Goal: Task Accomplishment & Management: Use online tool/utility

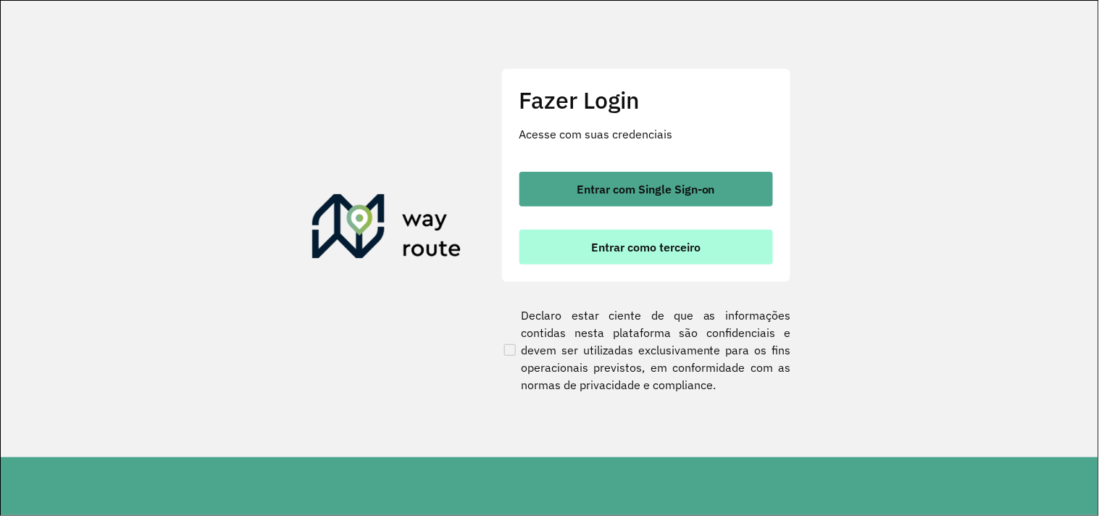
click at [634, 257] on button "Entrar como terceiro" at bounding box center [647, 247] width 254 height 35
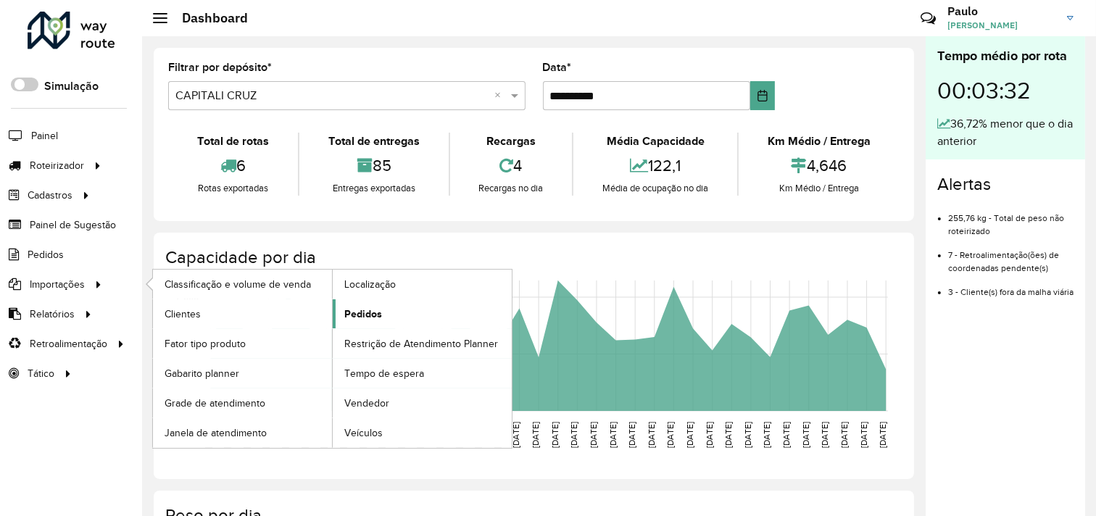
click at [358, 317] on span "Pedidos" at bounding box center [363, 314] width 38 height 15
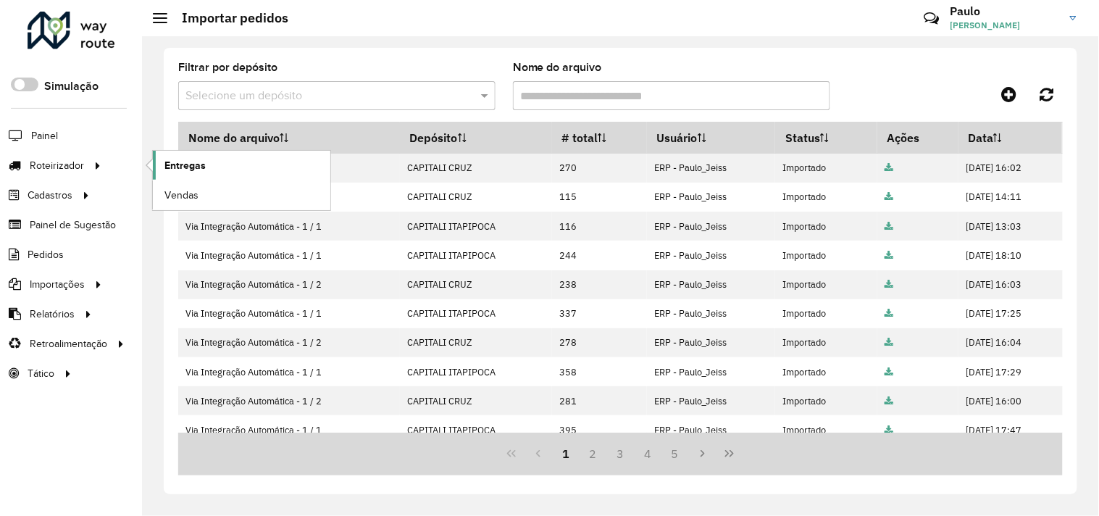
click at [179, 162] on span "Entregas" at bounding box center [185, 165] width 41 height 15
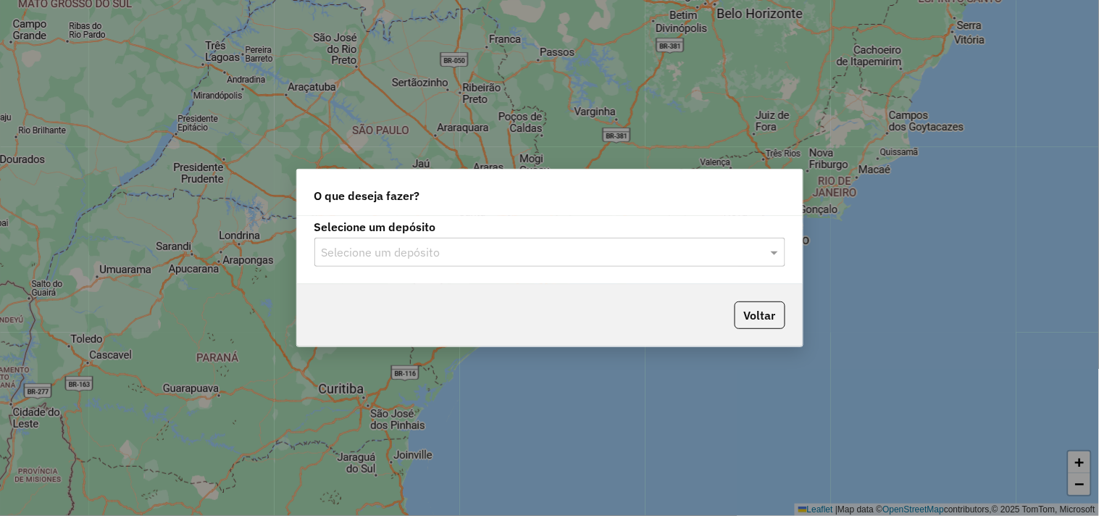
drag, startPoint x: 483, startPoint y: 248, endPoint x: 465, endPoint y: 267, distance: 26.6
click at [483, 249] on input "text" at bounding box center [536, 252] width 428 height 17
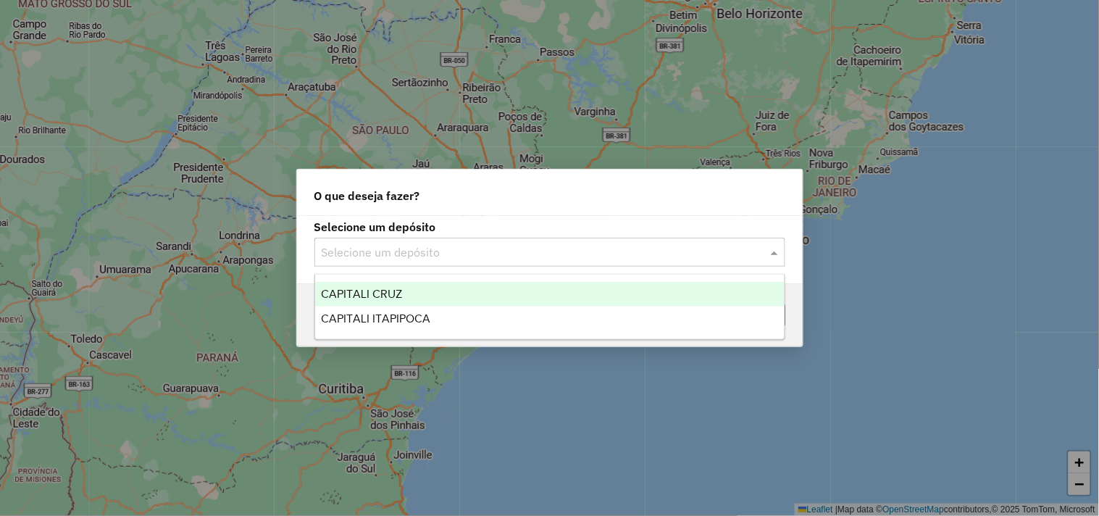
click at [393, 299] on span "CAPITALI CRUZ" at bounding box center [361, 294] width 81 height 12
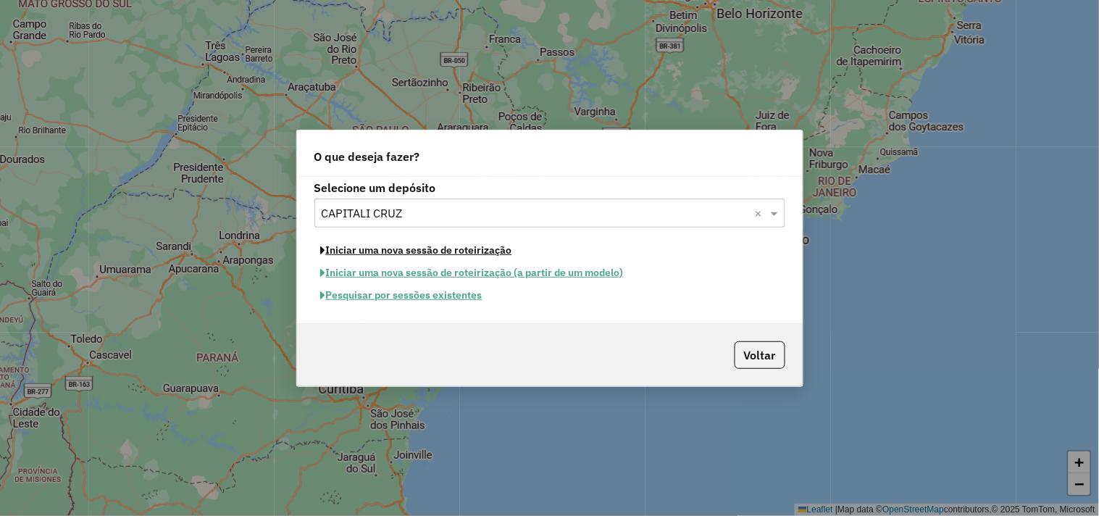
click at [388, 247] on button "Iniciar uma nova sessão de roteirização" at bounding box center [417, 250] width 204 height 22
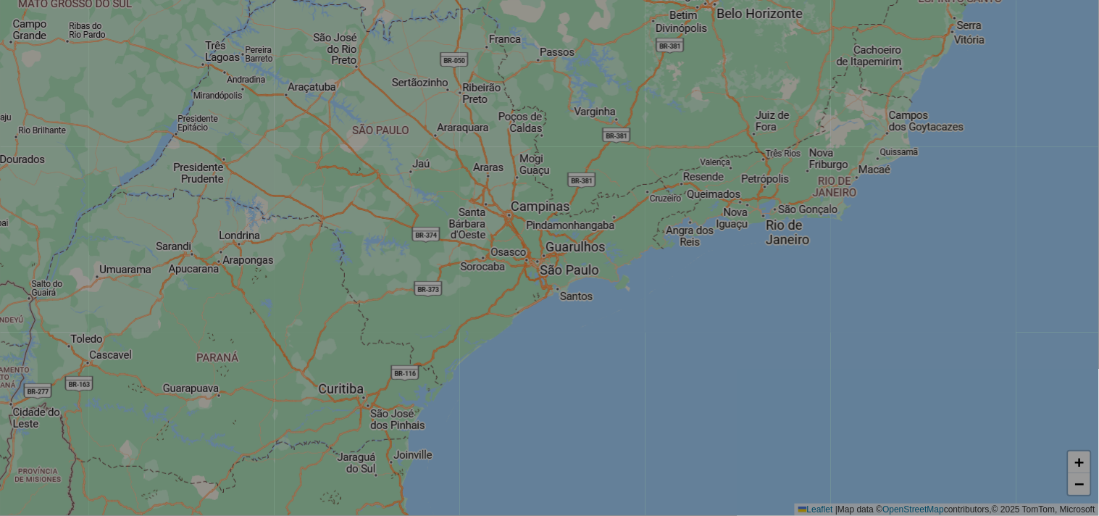
select select "*"
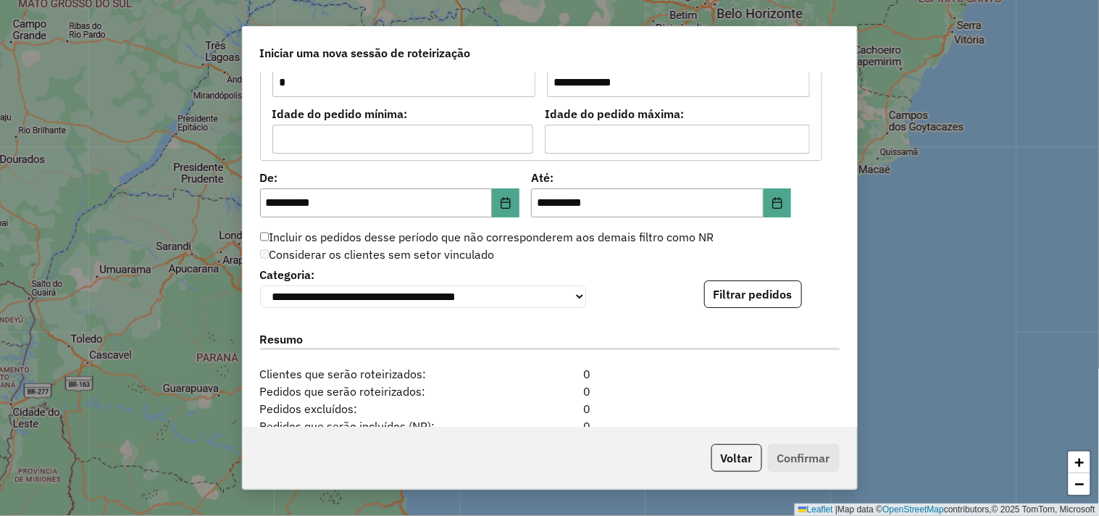
scroll to position [1481, 0]
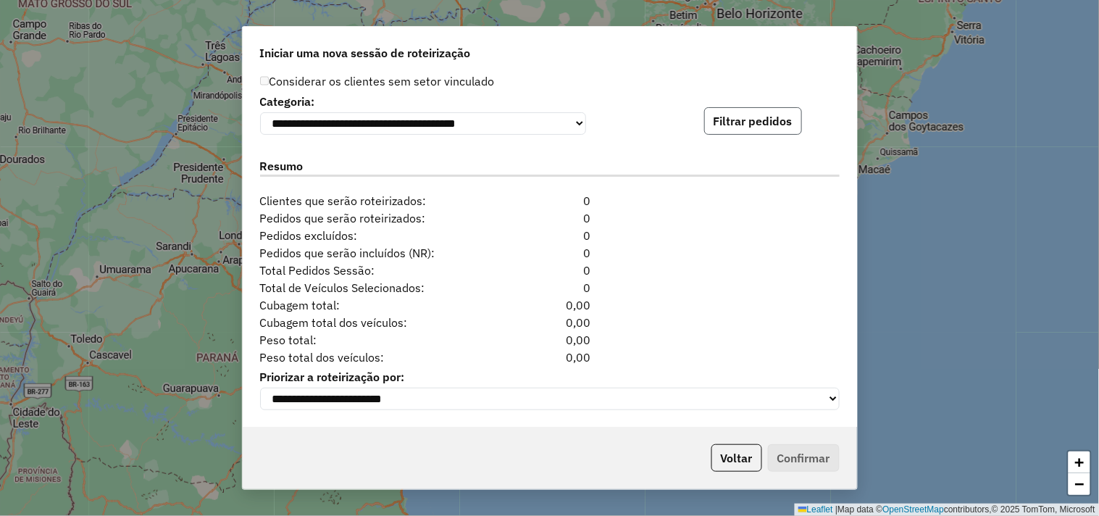
click at [720, 125] on button "Filtrar pedidos" at bounding box center [753, 121] width 98 height 28
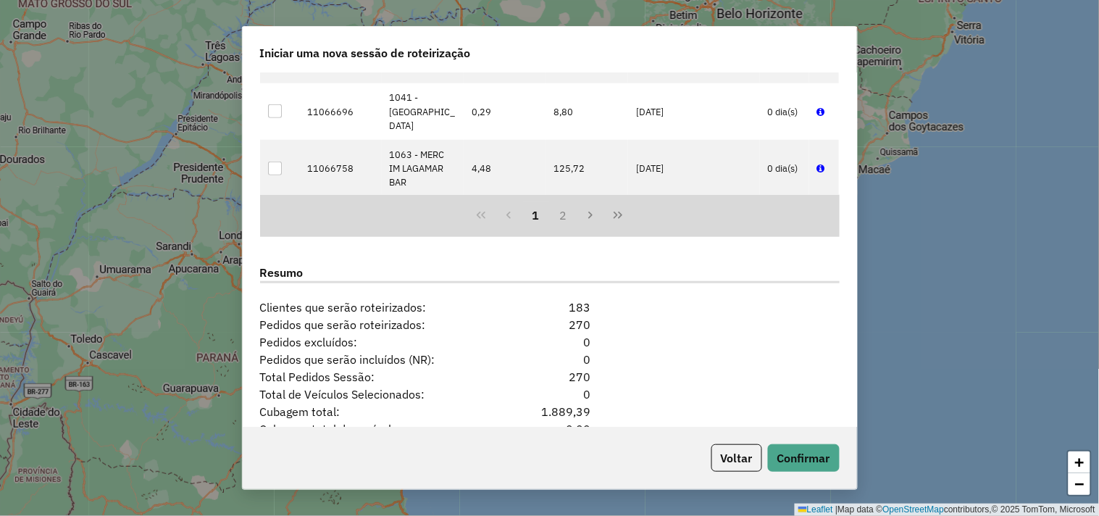
scroll to position [1780, 0]
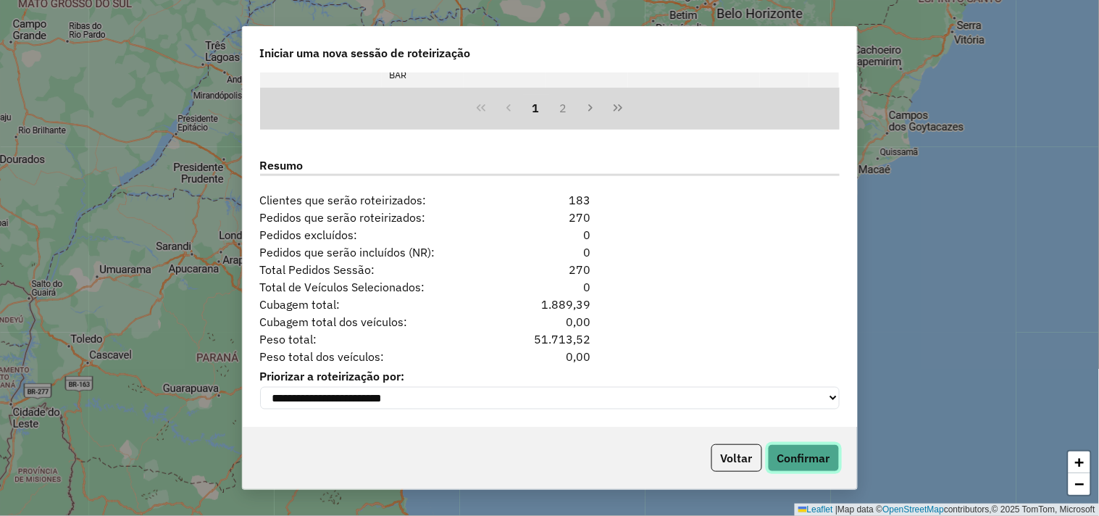
click at [836, 466] on button "Confirmar" at bounding box center [804, 458] width 72 height 28
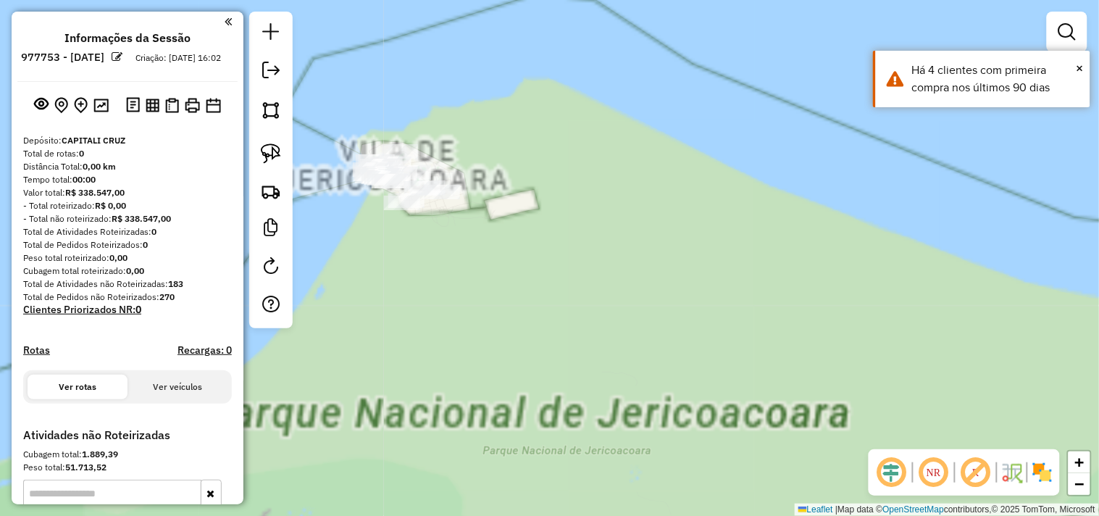
click at [482, 351] on div "Janela de atendimento Grade de atendimento Capacidade Transportadoras Veículos …" at bounding box center [549, 258] width 1099 height 516
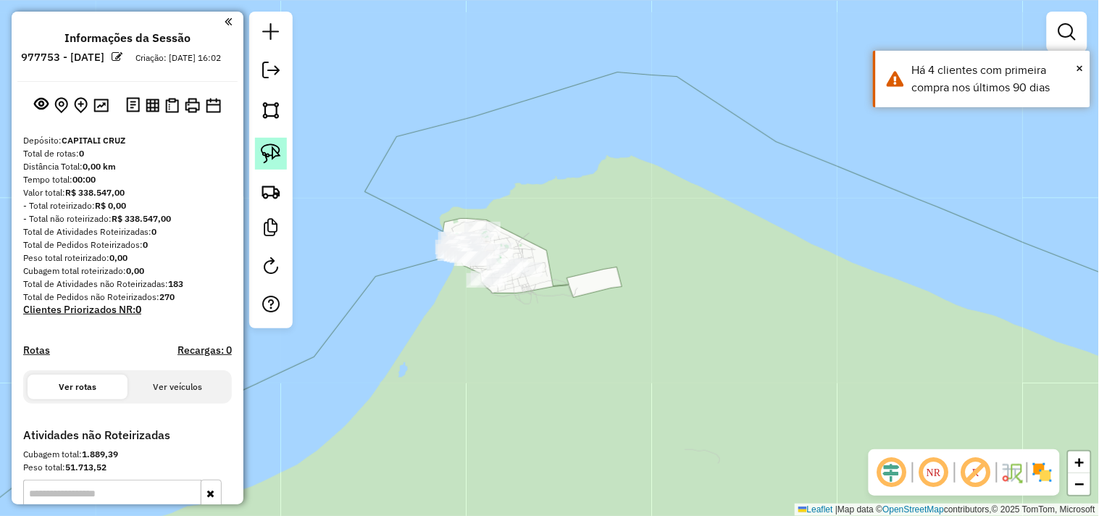
click at [276, 152] on img at bounding box center [271, 153] width 20 height 20
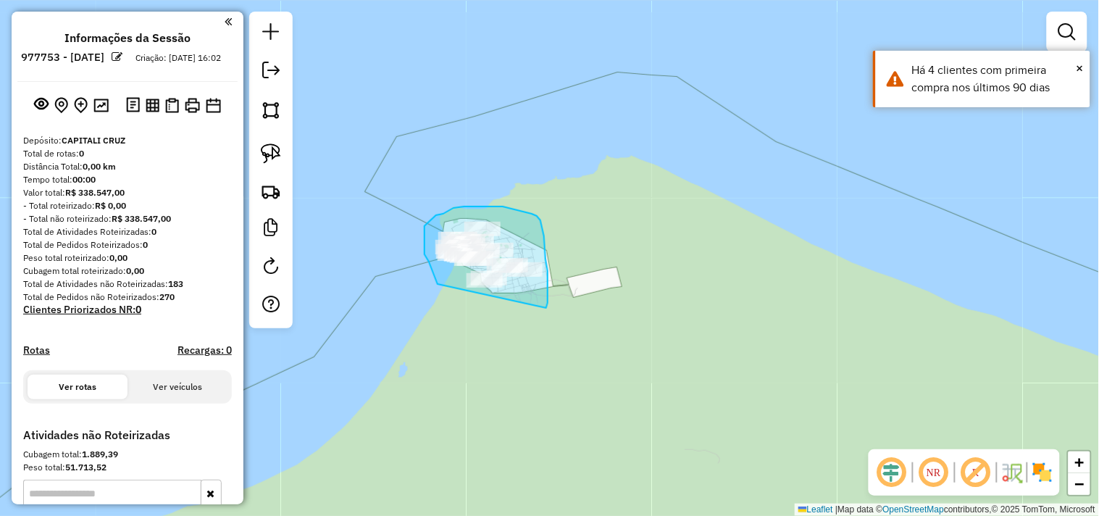
drag, startPoint x: 438, startPoint y: 284, endPoint x: 466, endPoint y: 306, distance: 35.7
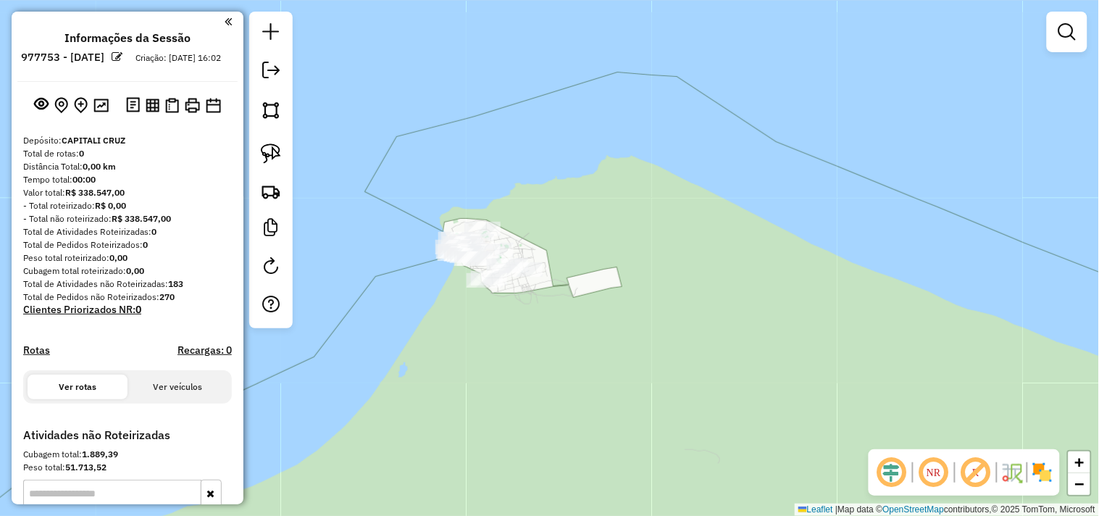
drag, startPoint x: 667, startPoint y: 320, endPoint x: 535, endPoint y: 240, distance: 154.5
click at [537, 242] on div "Janela de atendimento Grade de atendimento Capacidade Transportadoras Veículos …" at bounding box center [549, 258] width 1099 height 516
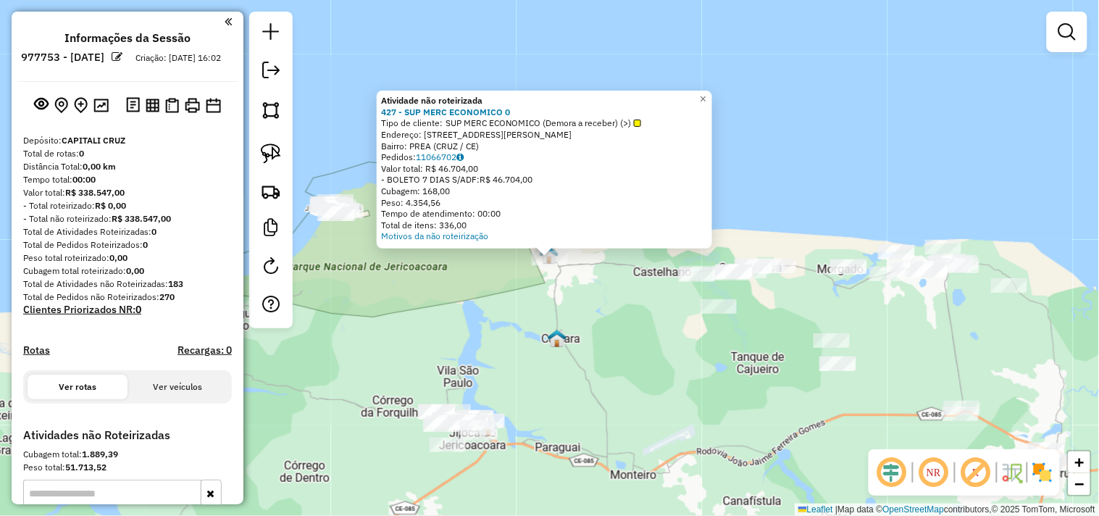
click at [633, 301] on div "Atividade não roteirizada 427 - SUP MERC ECONOMICO 0 Tipo de cliente: SUP MERC …" at bounding box center [549, 258] width 1099 height 516
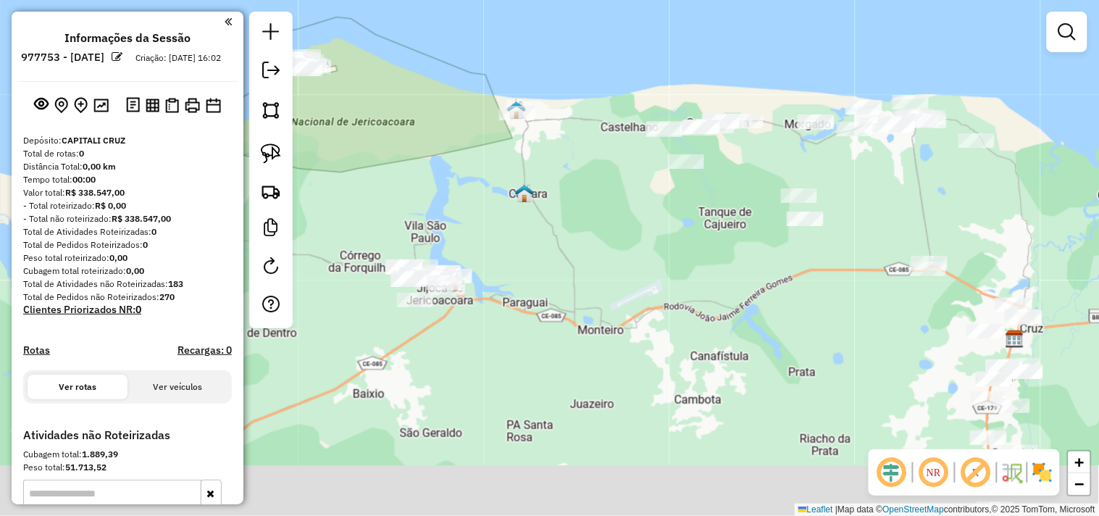
drag, startPoint x: 629, startPoint y: 325, endPoint x: 633, endPoint y: 239, distance: 85.6
click at [633, 240] on div "Janela de atendimento Grade de atendimento Capacidade Transportadoras Veículos …" at bounding box center [549, 258] width 1099 height 516
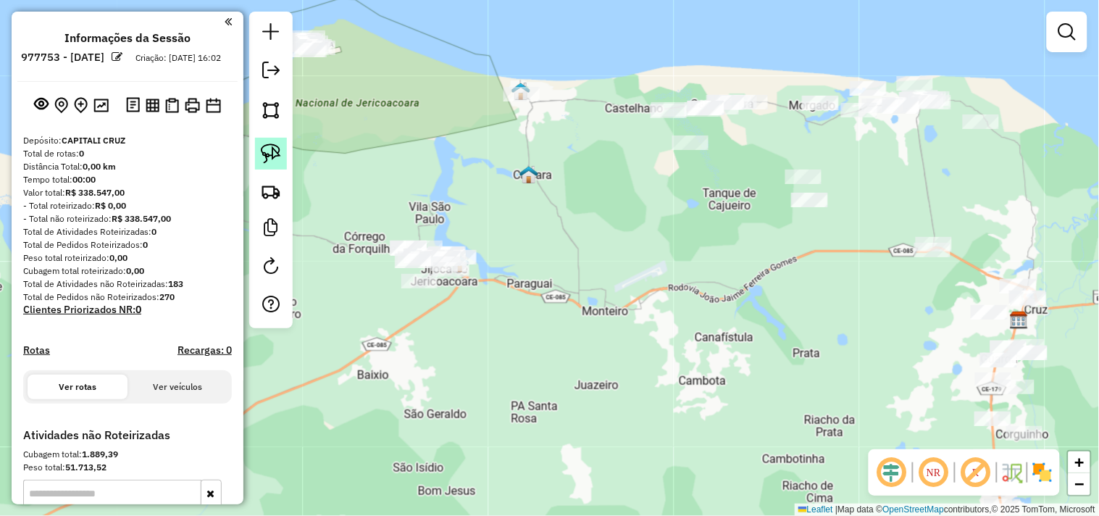
click at [278, 159] on img at bounding box center [271, 153] width 20 height 20
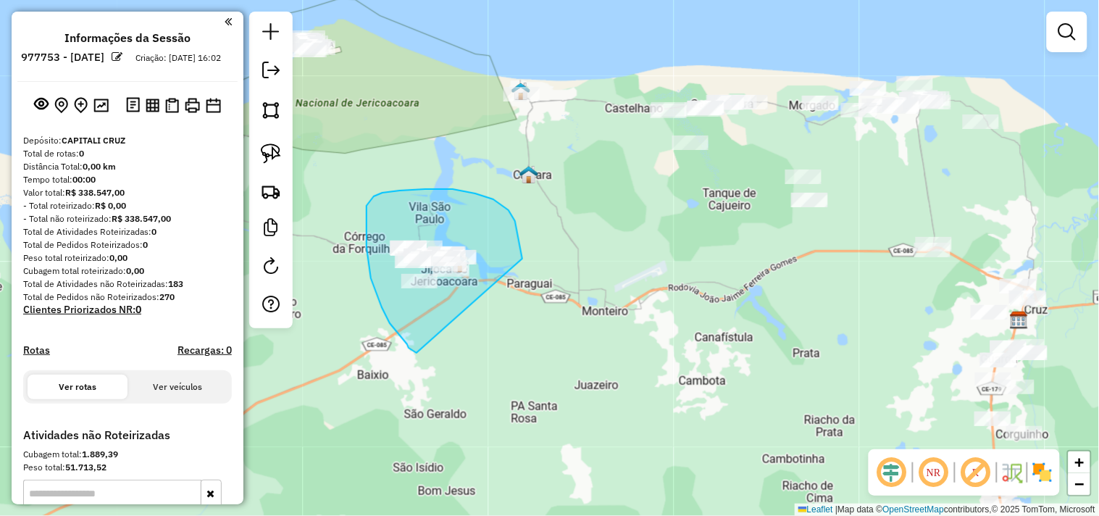
drag, startPoint x: 407, startPoint y: 344, endPoint x: 438, endPoint y: 321, distance: 38.8
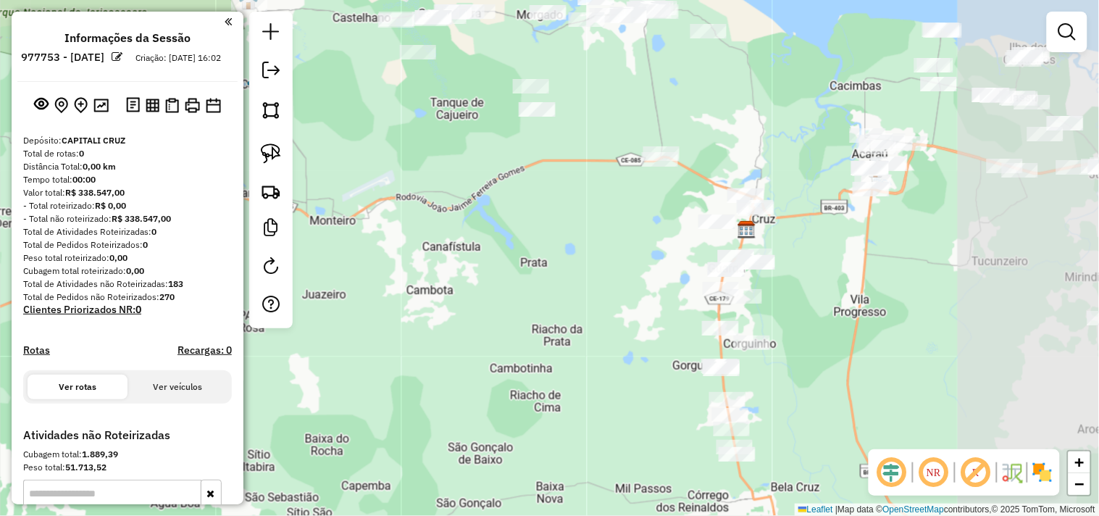
drag, startPoint x: 728, startPoint y: 353, endPoint x: 454, endPoint y: 259, distance: 289.5
click at [454, 261] on div "Janela de atendimento Grade de atendimento Capacidade Transportadoras Veículos …" at bounding box center [549, 258] width 1099 height 516
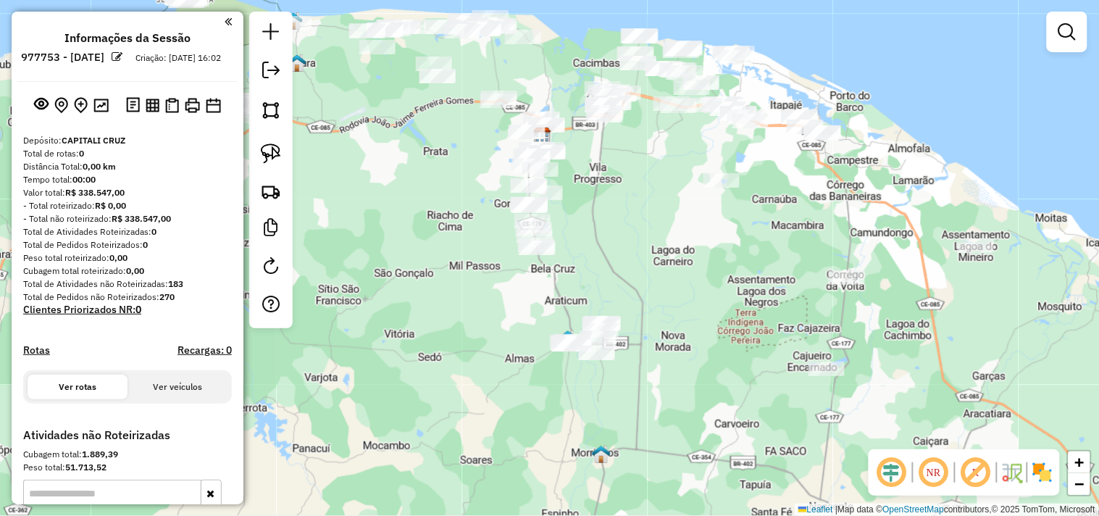
drag, startPoint x: 487, startPoint y: 339, endPoint x: 433, endPoint y: 242, distance: 111.3
click at [433, 242] on div "Janela de atendimento Grade de atendimento Capacidade Transportadoras Veículos …" at bounding box center [549, 258] width 1099 height 516
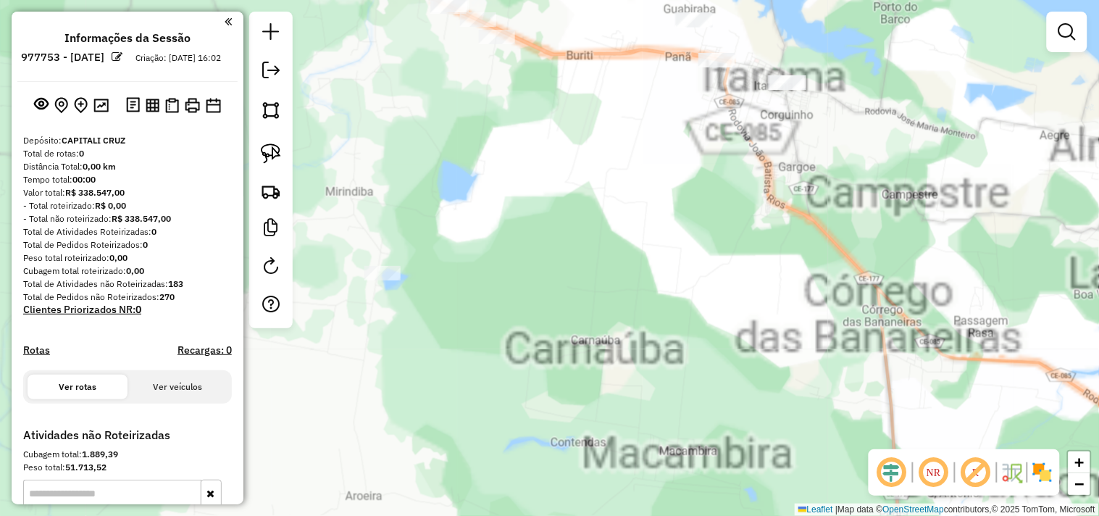
drag, startPoint x: 770, startPoint y: 259, endPoint x: 761, endPoint y: 307, distance: 48.0
click at [761, 307] on div "Janela de atendimento Grade de atendimento Capacidade Transportadoras Veículos …" at bounding box center [549, 258] width 1099 height 516
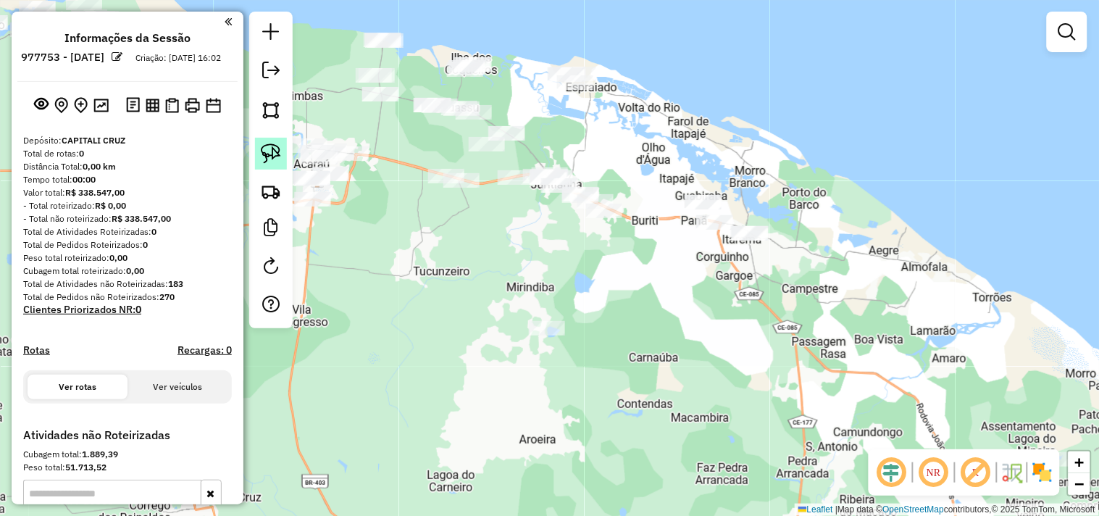
click at [276, 147] on img at bounding box center [271, 153] width 20 height 20
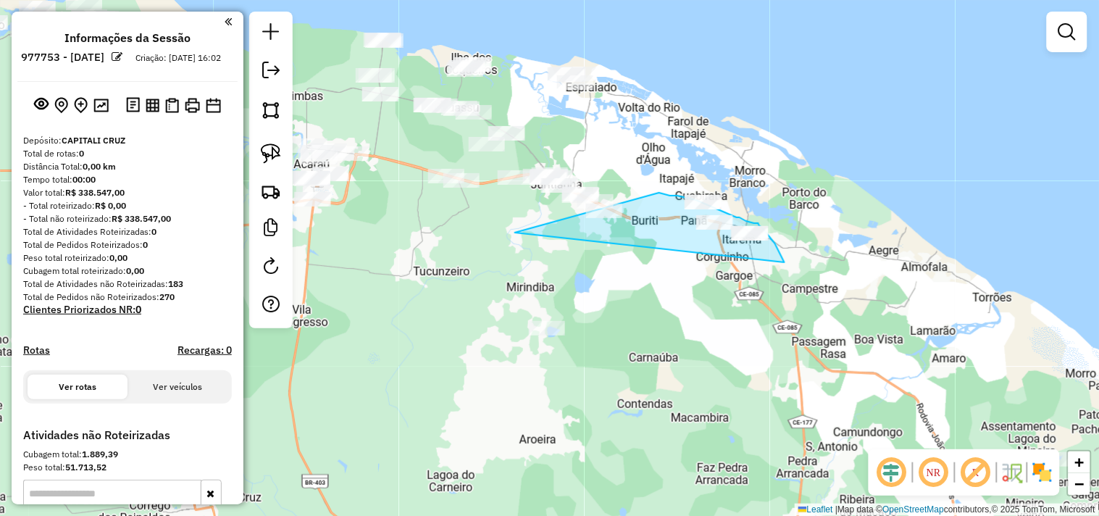
drag, startPoint x: 515, startPoint y: 233, endPoint x: 787, endPoint y: 273, distance: 274.8
click at [787, 273] on div "Janela de atendimento Grade de atendimento Capacidade Transportadoras Veículos …" at bounding box center [549, 258] width 1099 height 516
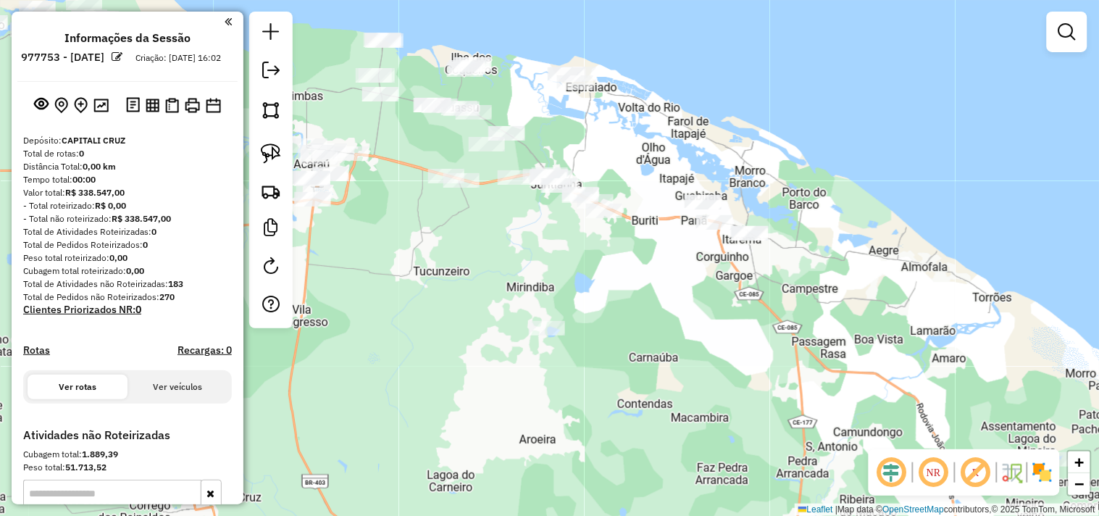
click at [530, 280] on div "Janela de atendimento Grade de atendimento Capacidade Transportadoras Veículos …" at bounding box center [549, 258] width 1099 height 516
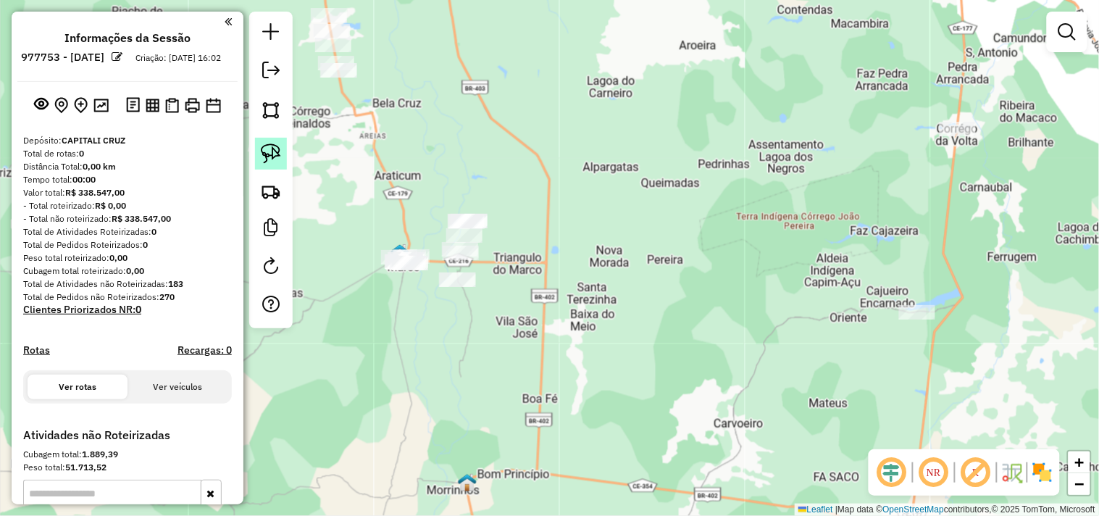
click at [269, 162] on img at bounding box center [271, 153] width 20 height 20
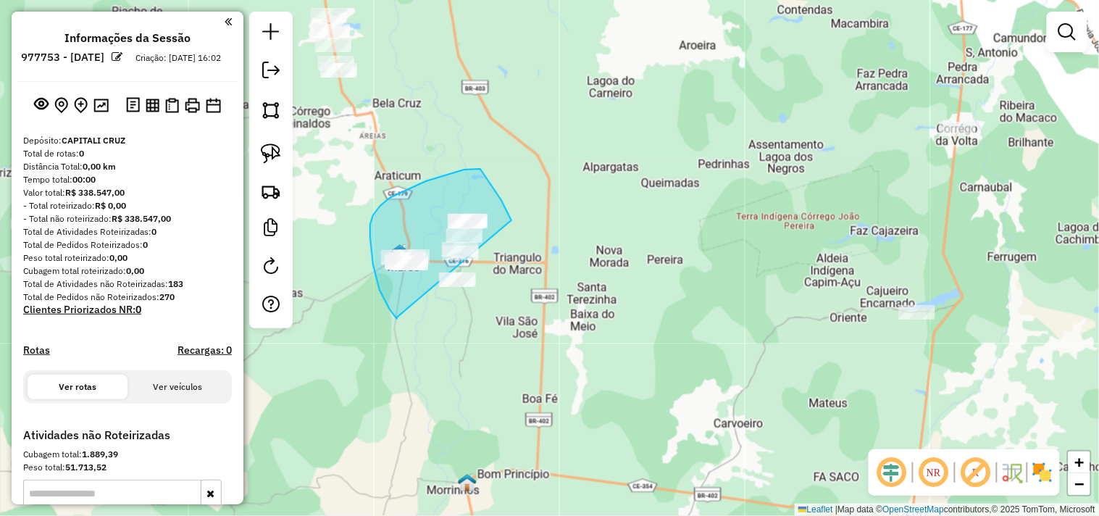
drag, startPoint x: 397, startPoint y: 317, endPoint x: 449, endPoint y: 329, distance: 53.5
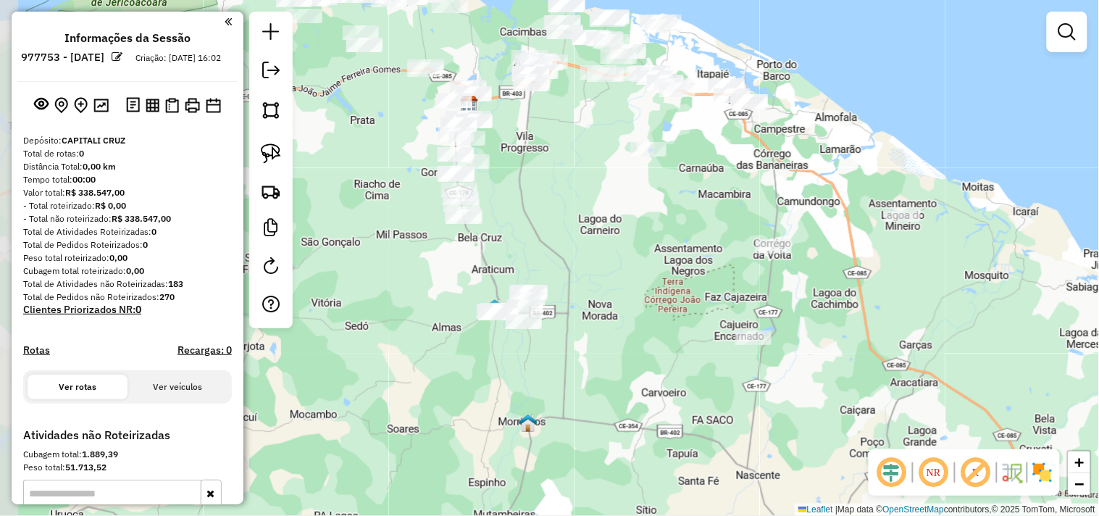
drag, startPoint x: 551, startPoint y: 222, endPoint x: 607, endPoint y: 251, distance: 62.9
click at [607, 251] on div "Janela de atendimento Grade de atendimento Capacidade Transportadoras Veículos …" at bounding box center [549, 258] width 1099 height 516
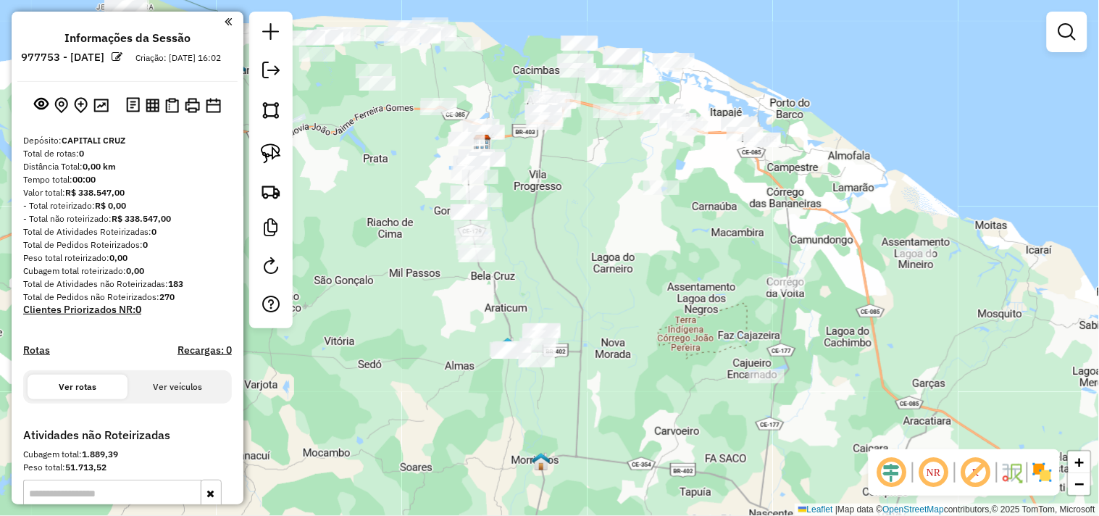
drag, startPoint x: 589, startPoint y: 244, endPoint x: 593, endPoint y: 272, distance: 28.5
click at [593, 272] on div "Janela de atendimento Grade de atendimento Capacidade Transportadoras Veículos …" at bounding box center [549, 258] width 1099 height 516
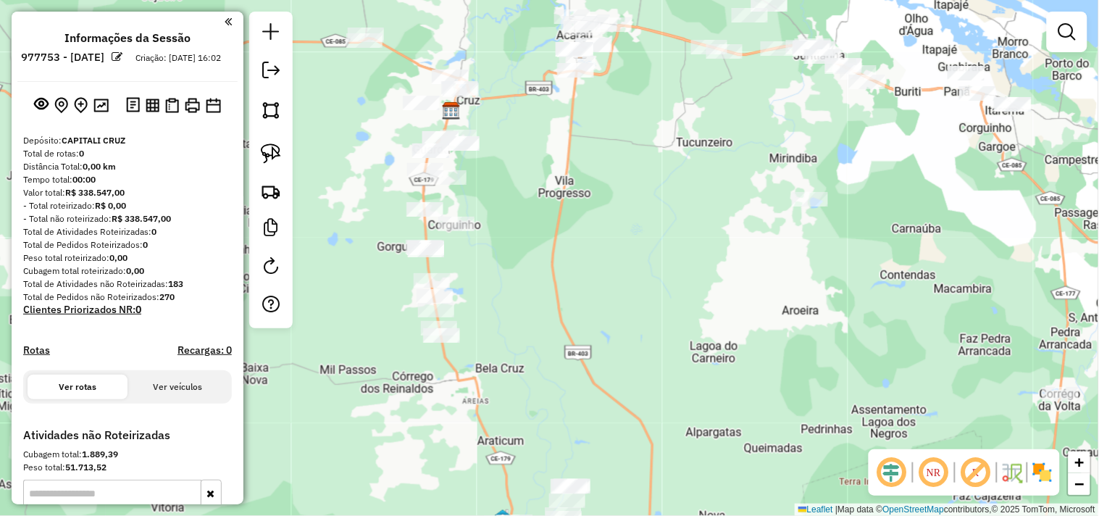
click at [524, 254] on div "Janela de atendimento Grade de atendimento Capacidade Transportadoras Veículos …" at bounding box center [549, 258] width 1099 height 516
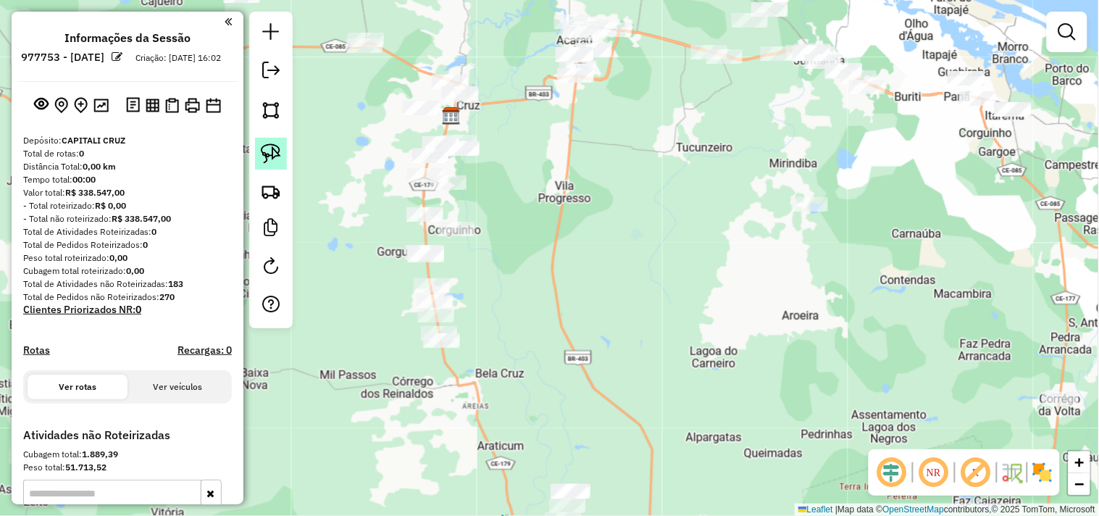
click at [266, 155] on img at bounding box center [271, 153] width 20 height 20
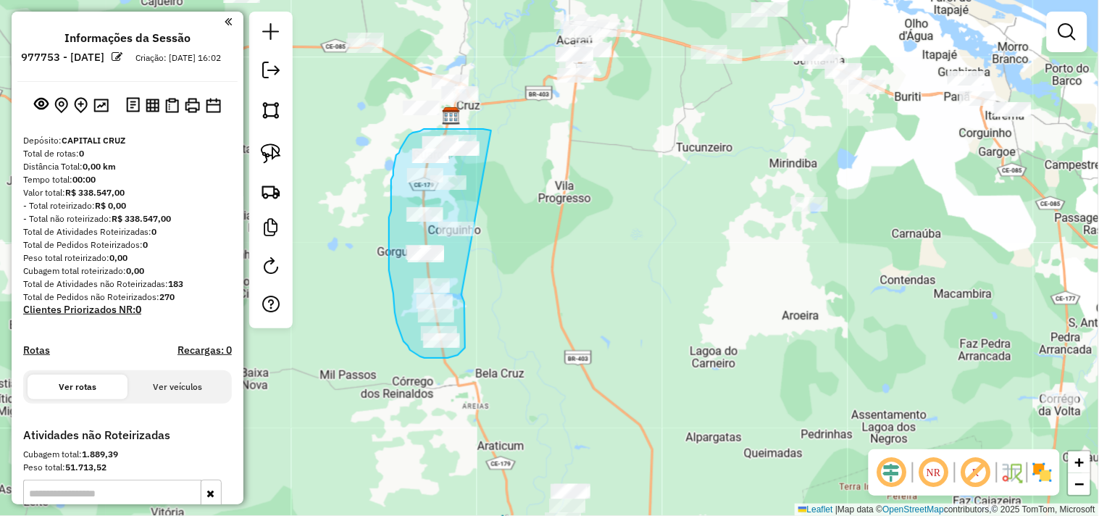
drag, startPoint x: 465, startPoint y: 302, endPoint x: 504, endPoint y: 133, distance: 173.3
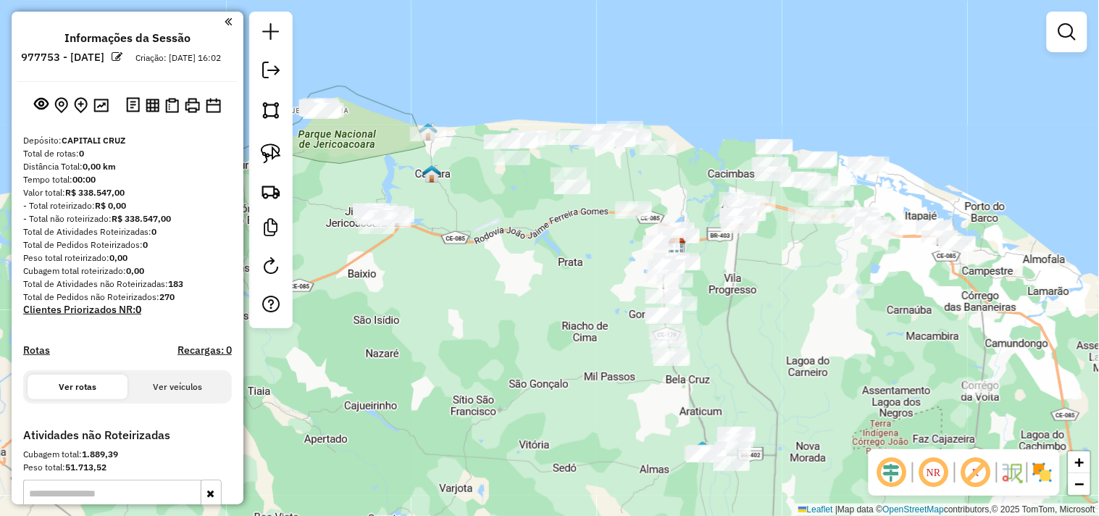
drag, startPoint x: 361, startPoint y: 244, endPoint x: 620, endPoint y: 373, distance: 289.4
click at [588, 380] on div "Janela de atendimento Grade de atendimento Capacidade Transportadoras Veículos …" at bounding box center [549, 258] width 1099 height 516
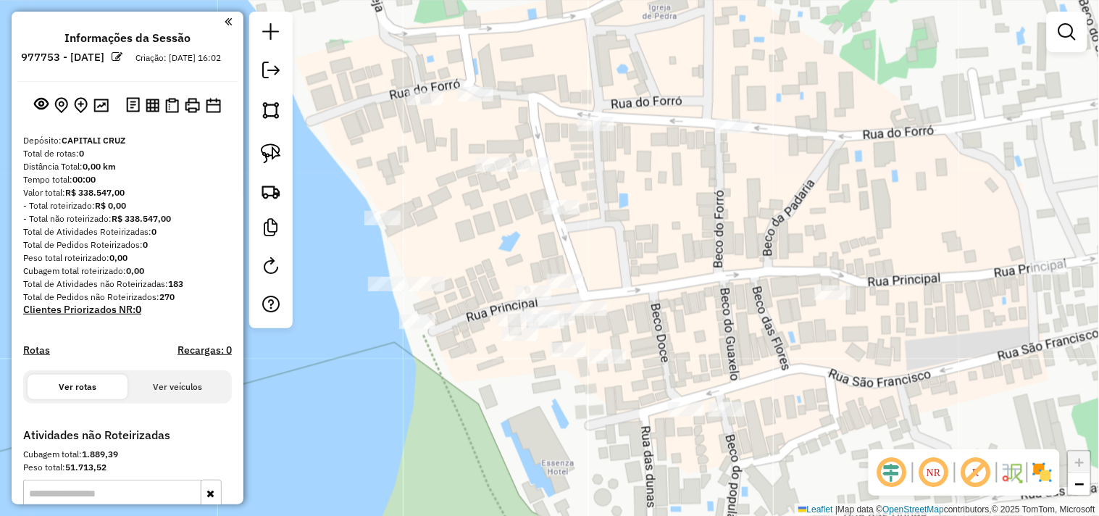
drag, startPoint x: 414, startPoint y: 193, endPoint x: 415, endPoint y: 203, distance: 10.2
click at [461, 201] on div "Janela de atendimento Grade de atendimento Capacidade Transportadoras Veículos …" at bounding box center [549, 258] width 1099 height 516
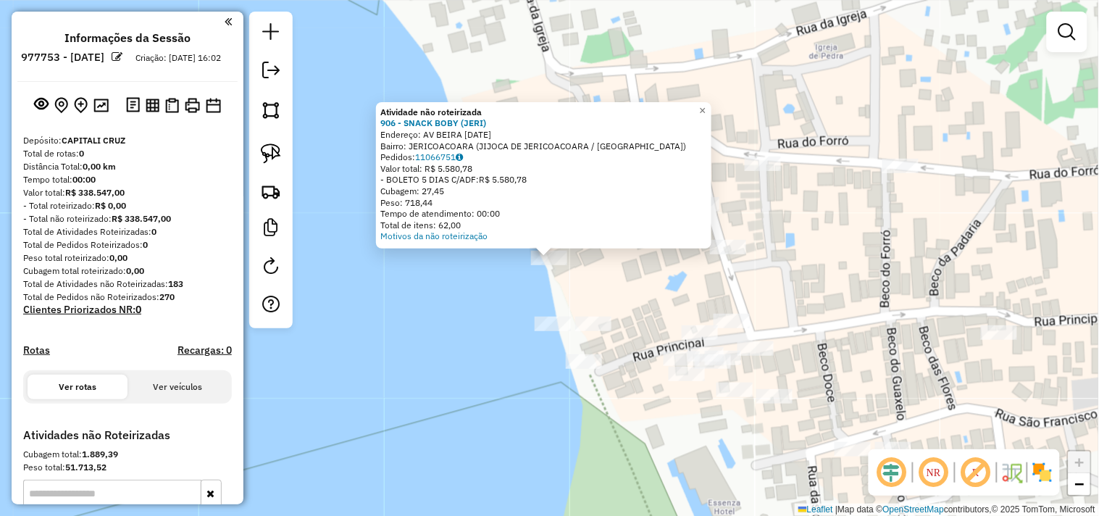
click at [549, 297] on div "Atividade não roteirizada 906 - SNACK BOBY (JERI) Endereço: AV BEIRA MAR 11 Bai…" at bounding box center [549, 258] width 1099 height 516
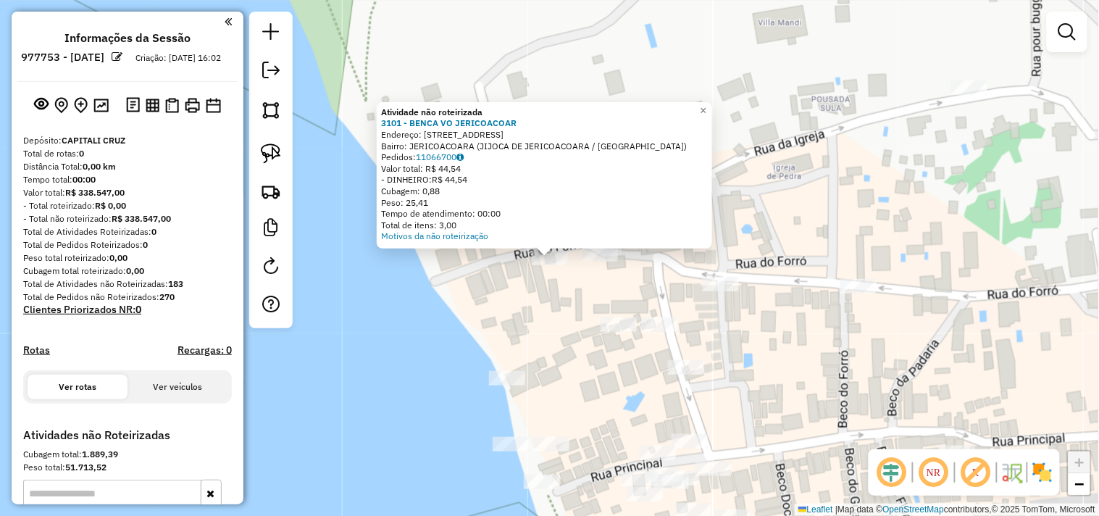
click at [533, 314] on div "Atividade não roteirizada 3101 - BENCA VO JERICOACOAR Endereço: RUA DO FORRO 33…" at bounding box center [549, 258] width 1099 height 516
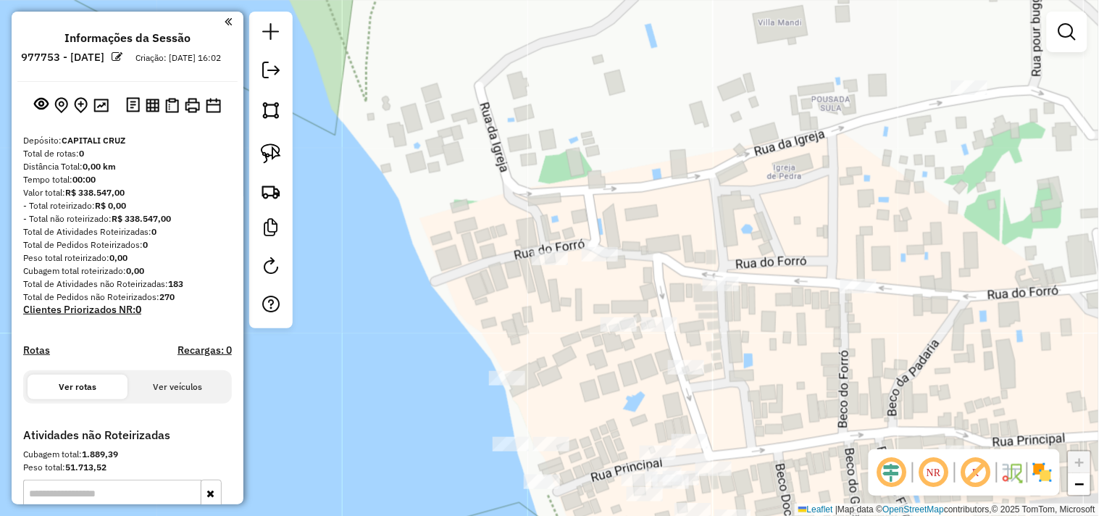
drag, startPoint x: 519, startPoint y: 317, endPoint x: 486, endPoint y: 214, distance: 108.0
click at [486, 214] on div "Janela de atendimento Grade de atendimento Capacidade Transportadoras Veículos …" at bounding box center [549, 258] width 1099 height 516
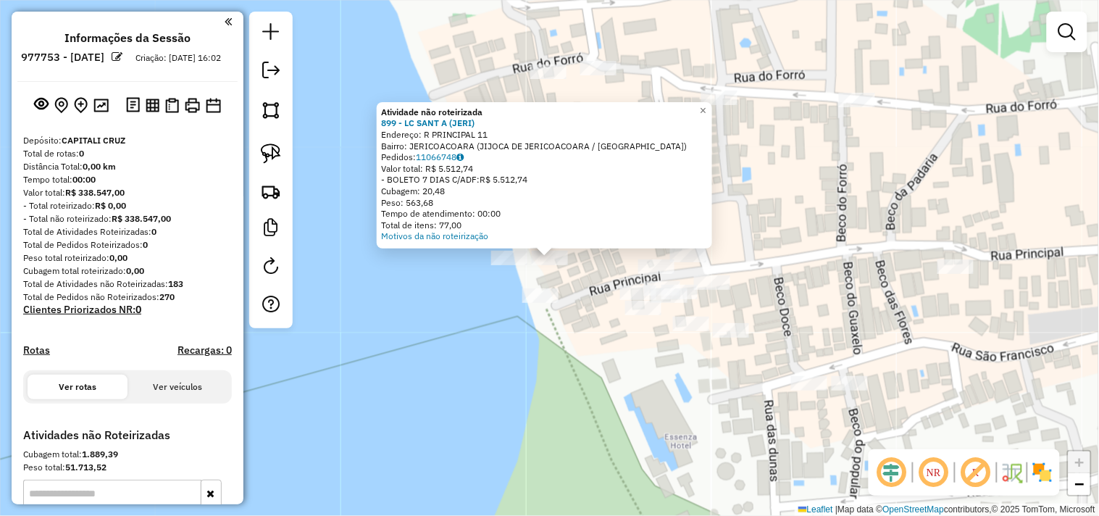
click at [527, 287] on div "Atividade não roteirizada 899 - LC SANT A (JERI) Endereço: R PRINCIPAL 11 Bairr…" at bounding box center [549, 258] width 1099 height 516
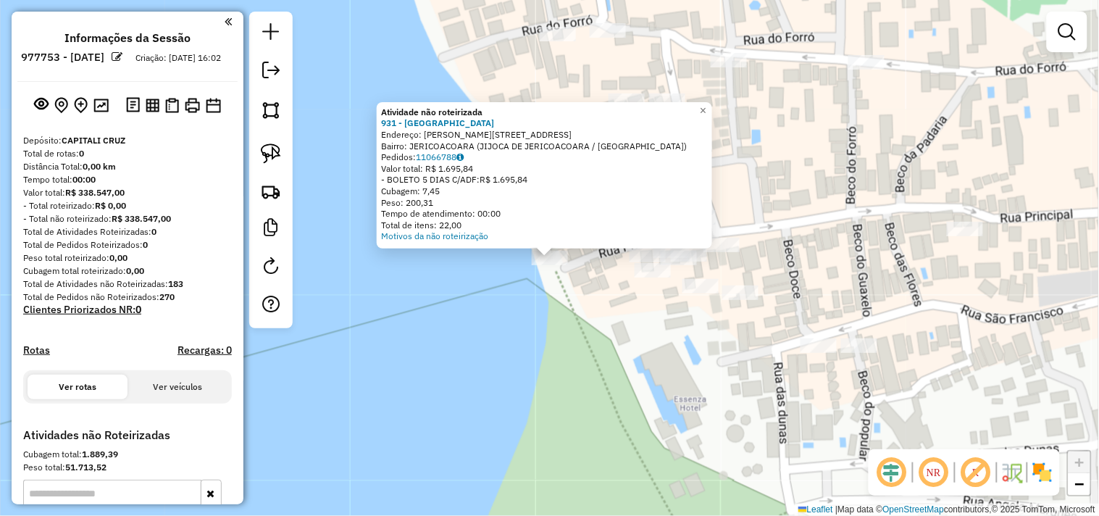
click at [573, 310] on div "Atividade não roteirizada 931 - CAFE DEL MAR JERICOA Endereço: R OLAVO VASCONCE…" at bounding box center [549, 258] width 1099 height 516
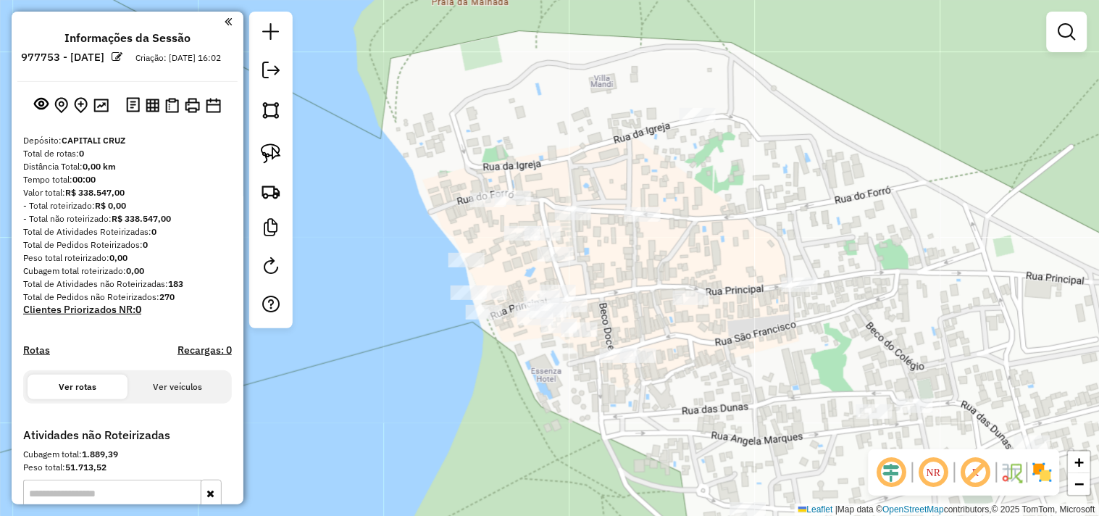
drag, startPoint x: 489, startPoint y: 196, endPoint x: 416, endPoint y: 242, distance: 86.7
click at [416, 242] on div "Janela de atendimento Grade de atendimento Capacidade Transportadoras Veículos …" at bounding box center [549, 258] width 1099 height 516
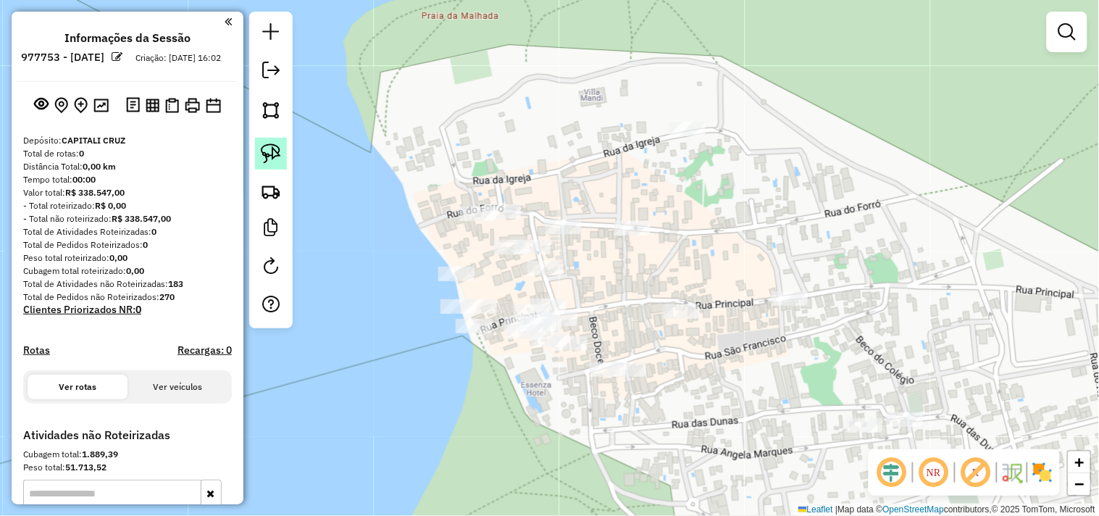
click at [280, 159] on img at bounding box center [271, 153] width 20 height 20
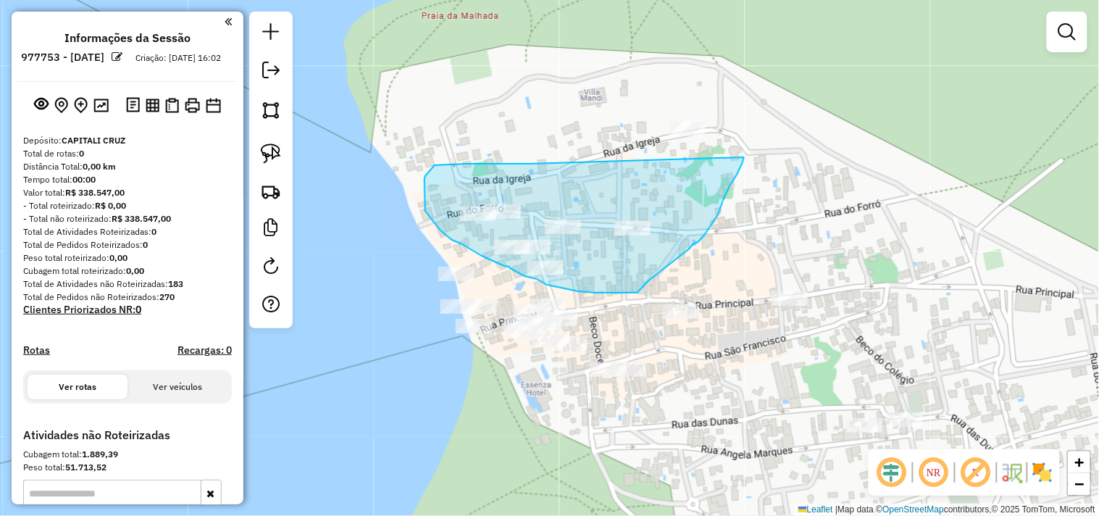
drag, startPoint x: 530, startPoint y: 164, endPoint x: 765, endPoint y: 64, distance: 254.6
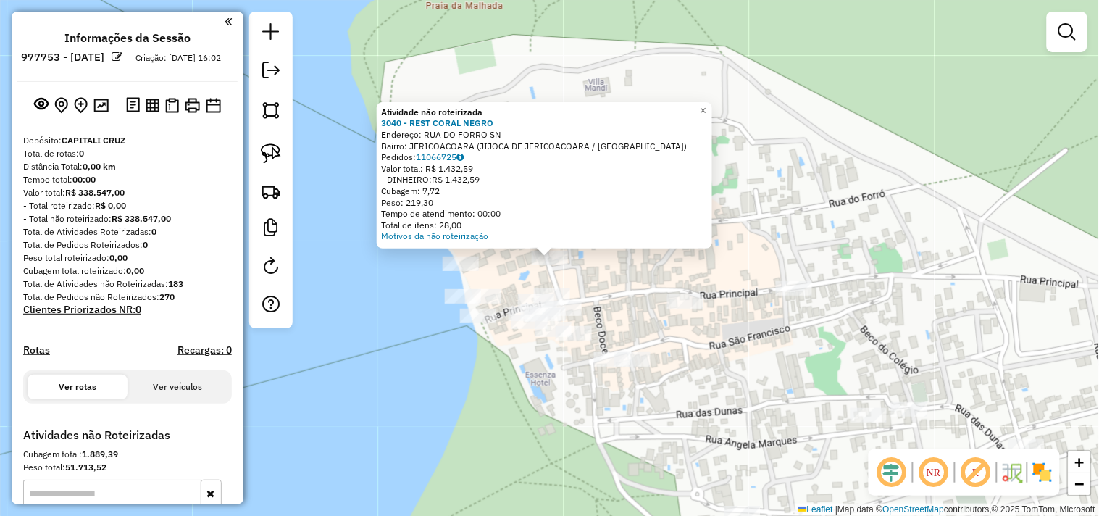
click at [625, 288] on div "Atividade não roteirizada 3040 - REST CORAL NEGRO Endereço: RUA DO FORRO SN Bai…" at bounding box center [549, 258] width 1099 height 516
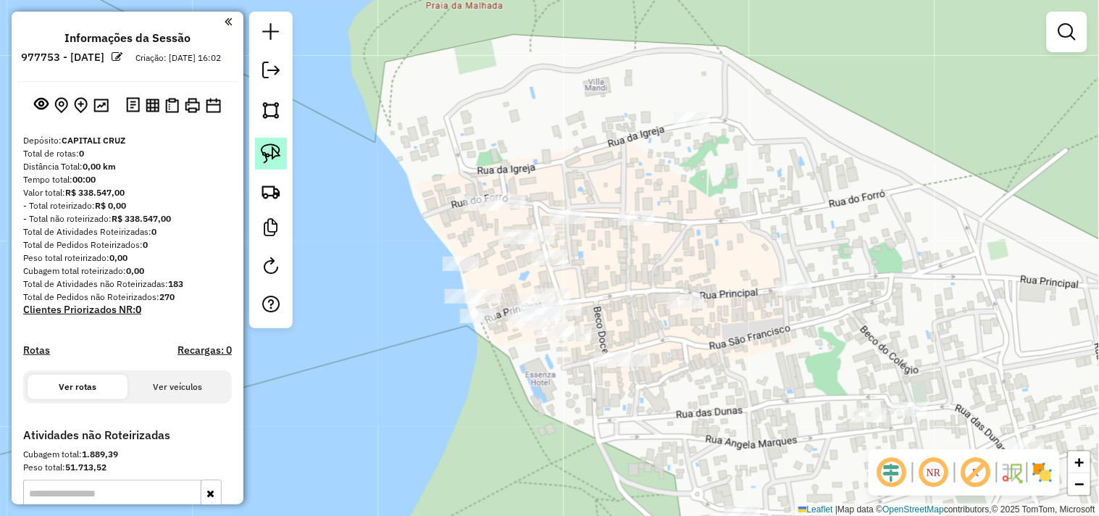
click at [283, 154] on link at bounding box center [271, 154] width 32 height 32
drag, startPoint x: 507, startPoint y: 150, endPoint x: 399, endPoint y: 251, distance: 148.7
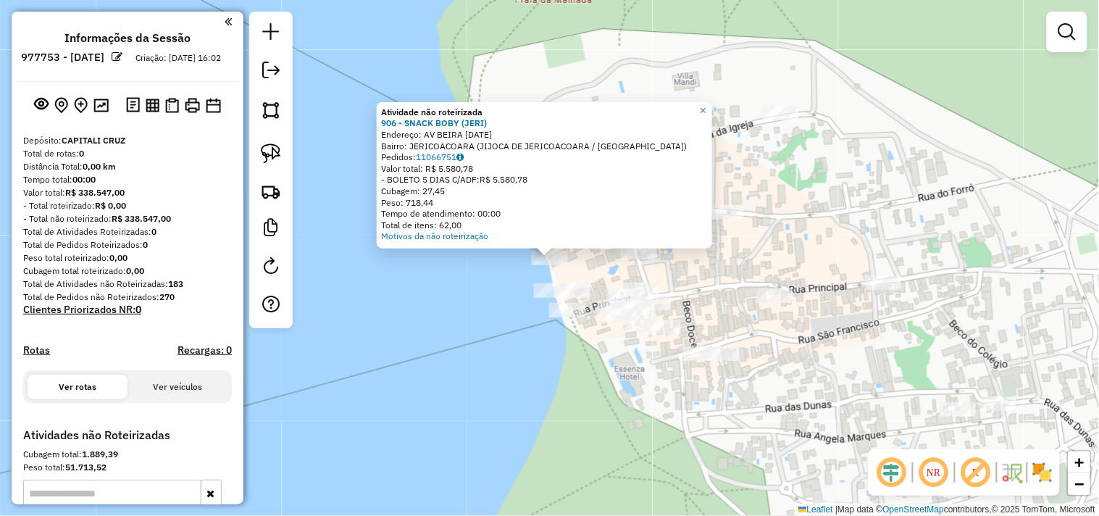
click at [501, 326] on div "Atividade não roteirizada 906 - SNACK BOBY (JERI) Endereço: AV BEIRA MAR 11 Bai…" at bounding box center [549, 258] width 1099 height 516
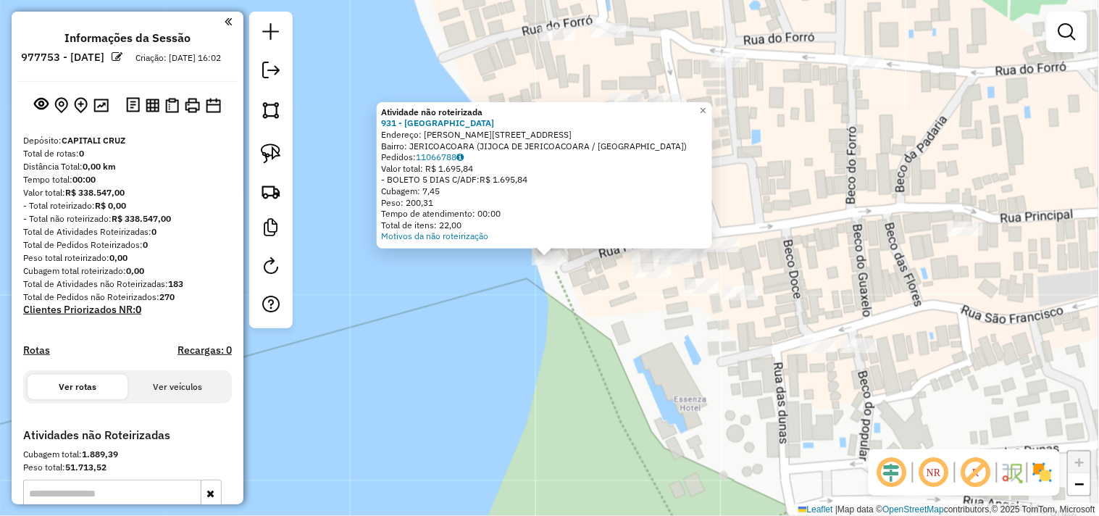
click at [562, 336] on div "Atividade não roteirizada 931 - CAFE DEL MAR JERICOA Endereço: R OLAVO VASCONCE…" at bounding box center [549, 258] width 1099 height 516
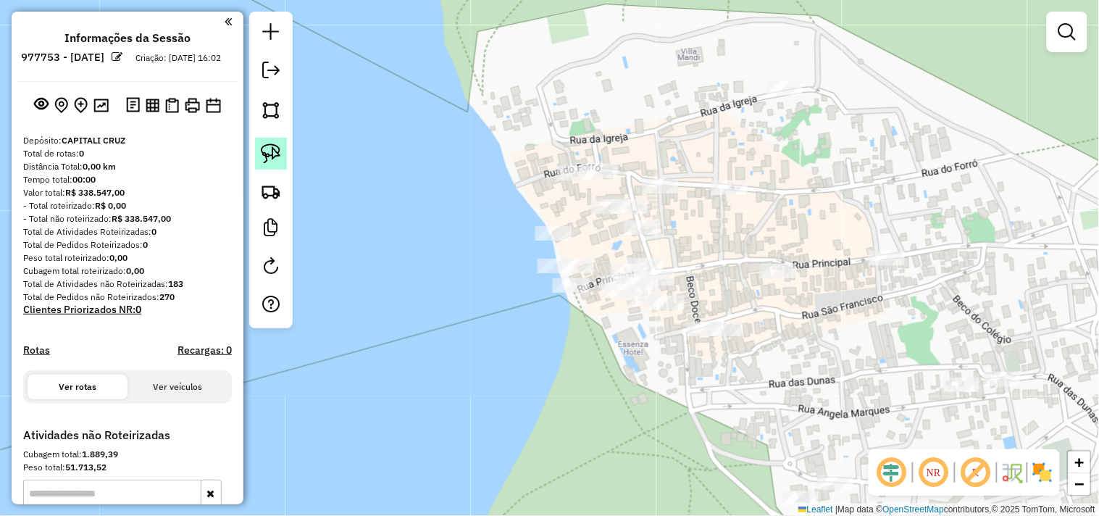
click at [273, 147] on img at bounding box center [271, 153] width 20 height 20
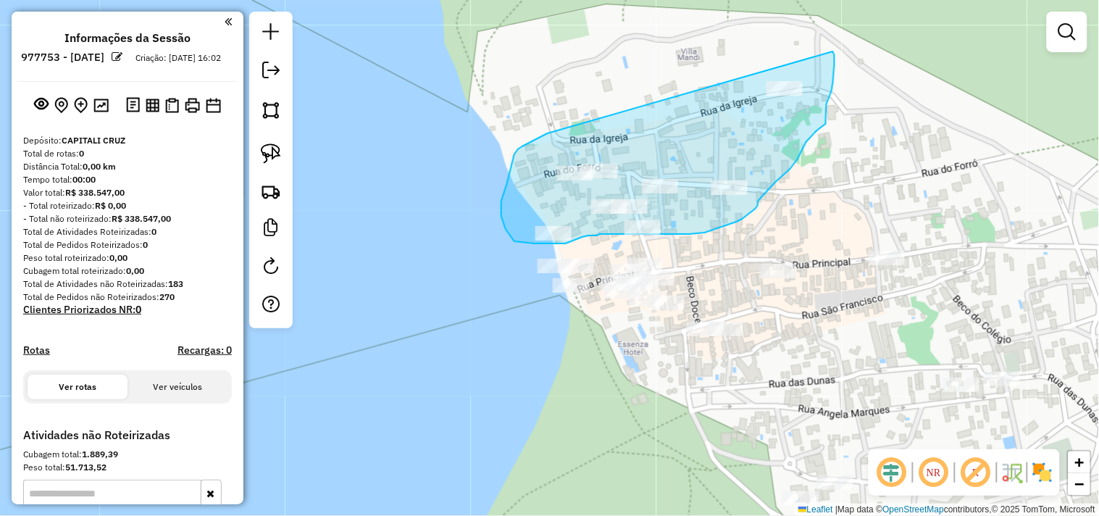
drag, startPoint x: 548, startPoint y: 133, endPoint x: 833, endPoint y: 51, distance: 297.1
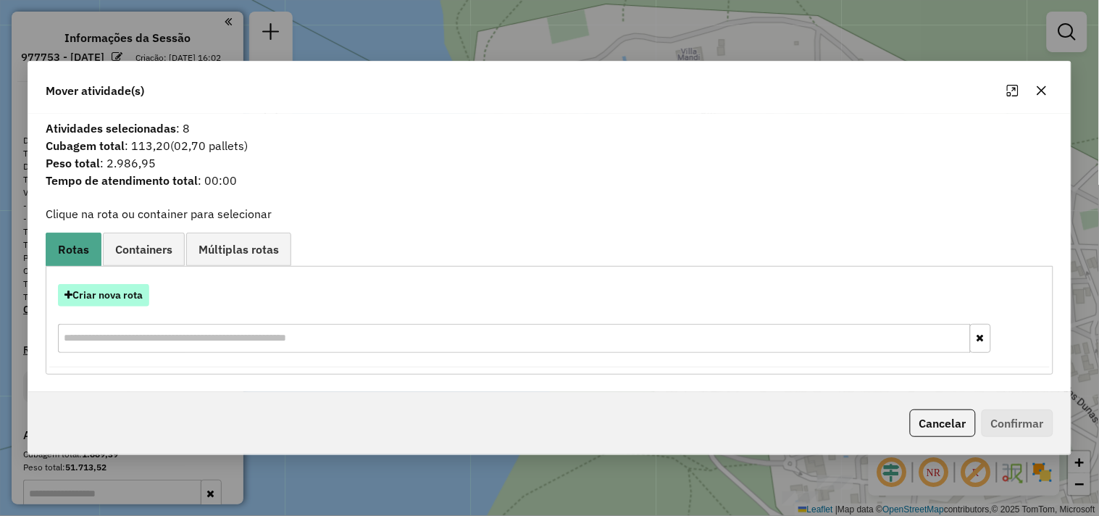
click at [141, 298] on button "Criar nova rota" at bounding box center [103, 295] width 91 height 22
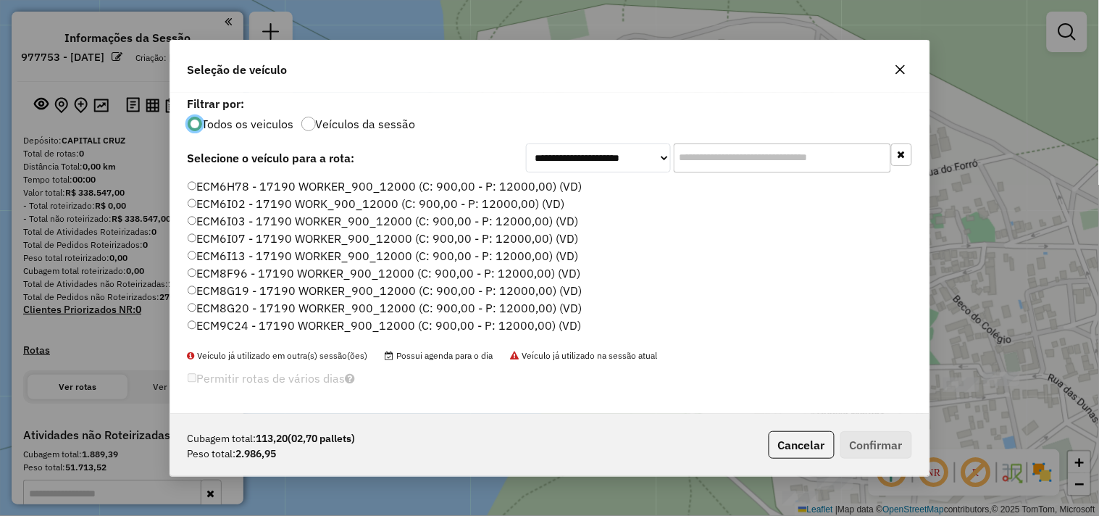
scroll to position [80, 0]
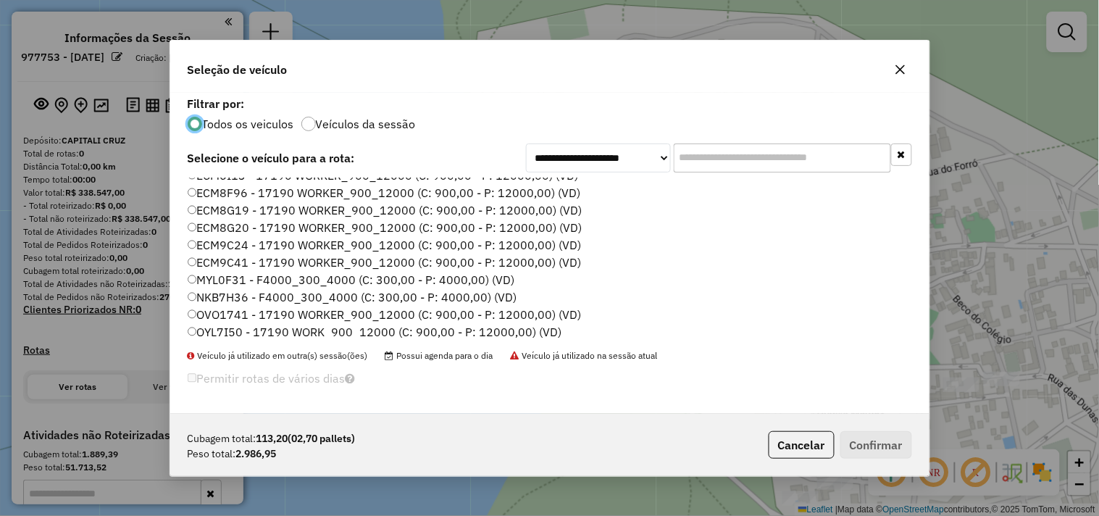
click at [228, 279] on label "MYL0F31 - F4000_300_4000 (C: 300,00 - P: 4000,00) (VD)" at bounding box center [352, 279] width 328 height 17
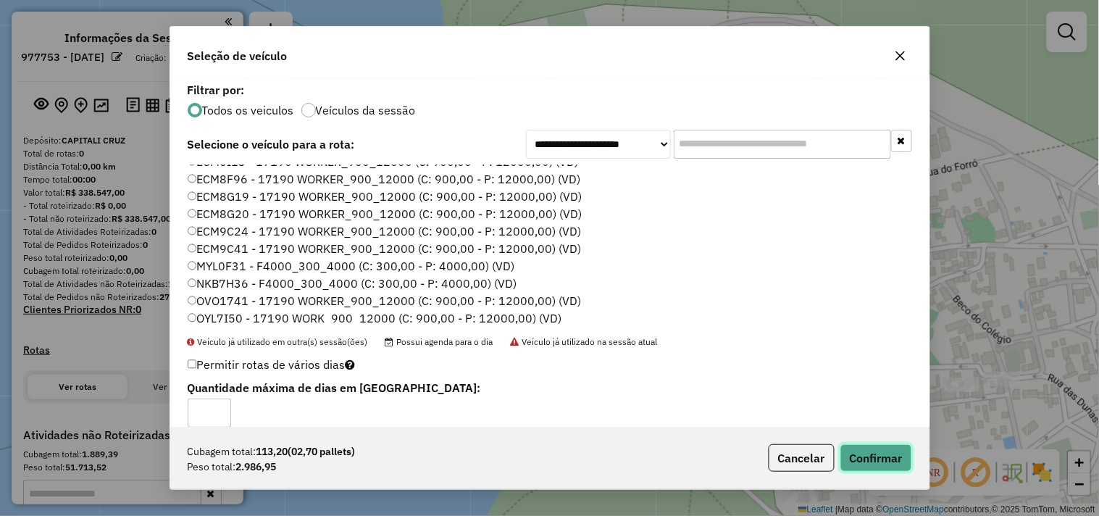
click at [866, 457] on button "Confirmar" at bounding box center [877, 458] width 72 height 28
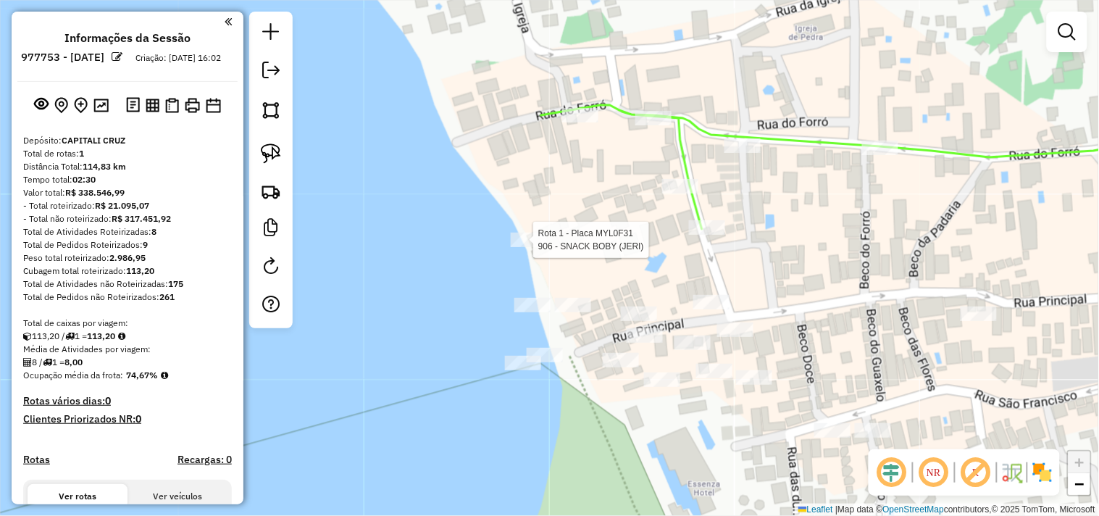
click at [533, 247] on div at bounding box center [529, 240] width 36 height 14
select select "**********"
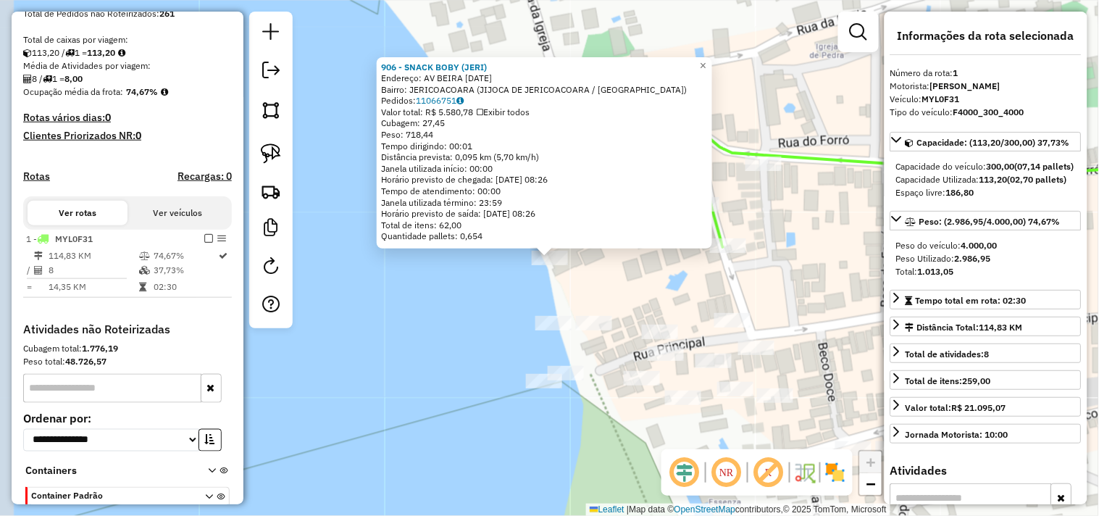
scroll to position [374, 0]
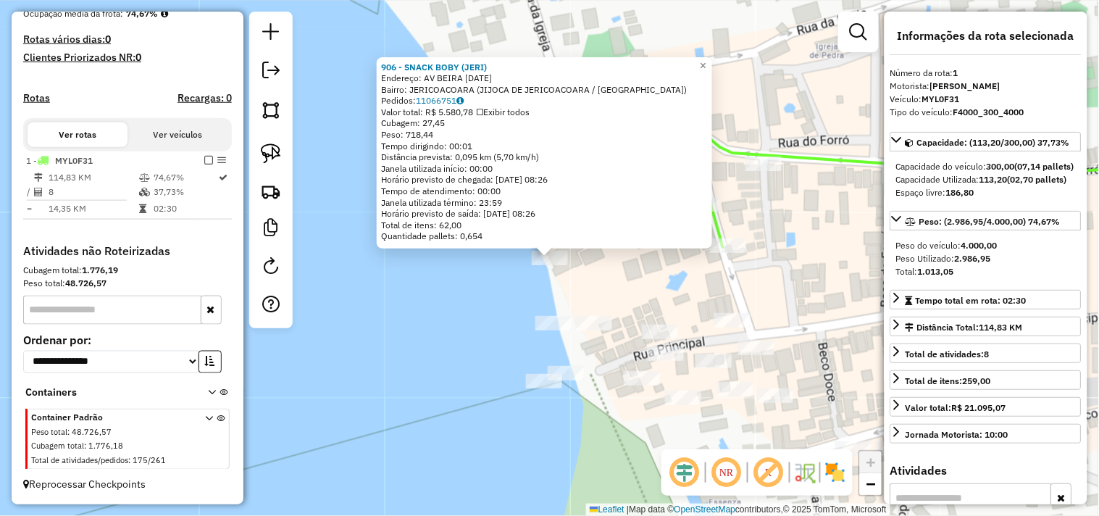
click at [632, 316] on div "906 - SNACK BOBY (JERI) Endereço: AV BEIRA MAR 11 Bairro: JERICOACOARA (JIJOCA …" at bounding box center [549, 258] width 1099 height 516
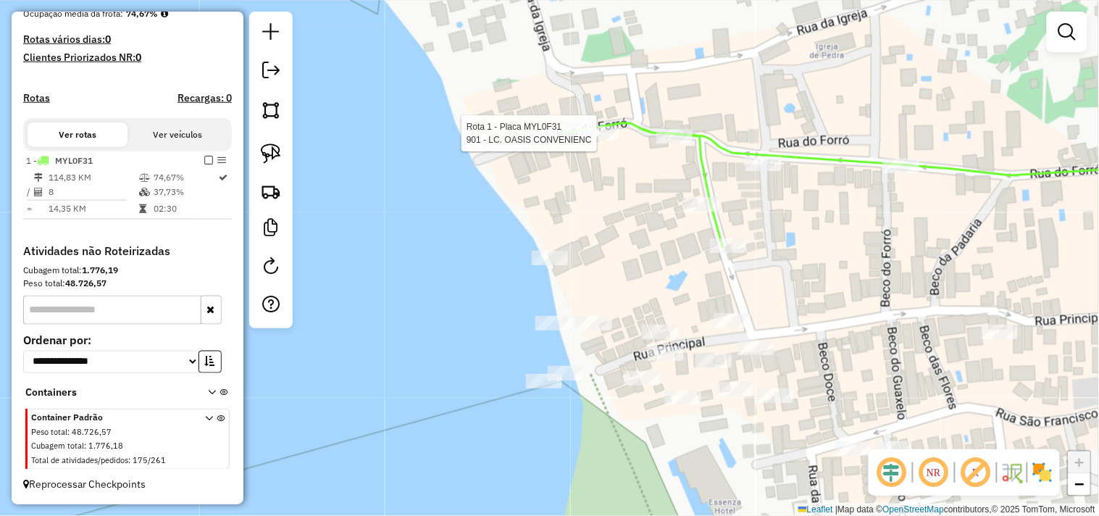
select select "**********"
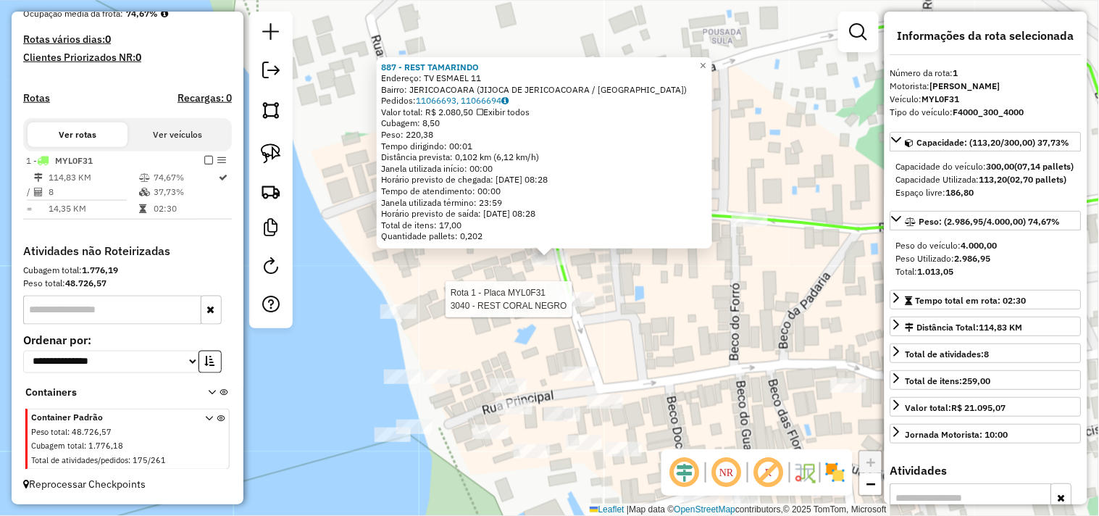
click at [576, 307] on div at bounding box center [577, 299] width 36 height 14
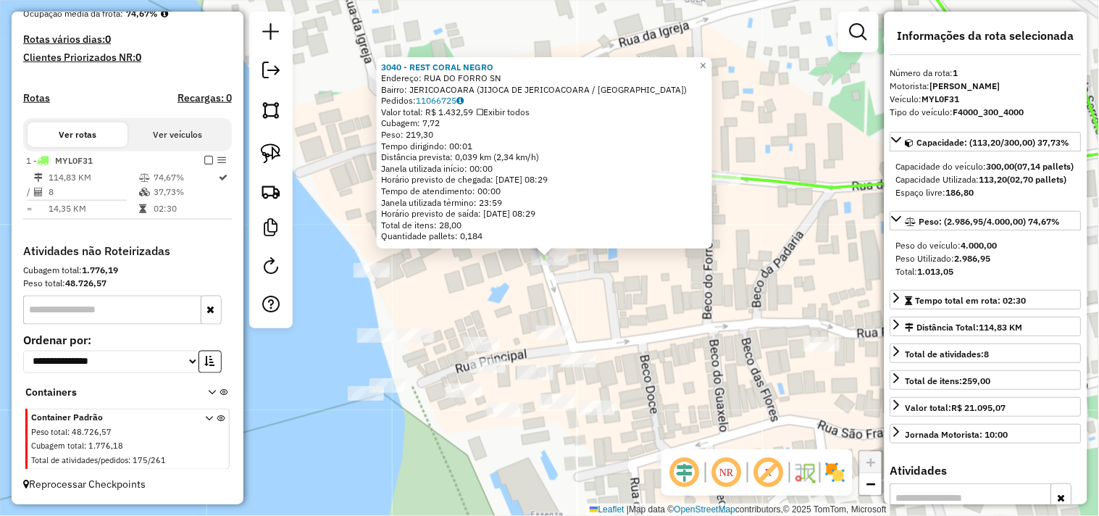
click at [599, 315] on div "3040 - REST CORAL NEGRO Endereço: RUA DO FORRO SN Bairro: JERICOACOARA (JIJOCA …" at bounding box center [549, 258] width 1099 height 516
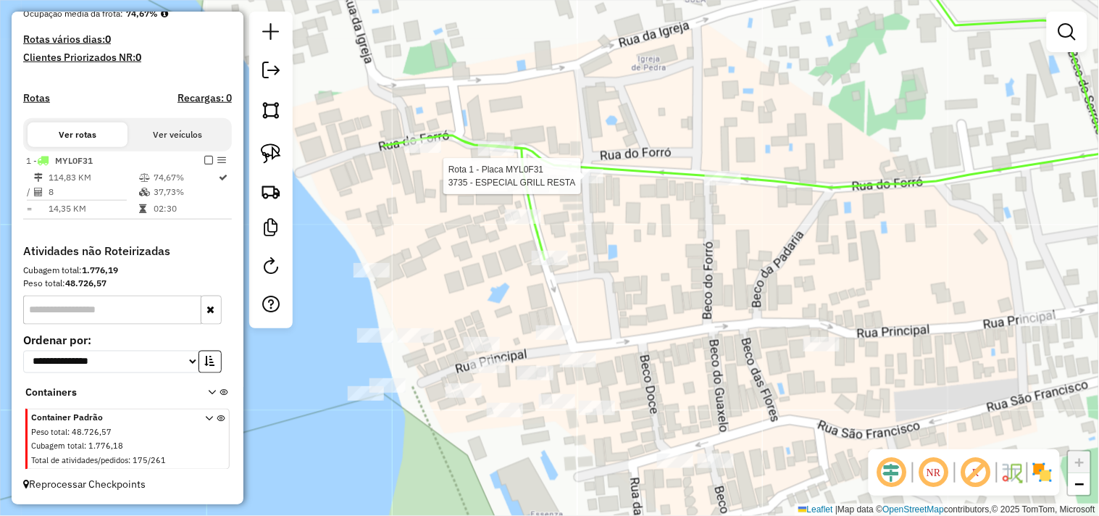
select select "**********"
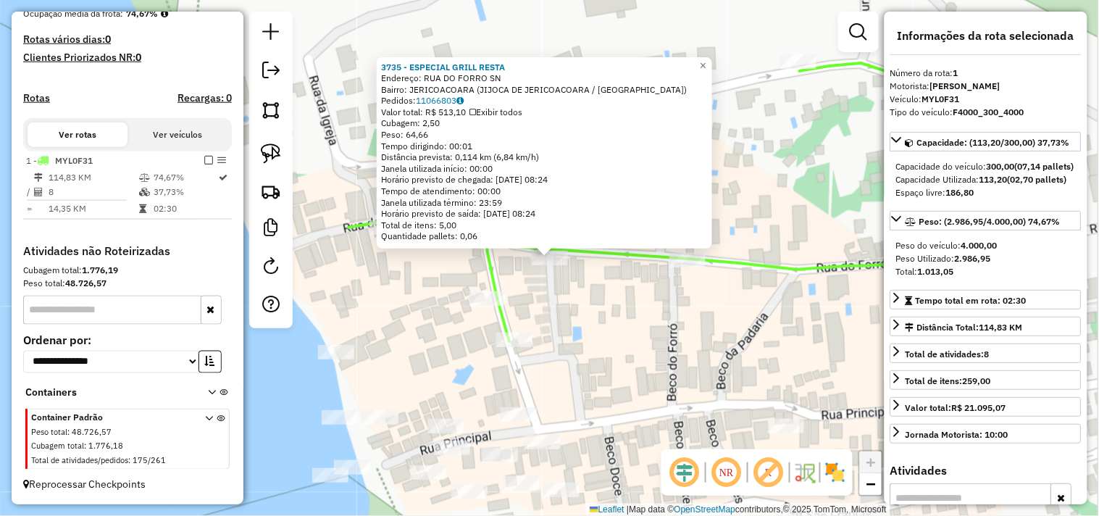
click at [624, 297] on div "3735 - ESPECIAL GRILL RESTA Endereço: RUA DO FORRO SN Bairro: JERICOACOARA (JIJ…" at bounding box center [549, 258] width 1099 height 516
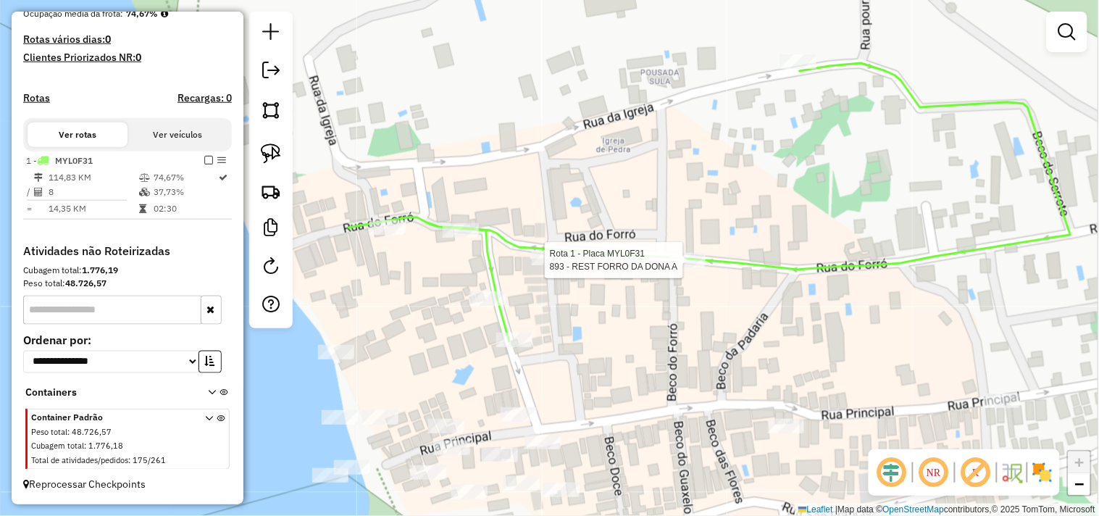
select select "**********"
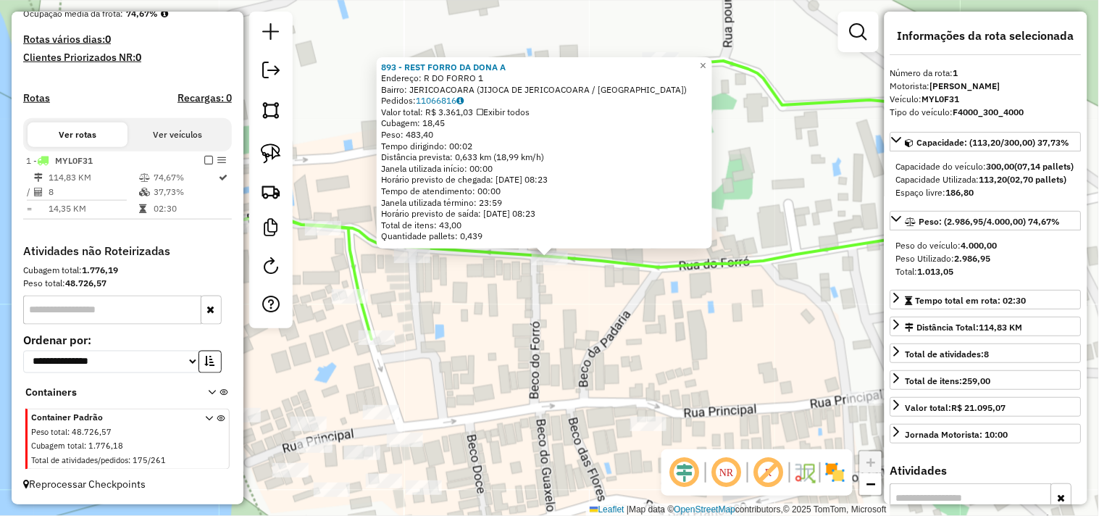
click at [585, 320] on div "893 - REST FORRO DA DONA A Endereço: R DO FORRO 1 Bairro: JERICOACOARA (JIJOCA …" at bounding box center [549, 258] width 1099 height 516
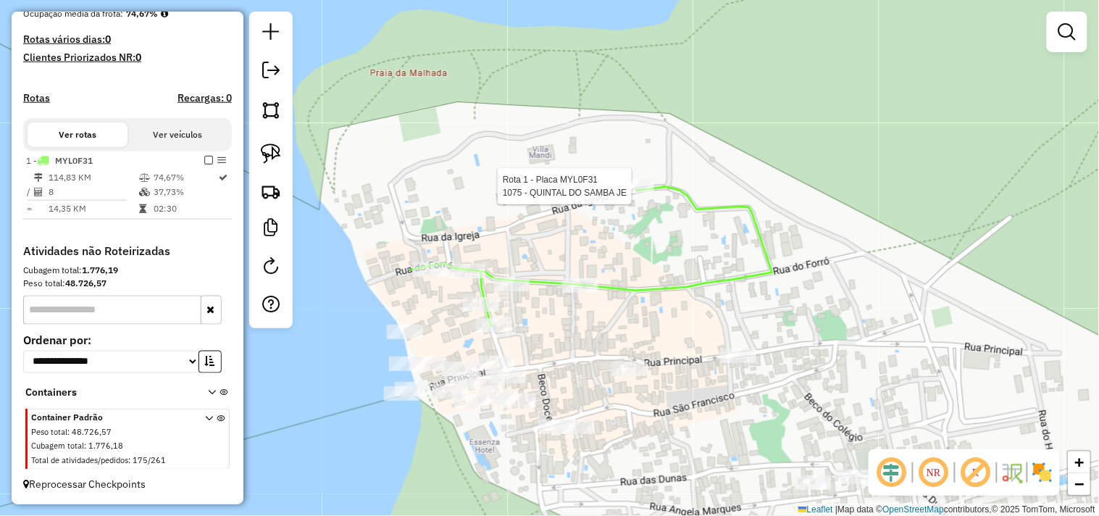
select select "**********"
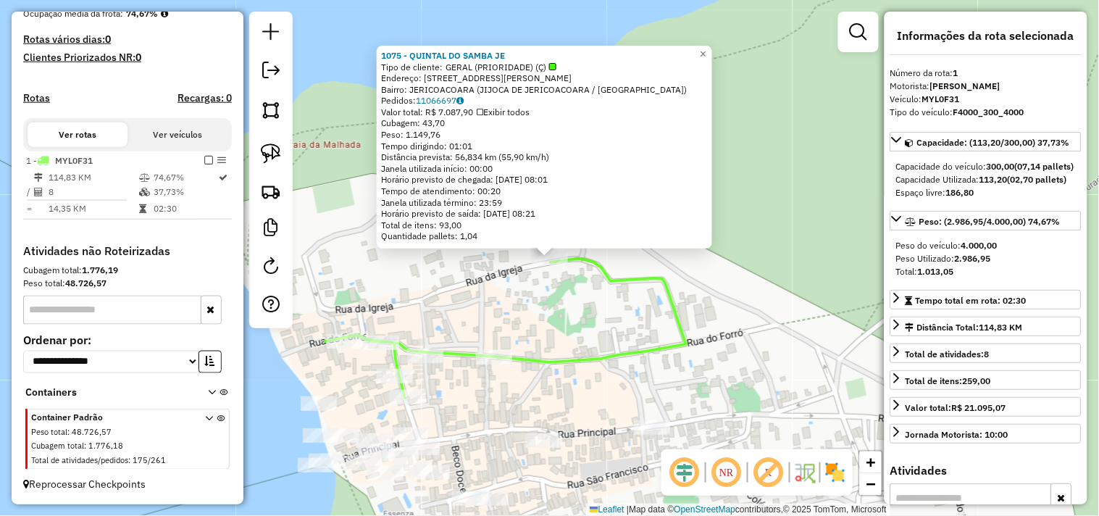
click at [575, 320] on div "1075 - QUINTAL DO SAMBA JE Tipo de cliente: GERAL (PRIORIDADE) (Ç) Endereço: RU…" at bounding box center [549, 258] width 1099 height 516
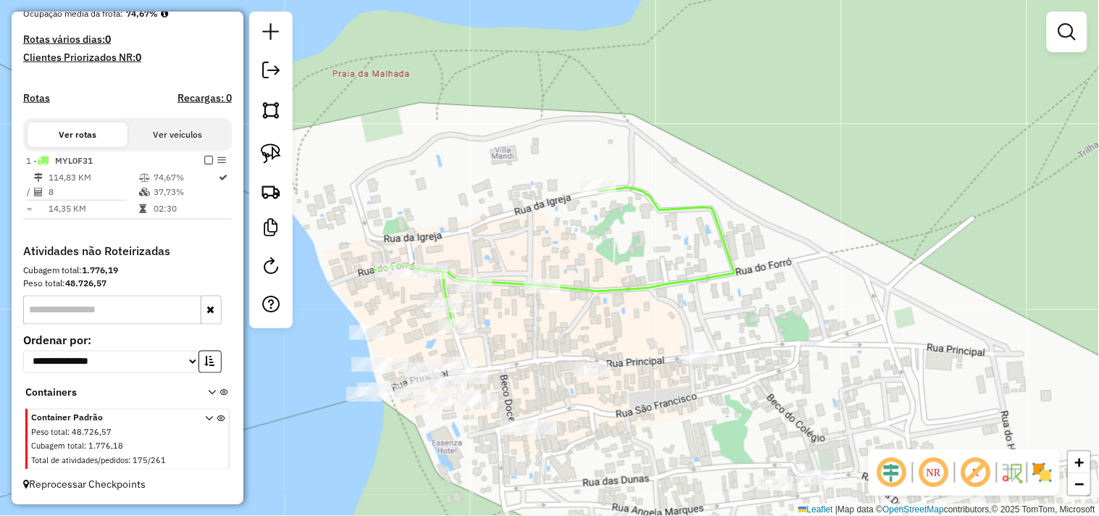
drag, startPoint x: 542, startPoint y: 344, endPoint x: 591, endPoint y: 262, distance: 95.6
click at [591, 263] on div "Janela de atendimento Grade de atendimento Capacidade Transportadoras Veículos …" at bounding box center [549, 258] width 1099 height 516
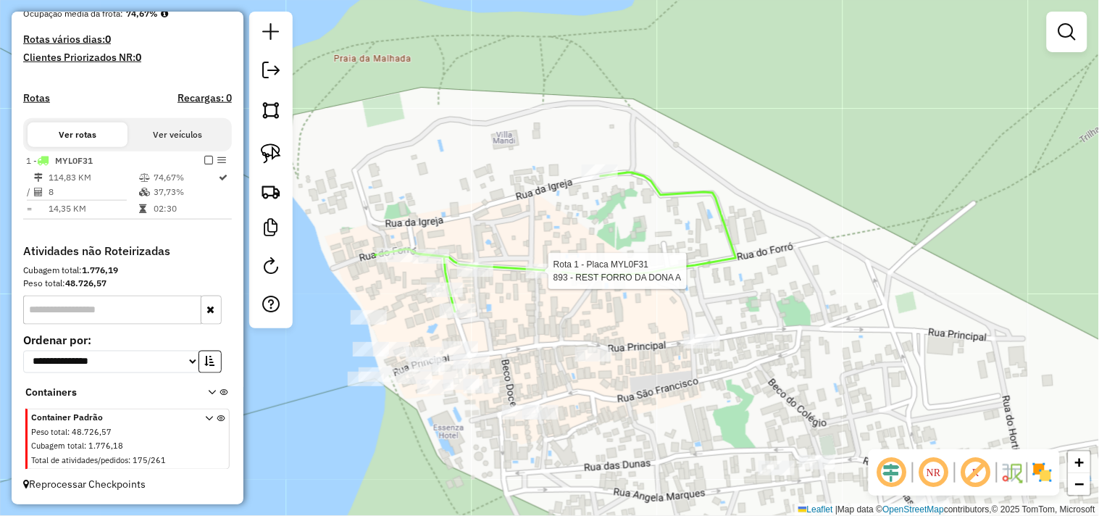
select select "**********"
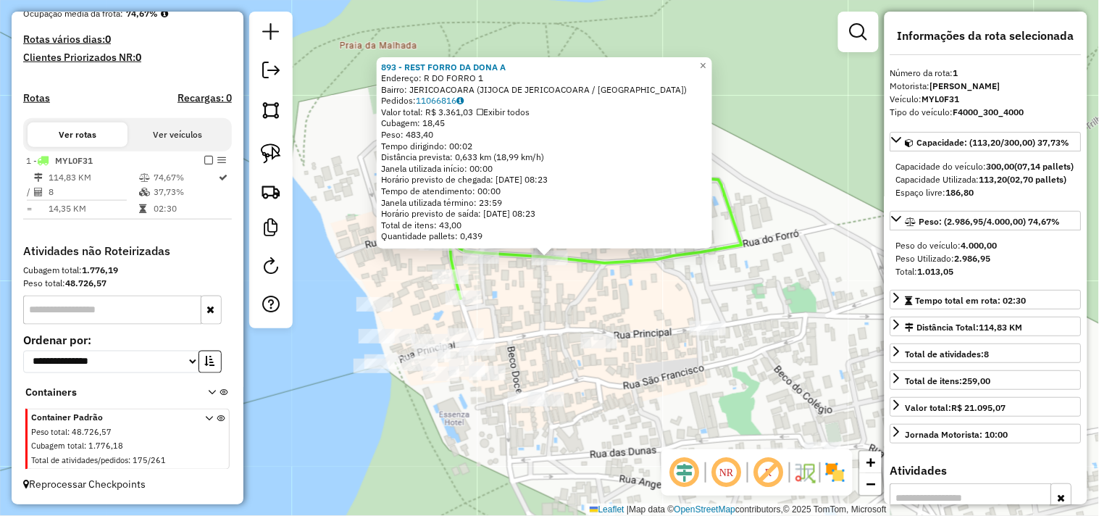
click at [602, 302] on div "893 - REST FORRO DA DONA A Endereço: R DO FORRO 1 Bairro: JERICOACOARA (JIJOCA …" at bounding box center [549, 258] width 1099 height 516
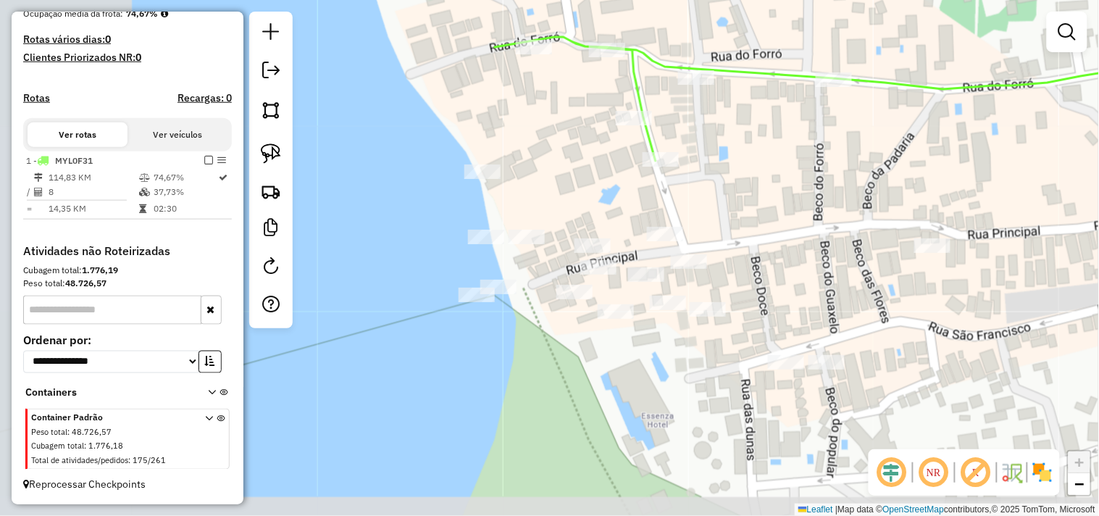
drag, startPoint x: 400, startPoint y: 426, endPoint x: 583, endPoint y: 313, distance: 214.8
click at [589, 319] on div "Janela de atendimento Grade de atendimento Capacidade Transportadoras Veículos …" at bounding box center [549, 258] width 1099 height 516
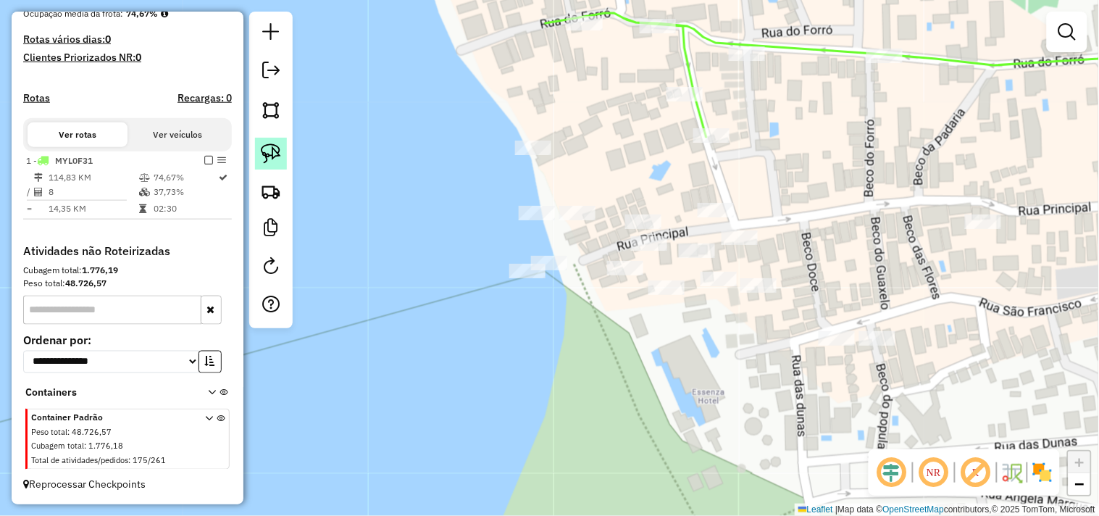
click at [269, 165] on link at bounding box center [271, 154] width 32 height 32
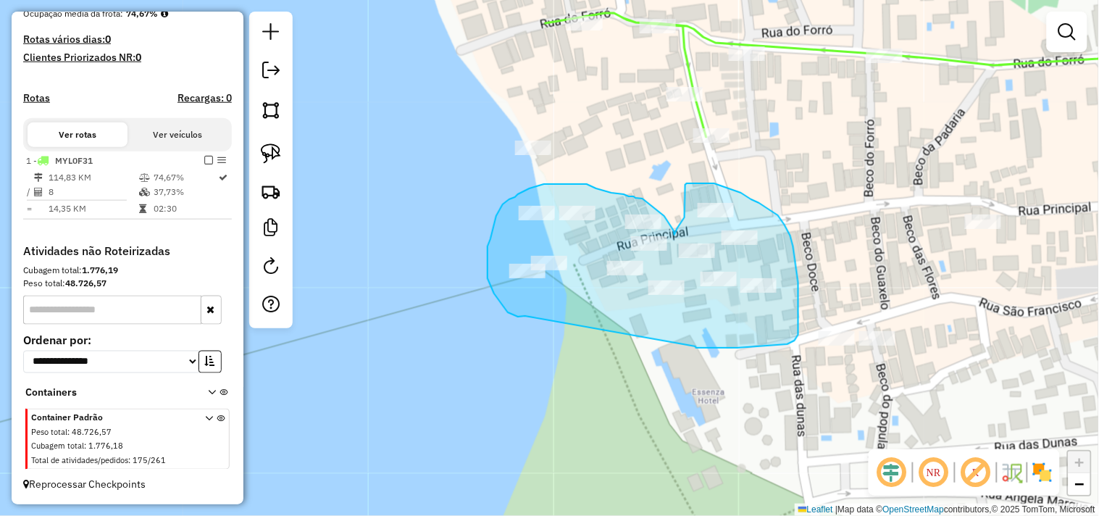
drag, startPoint x: 525, startPoint y: 316, endPoint x: 691, endPoint y: 346, distance: 168.0
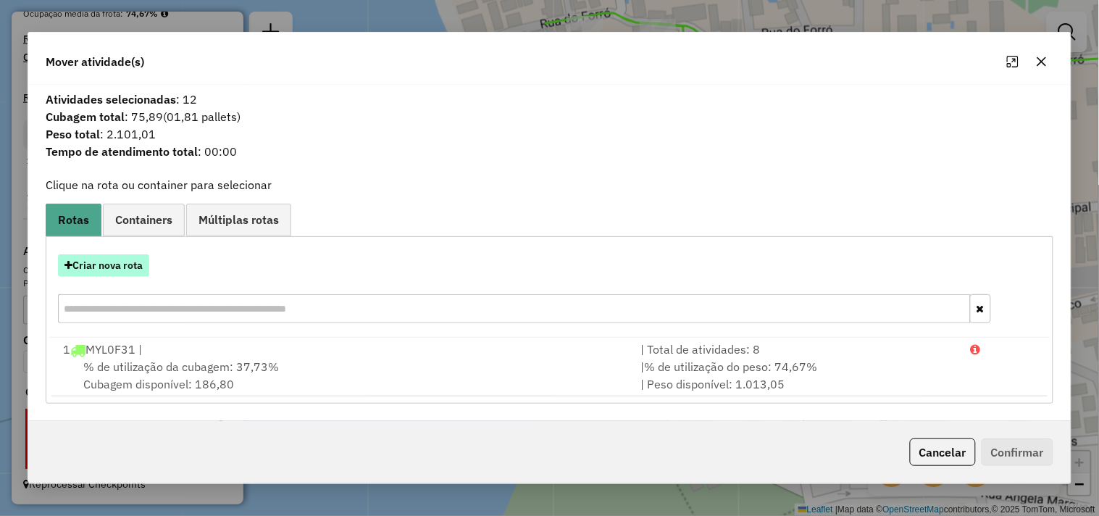
click at [139, 264] on button "Criar nova rota" at bounding box center [103, 265] width 91 height 22
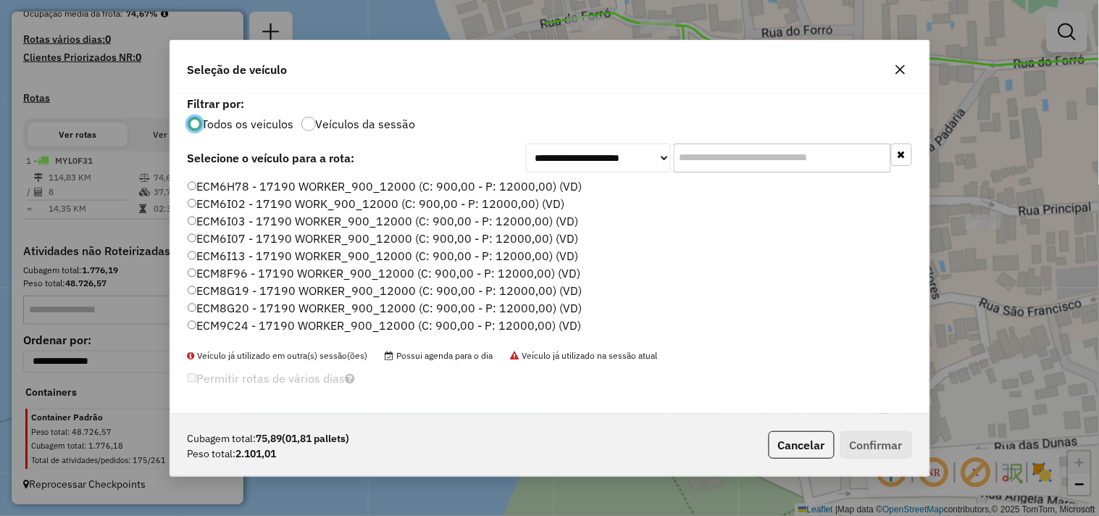
scroll to position [80, 0]
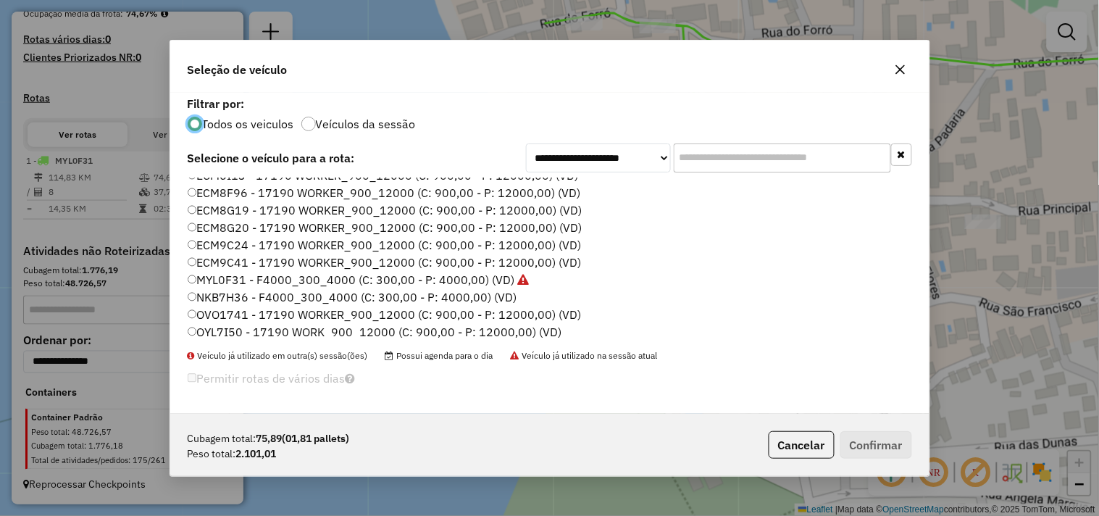
click at [220, 293] on label "NKB7H36 - F4000_300_4000 (C: 300,00 - P: 4000,00) (VD)" at bounding box center [353, 296] width 330 height 17
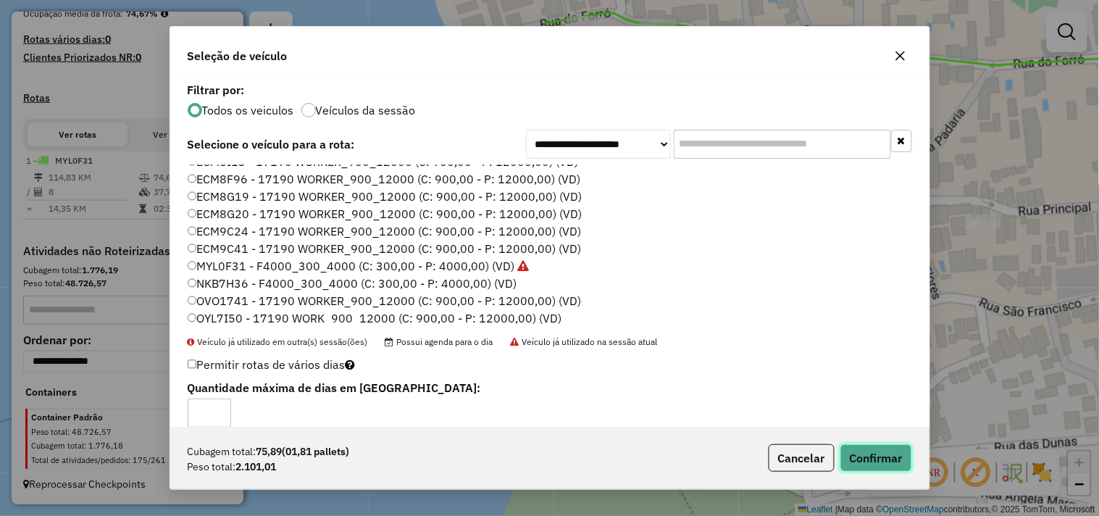
click at [864, 460] on button "Confirmar" at bounding box center [877, 458] width 72 height 28
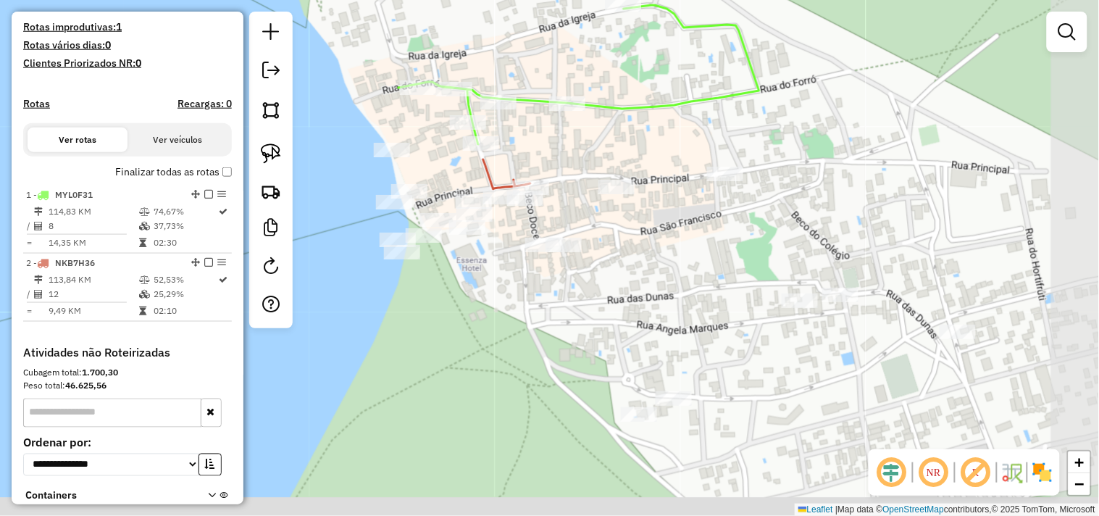
drag, startPoint x: 718, startPoint y: 365, endPoint x: 500, endPoint y: 266, distance: 239.7
click at [500, 266] on div "Janela de atendimento Grade de atendimento Capacidade Transportadoras Veículos …" at bounding box center [549, 258] width 1099 height 516
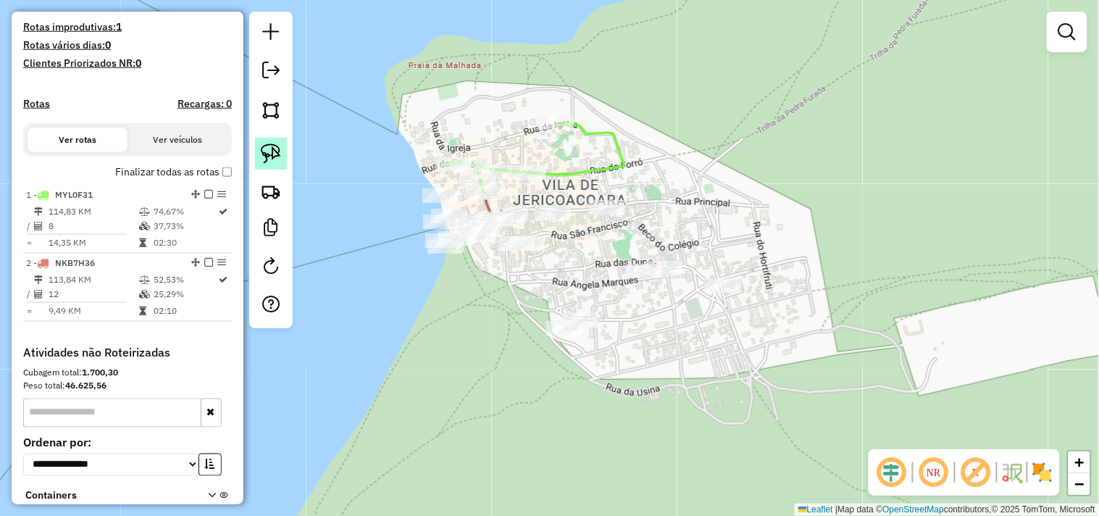
click at [280, 154] on img at bounding box center [271, 153] width 20 height 20
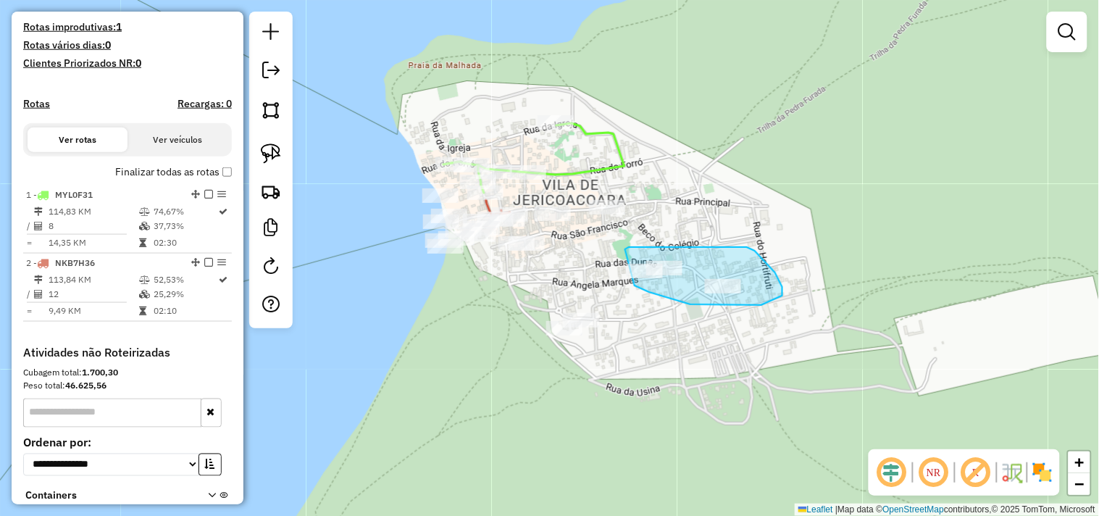
drag, startPoint x: 625, startPoint y: 249, endPoint x: 606, endPoint y: 272, distance: 29.8
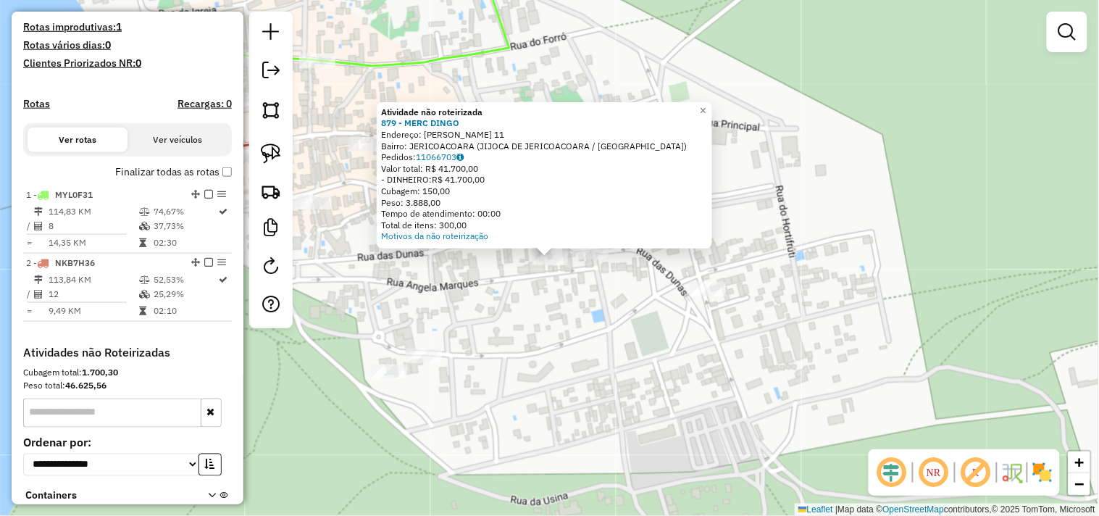
click at [575, 291] on div "Atividade não roteirizada 879 - MERC DINGO Endereço: [PERSON_NAME] 11 Bairro: J…" at bounding box center [549, 258] width 1099 height 516
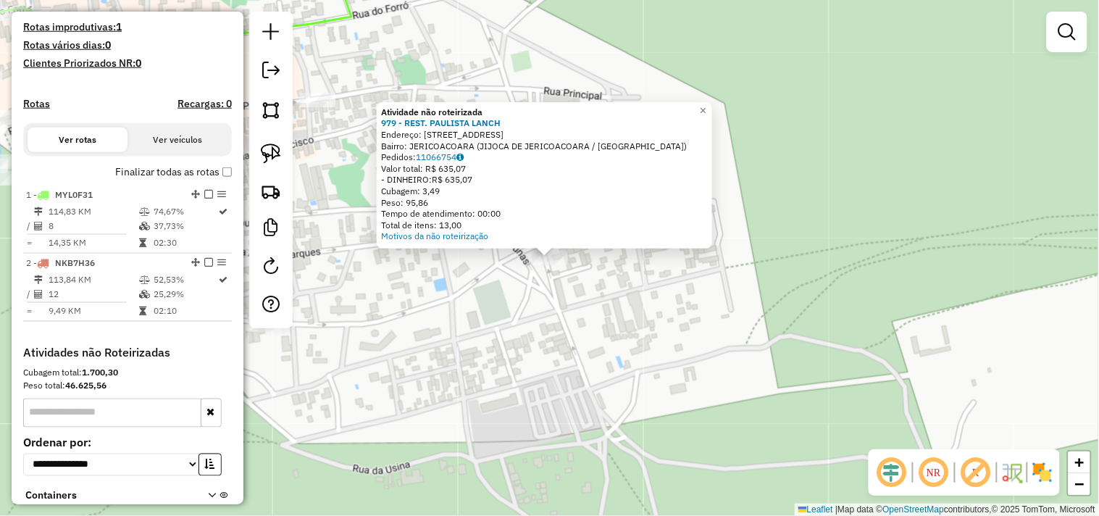
click at [578, 321] on div "Atividade não roteirizada 979 - REST. PAULISTA LANCH Endereço: RUA IMEUDA 21 Ba…" at bounding box center [549, 258] width 1099 height 516
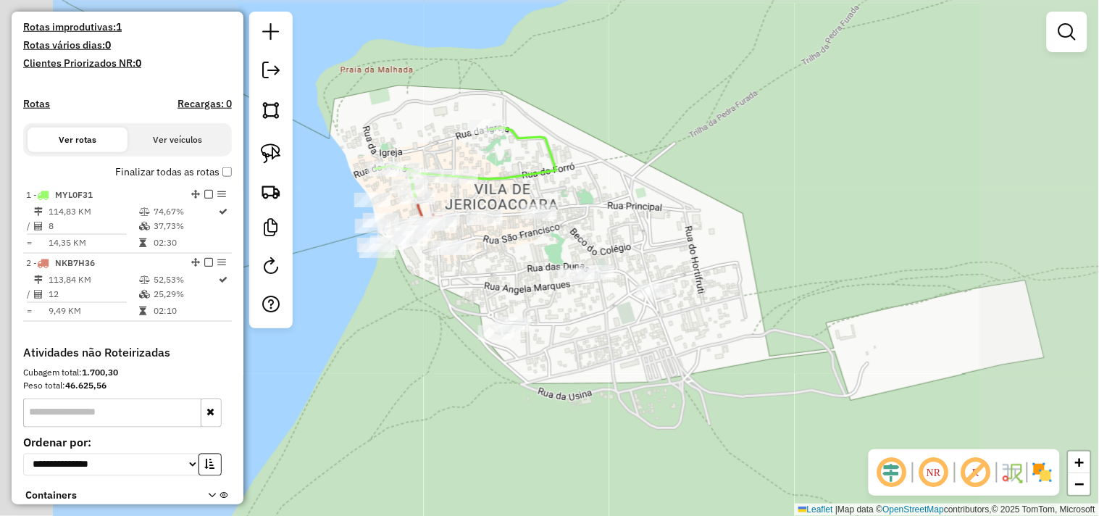
drag, startPoint x: 618, startPoint y: 338, endPoint x: 667, endPoint y: 338, distance: 49.3
click at [667, 338] on div "Janela de atendimento Grade de atendimento Capacidade Transportadoras Veículos …" at bounding box center [549, 258] width 1099 height 516
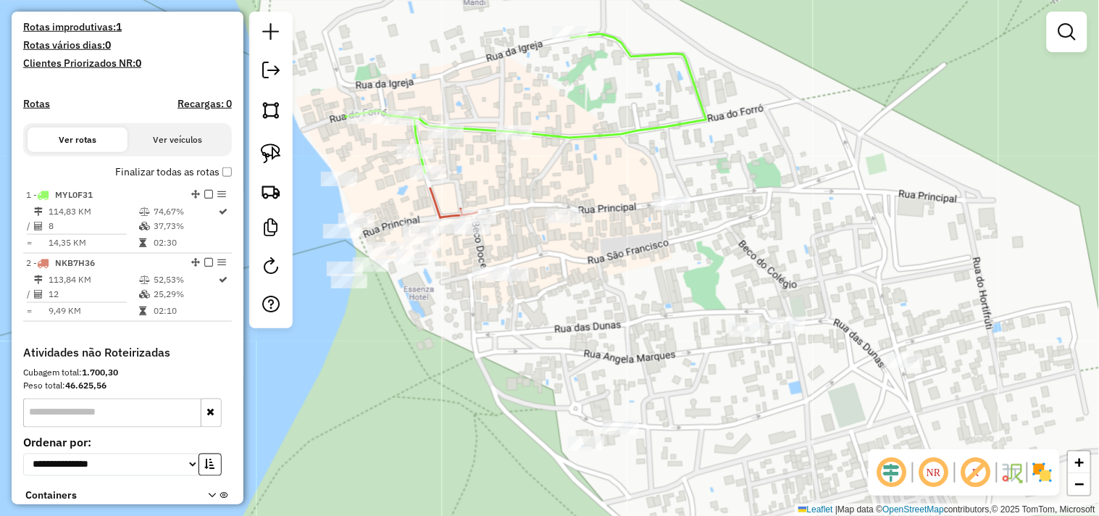
drag, startPoint x: 280, startPoint y: 141, endPoint x: 459, endPoint y: 196, distance: 186.8
click at [280, 141] on link at bounding box center [271, 154] width 32 height 32
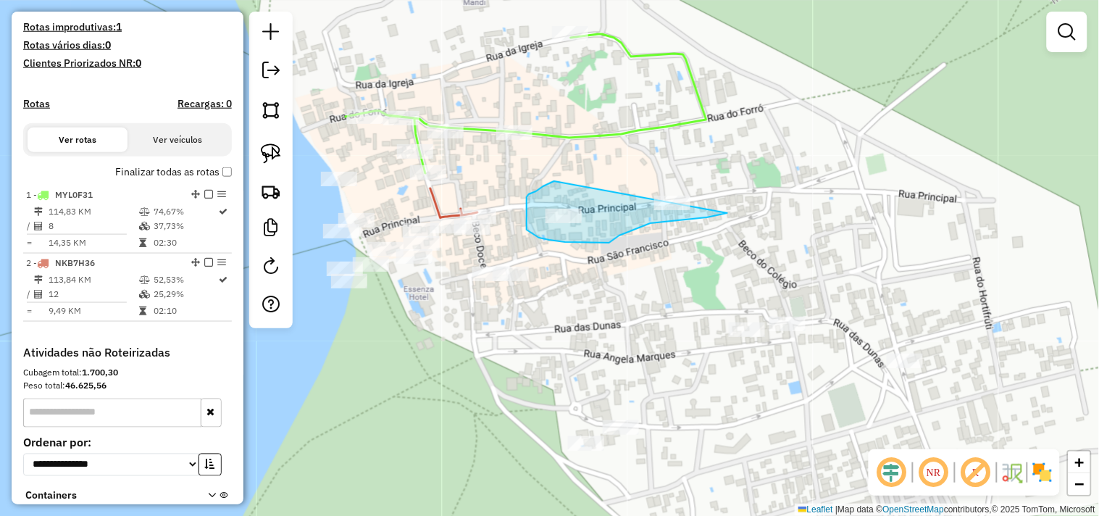
drag, startPoint x: 554, startPoint y: 181, endPoint x: 773, endPoint y: 163, distance: 219.6
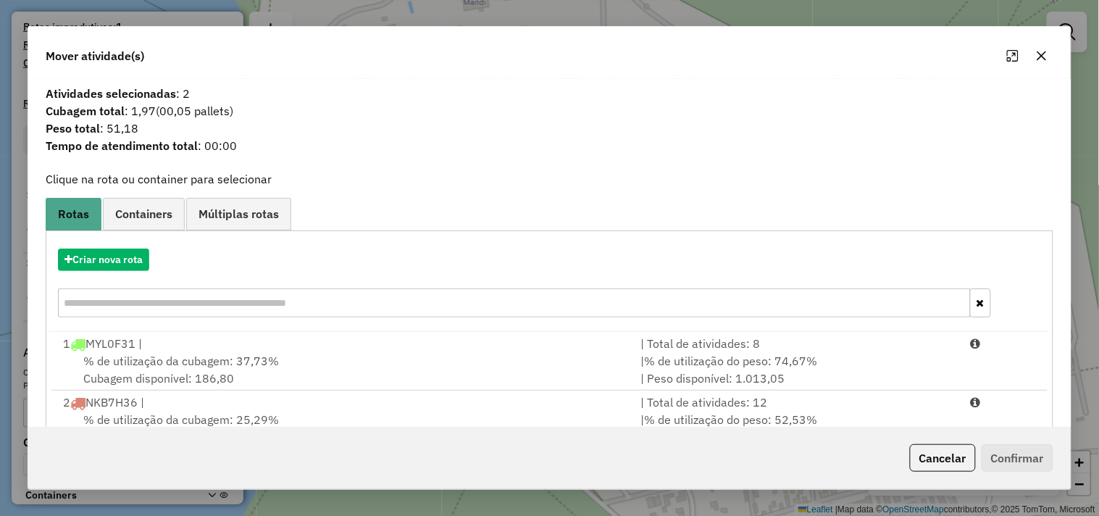
scroll to position [46, 0]
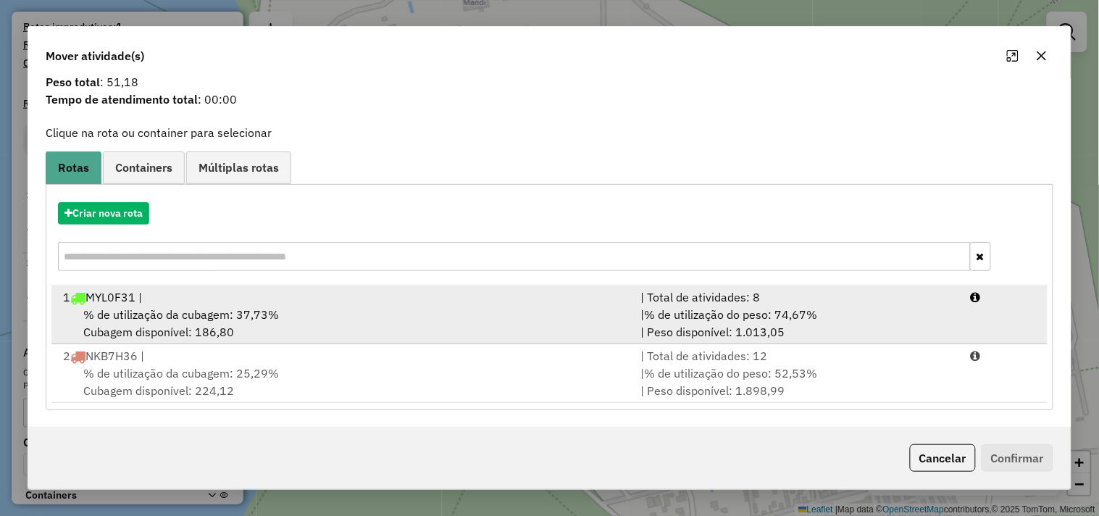
click at [276, 305] on li "1 MYL0F31 | | Total de atividades: 8 % de utilização da cubagem: 37,73% Cubagem…" at bounding box center [549, 315] width 996 height 59
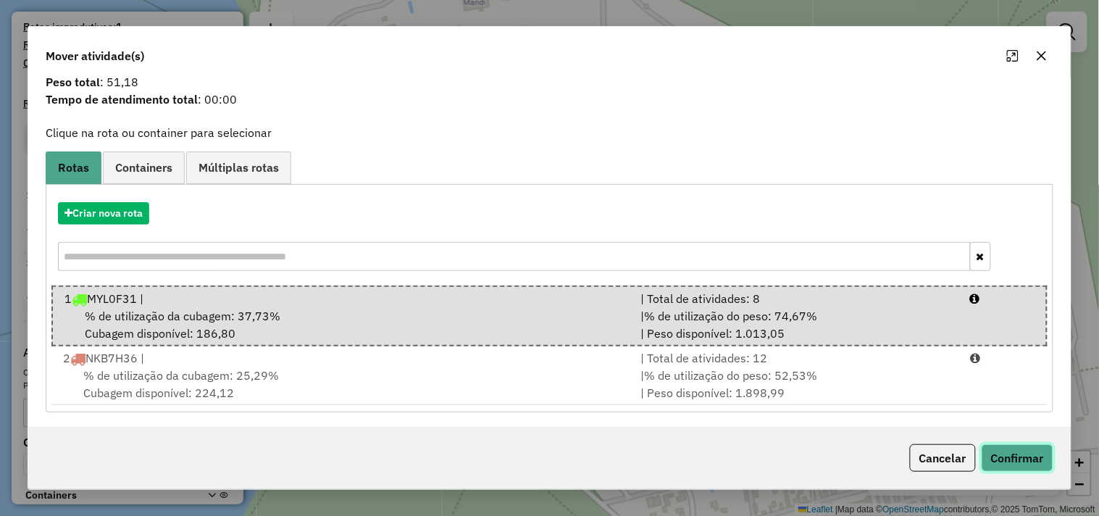
click at [1047, 452] on button "Confirmar" at bounding box center [1018, 458] width 72 height 28
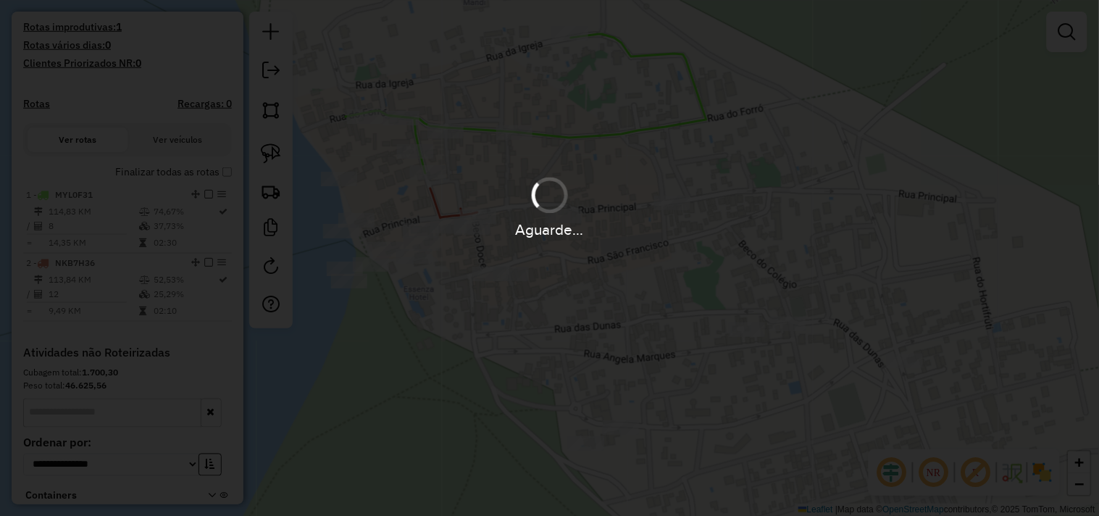
scroll to position [0, 0]
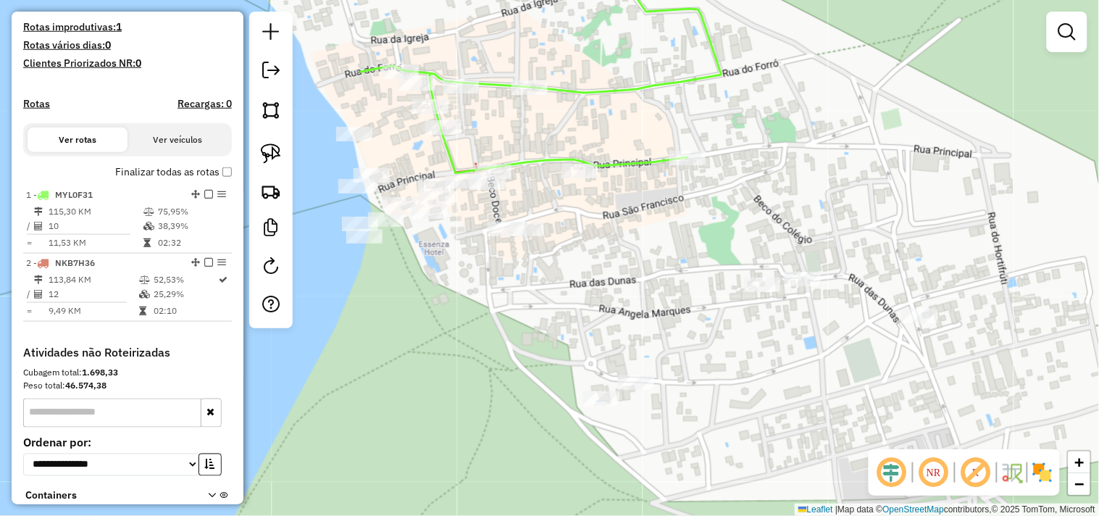
drag, startPoint x: 564, startPoint y: 315, endPoint x: 386, endPoint y: 245, distance: 191.0
click at [549, 292] on div "Janela de atendimento Grade de atendimento Capacidade Transportadoras Veículos …" at bounding box center [549, 258] width 1099 height 516
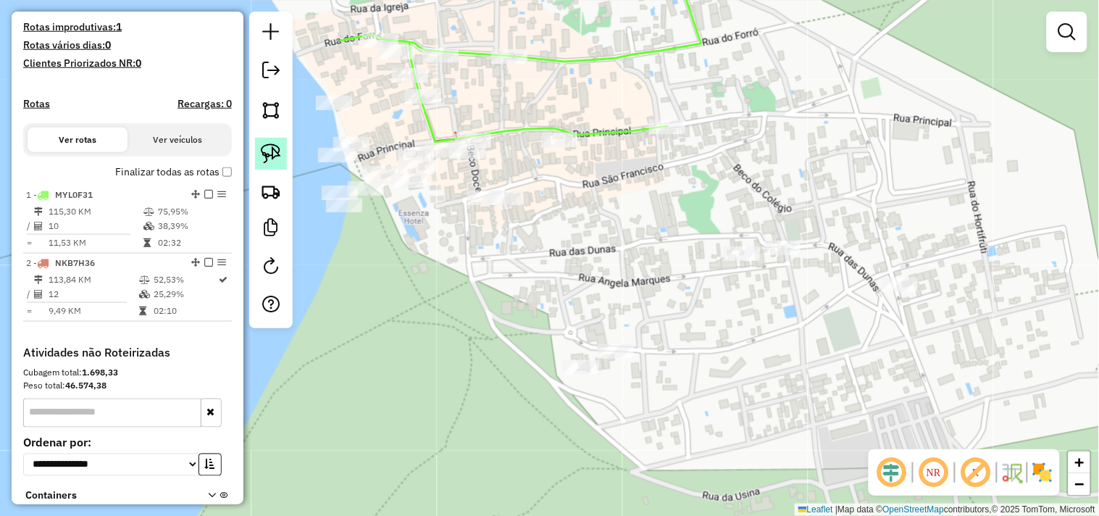
drag, startPoint x: 264, startPoint y: 154, endPoint x: 416, endPoint y: 257, distance: 183.7
click at [265, 154] on img at bounding box center [271, 153] width 20 height 20
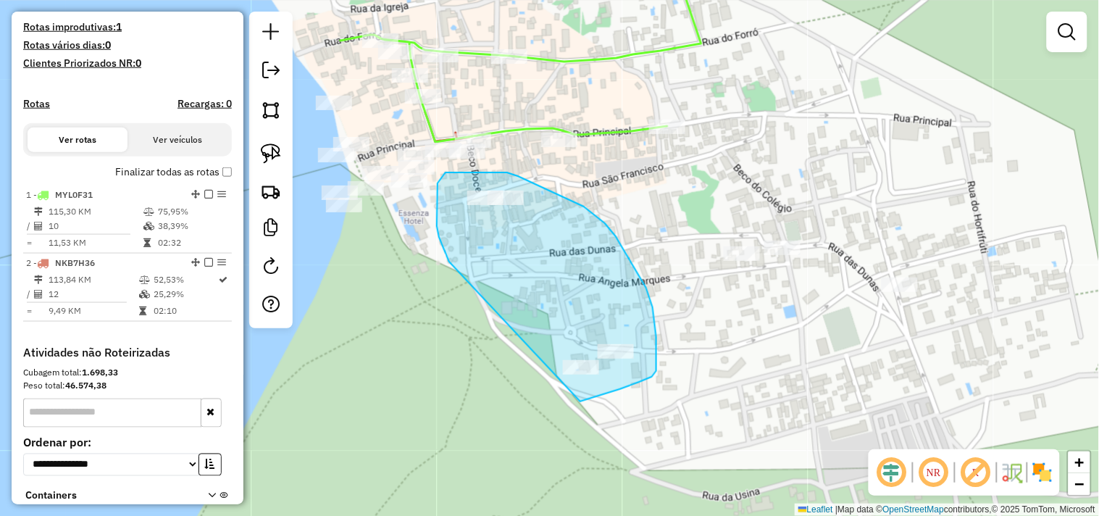
drag, startPoint x: 437, startPoint y: 211, endPoint x: 502, endPoint y: 397, distance: 197.3
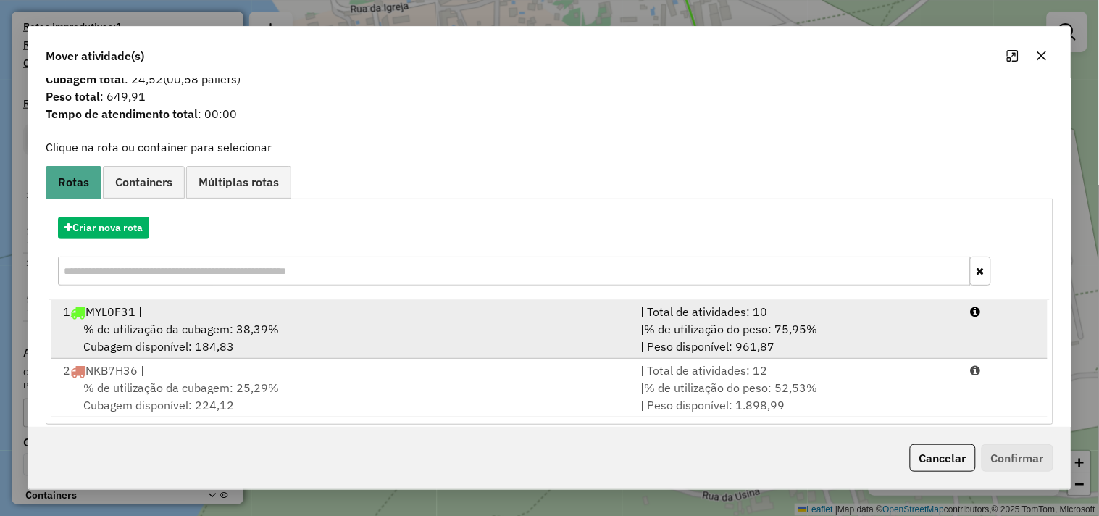
scroll to position [46, 0]
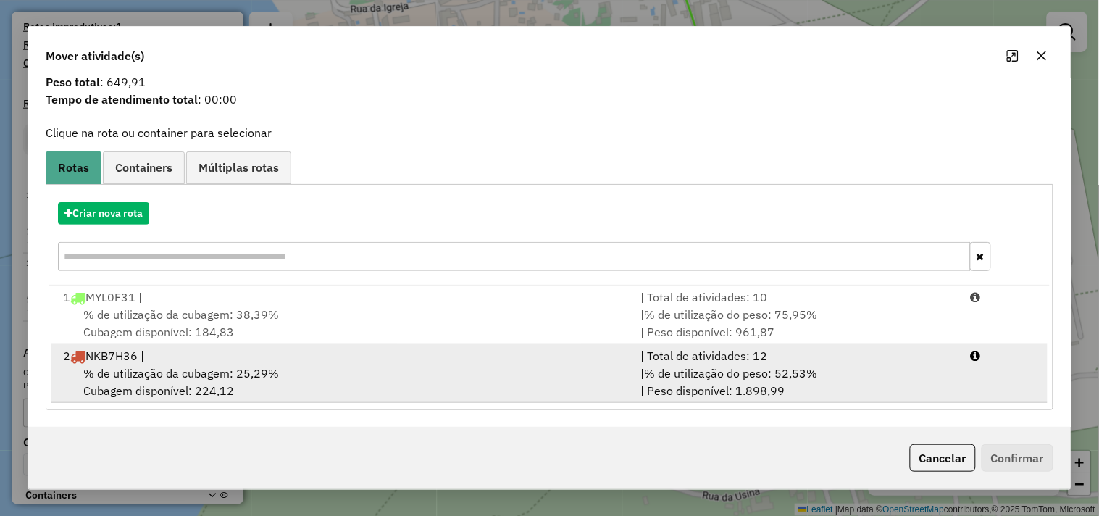
click at [252, 358] on div "2 NKB7H36 |" at bounding box center [343, 355] width 578 height 17
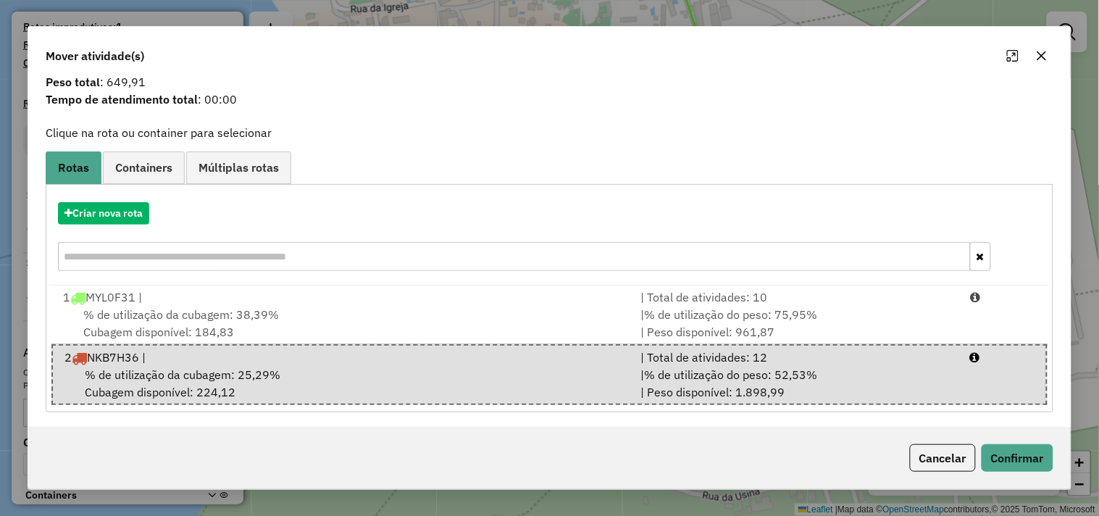
click at [1022, 440] on div "Cancelar Confirmar" at bounding box center [549, 458] width 1043 height 62
click at [1023, 451] on button "Confirmar" at bounding box center [1018, 458] width 72 height 28
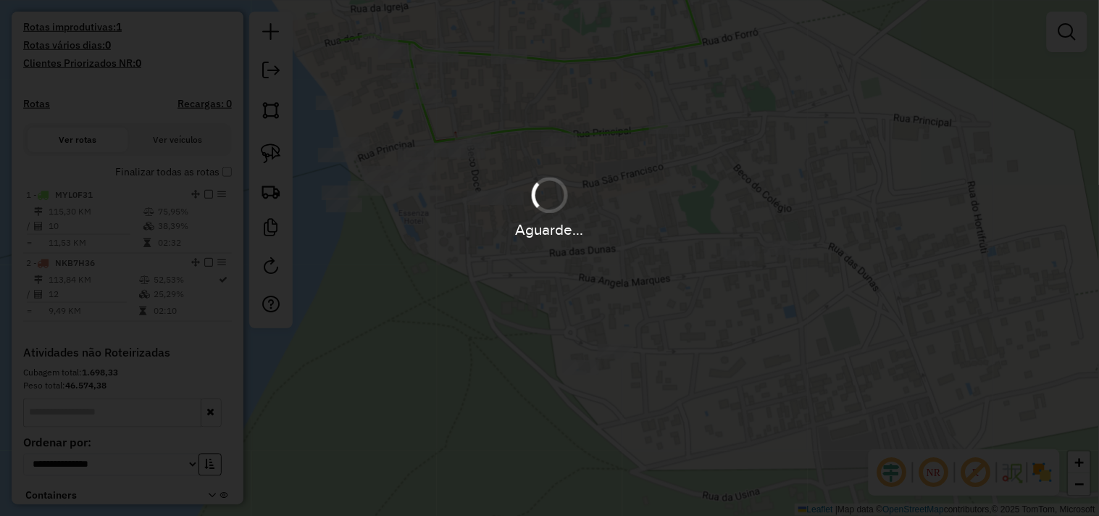
scroll to position [0, 0]
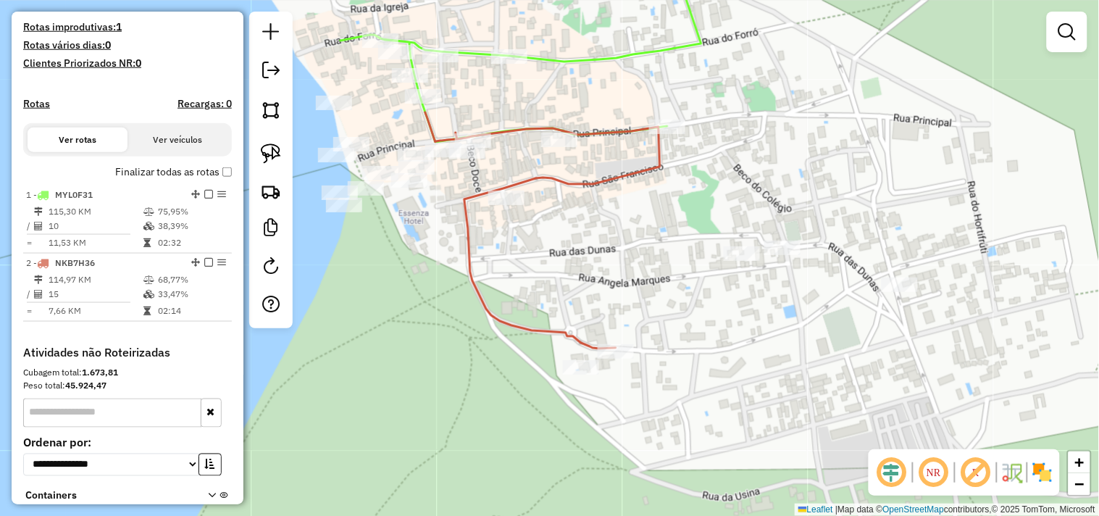
select select "**********"
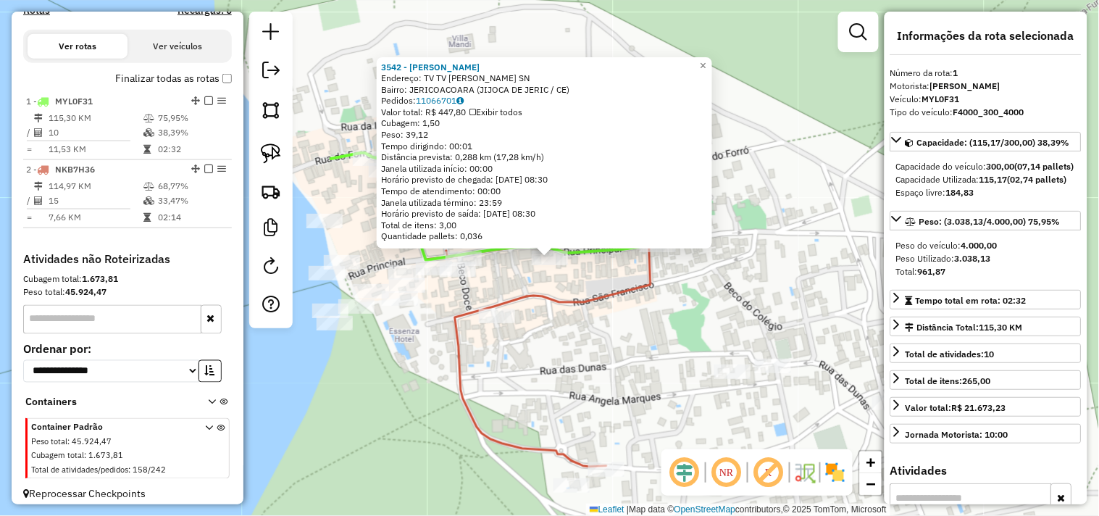
scroll to position [489, 0]
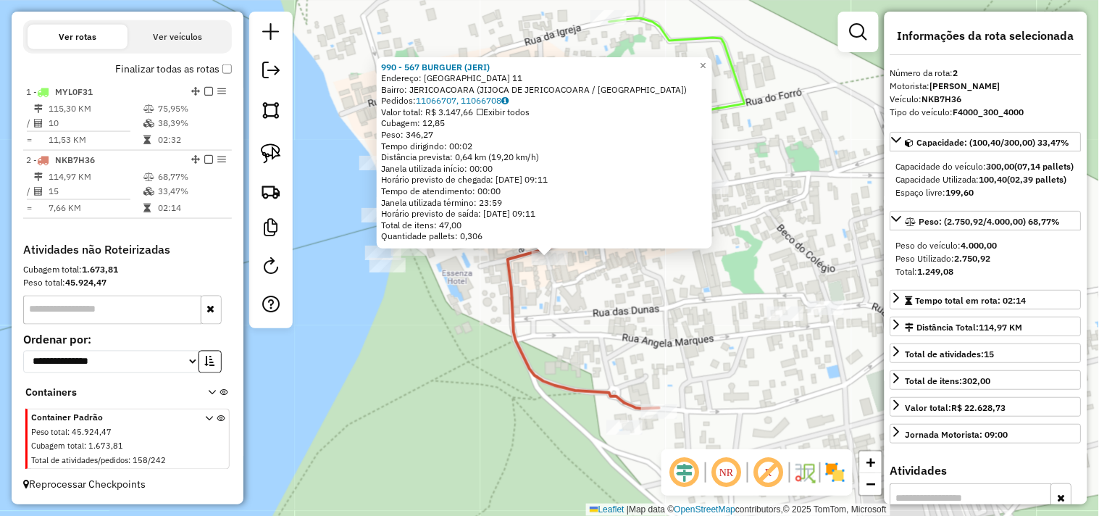
click at [563, 286] on div "990 - 567 BURGUER (JERI) Endereço: sao francisco 11 Bairro: JERICOACOARA (JIJOC…" at bounding box center [549, 258] width 1099 height 516
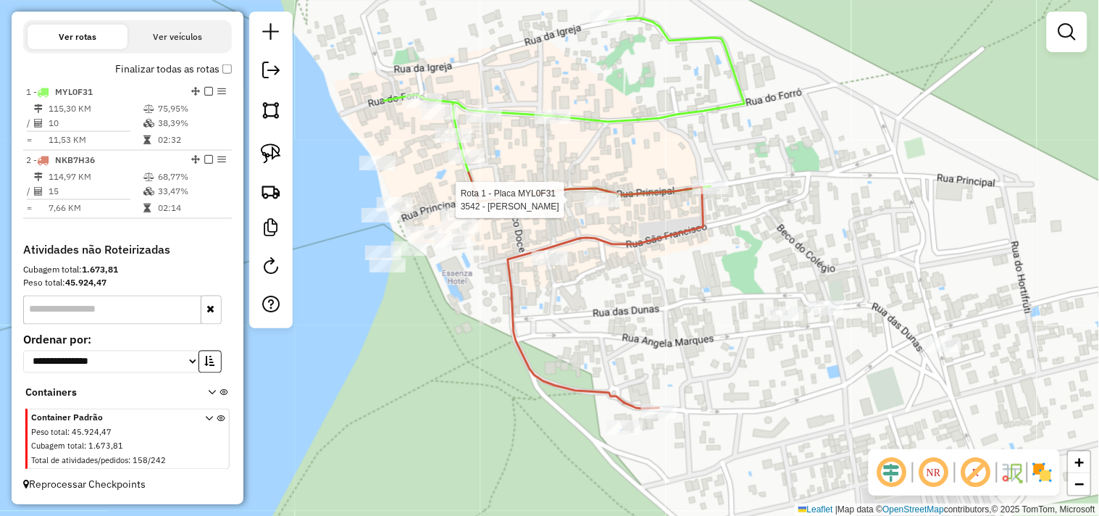
select select "**********"
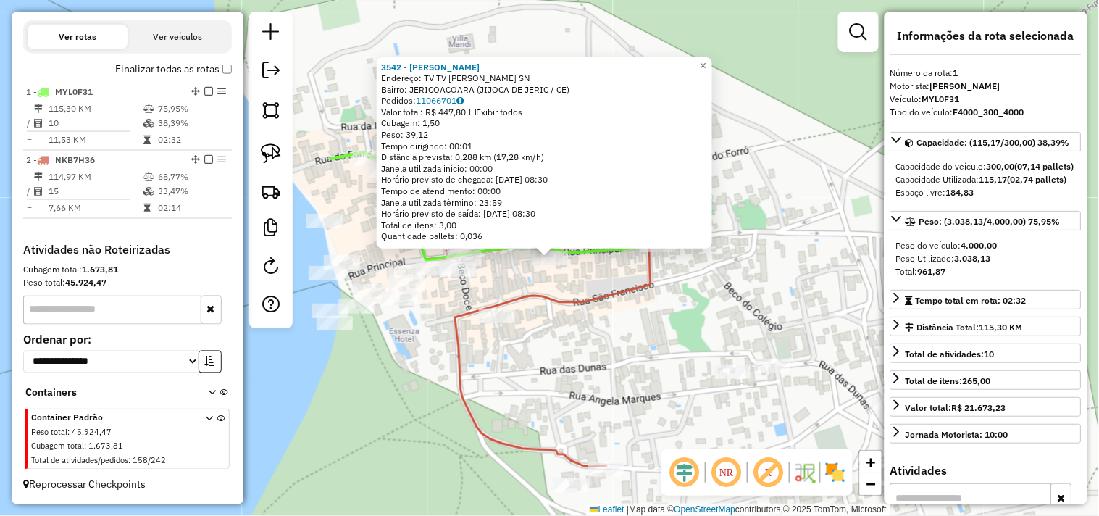
click at [599, 353] on div "3542 - RAQUEL TANIGAKI BORG Endereço: TV TV EDVAR ESMERINO DA SILVA SN Bairro: …" at bounding box center [549, 258] width 1099 height 516
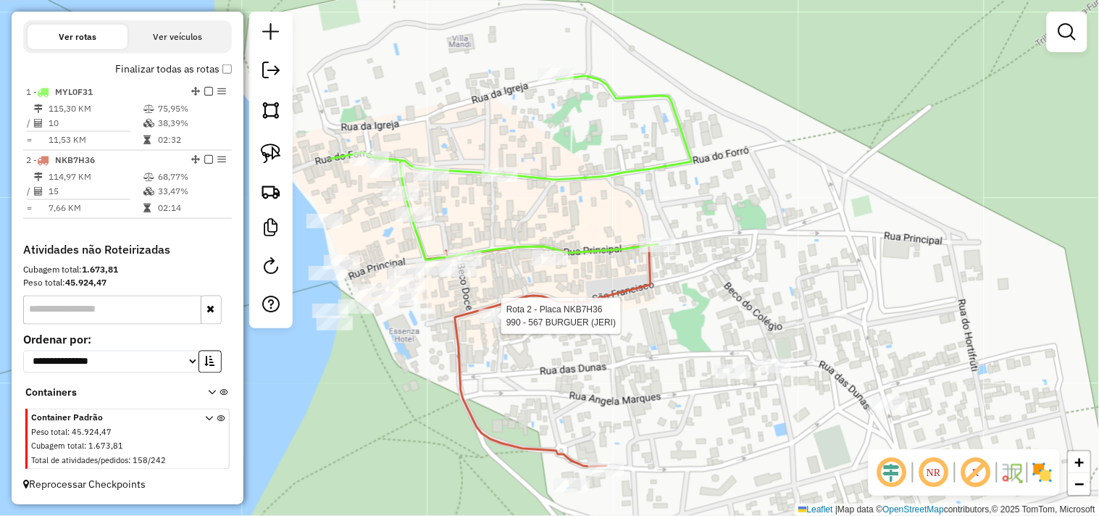
select select "**********"
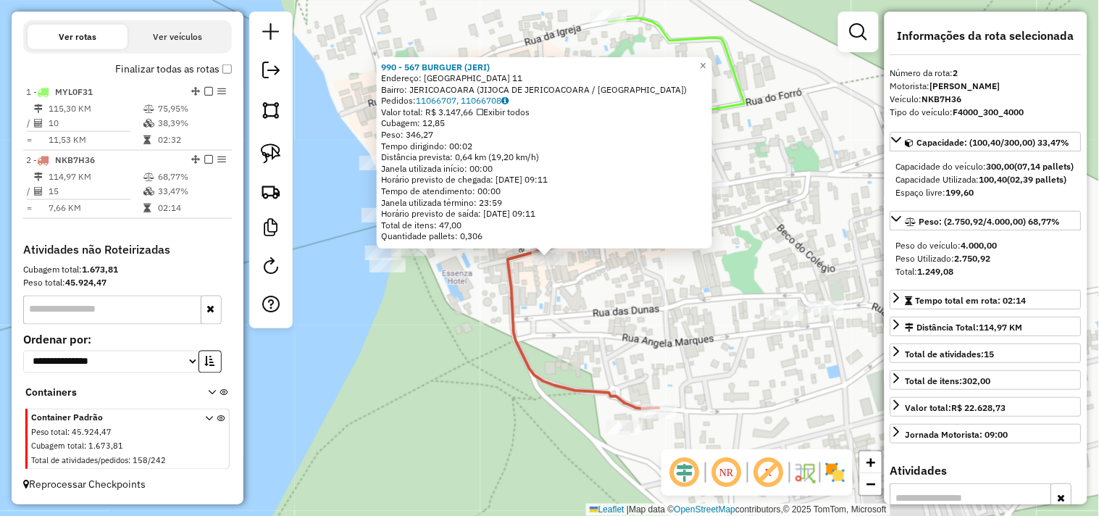
click at [613, 342] on div "990 - 567 BURGUER (JERI) Endereço: sao francisco 11 Bairro: JERICOACOARA (JIJOC…" at bounding box center [549, 258] width 1099 height 516
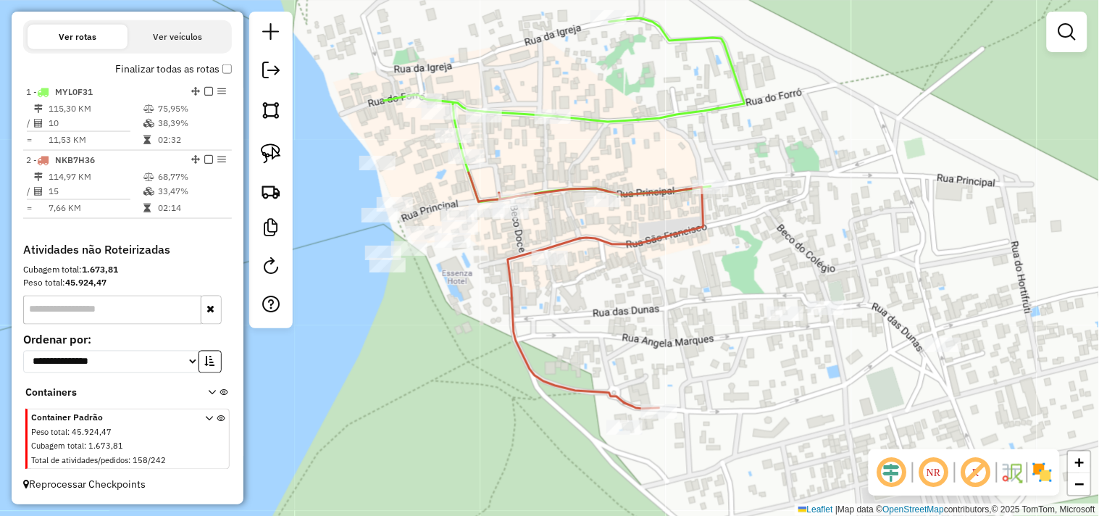
drag, startPoint x: 693, startPoint y: 359, endPoint x: 470, endPoint y: 290, distance: 233.8
click at [471, 291] on div "Janela de atendimento Grade de atendimento Capacidade Transportadoras Veículos …" at bounding box center [549, 258] width 1099 height 516
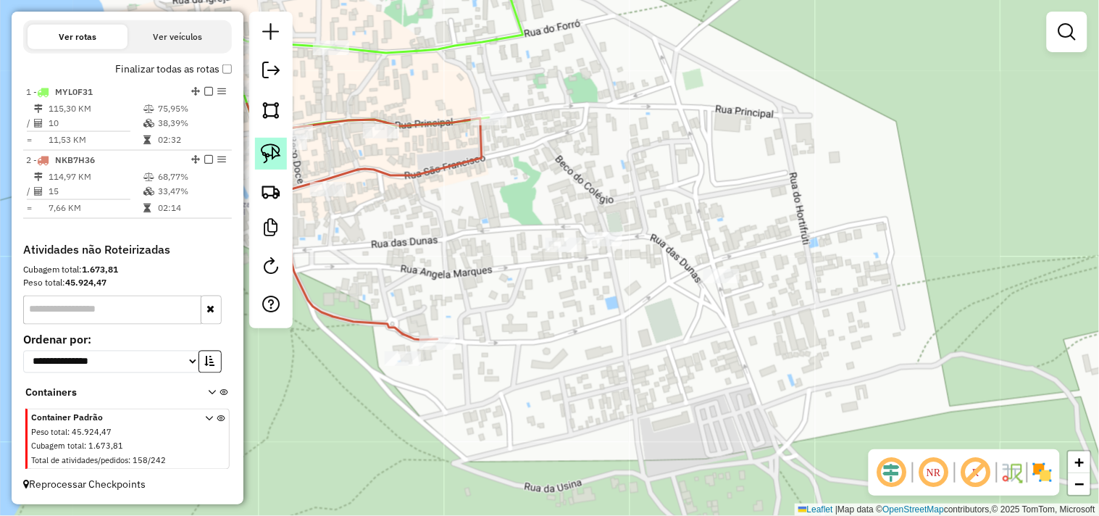
click at [265, 161] on img at bounding box center [271, 153] width 20 height 20
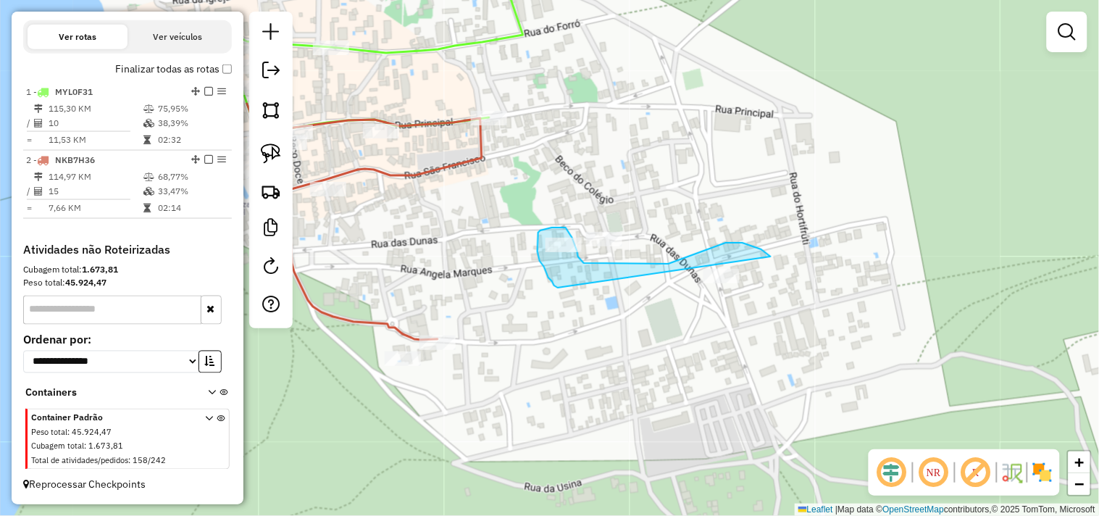
drag, startPoint x: 547, startPoint y: 274, endPoint x: 773, endPoint y: 322, distance: 231.3
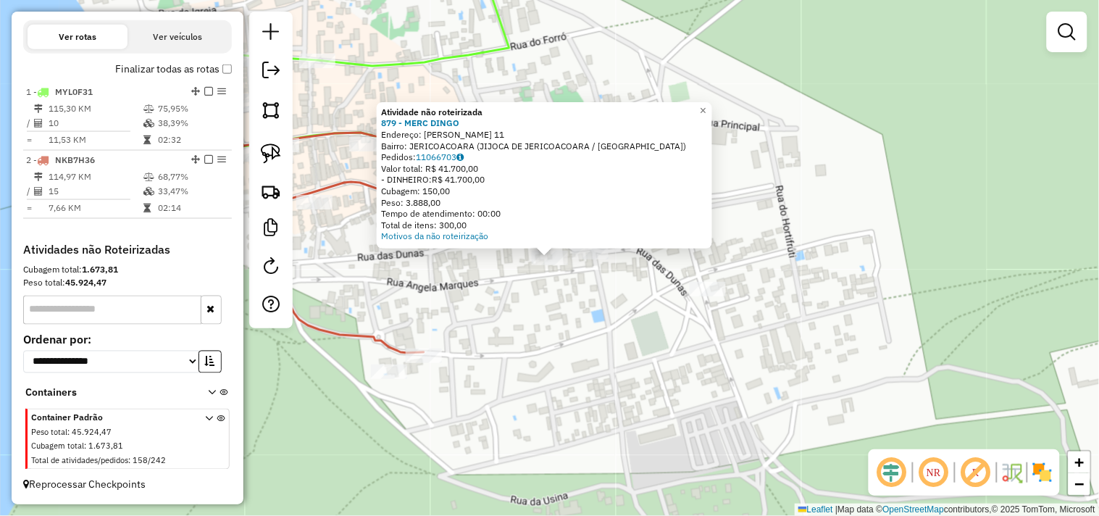
click at [510, 307] on div "Atividade não roteirizada 879 - MERC DINGO Endereço: [PERSON_NAME] 11 Bairro: J…" at bounding box center [549, 258] width 1099 height 516
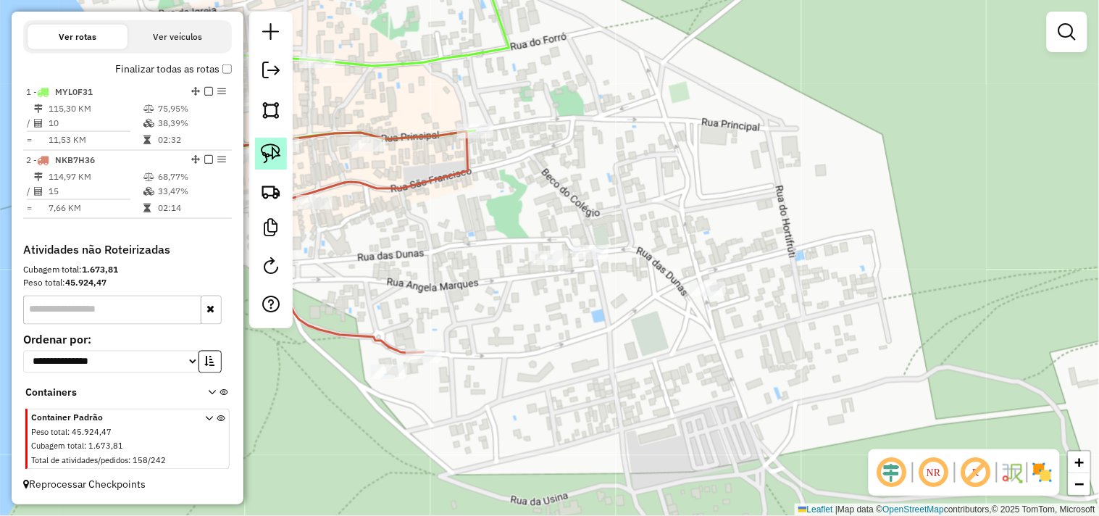
click at [261, 146] on img at bounding box center [271, 153] width 20 height 20
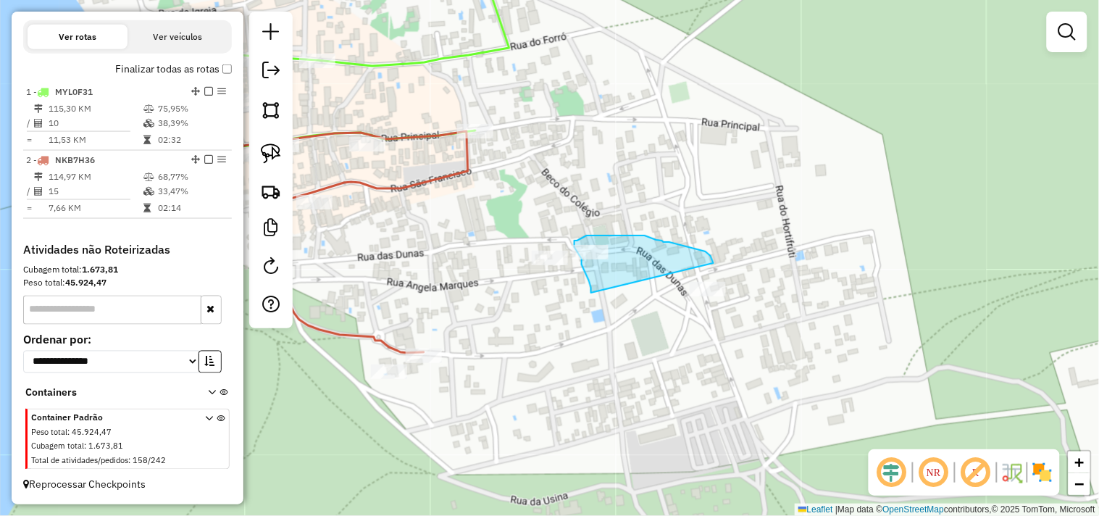
drag, startPoint x: 585, startPoint y: 270, endPoint x: 699, endPoint y: 307, distance: 120.5
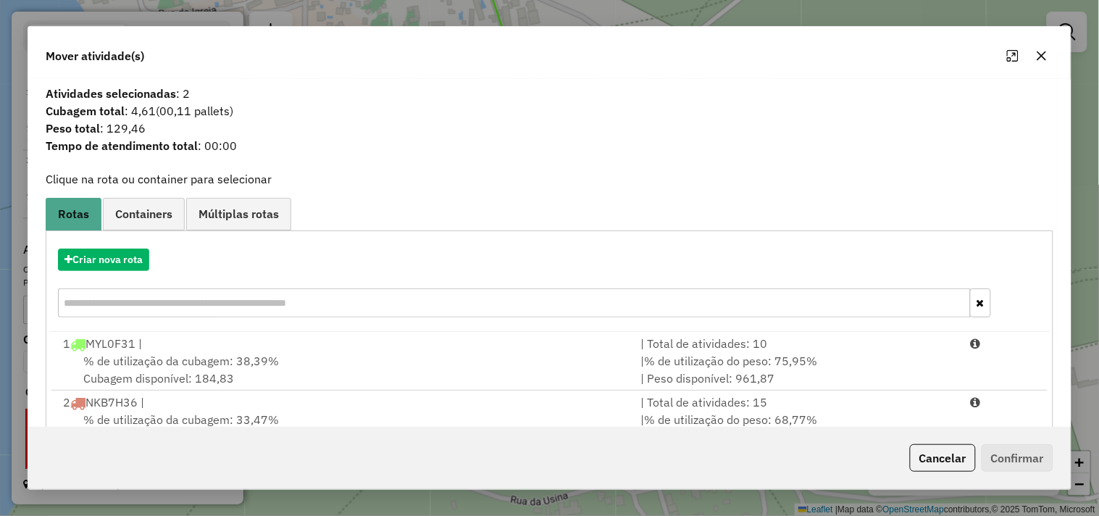
scroll to position [46, 0]
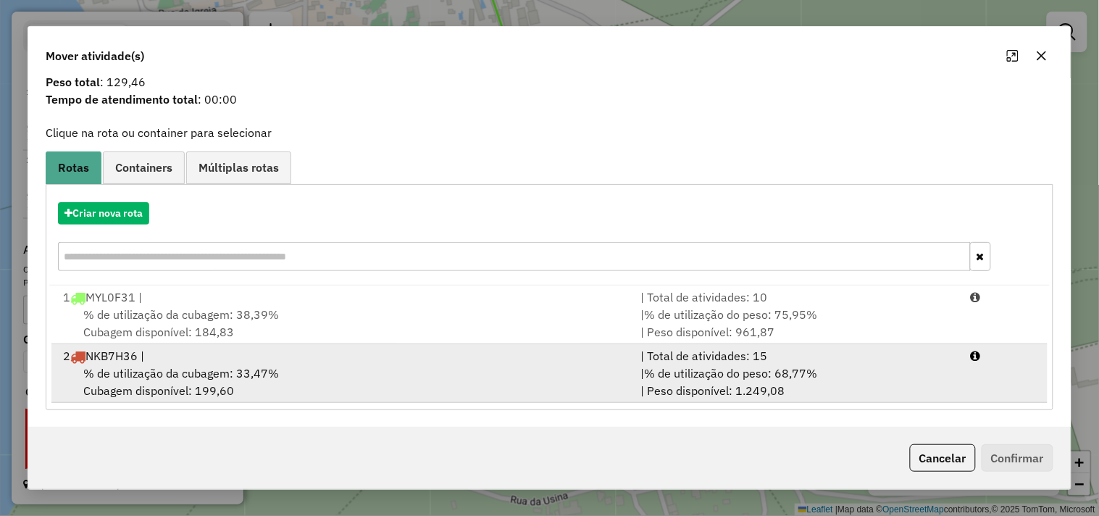
click at [278, 357] on div "2 NKB7H36 |" at bounding box center [343, 355] width 578 height 17
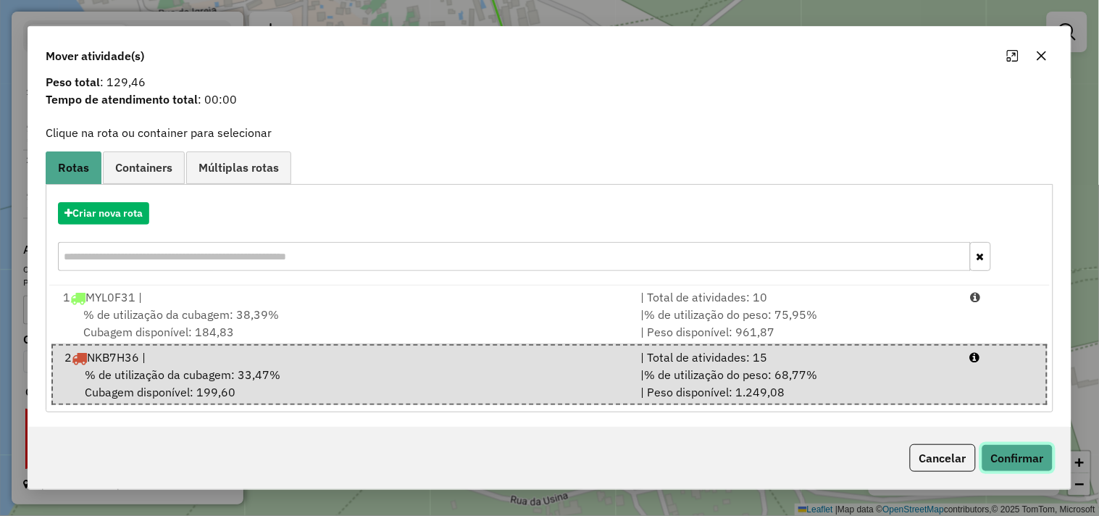
click at [1002, 468] on button "Confirmar" at bounding box center [1018, 458] width 72 height 28
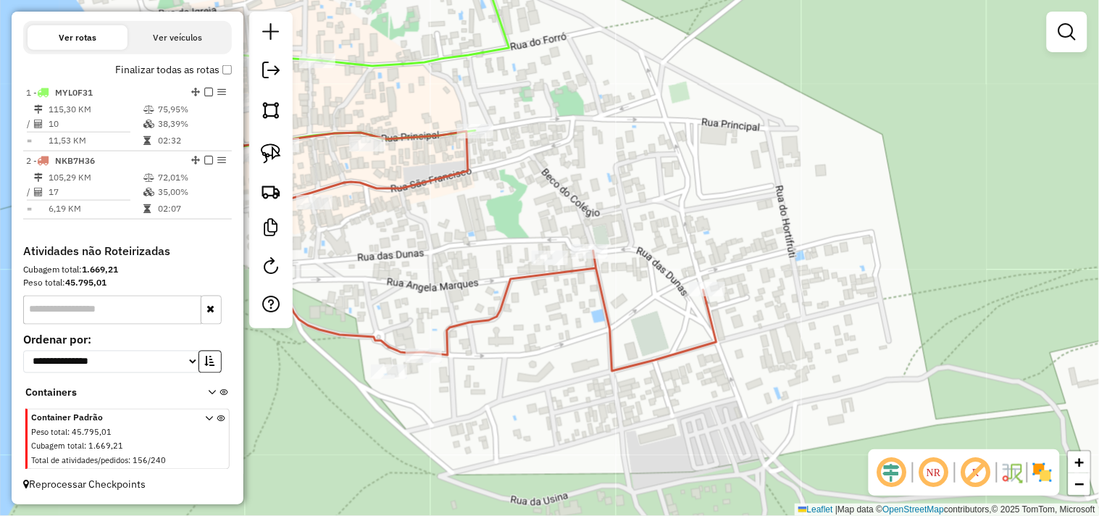
scroll to position [0, 0]
select select "**********"
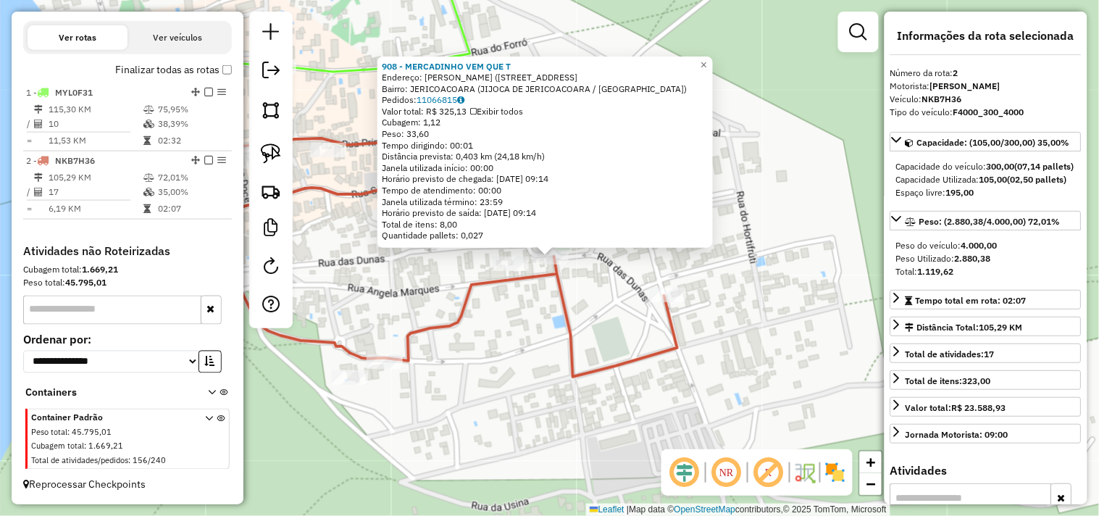
click at [522, 373] on div "908 - MERCADINHO VEM QUE T Endereço: ANGELA MARQUES (rua das dunas )25 Bairro: …" at bounding box center [549, 258] width 1099 height 516
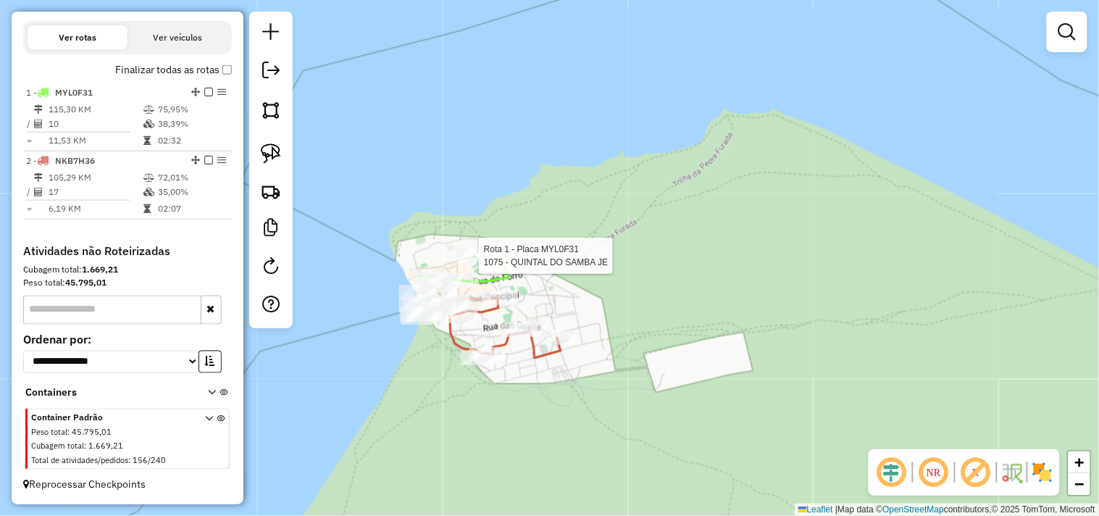
select select "**********"
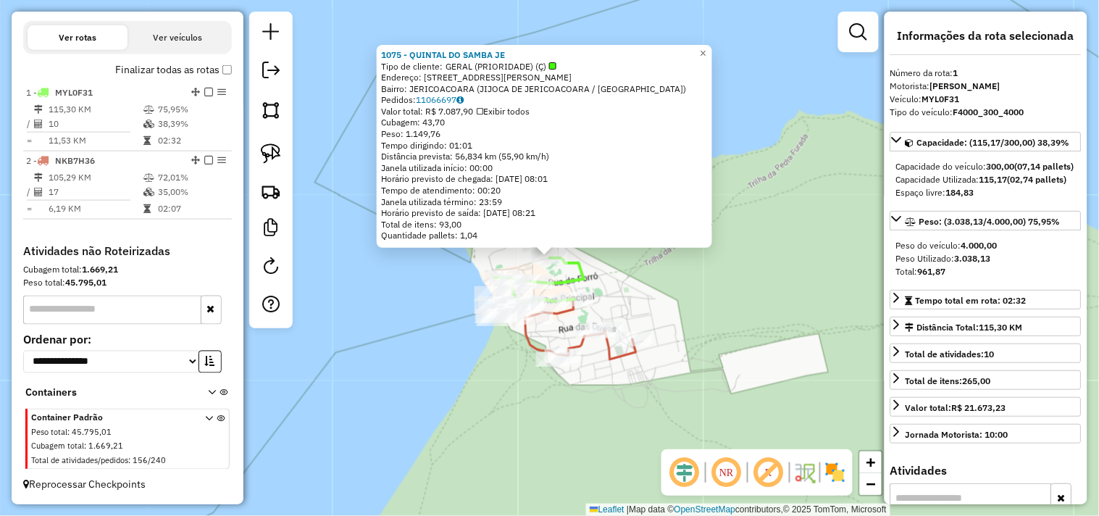
click at [706, 313] on div "1075 - QUINTAL DO SAMBA JE Tipo de cliente: GERAL (PRIORIDADE) (Ç) Endereço: RU…" at bounding box center [549, 258] width 1099 height 516
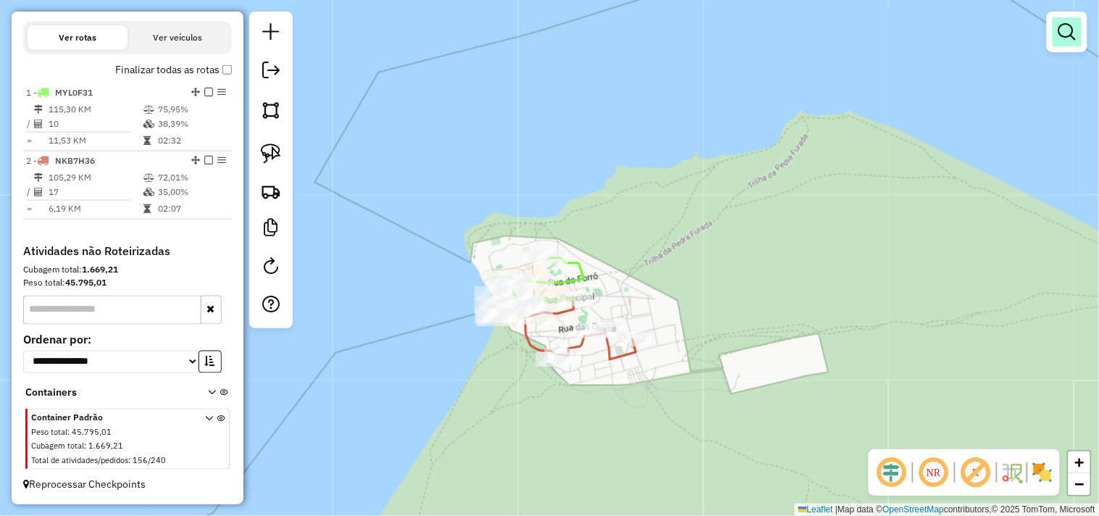
click at [1063, 25] on em at bounding box center [1067, 31] width 17 height 17
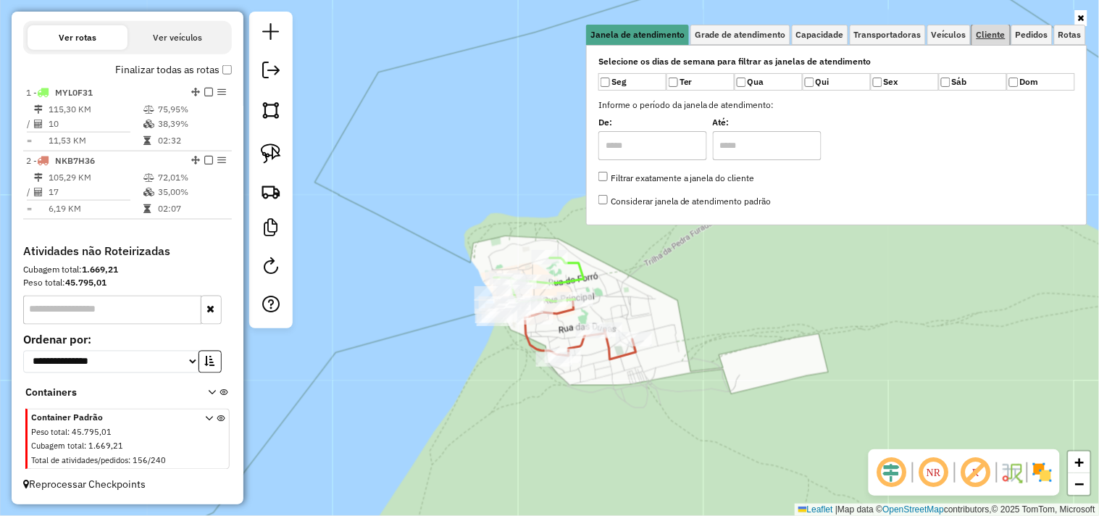
click at [991, 38] on span "Cliente" at bounding box center [991, 34] width 29 height 9
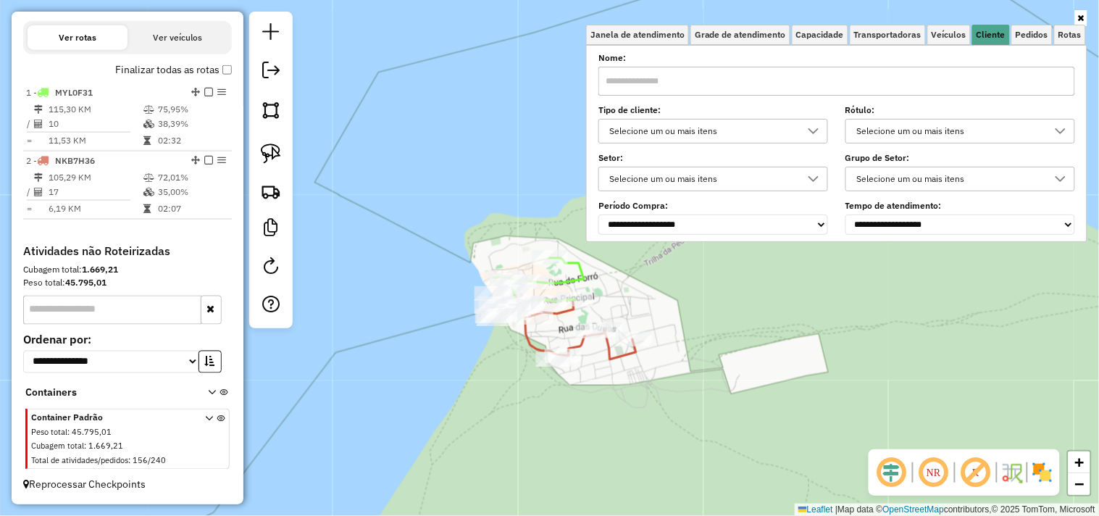
click at [885, 77] on input "text" at bounding box center [837, 81] width 477 height 29
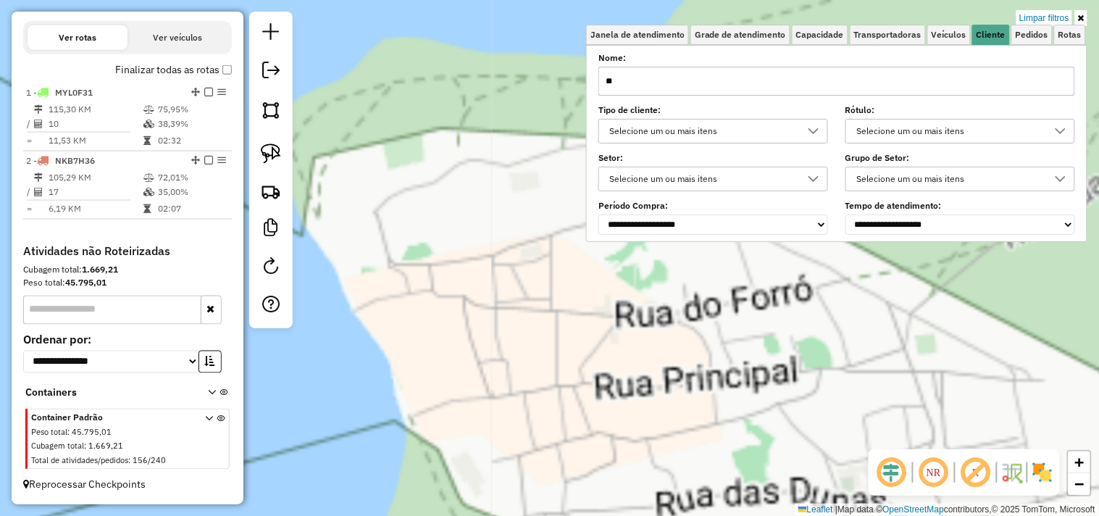
type input "**"
click at [533, 329] on div "Limpar filtros Janela de atendimento Grade de atendimento Capacidade Transporta…" at bounding box center [549, 258] width 1099 height 516
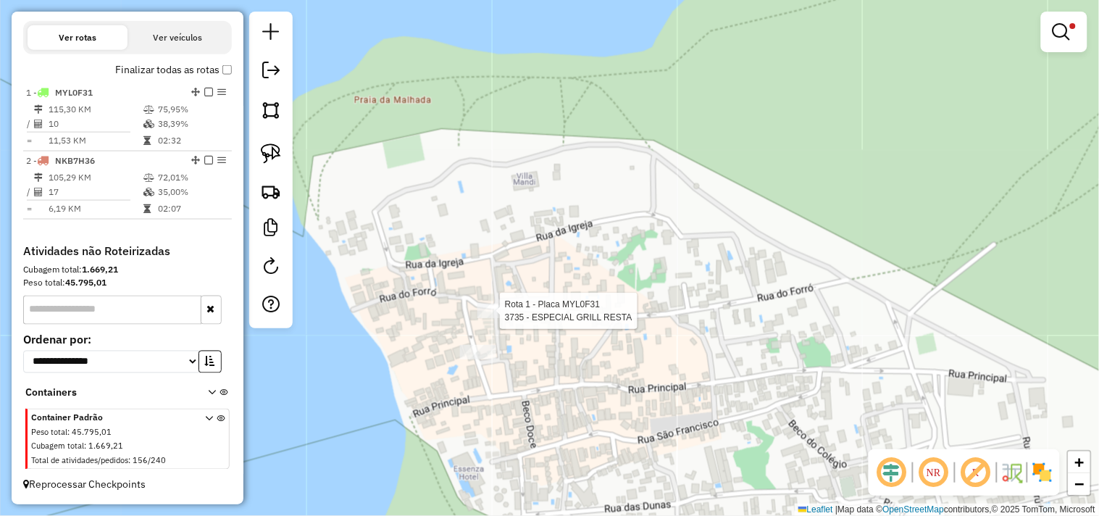
select select "**********"
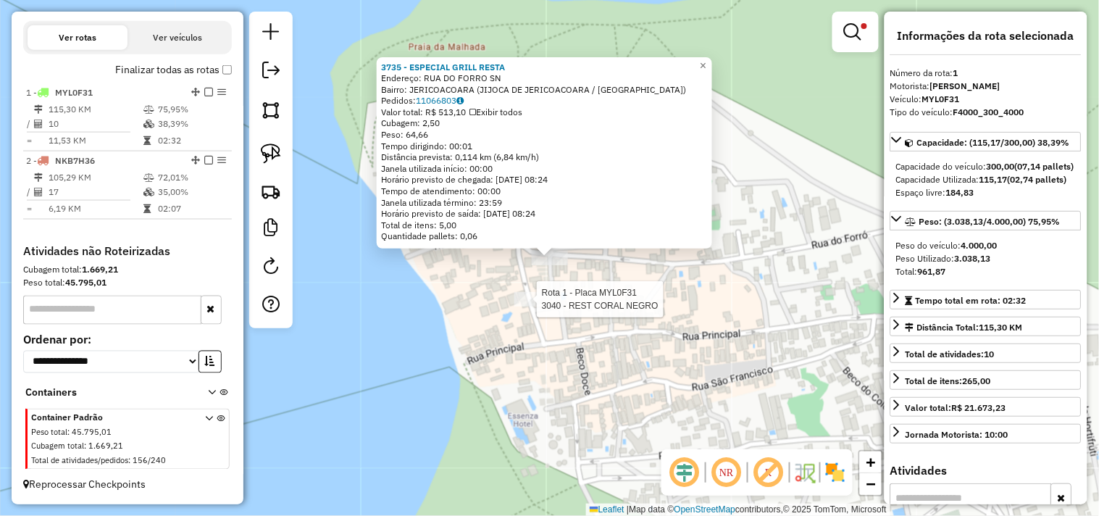
click at [538, 307] on div at bounding box center [533, 299] width 36 height 14
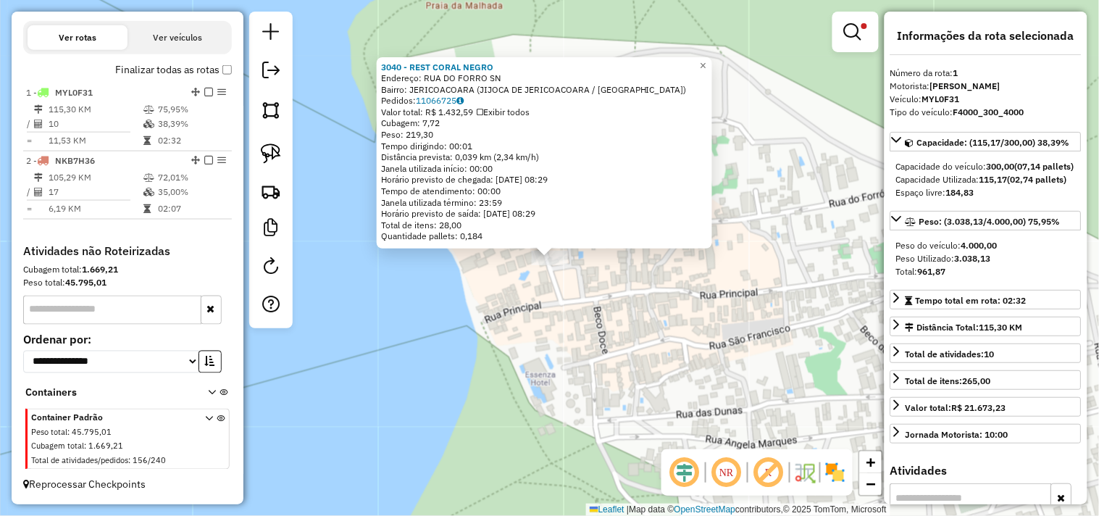
click at [563, 366] on div "3040 - REST CORAL NEGRO Endereço: RUA DO FORRO SN Bairro: JERICOACOARA (JIJOCA …" at bounding box center [549, 258] width 1099 height 516
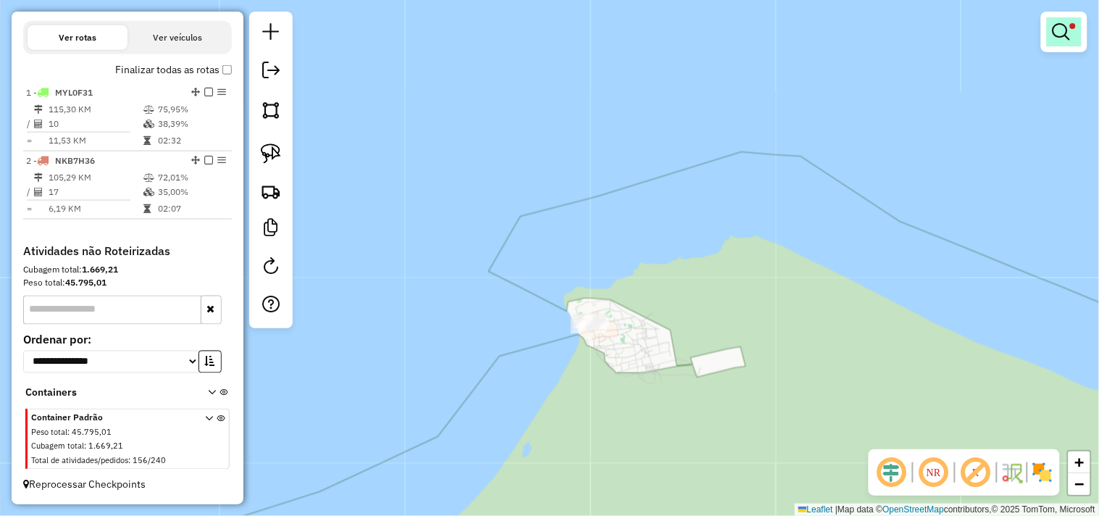
click at [1070, 33] on em at bounding box center [1061, 31] width 17 height 17
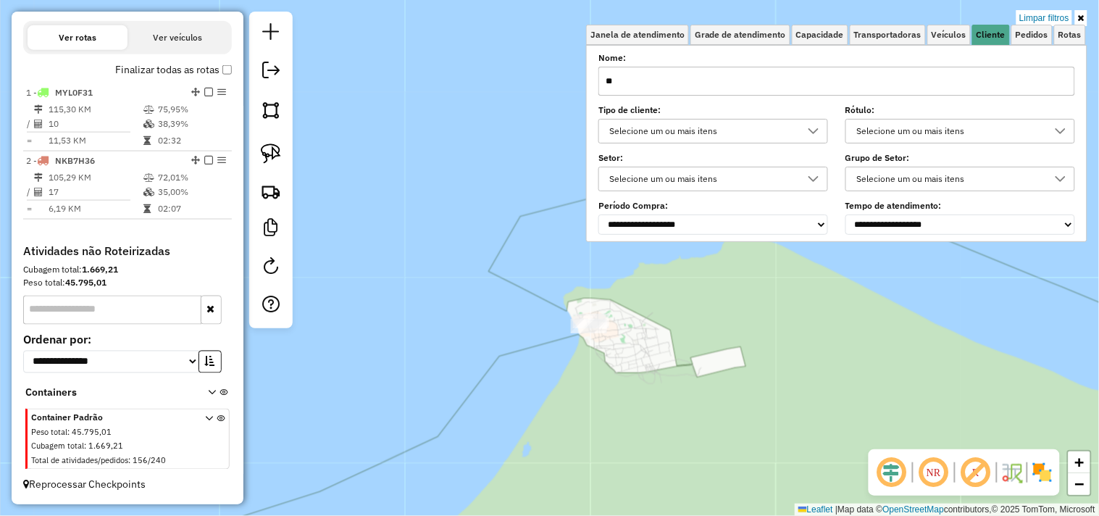
click at [879, 81] on input "**" at bounding box center [837, 81] width 477 height 29
type input "*"
click at [698, 358] on div "Janela de atendimento Grade de atendimento Capacidade Transportadoras Veículos …" at bounding box center [549, 258] width 1099 height 516
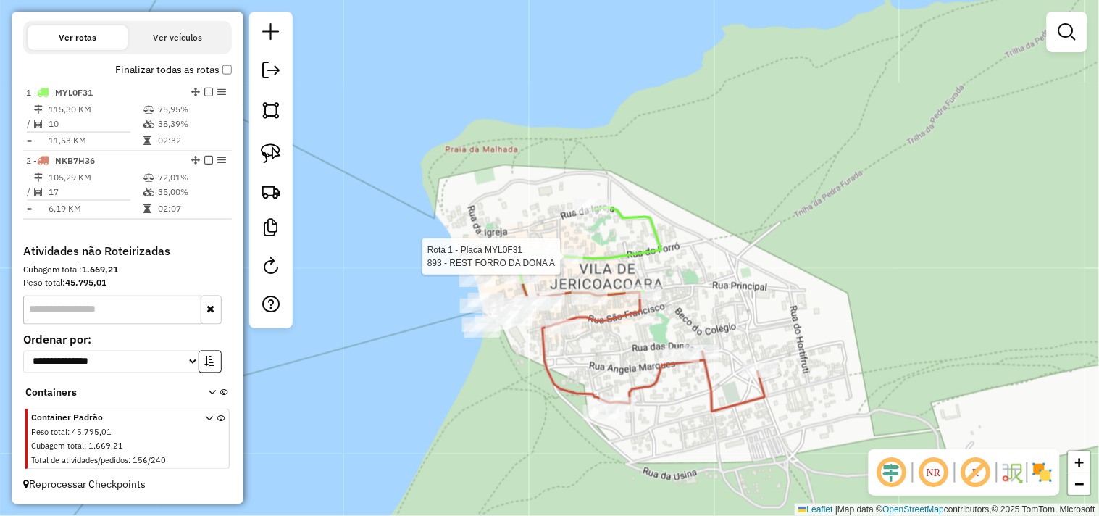
select select "**********"
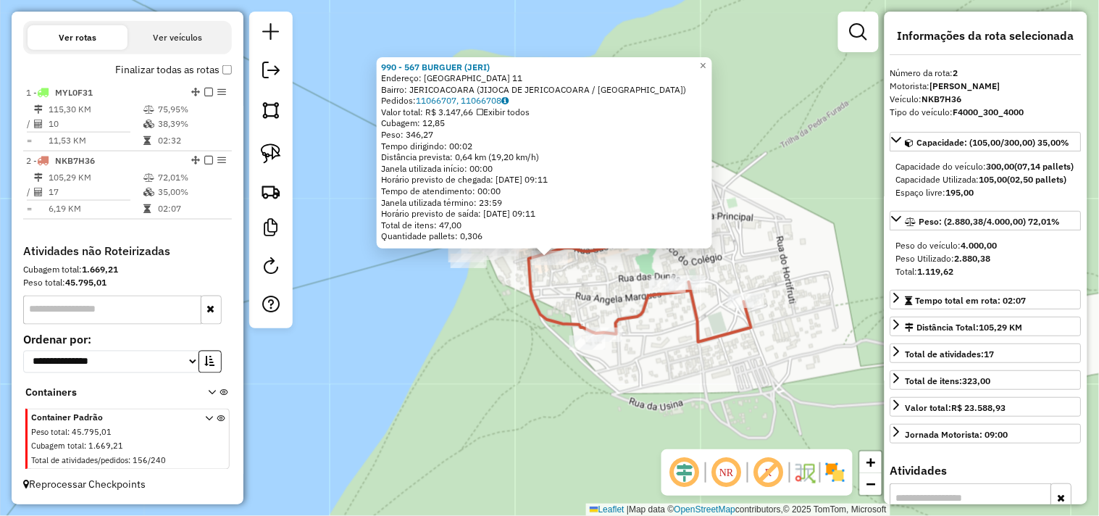
click at [523, 353] on div "990 - 567 BURGUER (JERI) Endereço: sao francisco 11 Bairro: JERICOACOARA (JIJOC…" at bounding box center [549, 258] width 1099 height 516
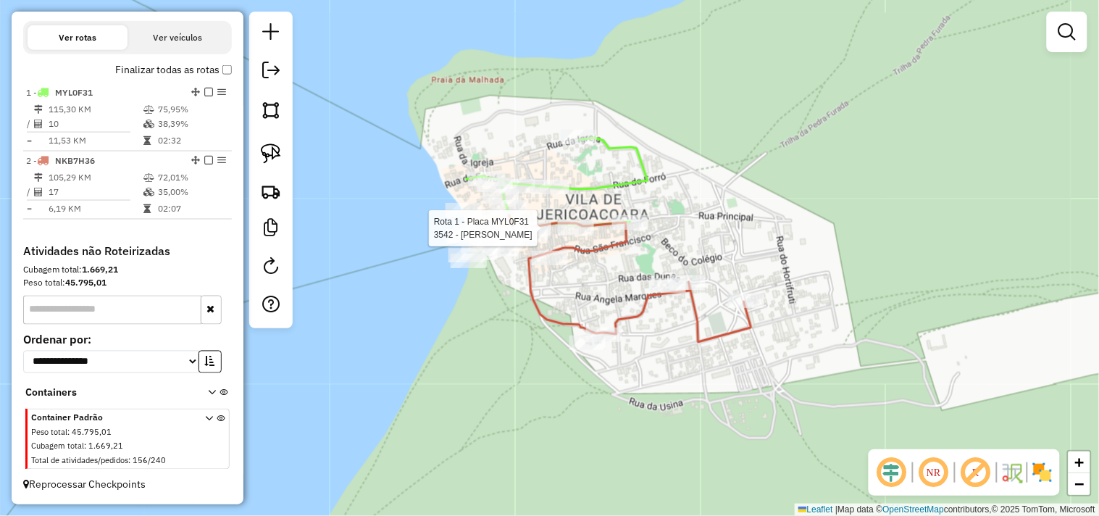
select select "**********"
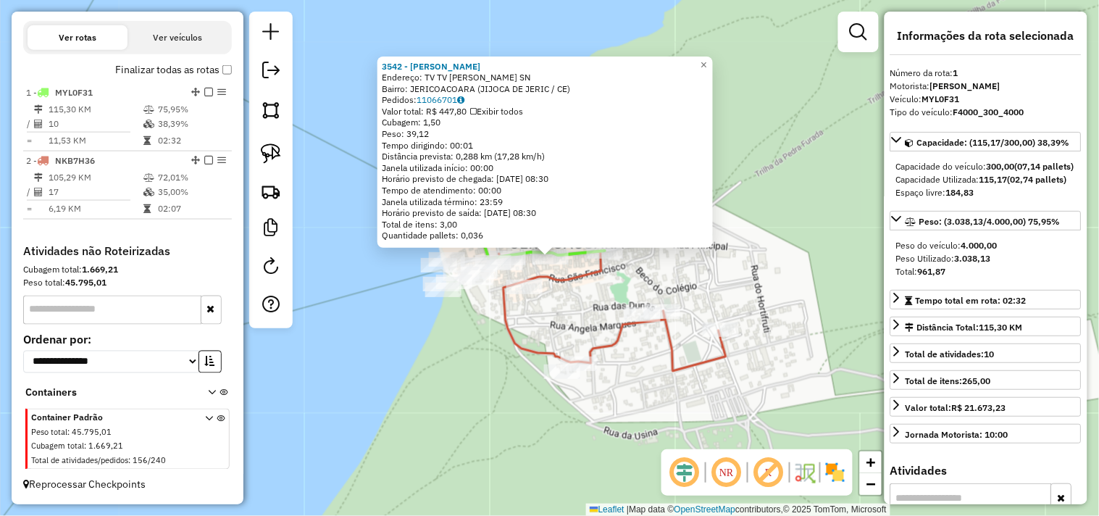
click at [575, 328] on div "3542 - RAQUEL TANIGAKI BORG Endereço: TV TV EDVAR ESMERINO DA SILVA SN Bairro: …" at bounding box center [549, 258] width 1099 height 516
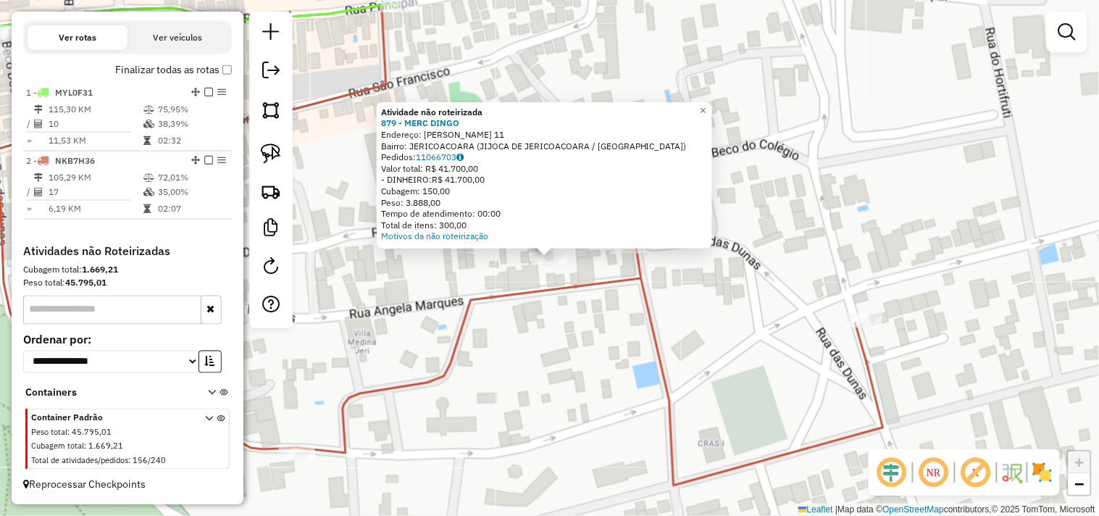
click at [554, 344] on div "Atividade não roteirizada 879 - MERC DINGO Endereço: [PERSON_NAME] 11 Bairro: J…" at bounding box center [549, 258] width 1099 height 516
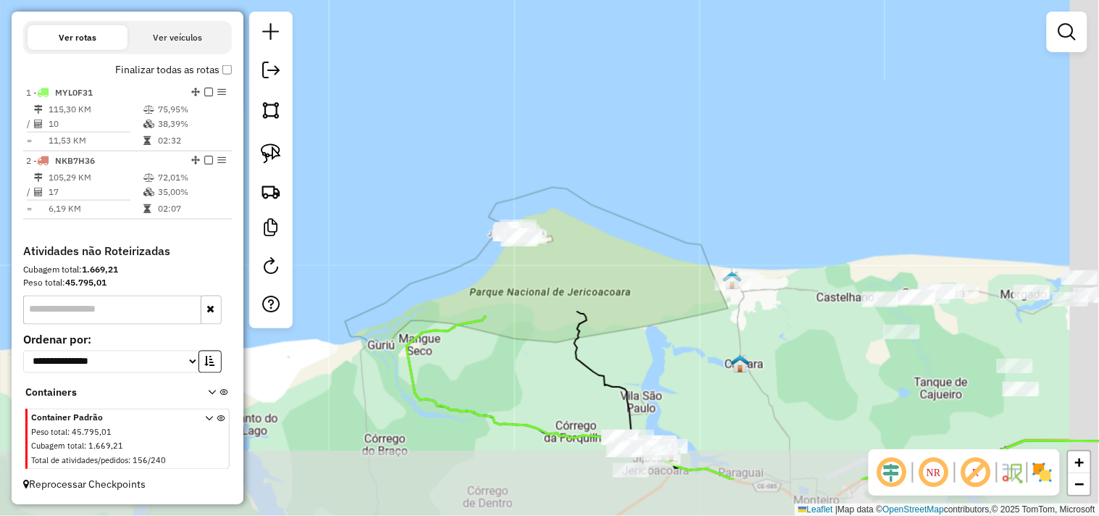
drag, startPoint x: 639, startPoint y: 313, endPoint x: 580, endPoint y: 205, distance: 123.3
click at [580, 205] on div "Janela de atendimento Grade de atendimento Capacidade Transportadoras Veículos …" at bounding box center [549, 258] width 1099 height 516
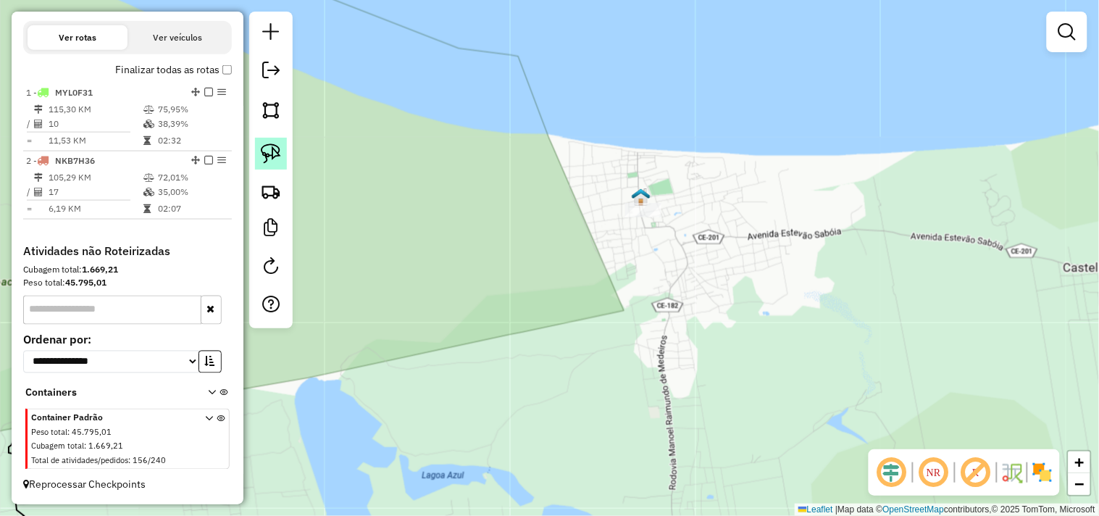
click at [265, 141] on link at bounding box center [271, 154] width 32 height 32
drag, startPoint x: 607, startPoint y: 165, endPoint x: 569, endPoint y: 254, distance: 96.1
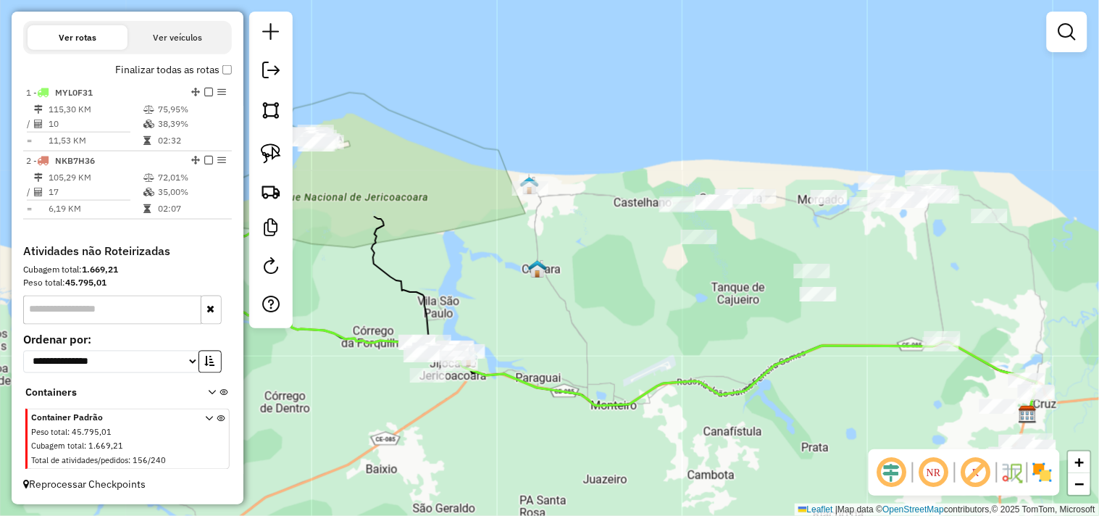
drag, startPoint x: 690, startPoint y: 344, endPoint x: 610, endPoint y: 292, distance: 94.9
click at [610, 292] on div "Janela de atendimento Grade de atendimento Capacidade Transportadoras Veículos …" at bounding box center [549, 258] width 1099 height 516
click at [265, 159] on img at bounding box center [271, 153] width 20 height 20
drag, startPoint x: 504, startPoint y: 201, endPoint x: 562, endPoint y: 210, distance: 58.7
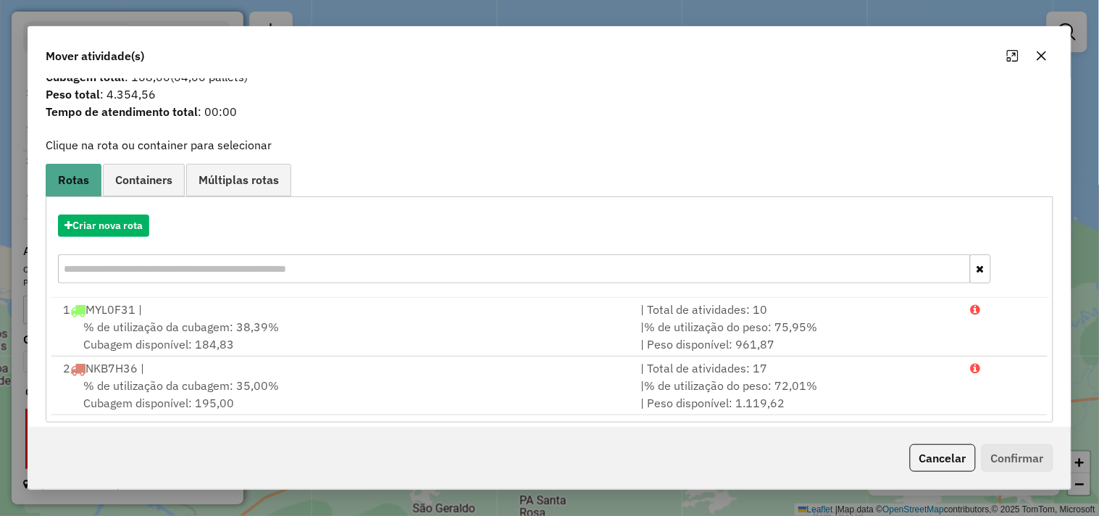
scroll to position [46, 0]
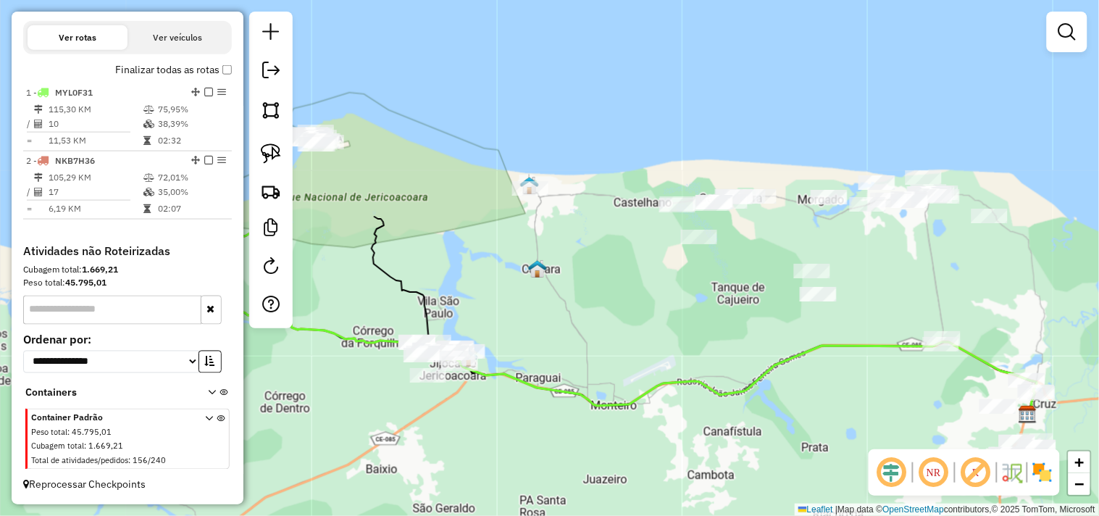
drag, startPoint x: 455, startPoint y: 191, endPoint x: 473, endPoint y: 196, distance: 18.6
click at [473, 196] on div "Janela de atendimento Grade de atendimento Capacidade Transportadoras Veículos …" at bounding box center [549, 258] width 1099 height 516
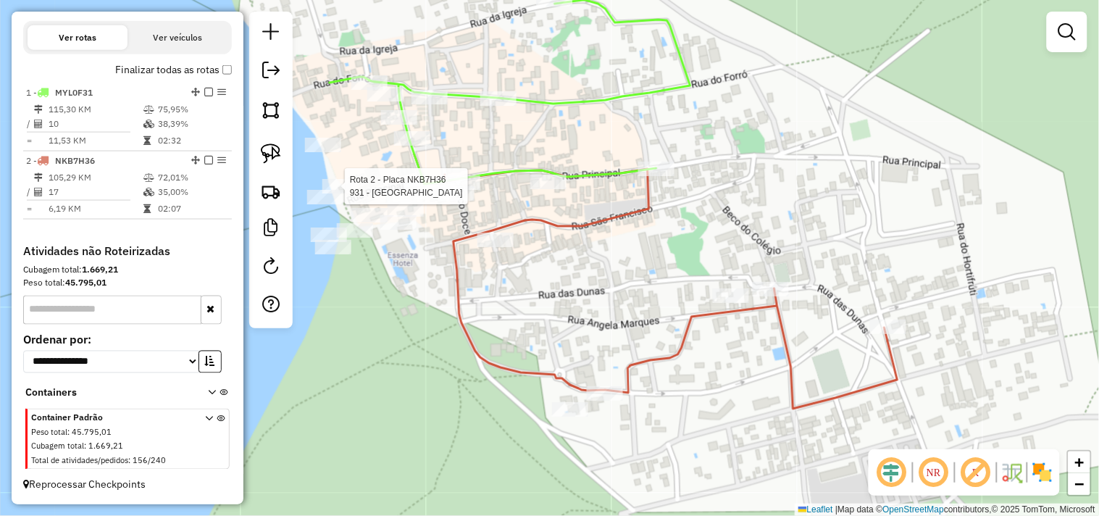
select select "**********"
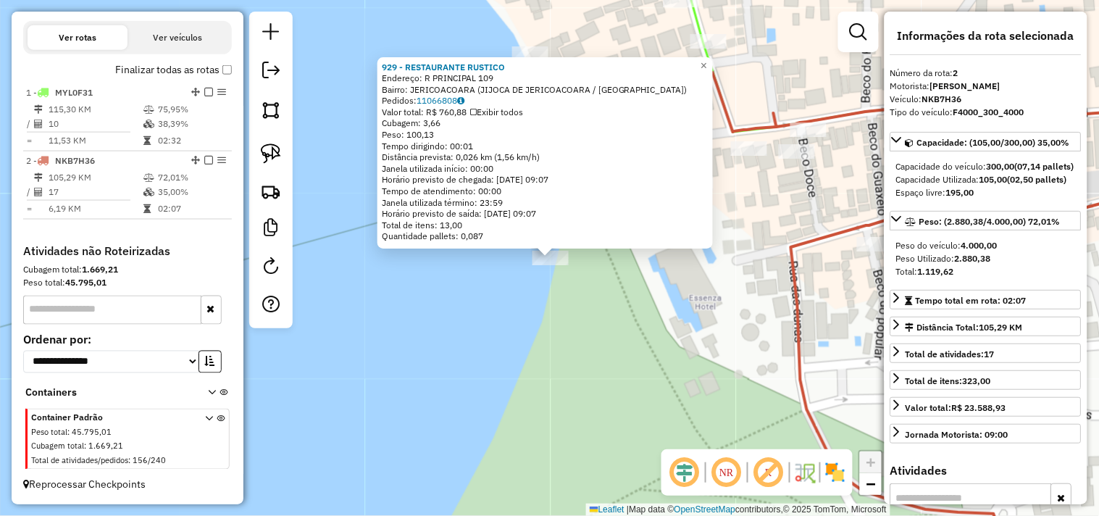
click at [588, 305] on div "Rota 2 - Placa NKB7H36 929 - RESTAURANTE RUSTICO × 929 - RESTAURANTE RUSTICO En…" at bounding box center [549, 258] width 1099 height 516
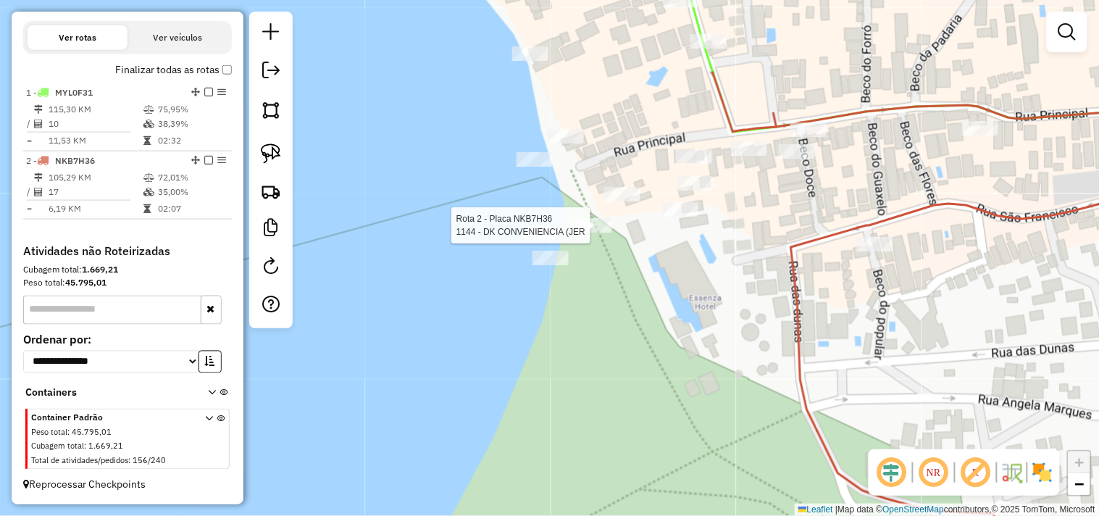
select select "**********"
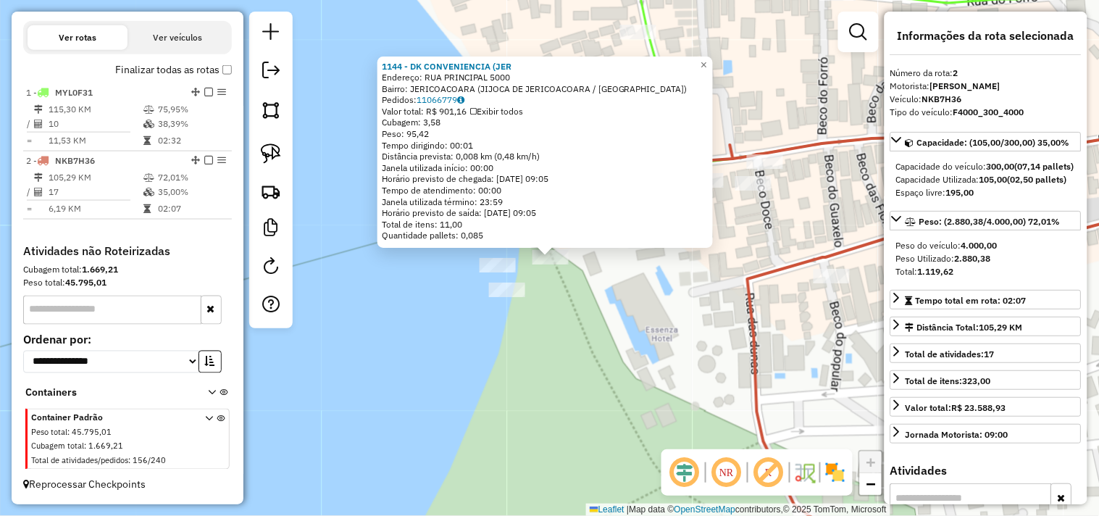
click at [596, 259] on div "1144 - DK CONVENIENCIA (JER Endereço: RUA PRINCIPAL 5000 Bairro: JERICOACOARA (…" at bounding box center [549, 258] width 1099 height 516
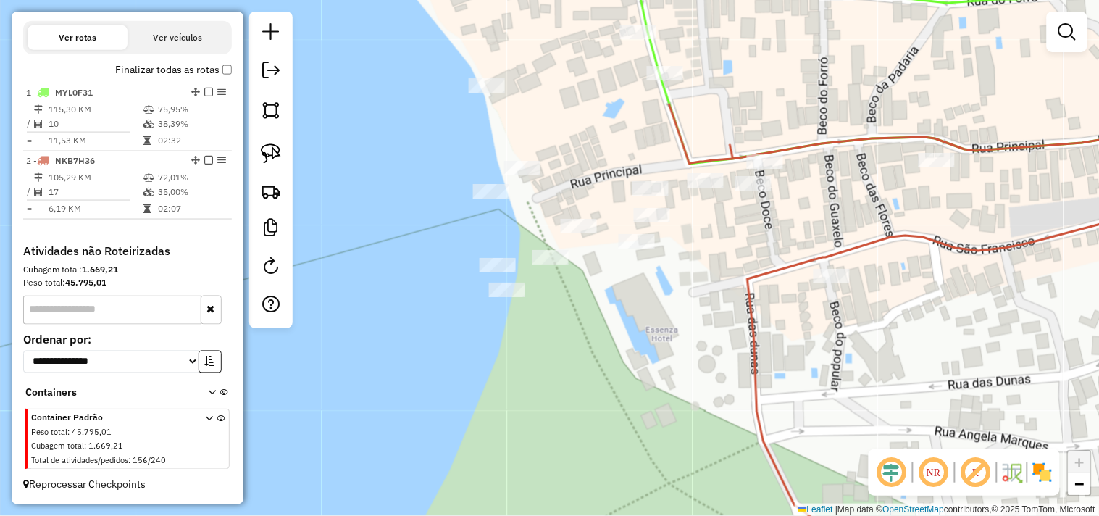
click at [574, 206] on div "Janela de atendimento Grade de atendimento Capacidade Transportadoras Veículos …" at bounding box center [549, 258] width 1099 height 516
select select "**********"
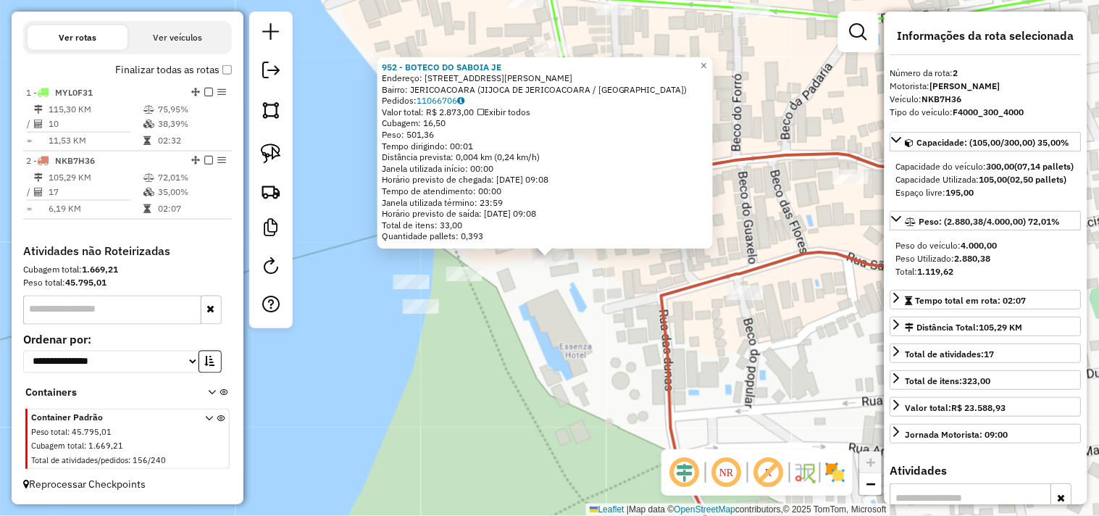
click at [628, 322] on div "Rota 2 - Placa NKB7H36 952 - BOTECO DO SABOIA JE × 952 - BOTECO DO SABOIA JE En…" at bounding box center [549, 258] width 1099 height 516
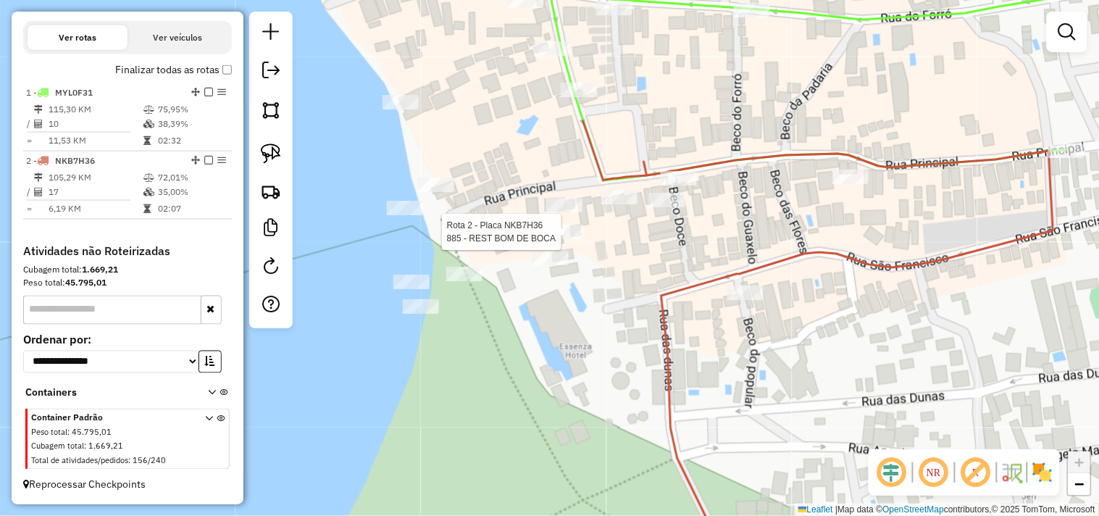
click at [575, 239] on div at bounding box center [566, 232] width 36 height 14
select select "**********"
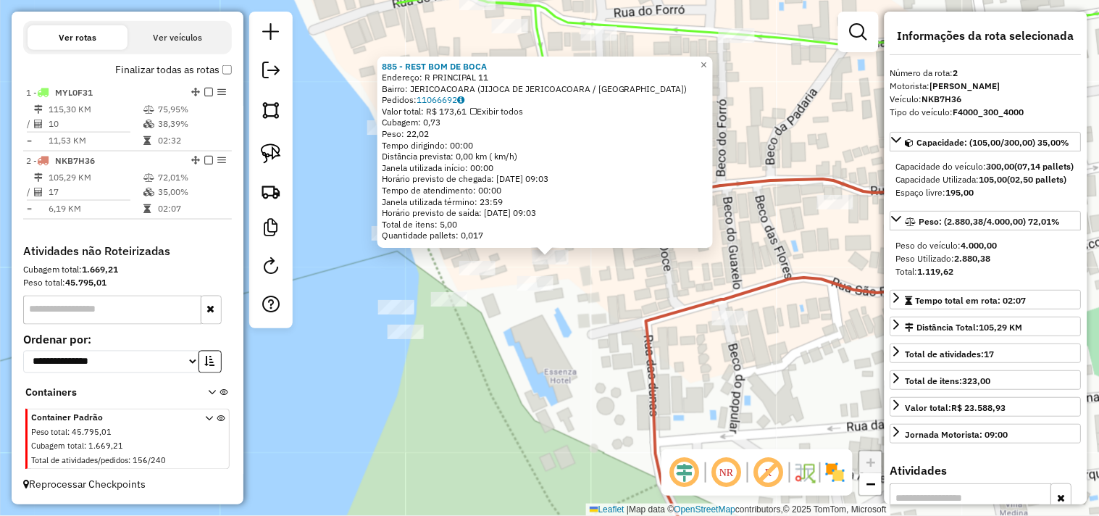
click at [592, 280] on div "885 - REST BOM DE BOCA Endereço: R PRINCIPAL 11 Bairro: JERICOACOARA (JIJOCA DE…" at bounding box center [549, 258] width 1099 height 516
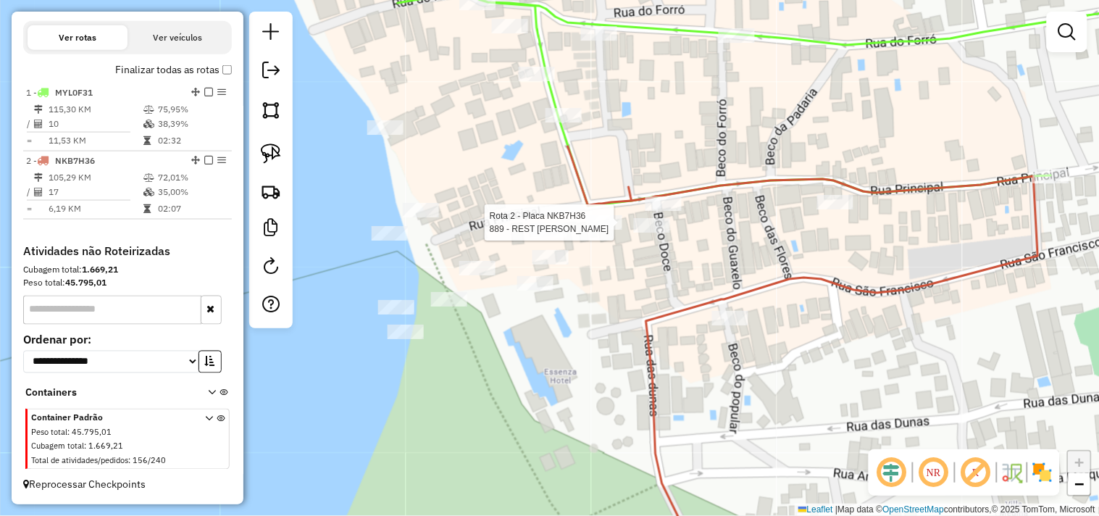
select select "**********"
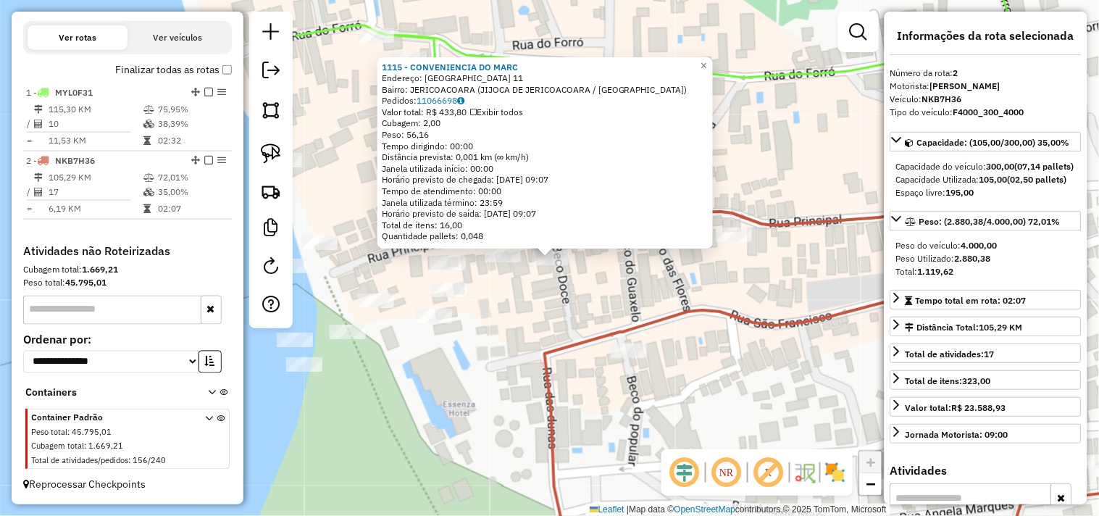
click at [549, 299] on div "Rota 2 - Placa NKB7H36 1115 - CONVENIENCIA DO MARC × 1115 - CONVENIENCIA DO MAR…" at bounding box center [549, 258] width 1099 height 516
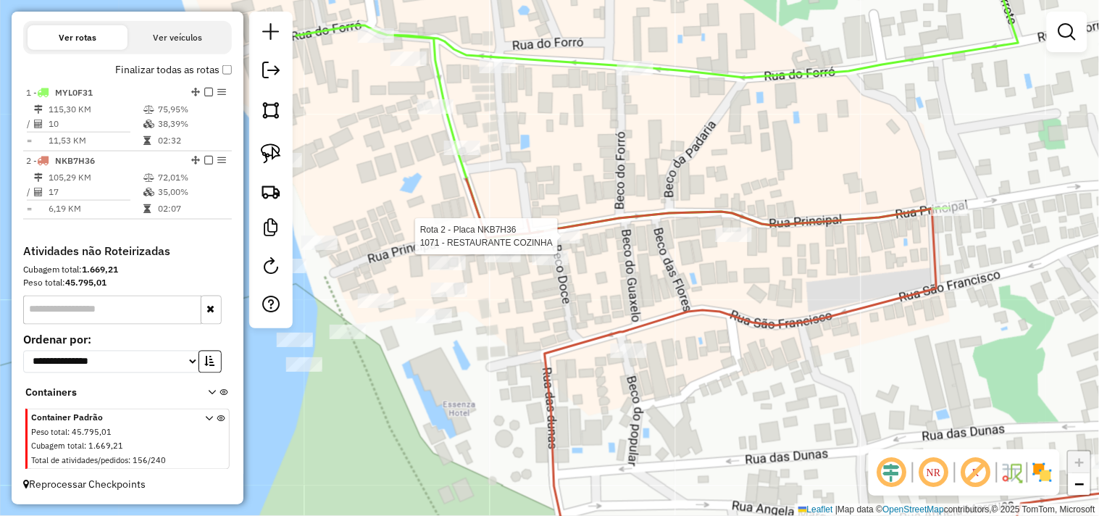
select select "**********"
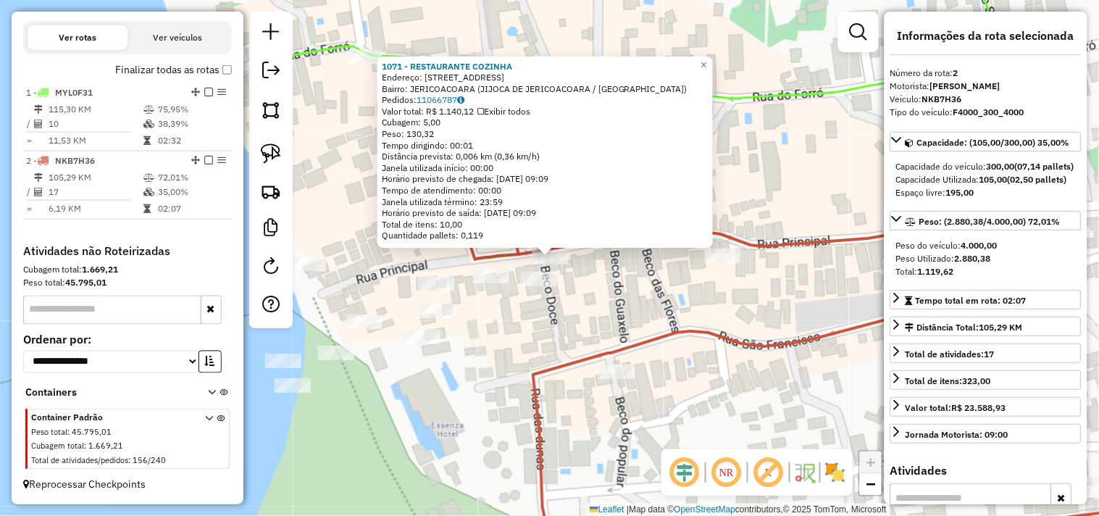
click at [490, 337] on div "1071 - RESTAURANTE COZINHA Endereço: RUA PRINCIPAL 78 Bairro: JERICOACOARA (JIJ…" at bounding box center [549, 258] width 1099 height 516
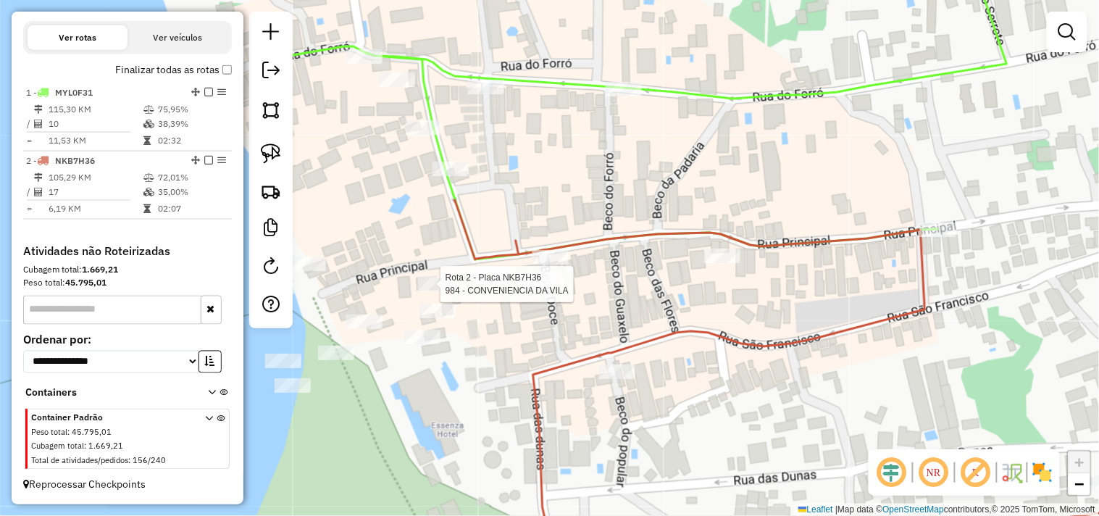
select select "**********"
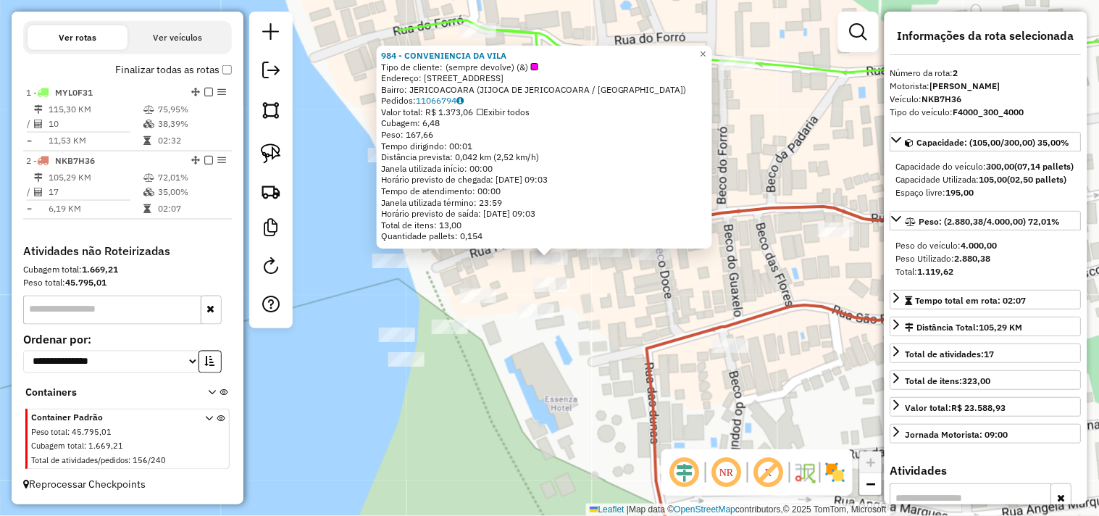
click at [587, 366] on div "984 - CONVENIENCIA DA VILA Tipo de cliente: (sempre devolve) (&) Endereço: RUA …" at bounding box center [549, 258] width 1099 height 516
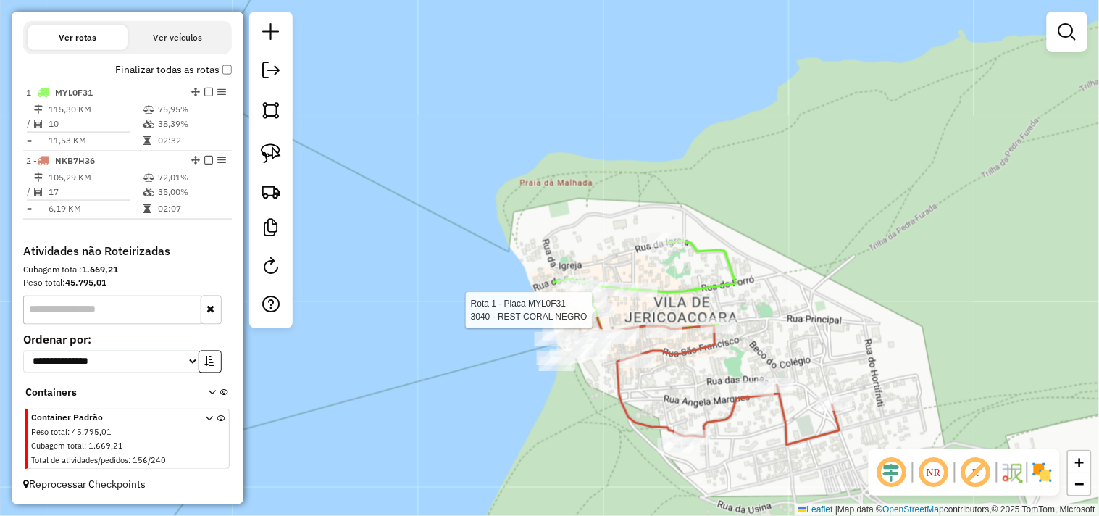
select select "**********"
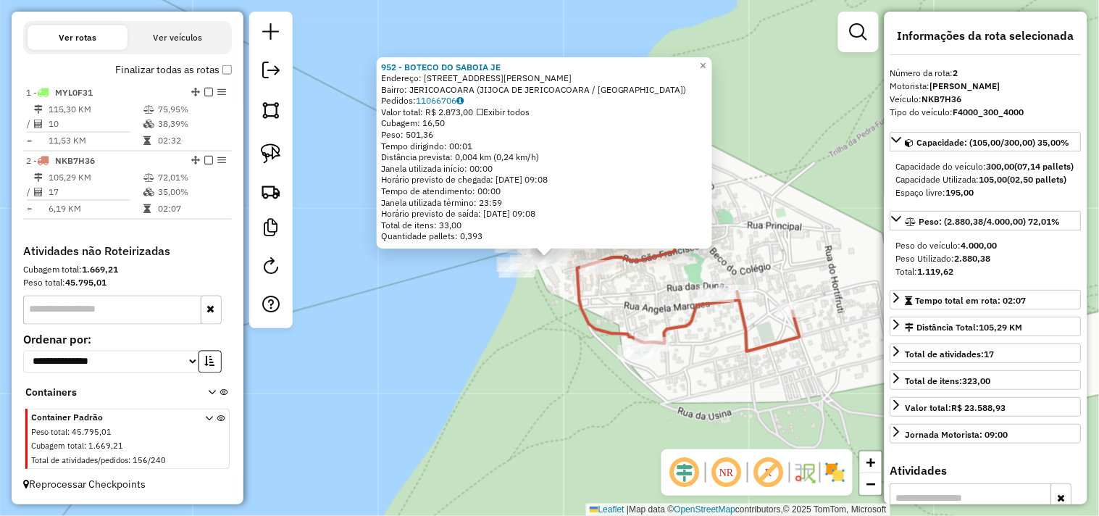
click at [535, 336] on div "952 - BOTECO DO SABOIA JE Endereço: R ARMANDO VASCONCELOS 11 Bairro: JERICOACOA…" at bounding box center [549, 258] width 1099 height 516
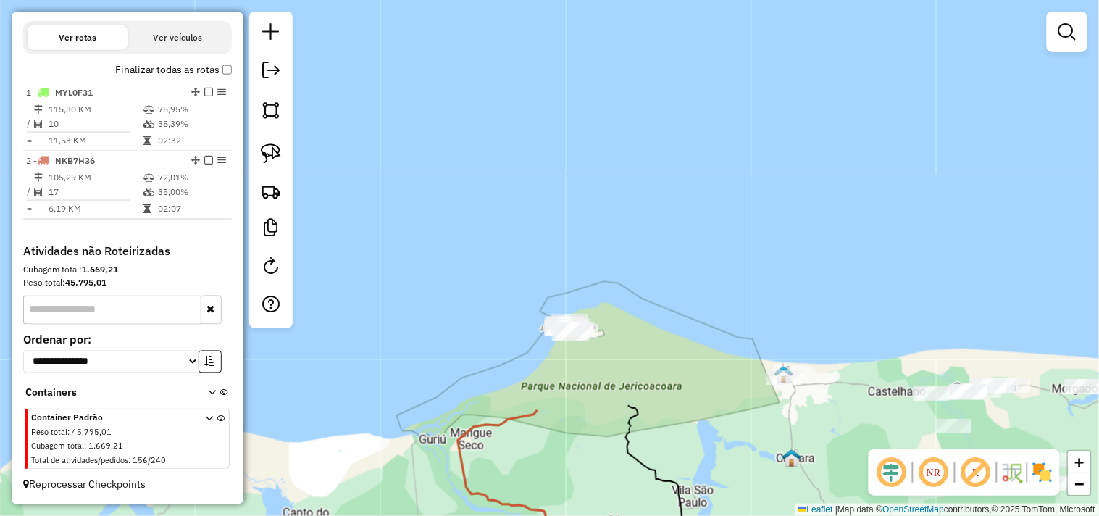
click at [500, 247] on div "Janela de atendimento Grade de atendimento Capacidade Transportadoras Veículos …" at bounding box center [549, 258] width 1099 height 516
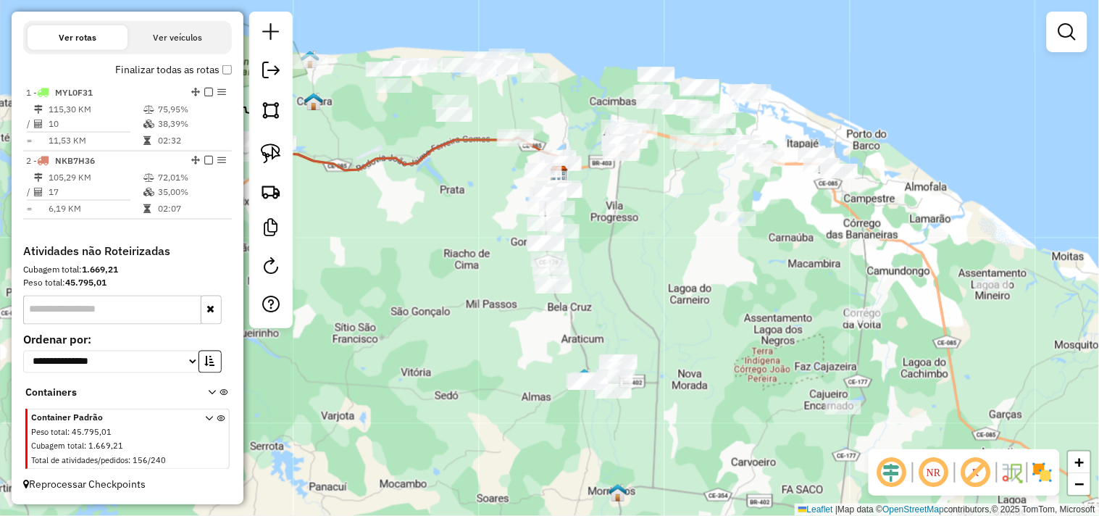
drag, startPoint x: 520, startPoint y: 341, endPoint x: 404, endPoint y: 129, distance: 241.3
click at [406, 132] on div "Janela de atendimento Grade de atendimento Capacidade Transportadoras Veículos …" at bounding box center [549, 258] width 1099 height 516
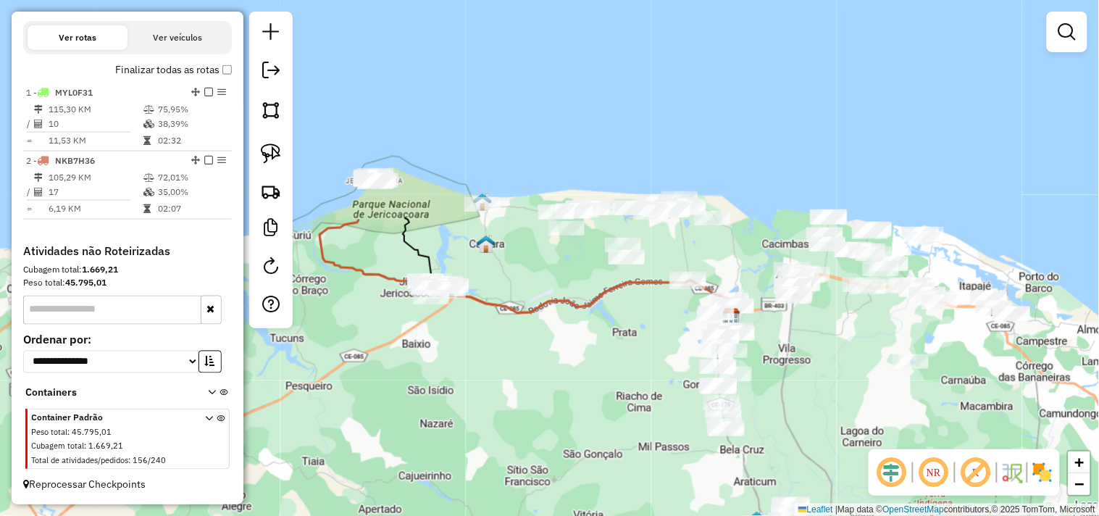
drag, startPoint x: 460, startPoint y: 304, endPoint x: 628, endPoint y: 467, distance: 233.7
click at [628, 467] on div "Janela de atendimento Grade de atendimento Capacidade Transportadoras Veículos …" at bounding box center [549, 258] width 1099 height 516
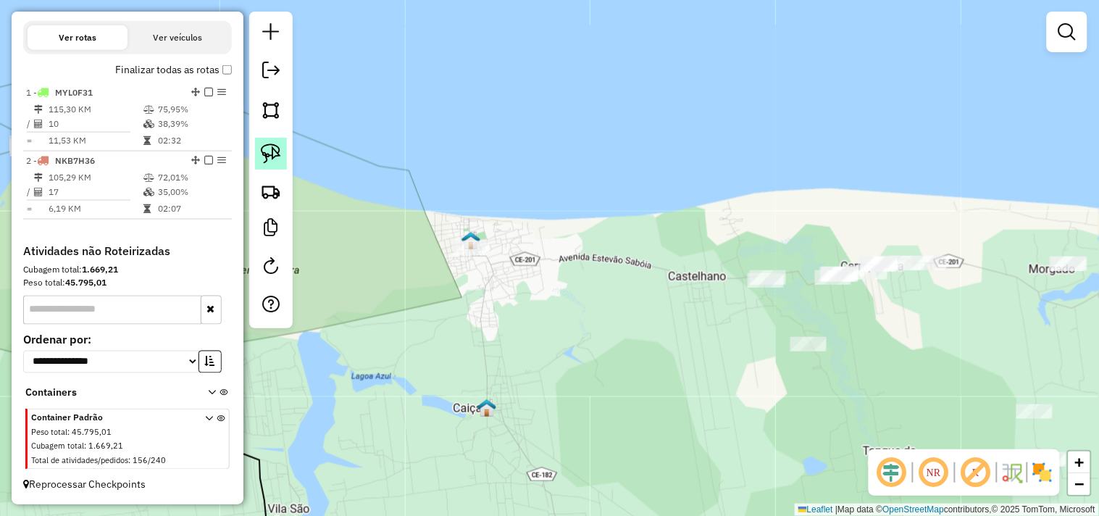
drag, startPoint x: 283, startPoint y: 156, endPoint x: 292, endPoint y: 163, distance: 11.3
click at [283, 156] on link at bounding box center [271, 154] width 32 height 32
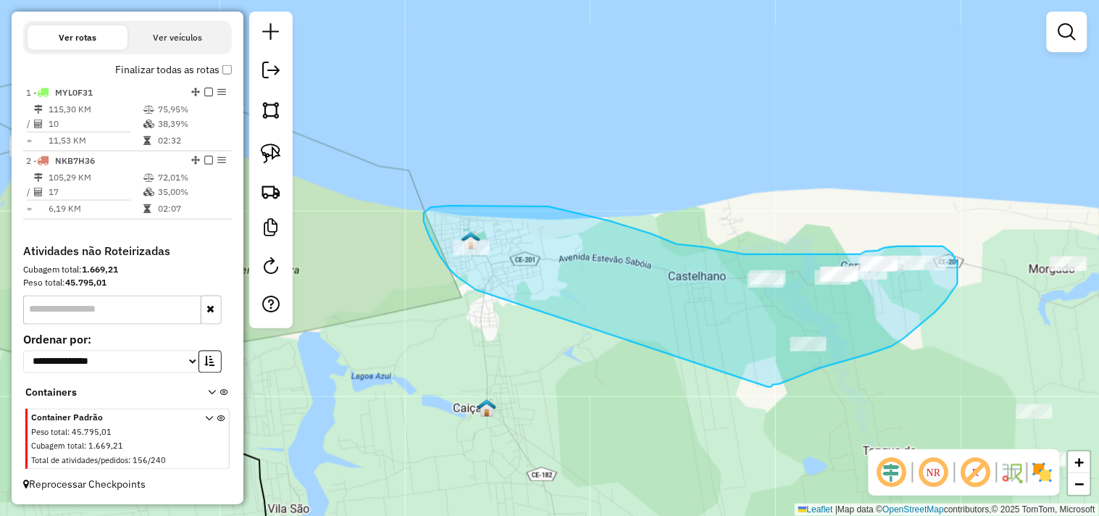
drag, startPoint x: 476, startPoint y: 290, endPoint x: 767, endPoint y: 387, distance: 306.4
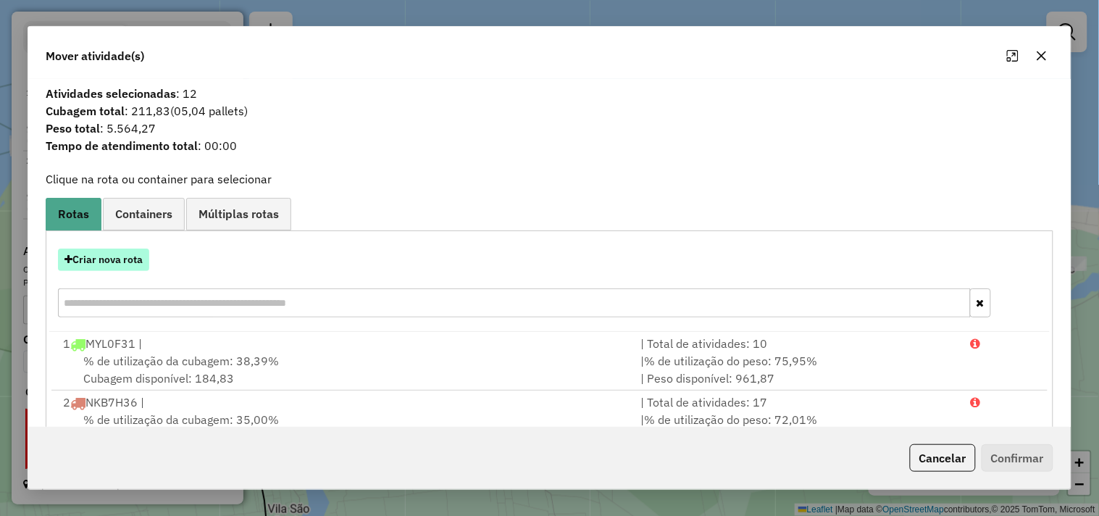
click at [142, 259] on button "Criar nova rota" at bounding box center [103, 260] width 91 height 22
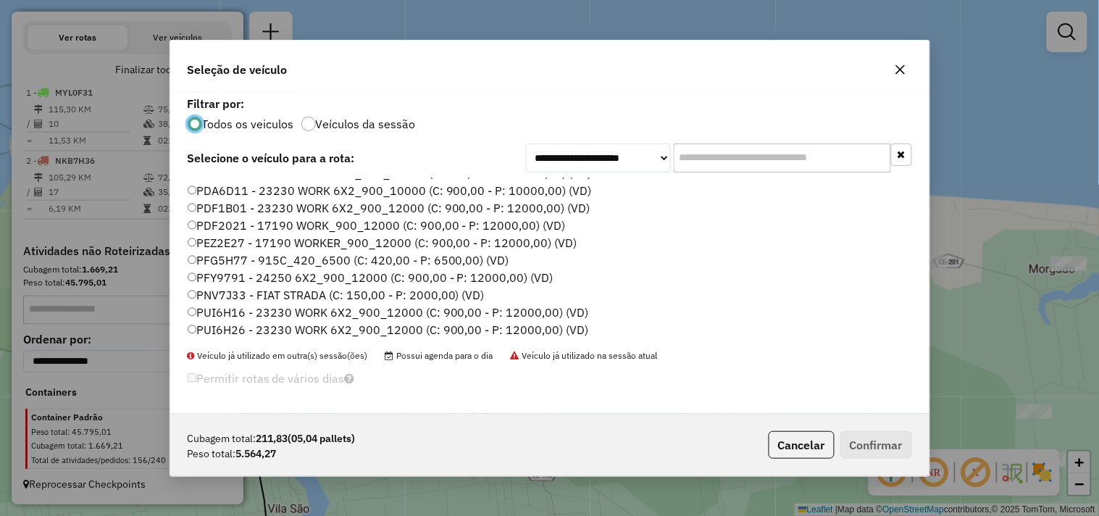
scroll to position [229, 0]
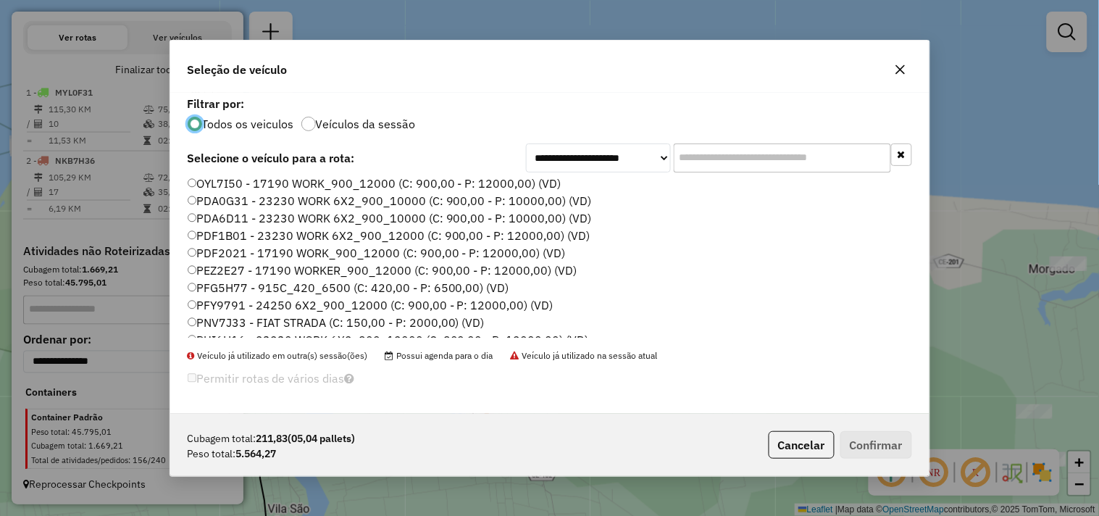
click at [226, 217] on label "PDA6D11 - 23230 WORK 6X2_900_10000 (C: 900,00 - P: 10000,00) (VD)" at bounding box center [390, 217] width 404 height 17
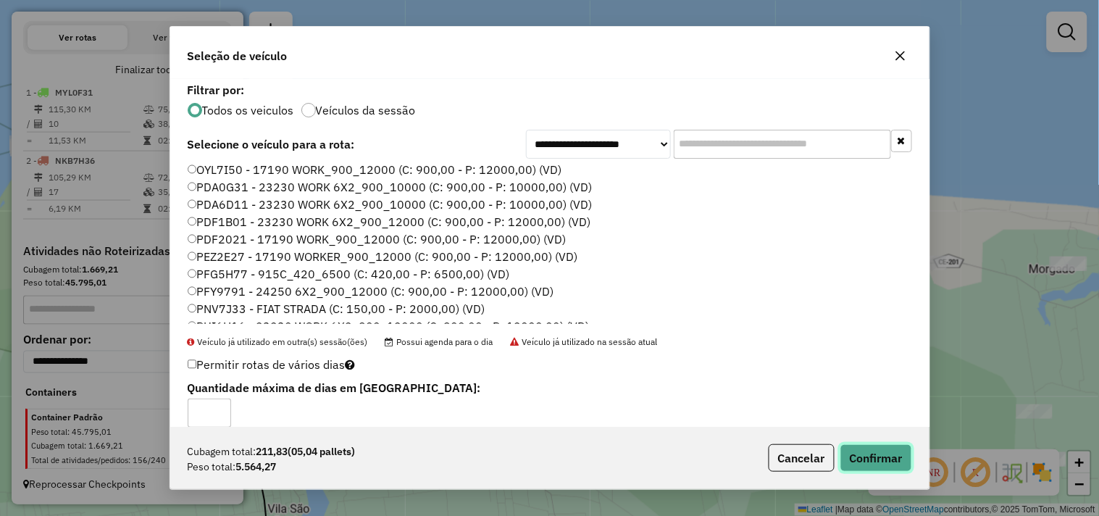
click at [881, 454] on button "Confirmar" at bounding box center [877, 458] width 72 height 28
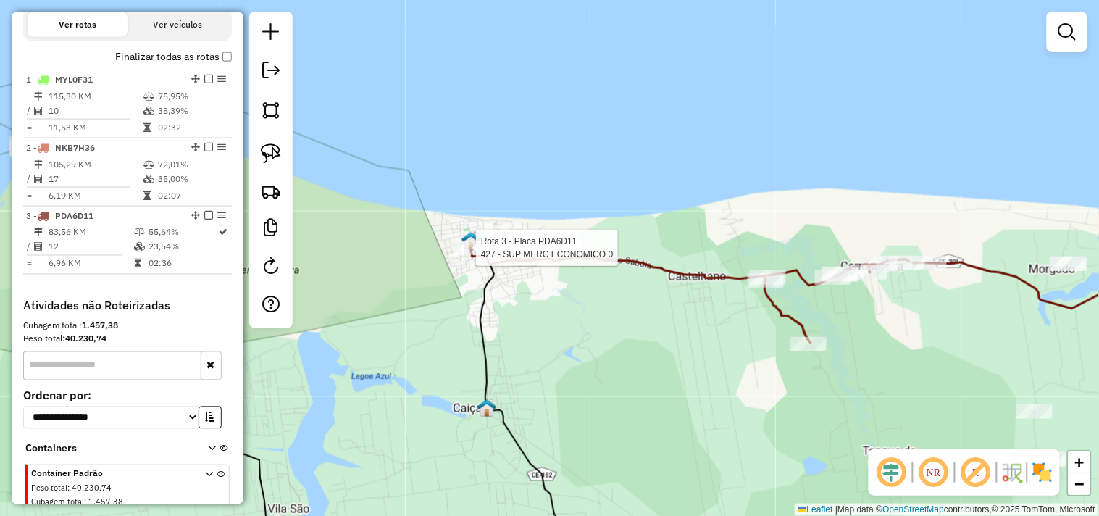
select select "**********"
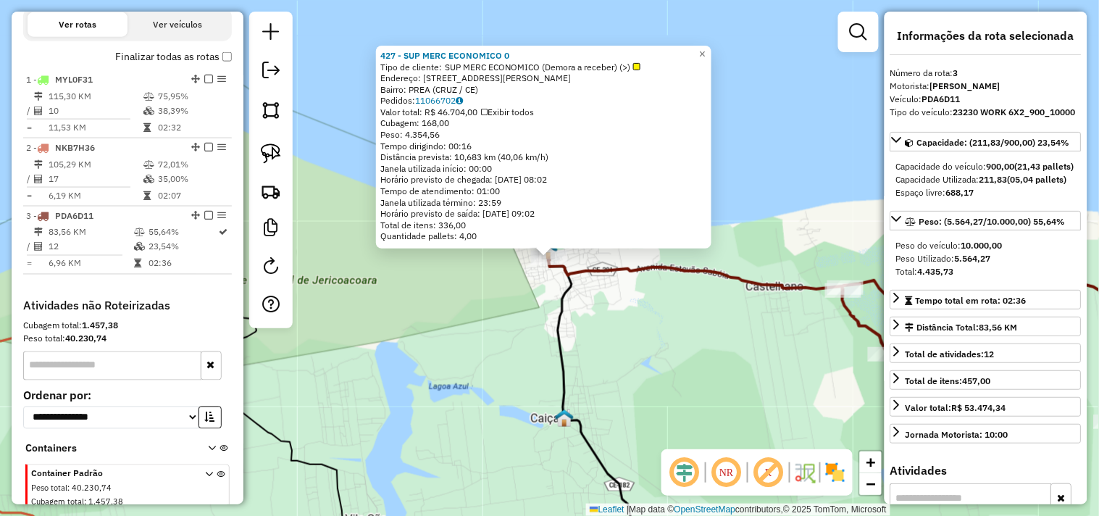
scroll to position [557, 0]
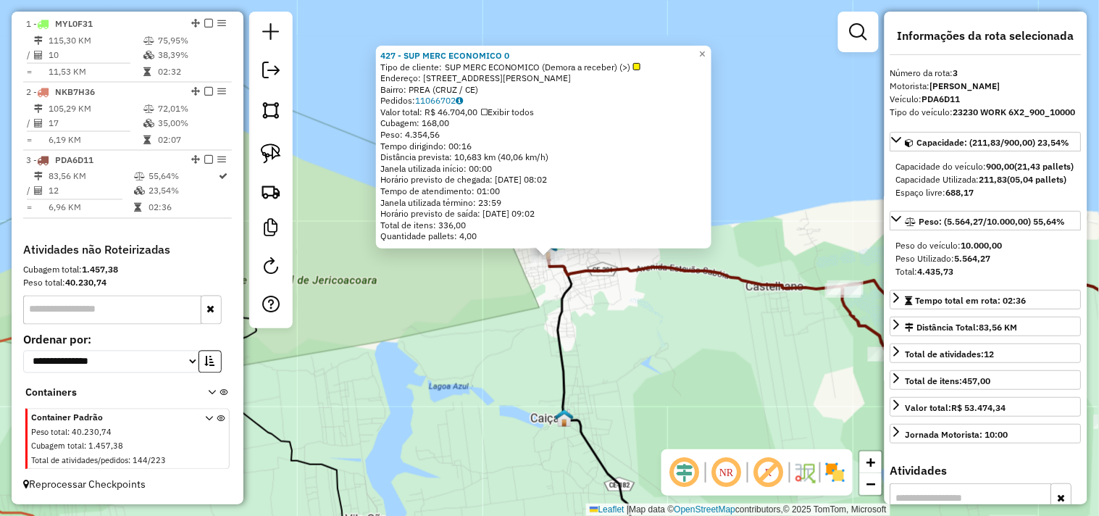
click at [712, 331] on div "427 - SUP MERC ECONOMICO 0 Tipo de cliente: SUP MERC ECONOMICO (Demora a recebe…" at bounding box center [549, 258] width 1099 height 516
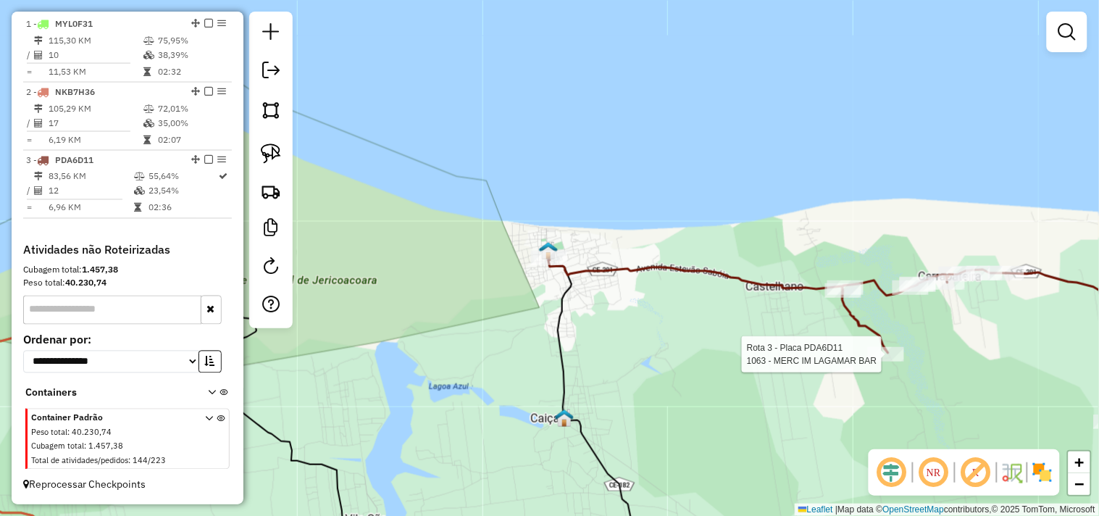
select select "**********"
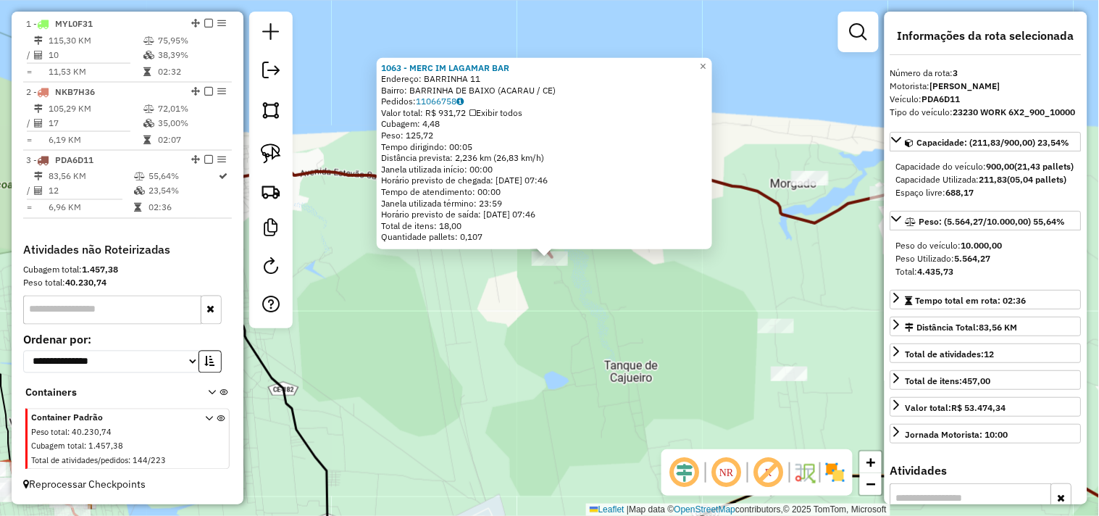
click at [593, 315] on div "1063 - MERC IM LAGAMAR BAR Endereço: BARRINHA 11 Bairro: BARRINHA DE BAIXO (ACA…" at bounding box center [549, 258] width 1099 height 516
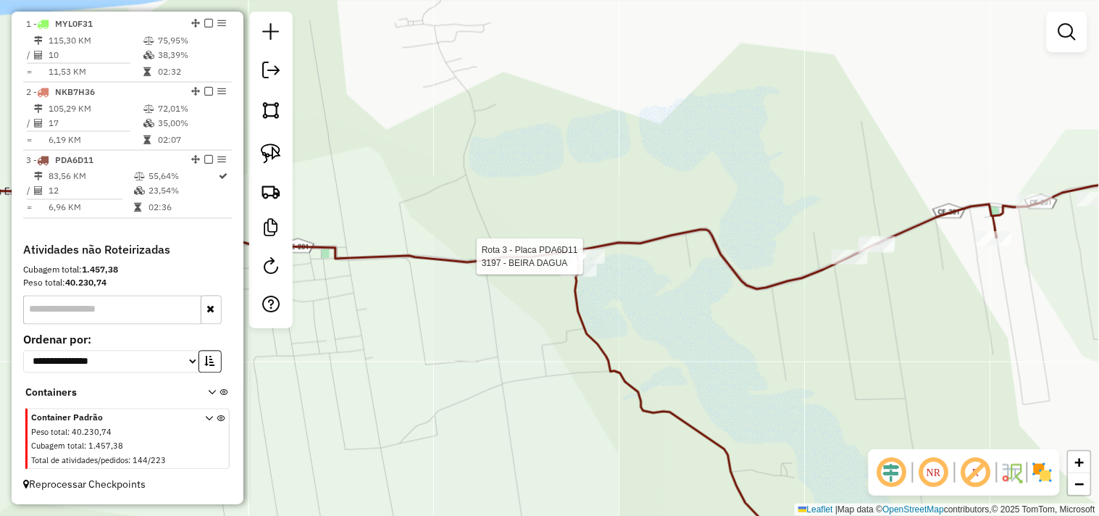
select select "**********"
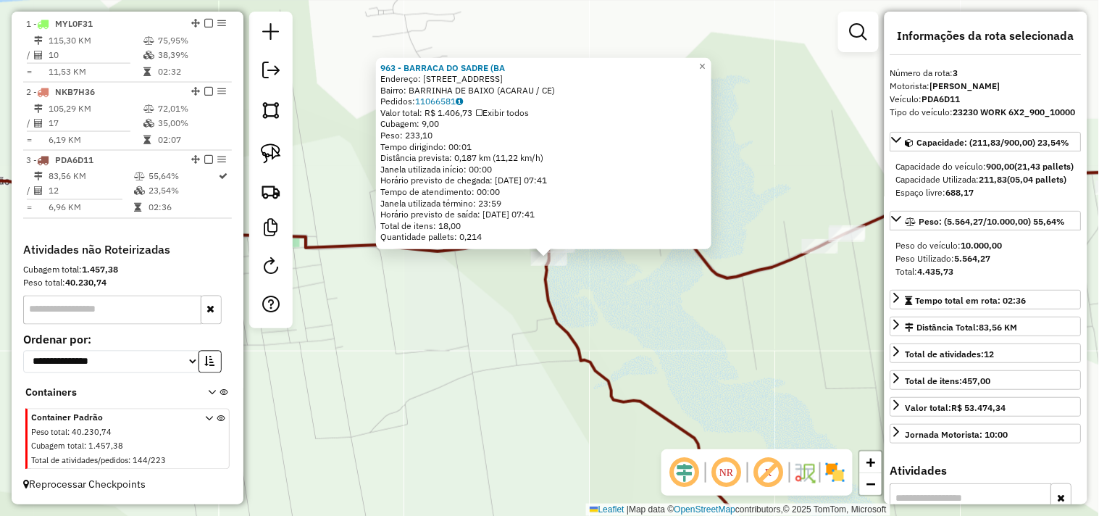
click at [488, 348] on div "963 - BARRACA DO SADRE (BA Endereço: RUA DAS LAGOA 1 Bairro: BARRINHA DE BAIXO …" at bounding box center [549, 258] width 1099 height 516
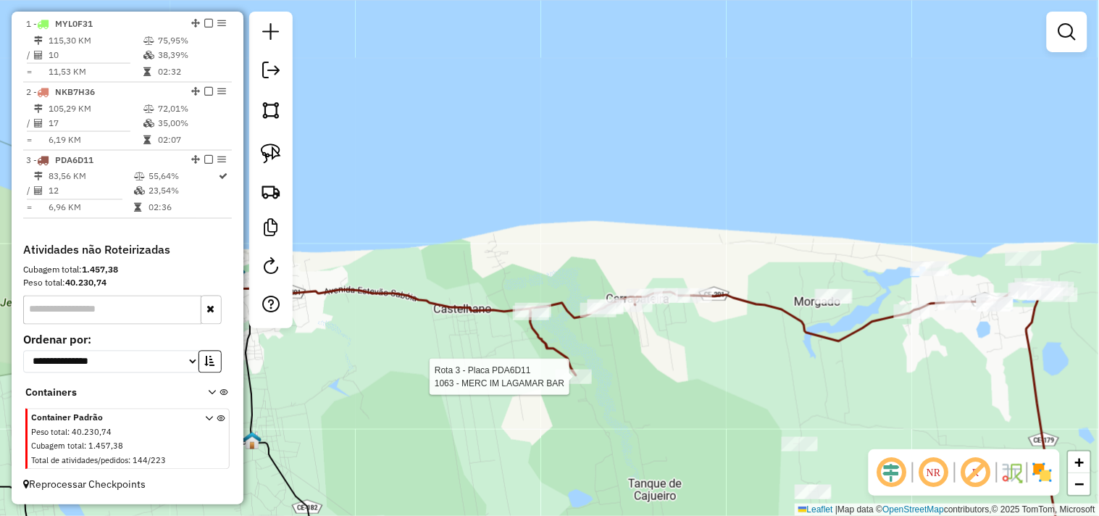
select select "**********"
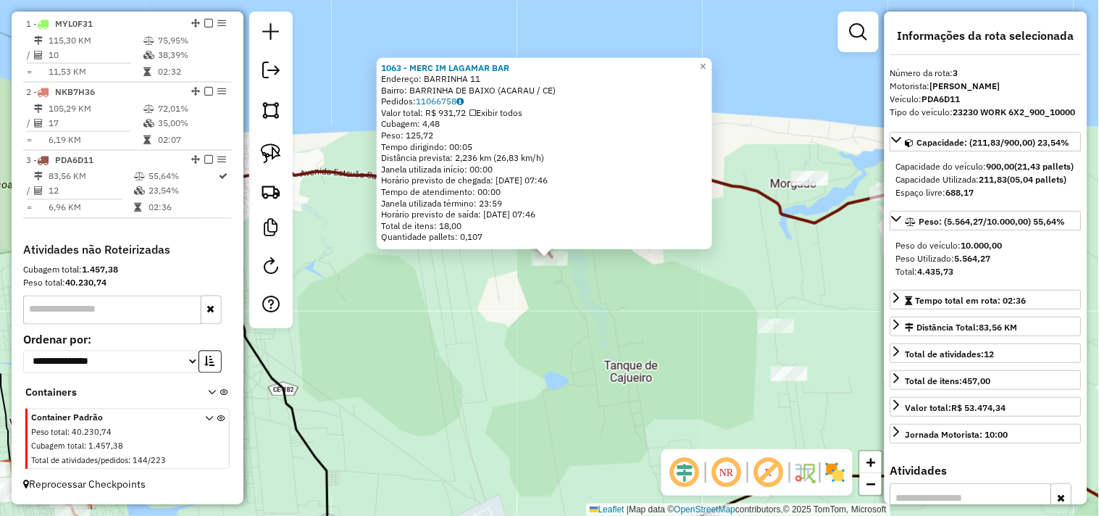
click at [591, 317] on div "1063 - MERC IM LAGAMAR BAR Endereço: BARRINHA 11 Bairro: BARRINHA DE BAIXO (ACA…" at bounding box center [549, 258] width 1099 height 516
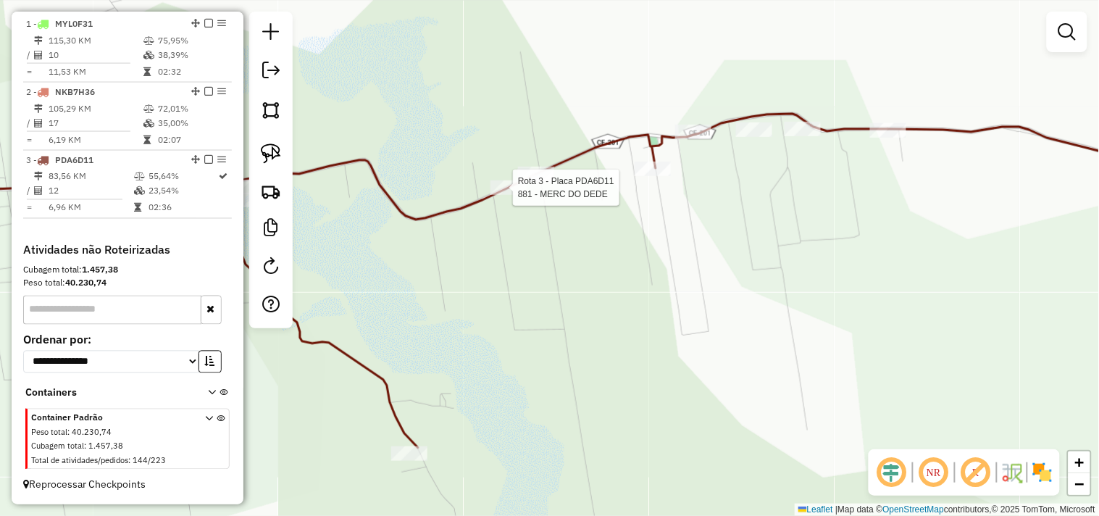
select select "**********"
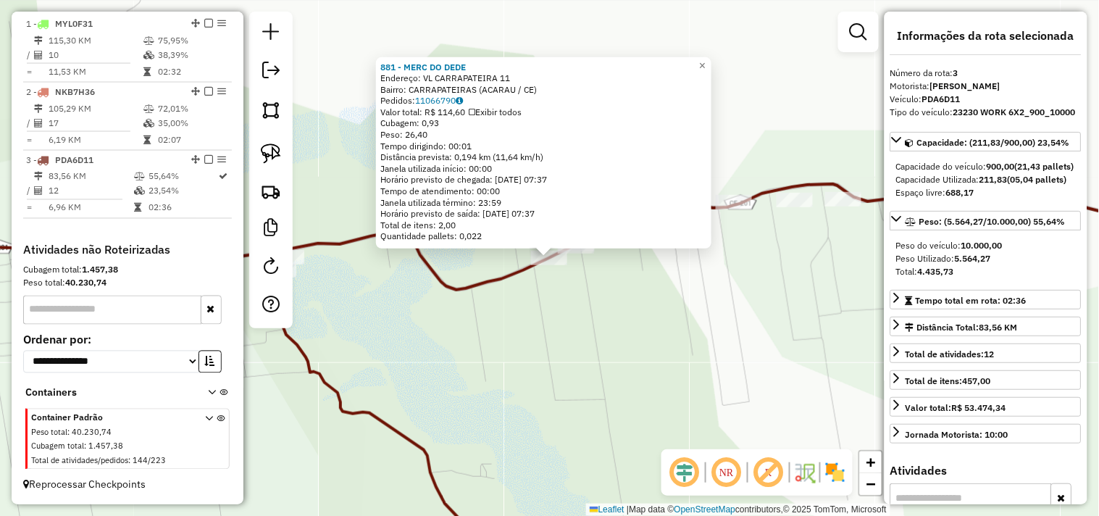
click at [604, 288] on div "881 - MERC DO DEDE Endereço: VL CARRAPATEIRA 11 Bairro: CARRAPATEIRAS (ACARAU /…" at bounding box center [549, 258] width 1099 height 516
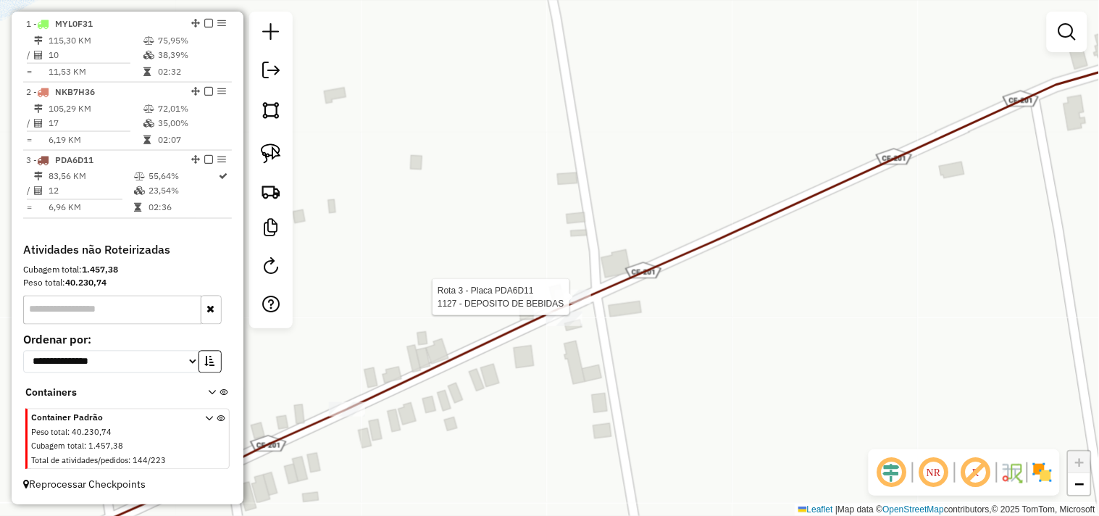
select select "**********"
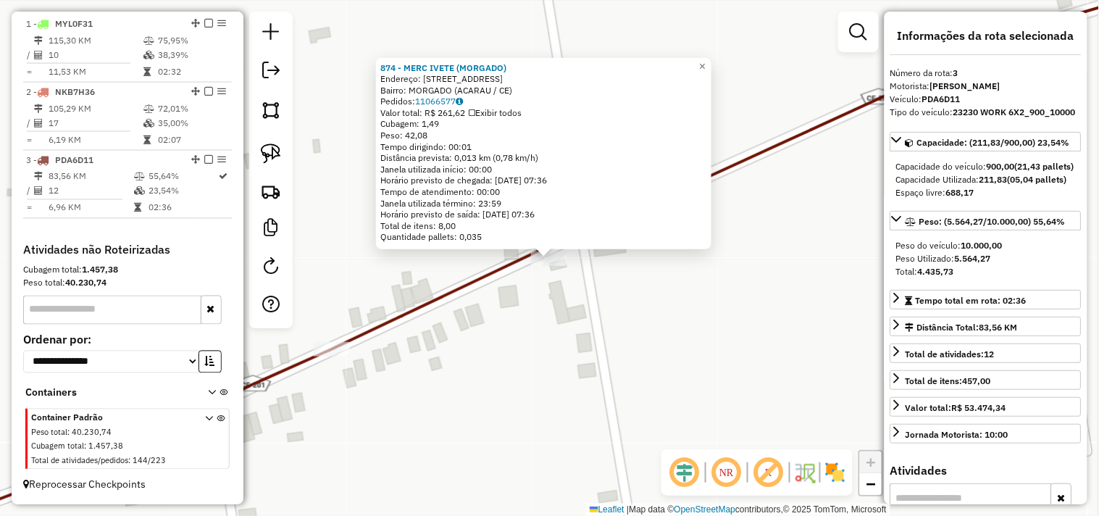
click at [555, 355] on div "874 - MERC IVETE (MORGADO) Endereço: R RUA CARRAPATEIRAS 10 Bairro: MORGADO (AC…" at bounding box center [549, 258] width 1099 height 516
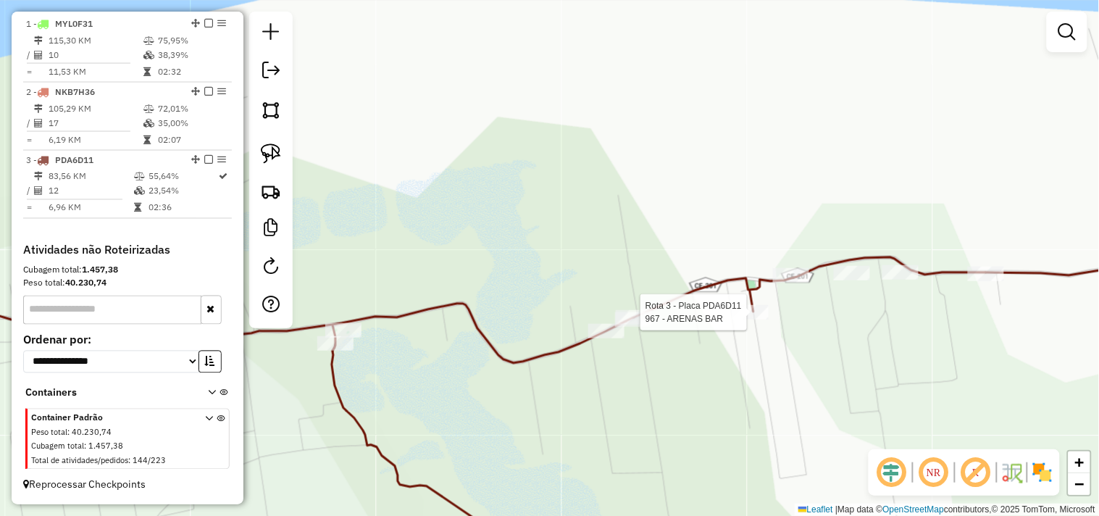
select select "**********"
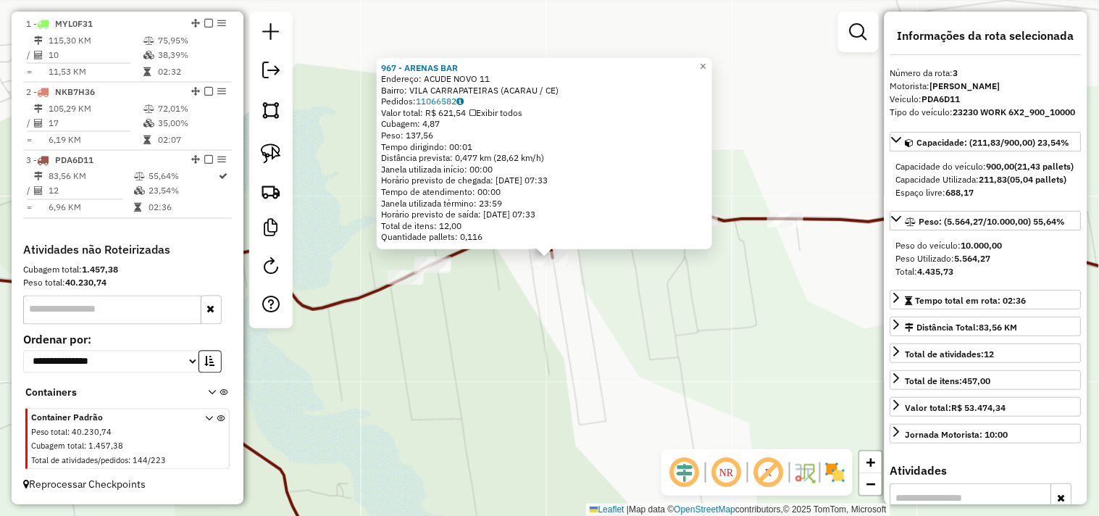
click at [615, 291] on div "967 - ARENAS BAR Endereço: ACUDE NOVO 11 Bairro: VILA CARRAPATEIRAS (ACARAU / C…" at bounding box center [549, 258] width 1099 height 516
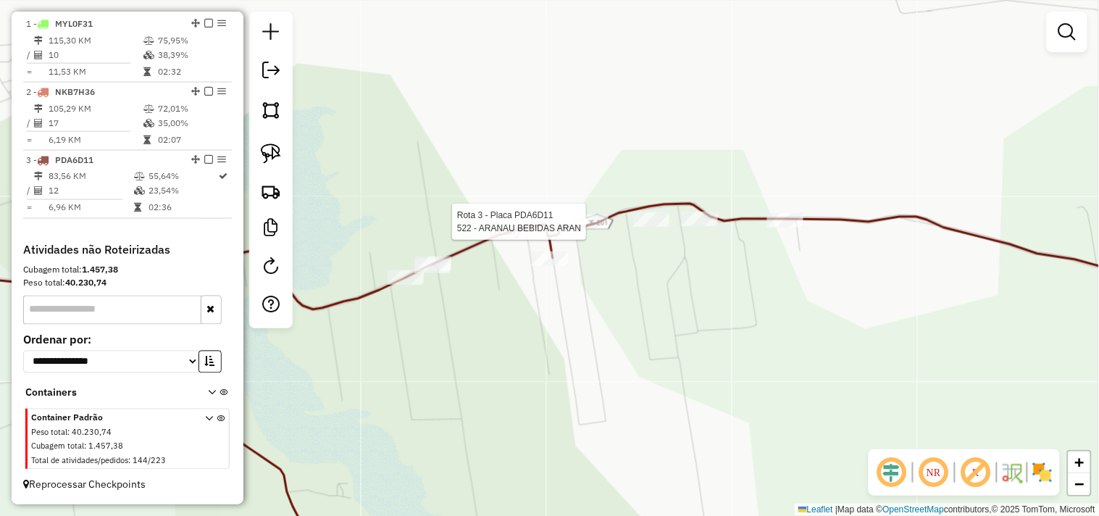
select select "**********"
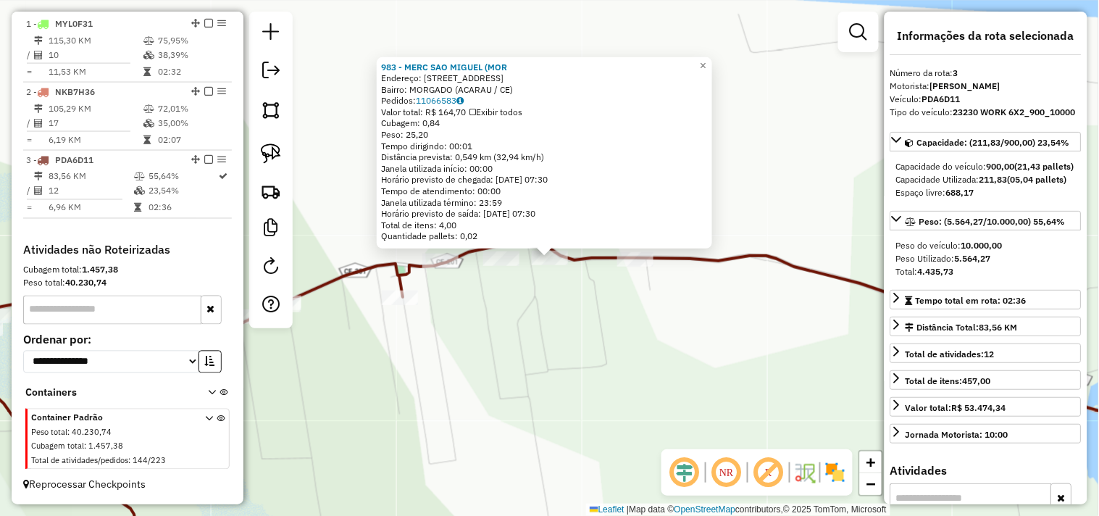
click at [612, 303] on div "983 - MERC SAO MIGUEL (MOR Endereço: RUA DOS CACH 1 Bairro: MORGADO (ACARAU / C…" at bounding box center [549, 258] width 1099 height 516
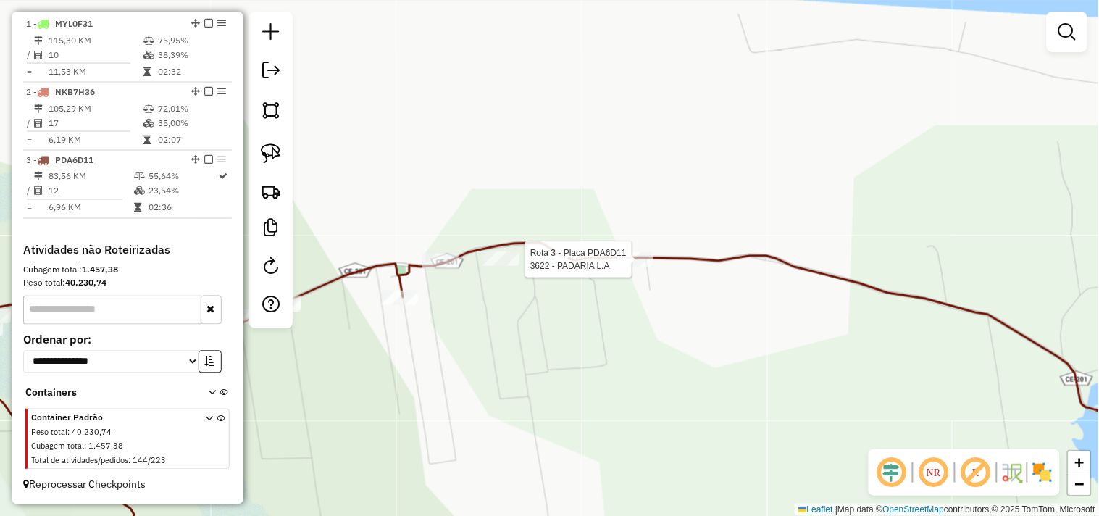
select select "**********"
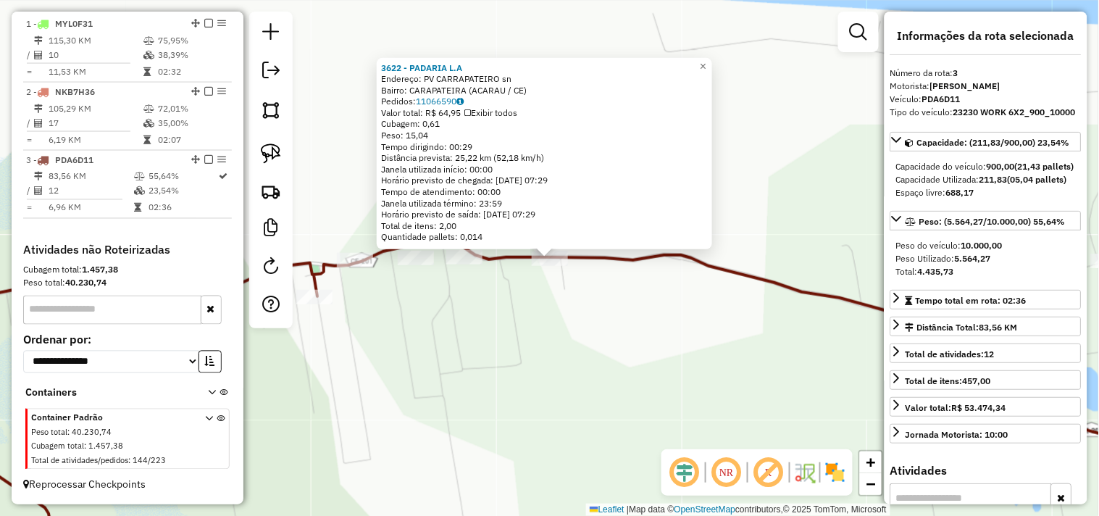
click at [591, 352] on div "3622 - PADARIA L.A Endereço: PV CARRAPATEIRO sn Bairro: CARAPATEIRA (ACARAU / C…" at bounding box center [549, 258] width 1099 height 516
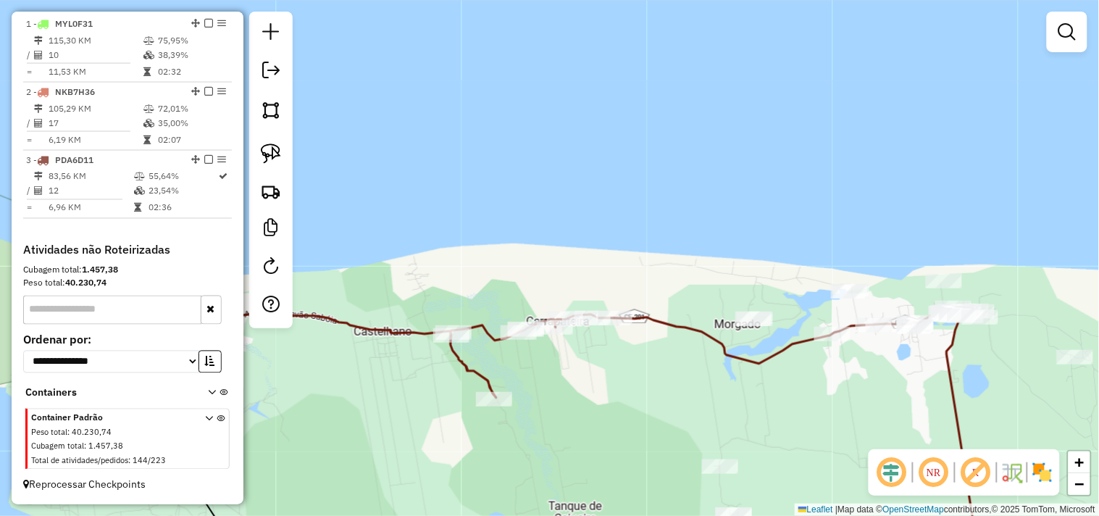
drag, startPoint x: 611, startPoint y: 344, endPoint x: 596, endPoint y: 336, distance: 17.5
click at [596, 337] on div "Janela de atendimento Grade de atendimento Capacidade Transportadoras Veículos …" at bounding box center [549, 258] width 1099 height 516
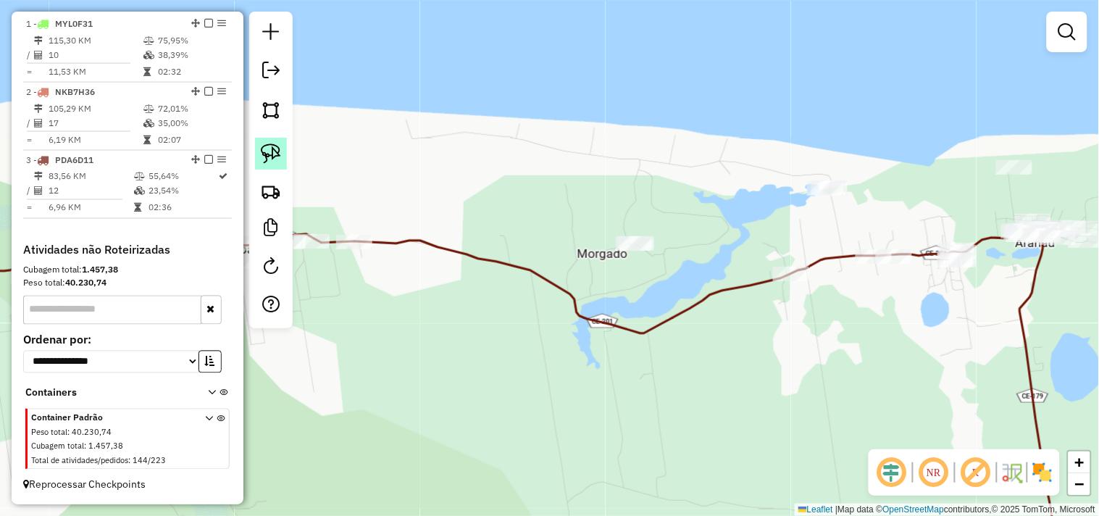
click at [283, 154] on link at bounding box center [271, 154] width 32 height 32
drag, startPoint x: 607, startPoint y: 365, endPoint x: 612, endPoint y: 329, distance: 36.6
click at [612, 330] on div "Janela de atendimento Grade de atendimento Capacidade Transportadoras Veículos …" at bounding box center [549, 258] width 1099 height 516
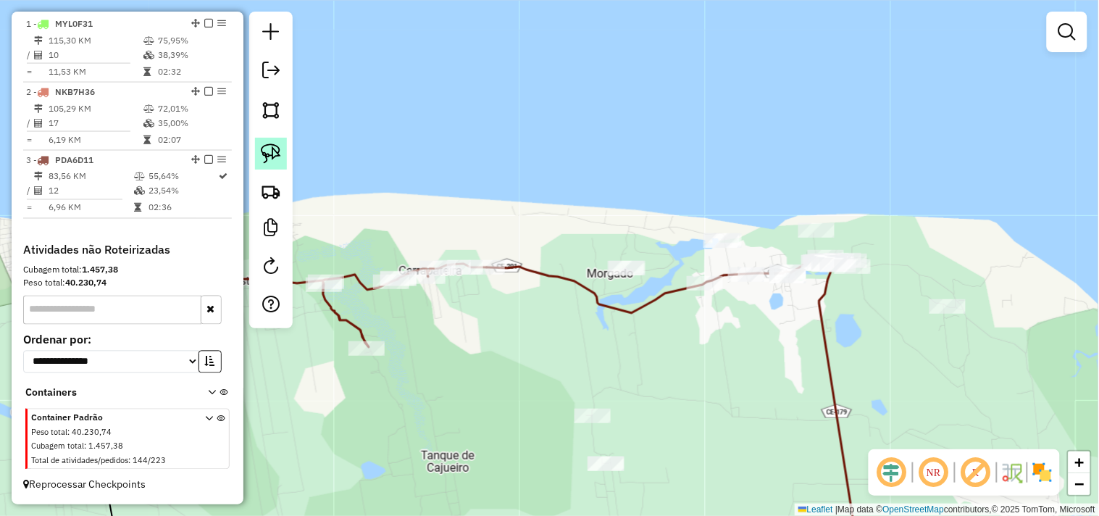
click at [265, 167] on link at bounding box center [271, 154] width 32 height 32
drag, startPoint x: 636, startPoint y: 233, endPoint x: 523, endPoint y: 254, distance: 115.1
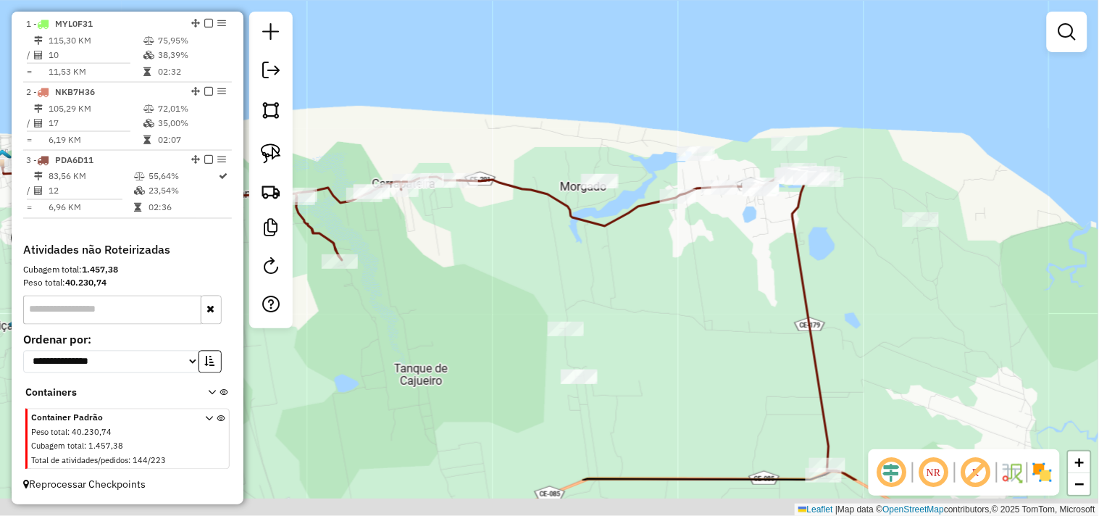
drag, startPoint x: 491, startPoint y: 317, endPoint x: 486, endPoint y: 293, distance: 25.2
click at [486, 294] on div "Janela de atendimento Grade de atendimento Capacidade Transportadoras Veículos …" at bounding box center [549, 258] width 1099 height 516
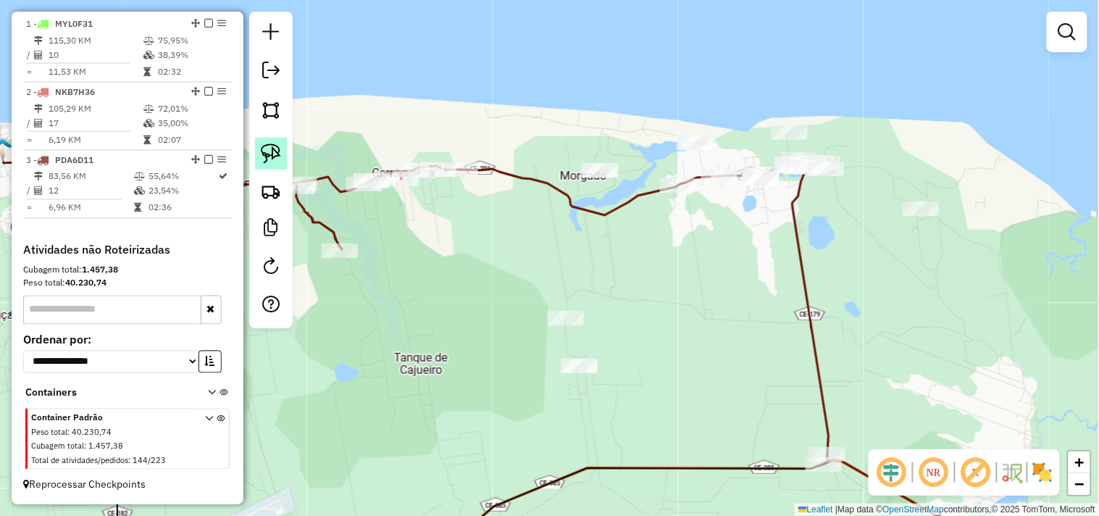
click at [278, 146] on img at bounding box center [271, 153] width 20 height 20
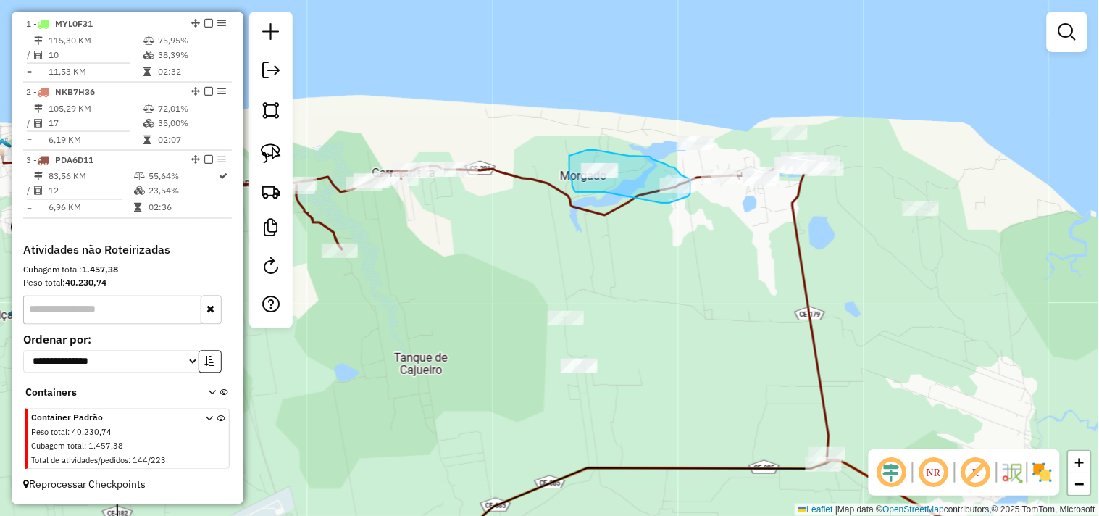
drag, startPoint x: 580, startPoint y: 192, endPoint x: 618, endPoint y: 199, distance: 38.4
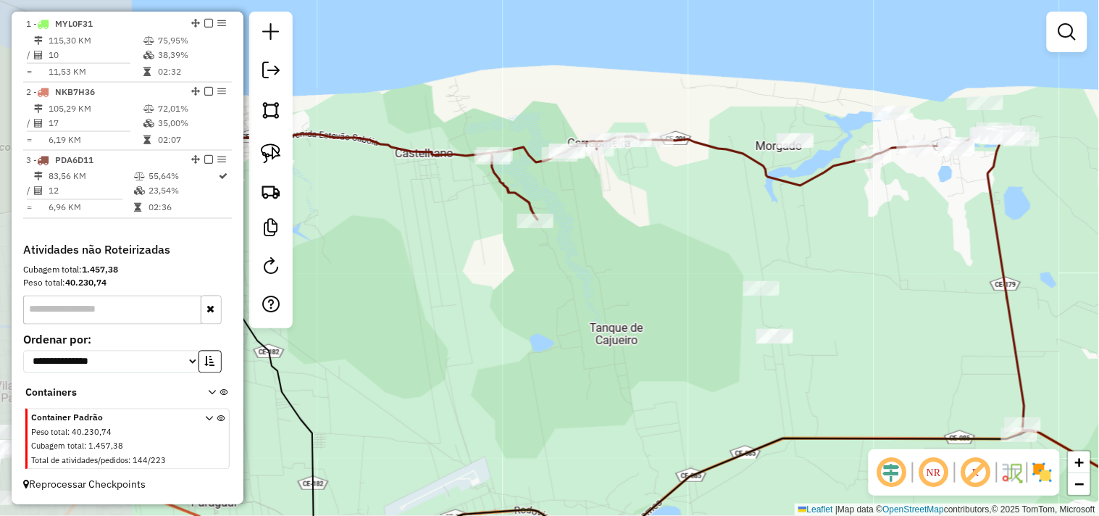
click at [647, 268] on div "Janela de atendimento Grade de atendimento Capacidade Transportadoras Veículos …" at bounding box center [549, 258] width 1099 height 516
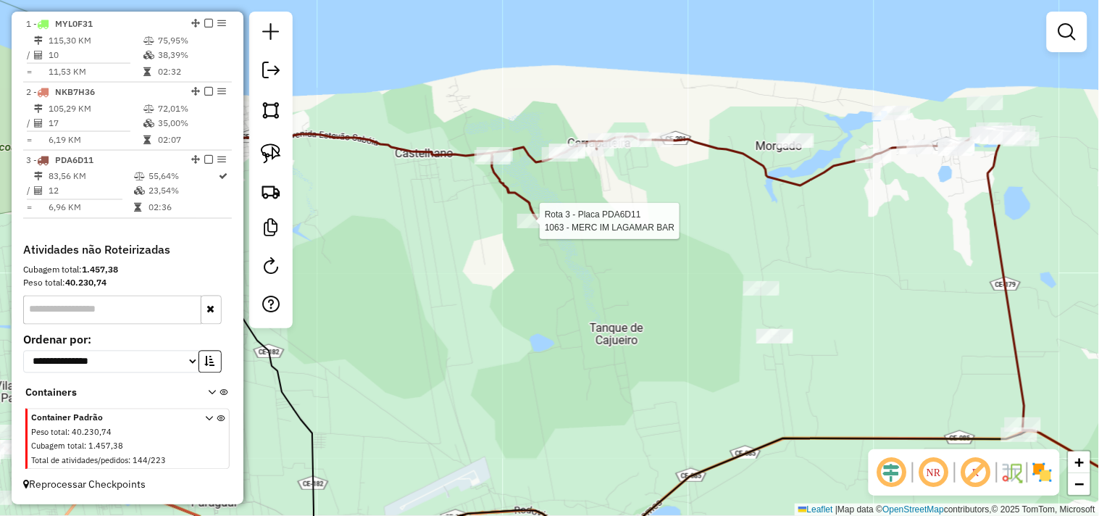
select select "**********"
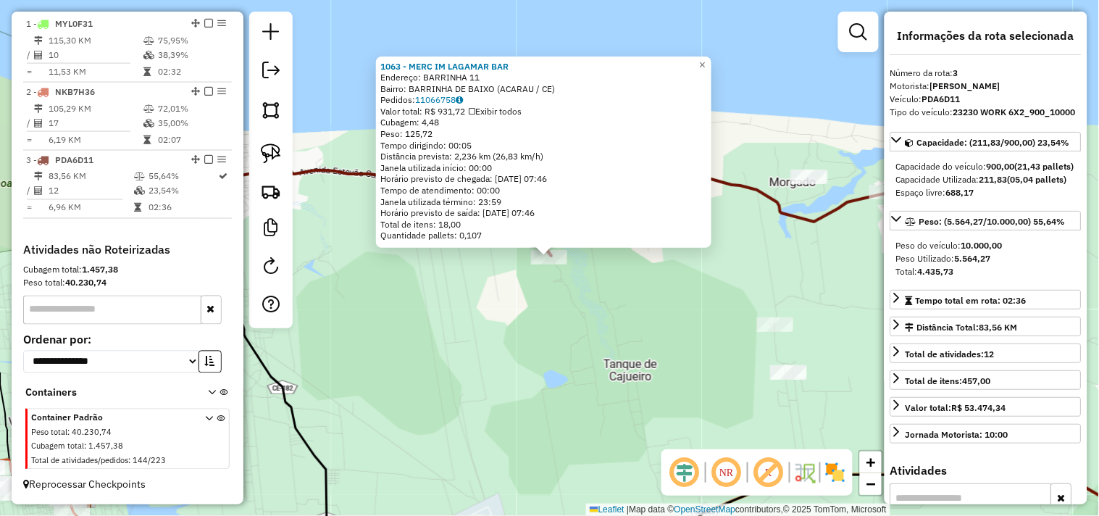
click at [545, 341] on div "1063 - MERC IM LAGAMAR BAR Endereço: BARRINHA 11 Bairro: BARRINHA DE BAIXO (ACA…" at bounding box center [549, 258] width 1099 height 516
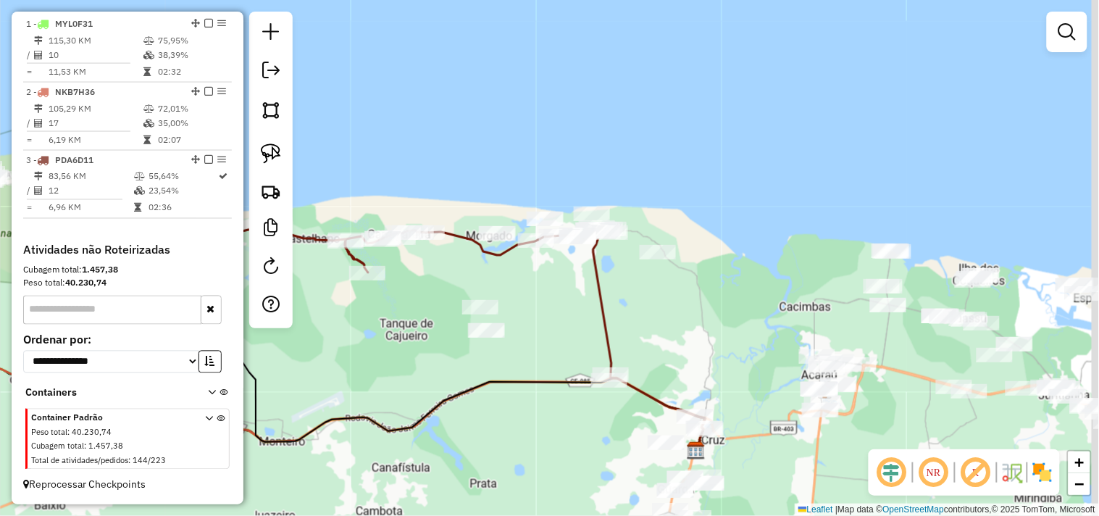
drag, startPoint x: 711, startPoint y: 303, endPoint x: 445, endPoint y: 246, distance: 271.9
click at [502, 270] on div "Janela de atendimento Grade de atendimento Capacidade Transportadoras Veículos …" at bounding box center [549, 258] width 1099 height 516
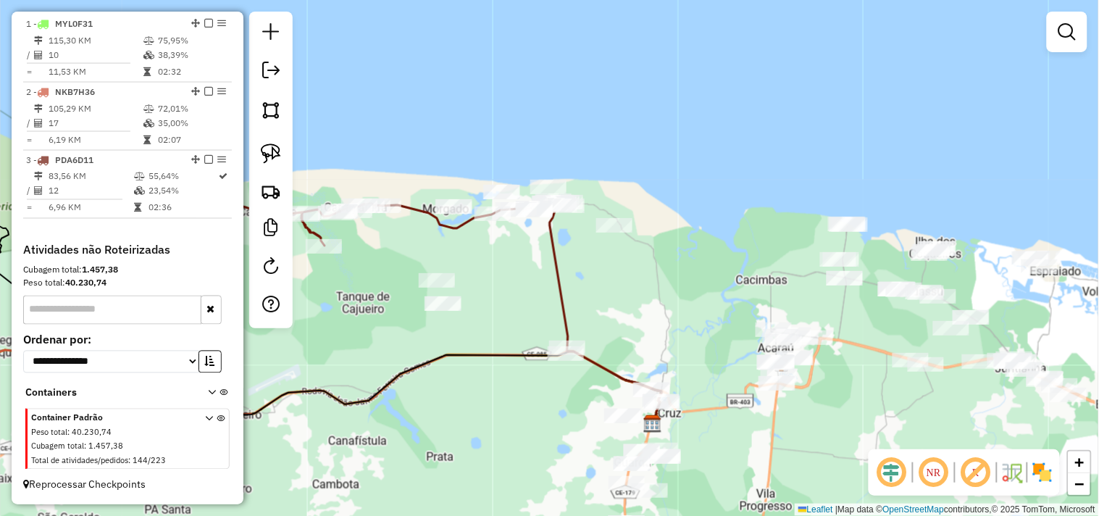
drag, startPoint x: 286, startPoint y: 156, endPoint x: 293, endPoint y: 163, distance: 9.8
click at [286, 156] on link at bounding box center [271, 154] width 32 height 32
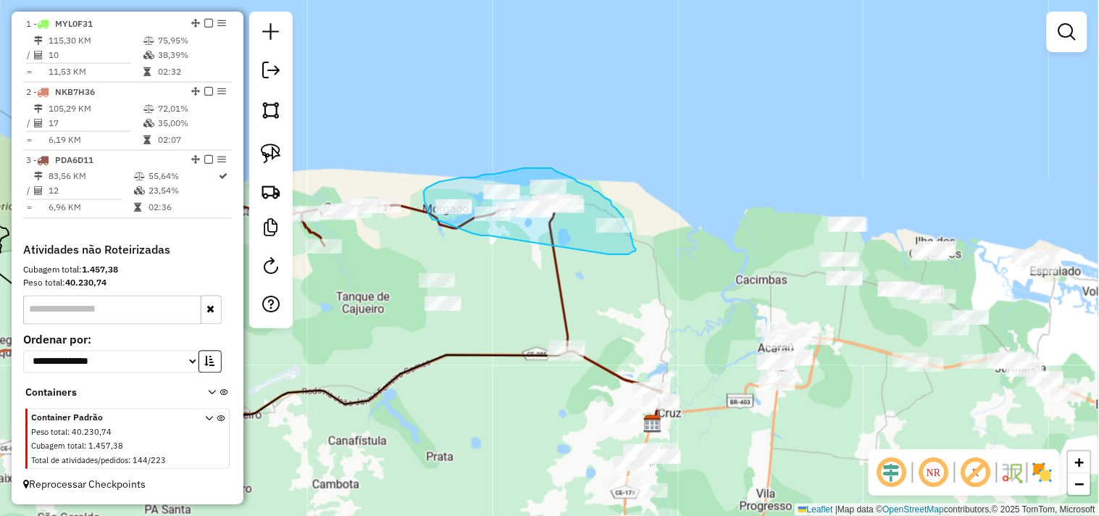
drag, startPoint x: 488, startPoint y: 236, endPoint x: 597, endPoint y: 249, distance: 110.3
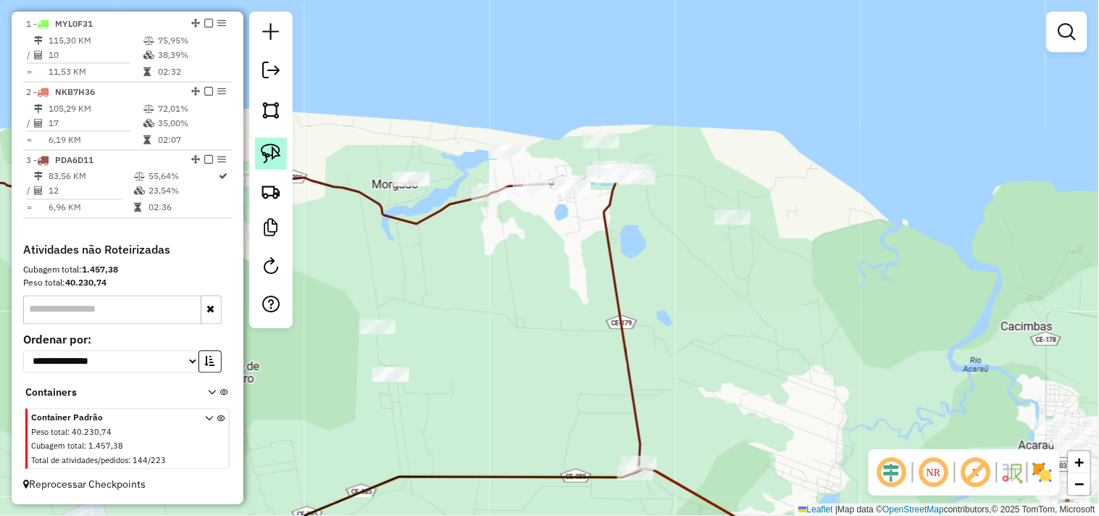
click at [273, 157] on img at bounding box center [271, 153] width 20 height 20
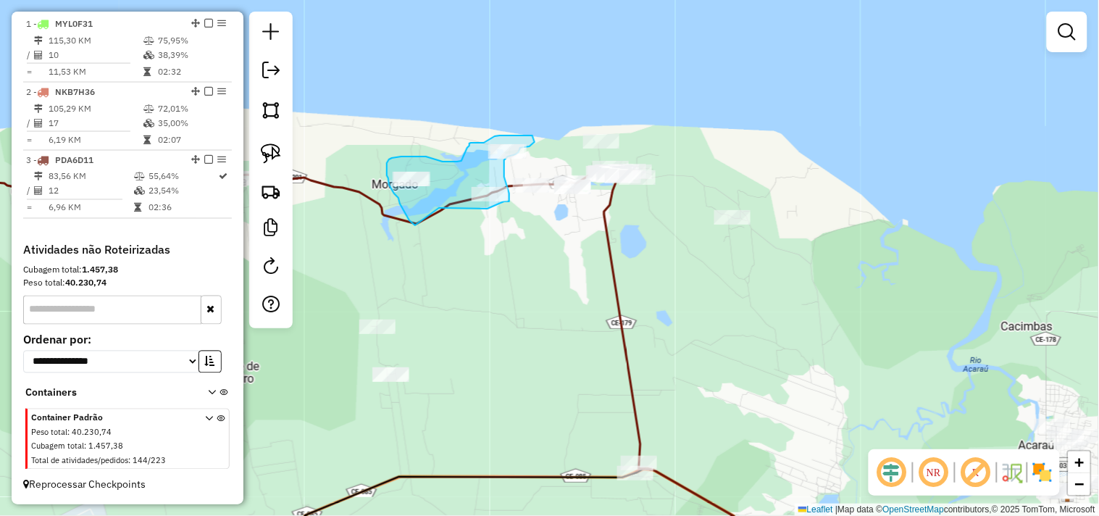
drag, startPoint x: 400, startPoint y: 204, endPoint x: 438, endPoint y: 208, distance: 37.9
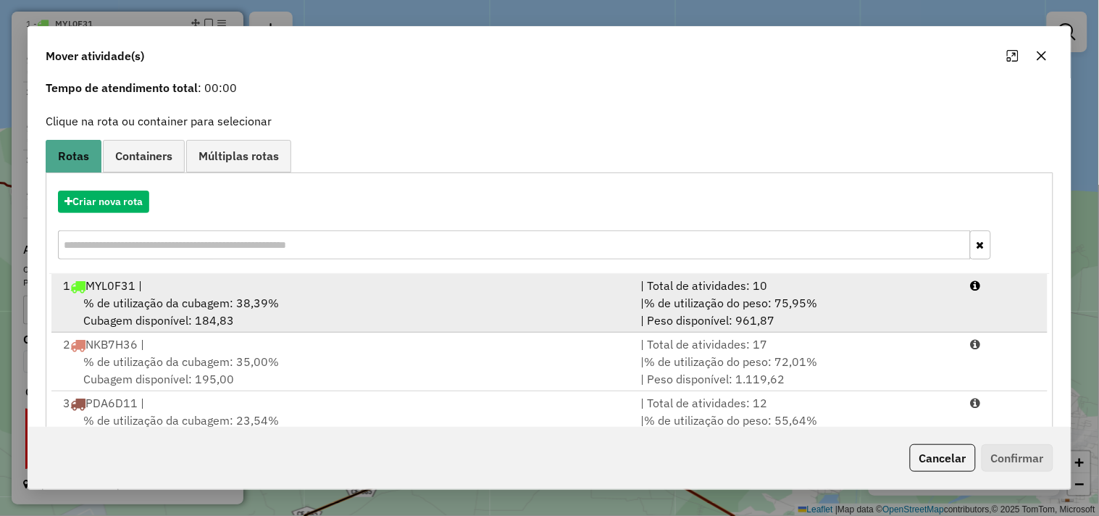
scroll to position [105, 0]
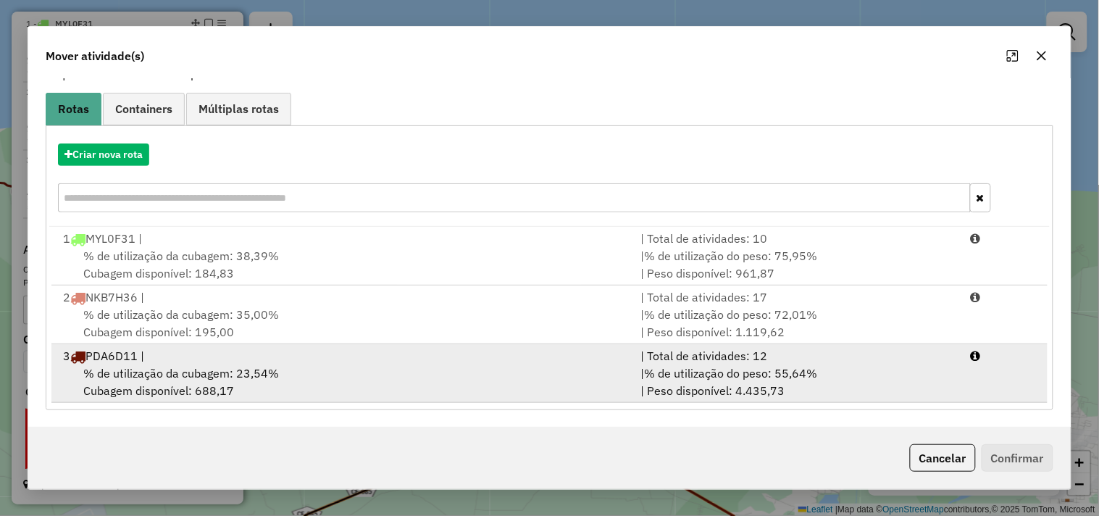
click at [272, 362] on div "3 PDA6D11 |" at bounding box center [343, 355] width 578 height 17
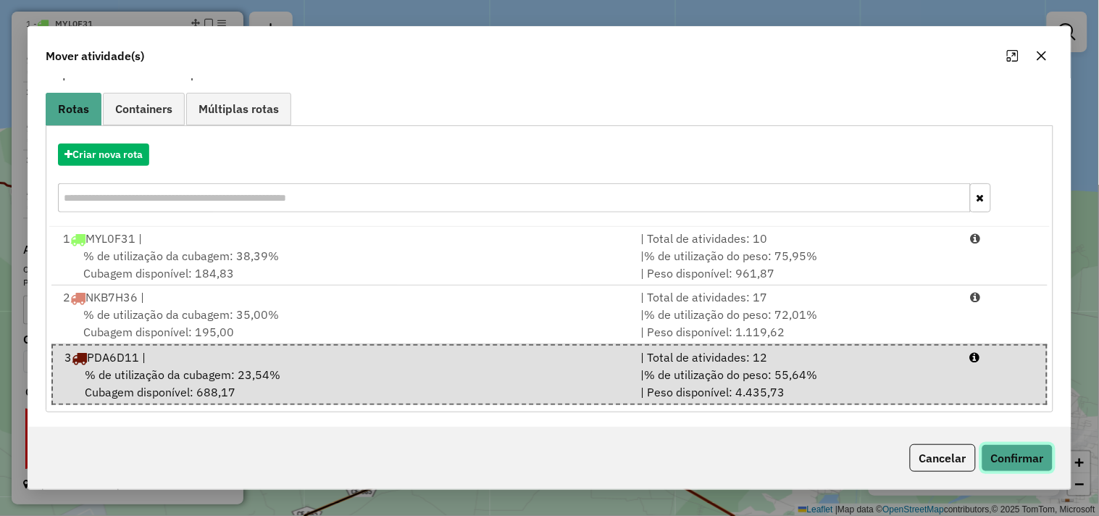
click at [1002, 462] on button "Confirmar" at bounding box center [1018, 458] width 72 height 28
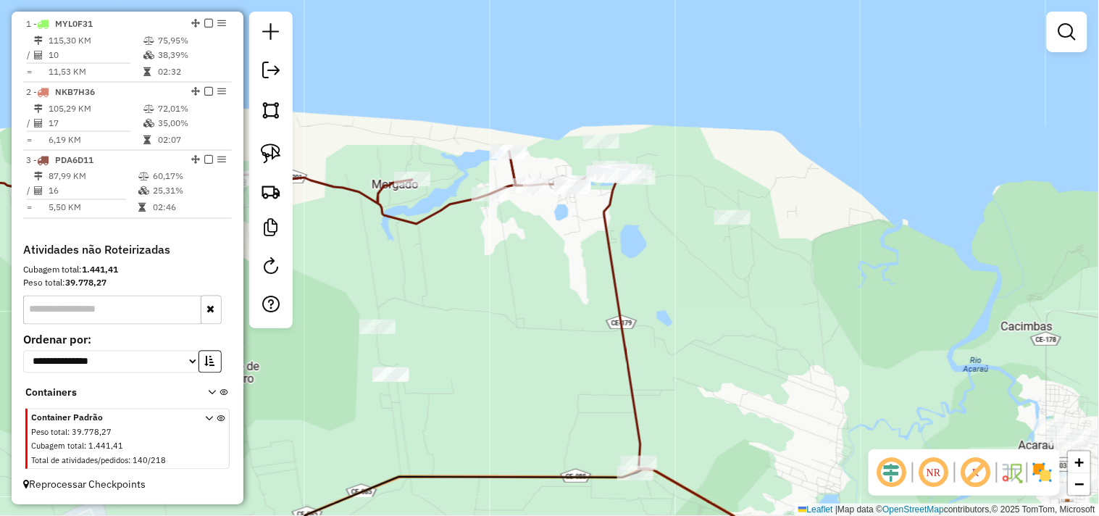
scroll to position [0, 0]
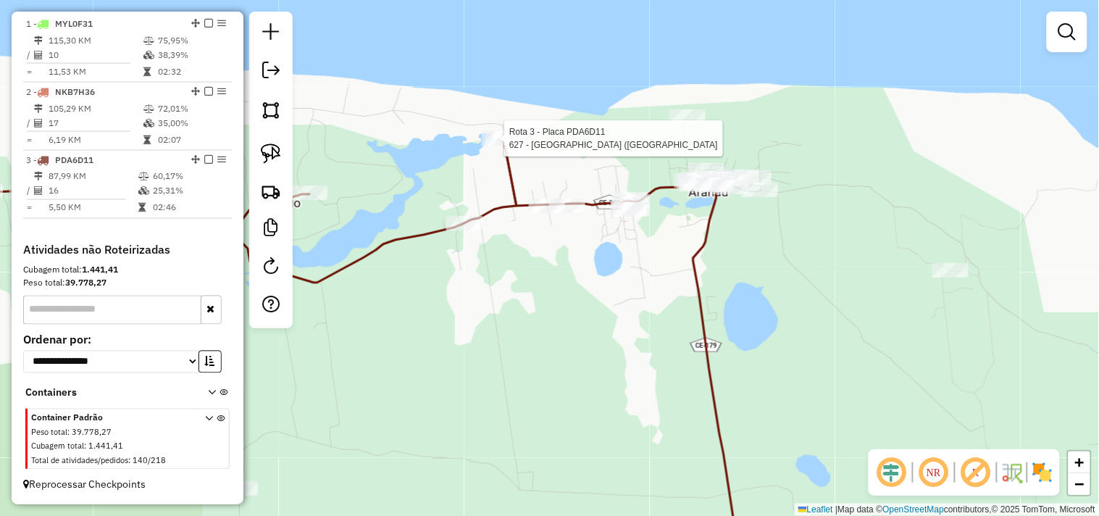
select select "**********"
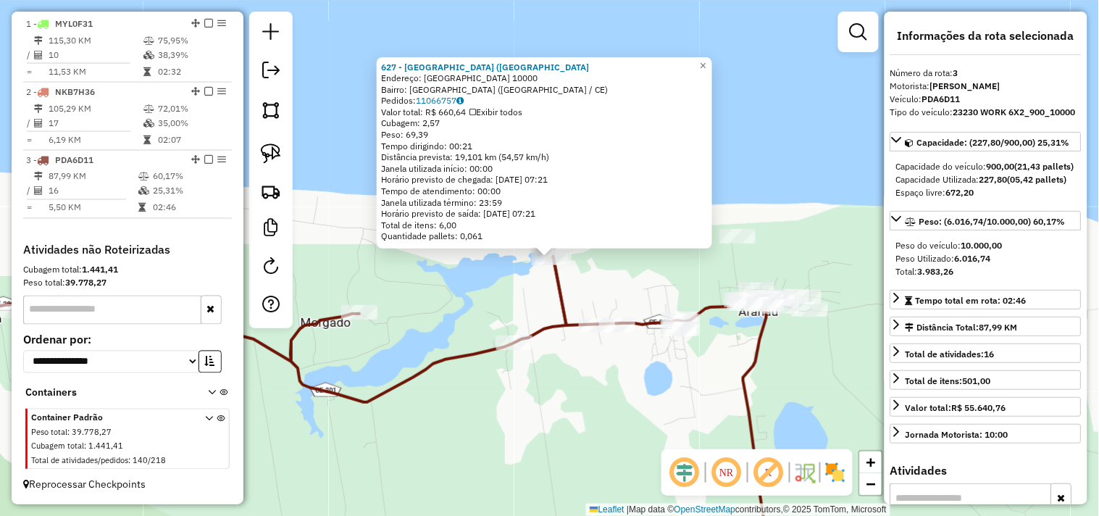
click at [606, 278] on div "627 - TORRE BAR (LAGOA DA Endereço: LAGOA DA VOLTA 10000 Bairro: LAGOA DA VOLTA…" at bounding box center [549, 258] width 1099 height 516
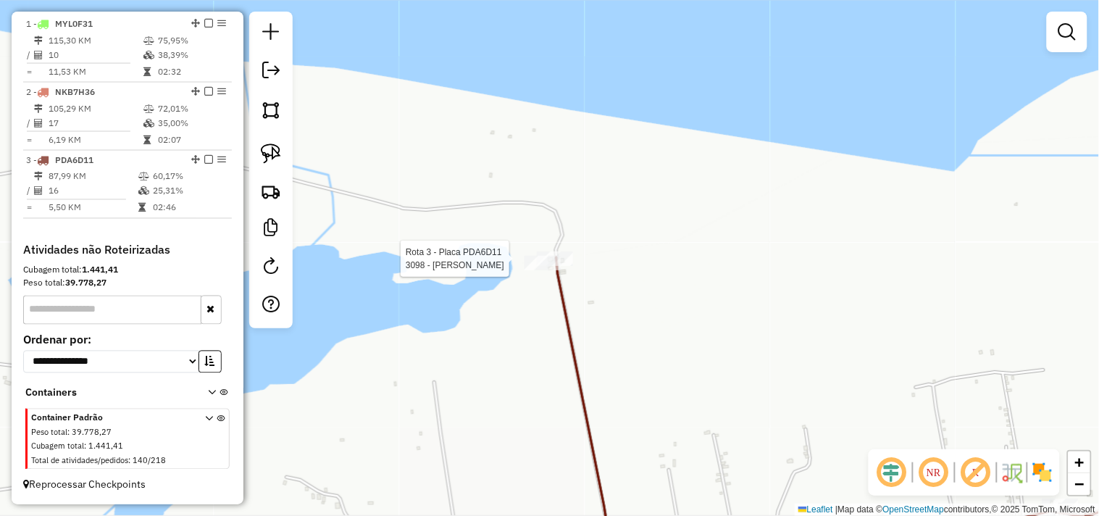
select select "**********"
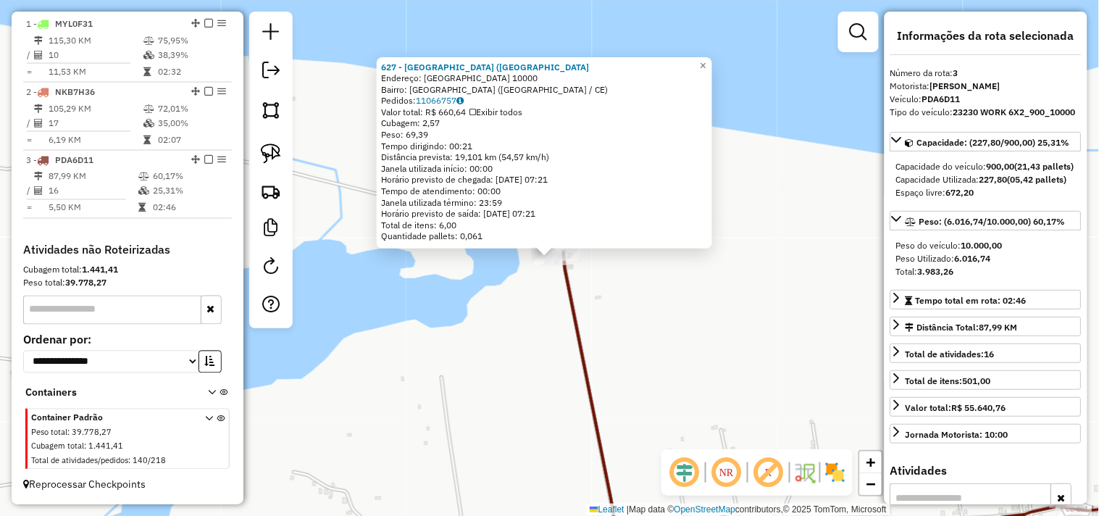
click at [487, 319] on div "627 - TORRE BAR (LAGOA DA Endereço: LAGOA DA VOLTA 10000 Bairro: LAGOA DA VOLTA…" at bounding box center [549, 258] width 1099 height 516
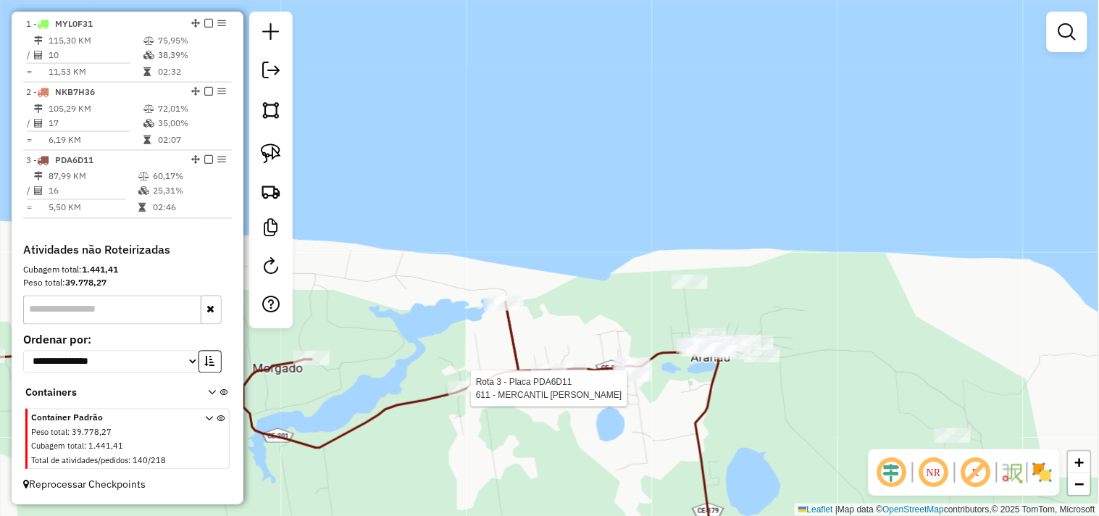
click at [462, 396] on div at bounding box center [467, 388] width 36 height 14
select select "**********"
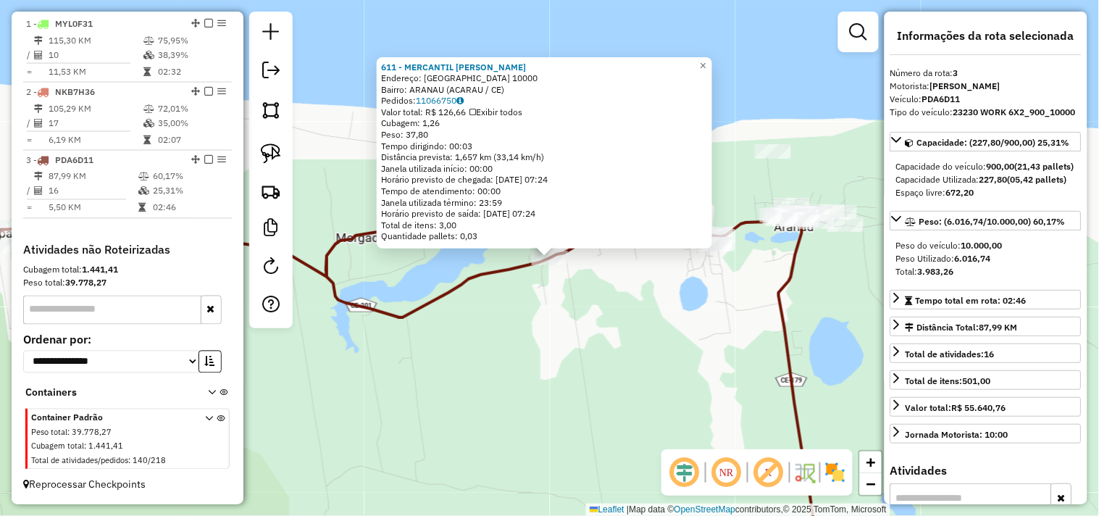
click at [481, 328] on div "611 - MERCANTIL PEDRO PAIN Endereço: LAGOA DA VOLTA 10000 Bairro: ARANAU (ACARA…" at bounding box center [549, 258] width 1099 height 516
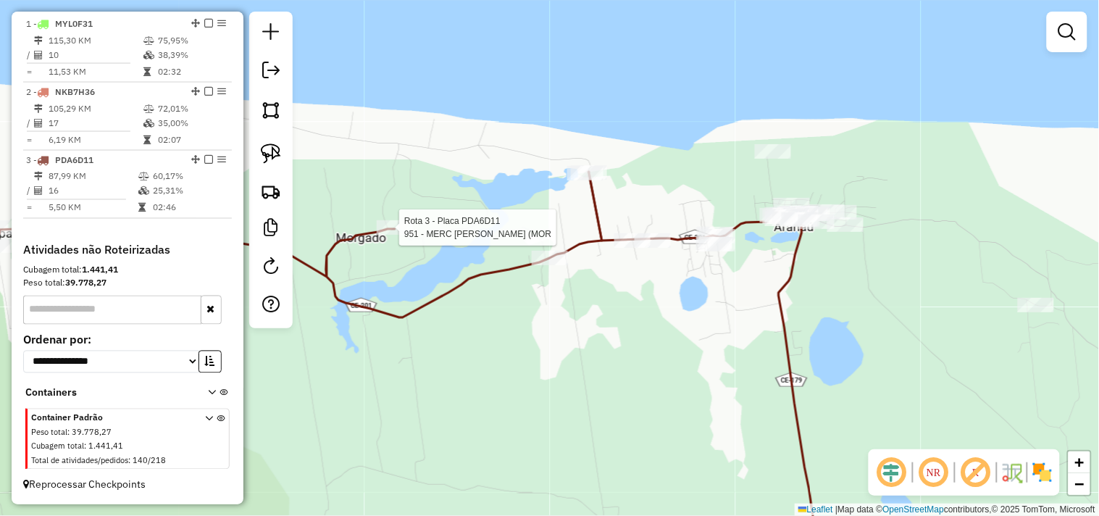
select select "**********"
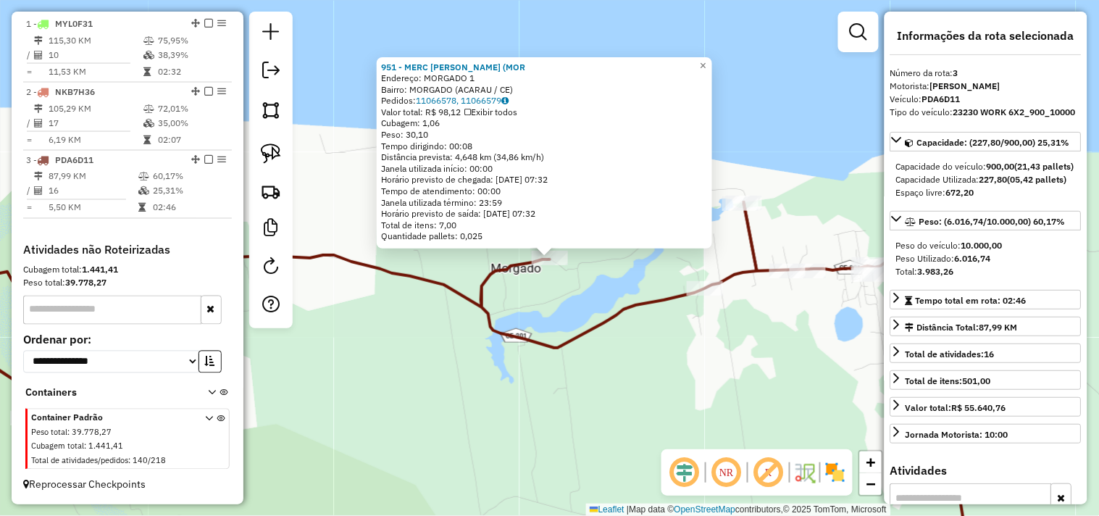
click at [578, 312] on div "951 - MERC DONA MAZER (MOR Endereço: MORGADO 1 Bairro: MORGADO (ACARAU / CE) Pe…" at bounding box center [549, 258] width 1099 height 516
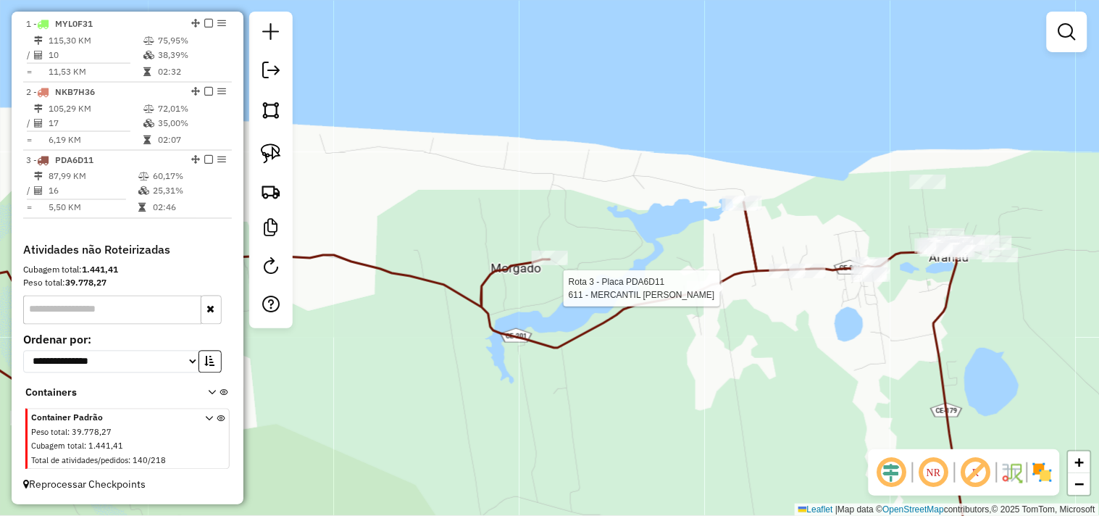
select select "**********"
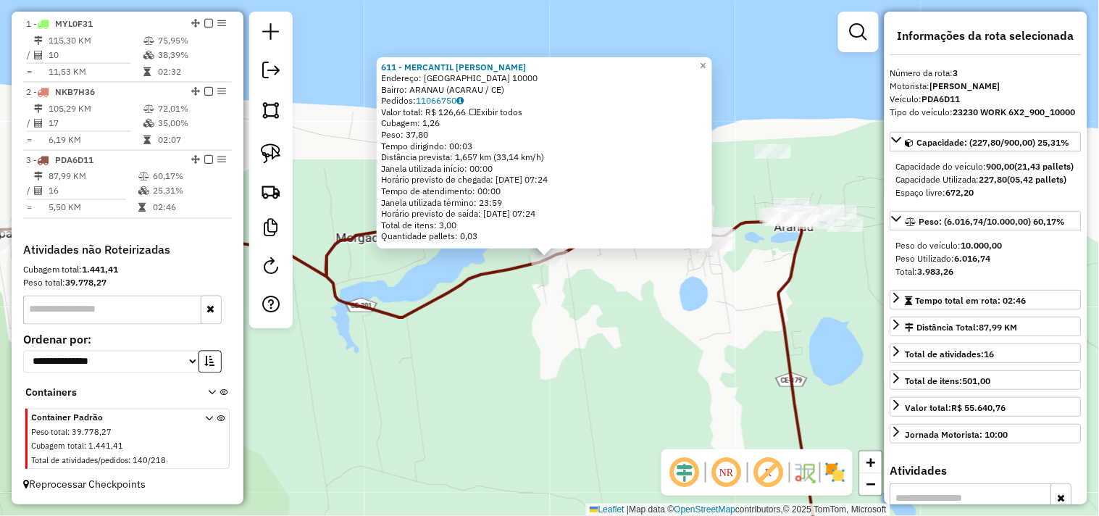
click at [638, 327] on div "611 - MERCANTIL PEDRO PAIN Endereço: LAGOA DA VOLTA 10000 Bairro: ARANAU (ACARA…" at bounding box center [549, 258] width 1099 height 516
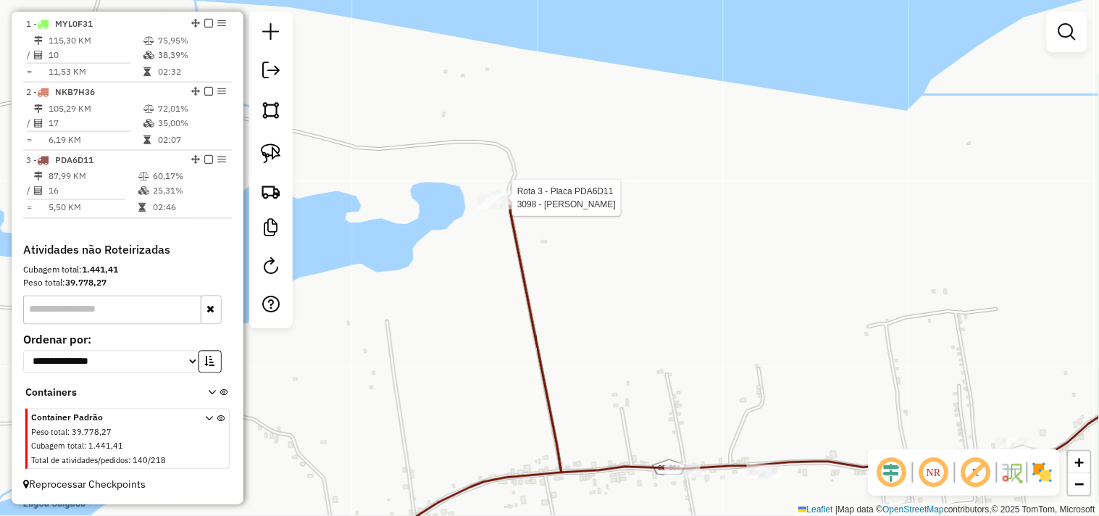
select select "**********"
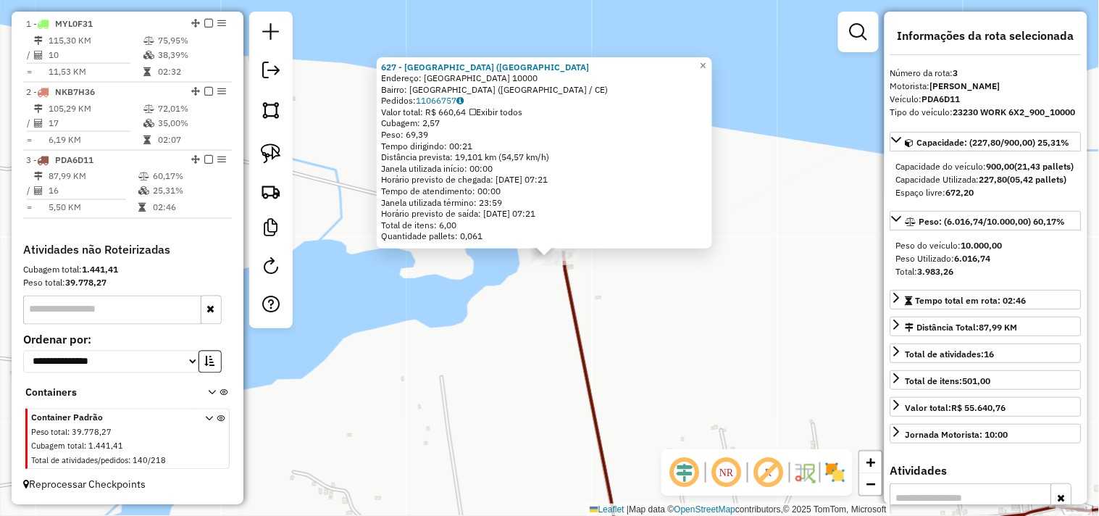
click at [466, 341] on div "627 - TORRE BAR (LAGOA DA Endereço: LAGOA DA VOLTA 10000 Bairro: LAGOA DA VOLTA…" at bounding box center [549, 258] width 1099 height 516
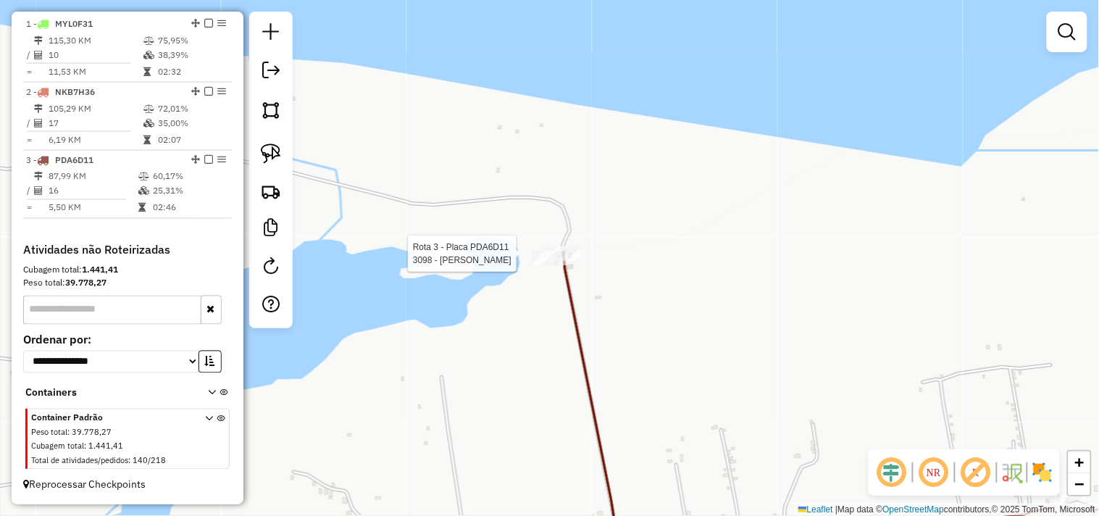
select select "**********"
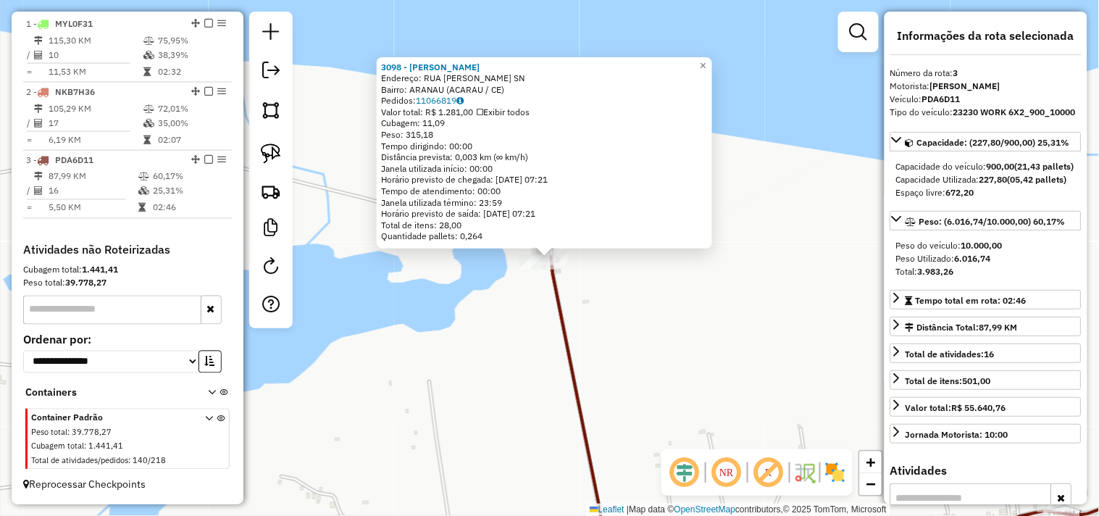
click at [511, 344] on div "3098 - MERCADINHO ROCHA ARA Endereço: RUA MIGUEL ARCANJO DE MENEZES SN Bairro: …" at bounding box center [549, 258] width 1099 height 516
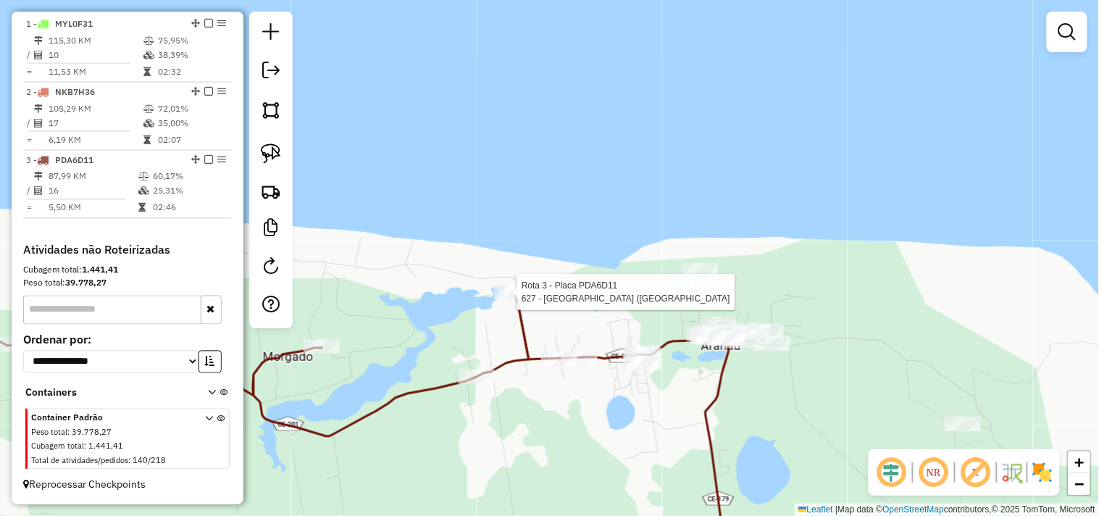
select select "**********"
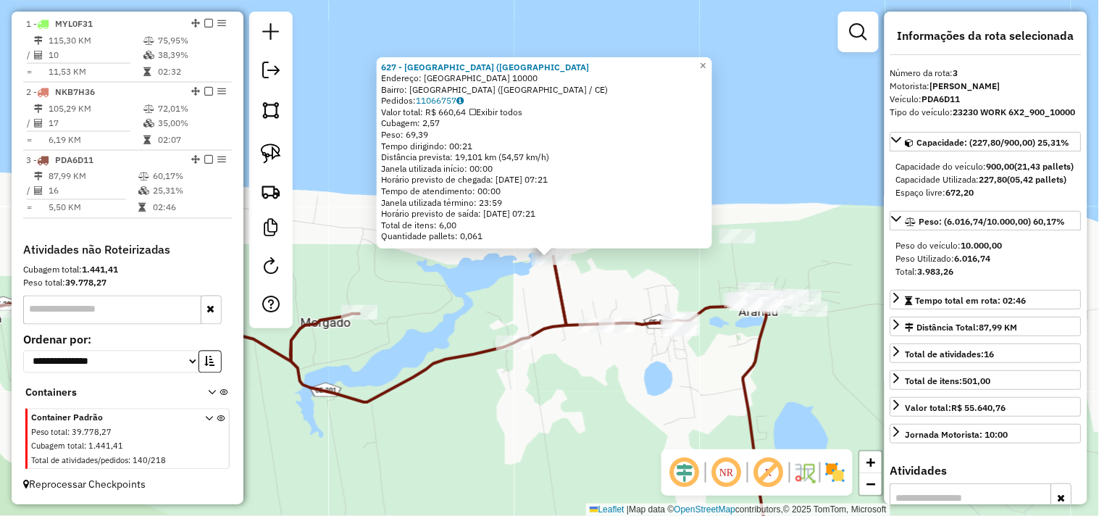
click at [546, 388] on div "Rota 3 - Placa PDA6D11 611 - MERCANTIL PEDRO PAIN 627 - TORRE BAR (LAGOA DA End…" at bounding box center [549, 258] width 1099 height 516
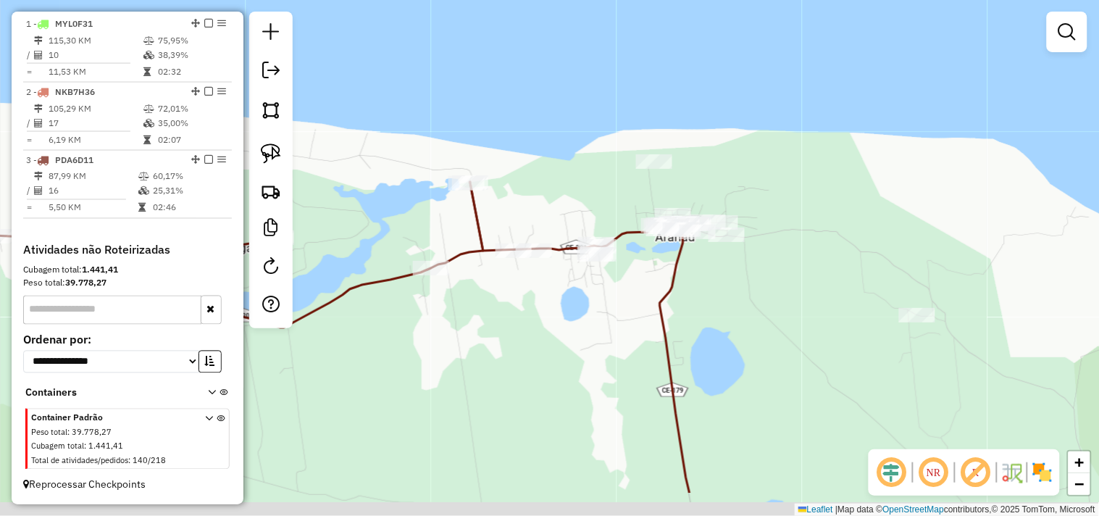
drag, startPoint x: 517, startPoint y: 335, endPoint x: 486, endPoint y: 301, distance: 45.6
click at [487, 303] on div "Janela de atendimento Grade de atendimento Capacidade Transportadoras Veículos …" at bounding box center [549, 258] width 1099 height 516
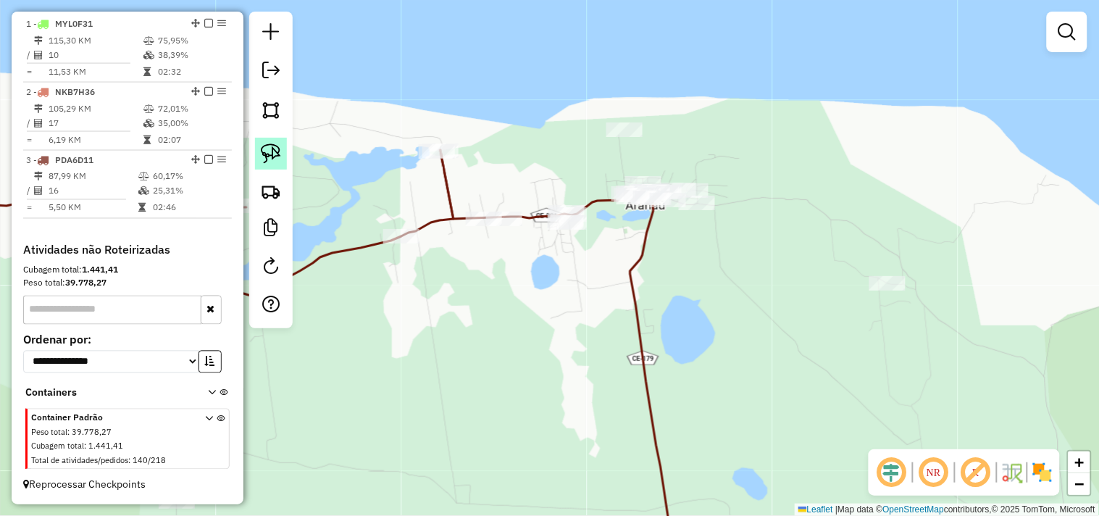
click at [273, 158] on img at bounding box center [271, 153] width 20 height 20
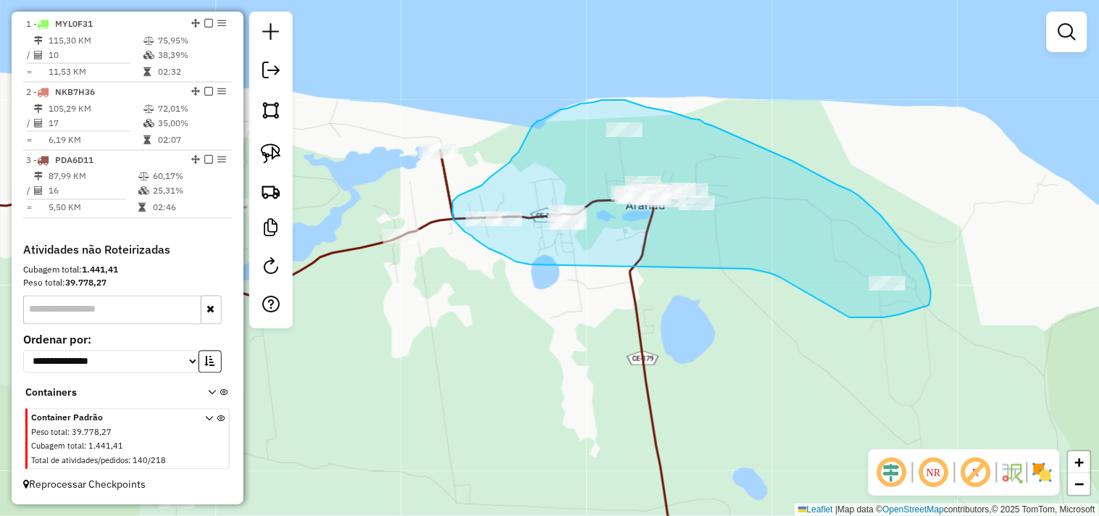
drag, startPoint x: 488, startPoint y: 248, endPoint x: 742, endPoint y: 265, distance: 255.0
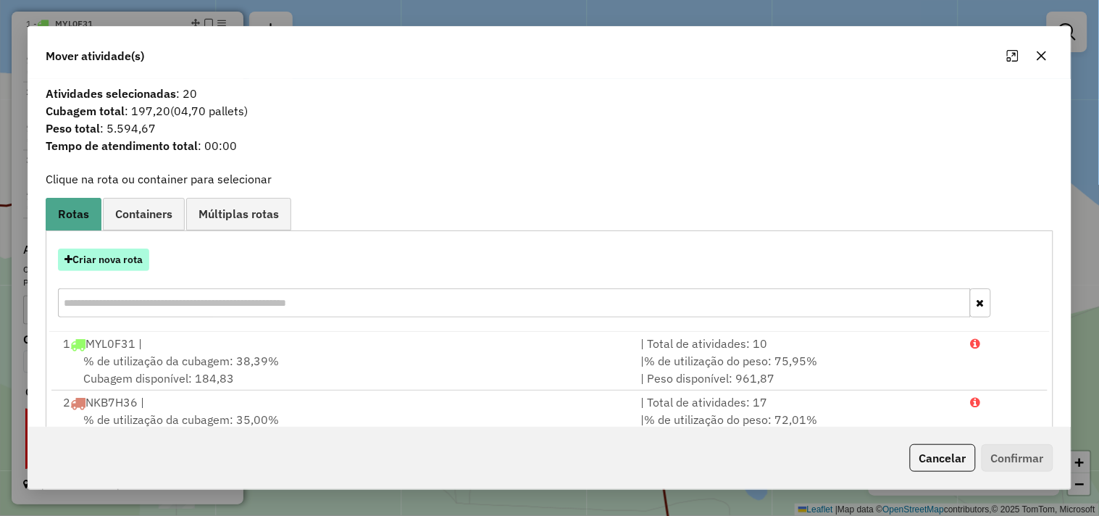
click at [130, 259] on button "Criar nova rota" at bounding box center [103, 260] width 91 height 22
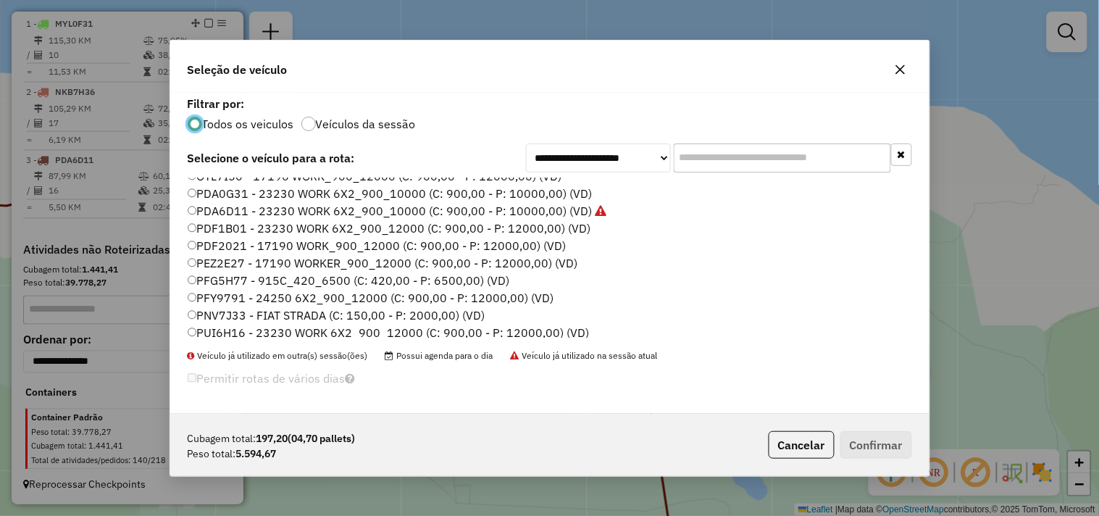
scroll to position [309, 0]
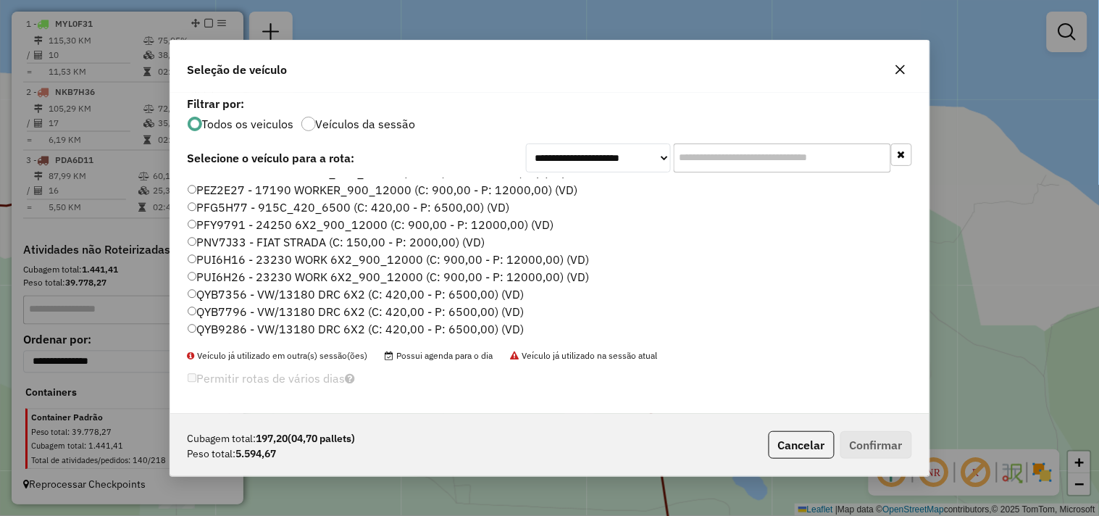
click at [243, 327] on label "QYB9286 - VW/13180 DRC 6X2 (C: 420,00 - P: 6500,00) (VD)" at bounding box center [356, 328] width 337 height 17
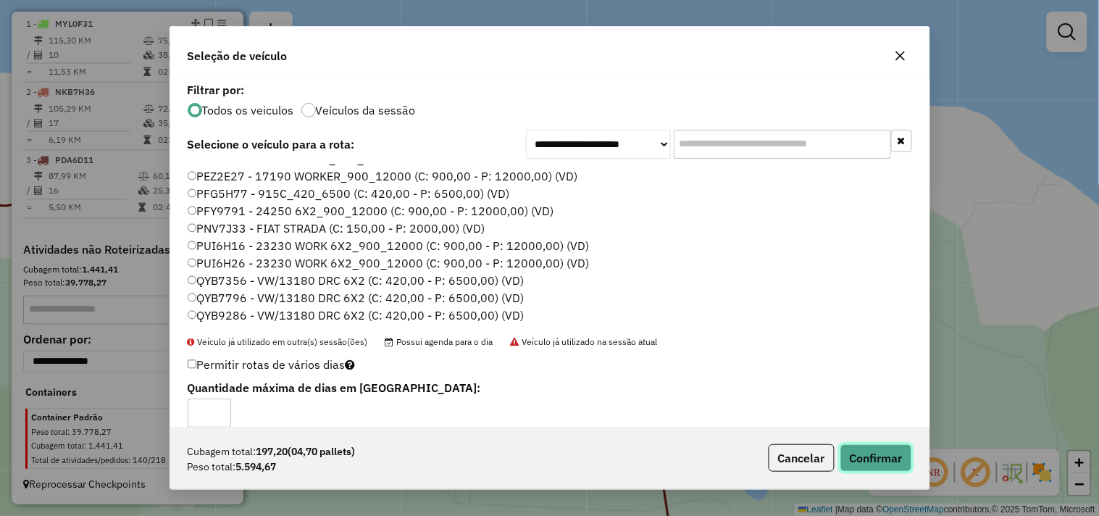
click at [865, 457] on button "Confirmar" at bounding box center [877, 458] width 72 height 28
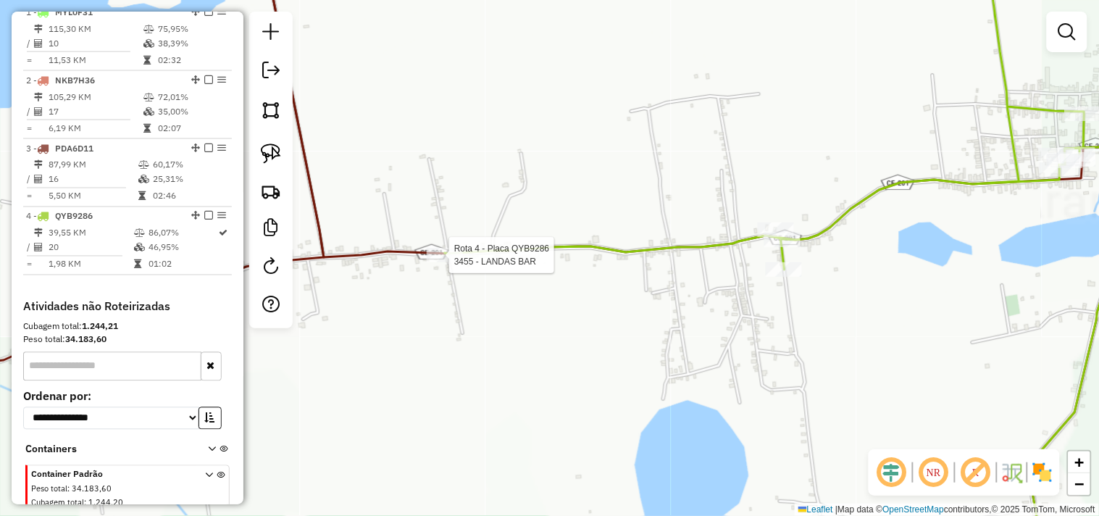
scroll to position [625, 0]
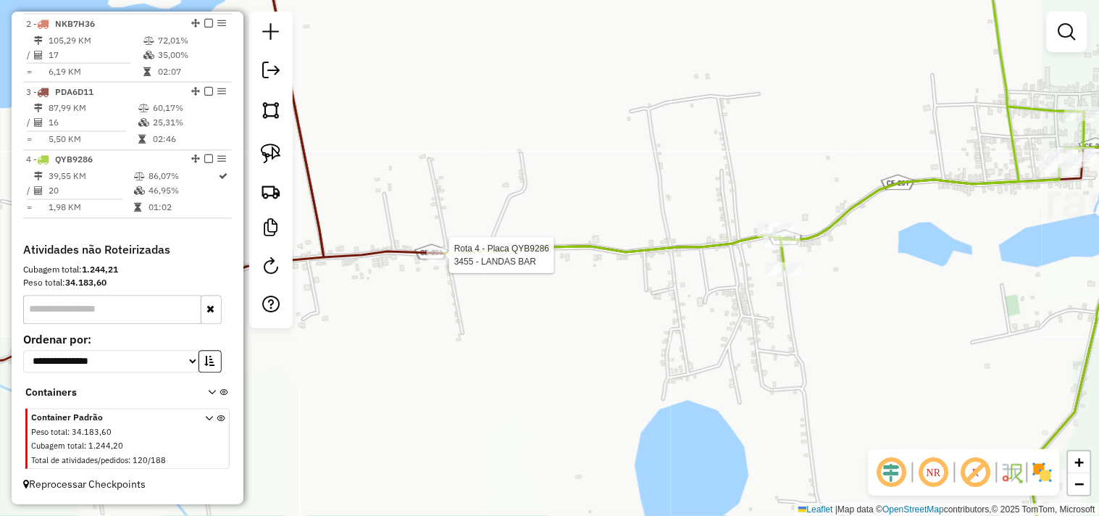
select select "**********"
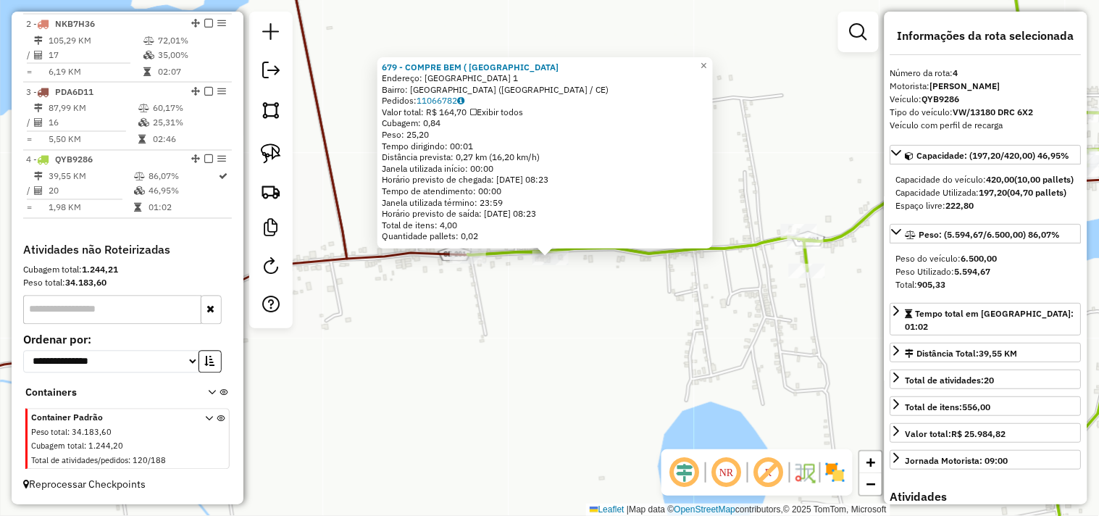
click at [708, 315] on div "679 - COMPRE BEM ( LAGOA D Endereço: lagoa da volta 1 Bairro: LAGOA DA VOLTA (A…" at bounding box center [549, 258] width 1099 height 516
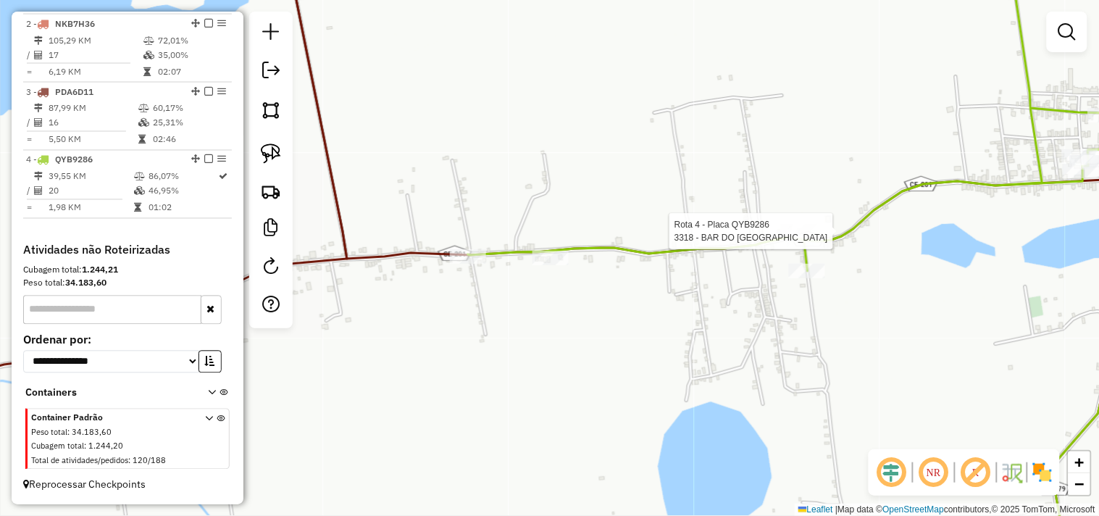
select select "**********"
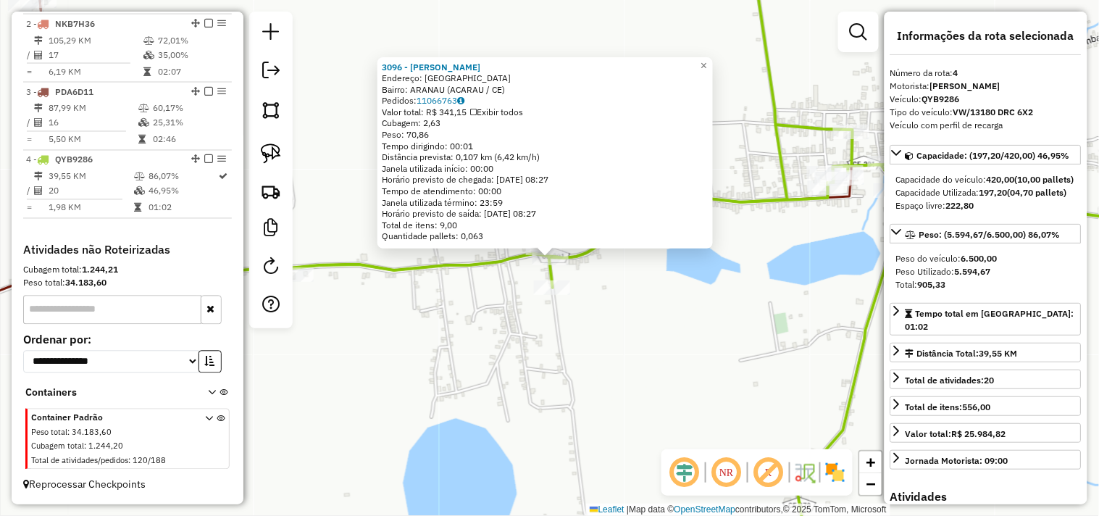
click at [539, 299] on div "3096 - LANCHE AQUI ARANAU Endereço: LAGOA DO MATO SN Bairro: ARANAU (ACARAU / C…" at bounding box center [549, 258] width 1099 height 516
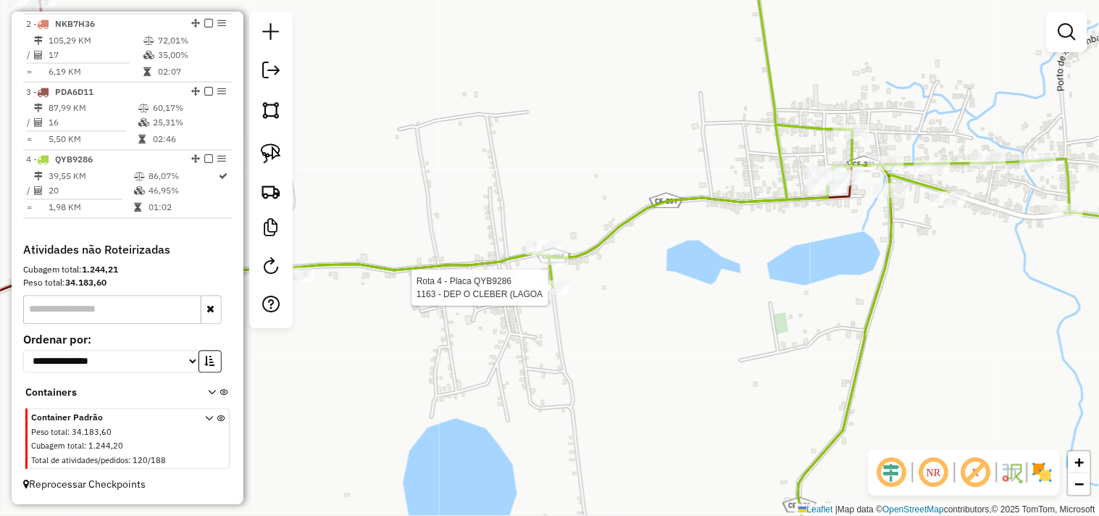
select select "**********"
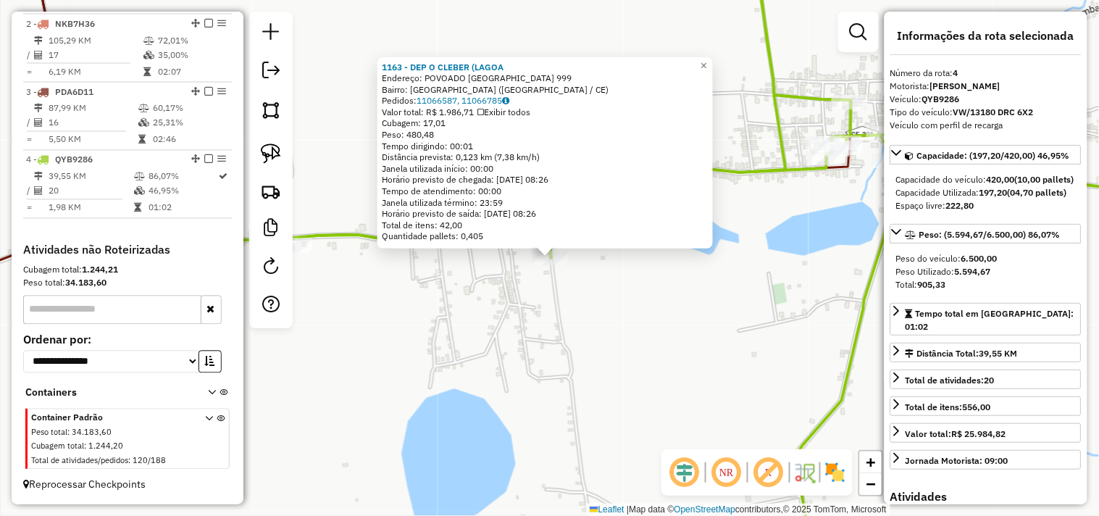
click at [583, 312] on div "1163 - DEP O CLEBER (LAGOA Endereço: POVOADO LAGOA DA VOLTA 999 Bairro: LAGOA D…" at bounding box center [549, 258] width 1099 height 516
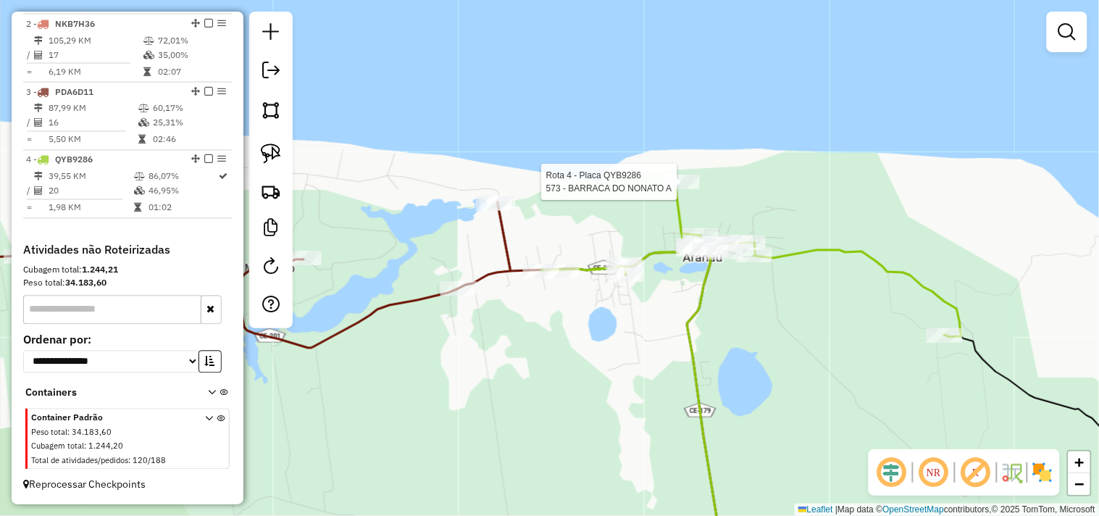
select select "**********"
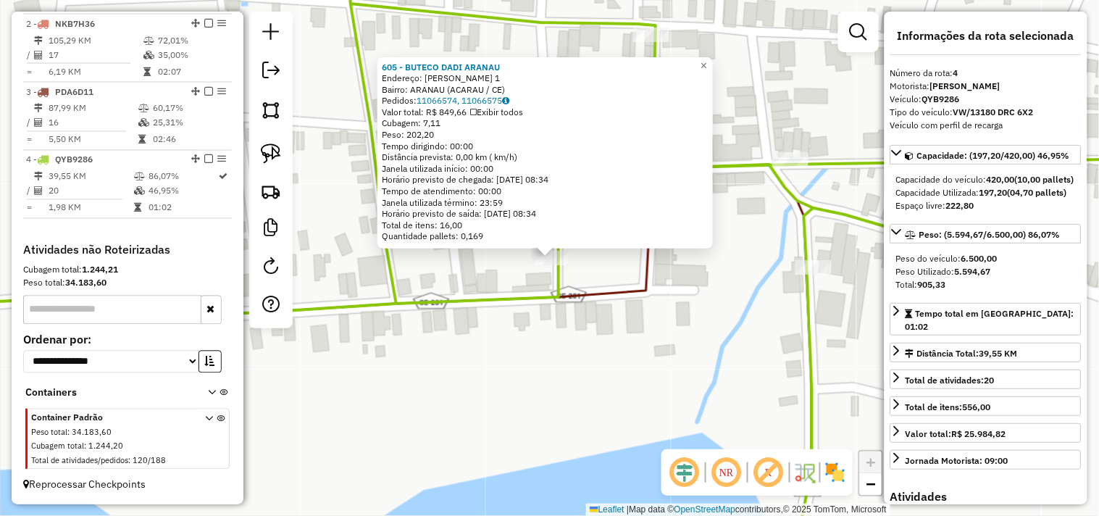
click at [595, 370] on div "605 - BUTECO DADI ARANAU Endereço: Thomas Eronderson 1 Bairro: ARANAU (ACARAU /…" at bounding box center [549, 258] width 1099 height 516
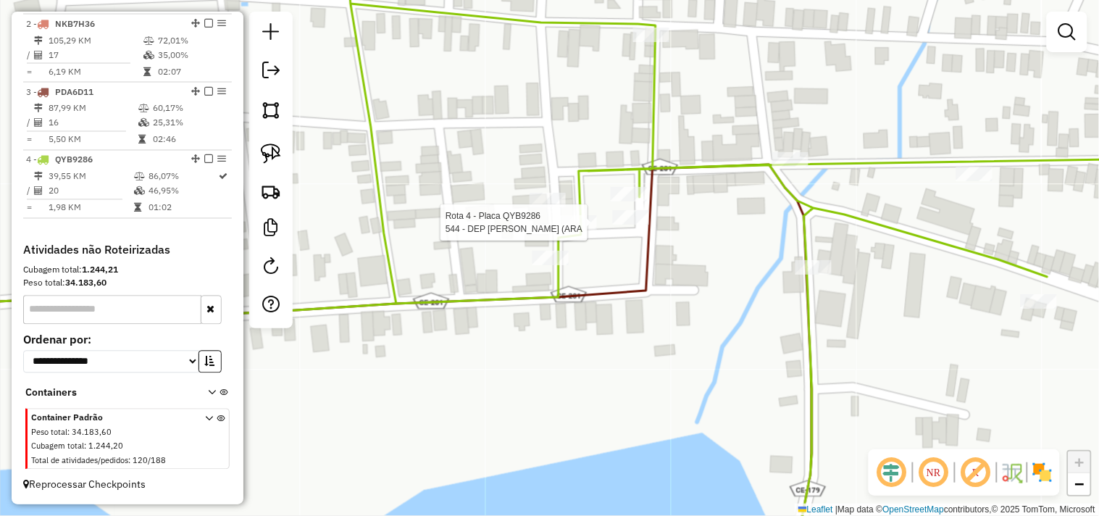
select select "**********"
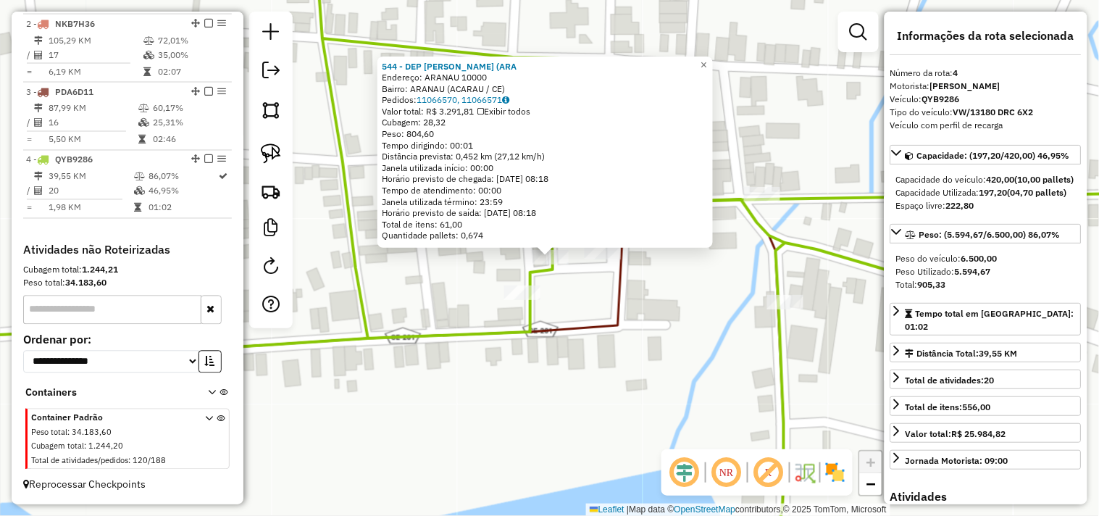
click at [593, 302] on div "544 - DEP GERALDO PIA (ARA Endereço: ARANAU 10000 Bairro: ARANAU (ACARAU / CE) …" at bounding box center [549, 258] width 1099 height 516
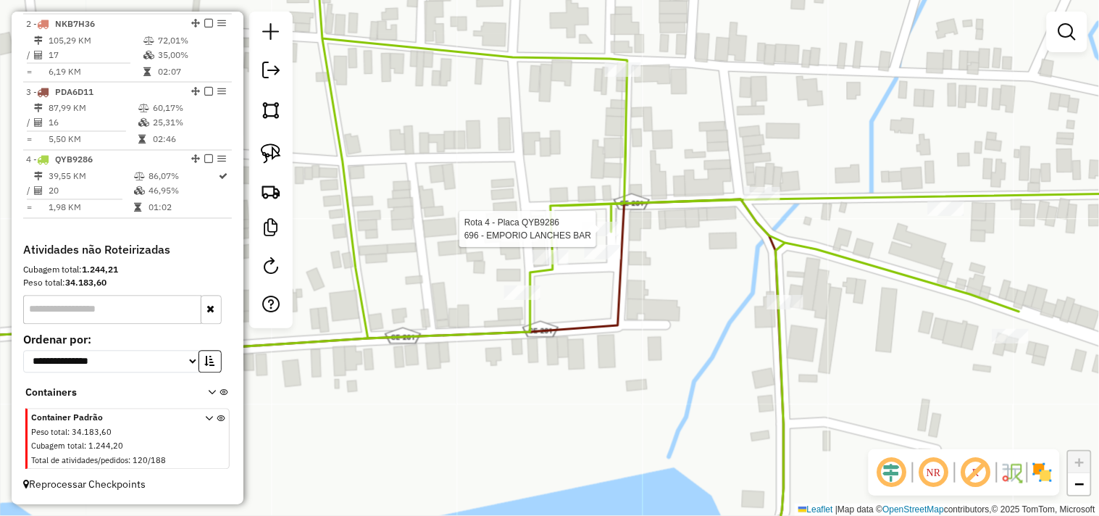
select select "**********"
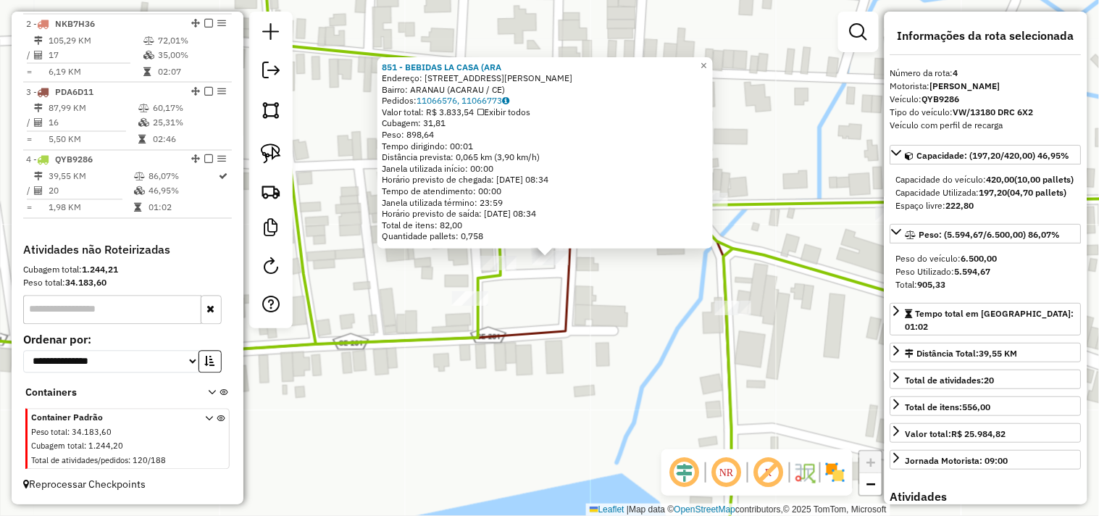
click at [534, 326] on div "Rota 4 - Placa QYB9286 851 - BEBIDAS LA CASA (ARA × 851 - BEBIDAS LA CASA (ARA …" at bounding box center [549, 258] width 1099 height 516
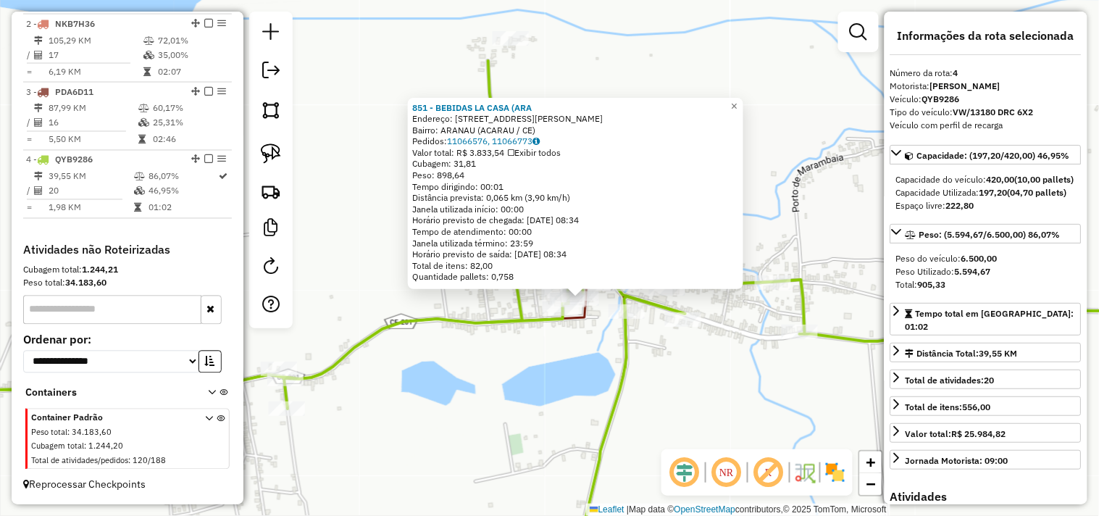
click at [617, 334] on icon at bounding box center [596, 440] width 62 height 256
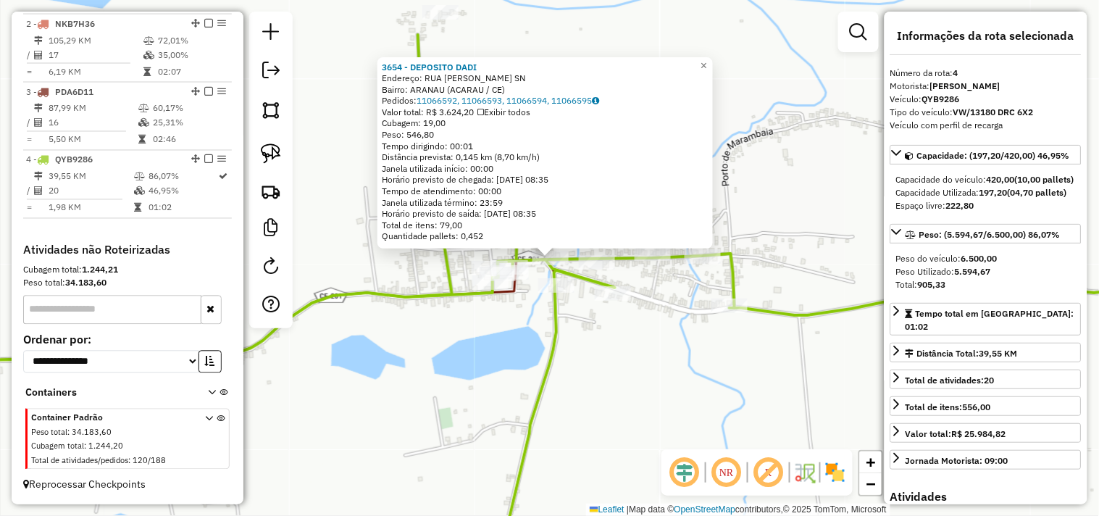
click at [575, 291] on div "3654 - DEPOSITO DADI Endereço: RUA MIGUEL ARCANJO MENESES SN Bairro: ARANAU (AC…" at bounding box center [549, 258] width 1099 height 516
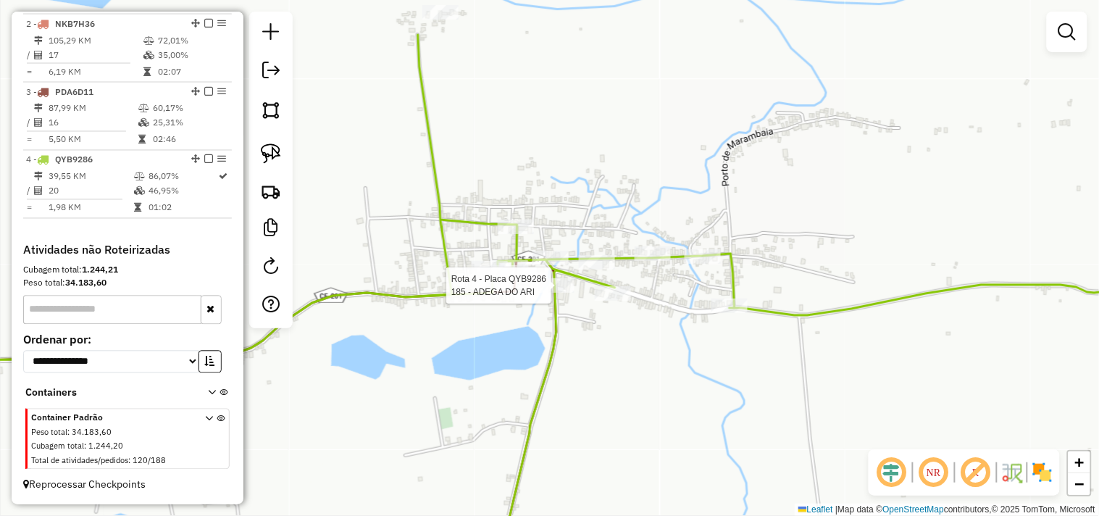
select select "**********"
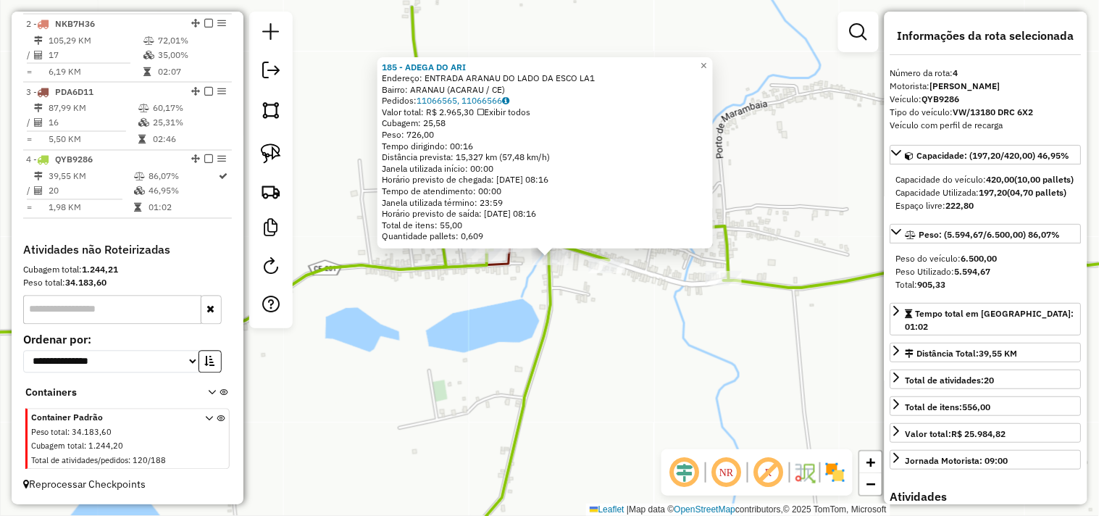
click at [597, 312] on div "185 - ADEGA DO ARI Endereço: ENTRADA ARANAU DO LADO DA ESCO LA1 Bairro: ARANAU …" at bounding box center [549, 258] width 1099 height 516
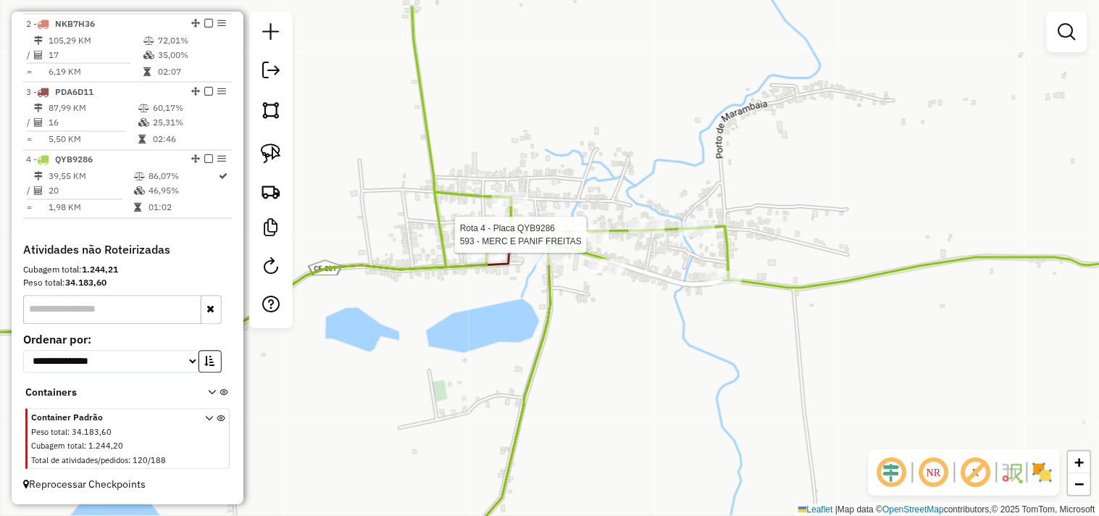
select select "**********"
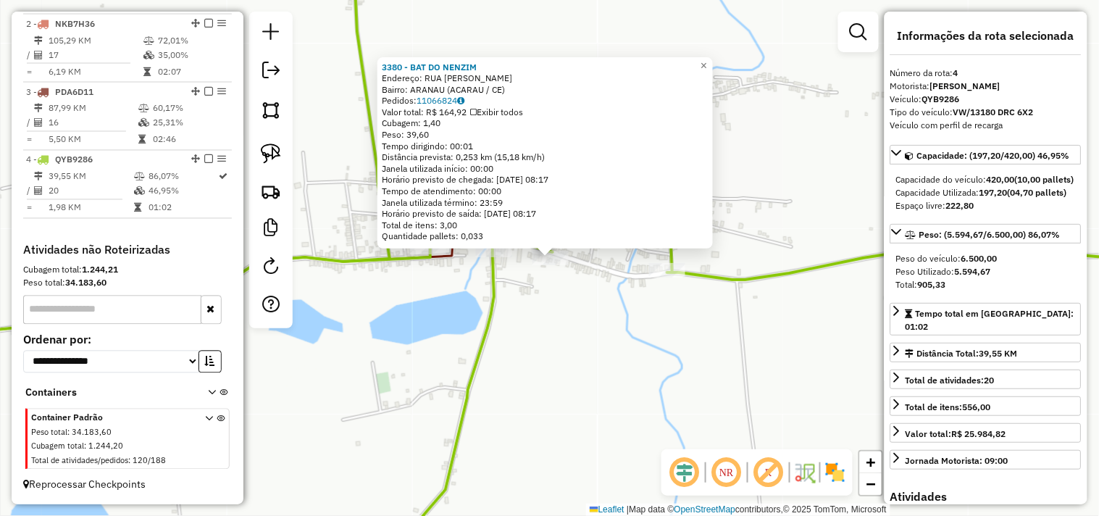
click at [590, 314] on div "3380 - BAT DO NENZIM Endereço: RUA SaO JOaO SN Bairro: ARANAU (ACARAU / CE) Ped…" at bounding box center [549, 258] width 1099 height 516
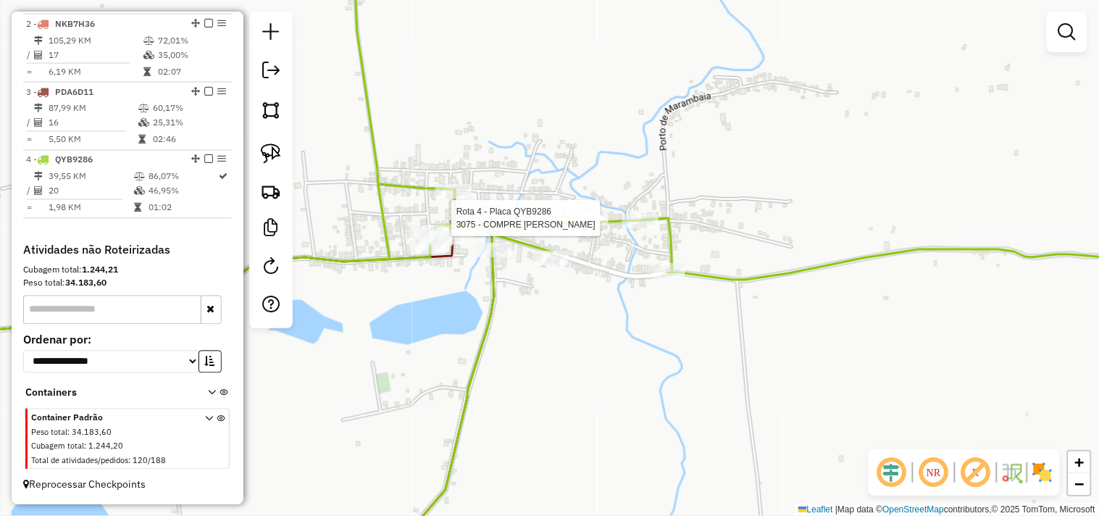
select select "**********"
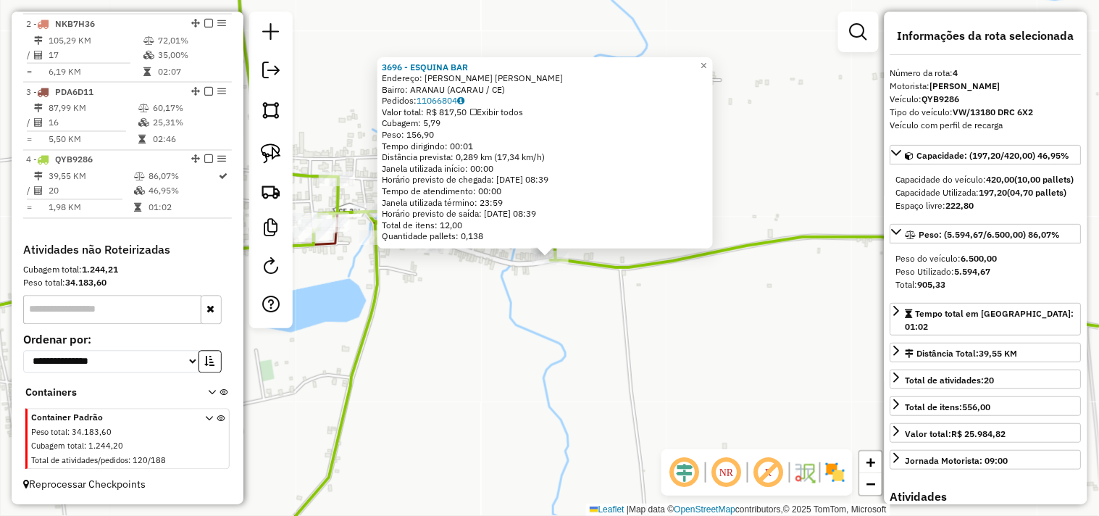
click at [560, 320] on div "3696 - ESQUINA BAR Endereço: FRANCISCO SALGUEIRO FILHO SN Bairro: ARANAU (ACARA…" at bounding box center [549, 258] width 1099 height 516
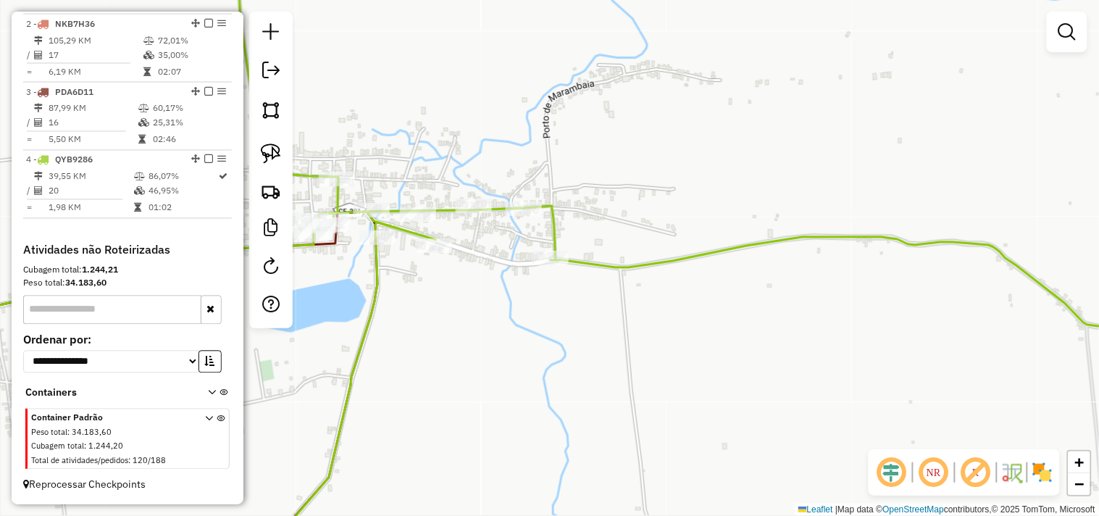
select select "**********"
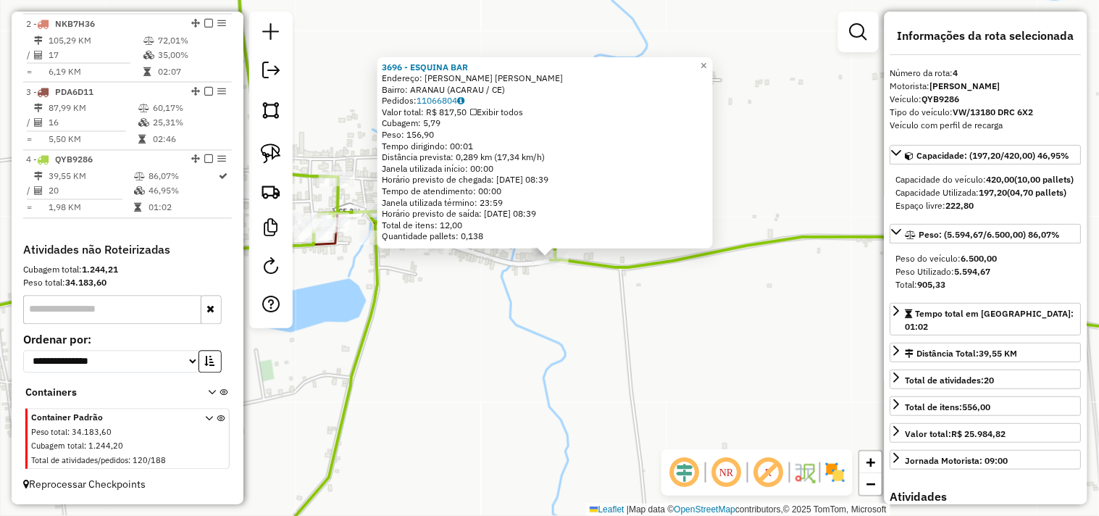
click at [553, 320] on div "3696 - ESQUINA BAR Endereço: FRANCISCO SALGUEIRO FILHO SN Bairro: ARANAU (ACARA…" at bounding box center [549, 258] width 1099 height 516
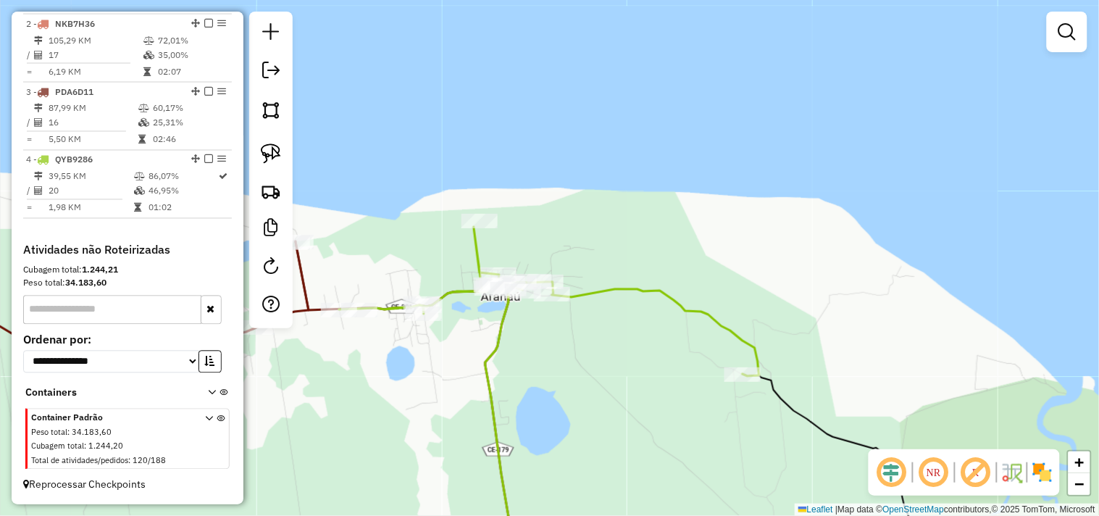
select select "**********"
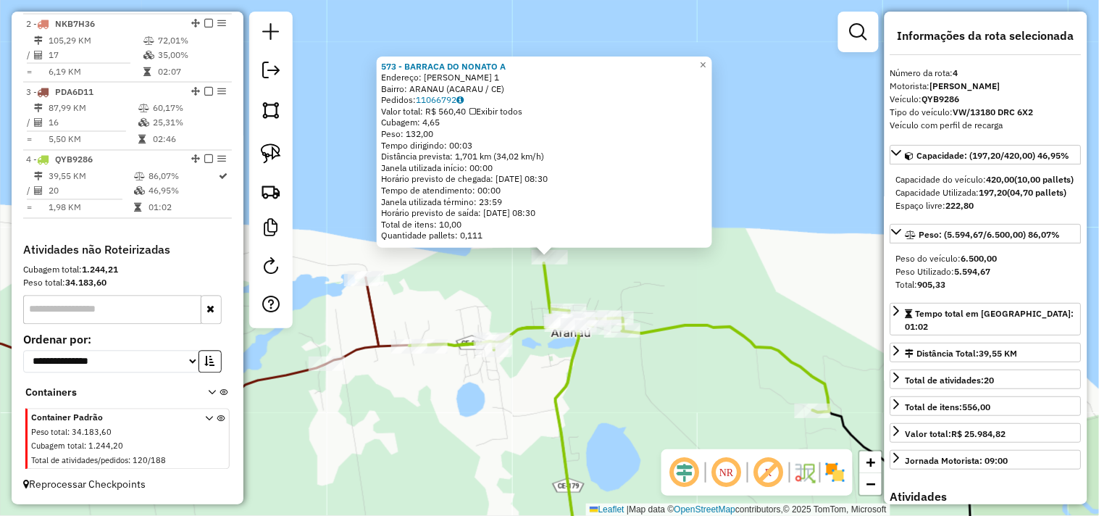
click at [648, 370] on div "573 - BARRACA DO NONATO A Endereço: R JOAO TOME 1 Bairro: ARANAU (ACARAU / CE) …" at bounding box center [549, 258] width 1099 height 516
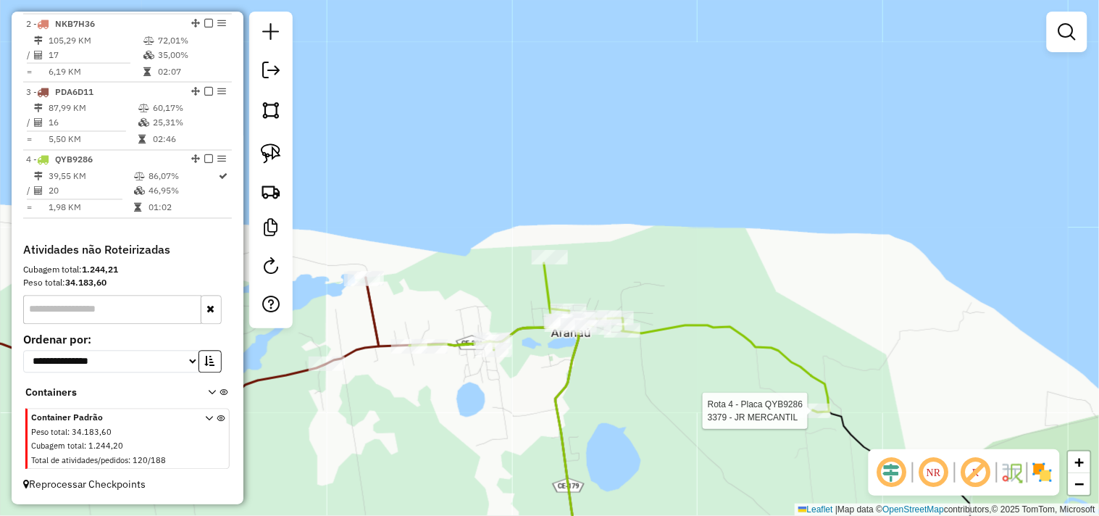
select select "**********"
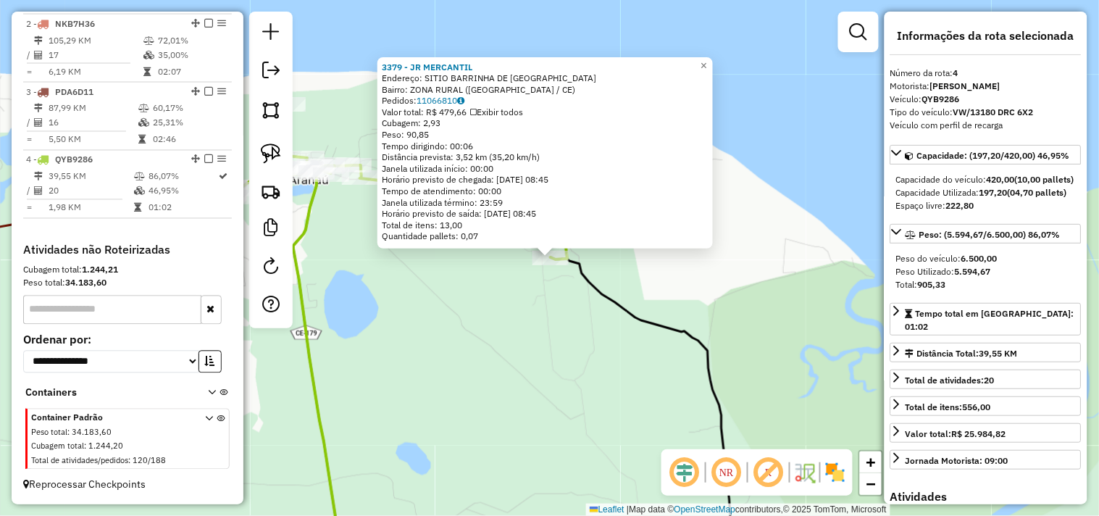
click at [499, 309] on div "3379 - JR MERCANTIL Endereço: SITIO BARRINHA DE CIMA SN Bairro: ZONA RURAL (ACA…" at bounding box center [549, 258] width 1099 height 516
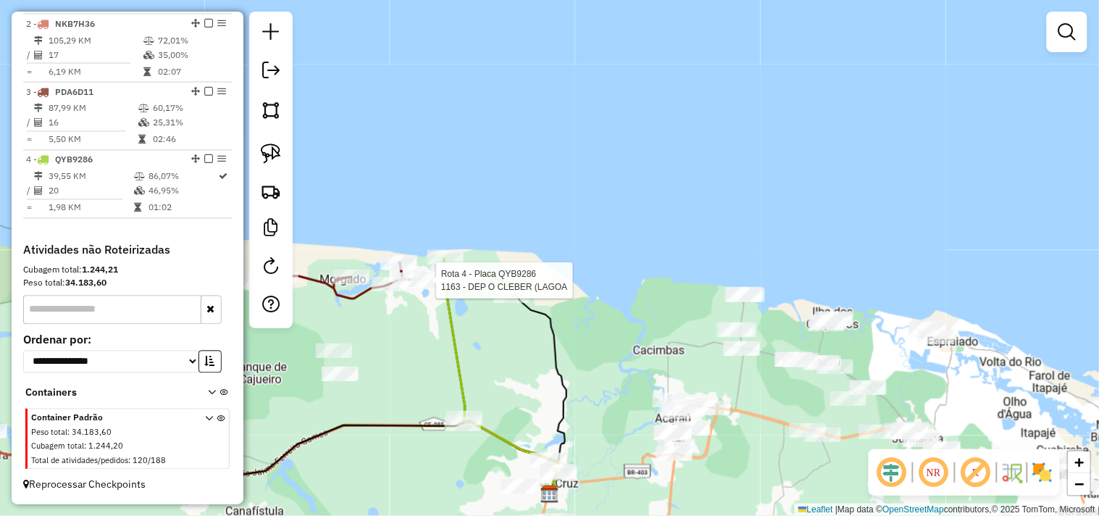
select select "**********"
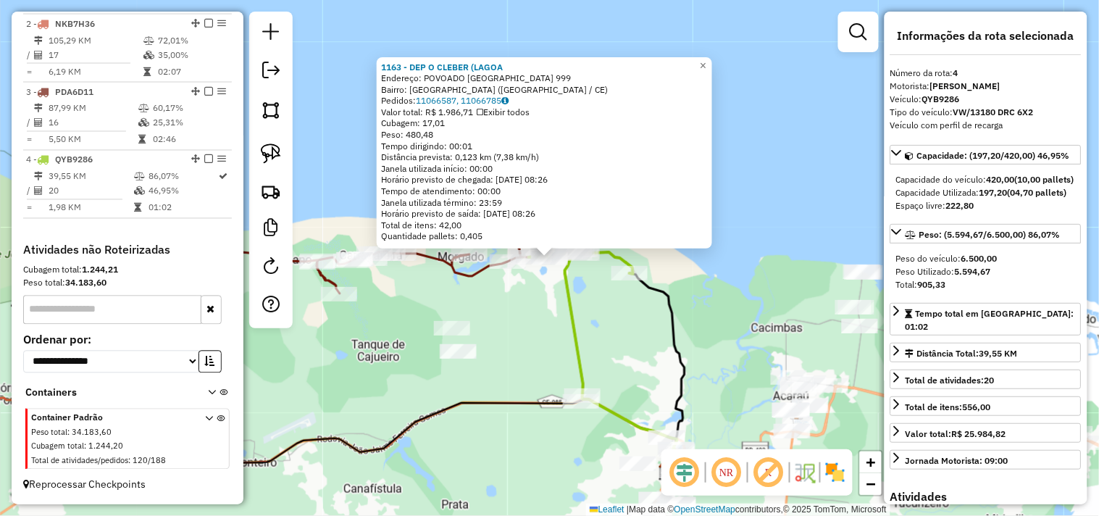
click at [512, 338] on div "1163 - DEP O CLEBER (LAGOA Endereço: POVOADO LAGOA DA VOLTA 999 Bairro: LAGOA D…" at bounding box center [549, 258] width 1099 height 516
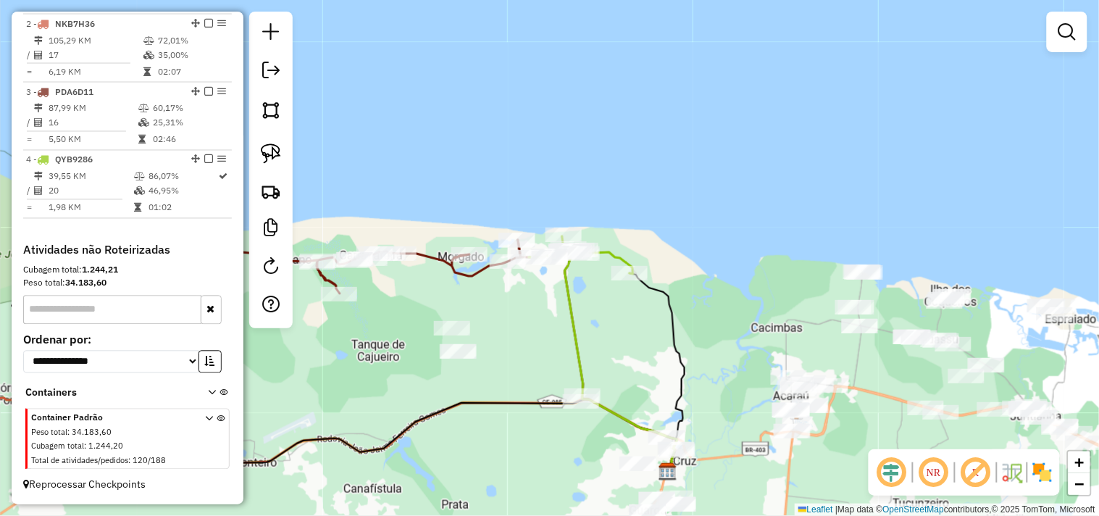
drag, startPoint x: 520, startPoint y: 349, endPoint x: 580, endPoint y: 271, distance: 99.2
click at [580, 271] on div "Janela de atendimento Grade de atendimento Capacidade Transportadoras Veículos …" at bounding box center [549, 258] width 1099 height 516
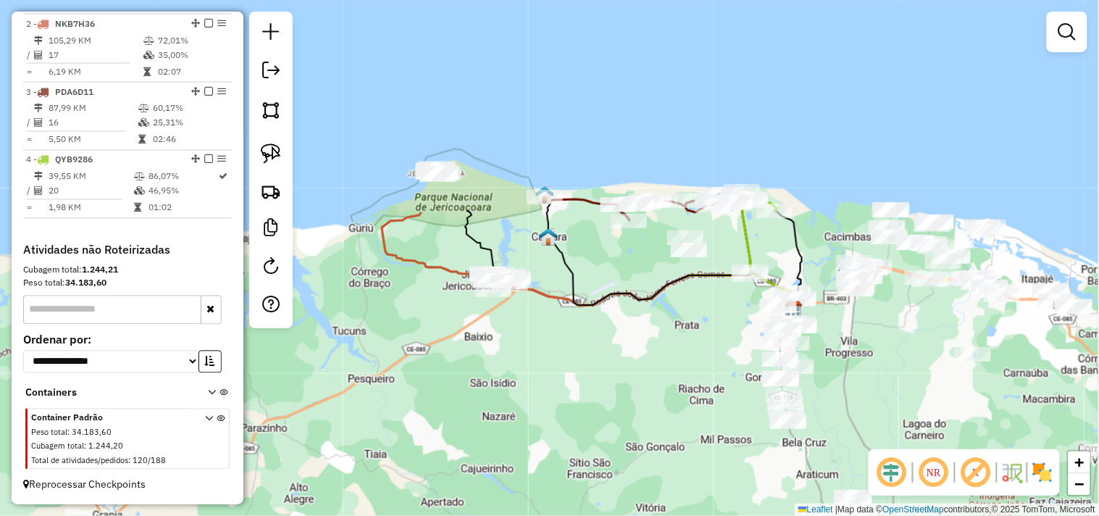
drag, startPoint x: 491, startPoint y: 365, endPoint x: 624, endPoint y: 346, distance: 134.7
click at [624, 346] on div "Janela de atendimento Grade de atendimento Capacidade Transportadoras Veículos …" at bounding box center [549, 258] width 1099 height 516
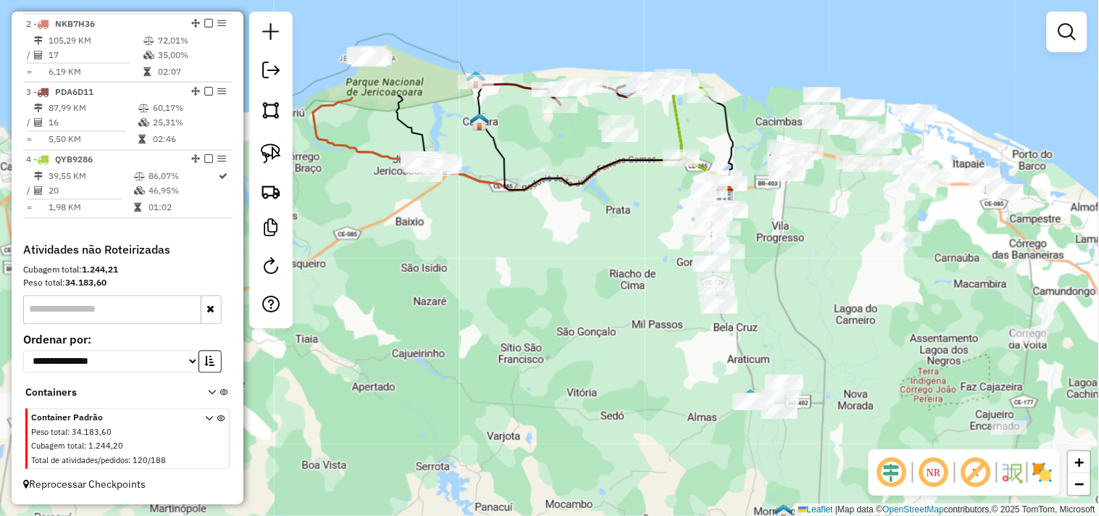
drag, startPoint x: 649, startPoint y: 349, endPoint x: 539, endPoint y: 233, distance: 159.9
click at [544, 234] on div "Janela de atendimento Grade de atendimento Capacidade Transportadoras Veículos …" at bounding box center [549, 258] width 1099 height 516
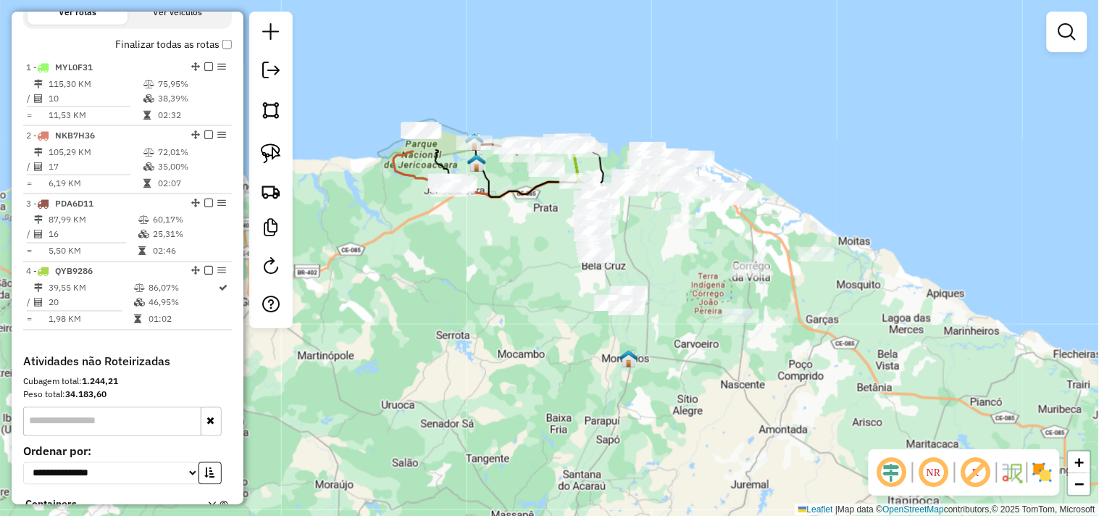
scroll to position [465, 0]
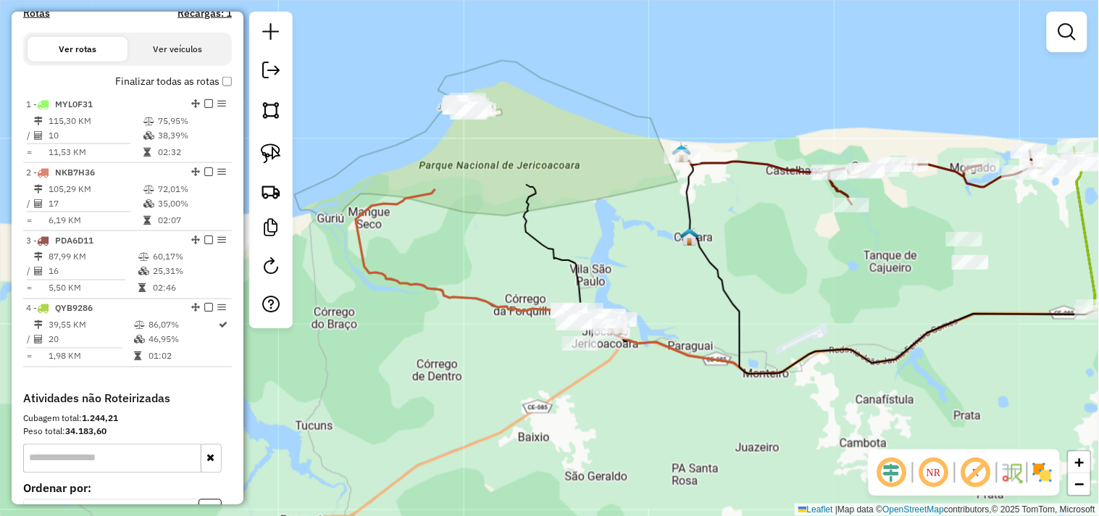
drag, startPoint x: 760, startPoint y: 235, endPoint x: 723, endPoint y: 196, distance: 53.8
click at [727, 201] on div "Janela de atendimento Grade de atendimento Capacidade Transportadoras Veículos …" at bounding box center [549, 258] width 1099 height 516
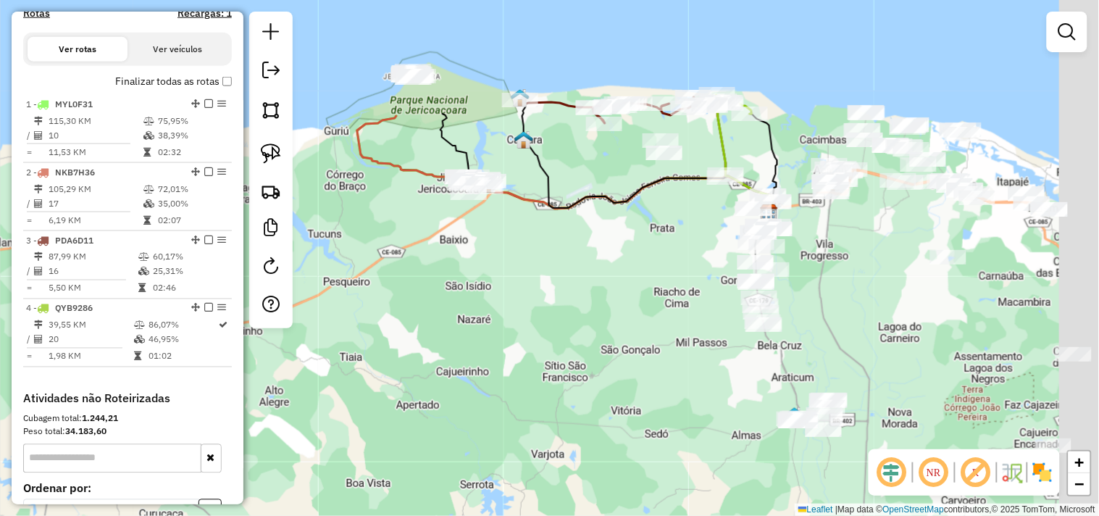
drag, startPoint x: 683, startPoint y: 373, endPoint x: 525, endPoint y: 321, distance: 167.1
click at [525, 324] on div "Janela de atendimento Grade de atendimento Capacidade Transportadoras Veículos …" at bounding box center [549, 258] width 1099 height 516
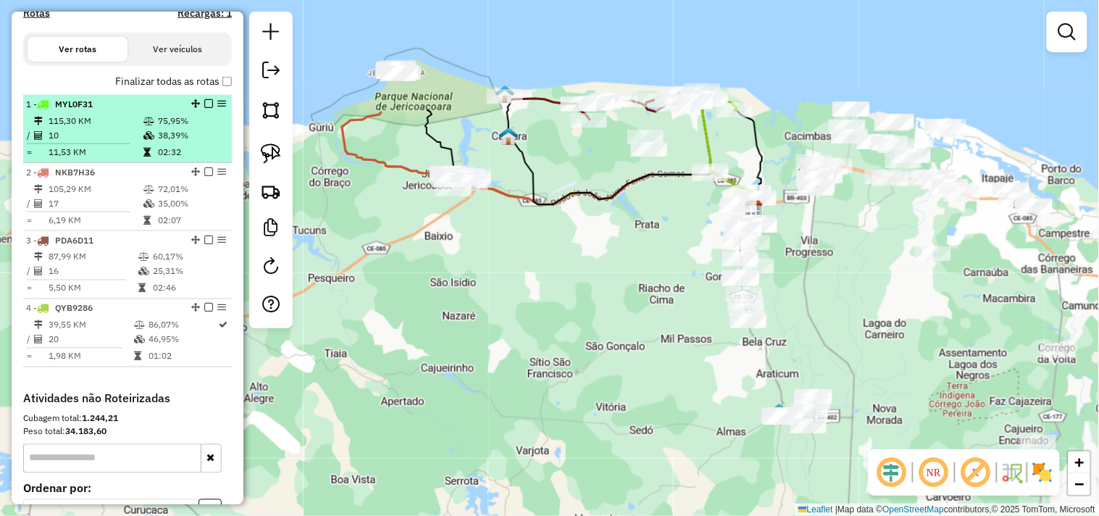
click at [91, 128] on td "115,30 KM" at bounding box center [95, 121] width 95 height 14
select select "**********"
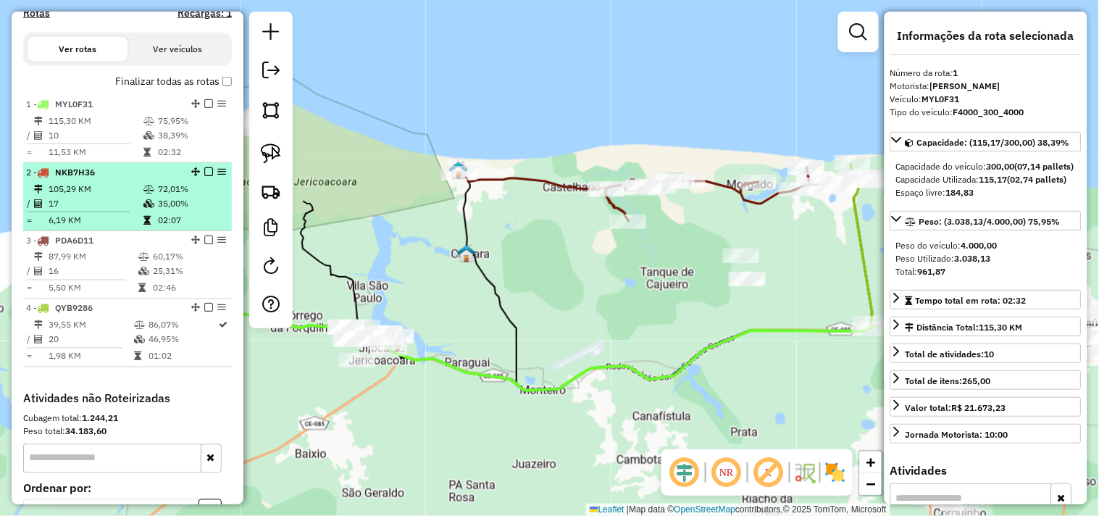
click at [96, 192] on li "2 - NKB7H36 105,29 KM 72,01% / 17 35,00% = 6,19 KM 02:07" at bounding box center [127, 197] width 209 height 68
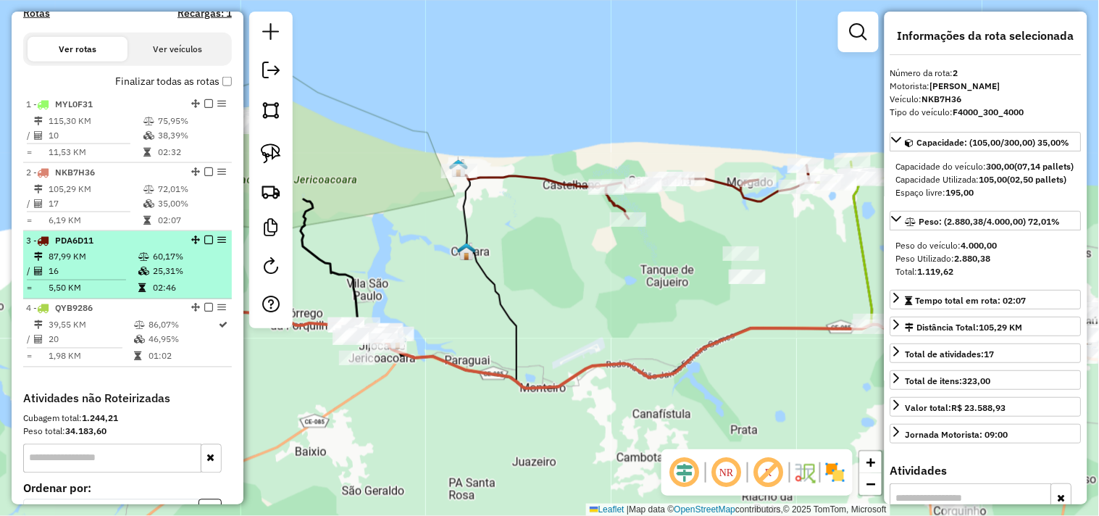
click at [89, 265] on td "87,99 KM" at bounding box center [93, 257] width 90 height 14
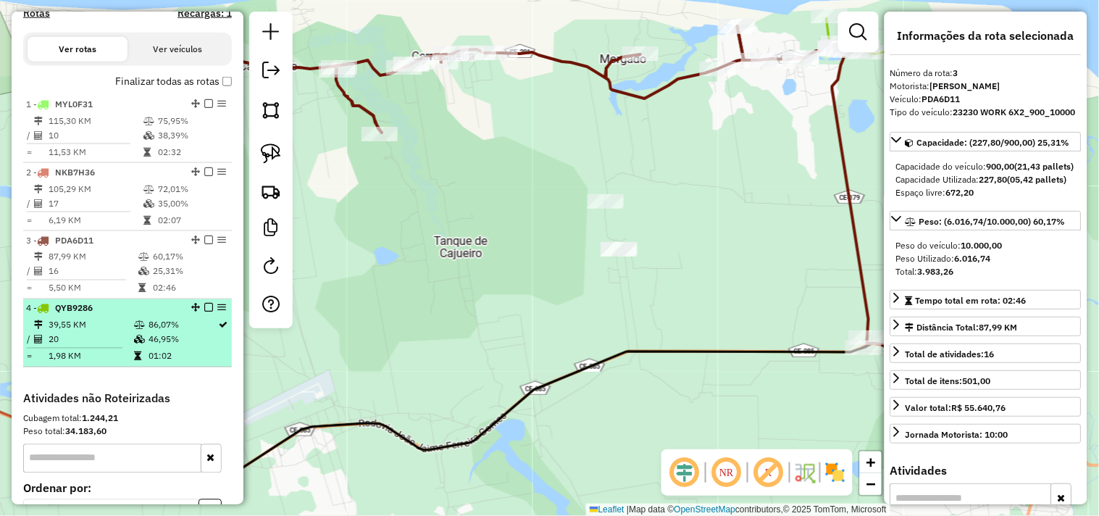
click at [84, 328] on li "4 - QYB9286 39,55 KM 86,07% / 20 46,95% = 1,98 KM 01:02" at bounding box center [127, 333] width 209 height 68
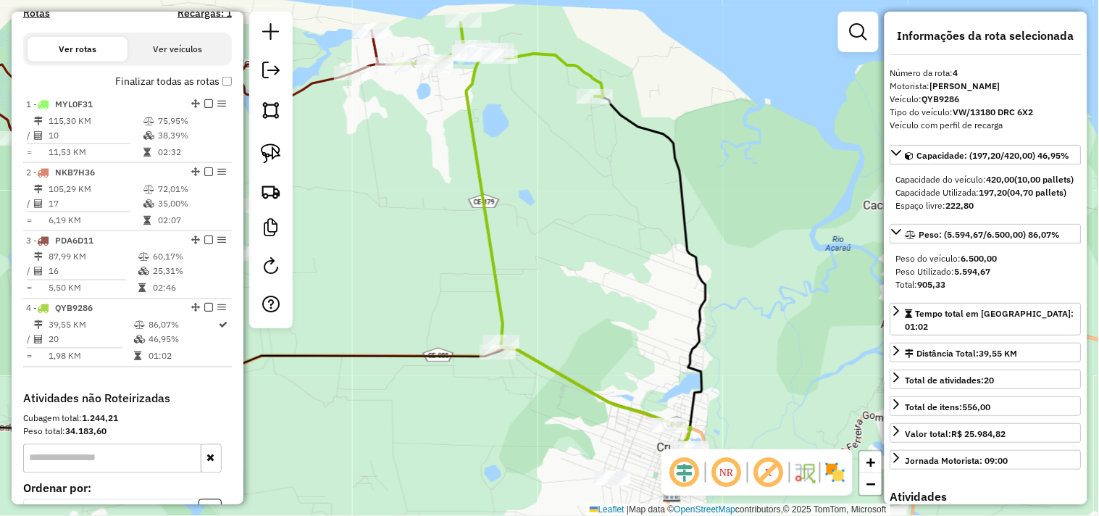
click at [432, 218] on div "Janela de atendimento Grade de atendimento Capacidade Transportadoras Veículos …" at bounding box center [549, 258] width 1099 height 516
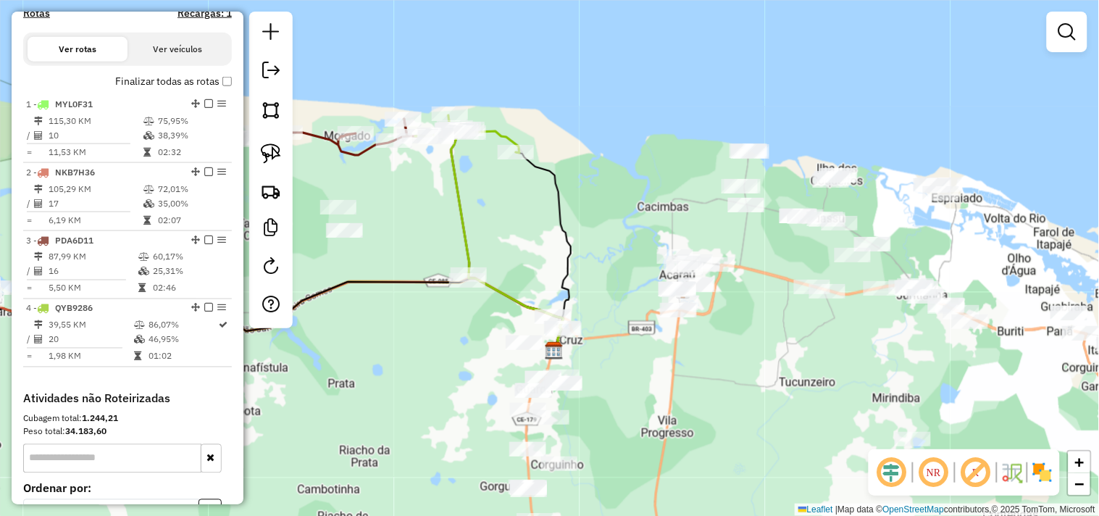
drag, startPoint x: 441, startPoint y: 306, endPoint x: 451, endPoint y: 290, distance: 18.9
click at [445, 299] on div "Janela de atendimento Grade de atendimento Capacidade Transportadoras Veículos …" at bounding box center [549, 258] width 1099 height 516
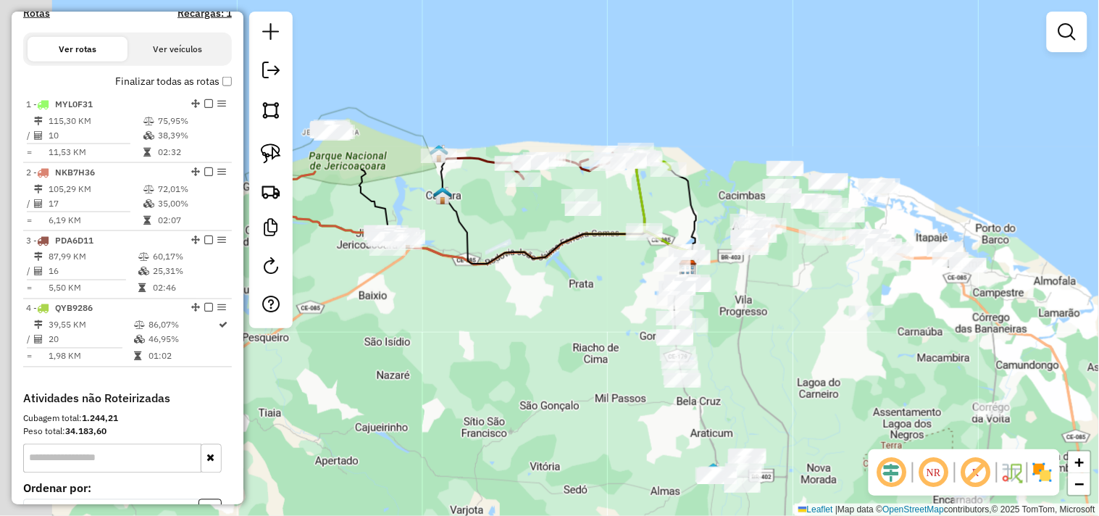
drag, startPoint x: 573, startPoint y: 301, endPoint x: 589, endPoint y: 277, distance: 29.3
click at [588, 280] on div "Janela de atendimento Grade de atendimento Capacidade Transportadoras Veículos …" at bounding box center [549, 258] width 1099 height 516
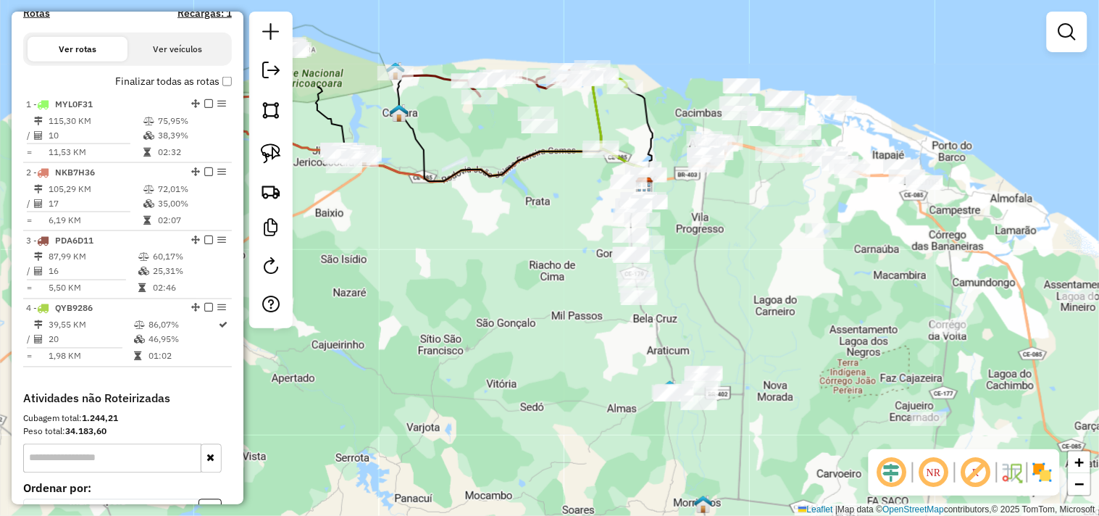
drag, startPoint x: 546, startPoint y: 317, endPoint x: 470, endPoint y: 222, distance: 122.1
click at [477, 240] on div "Janela de atendimento Grade de atendimento Capacidade Transportadoras Veículos …" at bounding box center [549, 258] width 1099 height 516
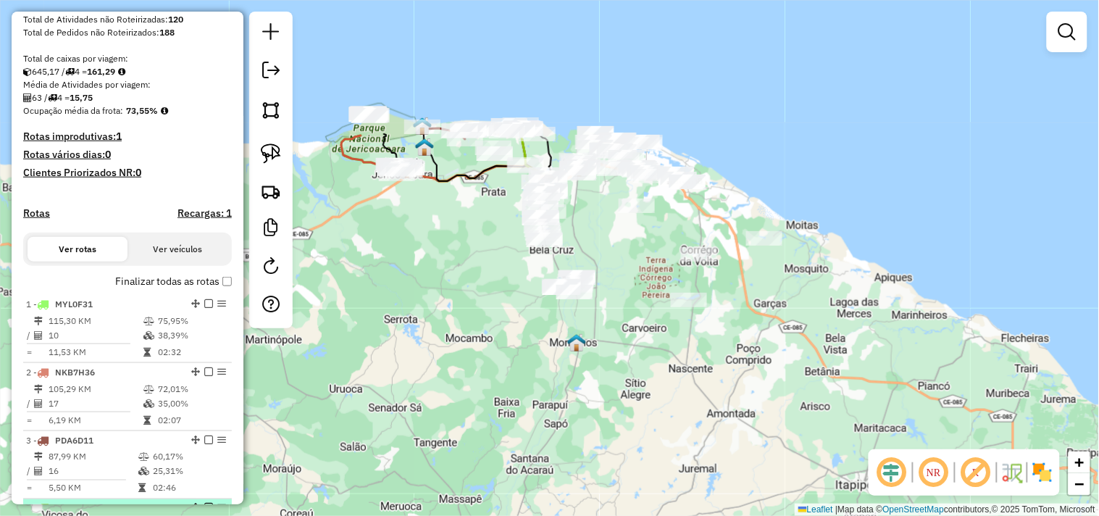
scroll to position [222, 0]
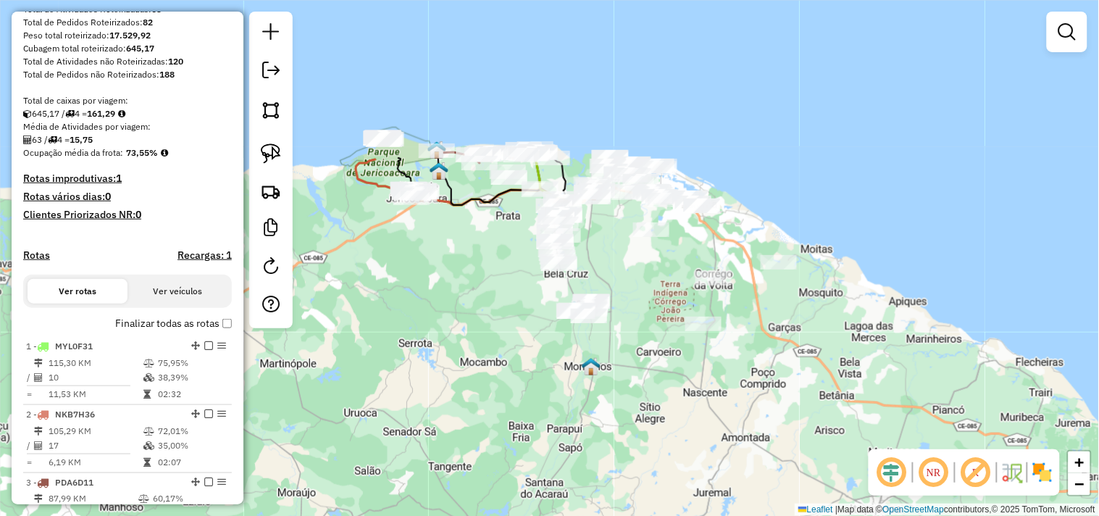
drag, startPoint x: 636, startPoint y: 278, endPoint x: 634, endPoint y: 269, distance: 8.8
click at [638, 279] on div "Janela de atendimento Grade de atendimento Capacidade Transportadoras Veículos …" at bounding box center [549, 258] width 1099 height 516
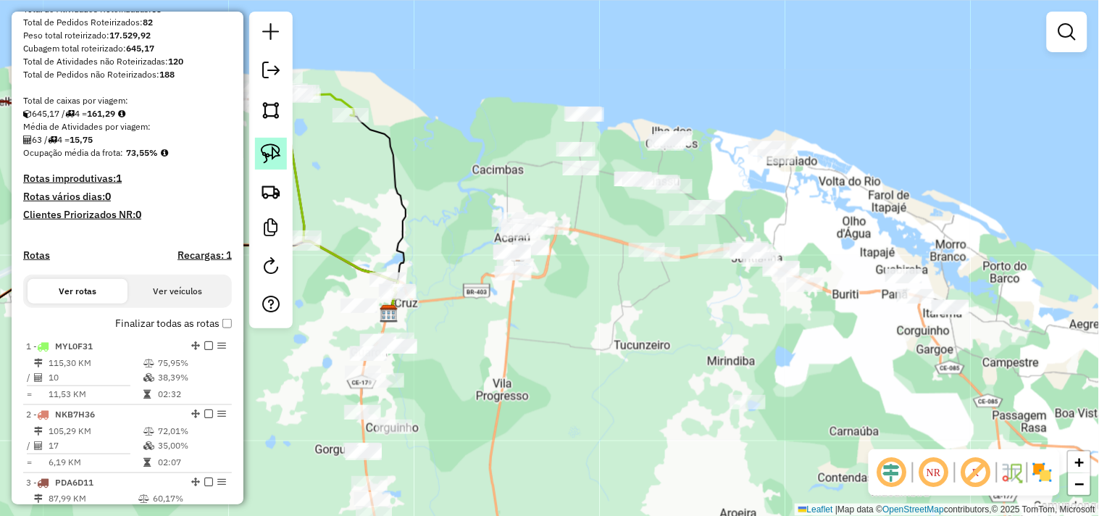
click at [262, 150] on img at bounding box center [271, 153] width 20 height 20
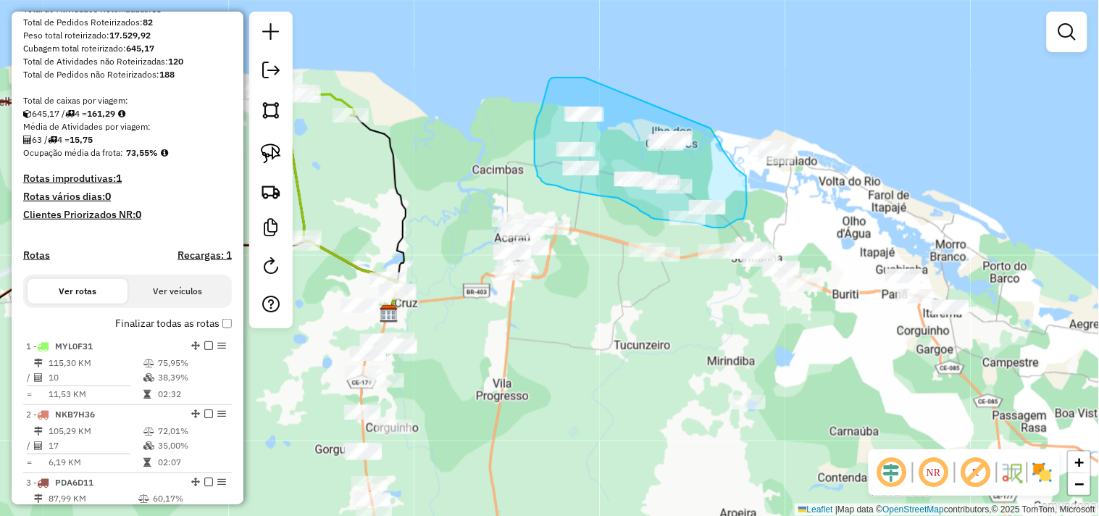
drag, startPoint x: 585, startPoint y: 78, endPoint x: 707, endPoint y: 127, distance: 132.0
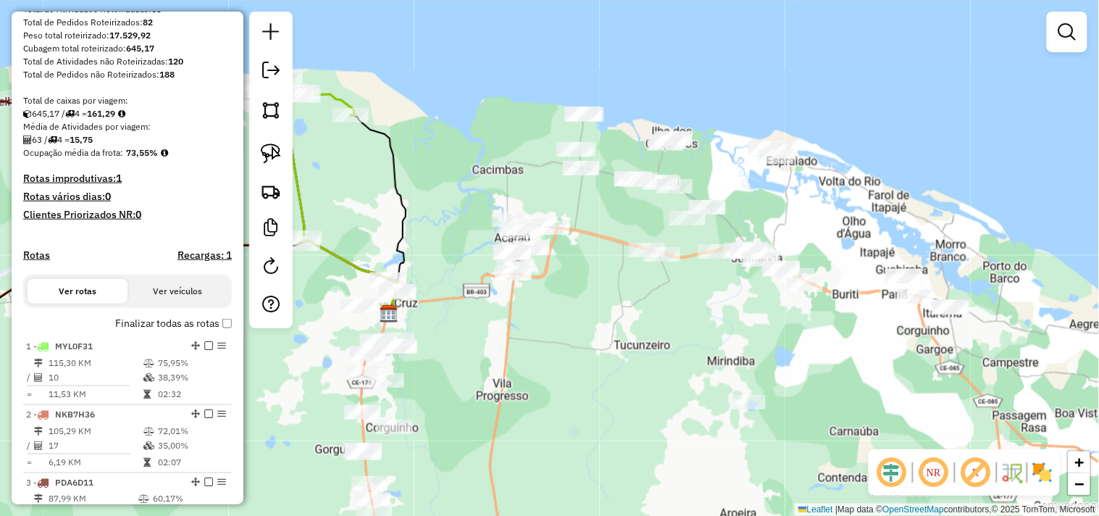
drag, startPoint x: 583, startPoint y: 320, endPoint x: 659, endPoint y: 222, distance: 123.9
click at [658, 223] on div "Janela de atendimento Grade de atendimento Capacidade Transportadoras Veículos …" at bounding box center [549, 258] width 1099 height 516
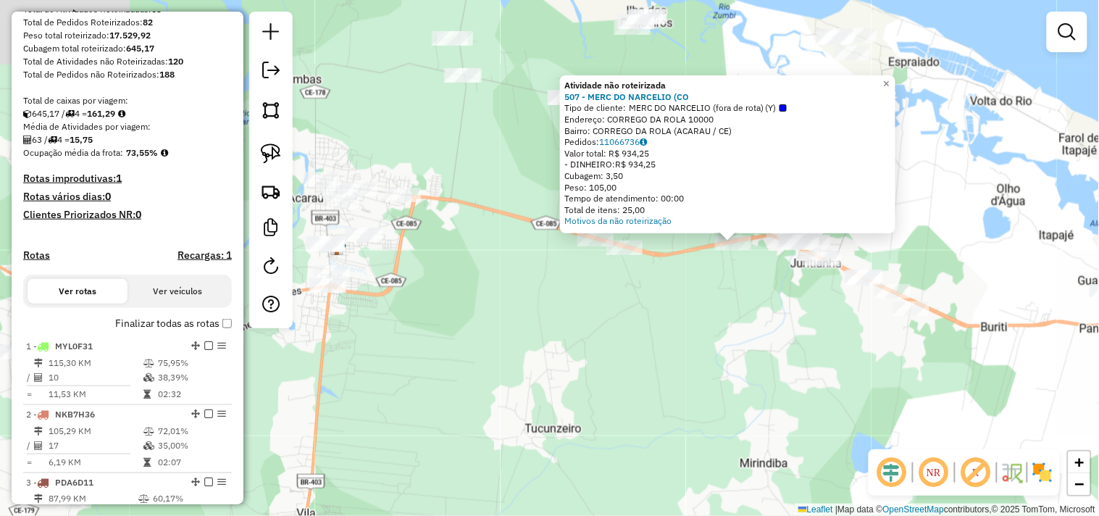
drag, startPoint x: 418, startPoint y: 345, endPoint x: 602, endPoint y: 329, distance: 184.8
click at [602, 329] on div "Atividade não roteirizada 507 - MERC DO NARCELIO (CO Tipo de cliente: MERC DO N…" at bounding box center [549, 258] width 1099 height 516
drag, startPoint x: 512, startPoint y: 296, endPoint x: 588, endPoint y: 287, distance: 76.6
click at [588, 287] on div "Atividade não roteirizada 507 - MERC DO NARCELIO (CO Tipo de cliente: MERC DO N…" at bounding box center [549, 258] width 1099 height 516
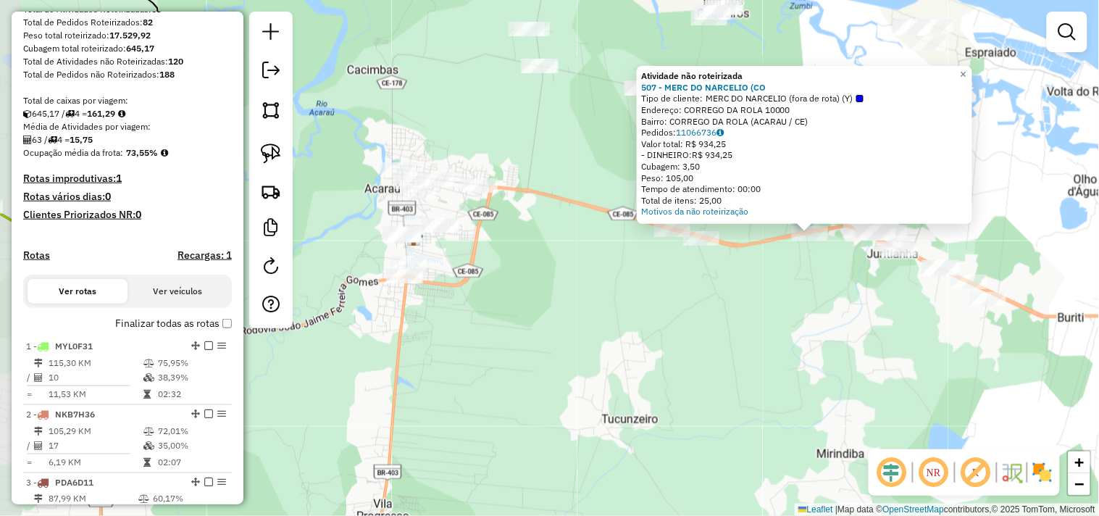
drag, startPoint x: 586, startPoint y: 286, endPoint x: 480, endPoint y: 261, distance: 108.1
click at [584, 286] on div "Atividade não roteirizada 507 - MERC DO NARCELIO (CO Tipo de cliente: MERC DO N…" at bounding box center [549, 258] width 1099 height 516
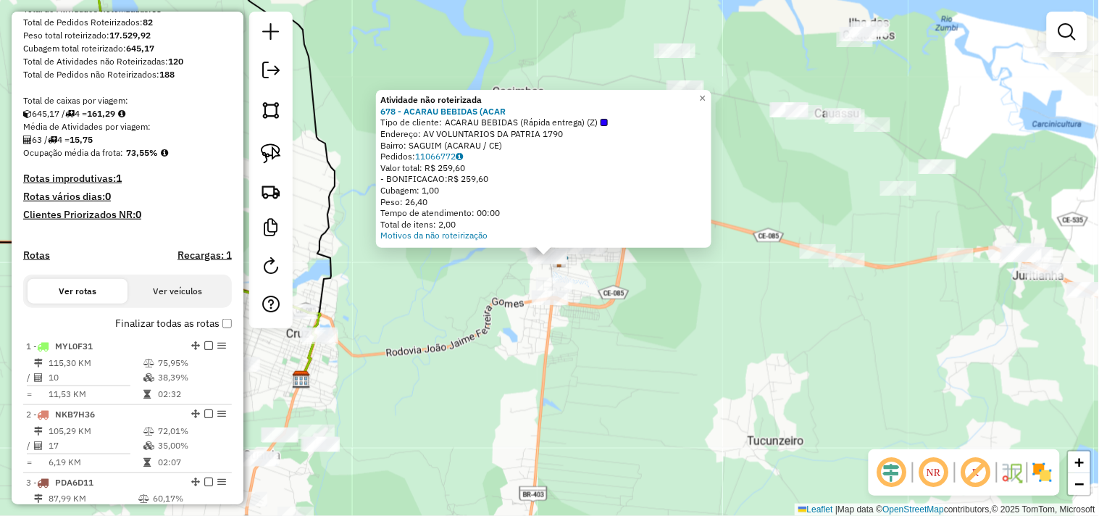
click at [554, 330] on div "Atividade não roteirizada 678 - ACARAU BEBIDAS (ACAR Tipo de cliente: ACARAU BE…" at bounding box center [549, 258] width 1099 height 516
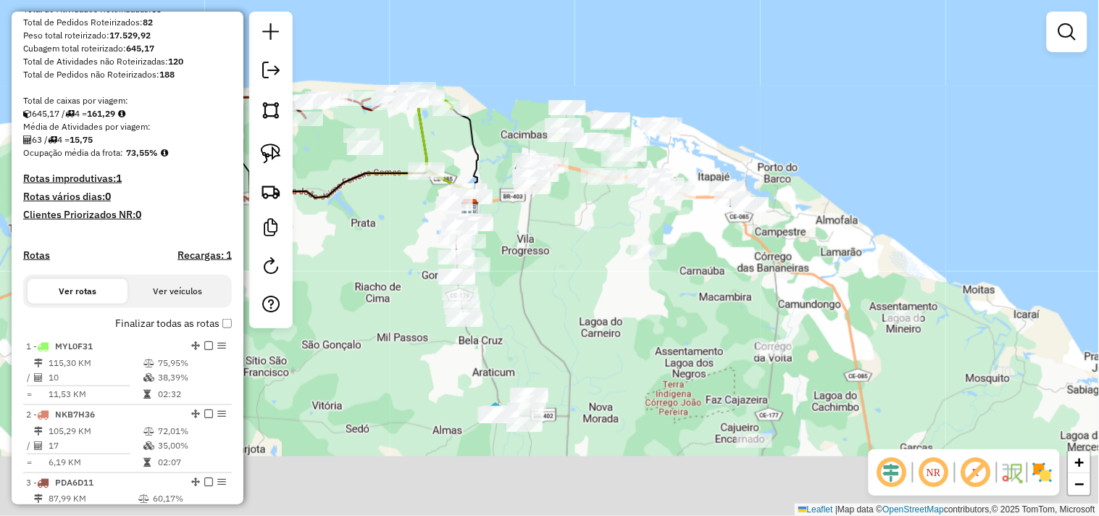
drag, startPoint x: 590, startPoint y: 386, endPoint x: 539, endPoint y: 160, distance: 231.7
click at [539, 162] on div "Janela de atendimento Grade de atendimento Capacidade Transportadoras Veículos …" at bounding box center [549, 258] width 1099 height 516
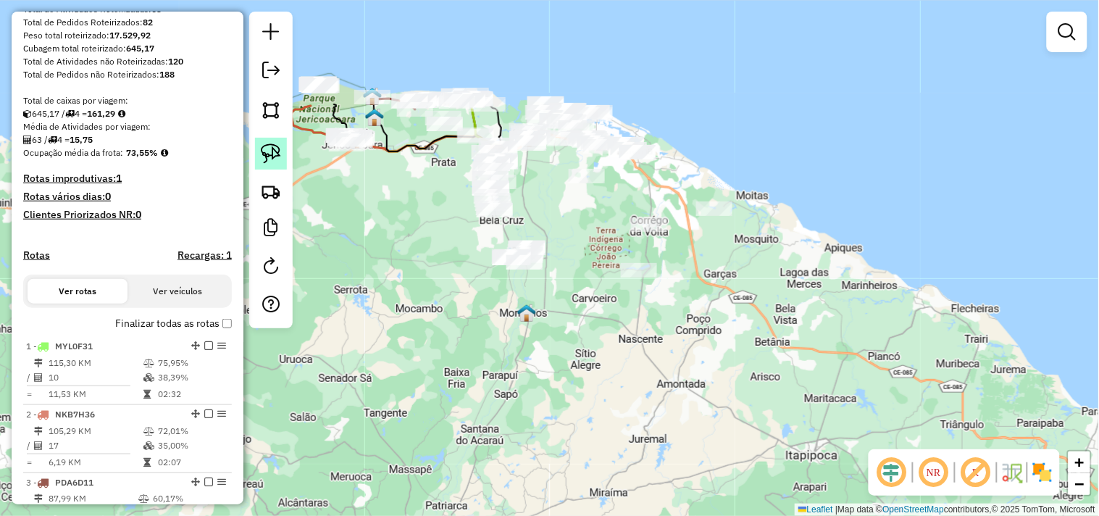
click at [284, 164] on link at bounding box center [271, 154] width 32 height 32
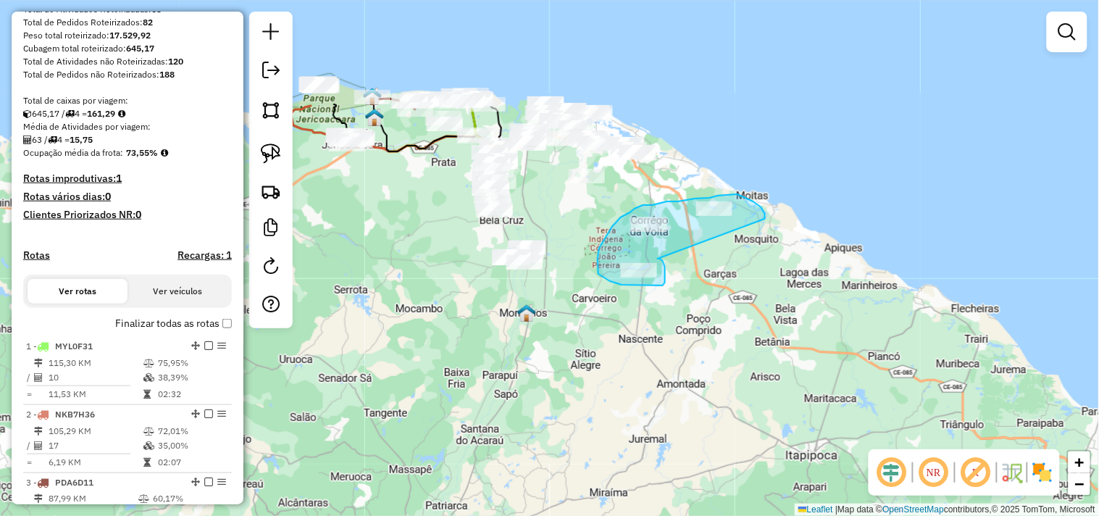
drag, startPoint x: 658, startPoint y: 259, endPoint x: 764, endPoint y: 221, distance: 112.3
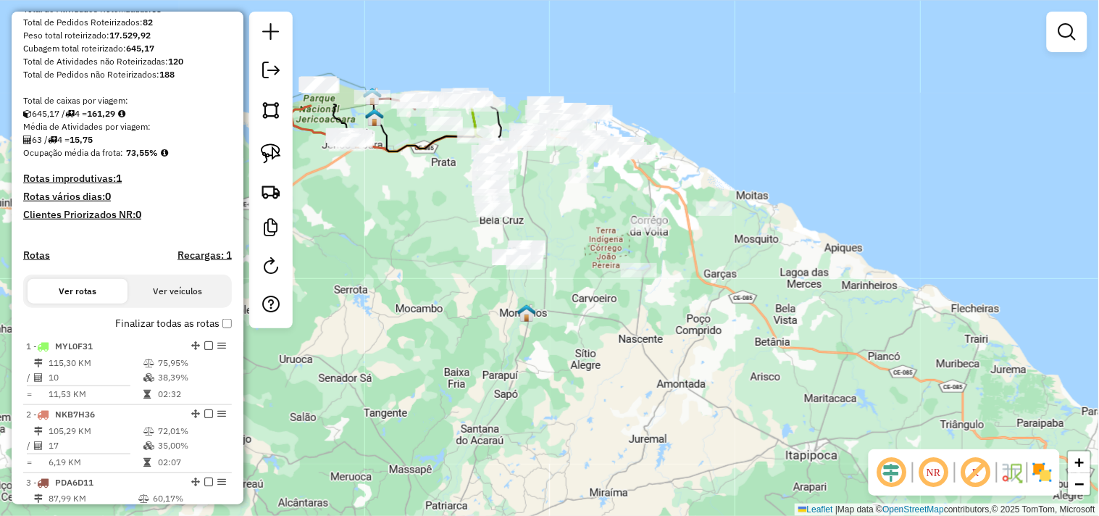
drag, startPoint x: 508, startPoint y: 344, endPoint x: 588, endPoint y: 323, distance: 82.4
click at [588, 323] on div "Janela de atendimento Grade de atendimento Capacidade Transportadoras Veículos …" at bounding box center [549, 258] width 1099 height 516
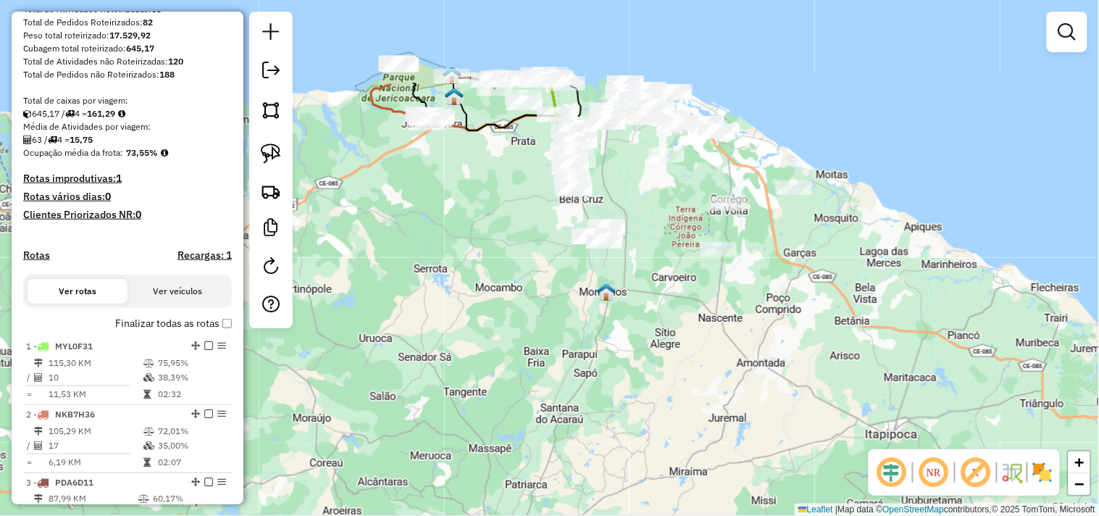
click at [554, 373] on div "Janela de atendimento Grade de atendimento Capacidade Transportadoras Veículos …" at bounding box center [549, 258] width 1099 height 516
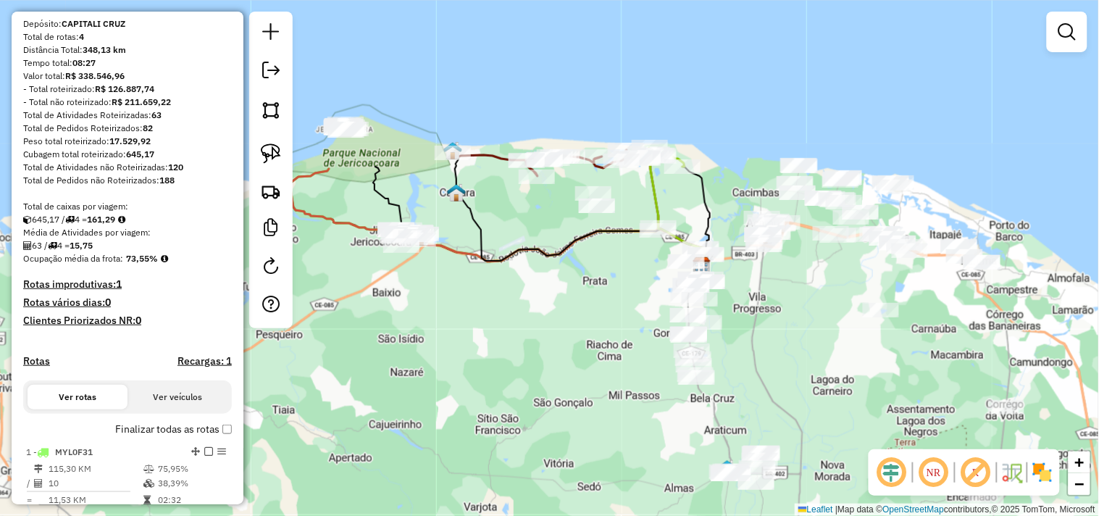
scroll to position [0, 0]
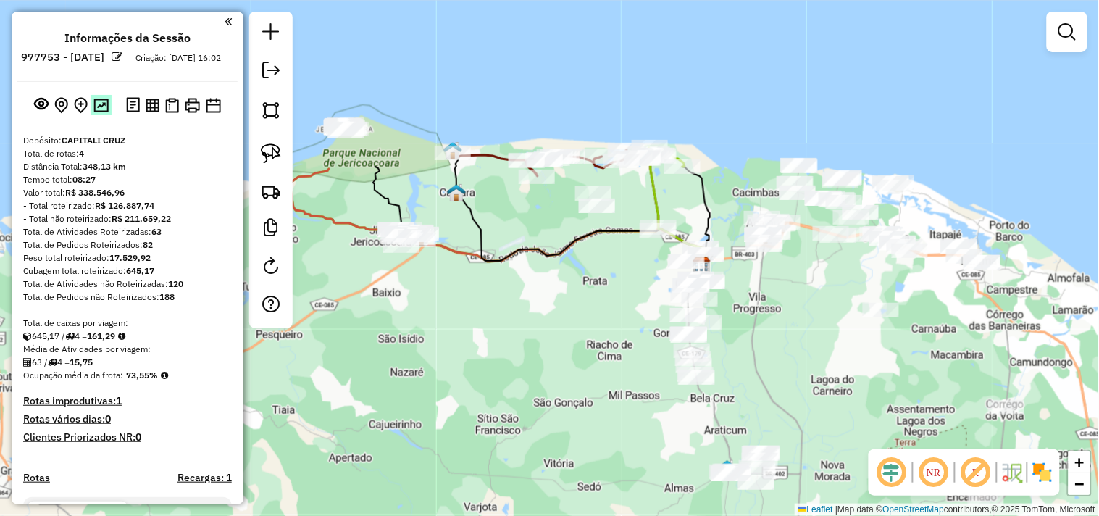
click at [99, 115] on button at bounding box center [101, 105] width 21 height 20
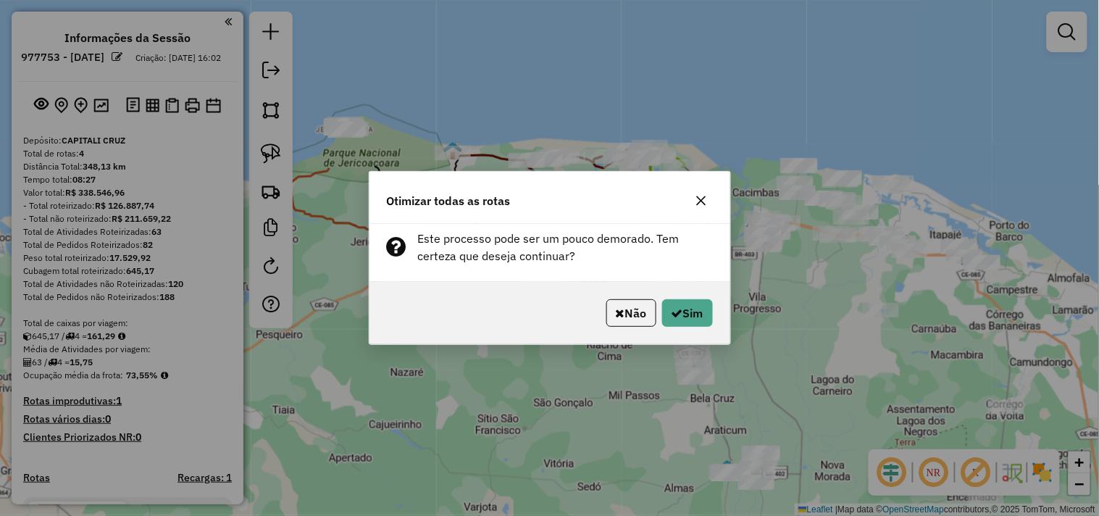
click at [573, 385] on div "Otimizar todas as rotas Este processo pode ser um pouco demorado. Tem certeza q…" at bounding box center [549, 258] width 1099 height 516
click at [609, 313] on button "Não" at bounding box center [632, 313] width 50 height 28
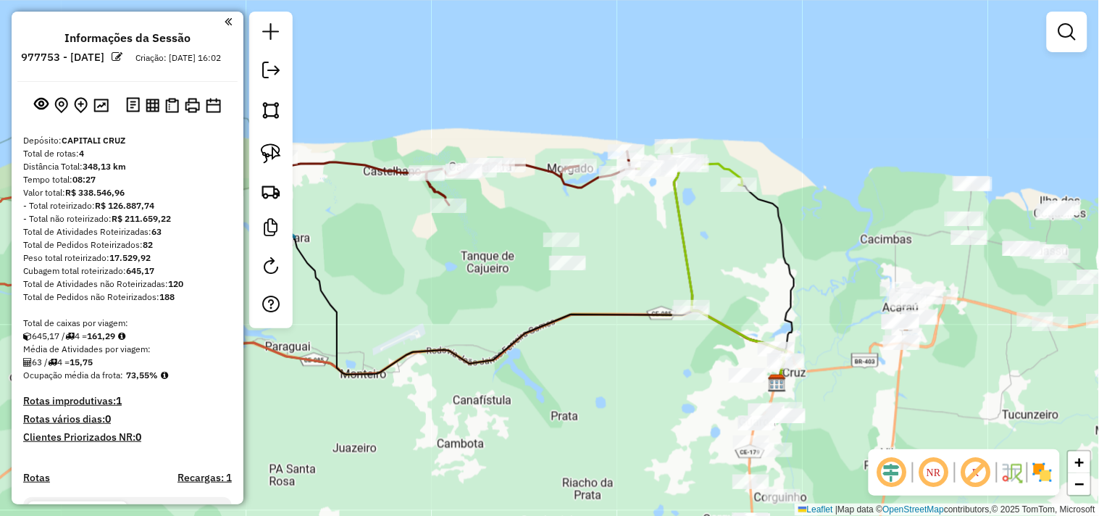
drag, startPoint x: 418, startPoint y: 278, endPoint x: 741, endPoint y: 299, distance: 323.9
click at [741, 299] on div "Janela de atendimento Grade de atendimento Capacidade Transportadoras Veículos …" at bounding box center [549, 258] width 1099 height 516
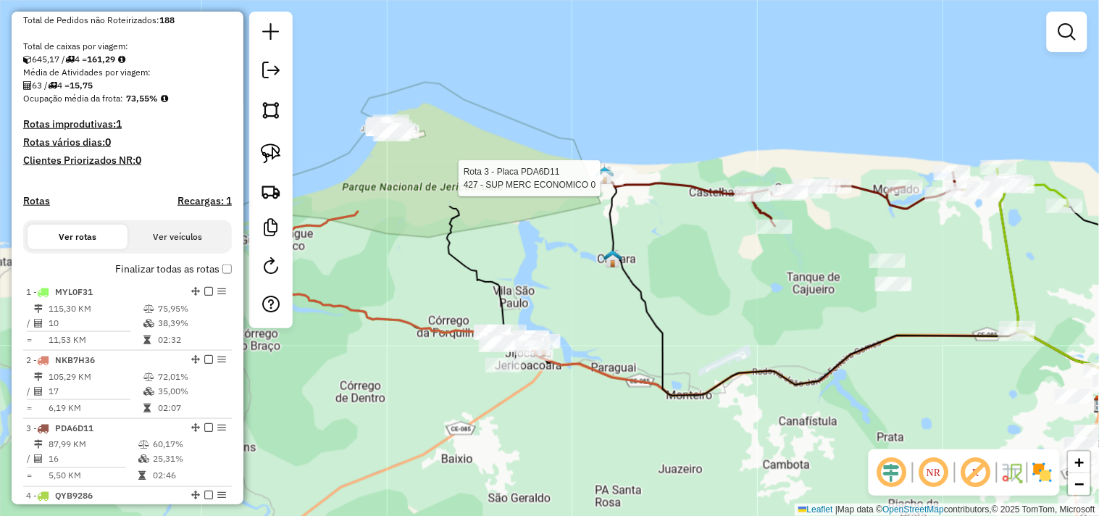
select select "**********"
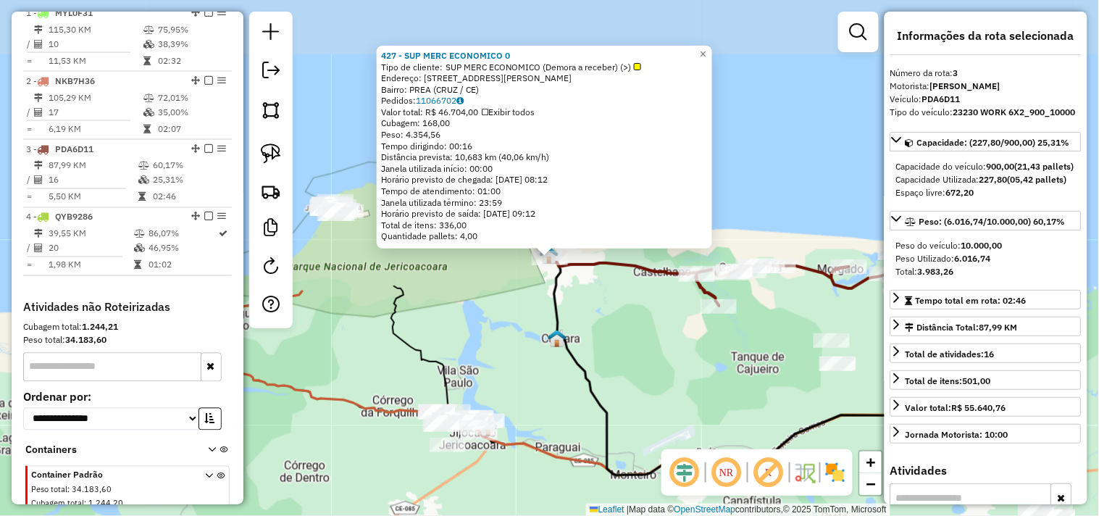
scroll to position [625, 0]
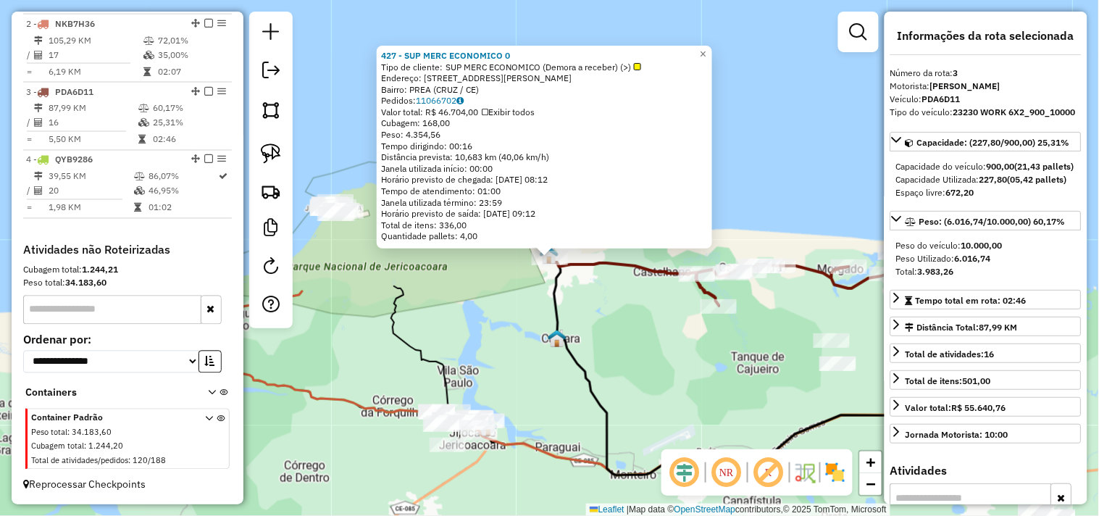
click at [612, 291] on div "427 - SUP MERC ECONOMICO 0 Tipo de cliente: SUP MERC ECONOMICO (Demora a recebe…" at bounding box center [549, 258] width 1099 height 516
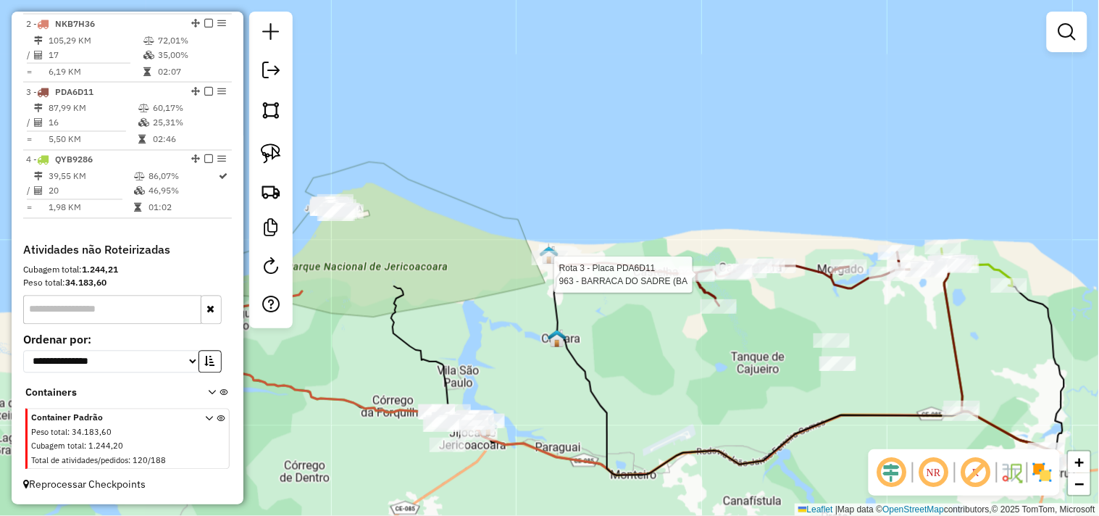
select select "**********"
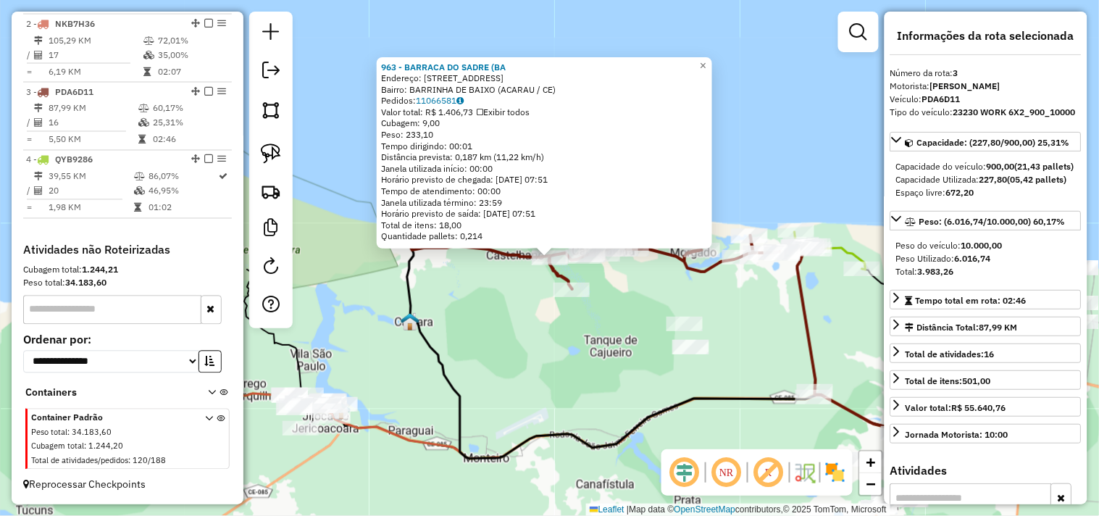
click at [588, 332] on div "963 - BARRACA DO SADRE (BA Endereço: RUA DAS LAGOA 1 Bairro: BARRINHA DE BAIXO …" at bounding box center [549, 258] width 1099 height 516
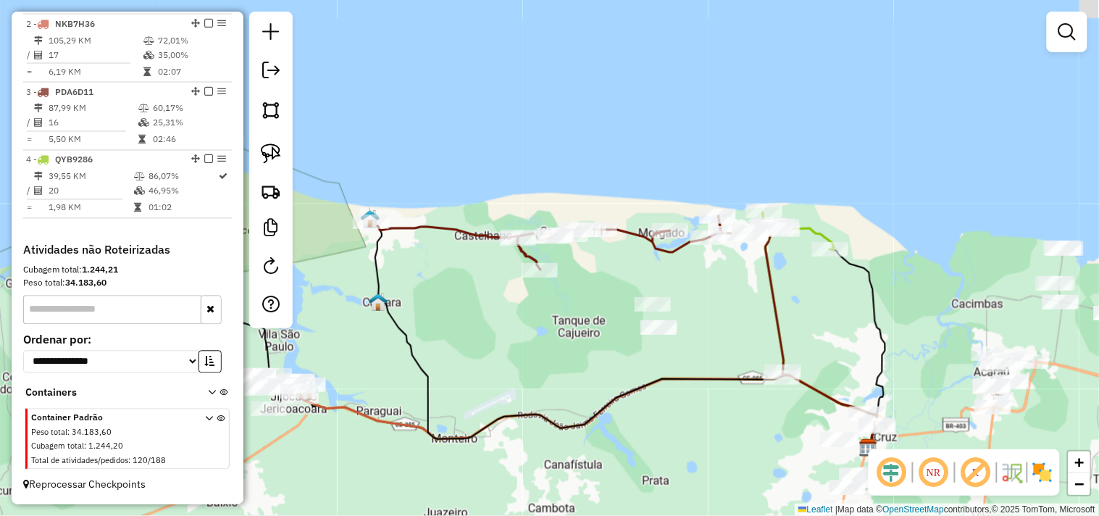
drag, startPoint x: 596, startPoint y: 344, endPoint x: 560, endPoint y: 316, distance: 44.9
click at [565, 320] on div "Janela de atendimento Grade de atendimento Capacidade Transportadoras Veículos …" at bounding box center [549, 258] width 1099 height 516
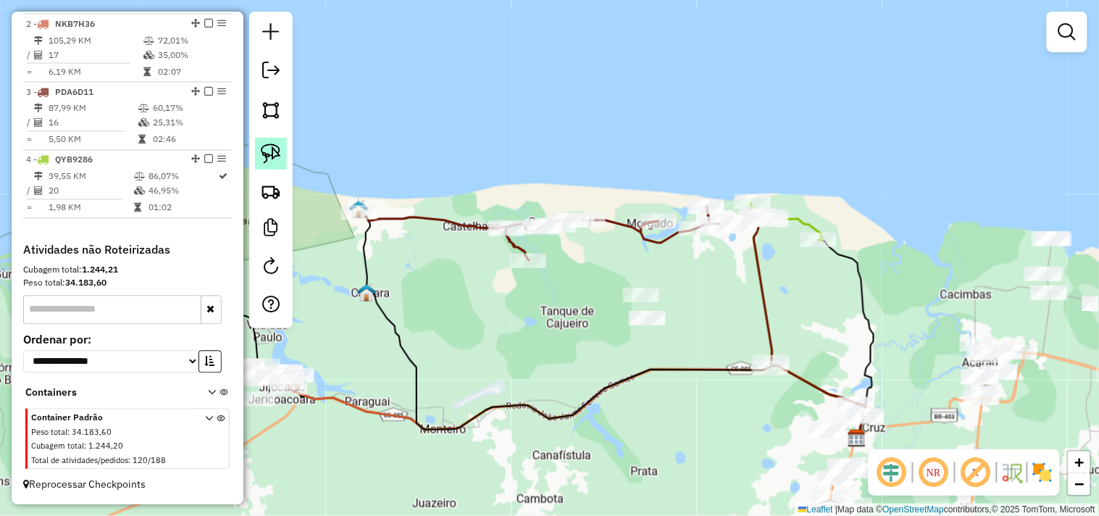
click at [285, 159] on link at bounding box center [271, 154] width 32 height 32
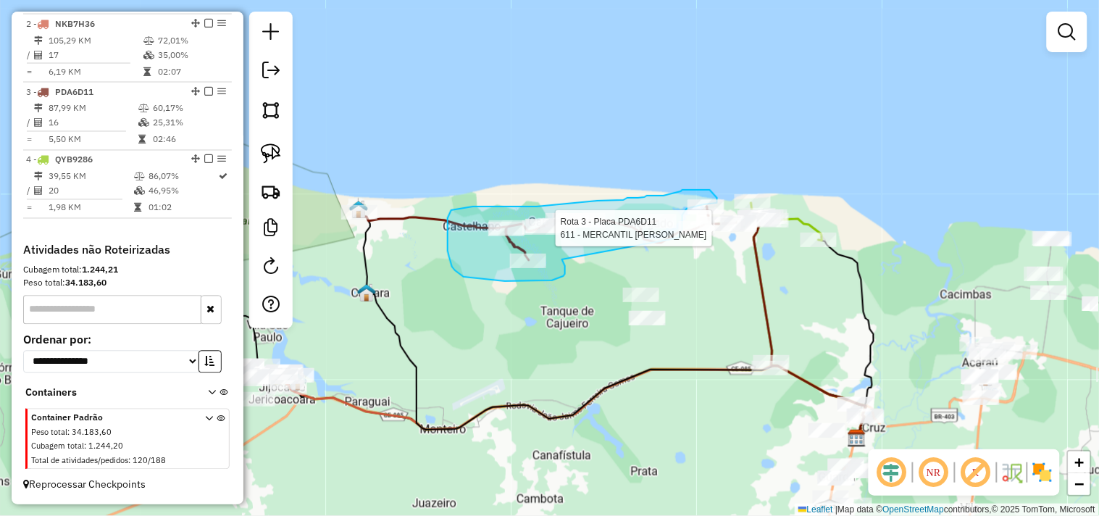
drag, startPoint x: 552, startPoint y: 280, endPoint x: 680, endPoint y: 238, distance: 134.5
click at [680, 238] on div "Rota 3 - Placa PDA6D11 611 - MERCANTIL PEDRO PAIN Janela de atendimento Grade d…" at bounding box center [549, 258] width 1099 height 516
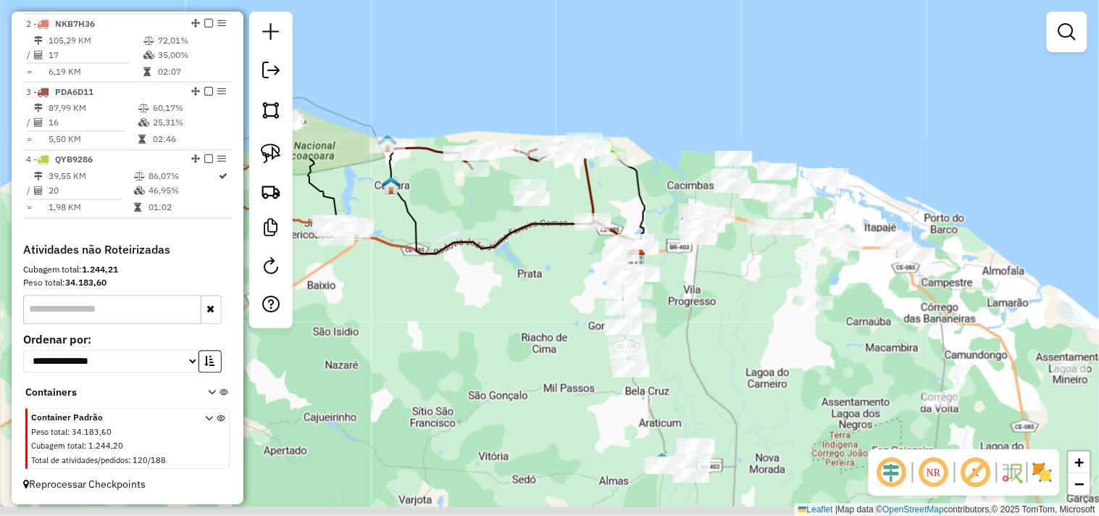
drag, startPoint x: 495, startPoint y: 425, endPoint x: 462, endPoint y: 255, distance: 173.4
click at [462, 262] on div "Janela de atendimento Grade de atendimento Capacidade Transportadoras Veículos …" at bounding box center [549, 258] width 1099 height 516
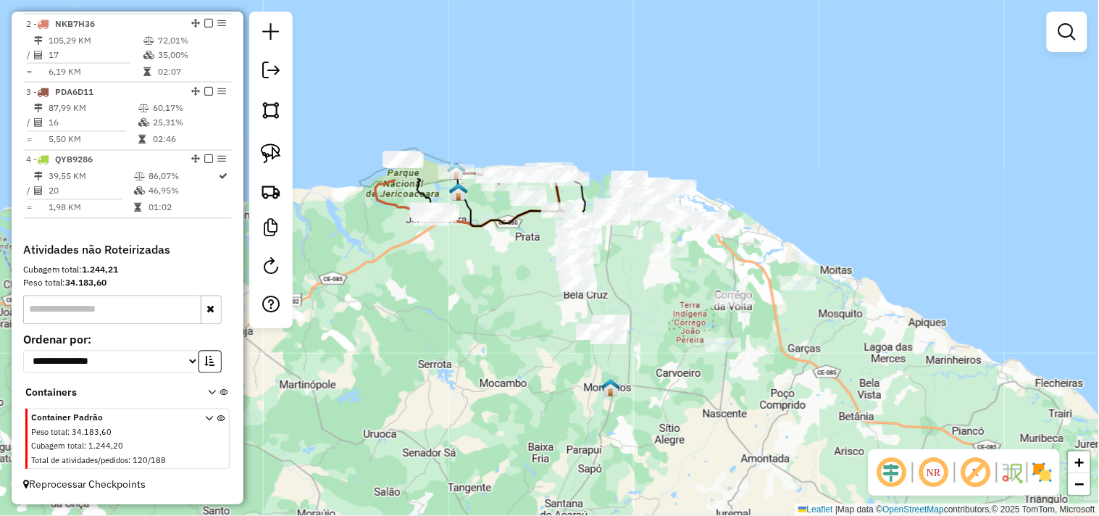
drag, startPoint x: 442, startPoint y: 312, endPoint x: 530, endPoint y: 299, distance: 88.7
click at [530, 299] on div "Janela de atendimento Grade de atendimento Capacidade Transportadoras Veículos …" at bounding box center [549, 258] width 1099 height 516
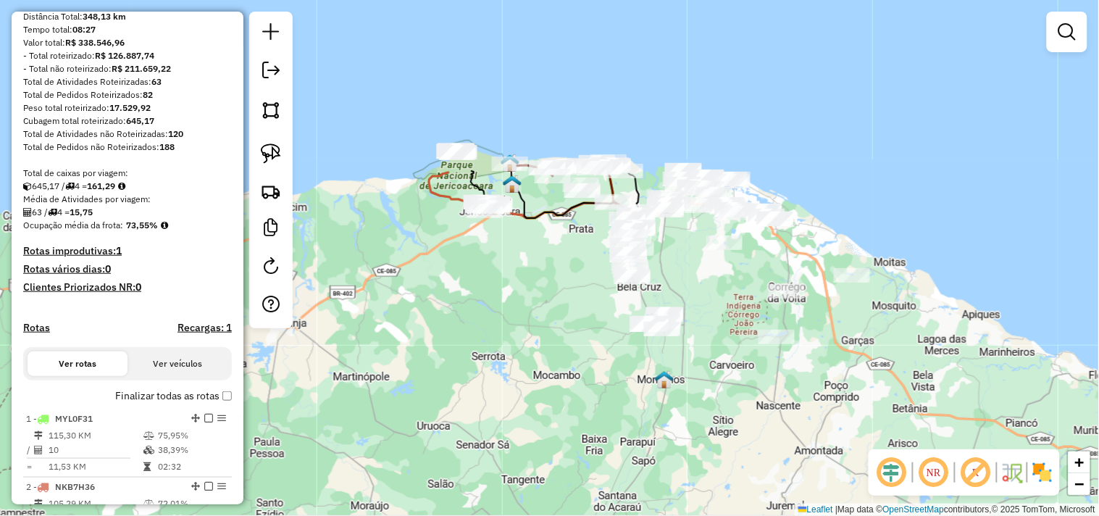
scroll to position [62, 0]
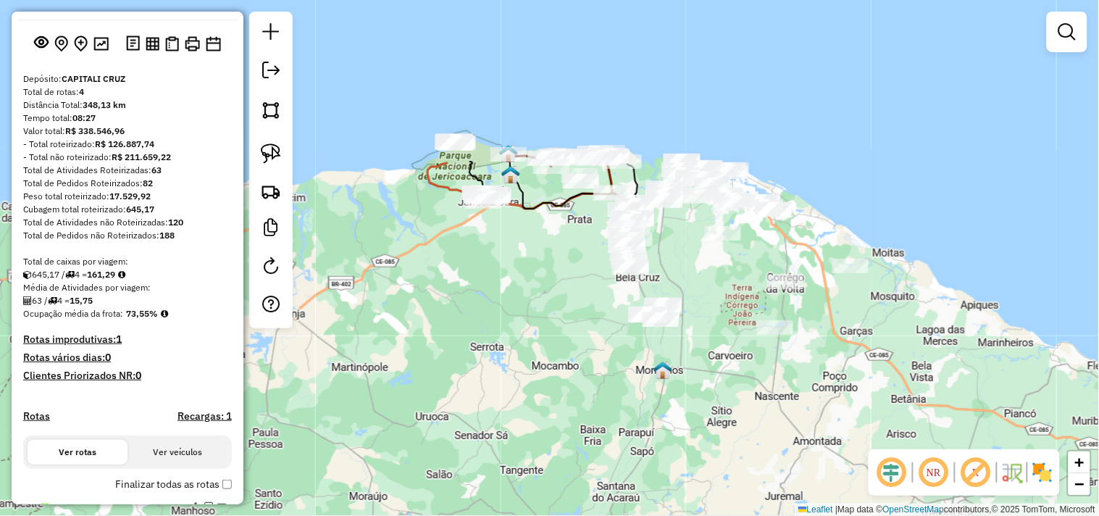
drag, startPoint x: 533, startPoint y: 324, endPoint x: 528, endPoint y: 297, distance: 27.4
click at [528, 297] on div "Janela de atendimento Grade de atendimento Capacidade Transportadoras Veículos …" at bounding box center [549, 258] width 1099 height 516
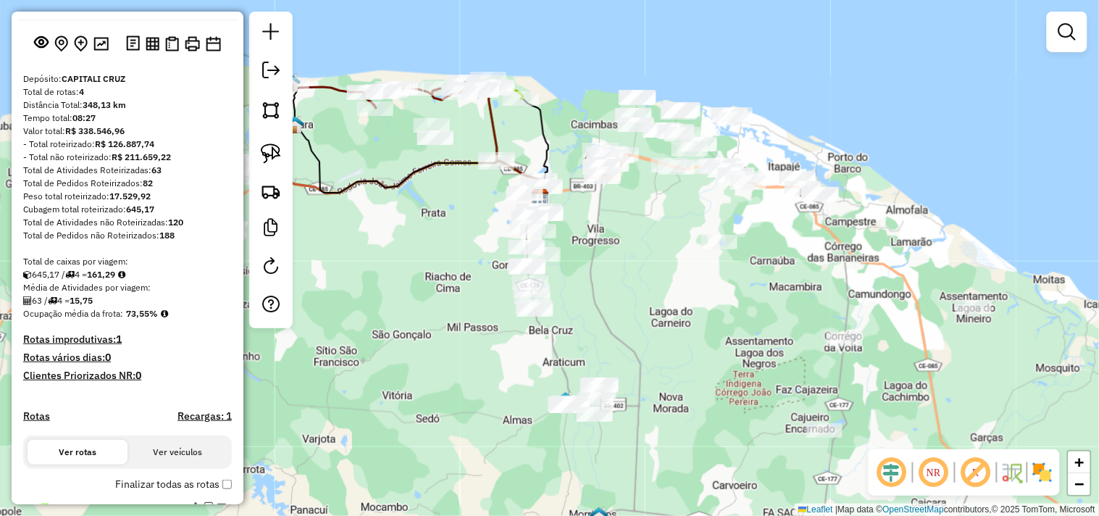
drag, startPoint x: 777, startPoint y: 375, endPoint x: 657, endPoint y: 395, distance: 122.0
click at [657, 393] on div "Janela de atendimento Grade de atendimento Capacidade Transportadoras Veículos …" at bounding box center [549, 258] width 1099 height 516
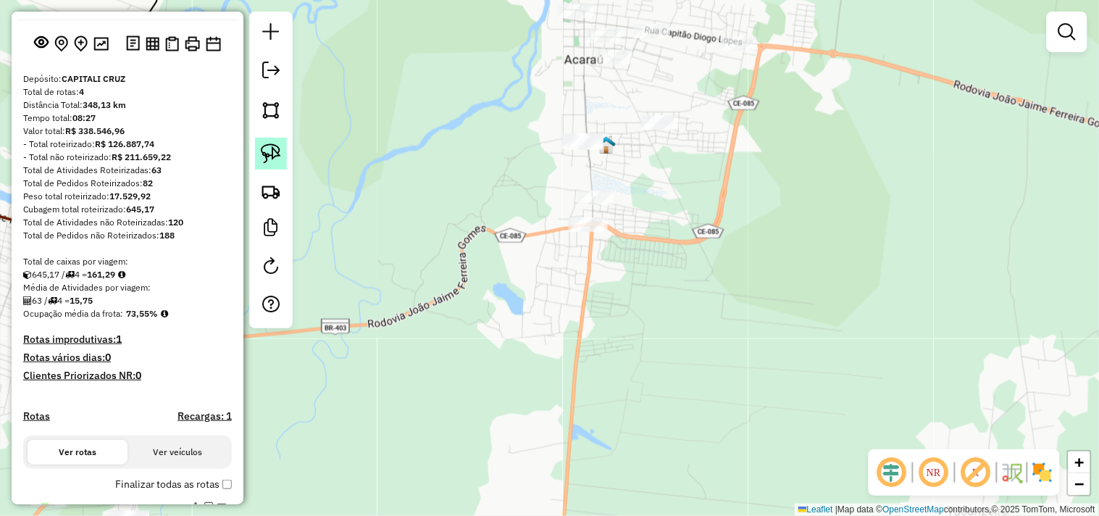
click at [286, 150] on link at bounding box center [271, 154] width 32 height 32
drag, startPoint x: 551, startPoint y: 106, endPoint x: 570, endPoint y: 158, distance: 55.7
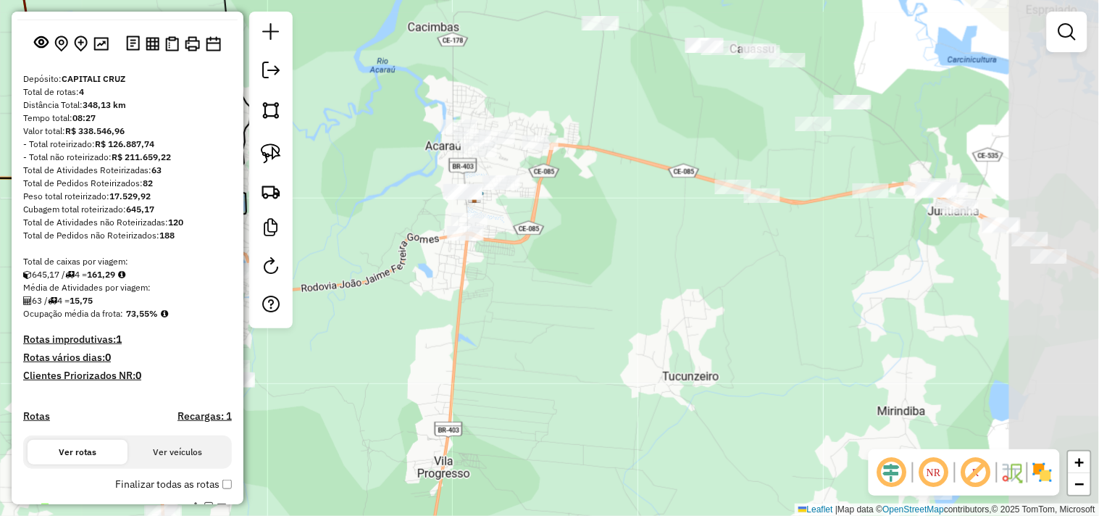
drag, startPoint x: 593, startPoint y: 270, endPoint x: 531, endPoint y: 241, distance: 67.8
click at [531, 241] on div "Janela de atendimento Grade de atendimento Capacidade Transportadoras Veículos …" at bounding box center [549, 258] width 1099 height 516
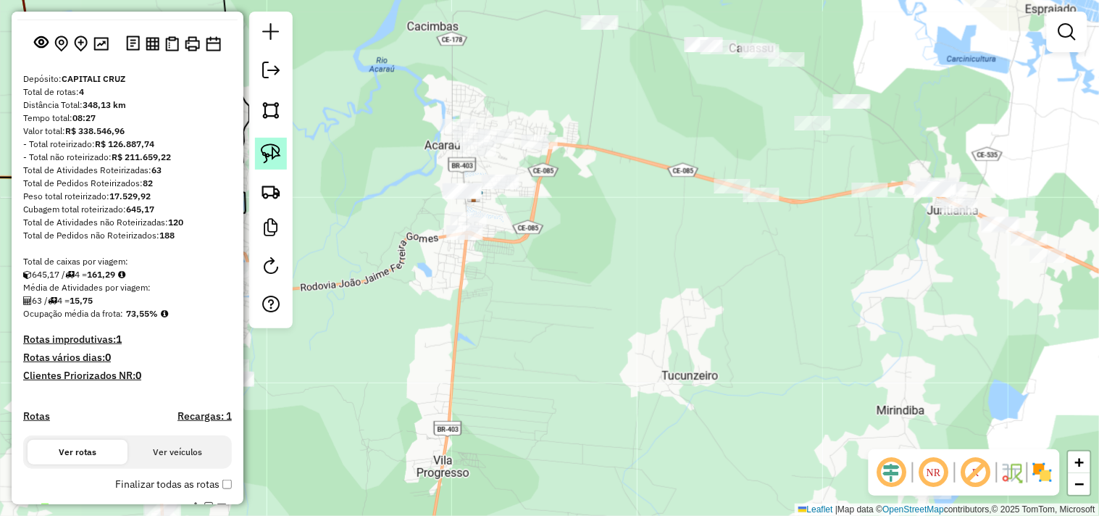
click at [277, 162] on img at bounding box center [271, 153] width 20 height 20
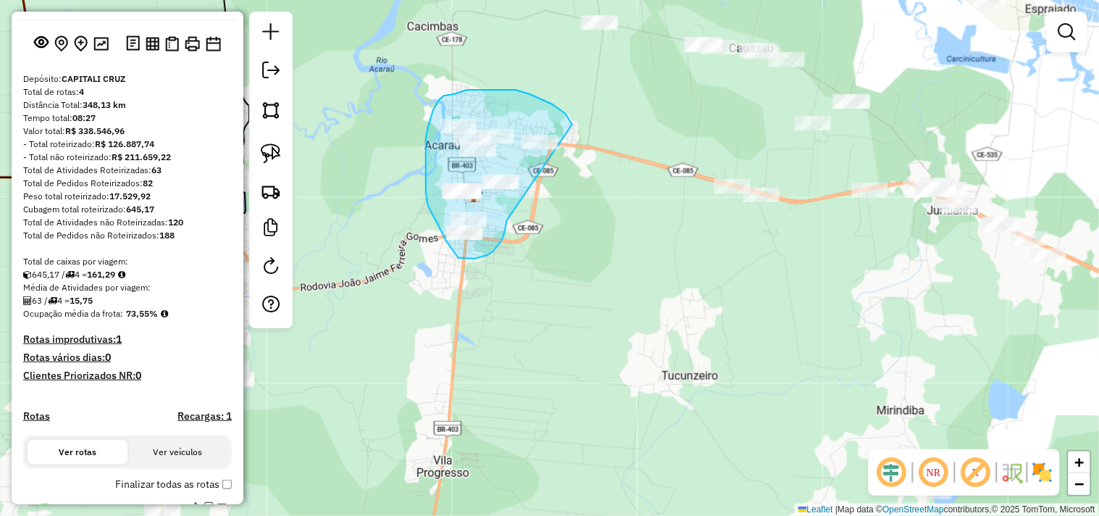
drag, startPoint x: 502, startPoint y: 241, endPoint x: 570, endPoint y: 147, distance: 116.7
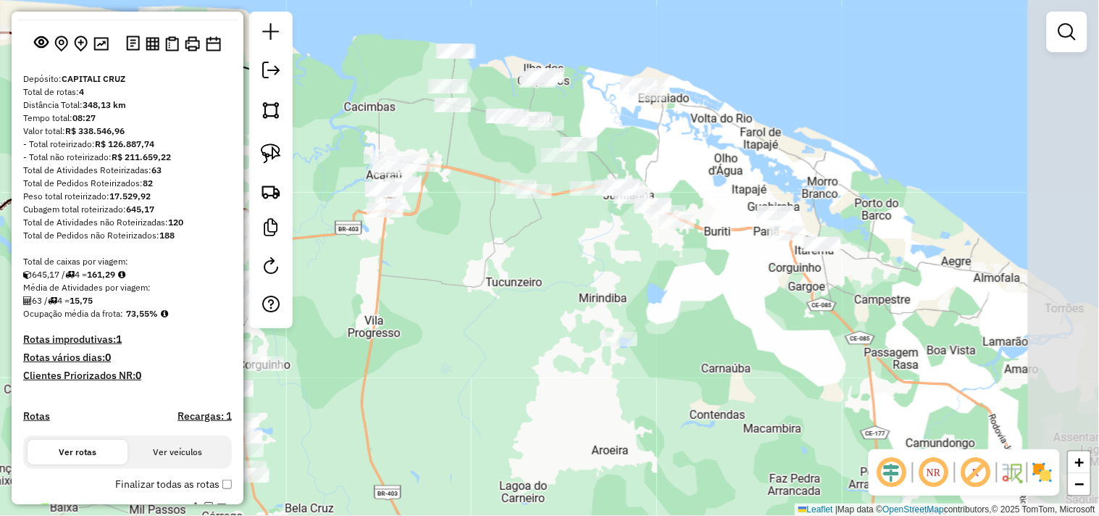
drag, startPoint x: 738, startPoint y: 319, endPoint x: 515, endPoint y: 262, distance: 230.4
click at [577, 278] on div "Janela de atendimento Grade de atendimento Capacidade Transportadoras Veículos …" at bounding box center [549, 258] width 1099 height 516
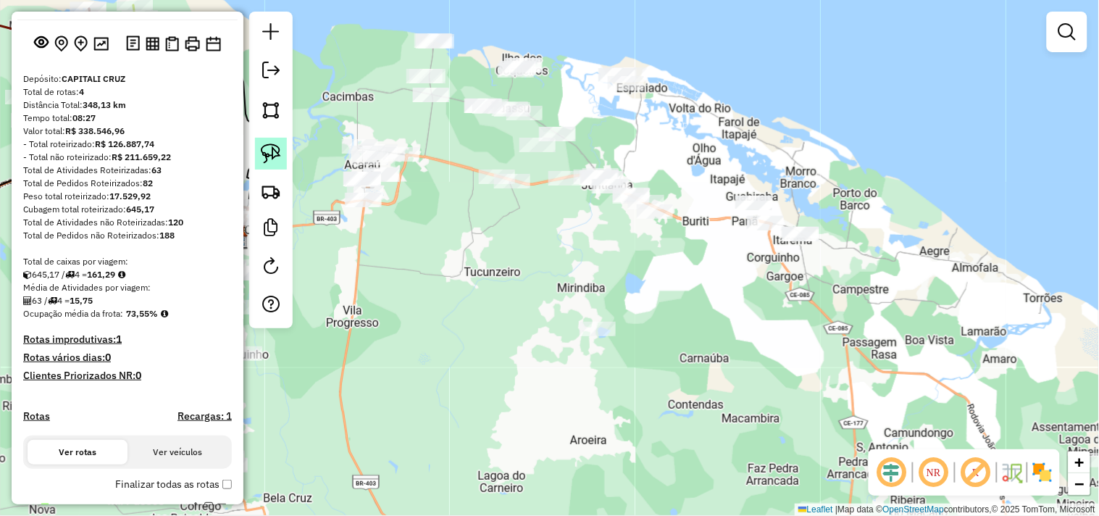
click at [273, 140] on link at bounding box center [271, 154] width 32 height 32
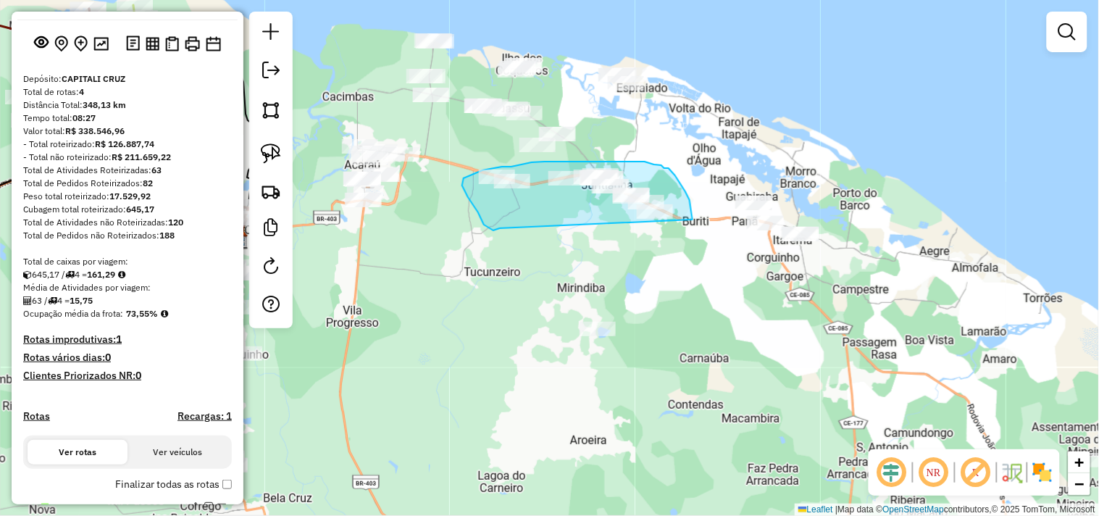
drag, startPoint x: 465, startPoint y: 190, endPoint x: 691, endPoint y: 248, distance: 233.4
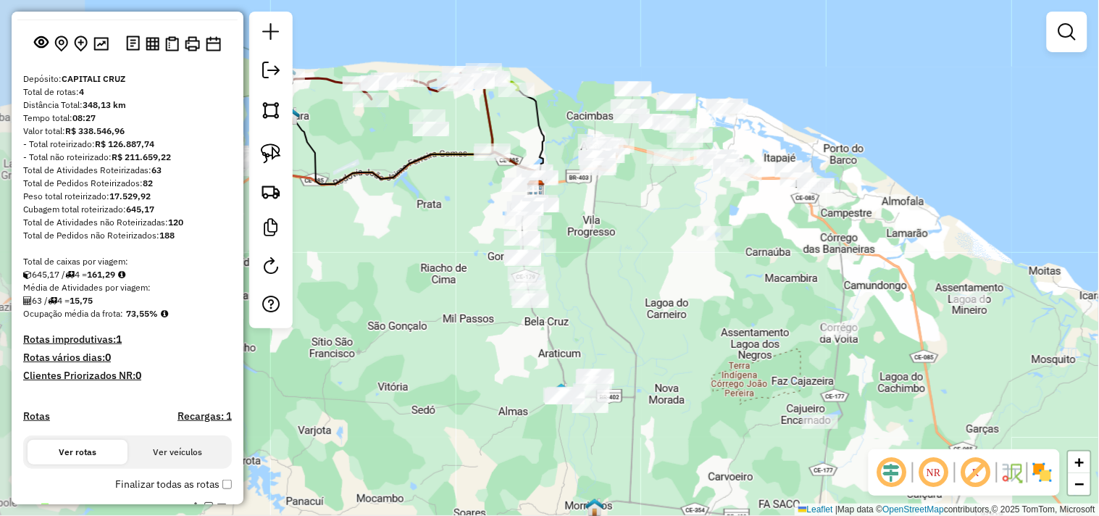
drag, startPoint x: 525, startPoint y: 293, endPoint x: 612, endPoint y: 230, distance: 106.4
click at [638, 233] on div "Janela de atendimento Grade de atendimento Capacidade Transportadoras Veículos …" at bounding box center [549, 258] width 1099 height 516
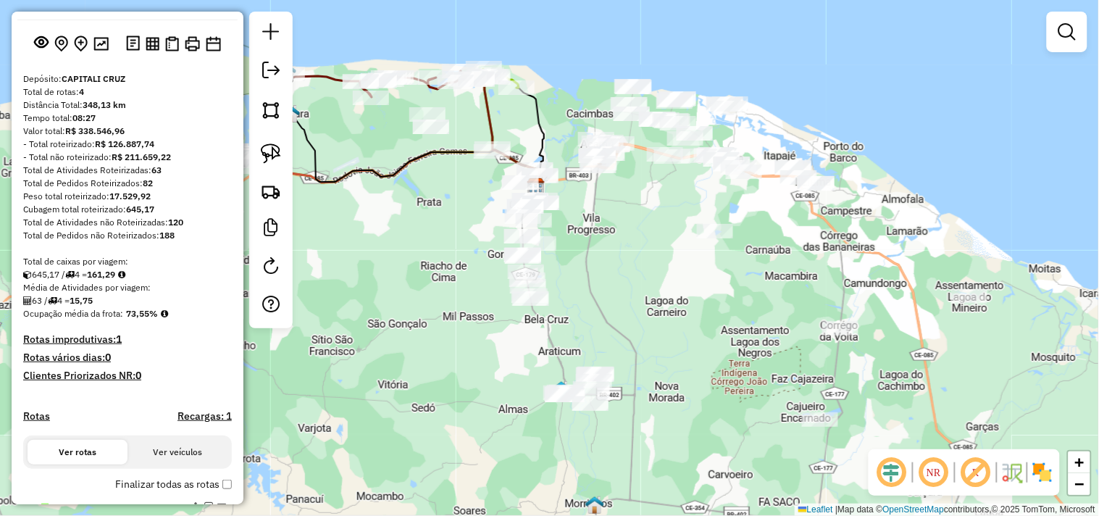
drag, startPoint x: 504, startPoint y: 276, endPoint x: 498, endPoint y: 246, distance: 30.3
click at [498, 246] on div "Janela de atendimento Grade de atendimento Capacidade Transportadoras Veículos …" at bounding box center [549, 258] width 1099 height 516
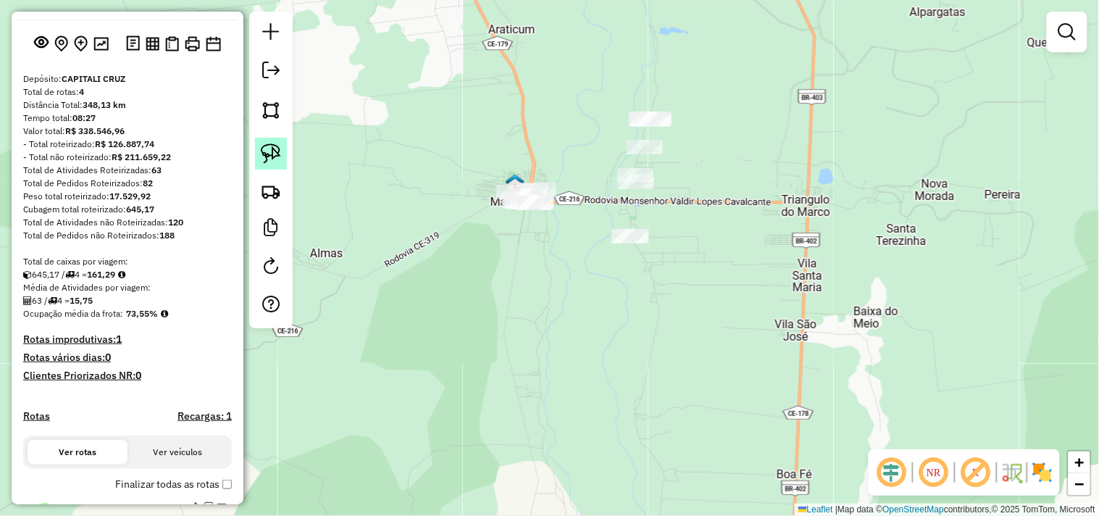
click at [278, 154] on img at bounding box center [271, 153] width 20 height 20
drag, startPoint x: 552, startPoint y: 174, endPoint x: 462, endPoint y: 207, distance: 95.2
click at [245, 141] on div "Janela de atendimento Grade de atendimento Capacidade Transportadoras Veículos …" at bounding box center [549, 258] width 1099 height 516
drag, startPoint x: 267, startPoint y: 152, endPoint x: 407, endPoint y: 212, distance: 152.0
click at [270, 153] on img at bounding box center [271, 153] width 20 height 20
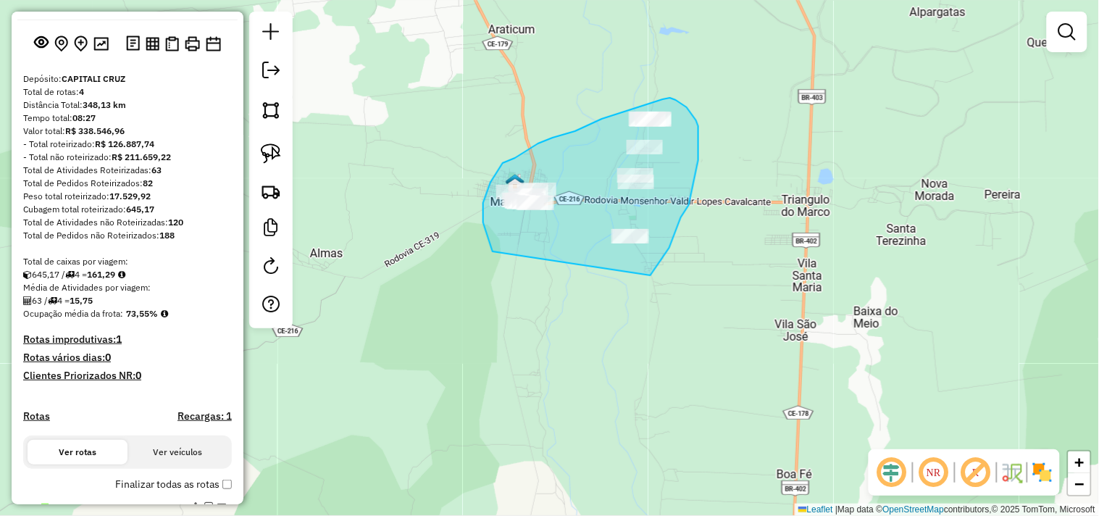
drag, startPoint x: 493, startPoint y: 251, endPoint x: 639, endPoint y: 307, distance: 156.7
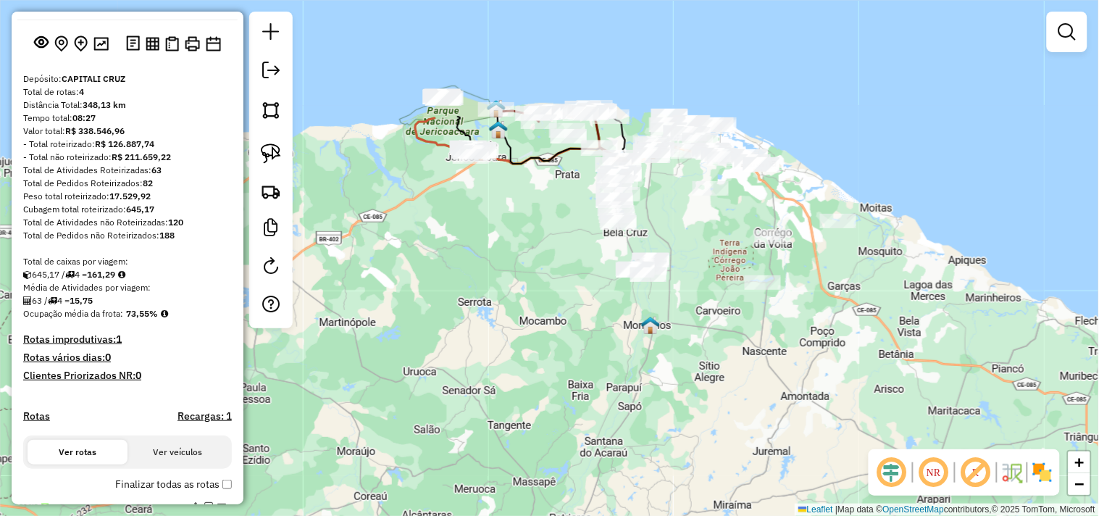
drag, startPoint x: 520, startPoint y: 272, endPoint x: 523, endPoint y: 283, distance: 11.8
click at [523, 281] on div "Janela de atendimento Grade de atendimento Capacidade Transportadoras Veículos …" at bounding box center [549, 258] width 1099 height 516
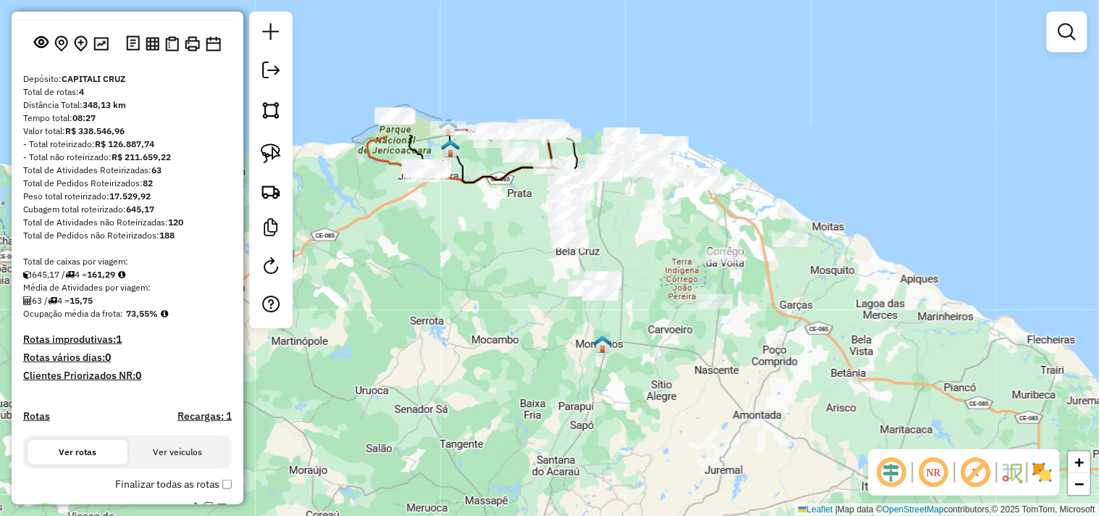
drag, startPoint x: 469, startPoint y: 265, endPoint x: 457, endPoint y: 266, distance: 11.7
click at [457, 266] on div "Janela de atendimento Grade de atendimento Capacidade Transportadoras Veículos …" at bounding box center [549, 258] width 1099 height 516
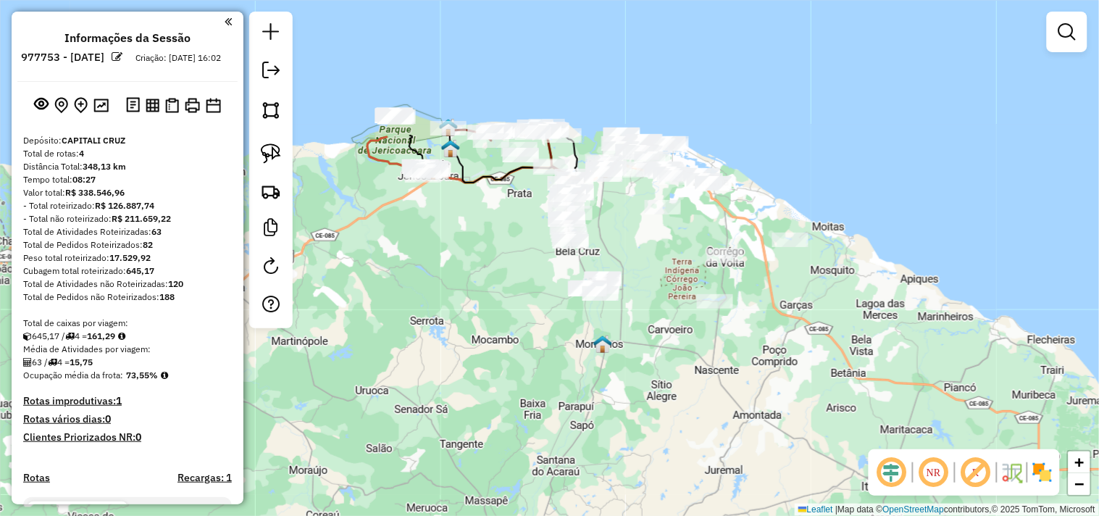
scroll to position [62, 0]
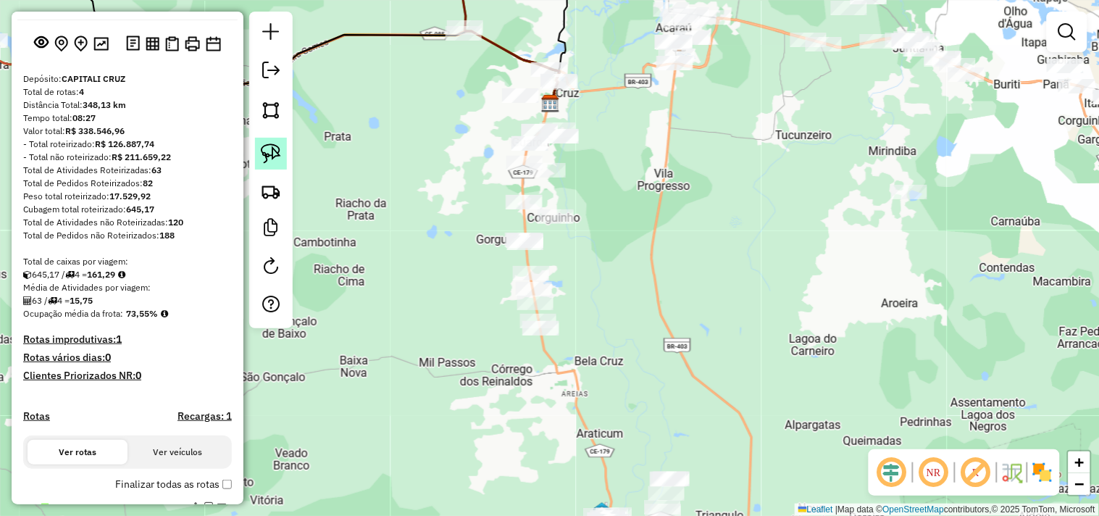
click at [277, 168] on link at bounding box center [271, 154] width 32 height 32
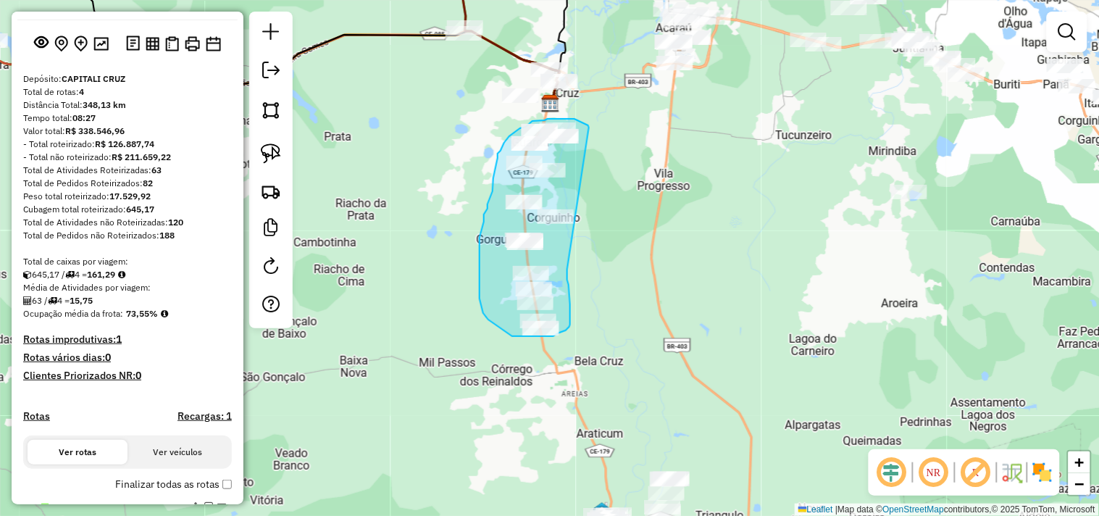
drag, startPoint x: 570, startPoint y: 321, endPoint x: 589, endPoint y: 128, distance: 194.4
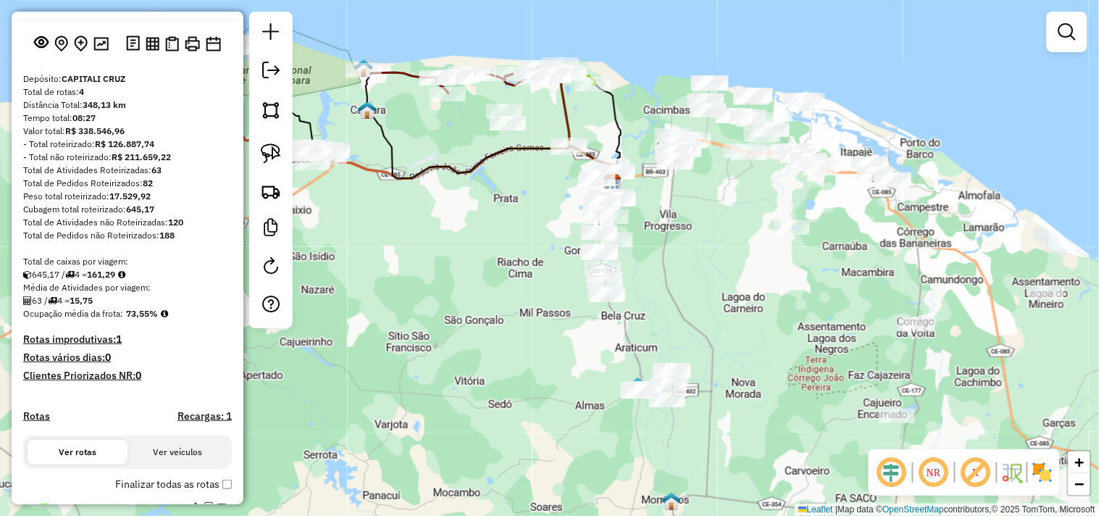
drag, startPoint x: 552, startPoint y: 328, endPoint x: 525, endPoint y: 270, distance: 64.2
click at [526, 277] on div "Janela de atendimento Grade de atendimento Capacidade Transportadoras Veículos …" at bounding box center [549, 258] width 1099 height 516
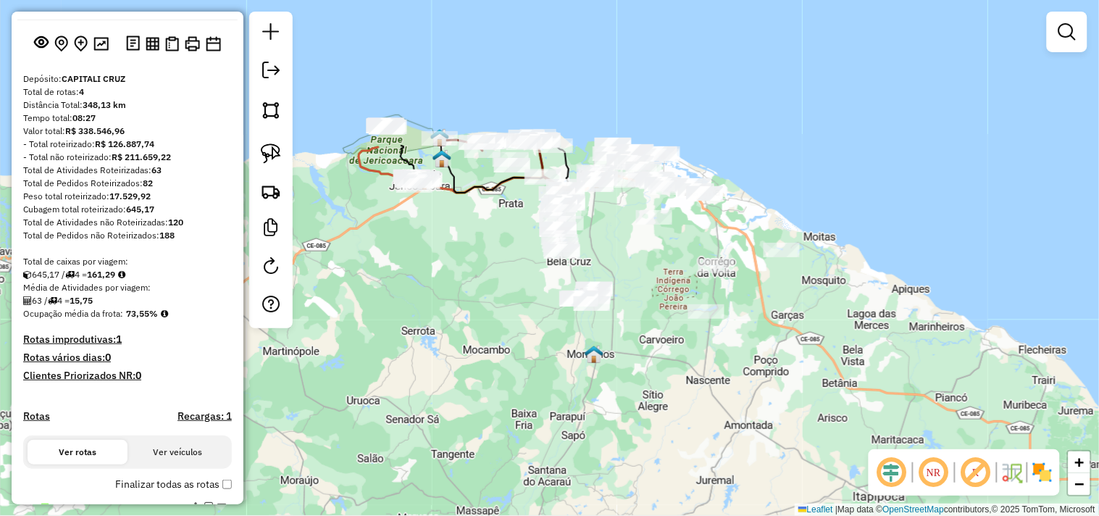
drag, startPoint x: 480, startPoint y: 296, endPoint x: 488, endPoint y: 291, distance: 9.1
click at [488, 292] on div "Janela de atendimento Grade de atendimento Capacidade Transportadoras Veículos …" at bounding box center [549, 258] width 1099 height 516
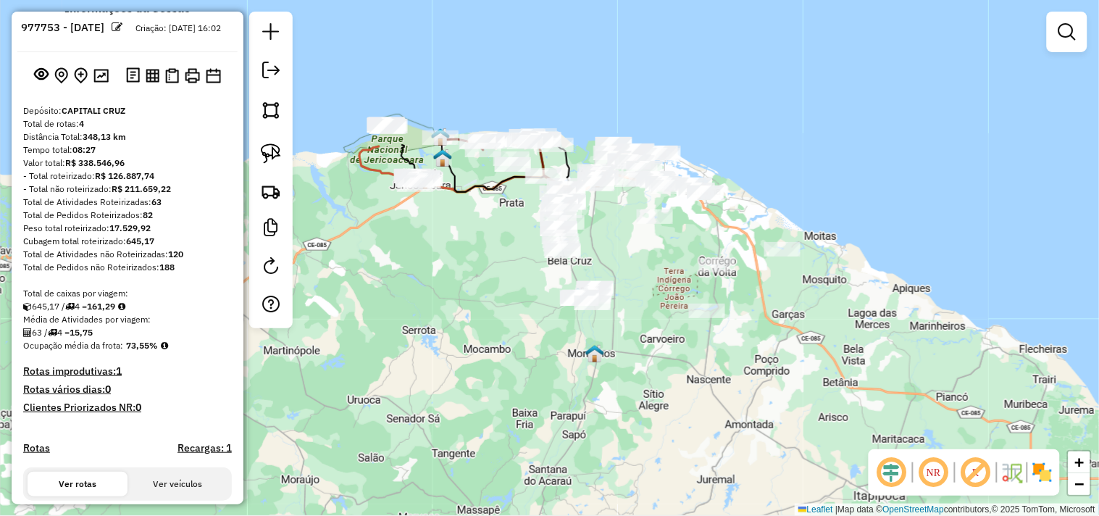
scroll to position [0, 0]
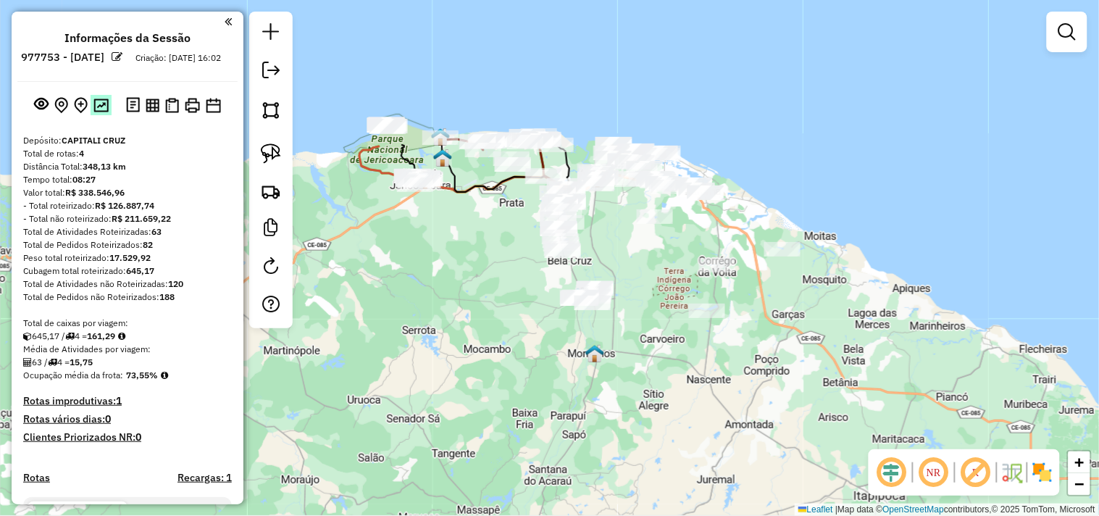
click at [99, 112] on img at bounding box center [100, 106] width 15 height 14
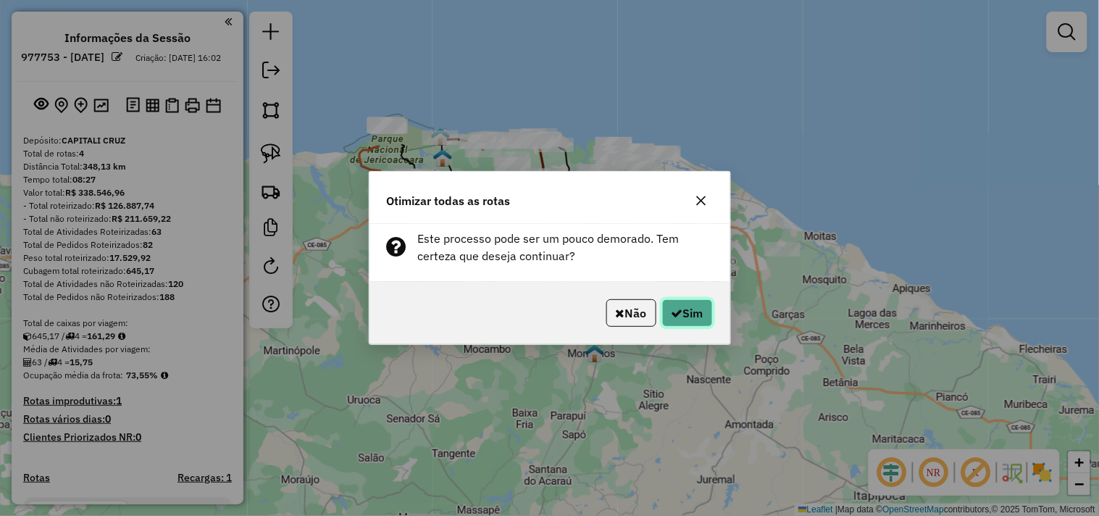
click at [683, 322] on button "Sim" at bounding box center [687, 313] width 51 height 28
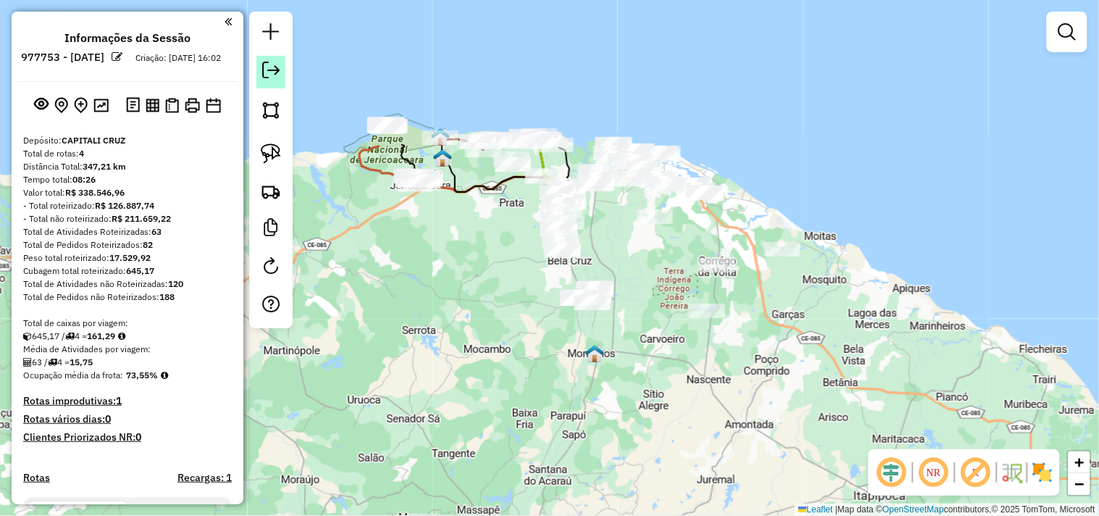
click at [283, 78] on link at bounding box center [271, 72] width 29 height 33
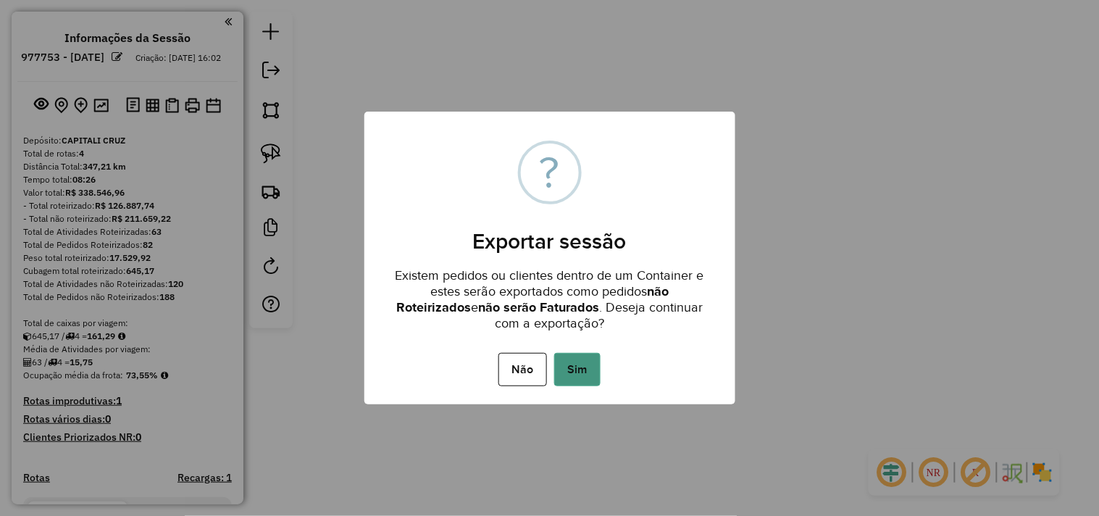
click at [582, 358] on button "Sim" at bounding box center [577, 369] width 46 height 33
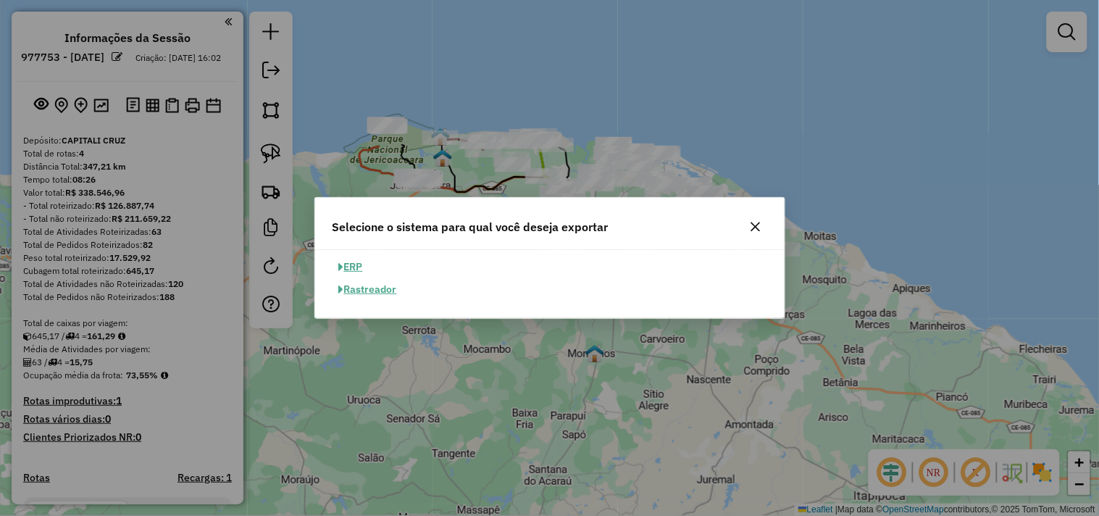
click at [367, 262] on button "ERP" at bounding box center [351, 267] width 37 height 22
select select "**"
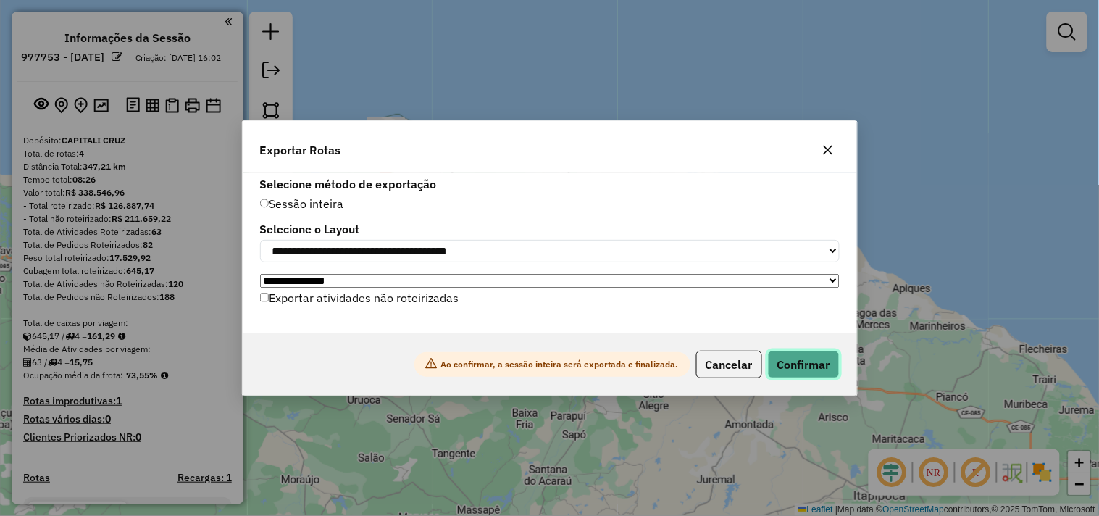
click at [783, 364] on button "Confirmar" at bounding box center [804, 365] width 72 height 28
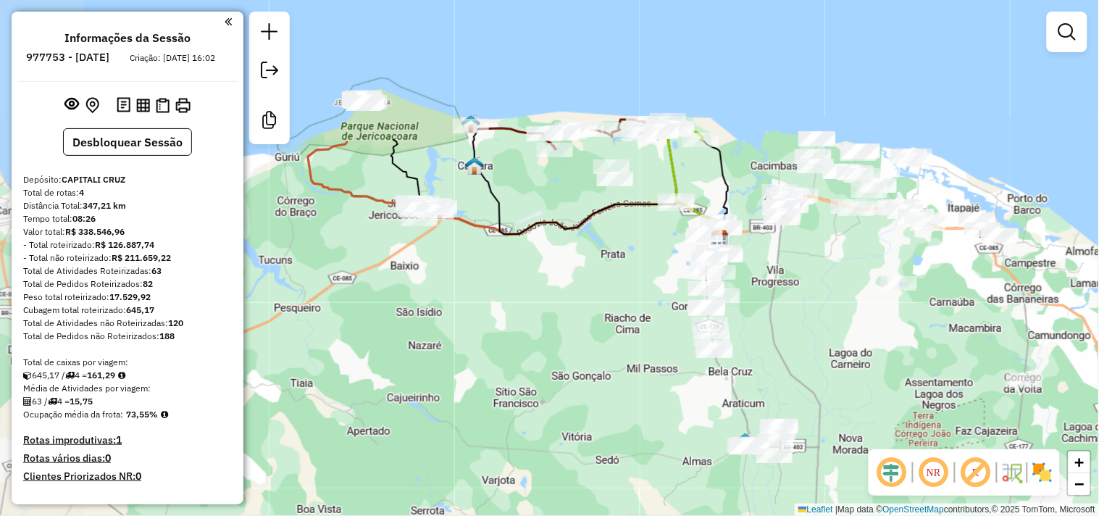
drag, startPoint x: 480, startPoint y: 317, endPoint x: 678, endPoint y: 305, distance: 197.5
click at [678, 305] on div "Janela de atendimento Grade de atendimento Capacidade Transportadoras Veículos …" at bounding box center [549, 258] width 1099 height 516
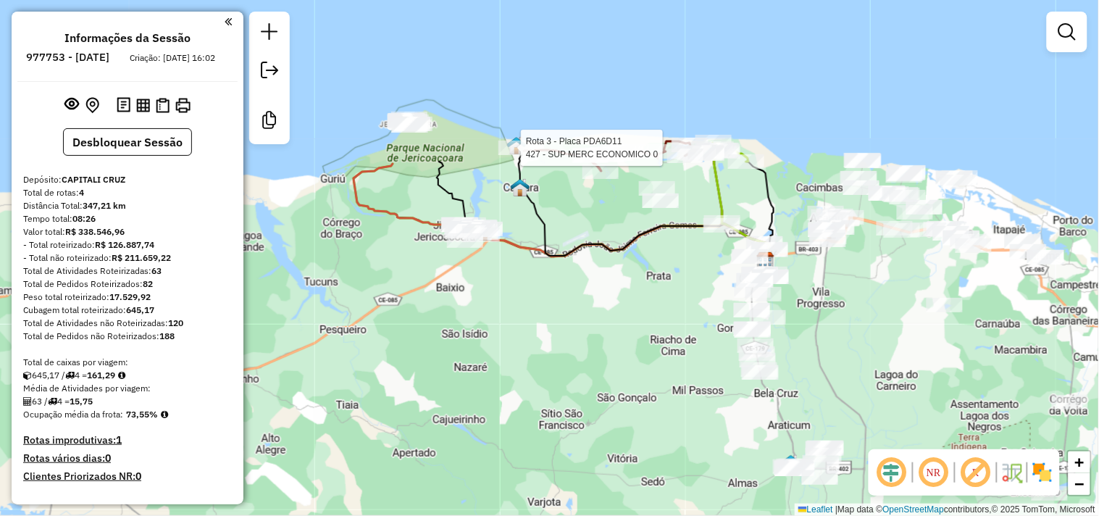
select select "**********"
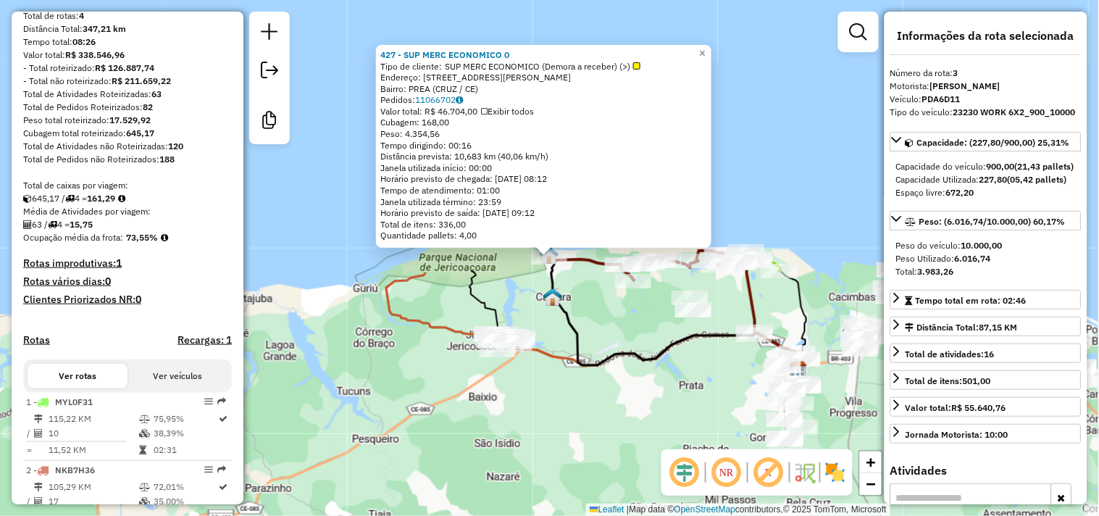
scroll to position [603, 0]
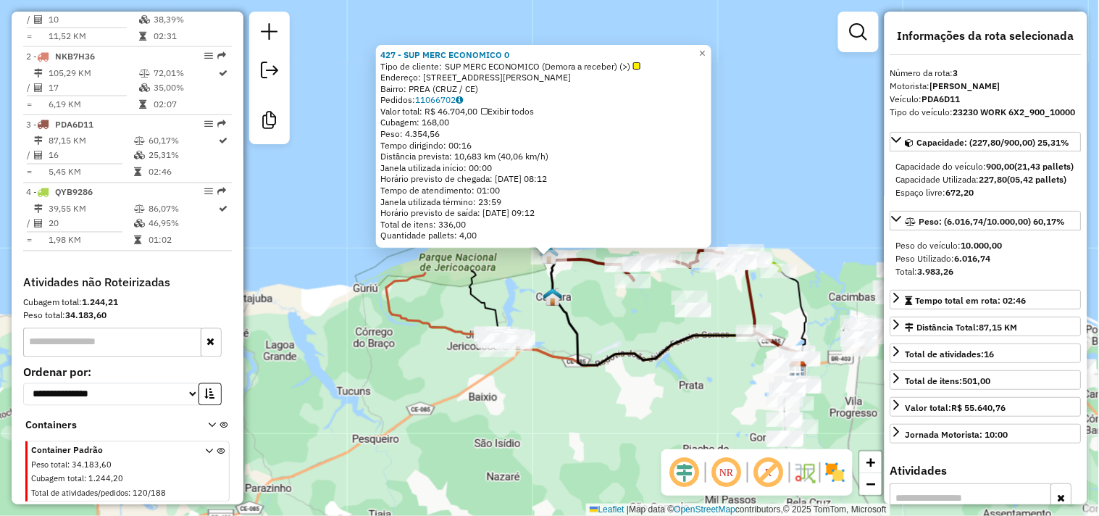
click at [595, 307] on div "427 - SUP MERC ECONOMICO 0 Tipo de cliente: SUP MERC ECONOMICO (Demora a recebe…" at bounding box center [549, 258] width 1099 height 516
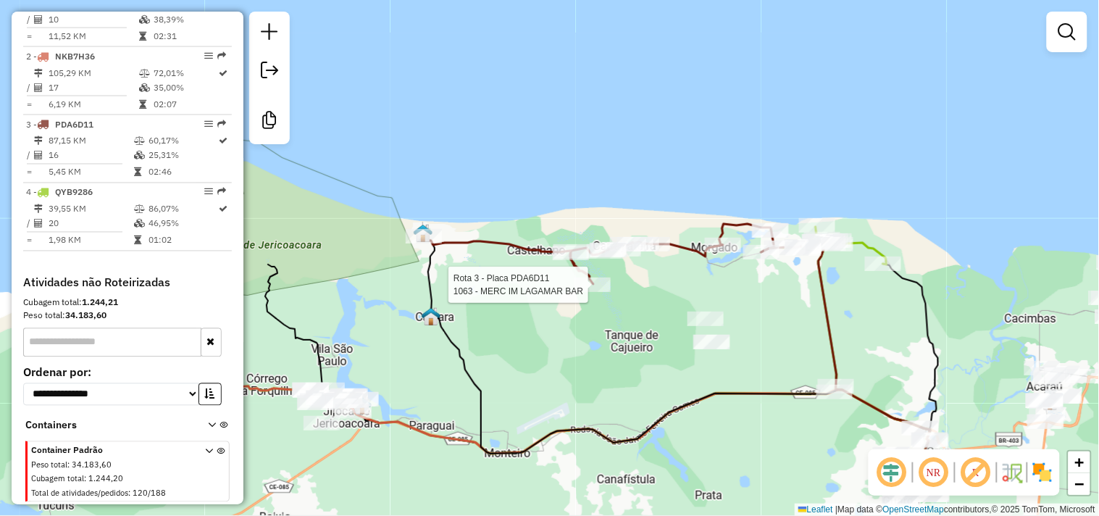
select select "**********"
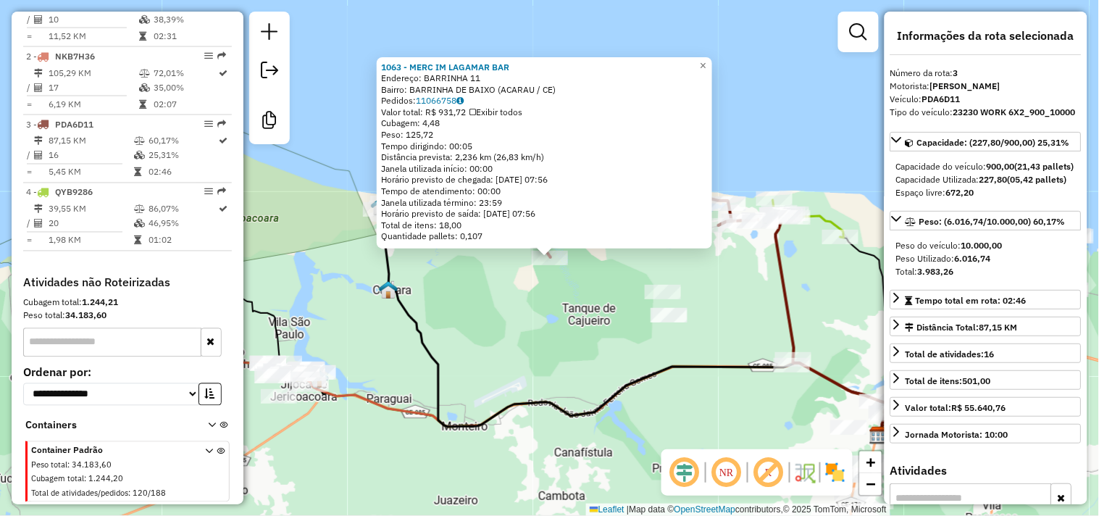
click at [715, 293] on div "1063 - MERC IM LAGAMAR BAR Endereço: BARRINHA 11 Bairro: BARRINHA DE BAIXO (ACA…" at bounding box center [549, 258] width 1099 height 516
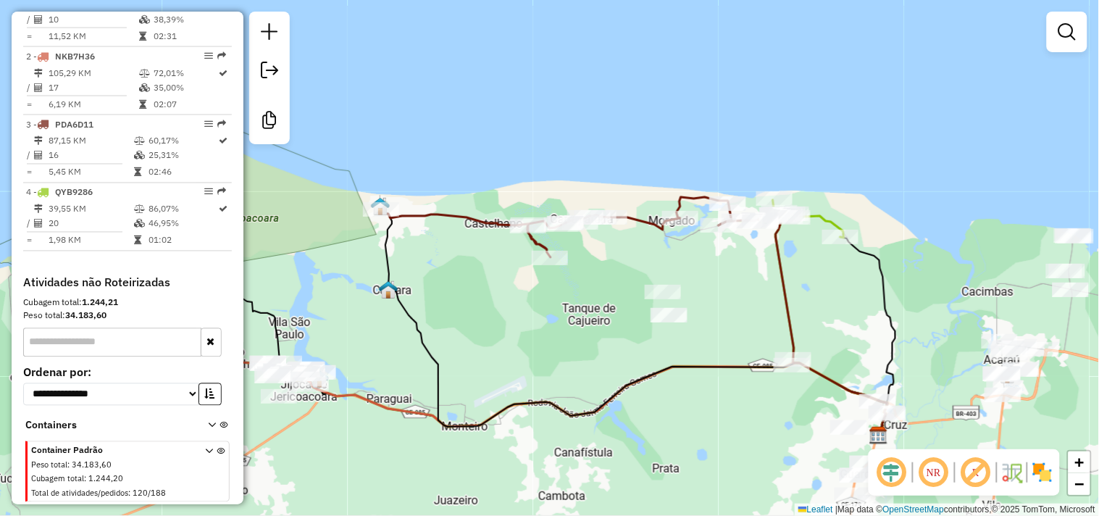
select select "**********"
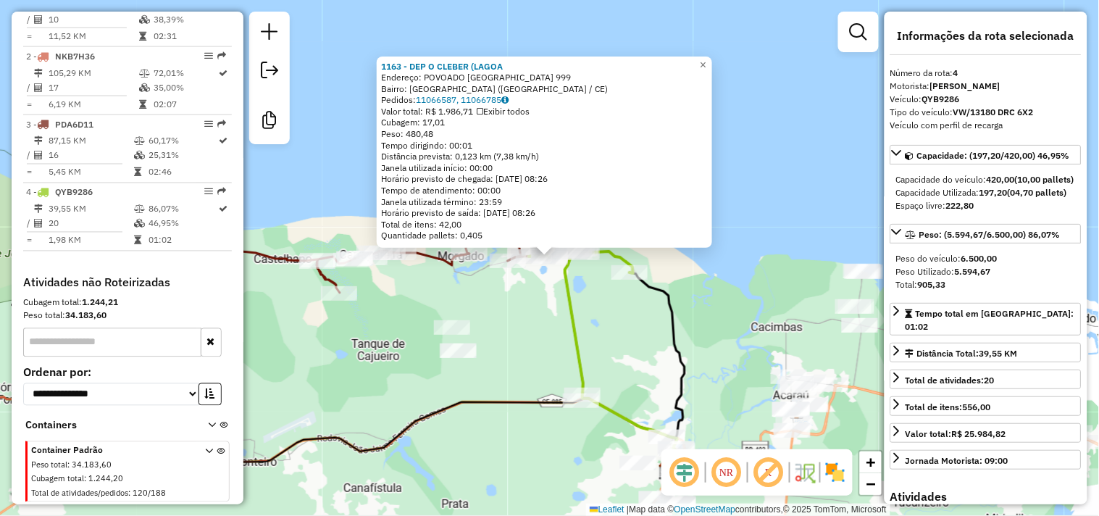
click at [534, 313] on div "1163 - DEP O CLEBER (LAGOA Endereço: POVOADO LAGOA DA VOLTA 999 Bairro: LAGOA D…" at bounding box center [549, 258] width 1099 height 516
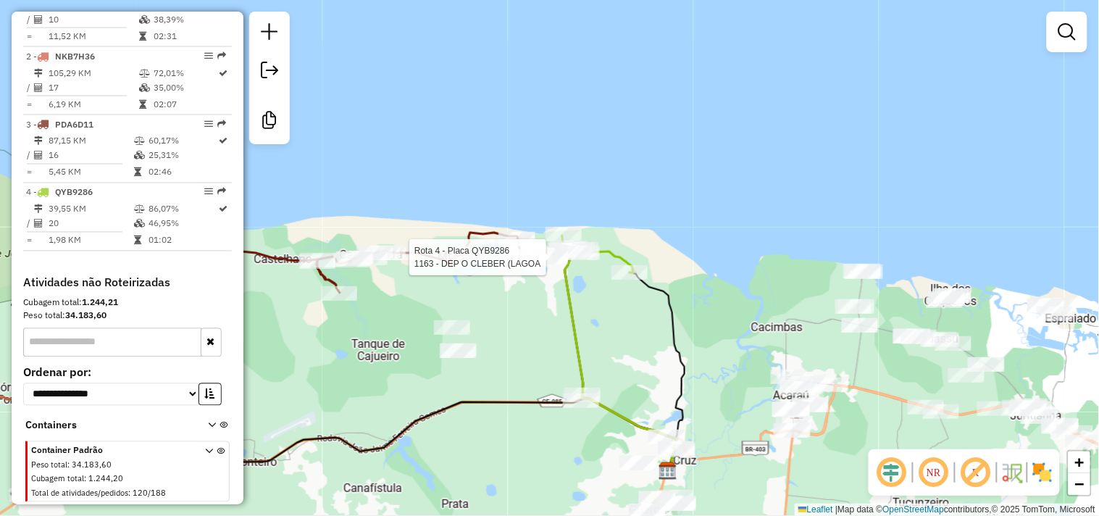
select select "**********"
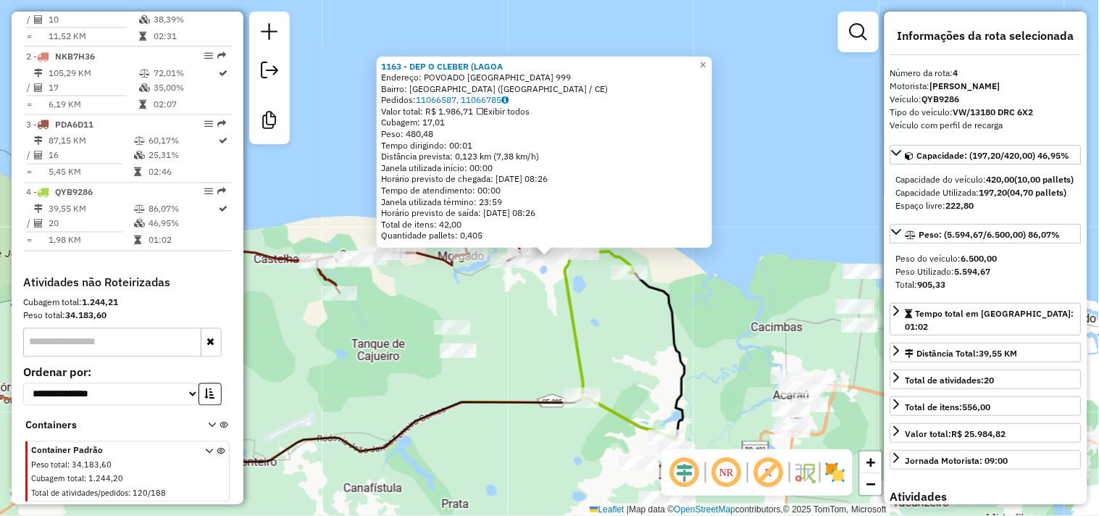
click at [549, 286] on div "1163 - DEP O CLEBER (LAGOA Endereço: POVOADO LAGOA DA VOLTA 999 Bairro: LAGOA D…" at bounding box center [549, 258] width 1099 height 516
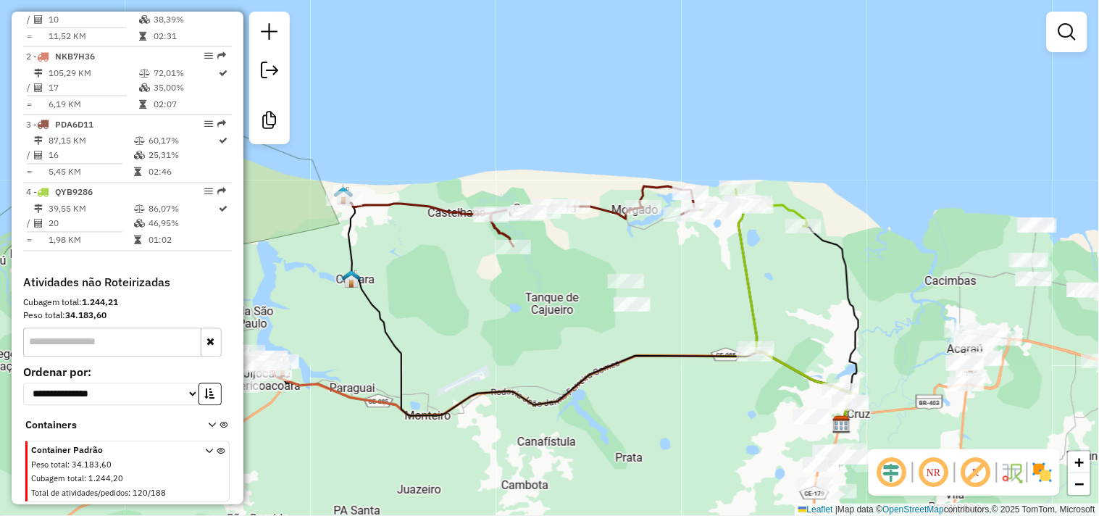
drag, startPoint x: 409, startPoint y: 301, endPoint x: 583, endPoint y: 254, distance: 180.0
click at [583, 254] on div "Janela de atendimento Grade de atendimento Capacidade Transportadoras Veículos …" at bounding box center [549, 258] width 1099 height 516
select select "**********"
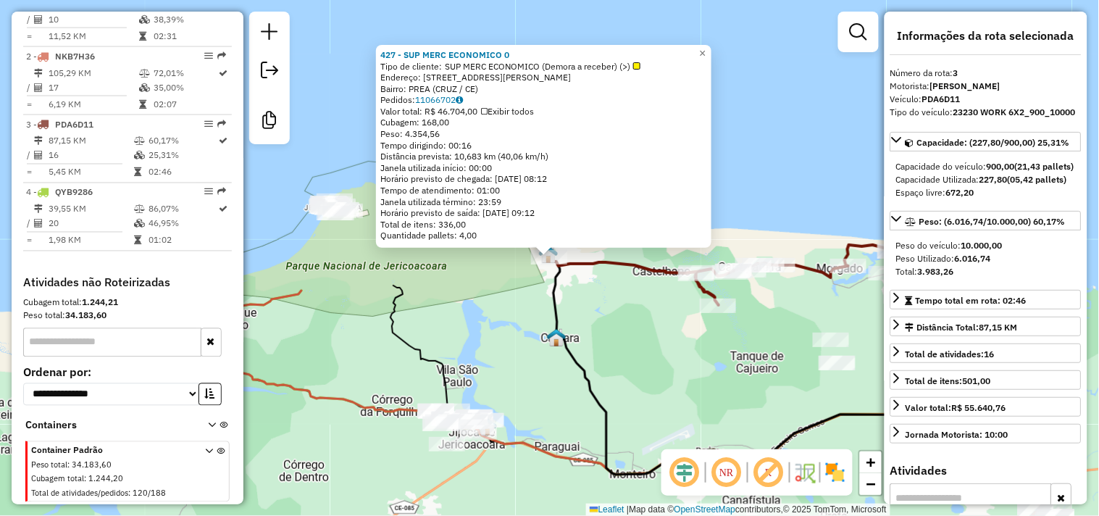
click at [524, 300] on div "427 - SUP MERC ECONOMICO 0 Tipo de cliente: SUP MERC ECONOMICO (Demora a recebe…" at bounding box center [549, 258] width 1099 height 516
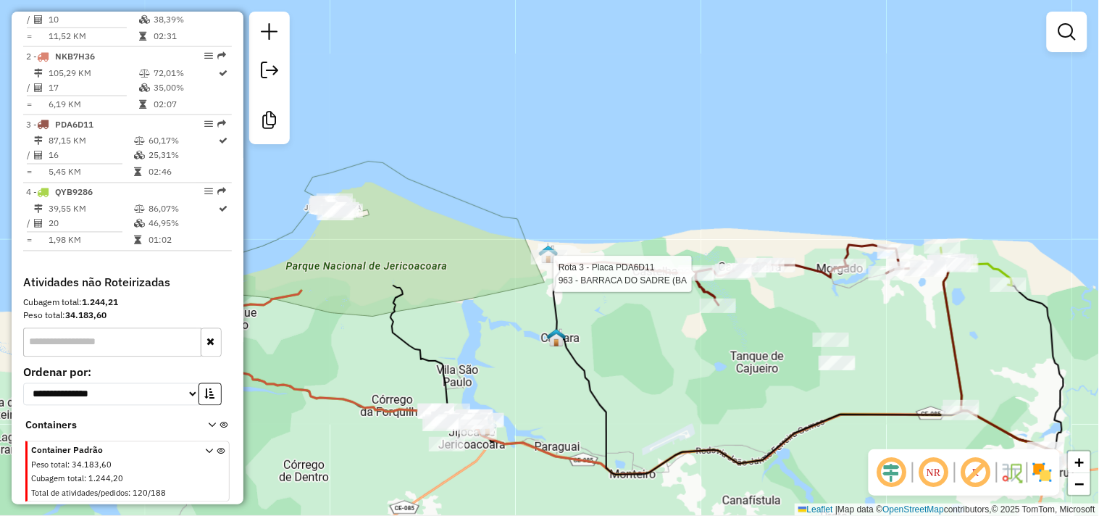
select select "**********"
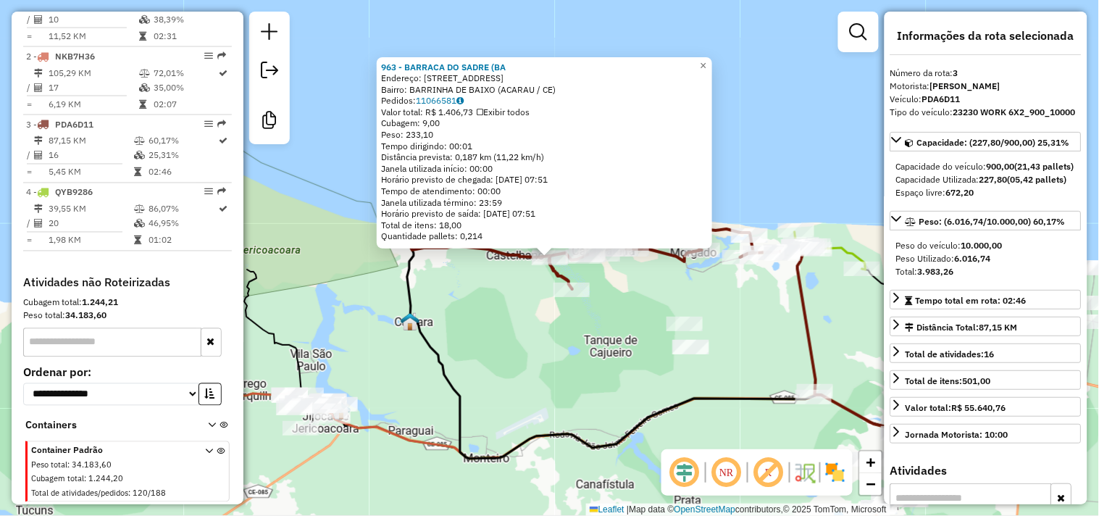
click at [712, 299] on div "963 - BARRACA DO SADRE (BA Endereço: RUA DAS LAGOA 1 Bairro: BARRINHA DE BAIXO …" at bounding box center [549, 258] width 1099 height 516
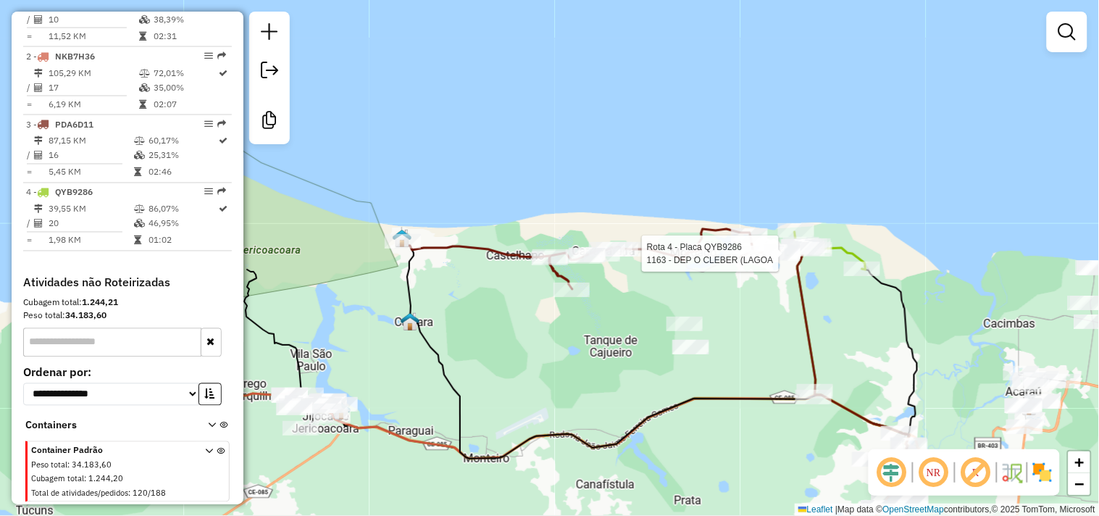
select select "**********"
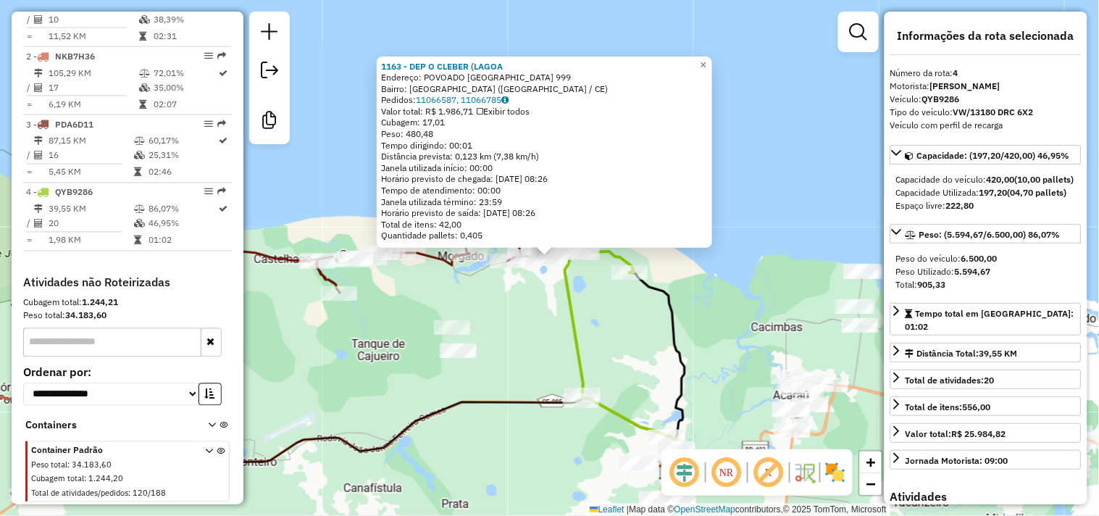
click at [527, 325] on div "1163 - DEP O CLEBER (LAGOA Endereço: POVOADO LAGOA DA VOLTA 999 Bairro: LAGOA D…" at bounding box center [549, 258] width 1099 height 516
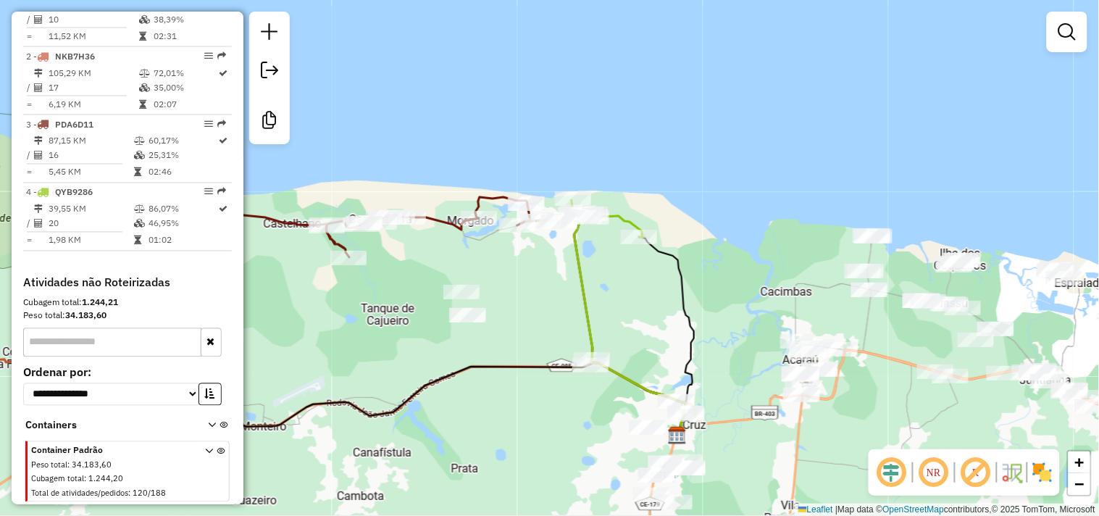
drag, startPoint x: 506, startPoint y: 338, endPoint x: 533, endPoint y: 249, distance: 93.3
click at [533, 251] on div "Janela de atendimento Grade de atendimento Capacidade Transportadoras Veículos …" at bounding box center [549, 258] width 1099 height 516
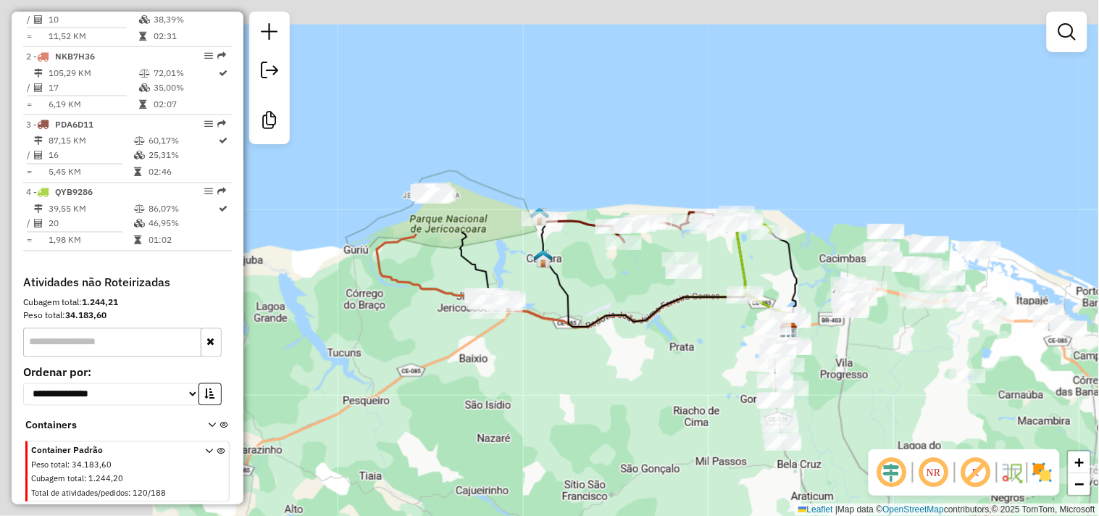
drag, startPoint x: 335, startPoint y: 204, endPoint x: 460, endPoint y: 207, distance: 125.4
click at [506, 236] on div "Janela de atendimento Grade de atendimento Capacidade Transportadoras Veículos …" at bounding box center [549, 258] width 1099 height 516
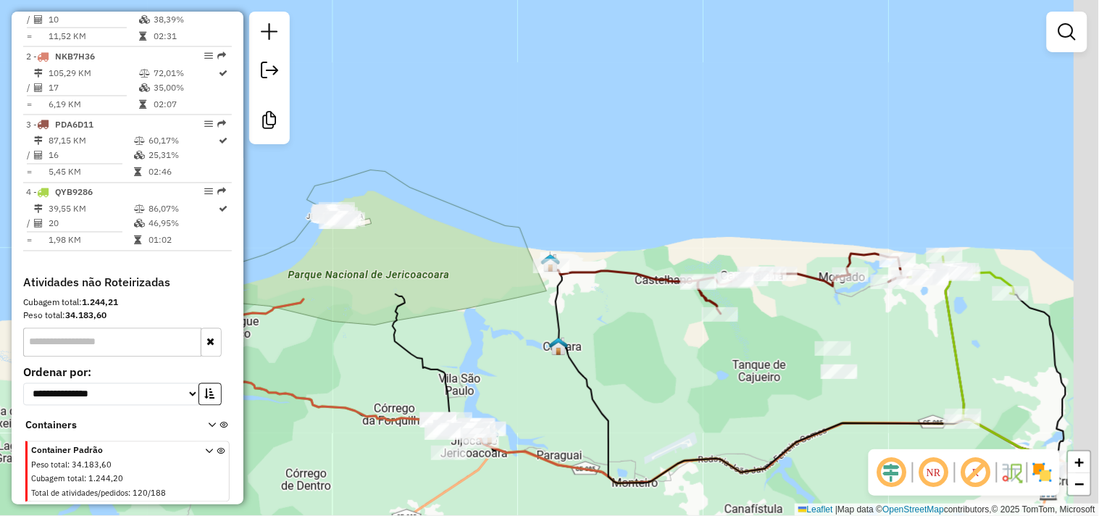
drag, startPoint x: 678, startPoint y: 357, endPoint x: 533, endPoint y: 265, distance: 171.7
click at [503, 268] on div "Janela de atendimento Grade de atendimento Capacidade Transportadoras Veículos …" at bounding box center [549, 258] width 1099 height 516
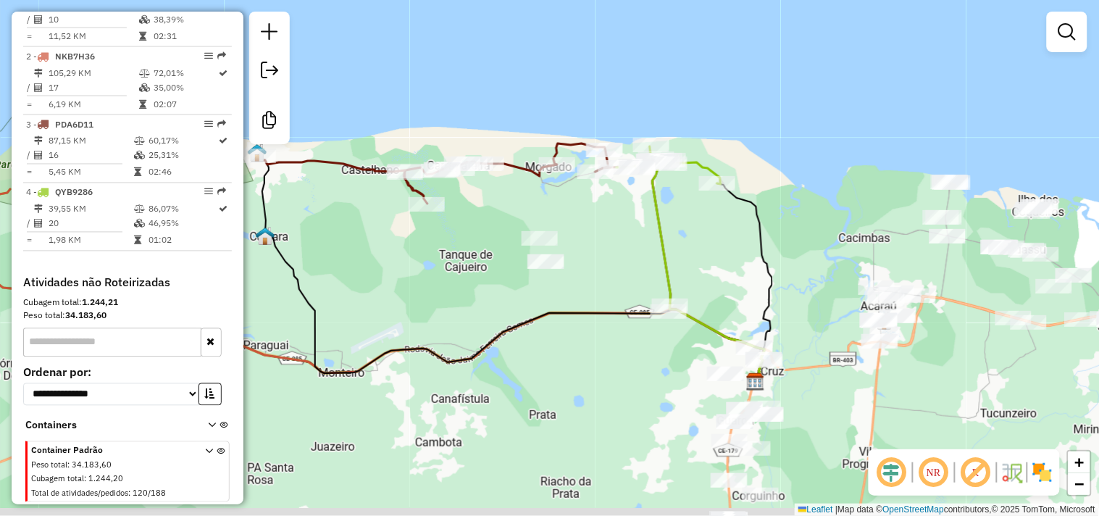
drag, startPoint x: 719, startPoint y: 238, endPoint x: 570, endPoint y: 180, distance: 159.5
click at [533, 182] on div "Janela de atendimento Grade de atendimento Capacidade Transportadoras Veículos …" at bounding box center [549, 258] width 1099 height 516
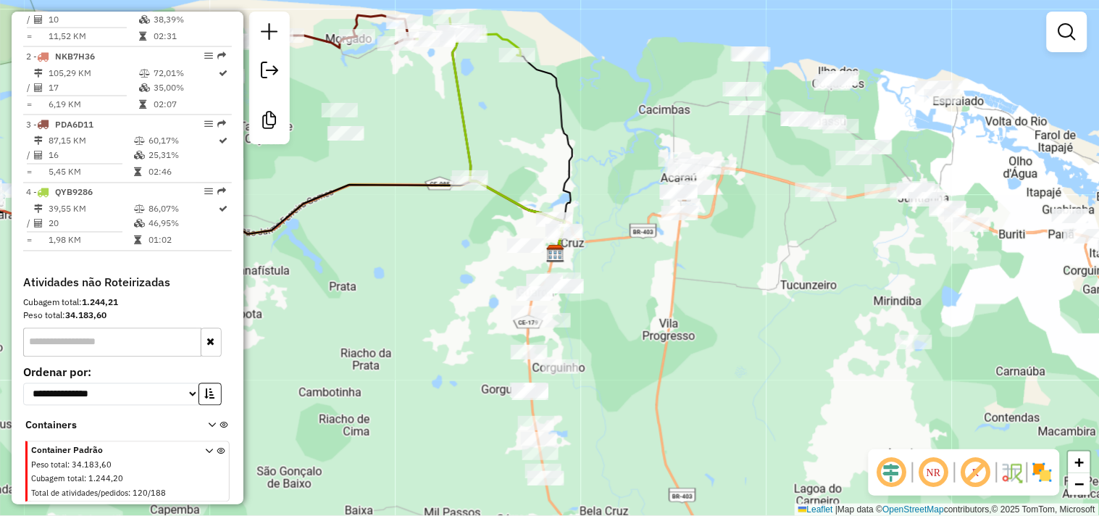
drag, startPoint x: 644, startPoint y: 240, endPoint x: 459, endPoint y: 107, distance: 227.9
click at [469, 113] on div "Janela de atendimento Grade de atendimento Capacidade Transportadoras Veículos …" at bounding box center [549, 258] width 1099 height 516
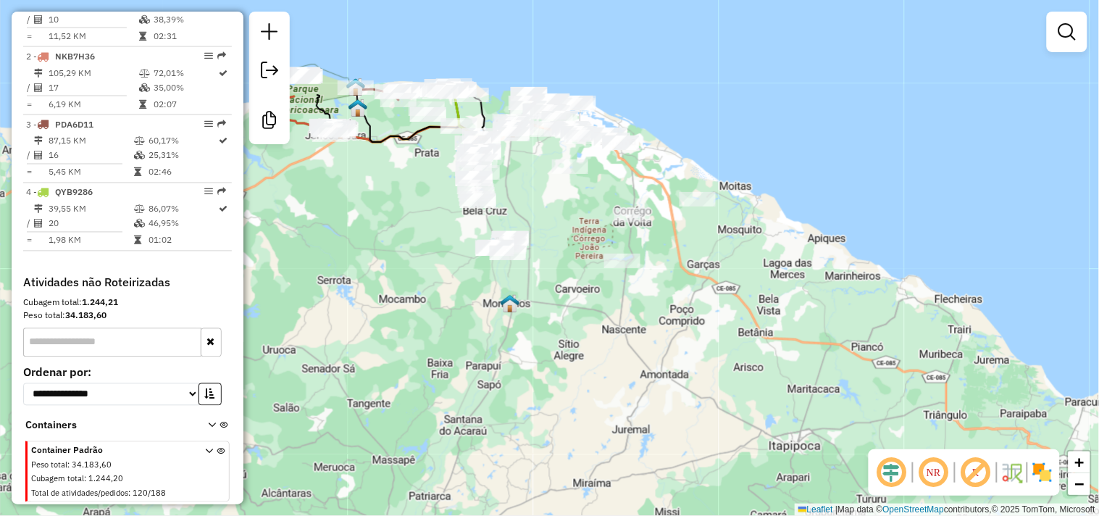
drag, startPoint x: 451, startPoint y: 259, endPoint x: 422, endPoint y: 216, distance: 52.3
click at [512, 316] on div "Janela de atendimento Grade de atendimento Capacidade Transportadoras Veículos …" at bounding box center [549, 258] width 1099 height 516
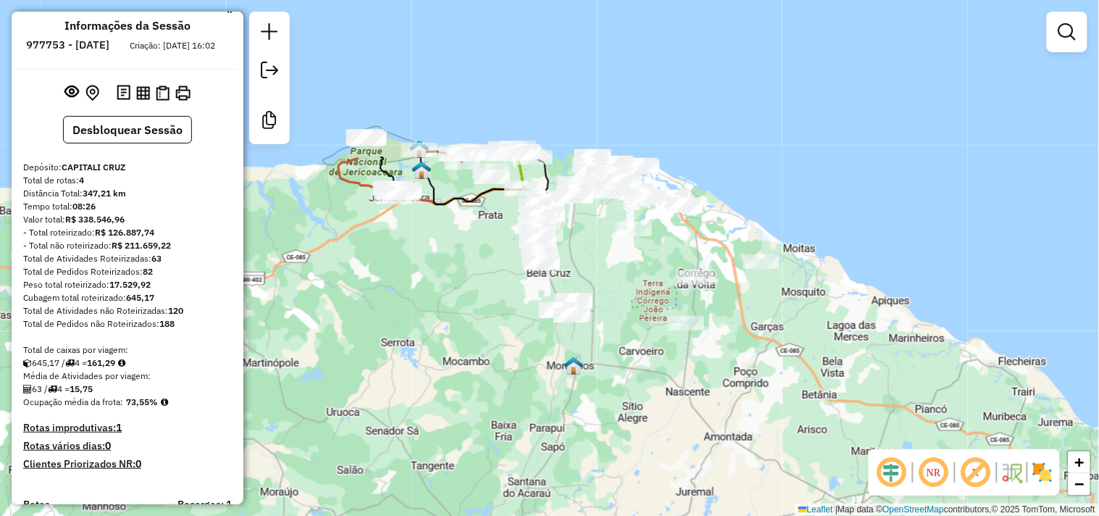
scroll to position [0, 0]
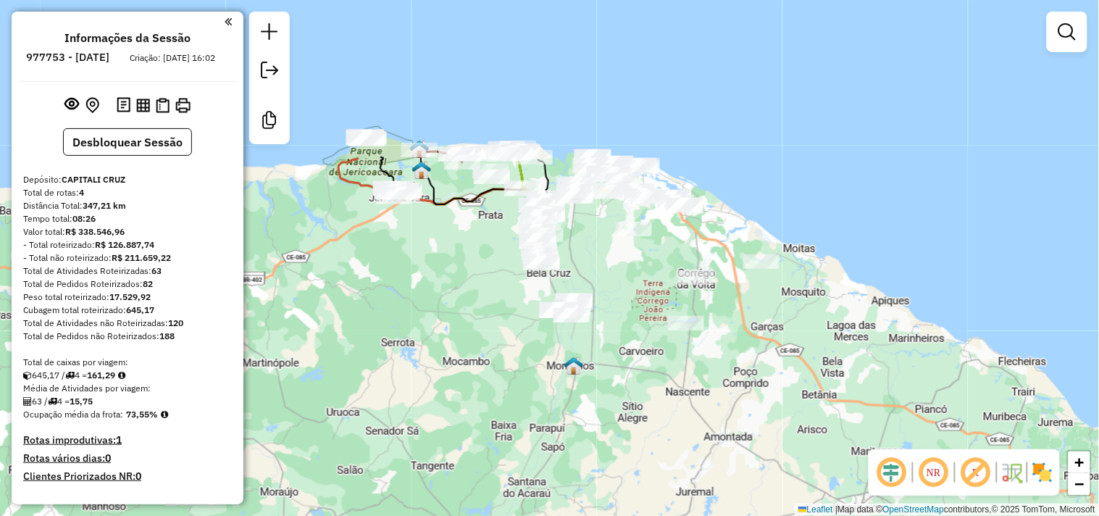
drag, startPoint x: 24, startPoint y: 241, endPoint x: 169, endPoint y: 264, distance: 146.8
click at [130, 238] on div "Valor total: R$ 338.546,96" at bounding box center [127, 231] width 209 height 13
copy div "Valor total: R$ 338.546,96"
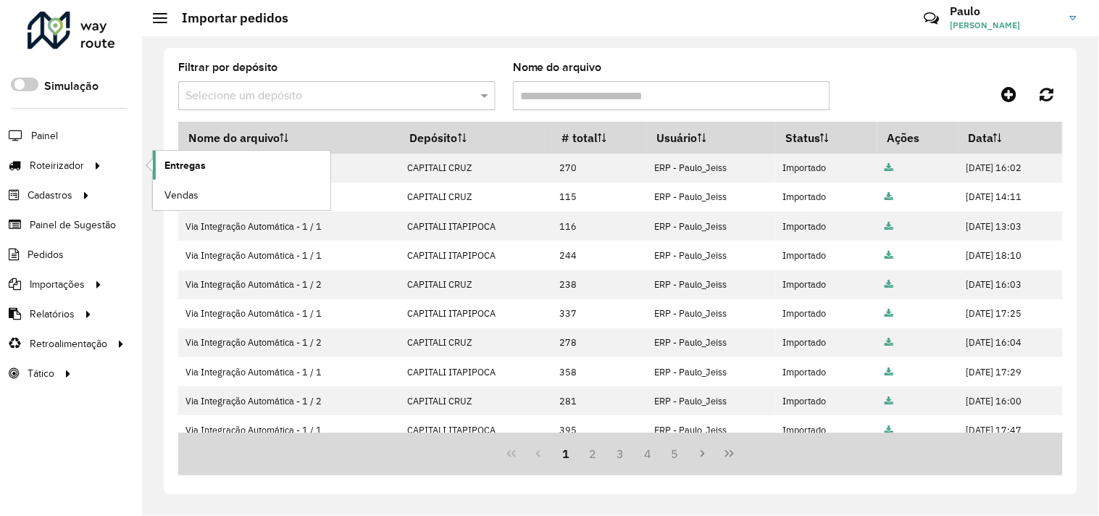
click at [222, 161] on link "Entregas" at bounding box center [242, 165] width 178 height 29
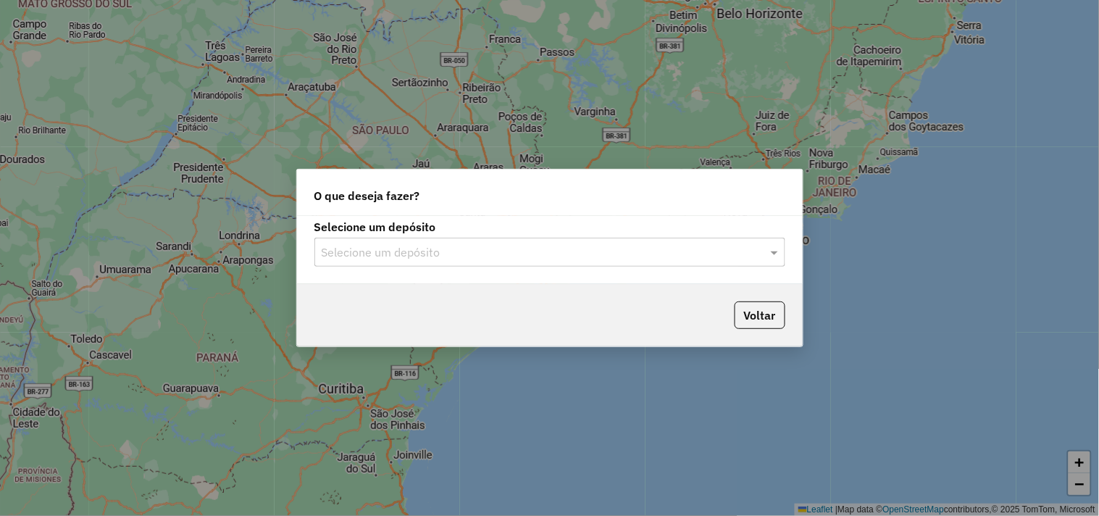
click at [446, 258] on input "text" at bounding box center [536, 252] width 428 height 17
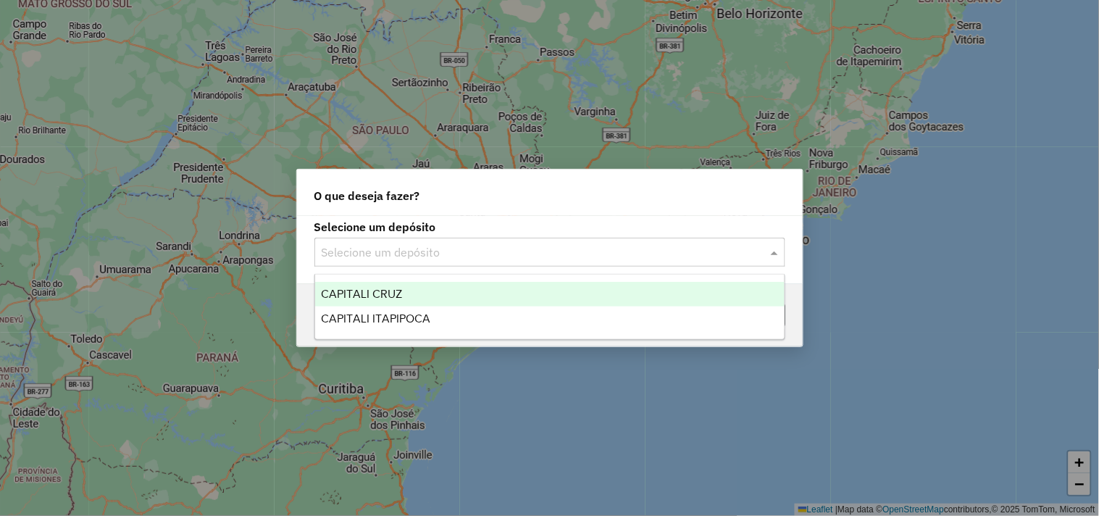
click at [400, 297] on span "CAPITALI CRUZ" at bounding box center [361, 294] width 81 height 12
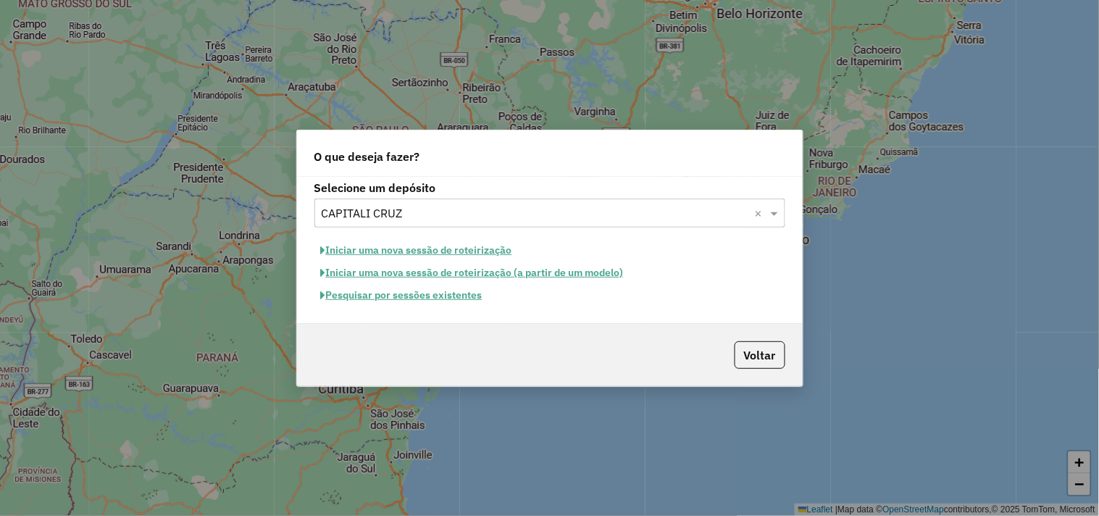
click at [401, 249] on button "Iniciar uma nova sessão de roteirização" at bounding box center [417, 250] width 204 height 22
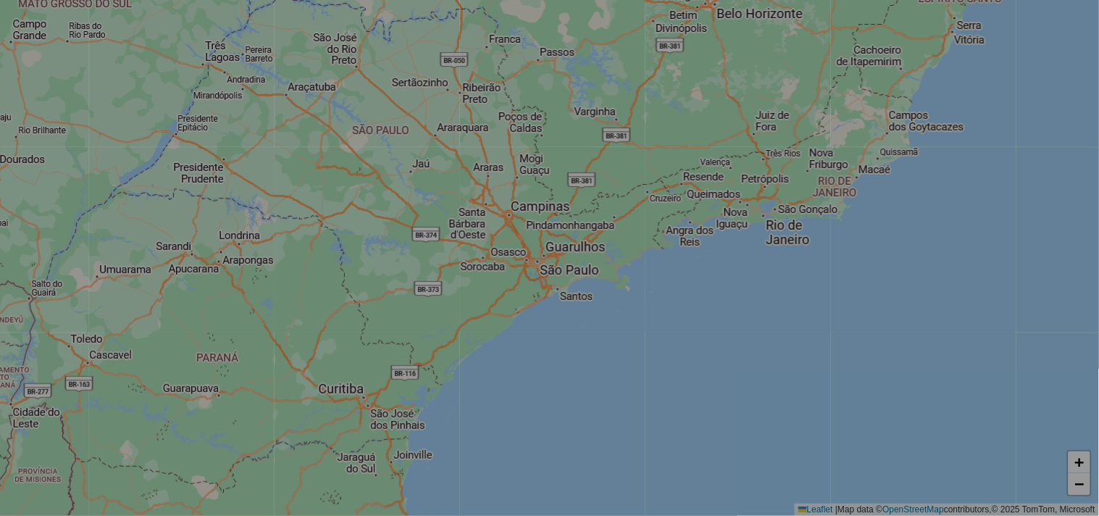
select select "*"
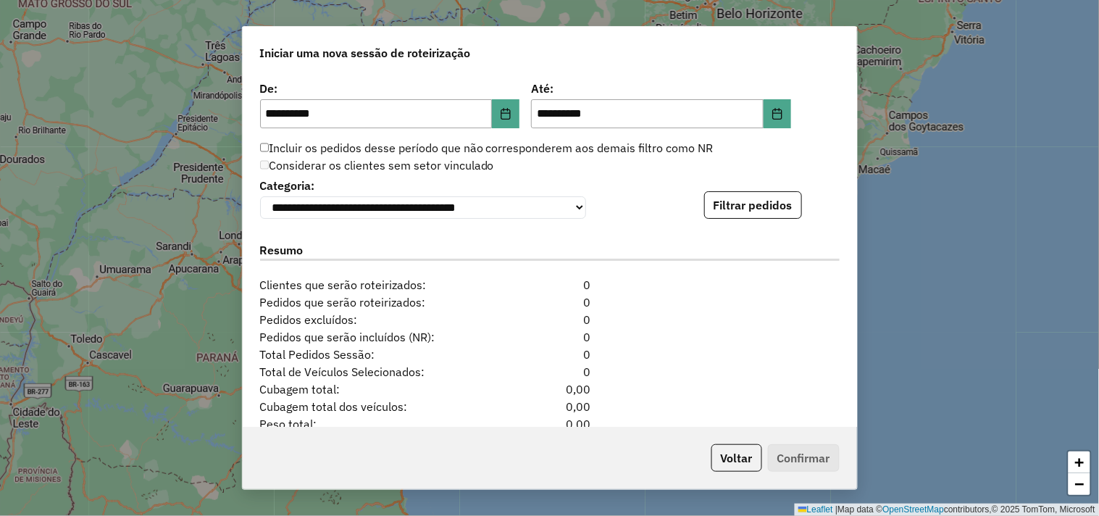
scroll to position [1401, 0]
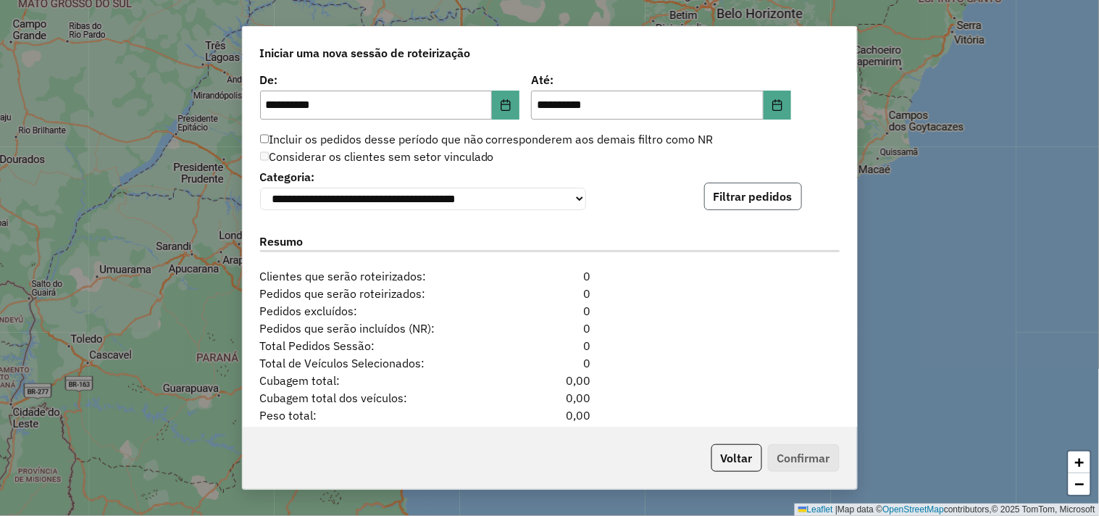
click at [741, 190] on button "Filtrar pedidos" at bounding box center [753, 197] width 98 height 28
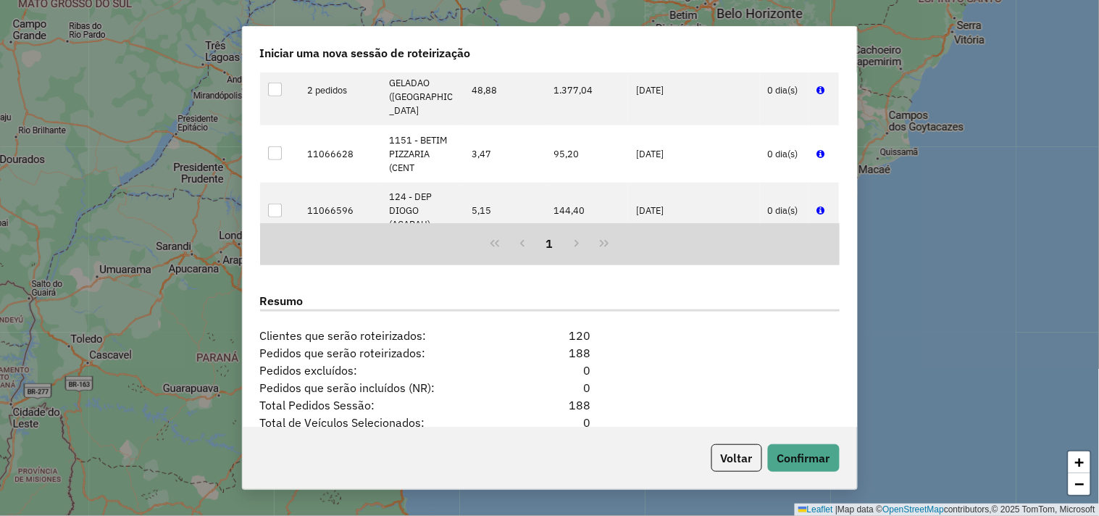
scroll to position [1780, 0]
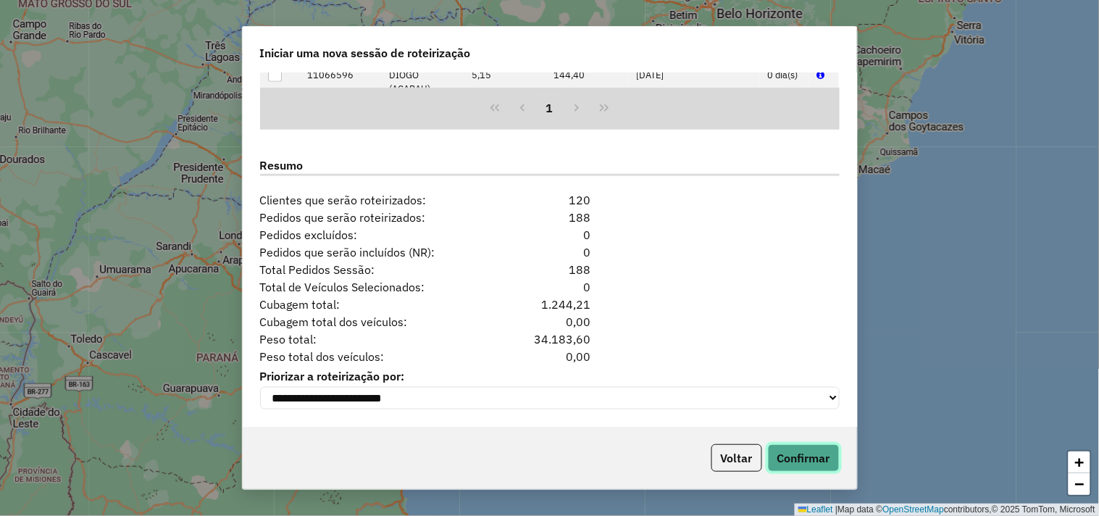
click at [792, 453] on button "Confirmar" at bounding box center [804, 458] width 72 height 28
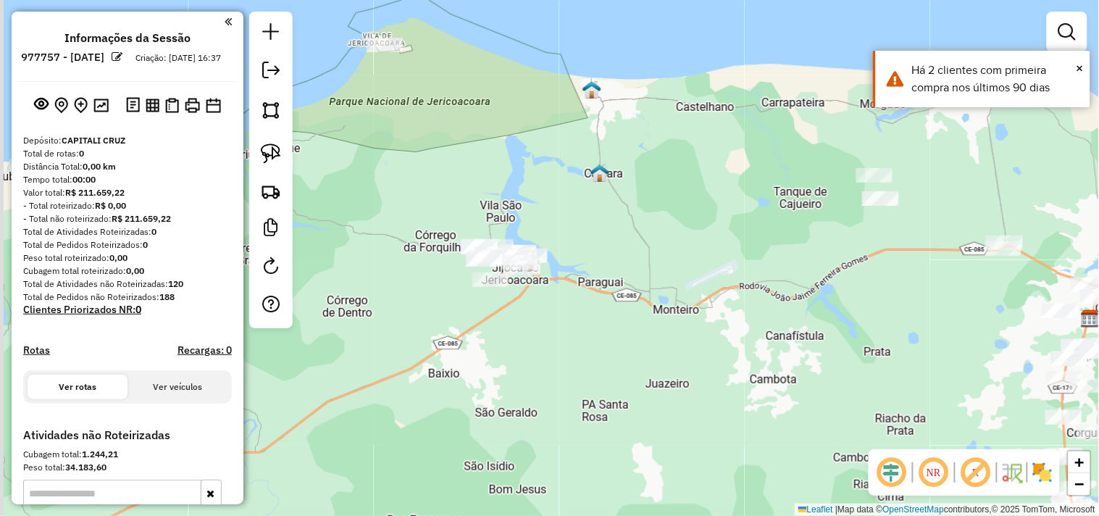
click at [490, 357] on div "Janela de atendimento Grade de atendimento Capacidade Transportadoras Veículos …" at bounding box center [549, 258] width 1099 height 516
click at [269, 158] on img at bounding box center [271, 153] width 20 height 20
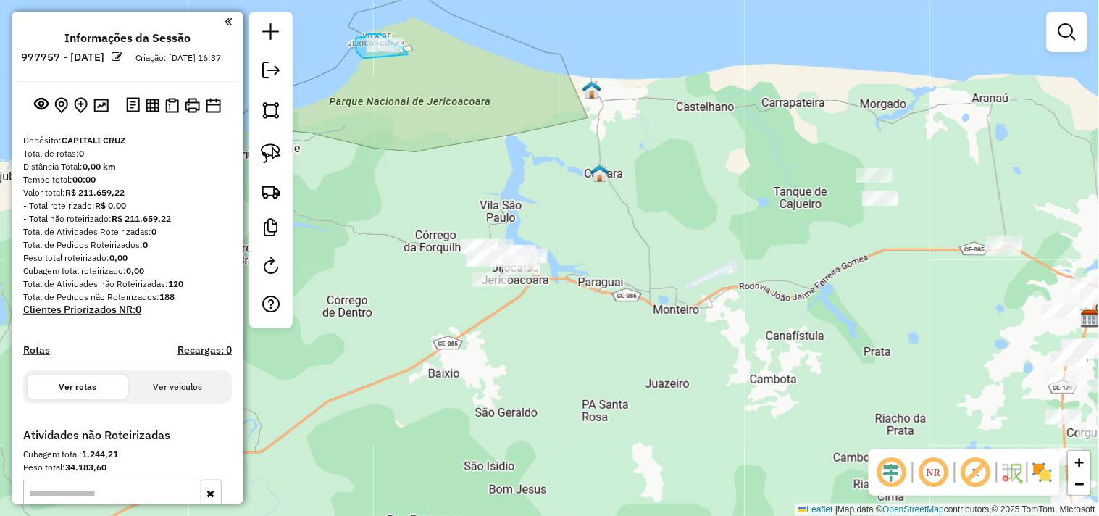
drag, startPoint x: 362, startPoint y: 58, endPoint x: 401, endPoint y: 66, distance: 39.9
click at [267, 156] on img at bounding box center [271, 153] width 20 height 20
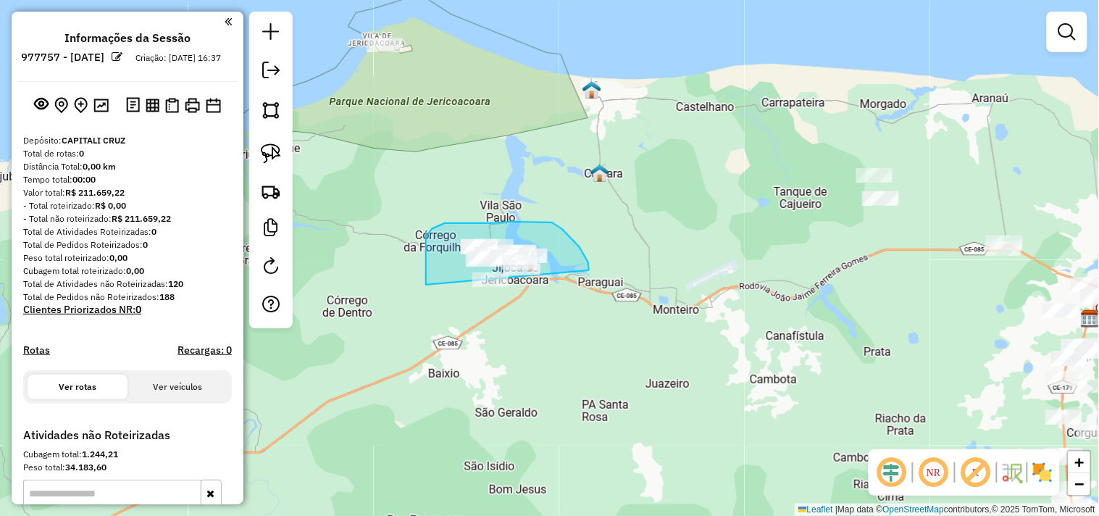
drag, startPoint x: 426, startPoint y: 285, endPoint x: 422, endPoint y: 312, distance: 27.9
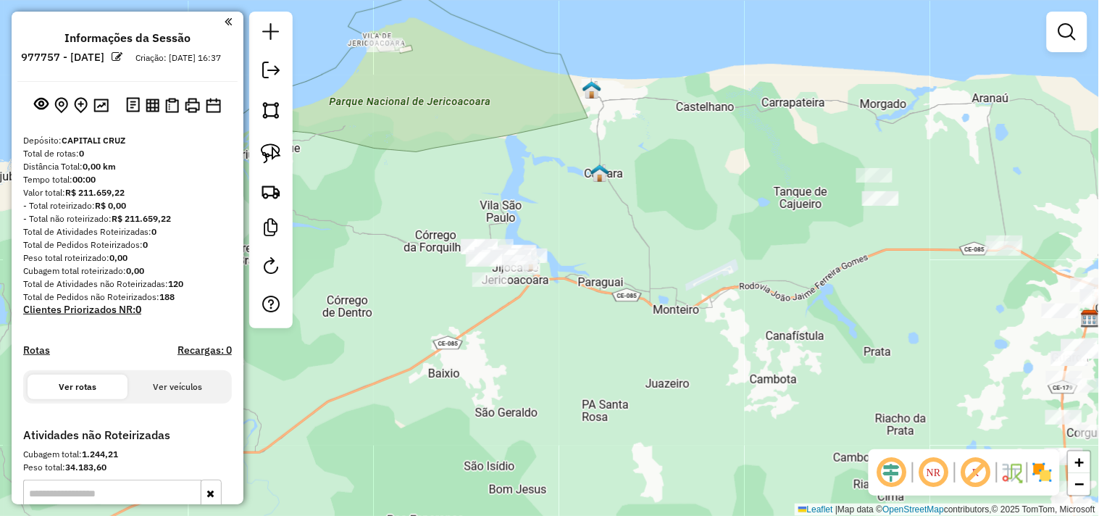
drag, startPoint x: 751, startPoint y: 326, endPoint x: 392, endPoint y: 272, distance: 362.8
click at [396, 275] on div "Janela de atendimento Grade de atendimento Capacidade Transportadoras Veículos …" at bounding box center [549, 258] width 1099 height 516
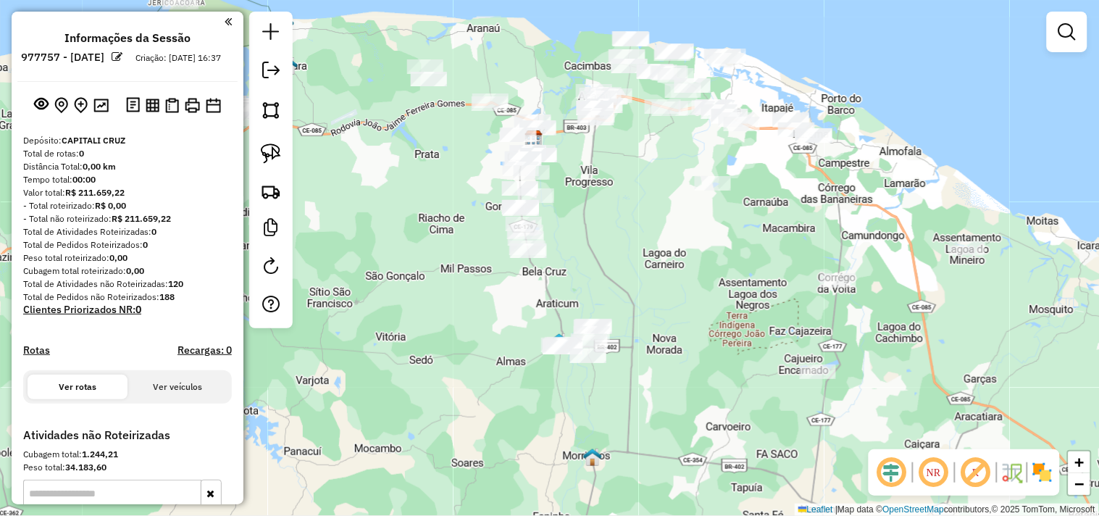
drag, startPoint x: 650, startPoint y: 321, endPoint x: 641, endPoint y: 218, distance: 103.3
click at [641, 218] on div "Janela de atendimento Grade de atendimento Capacidade Transportadoras Veículos …" at bounding box center [549, 258] width 1099 height 516
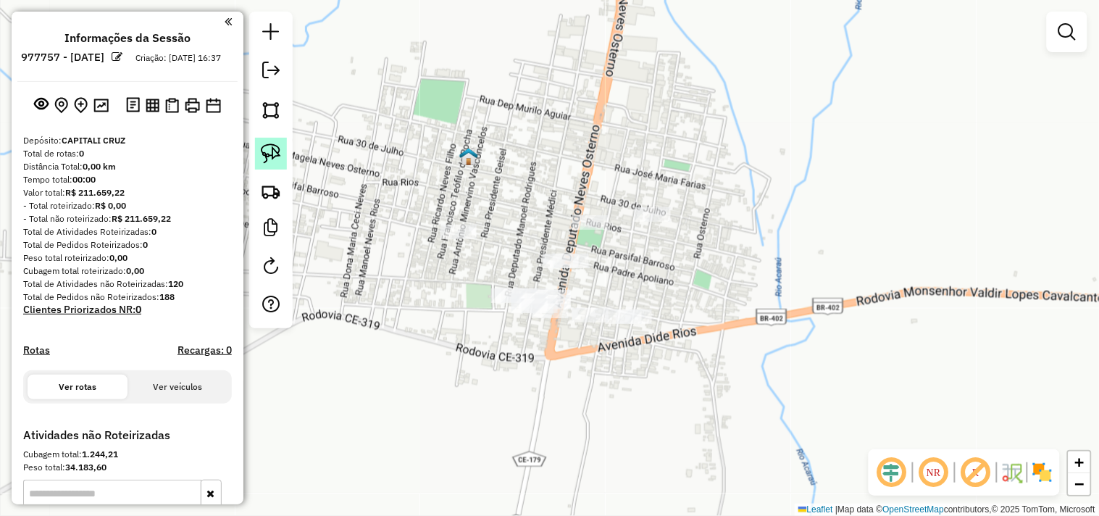
click at [280, 156] on img at bounding box center [271, 153] width 20 height 20
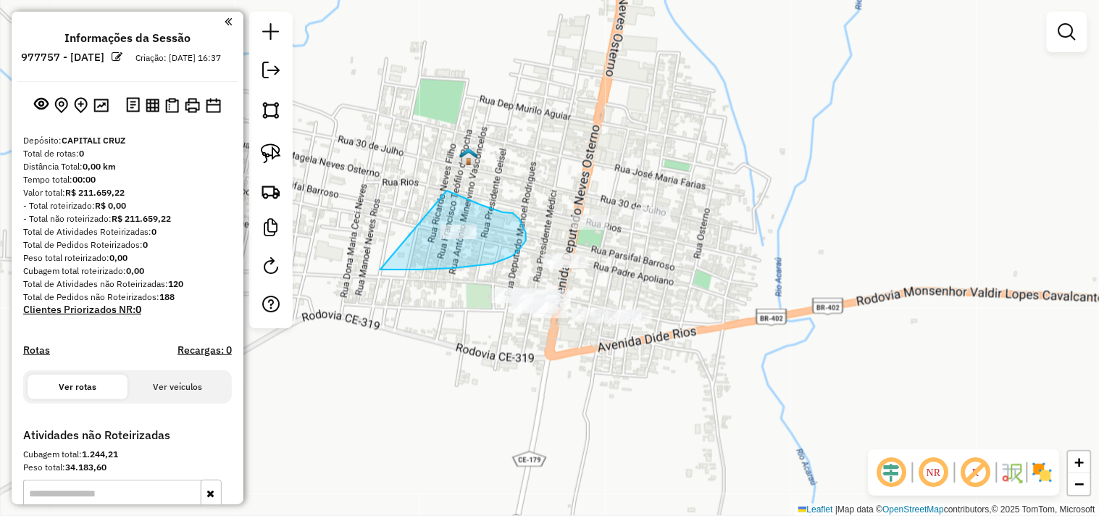
drag, startPoint x: 523, startPoint y: 226, endPoint x: 380, endPoint y: 270, distance: 149.2
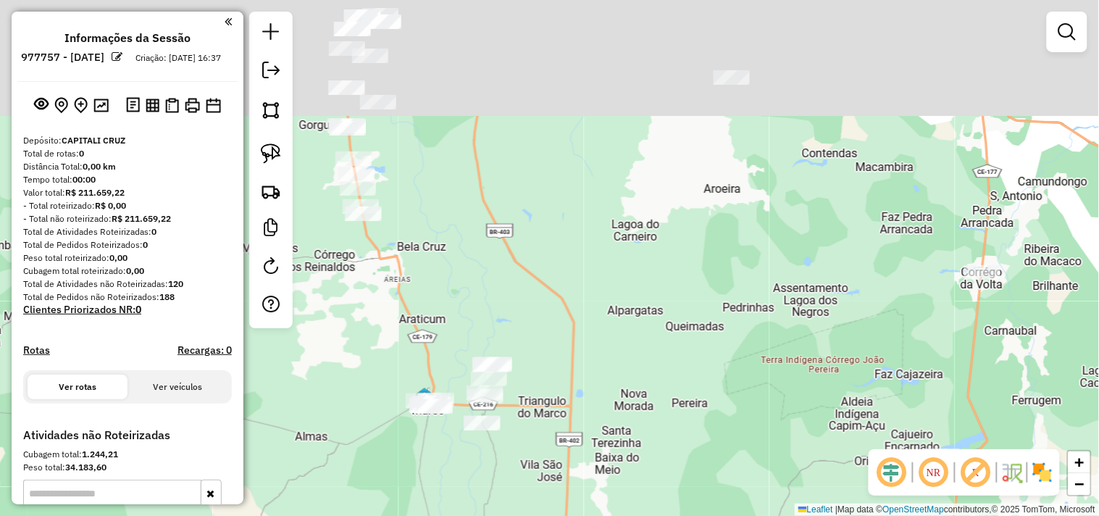
drag, startPoint x: 343, startPoint y: 170, endPoint x: 372, endPoint y: 323, distance: 155.6
click at [371, 322] on div "Janela de atendimento Grade de atendimento Capacidade Transportadoras Veículos …" at bounding box center [549, 258] width 1099 height 516
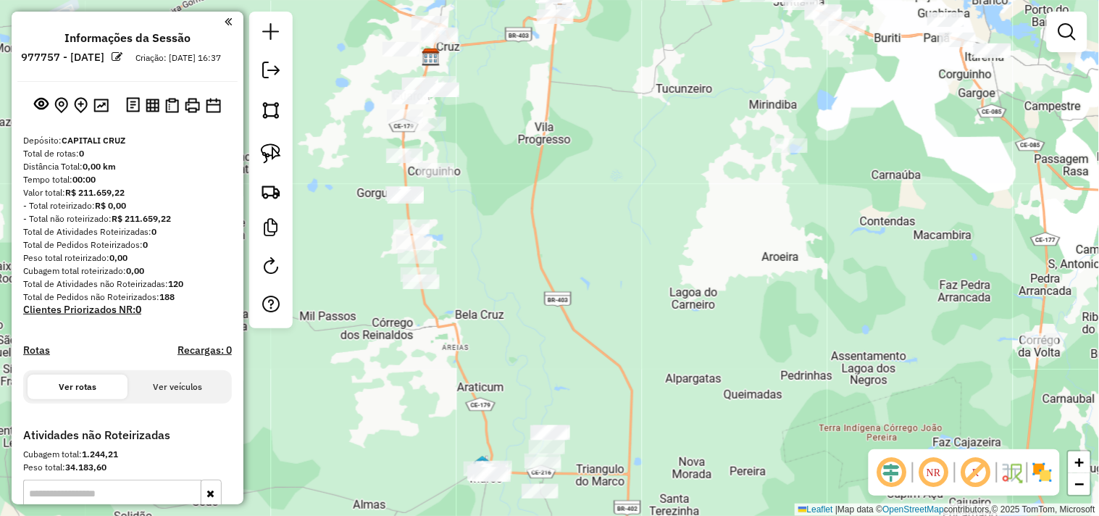
drag, startPoint x: 454, startPoint y: 254, endPoint x: 498, endPoint y: 297, distance: 61.0
click at [498, 297] on div "Janela de atendimento Grade de atendimento Capacidade Transportadoras Veículos …" at bounding box center [549, 258] width 1099 height 516
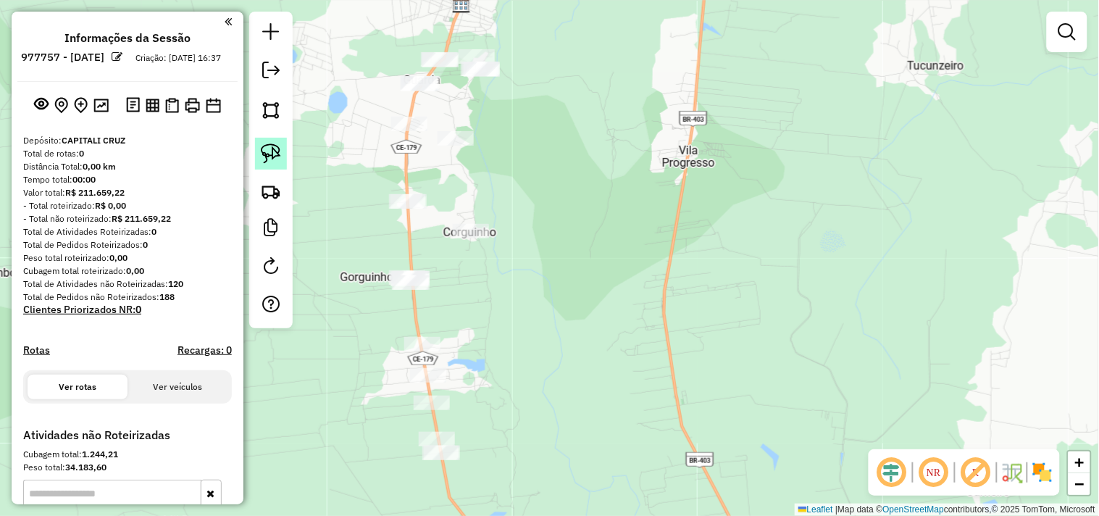
click at [272, 160] on img at bounding box center [271, 153] width 20 height 20
drag, startPoint x: 366, startPoint y: 104, endPoint x: 393, endPoint y: 143, distance: 47.4
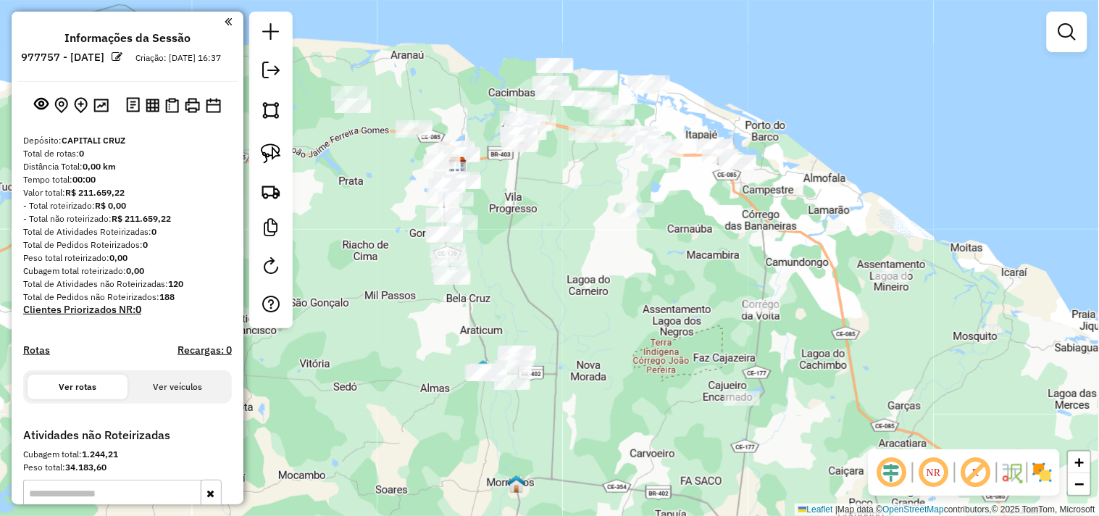
drag, startPoint x: 569, startPoint y: 315, endPoint x: 542, endPoint y: 247, distance: 73.2
click at [548, 257] on div "Janela de atendimento Grade de atendimento Capacidade Transportadoras Veículos …" at bounding box center [549, 258] width 1099 height 516
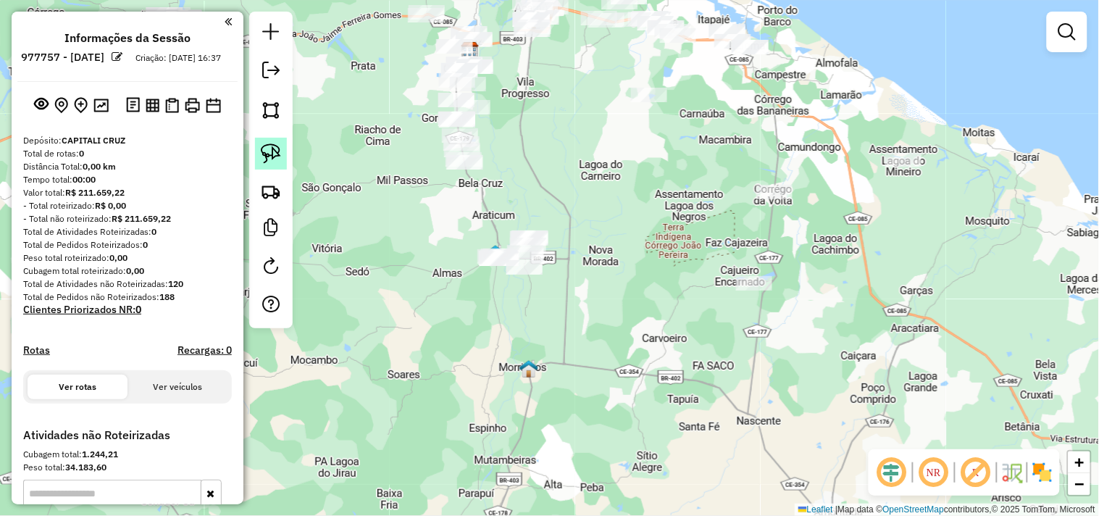
click at [278, 145] on img at bounding box center [271, 153] width 20 height 20
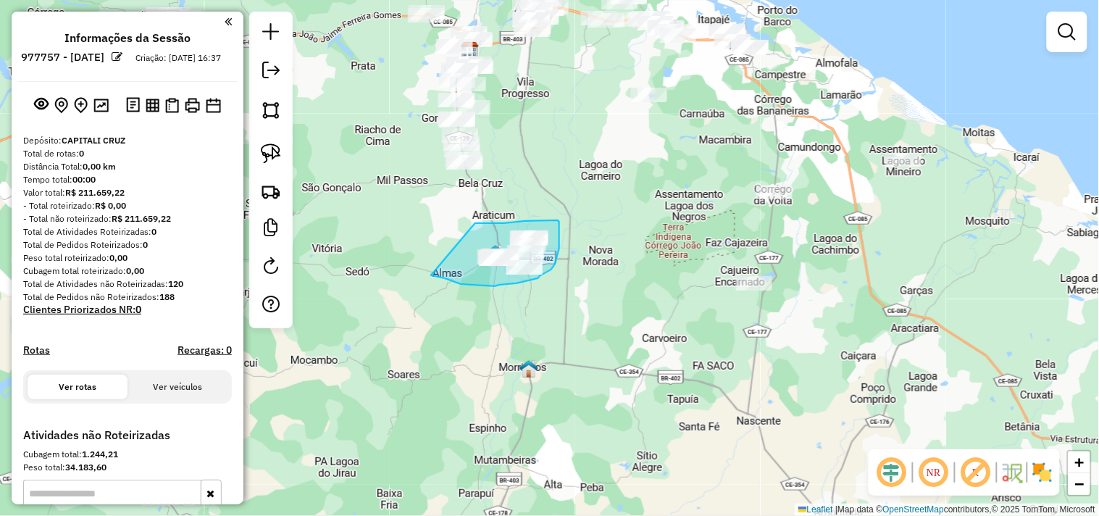
drag, startPoint x: 475, startPoint y: 223, endPoint x: 431, endPoint y: 275, distance: 68.4
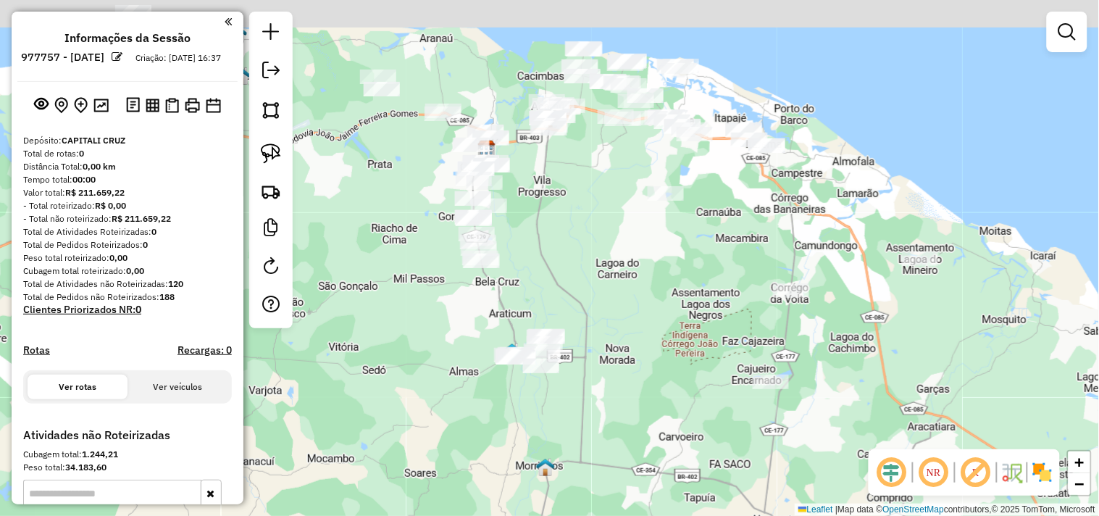
drag, startPoint x: 586, startPoint y: 207, endPoint x: 602, endPoint y: 308, distance: 102.1
click at [602, 308] on div "Janela de atendimento Grade de atendimento Capacidade Transportadoras Veículos …" at bounding box center [549, 258] width 1099 height 516
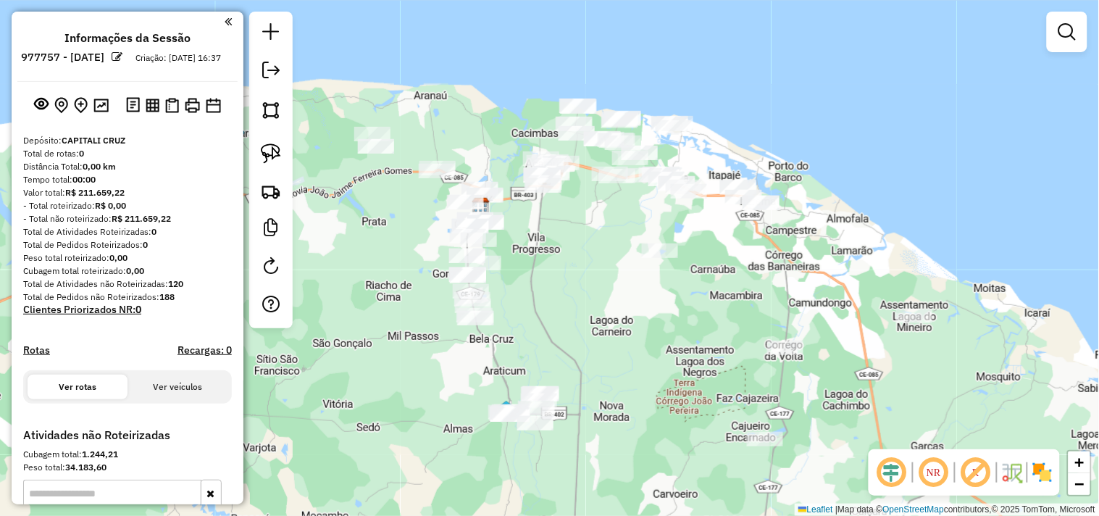
drag, startPoint x: 624, startPoint y: 267, endPoint x: 620, endPoint y: 323, distance: 56.7
click at [620, 323] on div "Janela de atendimento Grade de atendimento Capacidade Transportadoras Veículos …" at bounding box center [549, 258] width 1099 height 516
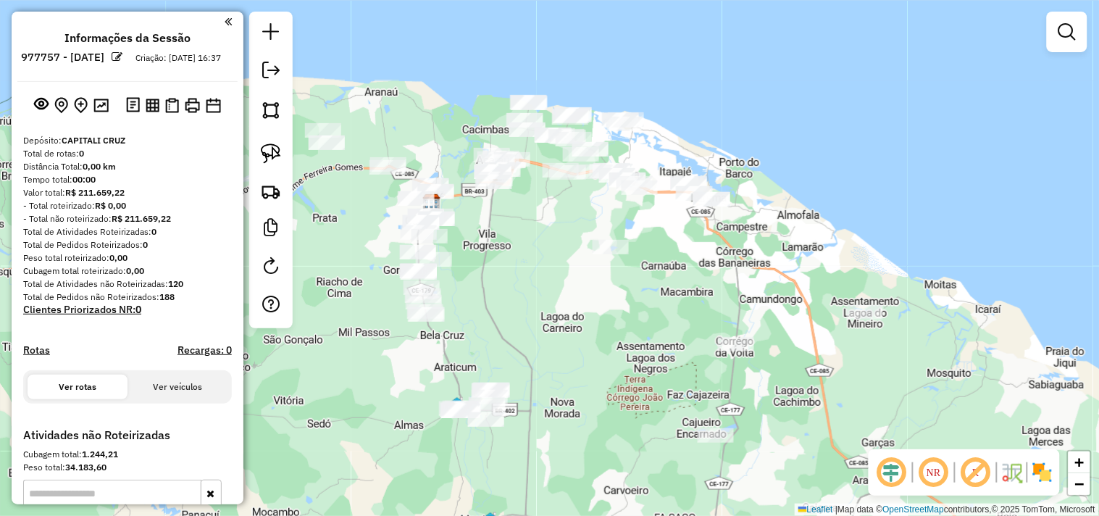
drag, startPoint x: 587, startPoint y: 333, endPoint x: 567, endPoint y: 365, distance: 37.4
click at [567, 365] on div "Janela de atendimento Grade de atendimento Capacidade Transportadoras Veículos …" at bounding box center [549, 258] width 1099 height 516
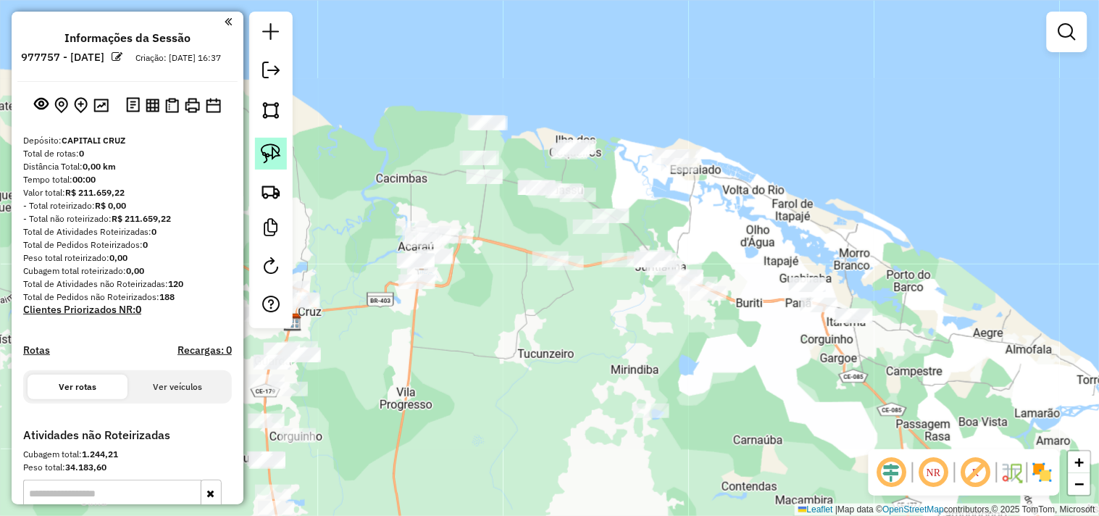
click at [279, 162] on img at bounding box center [271, 153] width 20 height 20
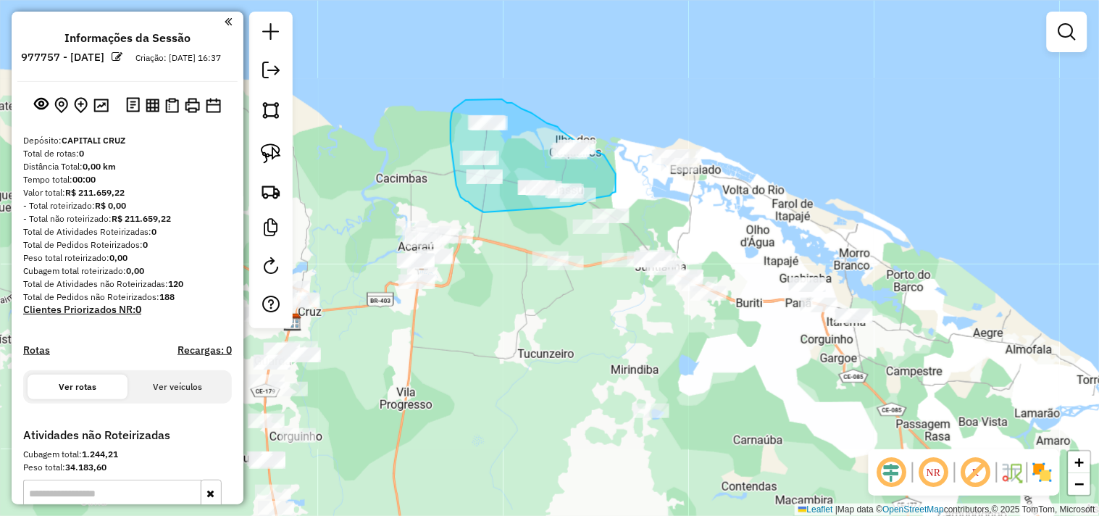
drag, startPoint x: 484, startPoint y: 212, endPoint x: 569, endPoint y: 207, distance: 84.9
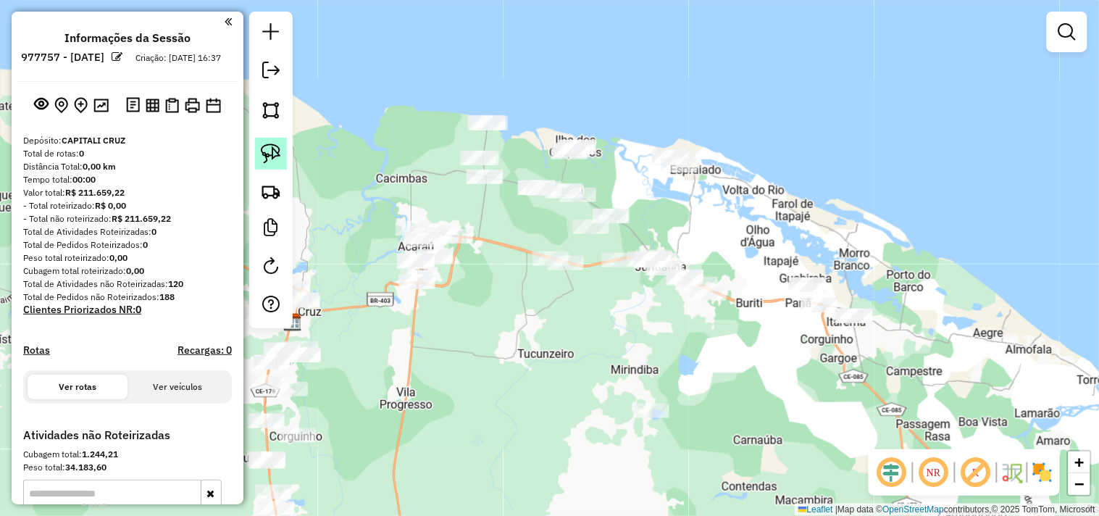
click at [283, 145] on link at bounding box center [271, 154] width 32 height 32
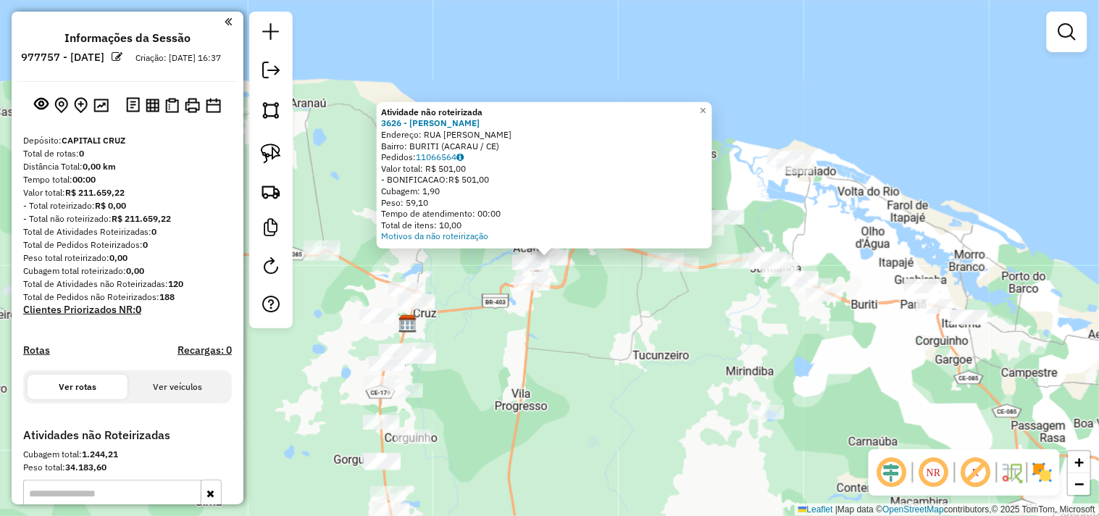
click at [591, 328] on div "Atividade não roteirizada 3626 - [PERSON_NAME] Endereço: RUA EDGAR SALES MOURA …" at bounding box center [549, 258] width 1099 height 516
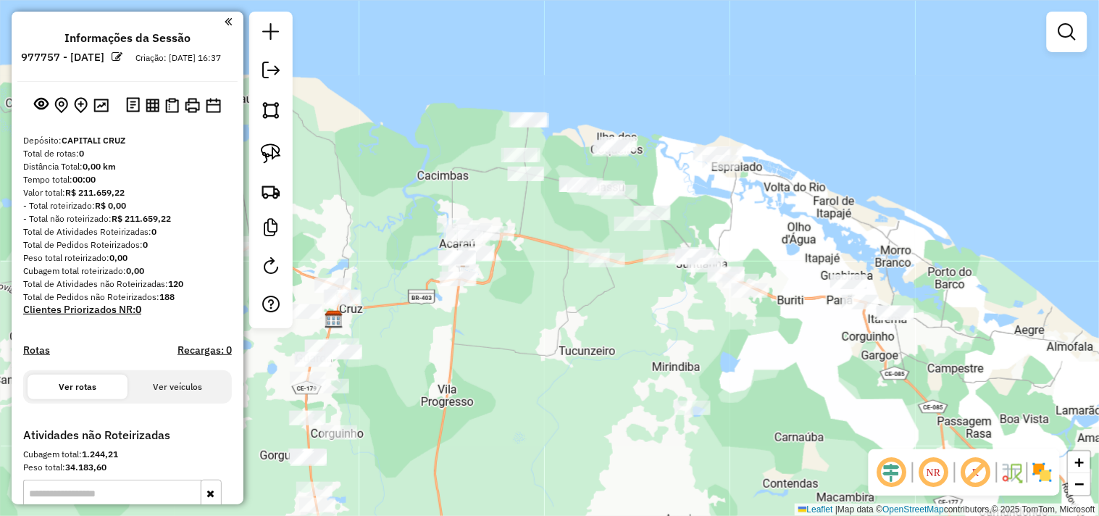
drag, startPoint x: 564, startPoint y: 331, endPoint x: 491, endPoint y: 327, distance: 72.6
click at [491, 327] on div "Janela de atendimento Grade de atendimento Capacidade Transportadoras Veículos …" at bounding box center [549, 258] width 1099 height 516
click at [284, 155] on link at bounding box center [271, 154] width 32 height 32
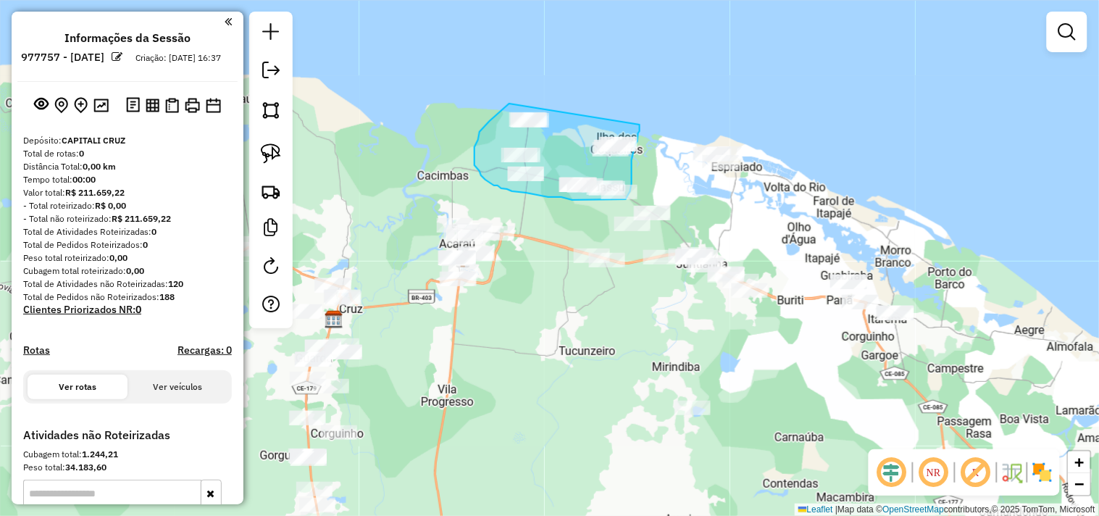
drag, startPoint x: 509, startPoint y: 104, endPoint x: 640, endPoint y: 125, distance: 132.1
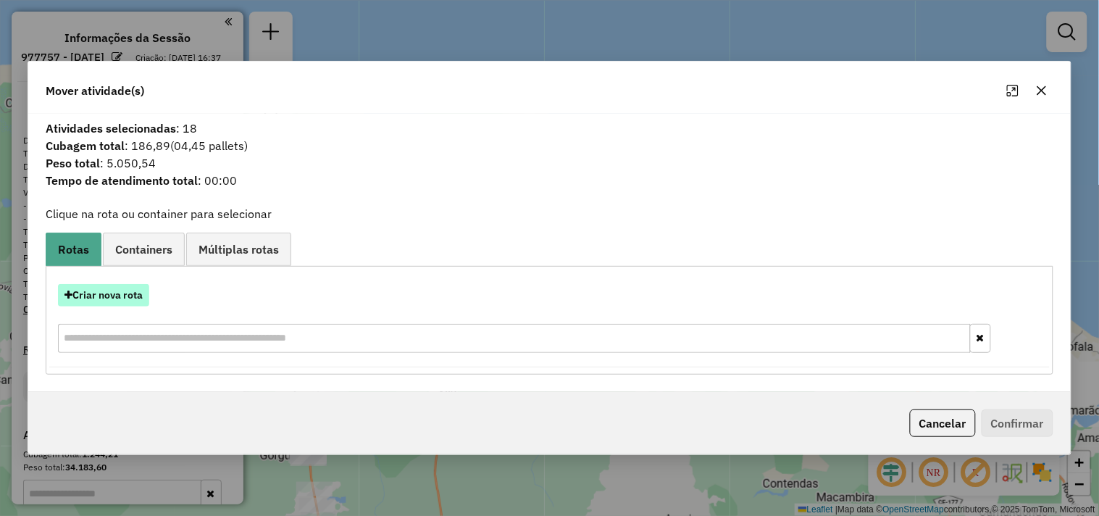
click at [136, 292] on button "Criar nova rota" at bounding box center [103, 295] width 91 height 22
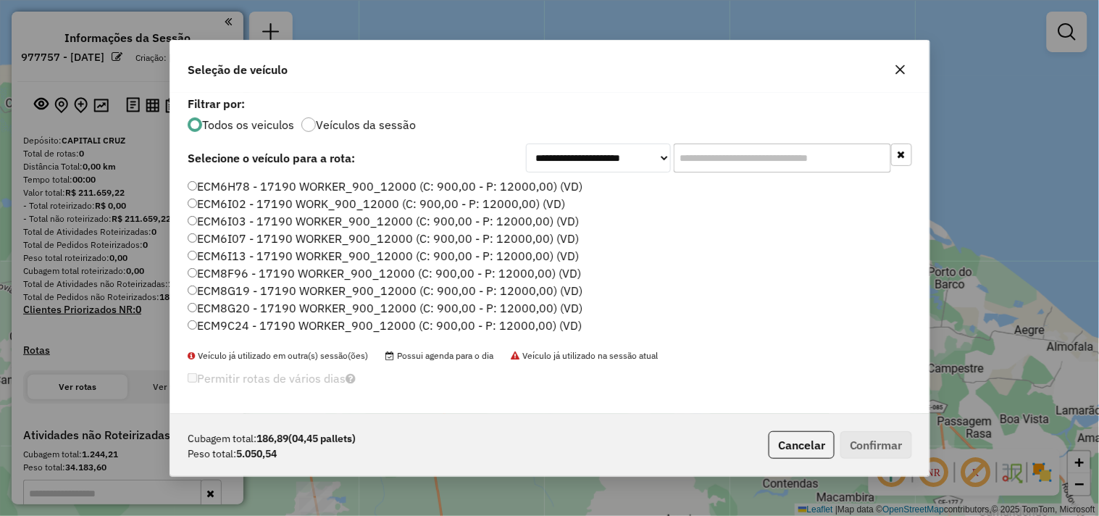
scroll to position [8, 4]
click at [236, 236] on label "ECM6I07 - 17190 WORKER_900_12000 (C: 900,00 - P: 12000,00) (VD)" at bounding box center [383, 238] width 391 height 17
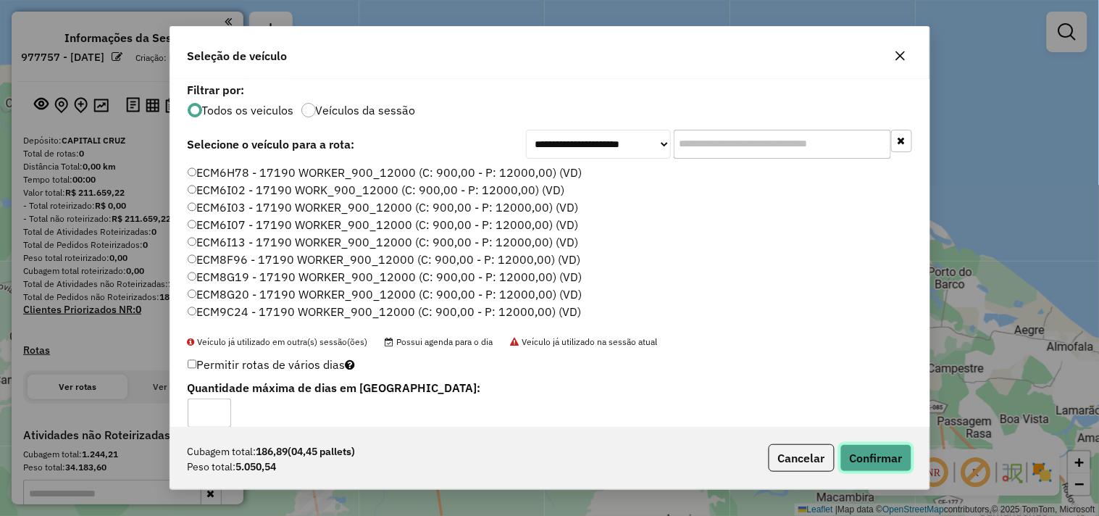
click at [848, 458] on button "Confirmar" at bounding box center [877, 458] width 72 height 28
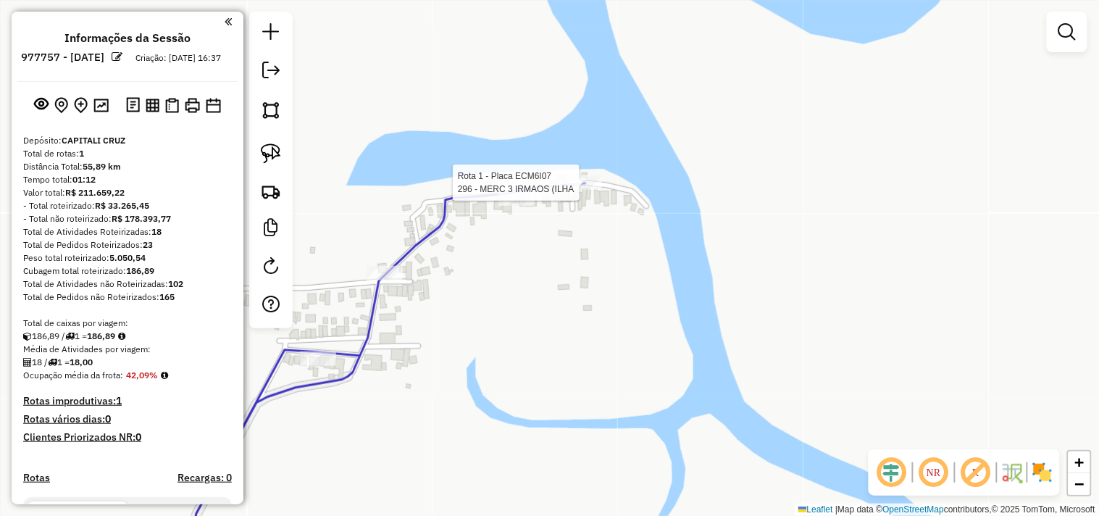
select select "**********"
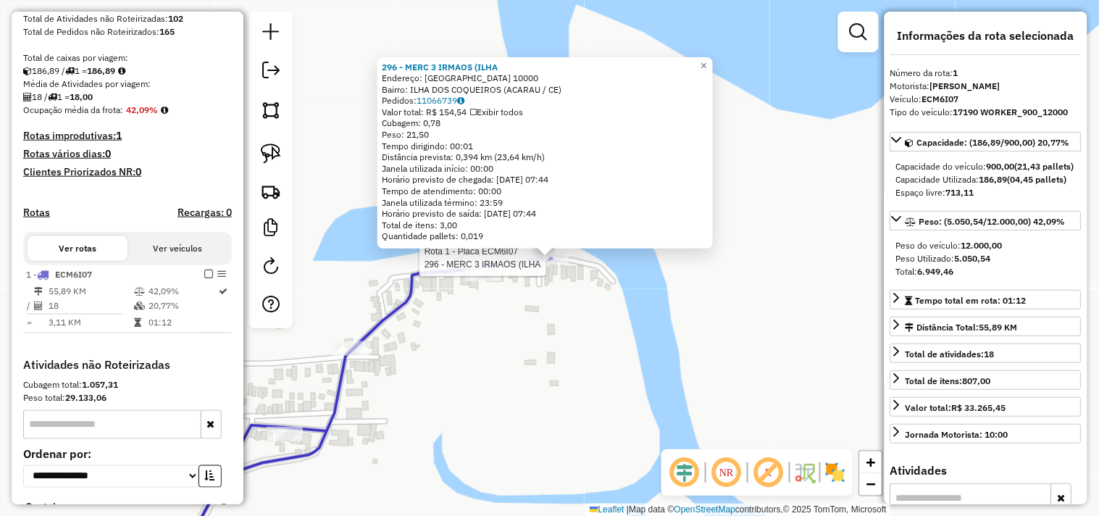
scroll to position [392, 0]
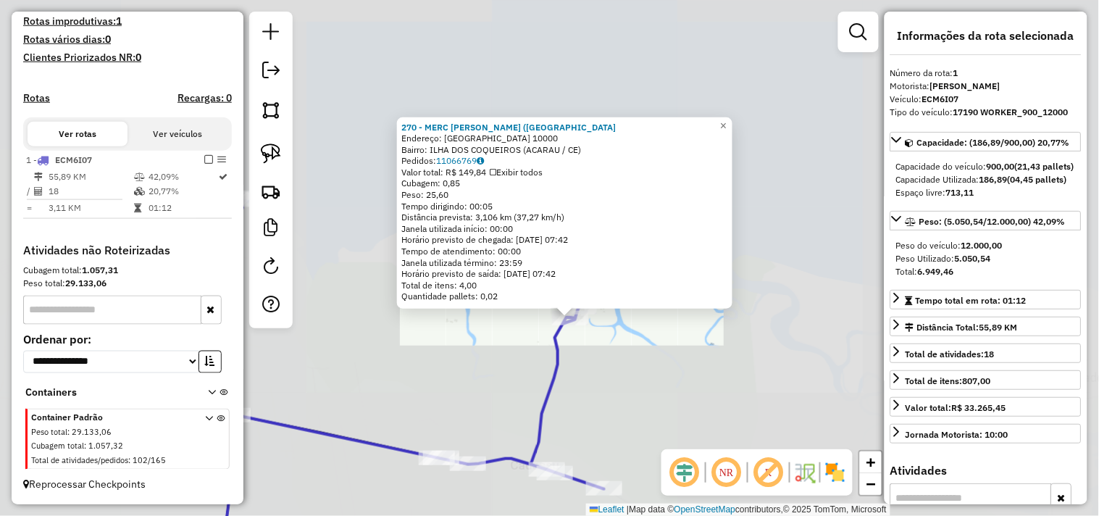
click at [594, 397] on div "270 - MERC [PERSON_NAME] ([GEOGRAPHIC_DATA]: [GEOGRAPHIC_DATA] 10000 Bairro: [G…" at bounding box center [549, 258] width 1099 height 516
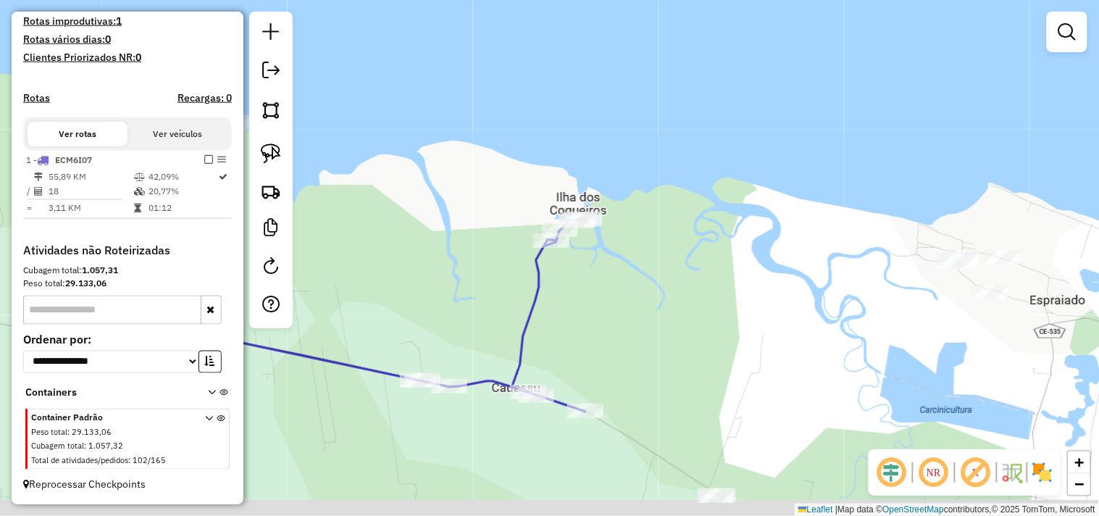
drag, startPoint x: 597, startPoint y: 458, endPoint x: 584, endPoint y: 272, distance: 186.0
click at [586, 264] on div "Janela de atendimento Grade de atendimento Capacidade Transportadoras Veículos …" at bounding box center [549, 258] width 1099 height 516
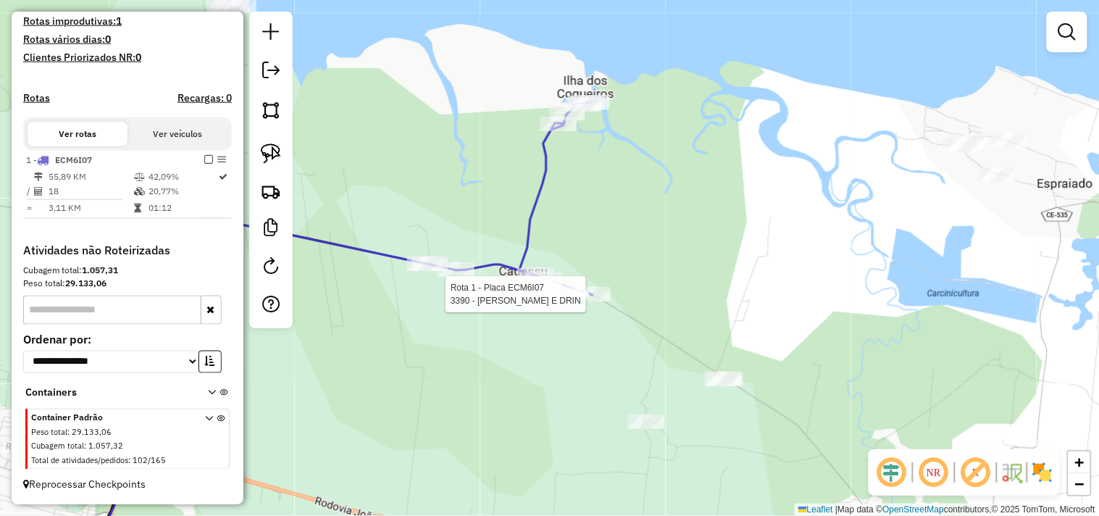
click at [577, 301] on div at bounding box center [593, 294] width 36 height 14
select select "**********"
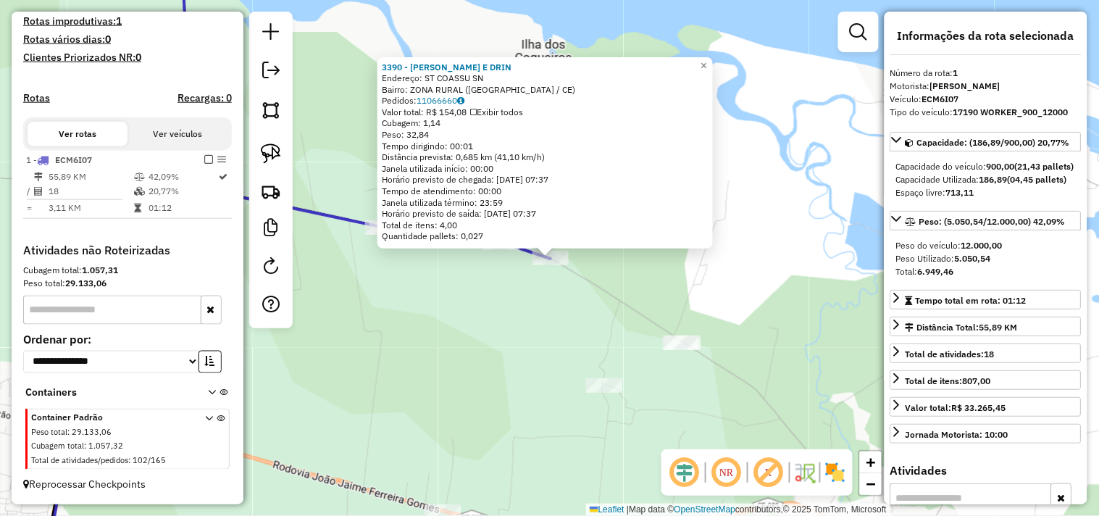
click at [524, 294] on div "3390 - [PERSON_NAME] E DRIN Endereço: ST COASSU SN Bairro: ZONA RURAL (ACARAU /…" at bounding box center [549, 258] width 1099 height 516
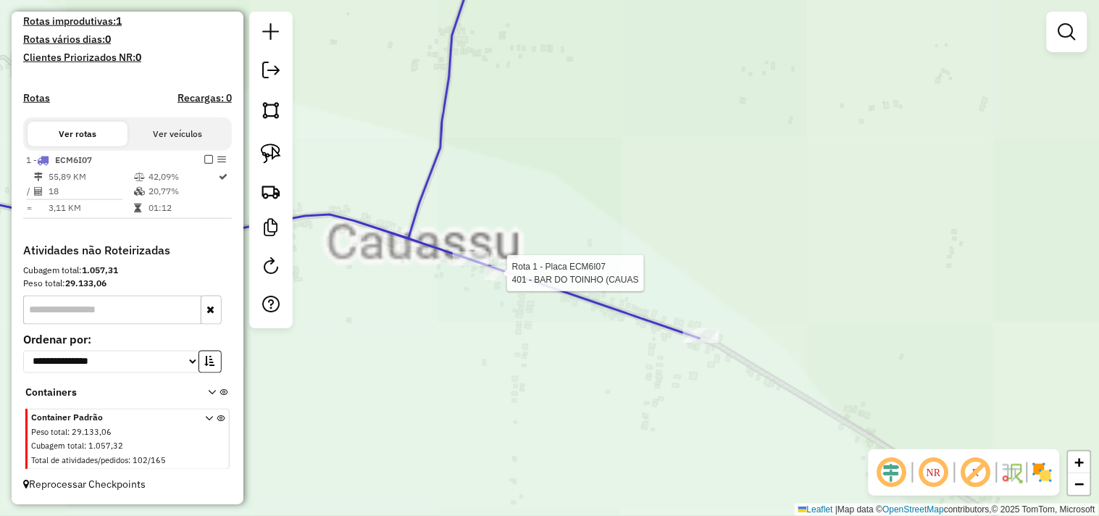
select select "**********"
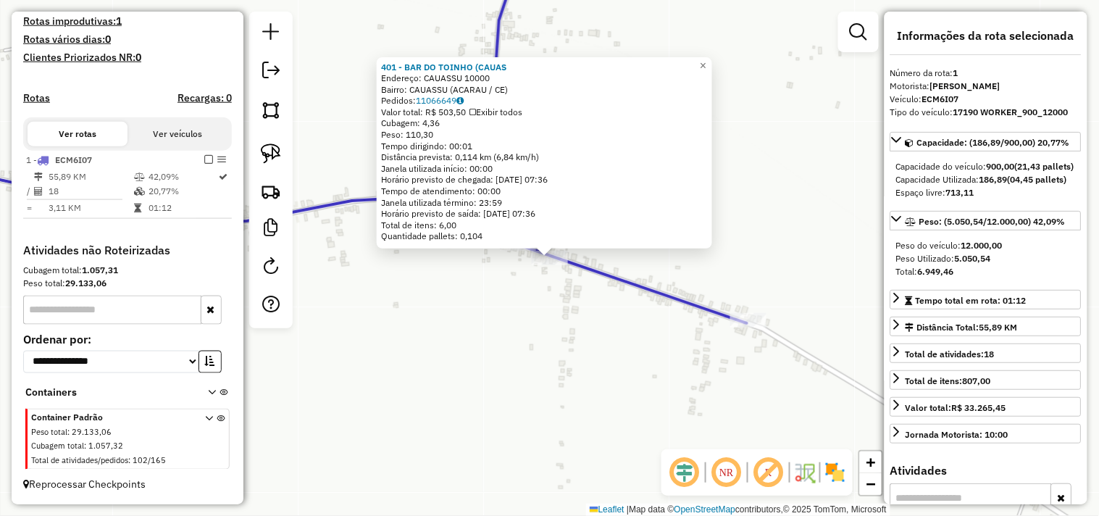
click at [520, 301] on div "401 - BAR DO TOINHO (CAUAS Endereço: CAUASSU 10000 Bairro: CAUASSU (ACARAU / CE…" at bounding box center [549, 258] width 1099 height 516
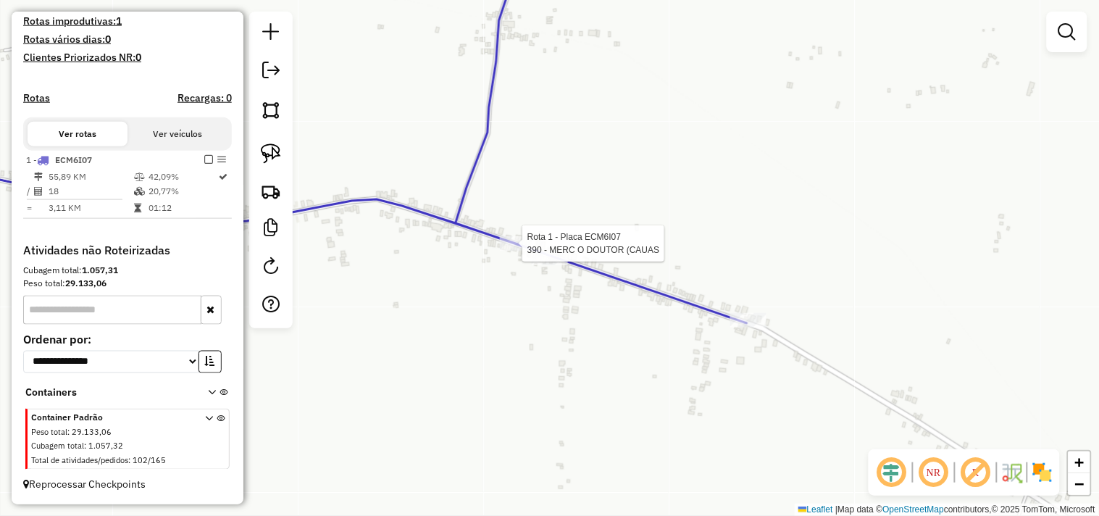
select select "**********"
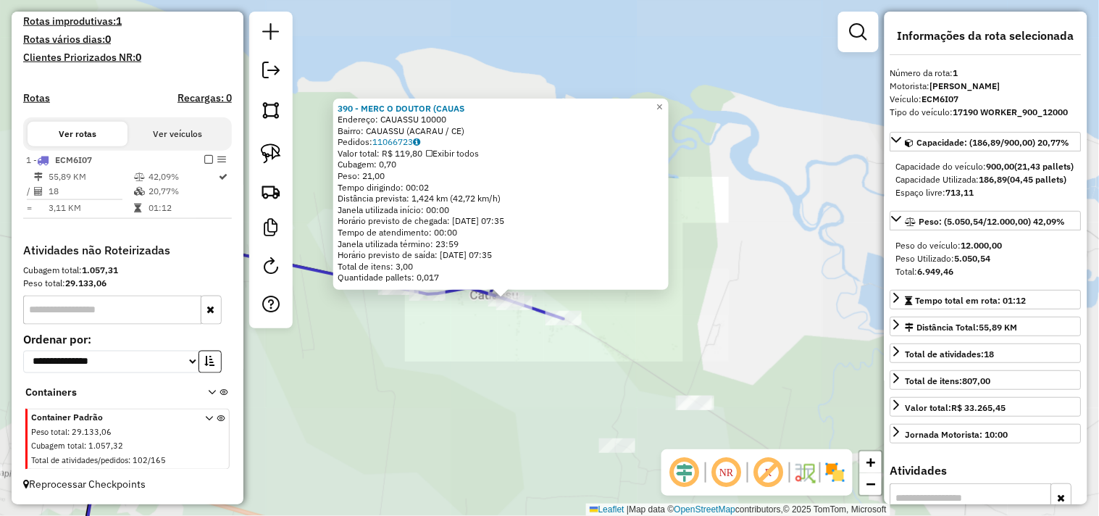
click at [453, 330] on div "390 - MERC O DOUTOR (CAUAS Endereço: CAUASSU 10000 Bairro: CAUASSU (ACARAU / CE…" at bounding box center [549, 258] width 1099 height 516
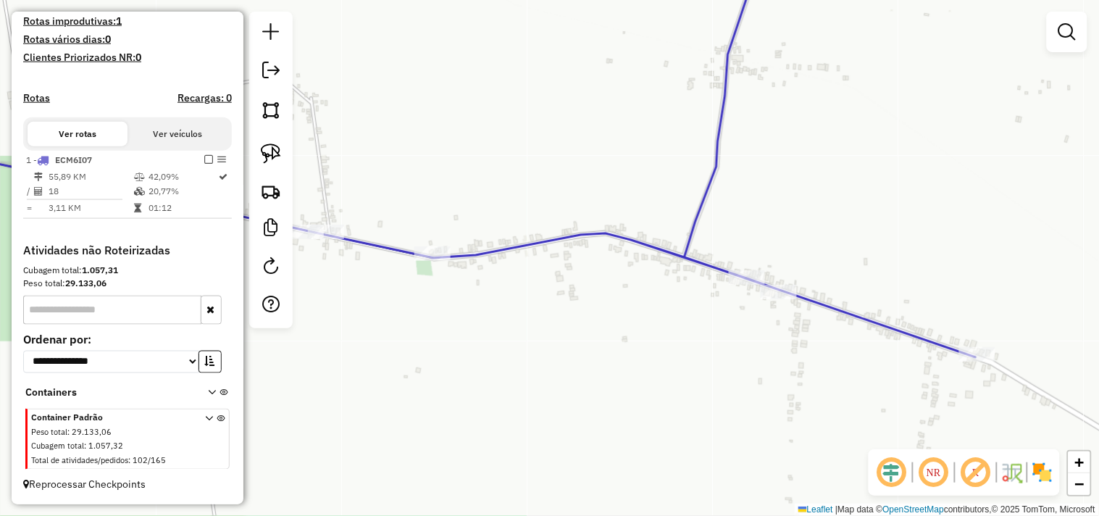
click at [436, 244] on div "Rota 1 - Placa ECM6I07 594 - BAR DO CACOTE (CAUAS Janela de atendimento Grade d…" at bounding box center [549, 258] width 1099 height 516
select select "**********"
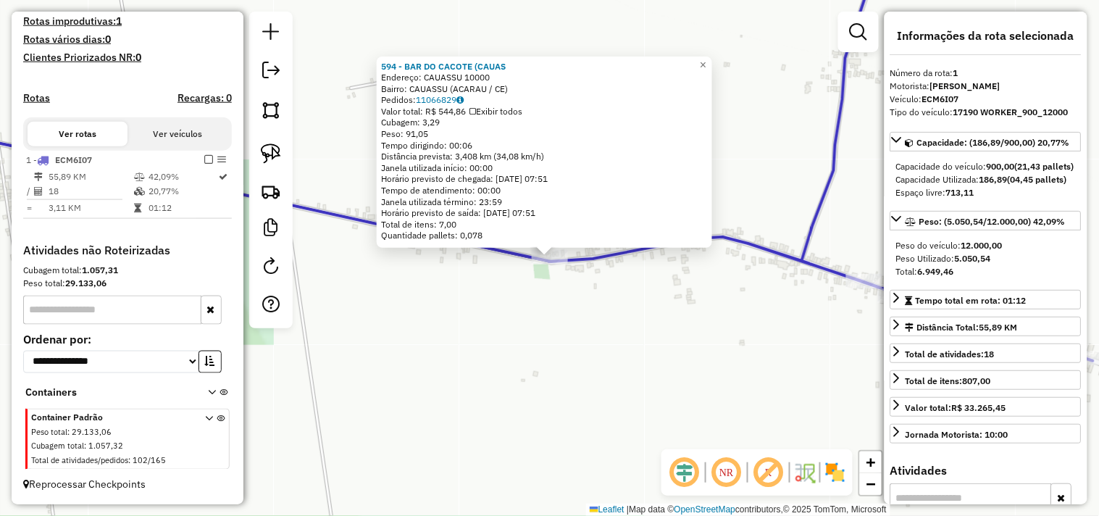
drag, startPoint x: 447, startPoint y: 297, endPoint x: 477, endPoint y: 273, distance: 38.1
click at [448, 296] on div "594 - [GEOGRAPHIC_DATA] (CAUAS Endereço: CAUASSU 10000 Bairro: CAUASSU ([GEOGRA…" at bounding box center [549, 258] width 1099 height 516
click at [465, 285] on div "594 - [GEOGRAPHIC_DATA] (CAUAS Endereço: CAUASSU 10000 Bairro: CAUASSU ([GEOGRA…" at bounding box center [549, 258] width 1099 height 516
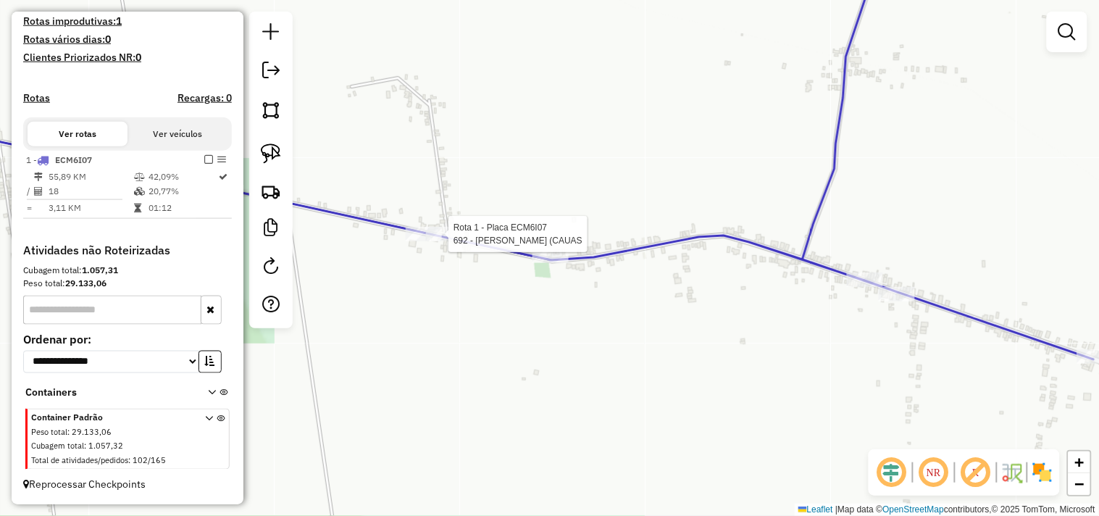
select select "**********"
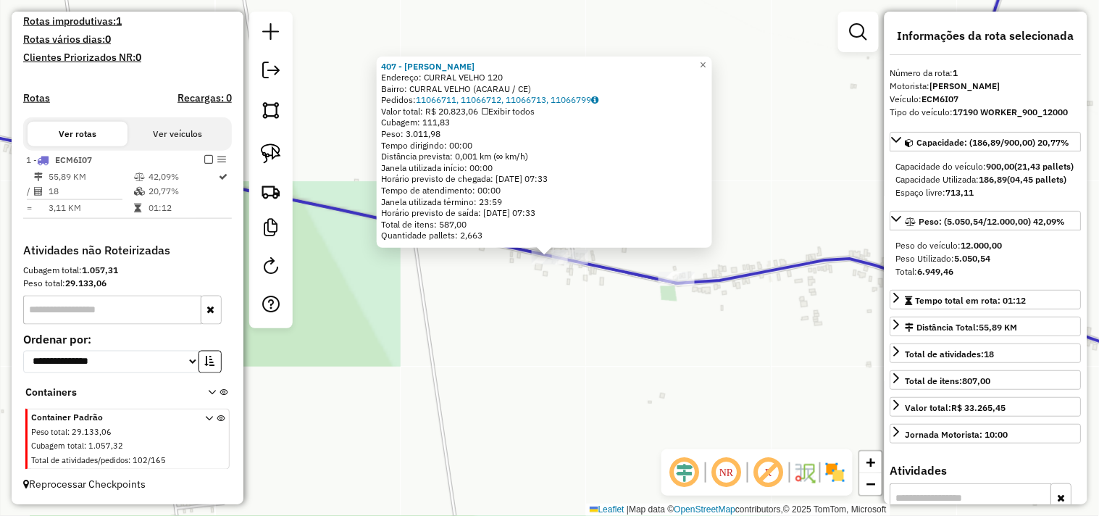
click at [505, 328] on div "407 - [PERSON_NAME] V Endereço: CURRAL VELHO 120 Bairro: CURRAL VELHO (ACARAU /…" at bounding box center [549, 258] width 1099 height 516
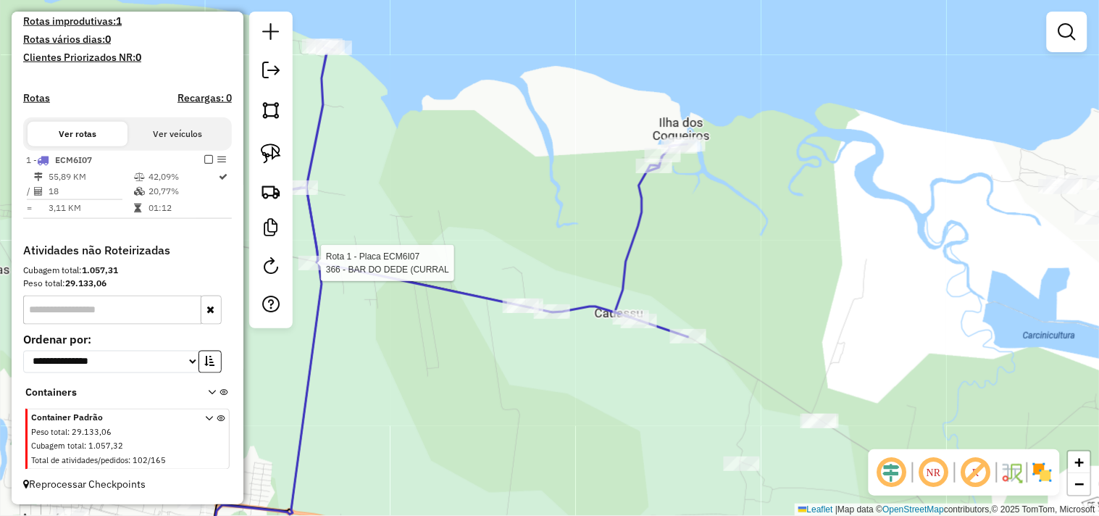
select select "**********"
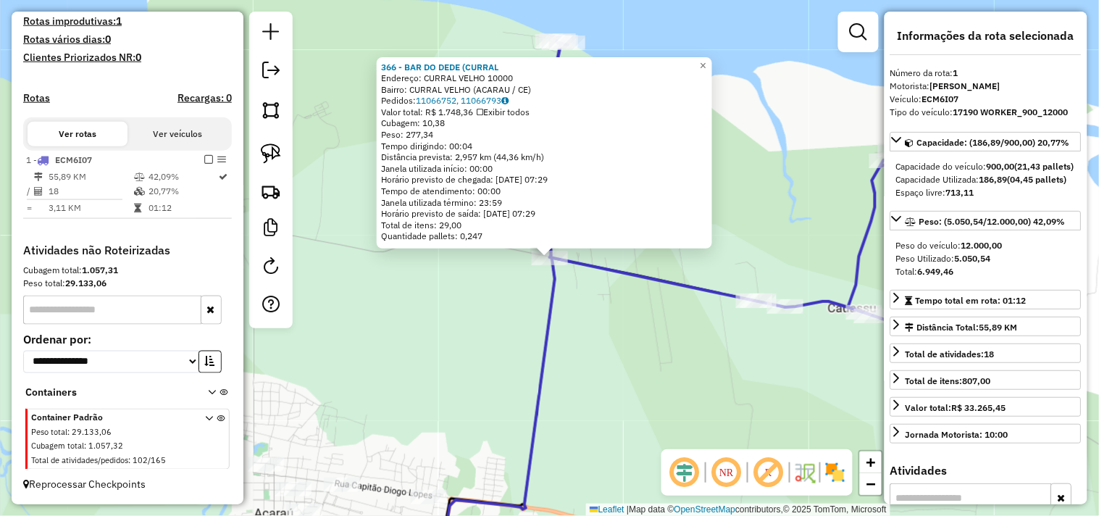
click at [512, 328] on div "366 - BAR DO DEDE (CURRAL Endereço: CURRAL VELHO 10000 Bairro: CURRAL VELHO (AC…" at bounding box center [549, 258] width 1099 height 516
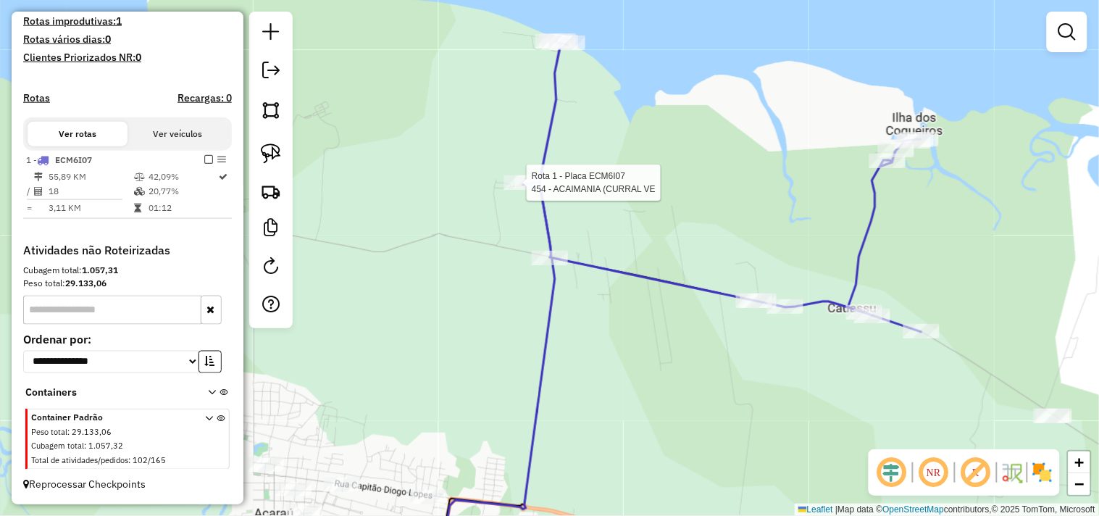
select select "**********"
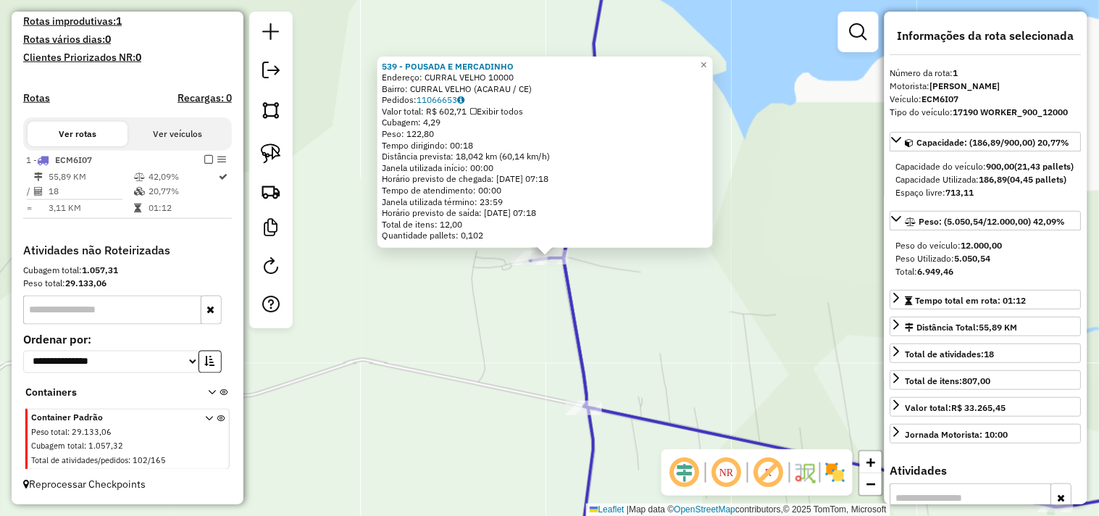
click at [510, 365] on div "539 - POUSADA E [PERSON_NAME]: CURRAL VELHO 10000 Bairro: CURRAL VELHO (ACARAU …" at bounding box center [549, 258] width 1099 height 516
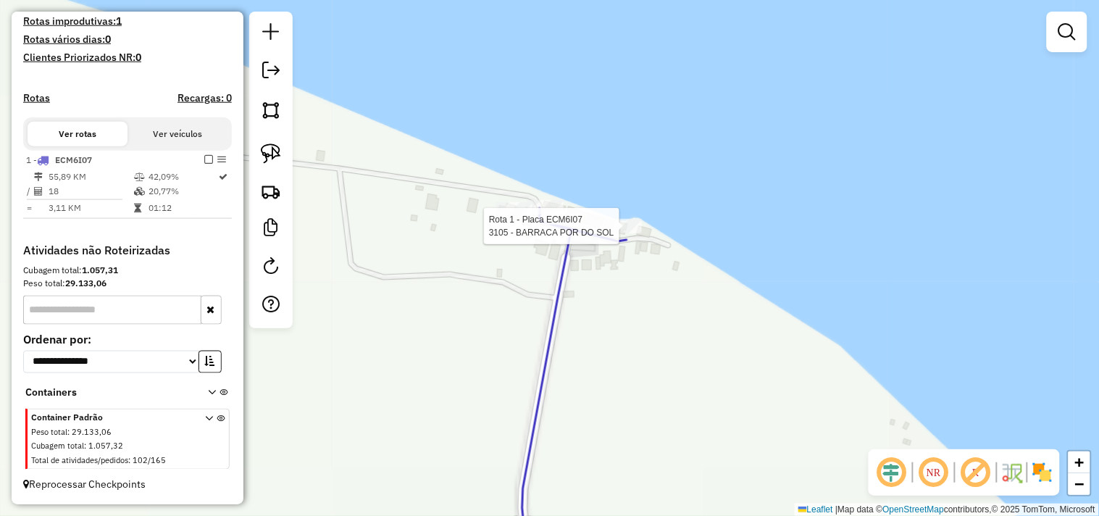
select select "**********"
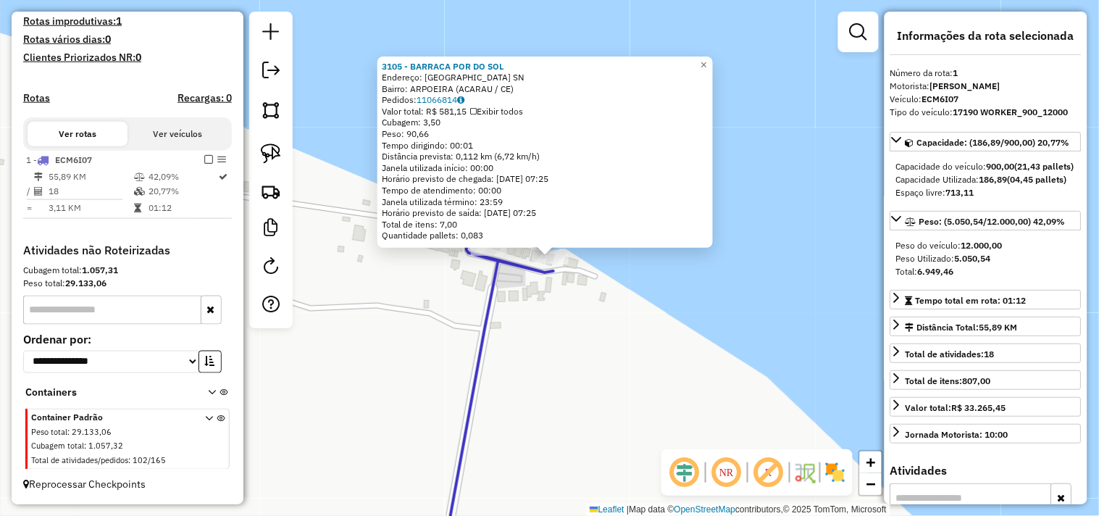
click at [451, 301] on div "3105 - BARRACA POR DO SOL Endereço: [GEOGRAPHIC_DATA] SN Bairro: ARPOEIRA ([GEO…" at bounding box center [549, 258] width 1099 height 516
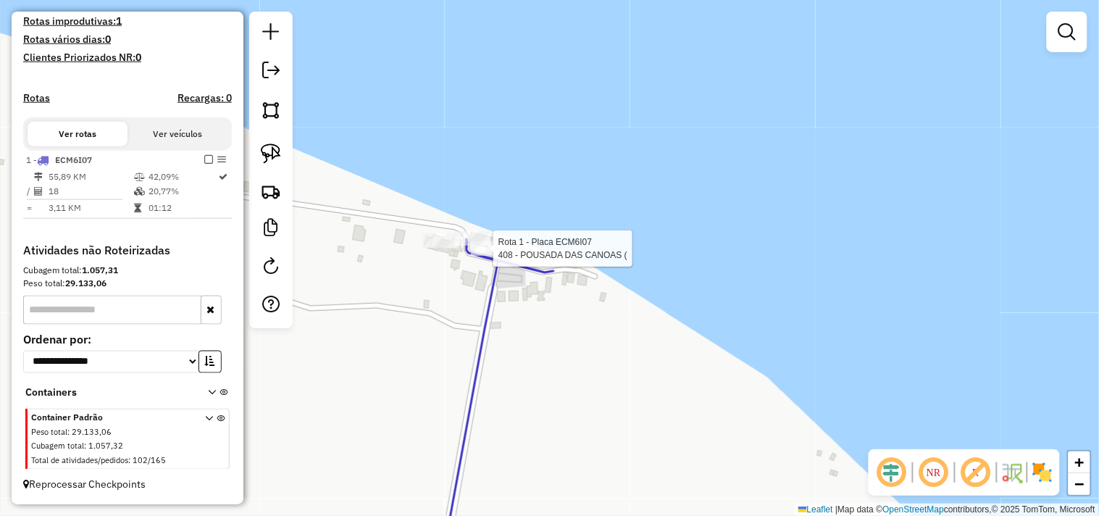
select select "**********"
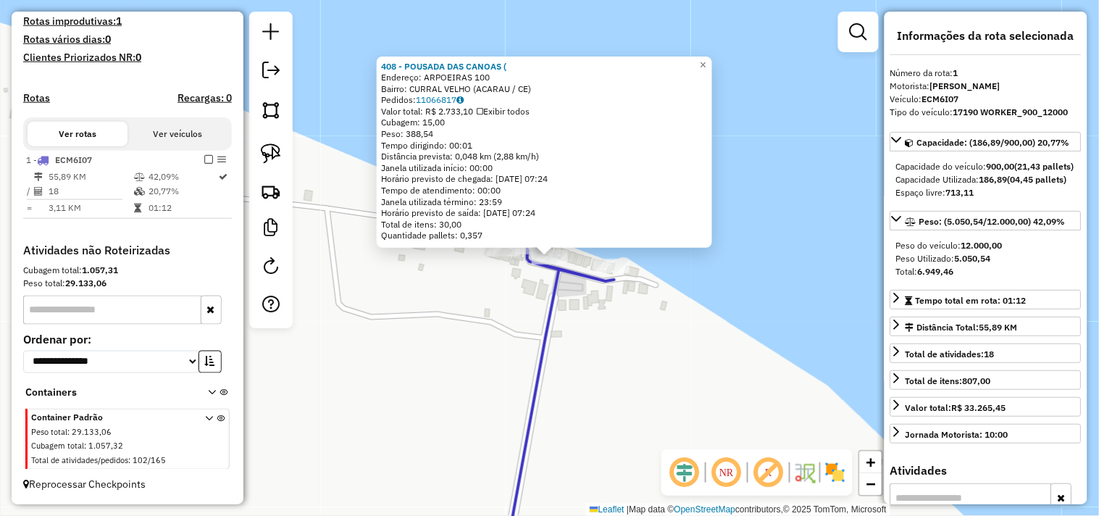
click at [499, 312] on div "408 - POUSADA DAS CANOAS ( Endereço: ARPOEIRAS 100 Bairro: CURRAL VELHO (ACARAU…" at bounding box center [549, 258] width 1099 height 516
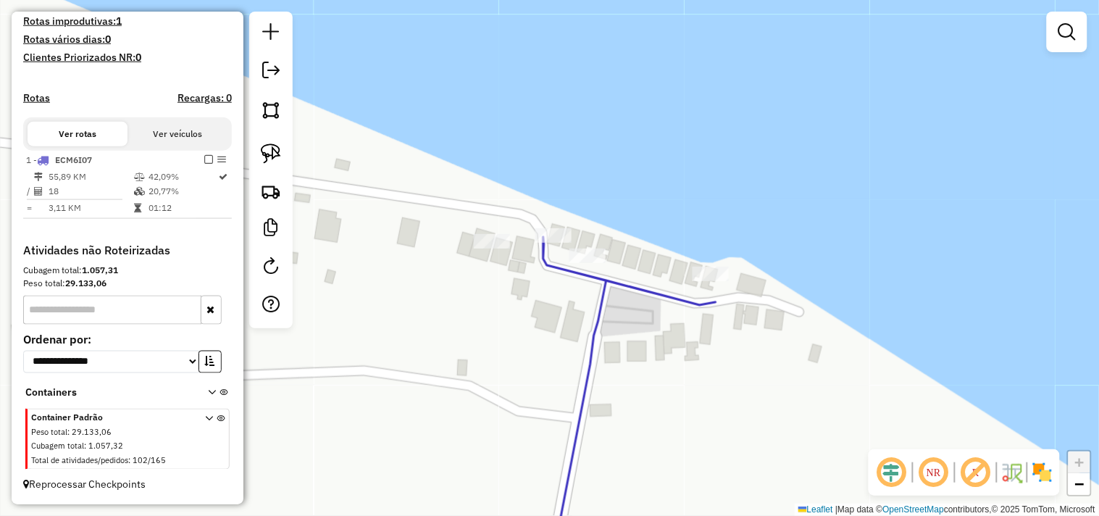
select select "**********"
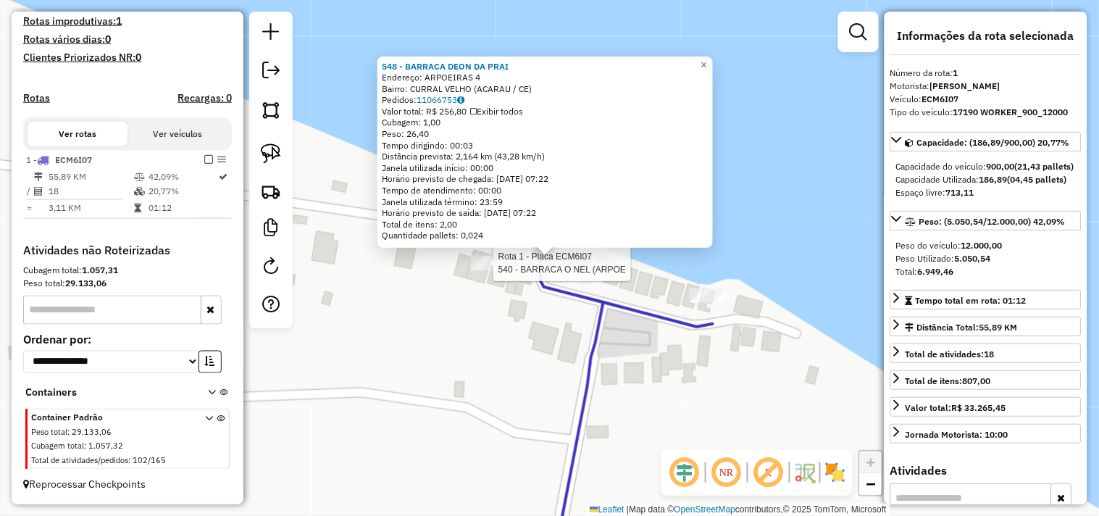
click at [486, 270] on div at bounding box center [489, 263] width 36 height 14
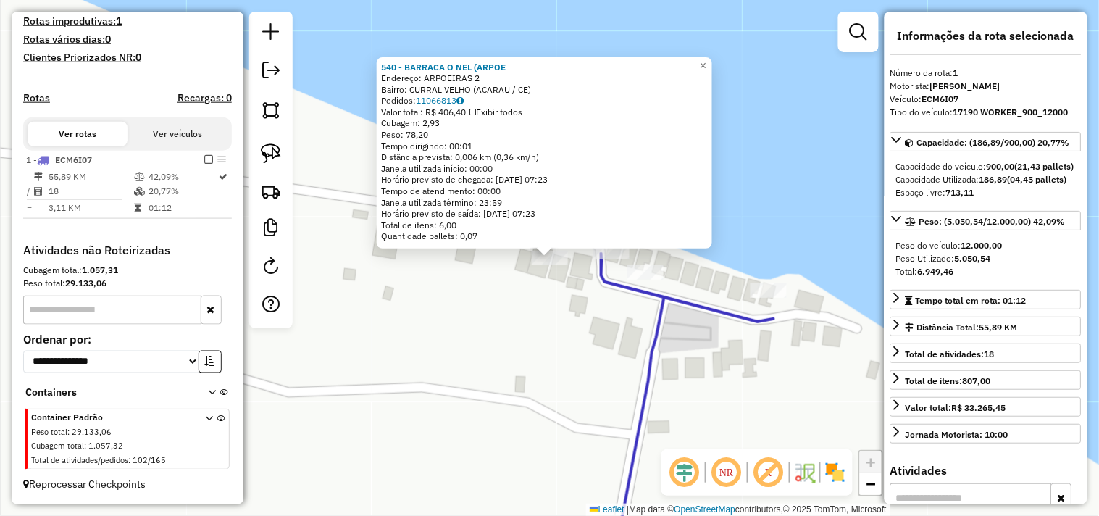
click at [505, 335] on div "540 - BARRACA O NEL (ARPOE Endereço: ARPOEIRAS 2 Bairro: CURRAL VELHO (ACARAU /…" at bounding box center [549, 258] width 1099 height 516
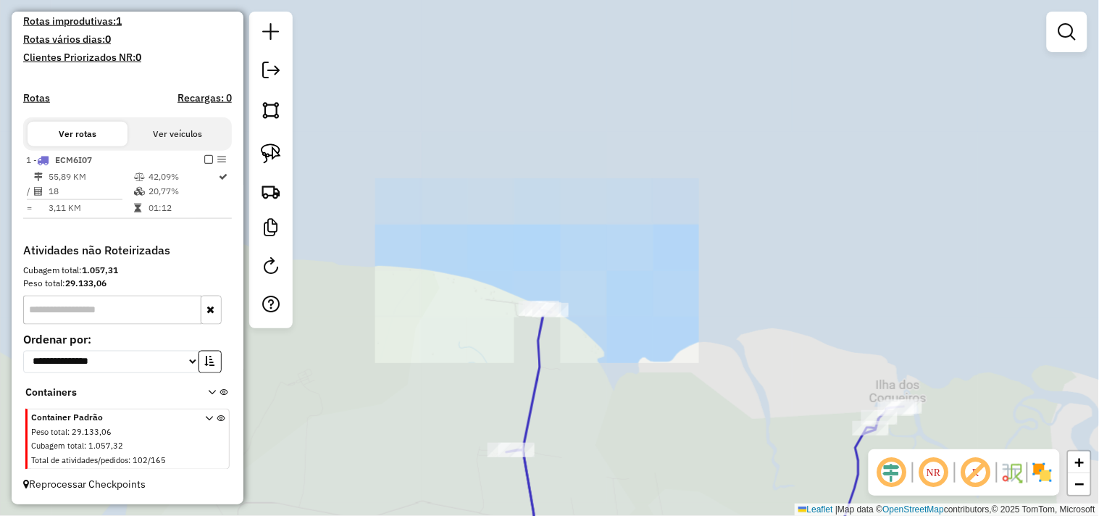
click at [496, 218] on div "Janela de atendimento Grade de atendimento Capacidade Transportadoras Veículos …" at bounding box center [549, 258] width 1099 height 516
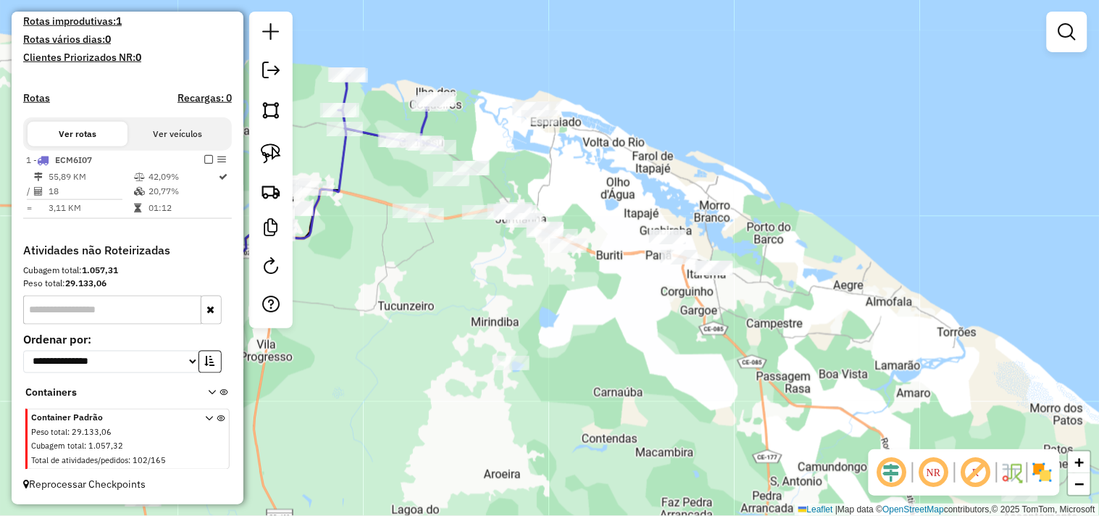
drag, startPoint x: 549, startPoint y: 367, endPoint x: 459, endPoint y: 280, distance: 125.6
click at [459, 280] on div "Janela de atendimento Grade de atendimento Capacidade Transportadoras Veículos …" at bounding box center [549, 258] width 1099 height 516
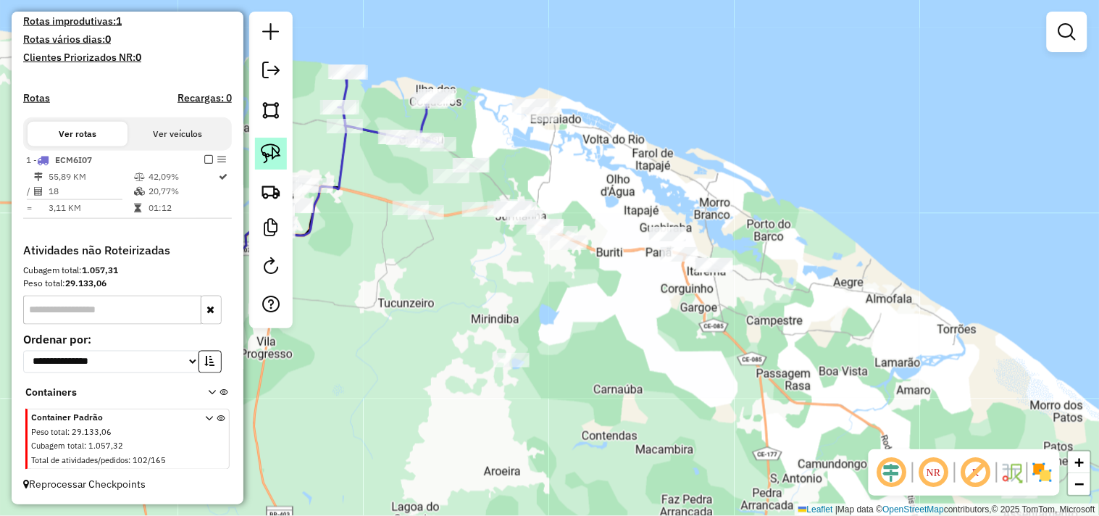
click at [280, 157] on img at bounding box center [271, 153] width 20 height 20
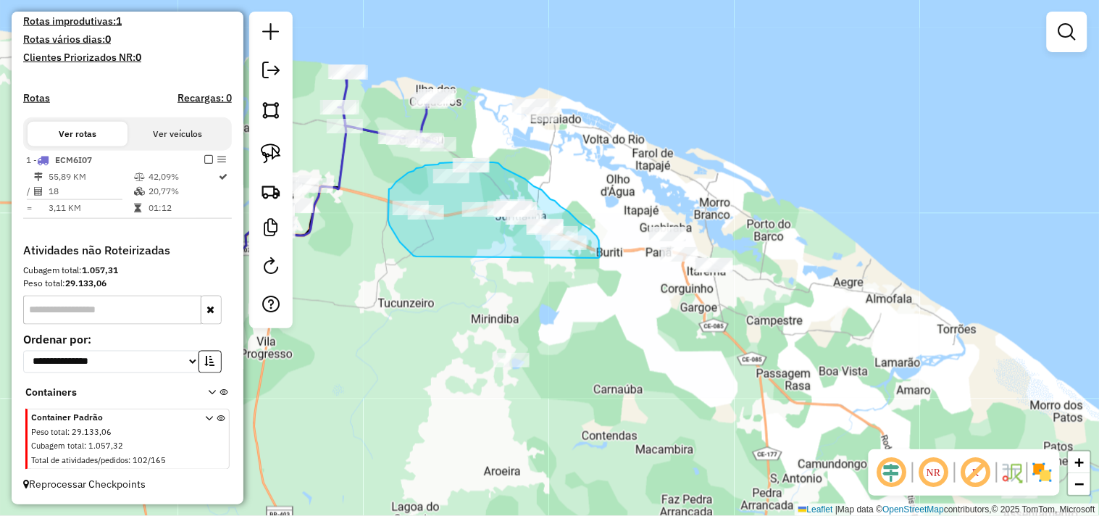
drag, startPoint x: 411, startPoint y: 252, endPoint x: 599, endPoint y: 258, distance: 187.8
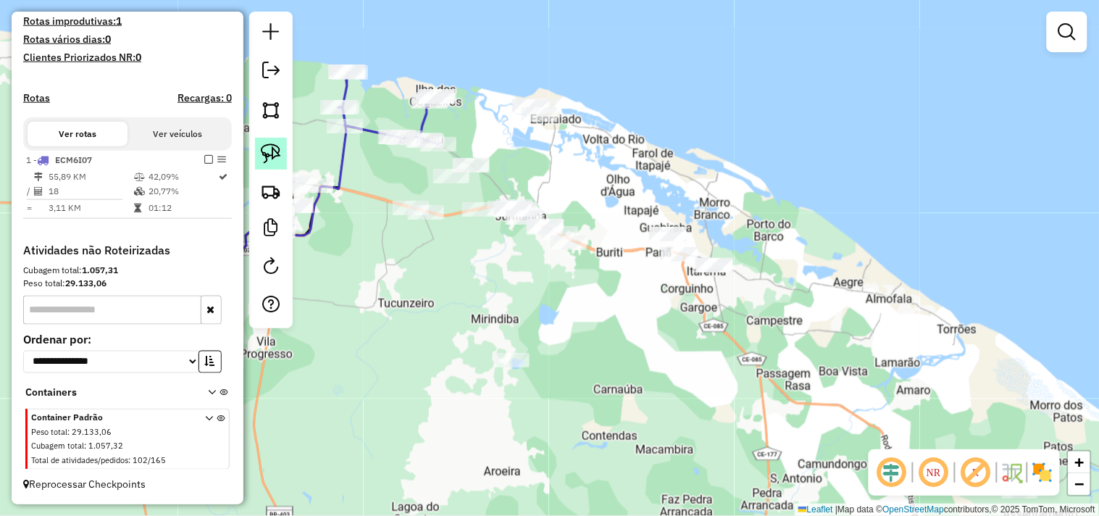
click at [268, 152] on img at bounding box center [271, 153] width 20 height 20
drag, startPoint x: 528, startPoint y: 138, endPoint x: 551, endPoint y: 133, distance: 23.9
click at [264, 153] on img at bounding box center [271, 153] width 20 height 20
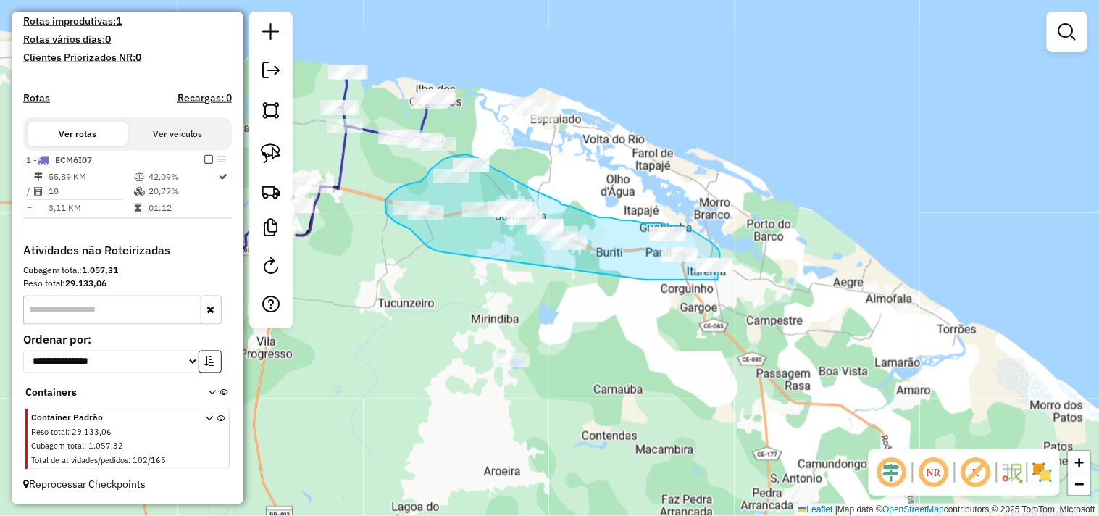
drag, startPoint x: 438, startPoint y: 251, endPoint x: 646, endPoint y: 280, distance: 209.2
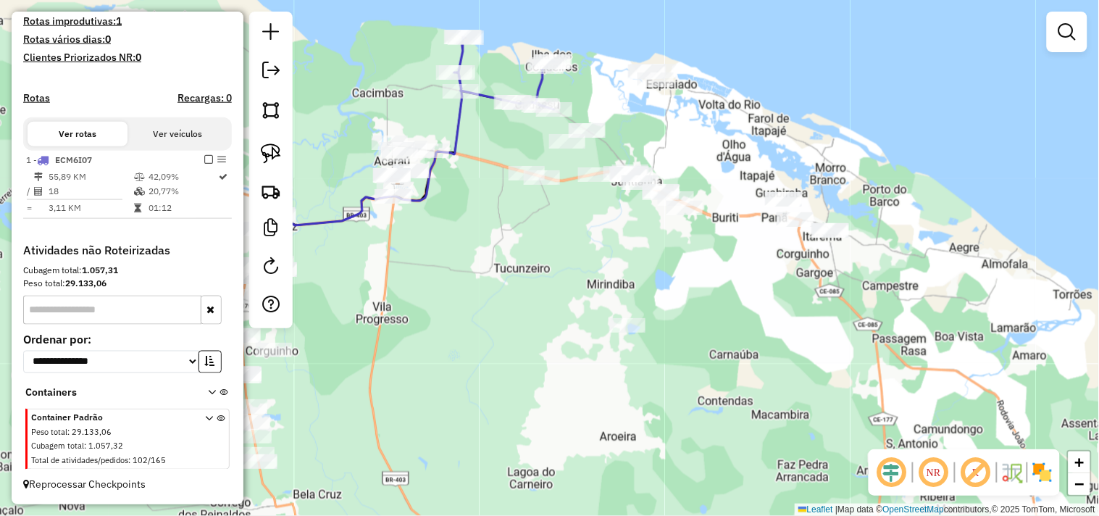
drag, startPoint x: 407, startPoint y: 297, endPoint x: 523, endPoint y: 262, distance: 122.0
click at [523, 262] on div "Janela de atendimento Grade de atendimento Capacidade Transportadoras Veículos …" at bounding box center [549, 258] width 1099 height 516
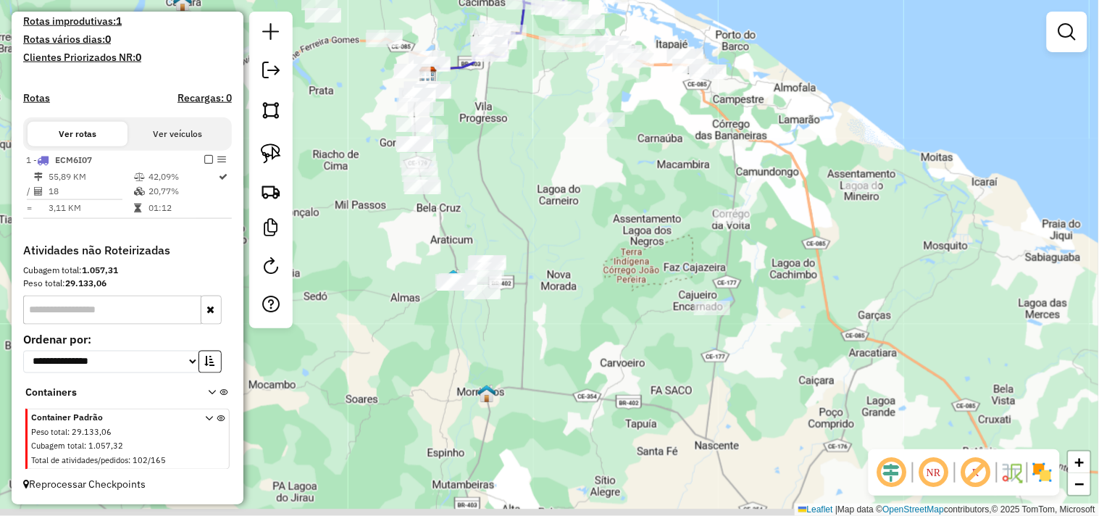
drag, startPoint x: 498, startPoint y: 354, endPoint x: 554, endPoint y: 172, distance: 190.5
click at [554, 172] on div "Janela de atendimento Grade de atendimento Capacidade Transportadoras Veículos …" at bounding box center [549, 258] width 1099 height 516
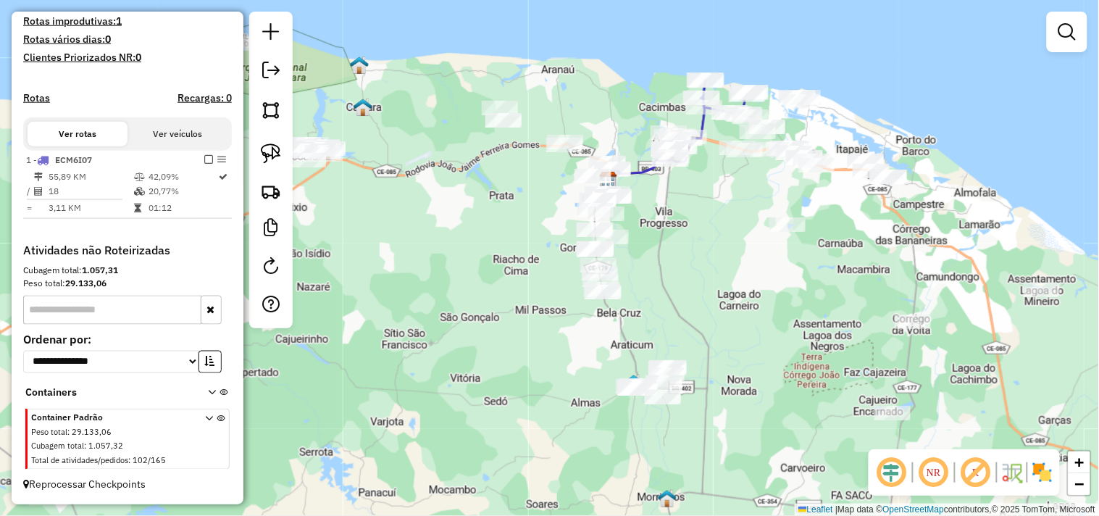
drag, startPoint x: 575, startPoint y: 251, endPoint x: 735, endPoint y: 351, distance: 188.8
click at [735, 351] on div "Janela de atendimento Grade de atendimento Capacidade Transportadoras Veículos …" at bounding box center [549, 258] width 1099 height 516
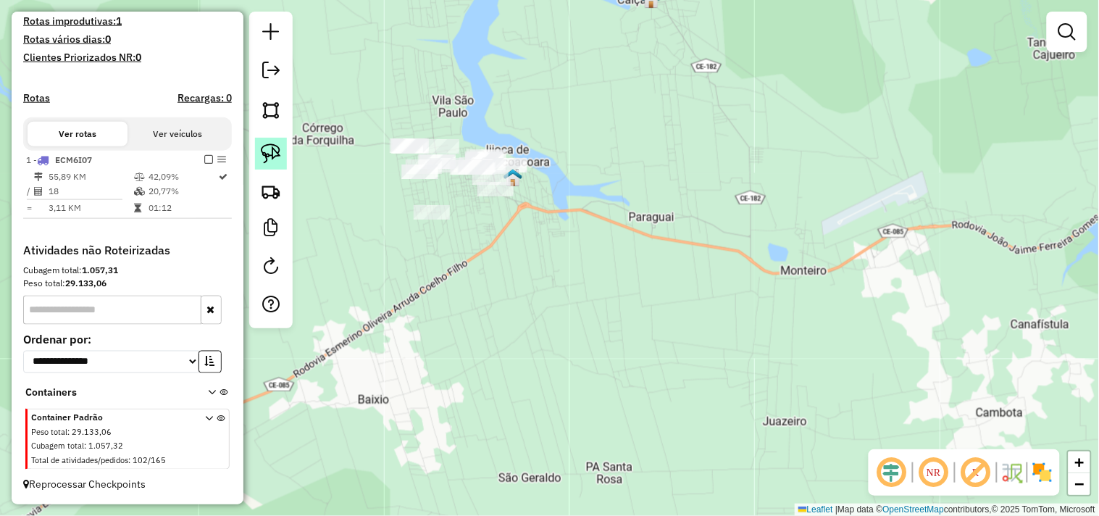
click at [278, 147] on img at bounding box center [271, 153] width 20 height 20
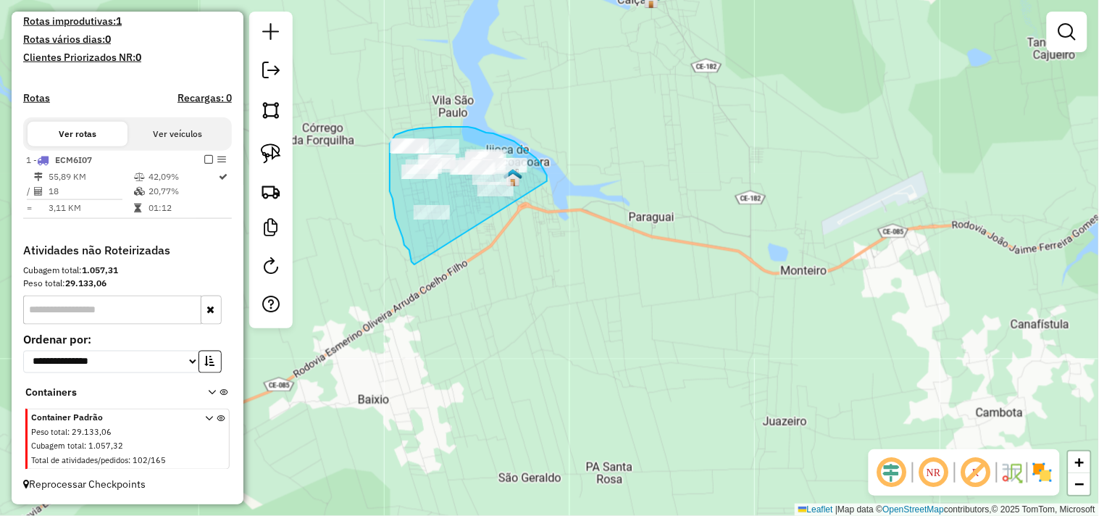
drag, startPoint x: 415, startPoint y: 265, endPoint x: 546, endPoint y: 183, distance: 154.3
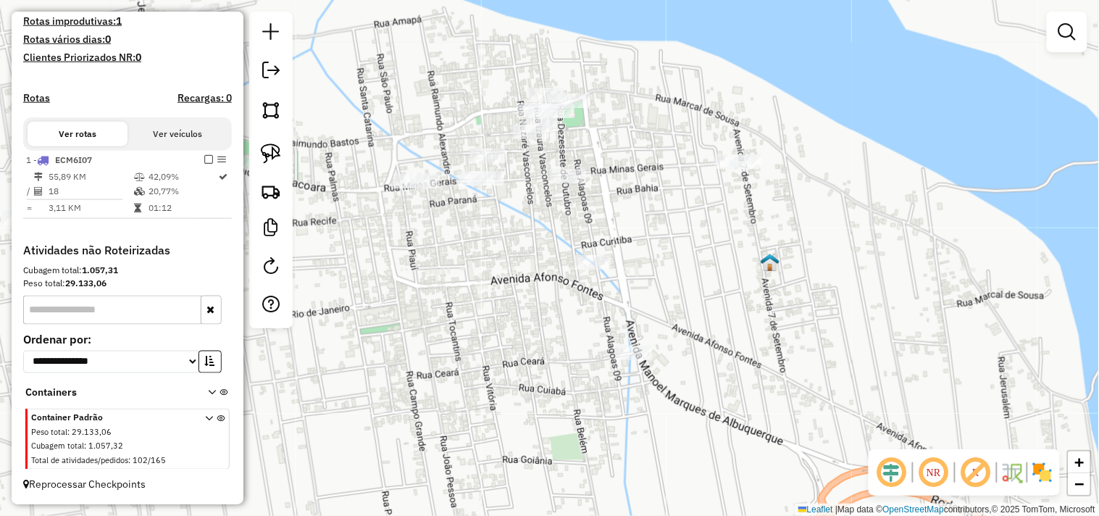
click at [469, 167] on div "Janela de atendimento Grade de atendimento Capacidade Transportadoras Veículos …" at bounding box center [549, 258] width 1099 height 516
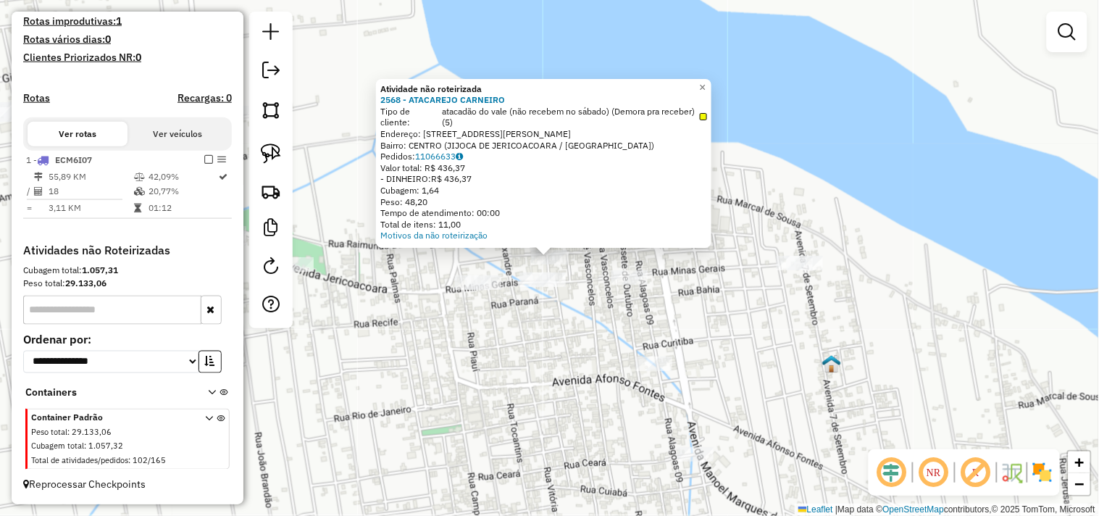
click at [502, 323] on div "Atividade não roteirizada 2568 - ATACAREJO CARNEIRO Tipo de cliente: atacadão d…" at bounding box center [549, 258] width 1099 height 516
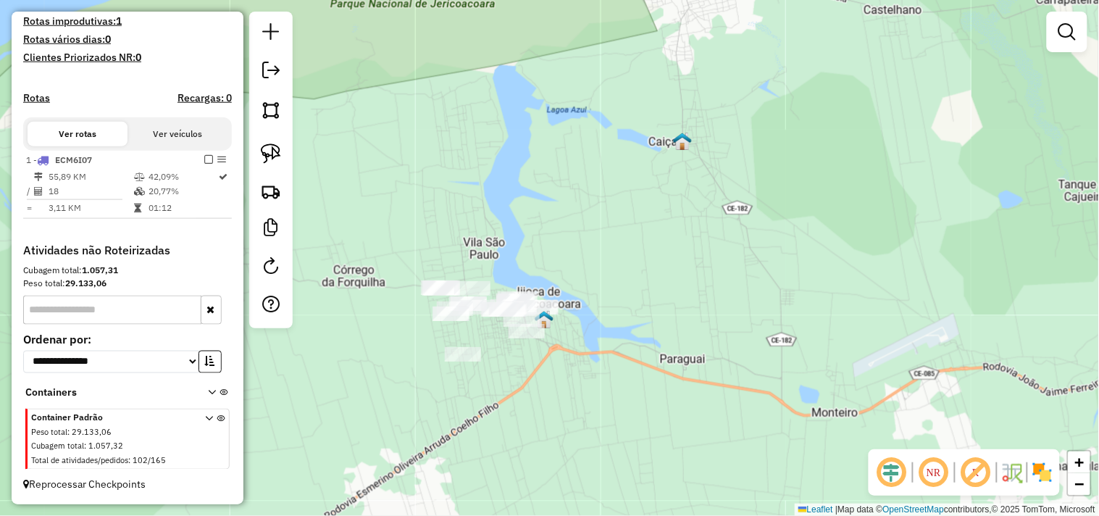
click at [287, 157] on div at bounding box center [270, 170] width 43 height 317
click at [274, 158] on img at bounding box center [271, 153] width 20 height 20
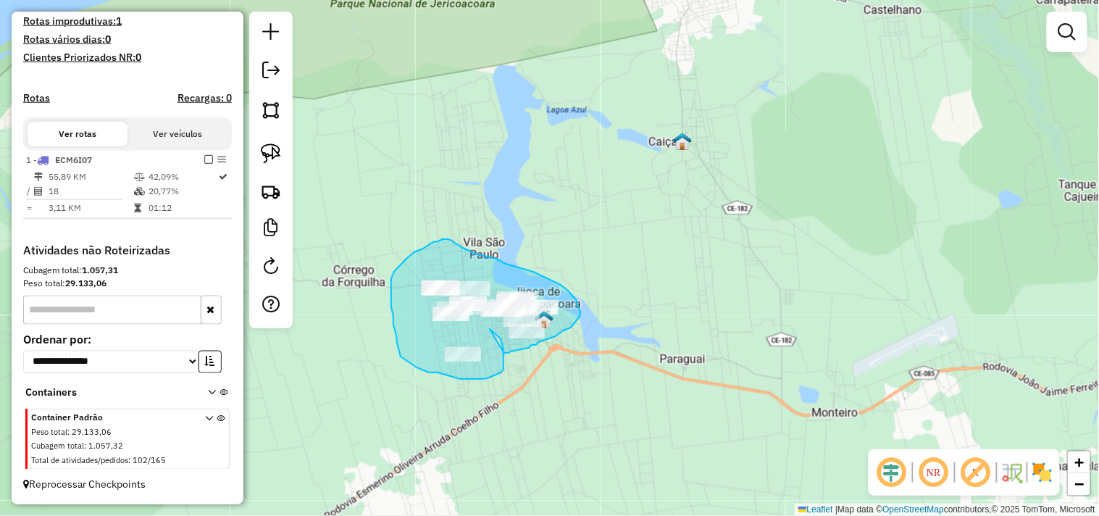
drag, startPoint x: 490, startPoint y: 329, endPoint x: 504, endPoint y: 353, distance: 27.6
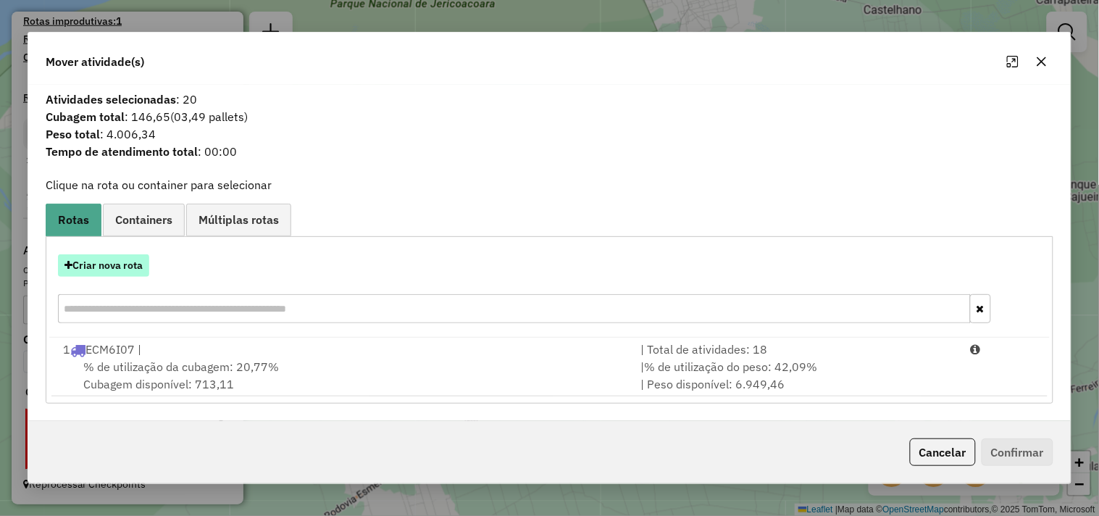
click at [116, 270] on button "Criar nova rota" at bounding box center [103, 265] width 91 height 22
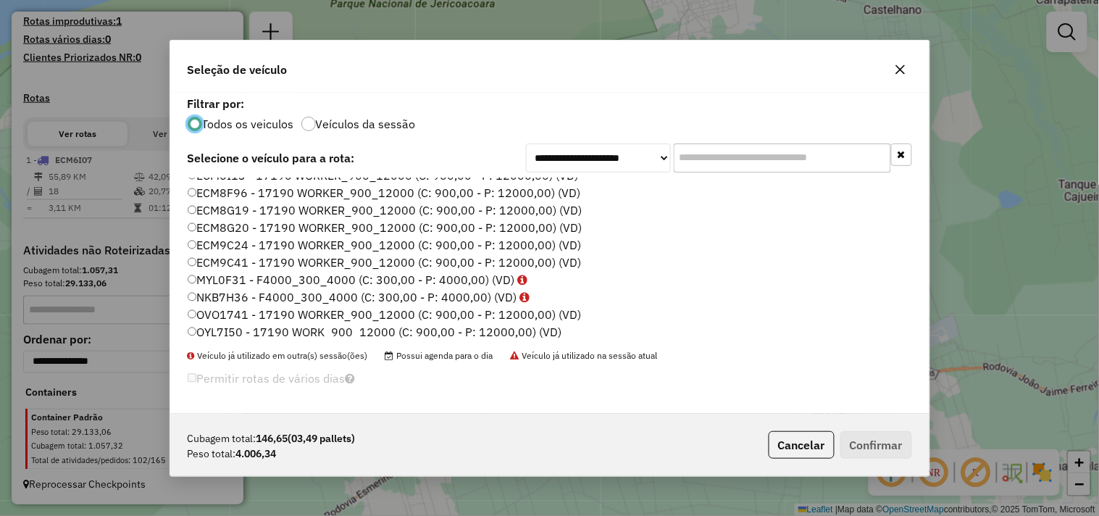
scroll to position [161, 0]
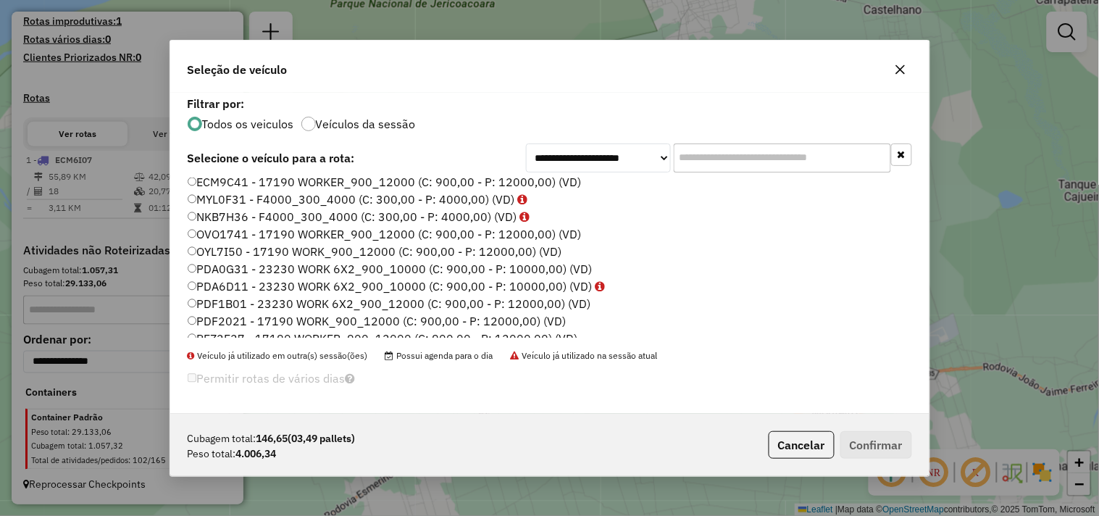
click at [230, 269] on label "PDA0G31 - 23230 WORK 6X2_900_10000 (C: 900,00 - P: 10000,00) (VD)" at bounding box center [390, 268] width 405 height 17
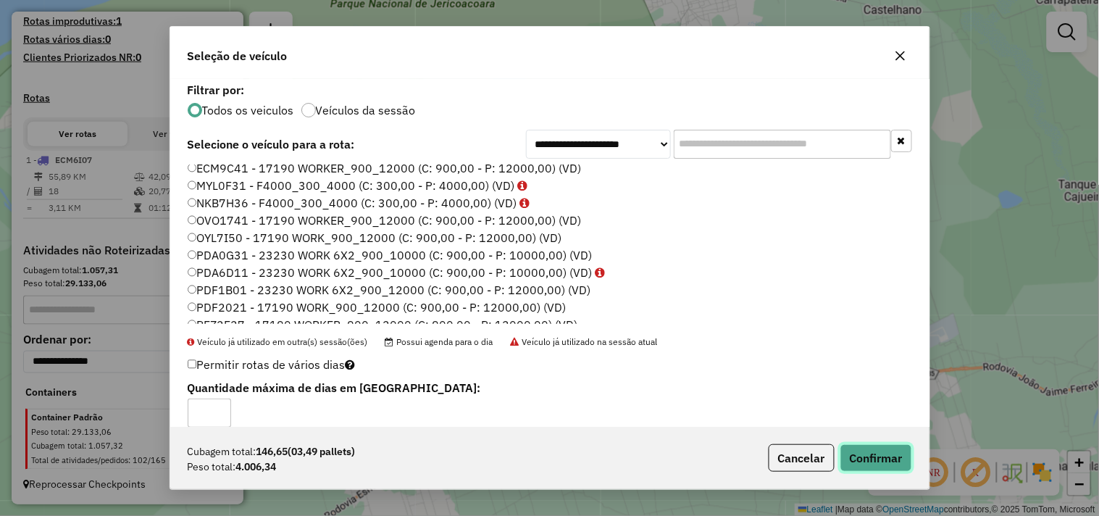
click at [875, 453] on button "Confirmar" at bounding box center [877, 458] width 72 height 28
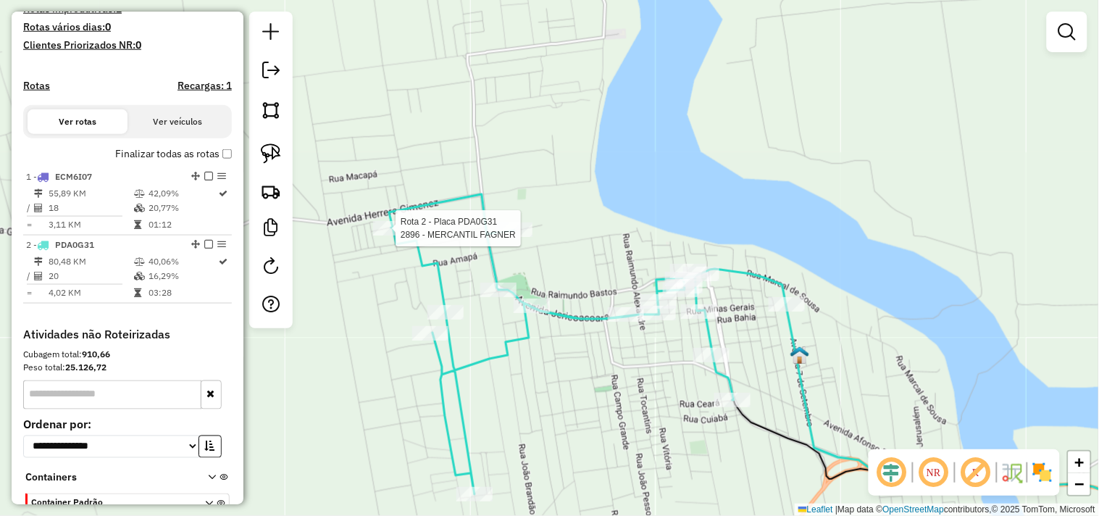
select select "**********"
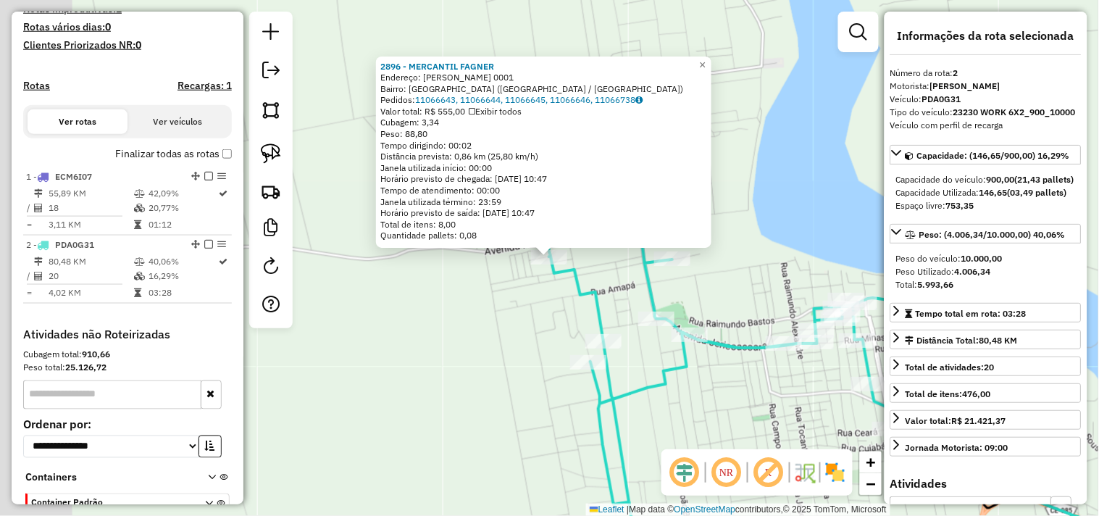
scroll to position [489, 0]
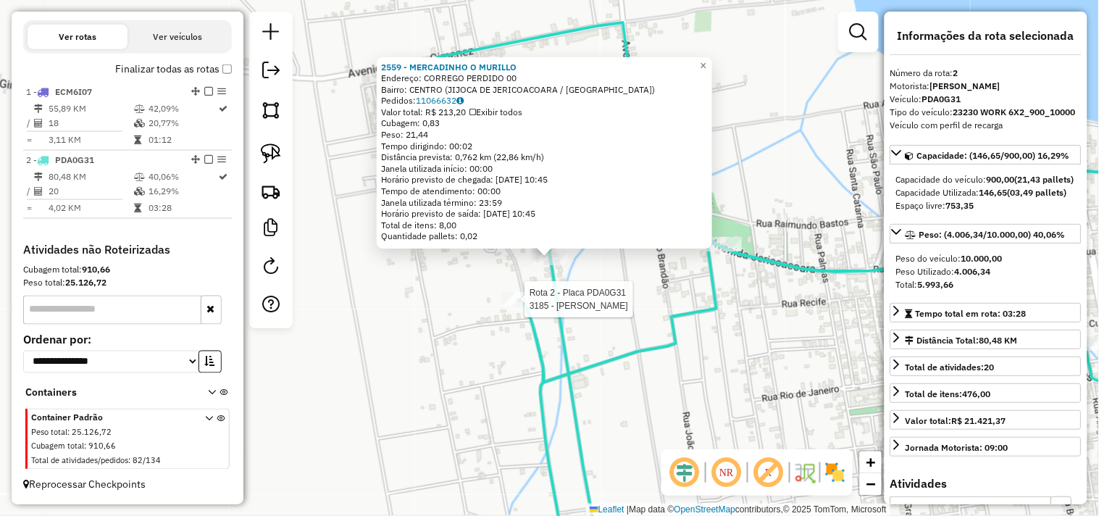
click at [512, 307] on div at bounding box center [520, 299] width 36 height 14
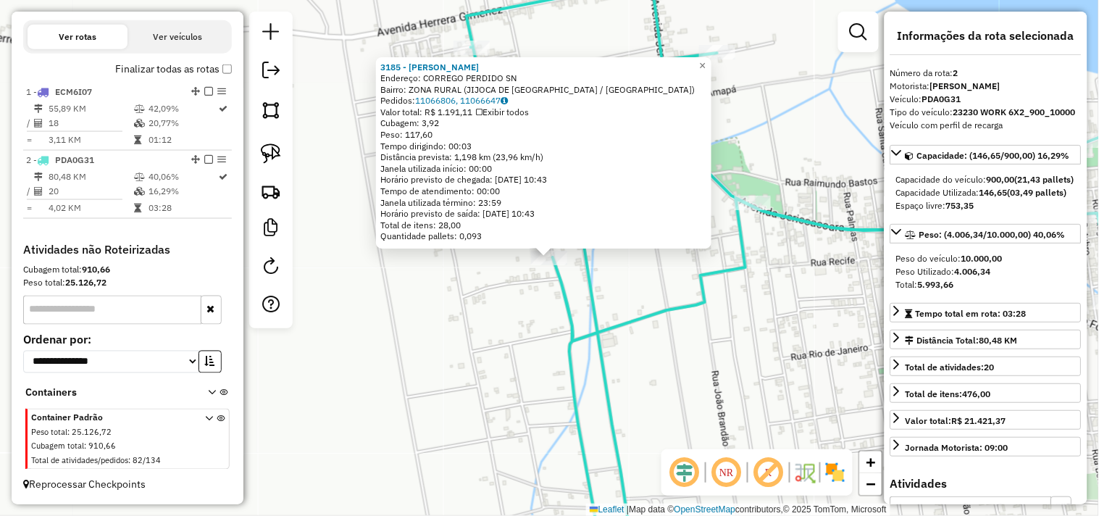
click at [494, 327] on div "3185 - MERCADINHO NENEM Endereço: CORREGO PERDIDO SN Bairro: ZONA RURAL (JIJOCA…" at bounding box center [549, 258] width 1099 height 516
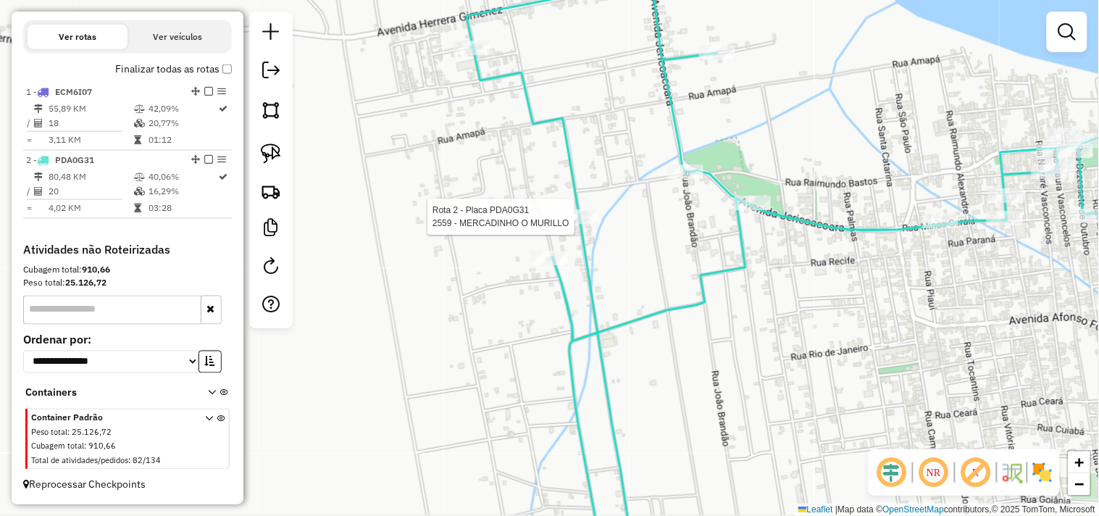
select select "**********"
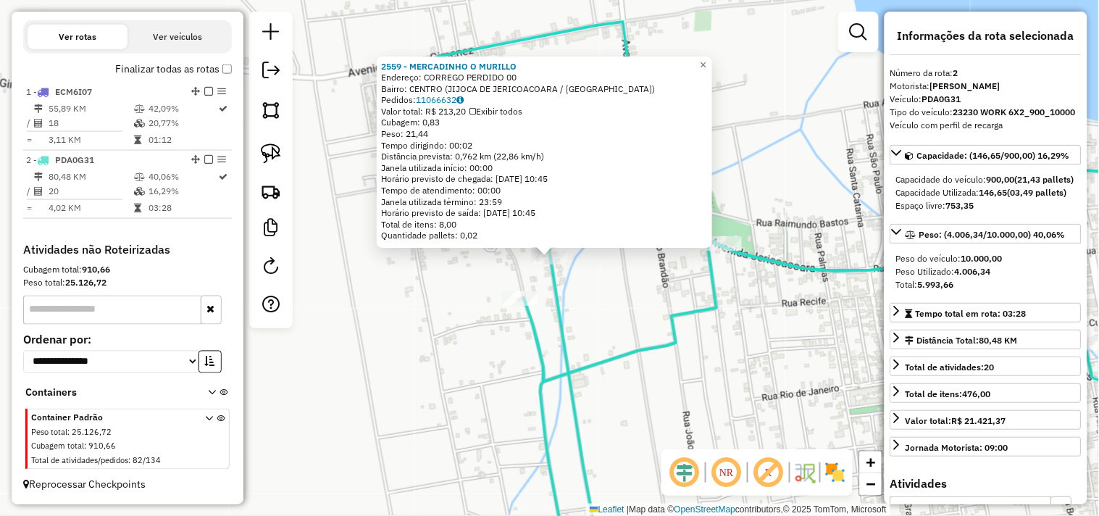
click at [616, 317] on div "2559 - MERCADINHO O MURILLO Endereço: CORREGO PERDIDO 00 Bairro: CENTRO (JIJOCA…" at bounding box center [549, 258] width 1099 height 516
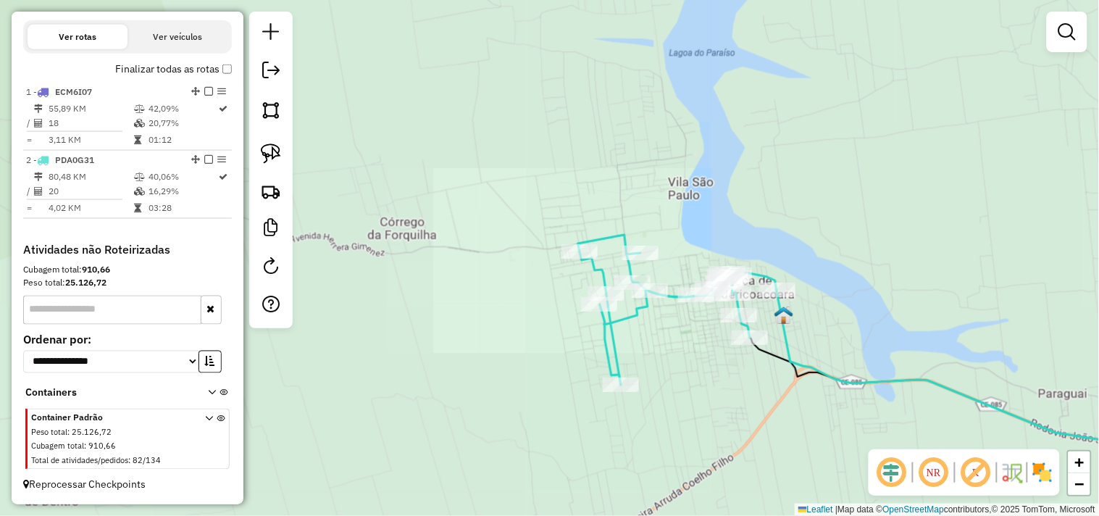
click at [600, 304] on div "Janela de atendimento Grade de atendimento Capacidade Transportadoras Veículos …" at bounding box center [549, 258] width 1099 height 516
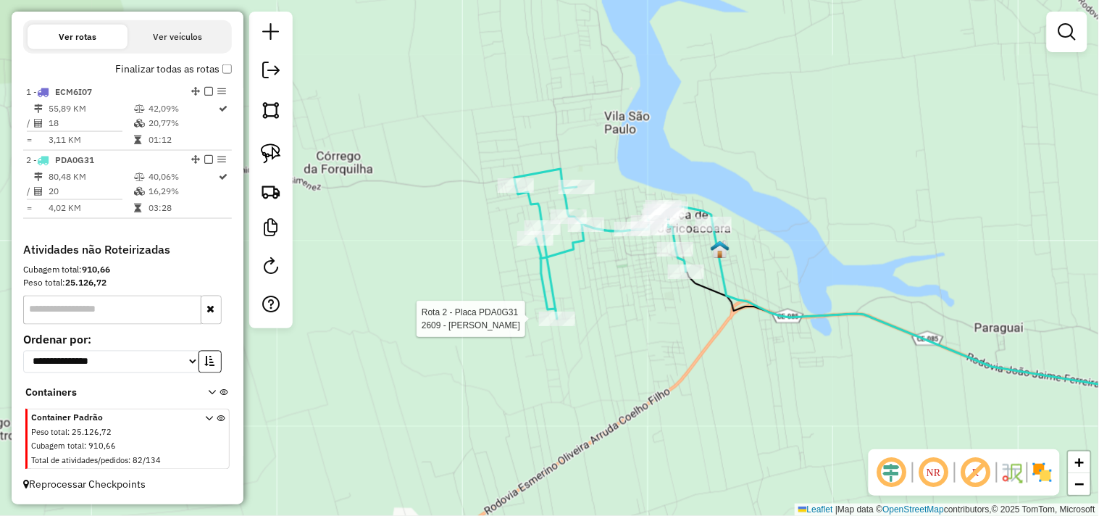
select select "**********"
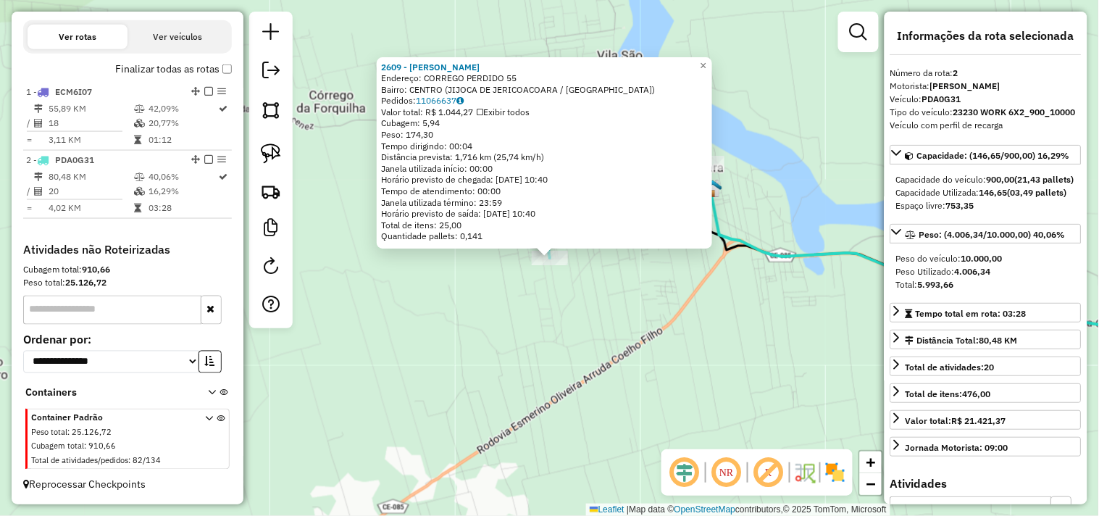
click at [583, 343] on div "2609 - [PERSON_NAME]: CORREGO PERDIDO 55 Bairro: [GEOGRAPHIC_DATA] (JIJOCA DE J…" at bounding box center [549, 258] width 1099 height 516
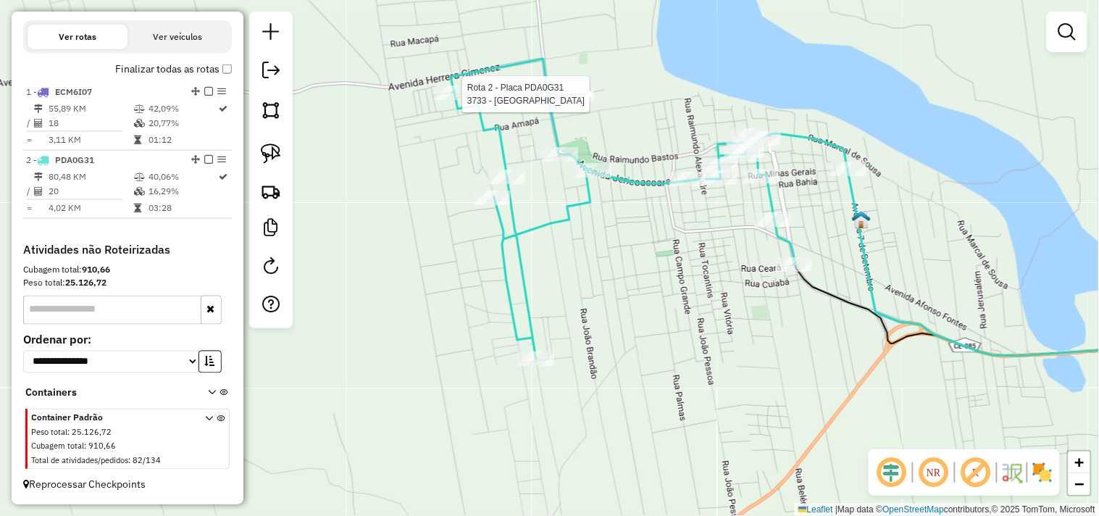
select select "**********"
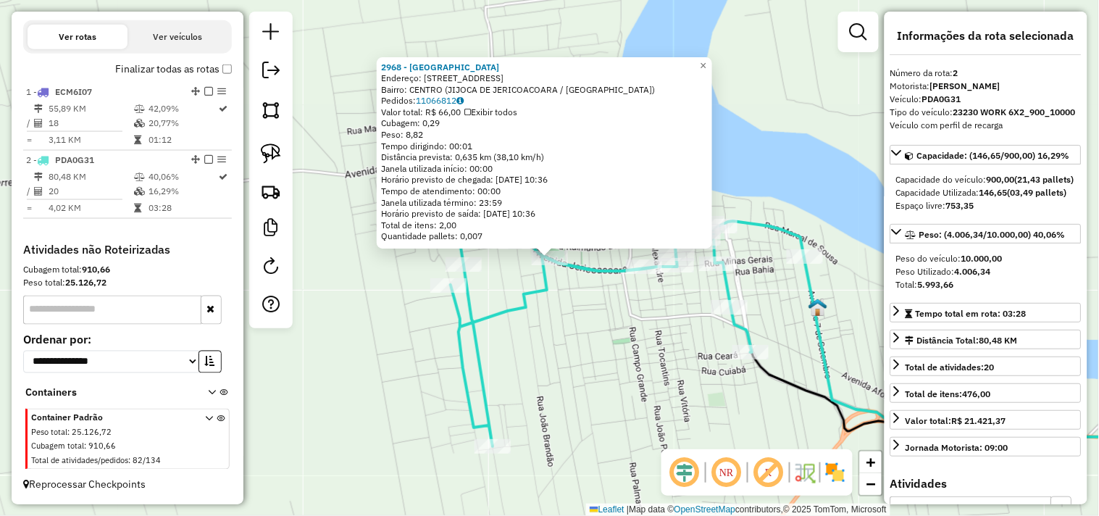
click at [610, 342] on div "2968 - [GEOGRAPHIC_DATA] [GEOGRAPHIC_DATA]: [STREET_ADDRESS] Bairro: [GEOGRAPHI…" at bounding box center [549, 258] width 1099 height 516
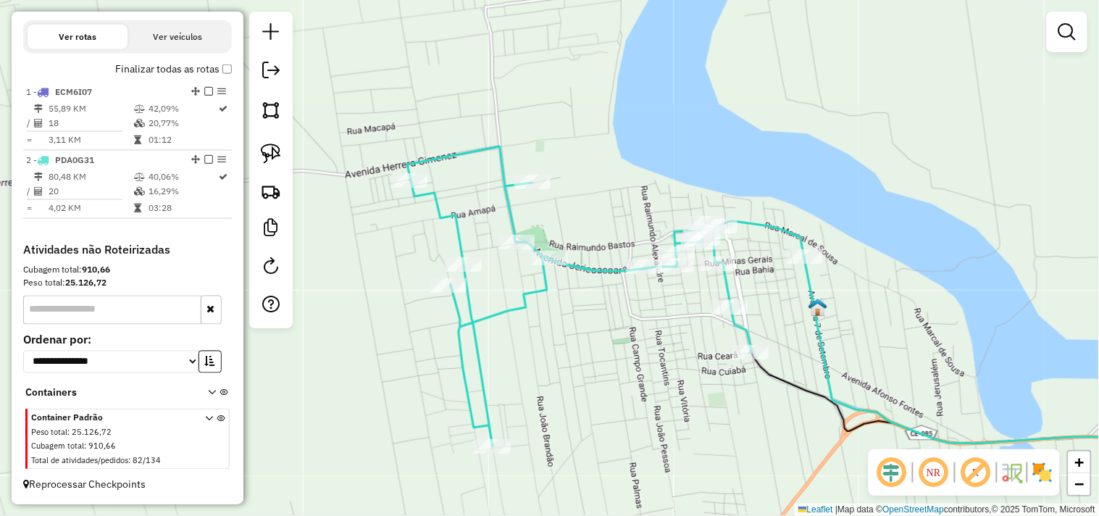
drag, startPoint x: 636, startPoint y: 313, endPoint x: 525, endPoint y: 306, distance: 111.1
click at [525, 306] on div "Janela de atendimento Grade de atendimento Capacidade Transportadoras Veículos …" at bounding box center [549, 258] width 1099 height 516
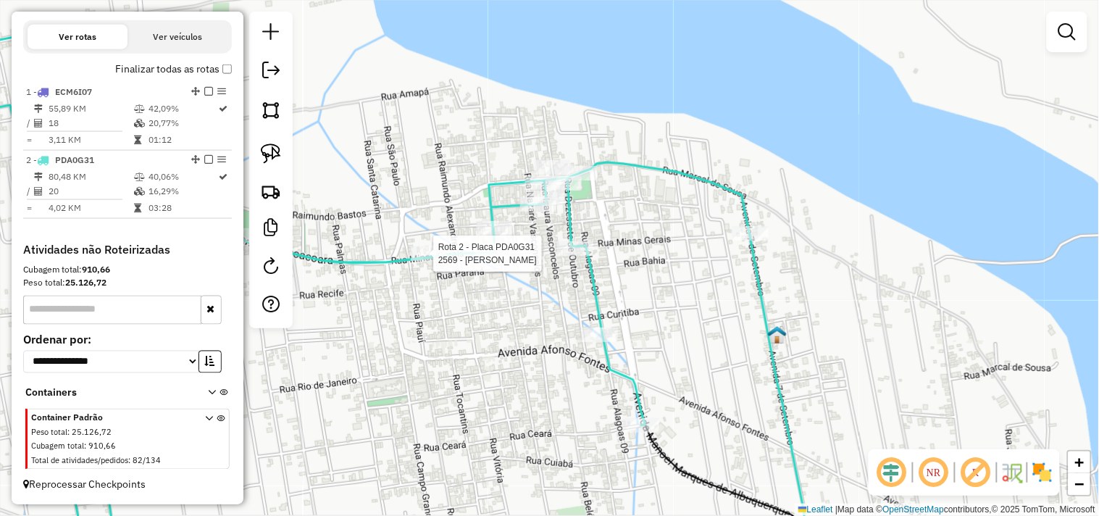
select select "**********"
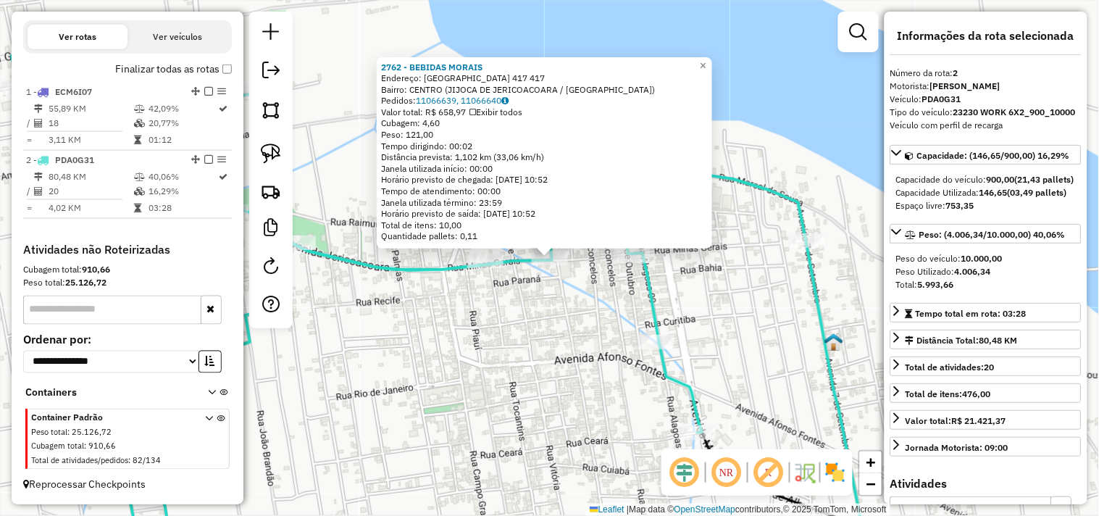
click at [578, 326] on div "Rota 2 - Placa PDA0G31 2721 - MERC GILMAR 2762 - BEBIDAS MORAIS Endereço: [GEOG…" at bounding box center [549, 258] width 1099 height 516
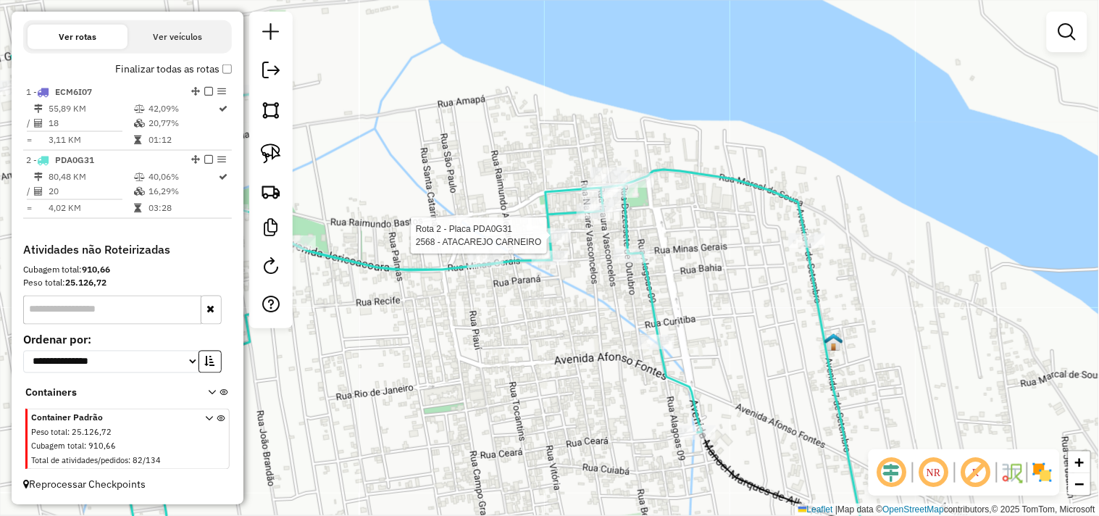
select select "**********"
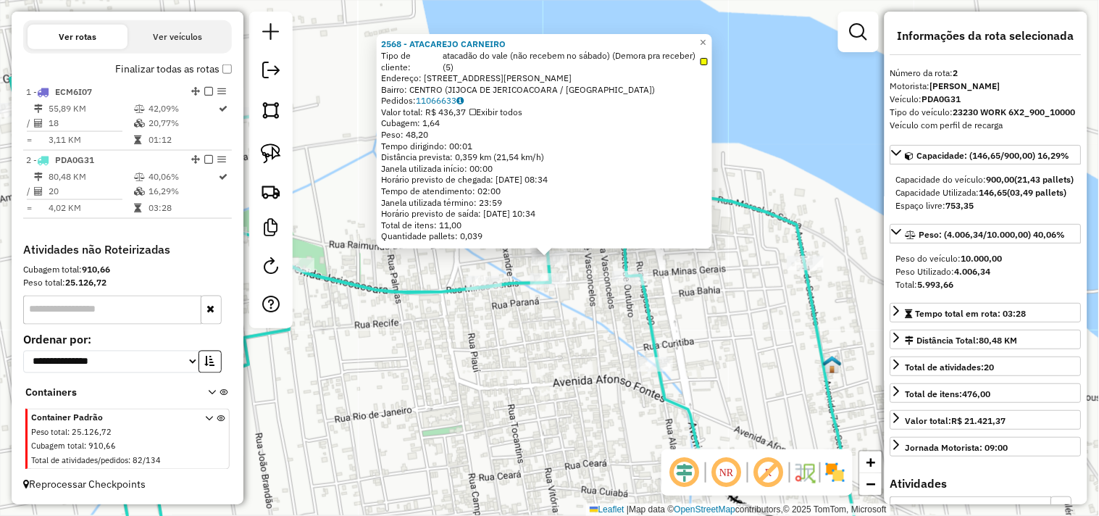
click at [588, 333] on div "2568 - ATACAREJO CARNEIRO Tipo de cliente: atacadão do vale (não recebem no sáb…" at bounding box center [549, 258] width 1099 height 516
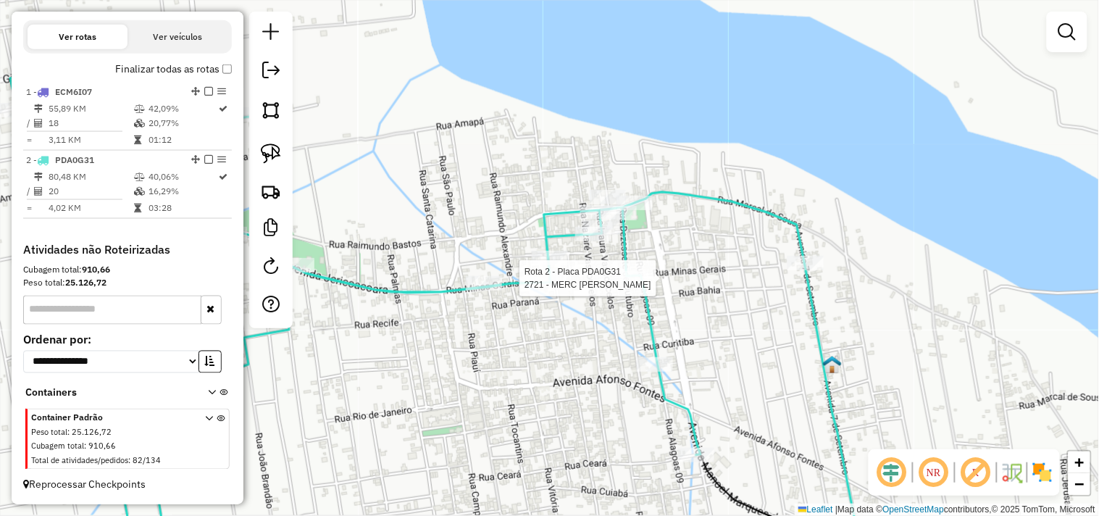
select select "**********"
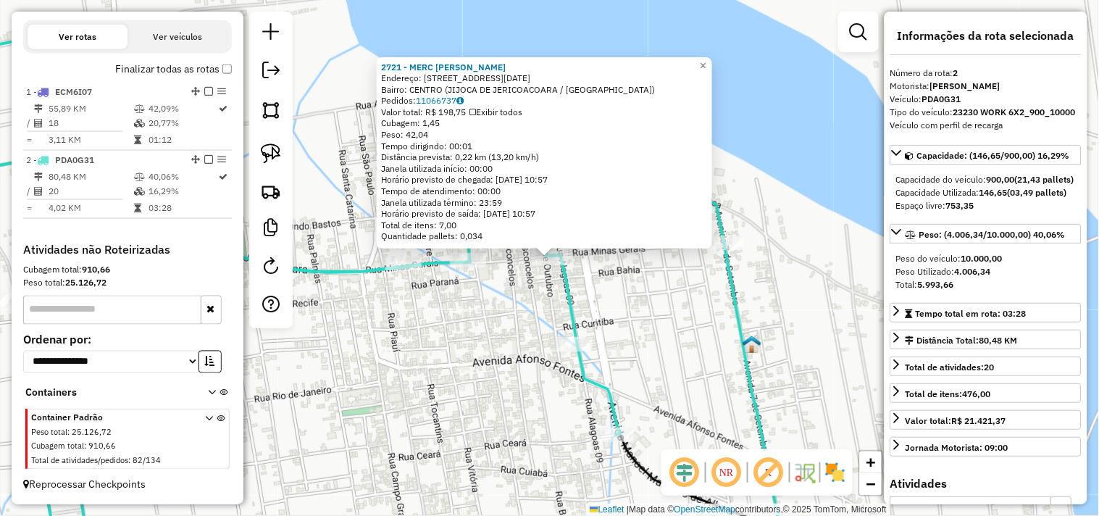
click at [513, 327] on div "2721 - MERC [PERSON_NAME]: [STREET_ADDRESS][DATE] Bairro: [GEOGRAPHIC_DATA] (JI…" at bounding box center [549, 258] width 1099 height 516
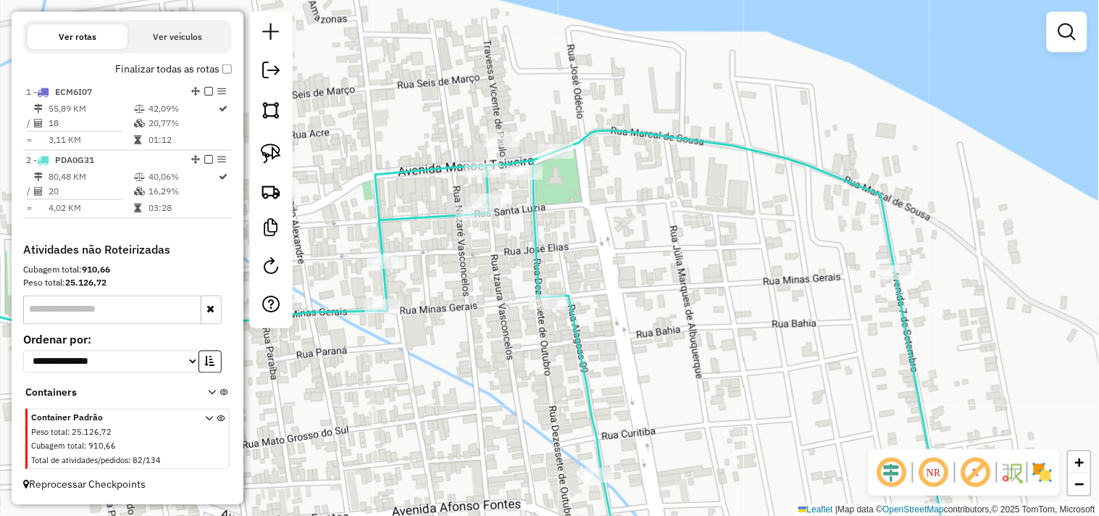
select select "**********"
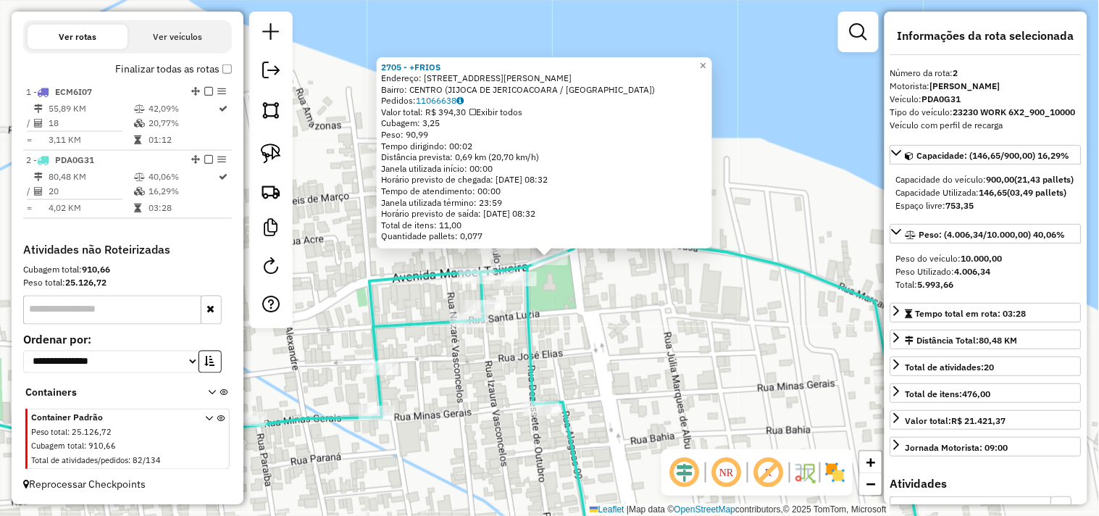
click at [575, 309] on div "2705 - +FRIOS Endereço: [STREET_ADDRESS] Bairro: [GEOGRAPHIC_DATA] ([GEOGRAPHIC…" at bounding box center [549, 258] width 1099 height 516
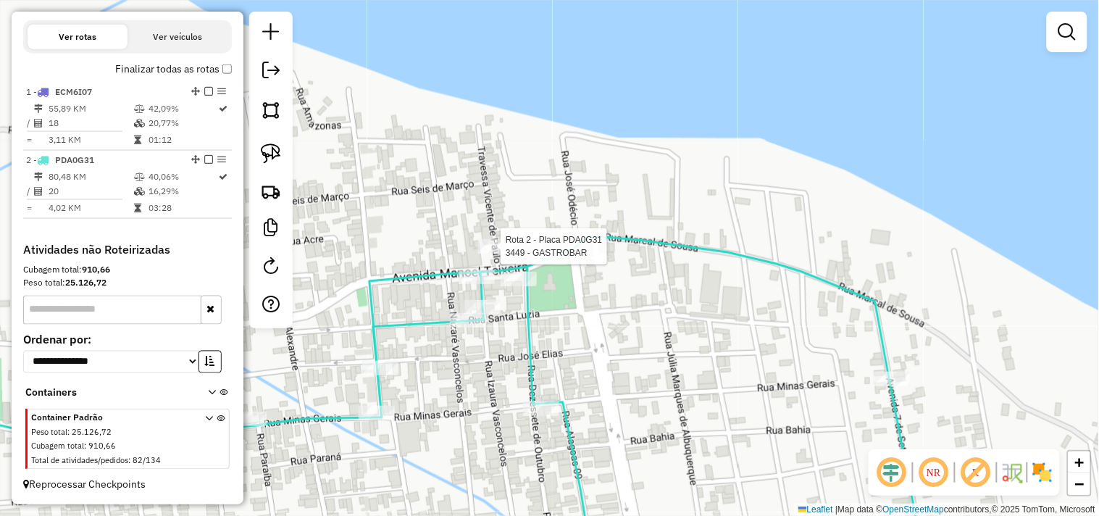
select select "**********"
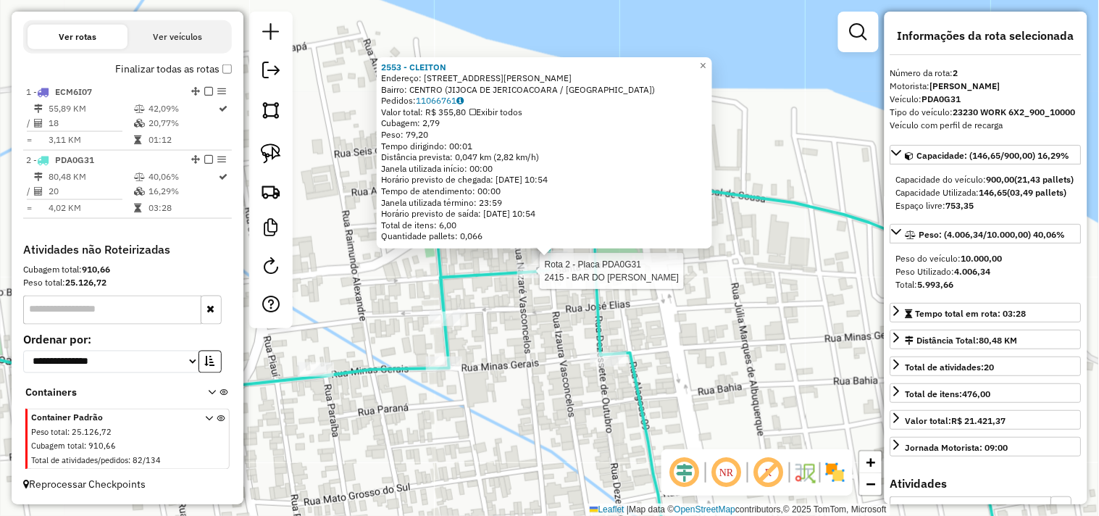
click at [532, 278] on div at bounding box center [535, 271] width 36 height 14
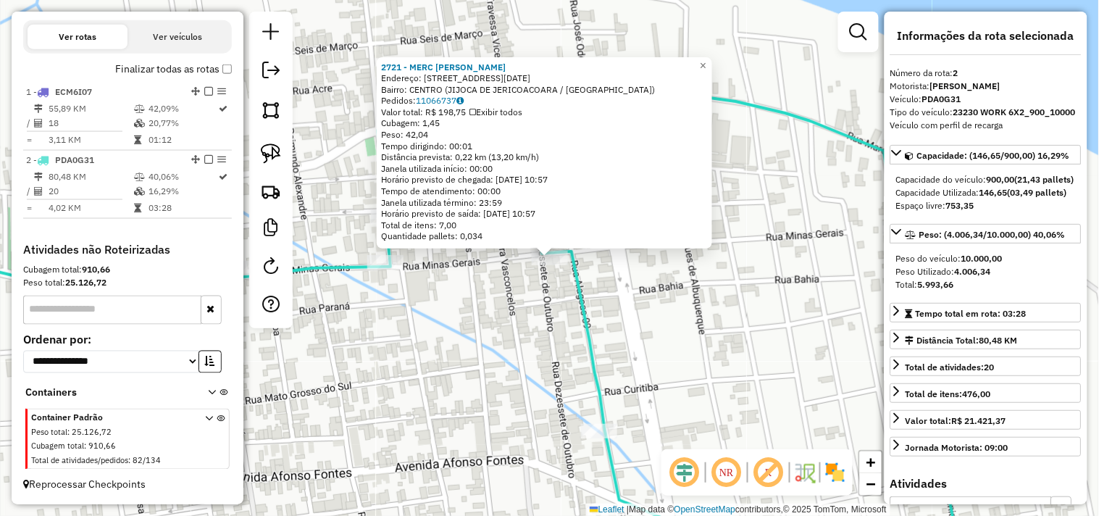
click at [530, 309] on div "2721 - MERC [PERSON_NAME]: [STREET_ADDRESS][DATE] Bairro: [GEOGRAPHIC_DATA] (JI…" at bounding box center [549, 258] width 1099 height 516
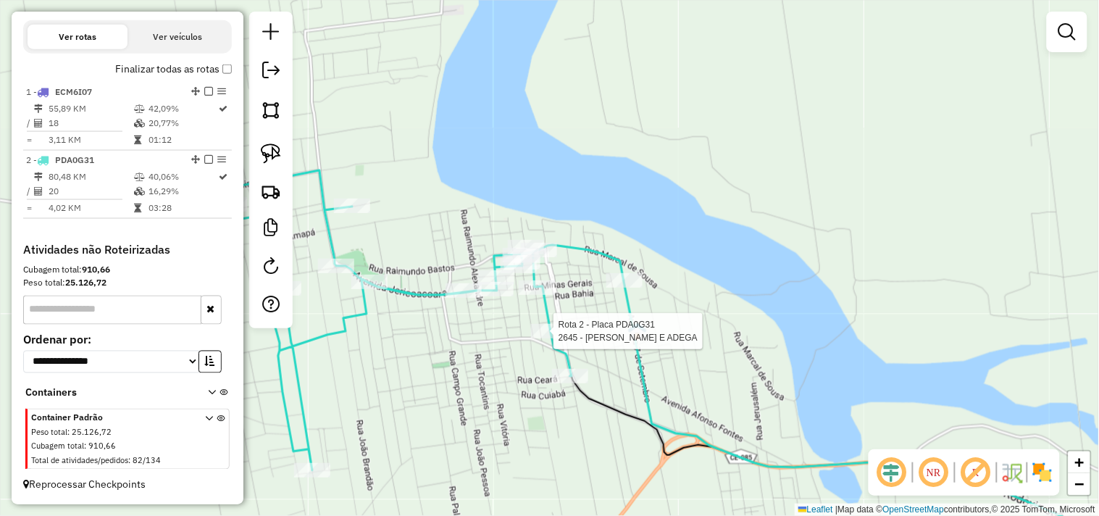
click at [548, 338] on div at bounding box center [549, 331] width 36 height 14
select select "**********"
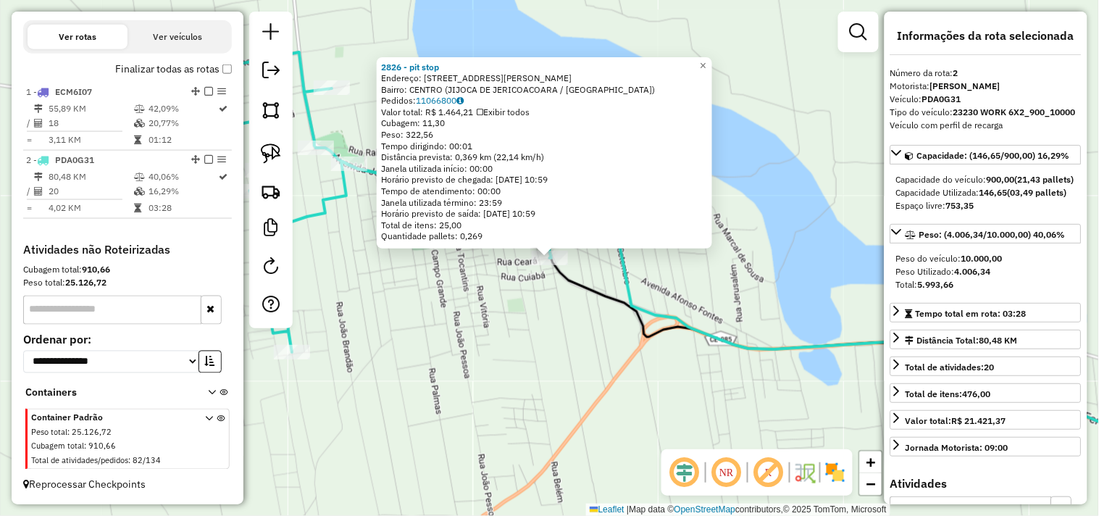
click at [533, 348] on div "2826 - pit stop Endereço: [STREET_ADDRESS][PERSON_NAME] Bairro: CENTRO (JIJOCA …" at bounding box center [549, 258] width 1099 height 516
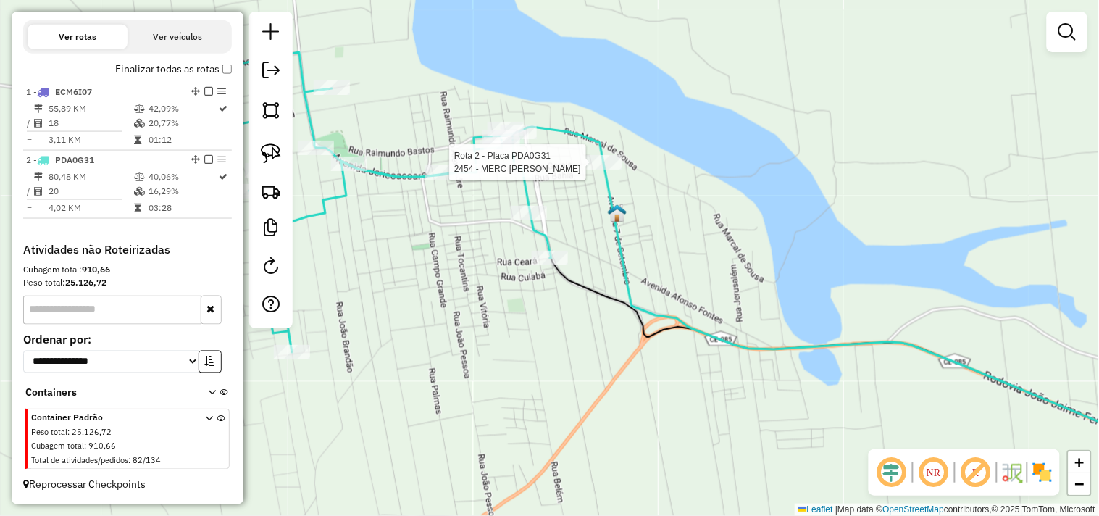
select select "**********"
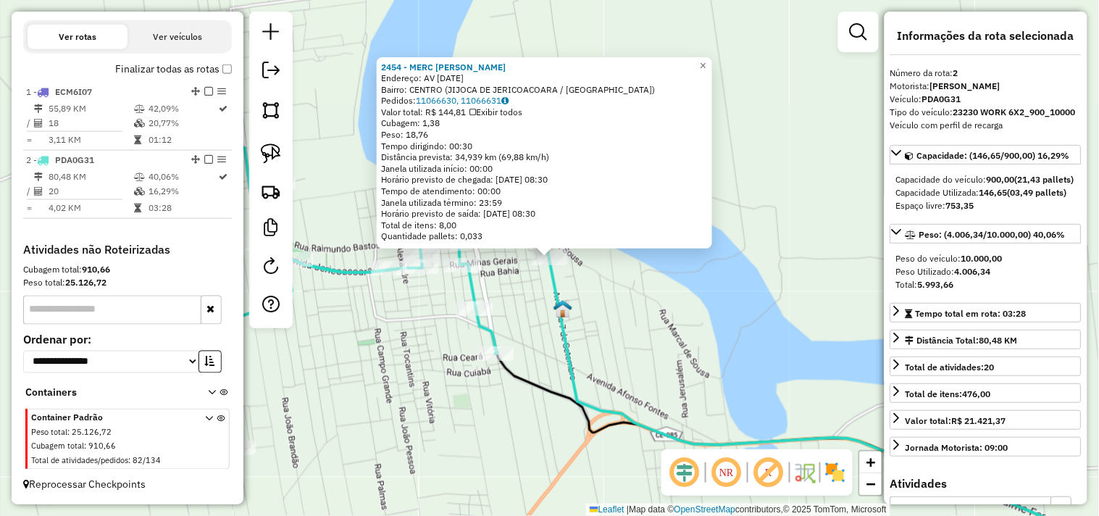
click at [629, 320] on div "2454 - MERC [PERSON_NAME]: AV [DATE] Bairro: [GEOGRAPHIC_DATA] (JIJOCA DE JERIC…" at bounding box center [549, 258] width 1099 height 516
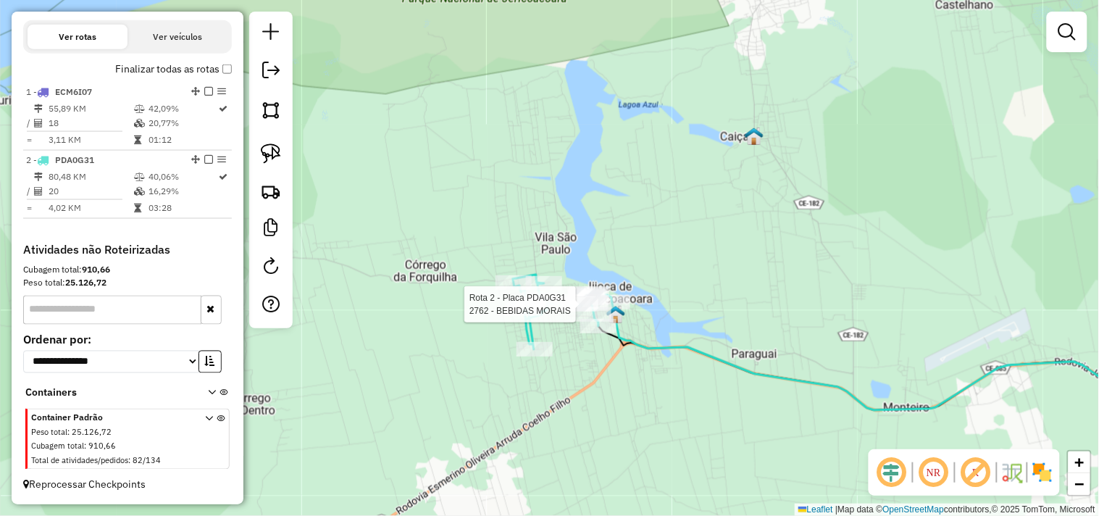
select select "**********"
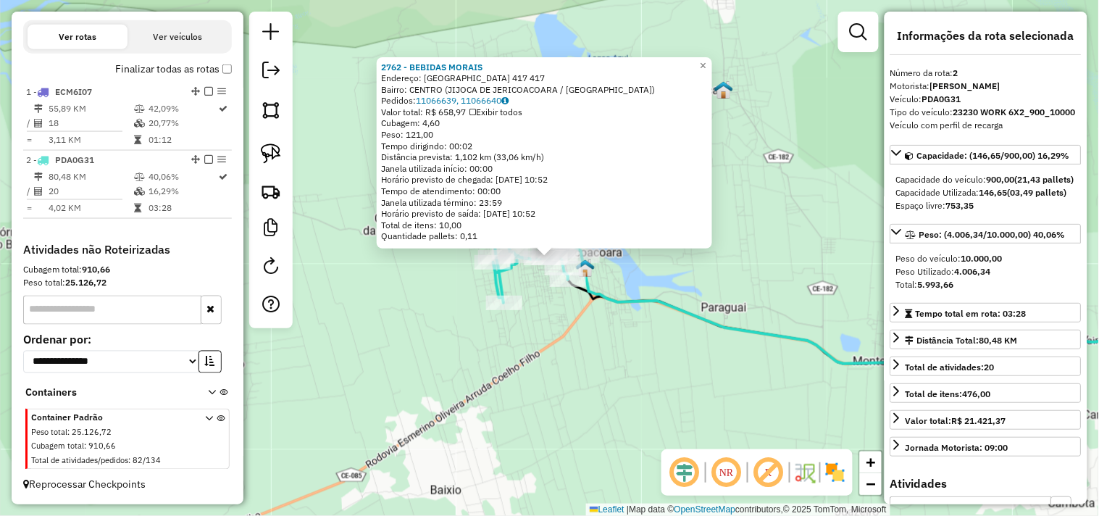
drag, startPoint x: 612, startPoint y: 344, endPoint x: 628, endPoint y: 344, distance: 16.0
click at [613, 344] on div "2762 - BEBIDAS MORAIS Endereço: [GEOGRAPHIC_DATA] 417 417 Bairro: [GEOGRAPHIC_D…" at bounding box center [549, 258] width 1099 height 516
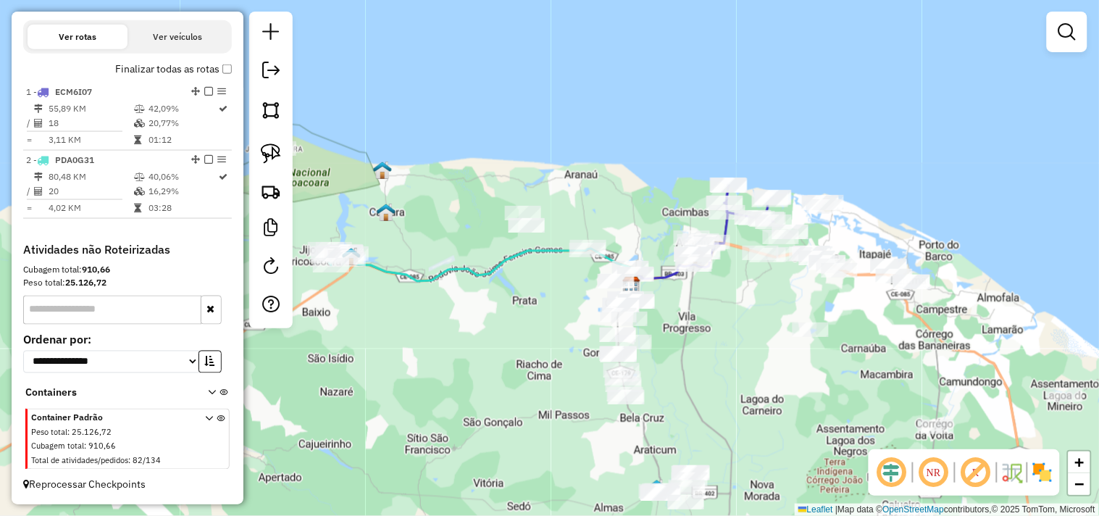
drag, startPoint x: 771, startPoint y: 384, endPoint x: 502, endPoint y: 316, distance: 277.4
click at [502, 316] on div "Janela de atendimento Grade de atendimento Capacidade Transportadoras Veículos …" at bounding box center [549, 258] width 1099 height 516
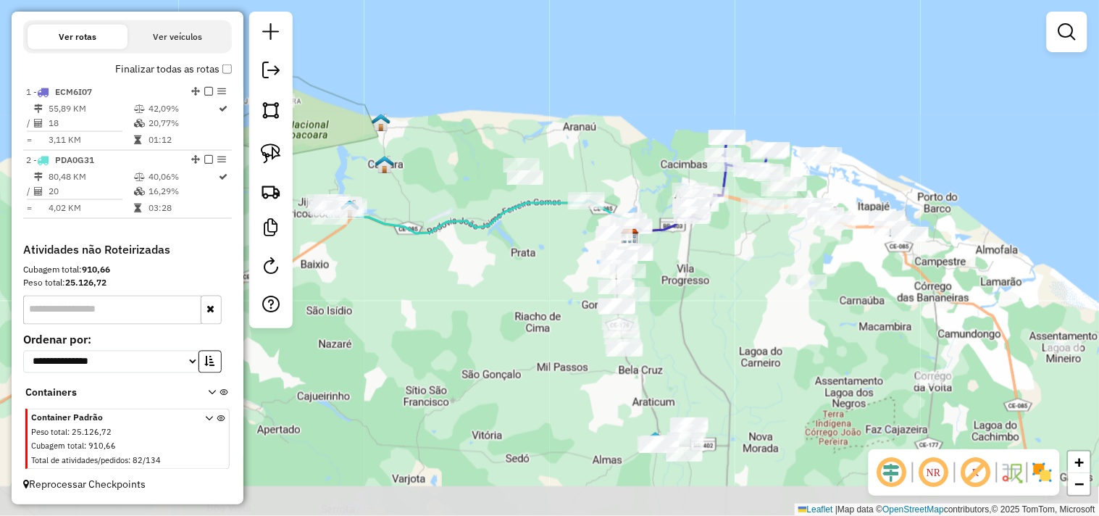
drag, startPoint x: 509, startPoint y: 404, endPoint x: 508, endPoint y: 331, distance: 72.5
click at [508, 331] on div "Janela de atendimento Grade de atendimento Capacidade Transportadoras Veículos …" at bounding box center [549, 258] width 1099 height 516
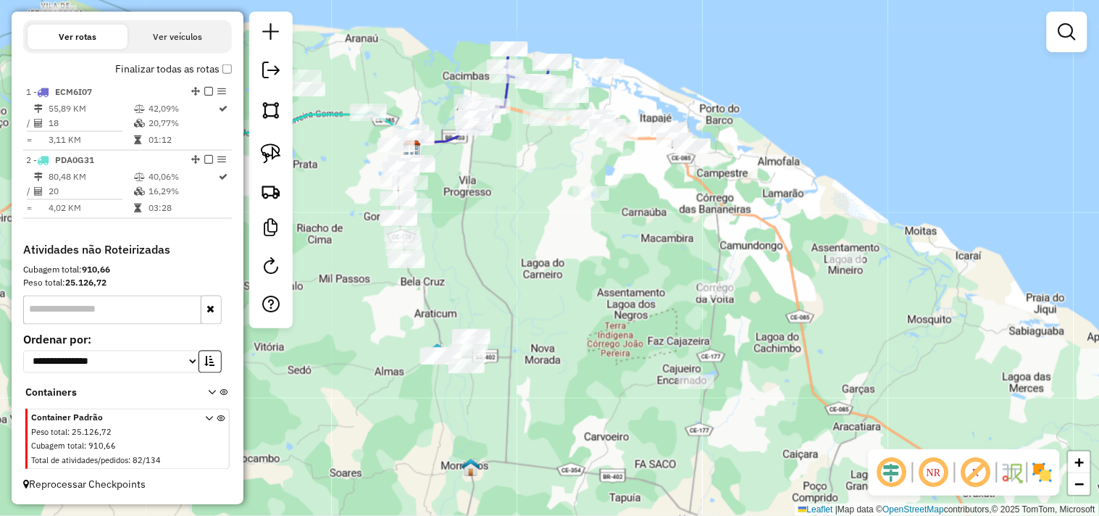
drag, startPoint x: 872, startPoint y: 328, endPoint x: 672, endPoint y: 252, distance: 213.8
click at [672, 252] on div "Janela de atendimento Grade de atendimento Capacidade Transportadoras Veículos …" at bounding box center [549, 258] width 1099 height 516
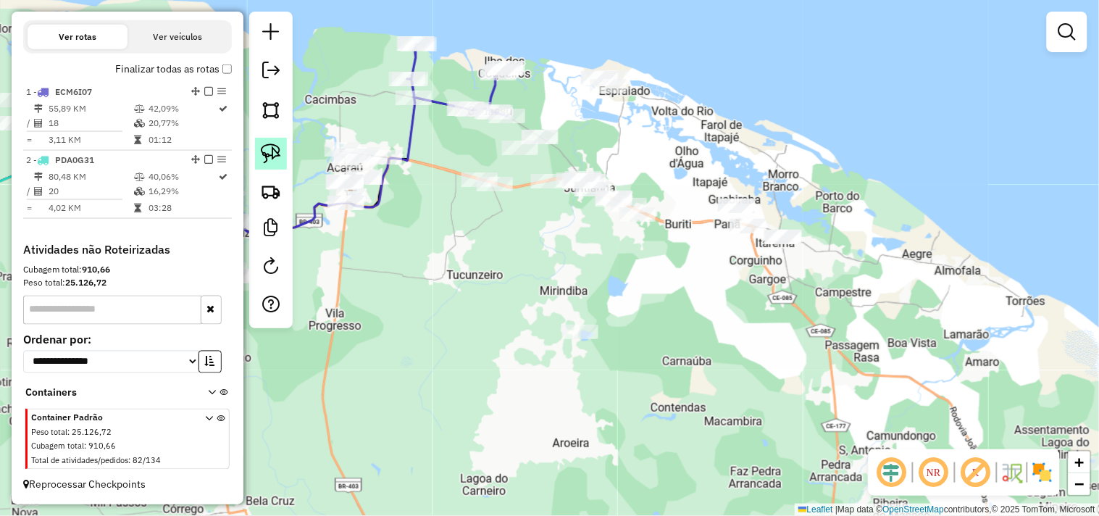
click at [283, 165] on link at bounding box center [271, 154] width 32 height 32
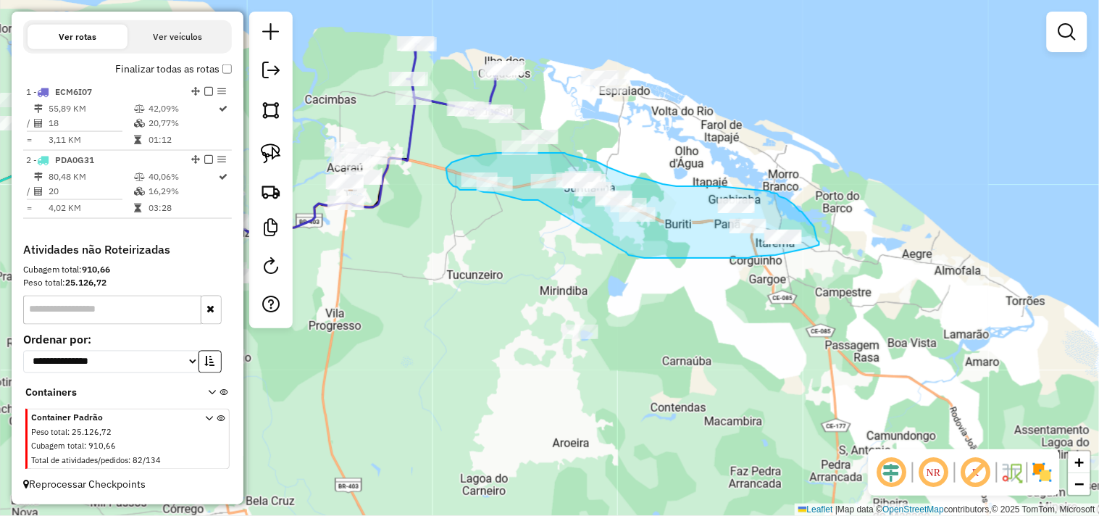
drag, startPoint x: 538, startPoint y: 200, endPoint x: 614, endPoint y: 236, distance: 83.3
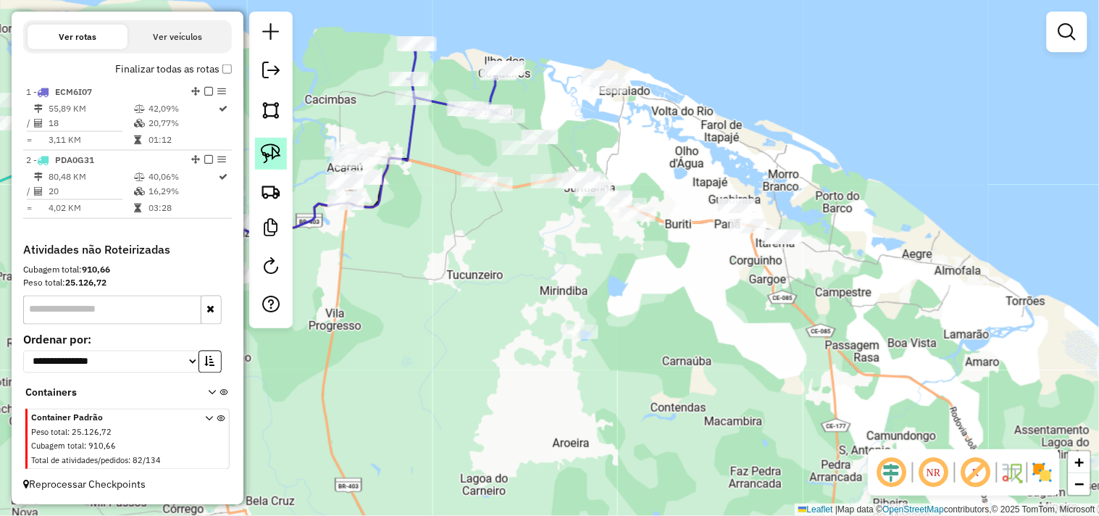
click at [280, 146] on img at bounding box center [271, 153] width 20 height 20
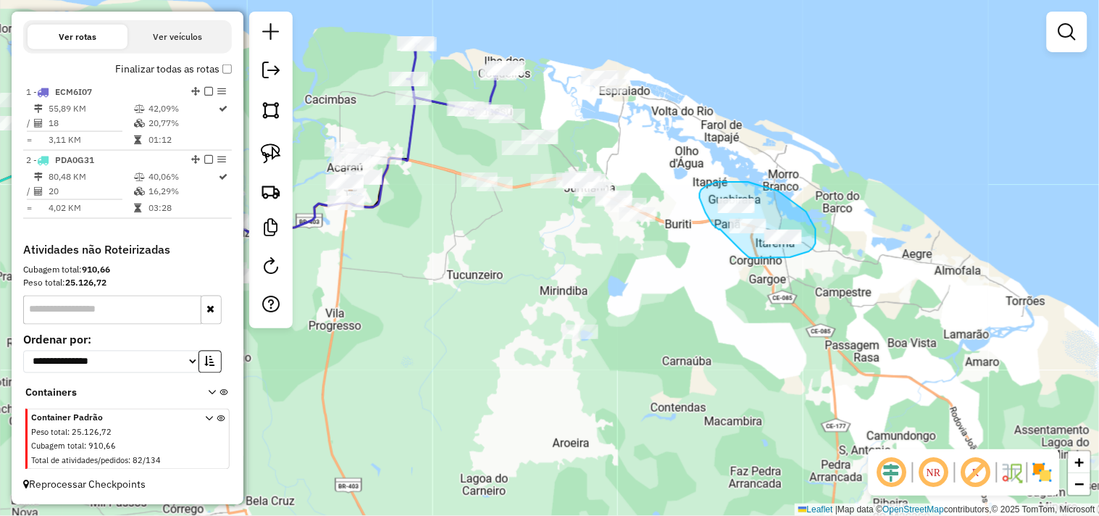
drag, startPoint x: 720, startPoint y: 229, endPoint x: 743, endPoint y: 251, distance: 31.8
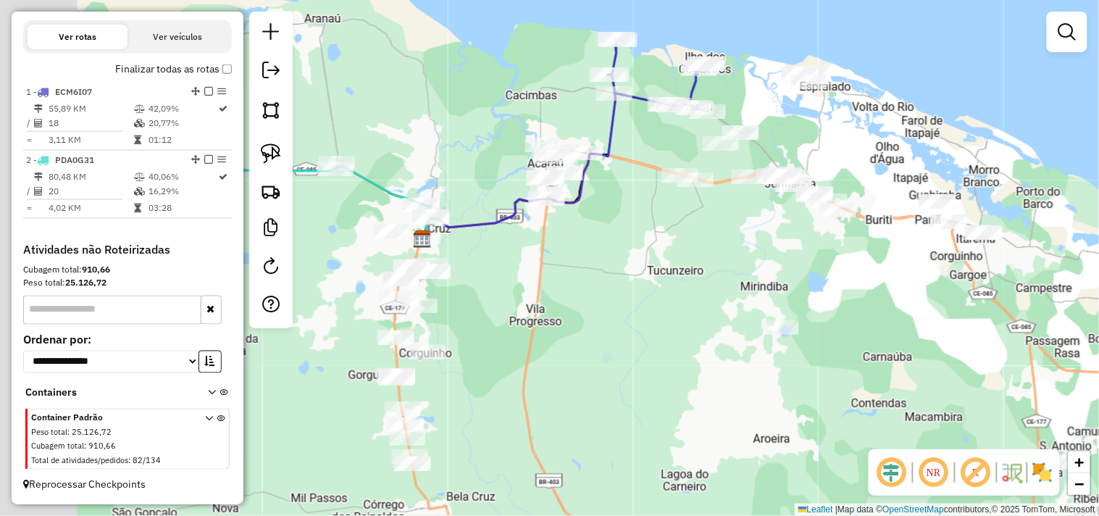
drag, startPoint x: 501, startPoint y: 255, endPoint x: 525, endPoint y: 222, distance: 41.0
click at [686, 248] on div "Janela de atendimento Grade de atendimento Capacidade Transportadoras Veículos …" at bounding box center [549, 258] width 1099 height 516
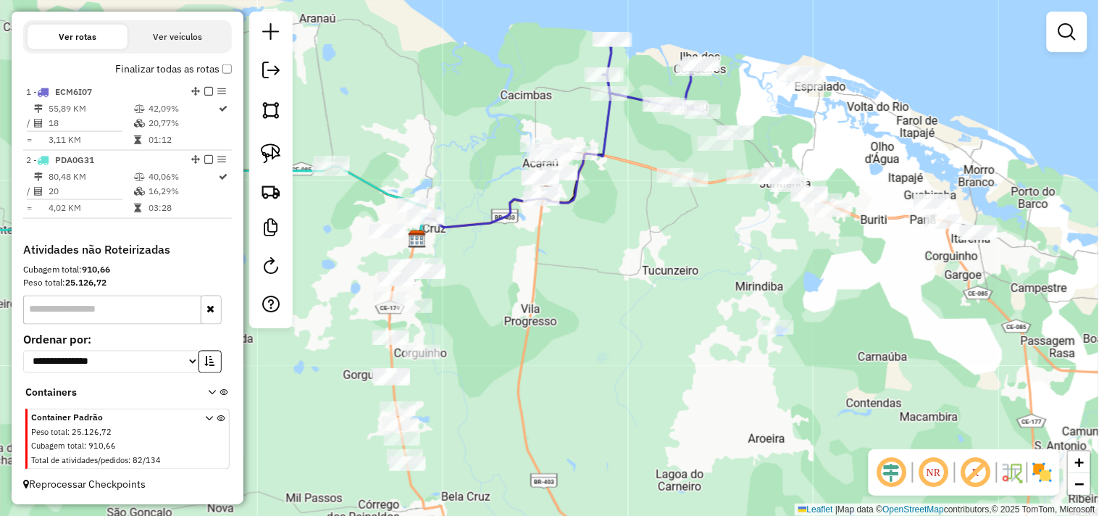
drag, startPoint x: 520, startPoint y: 346, endPoint x: 552, endPoint y: 215, distance: 135.7
click at [547, 222] on div "Janela de atendimento Grade de atendimento Capacidade Transportadoras Veículos …" at bounding box center [549, 258] width 1099 height 516
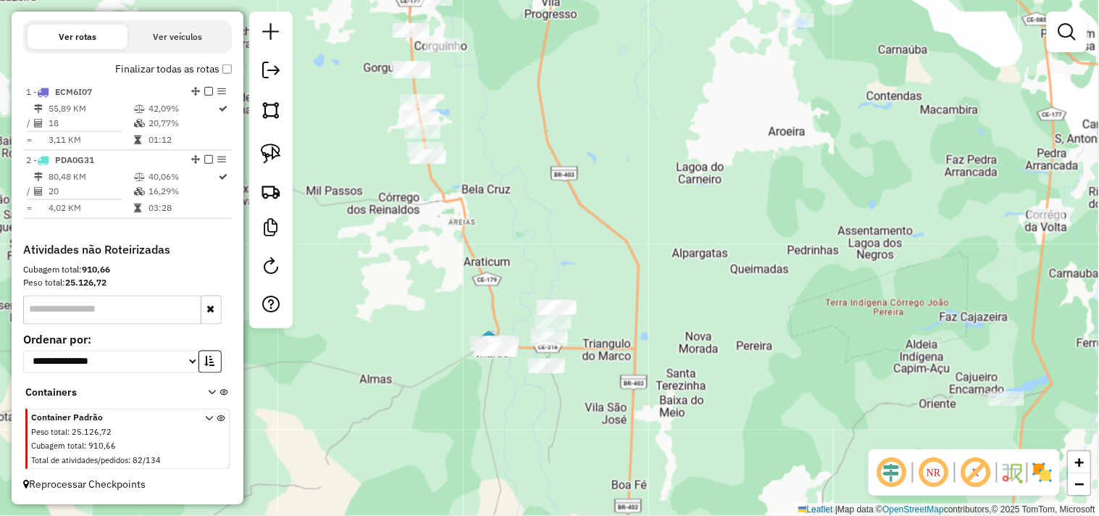
drag, startPoint x: 568, startPoint y: 416, endPoint x: 565, endPoint y: 364, distance: 52.3
click at [568, 367] on div "Janela de atendimento Grade de atendimento Capacidade Transportadoras Veículos …" at bounding box center [549, 258] width 1099 height 516
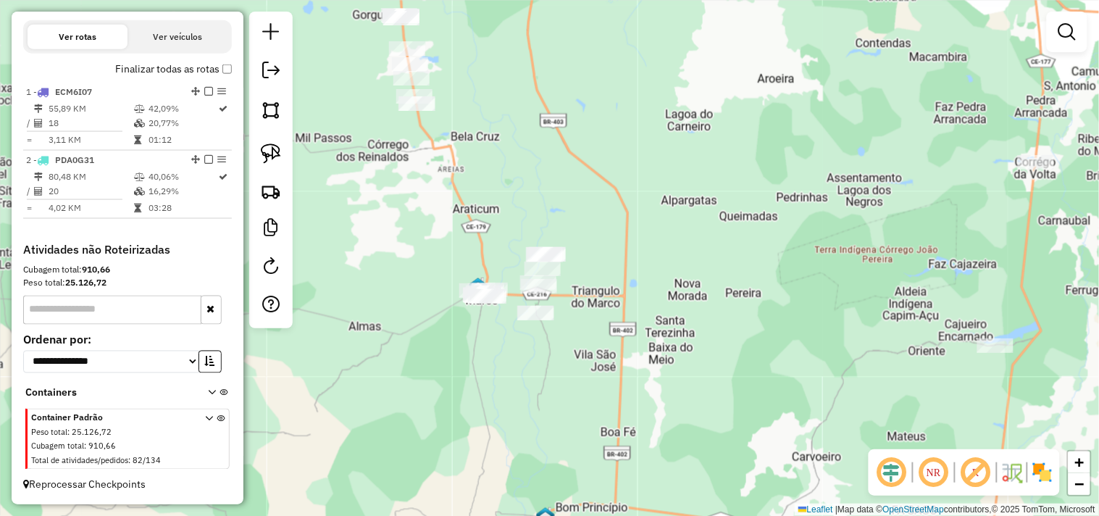
drag, startPoint x: 494, startPoint y: 334, endPoint x: 477, endPoint y: 327, distance: 18.8
click at [477, 327] on div "Janela de atendimento Grade de atendimento Capacidade Transportadoras Veículos …" at bounding box center [549, 258] width 1099 height 516
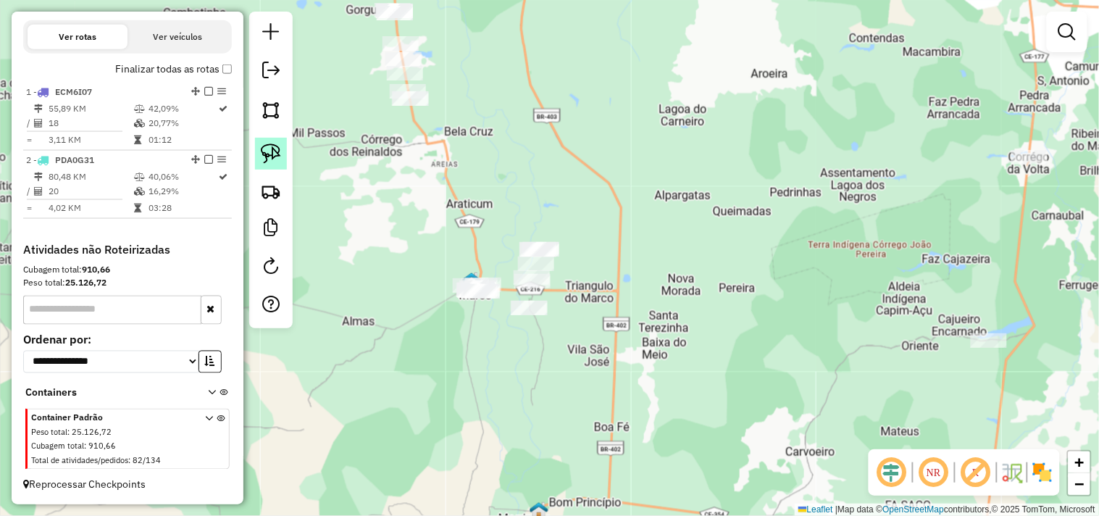
click at [286, 170] on link at bounding box center [271, 154] width 32 height 32
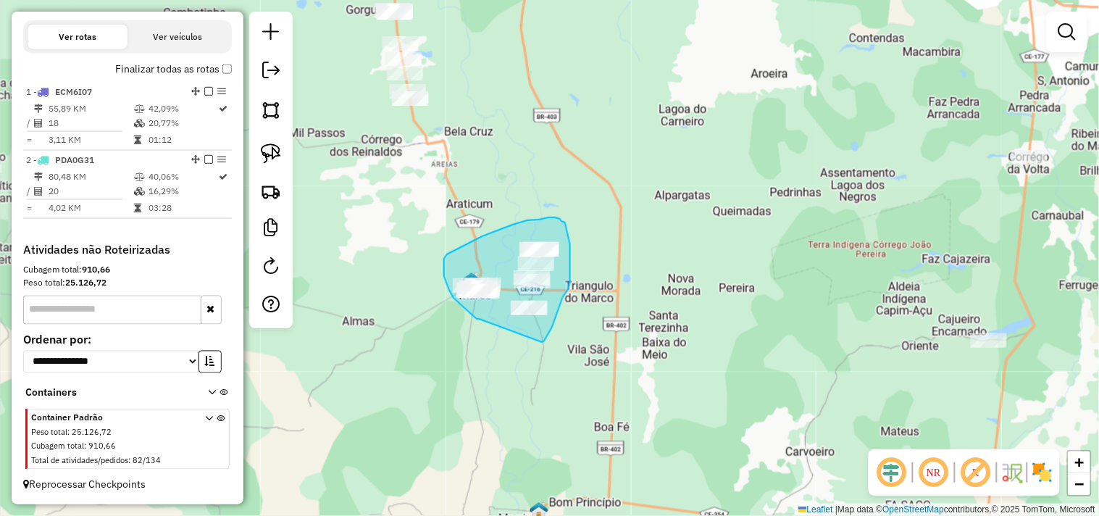
drag, startPoint x: 479, startPoint y: 319, endPoint x: 542, endPoint y: 342, distance: 67.2
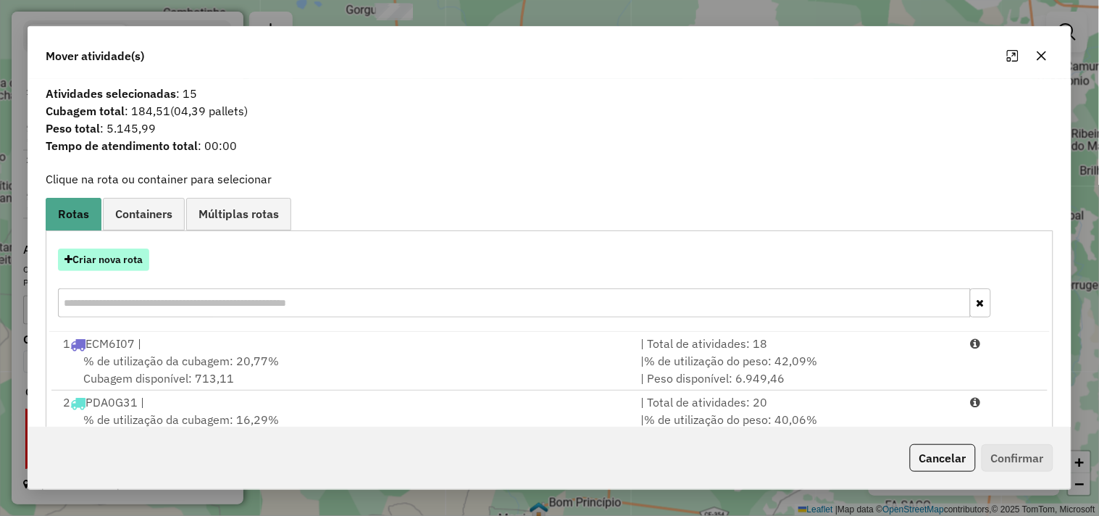
click at [115, 263] on button "Criar nova rota" at bounding box center [103, 260] width 91 height 22
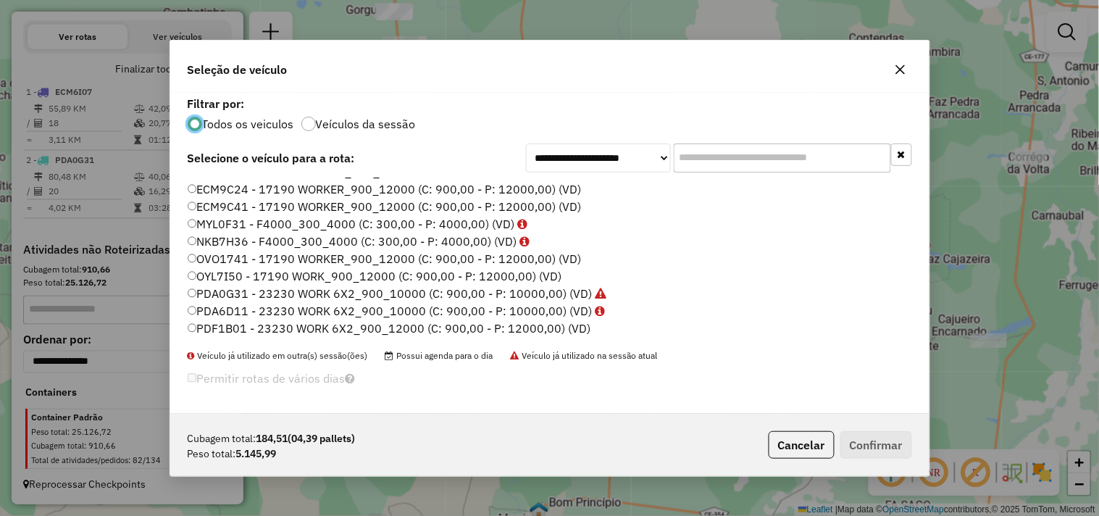
scroll to position [161, 0]
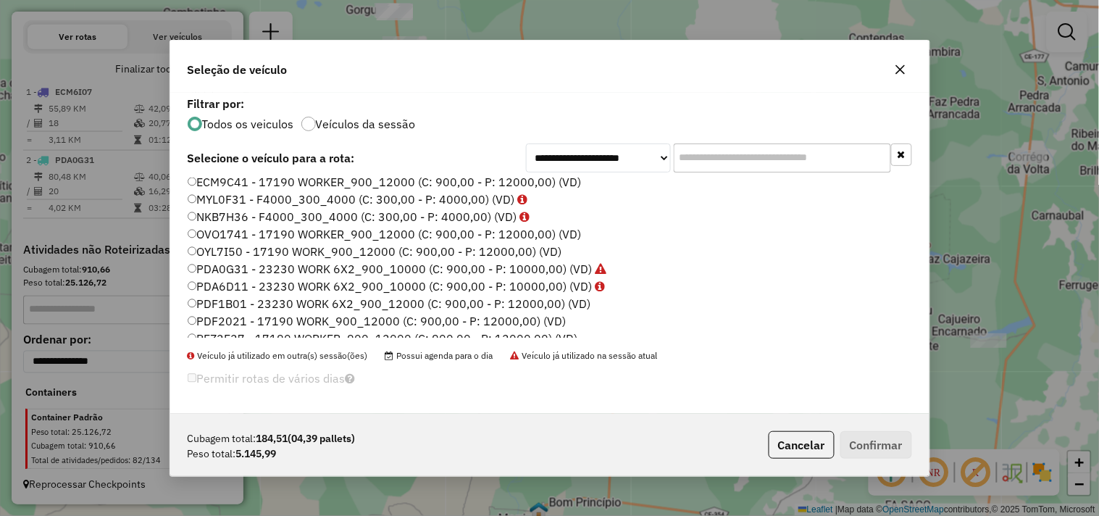
click at [205, 299] on label "PDF1B01 - 23230 WORK 6X2_900_12000 (C: 900,00 - P: 12000,00) (VD)" at bounding box center [390, 303] width 404 height 17
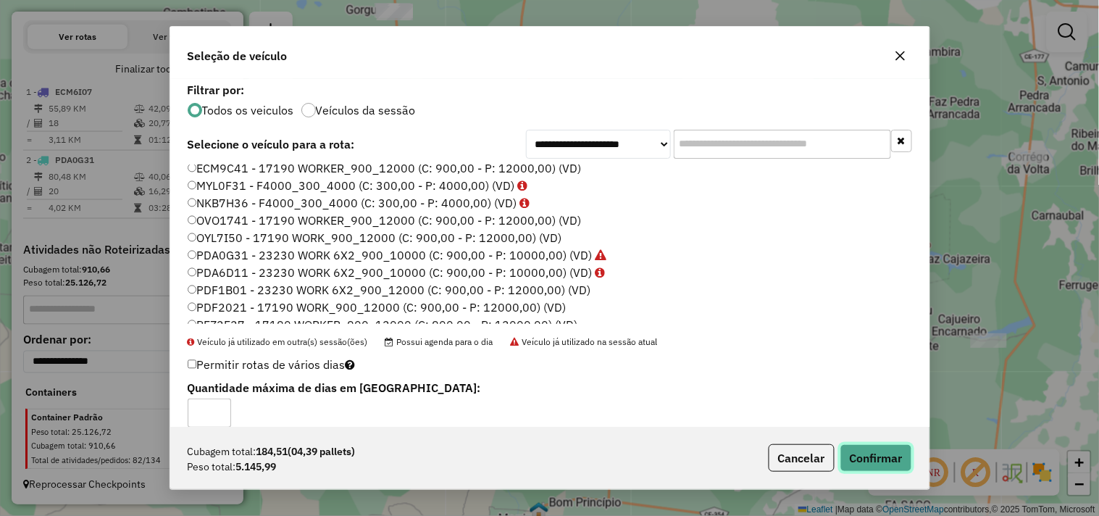
click at [901, 461] on button "Confirmar" at bounding box center [877, 458] width 72 height 28
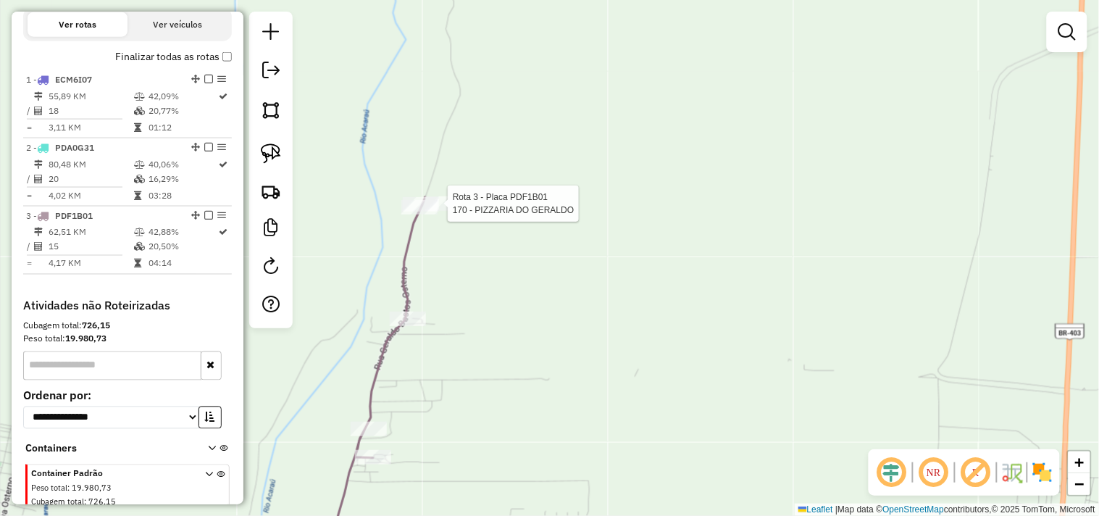
select select "**********"
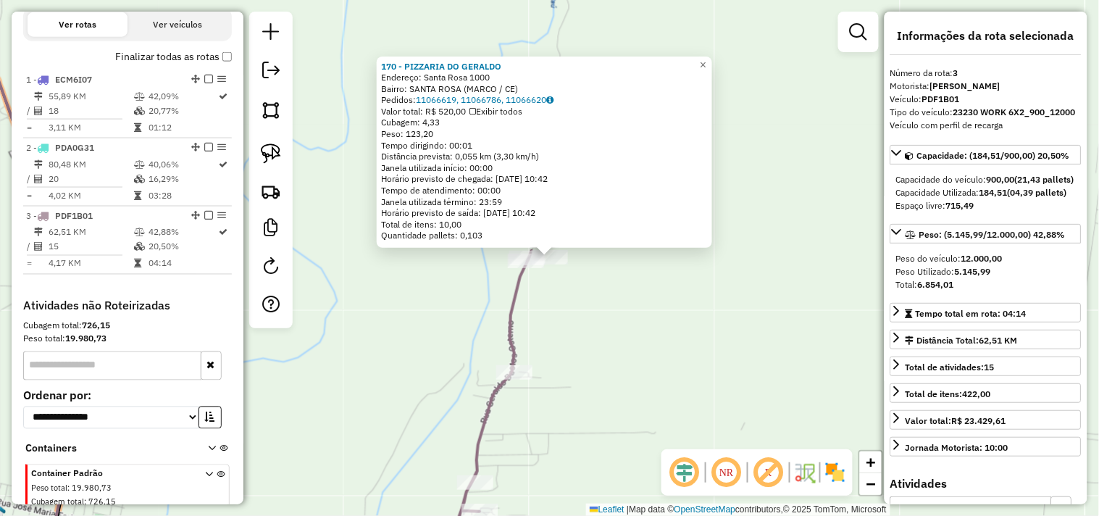
scroll to position [557, 0]
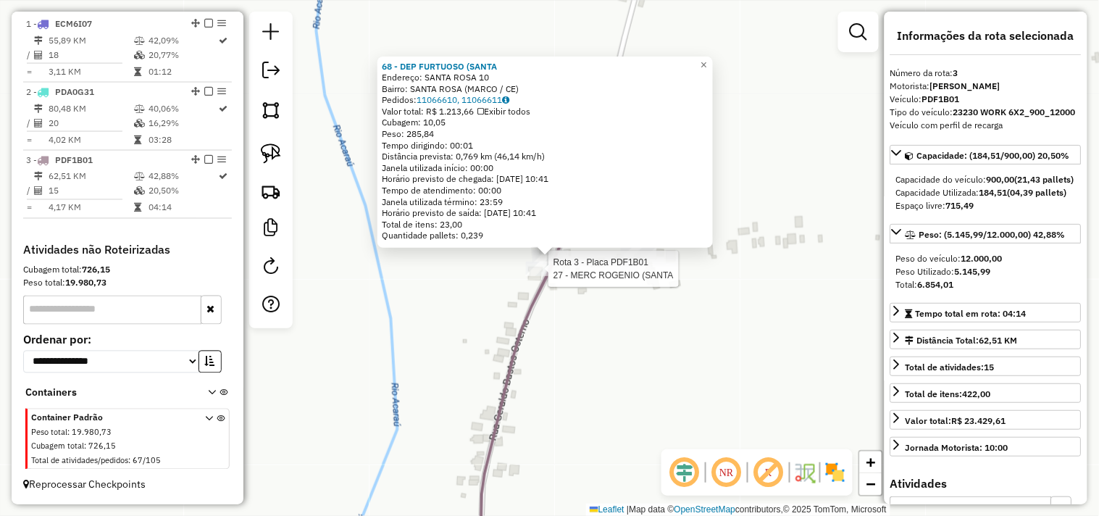
click at [554, 276] on div at bounding box center [544, 269] width 36 height 14
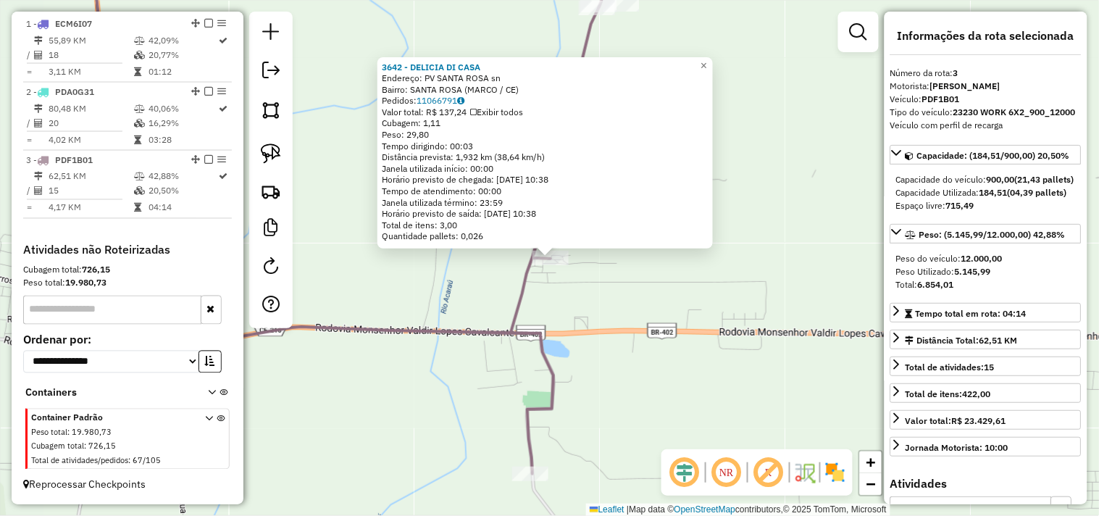
click at [531, 464] on icon at bounding box center [333, 236] width 539 height 476
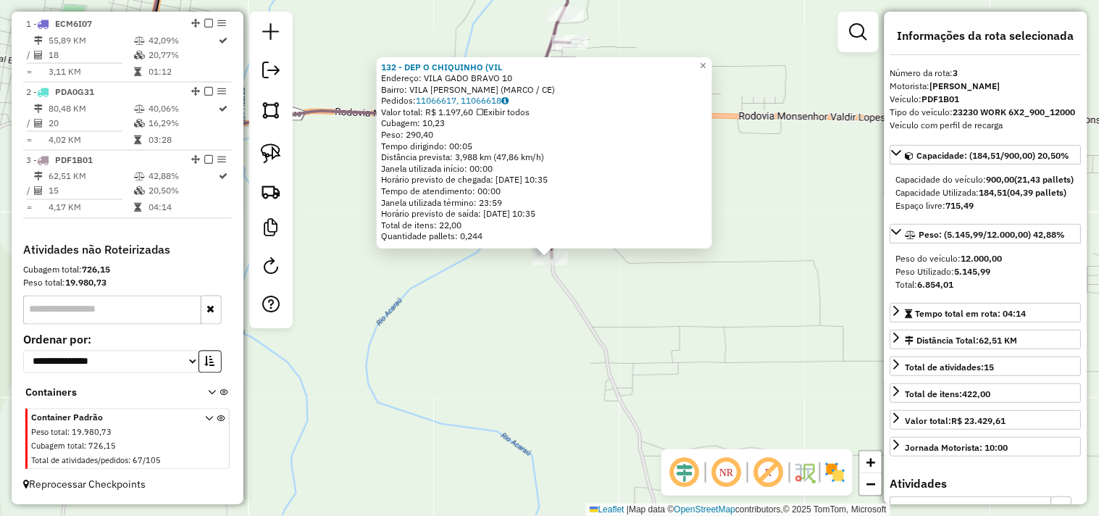
click at [555, 349] on div "132 - DEP O CHIQUINHO (VIL Endereço: VILA GADO BRAVO 10 Bairro: VILA GADO BRAVO…" at bounding box center [549, 258] width 1099 height 516
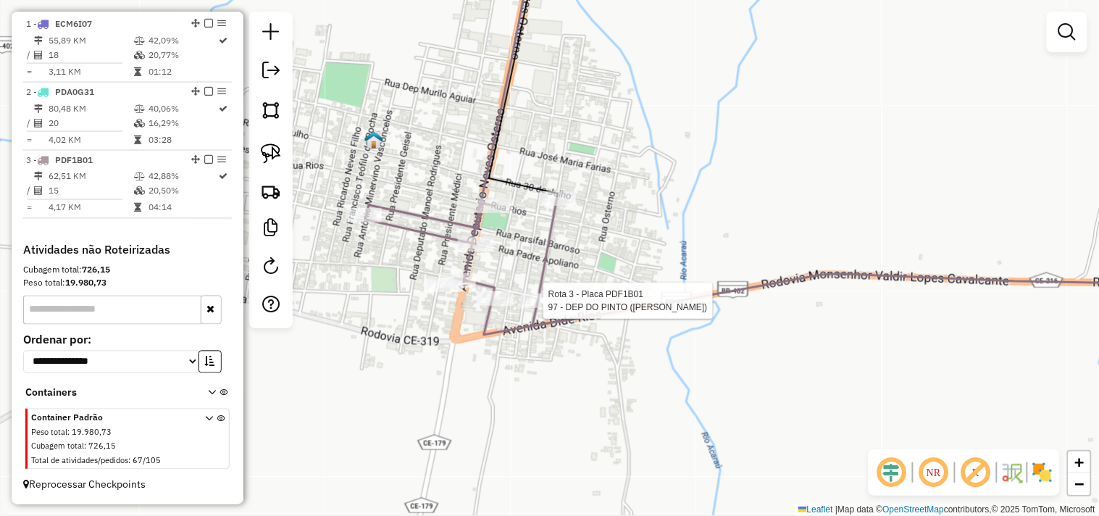
select select "**********"
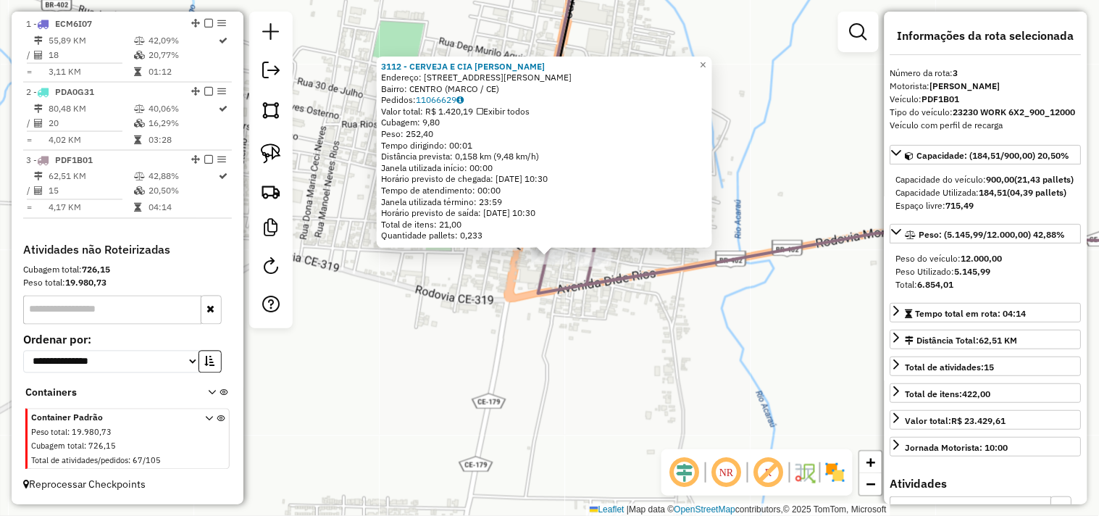
drag, startPoint x: 548, startPoint y: 342, endPoint x: 553, endPoint y: 301, distance: 40.9
click at [548, 343] on div "3112 - CERVEJA E CIA MARCO Endereço: RUA MONSENHOR WALDIR 335 Bairro: CENTRO (M…" at bounding box center [549, 258] width 1099 height 516
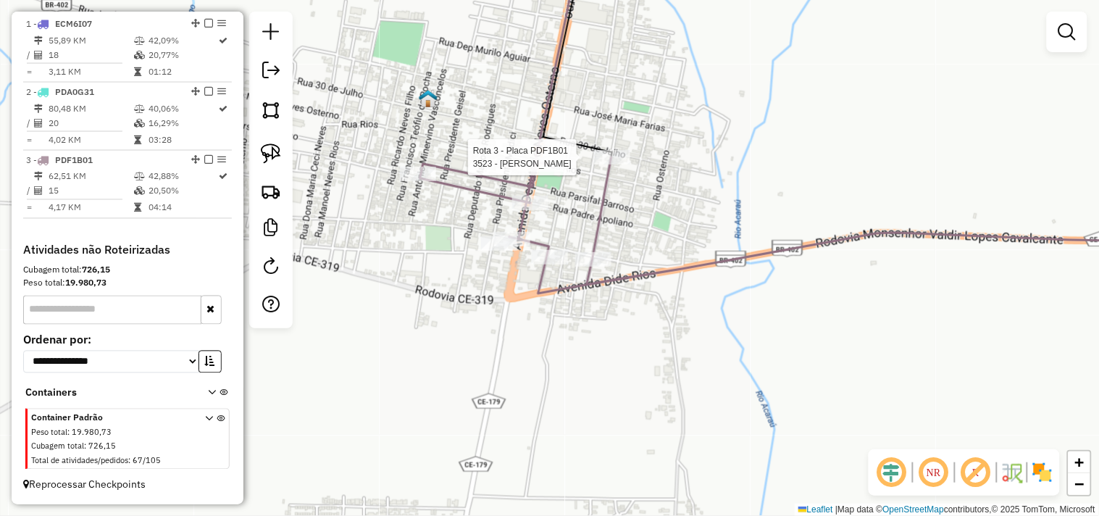
select select "**********"
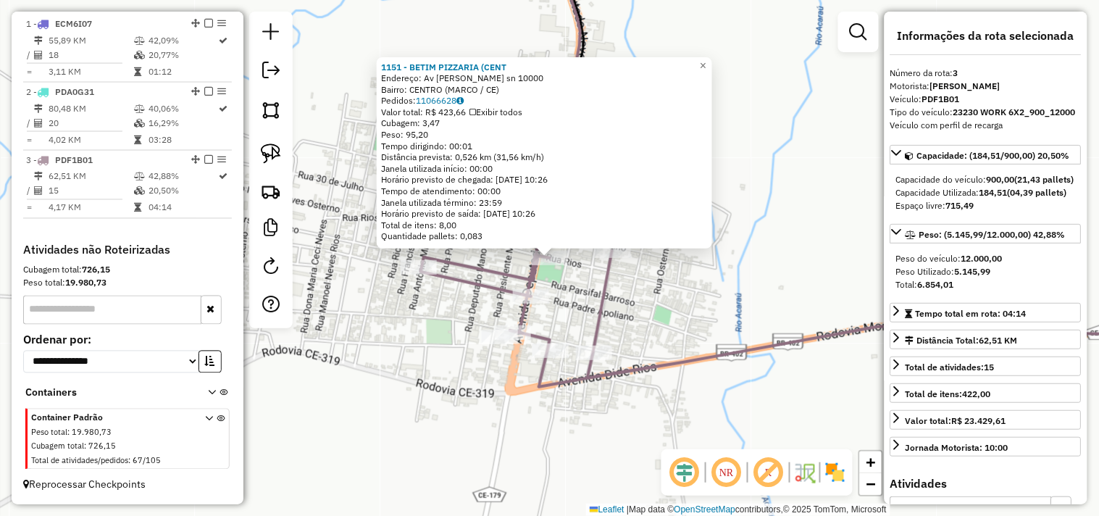
click at [532, 278] on icon at bounding box center [816, 319] width 788 height 136
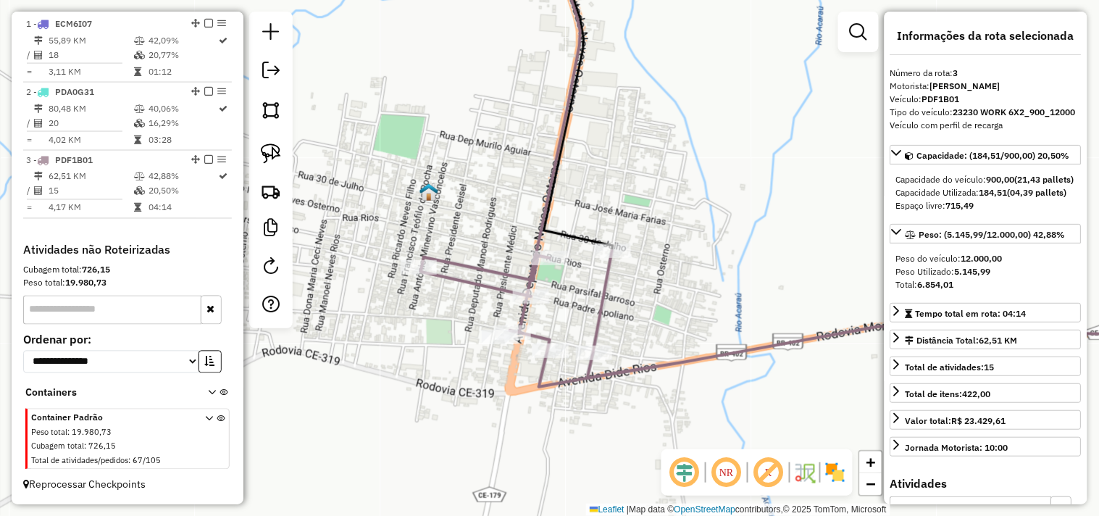
click at [530, 284] on icon at bounding box center [816, 319] width 788 height 136
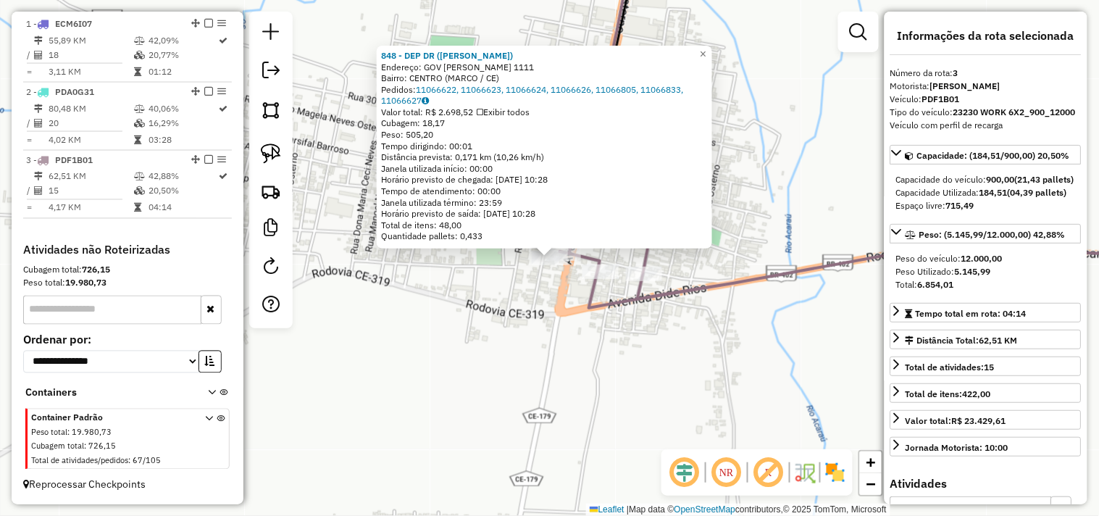
click at [520, 328] on div "848 - DEP DR (MARCO) Endereço: GOV CESAR CALS 1111 Bairro: CENTRO (MARCO / CE) …" at bounding box center [549, 258] width 1099 height 516
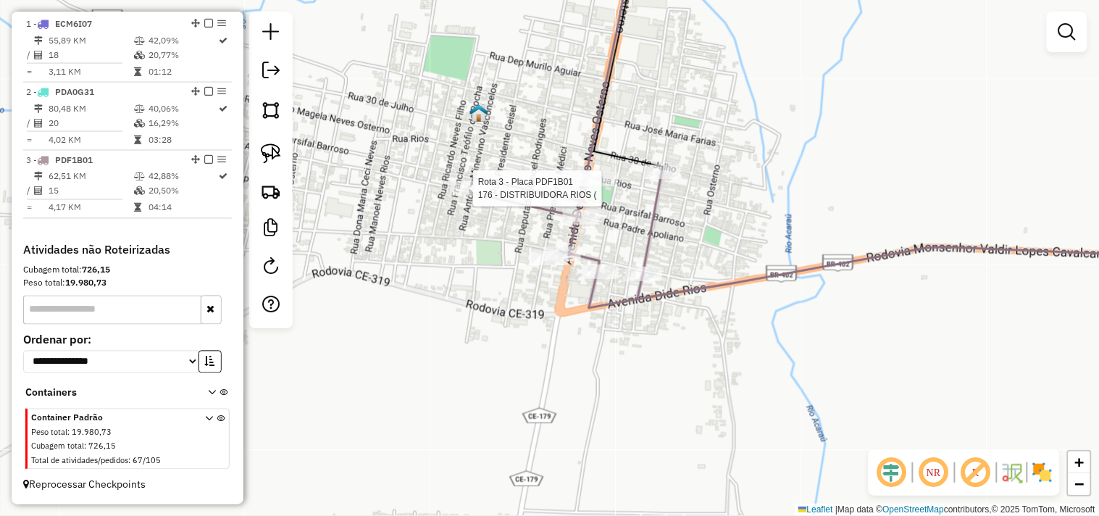
select select "**********"
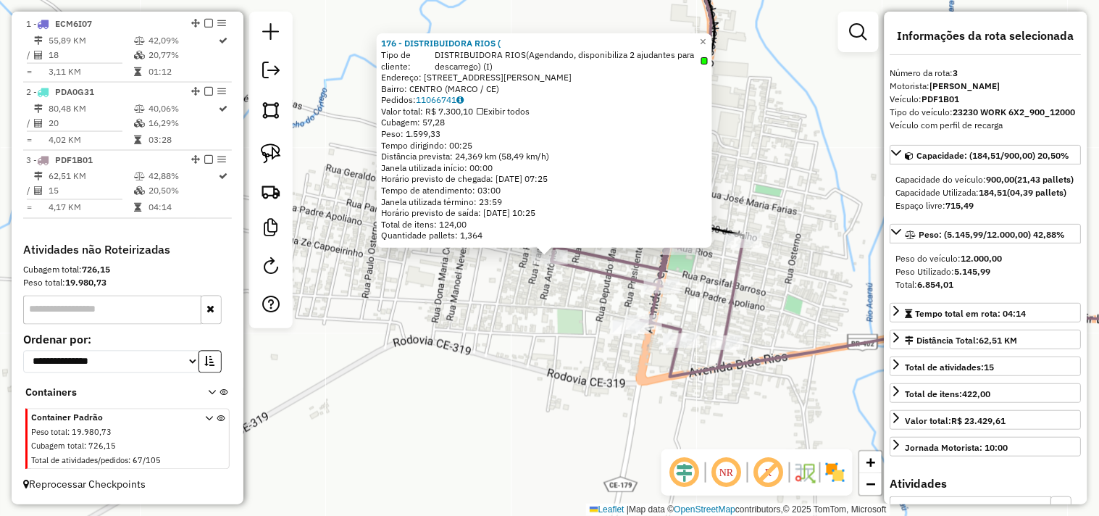
click at [556, 357] on div "176 - DISTRIBUIDORA RIOS ( Tipo de cliente: DISTRIBUIDORA RIOS(Agendando, dispo…" at bounding box center [549, 258] width 1099 height 516
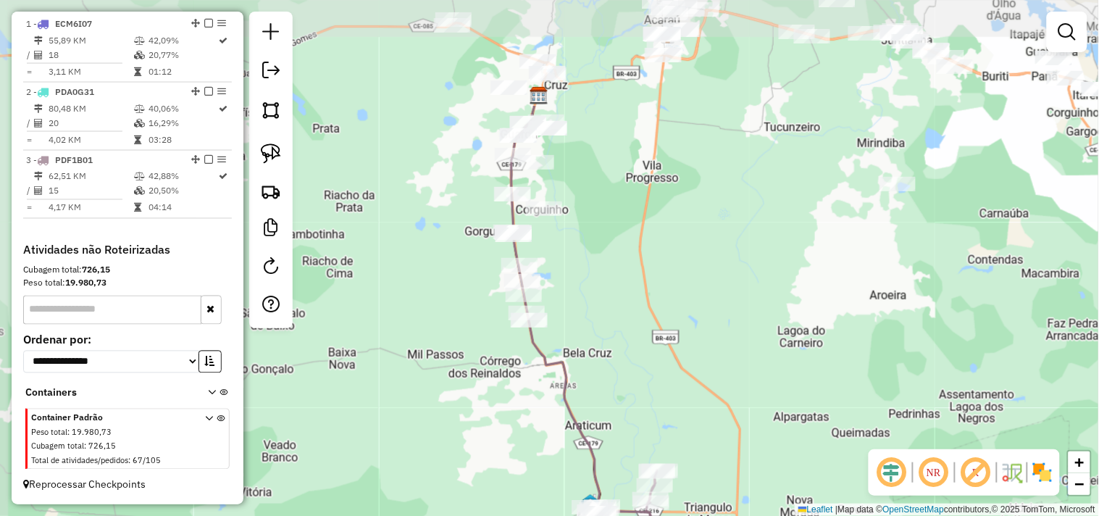
drag, startPoint x: 554, startPoint y: 230, endPoint x: 588, endPoint y: 390, distance: 163.2
click at [588, 390] on div "Janela de atendimento Grade de atendimento Capacidade Transportadoras Veículos …" at bounding box center [549, 258] width 1099 height 516
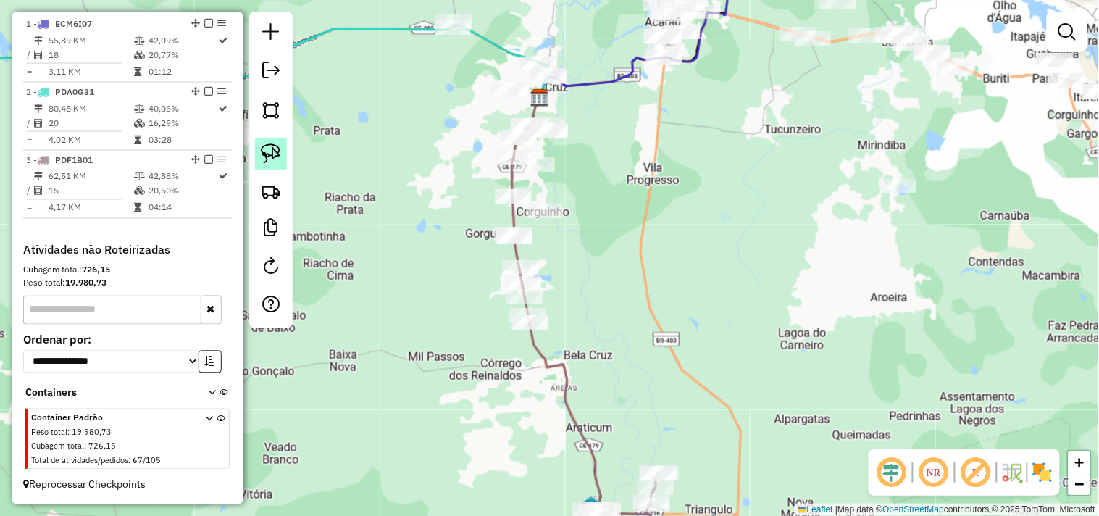
click at [278, 157] on img at bounding box center [271, 153] width 20 height 20
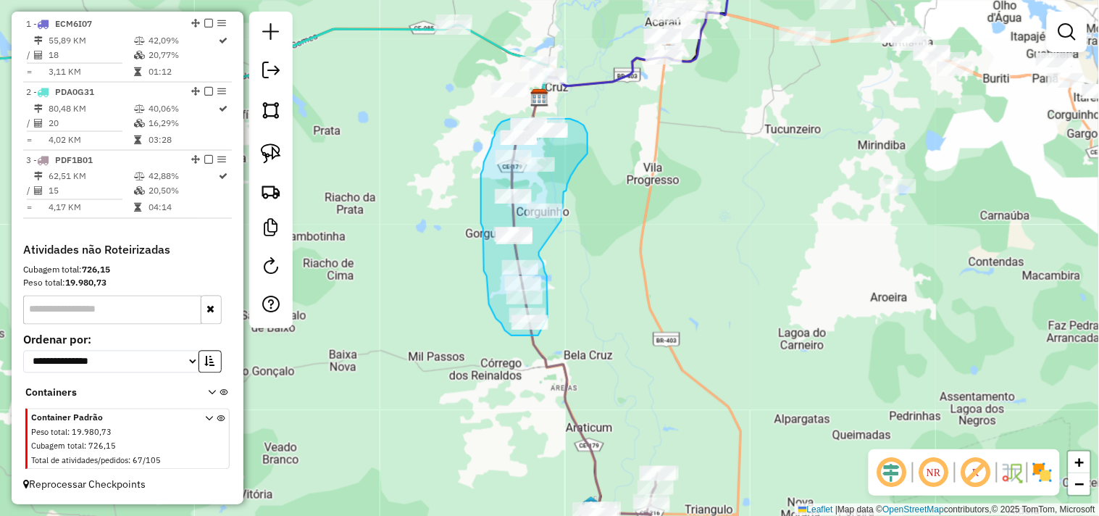
drag, startPoint x: 539, startPoint y: 252, endPoint x: 562, endPoint y: 220, distance: 39.0
click at [562, 220] on div "Janela de atendimento Grade de atendimento Capacidade Transportadoras Veículos …" at bounding box center [549, 258] width 1099 height 516
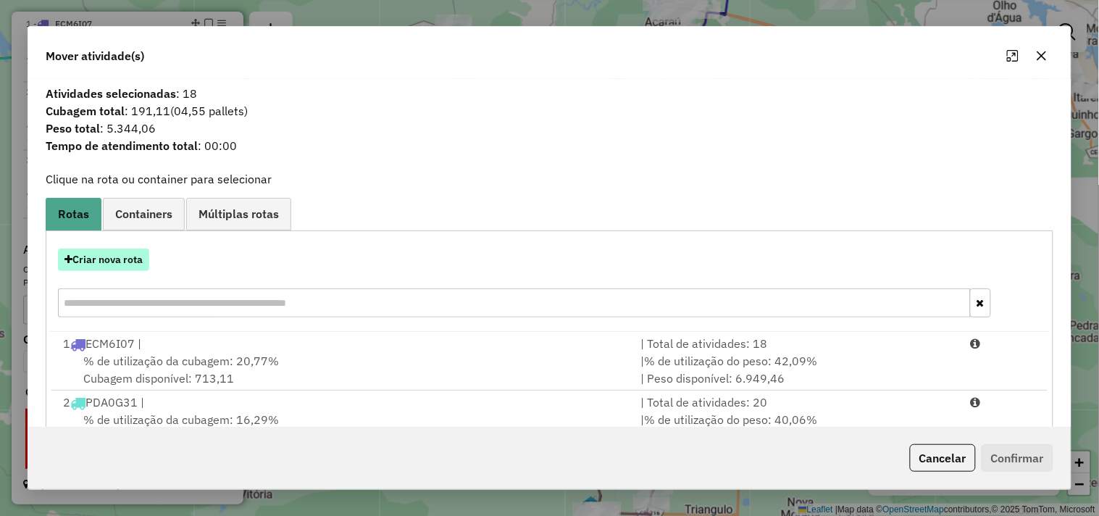
click at [129, 263] on button "Criar nova rota" at bounding box center [103, 260] width 91 height 22
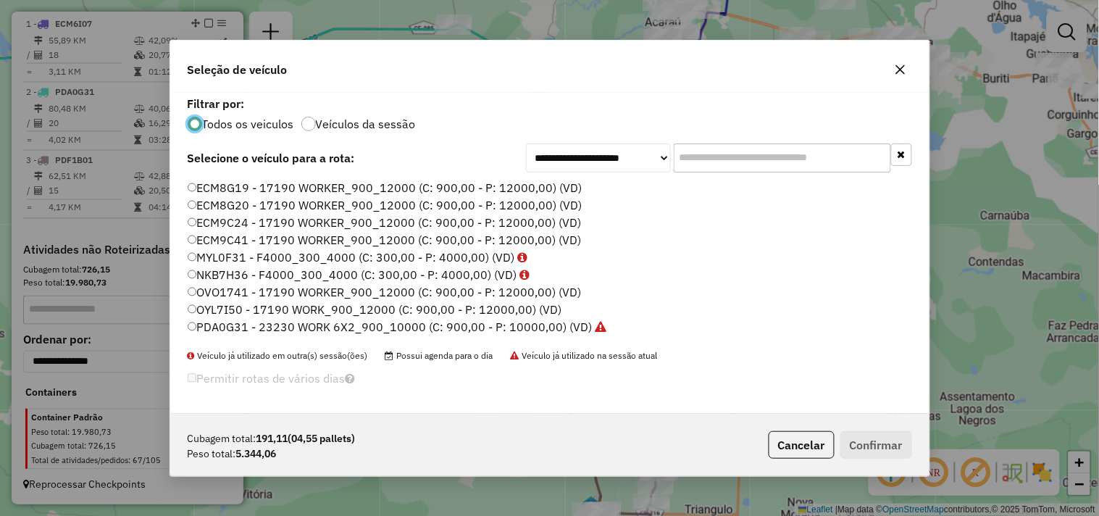
scroll to position [309, 0]
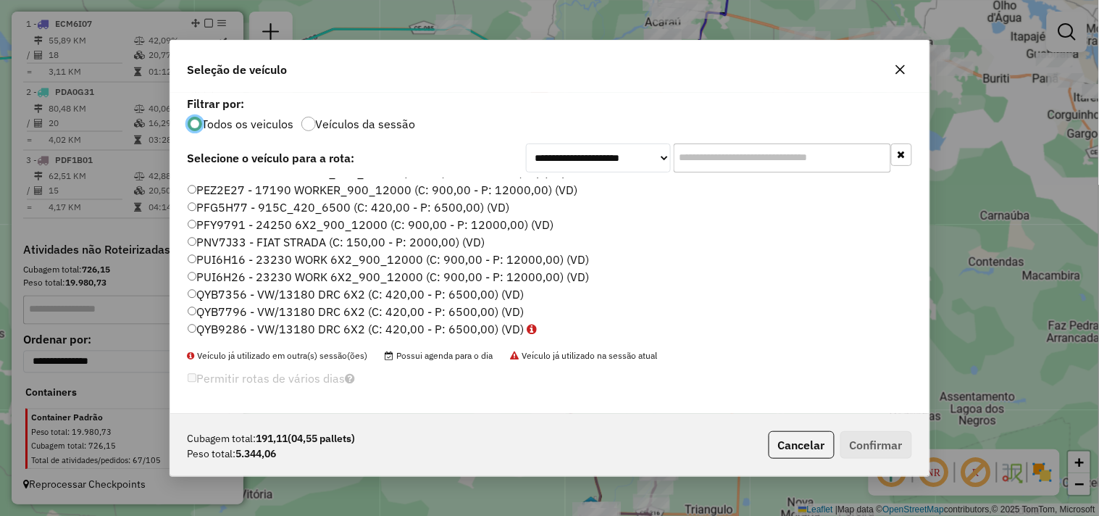
click at [233, 272] on label "PUI6H26 - 23230 WORK 6X2_900_12000 (C: 900,00 - P: 12000,00) (VD)" at bounding box center [389, 276] width 402 height 17
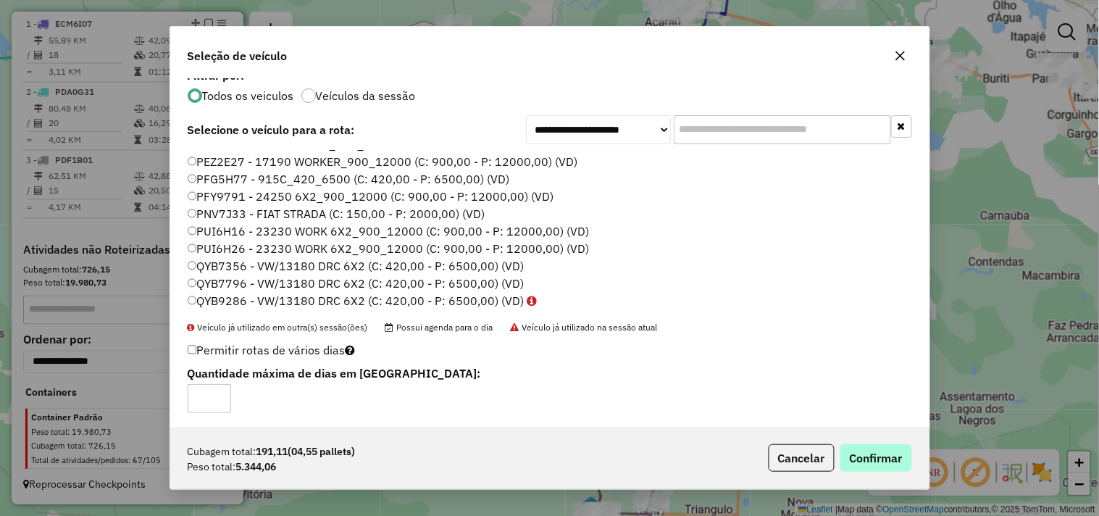
scroll to position [17, 0]
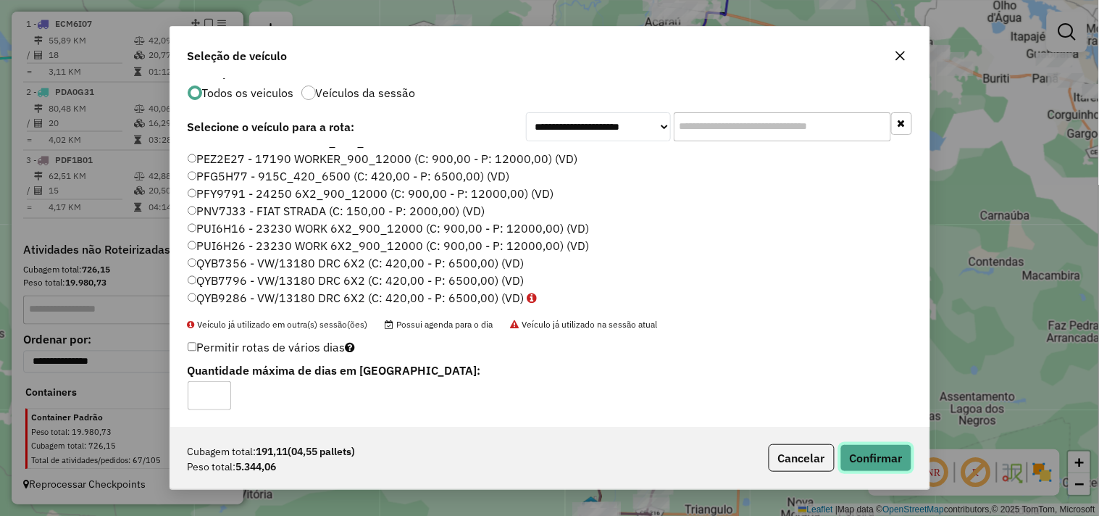
click at [878, 459] on button "Confirmar" at bounding box center [877, 458] width 72 height 28
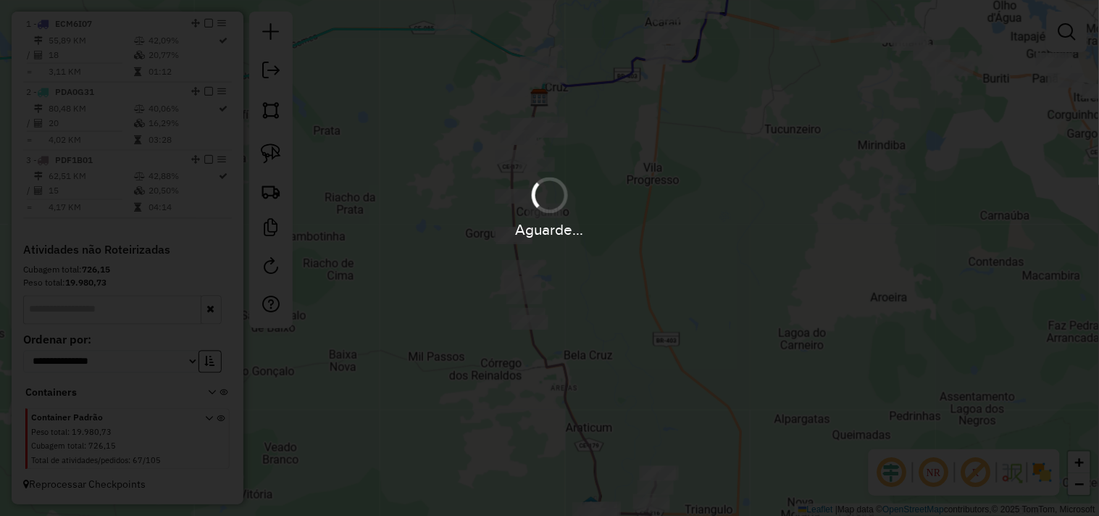
scroll to position [0, 0]
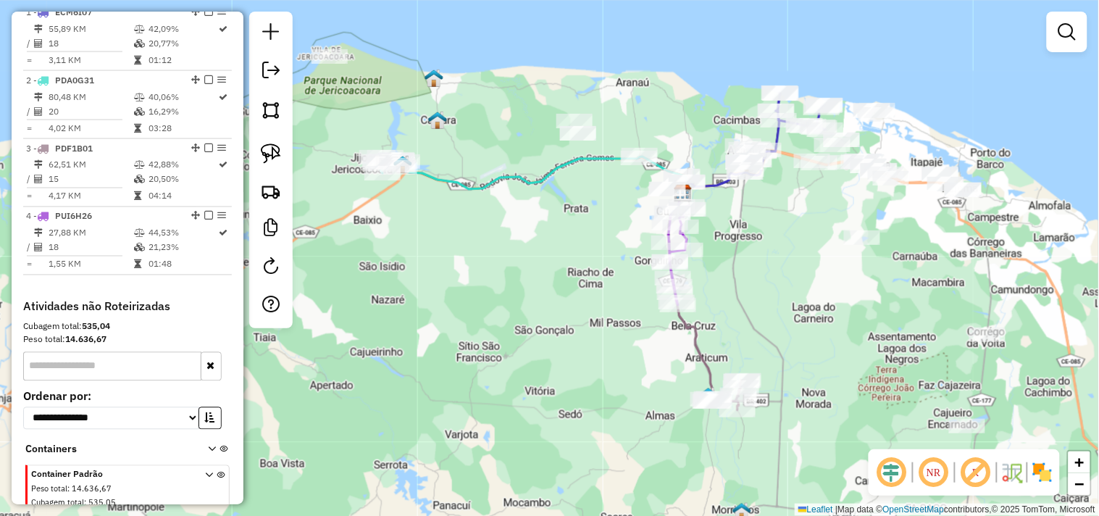
drag, startPoint x: 439, startPoint y: 325, endPoint x: 554, endPoint y: 317, distance: 115.5
click at [554, 317] on div "Janela de atendimento Grade de atendimento Capacidade Transportadoras Veículos …" at bounding box center [549, 258] width 1099 height 516
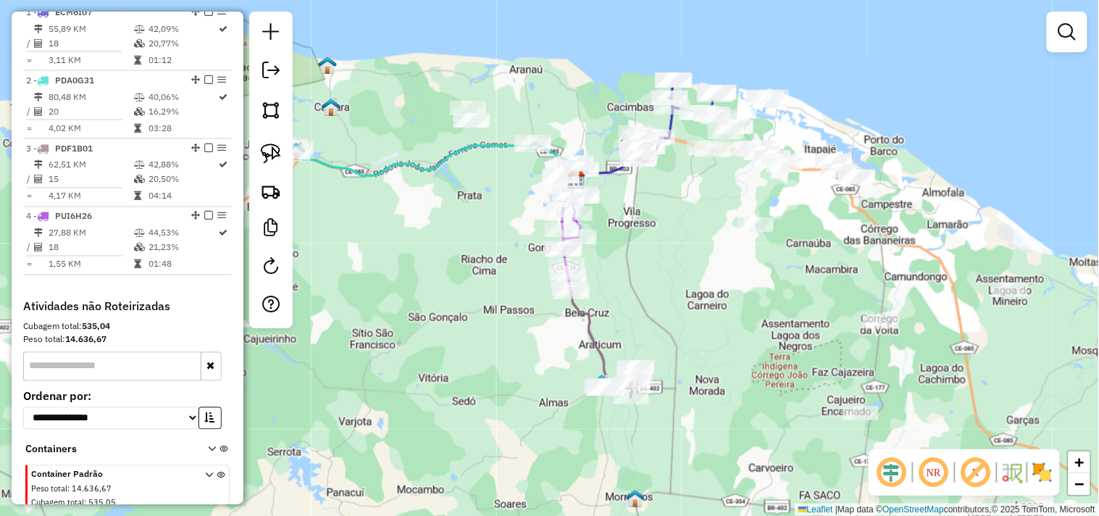
drag, startPoint x: 838, startPoint y: 314, endPoint x: 745, endPoint y: 299, distance: 94.0
click at [745, 299] on div "Janela de atendimento Grade de atendimento Capacidade Transportadoras Veículos …" at bounding box center [549, 258] width 1099 height 516
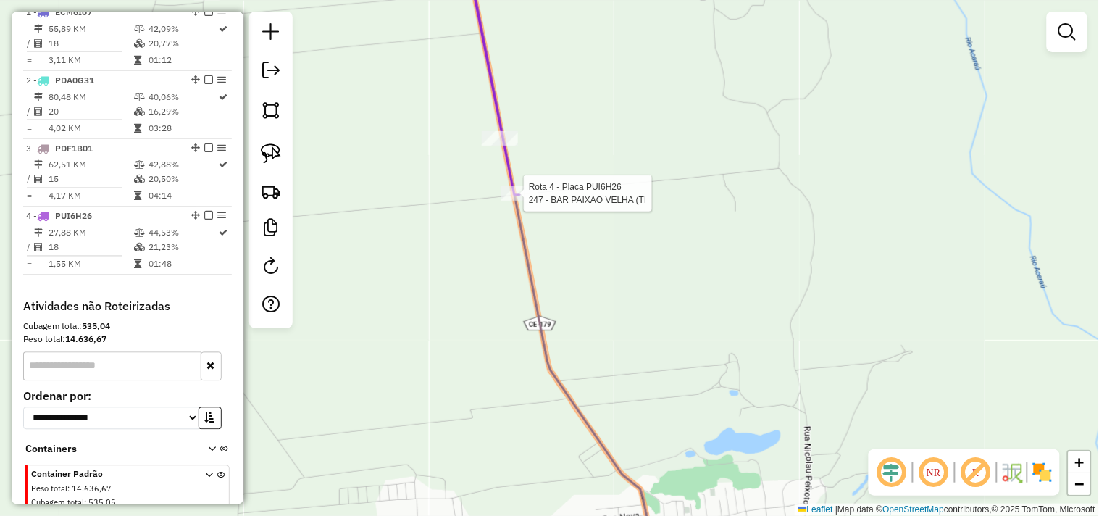
scroll to position [625, 0]
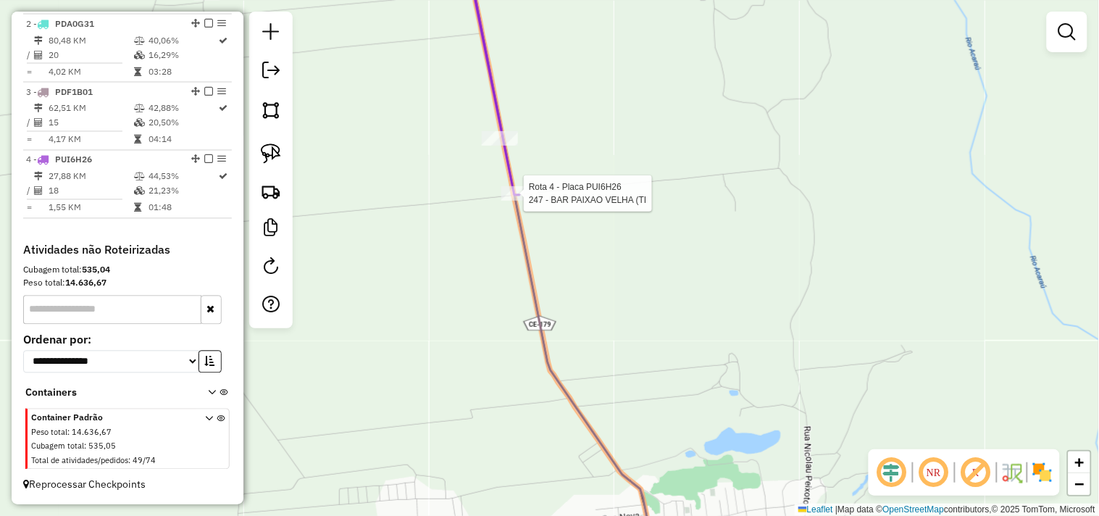
select select "**********"
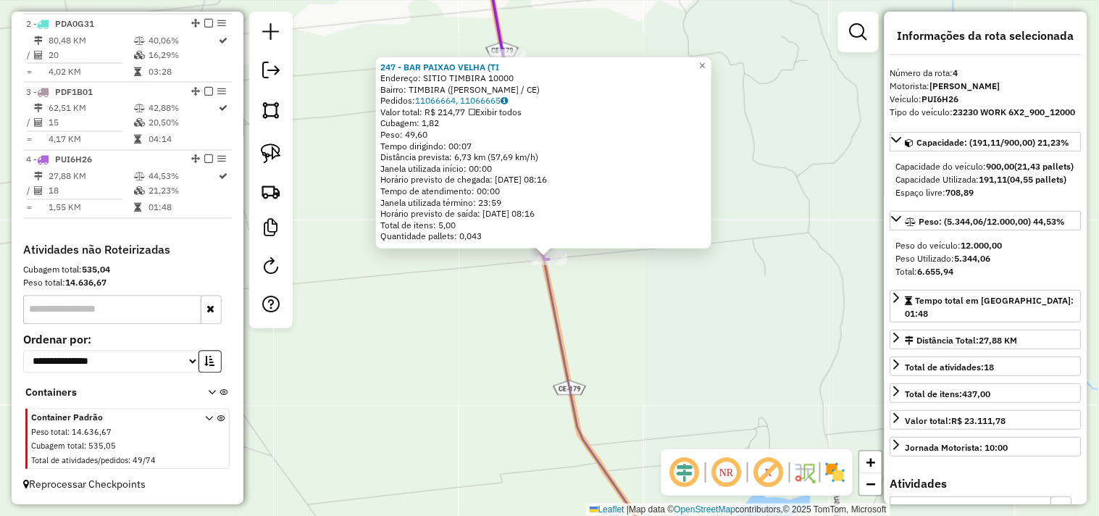
click at [515, 325] on div "247 - BAR PAIXAO VELHA (TI Endereço: SITIO TIMBIRA 10000 Bairro: TIMBIRA (BELA …" at bounding box center [549, 258] width 1099 height 516
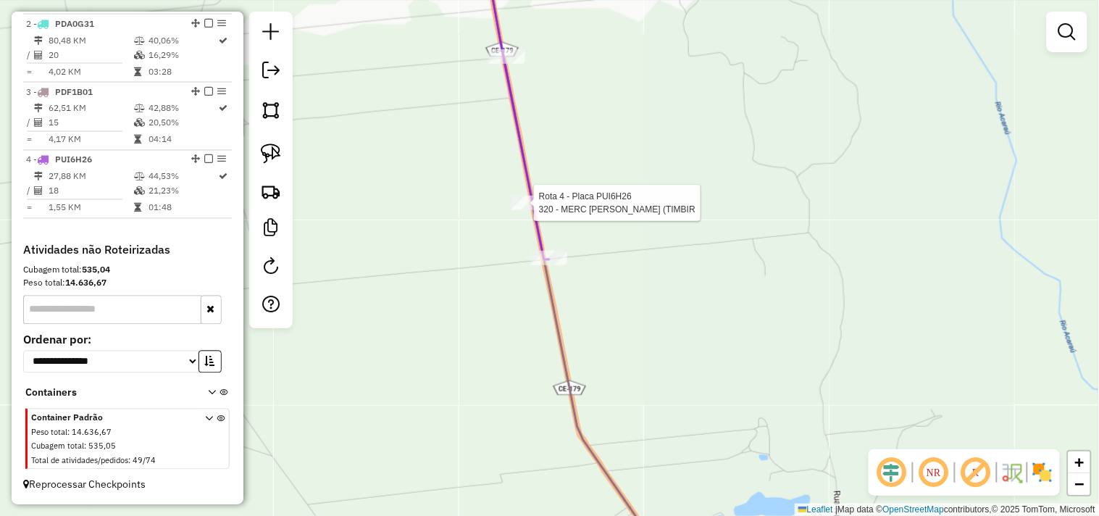
select select "**********"
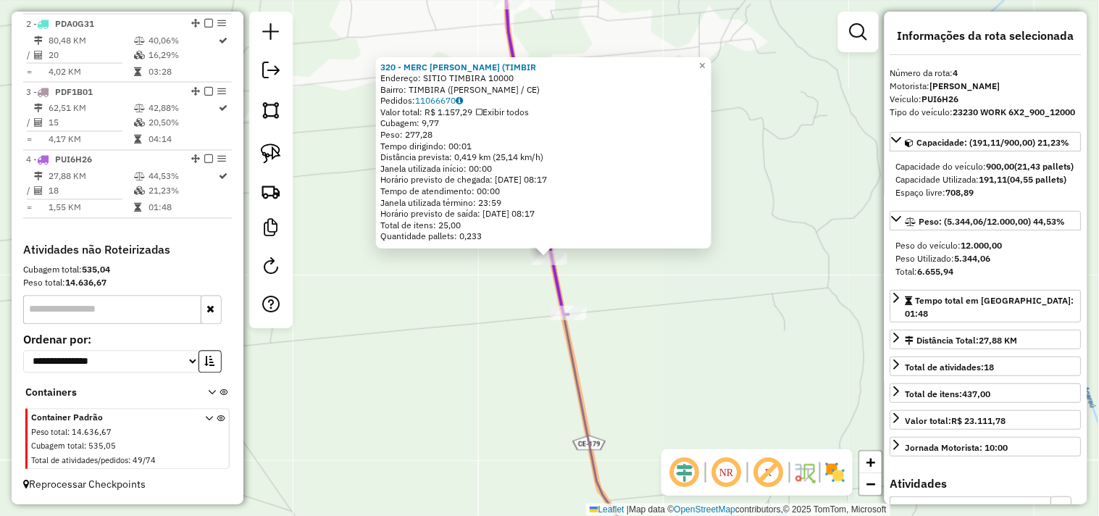
click at [497, 309] on div "320 - MERC RICARDO (TIMBIR Endereço: SITIO TIMBIRA 10000 Bairro: TIMBIRA (BELA …" at bounding box center [549, 258] width 1099 height 516
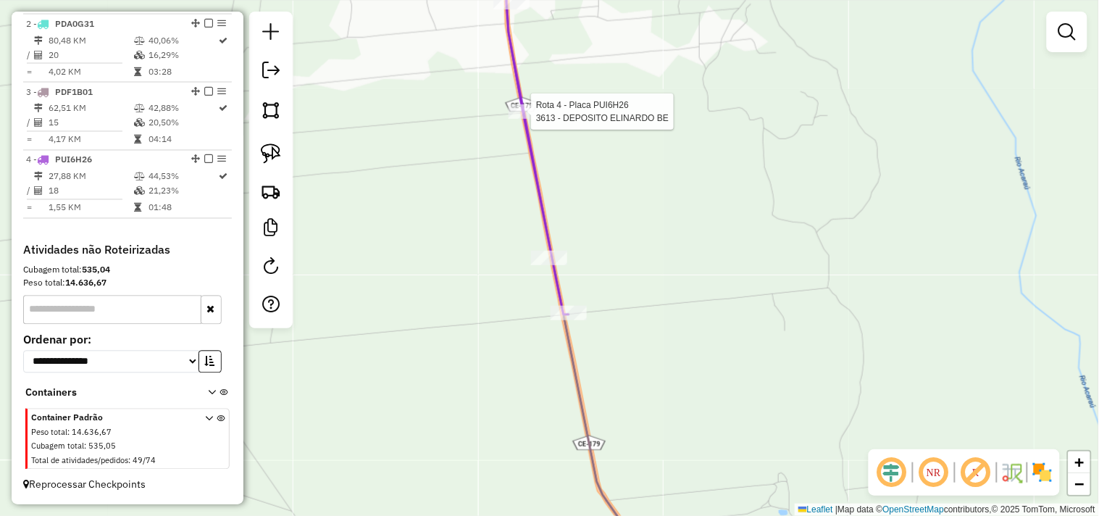
select select "**********"
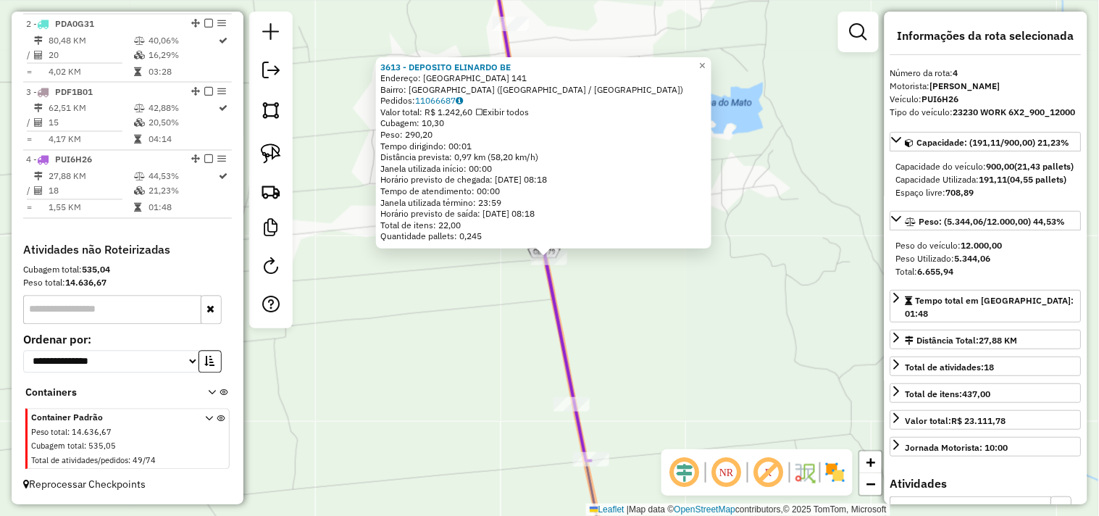
click at [502, 359] on div "3613 - DEPOSITO ELINARDO BE Endereço: PV LAGOA DO MATO 141 Bairro: LAGOA DO MAT…" at bounding box center [549, 258] width 1099 height 516
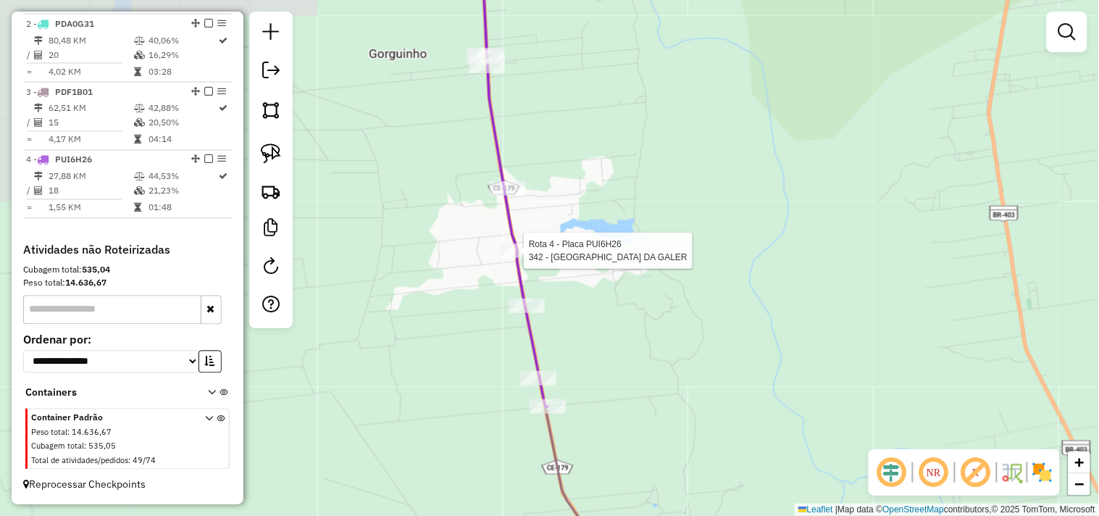
click at [523, 236] on div "Rota 4 - Placa PUI6H26 3613 - DEPOSITO ELINARDO BE Rota 4 - Placa PUI6H26 342 -…" at bounding box center [549, 258] width 1099 height 516
select select "**********"
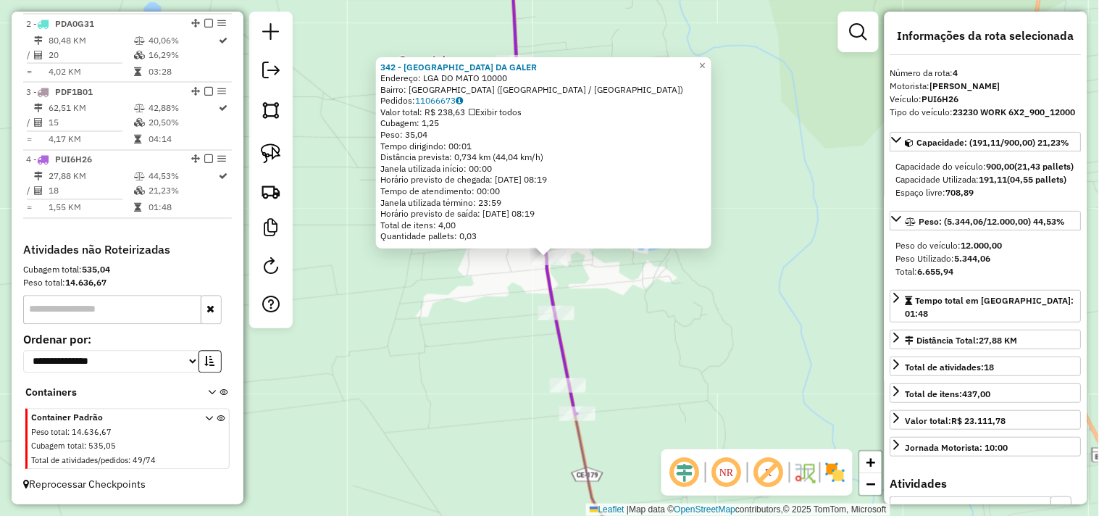
click at [488, 355] on div "342 - CHURR POINT DA GALER Endereço: LGA DO MATO 10000 Bairro: LAGOA DO MATO (B…" at bounding box center [549, 258] width 1099 height 516
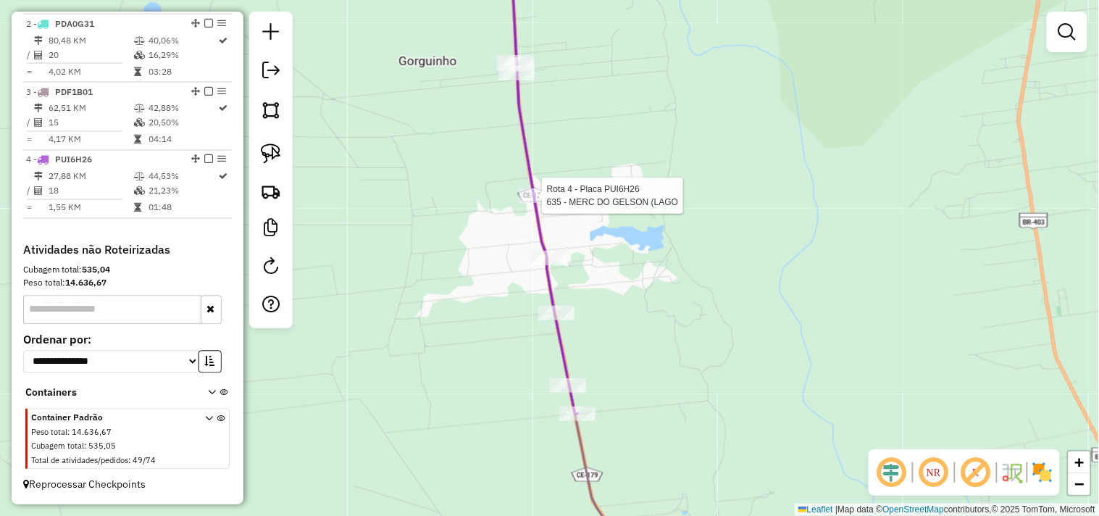
select select "**********"
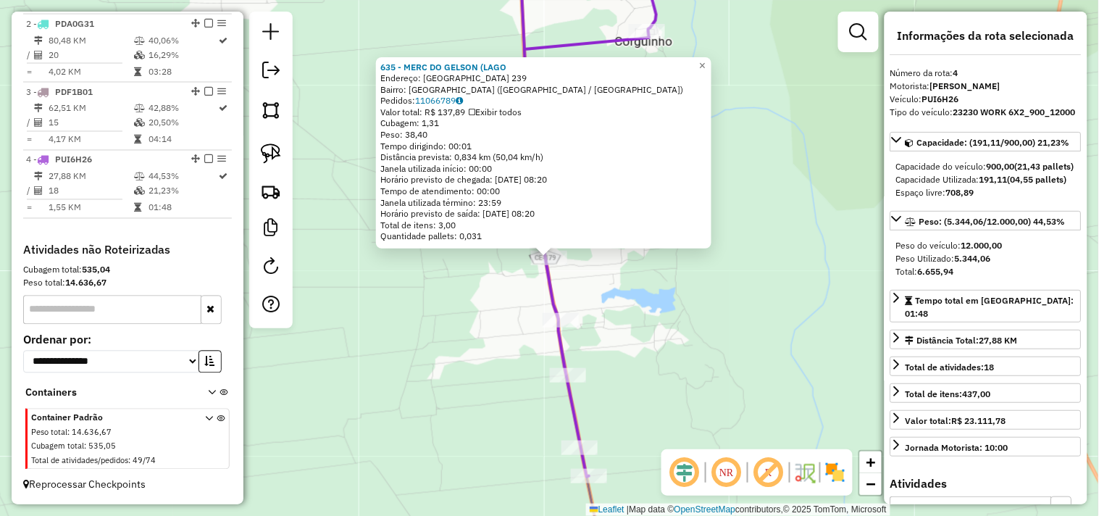
click at [489, 338] on div "635 - MERC DO GELSON (LAGO Endereço: LAGOA DO MATO 239 Bairro: LAGOA DO MATO (B…" at bounding box center [549, 258] width 1099 height 516
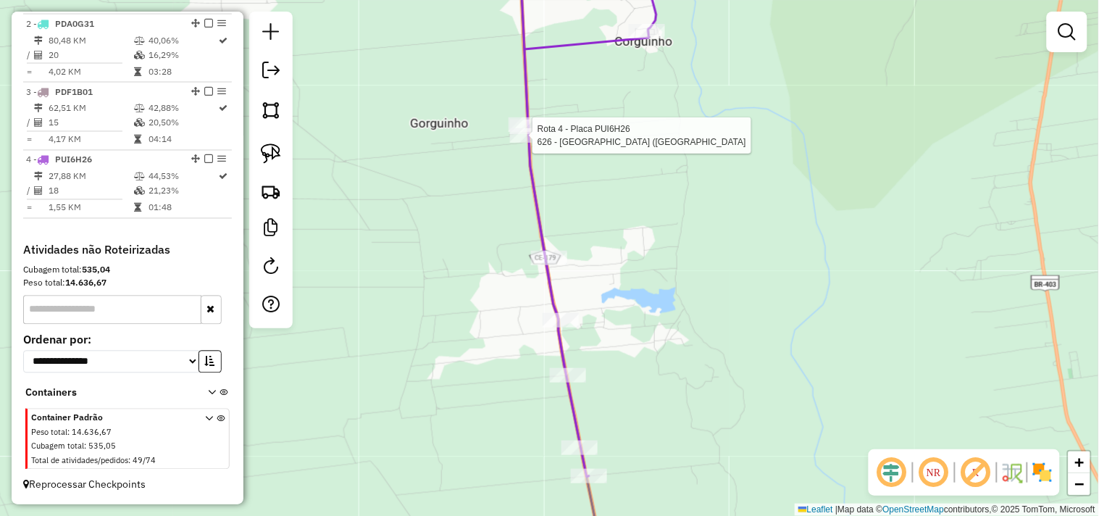
select select "**********"
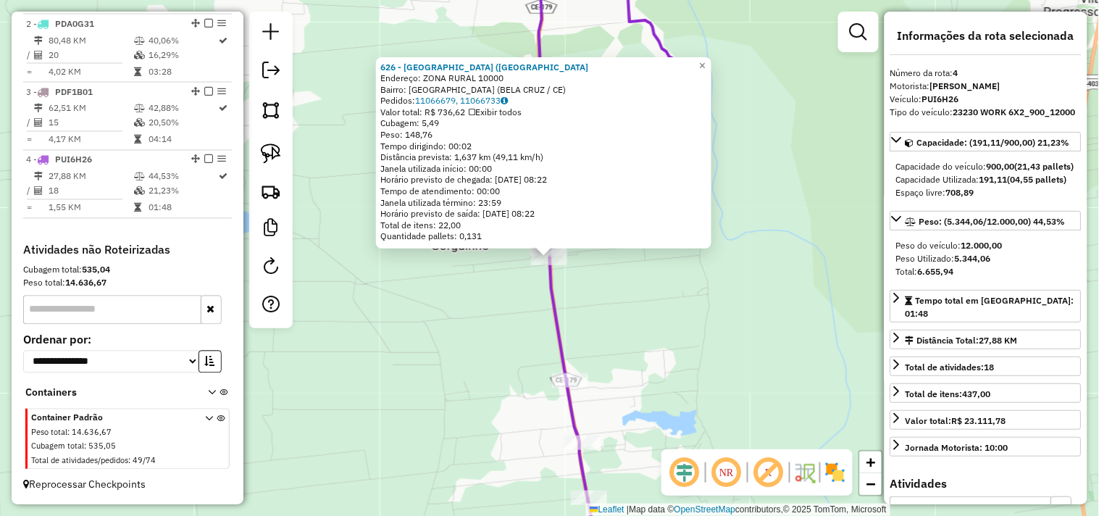
click at [607, 332] on div "626 - BAR DOS LISOS (LAGOA Endereço: ZONA RURAL 10000 Bairro: LAGOA SECA (BELA …" at bounding box center [549, 258] width 1099 height 516
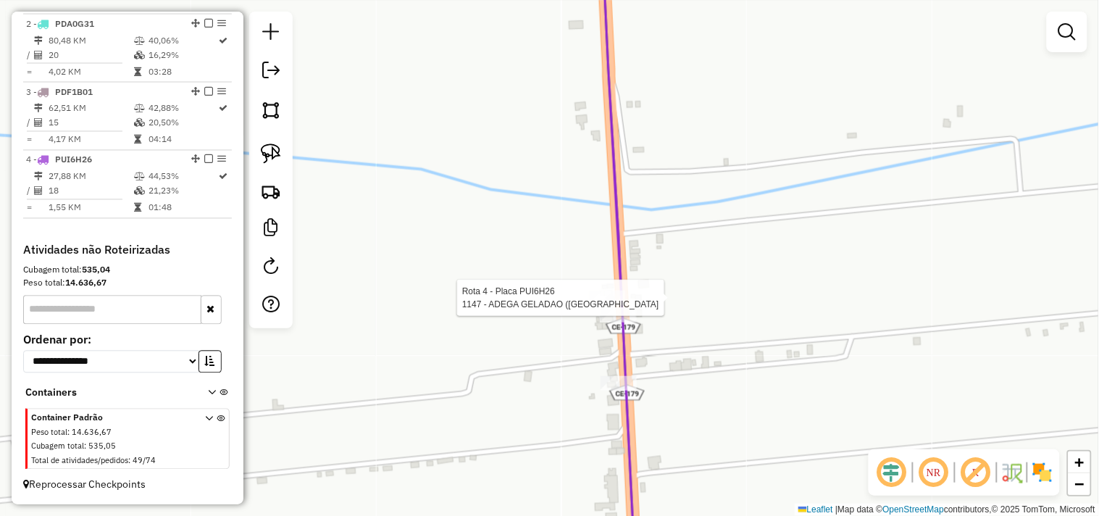
select select "**********"
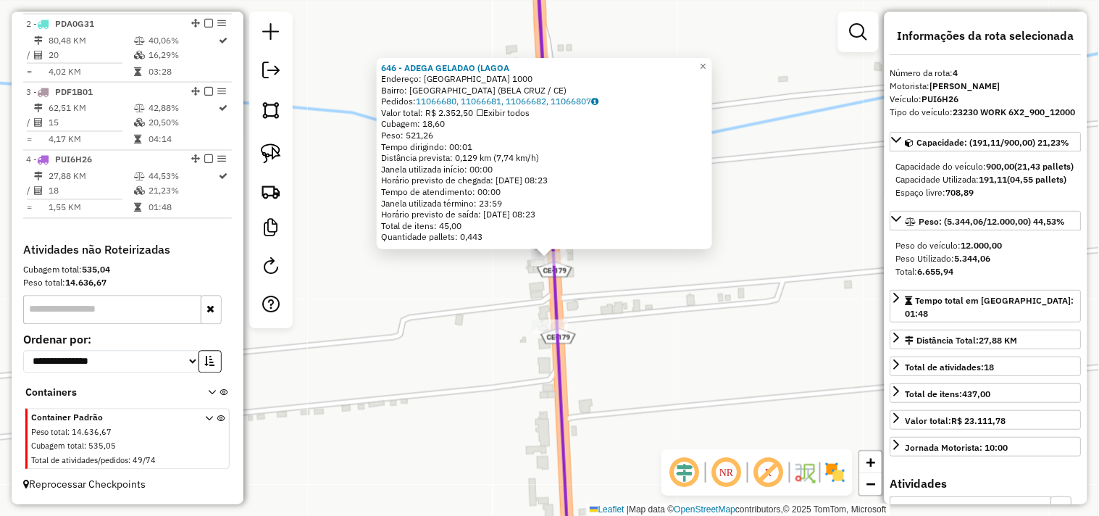
click at [489, 363] on div "Rota 4 - Placa PUI6H26 626 - BAR DOS LISOS (LAGOA 646 - ADEGA GELADAO (LAGOA En…" at bounding box center [549, 258] width 1099 height 516
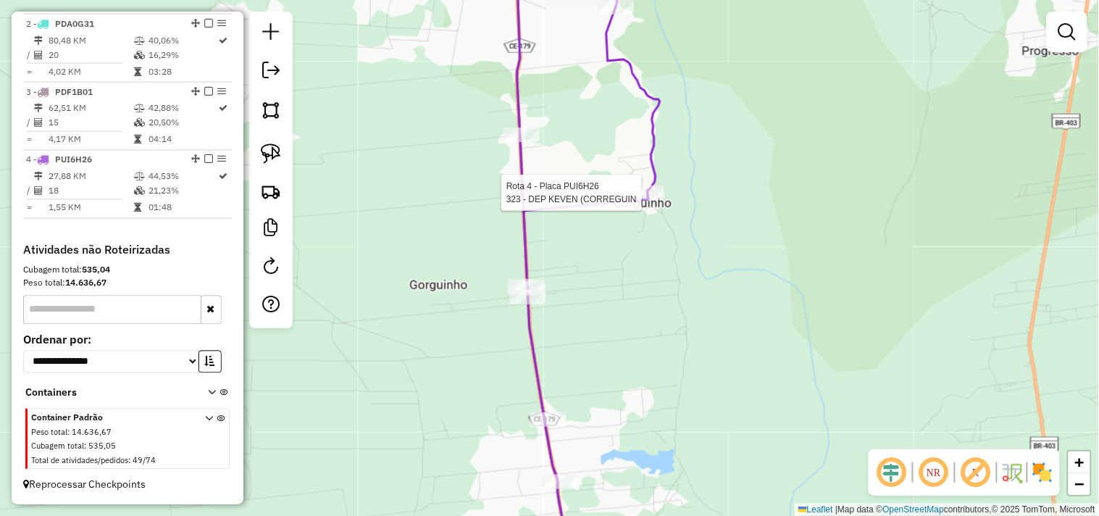
select select "**********"
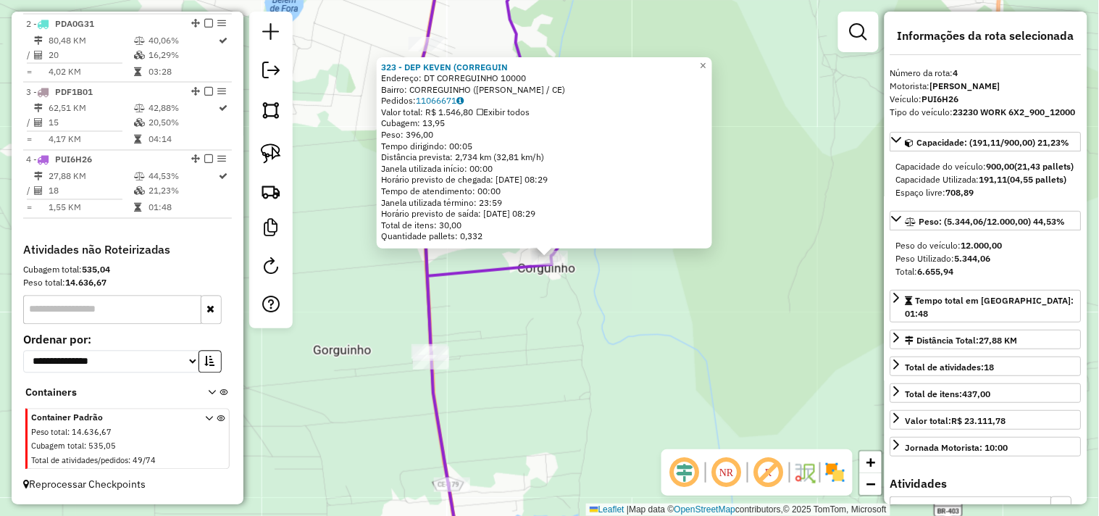
click at [629, 330] on div "323 - DEP KEVEN (CORREGUIN Endereço: DT CORREGUINHO 10000 Bairro: CORREGUINHO (…" at bounding box center [549, 258] width 1099 height 516
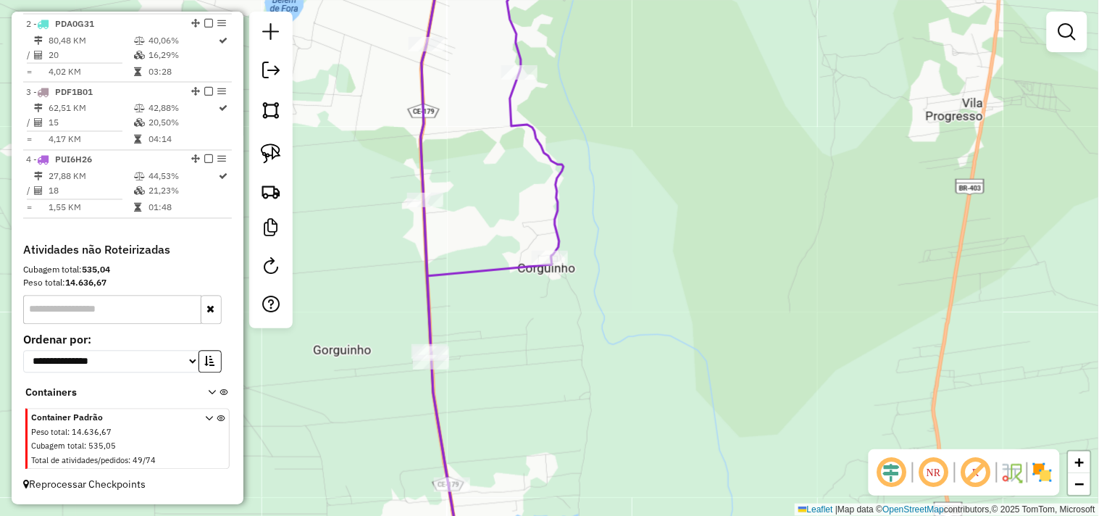
click at [438, 211] on div "Janela de atendimento Grade de atendimento Capacidade Transportadoras Veículos …" at bounding box center [549, 258] width 1099 height 516
click at [438, 186] on div "Rota 4 - Placa PUI6H26 3201 - BARDEGA e RESTAURANT Janela de atendimento Grade …" at bounding box center [549, 258] width 1099 height 516
select select "**********"
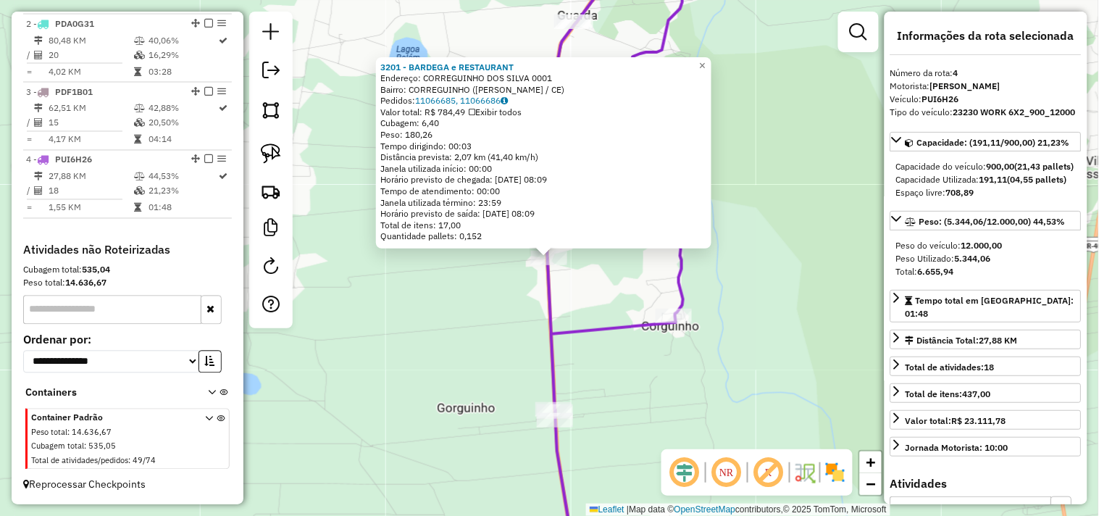
click at [455, 314] on div "3201 - BARDEGA e RESTAURANT Endereço: CORREGUINHO DOS SILVA 0001 Bairro: CORREG…" at bounding box center [549, 258] width 1099 height 516
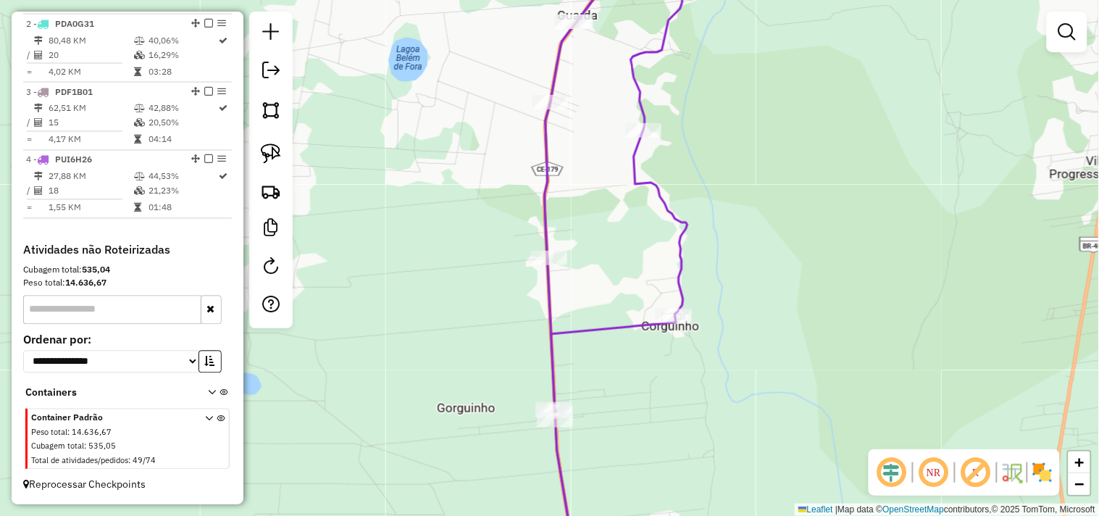
select select "**********"
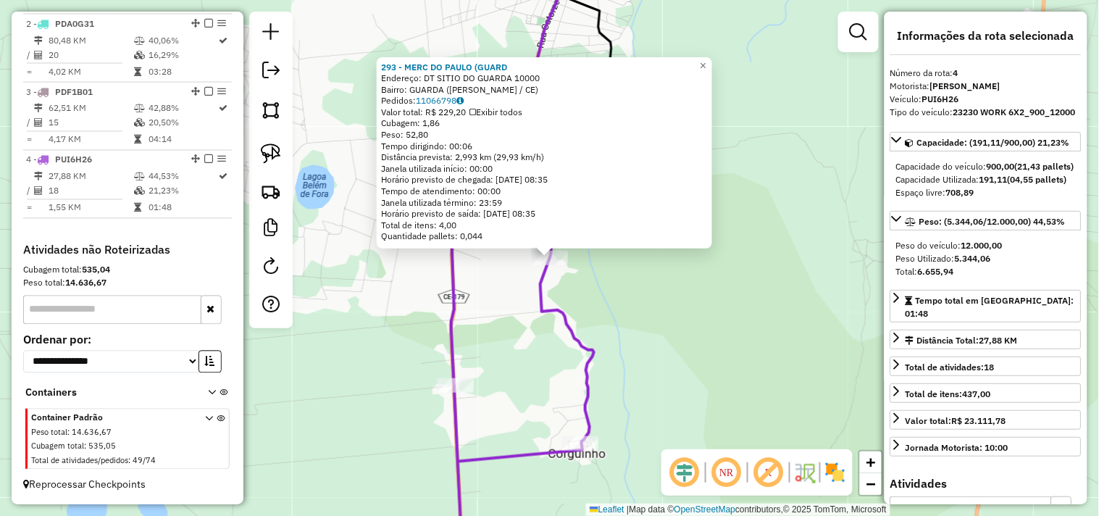
click at [665, 284] on div "293 - MERC DO PAULO (GUARD Endereço: DT SITIO DO GUARDA 10000 Bairro: GUARDA (B…" at bounding box center [549, 258] width 1099 height 516
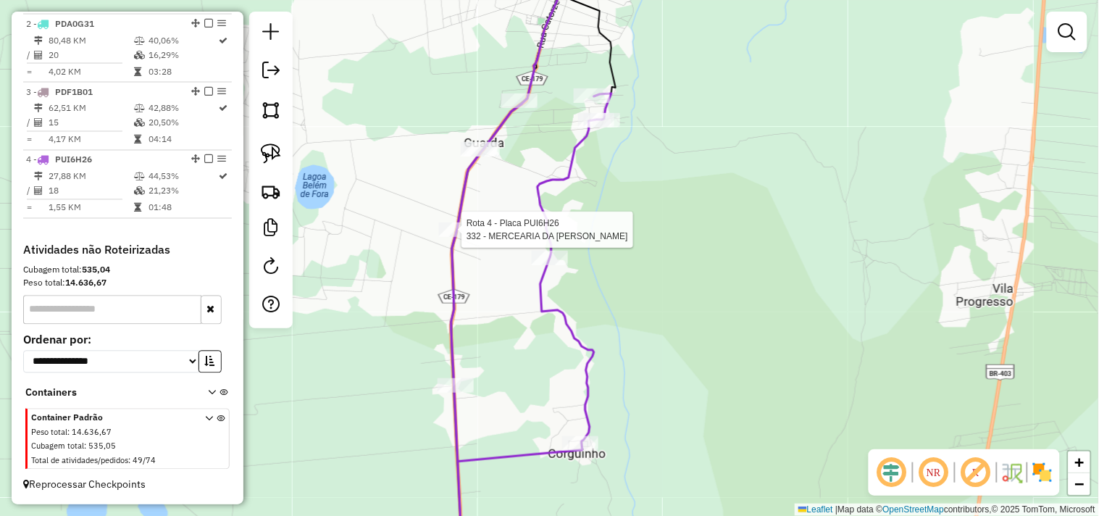
select select "**********"
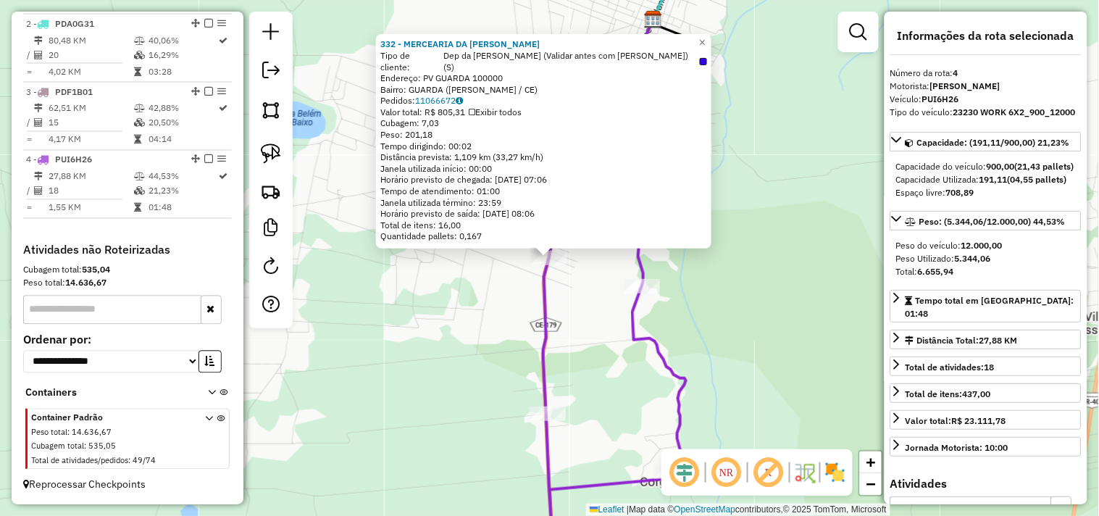
click at [565, 307] on div "332 - MERCEARIA DA GERALDA Tipo de cliente: Dep da Geralda (Validar antes com L…" at bounding box center [549, 258] width 1099 height 516
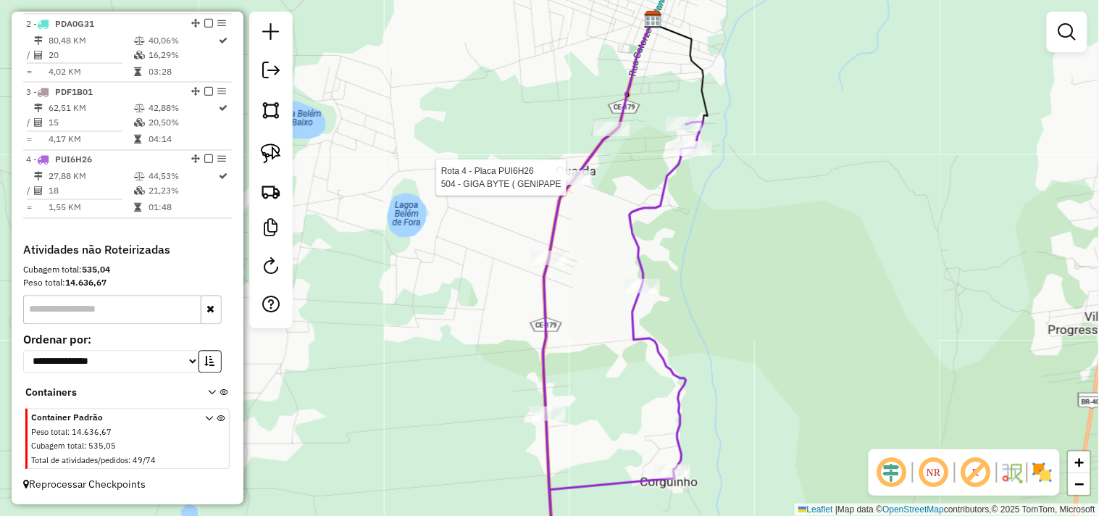
select select "**********"
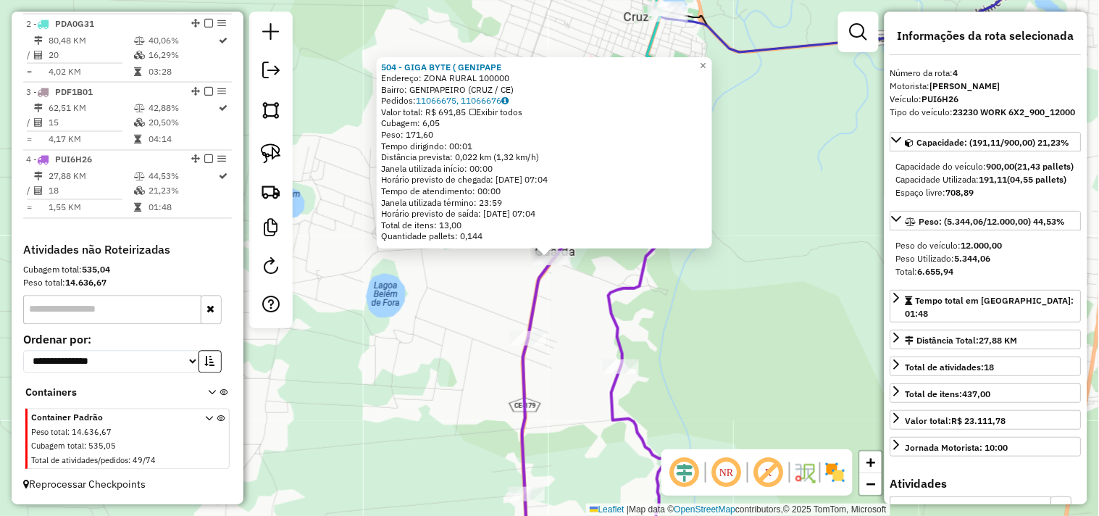
click at [591, 287] on div "504 - GIGA BYTE ( GENIPAPE Endereço: ZONA RURAL 100000 Bairro: GENIPAPEIRO (CRU…" at bounding box center [549, 258] width 1099 height 516
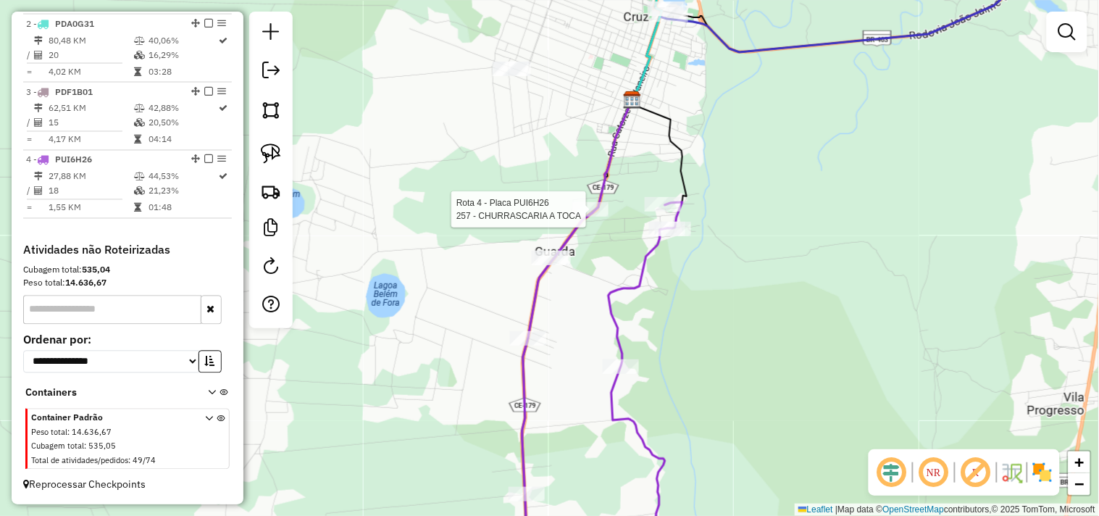
select select "**********"
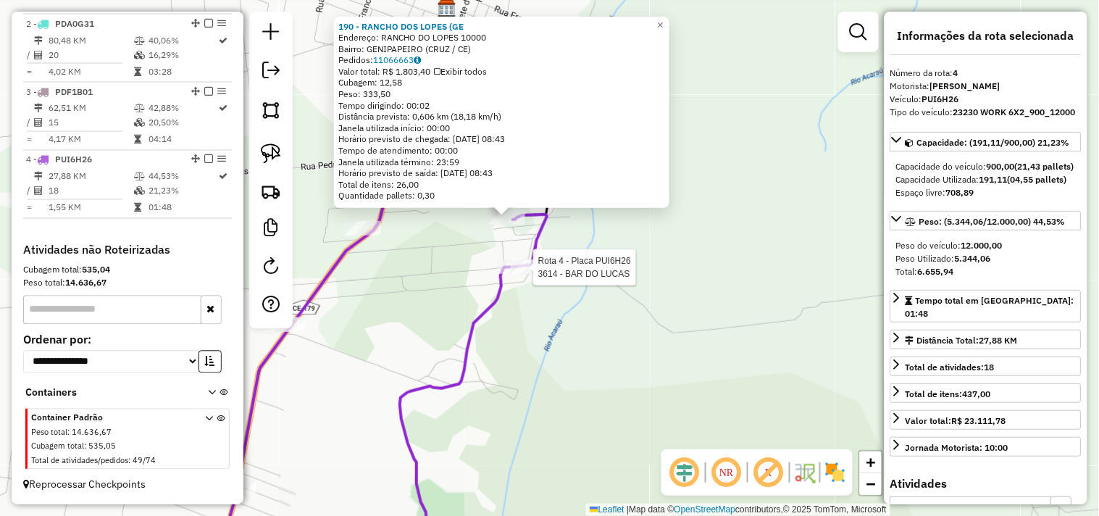
click at [528, 275] on div at bounding box center [529, 267] width 36 height 14
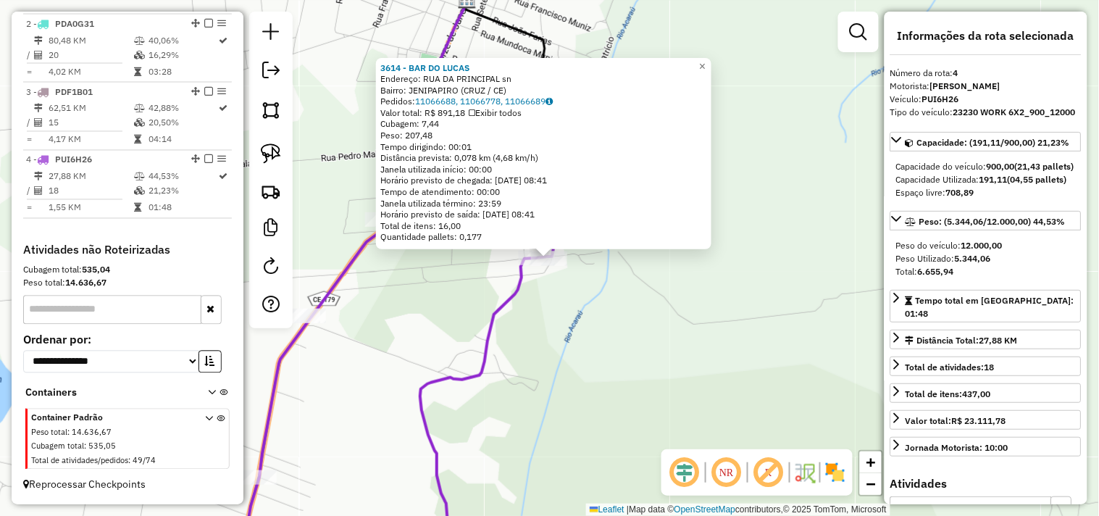
click at [549, 299] on div "3614 - BAR DO LUCAS Endereço: RUA DA PRINCIPAL sn Bairro: JENIPAPIRO (CRUZ / CE…" at bounding box center [549, 258] width 1099 height 516
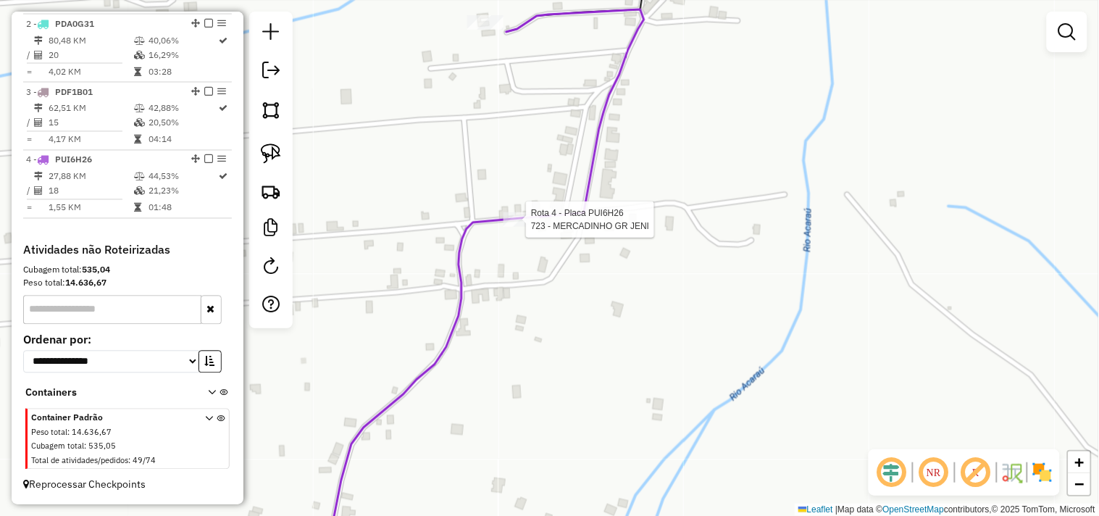
select select "**********"
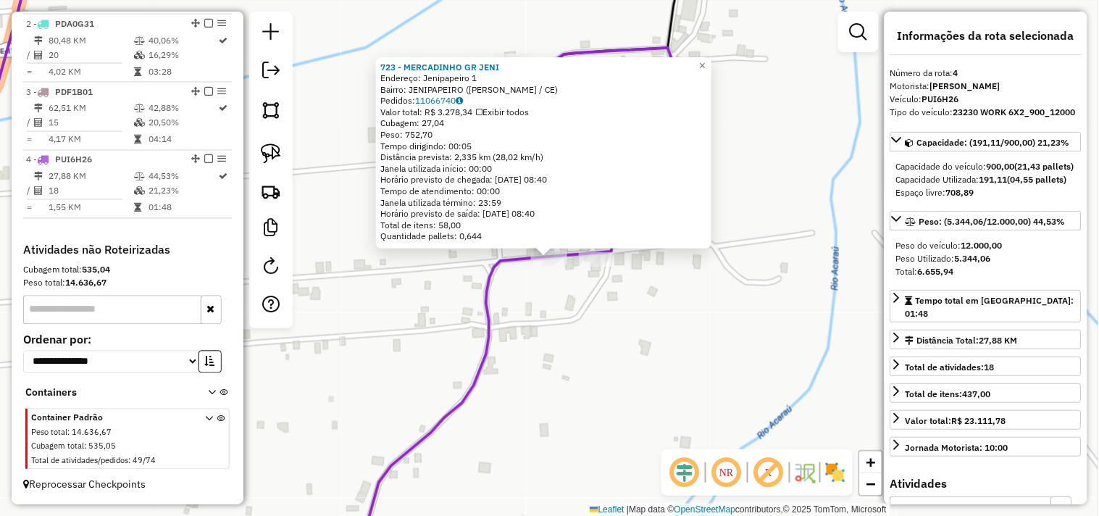
click at [555, 326] on div "723 - MERCADINHO GR JENI Endereço: Jenipapeiro 1 Bairro: JENIPAPEIRO (BELA CRUZ…" at bounding box center [549, 258] width 1099 height 516
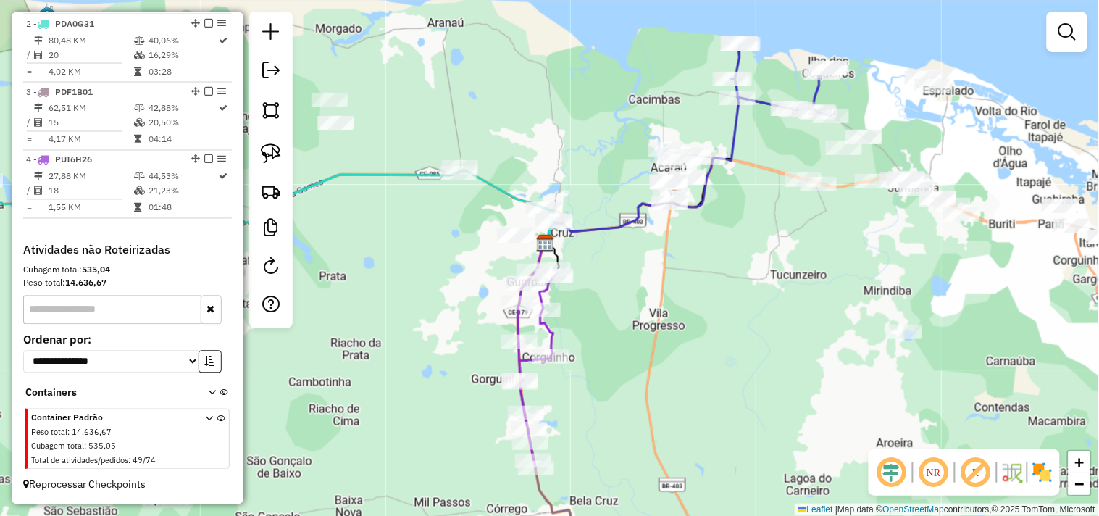
click at [556, 292] on div "Rota 4 - Placa PUI6H26 293 - MERC DO PAULO (GUARD Janela de atendimento Grade d…" at bounding box center [549, 258] width 1099 height 516
select select "**********"
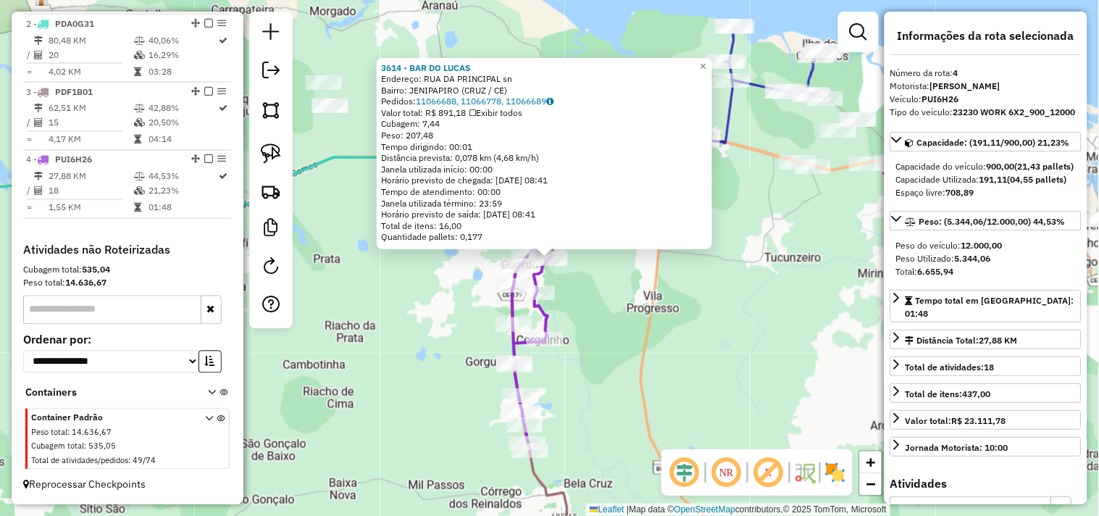
click at [593, 346] on div "3614 - BAR DO LUCAS Endereço: RUA DA PRINCIPAL sn Bairro: JENIPAPIRO (CRUZ / CE…" at bounding box center [549, 258] width 1099 height 516
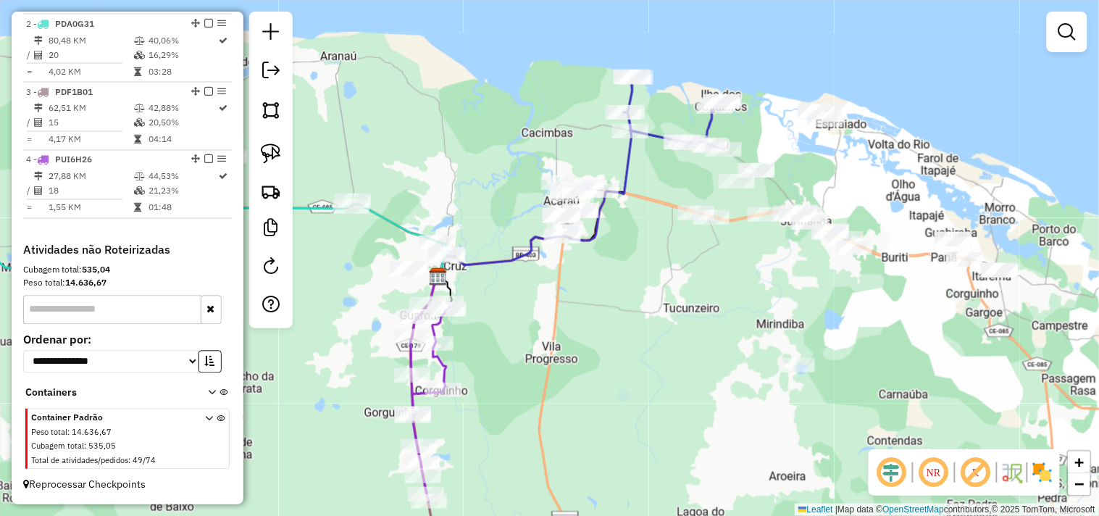
drag, startPoint x: 708, startPoint y: 257, endPoint x: 604, endPoint y: 309, distance: 115.7
click at [604, 309] on div "Janela de atendimento Grade de atendimento Capacidade Transportadoras Veículos …" at bounding box center [549, 258] width 1099 height 516
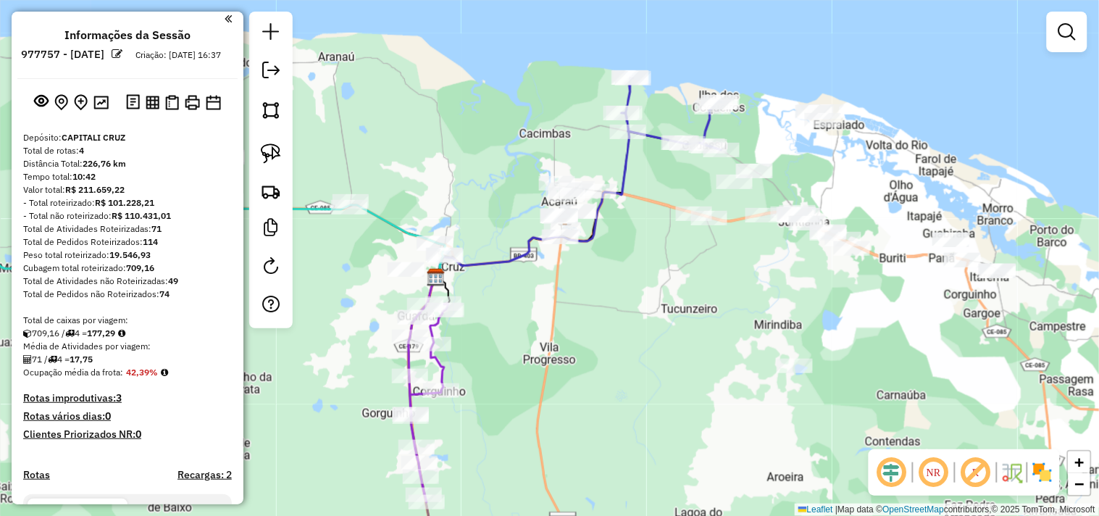
scroll to position [0, 0]
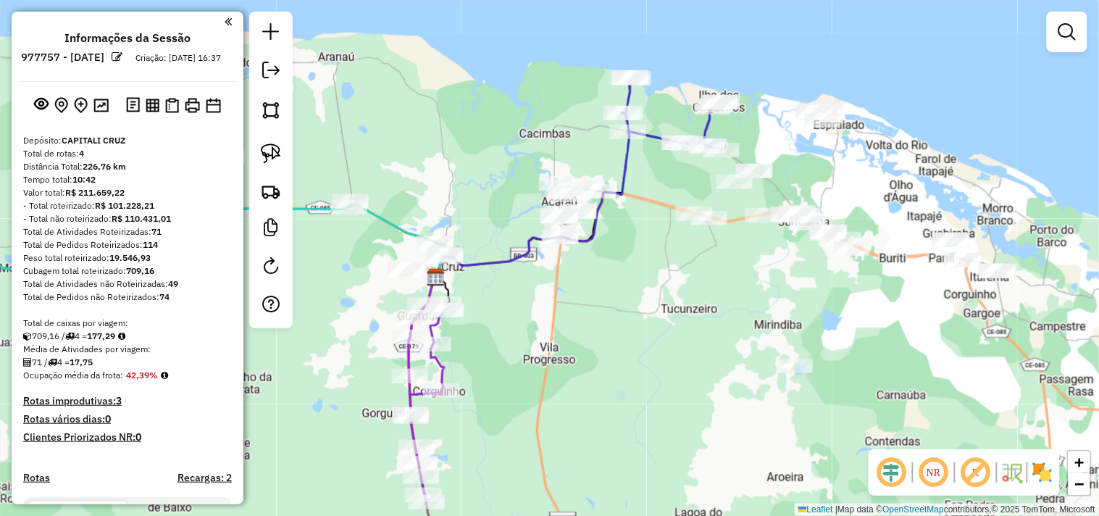
click at [530, 315] on div "Janela de atendimento Grade de atendimento Capacidade Transportadoras Veículos …" at bounding box center [549, 258] width 1099 height 516
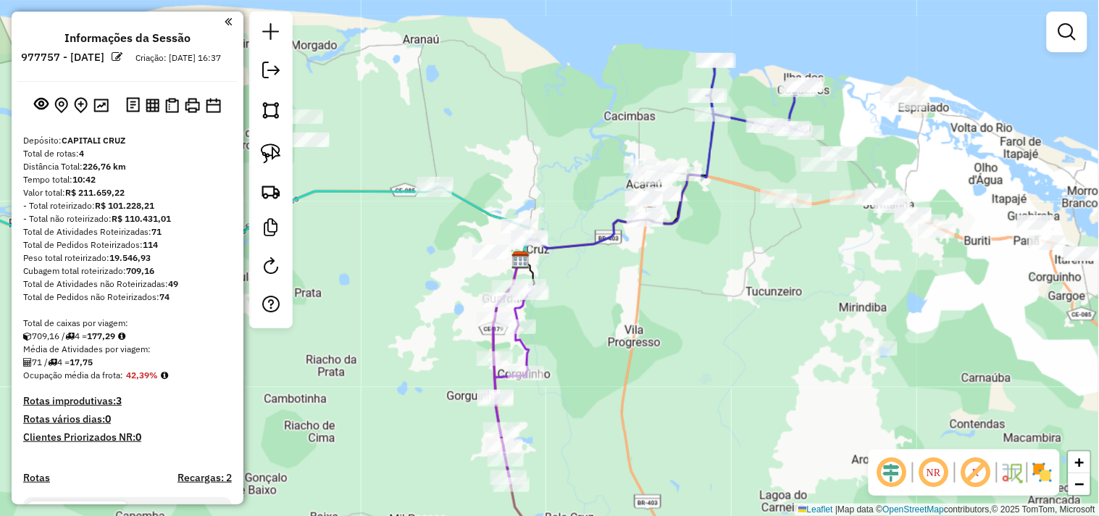
drag, startPoint x: 534, startPoint y: 378, endPoint x: 619, endPoint y: 360, distance: 86.6
click at [619, 360] on div "Janela de atendimento Grade de atendimento Capacidade Transportadoras Veículos …" at bounding box center [549, 258] width 1099 height 516
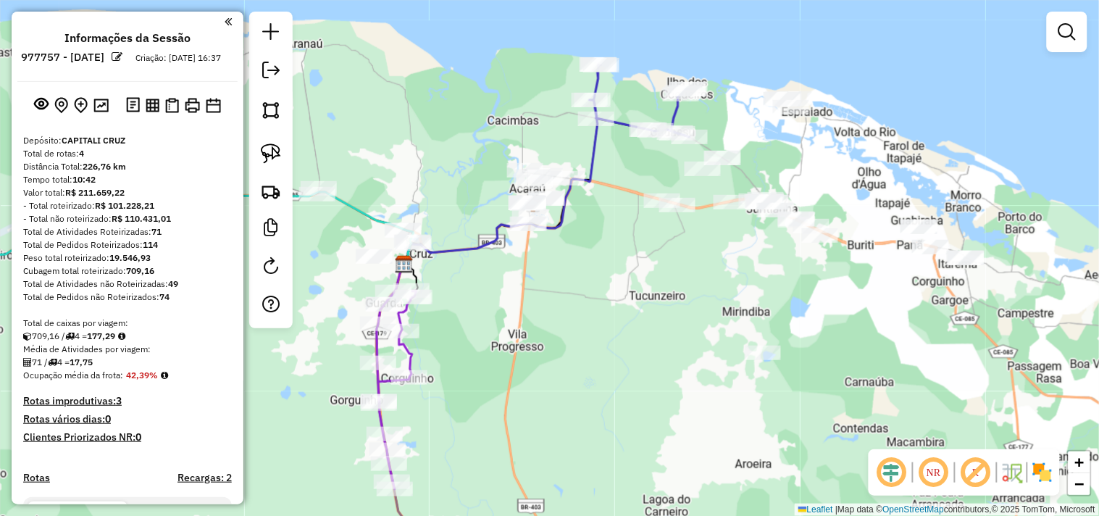
drag, startPoint x: 802, startPoint y: 278, endPoint x: 685, endPoint y: 283, distance: 116.8
click at [685, 283] on div "Janela de atendimento Grade de atendimento Capacidade Transportadoras Veículos …" at bounding box center [549, 258] width 1099 height 516
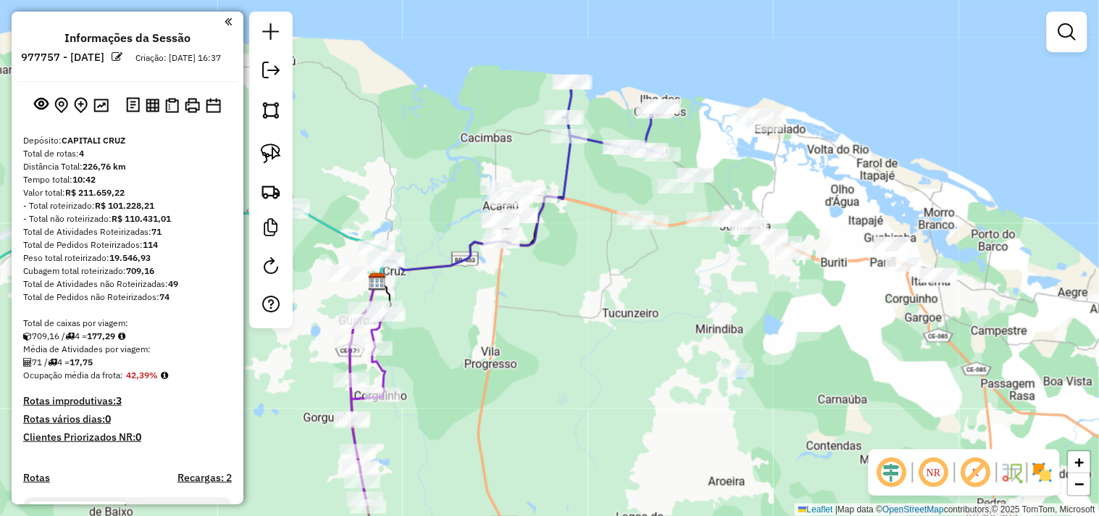
drag, startPoint x: 718, startPoint y: 291, endPoint x: 673, endPoint y: 319, distance: 53.7
click at [681, 317] on div "Janela de atendimento Grade de atendimento Capacidade Transportadoras Veículos …" at bounding box center [549, 258] width 1099 height 516
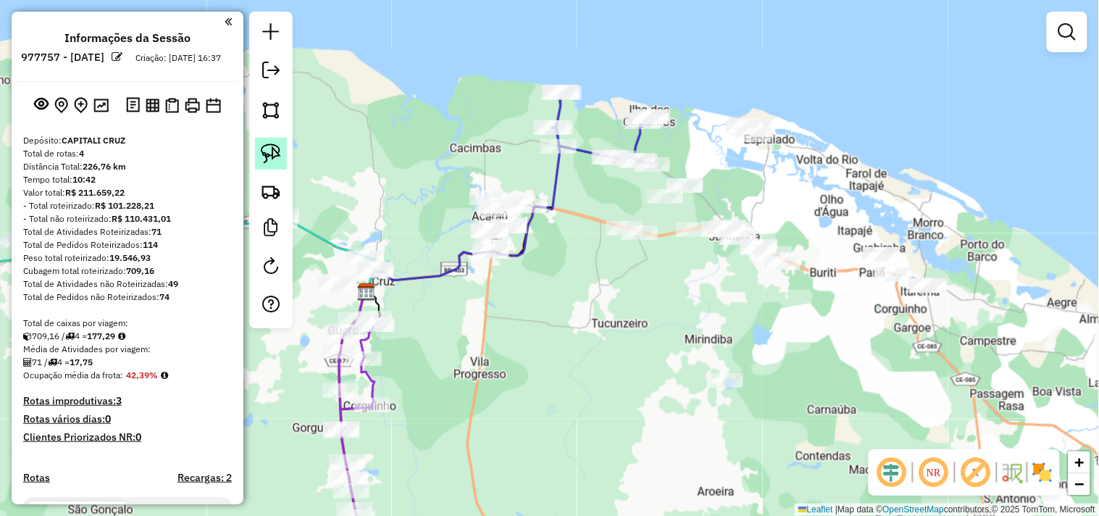
click at [278, 160] on img at bounding box center [271, 153] width 20 height 20
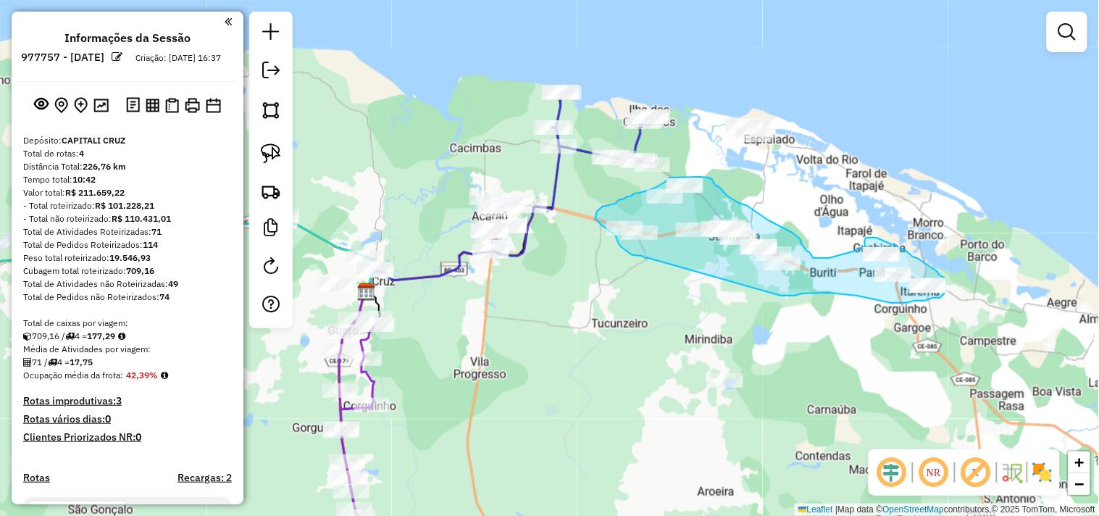
drag, startPoint x: 636, startPoint y: 256, endPoint x: 781, endPoint y: 295, distance: 149.4
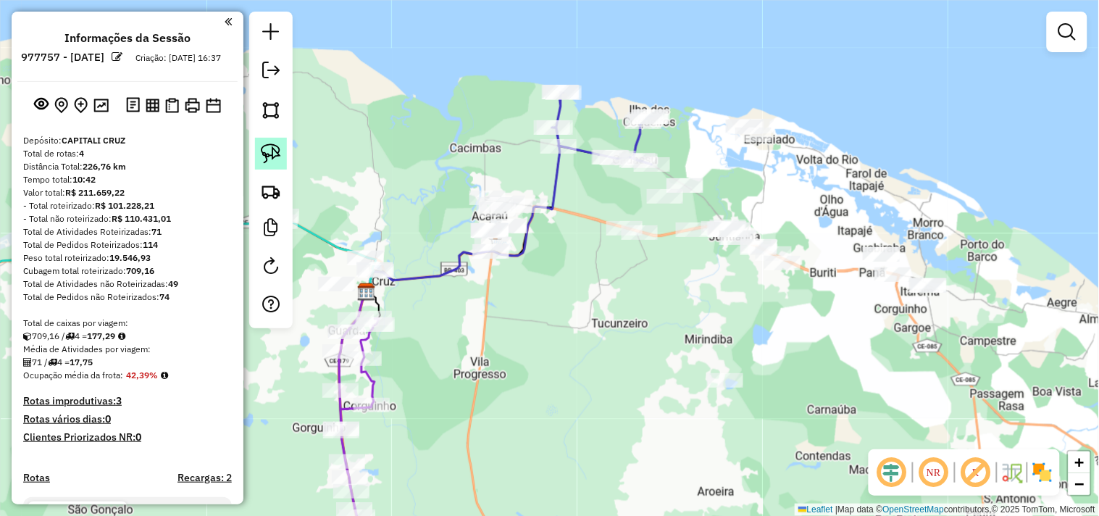
click at [286, 151] on link at bounding box center [271, 154] width 32 height 32
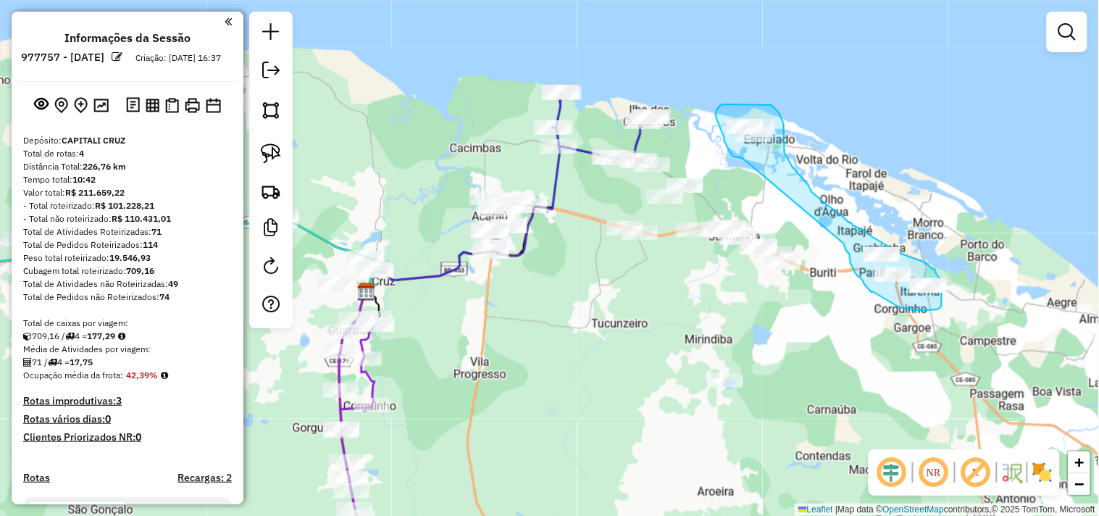
drag, startPoint x: 737, startPoint y: 157, endPoint x: 844, endPoint y: 244, distance: 137.6
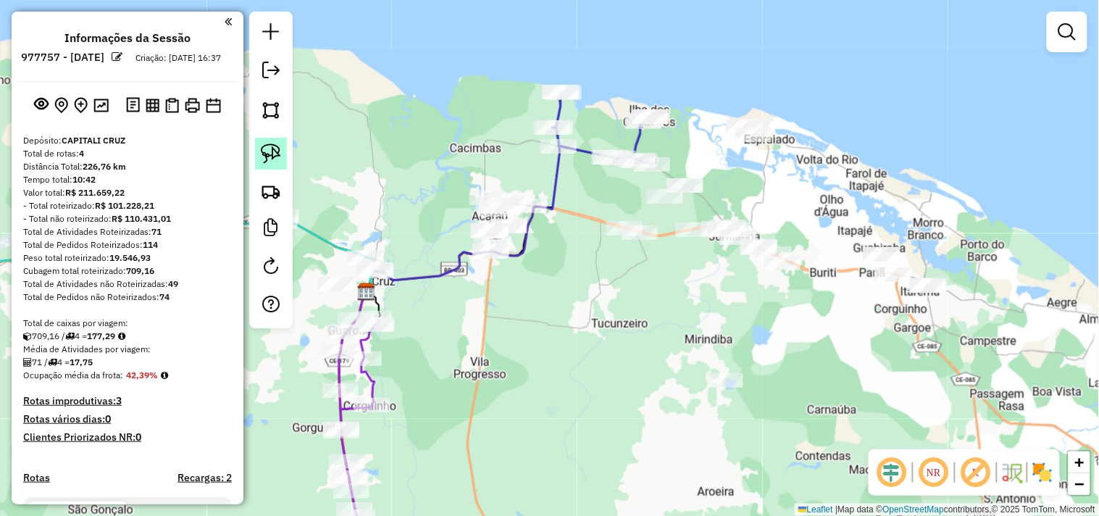
click at [264, 165] on link at bounding box center [271, 154] width 32 height 32
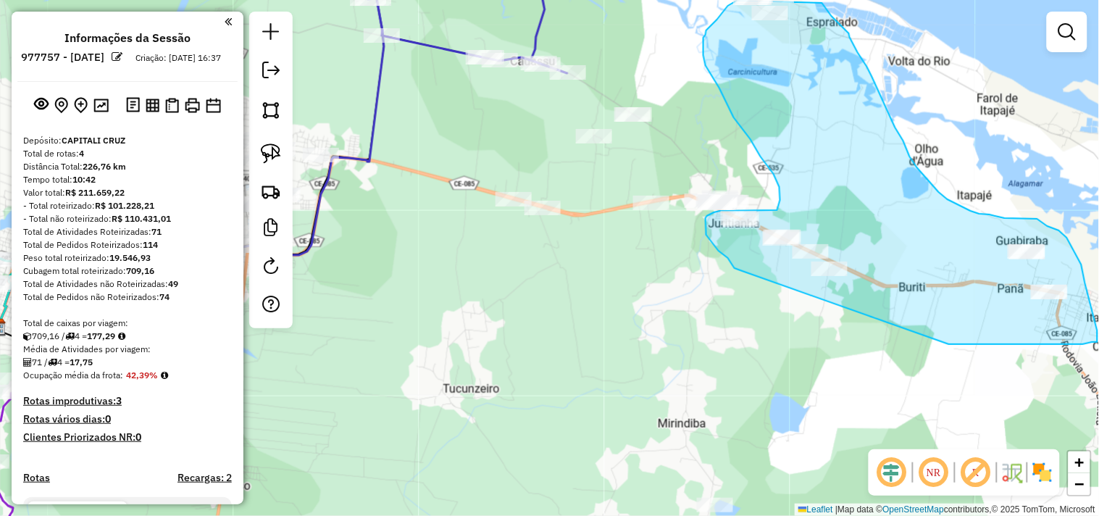
drag, startPoint x: 741, startPoint y: 270, endPoint x: 949, endPoint y: 344, distance: 221.4
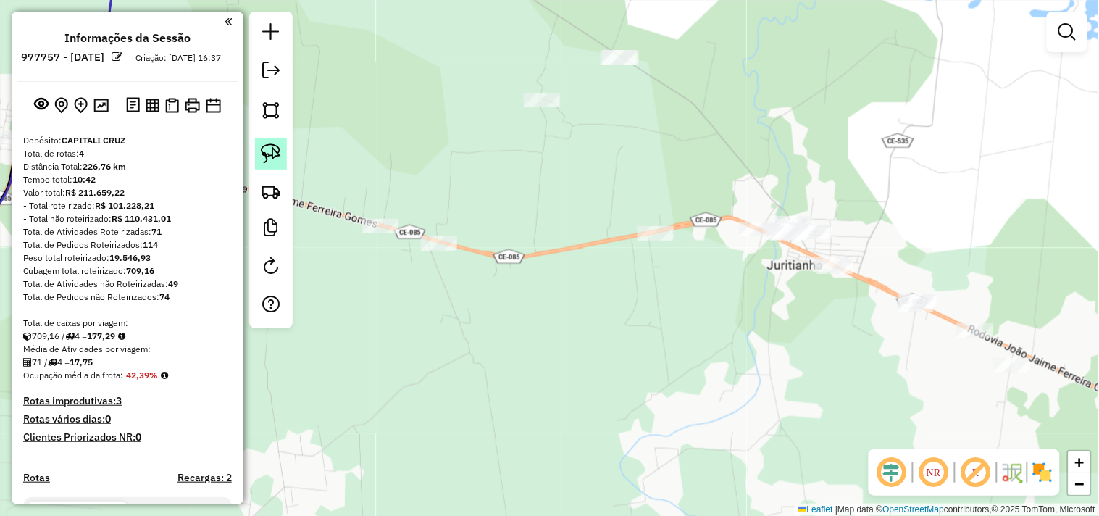
click at [281, 158] on link at bounding box center [271, 154] width 32 height 32
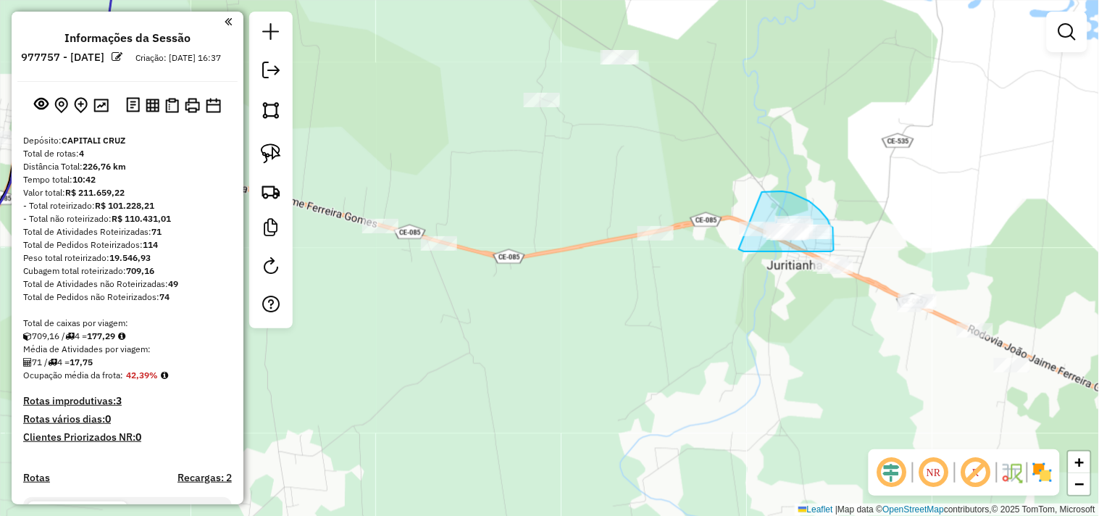
drag, startPoint x: 762, startPoint y: 192, endPoint x: 718, endPoint y: 245, distance: 68.9
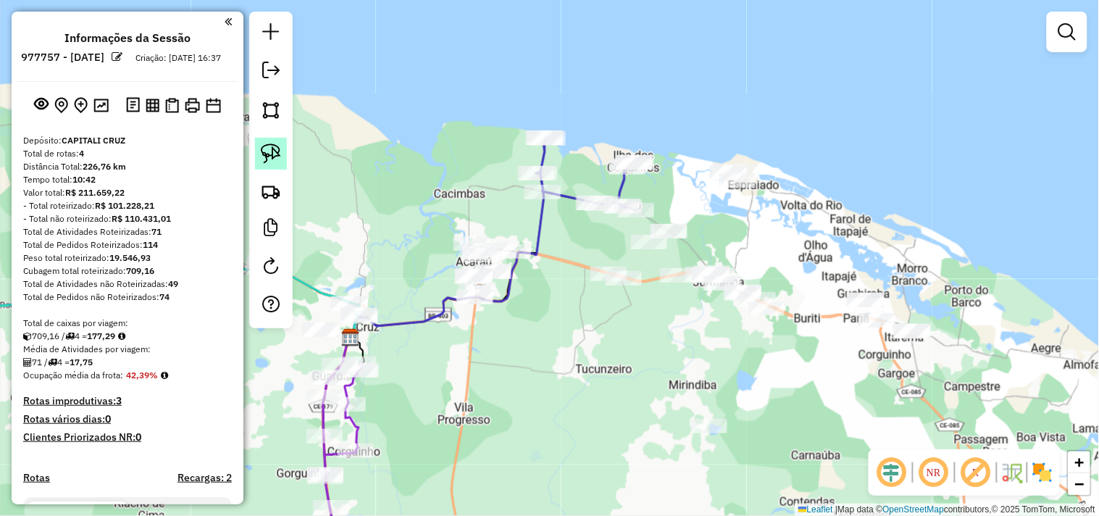
click at [279, 157] on img at bounding box center [271, 153] width 20 height 20
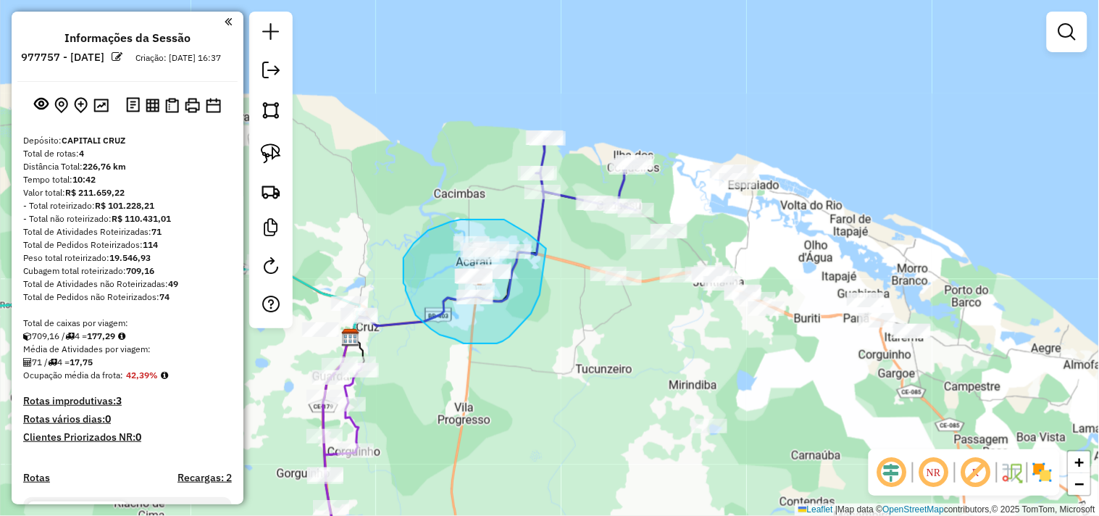
drag, startPoint x: 497, startPoint y: 344, endPoint x: 548, endPoint y: 270, distance: 89.1
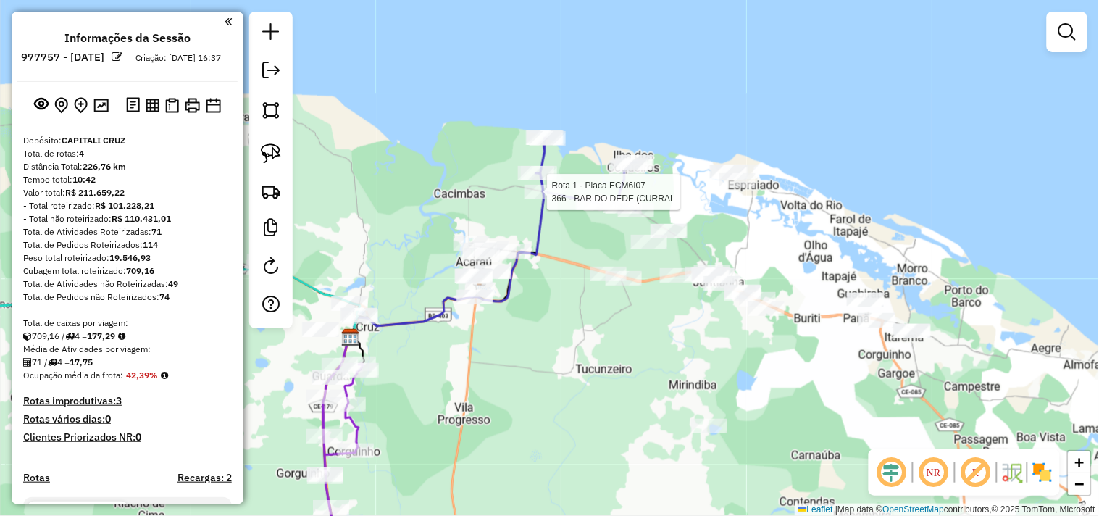
click at [538, 199] on div at bounding box center [543, 192] width 36 height 14
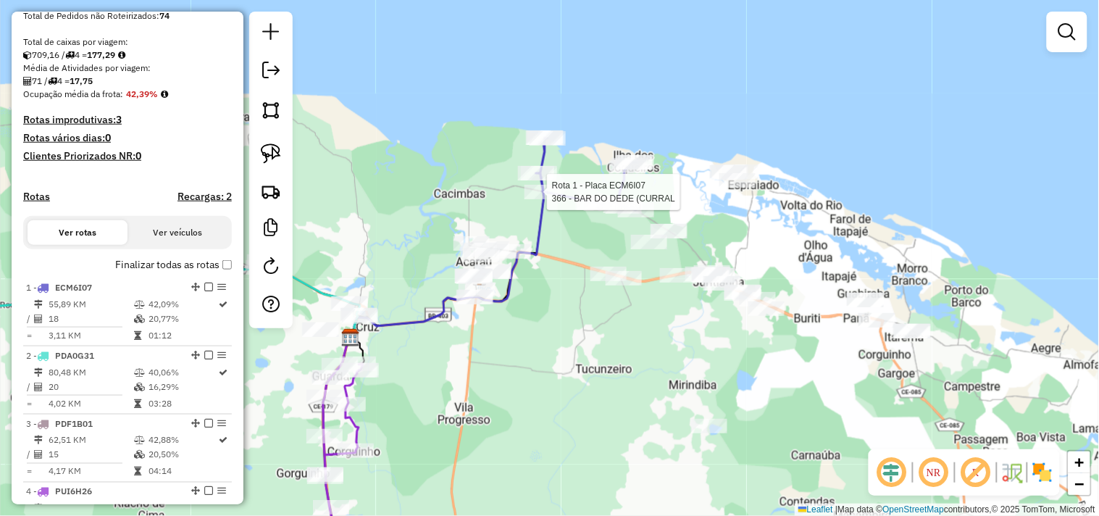
select select "**********"
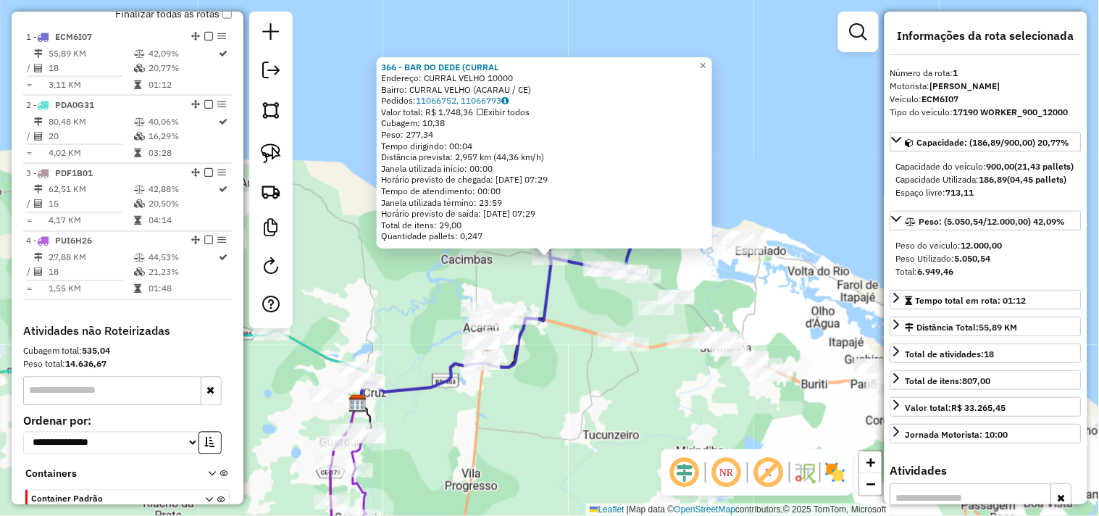
scroll to position [560, 0]
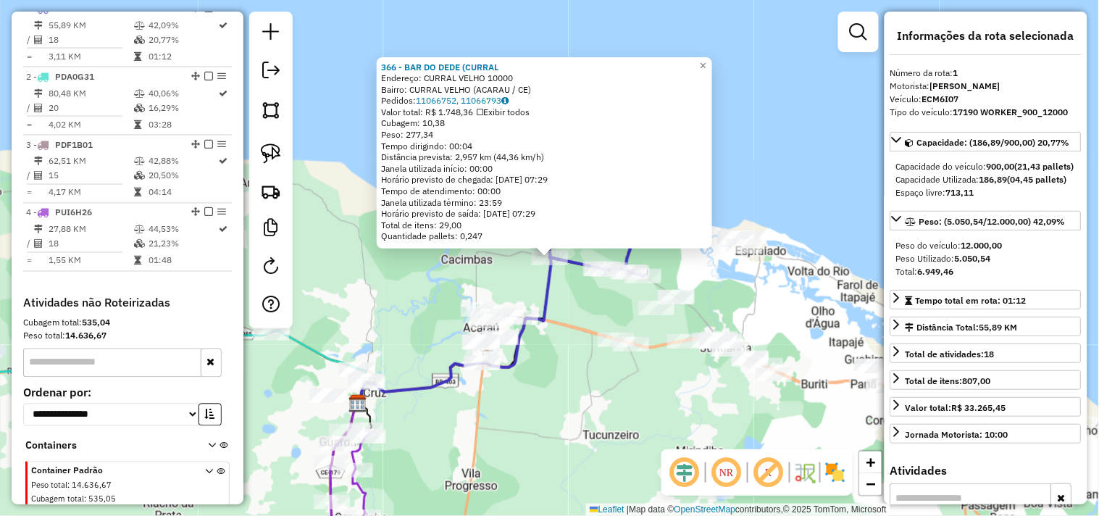
click at [585, 312] on div "366 - BAR DO DEDE (CURRAL Endereço: CURRAL VELHO 10000 Bairro: CURRAL VELHO (AC…" at bounding box center [549, 258] width 1099 height 516
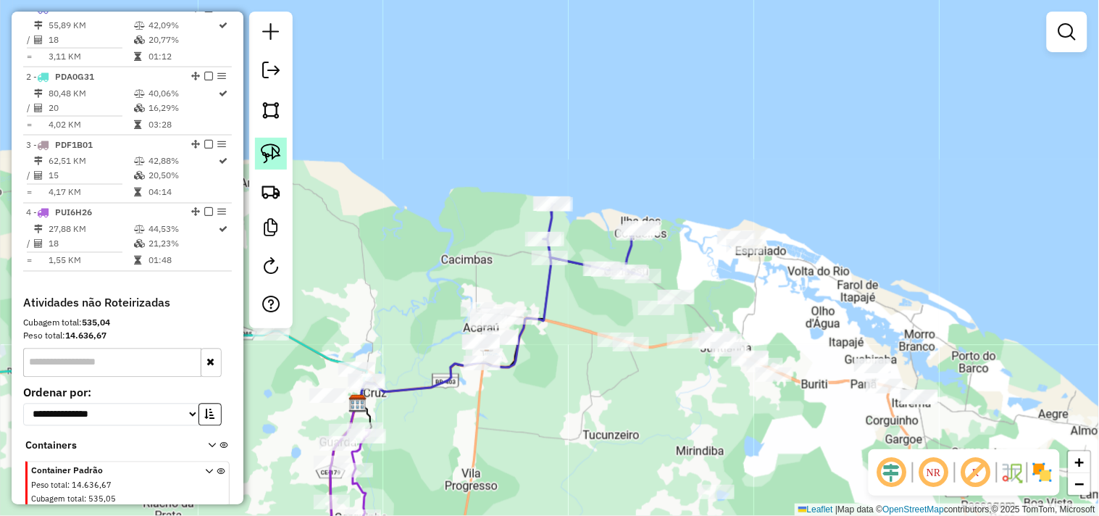
click at [268, 168] on link at bounding box center [271, 154] width 32 height 32
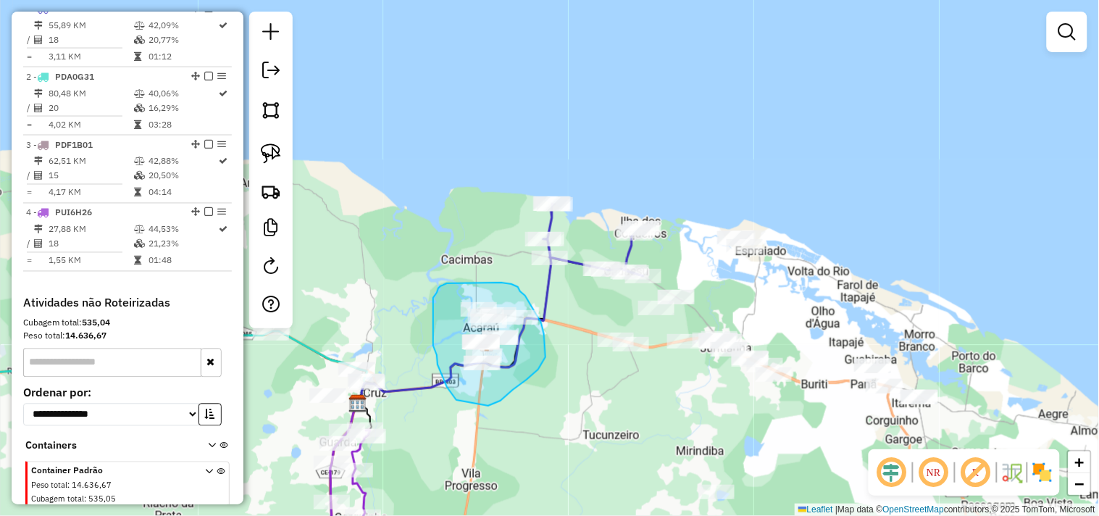
drag, startPoint x: 444, startPoint y: 377, endPoint x: 474, endPoint y: 411, distance: 45.7
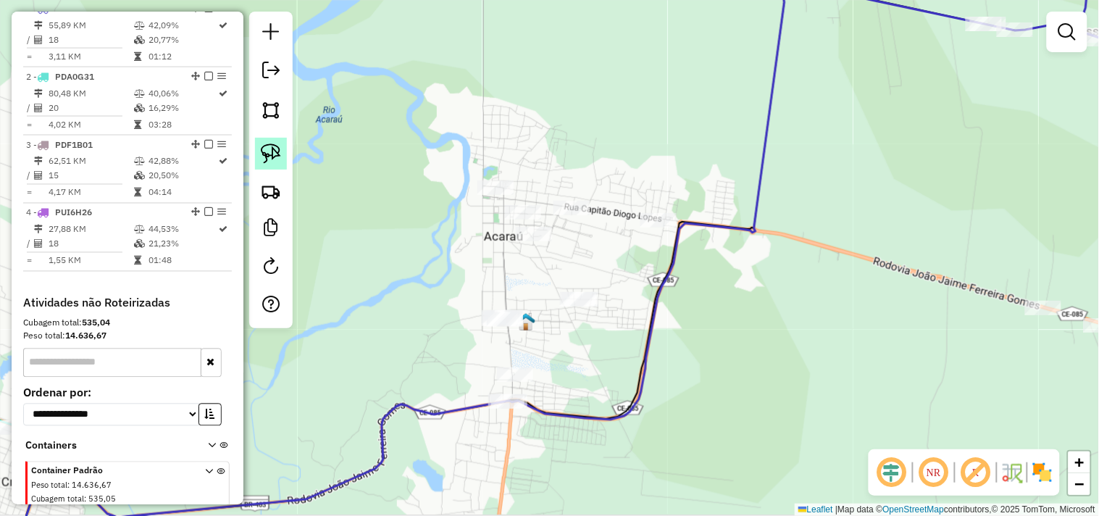
click at [280, 159] on img at bounding box center [271, 153] width 20 height 20
drag, startPoint x: 471, startPoint y: 269, endPoint x: 441, endPoint y: 323, distance: 62.3
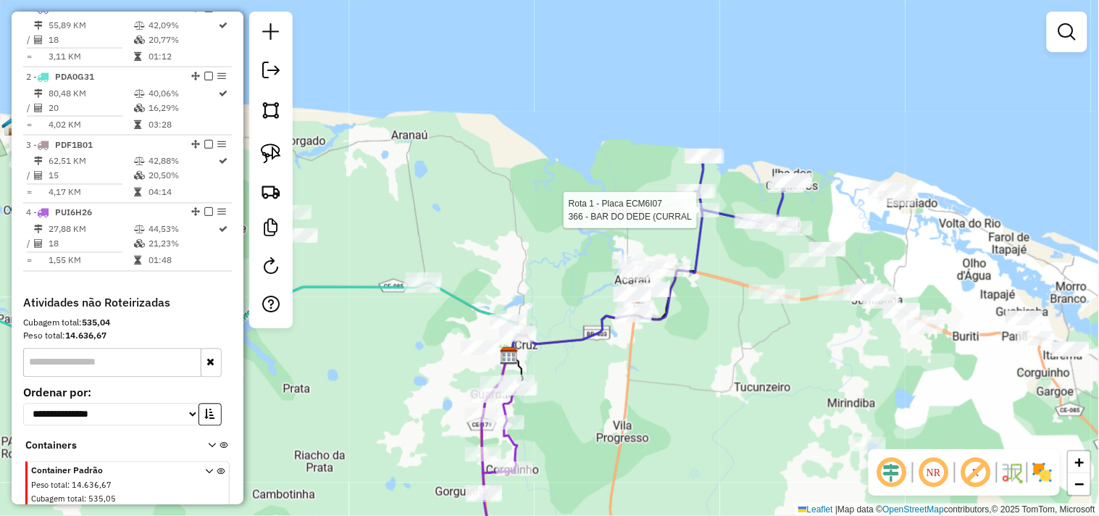
select select "**********"
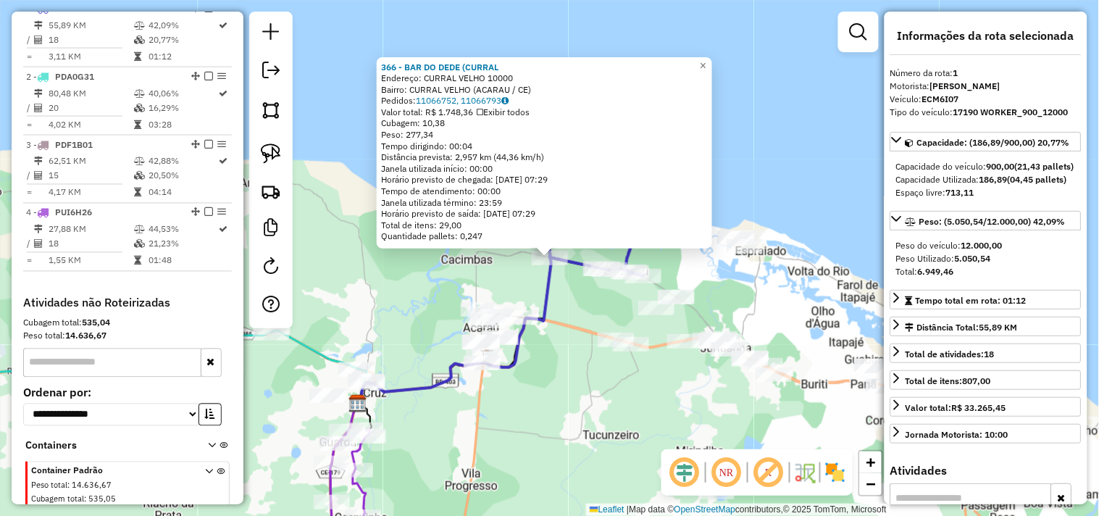
click at [591, 383] on div "366 - BAR DO DEDE (CURRAL Endereço: CURRAL VELHO 10000 Bairro: CURRAL VELHO (AC…" at bounding box center [549, 258] width 1099 height 516
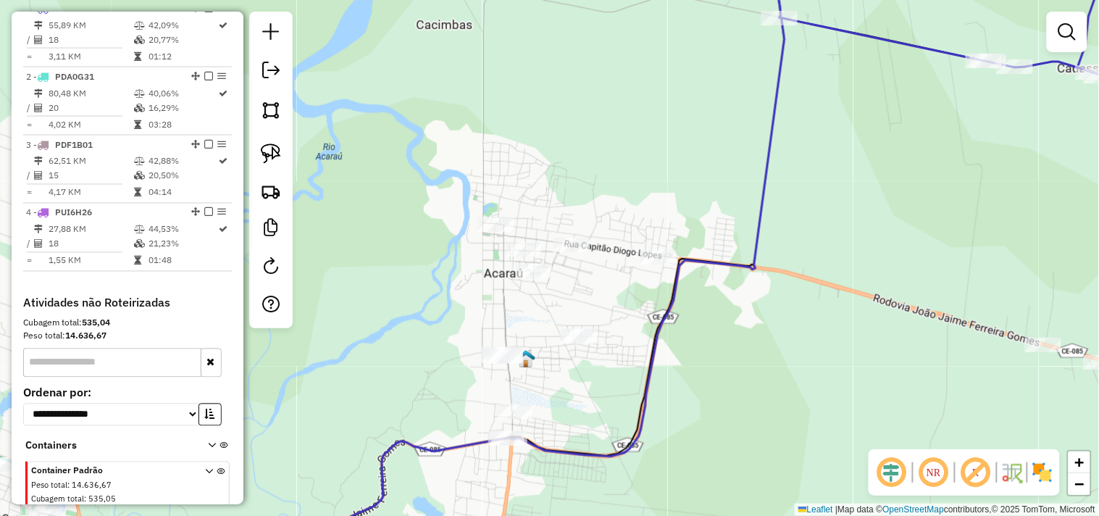
click at [254, 163] on div at bounding box center [270, 170] width 43 height 317
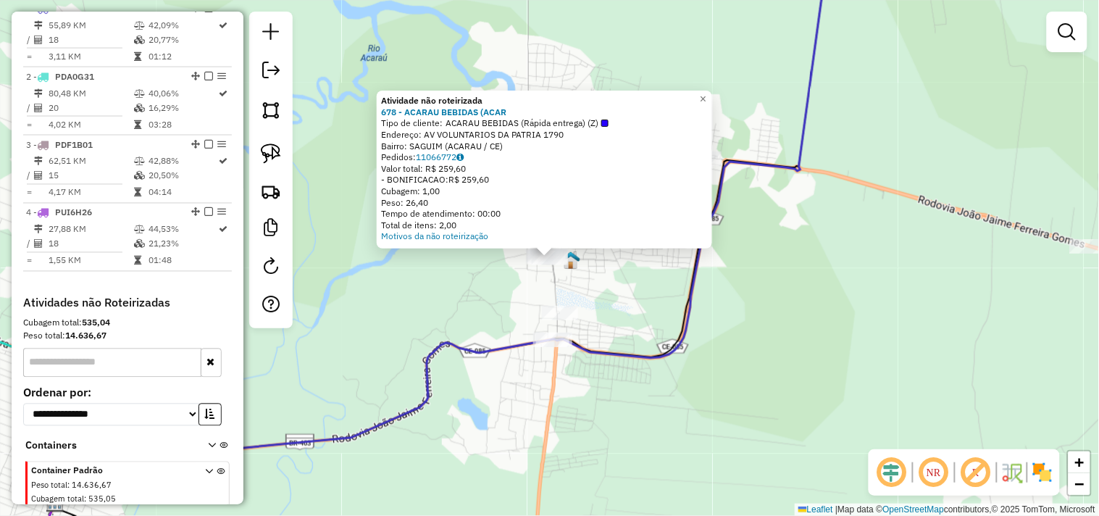
click at [482, 315] on div "Atividade não roteirizada 678 - ACARAU BEBIDAS (ACAR Tipo de cliente: ACARAU BE…" at bounding box center [549, 258] width 1099 height 516
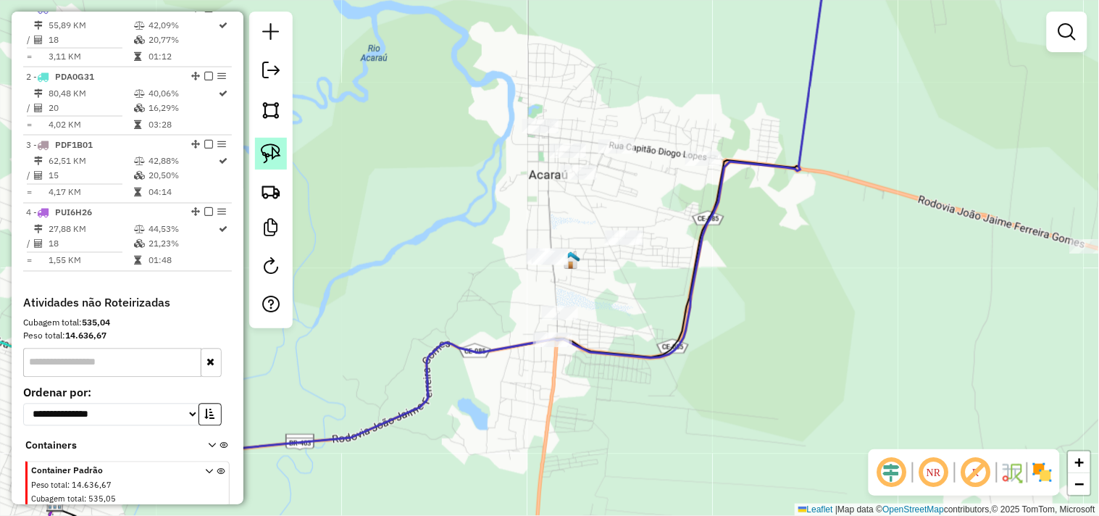
click at [276, 154] on img at bounding box center [271, 153] width 20 height 20
drag, startPoint x: 548, startPoint y: 227, endPoint x: 533, endPoint y: 259, distance: 35.7
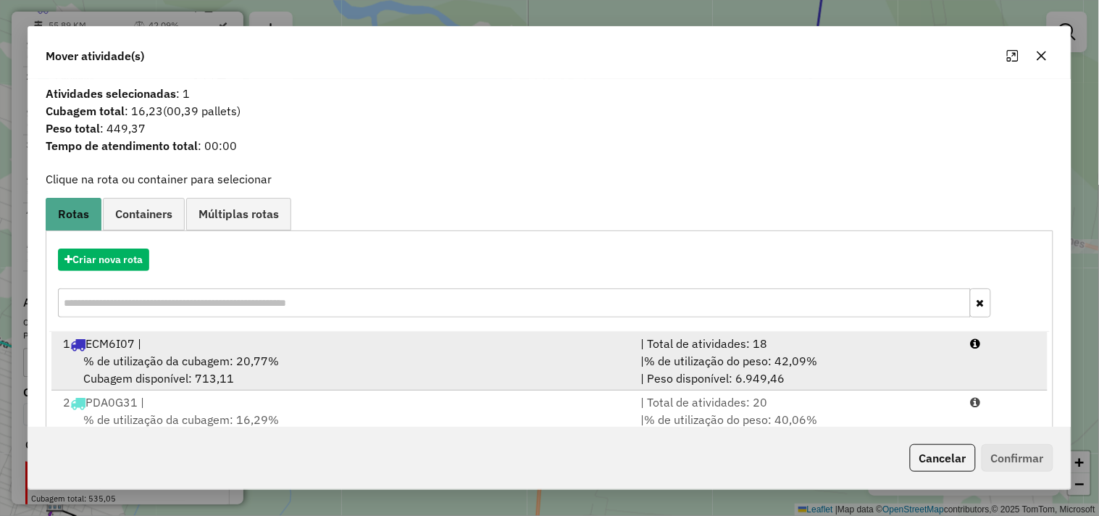
click at [199, 350] on div "1 ECM6I07 |" at bounding box center [343, 343] width 578 height 17
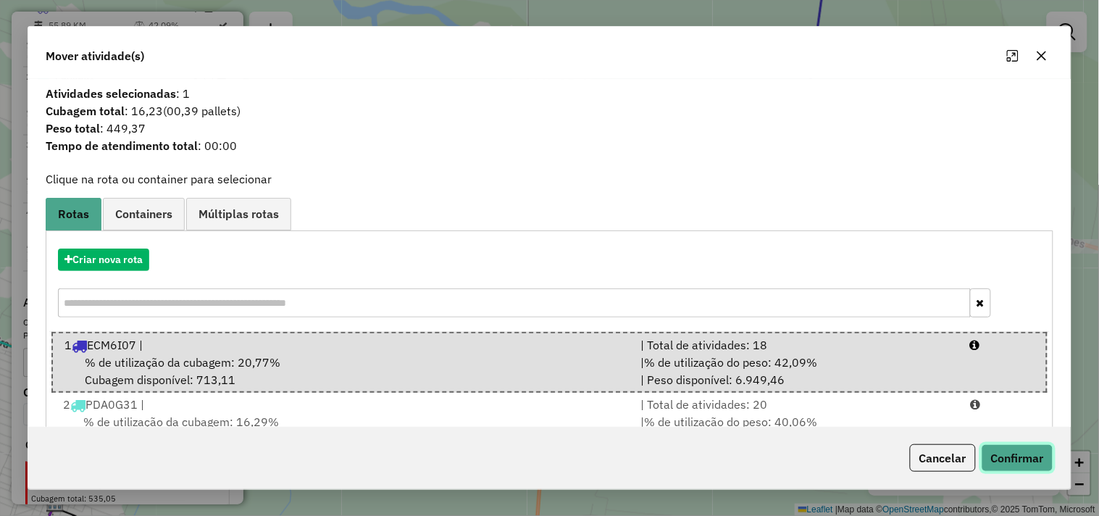
drag, startPoint x: 1023, startPoint y: 467, endPoint x: 952, endPoint y: 448, distance: 73.5
click at [1023, 467] on button "Confirmar" at bounding box center [1018, 458] width 72 height 28
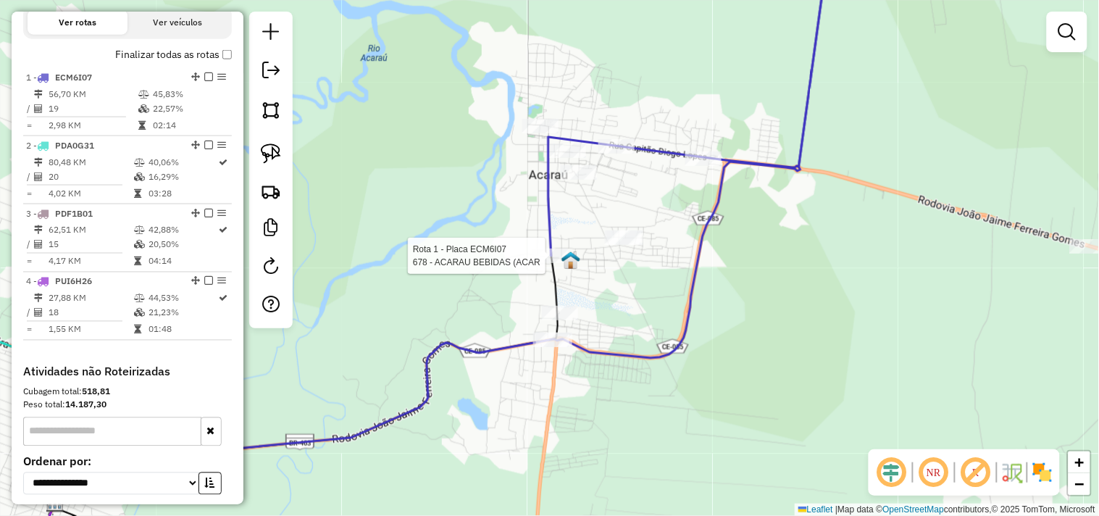
select select "**********"
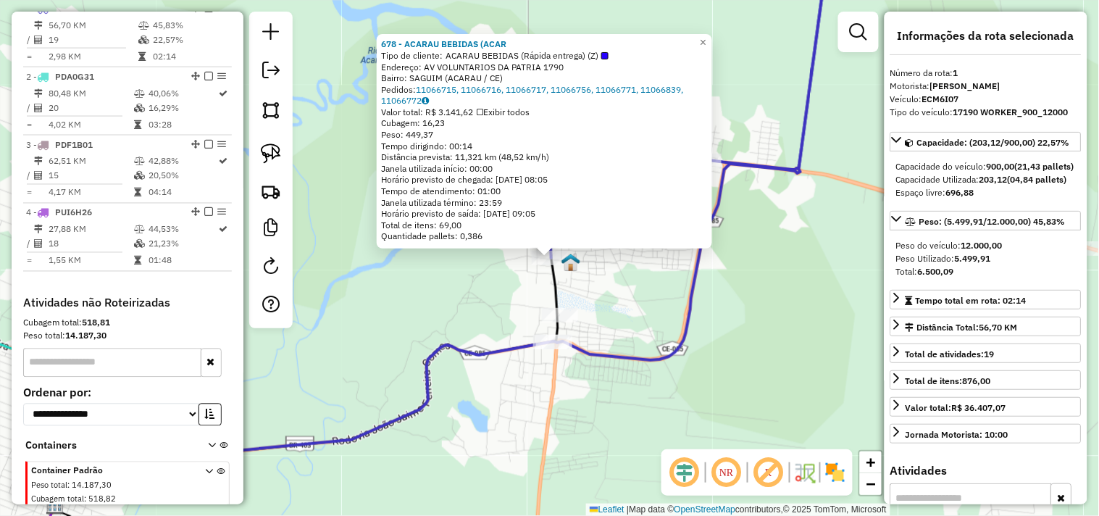
click at [612, 307] on div "678 - ACARAU BEBIDAS (ACAR Tipo de cliente: ACARAU BEBIDAS (Rápida entrega) (Z)…" at bounding box center [549, 258] width 1099 height 516
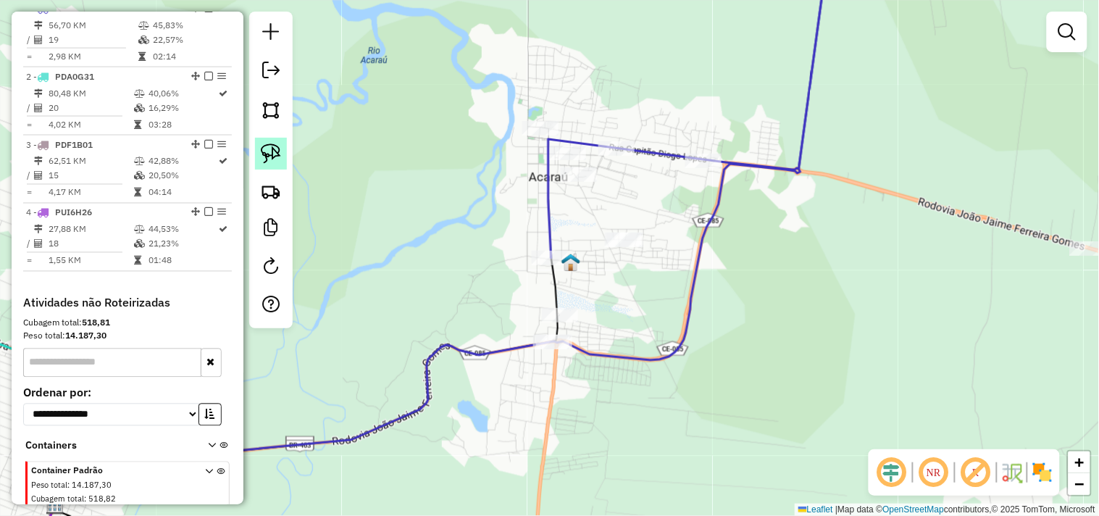
click at [279, 149] on img at bounding box center [271, 153] width 20 height 20
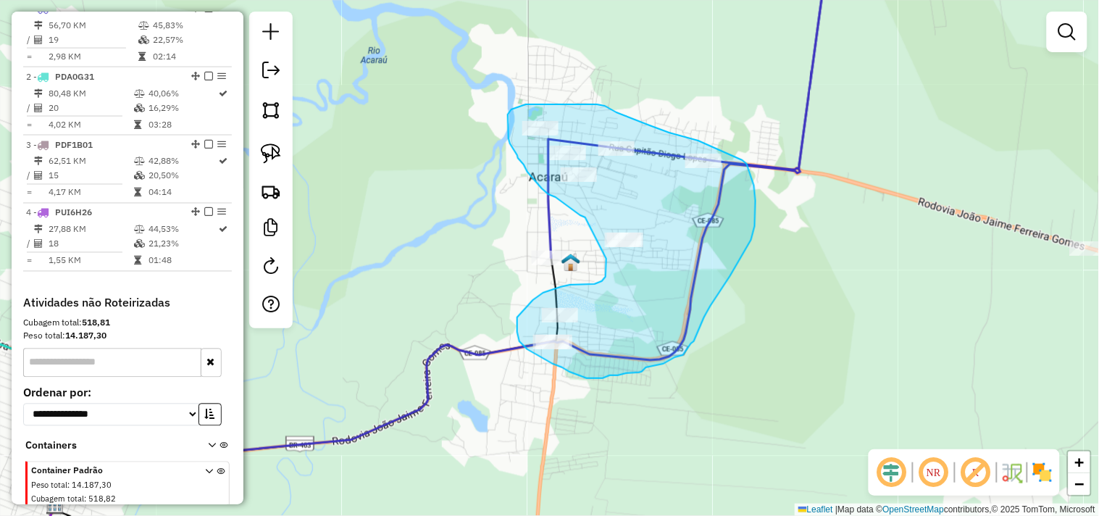
drag, startPoint x: 580, startPoint y: 215, endPoint x: 596, endPoint y: 235, distance: 25.2
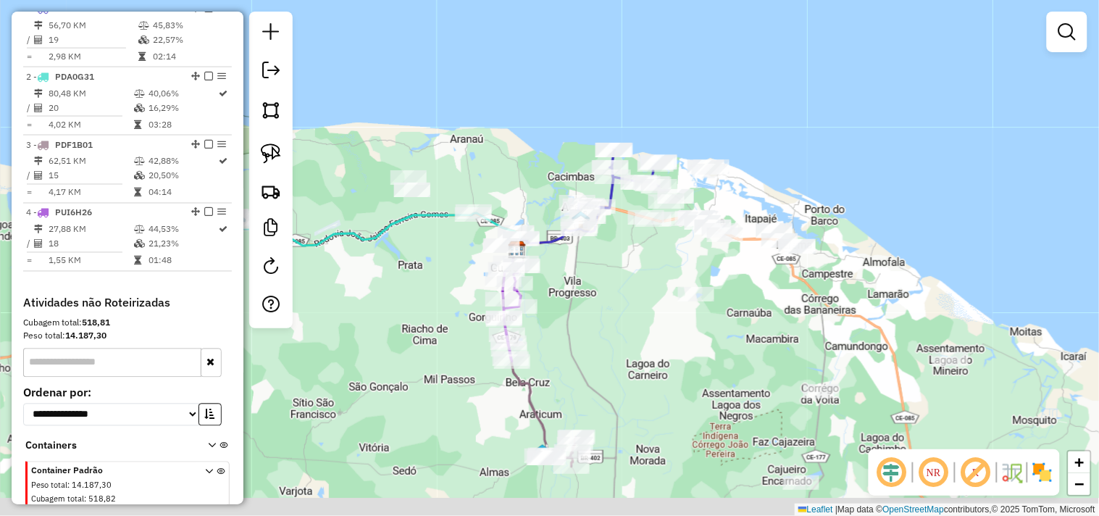
drag, startPoint x: 636, startPoint y: 335, endPoint x: 586, endPoint y: 261, distance: 89.2
click at [586, 262] on div "Janela de atendimento Grade de atendimento Capacidade Transportadoras Veículos …" at bounding box center [549, 258] width 1099 height 516
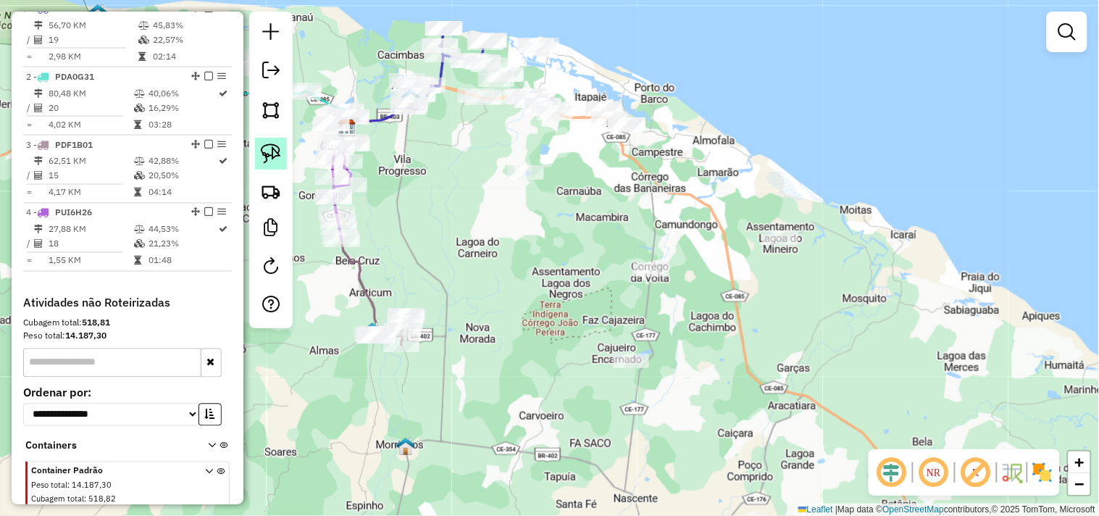
click at [276, 164] on img at bounding box center [271, 153] width 20 height 20
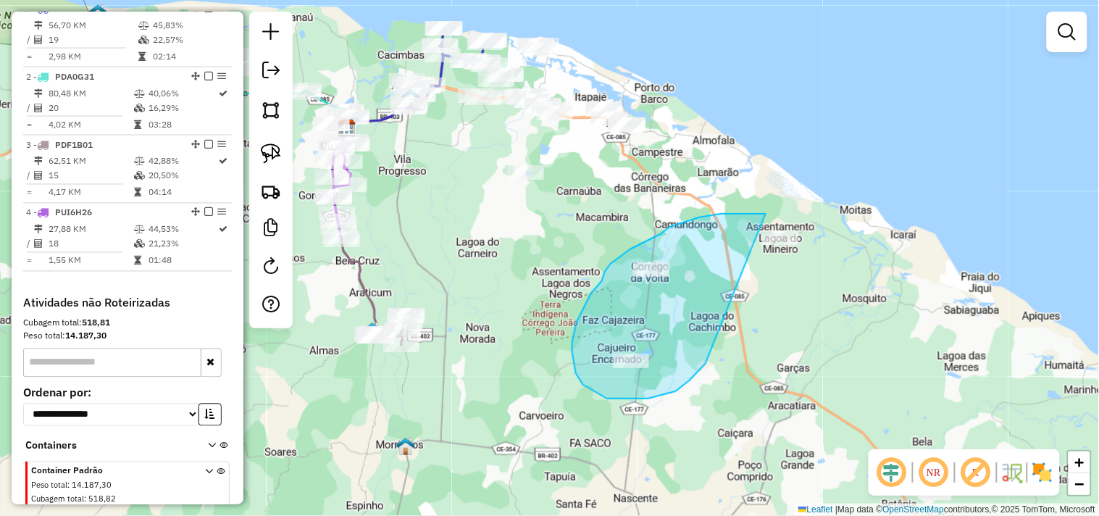
drag, startPoint x: 690, startPoint y: 380, endPoint x: 867, endPoint y: 251, distance: 218.9
click at [867, 251] on div "Janela de atendimento Grade de atendimento Capacidade Transportadoras Veículos …" at bounding box center [549, 258] width 1099 height 516
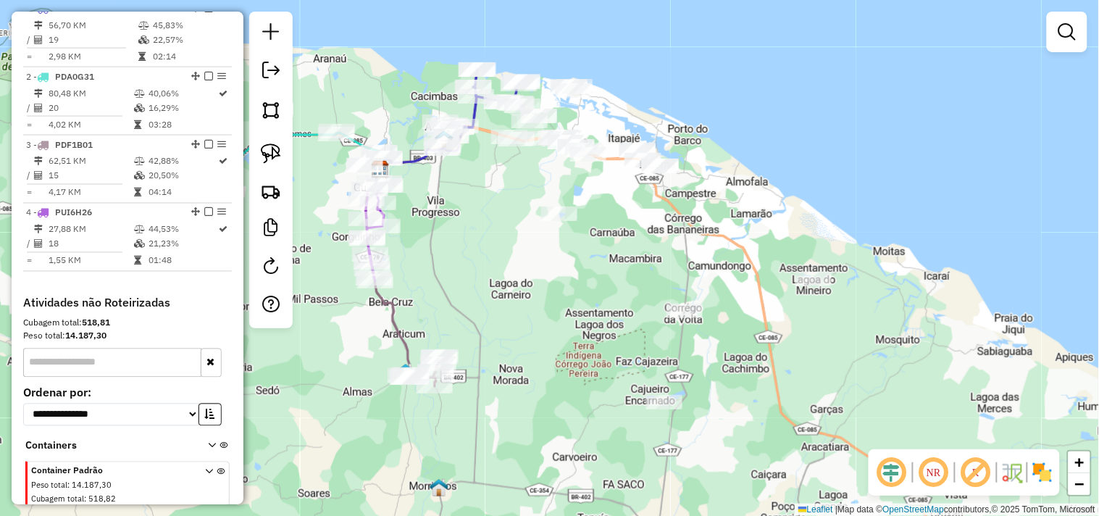
drag, startPoint x: 580, startPoint y: 267, endPoint x: 621, endPoint y: 287, distance: 45.4
click at [607, 291] on div "Janela de atendimento Grade de atendimento Capacidade Transportadoras Veículos …" at bounding box center [549, 258] width 1099 height 516
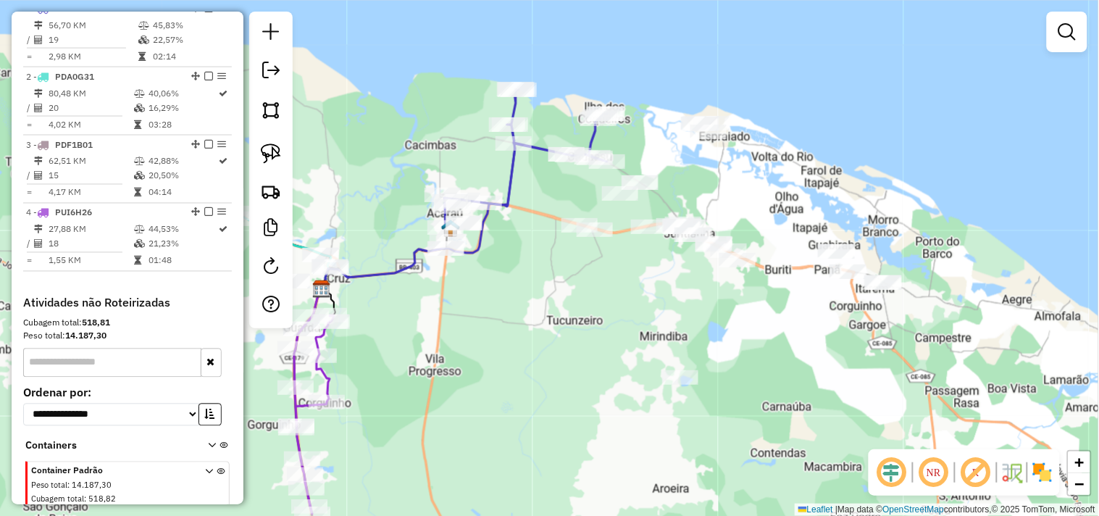
drag, startPoint x: 632, startPoint y: 268, endPoint x: 786, endPoint y: 326, distance: 164.9
click at [786, 326] on div "Janela de atendimento Grade de atendimento Capacidade Transportadoras Veículos …" at bounding box center [549, 258] width 1099 height 516
click at [280, 149] on img at bounding box center [271, 153] width 20 height 20
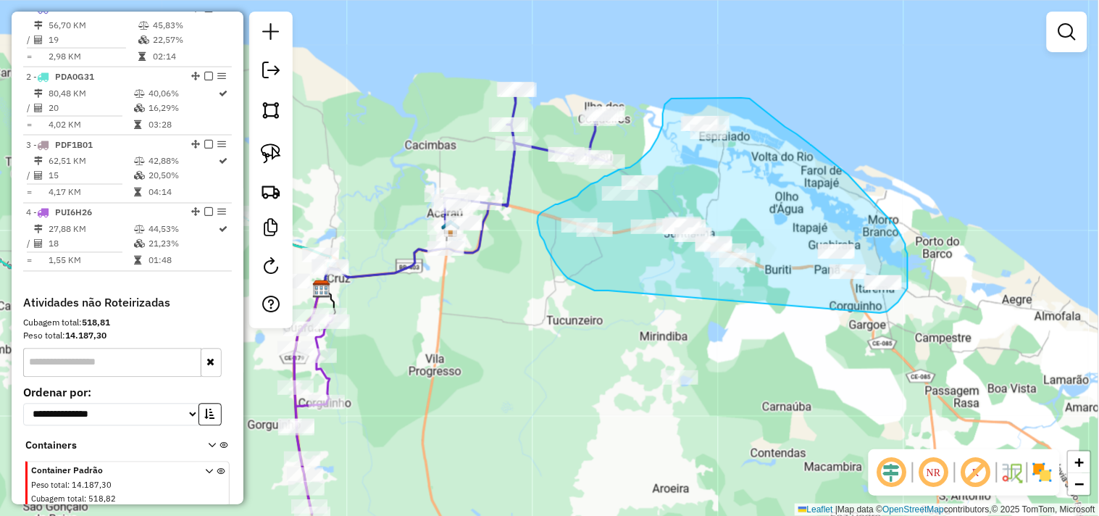
drag, startPoint x: 595, startPoint y: 291, endPoint x: 875, endPoint y: 313, distance: 281.4
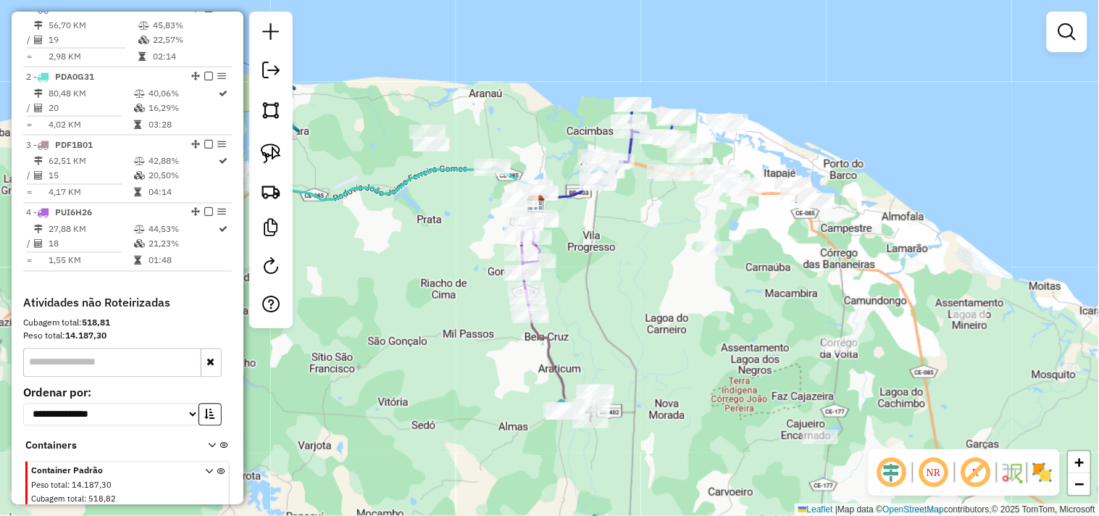
drag, startPoint x: 469, startPoint y: 371, endPoint x: 625, endPoint y: 287, distance: 177.7
click at [625, 287] on div "Janela de atendimento Grade de atendimento Capacidade Transportadoras Veículos …" at bounding box center [549, 258] width 1099 height 516
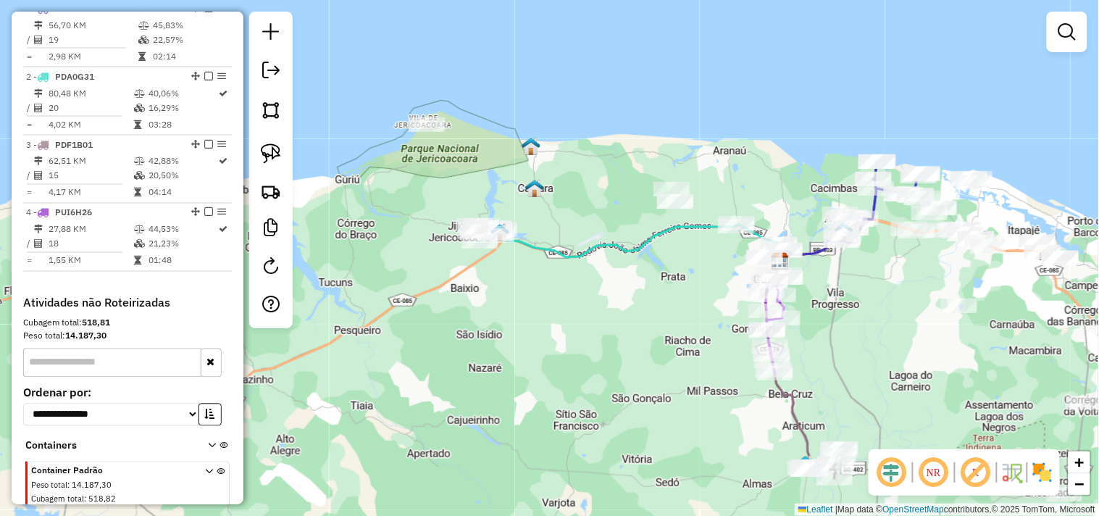
drag, startPoint x: 475, startPoint y: 335, endPoint x: 654, endPoint y: 355, distance: 179.4
click at [654, 355] on div "Janela de atendimento Grade de atendimento Capacidade Transportadoras Veículos …" at bounding box center [549, 258] width 1099 height 516
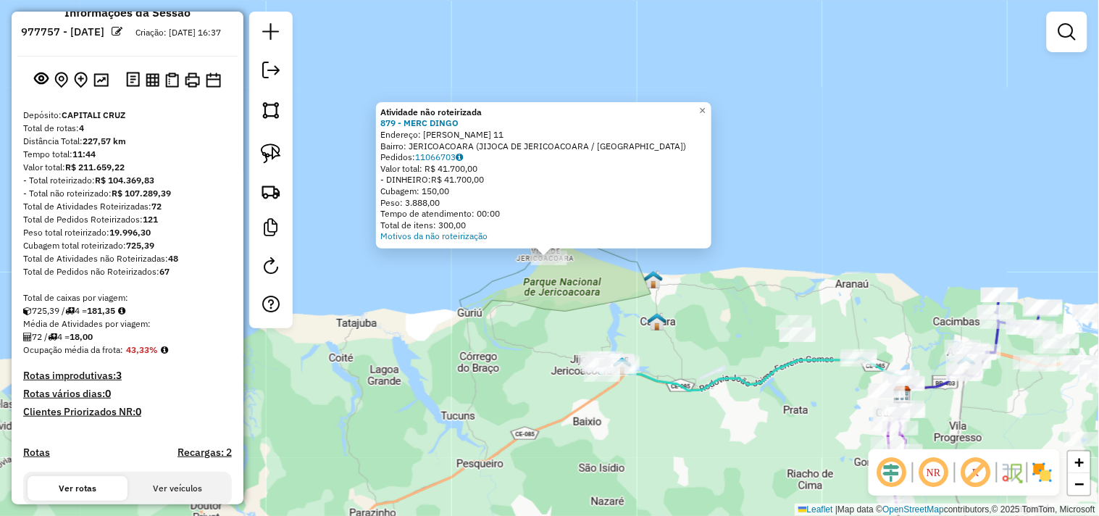
scroll to position [0, 0]
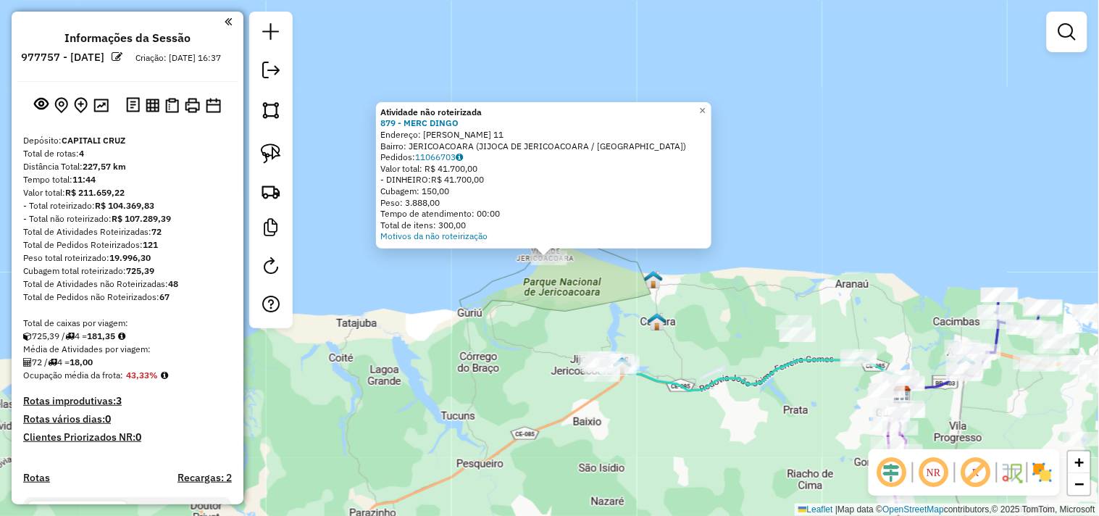
click at [502, 317] on div "Atividade não roteirizada 879 - MERC DINGO Endereço: R DIOGO MARTINS 11 Bairro:…" at bounding box center [549, 258] width 1099 height 516
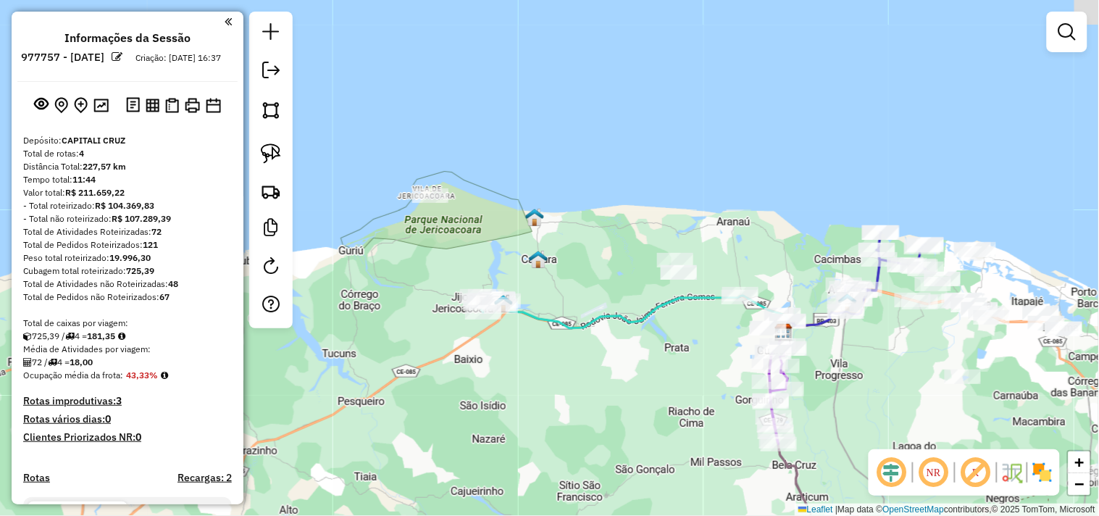
drag, startPoint x: 621, startPoint y: 281, endPoint x: 379, endPoint y: 167, distance: 267.8
click at [379, 167] on div "Janela de atendimento Grade de atendimento Capacidade Transportadoras Veículos …" at bounding box center [549, 258] width 1099 height 516
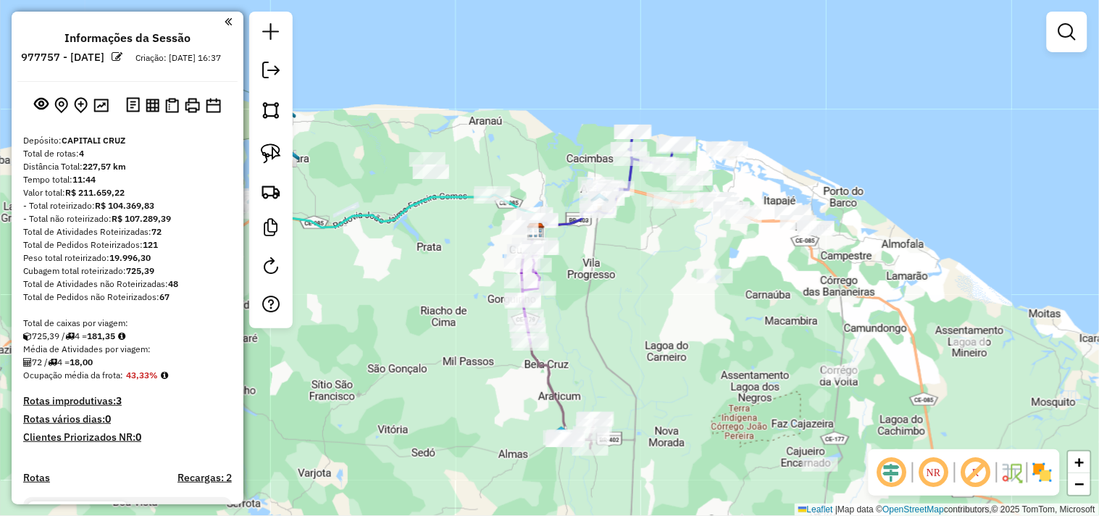
drag, startPoint x: 642, startPoint y: 280, endPoint x: 594, endPoint y: 265, distance: 50.4
click at [594, 265] on div "Janela de atendimento Grade de atendimento Capacidade Transportadoras Veículos …" at bounding box center [549, 258] width 1099 height 516
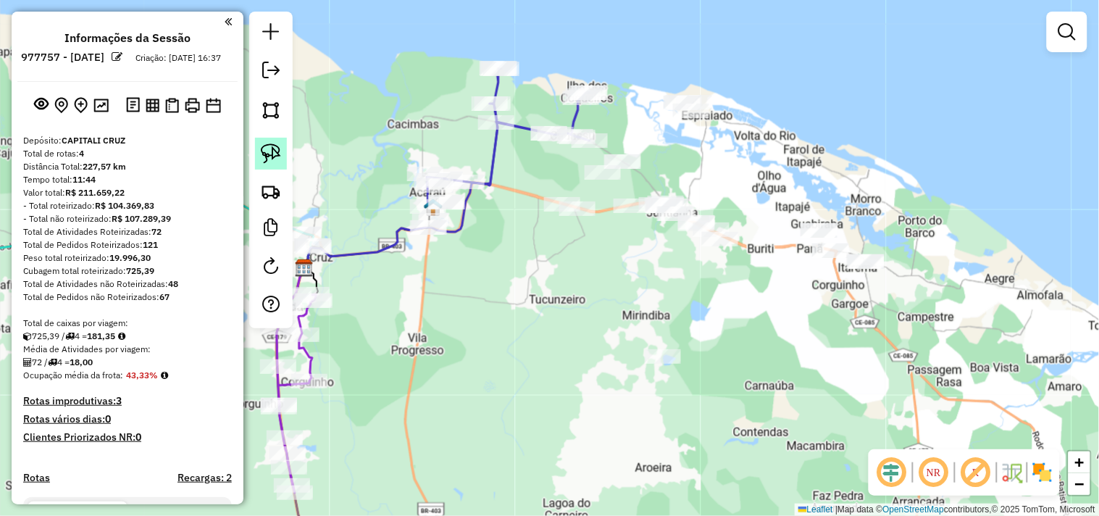
click at [281, 167] on link at bounding box center [271, 154] width 32 height 32
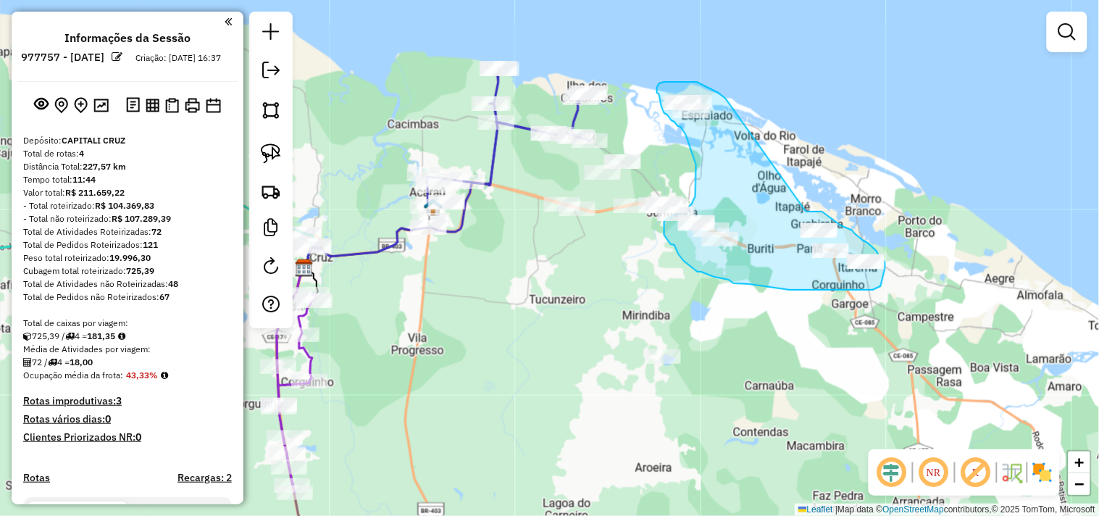
drag, startPoint x: 812, startPoint y: 212, endPoint x: 728, endPoint y: 102, distance: 138.4
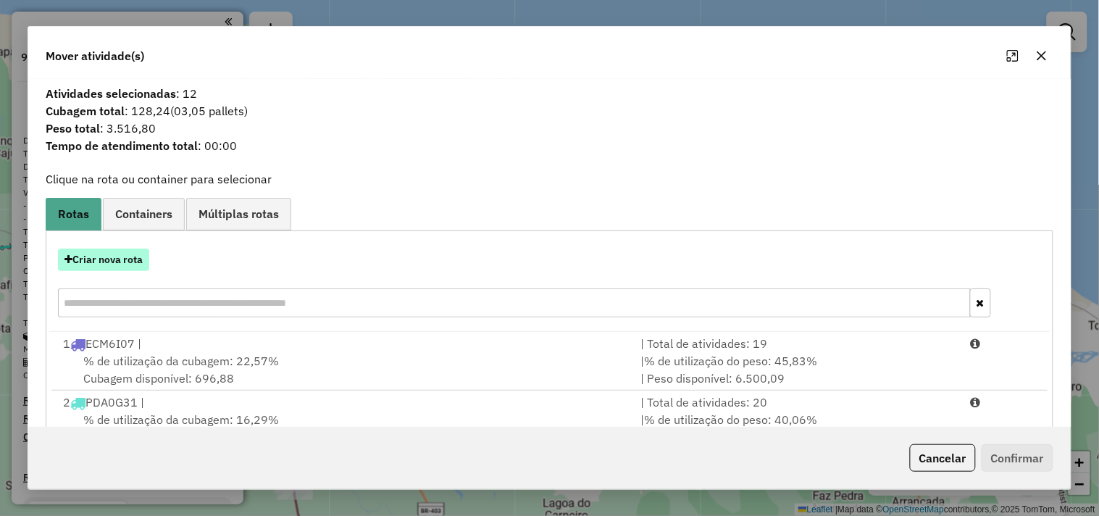
click at [136, 262] on button "Criar nova rota" at bounding box center [103, 260] width 91 height 22
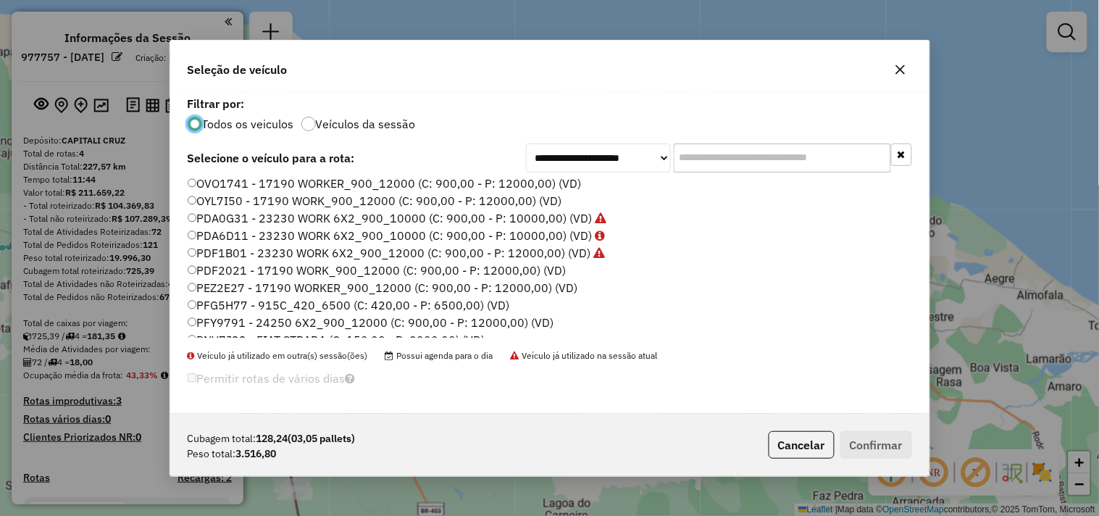
scroll to position [309, 0]
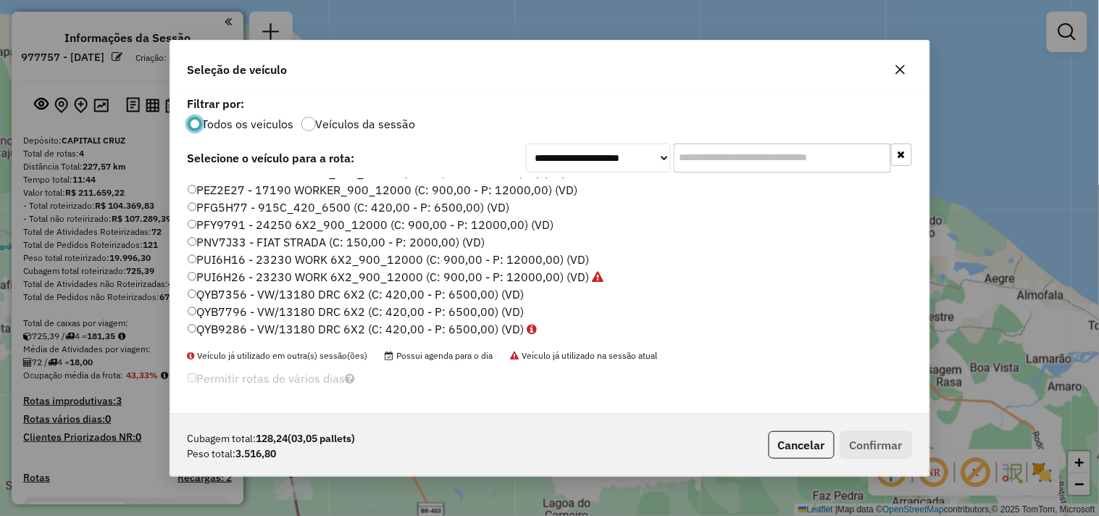
click at [238, 310] on label "QYB7796 - VW/13180 DRC 6X2 (C: 420,00 - P: 6500,00) (VD)" at bounding box center [356, 311] width 337 height 17
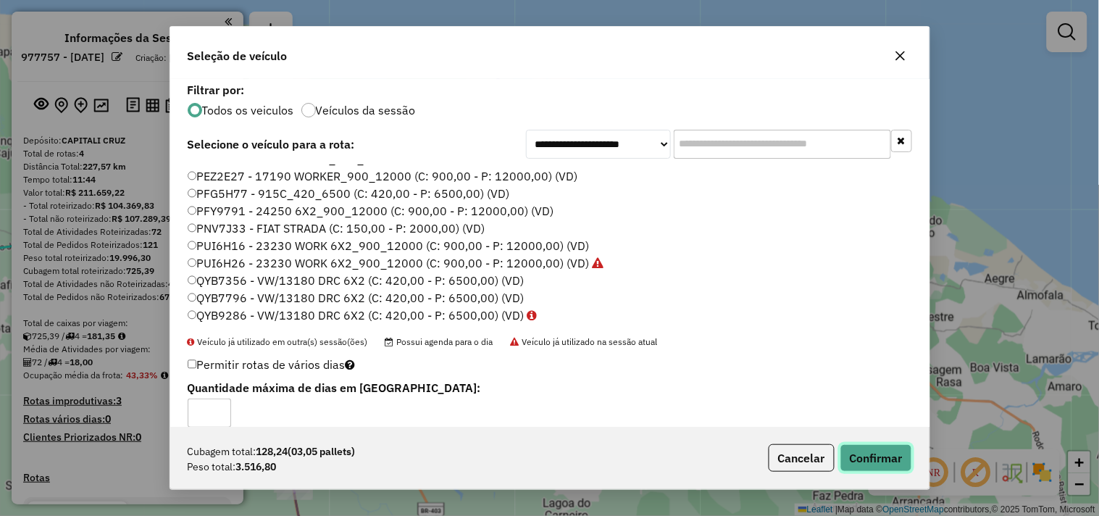
click at [875, 450] on button "Confirmar" at bounding box center [877, 458] width 72 height 28
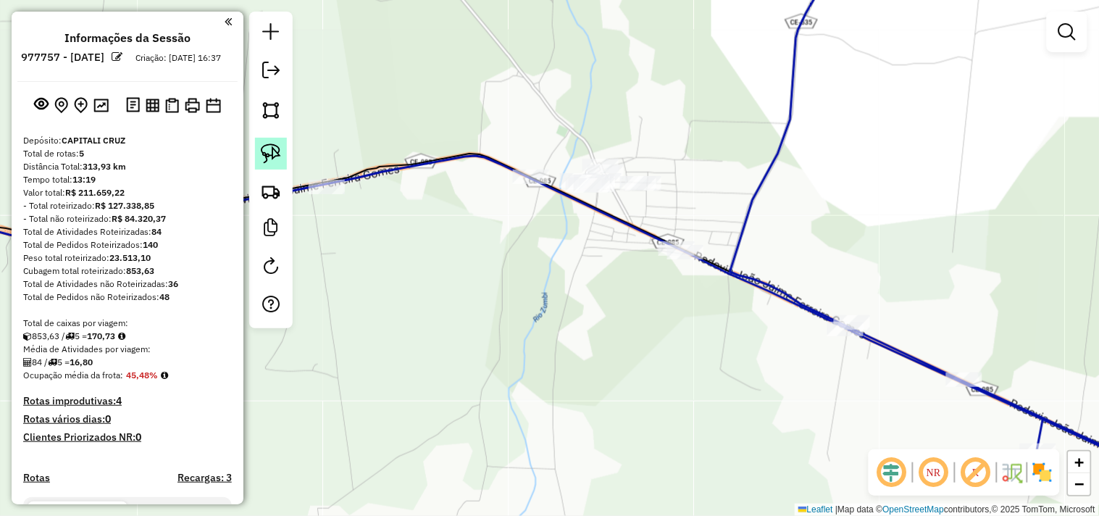
click at [275, 152] on img at bounding box center [271, 153] width 20 height 20
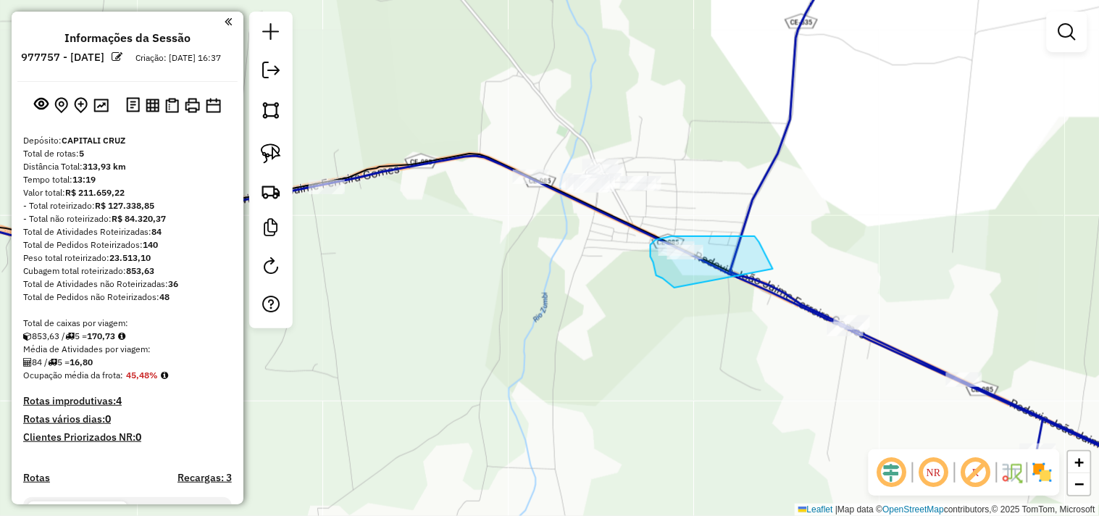
drag, startPoint x: 664, startPoint y: 279, endPoint x: 824, endPoint y: 276, distance: 160.2
click at [774, 272] on div "Janela de atendimento Grade de atendimento Capacidade Transportadoras Veículos …" at bounding box center [549, 258] width 1099 height 516
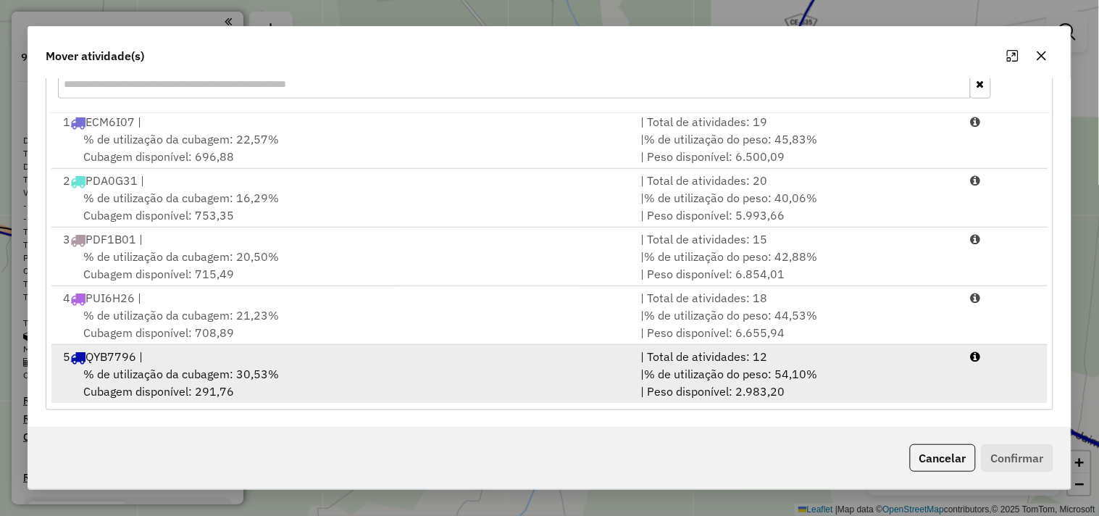
scroll to position [4, 0]
click at [241, 366] on span "% de utilização da cubagem: 30,53%" at bounding box center [181, 373] width 196 height 14
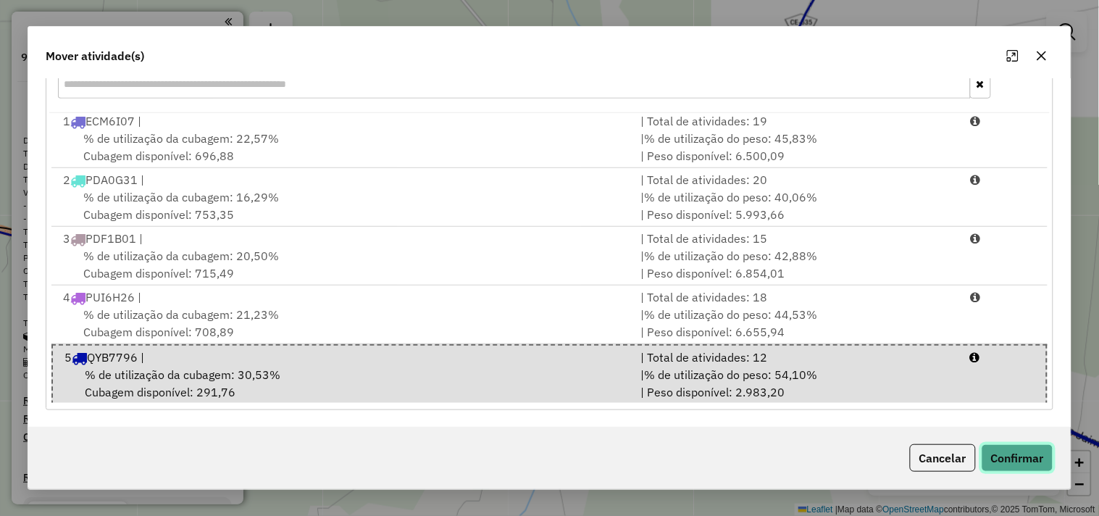
click at [1004, 461] on button "Confirmar" at bounding box center [1018, 458] width 72 height 28
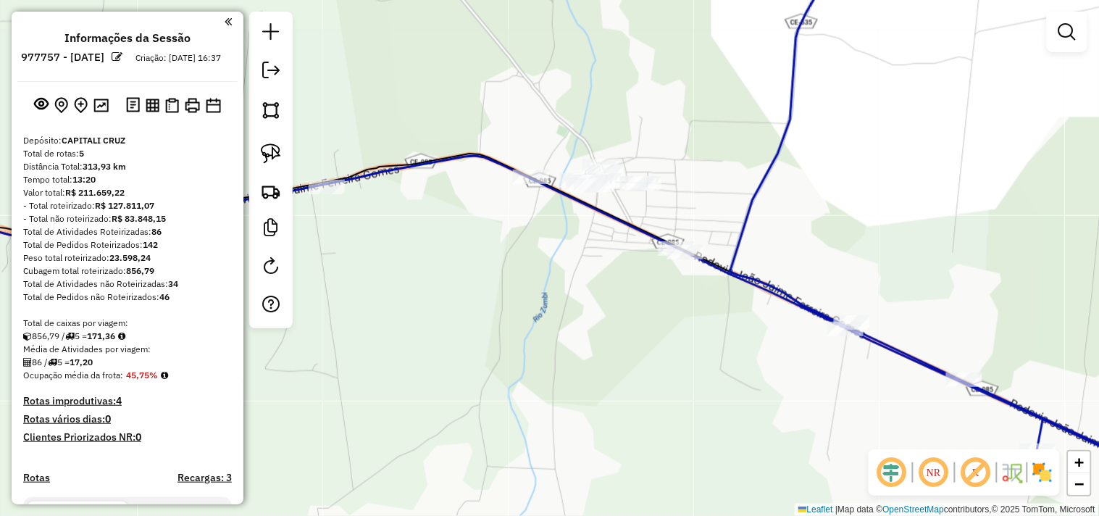
scroll to position [0, 0]
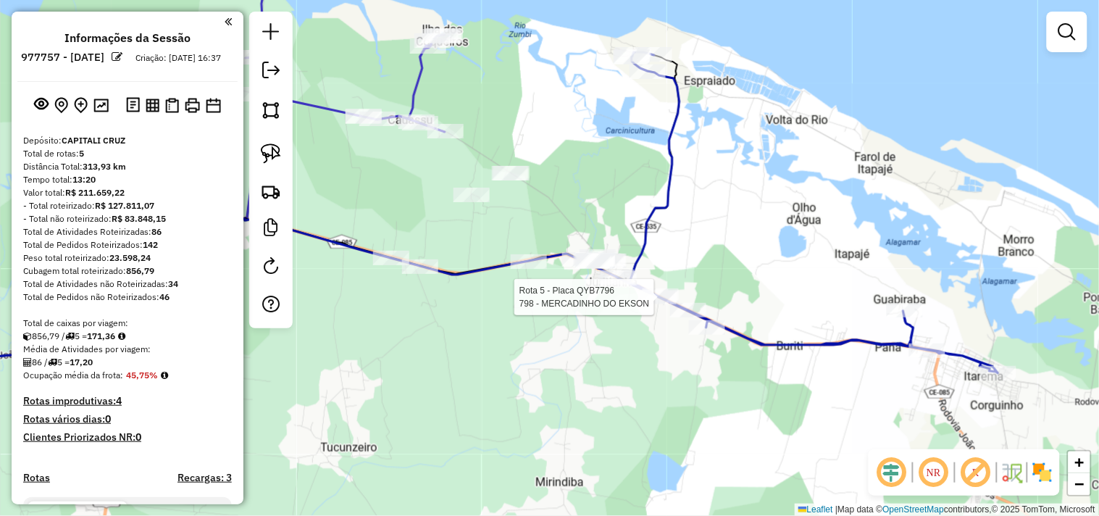
select select "**********"
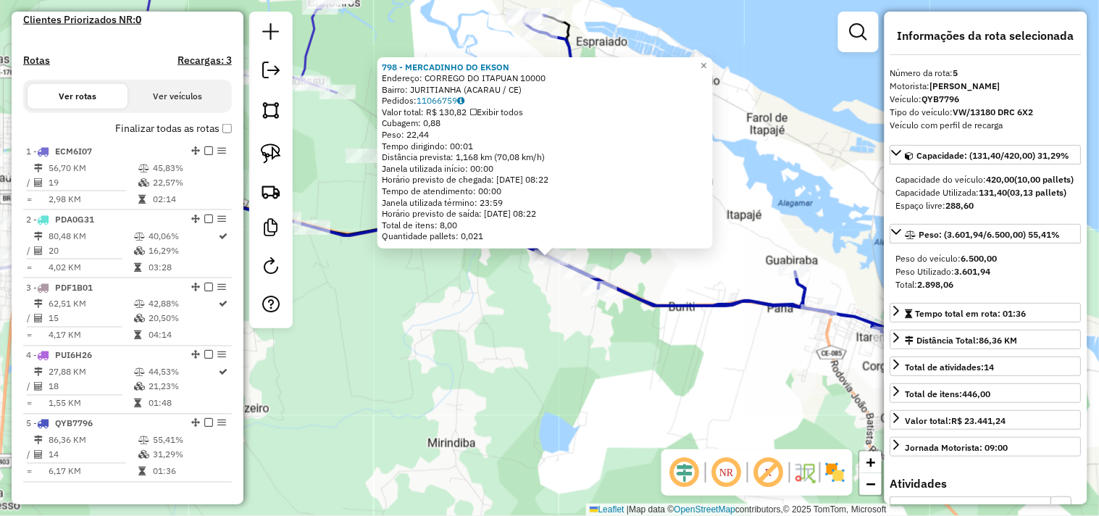
scroll to position [693, 0]
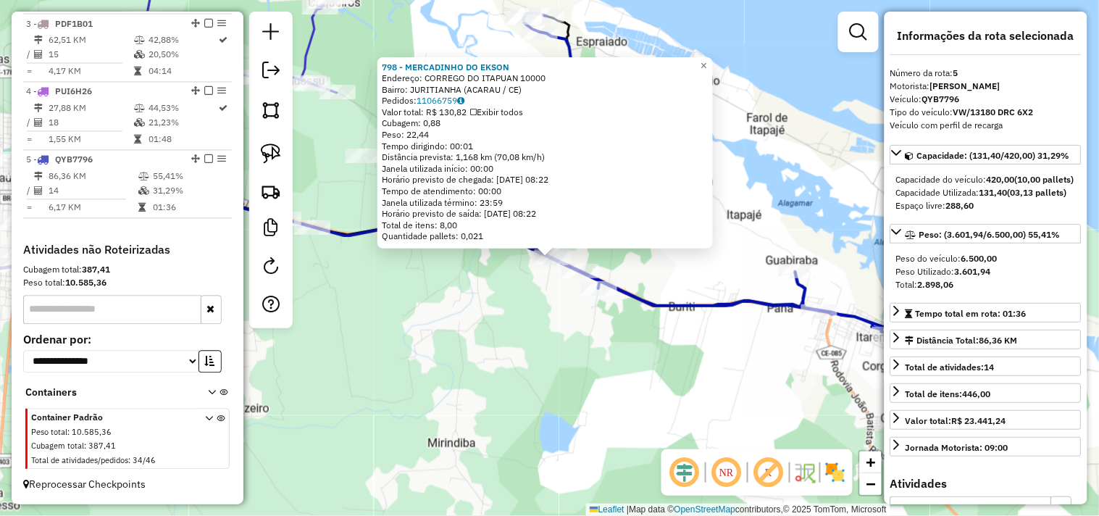
click at [671, 354] on div "798 - MERCADINHO DO EKSON Endereço: CORREGO DO ITAPUAN 10000 Bairro: JURITIANHA…" at bounding box center [549, 258] width 1099 height 516
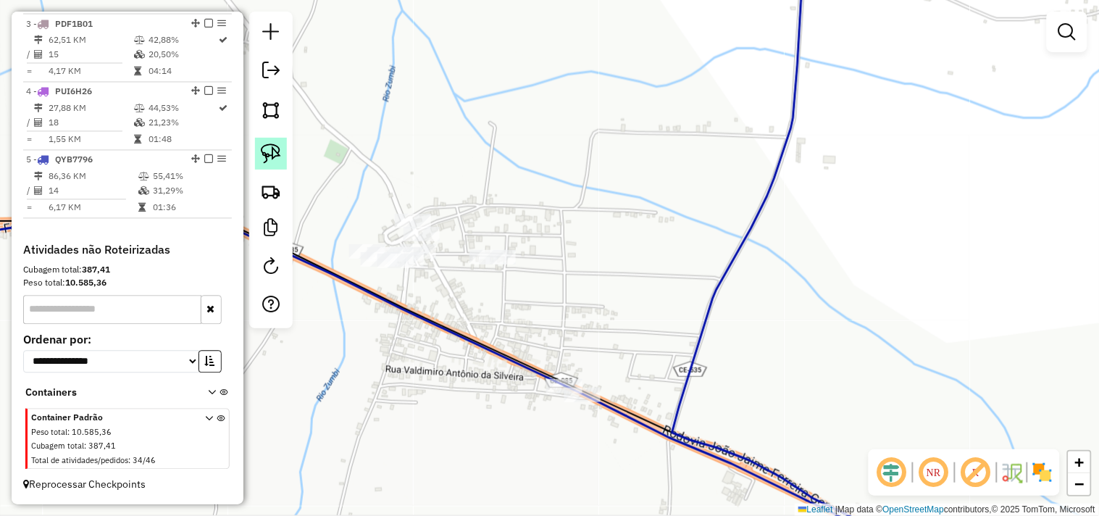
click at [283, 168] on link at bounding box center [271, 154] width 32 height 32
drag, startPoint x: 496, startPoint y: 286, endPoint x: 684, endPoint y: 257, distance: 189.9
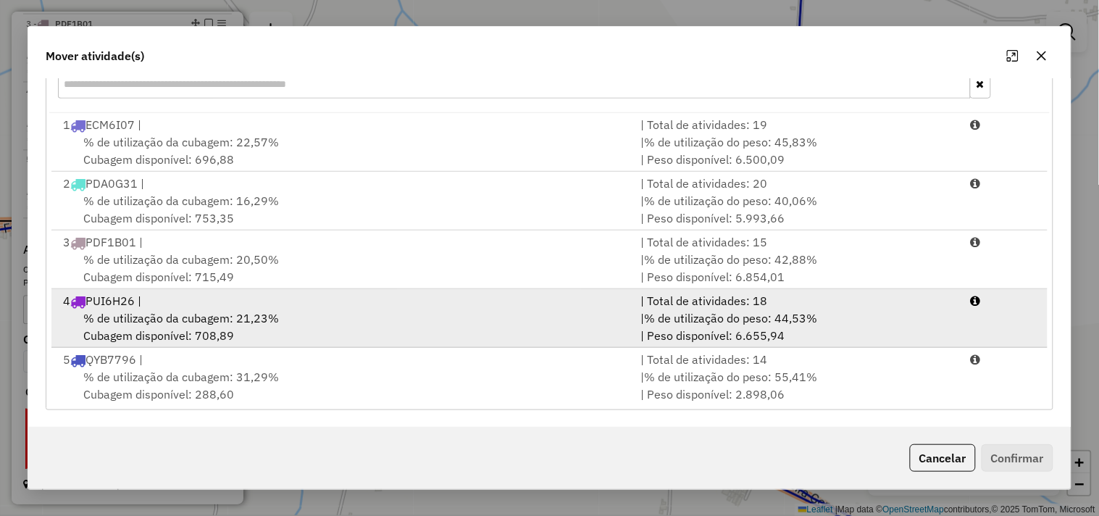
scroll to position [4, 0]
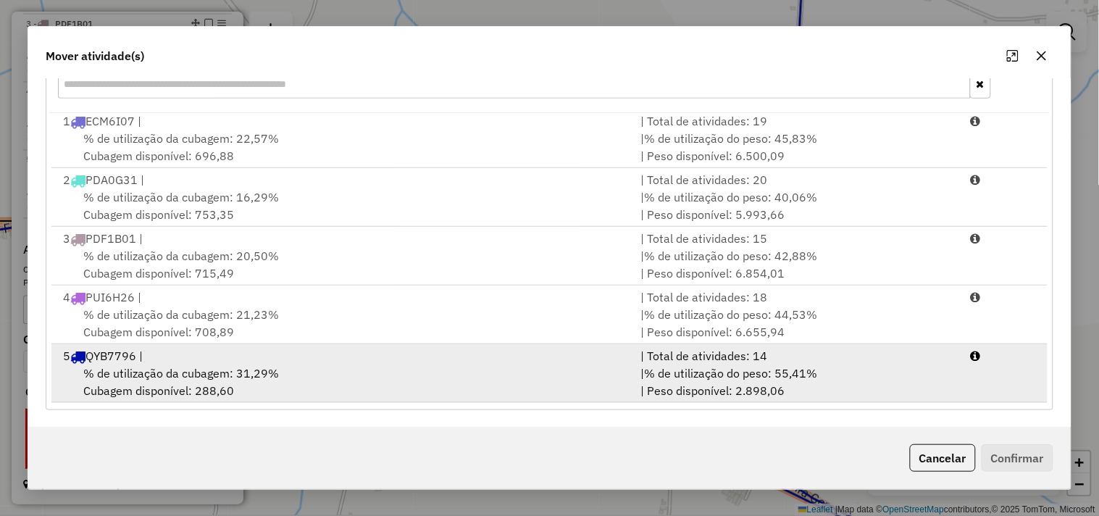
click at [220, 362] on div "5 QYB7796 |" at bounding box center [343, 355] width 578 height 17
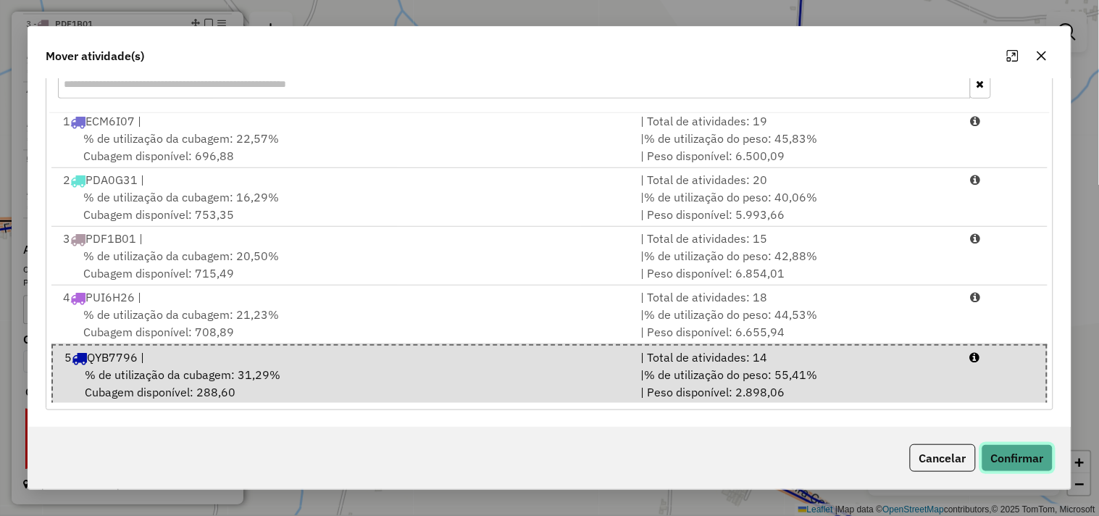
click at [1024, 461] on button "Confirmar" at bounding box center [1018, 458] width 72 height 28
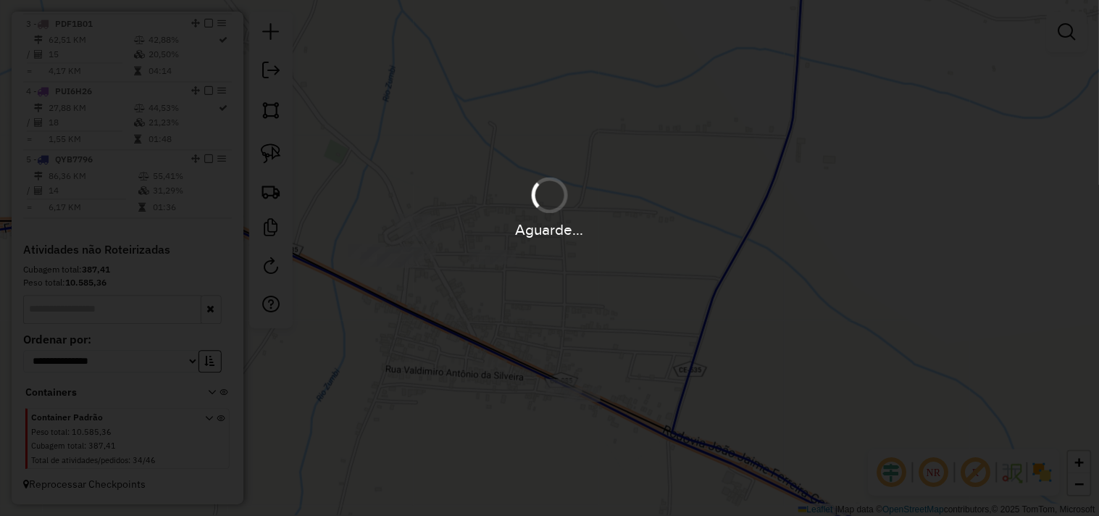
scroll to position [0, 0]
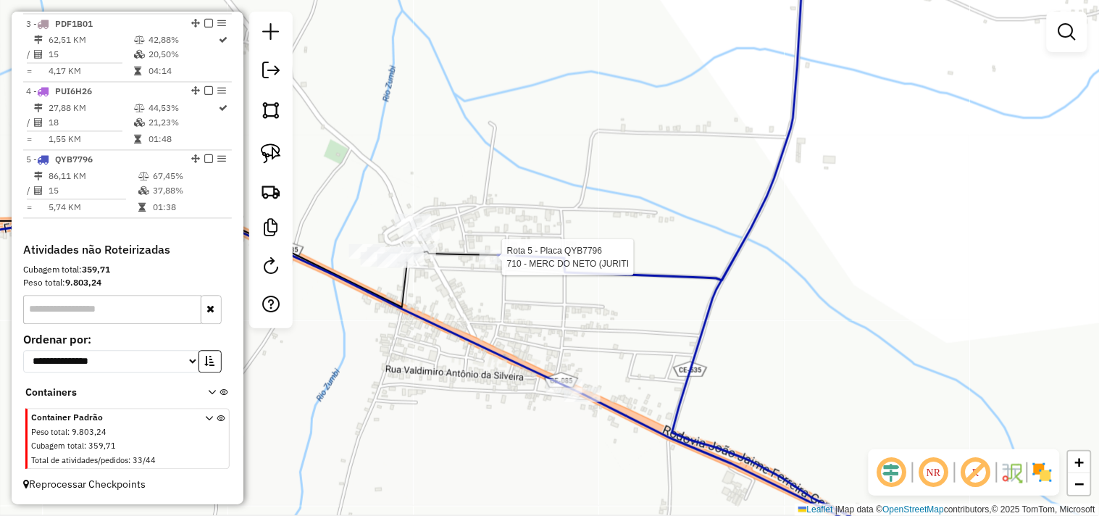
select select "**********"
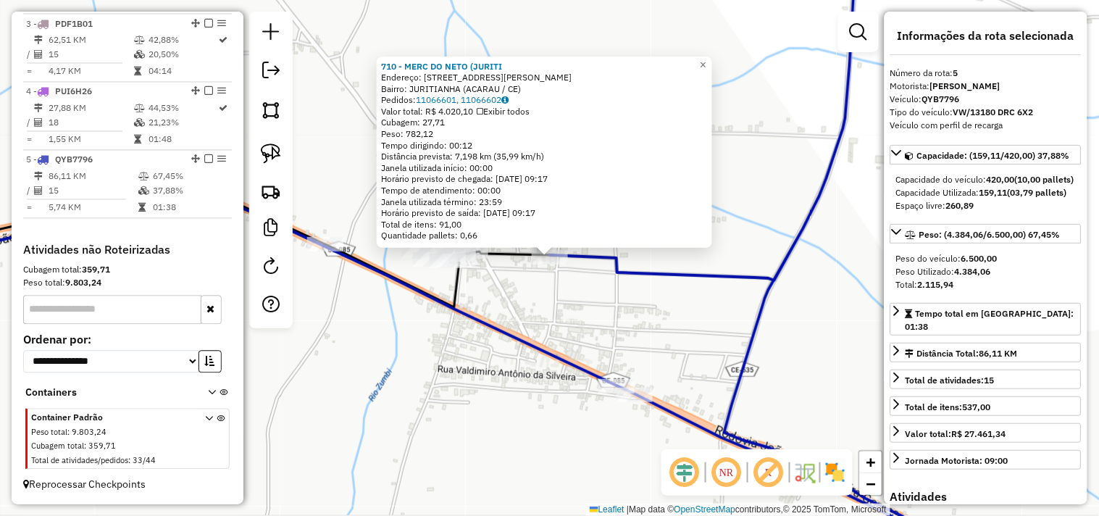
click at [576, 333] on div "710 - MERC DO NETO (JURITI Endereço: RUA LIVINO GRACIACIANO DA SILV EIRA 1 Bair…" at bounding box center [549, 258] width 1099 height 516
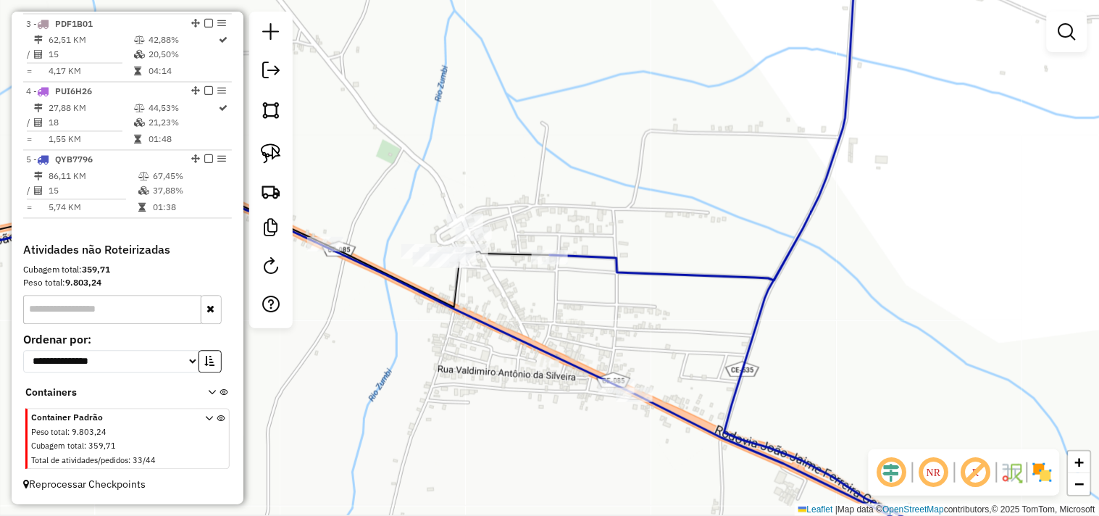
click at [550, 247] on icon at bounding box center [778, 258] width 457 height 619
select select "**********"
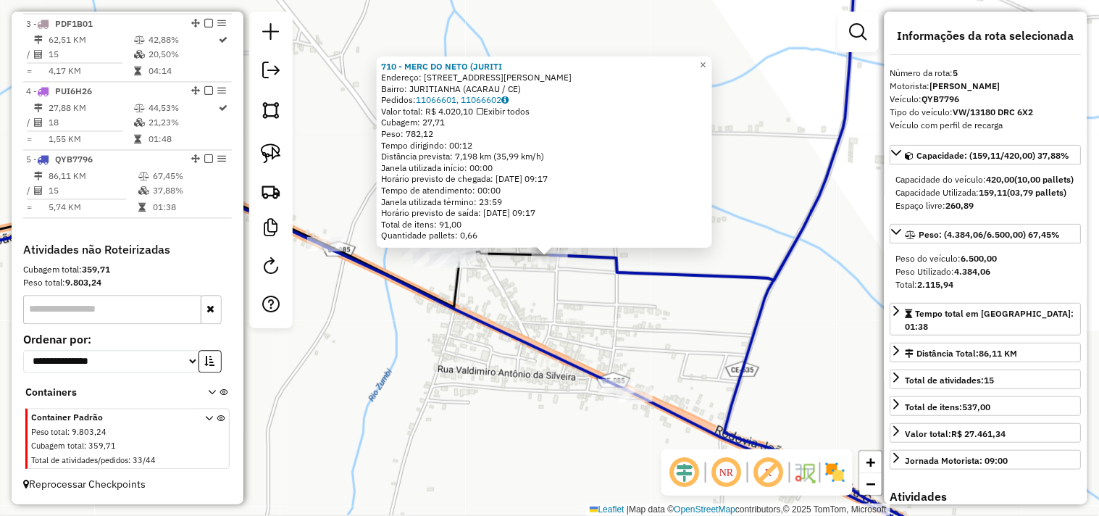
click at [597, 312] on div "710 - MERC DO NETO (JURITI Endereço: RUA LIVINO GRACIACIANO DA SILV EIRA 1 Bair…" at bounding box center [549, 258] width 1099 height 516
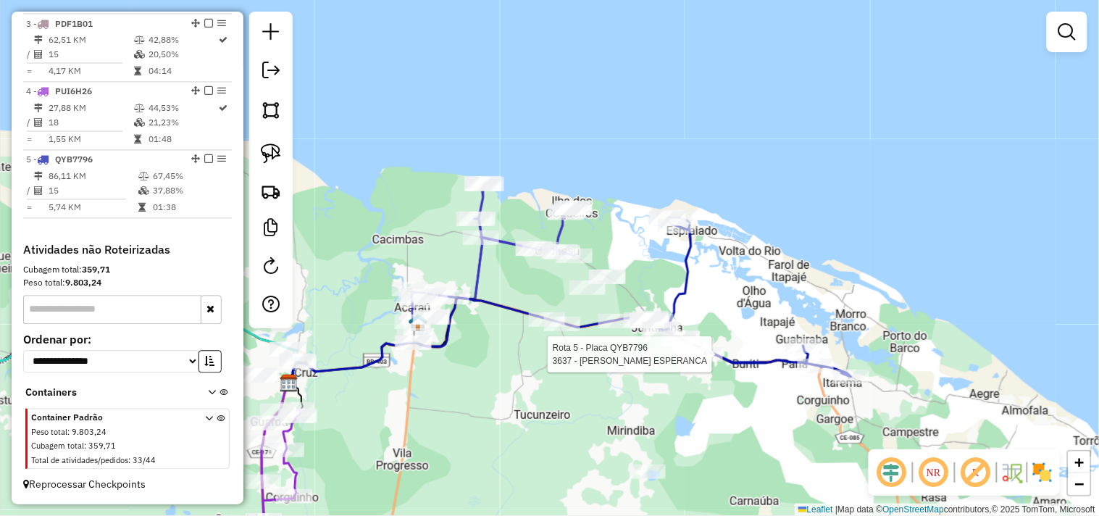
select select "**********"
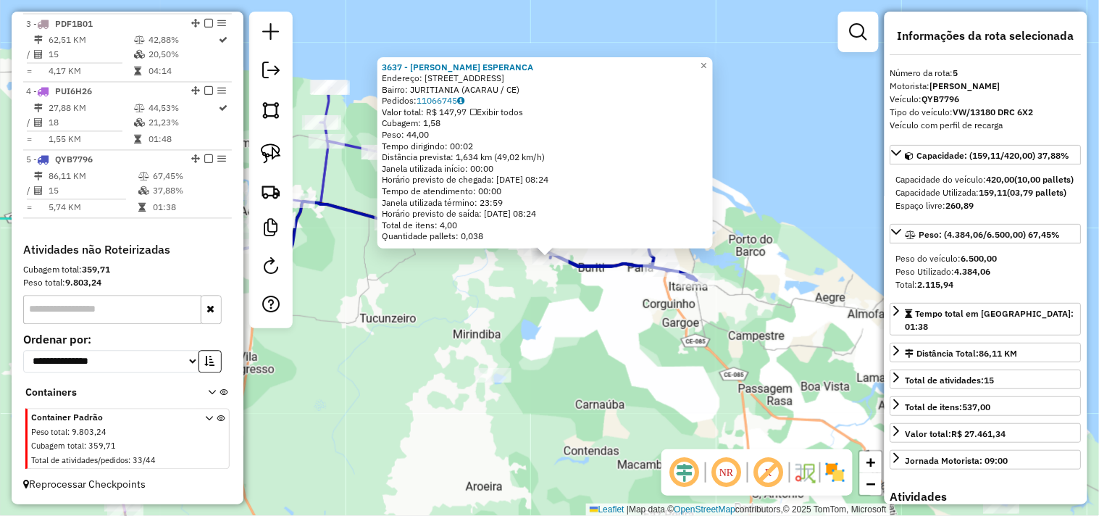
click at [588, 334] on div "3637 - MERCADINHO ESPERANCA Endereço: ESTRADA BURITI 43 Bairro: JURITIANIA (ACA…" at bounding box center [549, 258] width 1099 height 516
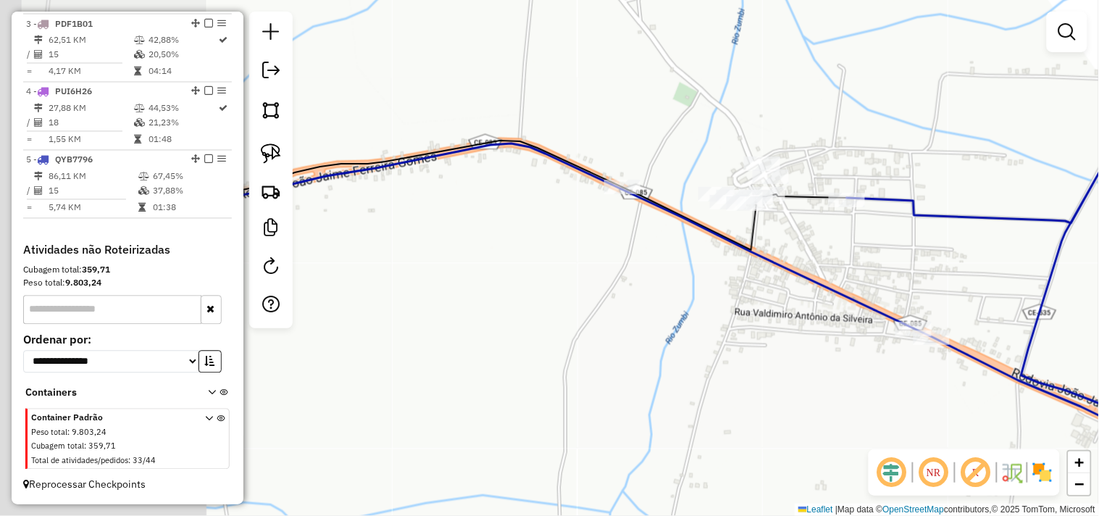
drag, startPoint x: 417, startPoint y: 308, endPoint x: 749, endPoint y: 300, distance: 332.7
click at [749, 300] on div "Janela de atendimento Grade de atendimento Capacidade Transportadoras Veículos …" at bounding box center [549, 258] width 1099 height 516
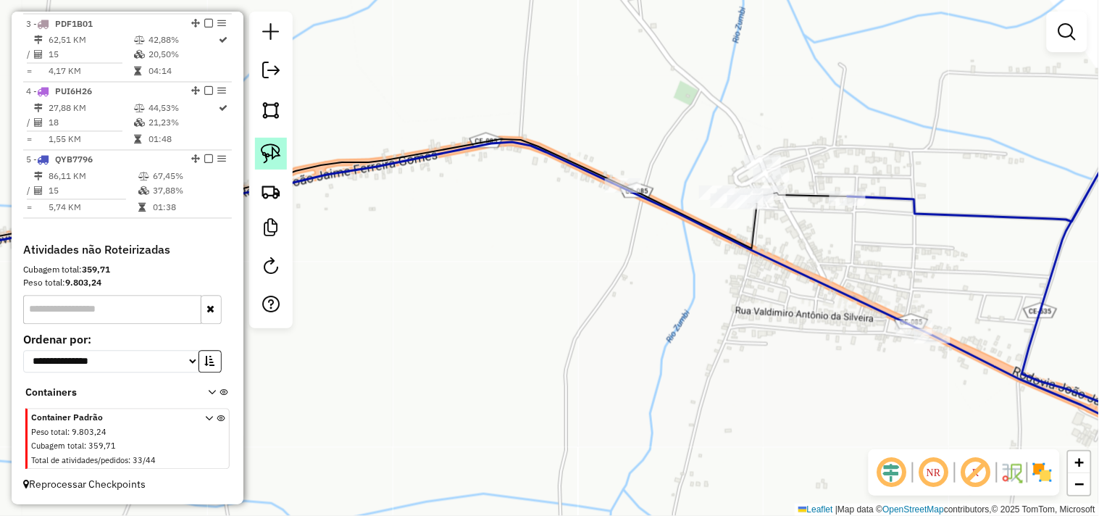
click at [269, 150] on img at bounding box center [271, 153] width 20 height 20
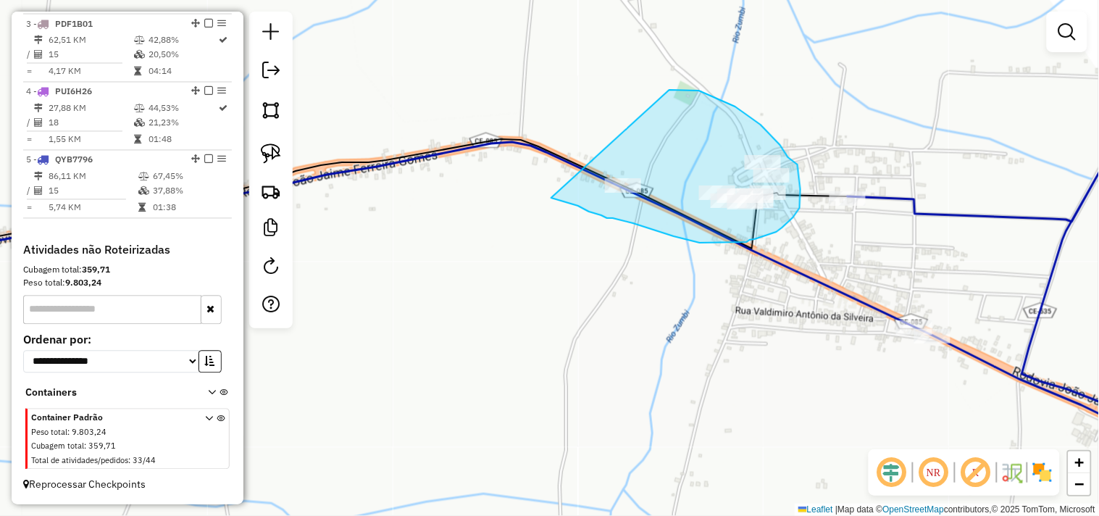
drag, startPoint x: 678, startPoint y: 90, endPoint x: 546, endPoint y: 196, distance: 169.5
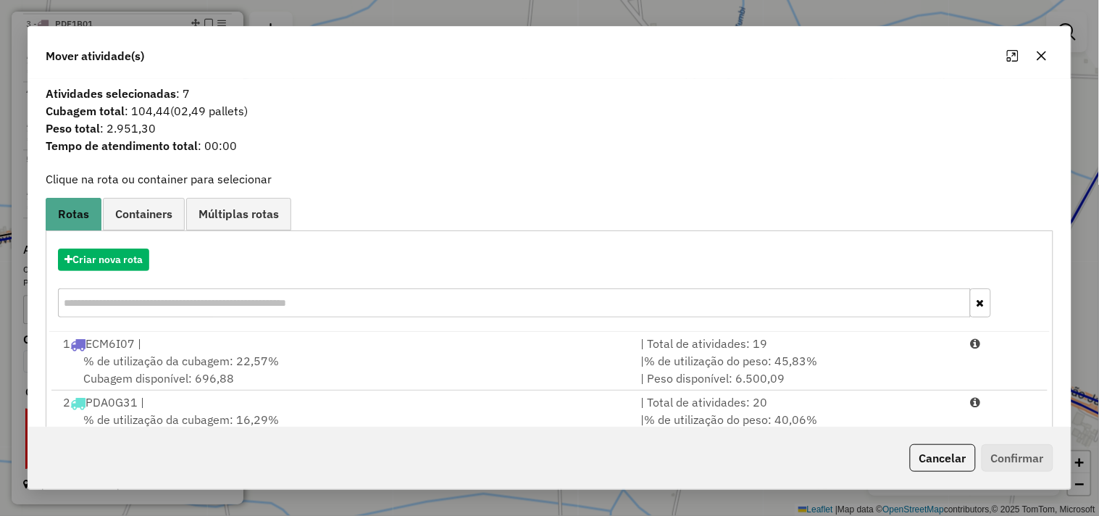
click at [128, 272] on div "Criar nova rota" at bounding box center [549, 285] width 1001 height 94
click at [127, 259] on button "Criar nova rota" at bounding box center [103, 260] width 91 height 22
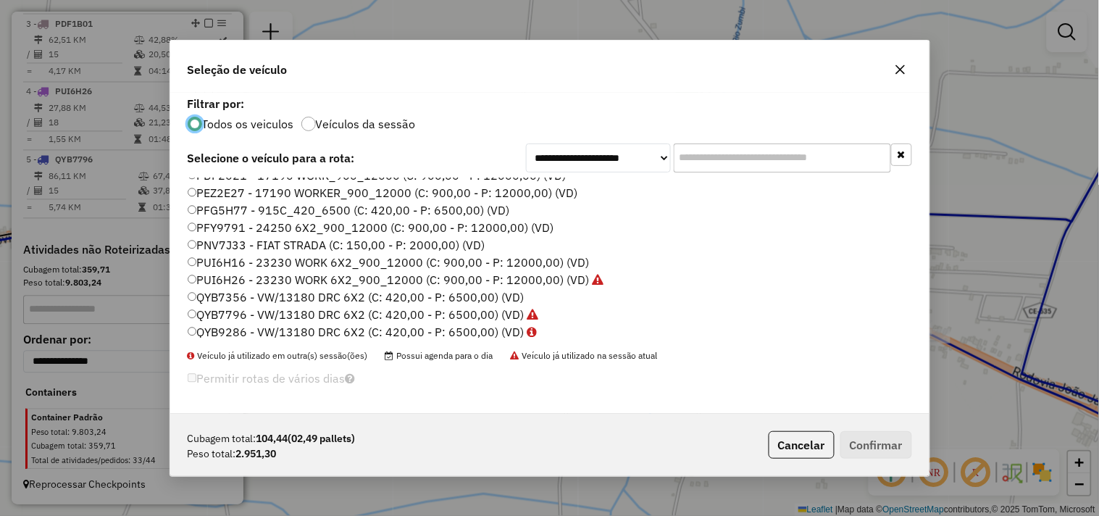
scroll to position [309, 0]
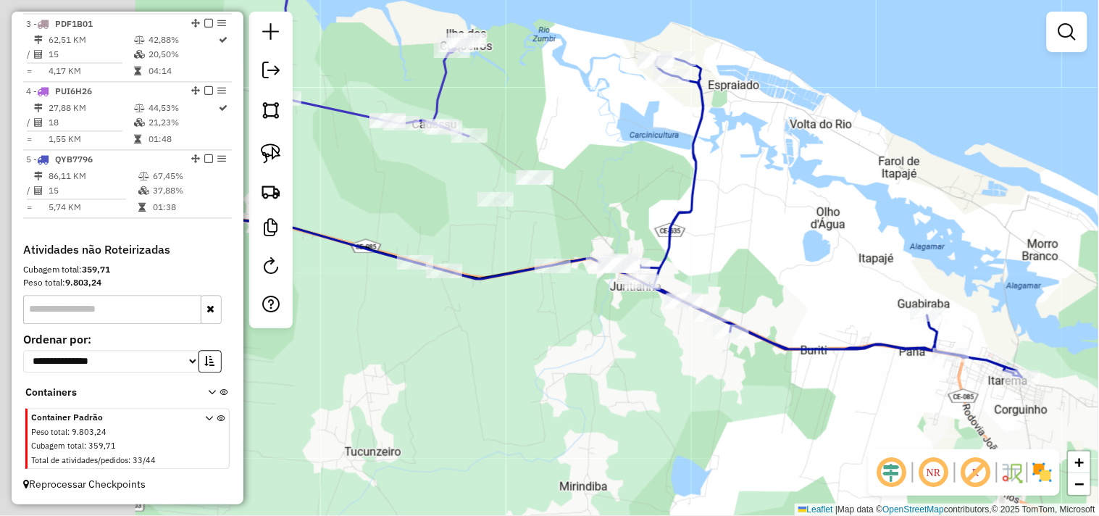
drag, startPoint x: 354, startPoint y: 330, endPoint x: 683, endPoint y: 309, distance: 329.7
click at [678, 309] on div "Janela de atendimento Grade de atendimento Capacidade Transportadoras Veículos …" at bounding box center [549, 258] width 1099 height 516
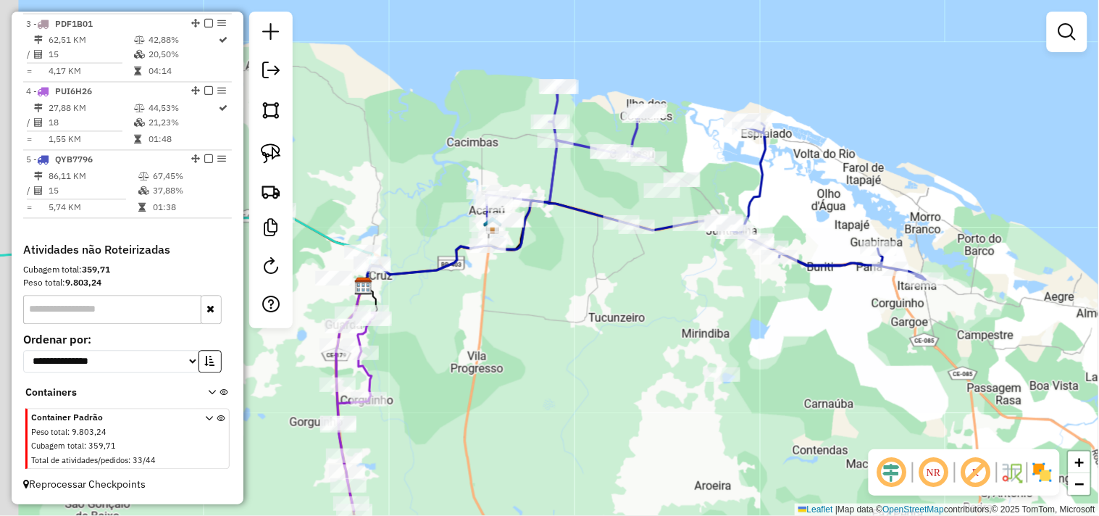
drag, startPoint x: 460, startPoint y: 407, endPoint x: 617, endPoint y: 263, distance: 213.4
click at [617, 263] on div "Janela de atendimento Grade de atendimento Capacidade Transportadoras Veículos …" at bounding box center [549, 258] width 1099 height 516
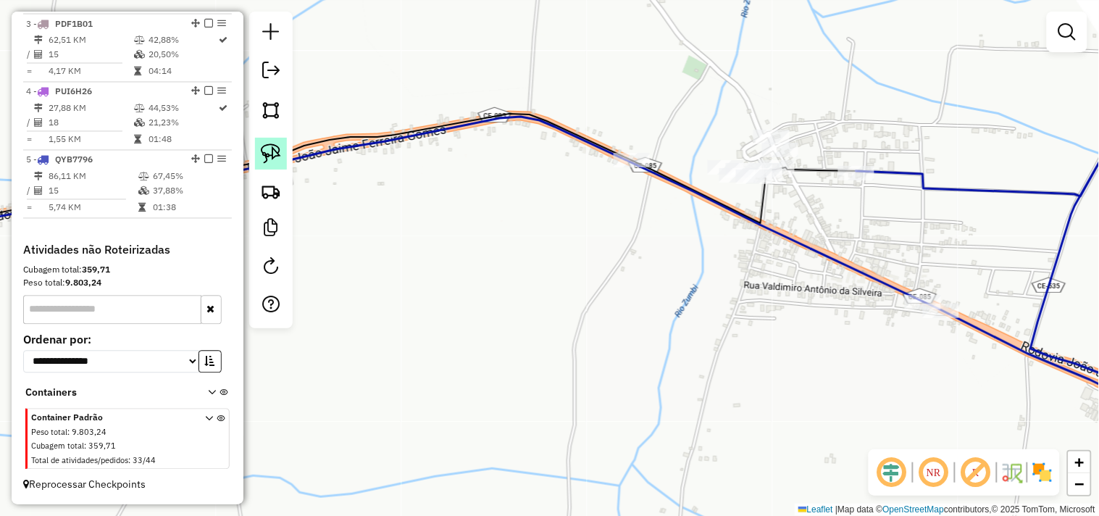
click at [266, 141] on link at bounding box center [271, 154] width 32 height 32
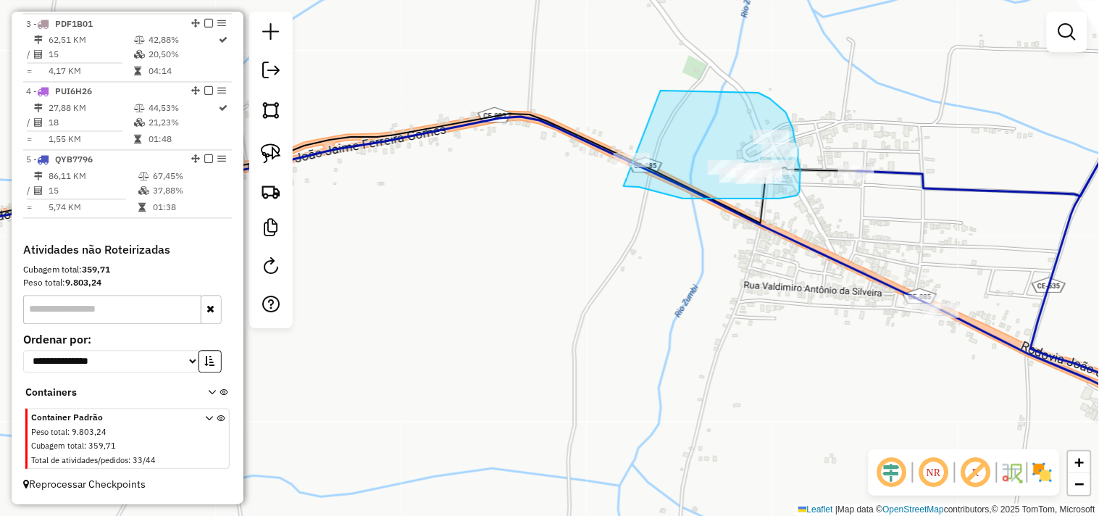
drag, startPoint x: 664, startPoint y: 91, endPoint x: 570, endPoint y: 175, distance: 126.3
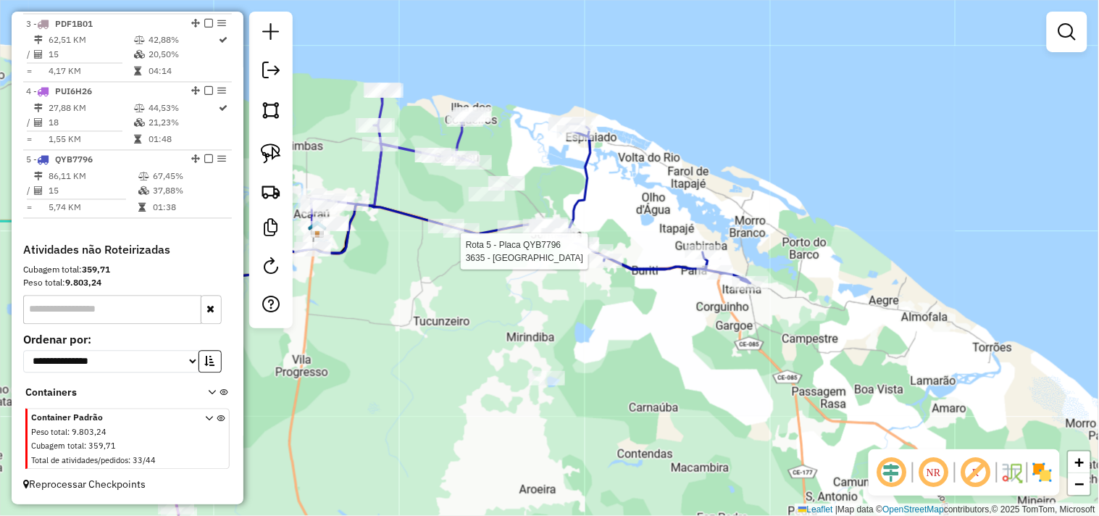
select select "**********"
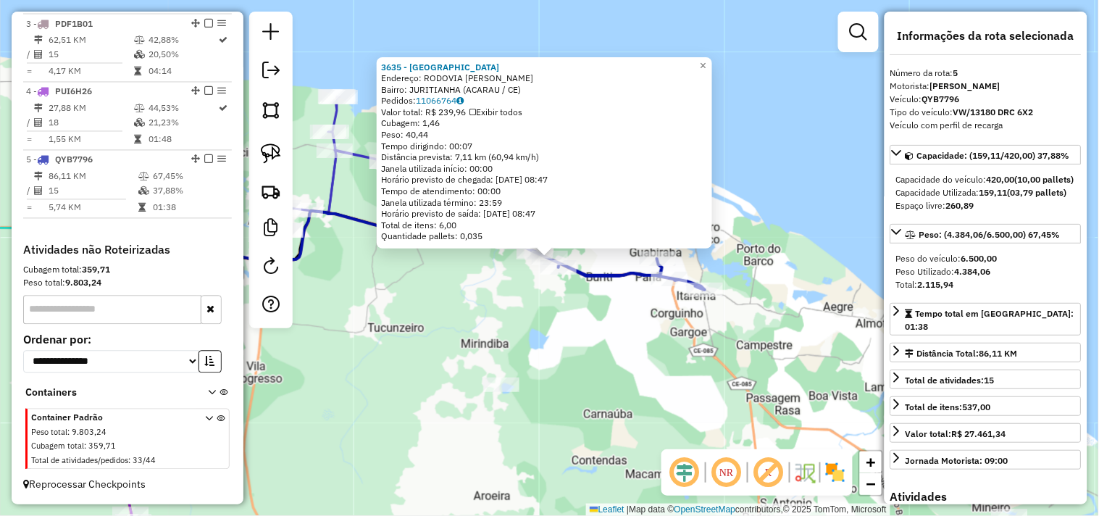
click at [571, 313] on div "3635 - CENTRAL DO GALETO Endereço: RODOVIA JOaO JAIME FERREIRA GO sn Bairro: JU…" at bounding box center [549, 258] width 1099 height 516
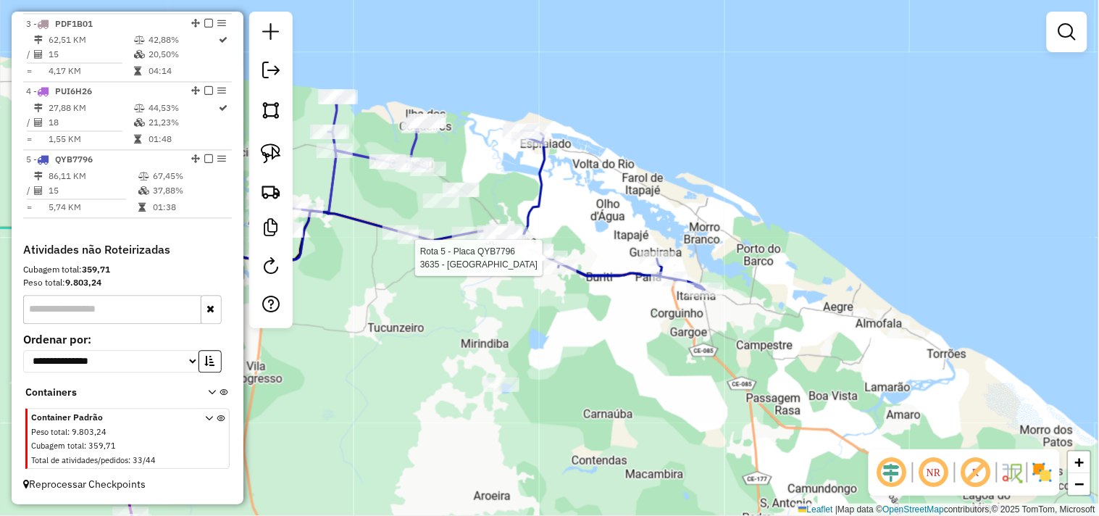
select select "**********"
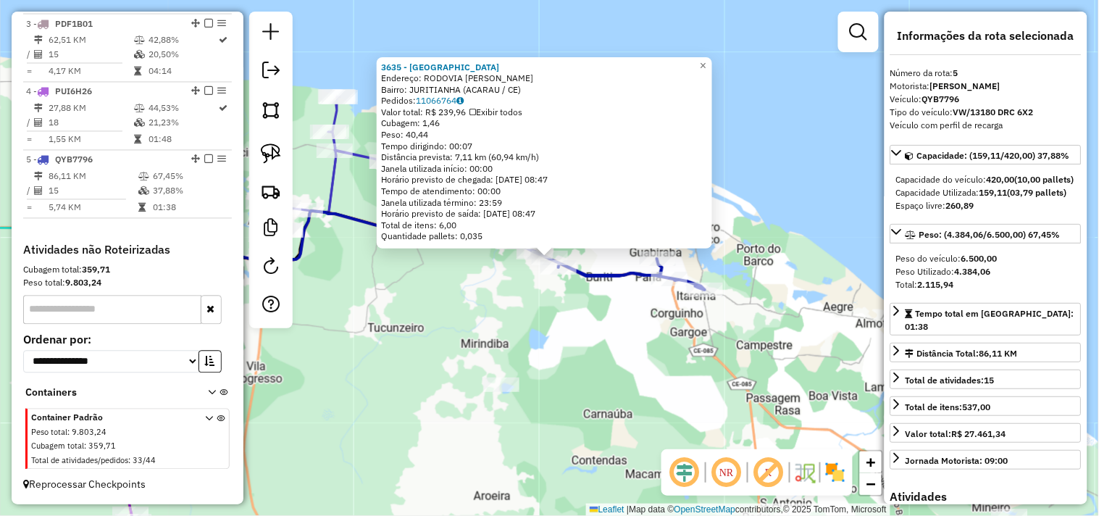
click at [561, 333] on div "3635 - CENTRAL DO GALETO Endereço: RODOVIA JOaO JAIME FERREIRA GO sn Bairro: JU…" at bounding box center [549, 258] width 1099 height 516
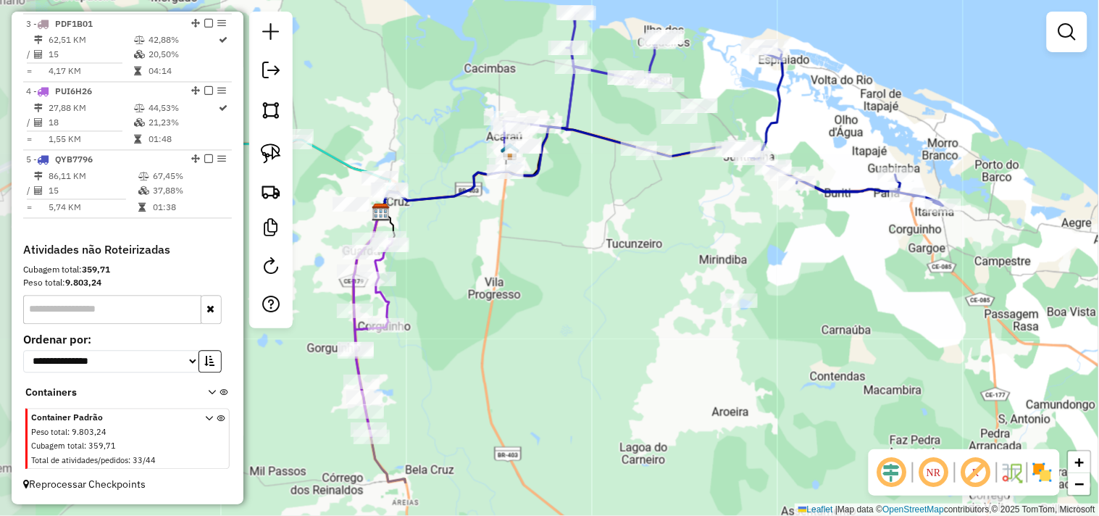
drag, startPoint x: 522, startPoint y: 306, endPoint x: 691, endPoint y: 236, distance: 182.9
click at [691, 236] on div "Janela de atendimento Grade de atendimento Capacidade Transportadoras Veículos …" at bounding box center [549, 258] width 1099 height 516
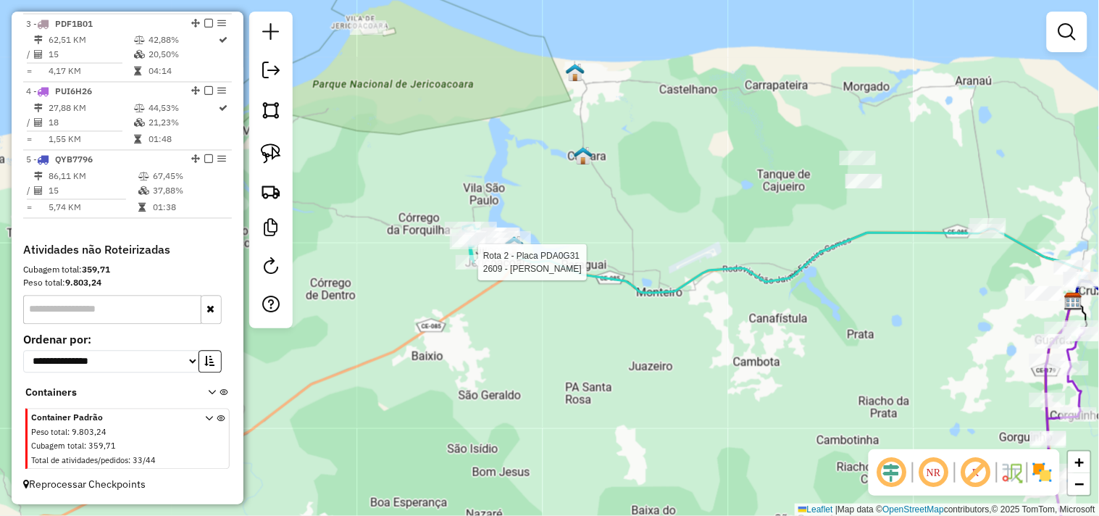
select select "**********"
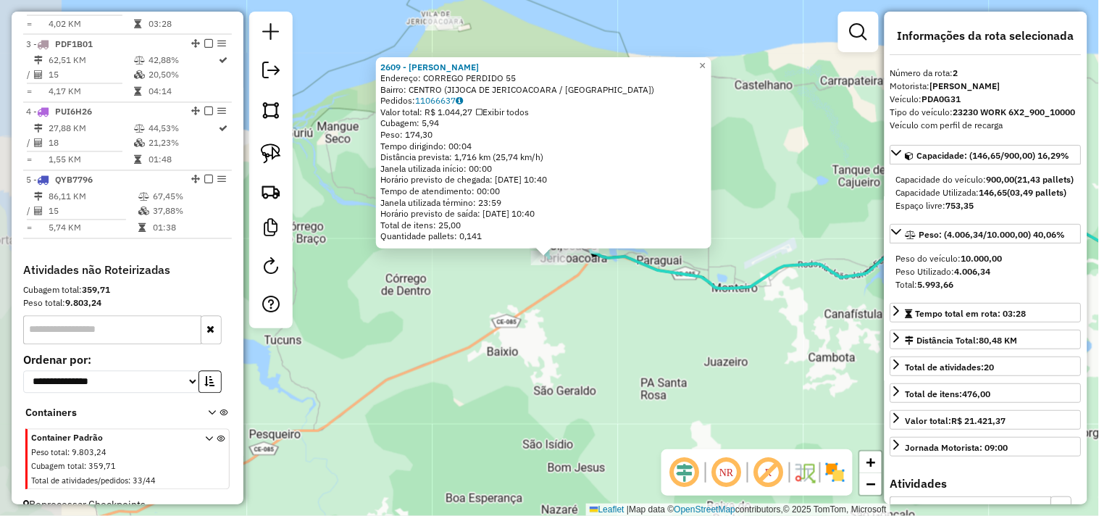
scroll to position [628, 0]
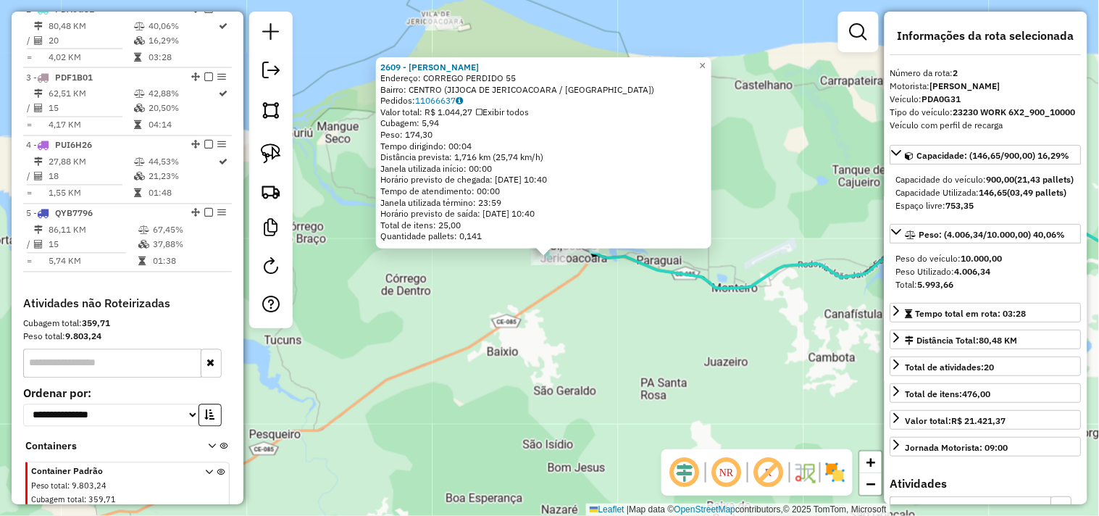
click at [532, 292] on div "2609 - MERCADINHO MIRELLA Endereço: CORREGO PERDIDO 55 Bairro: CENTRO (JIJOCA D…" at bounding box center [549, 258] width 1099 height 516
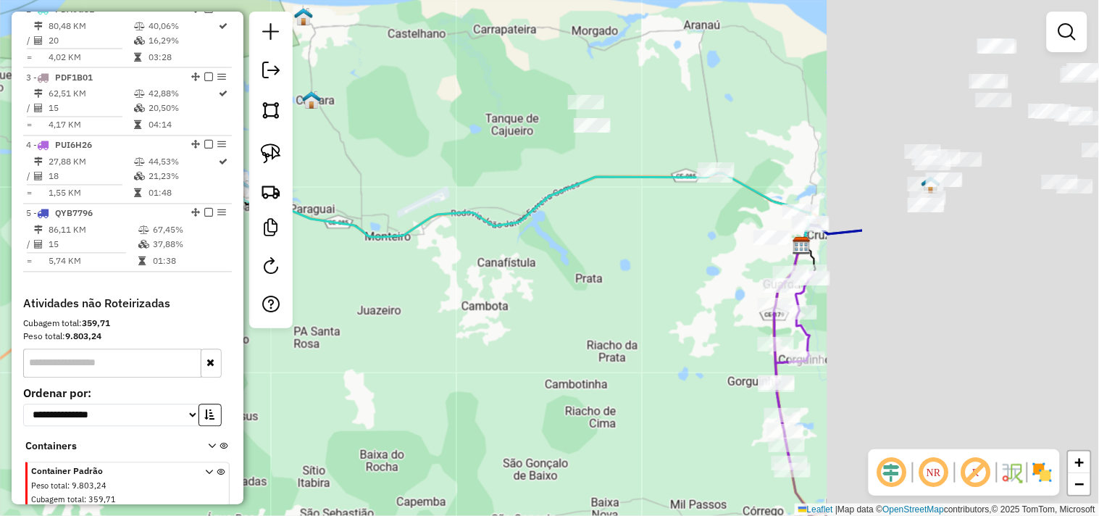
drag, startPoint x: 758, startPoint y: 351, endPoint x: 417, endPoint y: 283, distance: 347.5
click at [409, 299] on div "Janela de atendimento Grade de atendimento Capacidade Transportadoras Veículos …" at bounding box center [549, 258] width 1099 height 516
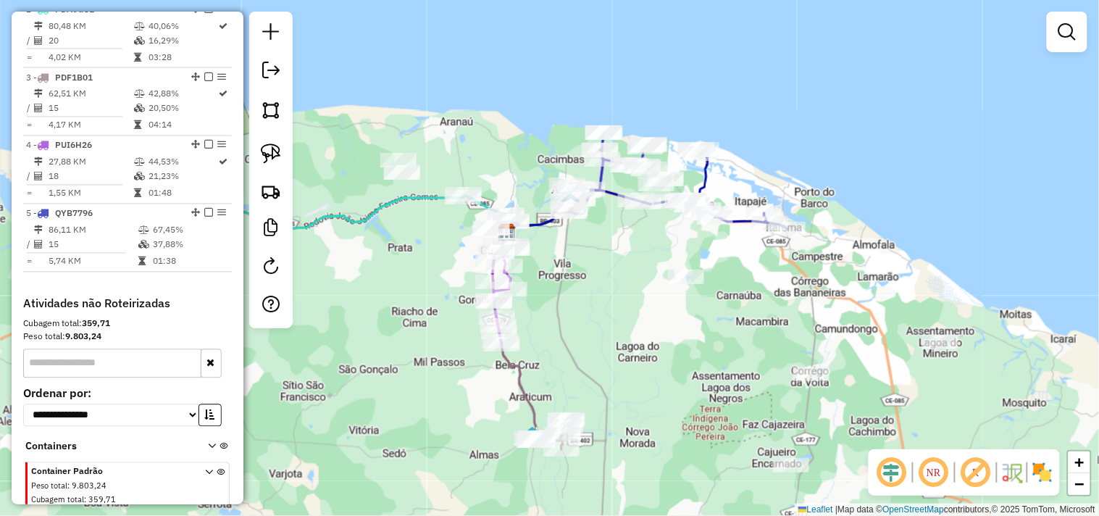
drag, startPoint x: 745, startPoint y: 341, endPoint x: 591, endPoint y: 312, distance: 156.4
click at [591, 312] on div "Janela de atendimento Grade de atendimento Capacidade Transportadoras Veículos …" at bounding box center [549, 258] width 1099 height 516
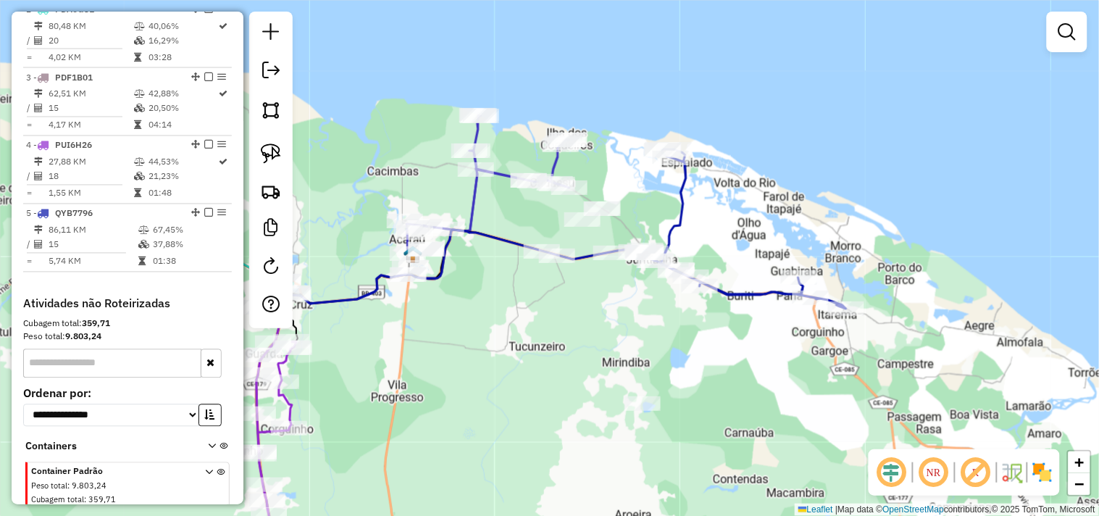
drag, startPoint x: 584, startPoint y: 332, endPoint x: 616, endPoint y: 341, distance: 33.1
click at [616, 341] on div "Janela de atendimento Grade de atendimento Capacidade Transportadoras Veículos …" at bounding box center [549, 258] width 1099 height 516
select select "**********"
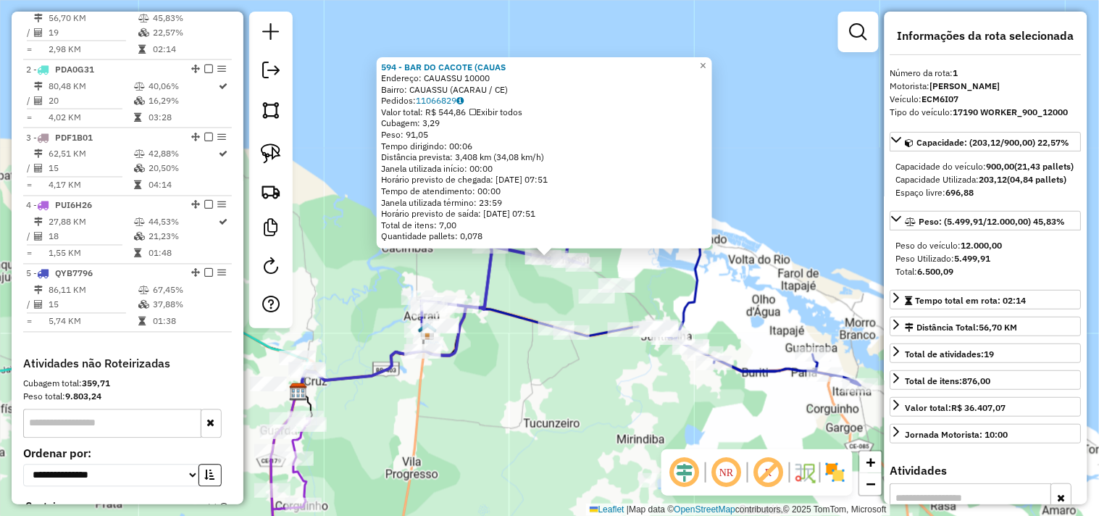
scroll to position [560, 0]
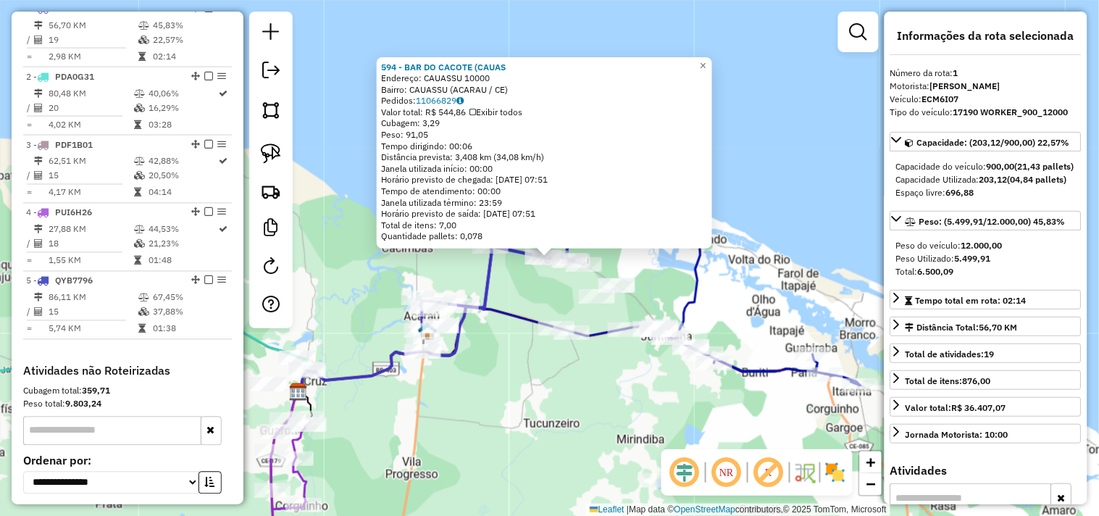
click at [541, 409] on div "594 - BAR DO CACOTE (CAUAS Endereço: CAUASSU 10000 Bairro: CAUASSU (ACARAU / CE…" at bounding box center [549, 258] width 1099 height 516
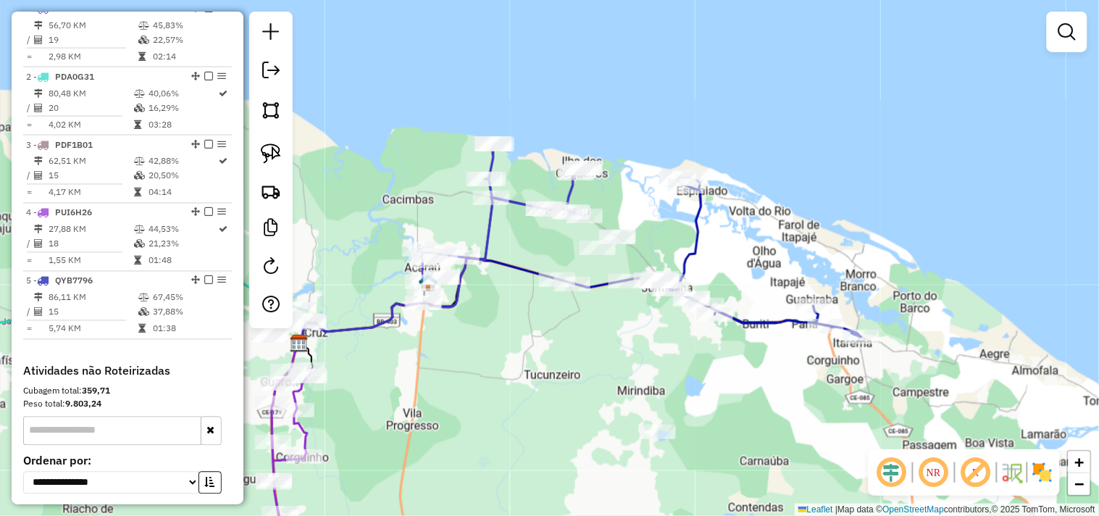
drag, startPoint x: 511, startPoint y: 384, endPoint x: 578, endPoint y: 275, distance: 127.9
click at [554, 304] on div "Janela de atendimento Grade de atendimento Capacidade Transportadoras Veículos …" at bounding box center [549, 258] width 1099 height 516
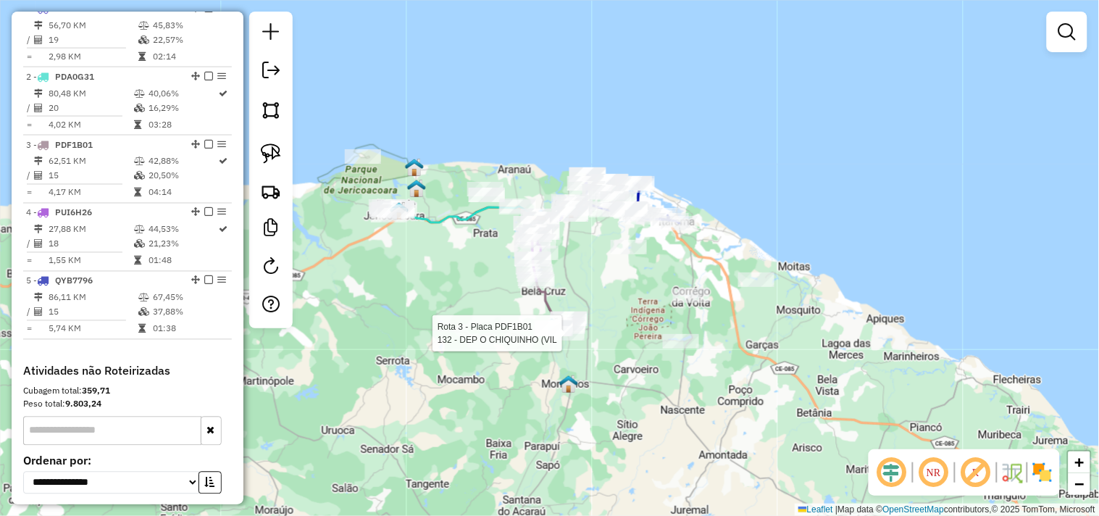
select select "**********"
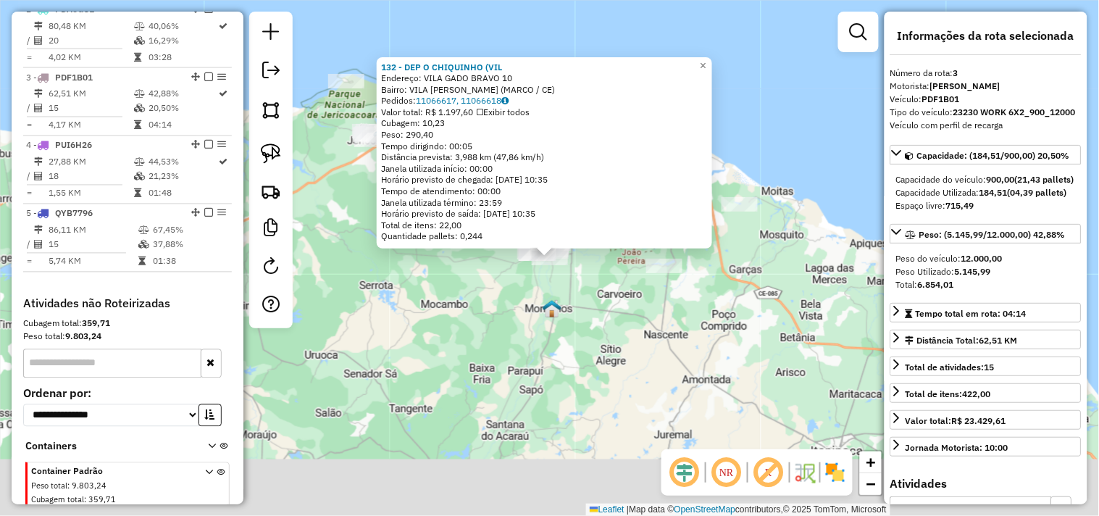
scroll to position [693, 0]
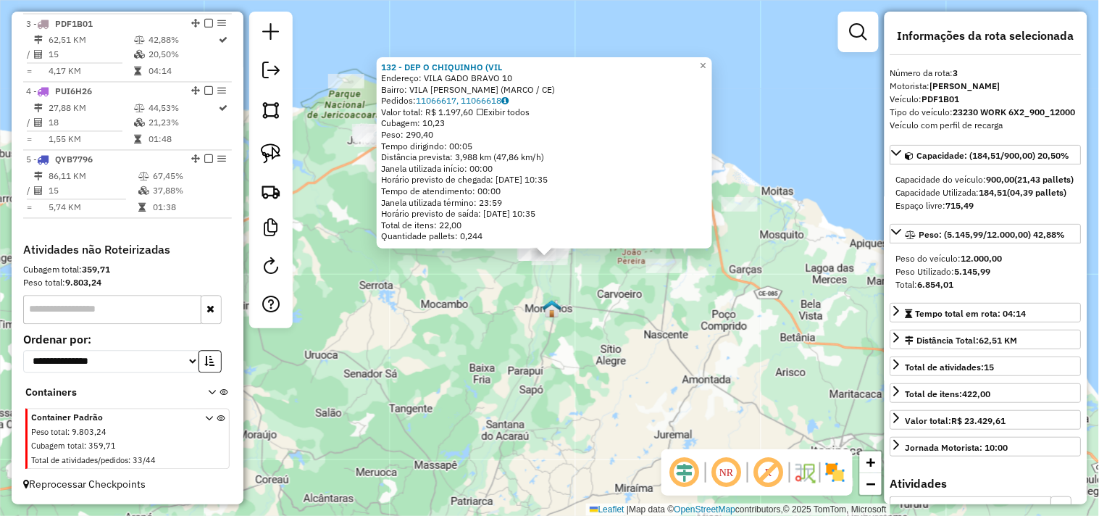
click at [588, 287] on div "132 - DEP O CHIQUINHO (VIL Endereço: VILA GADO BRAVO 10 Bairro: VILA GADO BRAVO…" at bounding box center [549, 258] width 1099 height 516
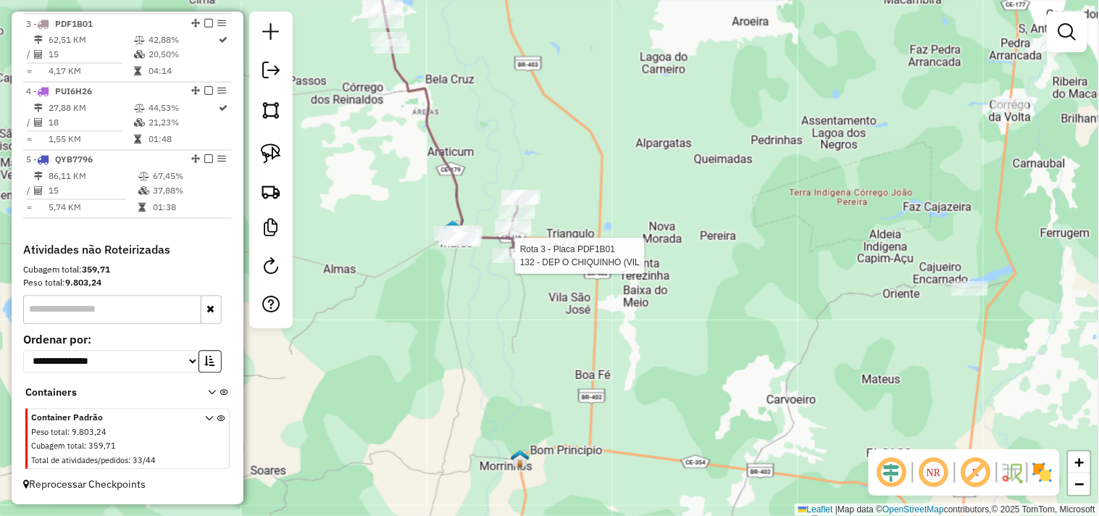
select select "**********"
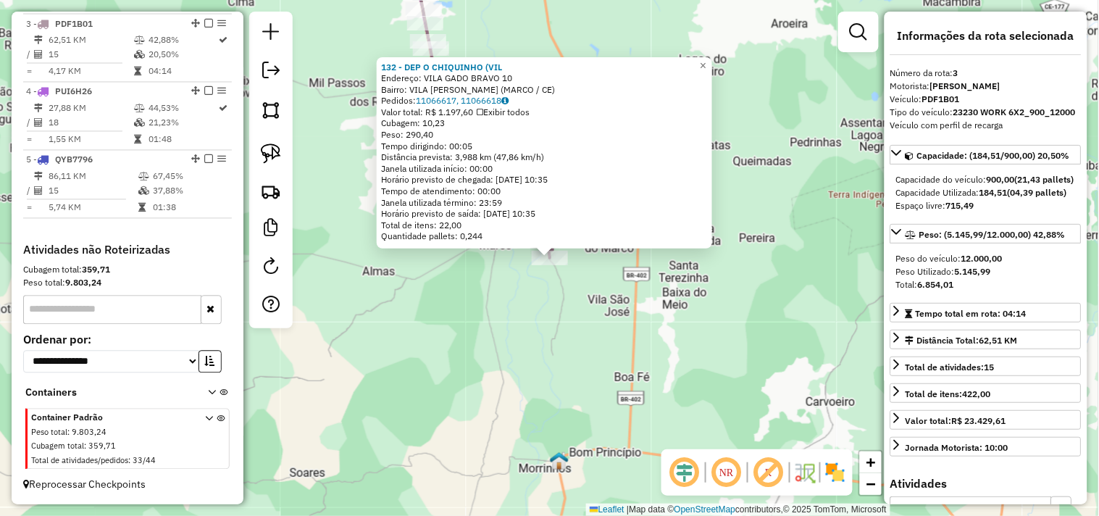
click at [584, 299] on div "132 - DEP O CHIQUINHO (VIL Endereço: VILA GADO BRAVO 10 Bairro: VILA GADO BRAVO…" at bounding box center [549, 258] width 1099 height 516
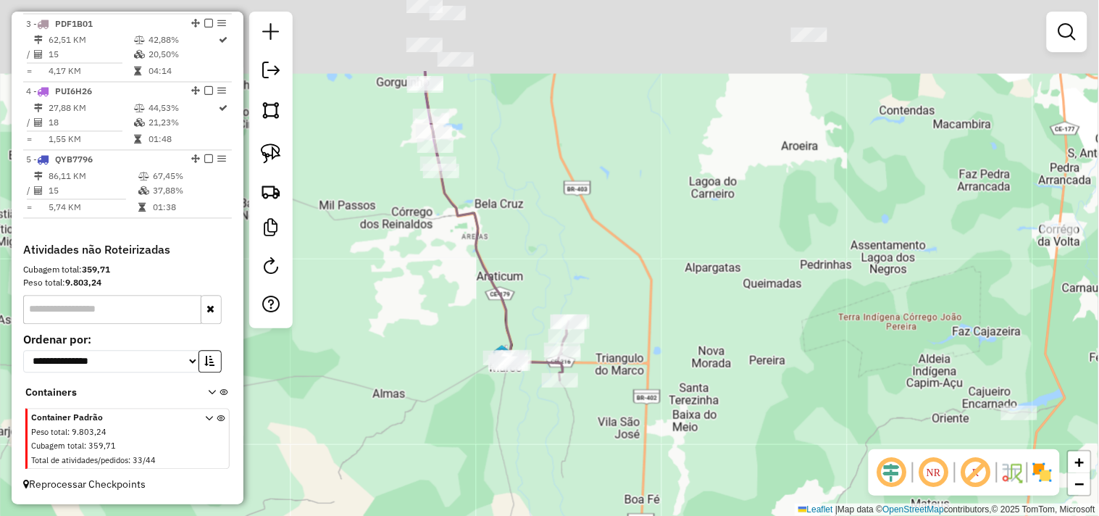
drag, startPoint x: 651, startPoint y: 128, endPoint x: 651, endPoint y: 366, distance: 238.4
click at [698, 394] on div "Janela de atendimento Grade de atendimento Capacidade Transportadoras Veículos …" at bounding box center [549, 258] width 1099 height 516
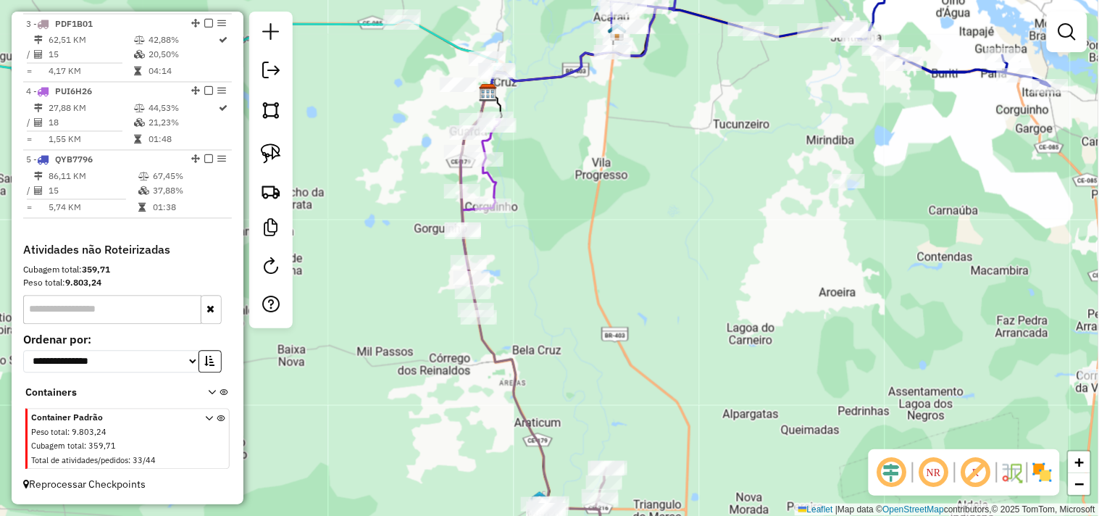
click at [496, 262] on div "Janela de atendimento Grade de atendimento Capacidade Transportadoras Veículos …" at bounding box center [549, 258] width 1099 height 516
select select "**********"
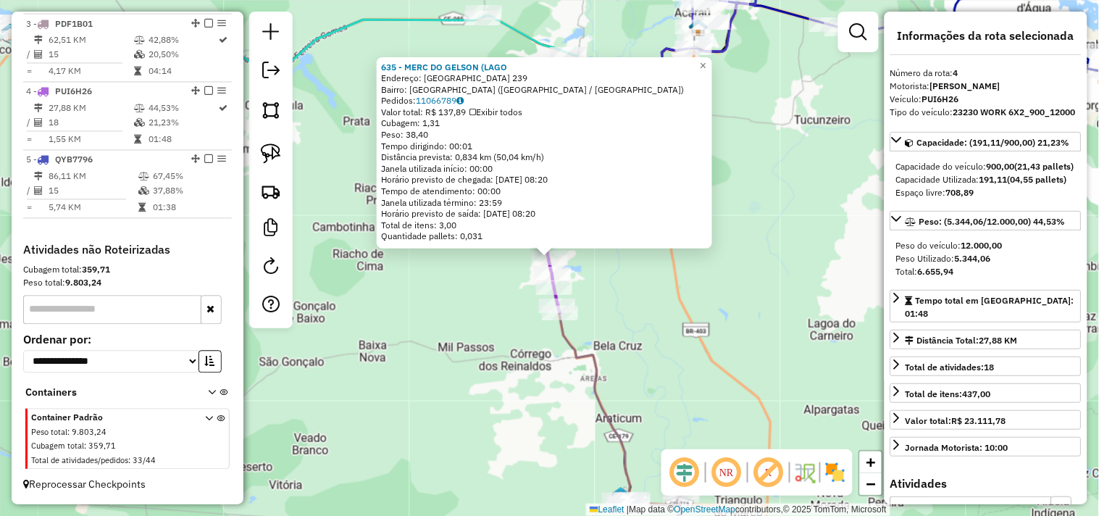
click at [636, 317] on div "635 - MERC DO GELSON (LAGO Endereço: LAGOA DO MATO 239 Bairro: LAGOA DO MATO (B…" at bounding box center [549, 258] width 1099 height 516
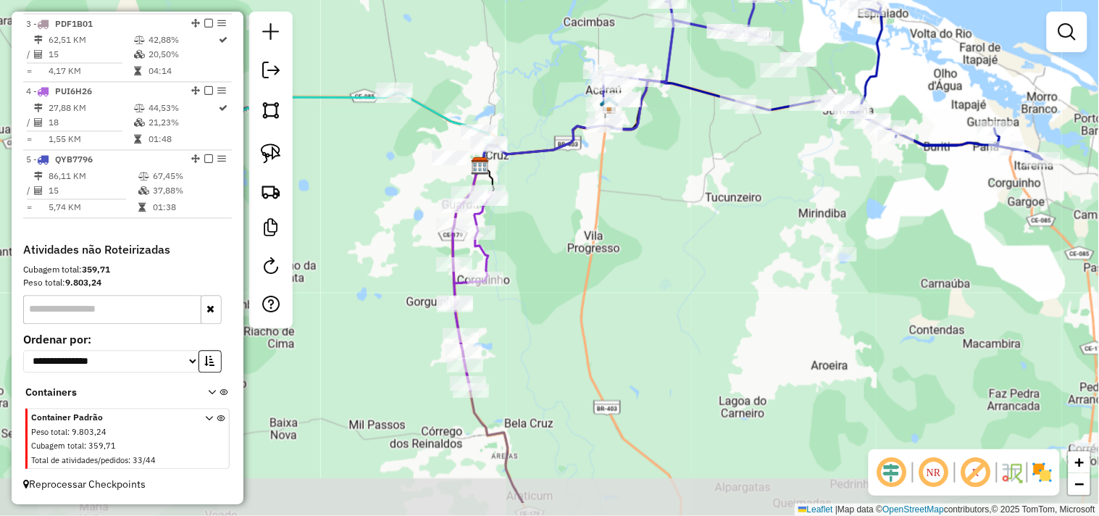
drag, startPoint x: 482, startPoint y: 244, endPoint x: 740, endPoint y: 180, distance: 265.9
click at [740, 180] on div "Janela de atendimento Grade de atendimento Capacidade Transportadoras Veículos …" at bounding box center [549, 258] width 1099 height 516
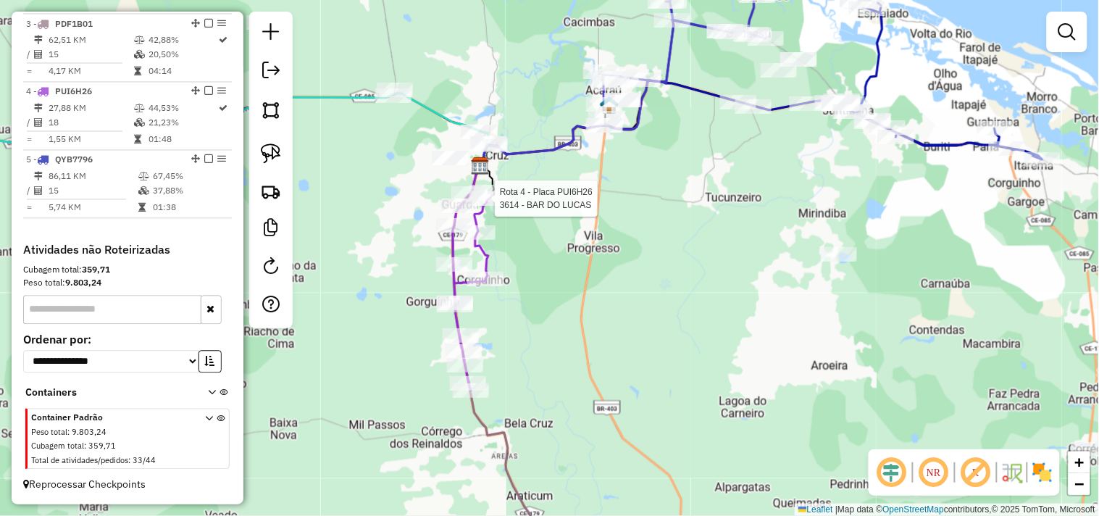
select select "**********"
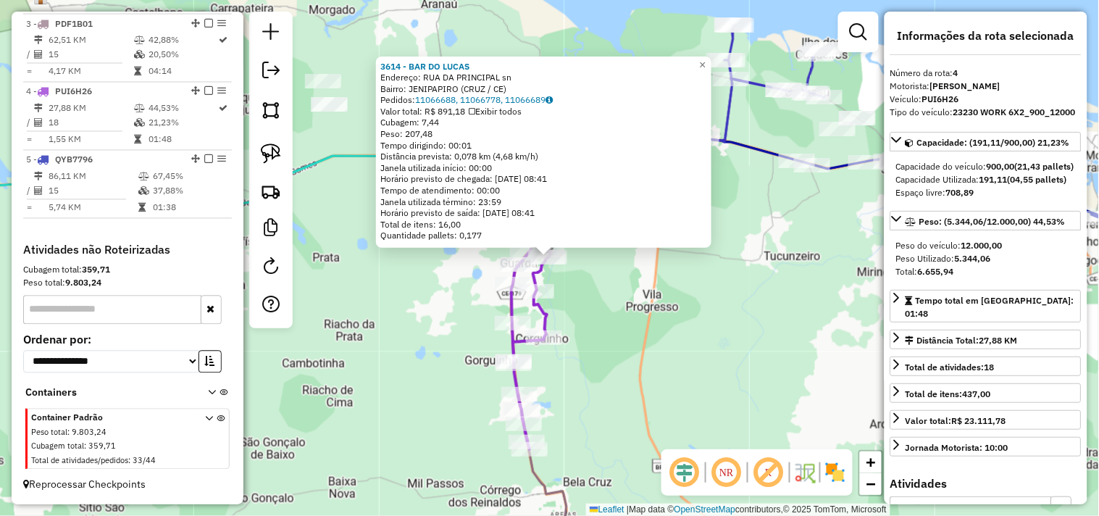
click at [638, 351] on div "3614 - BAR DO LUCAS Endereço: RUA DA PRINCIPAL sn Bairro: JENIPAPIRO (CRUZ / CE…" at bounding box center [549, 258] width 1099 height 516
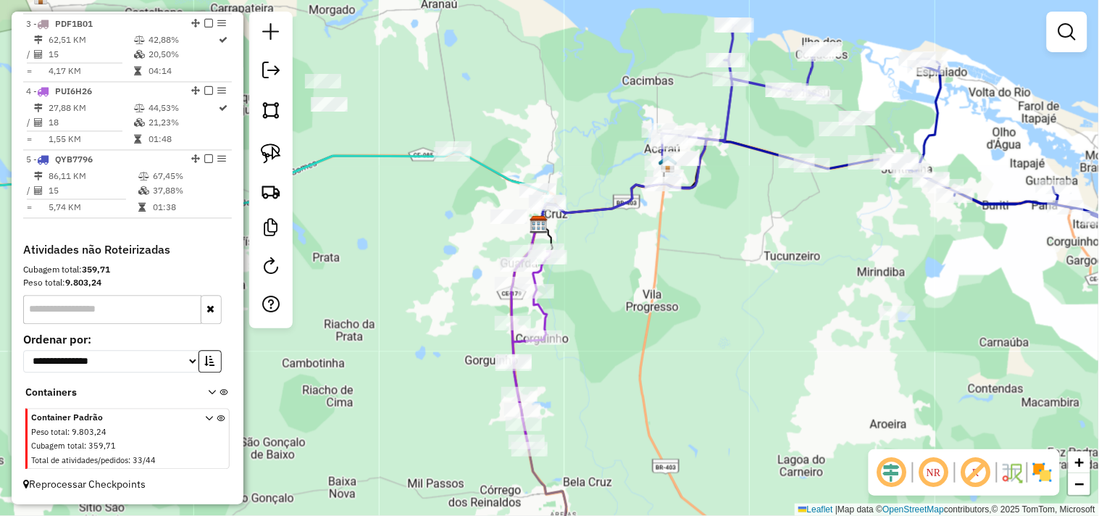
click at [627, 200] on div "Janela de atendimento Grade de atendimento Capacidade Transportadoras Veículos …" at bounding box center [549, 258] width 1099 height 516
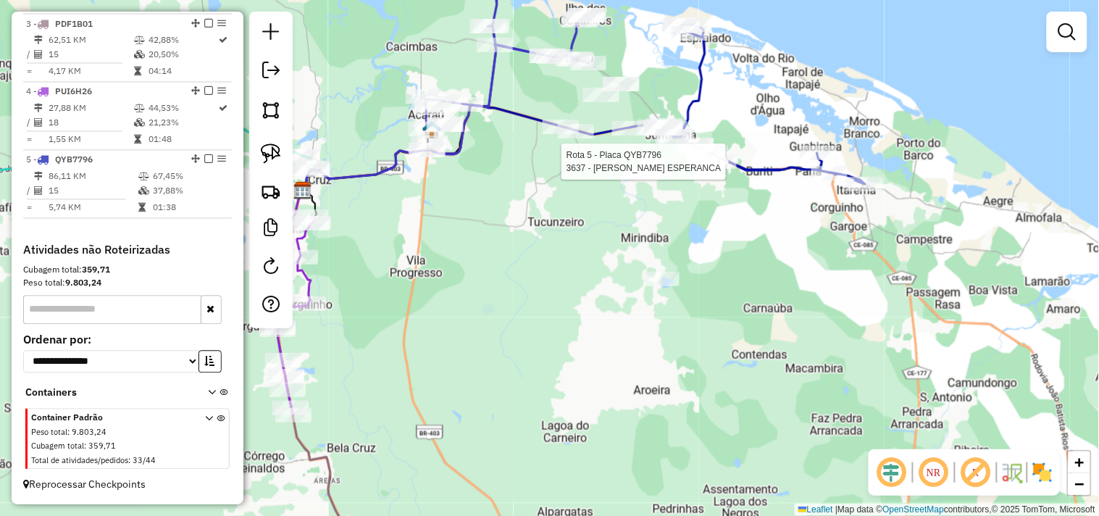
select select "**********"
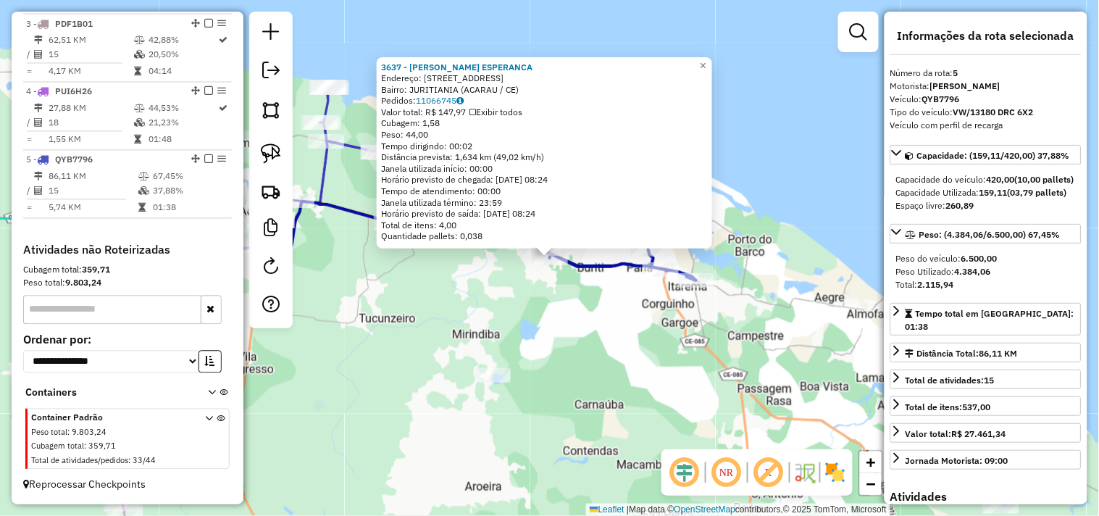
click at [616, 321] on div "3637 - MERCADINHO ESPERANCA Endereço: ESTRADA BURITI 43 Bairro: JURITIANIA (ACA…" at bounding box center [549, 258] width 1099 height 516
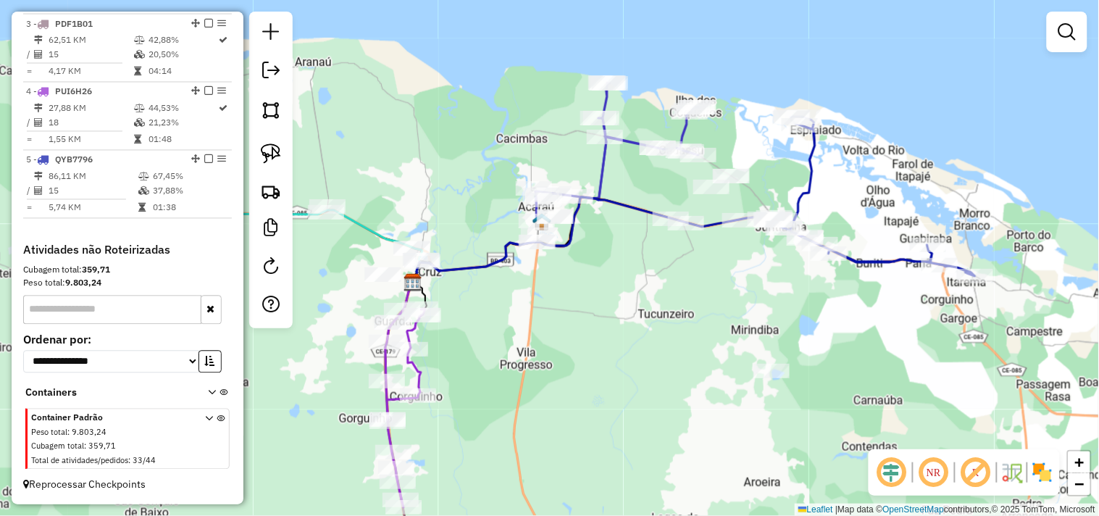
drag, startPoint x: 491, startPoint y: 290, endPoint x: 770, endPoint y: 286, distance: 279.1
click at [770, 286] on div "Janela de atendimento Grade de atendimento Capacidade Transportadoras Veículos …" at bounding box center [549, 258] width 1099 height 516
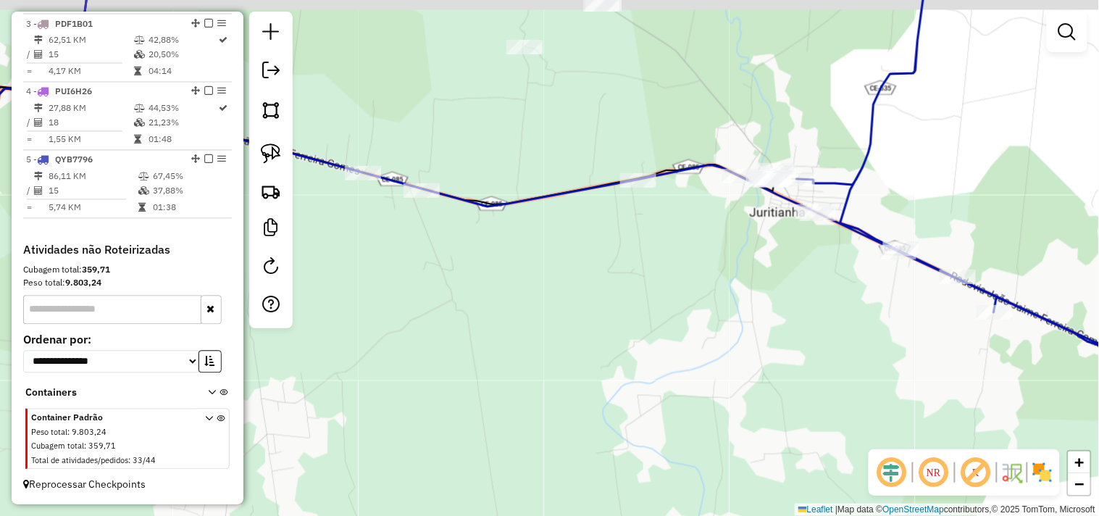
click at [725, 353] on div "Janela de atendimento Grade de atendimento Capacidade Transportadoras Veículos …" at bounding box center [549, 258] width 1099 height 516
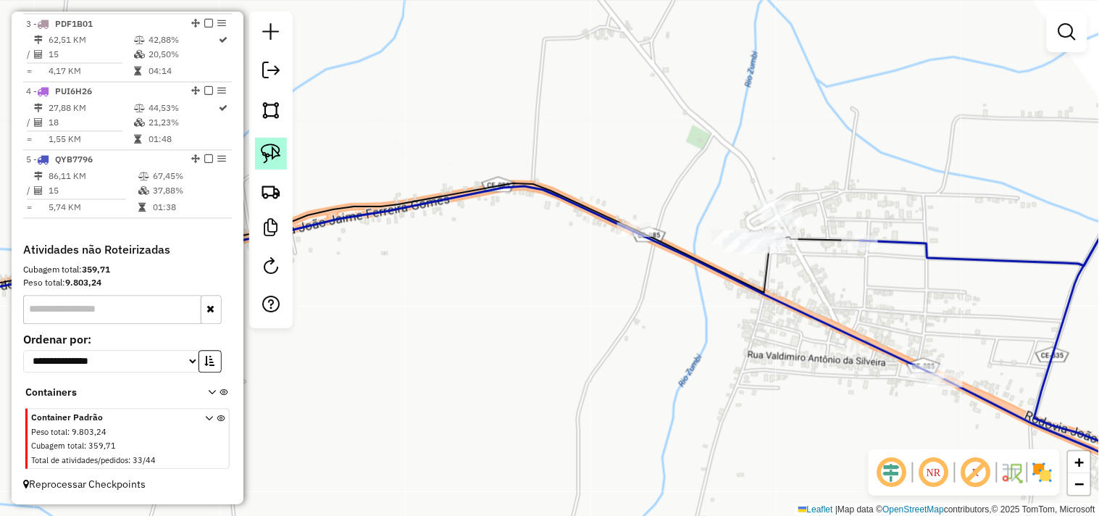
click at [281, 157] on link at bounding box center [271, 154] width 32 height 32
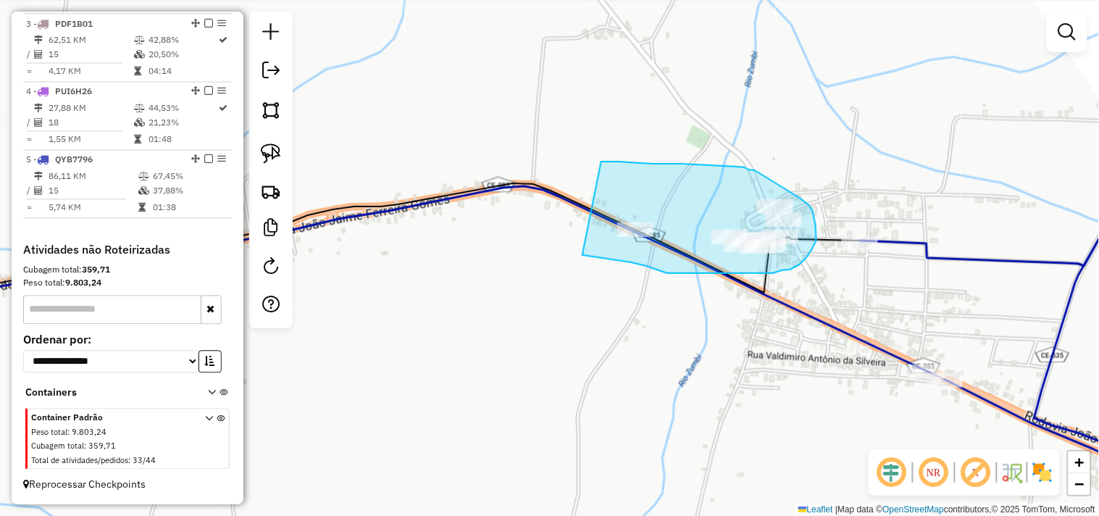
drag, startPoint x: 605, startPoint y: 162, endPoint x: 583, endPoint y: 255, distance: 96.2
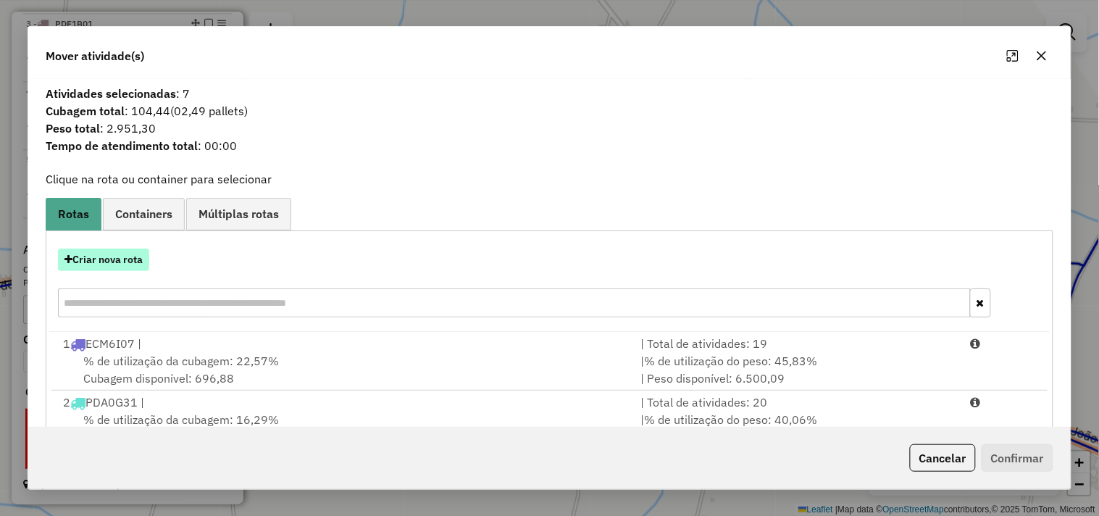
click at [133, 259] on button "Criar nova rota" at bounding box center [103, 260] width 91 height 22
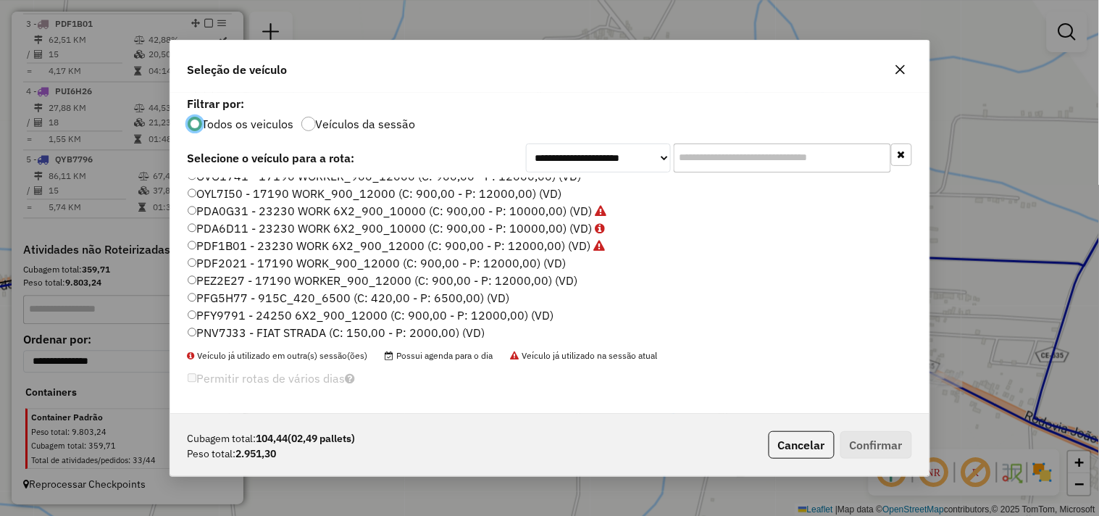
scroll to position [309, 0]
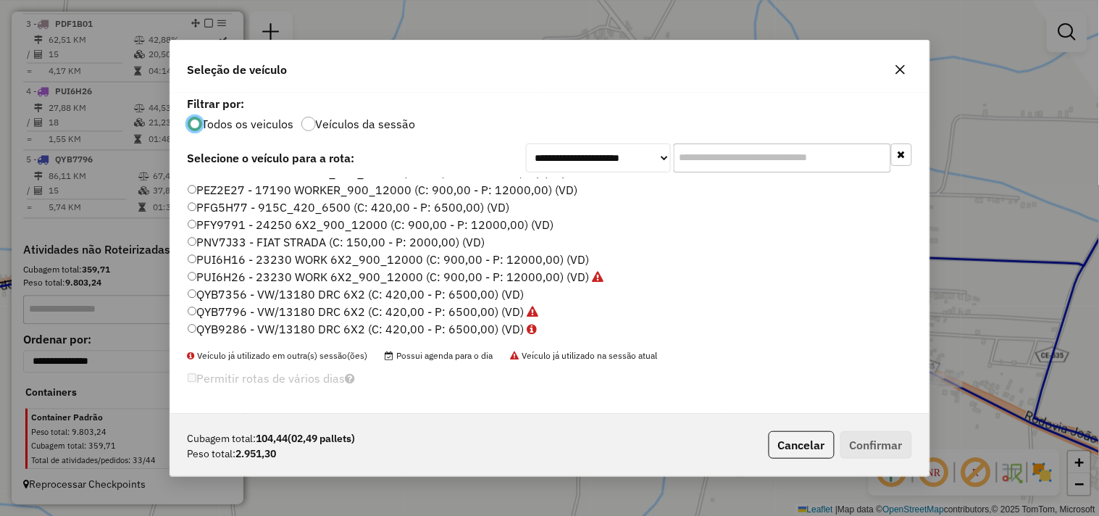
click at [230, 272] on label "PUI6H26 - 23230 WORK 6X2_900_12000 (C: 900,00 - P: 12000,00) (VD)" at bounding box center [396, 276] width 417 height 17
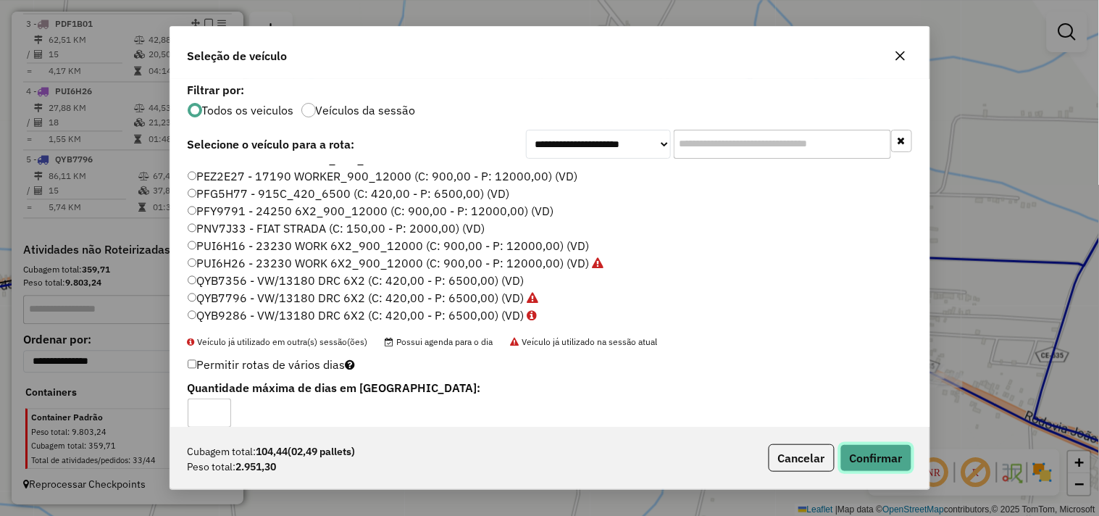
click at [860, 461] on button "Confirmar" at bounding box center [877, 458] width 72 height 28
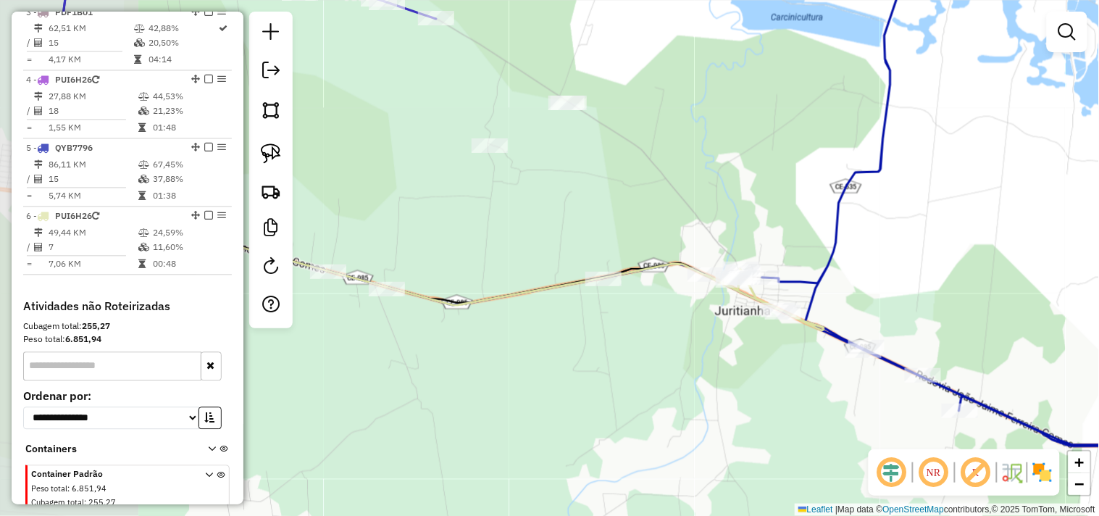
drag, startPoint x: 544, startPoint y: 341, endPoint x: 633, endPoint y: 334, distance: 90.2
click at [633, 334] on div "Janela de atendimento Grade de atendimento Capacidade Transportadoras Veículos …" at bounding box center [549, 258] width 1099 height 516
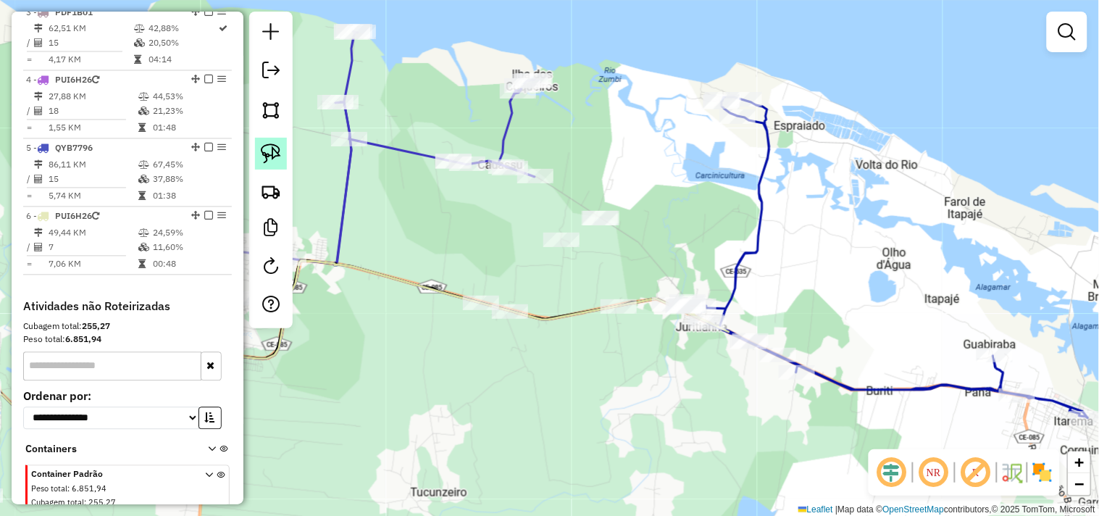
click at [272, 154] on img at bounding box center [271, 153] width 20 height 20
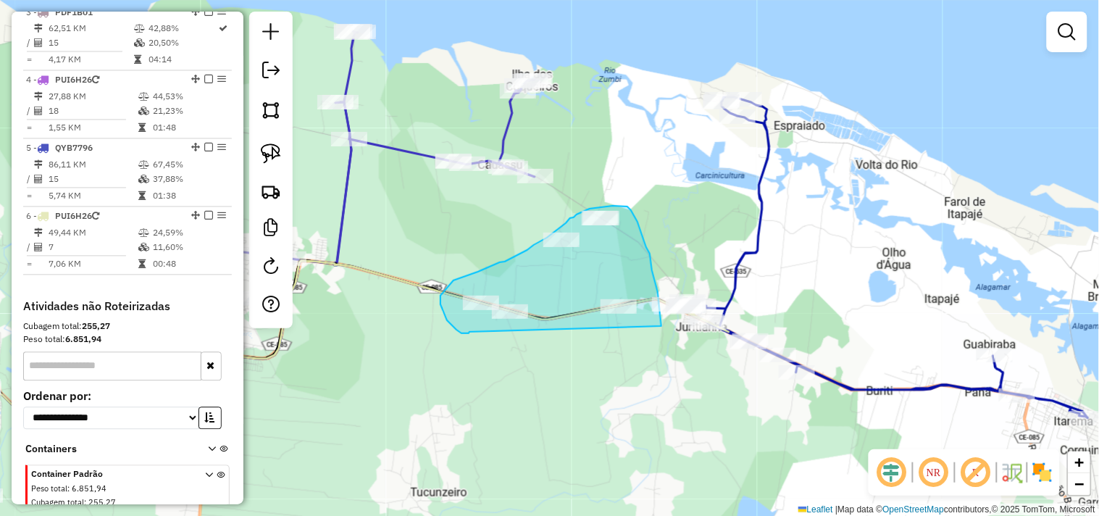
drag, startPoint x: 470, startPoint y: 332, endPoint x: 661, endPoint y: 344, distance: 191.7
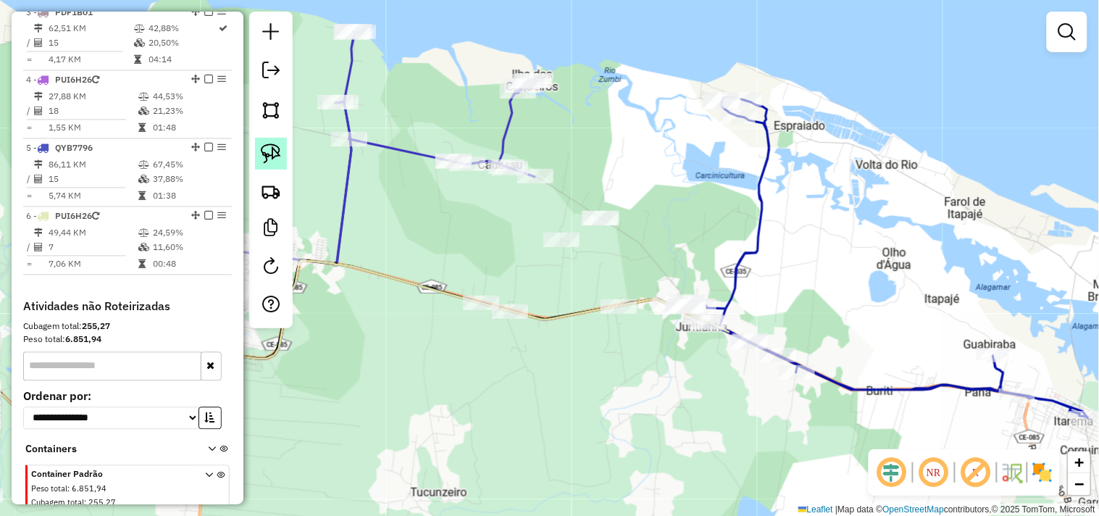
click at [283, 165] on link at bounding box center [271, 154] width 32 height 32
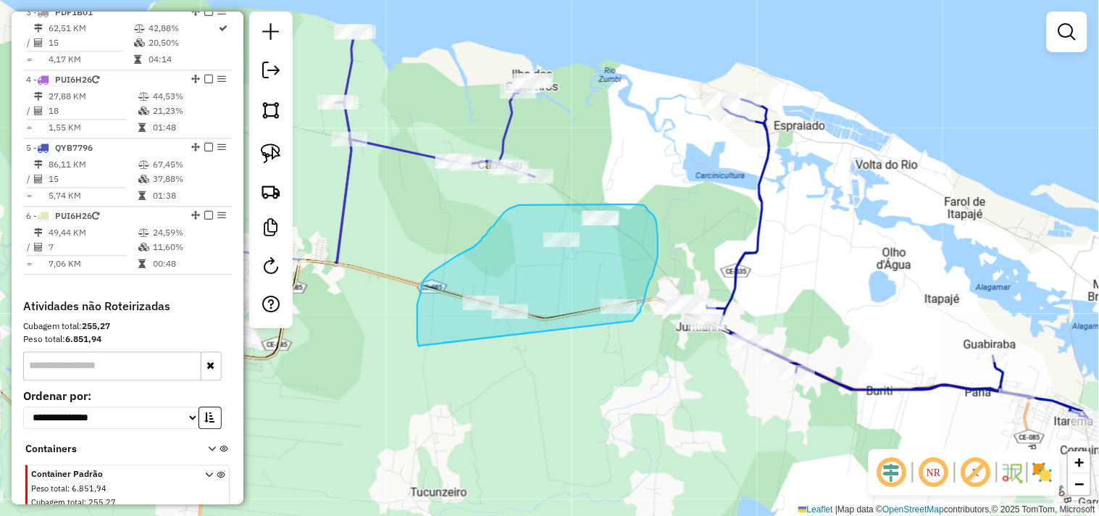
drag, startPoint x: 421, startPoint y: 292, endPoint x: 580, endPoint y: 328, distance: 163.3
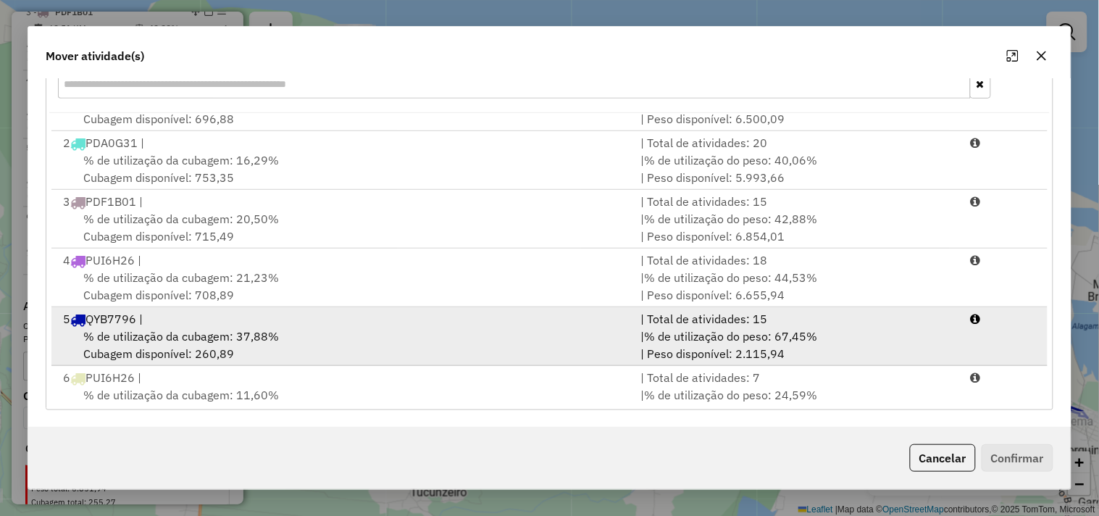
scroll to position [62, 0]
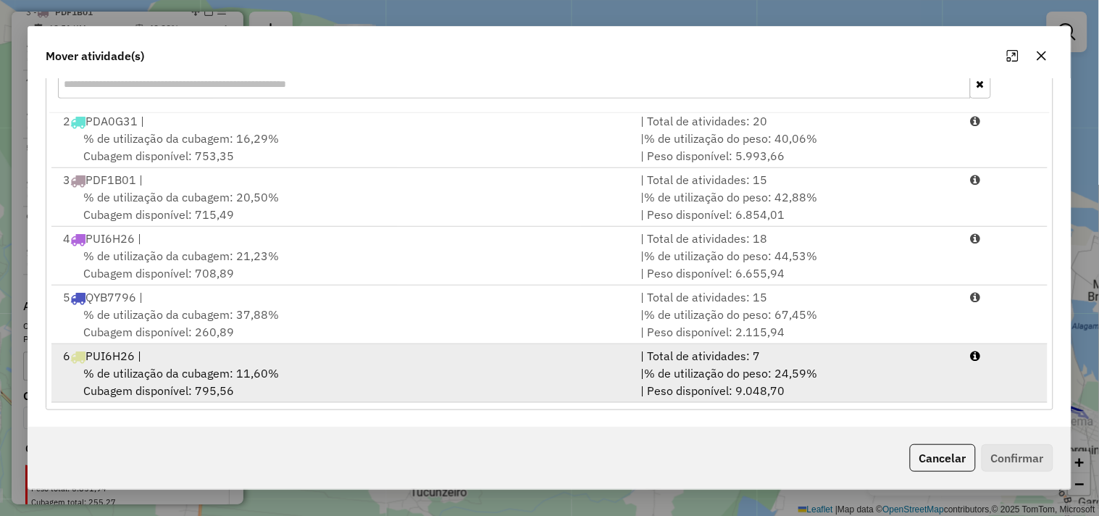
click at [191, 359] on div "6 PUI6H26 |" at bounding box center [343, 355] width 578 height 17
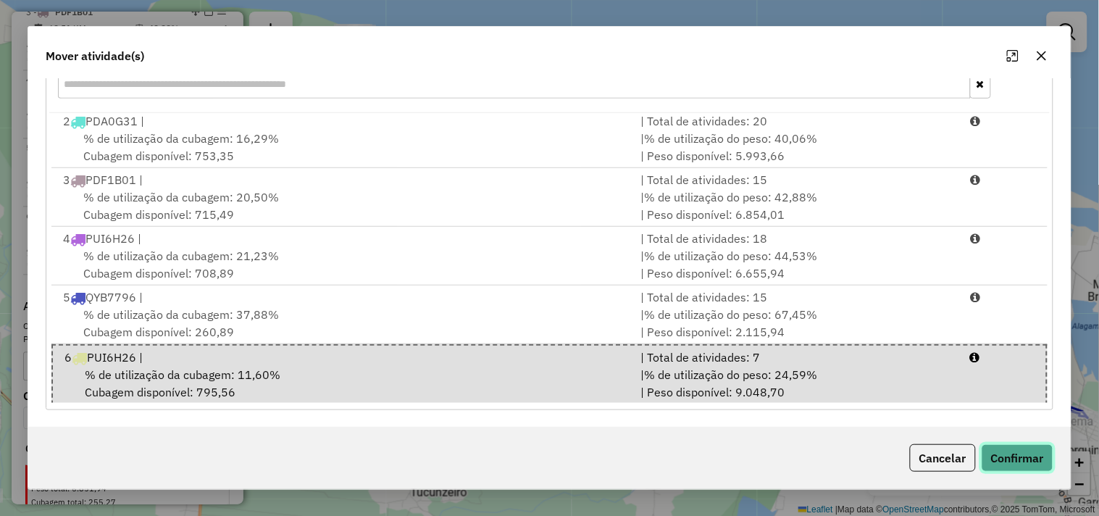
click at [1025, 447] on button "Confirmar" at bounding box center [1018, 458] width 72 height 28
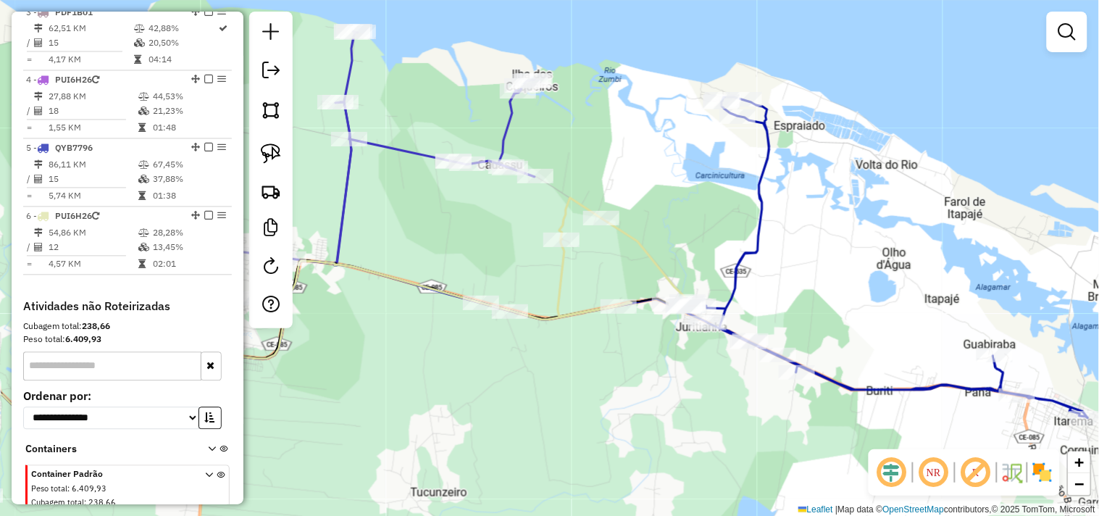
scroll to position [0, 0]
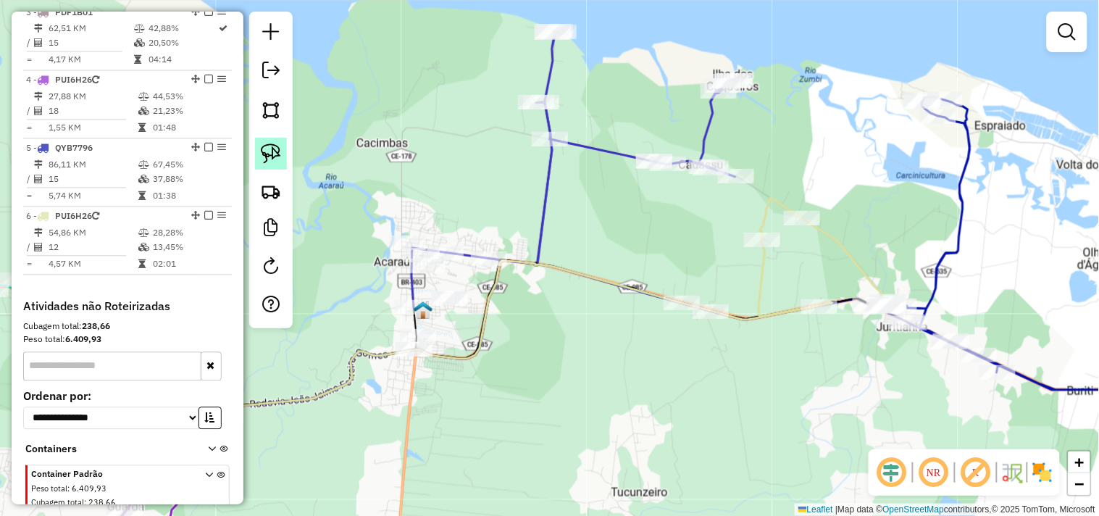
click at [270, 154] on img at bounding box center [271, 153] width 20 height 20
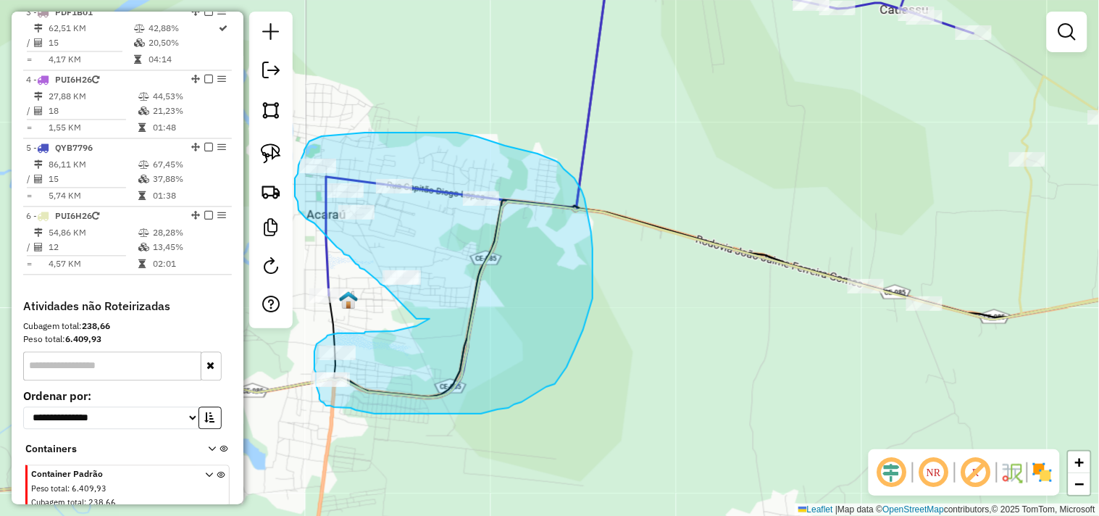
drag, startPoint x: 430, startPoint y: 319, endPoint x: 418, endPoint y: 325, distance: 13.0
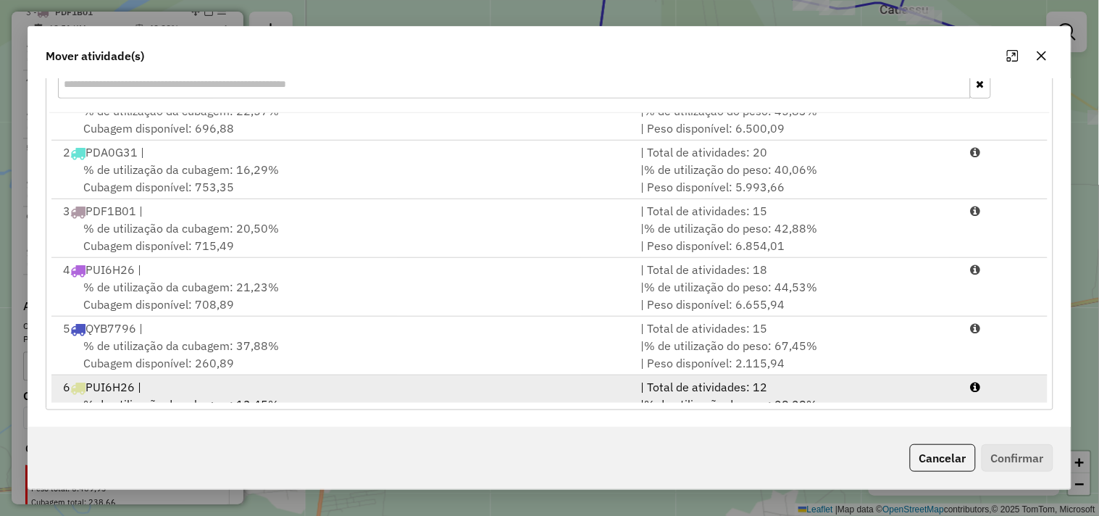
scroll to position [62, 0]
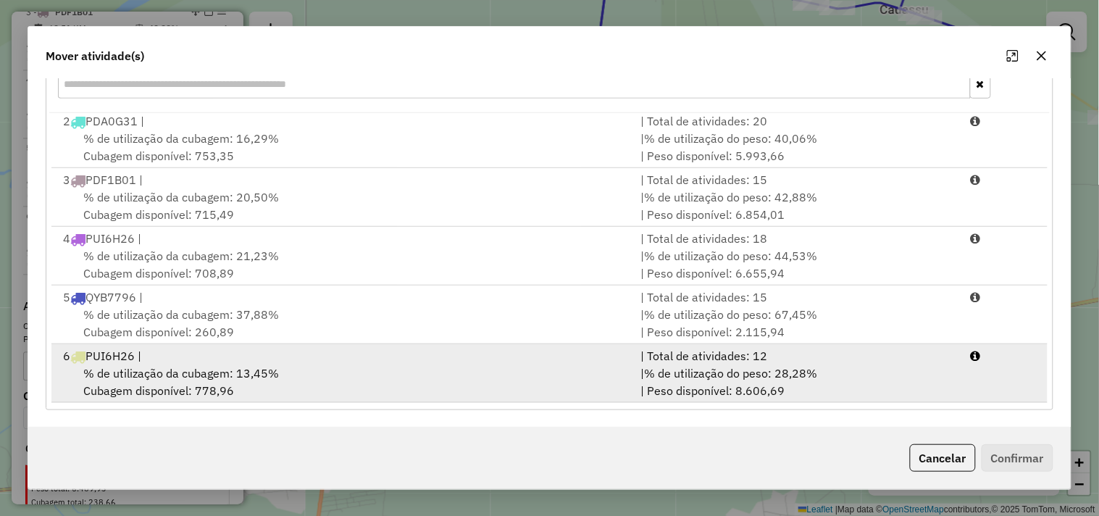
click at [240, 361] on div "6 PUI6H26 |" at bounding box center [343, 355] width 578 height 17
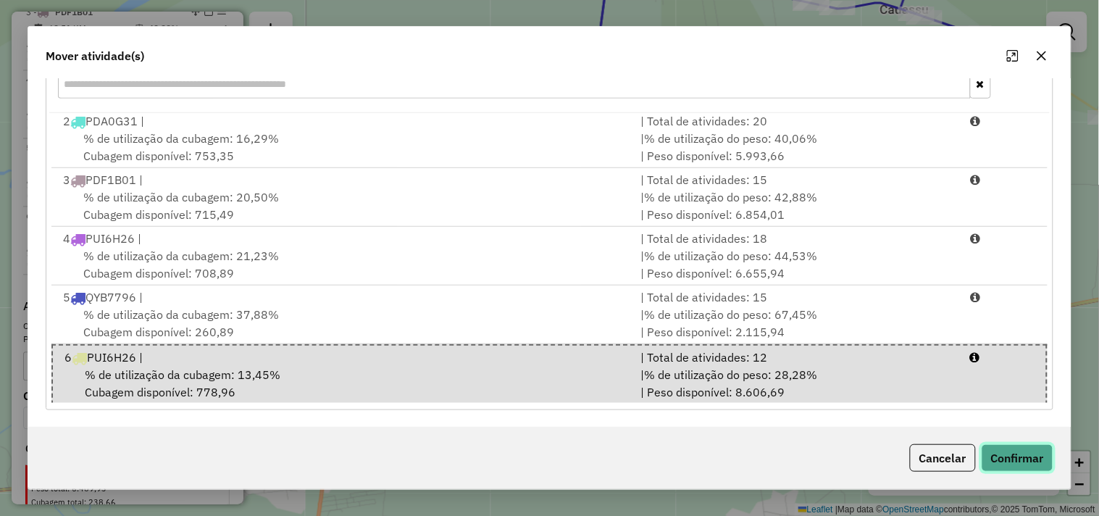
click at [1007, 452] on button "Confirmar" at bounding box center [1018, 458] width 72 height 28
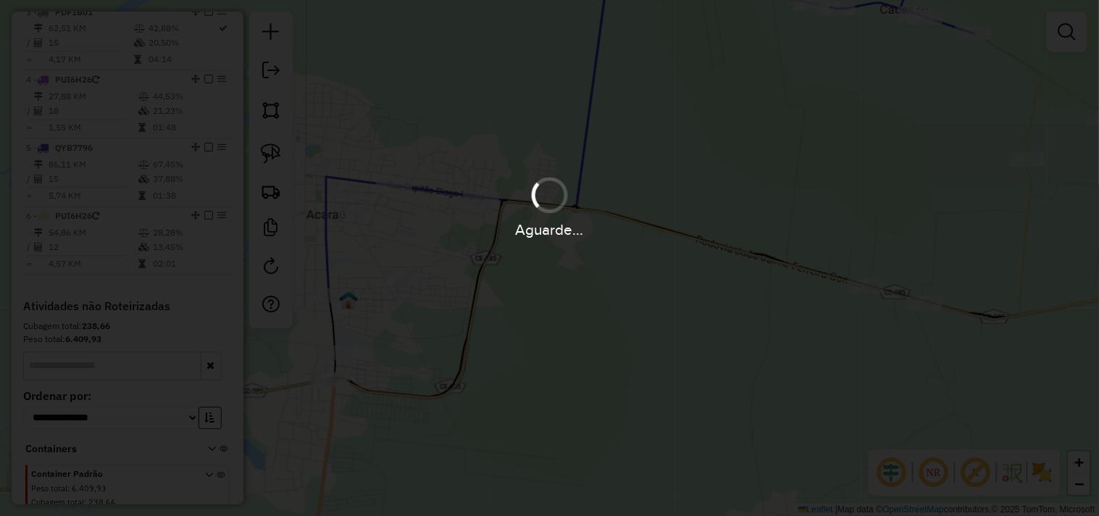
scroll to position [0, 0]
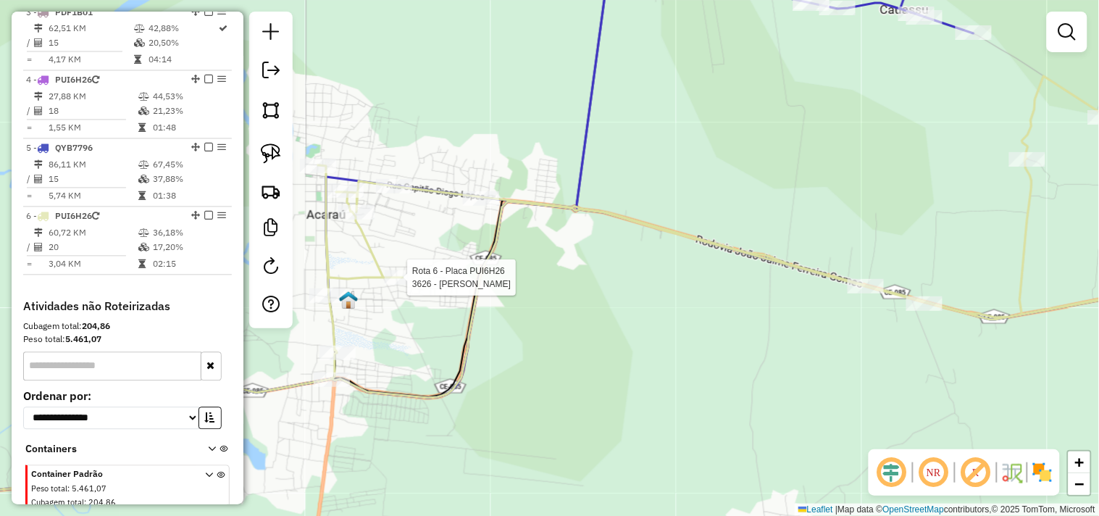
select select "**********"
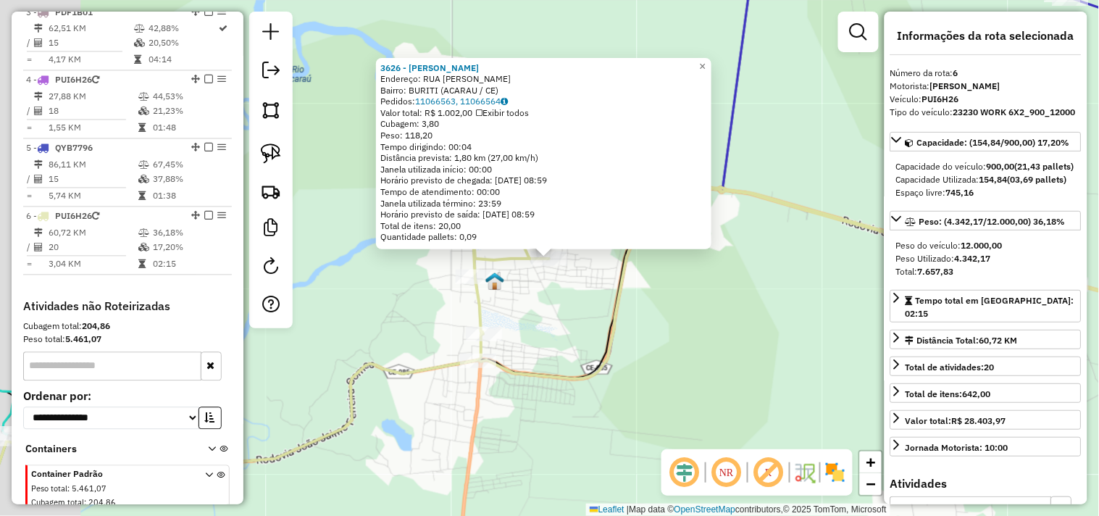
scroll to position [762, 0]
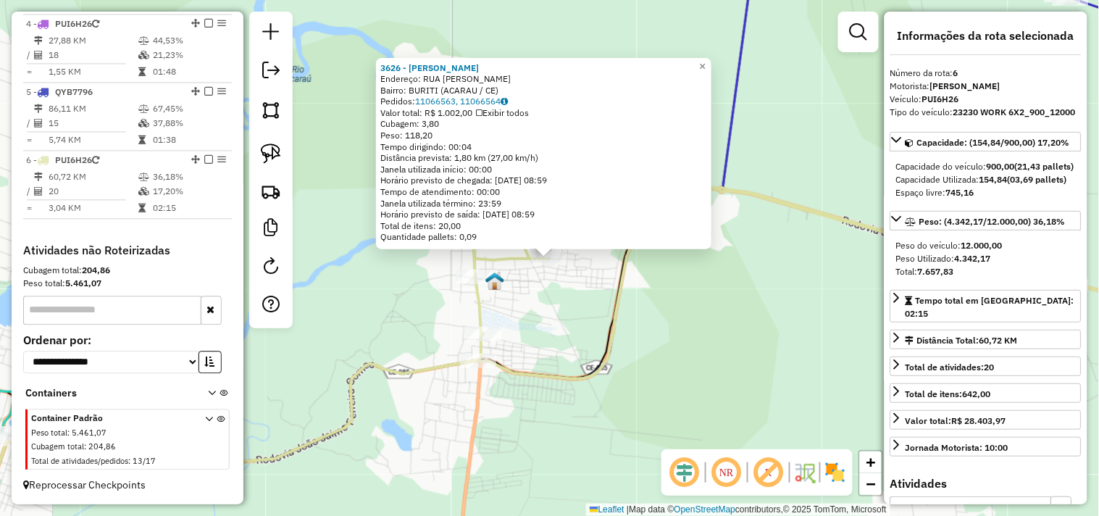
click at [589, 331] on div "3626 - CHICO DELIVEY Endereço: RUA EDGAR SALES MOURA sn Bairro: BURITI (ACARAU …" at bounding box center [549, 258] width 1099 height 516
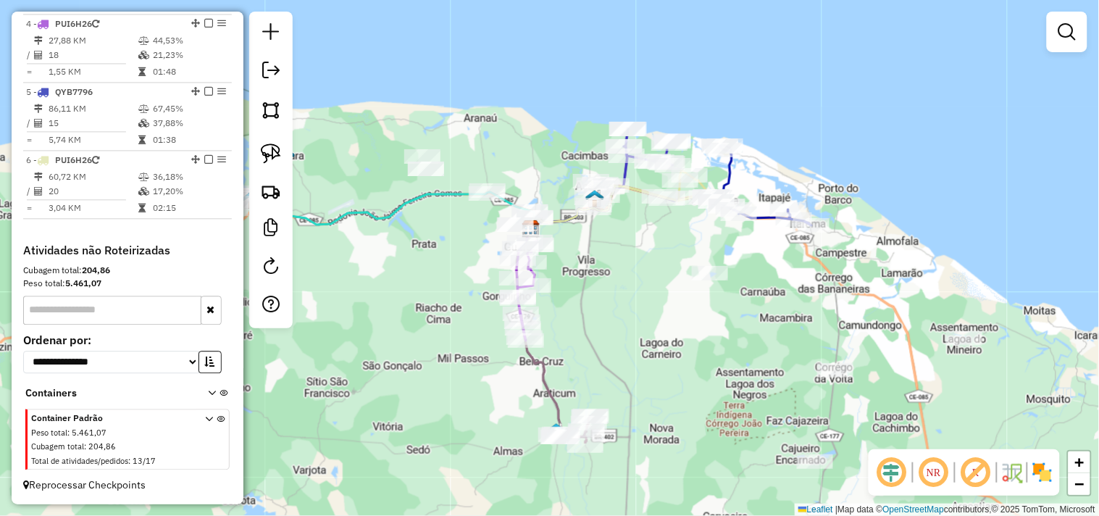
drag, startPoint x: 691, startPoint y: 424, endPoint x: 619, endPoint y: 298, distance: 145.1
click at [619, 298] on div "Janela de atendimento Grade de atendimento Capacidade Transportadoras Veículos …" at bounding box center [549, 258] width 1099 height 516
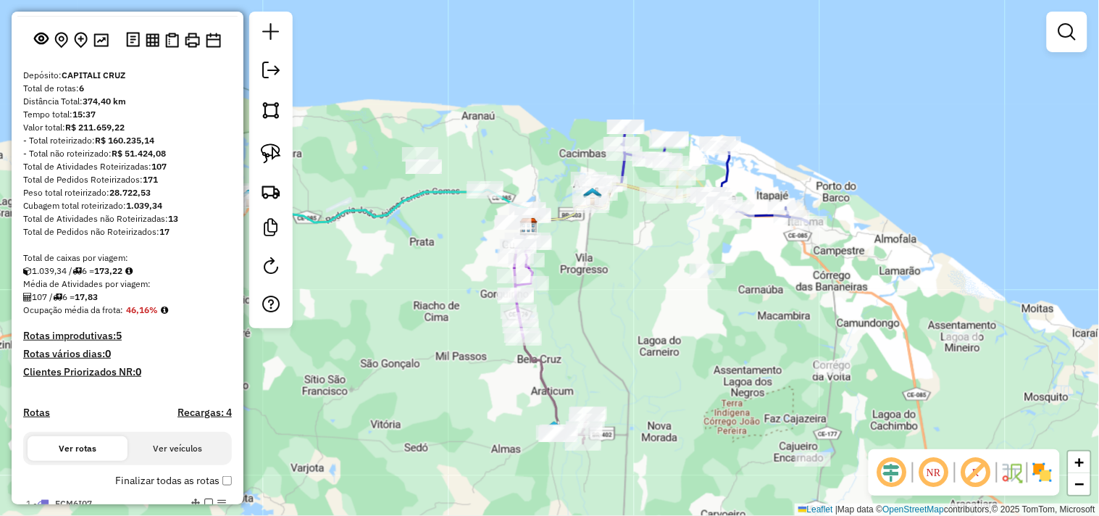
scroll to position [37, 0]
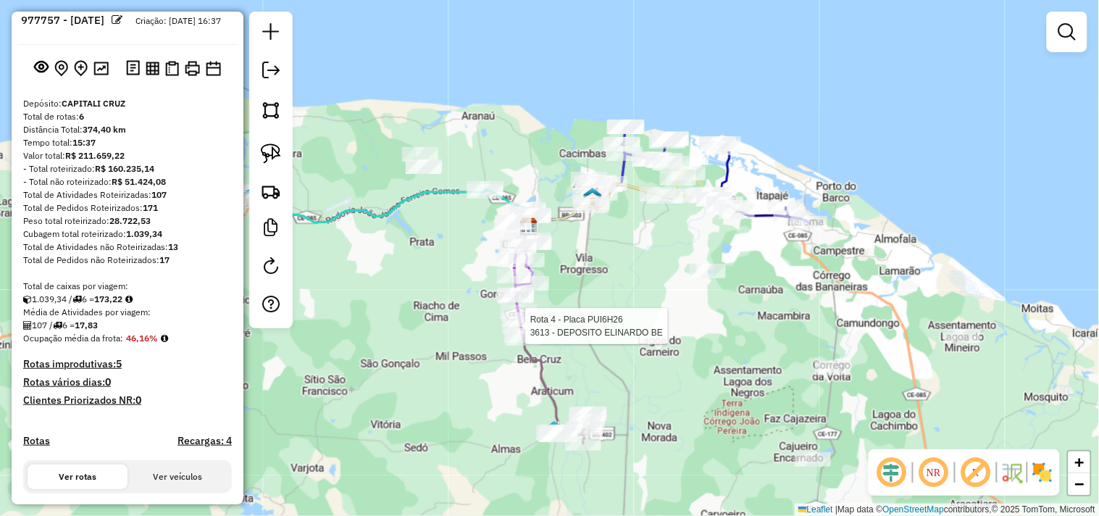
select select "**********"
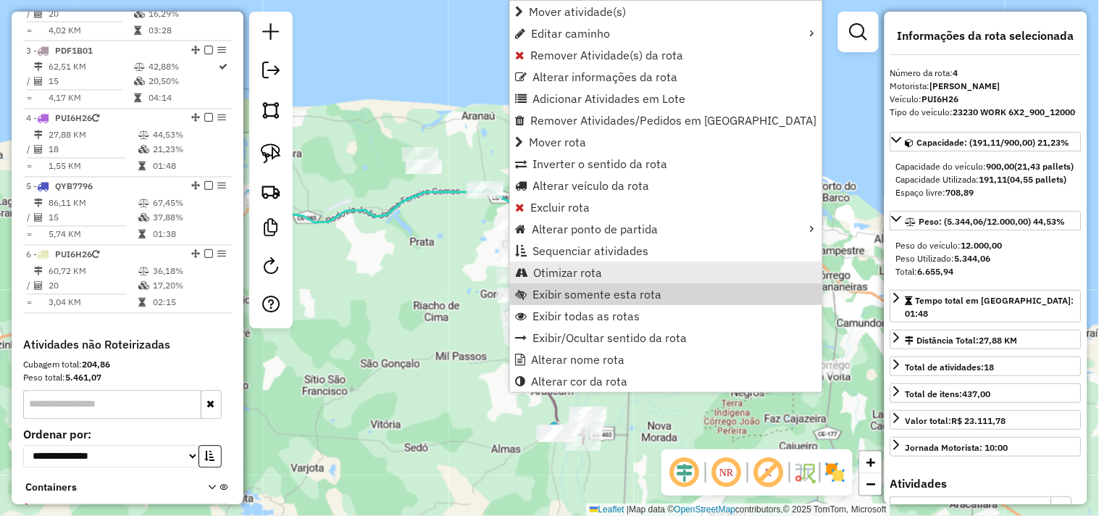
scroll to position [762, 0]
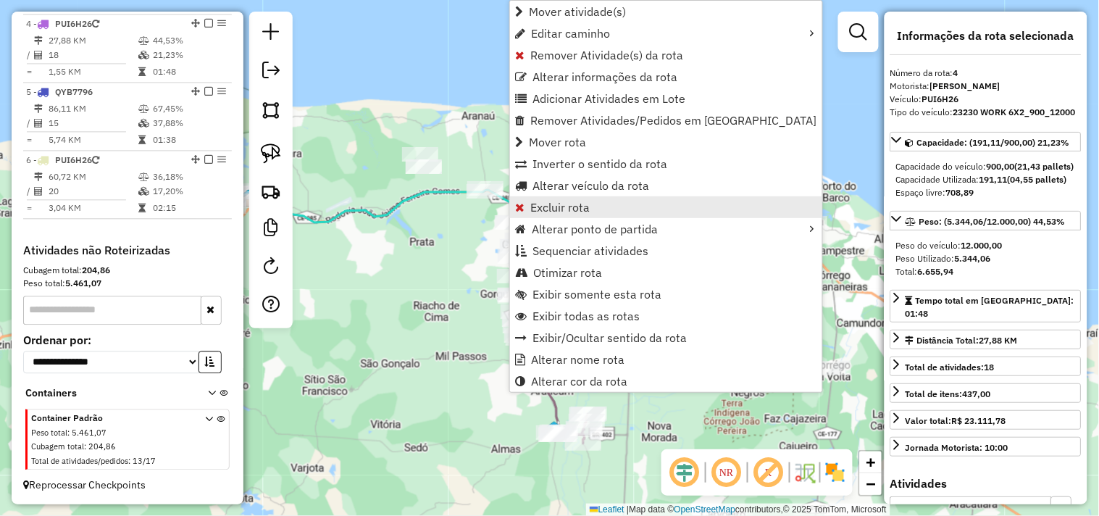
click at [552, 212] on span "Excluir rota" at bounding box center [559, 207] width 59 height 12
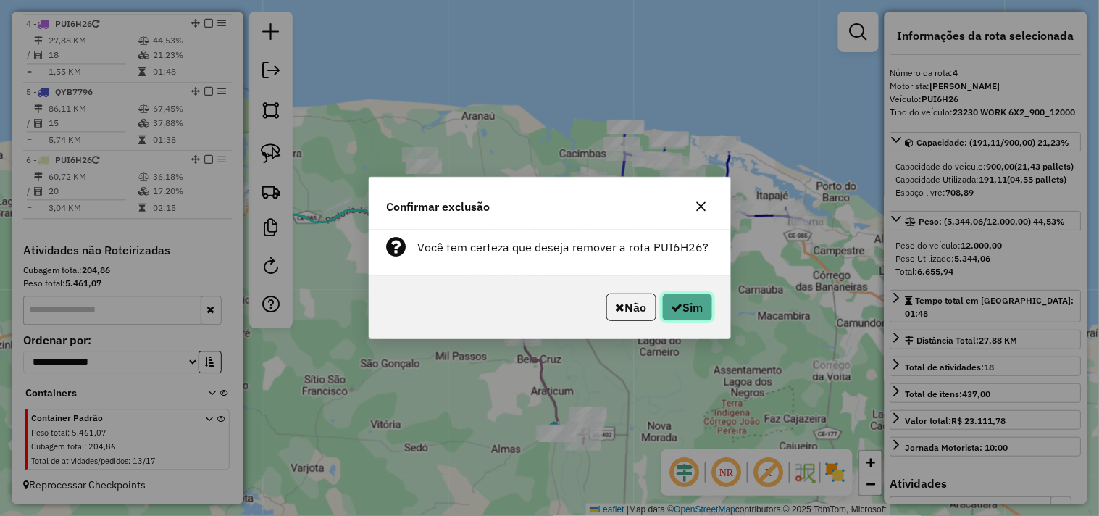
click at [677, 297] on button "Sim" at bounding box center [687, 308] width 51 height 28
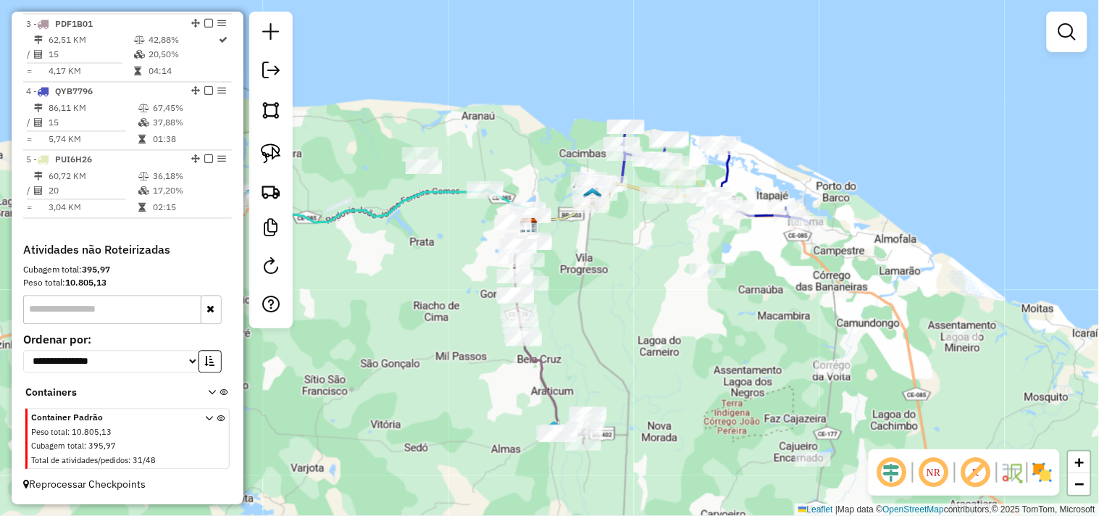
scroll to position [693, 0]
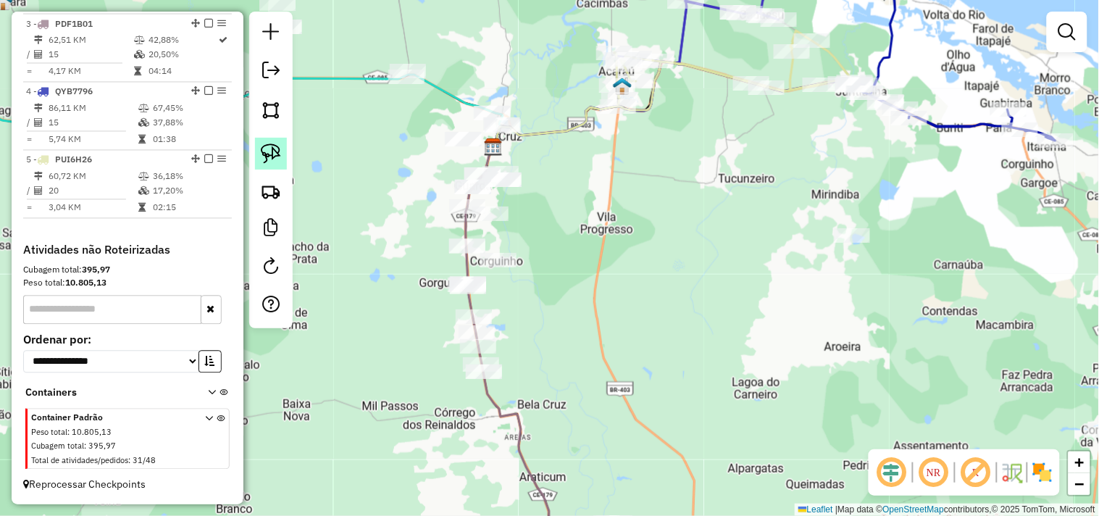
click at [266, 154] on img at bounding box center [271, 153] width 20 height 20
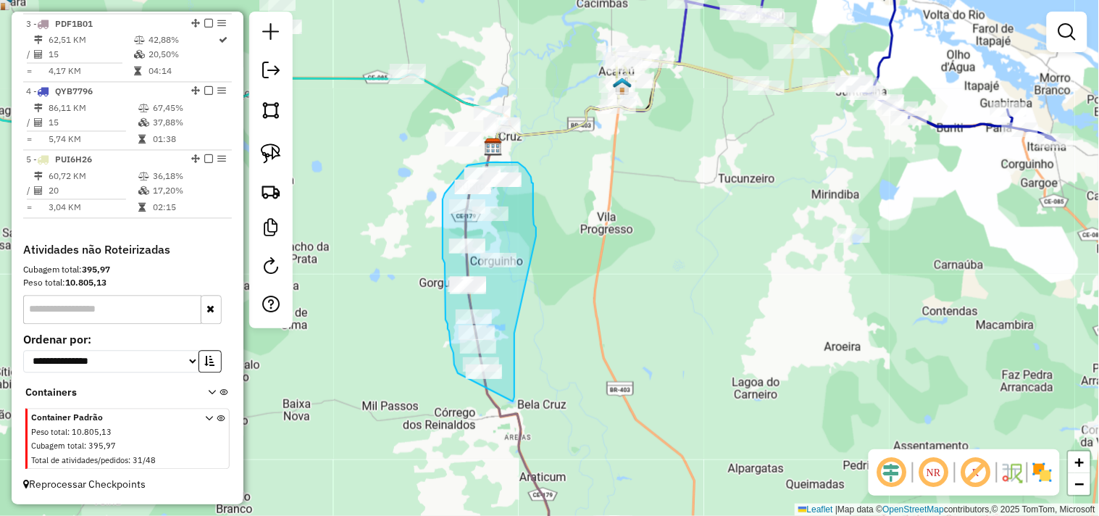
drag, startPoint x: 515, startPoint y: 383, endPoint x: 538, endPoint y: 265, distance: 119.8
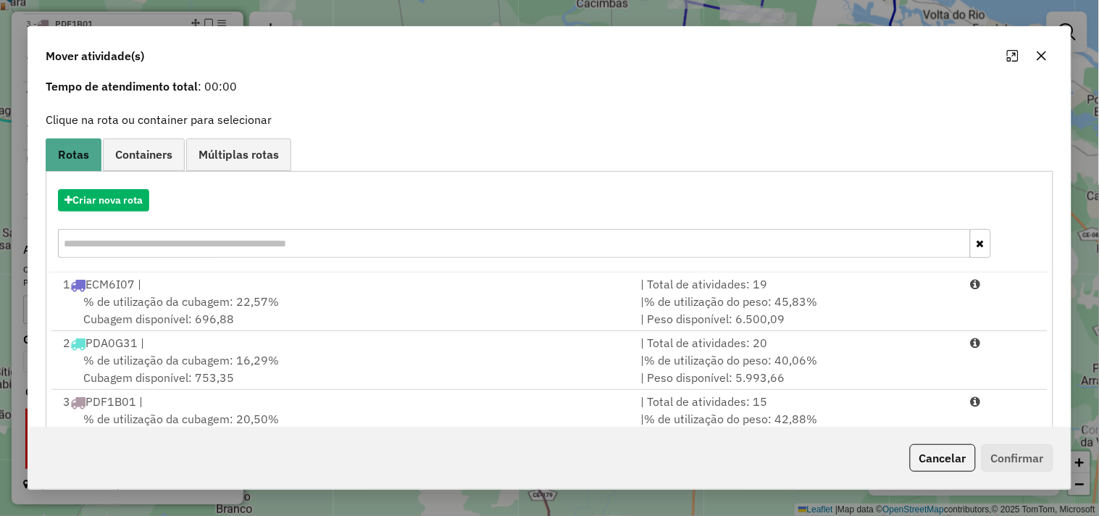
scroll to position [58, 0]
click at [126, 212] on button "Criar nova rota" at bounding box center [103, 202] width 91 height 22
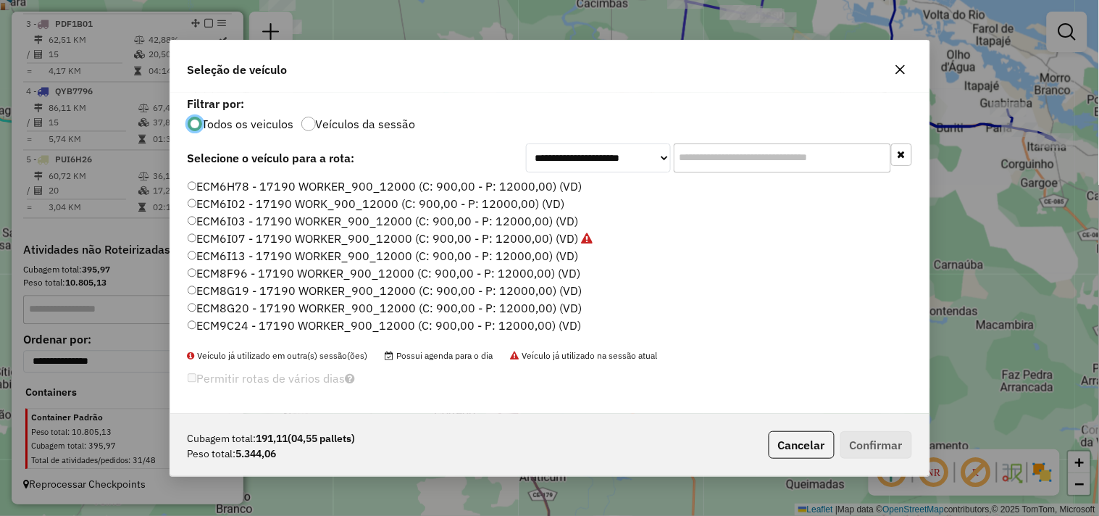
scroll to position [8, 4]
click at [232, 206] on label "ECM6I02 - 17190 WORK_900_12000 (C: 900,00 - P: 12000,00) (VD)" at bounding box center [377, 203] width 378 height 17
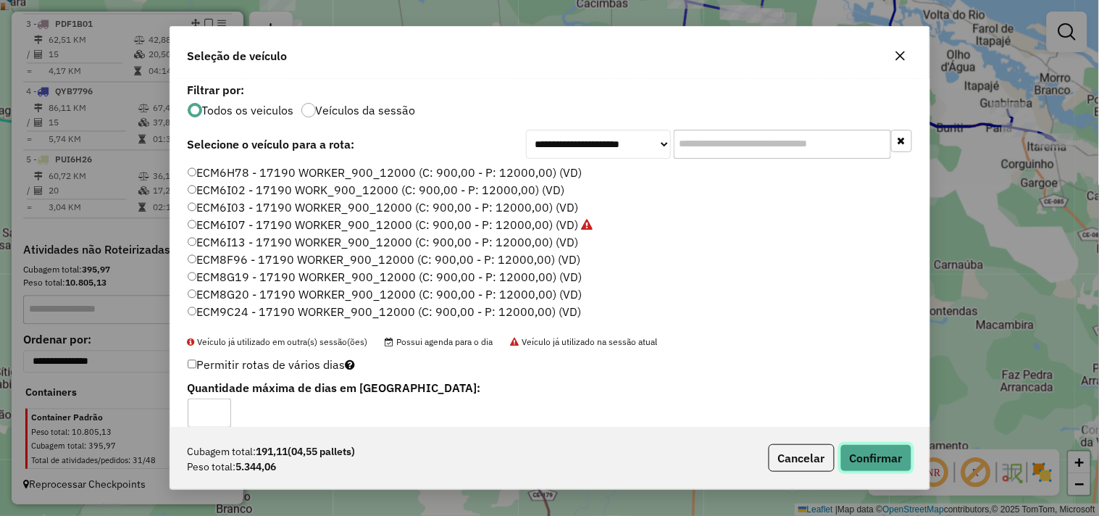
click at [857, 454] on button "Confirmar" at bounding box center [877, 458] width 72 height 28
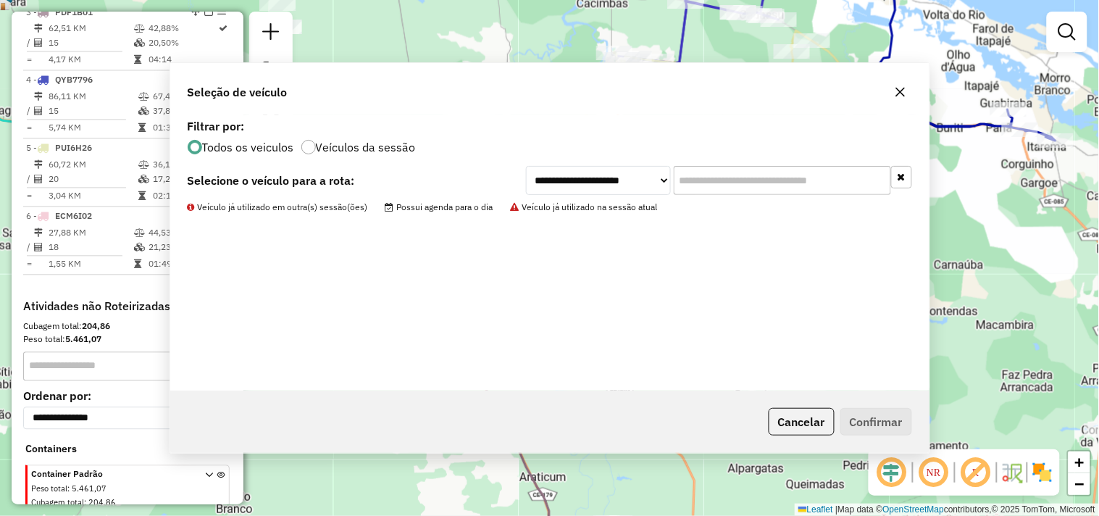
scroll to position [762, 0]
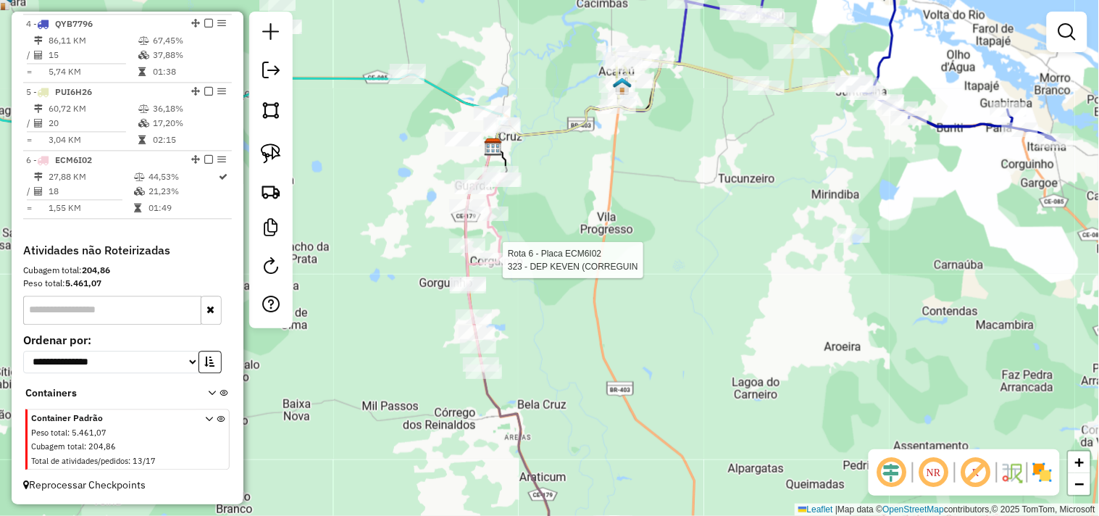
select select "**********"
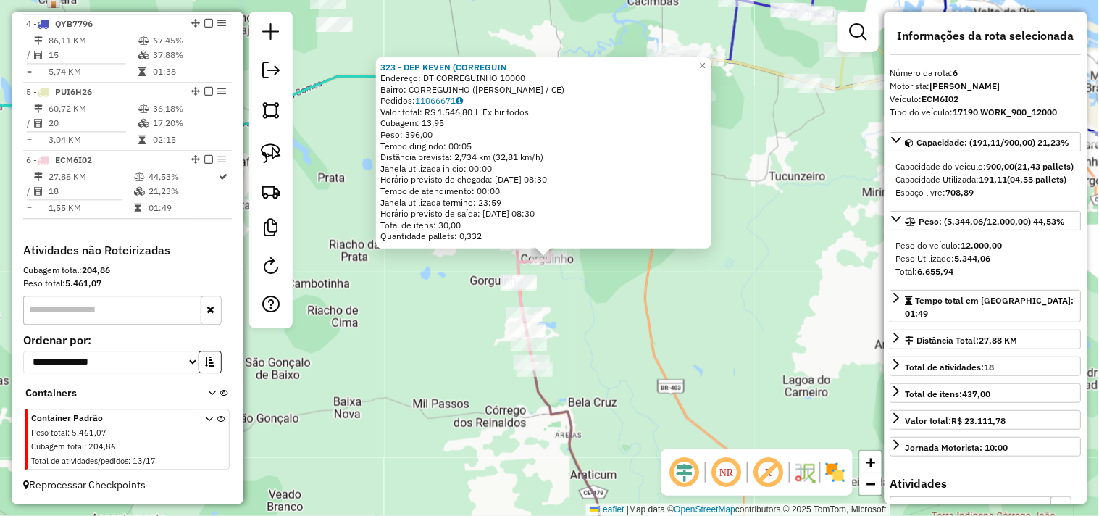
click at [627, 344] on div "323 - DEP KEVEN (CORREGUIN Endereço: DT CORREGUINHO 10000 Bairro: CORREGUINHO (…" at bounding box center [549, 258] width 1099 height 516
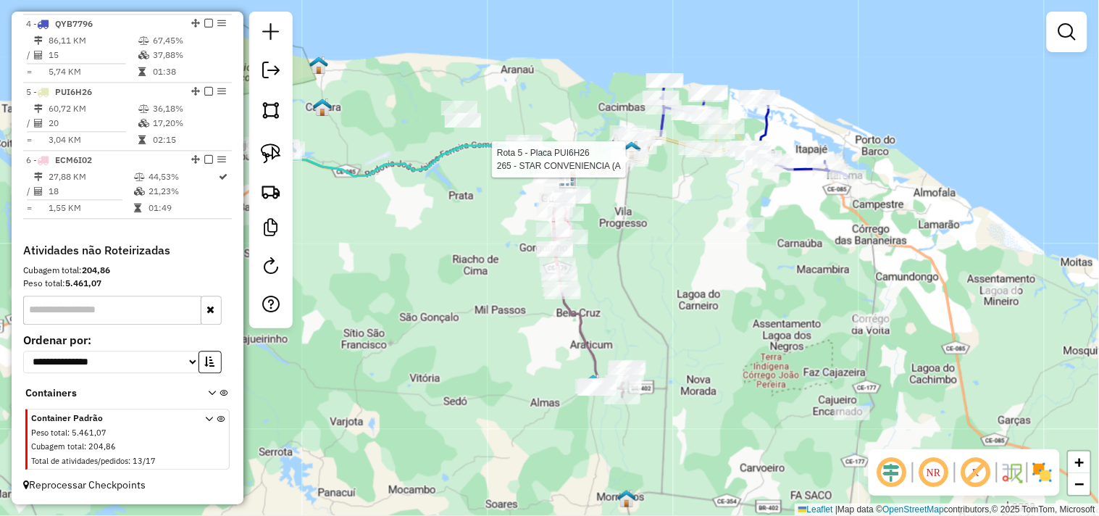
select select "**********"
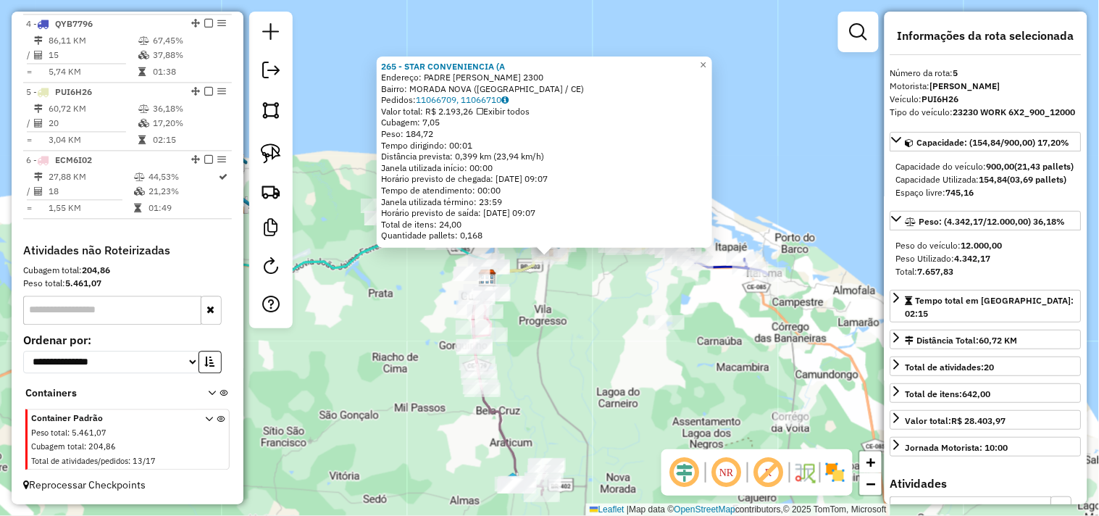
click at [597, 317] on div "265 - STAR CONVENIENCIA (A Endereço: PADRE ANTONIO TOMAZ 2300 Bairro: MORADA NO…" at bounding box center [549, 258] width 1099 height 516
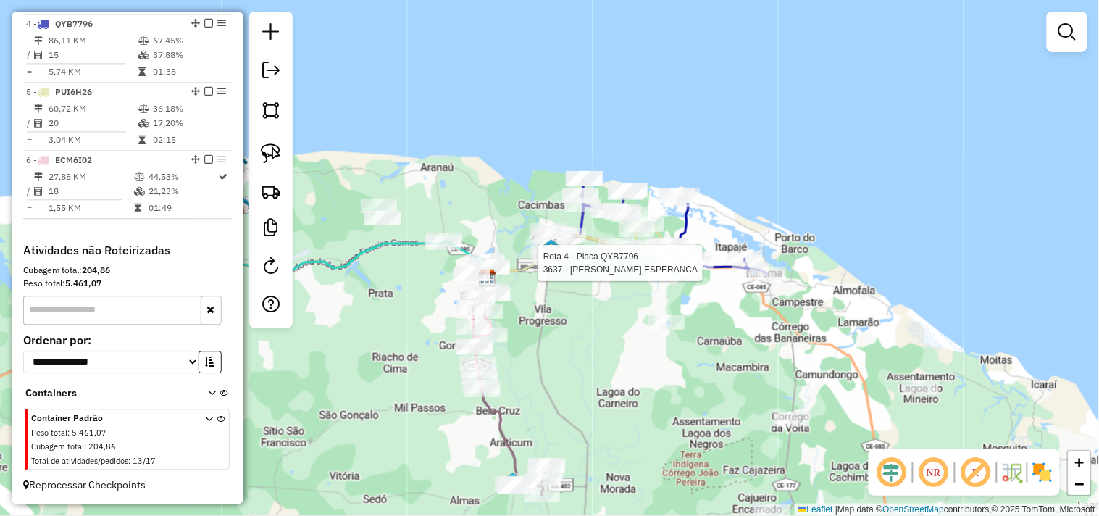
select select "**********"
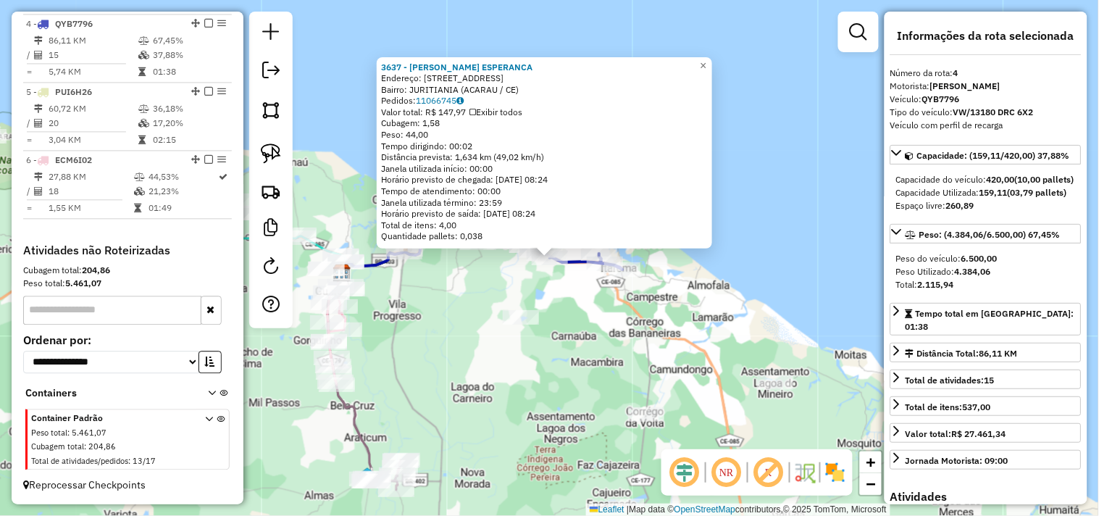
click at [604, 336] on div "3637 - MERCADINHO ESPERANCA Endereço: ESTRADA BURITI 43 Bairro: JURITIANIA (ACA…" at bounding box center [549, 258] width 1099 height 516
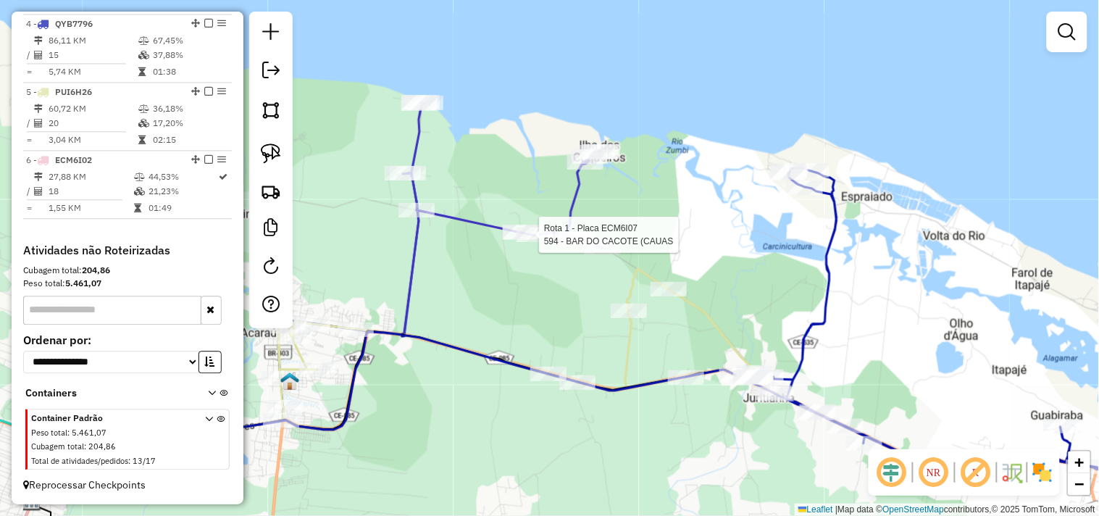
click at [520, 242] on div at bounding box center [535, 235] width 36 height 14
select select "**********"
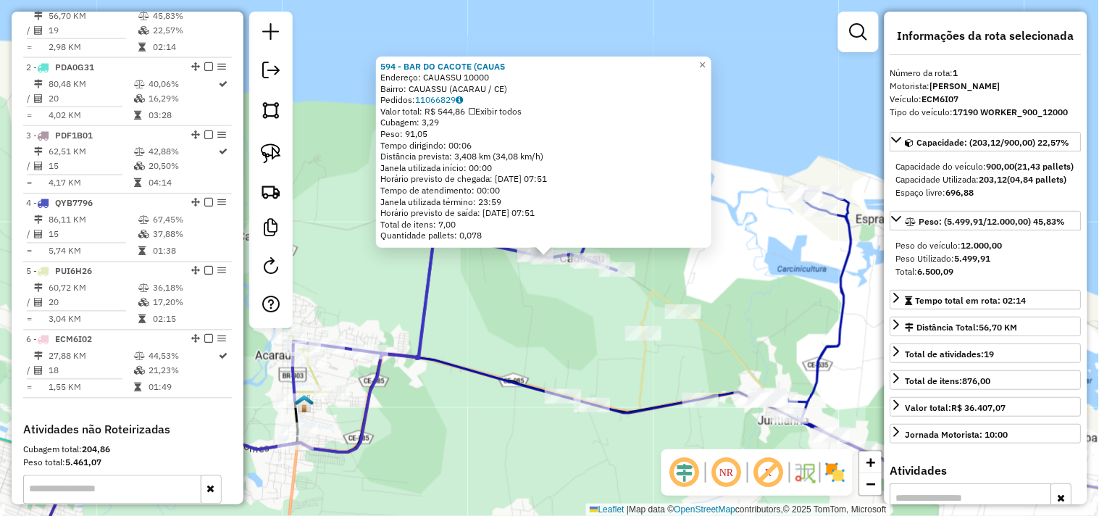
scroll to position [560, 0]
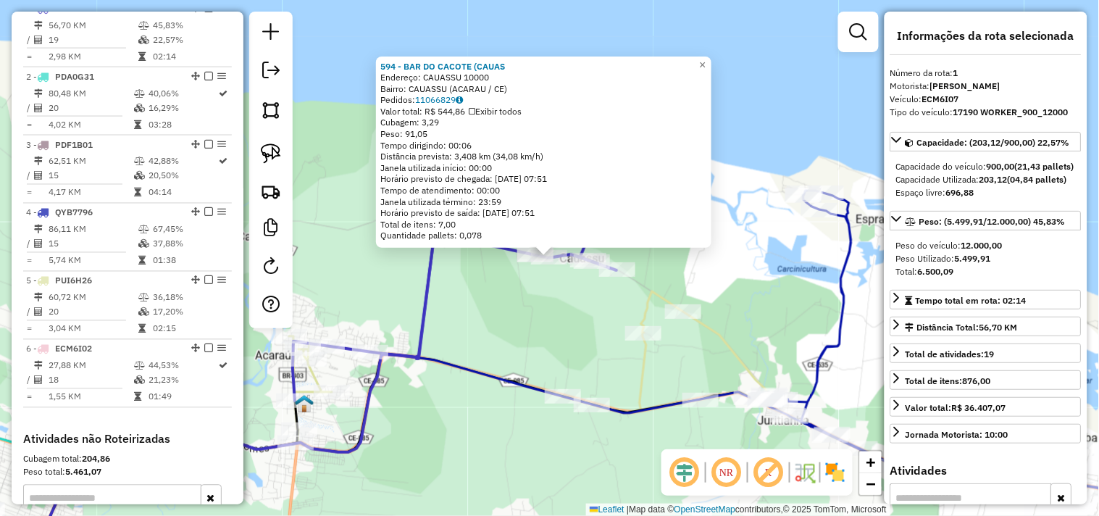
click at [517, 313] on div "594 - [GEOGRAPHIC_DATA] (CAUAS Endereço: CAUASSU 10000 Bairro: CAUASSU ([GEOGRA…" at bounding box center [549, 258] width 1099 height 516
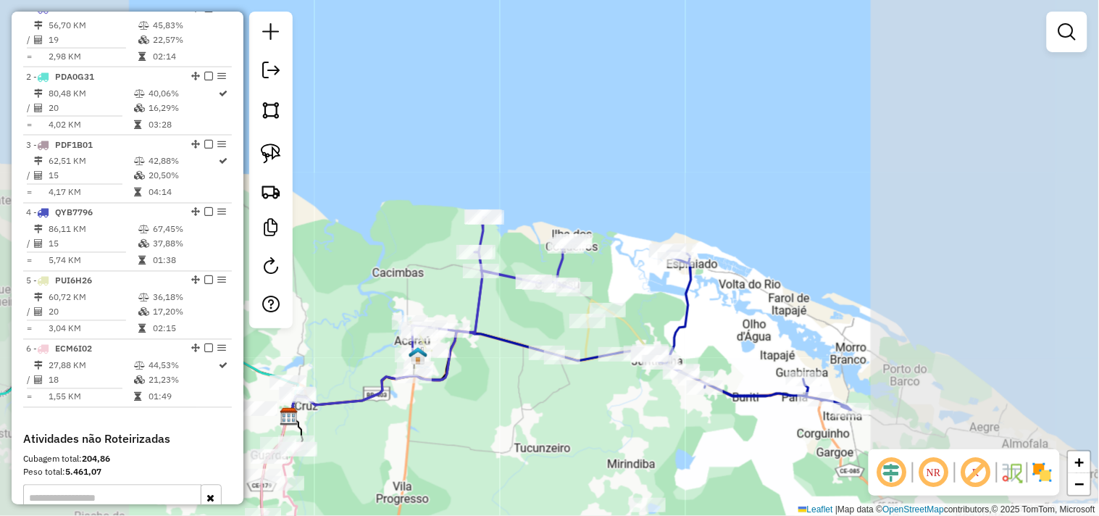
drag, startPoint x: 495, startPoint y: 423, endPoint x: 585, endPoint y: 291, distance: 159.6
click at [570, 308] on div "Janela de atendimento Grade de atendimento Capacidade Transportadoras Veículos …" at bounding box center [549, 258] width 1099 height 516
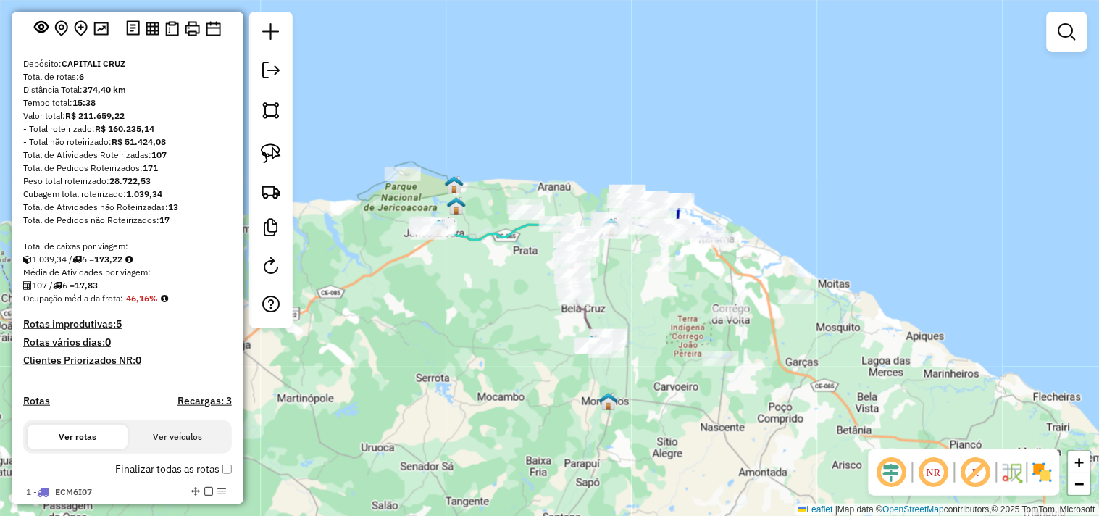
scroll to position [0, 0]
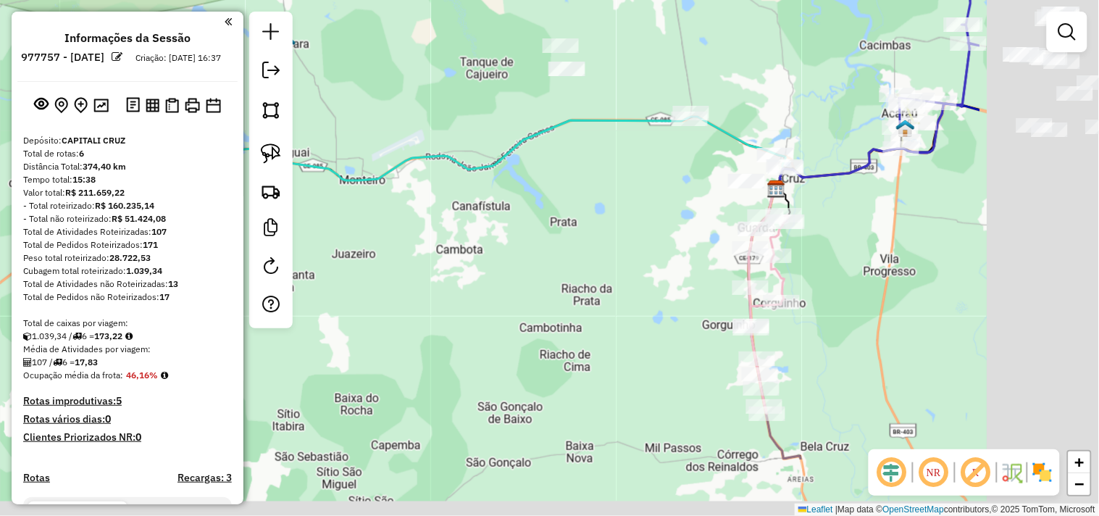
drag, startPoint x: 490, startPoint y: 307, endPoint x: 415, endPoint y: 225, distance: 110.3
click at [417, 230] on div "Janela de atendimento Grade de atendimento Capacidade Transportadoras Veículos …" at bounding box center [549, 258] width 1099 height 516
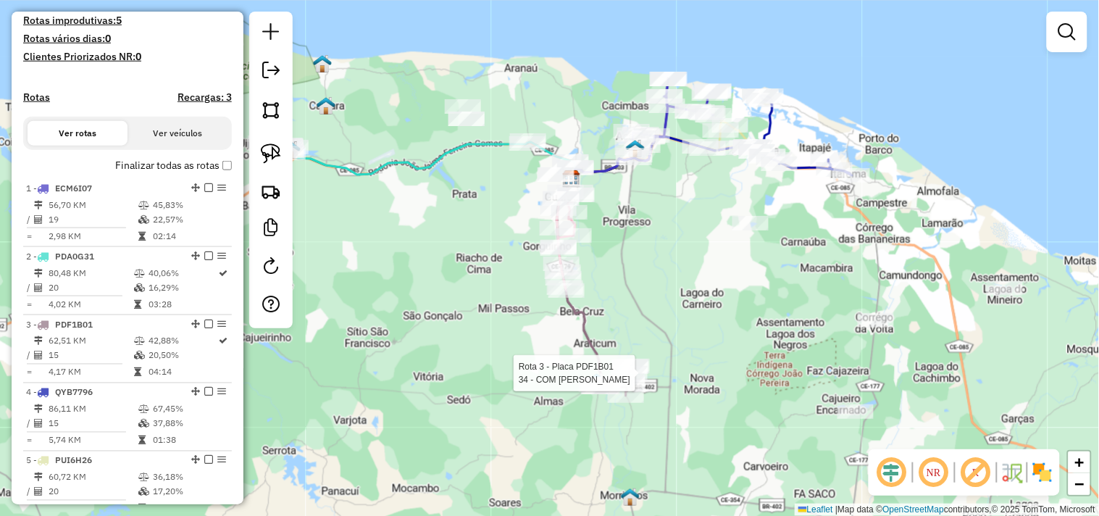
select select "**********"
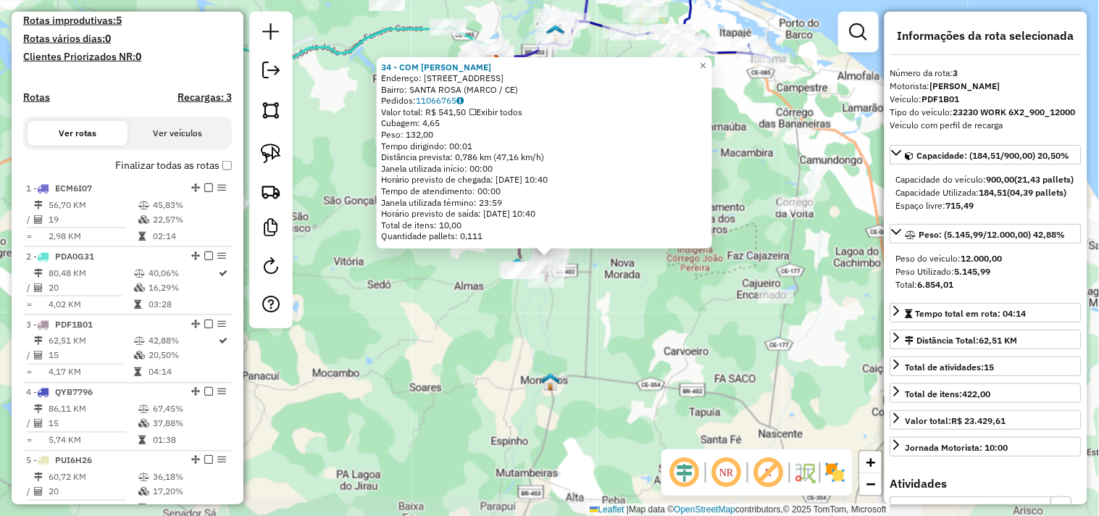
scroll to position [696, 0]
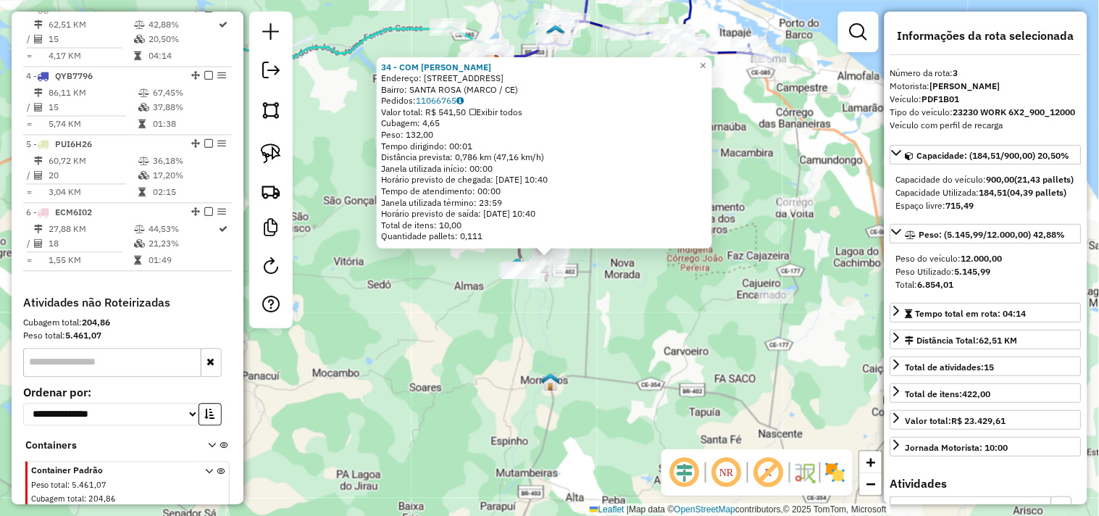
click at [598, 334] on div "34 - COM JOAO BATISTA Endereço: R SANTA ROSA 3 Bairro: SANTA ROSA (MARCO / CE) …" at bounding box center [549, 258] width 1099 height 516
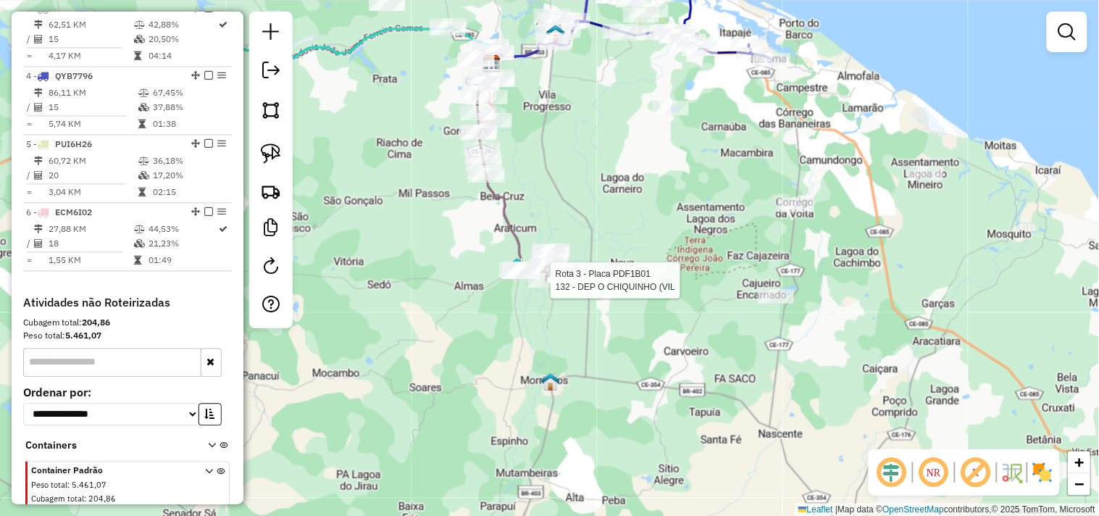
select select "**********"
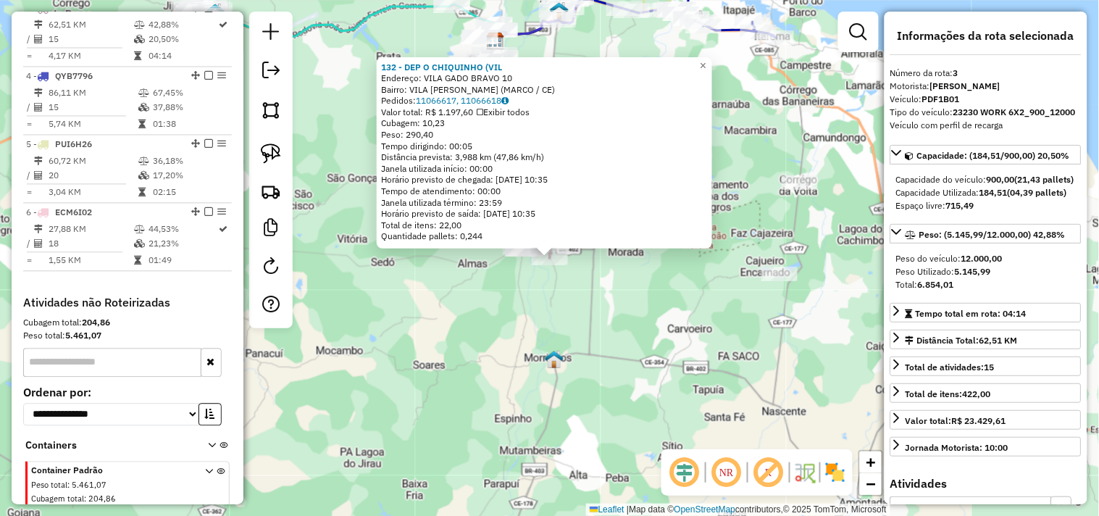
click at [573, 316] on div "132 - DEP O CHIQUINHO (VIL Endereço: VILA GADO BRAVO 10 Bairro: [GEOGRAPHIC_DAT…" at bounding box center [549, 258] width 1099 height 516
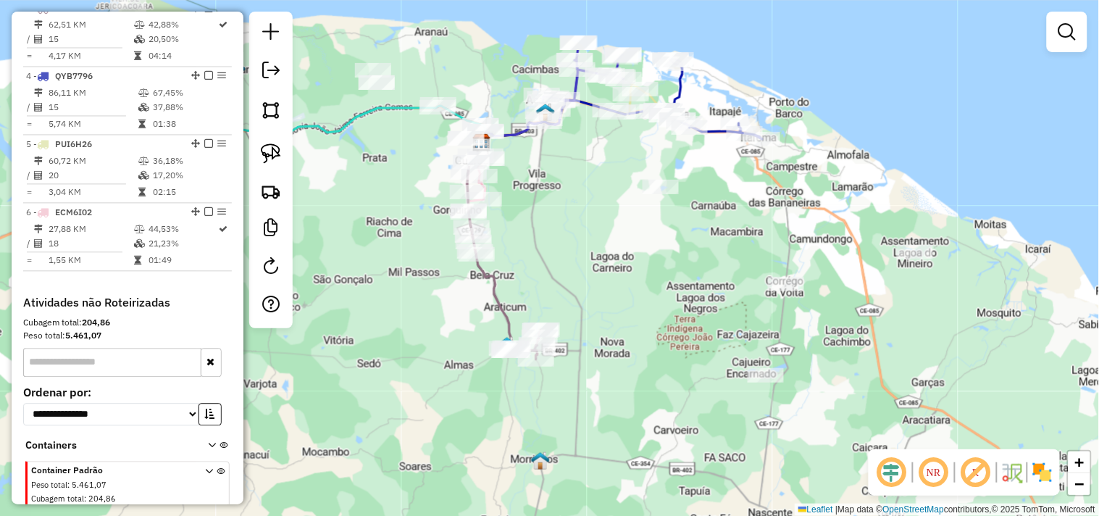
drag, startPoint x: 625, startPoint y: 194, endPoint x: 606, endPoint y: 320, distance: 127.6
click at [606, 320] on div "Janela de atendimento Grade de atendimento Capacidade Transportadoras Veículos …" at bounding box center [549, 258] width 1099 height 516
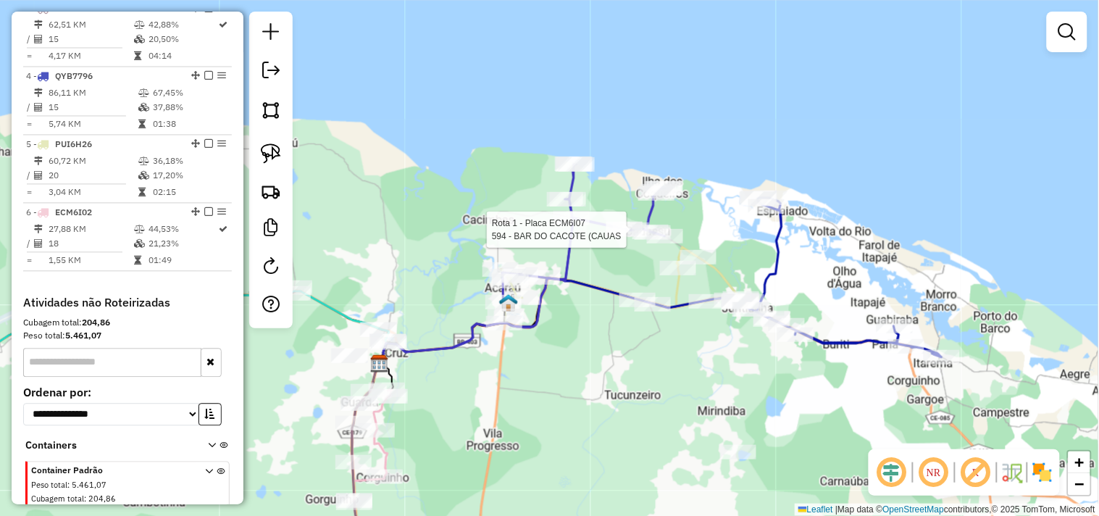
select select "**********"
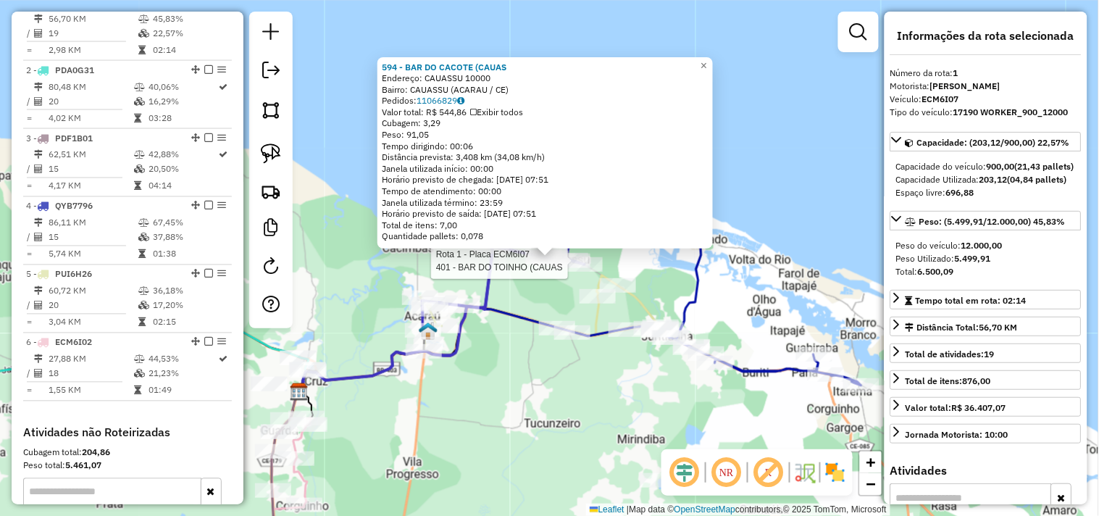
scroll to position [560, 0]
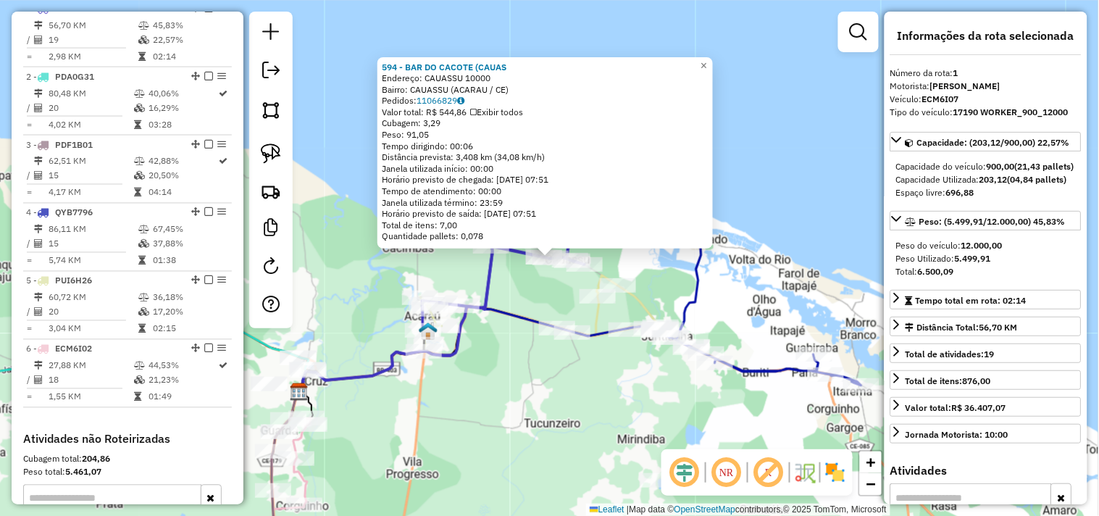
click at [536, 286] on div "594 - [GEOGRAPHIC_DATA] (CAUAS Endereço: CAUASSU 10000 Bairro: CAUASSU ([GEOGRA…" at bounding box center [549, 258] width 1099 height 516
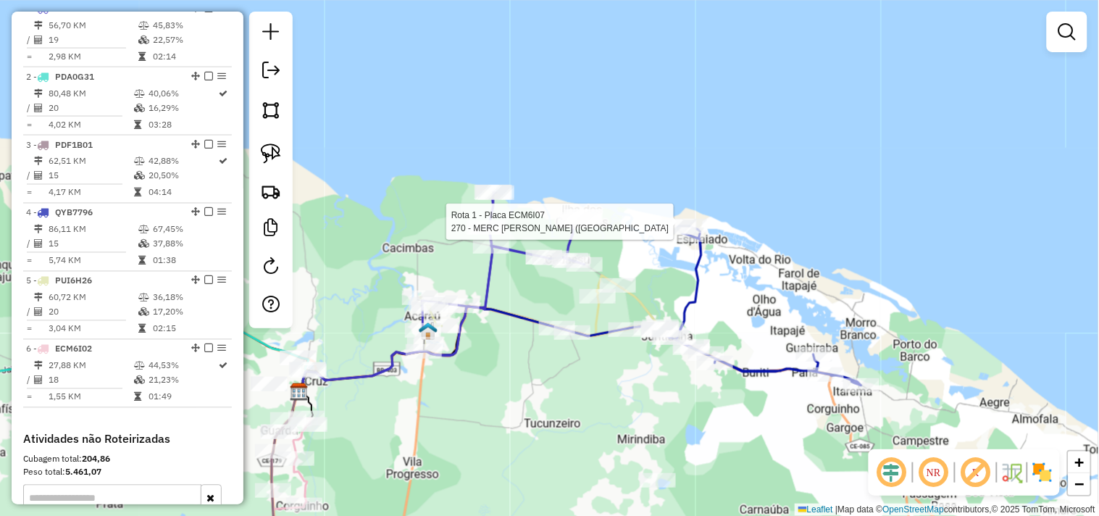
select select "**********"
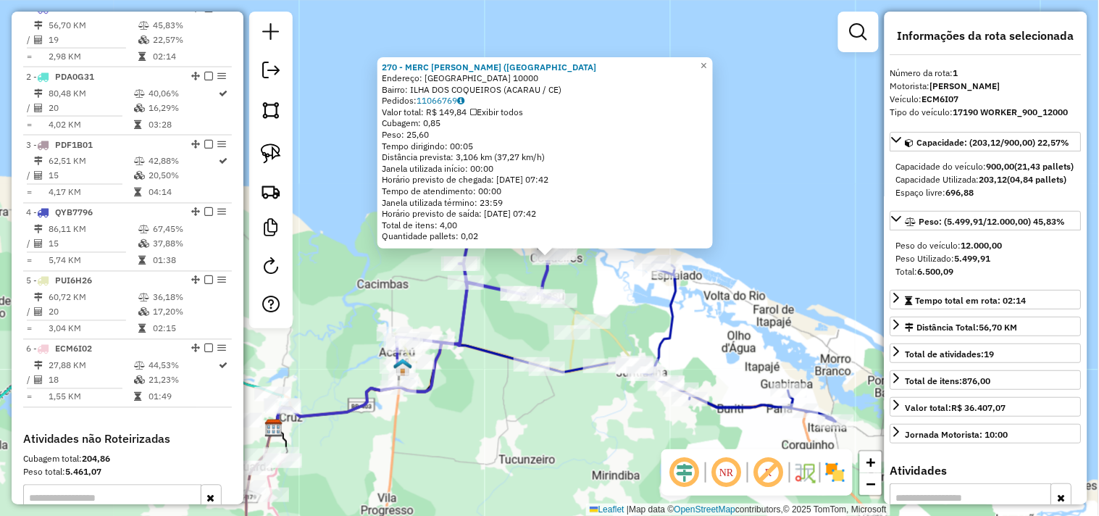
click at [622, 284] on div "270 - MERC [PERSON_NAME] ([GEOGRAPHIC_DATA]: [GEOGRAPHIC_DATA] 10000 Bairro: [G…" at bounding box center [549, 258] width 1099 height 516
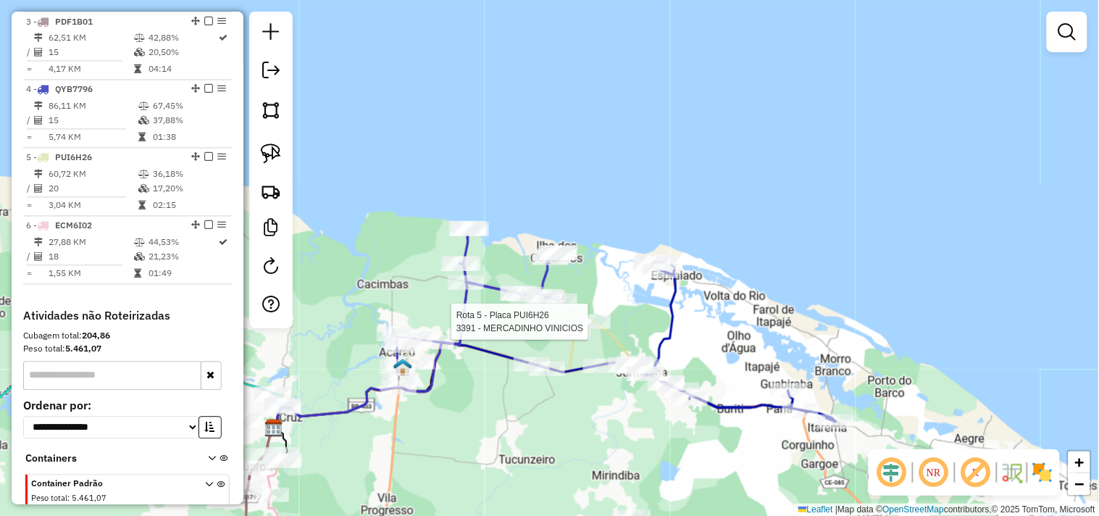
select select "**********"
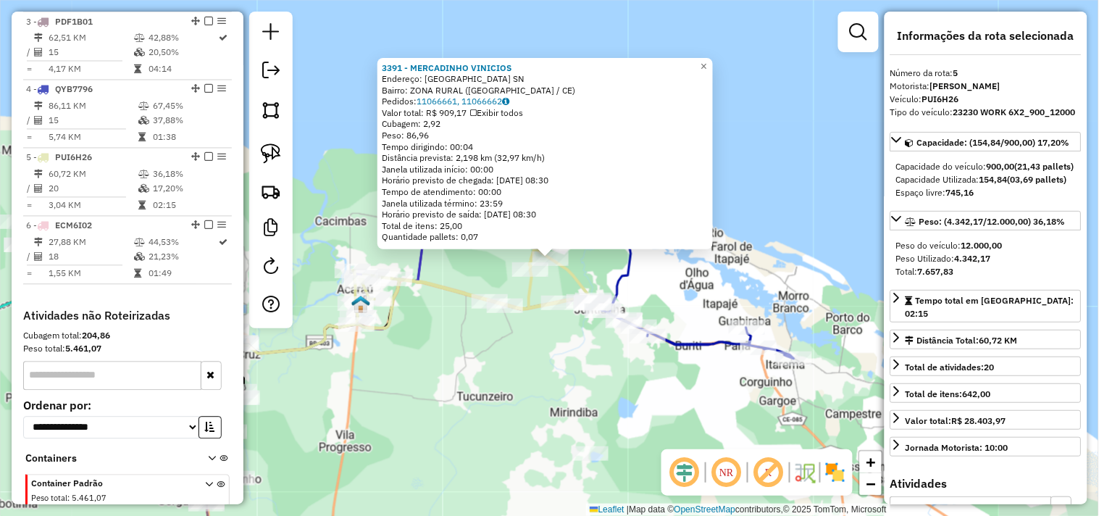
scroll to position [762, 0]
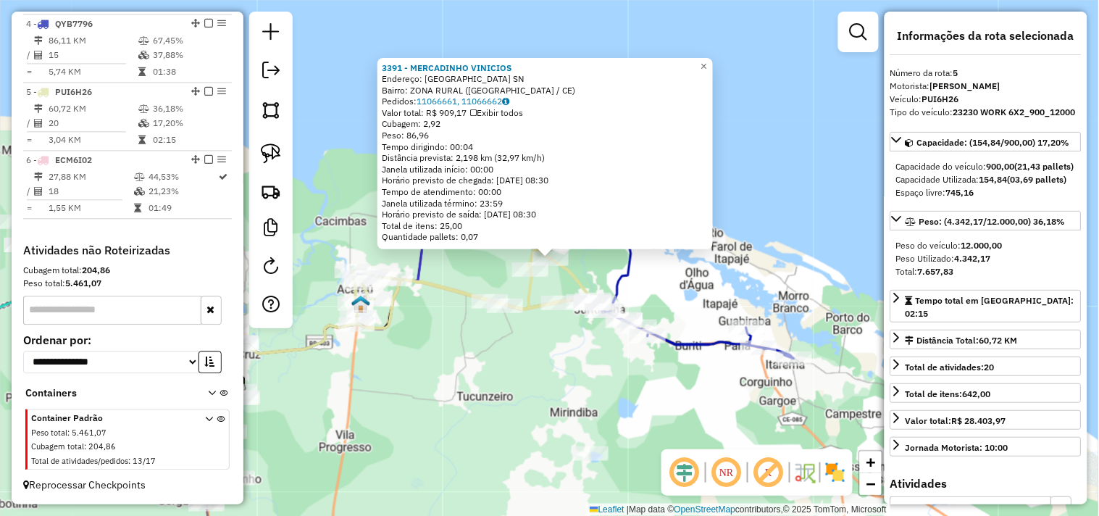
click at [564, 359] on div "3391 - MERCADINHO VINICIOS Endereço: ILHA DO RATO SN Bairro: ZONA RURAL (ACARAU…" at bounding box center [549, 258] width 1099 height 516
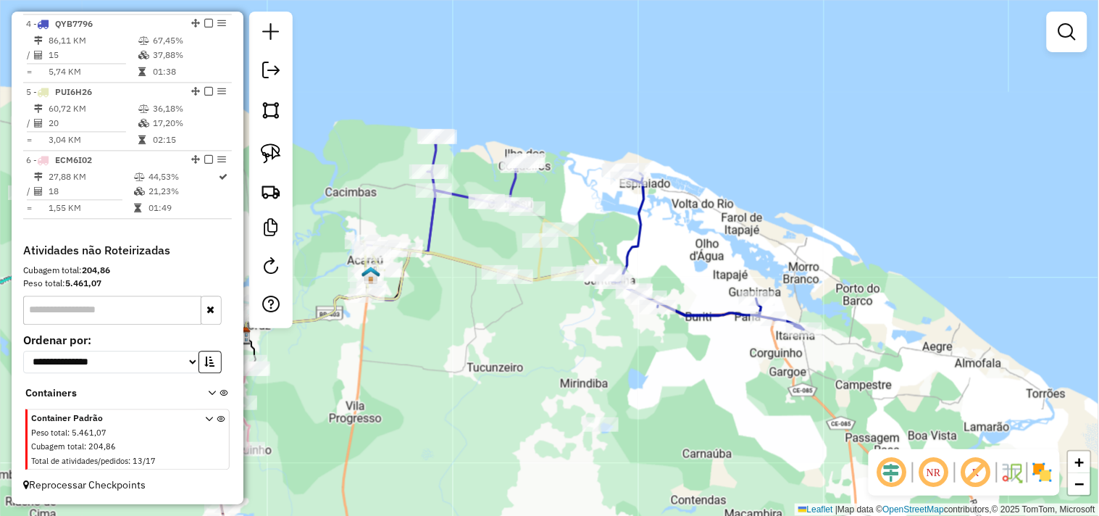
drag, startPoint x: 478, startPoint y: 388, endPoint x: 612, endPoint y: 249, distance: 192.7
click at [610, 252] on div "Janela de atendimento Grade de atendimento Capacidade Transportadoras Veículos …" at bounding box center [549, 258] width 1099 height 516
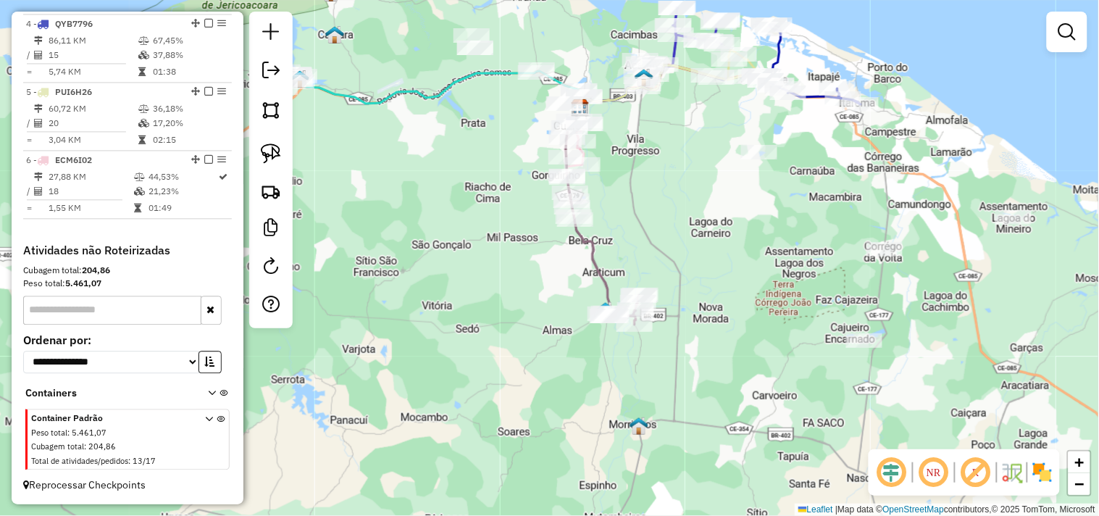
click at [616, 265] on div "Janela de atendimento Grade de atendimento Capacidade Transportadoras Veículos …" at bounding box center [549, 258] width 1099 height 516
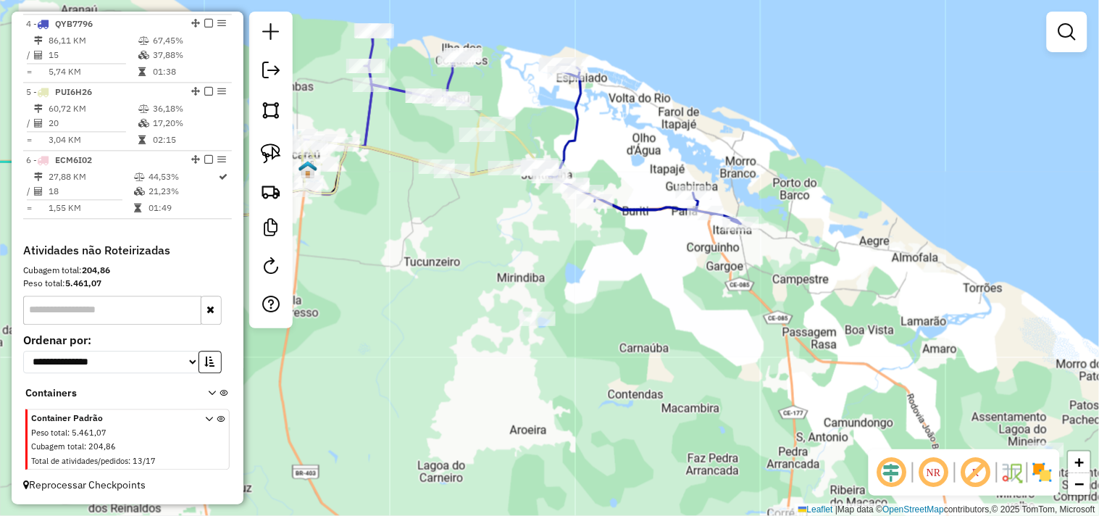
drag, startPoint x: 857, startPoint y: 334, endPoint x: 590, endPoint y: 262, distance: 276.9
click at [590, 262] on div "Janela de atendimento Grade de atendimento Capacidade Transportadoras Veículos …" at bounding box center [549, 258] width 1099 height 516
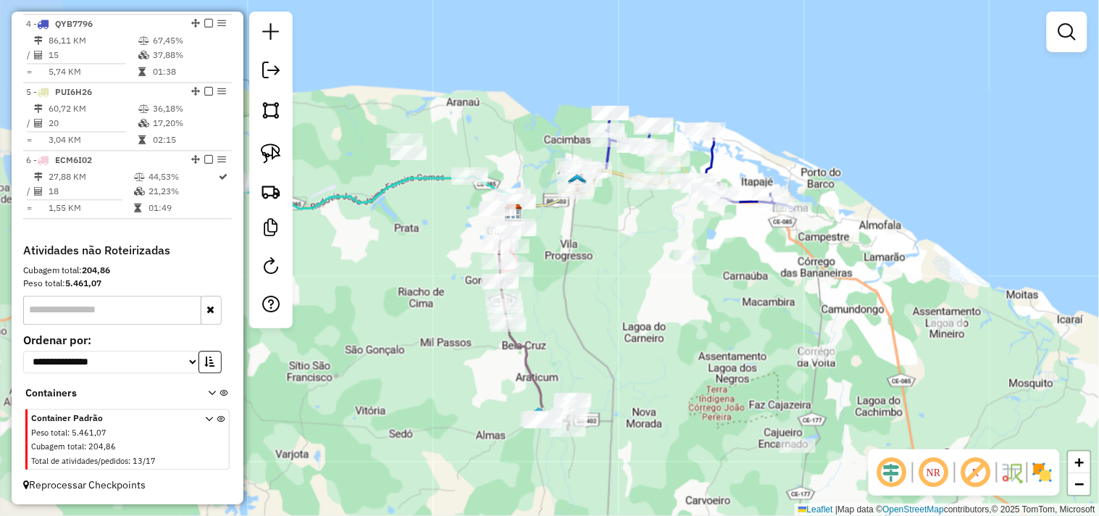
drag, startPoint x: 518, startPoint y: 262, endPoint x: 670, endPoint y: 227, distance: 155.6
click at [664, 234] on div "Janela de atendimento Grade de atendimento Capacidade Transportadoras Veículos …" at bounding box center [549, 258] width 1099 height 516
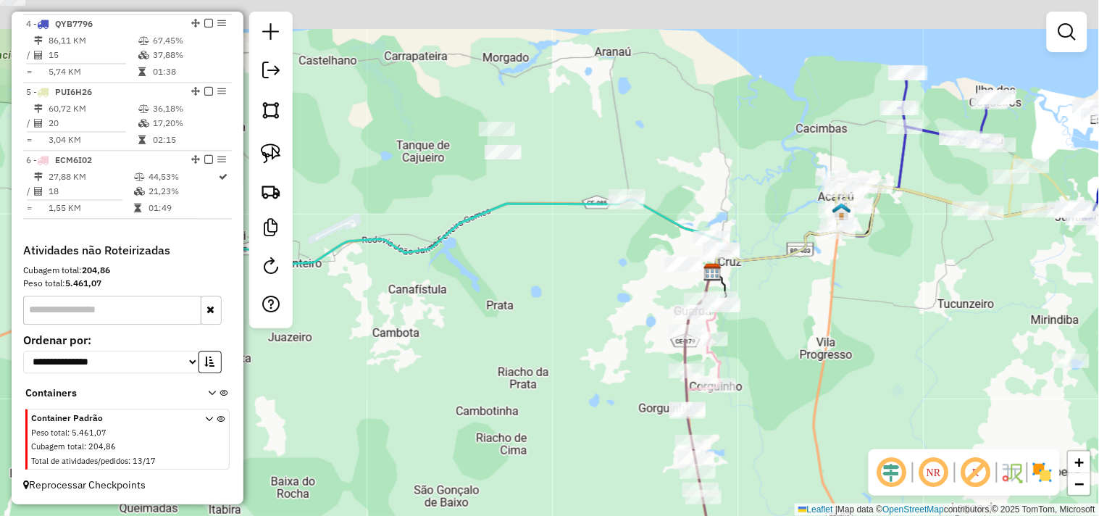
drag, startPoint x: 460, startPoint y: 248, endPoint x: 562, endPoint y: 295, distance: 111.9
click at [562, 295] on div "Janela de atendimento Grade de atendimento Capacidade Transportadoras Veículos …" at bounding box center [549, 258] width 1099 height 516
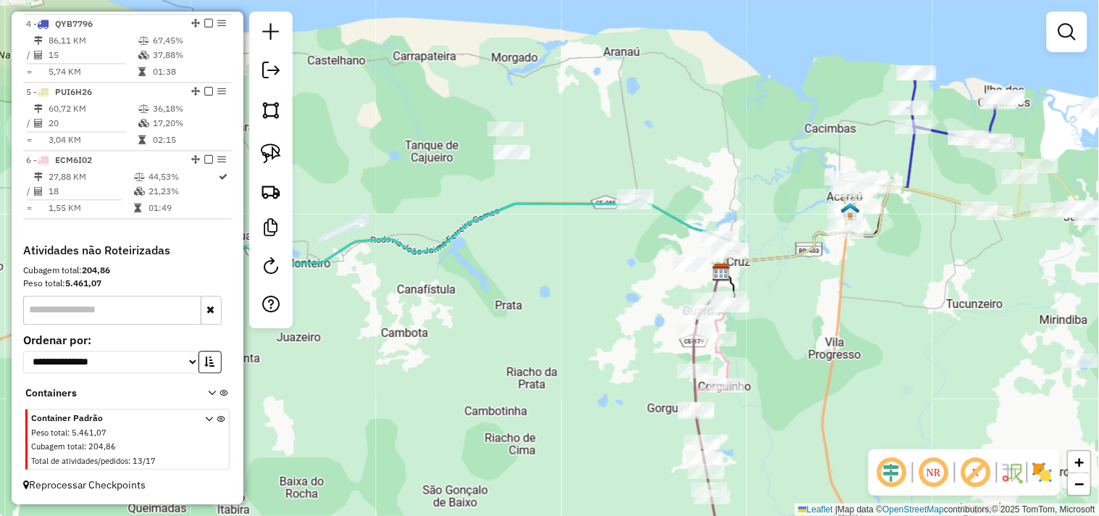
click at [291, 162] on div at bounding box center [270, 170] width 43 height 317
click at [286, 161] on link at bounding box center [271, 154] width 32 height 32
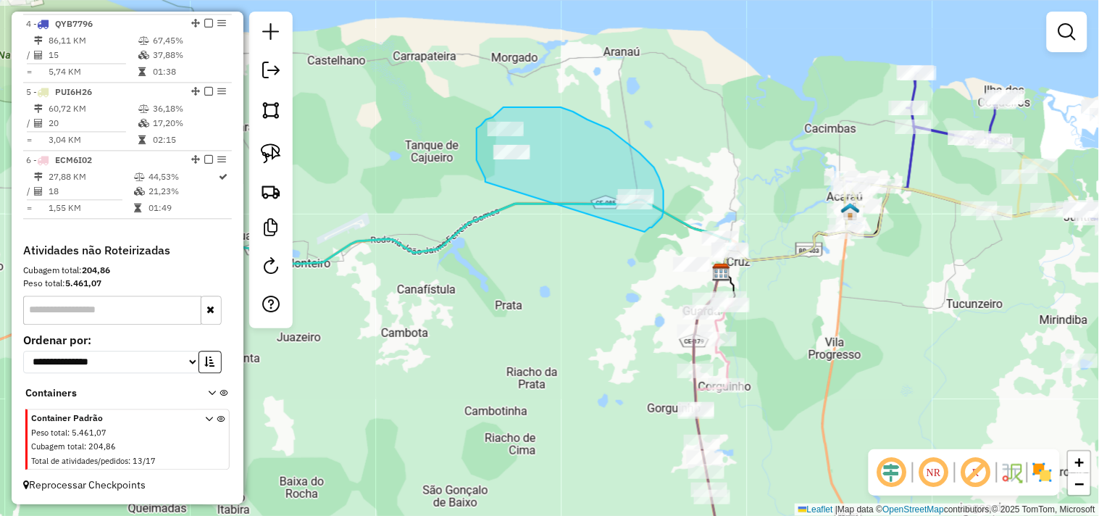
drag, startPoint x: 486, startPoint y: 182, endPoint x: 592, endPoint y: 233, distance: 118.3
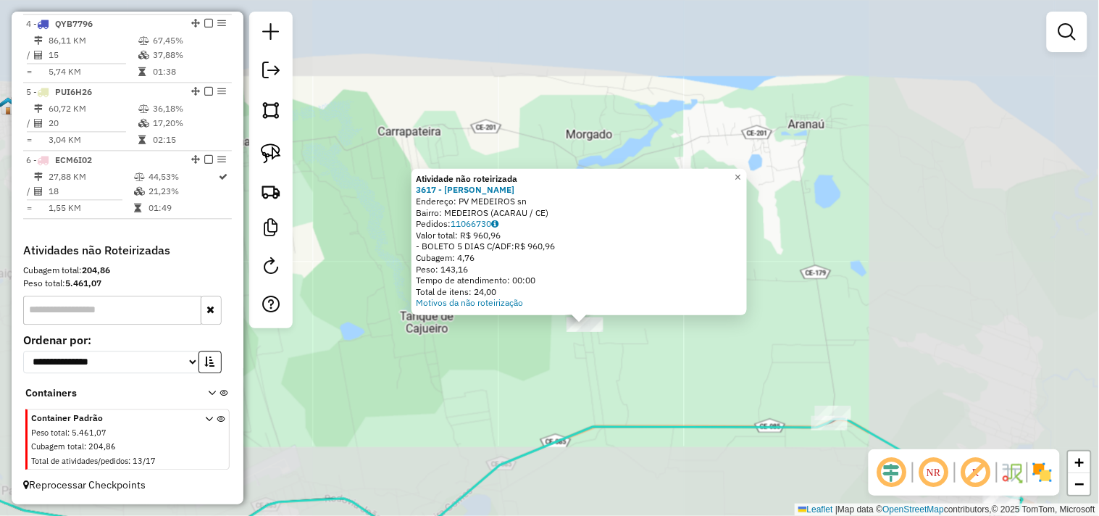
click at [588, 370] on div "Atividade não roteirizada 3617 - MERCADINHO SaO FRANC Endereço: PV MEDEIROS sn …" at bounding box center [549, 258] width 1099 height 516
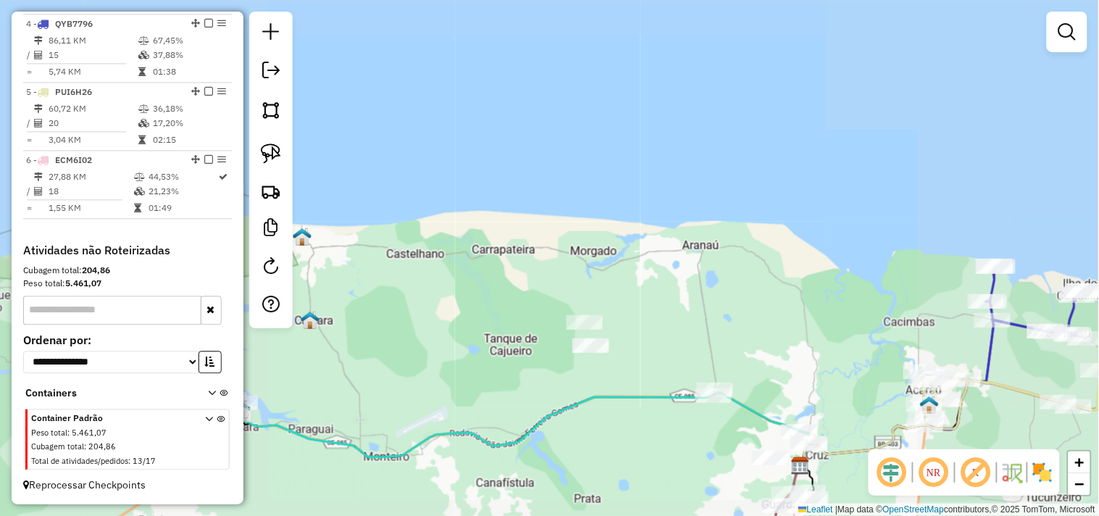
drag, startPoint x: 620, startPoint y: 431, endPoint x: 567, endPoint y: 324, distance: 119.3
click at [567, 326] on div "Janela de atendimento Grade de atendimento Capacidade Transportadoras Veículos …" at bounding box center [549, 258] width 1099 height 516
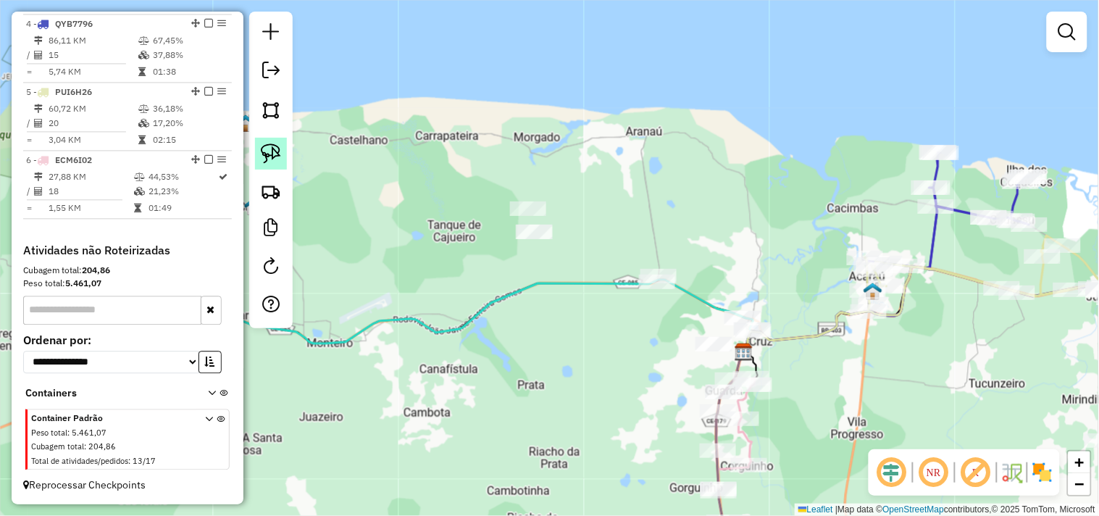
click at [279, 164] on img at bounding box center [271, 153] width 20 height 20
drag, startPoint x: 632, startPoint y: 251, endPoint x: 642, endPoint y: 300, distance: 49.6
click at [287, 160] on div at bounding box center [270, 170] width 43 height 317
click at [276, 157] on img at bounding box center [271, 153] width 20 height 20
drag, startPoint x: 519, startPoint y: 179, endPoint x: 459, endPoint y: 228, distance: 77.3
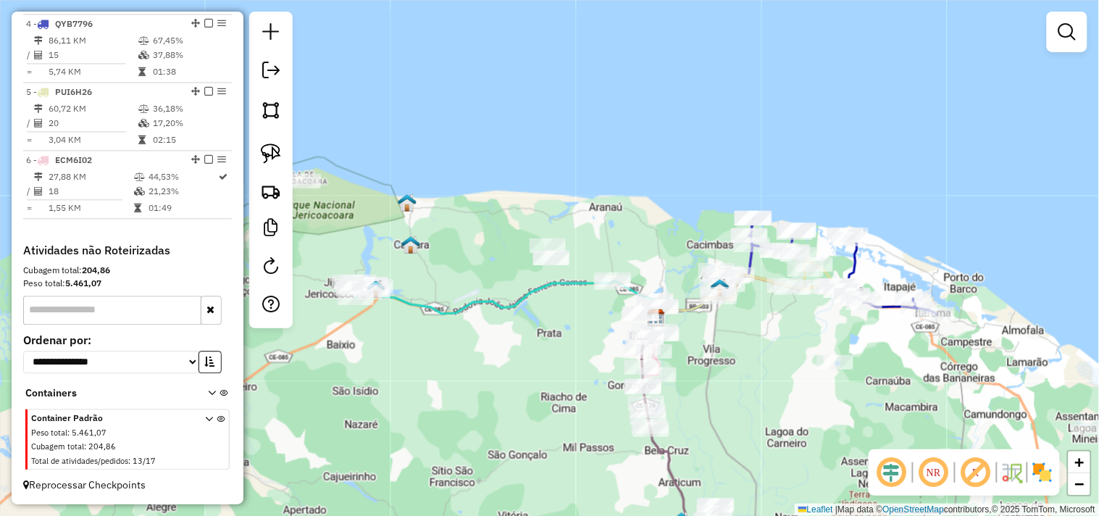
drag, startPoint x: 528, startPoint y: 333, endPoint x: 549, endPoint y: 324, distance: 23.0
click at [549, 324] on div "Janela de atendimento Grade de atendimento Capacidade Transportadoras Veículos …" at bounding box center [549, 258] width 1099 height 516
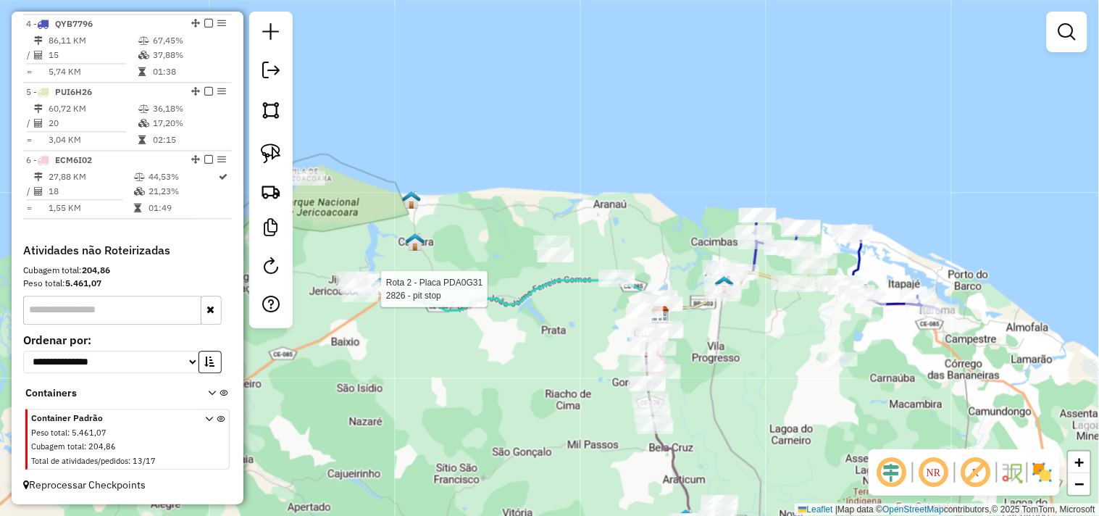
select select "**********"
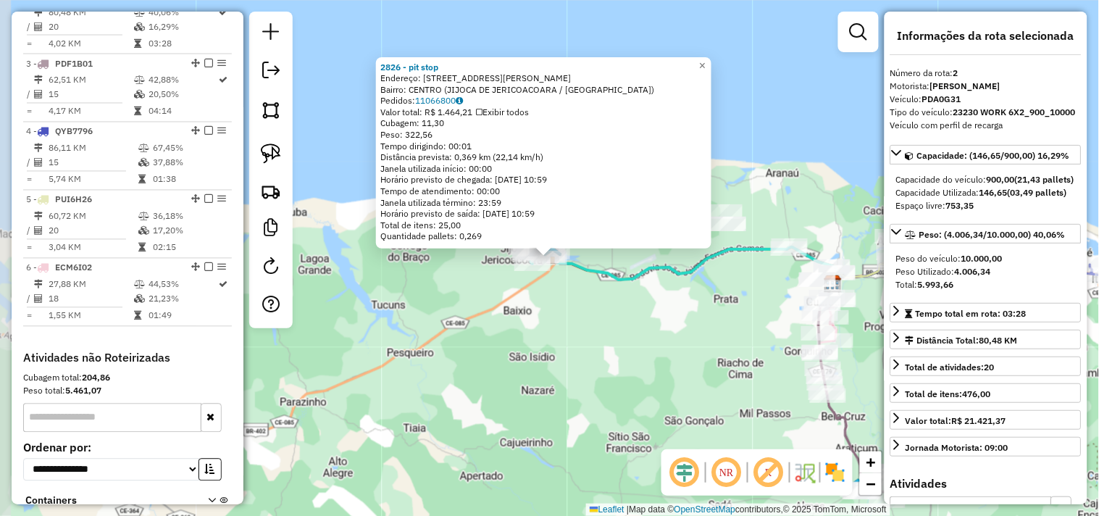
scroll to position [628, 0]
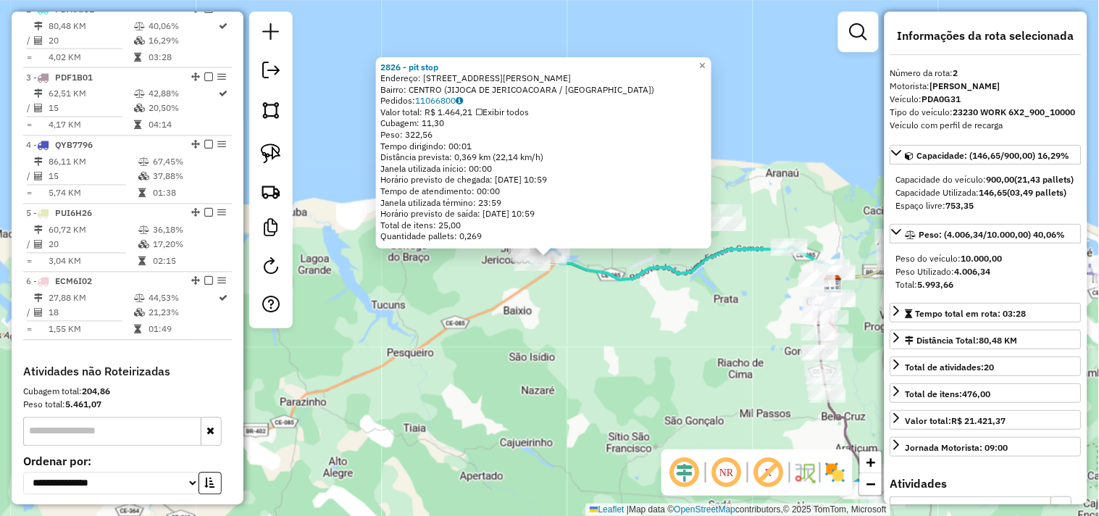
click at [604, 320] on div "2826 - pit stop Endereço: [STREET_ADDRESS][PERSON_NAME] Bairro: CENTRO (JIJOCA …" at bounding box center [549, 258] width 1099 height 516
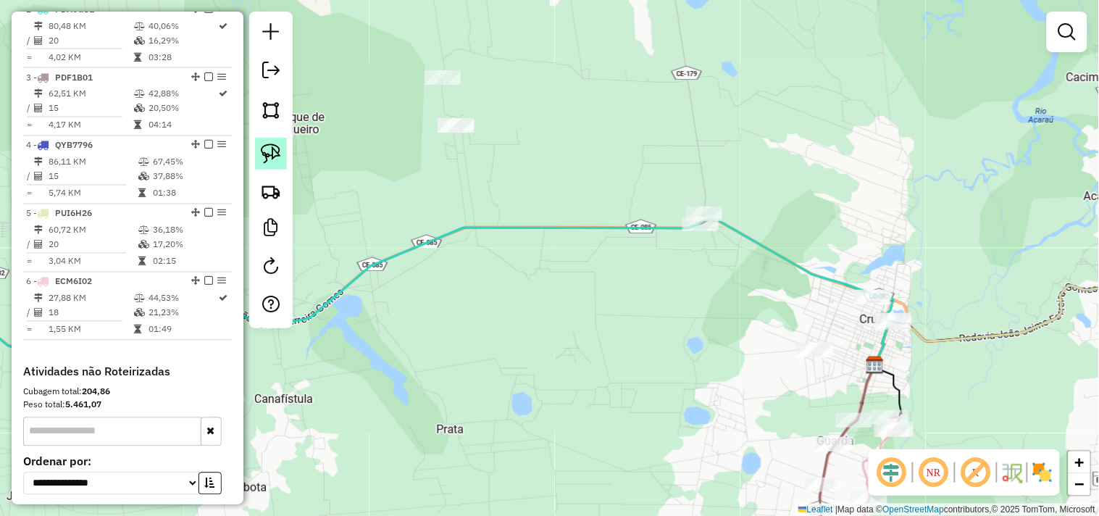
click at [272, 154] on img at bounding box center [271, 153] width 20 height 20
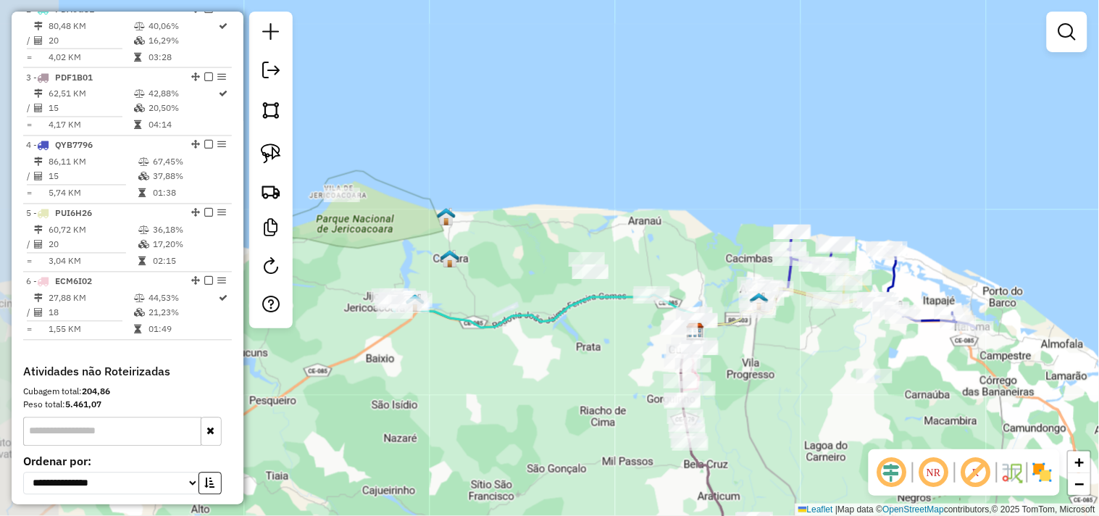
drag, startPoint x: 478, startPoint y: 384, endPoint x: 542, endPoint y: 370, distance: 65.2
click at [544, 372] on div "Janela de atendimento Grade de atendimento Capacidade Transportadoras Veículos …" at bounding box center [549, 258] width 1099 height 516
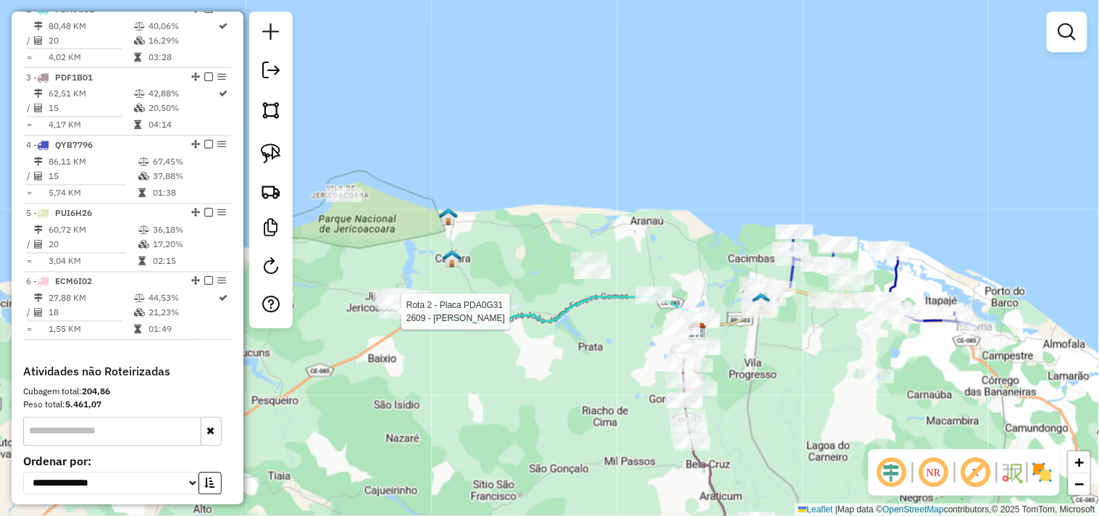
select select "**********"
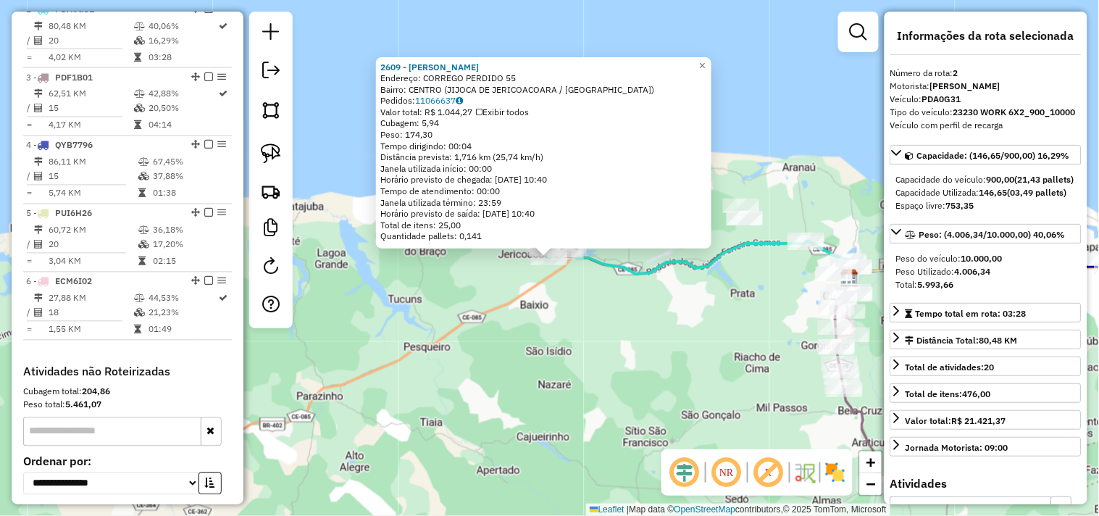
click at [624, 351] on div "2609 - [PERSON_NAME]: CORREGO PERDIDO 55 Bairro: [GEOGRAPHIC_DATA] (JIJOCA DE J…" at bounding box center [549, 258] width 1099 height 516
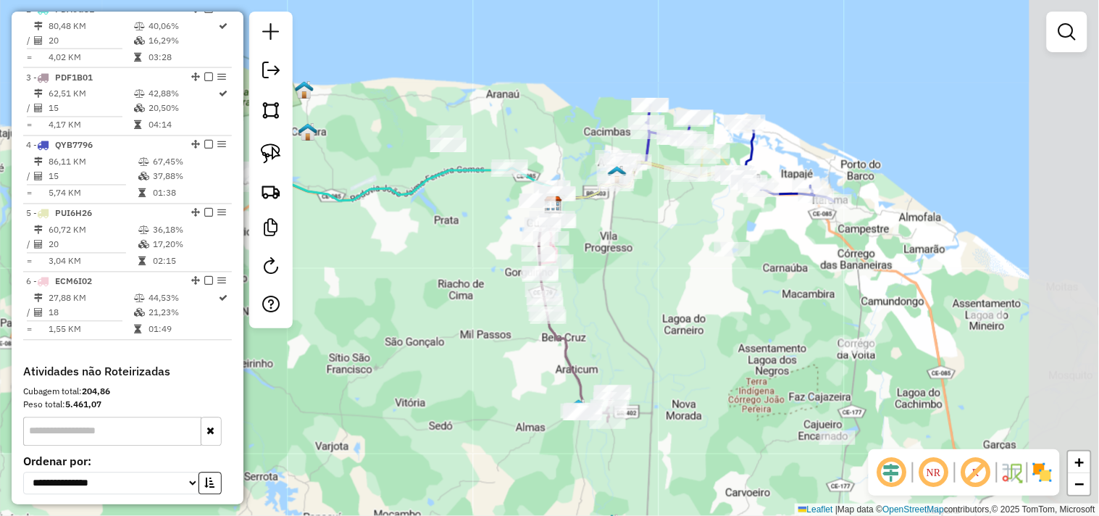
drag, startPoint x: 741, startPoint y: 342, endPoint x: 443, endPoint y: 267, distance: 307.9
click at [443, 267] on div "Janela de atendimento Grade de atendimento Capacidade Transportadoras Veículos …" at bounding box center [549, 258] width 1099 height 516
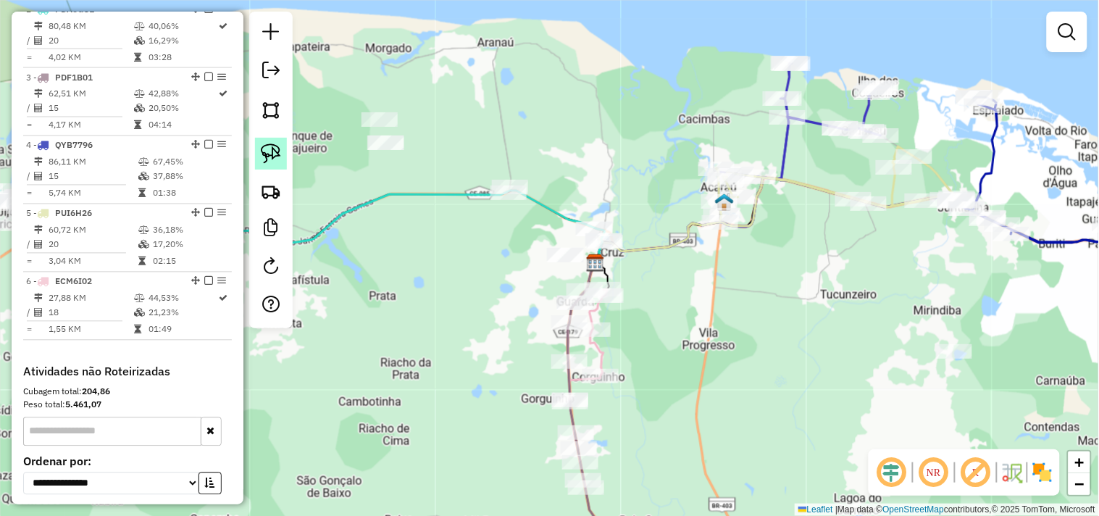
click at [272, 153] on img at bounding box center [271, 153] width 20 height 20
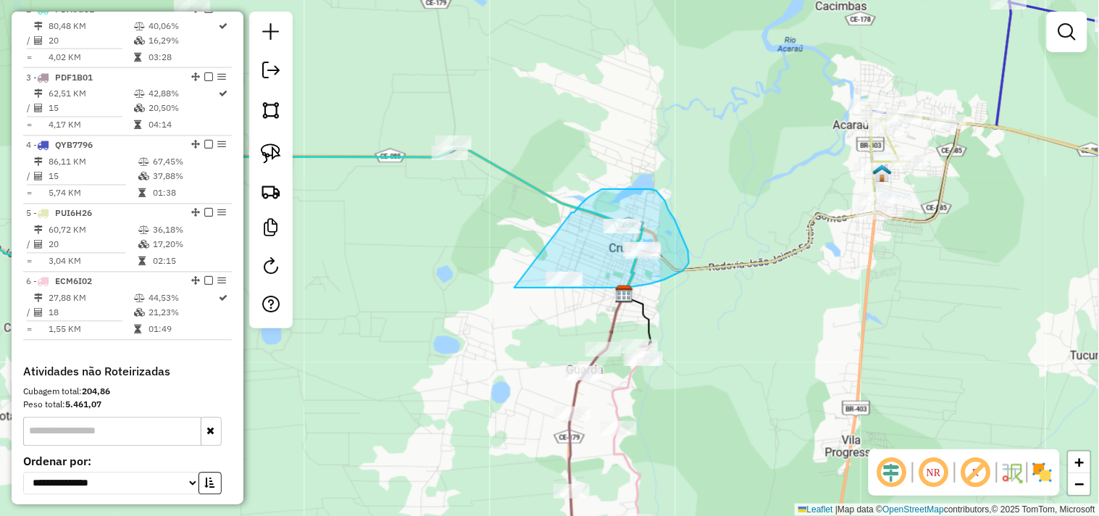
drag, startPoint x: 571, startPoint y: 214, endPoint x: 515, endPoint y: 288, distance: 93.1
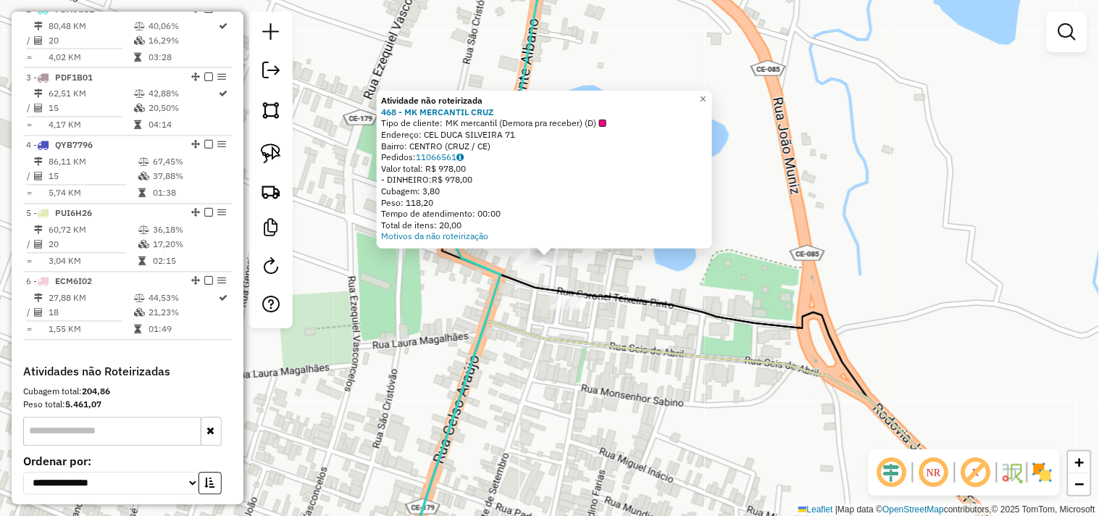
click at [565, 395] on div "Atividade não roteirizada 468 - MK MERCANTIL CRUZ Tipo de cliente: MK mercantil…" at bounding box center [549, 258] width 1099 height 516
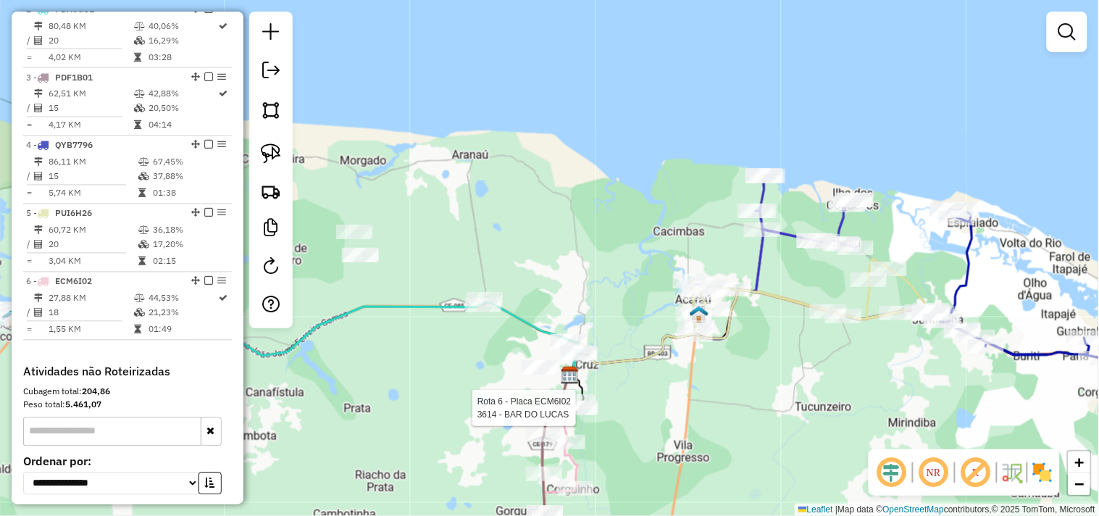
select select "**********"
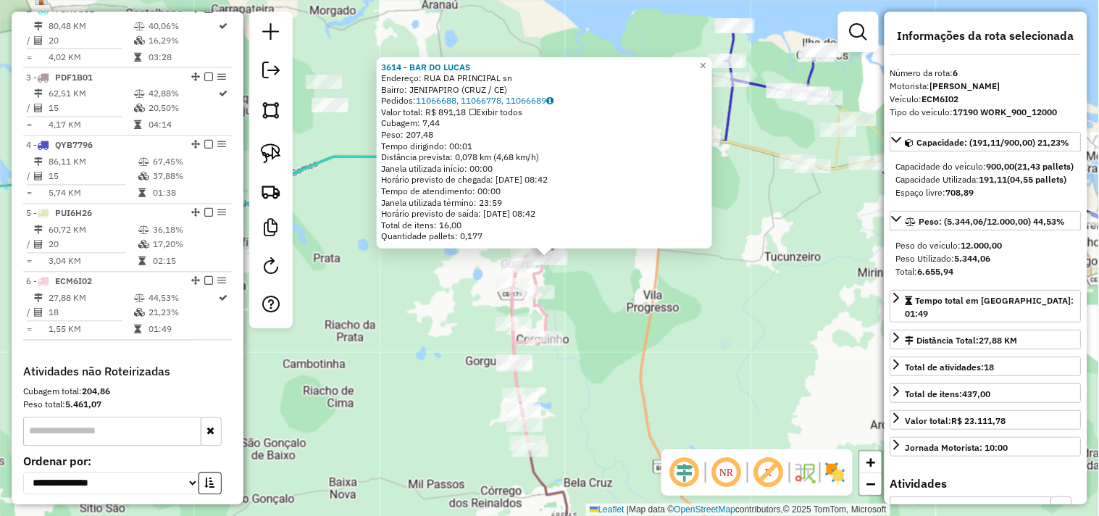
scroll to position [762, 0]
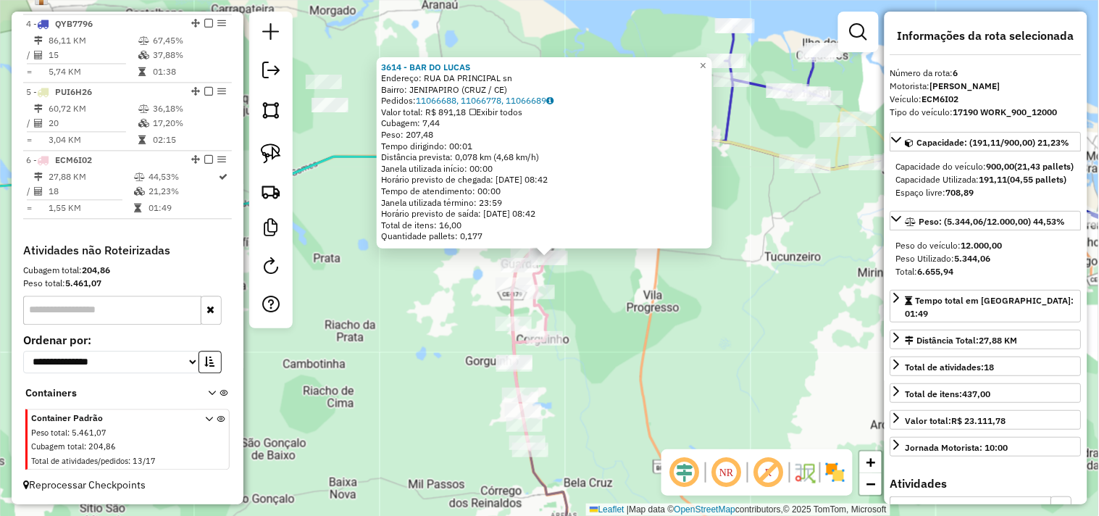
click at [602, 328] on div "3614 - BAR DO LUCAS Endereço: RUA DA PRINCIPAL sn Bairro: JENIPAPIRO (CRUZ / CE…" at bounding box center [549, 258] width 1099 height 516
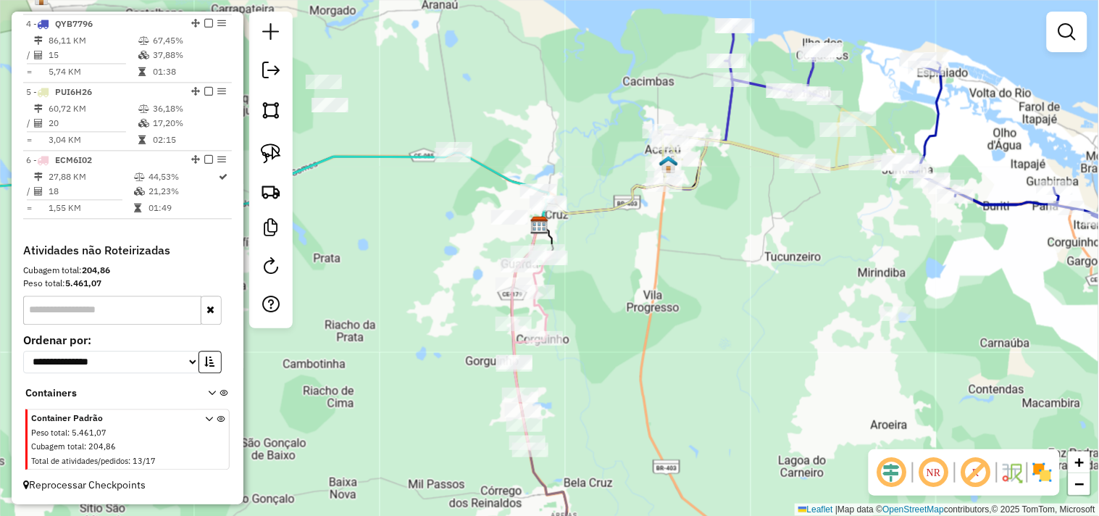
drag, startPoint x: 618, startPoint y: 359, endPoint x: 569, endPoint y: 240, distance: 129.3
click at [589, 276] on div "Janela de atendimento Grade de atendimento Capacidade Transportadoras Veículos …" at bounding box center [549, 258] width 1099 height 516
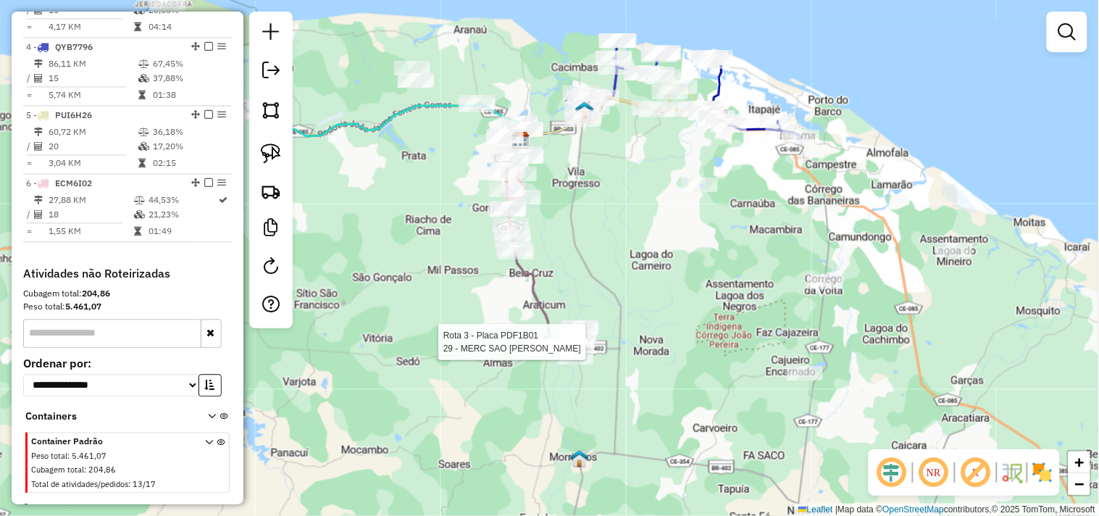
select select "**********"
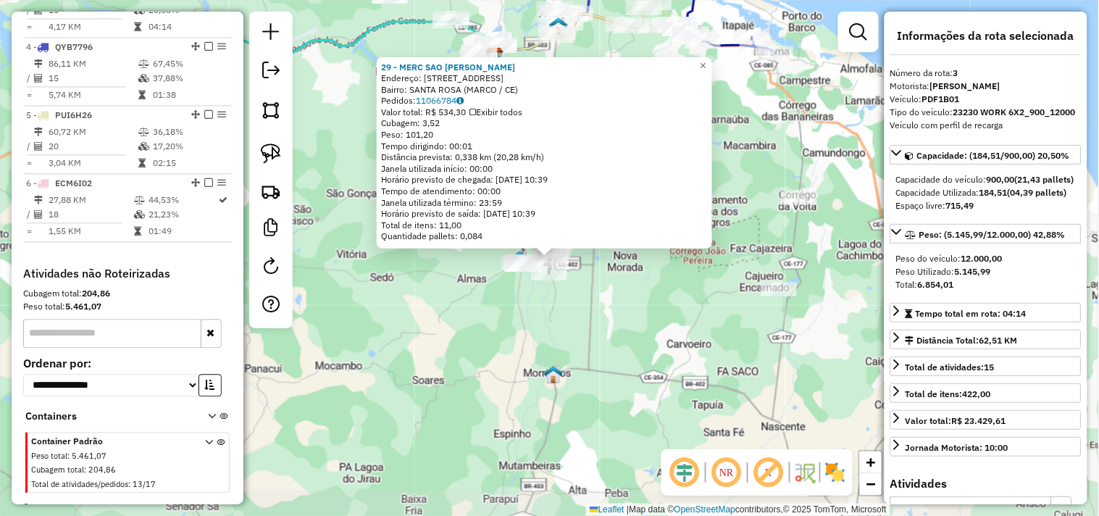
scroll to position [696, 0]
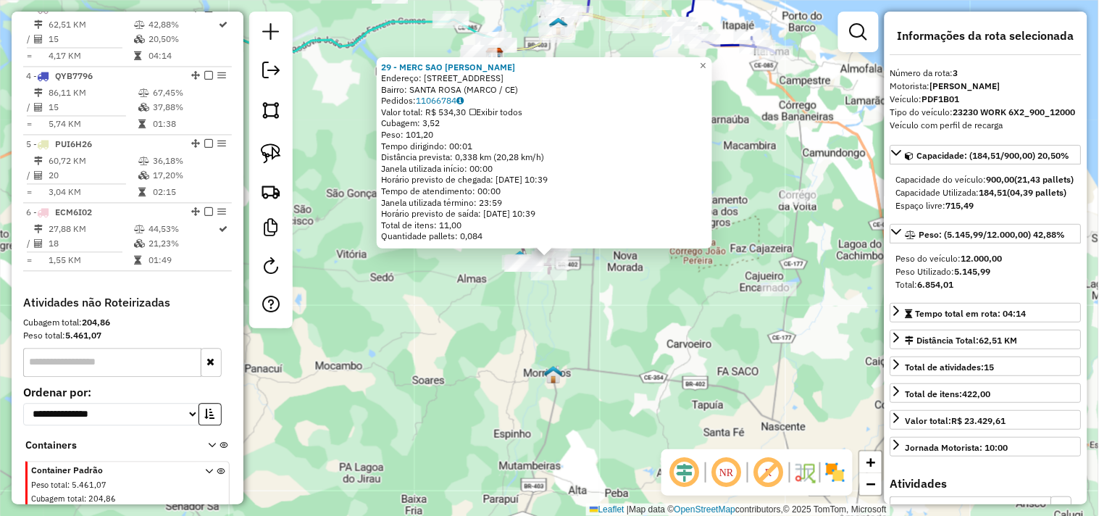
click at [620, 336] on div "29 - MERC SAO MANUEL ROZ Endereço: R POV.SANTA ROSA 2 Bairro: SANTA ROSA (MARCO…" at bounding box center [549, 258] width 1099 height 516
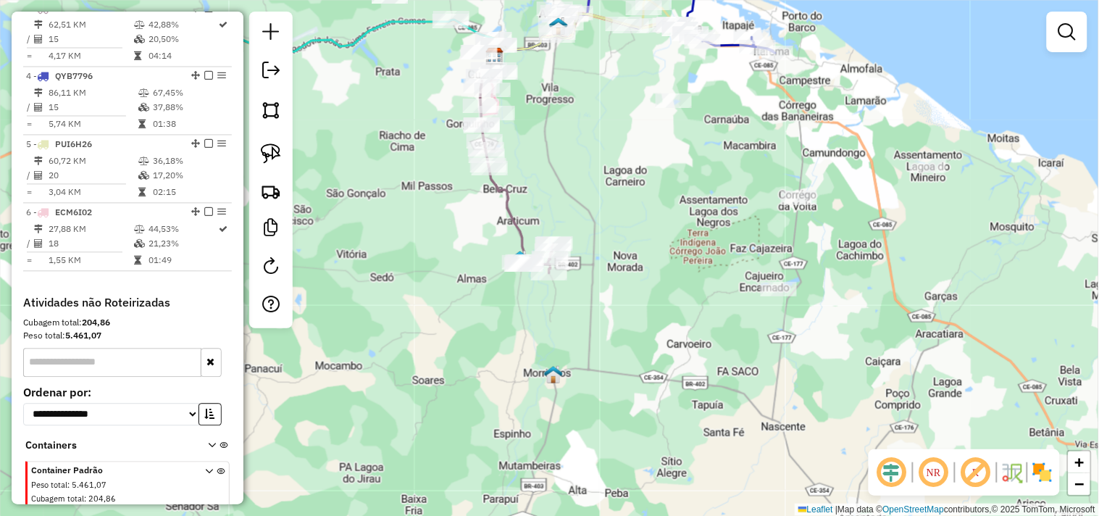
drag, startPoint x: 616, startPoint y: 233, endPoint x: 673, endPoint y: 400, distance: 176.7
click at [673, 400] on div "Janela de atendimento Grade de atendimento Capacidade Transportadoras Veículos …" at bounding box center [549, 258] width 1099 height 516
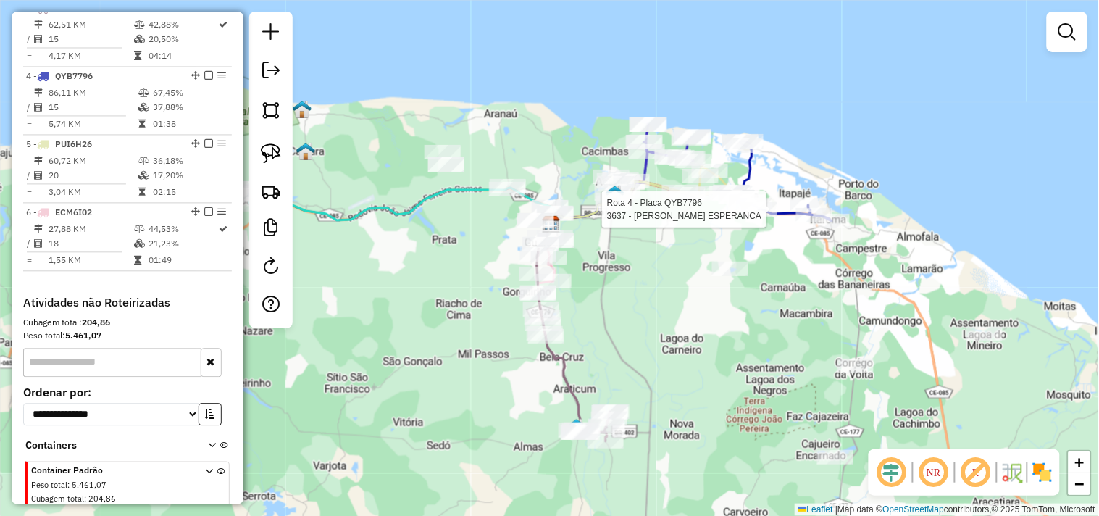
click at [749, 217] on div at bounding box center [759, 209] width 36 height 14
select select "**********"
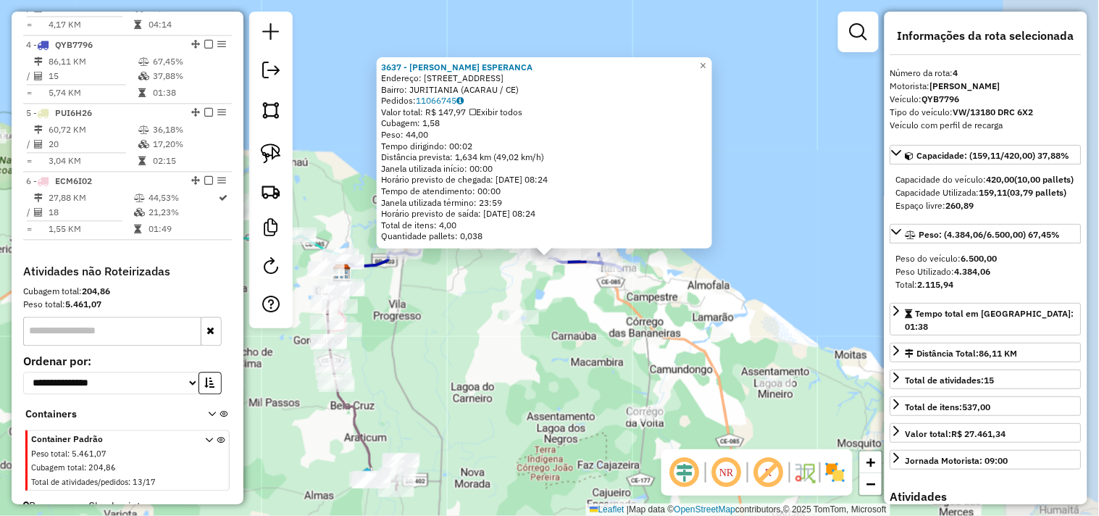
scroll to position [762, 0]
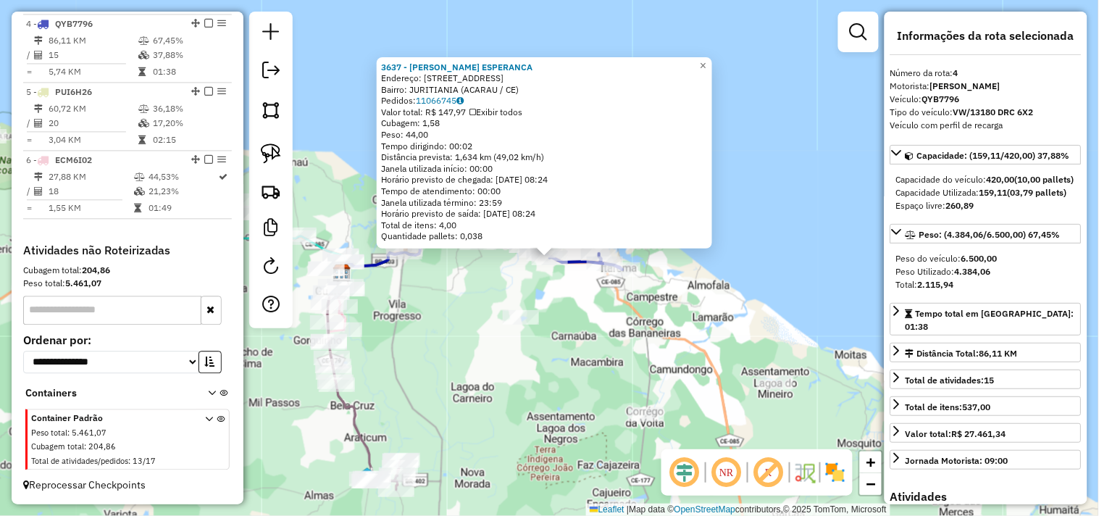
click at [607, 345] on div "3637 - MERCADINHO ESPERANCA Endereço: ESTRADA BURITI 43 Bairro: JURITIANIA (ACA…" at bounding box center [549, 258] width 1099 height 516
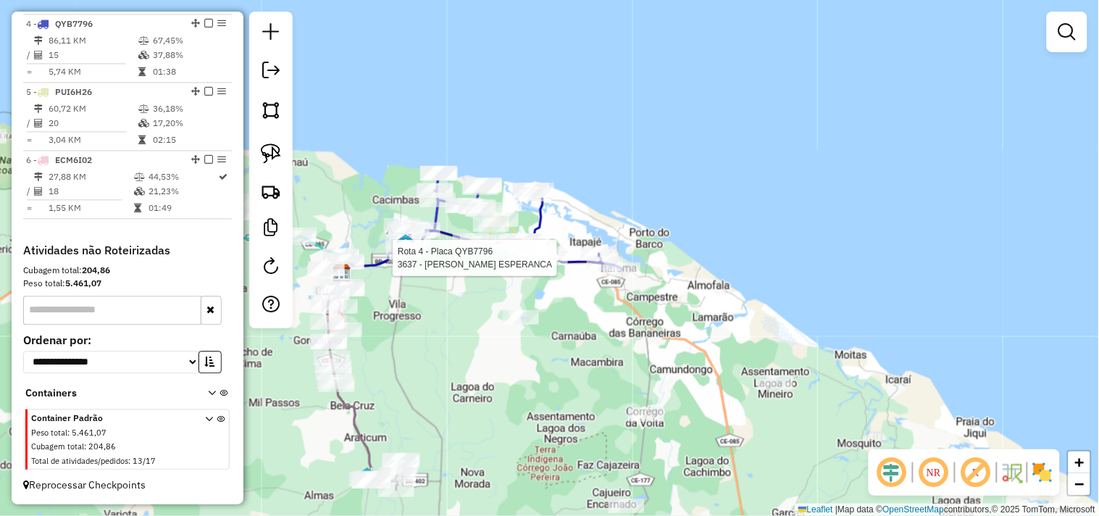
select select "**********"
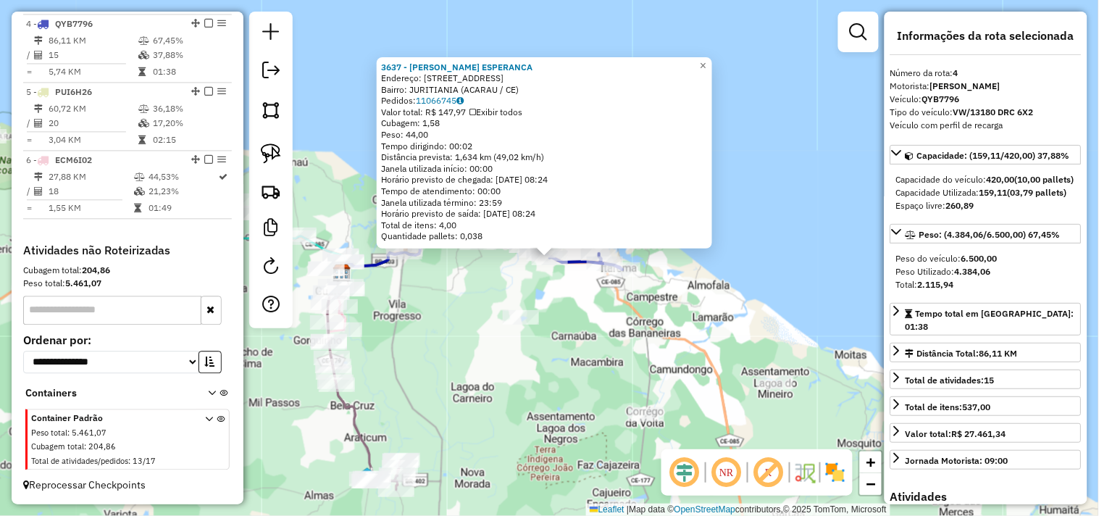
click at [590, 313] on div "3637 - MERCADINHO ESPERANCA Endereço: ESTRADA BURITI 43 Bairro: JURITIANIA (ACA…" at bounding box center [549, 258] width 1099 height 516
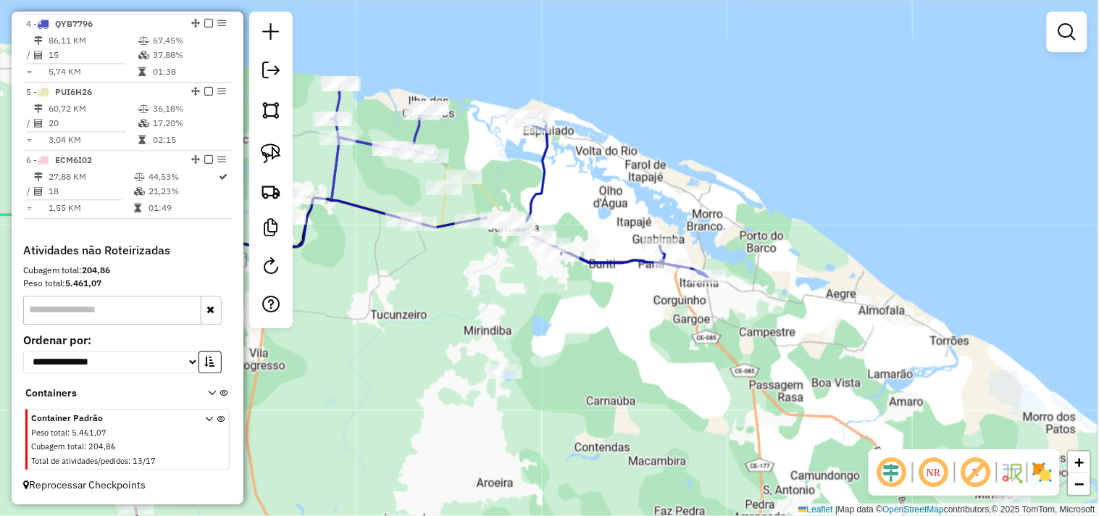
click at [532, 310] on div "Janela de atendimento Grade de atendimento Capacidade Transportadoras Veículos …" at bounding box center [549, 258] width 1099 height 516
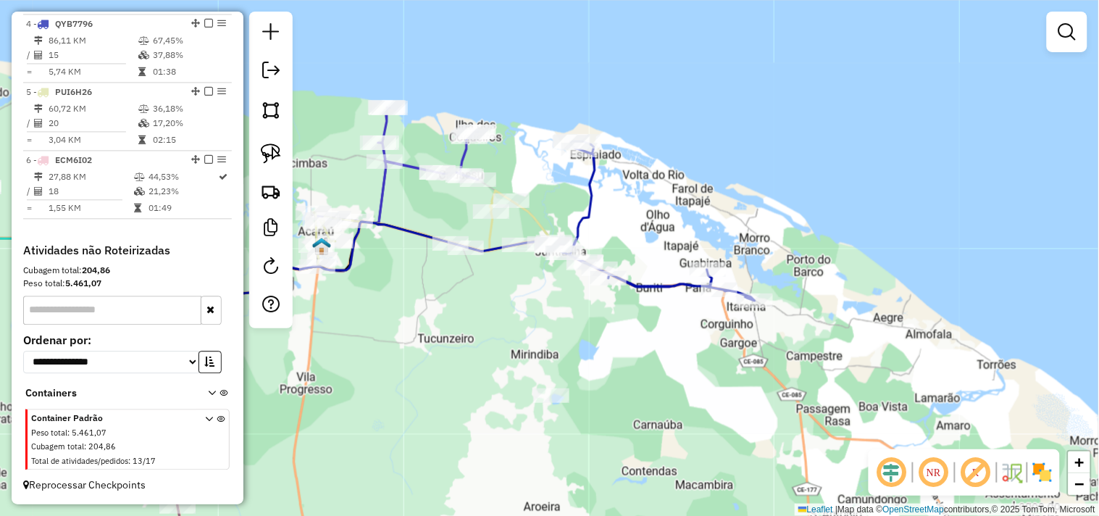
drag, startPoint x: 490, startPoint y: 330, endPoint x: 525, endPoint y: 326, distance: 35.0
click at [507, 330] on div "Janela de atendimento Grade de atendimento Capacidade Transportadoras Veículos …" at bounding box center [549, 258] width 1099 height 516
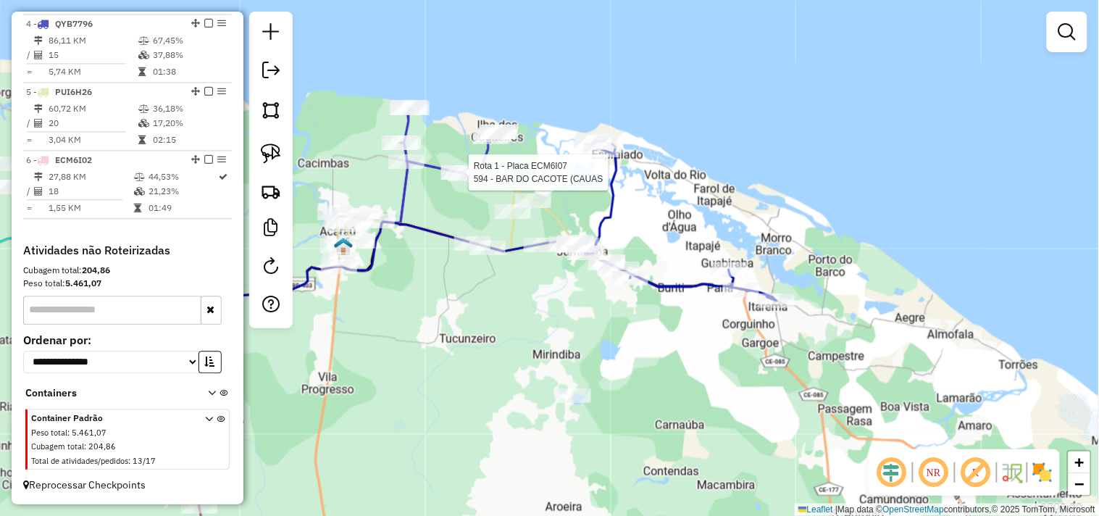
click at [455, 181] on div at bounding box center [466, 174] width 36 height 14
select select "**********"
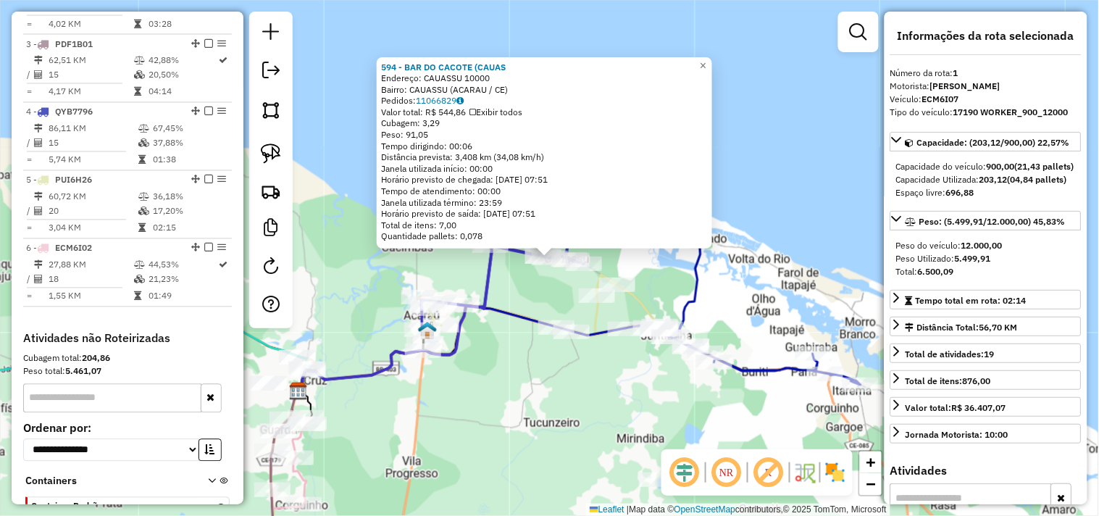
scroll to position [560, 0]
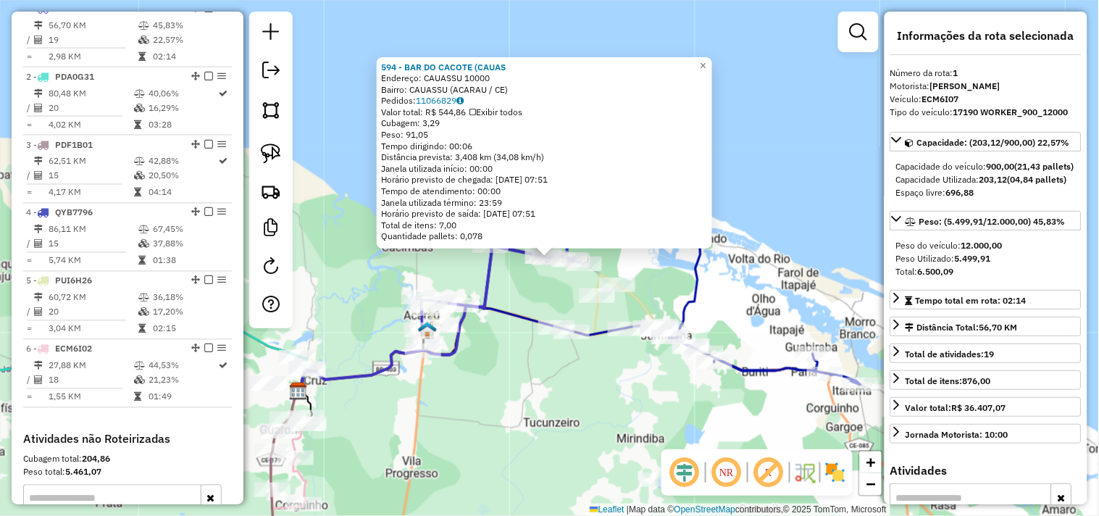
click at [541, 292] on div "594 - [GEOGRAPHIC_DATA] (CAUAS Endereço: CAUASSU 10000 Bairro: CAUASSU ([GEOGRA…" at bounding box center [549, 258] width 1099 height 516
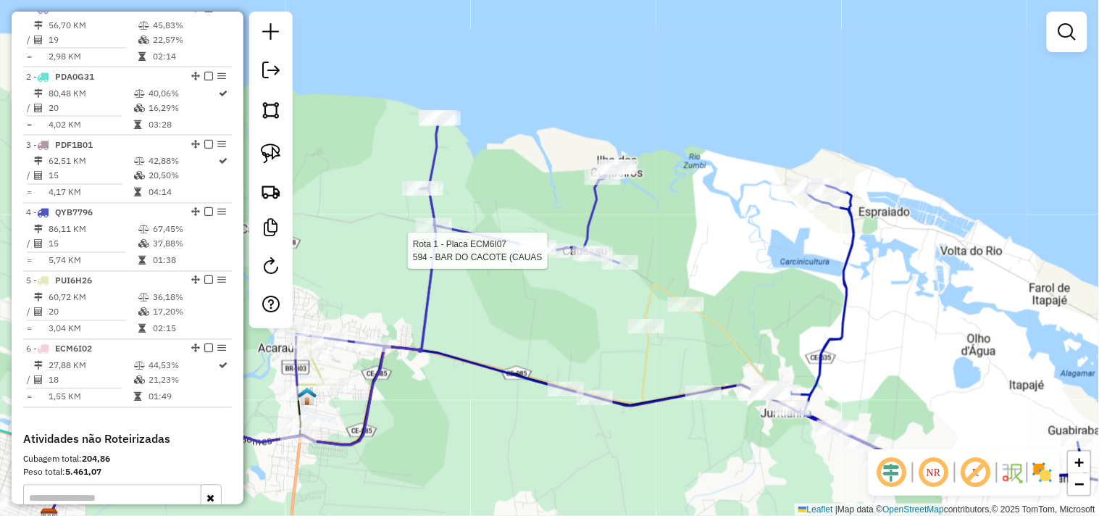
select select "**********"
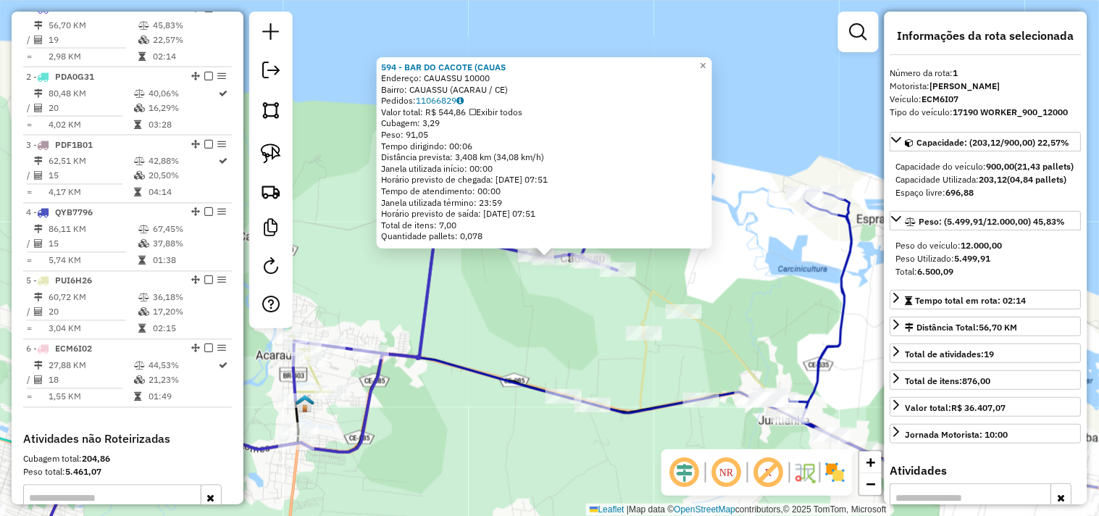
click at [553, 308] on div "594 - [GEOGRAPHIC_DATA] (CAUAS Endereço: CAUASSU 10000 Bairro: CAUASSU ([GEOGRA…" at bounding box center [549, 258] width 1099 height 516
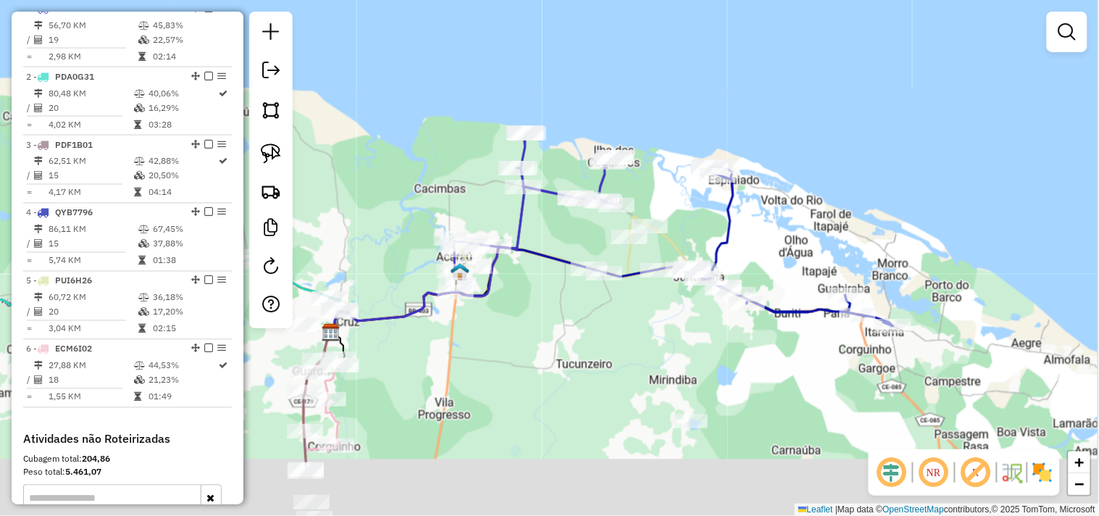
drag, startPoint x: 512, startPoint y: 451, endPoint x: 600, endPoint y: 263, distance: 207.5
click at [583, 301] on div "Janela de atendimento Grade de atendimento Capacidade Transportadoras Veículos …" at bounding box center [549, 258] width 1099 height 516
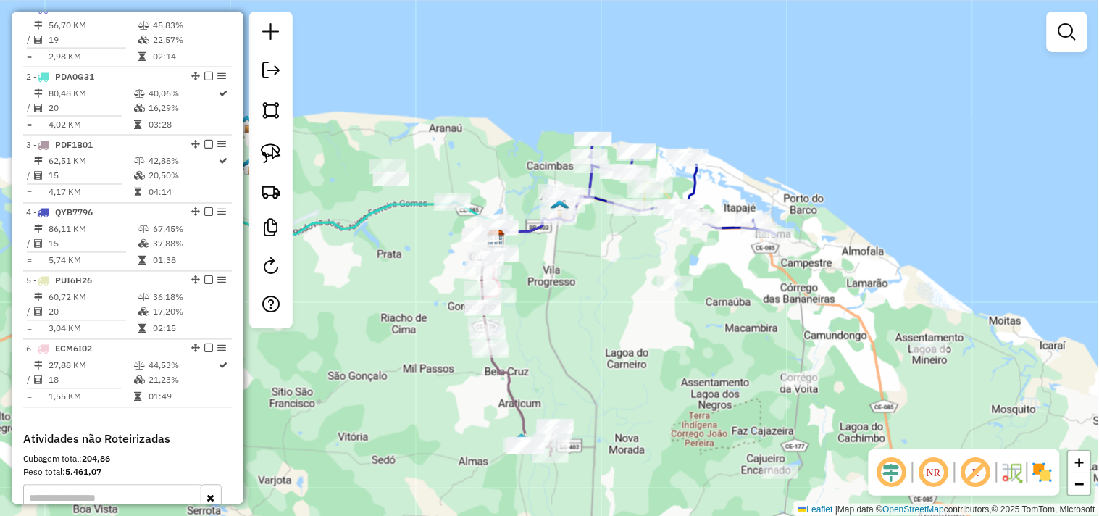
drag, startPoint x: 580, startPoint y: 336, endPoint x: 599, endPoint y: 301, distance: 40.2
click at [592, 315] on div "Janela de atendimento Grade de atendimento Capacidade Transportadoras Veículos …" at bounding box center [549, 258] width 1099 height 516
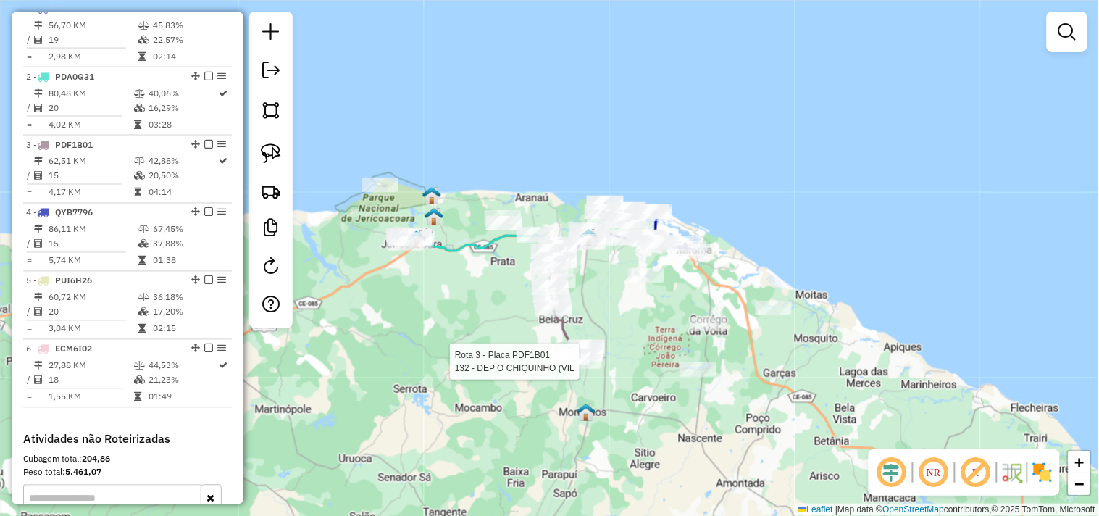
select select "**********"
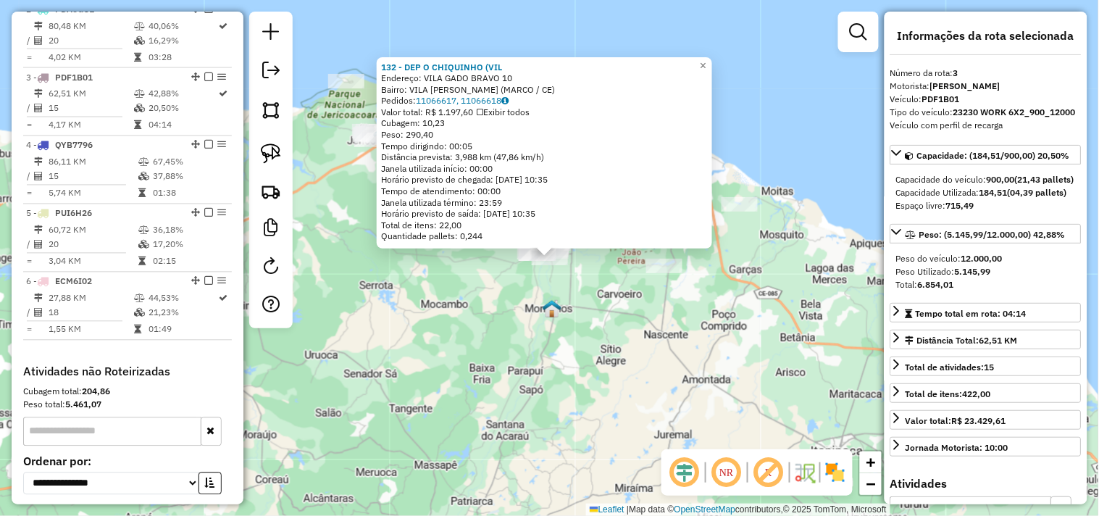
scroll to position [696, 0]
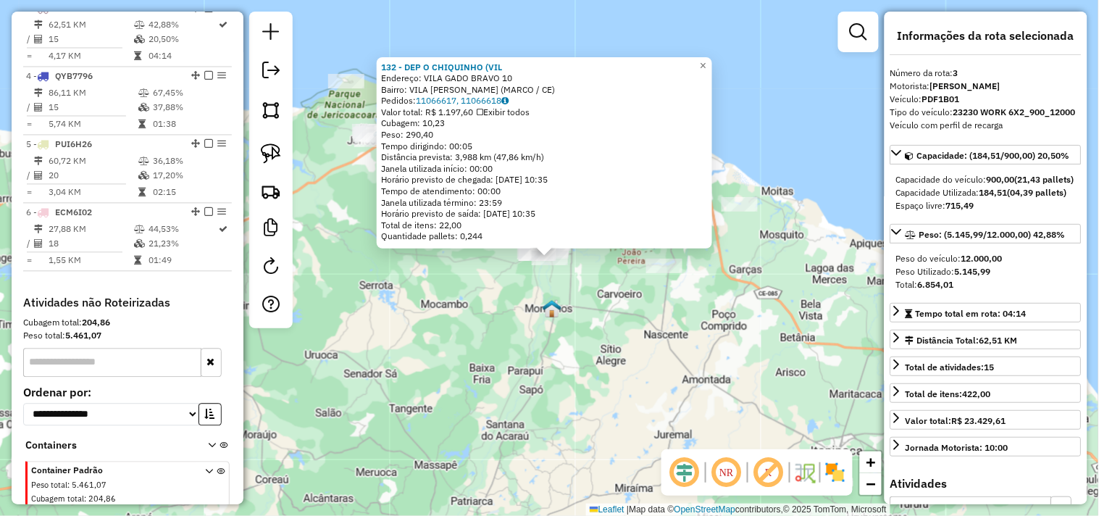
click at [595, 328] on div "132 - DEP O CHIQUINHO (VIL Endereço: VILA GADO BRAVO 10 Bairro: [GEOGRAPHIC_DAT…" at bounding box center [549, 258] width 1099 height 516
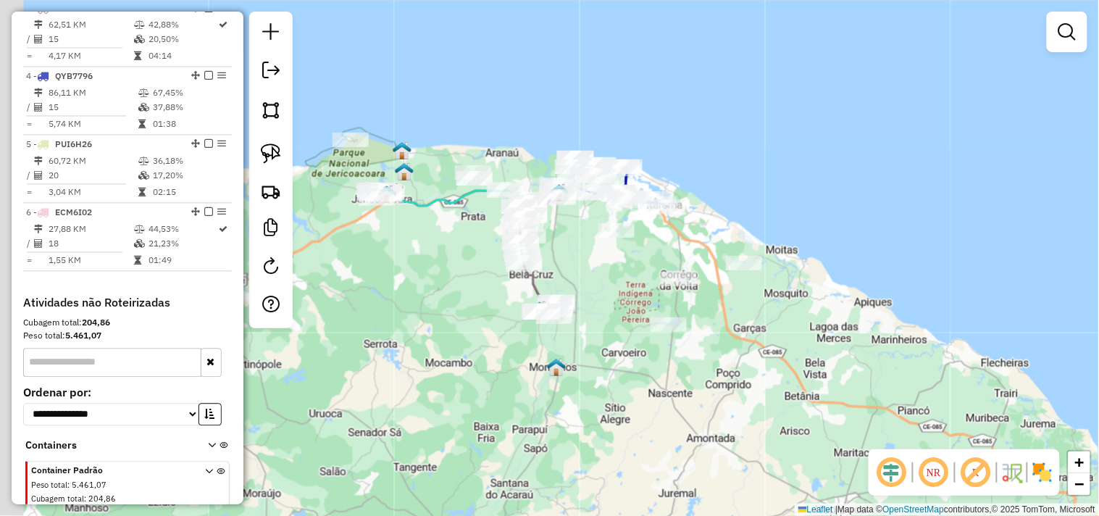
click at [443, 292] on div "Janela de atendimento Grade de atendimento Capacidade Transportadoras Veículos …" at bounding box center [549, 258] width 1099 height 516
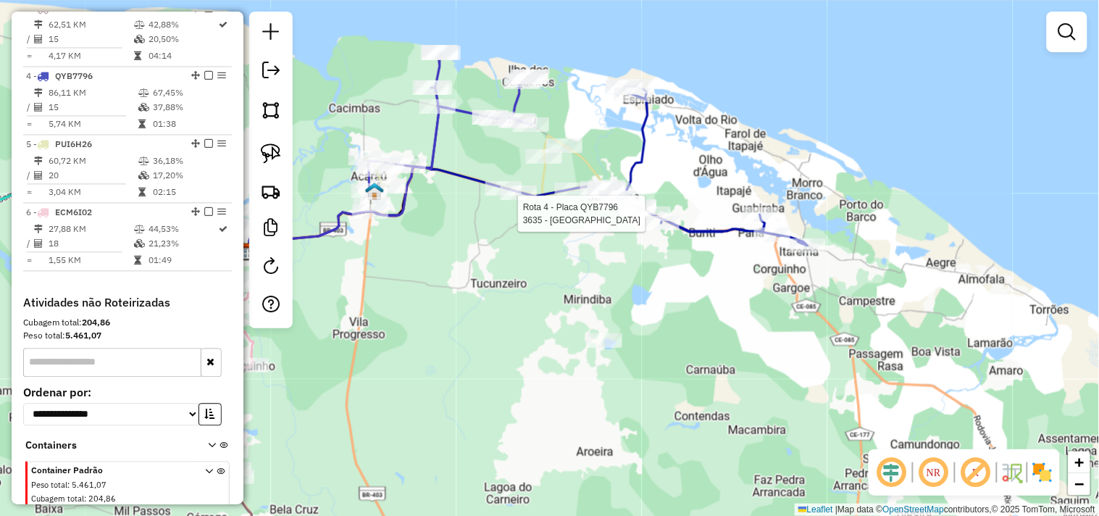
select select "**********"
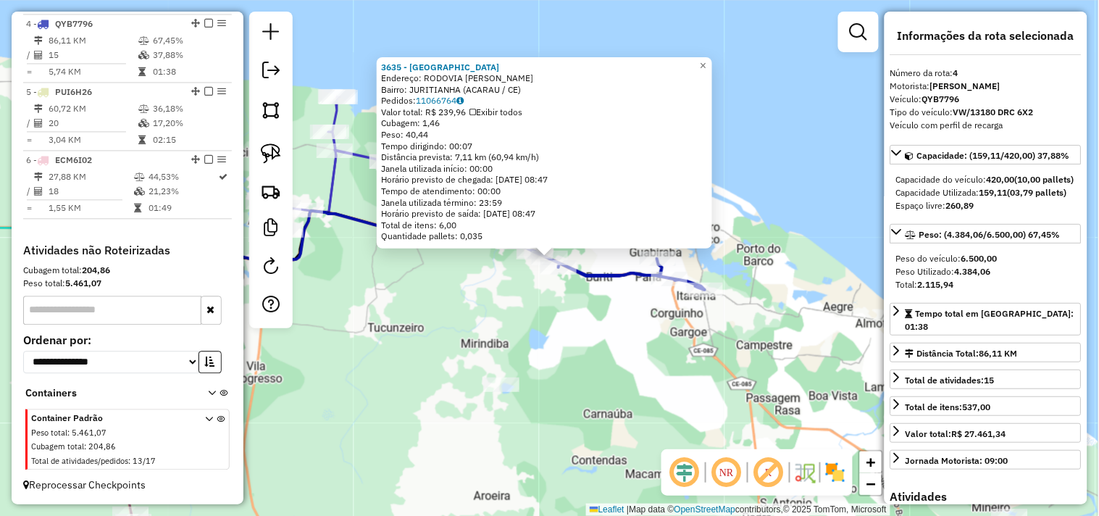
scroll to position [762, 0]
click at [616, 315] on div "3635 - CENTRAL DO GALETO Endereço: RODOVIA JOaO [PERSON_NAME] GO sn Bairro: JUR…" at bounding box center [549, 258] width 1099 height 516
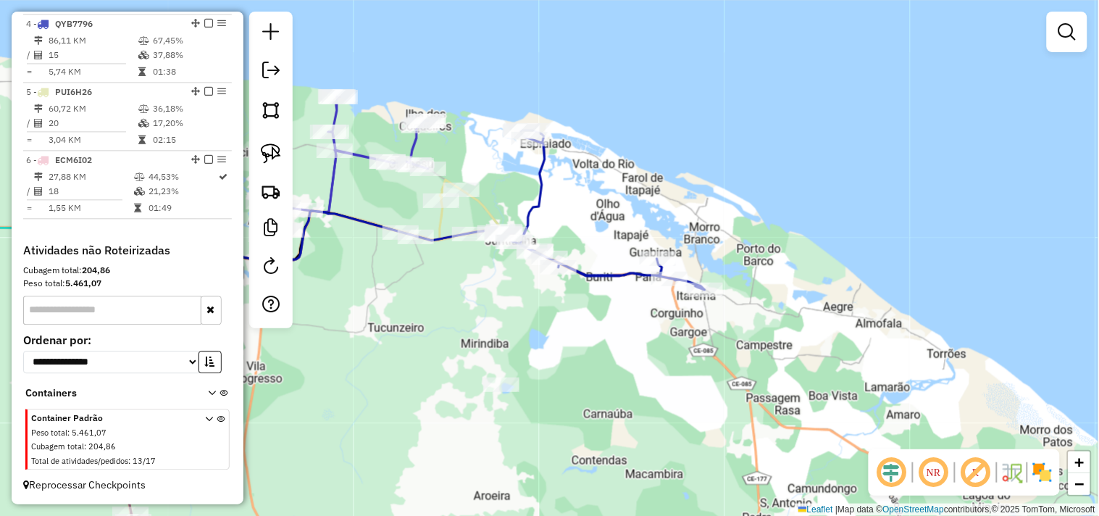
drag, startPoint x: 412, startPoint y: 352, endPoint x: 516, endPoint y: 220, distance: 168.8
click at [475, 258] on div "Janela de atendimento Grade de atendimento Capacidade Transportadoras Veículos …" at bounding box center [549, 258] width 1099 height 516
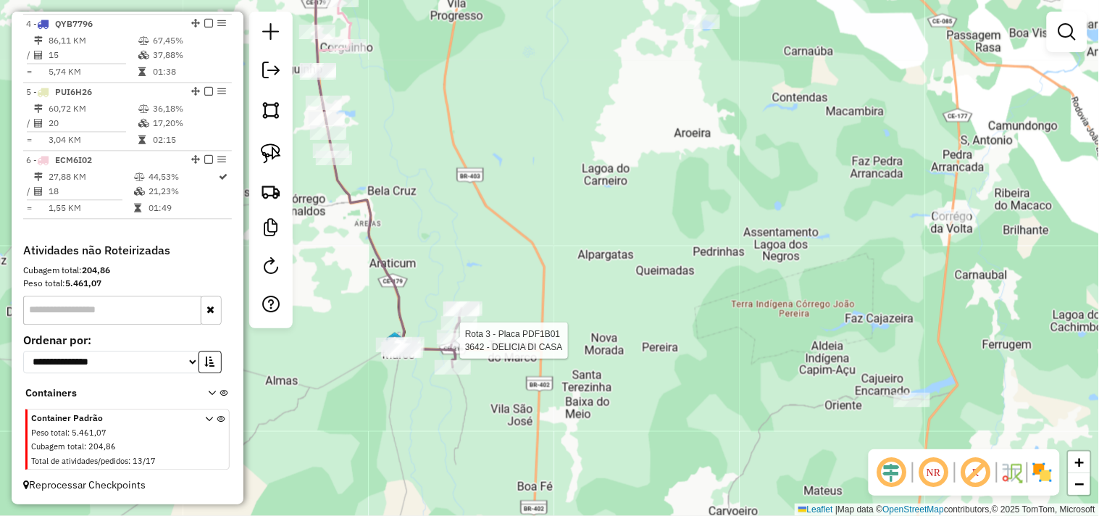
select select "**********"
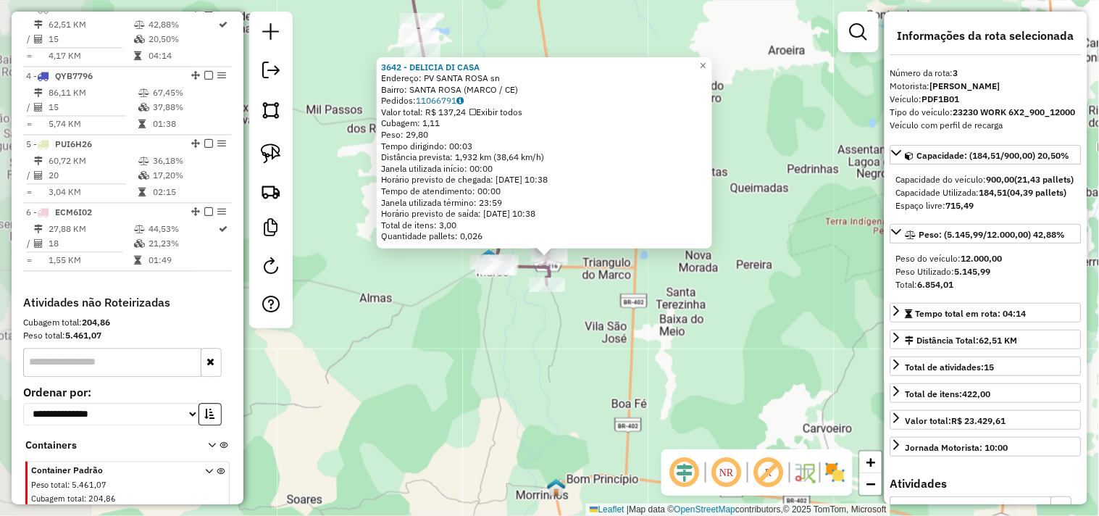
scroll to position [696, 0]
click at [539, 350] on div "3642 - DELICIA DI CASA Endereço: PV SANTA ROSA sn Bairro: [GEOGRAPHIC_DATA] (MA…" at bounding box center [549, 258] width 1099 height 516
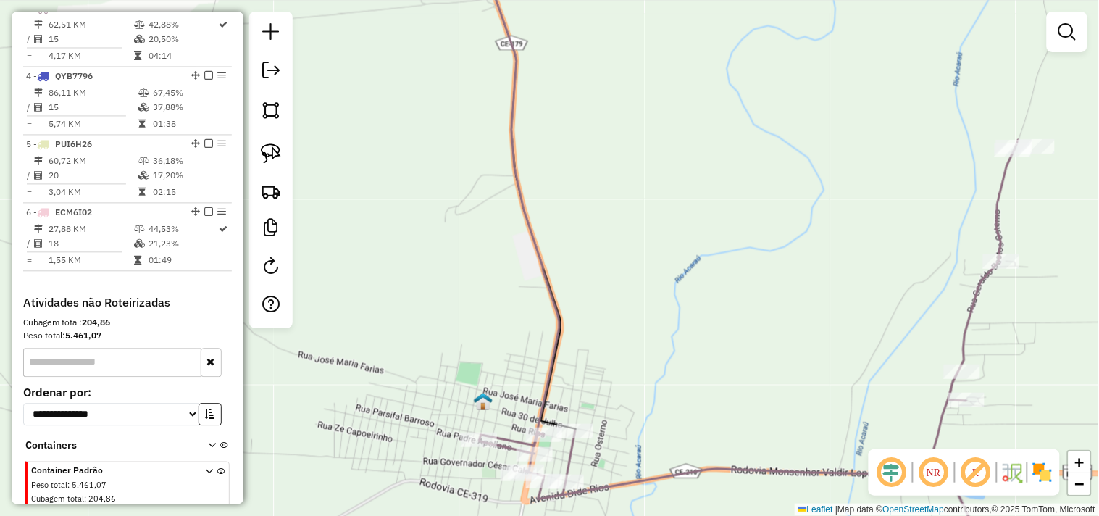
drag, startPoint x: 518, startPoint y: 298, endPoint x: 510, endPoint y: 241, distance: 57.1
click at [510, 247] on div "Janela de atendimento Grade de atendimento Capacidade Transportadoras Veículos …" at bounding box center [549, 258] width 1099 height 516
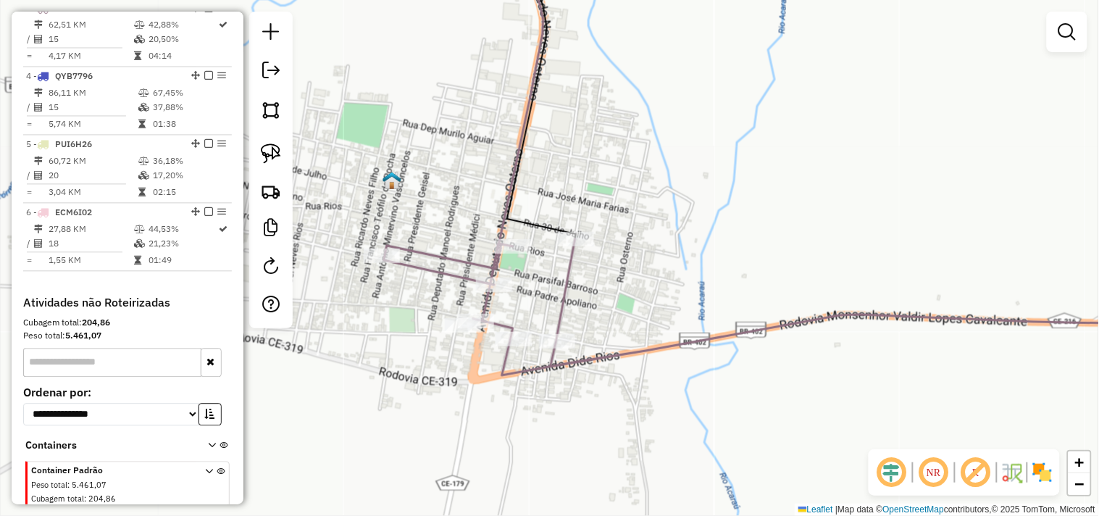
click at [576, 230] on icon at bounding box center [541, 94] width 69 height 291
select select "**********"
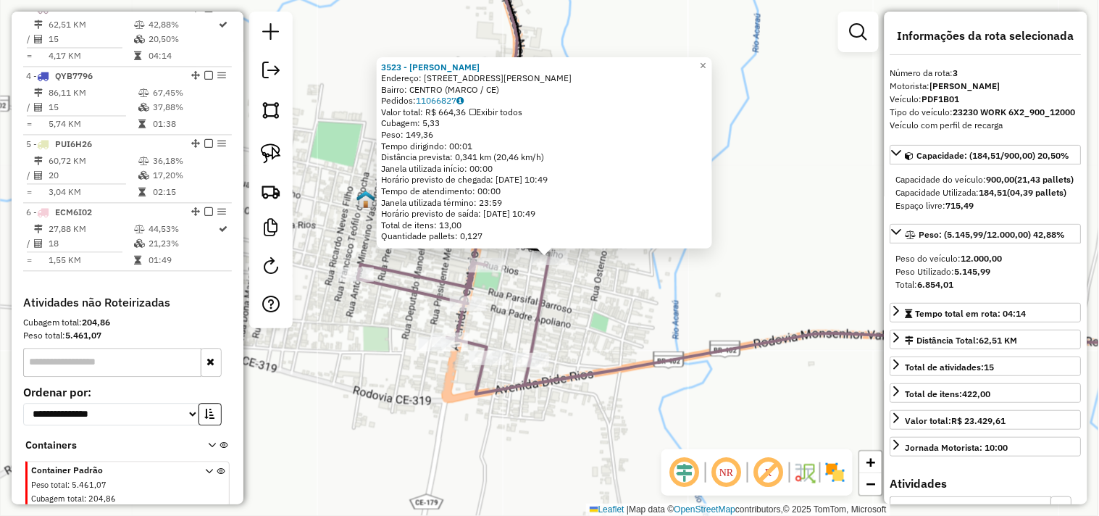
click at [577, 315] on div "3523 - JOaO SERGIO ROCHA SI Endereço: R RUA GOVERNADOR RAUL BARBOSA 718 Bairro:…" at bounding box center [549, 258] width 1099 height 516
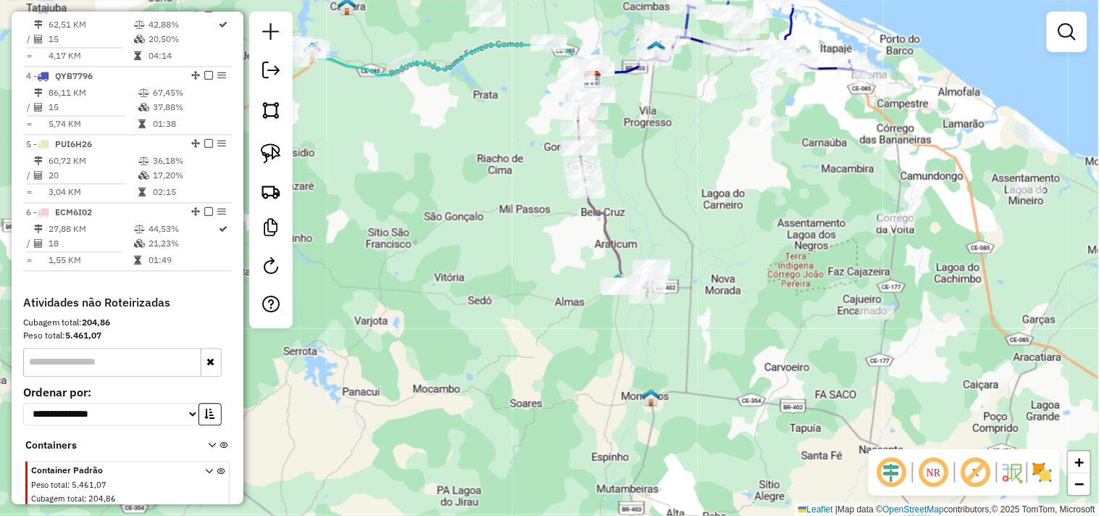
drag, startPoint x: 515, startPoint y: 261, endPoint x: 509, endPoint y: 301, distance: 40.2
click at [509, 301] on div "Janela de atendimento Grade de atendimento Capacidade Transportadoras Veículos …" at bounding box center [549, 258] width 1099 height 516
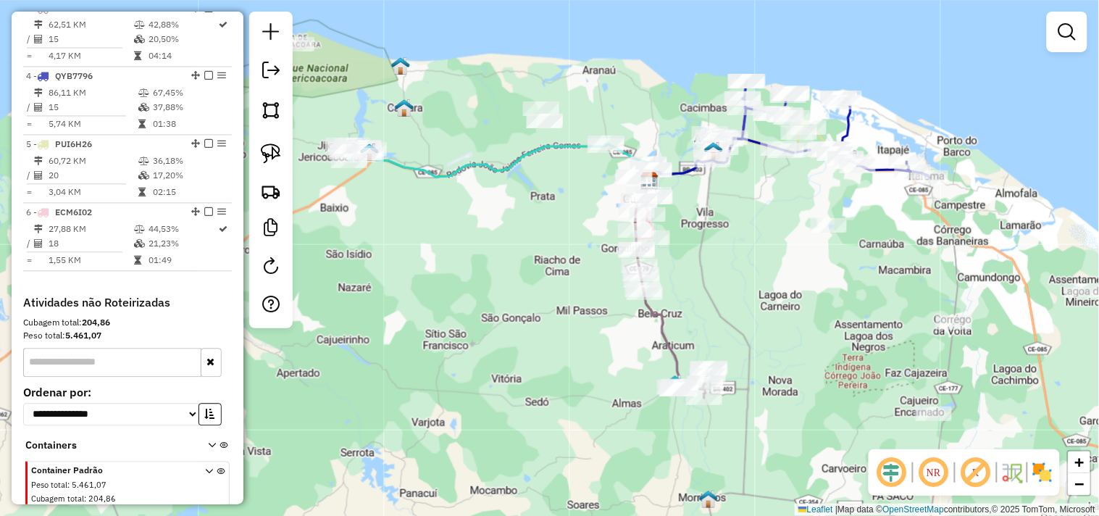
drag, startPoint x: 495, startPoint y: 247, endPoint x: 557, endPoint y: 300, distance: 81.2
click at [557, 300] on div "Janela de atendimento Grade de atendimento Capacidade Transportadoras Veículos …" at bounding box center [549, 258] width 1099 height 516
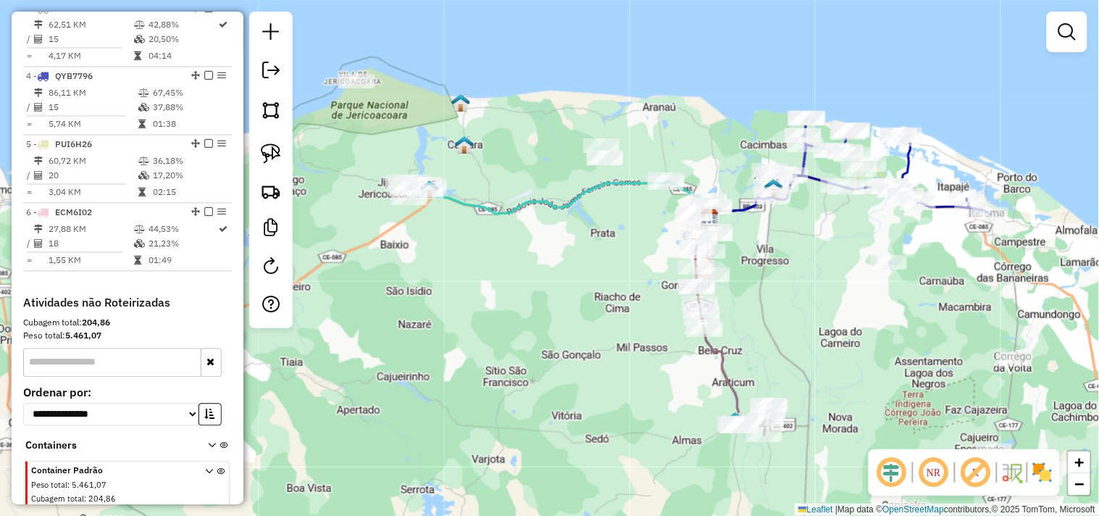
click at [566, 306] on div "Janela de atendimento Grade de atendimento Capacidade Transportadoras Veículos …" at bounding box center [549, 258] width 1099 height 516
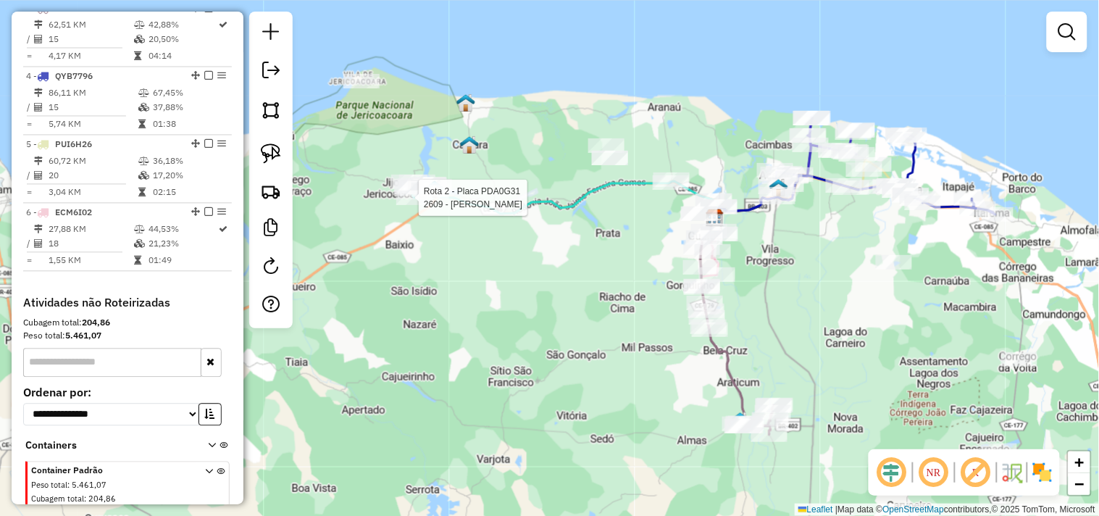
click at [426, 205] on div at bounding box center [414, 198] width 36 height 14
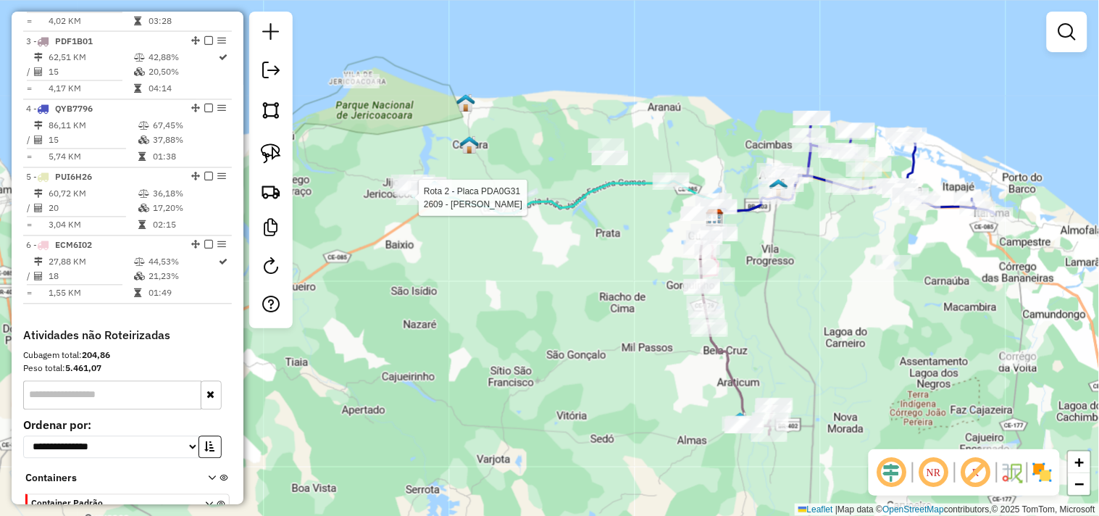
select select "**********"
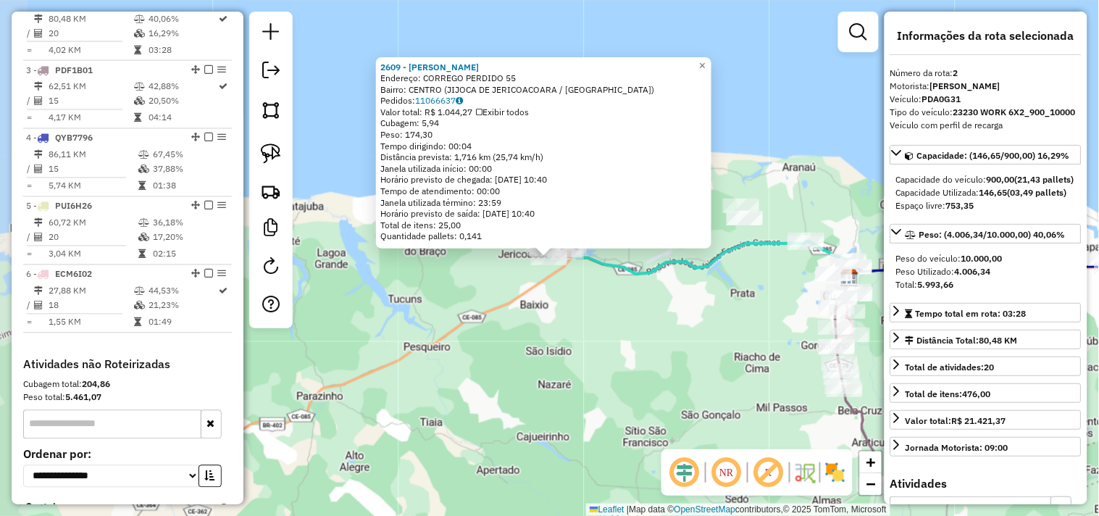
scroll to position [628, 0]
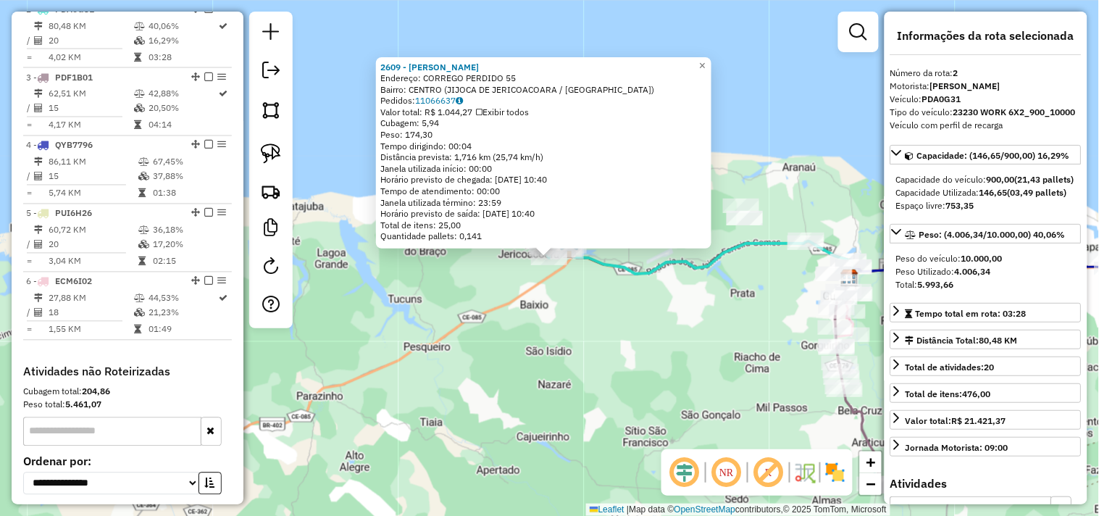
click at [577, 319] on div "2609 - [PERSON_NAME]: CORREGO PERDIDO 55 Bairro: [GEOGRAPHIC_DATA] (JIJOCA DE J…" at bounding box center [549, 258] width 1099 height 516
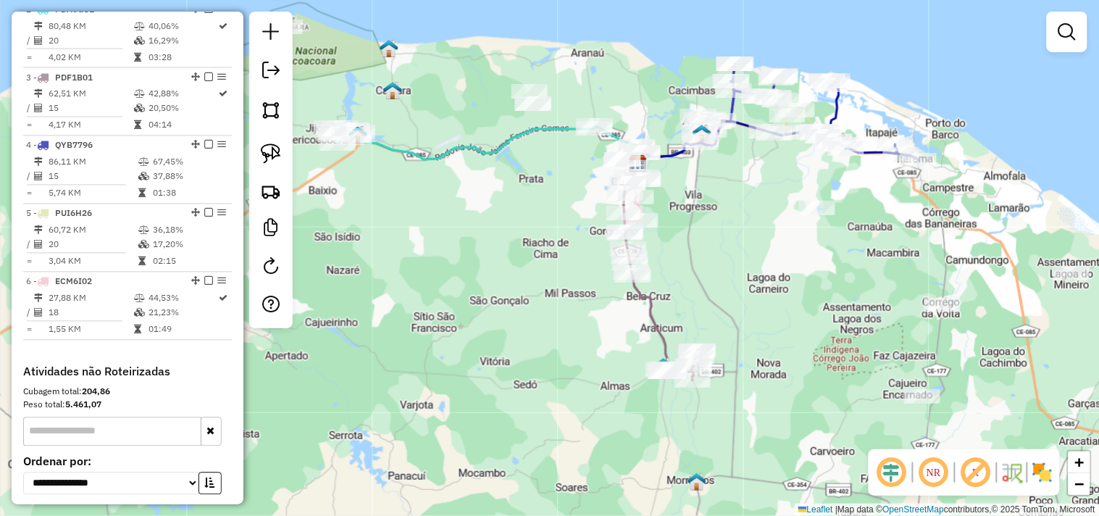
drag, startPoint x: 693, startPoint y: 351, endPoint x: 480, endPoint y: 236, distance: 241.9
click at [480, 236] on div "Janela de atendimento Grade de atendimento Capacidade Transportadoras Veículos …" at bounding box center [549, 258] width 1099 height 516
click at [686, 266] on div "Janela de atendimento Grade de atendimento Capacidade Transportadoras Veículos …" at bounding box center [549, 258] width 1099 height 516
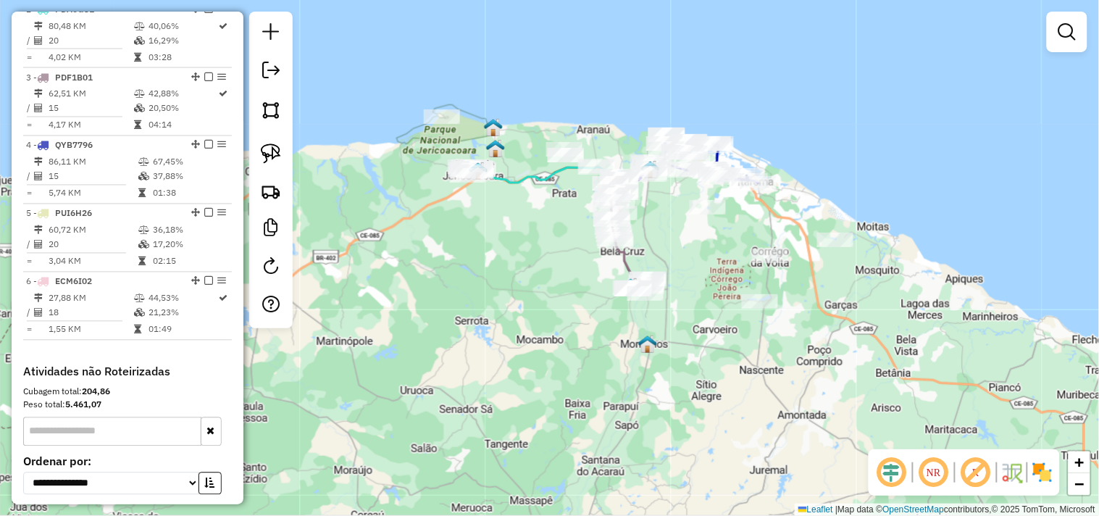
drag, startPoint x: 506, startPoint y: 252, endPoint x: 515, endPoint y: 275, distance: 25.0
click at [515, 275] on div "Janela de atendimento Grade de atendimento Capacidade Transportadoras Veículos …" at bounding box center [549, 258] width 1099 height 516
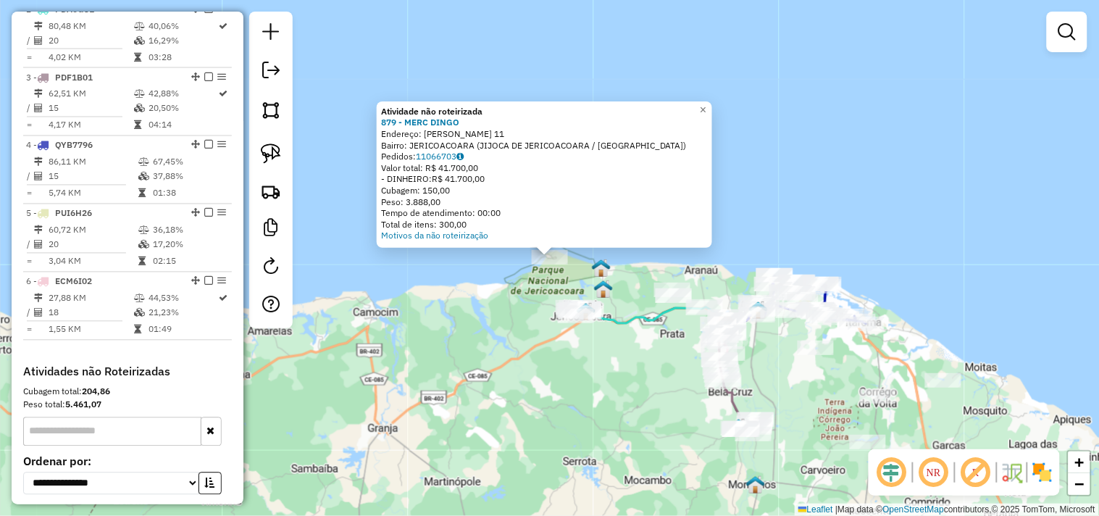
click at [486, 320] on div "Atividade não roteirizada 879 - MERC DINGO Endereço: [PERSON_NAME] 11 Bairro: J…" at bounding box center [549, 258] width 1099 height 516
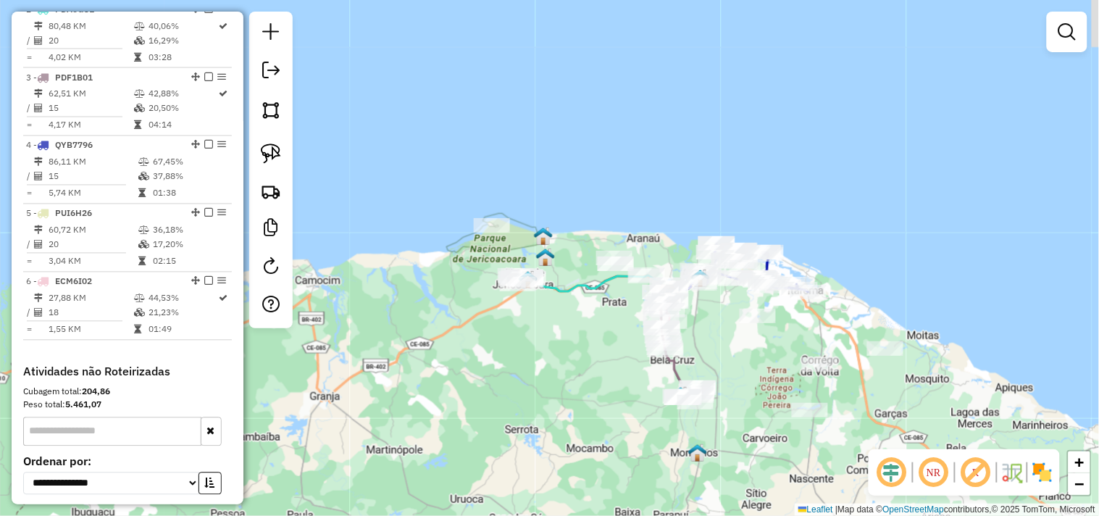
drag, startPoint x: 561, startPoint y: 343, endPoint x: 504, endPoint y: 312, distance: 64.5
click at [505, 312] on div "Janela de atendimento Grade de atendimento Capacidade Transportadoras Veículos …" at bounding box center [549, 258] width 1099 height 516
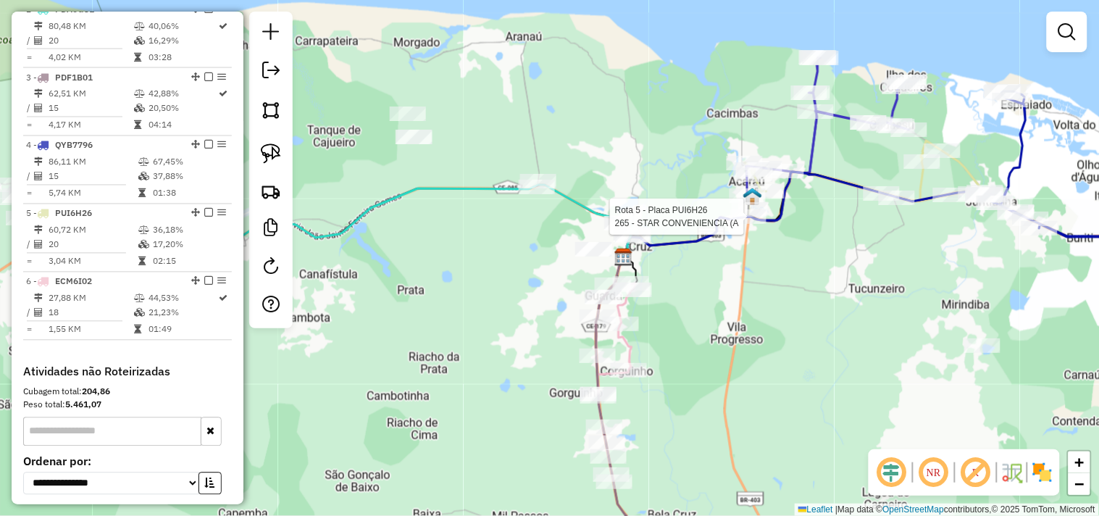
select select "**********"
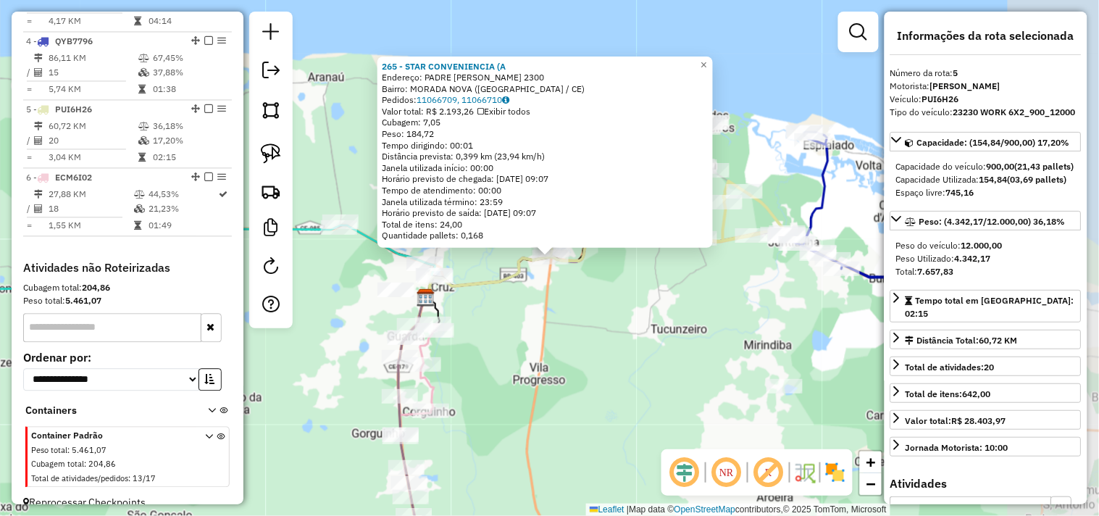
scroll to position [762, 0]
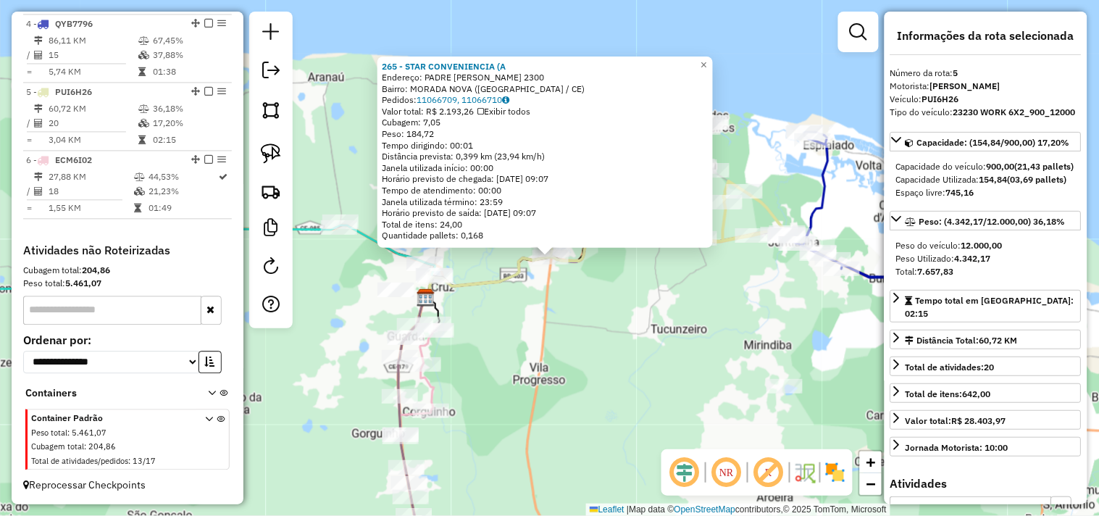
click at [691, 336] on div "265 - STAR CONVENIENCIA (A Endereço: PADRE ANTONIO TOMAZ 2300 Bairro: MORADA NO…" at bounding box center [549, 258] width 1099 height 516
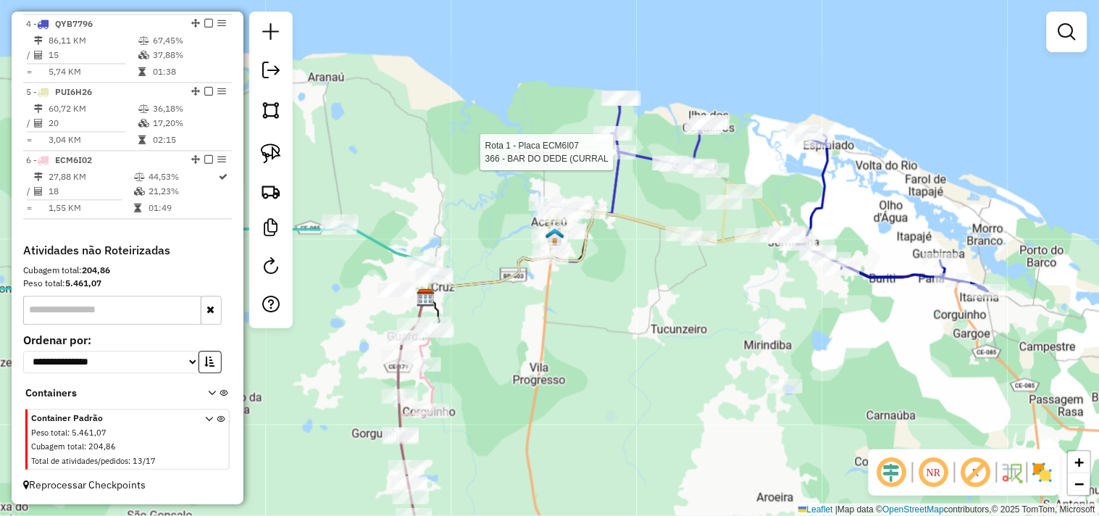
select select "**********"
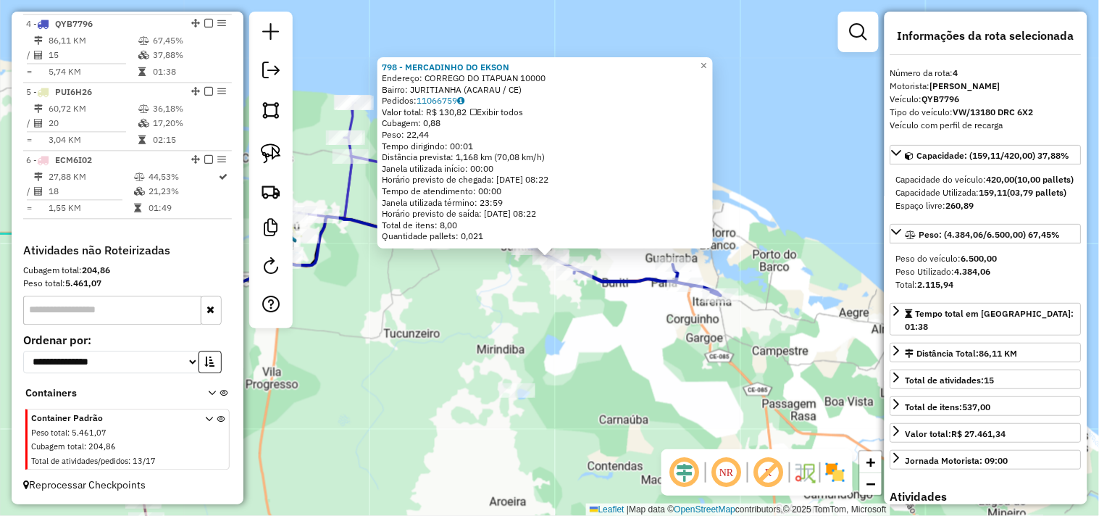
click at [623, 353] on div "798 - MERCADINHO DO EKSON Endereço: CORREGO DO ITAPUAN 10000 Bairro: JURITIANHA…" at bounding box center [549, 258] width 1099 height 516
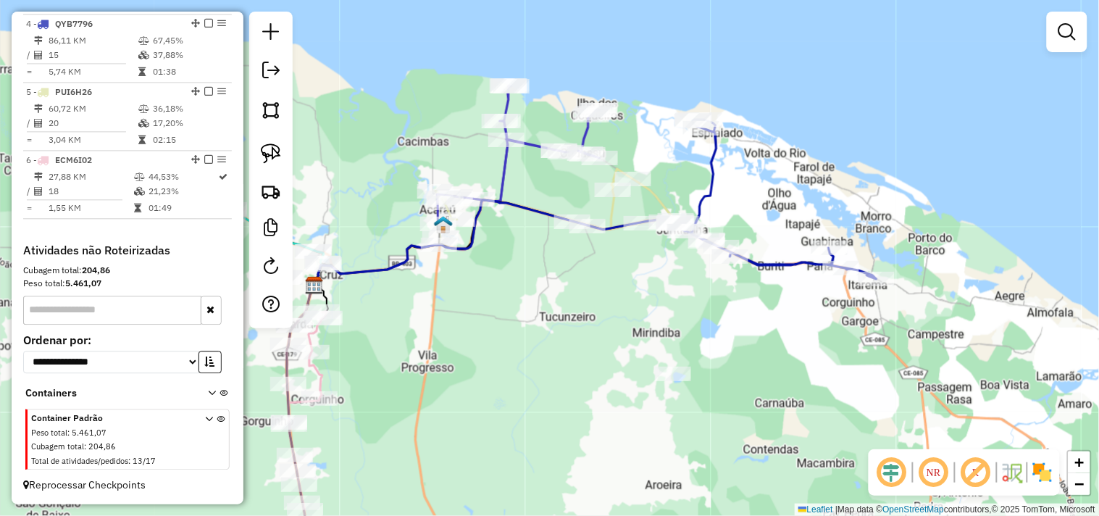
drag, startPoint x: 462, startPoint y: 319, endPoint x: 770, endPoint y: 209, distance: 327.8
click at [767, 220] on div "Janela de atendimento Grade de atendimento Capacidade Transportadoras Veículos …" at bounding box center [549, 258] width 1099 height 516
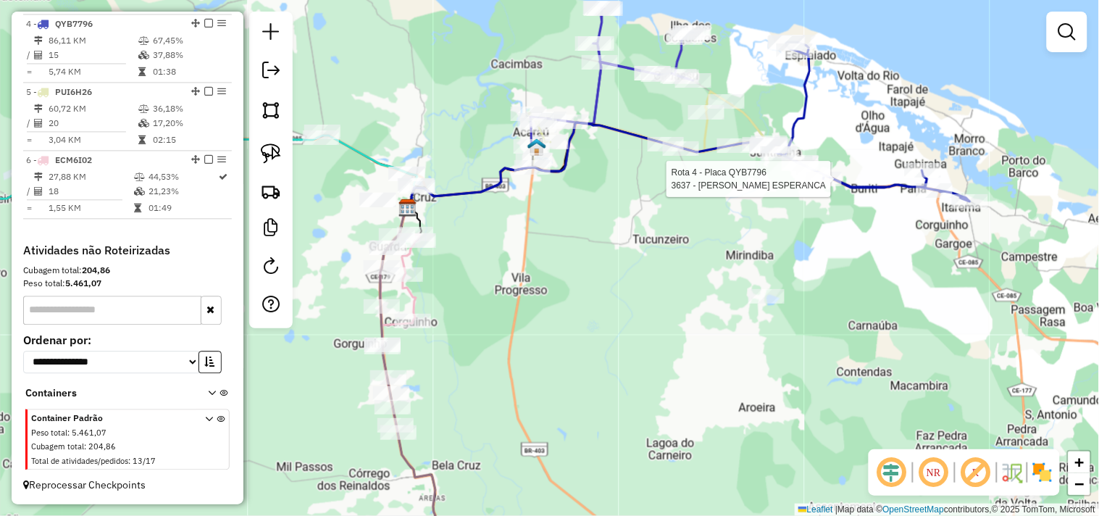
select select "**********"
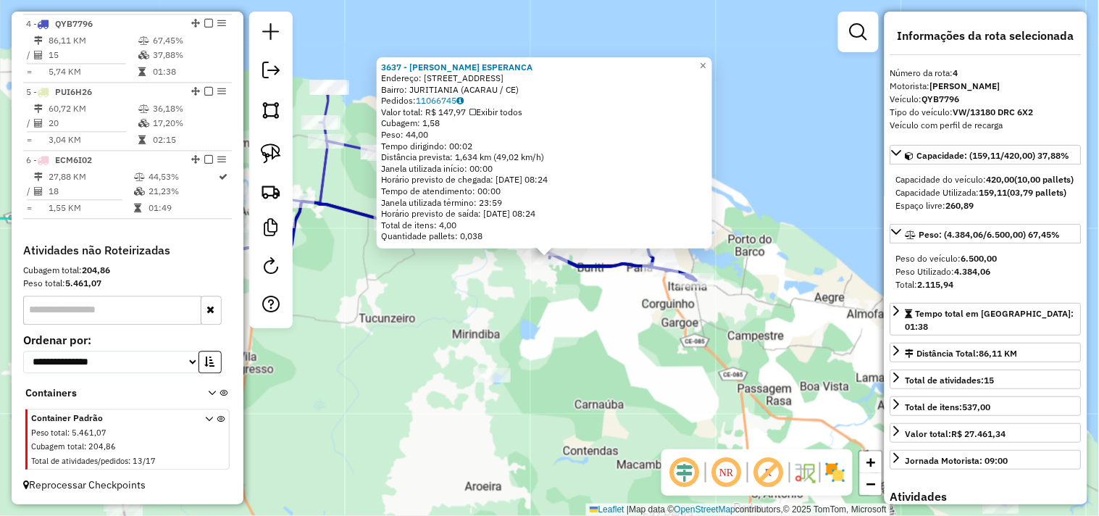
click at [642, 330] on div "3637 - MERCADINHO ESPERANCA Endereço: ESTRADA BURITI 43 Bairro: JURITIANIA (ACA…" at bounding box center [549, 258] width 1099 height 516
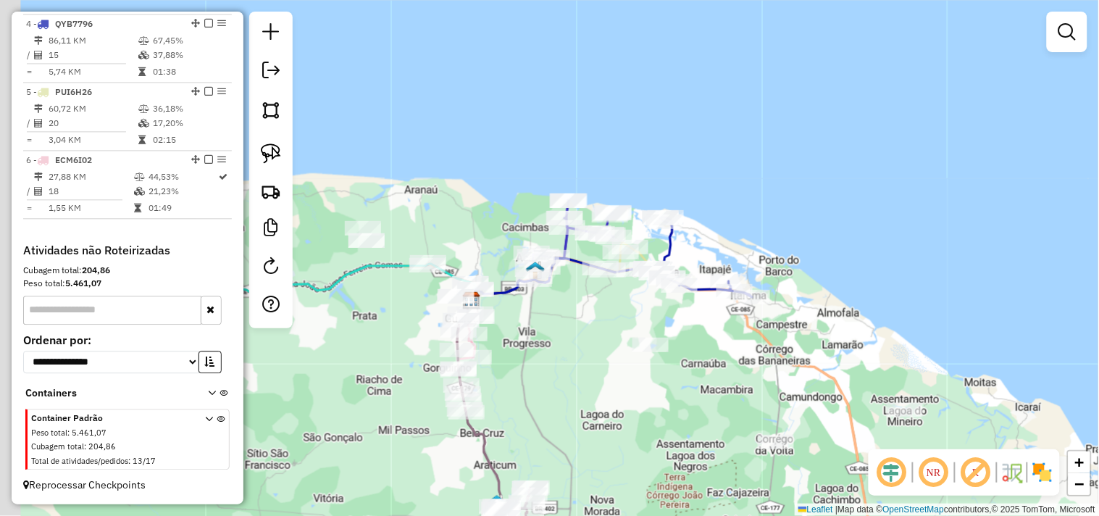
drag, startPoint x: 520, startPoint y: 336, endPoint x: 622, endPoint y: 326, distance: 102.0
click at [621, 326] on div "Janela de atendimento Grade de atendimento Capacidade Transportadoras Veículos …" at bounding box center [549, 258] width 1099 height 516
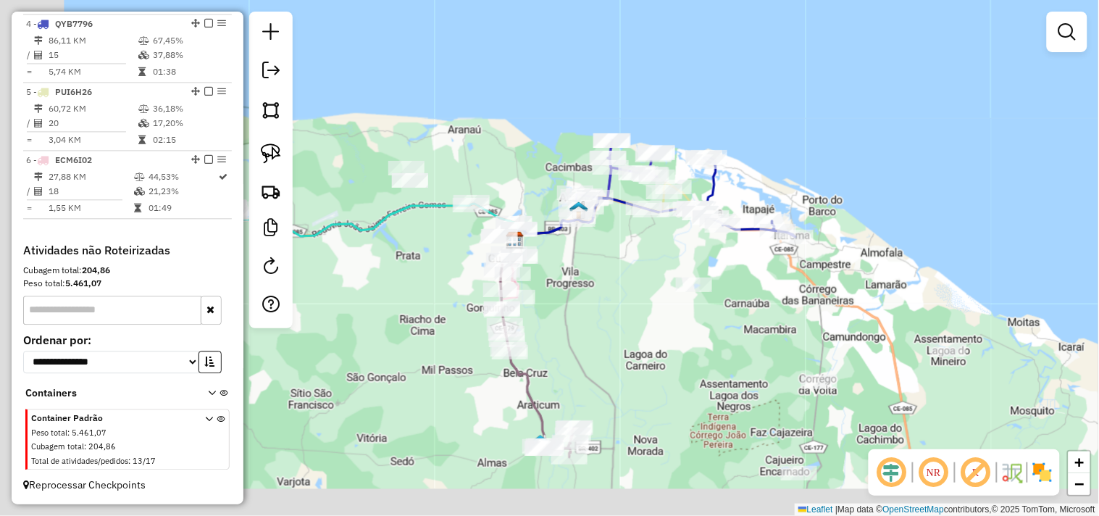
drag, startPoint x: 606, startPoint y: 305, endPoint x: 614, endPoint y: 291, distance: 15.9
click at [614, 293] on div "Janela de atendimento Grade de atendimento Capacidade Transportadoras Veículos …" at bounding box center [549, 258] width 1099 height 516
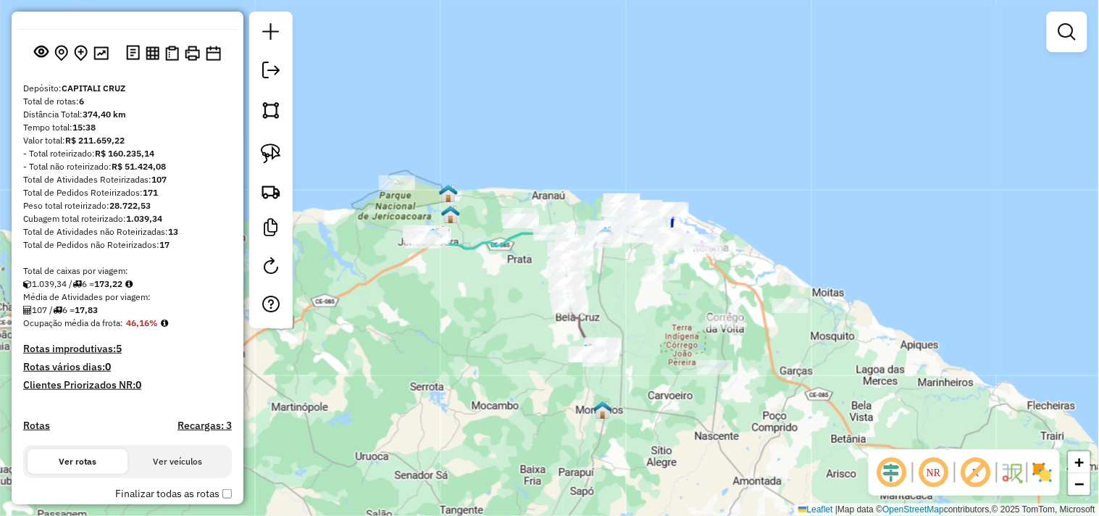
scroll to position [0, 0]
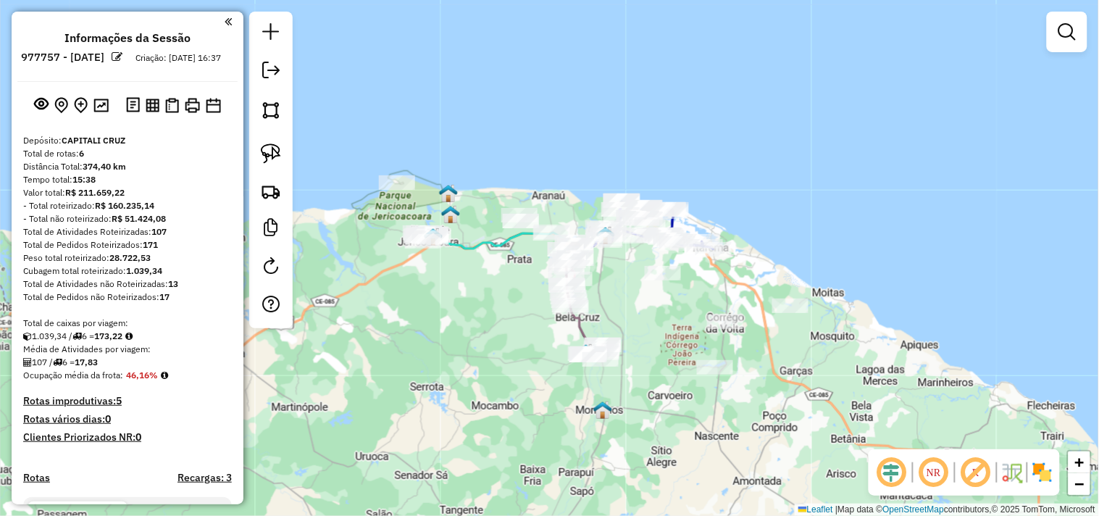
click at [501, 312] on div "Janela de atendimento Grade de atendimento Capacidade Transportadoras Veículos …" at bounding box center [549, 258] width 1099 height 516
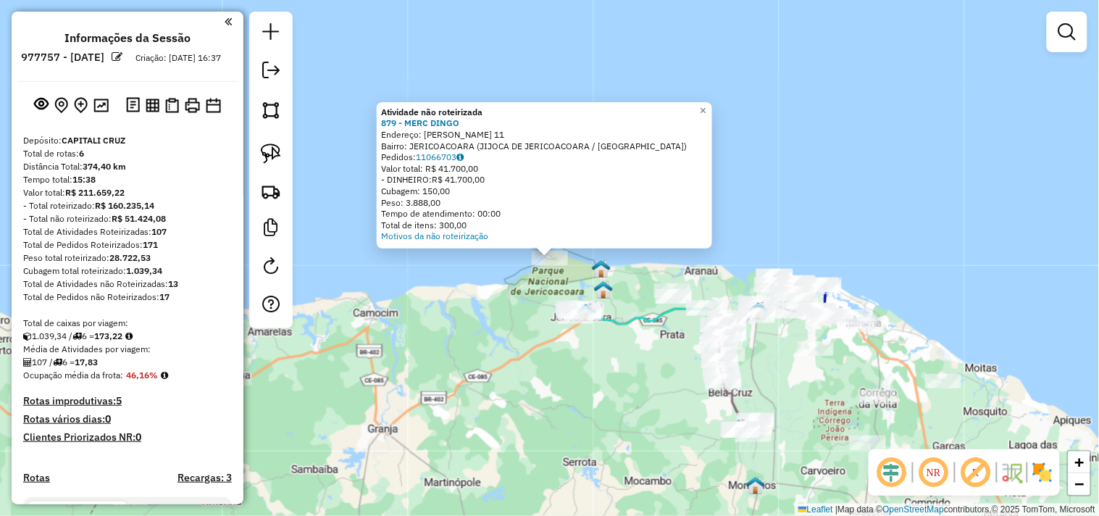
click at [559, 386] on div "Atividade não roteirizada 879 - MERC DINGO Endereço: R DIOGO MARTINS 11 Bairro:…" at bounding box center [549, 258] width 1099 height 516
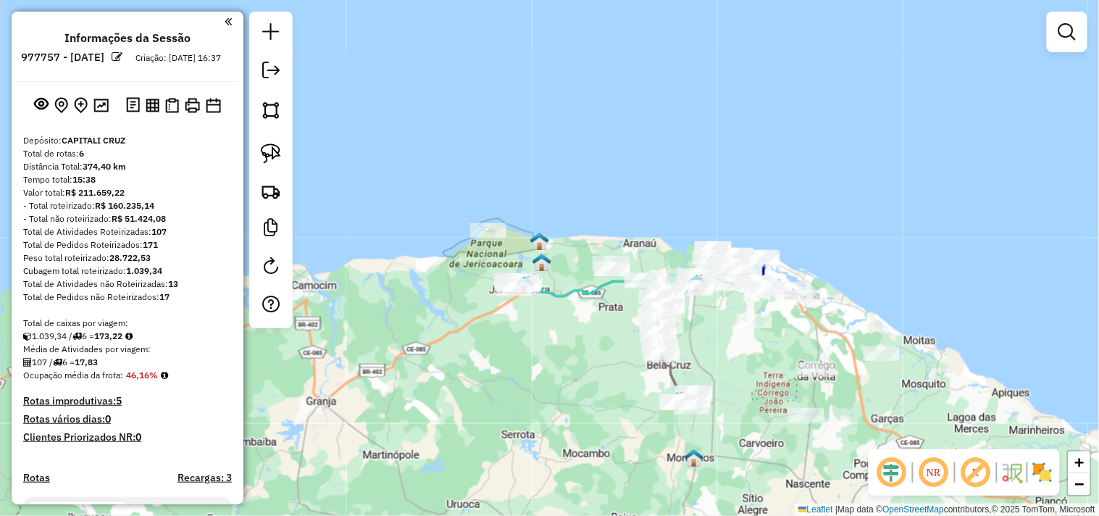
drag, startPoint x: 660, startPoint y: 388, endPoint x: 564, endPoint y: 336, distance: 109.3
click at [564, 336] on div "Janela de atendimento Grade de atendimento Capacidade Transportadoras Veículos …" at bounding box center [549, 258] width 1099 height 516
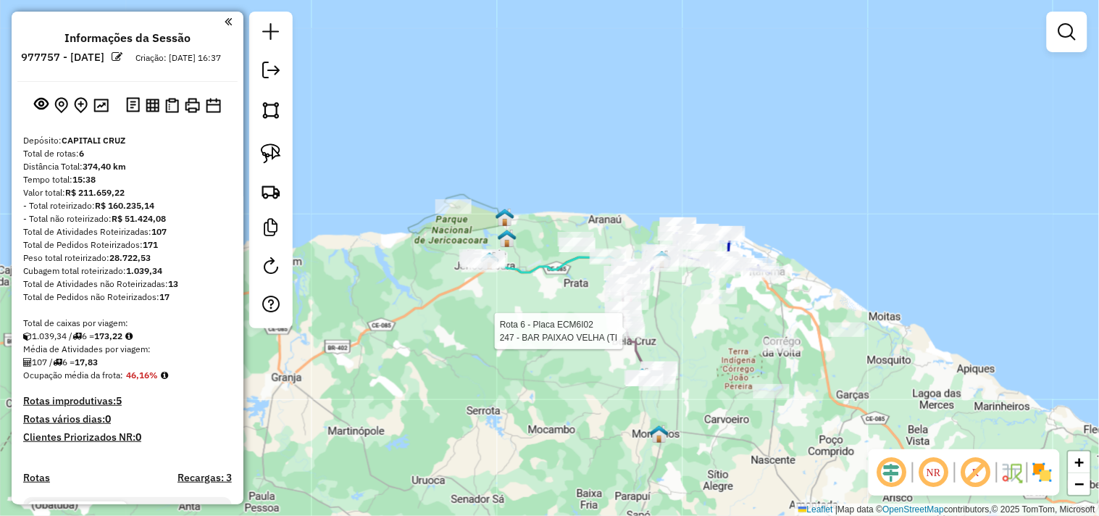
select select "**********"
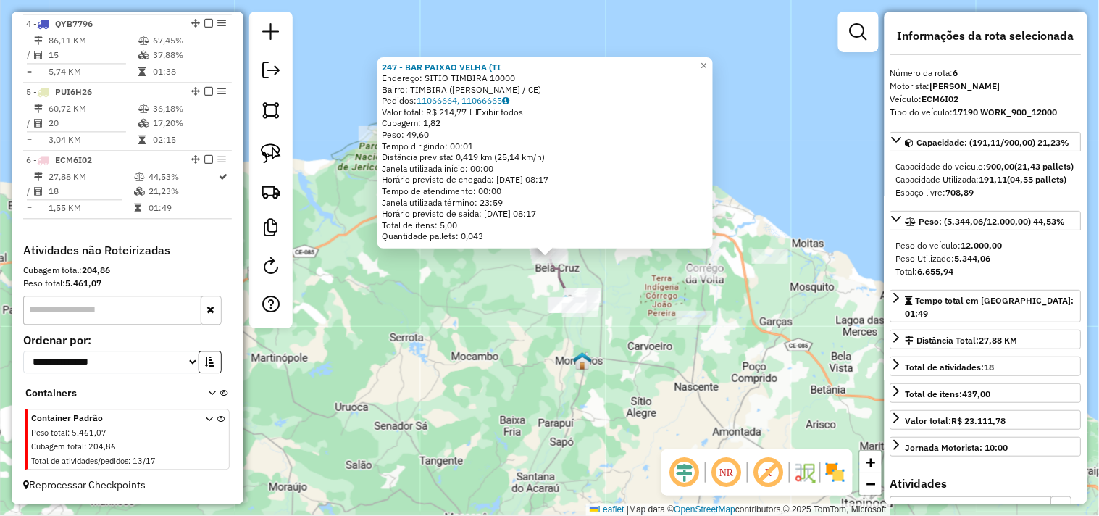
scroll to position [762, 0]
click at [517, 357] on div "247 - BAR PAIXAO VELHA (TI Endereço: SITIO TIMBIRA 10000 Bairro: TIMBIRA (BELA …" at bounding box center [549, 258] width 1099 height 516
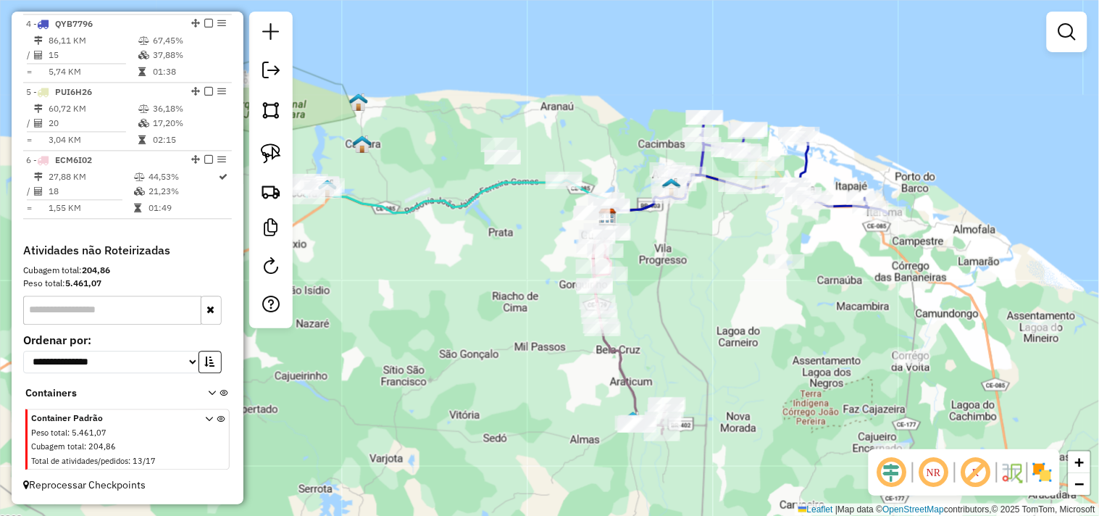
drag, startPoint x: 640, startPoint y: 244, endPoint x: 694, endPoint y: 294, distance: 73.3
click at [694, 294] on div "Janela de atendimento Grade de atendimento Capacidade Transportadoras Veículos …" at bounding box center [549, 258] width 1099 height 516
select select "**********"
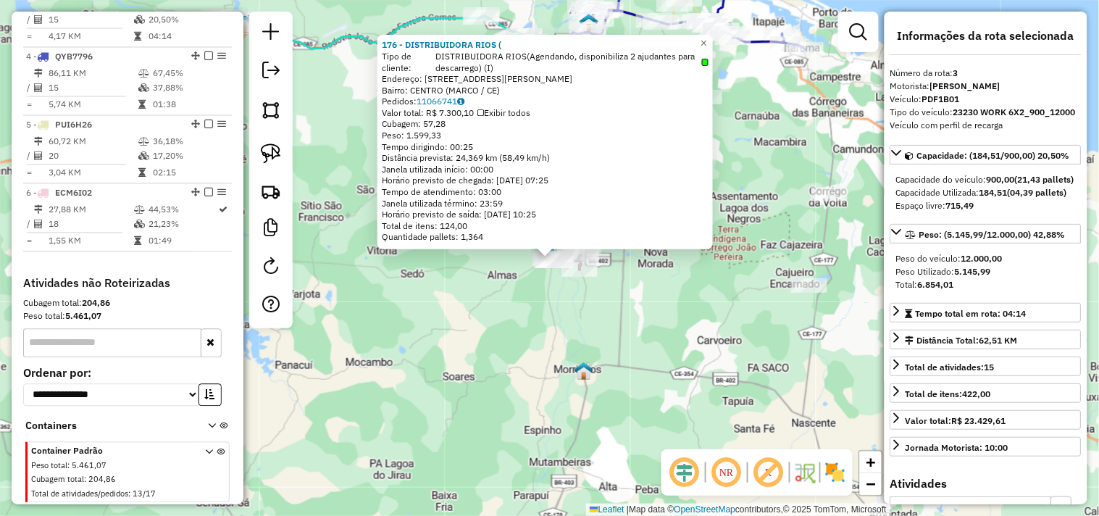
scroll to position [696, 0]
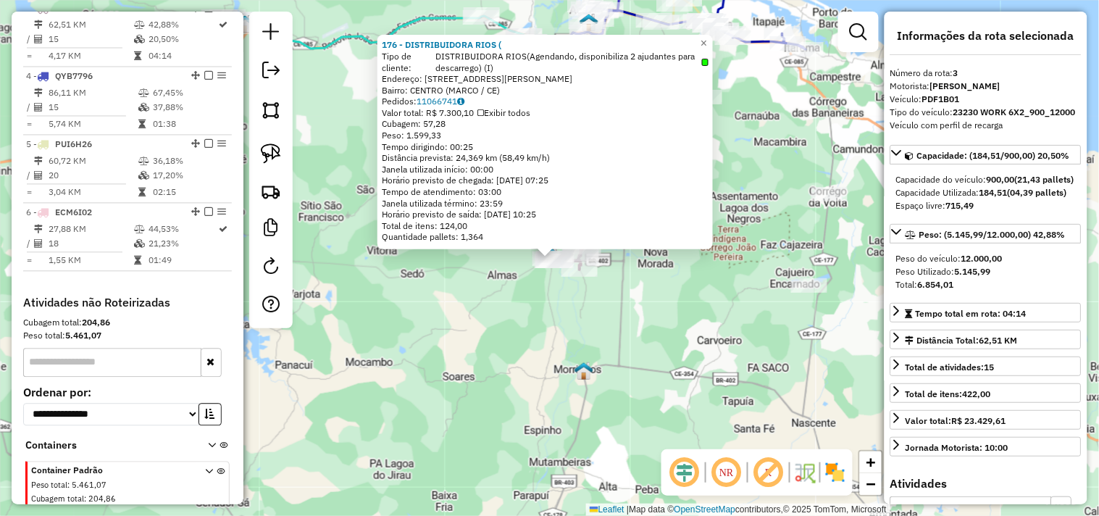
click at [610, 319] on div "176 - DISTRIBUIDORA RIOS ( Tipo de cliente: DISTRIBUIDORA RIOS(Agendando, dispo…" at bounding box center [549, 258] width 1099 height 516
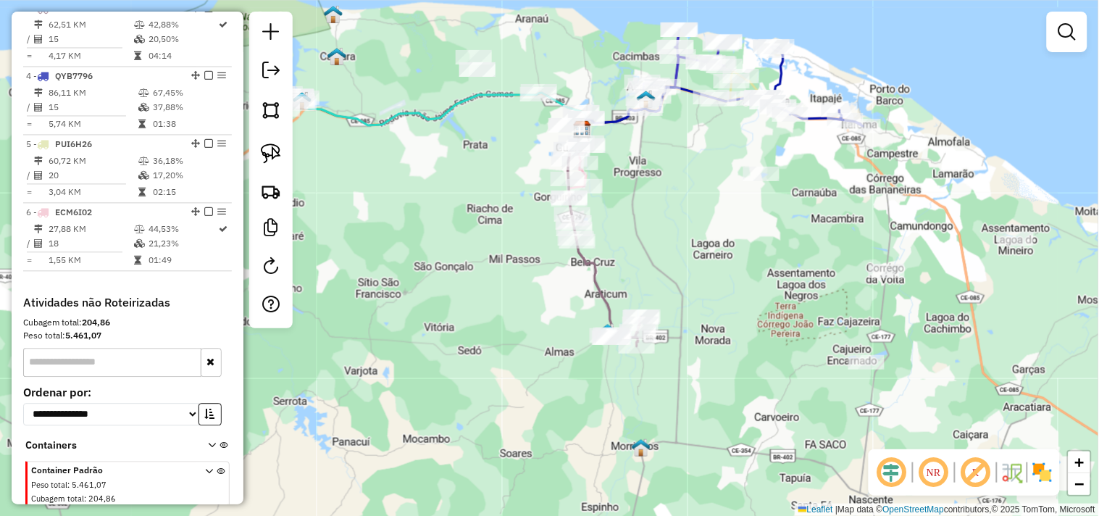
drag, startPoint x: 617, startPoint y: 211, endPoint x: 652, endPoint y: 246, distance: 49.7
click at [652, 246] on div "Janela de atendimento Grade de atendimento Capacidade Transportadoras Veículos …" at bounding box center [549, 258] width 1099 height 516
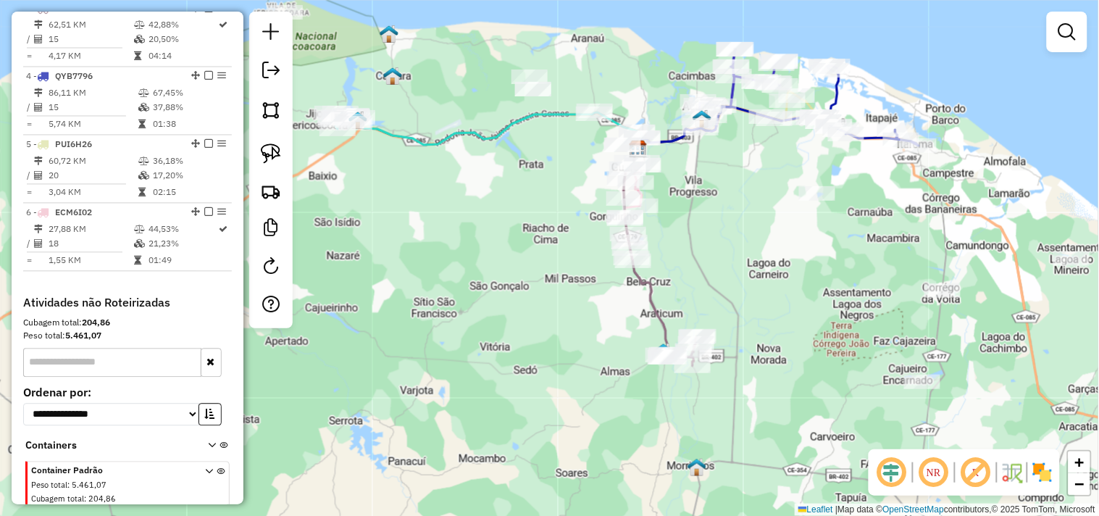
drag, startPoint x: 494, startPoint y: 262, endPoint x: 574, endPoint y: 294, distance: 86.5
click at [549, 283] on div "Janela de atendimento Grade de atendimento Capacidade Transportadoras Veículos …" at bounding box center [549, 258] width 1099 height 516
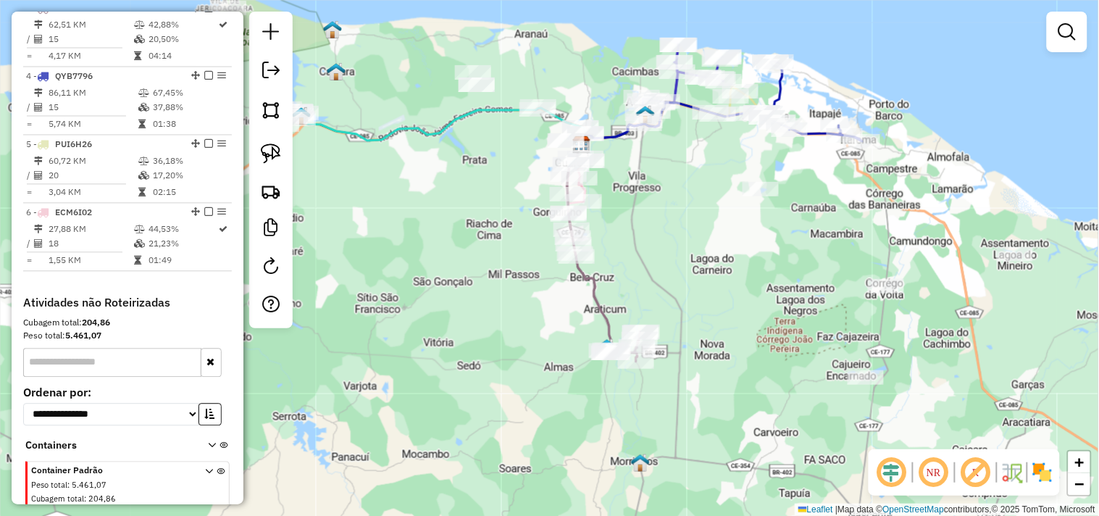
drag, startPoint x: 539, startPoint y: 290, endPoint x: 497, endPoint y: 283, distance: 42.5
click at [497, 283] on div "Janela de atendimento Grade de atendimento Capacidade Transportadoras Veículos …" at bounding box center [549, 258] width 1099 height 516
select select "**********"
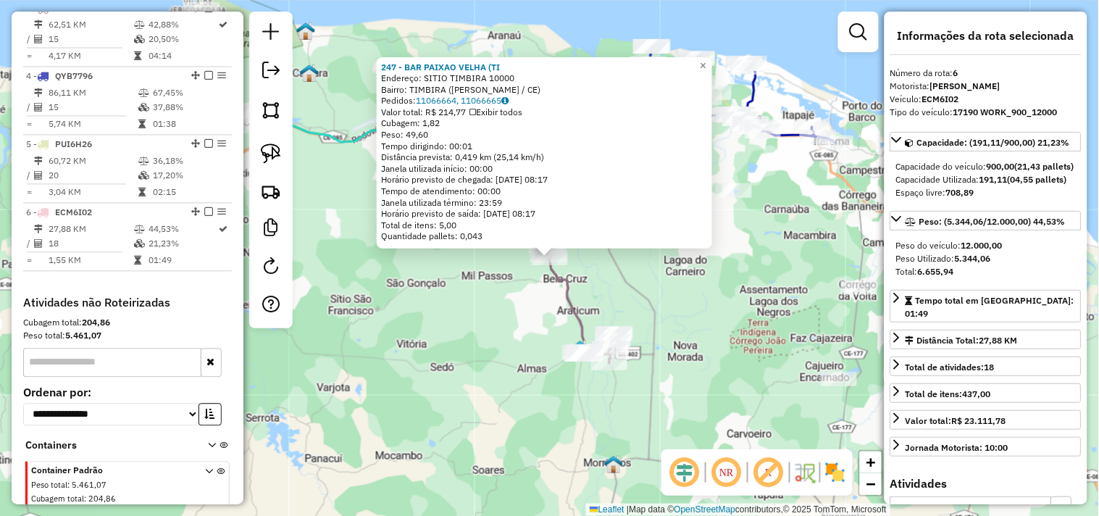
scroll to position [762, 0]
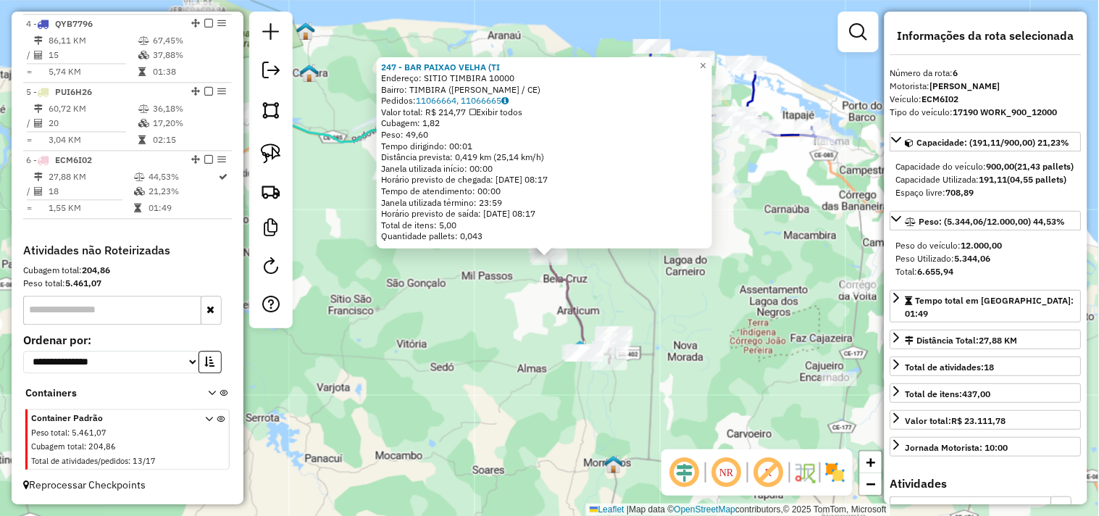
click at [523, 320] on div "247 - BAR PAIXAO VELHA (TI Endereço: SITIO TIMBIRA 10000 Bairro: TIMBIRA (BELA …" at bounding box center [549, 258] width 1099 height 516
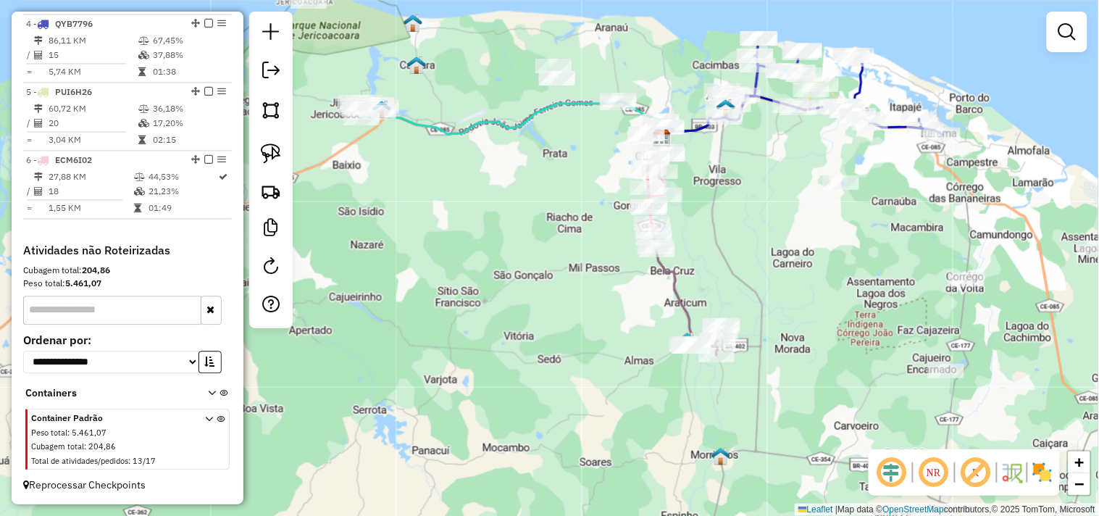
drag, startPoint x: 433, startPoint y: 310, endPoint x: 552, endPoint y: 296, distance: 119.7
click at [552, 296] on div "Janela de atendimento Grade de atendimento Capacidade Transportadoras Veículos …" at bounding box center [549, 258] width 1099 height 516
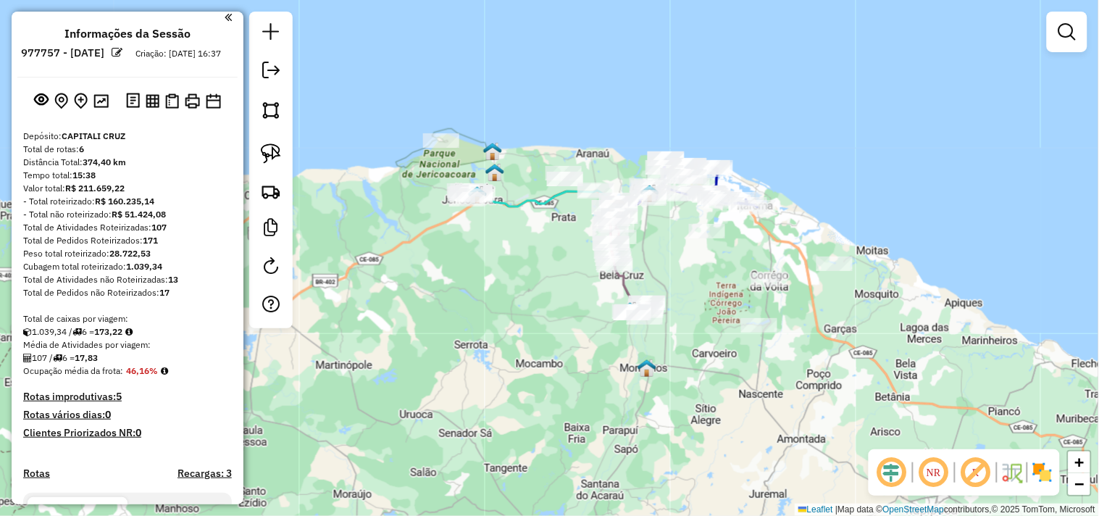
scroll to position [0, 0]
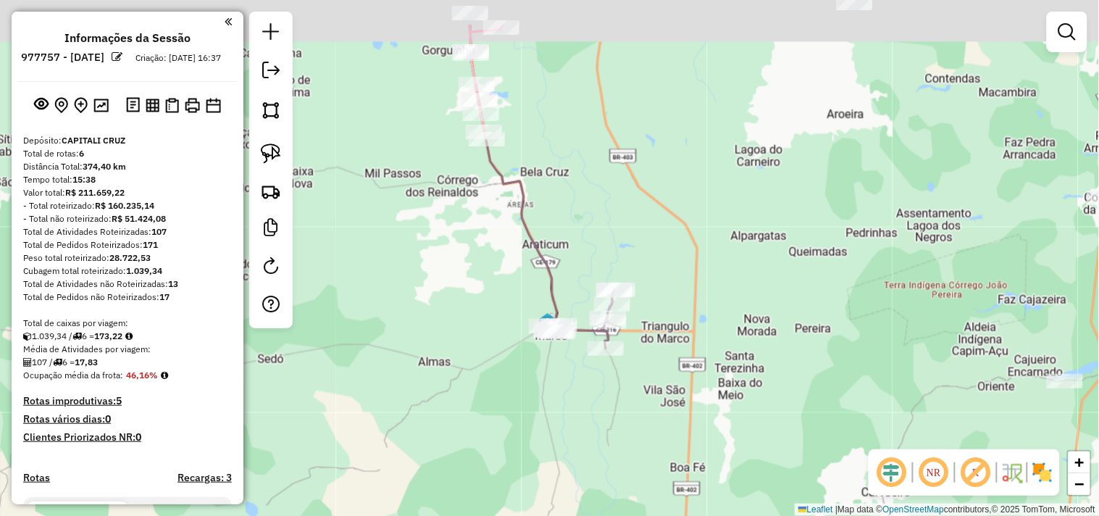
drag, startPoint x: 671, startPoint y: 357, endPoint x: 678, endPoint y: 367, distance: 12.7
click at [678, 367] on div "Janela de atendimento Grade de atendimento Capacidade Transportadoras Veículos …" at bounding box center [549, 258] width 1099 height 516
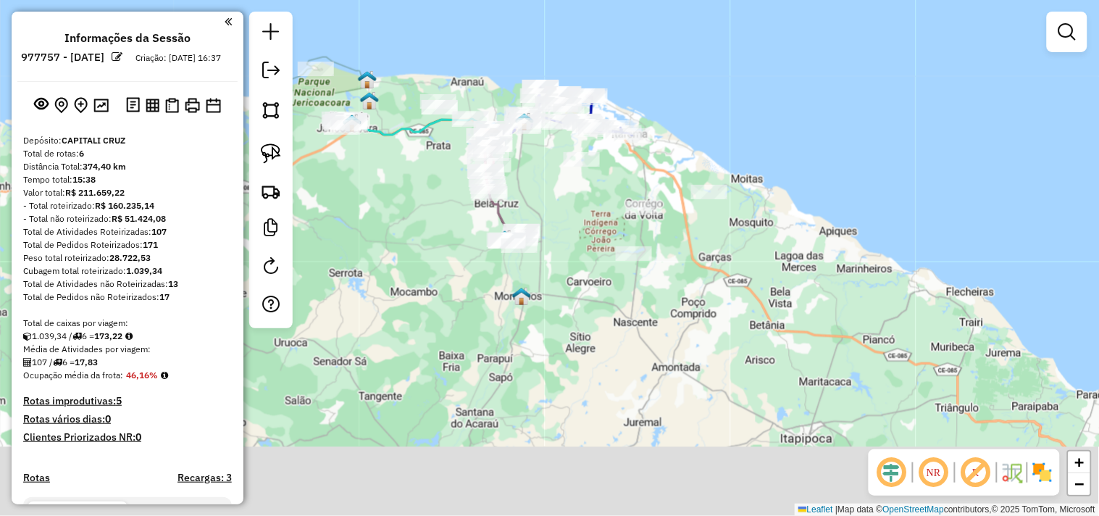
drag, startPoint x: 593, startPoint y: 312, endPoint x: 373, endPoint y: 168, distance: 262.9
click at [360, 167] on div "Janela de atendimento Grade de atendimento Capacidade Transportadoras Veículos …" at bounding box center [549, 258] width 1099 height 516
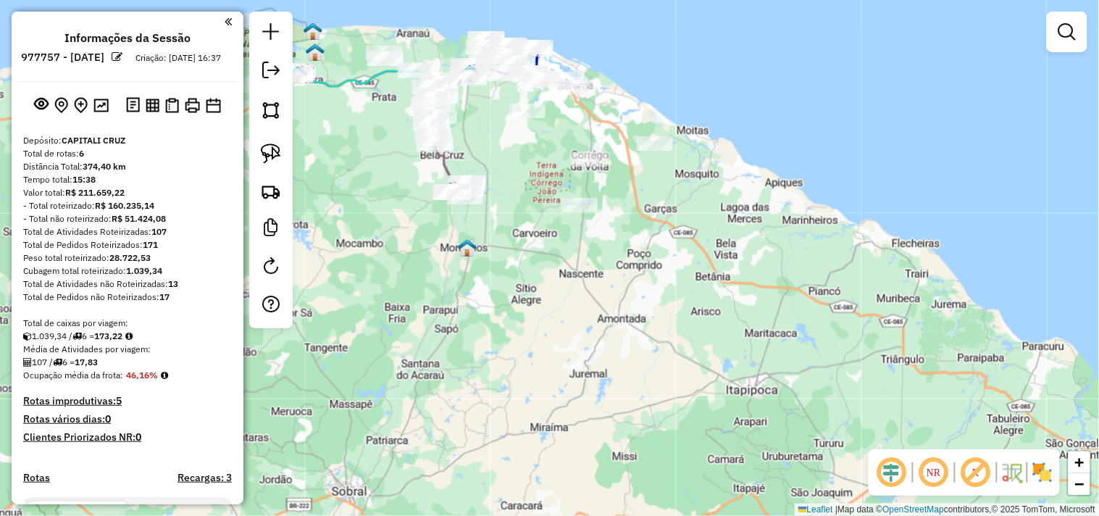
drag, startPoint x: 383, startPoint y: 146, endPoint x: 451, endPoint y: 235, distance: 112.6
click at [430, 237] on div "Janela de atendimento Grade de atendimento Capacidade Transportadoras Veículos …" at bounding box center [549, 258] width 1099 height 516
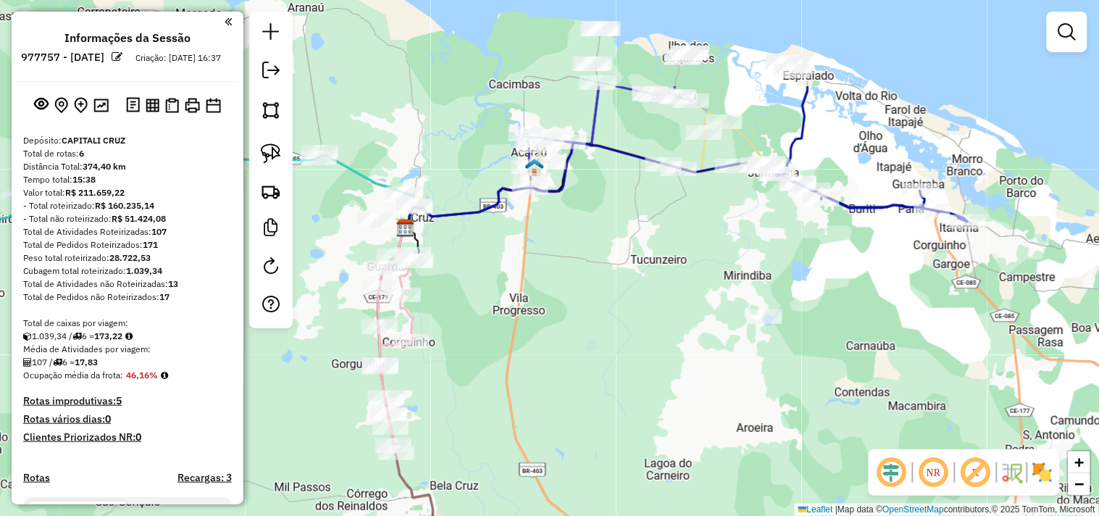
drag, startPoint x: 665, startPoint y: 207, endPoint x: 562, endPoint y: 359, distance: 184.3
click at [562, 359] on div "Janela de atendimento Grade de atendimento Capacidade Transportadoras Veículos …" at bounding box center [549, 258] width 1099 height 516
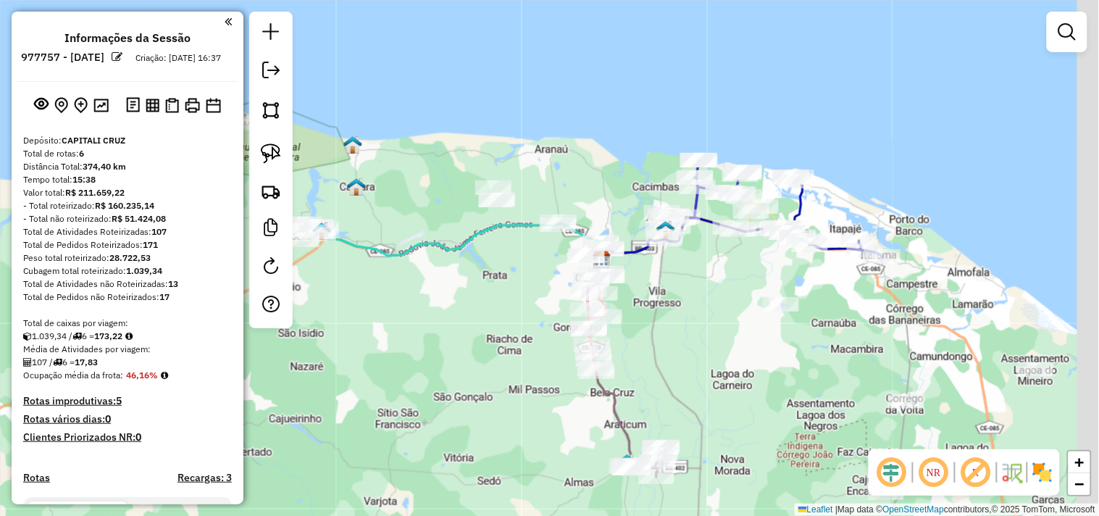
click at [701, 280] on div "Janela de atendimento Grade de atendimento Capacidade Transportadoras Veículos …" at bounding box center [549, 258] width 1099 height 516
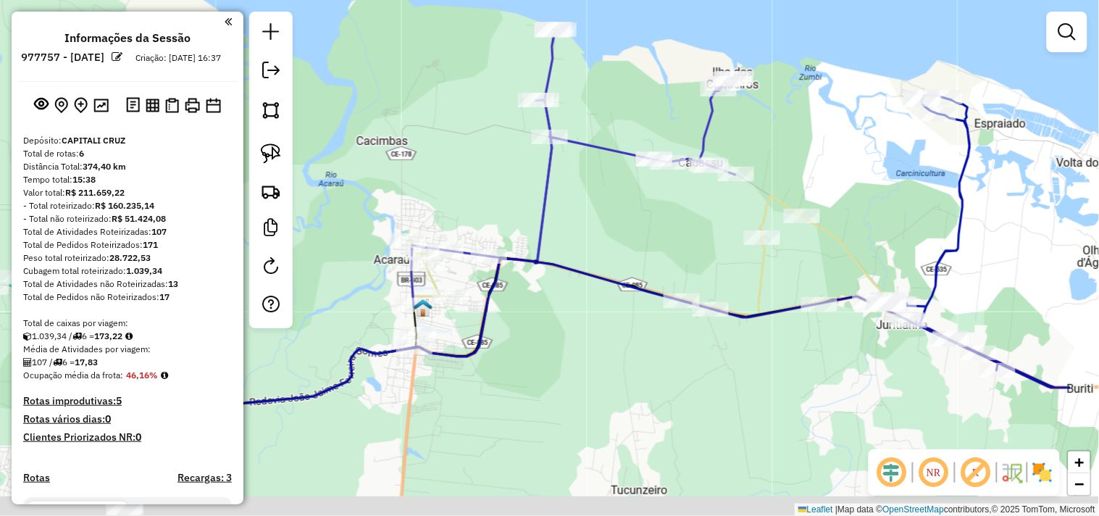
drag, startPoint x: 790, startPoint y: 281, endPoint x: 496, endPoint y: 75, distance: 358.5
click at [496, 71] on div "Janela de atendimento Grade de atendimento Capacidade Transportadoras Veículos …" at bounding box center [549, 258] width 1099 height 516
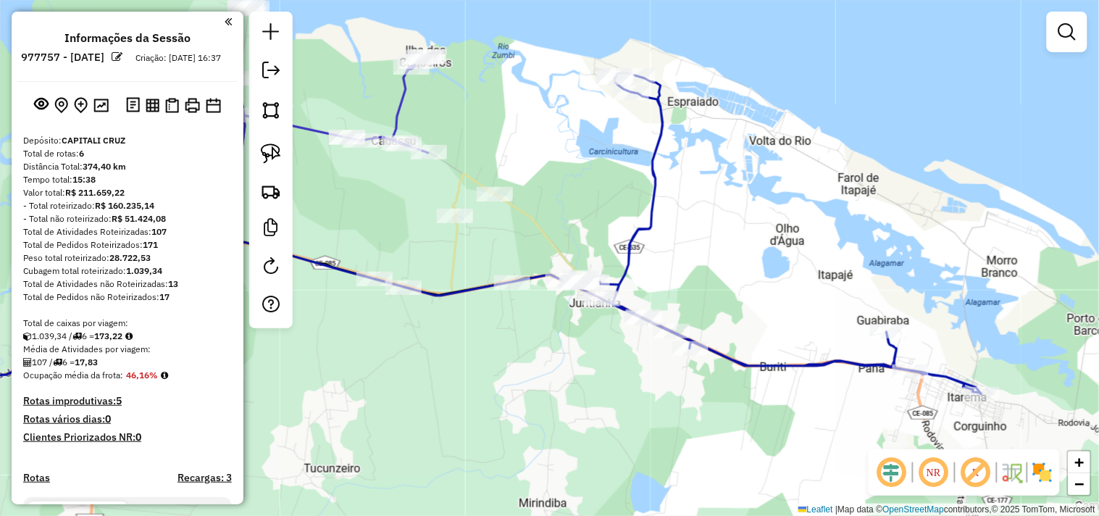
drag, startPoint x: 696, startPoint y: 172, endPoint x: 682, endPoint y: 280, distance: 109.0
click at [682, 280] on div "Janela de atendimento Grade de atendimento Capacidade Transportadoras Veículos …" at bounding box center [549, 258] width 1099 height 516
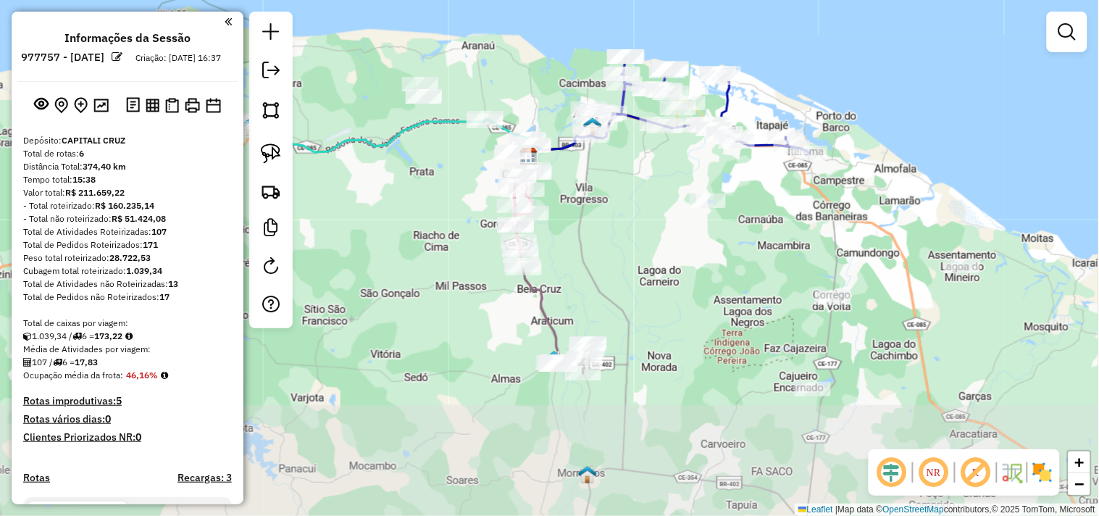
drag, startPoint x: 598, startPoint y: 371, endPoint x: 626, endPoint y: 203, distance: 170.5
click at [625, 199] on div "Janela de atendimento Grade de atendimento Capacidade Transportadoras Veículos …" at bounding box center [549, 258] width 1099 height 516
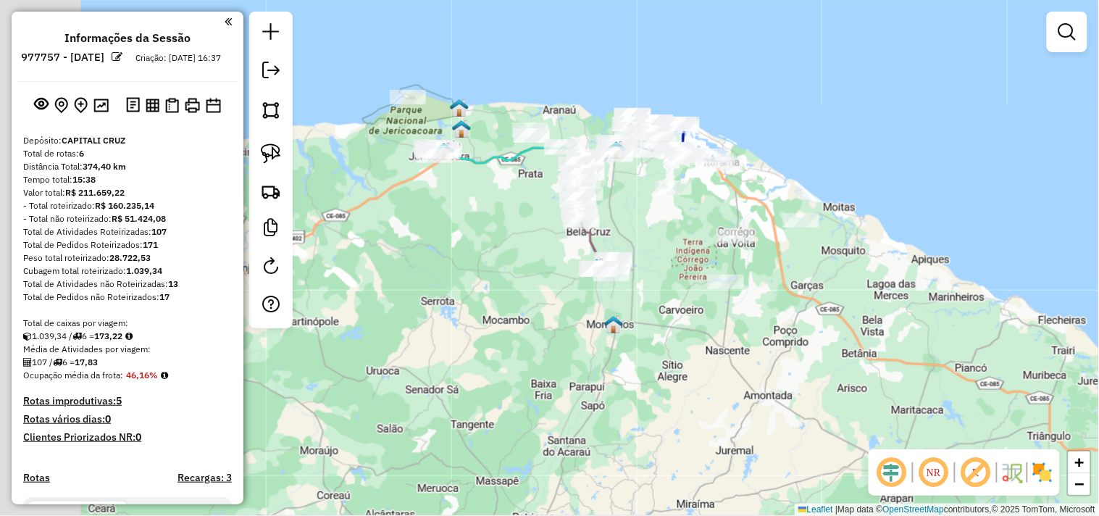
drag, startPoint x: 401, startPoint y: 319, endPoint x: 515, endPoint y: 316, distance: 113.8
click at [515, 316] on div "Janela de atendimento Grade de atendimento Capacidade Transportadoras Veículos …" at bounding box center [549, 258] width 1099 height 516
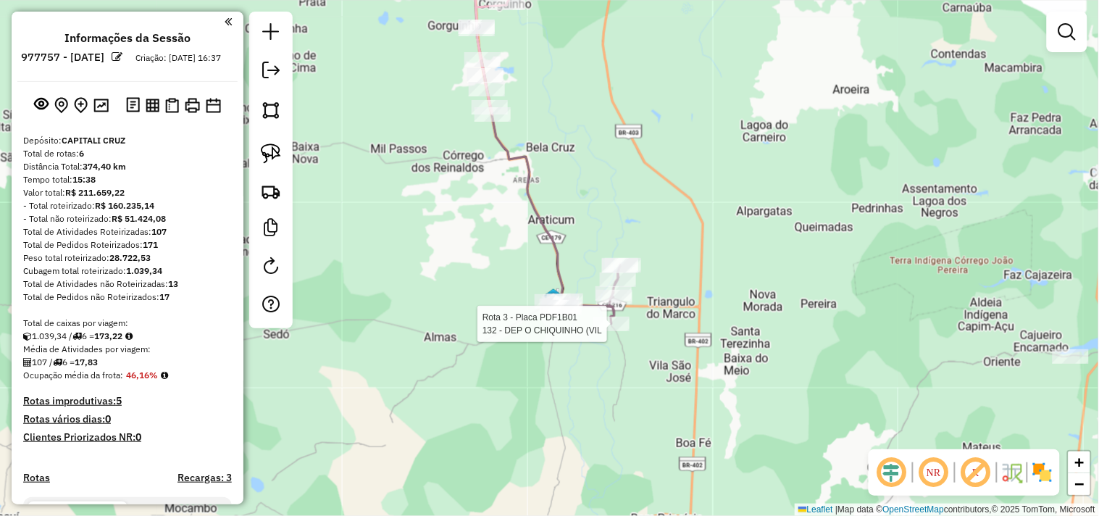
select select "**********"
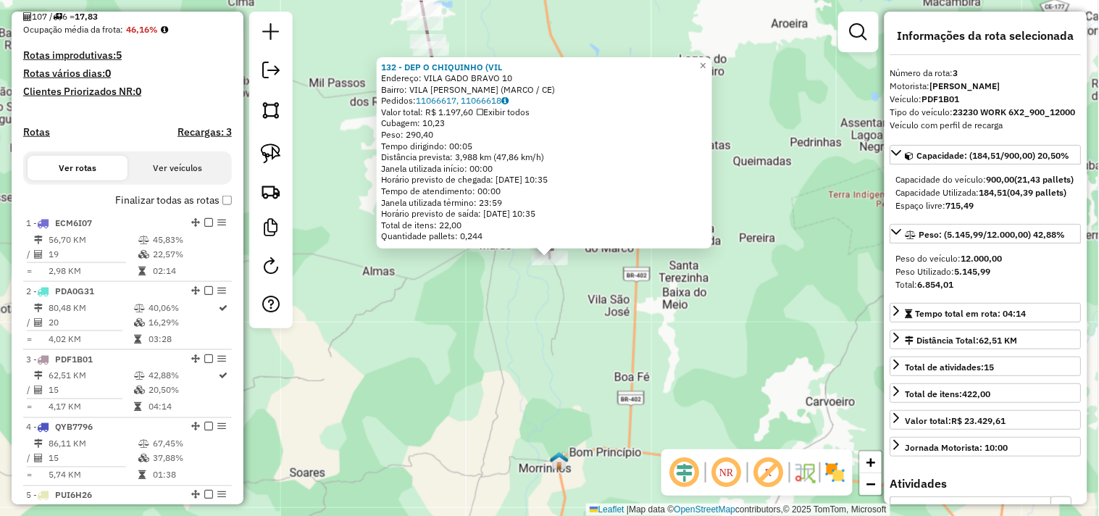
scroll to position [696, 0]
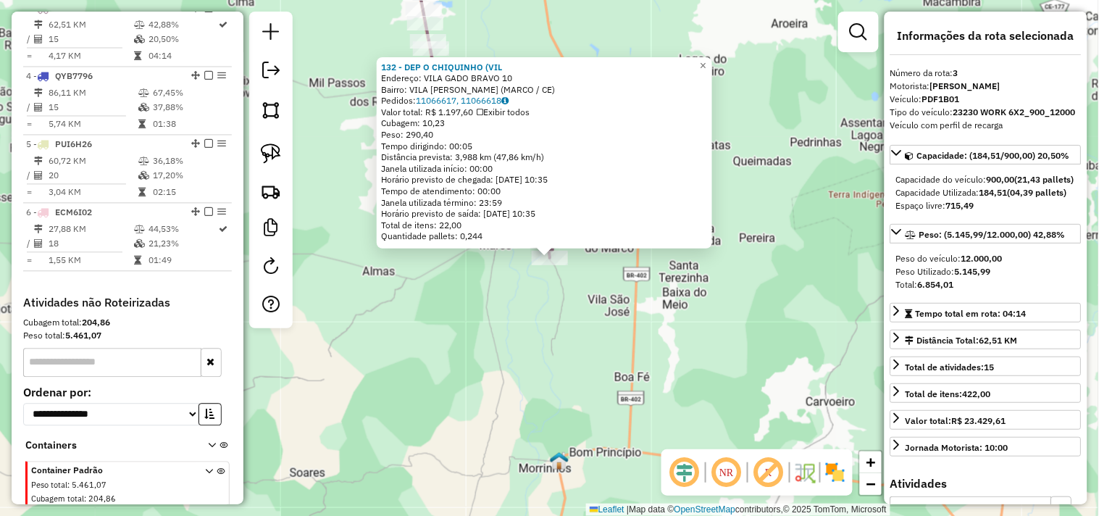
click at [609, 343] on div "132 - DEP O CHIQUINHO (VIL Endereço: VILA GADO BRAVO 10 Bairro: VILA GADO BRAVO…" at bounding box center [549, 258] width 1099 height 516
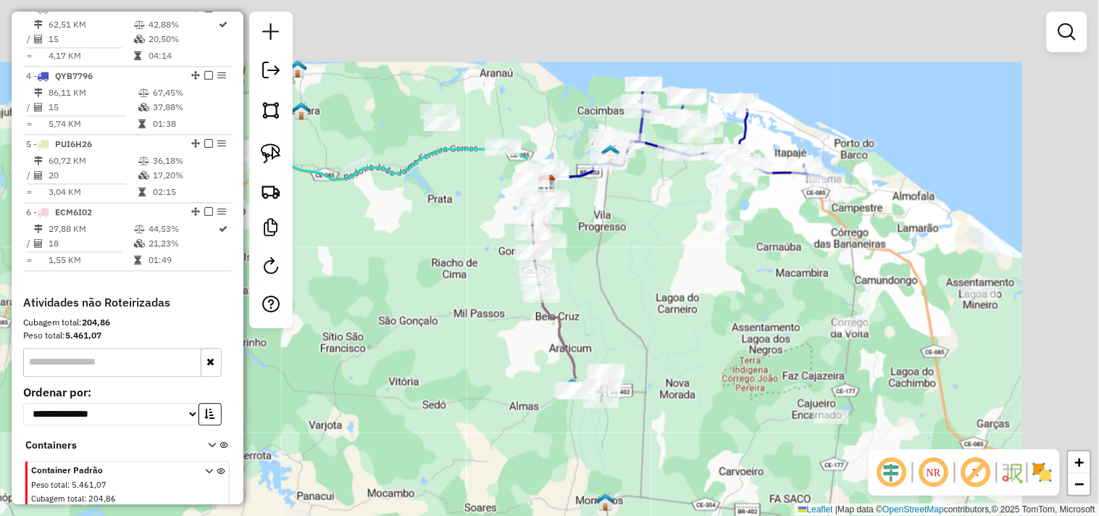
drag, startPoint x: 631, startPoint y: 321, endPoint x: 596, endPoint y: 346, distance: 43.6
click at [596, 346] on div "Janela de atendimento Grade de atendimento Capacidade Transportadoras Veículos …" at bounding box center [549, 258] width 1099 height 516
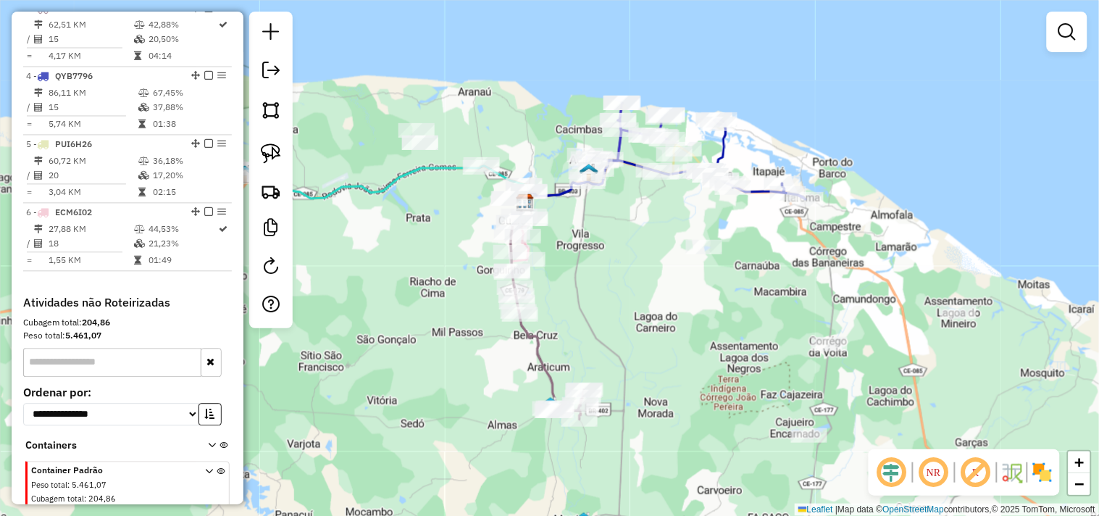
drag, startPoint x: 593, startPoint y: 308, endPoint x: 677, endPoint y: 288, distance: 86.3
click at [677, 288] on div "Janela de atendimento Grade de atendimento Capacidade Transportadoras Veículos …" at bounding box center [549, 258] width 1099 height 516
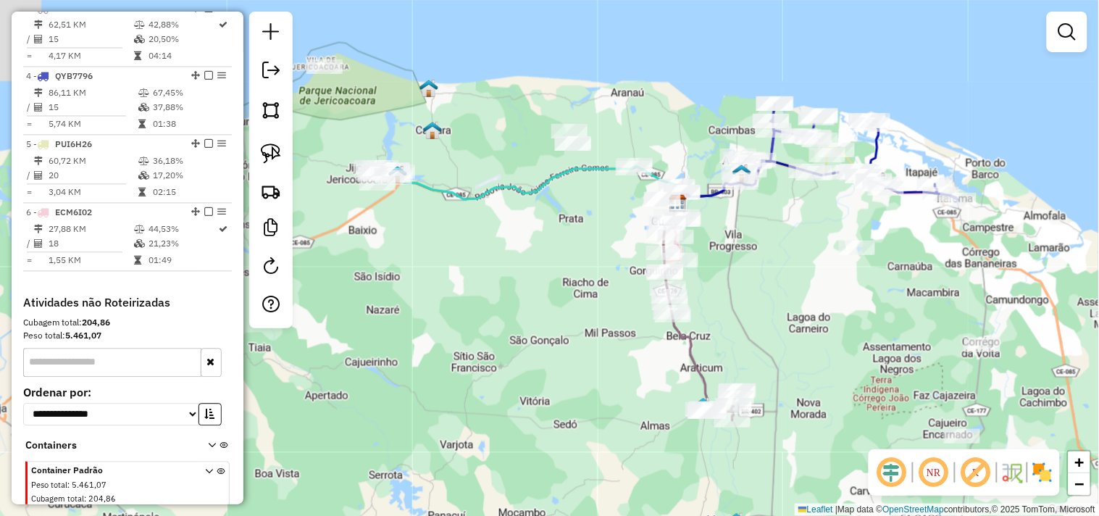
drag, startPoint x: 470, startPoint y: 273, endPoint x: 482, endPoint y: 273, distance: 12.3
click at [482, 273] on div "Janela de atendimento Grade de atendimento Capacidade Transportadoras Veículos …" at bounding box center [549, 258] width 1099 height 516
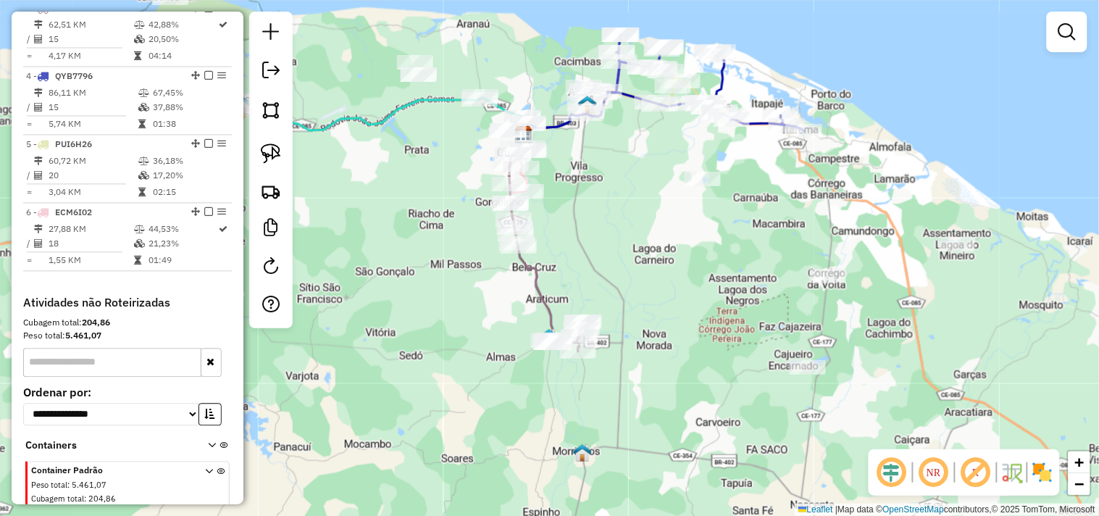
drag, startPoint x: 573, startPoint y: 356, endPoint x: 406, endPoint y: 287, distance: 180.3
click at [406, 287] on div "Janela de atendimento Grade de atendimento Capacidade Transportadoras Veículos …" at bounding box center [549, 258] width 1099 height 516
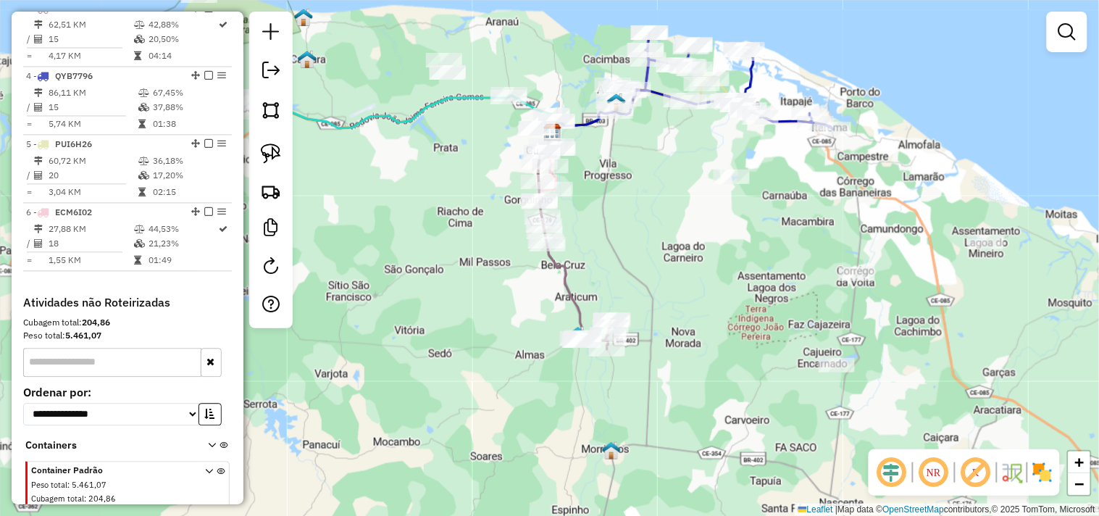
drag, startPoint x: 443, startPoint y: 262, endPoint x: 457, endPoint y: 262, distance: 14.5
click at [457, 262] on div "Janela de atendimento Grade de atendimento Capacidade Transportadoras Veículos …" at bounding box center [549, 258] width 1099 height 516
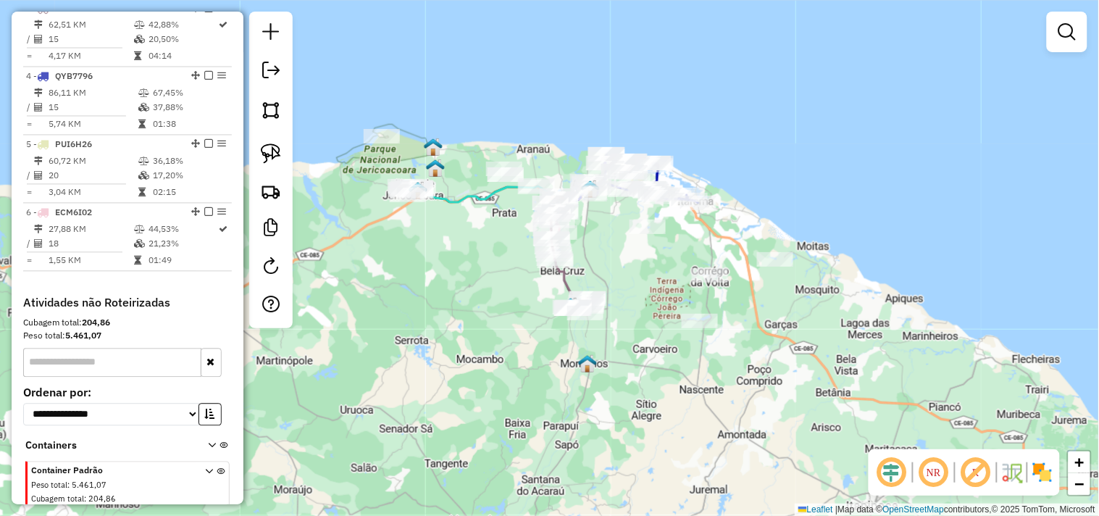
drag, startPoint x: 472, startPoint y: 309, endPoint x: 523, endPoint y: 320, distance: 51.7
click at [523, 320] on div "Janela de atendimento Grade de atendimento Capacidade Transportadoras Veículos …" at bounding box center [549, 258] width 1099 height 516
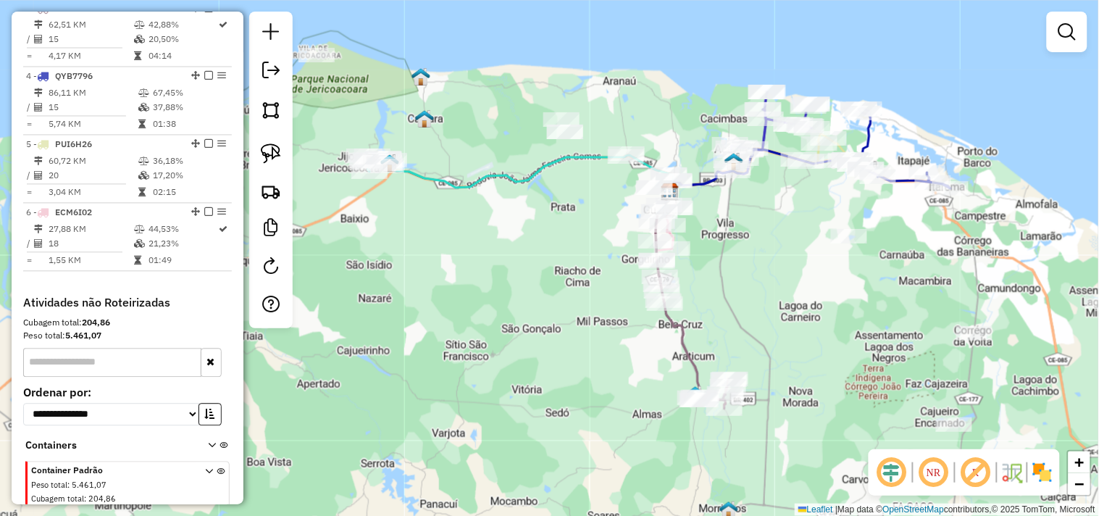
drag, startPoint x: 449, startPoint y: 276, endPoint x: 567, endPoint y: 298, distance: 119.4
click at [567, 298] on div "Janela de atendimento Grade de atendimento Capacidade Transportadoras Veículos …" at bounding box center [549, 258] width 1099 height 516
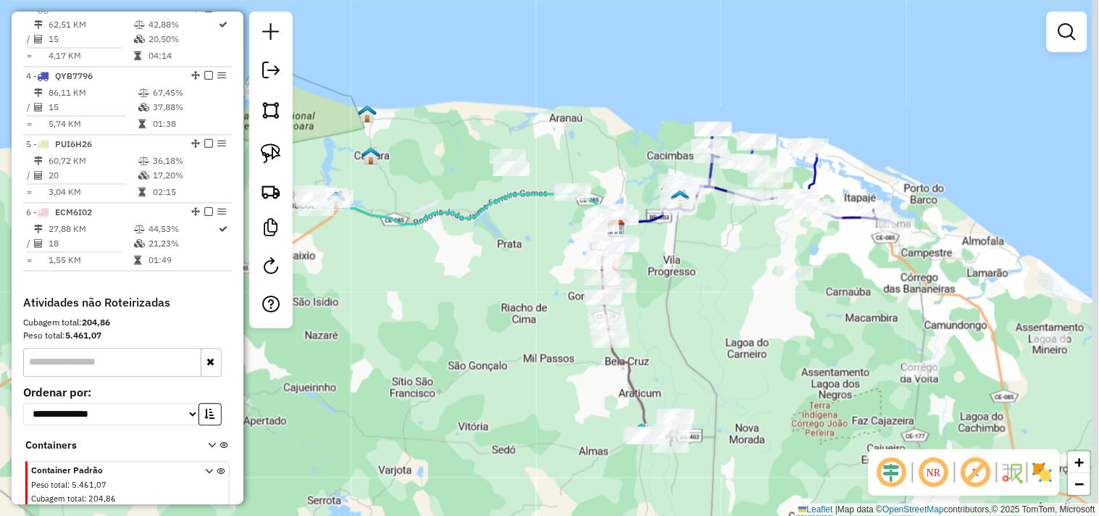
drag, startPoint x: 735, startPoint y: 229, endPoint x: 676, endPoint y: 280, distance: 78.1
click at [676, 280] on div "Janela de atendimento Grade de atendimento Capacidade Transportadoras Veículos …" at bounding box center [549, 258] width 1099 height 516
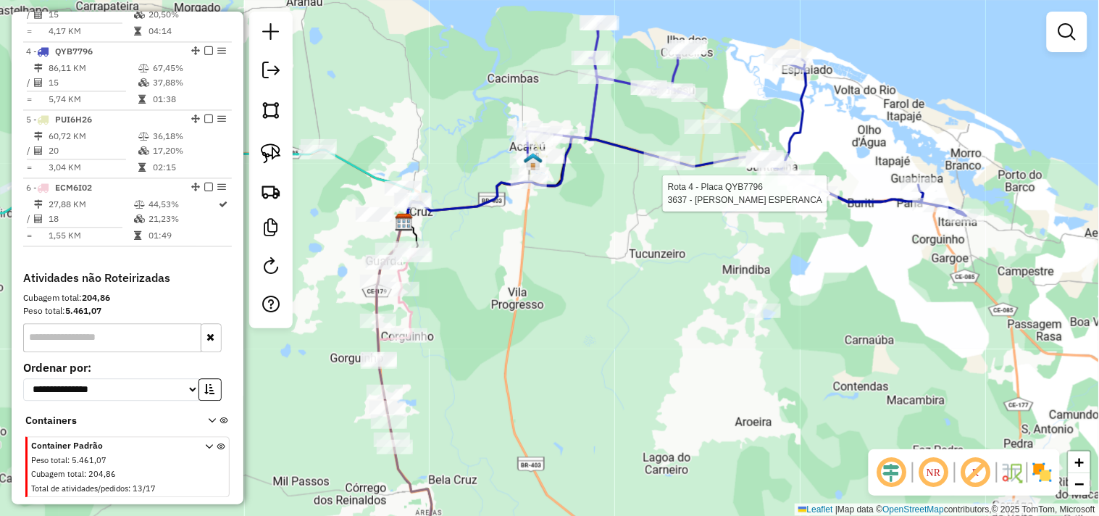
select select "**********"
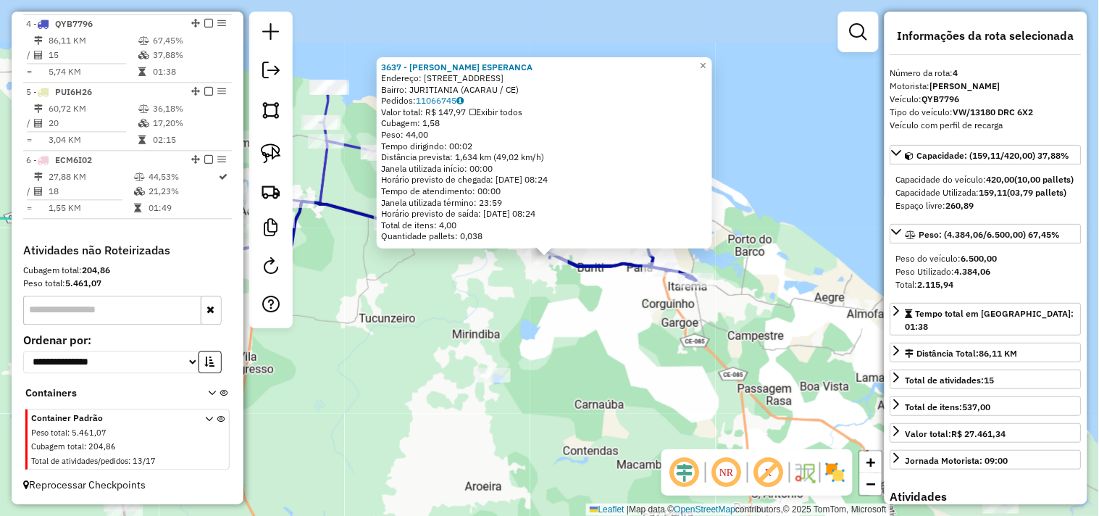
scroll to position [762, 0]
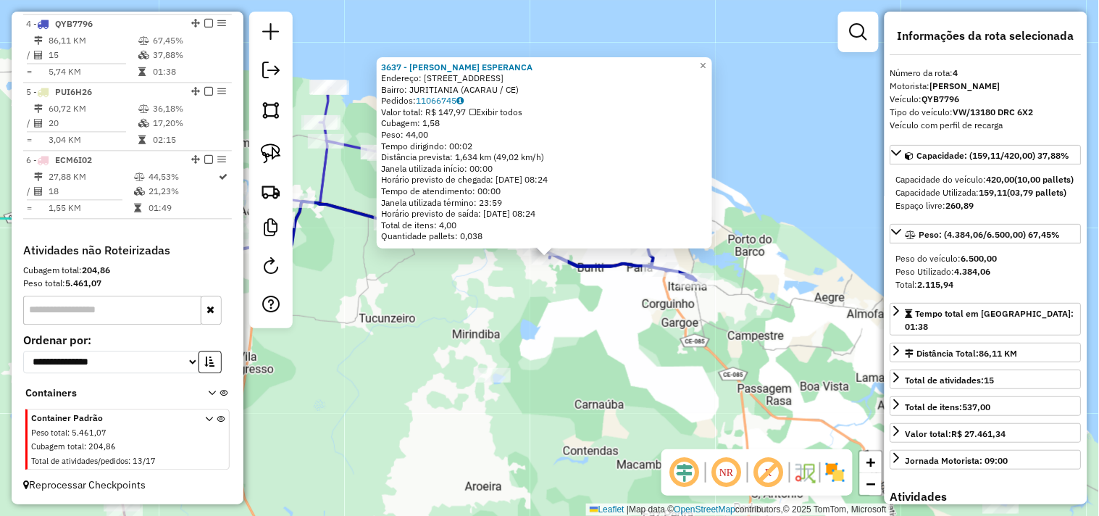
click at [586, 331] on div "3637 - MERCADINHO ESPERANCA Endereço: ESTRADA BURITI 43 Bairro: JURITIANIA (ACA…" at bounding box center [549, 258] width 1099 height 516
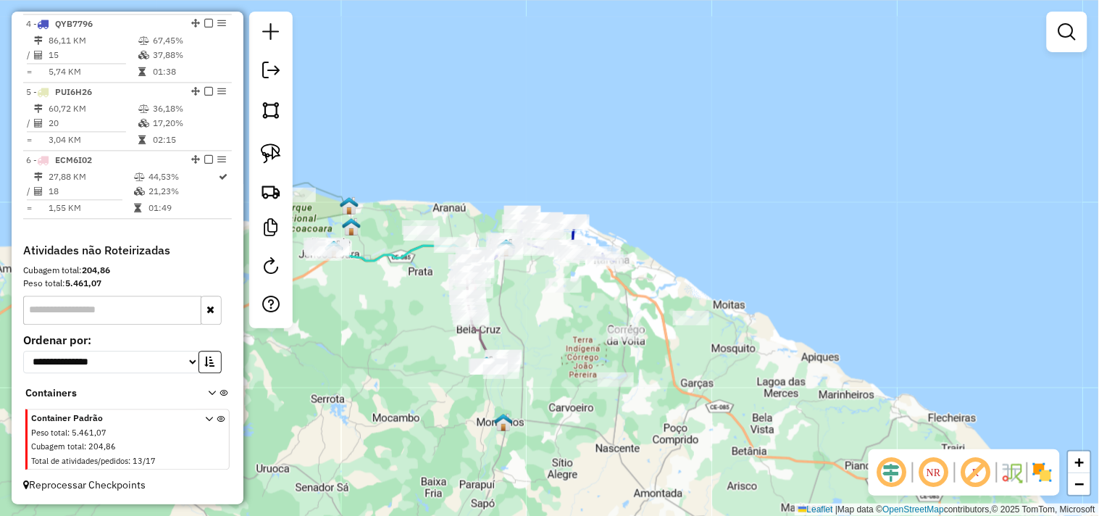
drag, startPoint x: 532, startPoint y: 371, endPoint x: 538, endPoint y: 322, distance: 49.6
click at [538, 322] on div "Janela de atendimento Grade de atendimento Capacidade Transportadoras Veículos …" at bounding box center [549, 258] width 1099 height 516
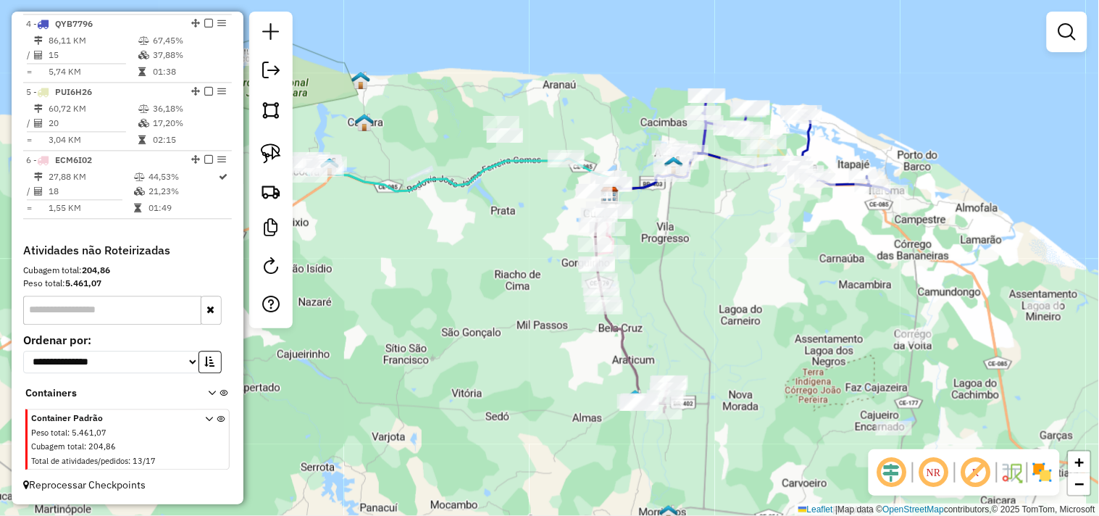
drag, startPoint x: 409, startPoint y: 335, endPoint x: 537, endPoint y: 345, distance: 128.7
click at [537, 345] on div "Janela de atendimento Grade de atendimento Capacidade Transportadoras Veículos …" at bounding box center [549, 258] width 1099 height 516
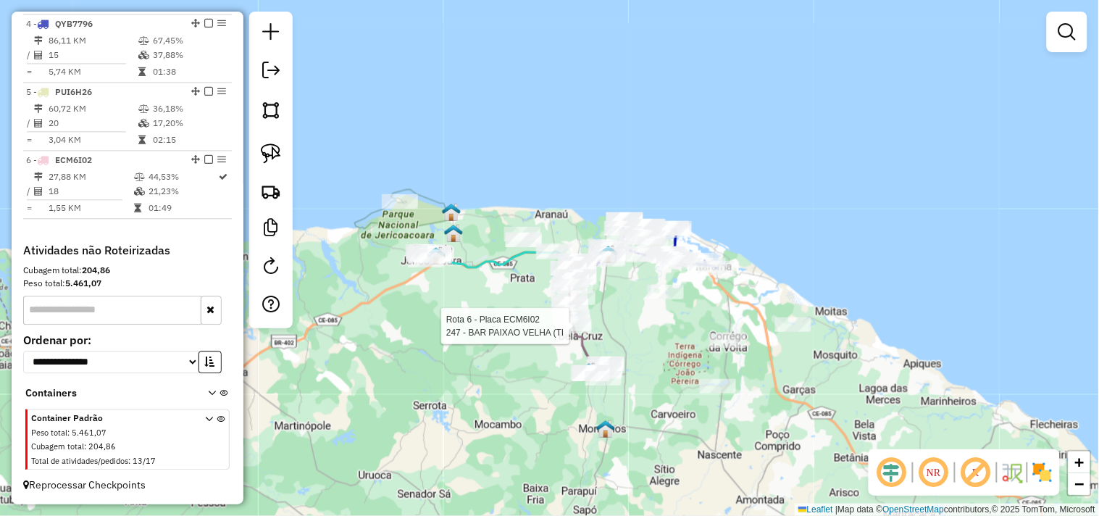
select select "**********"
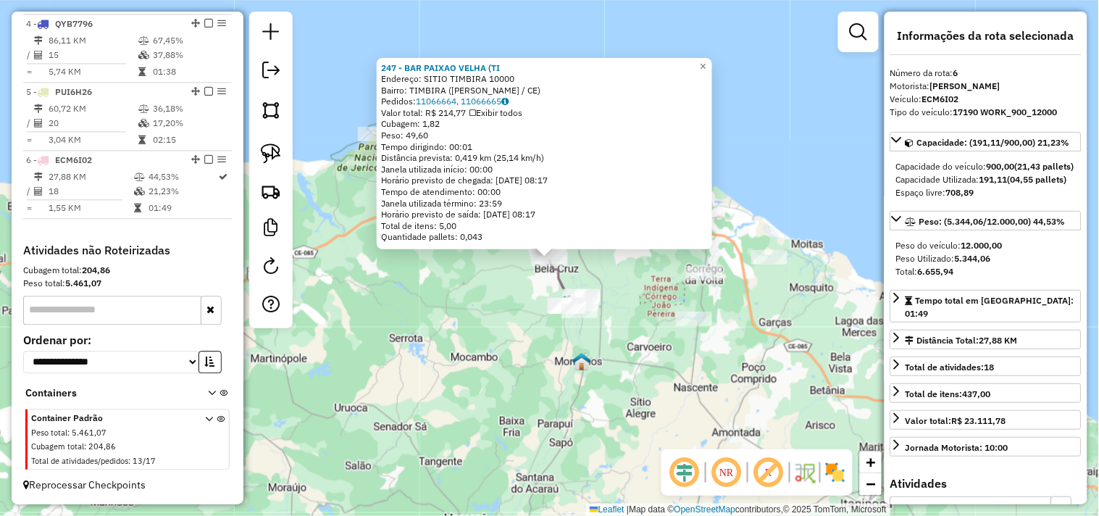
click at [530, 333] on div "247 - BAR PAIXAO VELHA (TI Endereço: SITIO TIMBIRA 10000 Bairro: TIMBIRA (BELA …" at bounding box center [549, 258] width 1099 height 516
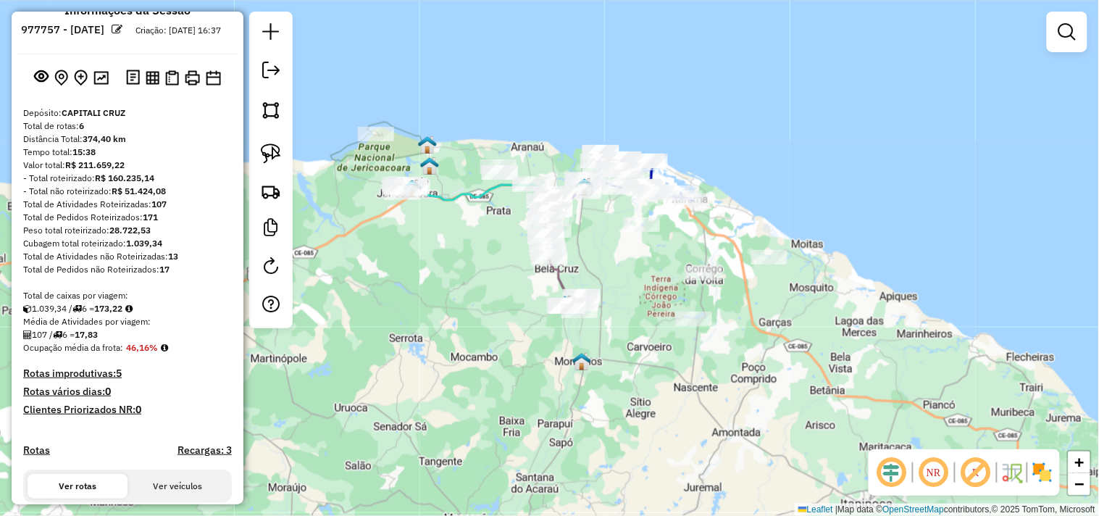
scroll to position [0, 0]
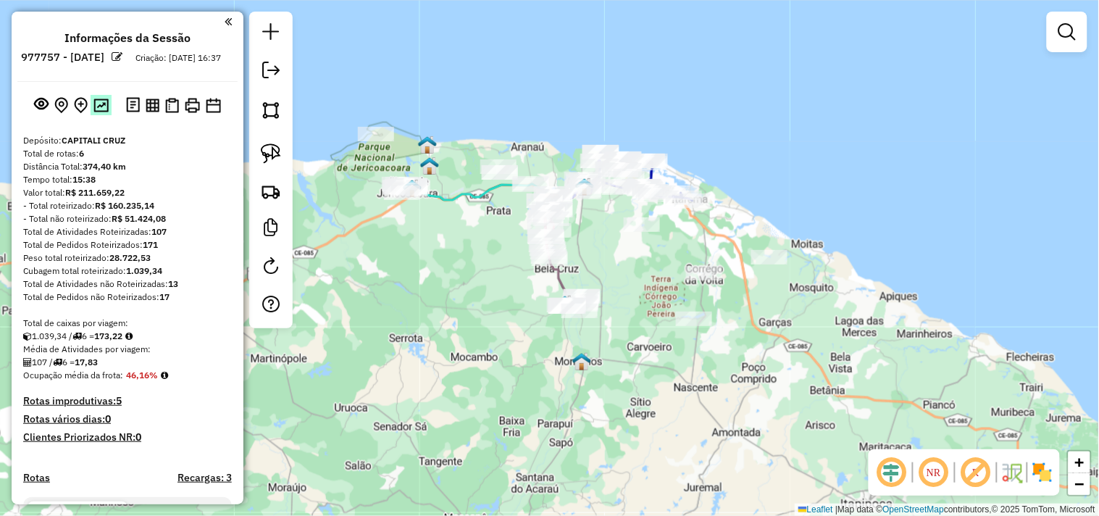
click at [101, 112] on img at bounding box center [100, 106] width 15 height 14
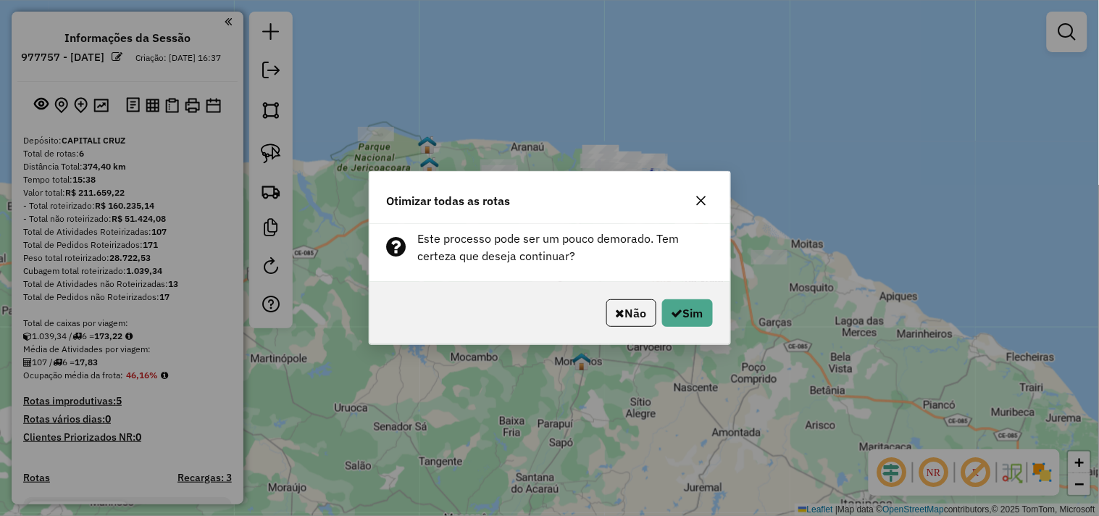
click at [631, 309] on button "Não" at bounding box center [632, 313] width 50 height 28
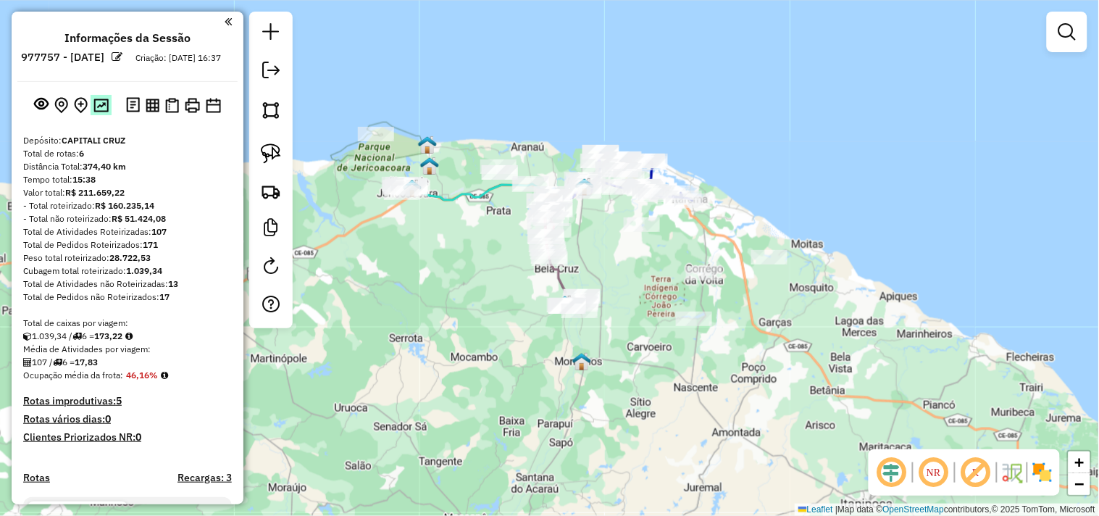
click at [93, 112] on img at bounding box center [100, 106] width 15 height 14
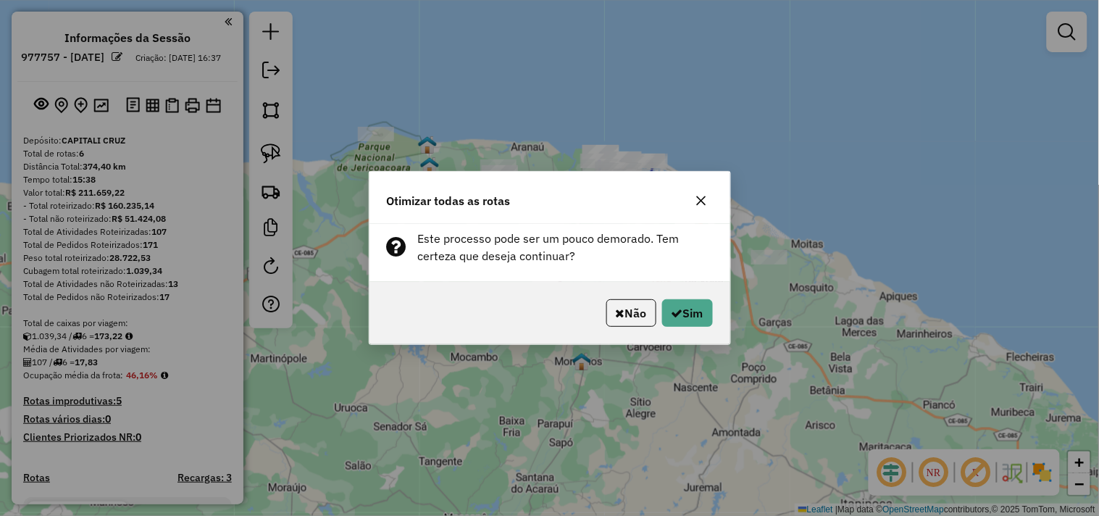
click at [714, 438] on div "Otimizar todas as rotas Este processo pode ser um pouco demorado. Tem certeza q…" at bounding box center [549, 258] width 1099 height 516
click at [632, 304] on button "Não" at bounding box center [632, 313] width 50 height 28
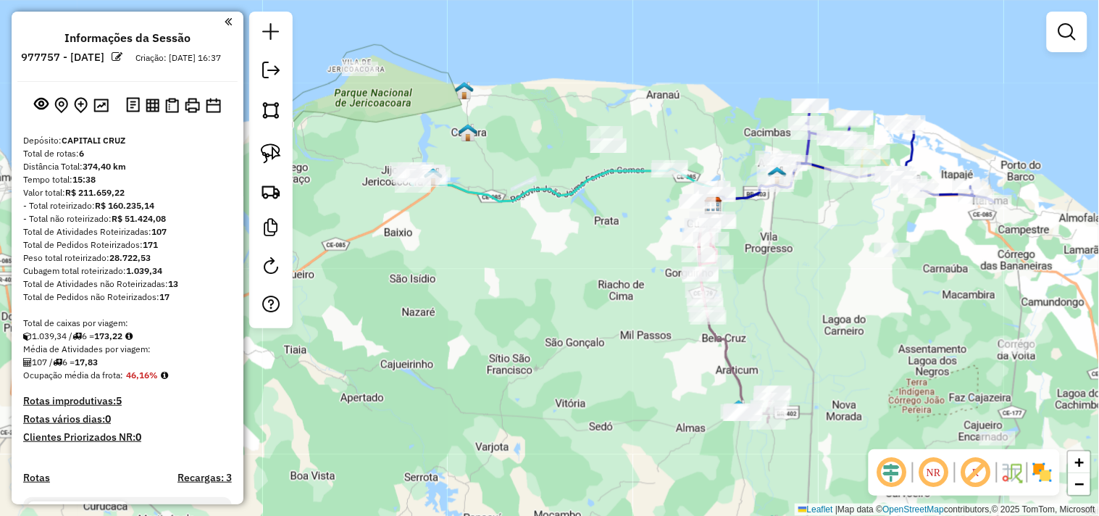
drag, startPoint x: 468, startPoint y: 299, endPoint x: 562, endPoint y: 291, distance: 94.6
click at [562, 291] on div "Janela de atendimento Grade de atendimento Capacidade Transportadoras Veículos …" at bounding box center [549, 258] width 1099 height 516
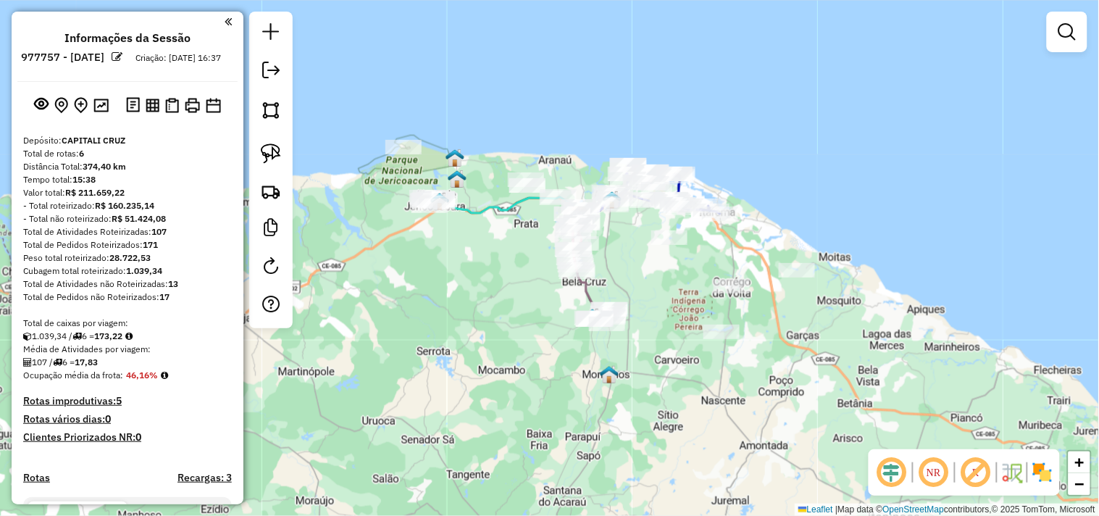
drag, startPoint x: 561, startPoint y: 310, endPoint x: 493, endPoint y: 273, distance: 77.5
click at [493, 273] on div "Janela de atendimento Grade de atendimento Capacidade Transportadoras Veículos …" at bounding box center [549, 258] width 1099 height 516
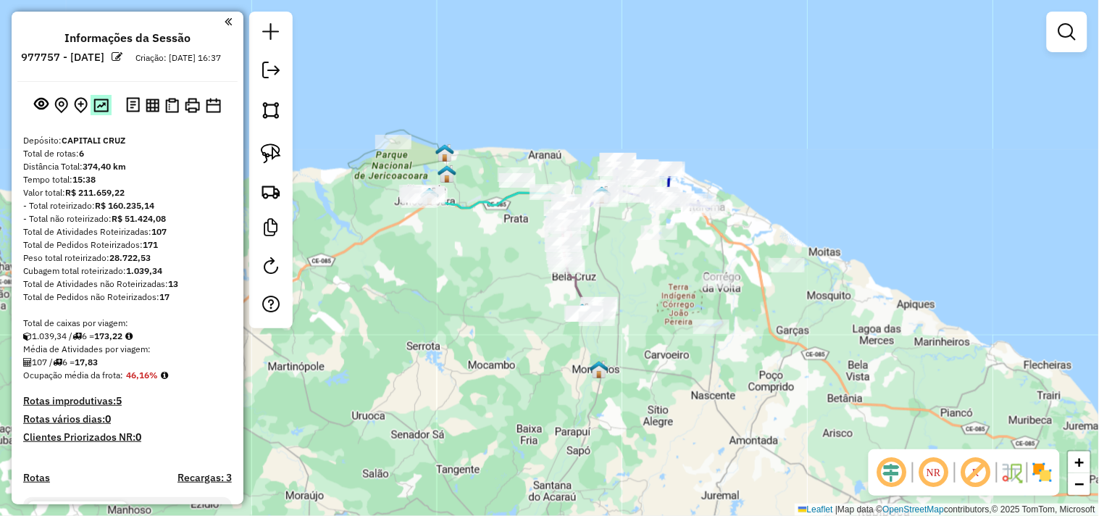
click at [98, 112] on img at bounding box center [100, 106] width 15 height 14
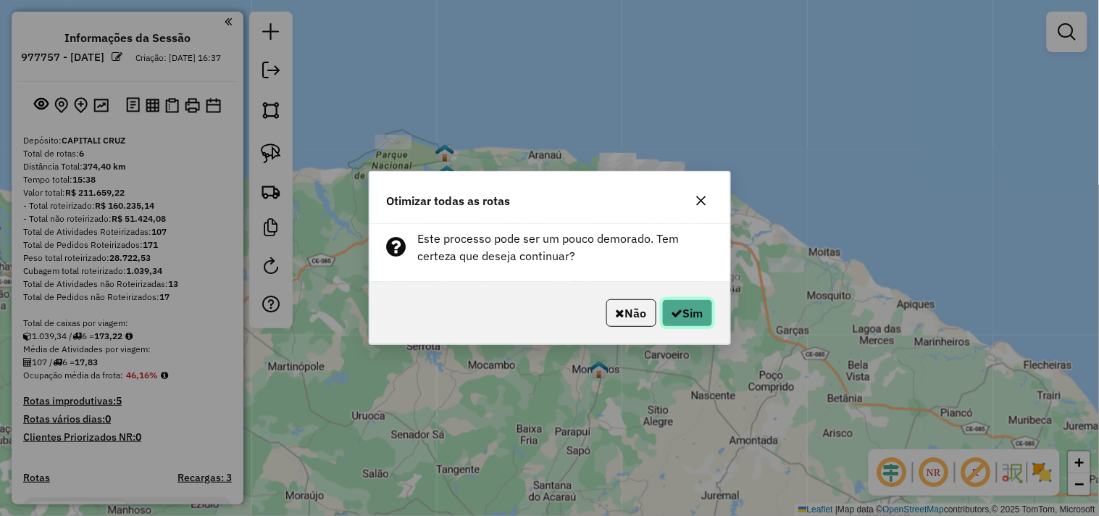
click at [683, 315] on button "Sim" at bounding box center [687, 313] width 51 height 28
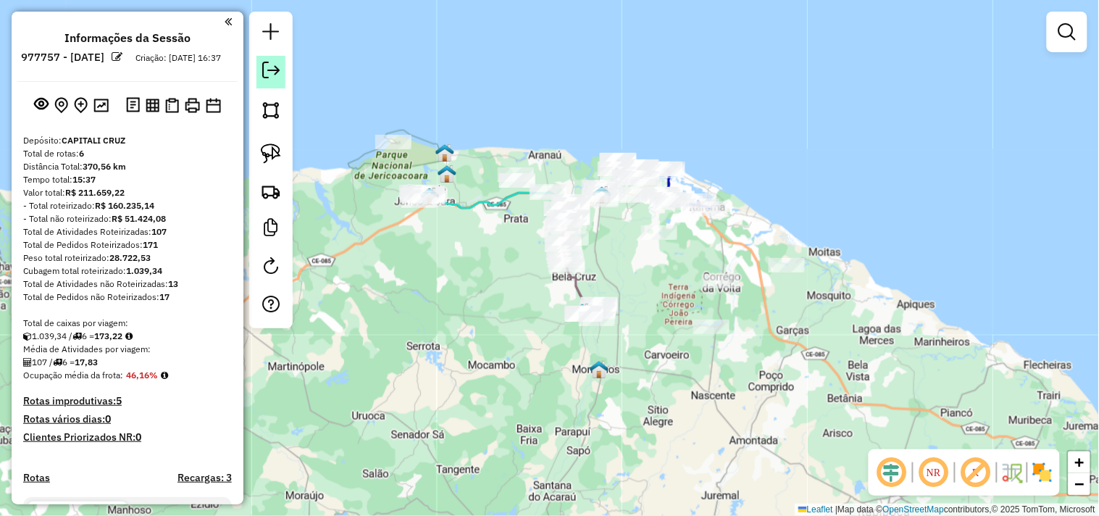
click at [265, 76] on em at bounding box center [270, 70] width 17 height 17
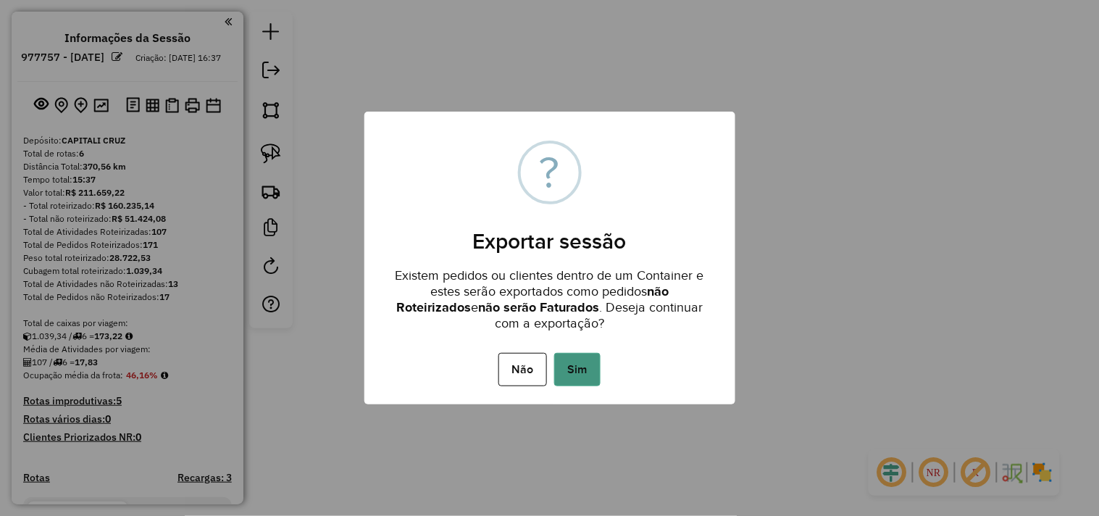
click at [595, 366] on button "Sim" at bounding box center [577, 369] width 46 height 33
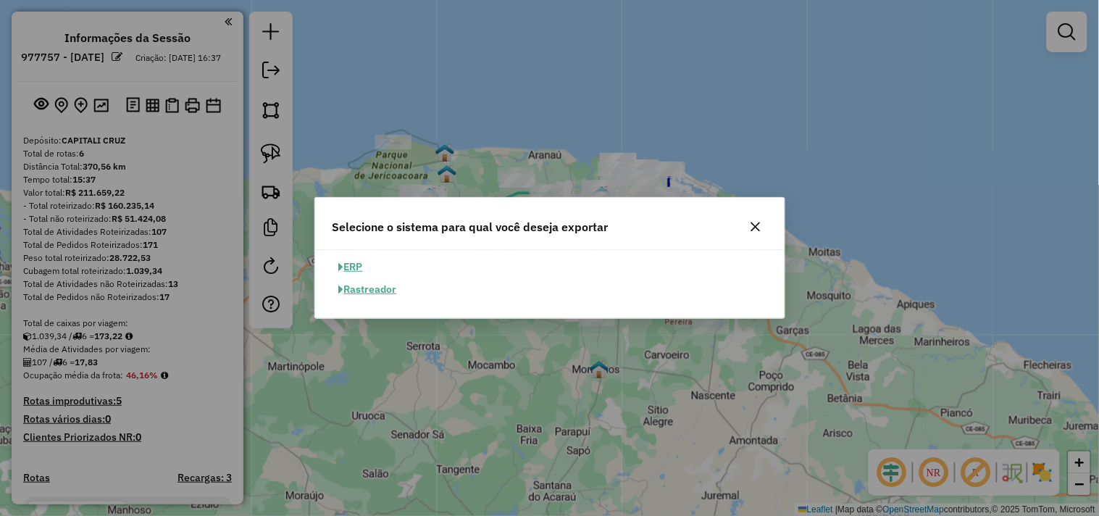
click at [354, 262] on button "ERP" at bounding box center [351, 267] width 37 height 22
select select "**"
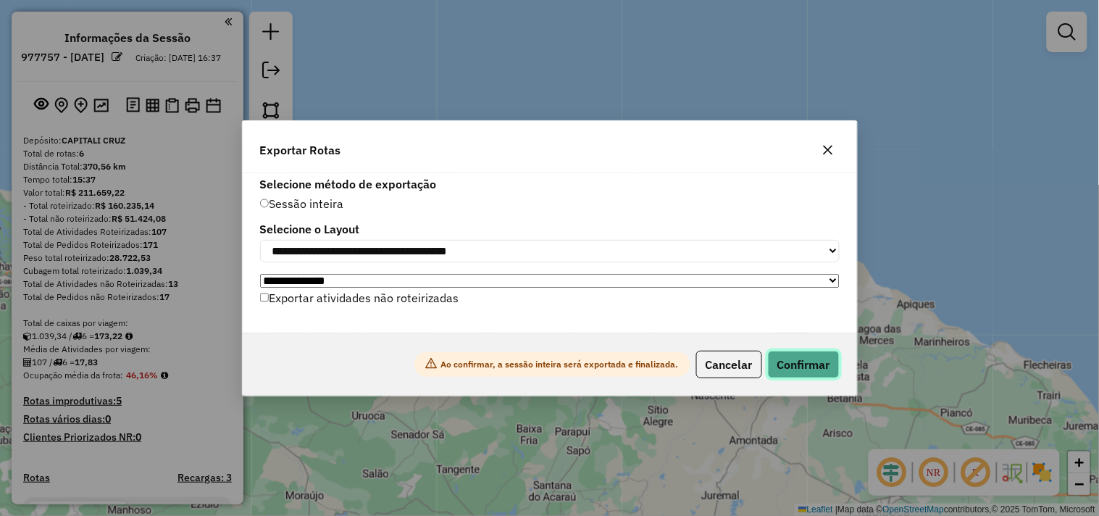
click at [828, 375] on button "Confirmar" at bounding box center [804, 365] width 72 height 28
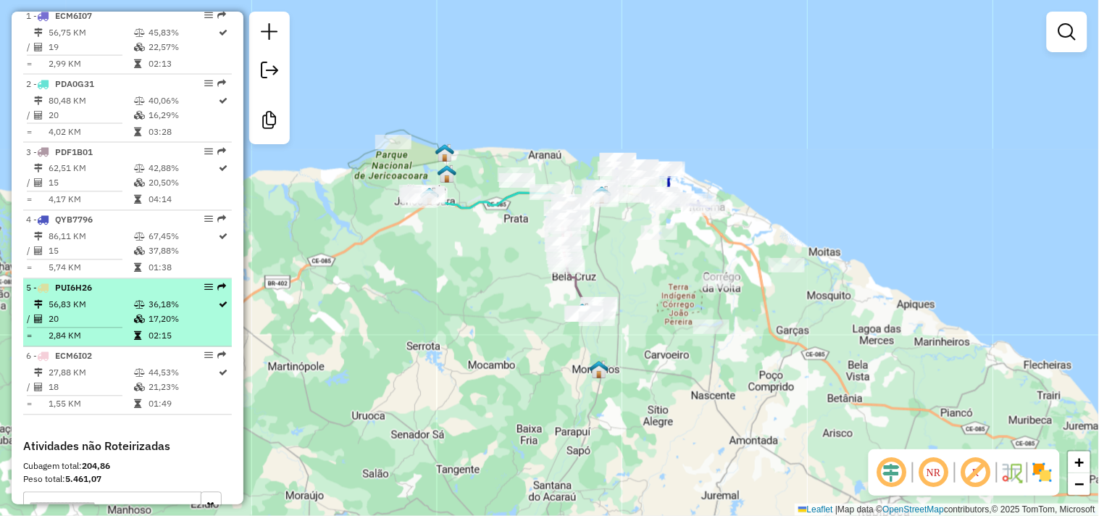
scroll to position [644, 0]
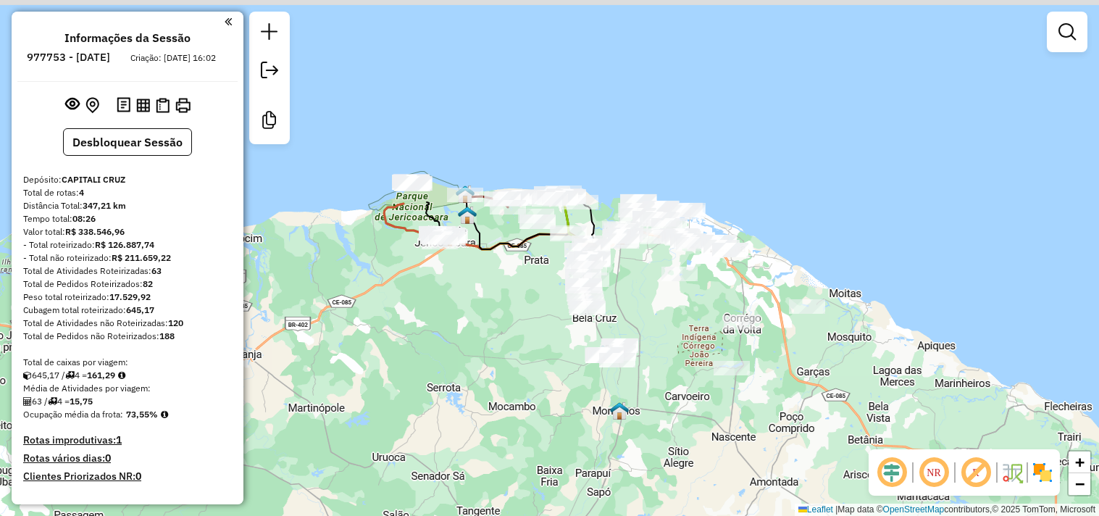
click at [556, 342] on div "Janela de atendimento Grade de atendimento Capacidade Transportadoras Veículos …" at bounding box center [549, 258] width 1099 height 516
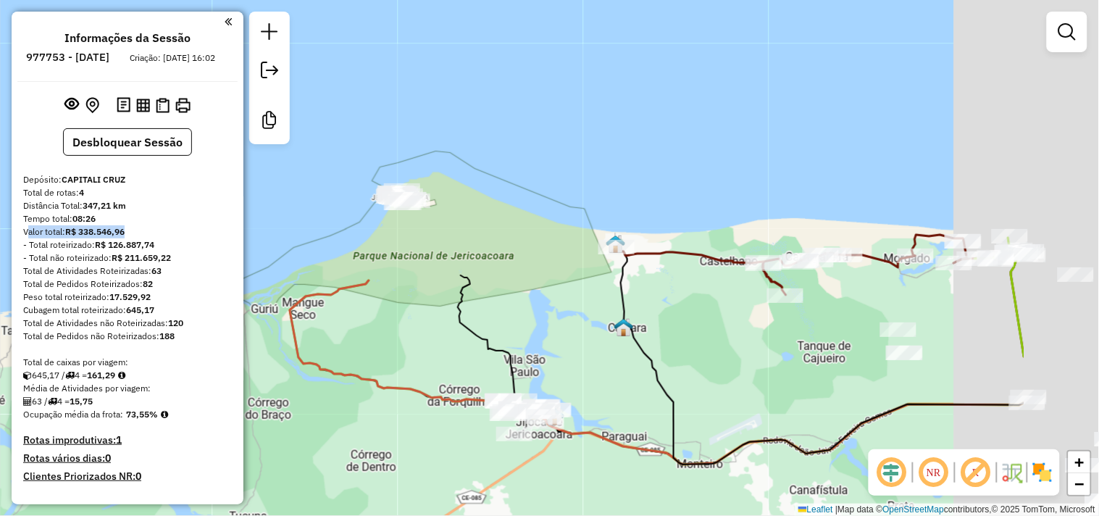
drag, startPoint x: 646, startPoint y: 272, endPoint x: 428, endPoint y: 199, distance: 230.8
click at [428, 199] on div "Janela de atendimento Grade de atendimento Capacidade Transportadoras Veículos …" at bounding box center [549, 258] width 1099 height 516
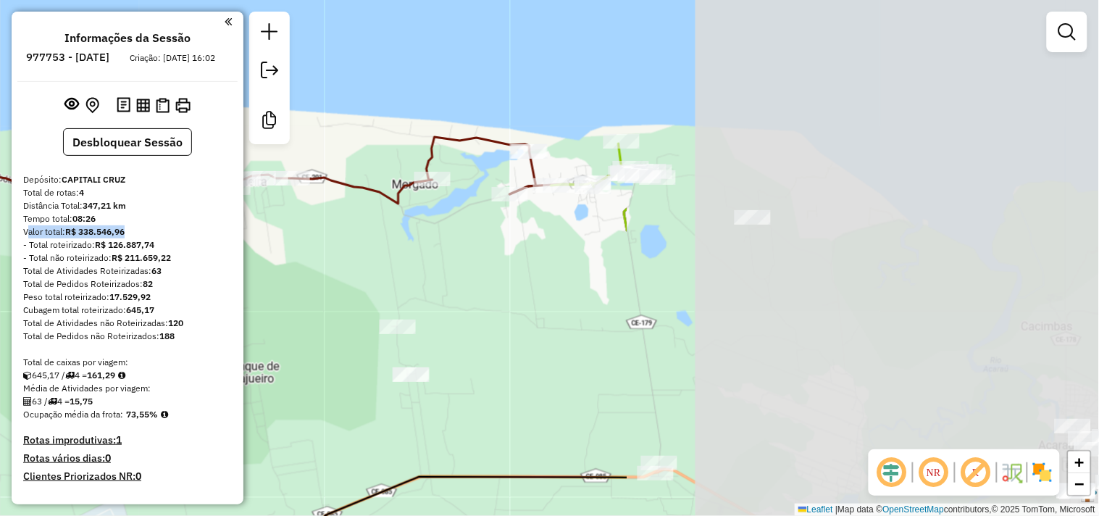
drag, startPoint x: 447, startPoint y: 236, endPoint x: 331, endPoint y: 228, distance: 116.3
click at [331, 228] on div "Janela de atendimento Grade de atendimento Capacidade Transportadoras Veículos …" at bounding box center [549, 258] width 1099 height 516
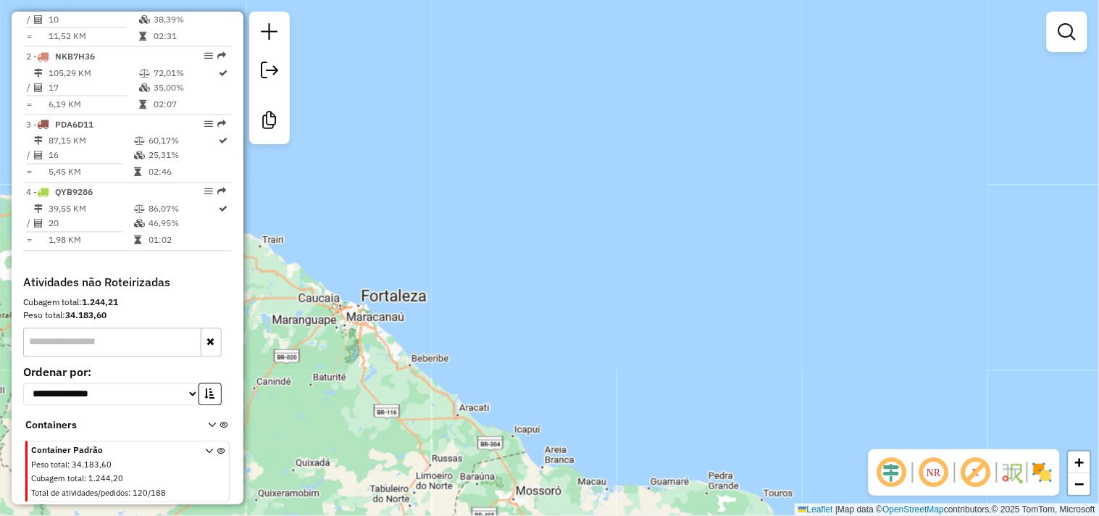
scroll to position [441, 0]
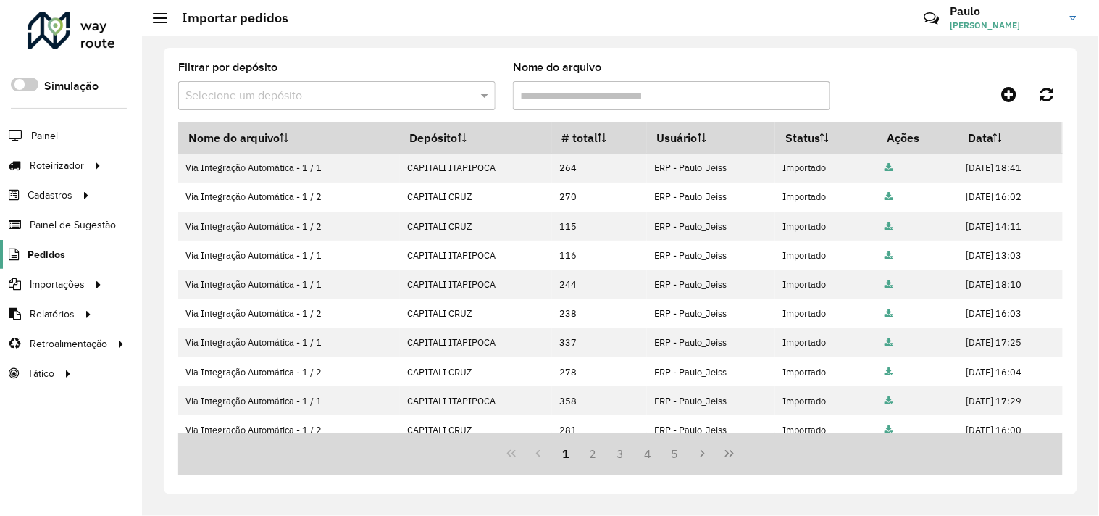
click at [48, 251] on span "Pedidos" at bounding box center [47, 254] width 38 height 15
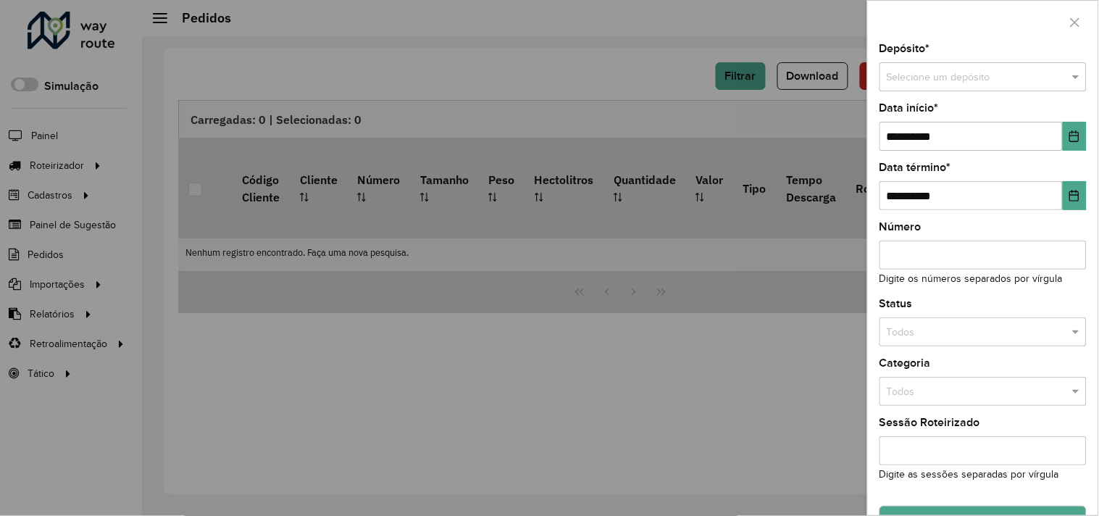
click at [299, 373] on div at bounding box center [549, 258] width 1099 height 516
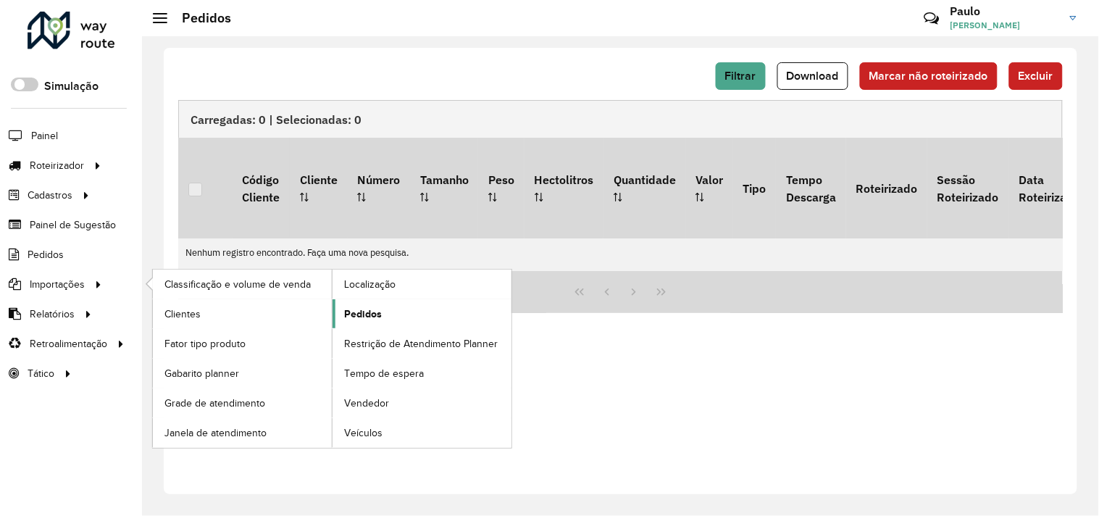
click at [357, 314] on span "Pedidos" at bounding box center [363, 314] width 38 height 15
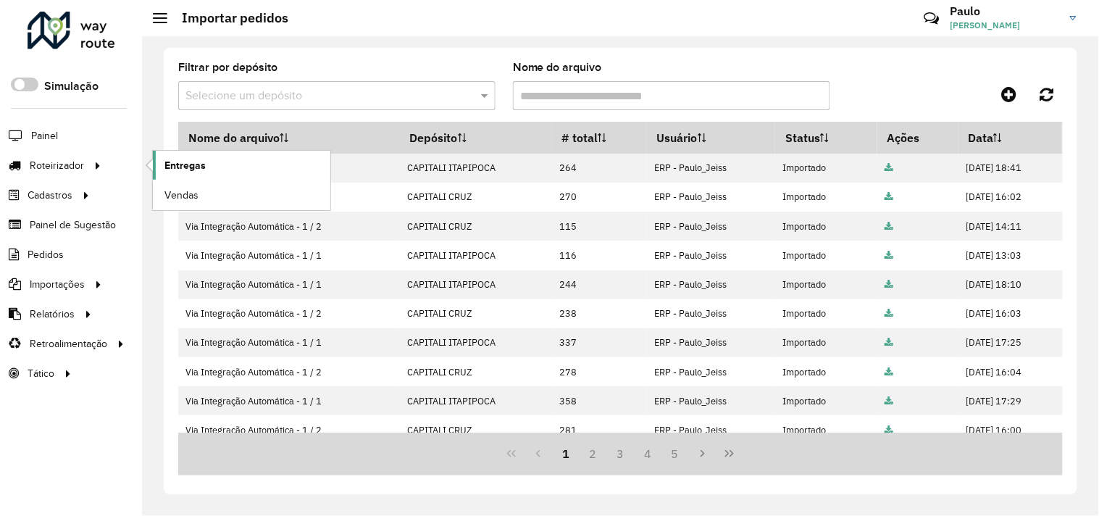
click at [203, 165] on span "Entregas" at bounding box center [185, 165] width 41 height 15
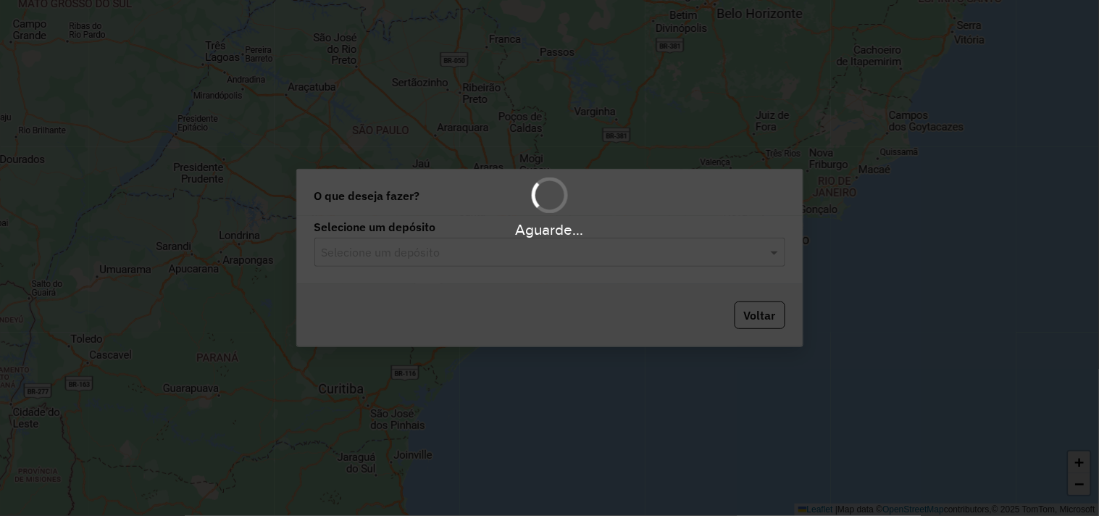
click at [416, 251] on input "text" at bounding box center [536, 252] width 428 height 17
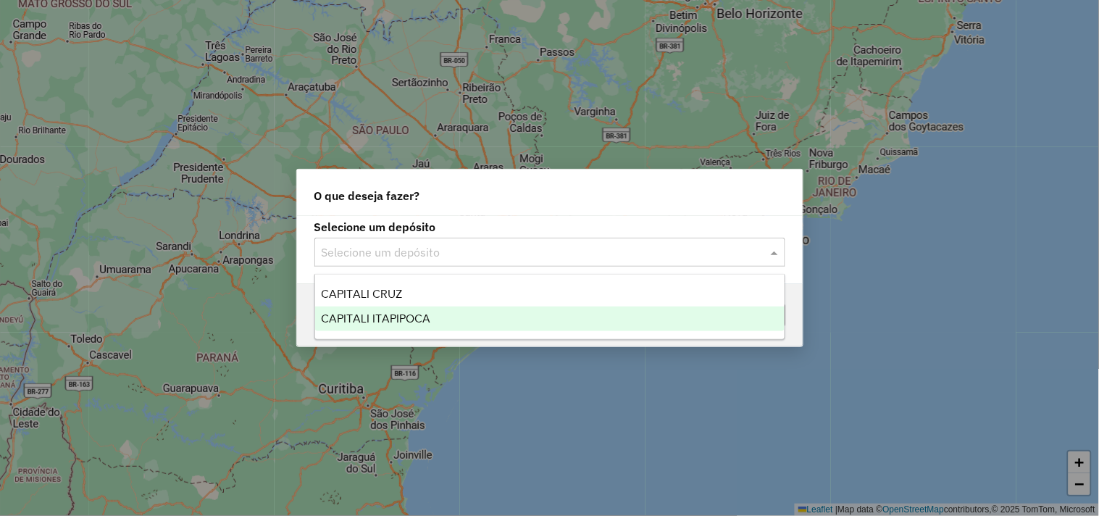
click at [387, 315] on span "CAPITALI ITAPIPOCA" at bounding box center [375, 318] width 109 height 12
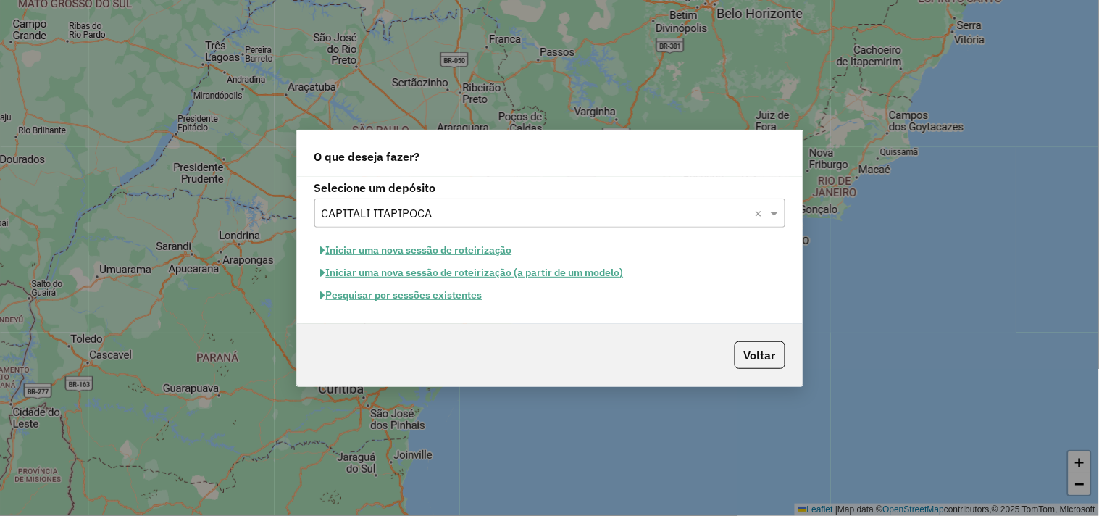
click at [407, 249] on button "Iniciar uma nova sessão de roteirização" at bounding box center [417, 250] width 204 height 22
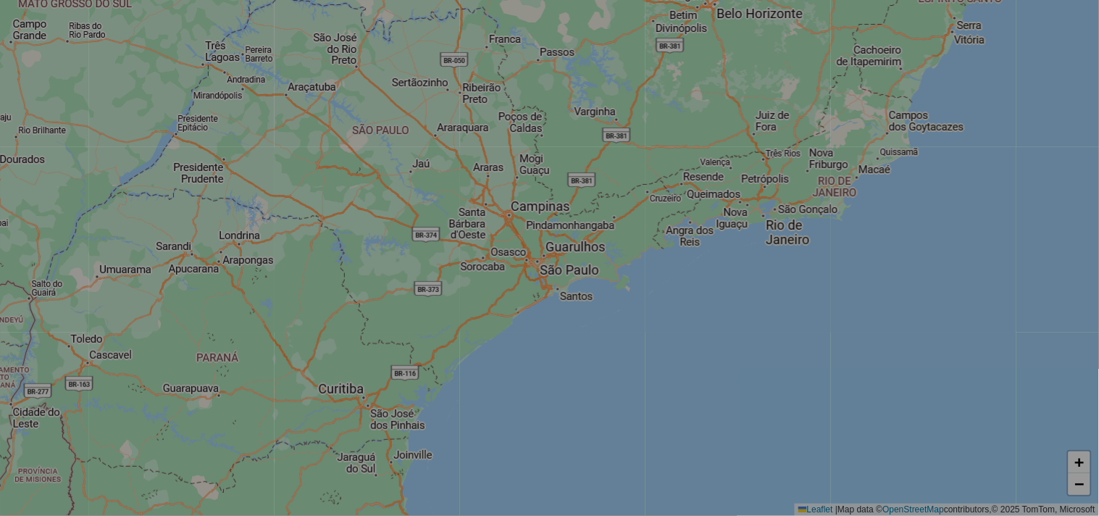
select select "*"
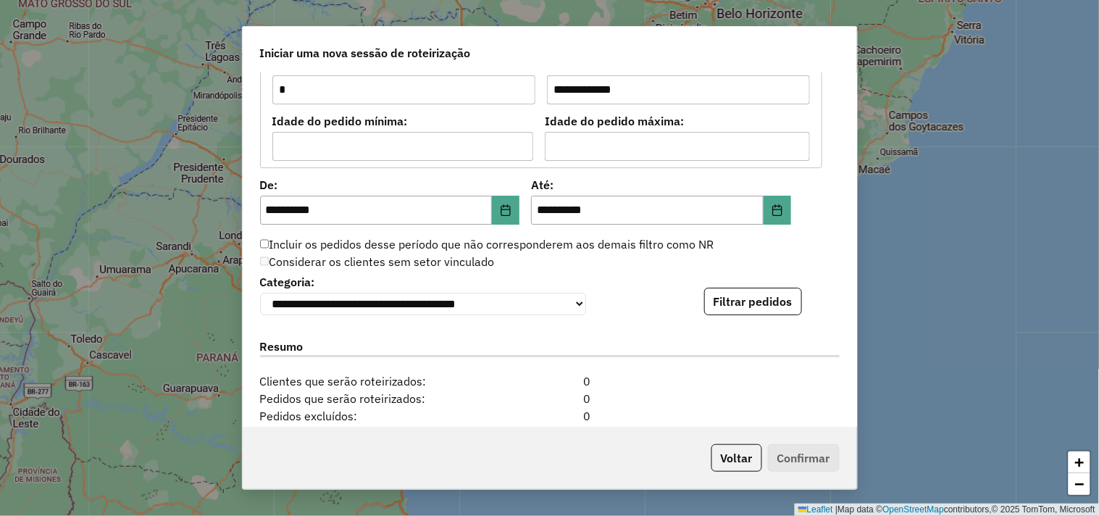
scroll to position [1449, 0]
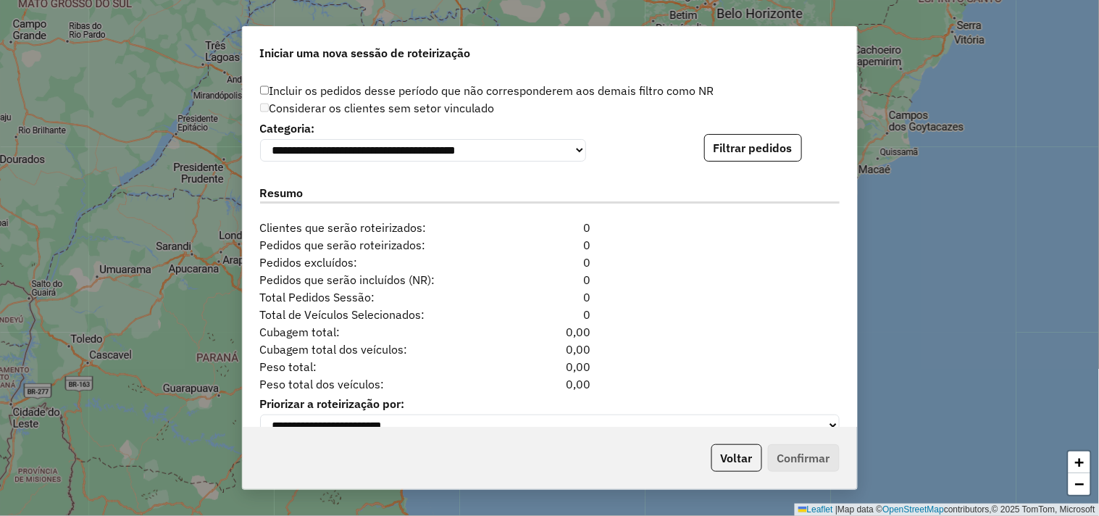
click at [762, 172] on div "**********" at bounding box center [550, 250] width 615 height 354
click at [755, 159] on button "Filtrar pedidos" at bounding box center [753, 148] width 98 height 28
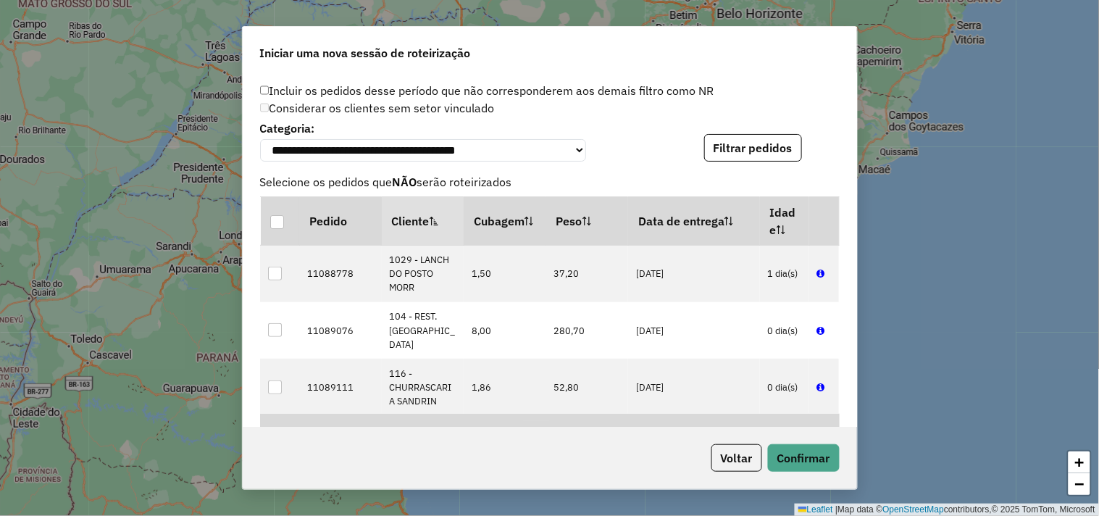
scroll to position [1780, 0]
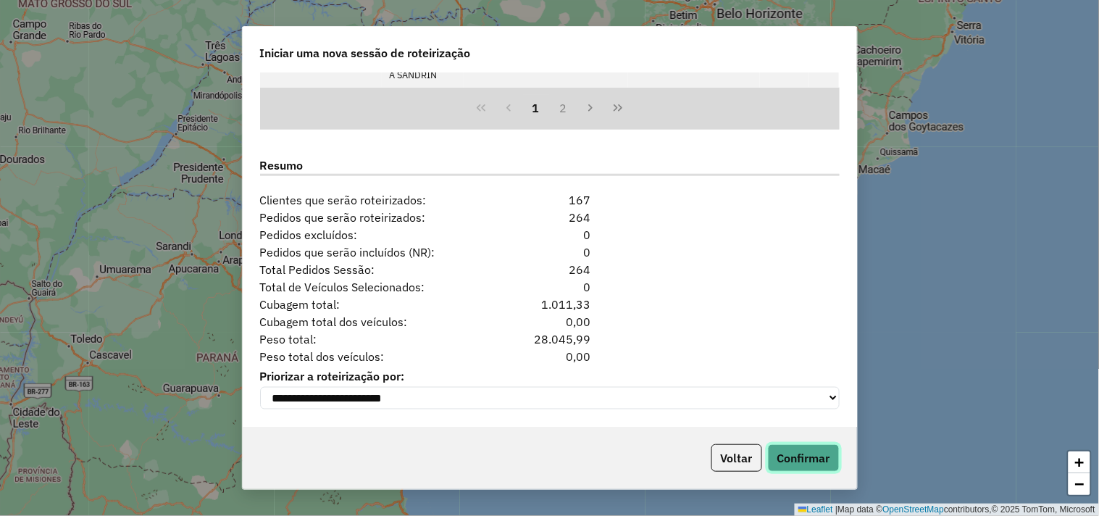
click at [806, 457] on button "Confirmar" at bounding box center [804, 458] width 72 height 28
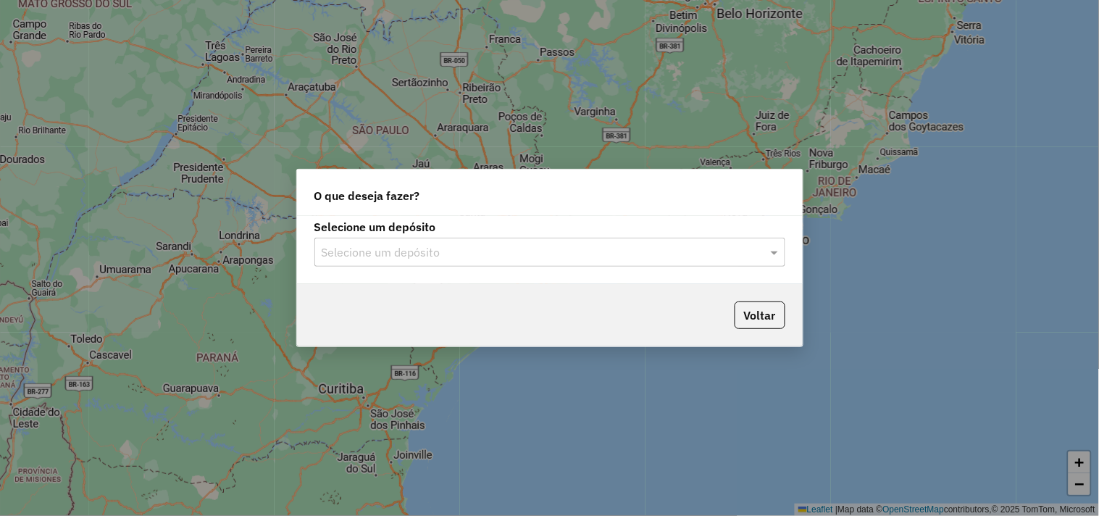
click at [410, 257] on input "text" at bounding box center [536, 252] width 428 height 17
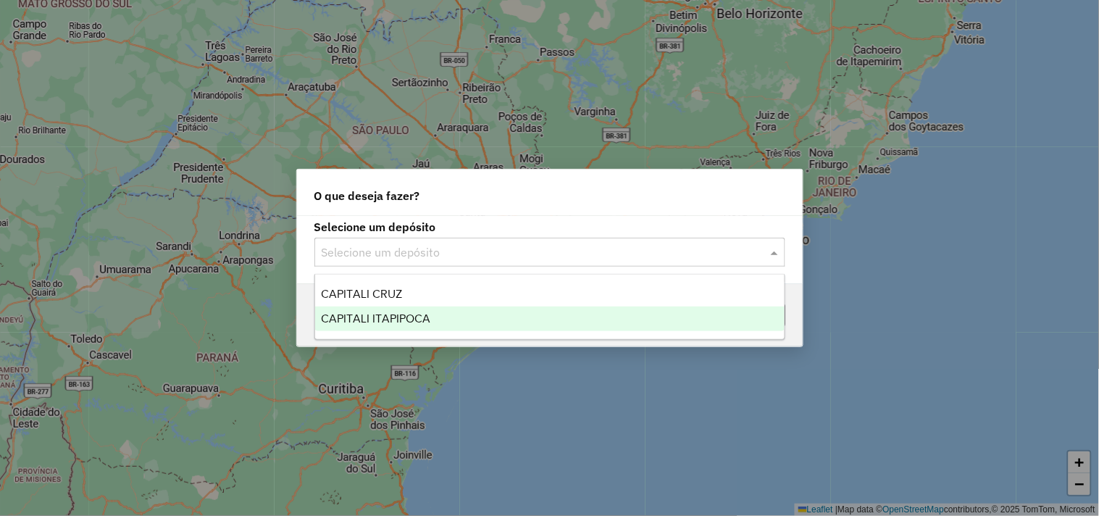
click at [413, 320] on span "CAPITALI ITAPIPOCA" at bounding box center [375, 318] width 109 height 12
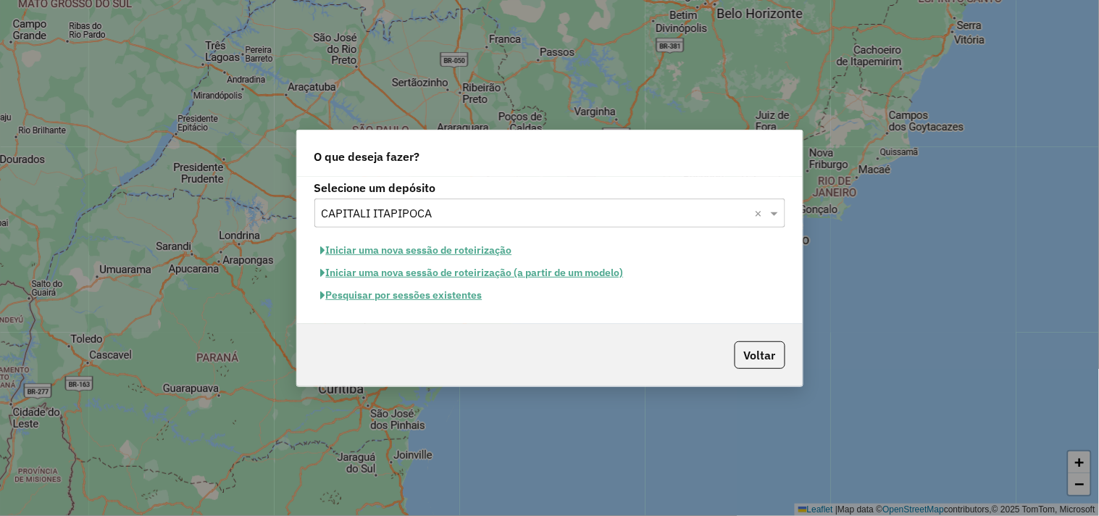
click at [404, 249] on button "Iniciar uma nova sessão de roteirização" at bounding box center [417, 250] width 204 height 22
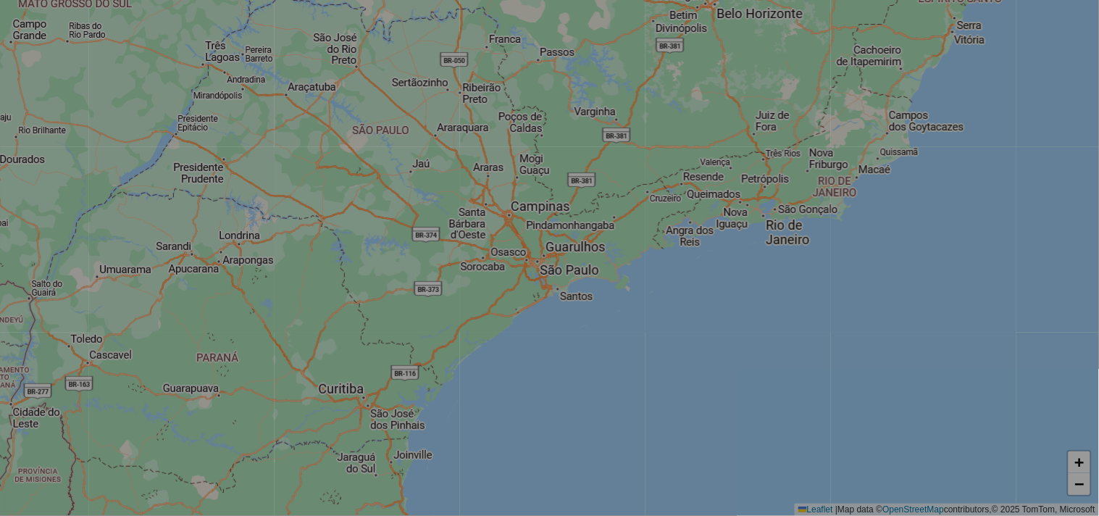
select select "*"
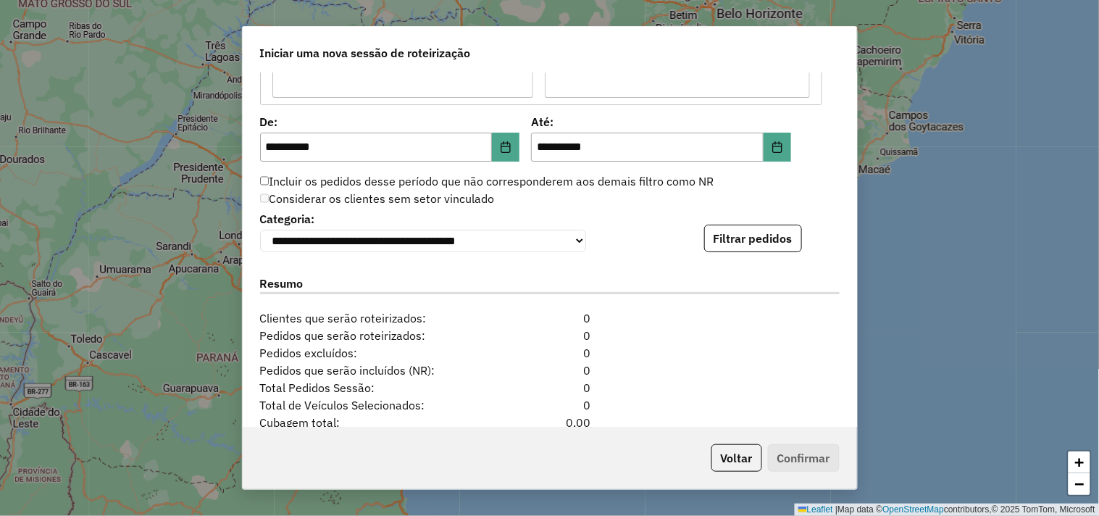
scroll to position [1449, 0]
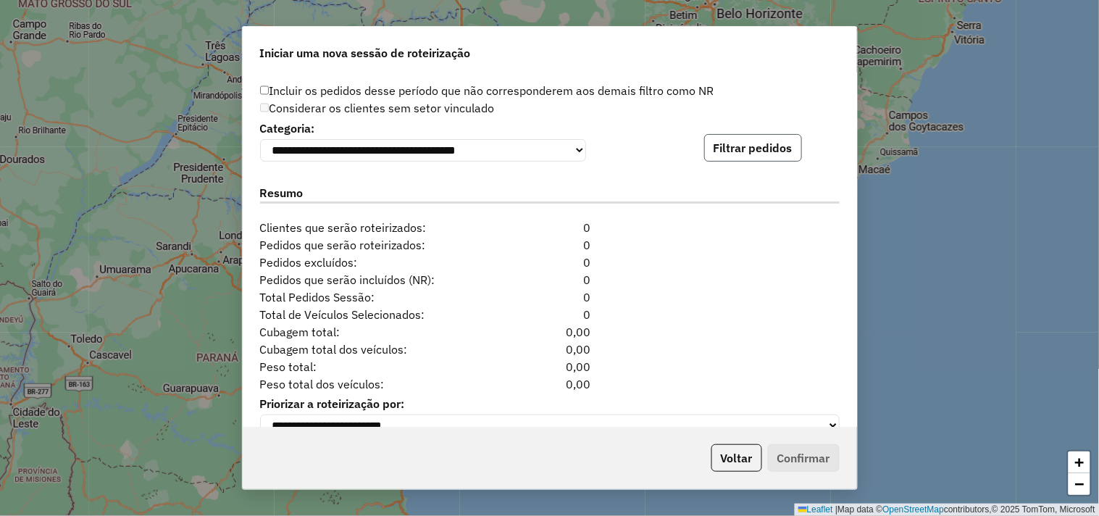
click at [754, 149] on button "Filtrar pedidos" at bounding box center [753, 148] width 98 height 28
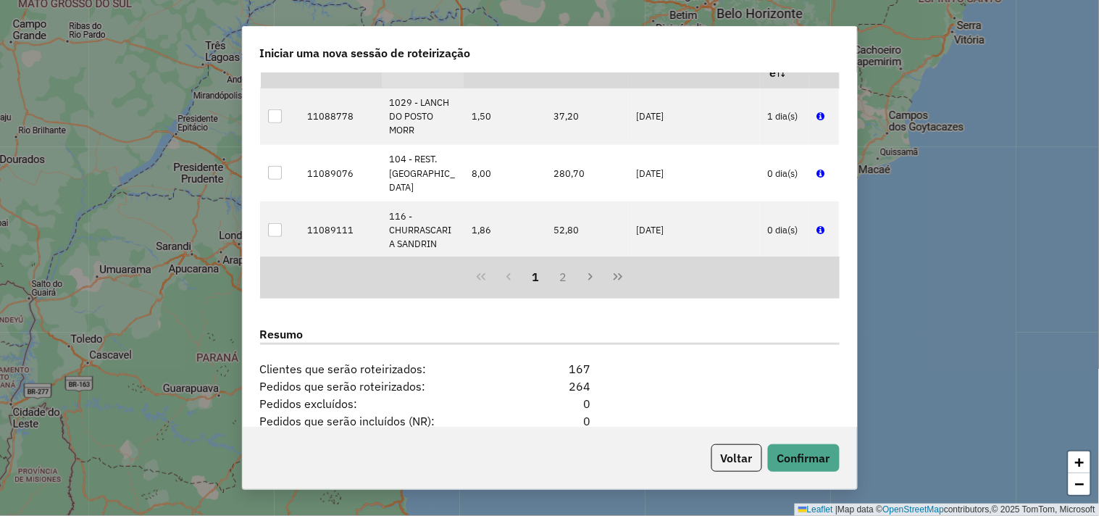
scroll to position [1780, 0]
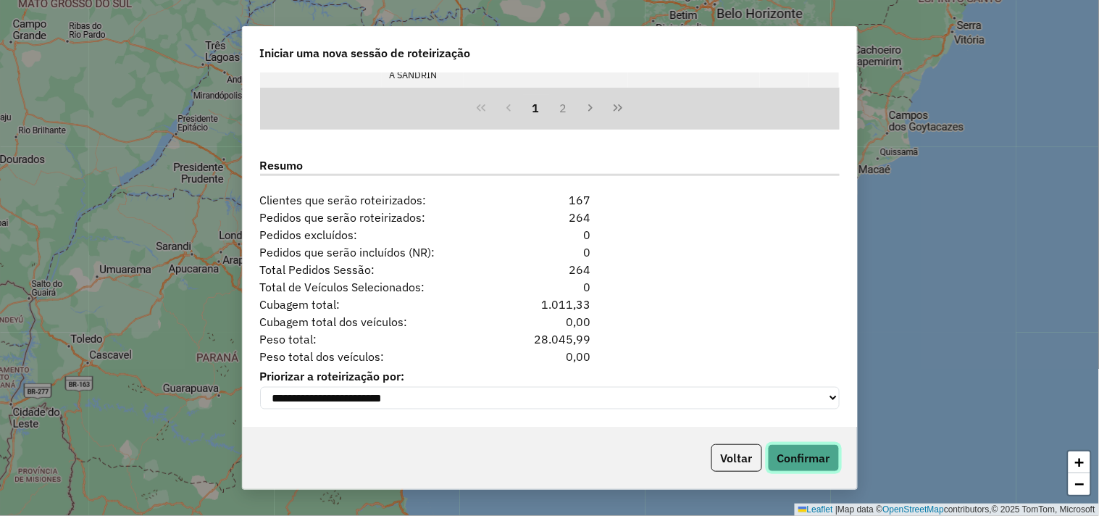
click at [815, 469] on button "Confirmar" at bounding box center [804, 458] width 72 height 28
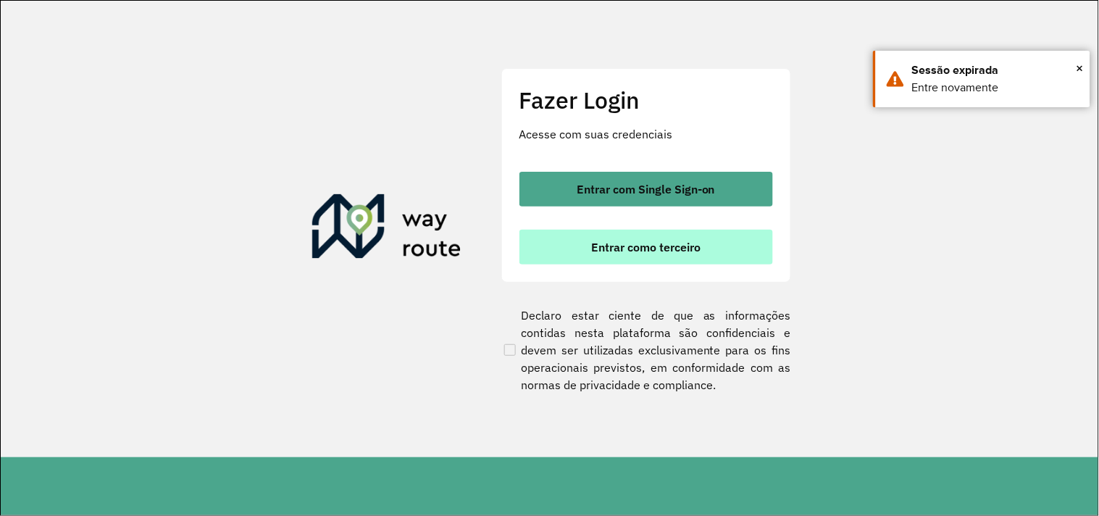
click at [621, 241] on span "Entrar como terceiro" at bounding box center [645, 247] width 109 height 12
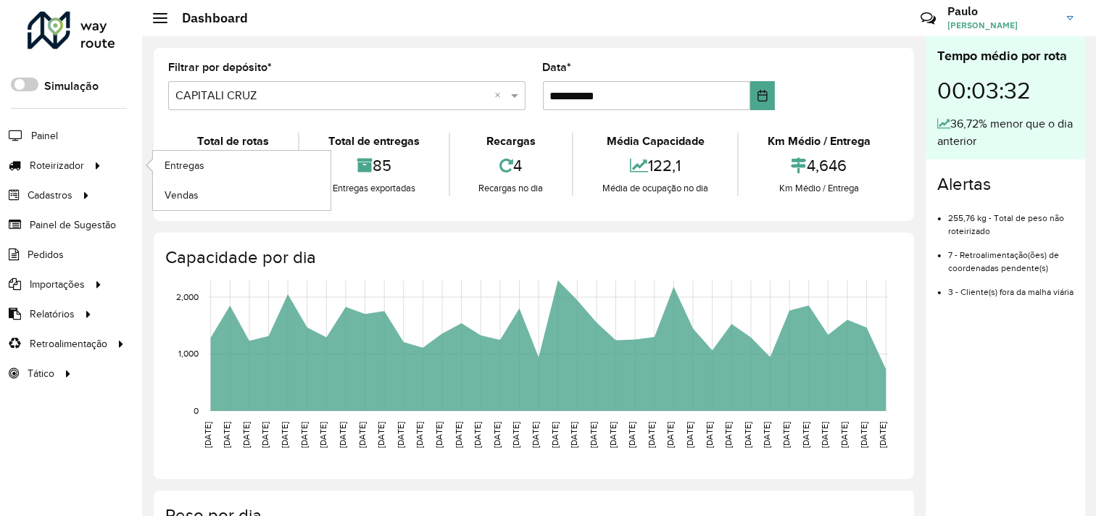
click at [152, 170] on li "Entregas" at bounding box center [241, 166] width 178 height 30
click at [183, 168] on span "Entregas" at bounding box center [185, 165] width 41 height 15
click at [167, 177] on link "Entregas" at bounding box center [242, 165] width 178 height 29
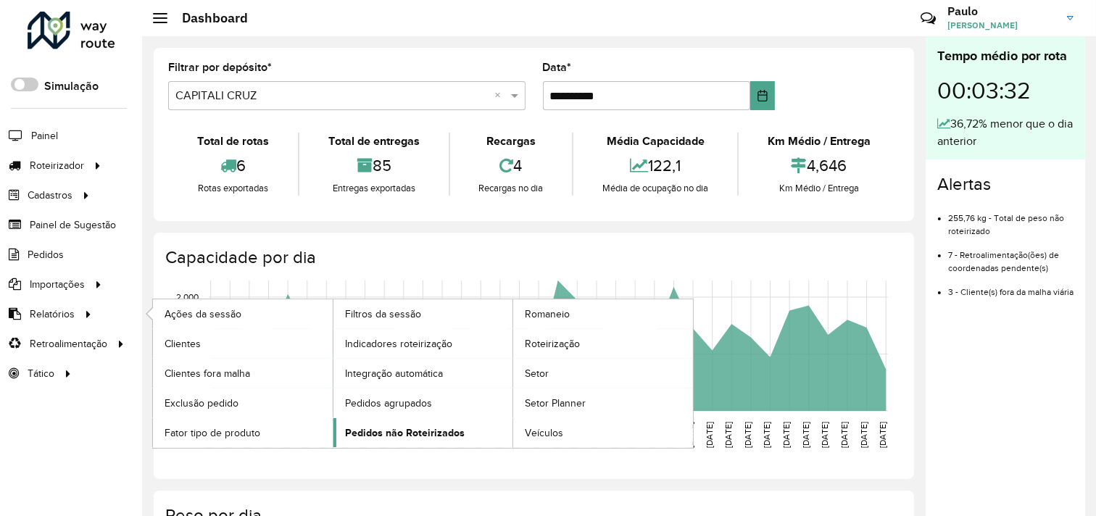
click at [403, 435] on span "Pedidos não Roteirizados" at bounding box center [405, 432] width 120 height 15
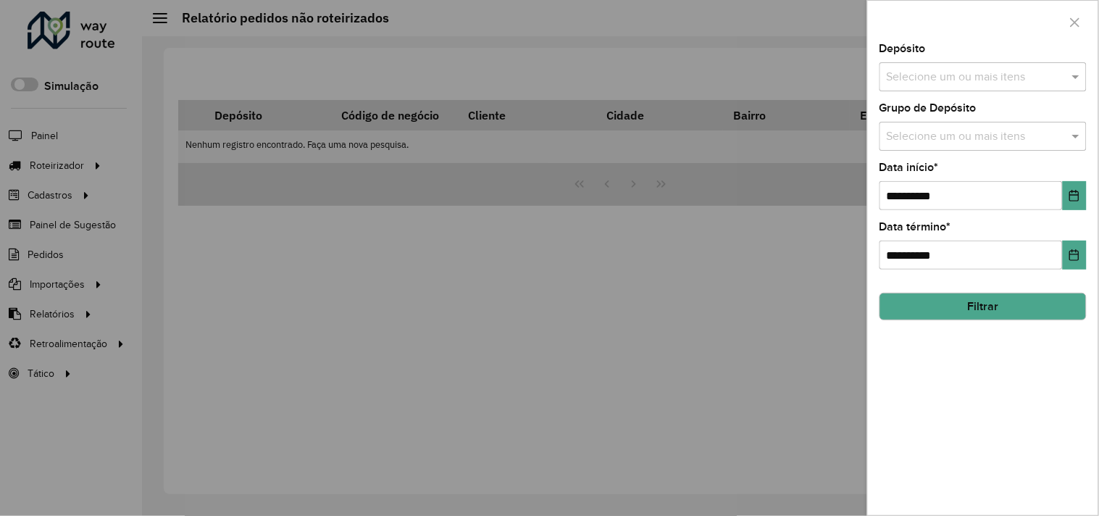
click at [962, 80] on input "text" at bounding box center [976, 77] width 186 height 17
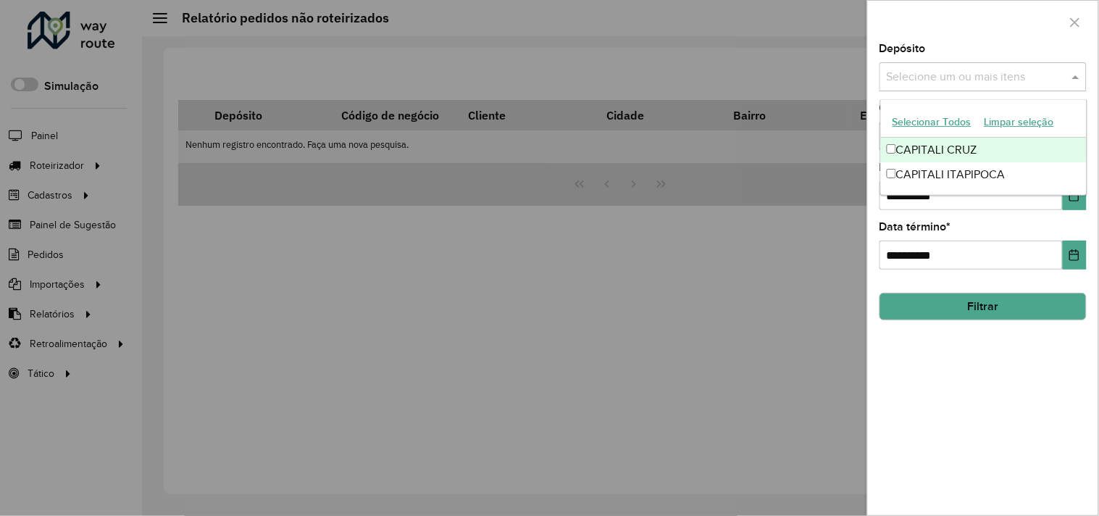
click at [885, 147] on div "CAPITALI CRUZ" at bounding box center [984, 150] width 206 height 25
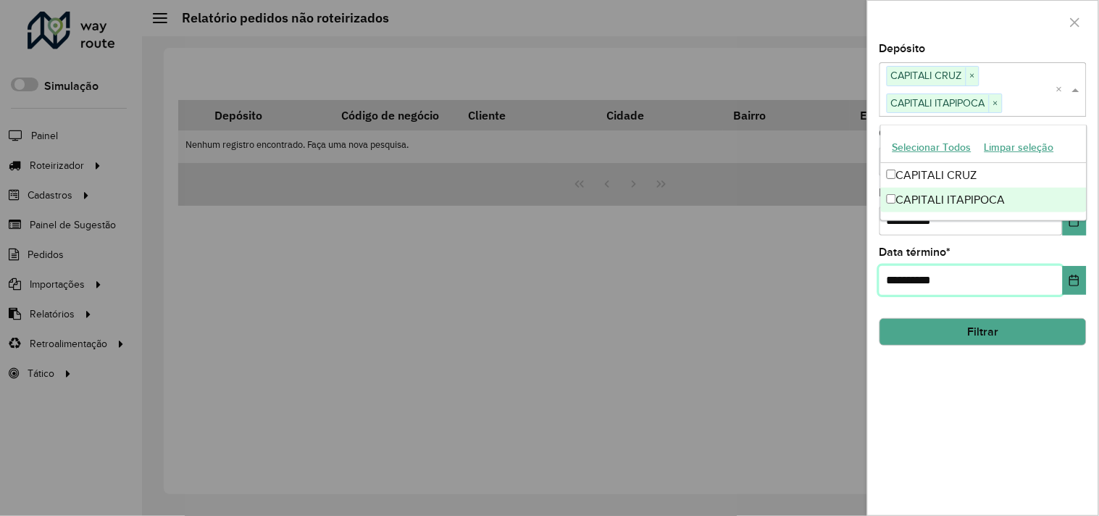
click at [995, 275] on input "**********" at bounding box center [971, 280] width 183 height 29
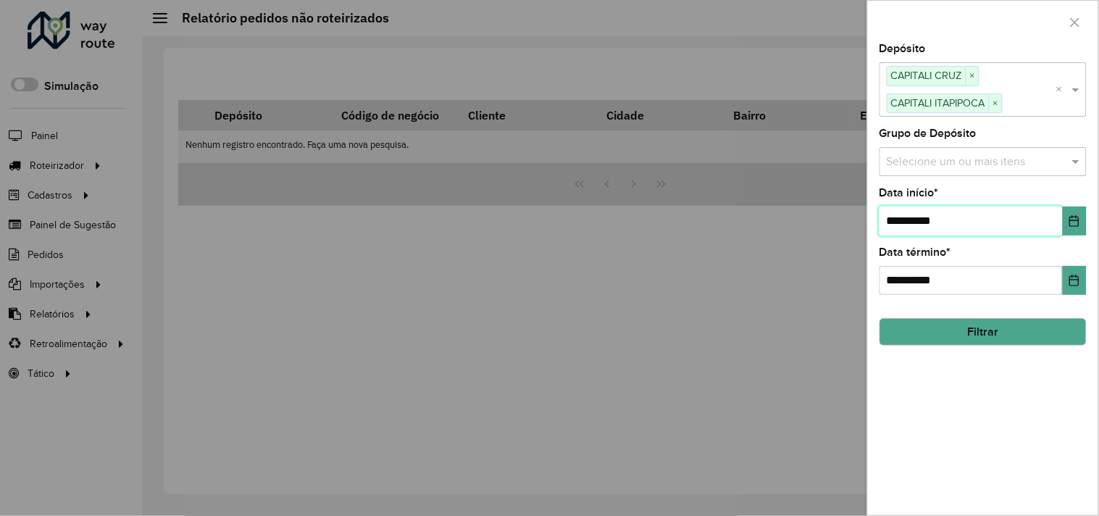
click at [897, 218] on input "**********" at bounding box center [971, 221] width 183 height 29
type input "**********"
click at [965, 328] on button "Filtrar" at bounding box center [983, 332] width 207 height 28
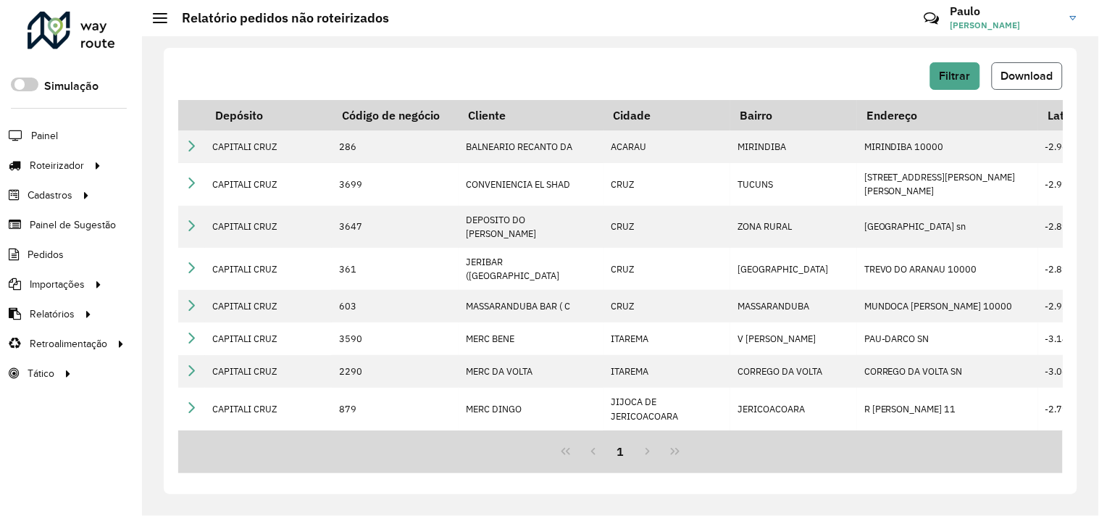
click at [1008, 81] on span "Download" at bounding box center [1028, 76] width 52 height 12
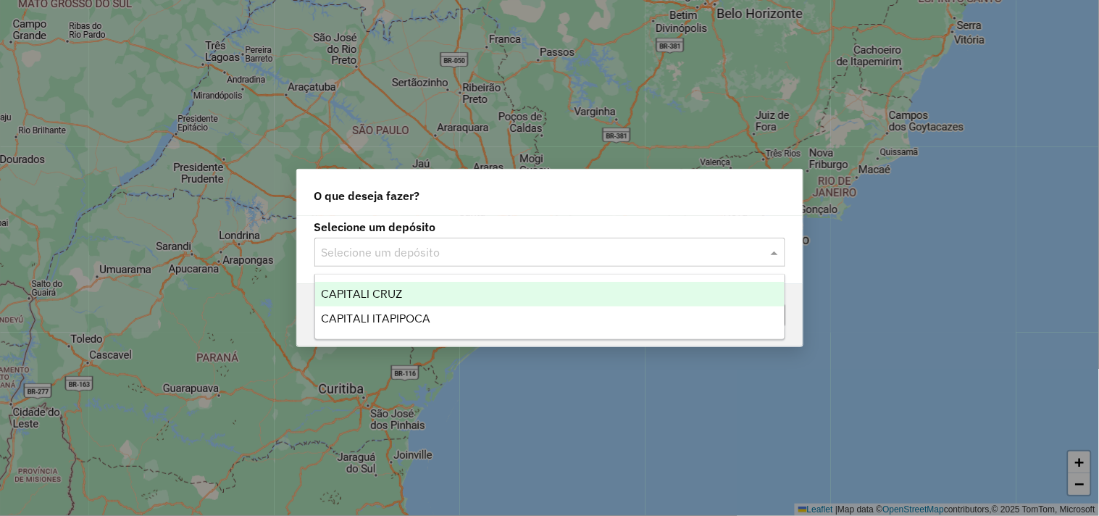
click at [452, 242] on div "Selecione um depósito" at bounding box center [550, 252] width 471 height 29
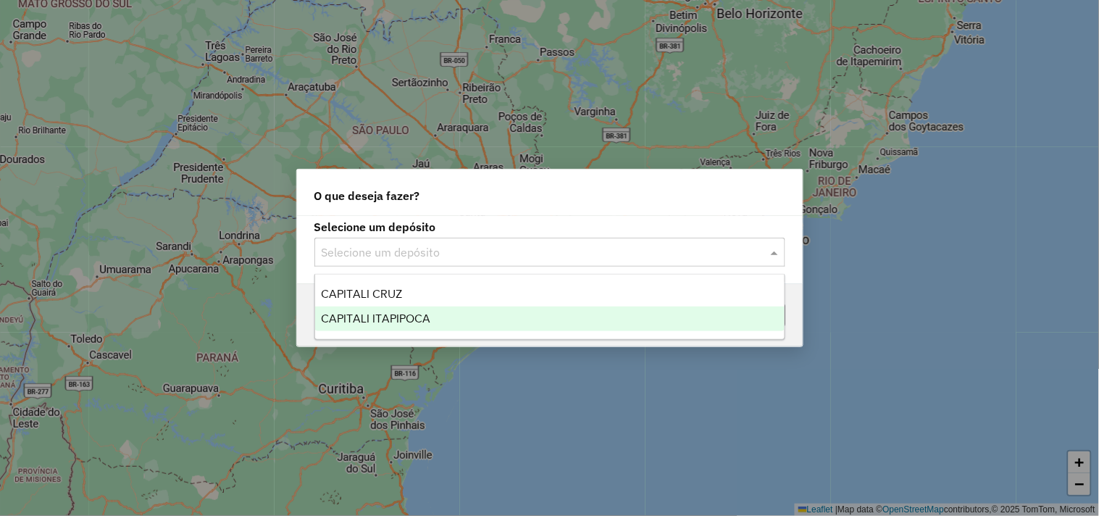
click at [419, 310] on div "CAPITALI ITAPIPOCA" at bounding box center [550, 319] width 470 height 25
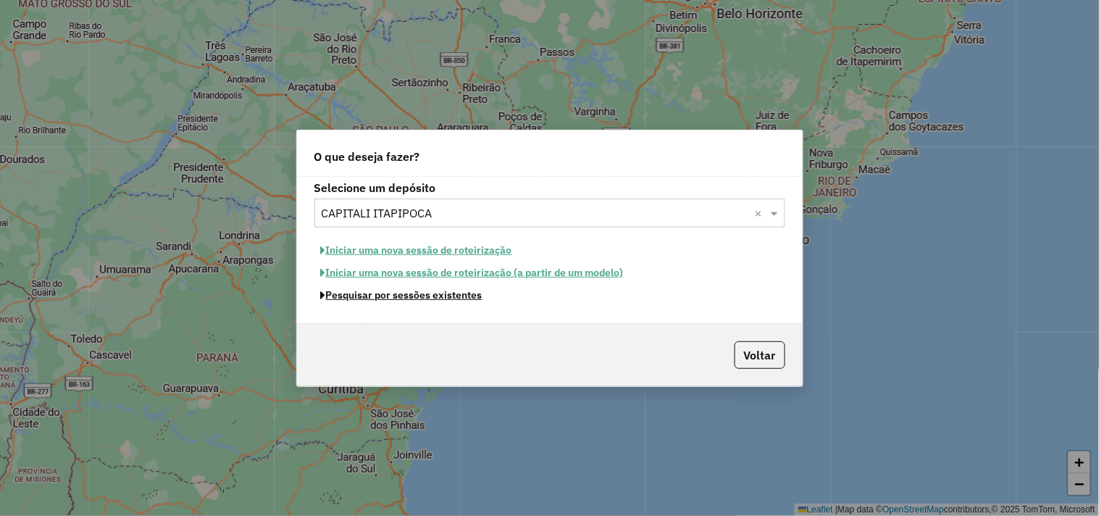
click at [372, 294] on button "Pesquisar por sessões existentes" at bounding box center [402, 295] width 175 height 22
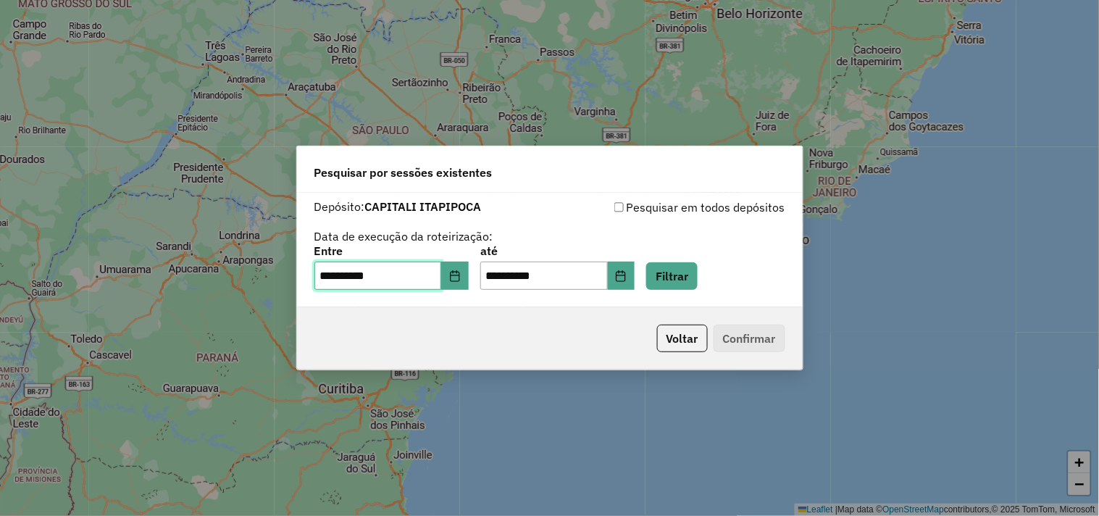
click at [336, 273] on input "**********" at bounding box center [379, 276] width 128 height 29
type input "**********"
click at [684, 274] on button "Filtrar" at bounding box center [671, 276] width 51 height 28
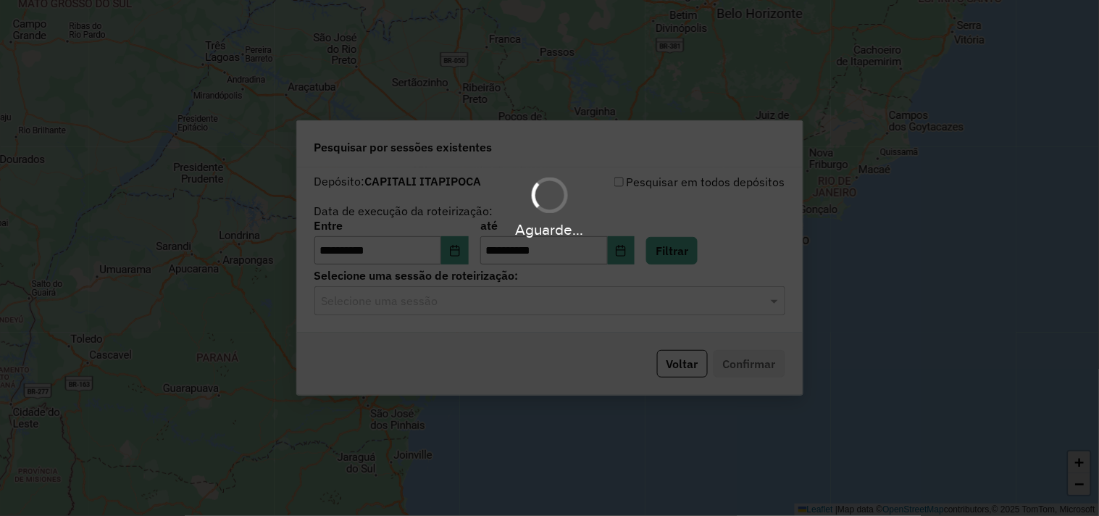
click at [490, 302] on input "text" at bounding box center [536, 301] width 428 height 17
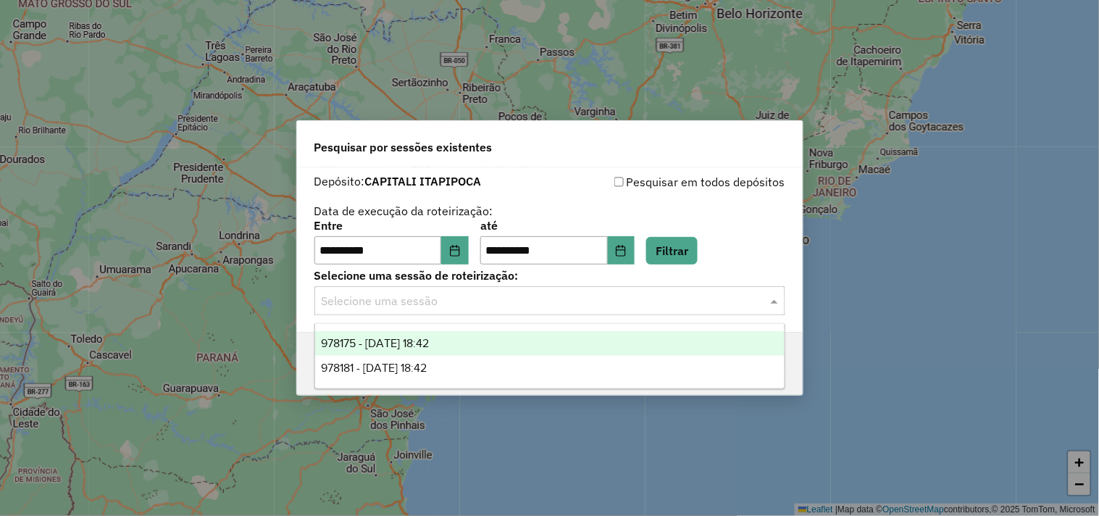
click at [417, 349] on span "978175 - [DATE] 18:42" at bounding box center [375, 343] width 108 height 12
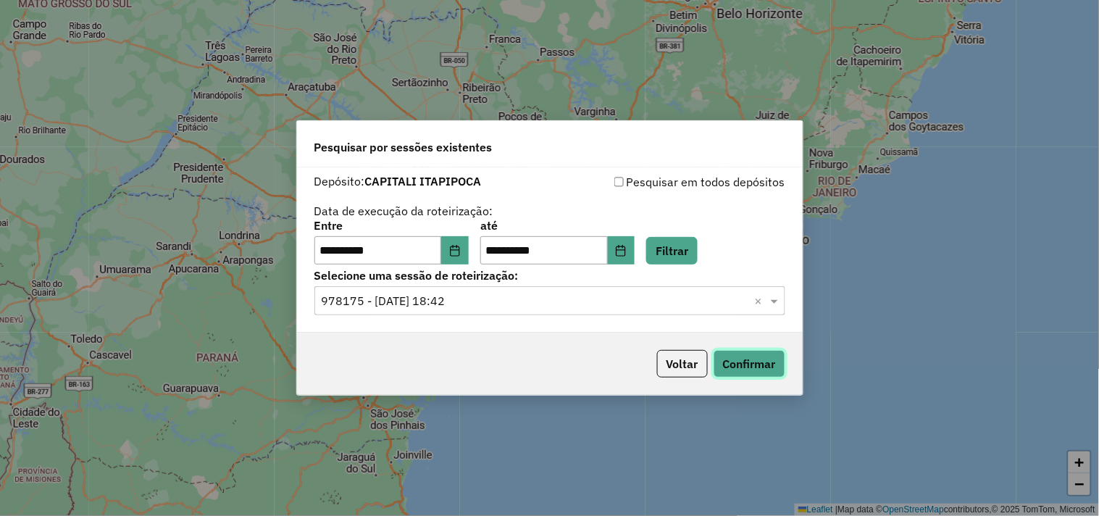
click at [739, 372] on button "Confirmar" at bounding box center [750, 364] width 72 height 28
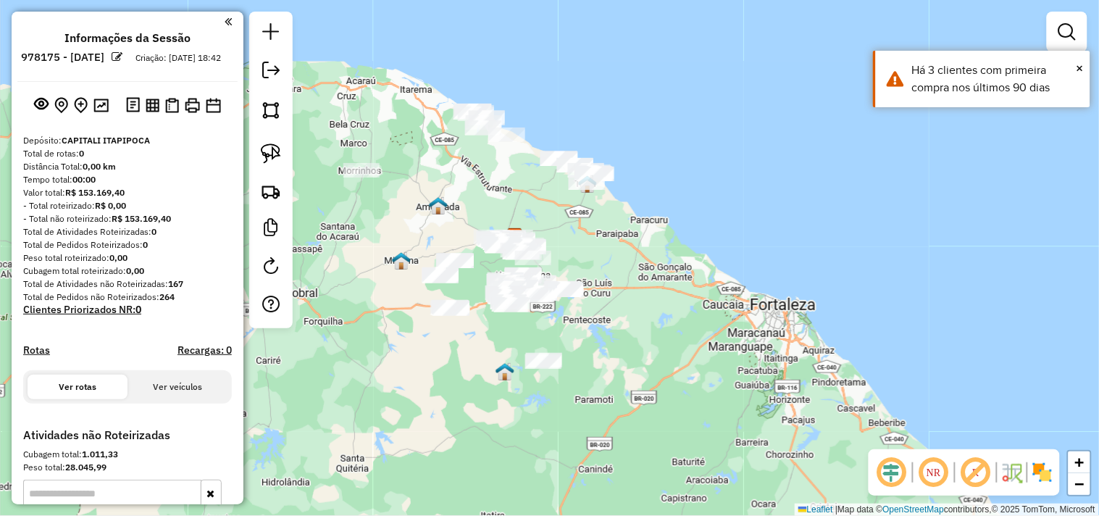
drag, startPoint x: 494, startPoint y: 387, endPoint x: 370, endPoint y: 338, distance: 134.0
click at [489, 354] on div "Janela de atendimento Grade de atendimento Capacidade Transportadoras Veículos …" at bounding box center [549, 258] width 1099 height 516
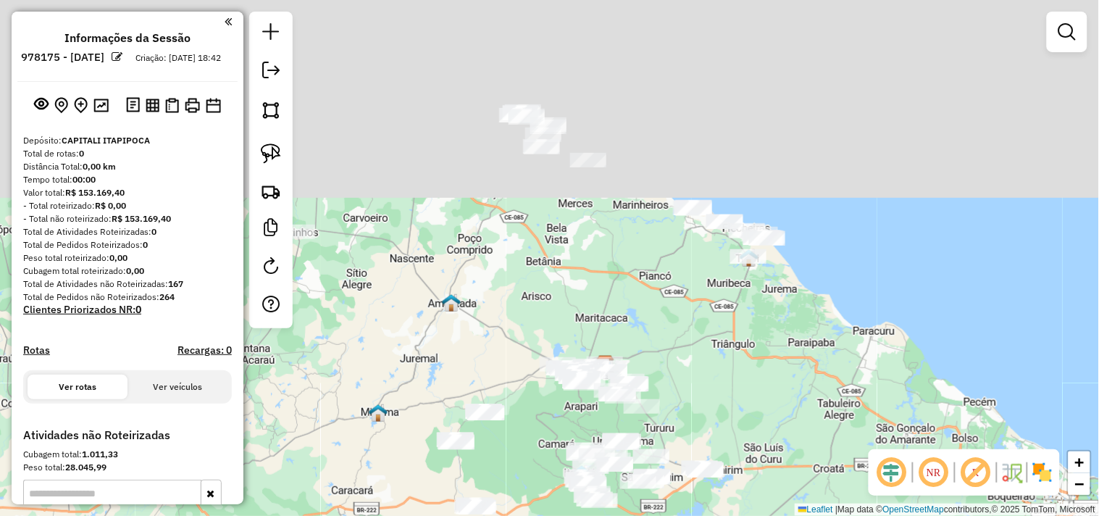
drag, startPoint x: 435, startPoint y: 145, endPoint x: 524, endPoint y: 360, distance: 233.0
click at [524, 360] on div "Janela de atendimento Grade de atendimento Capacidade Transportadoras Veículos …" at bounding box center [549, 258] width 1099 height 516
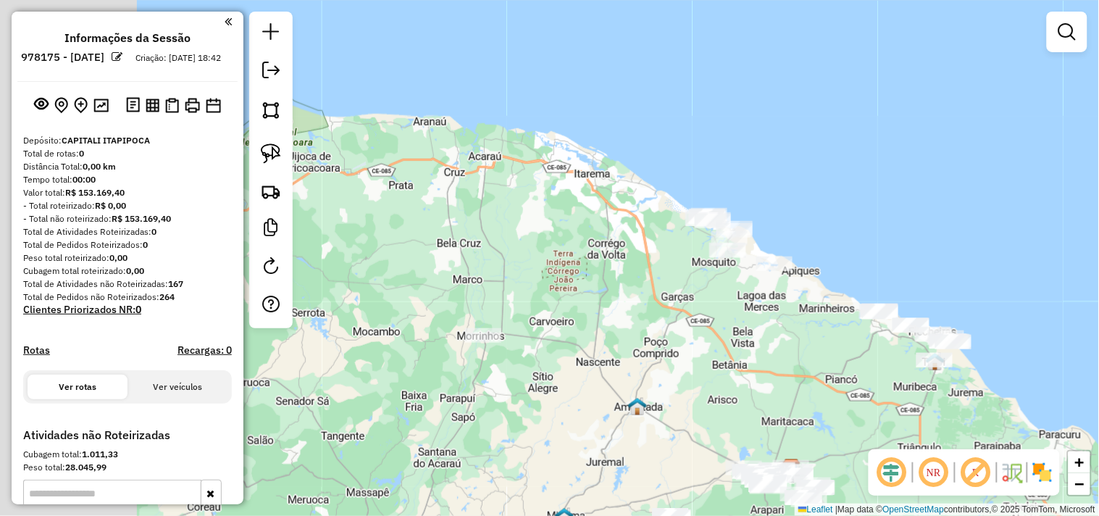
drag, startPoint x: 719, startPoint y: 378, endPoint x: 545, endPoint y: 357, distance: 175.2
click at [720, 378] on div "Janela de atendimento Grade de atendimento Capacidade Transportadoras Veículos …" at bounding box center [549, 258] width 1099 height 516
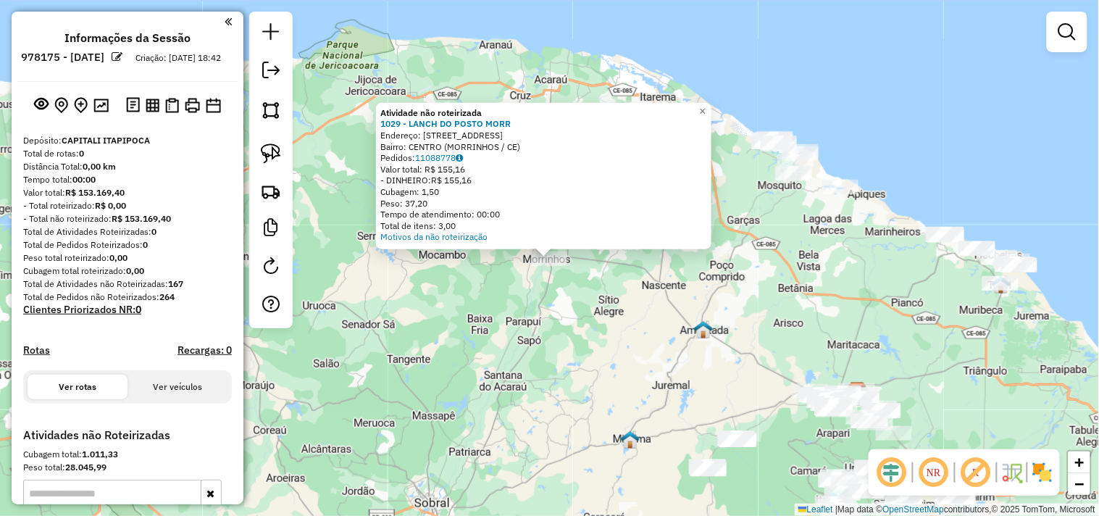
click at [544, 359] on div "Atividade não roteirizada 1029 - LANCH DO POSTO MORR Endereço: [STREET_ADDRESS]…" at bounding box center [549, 258] width 1099 height 516
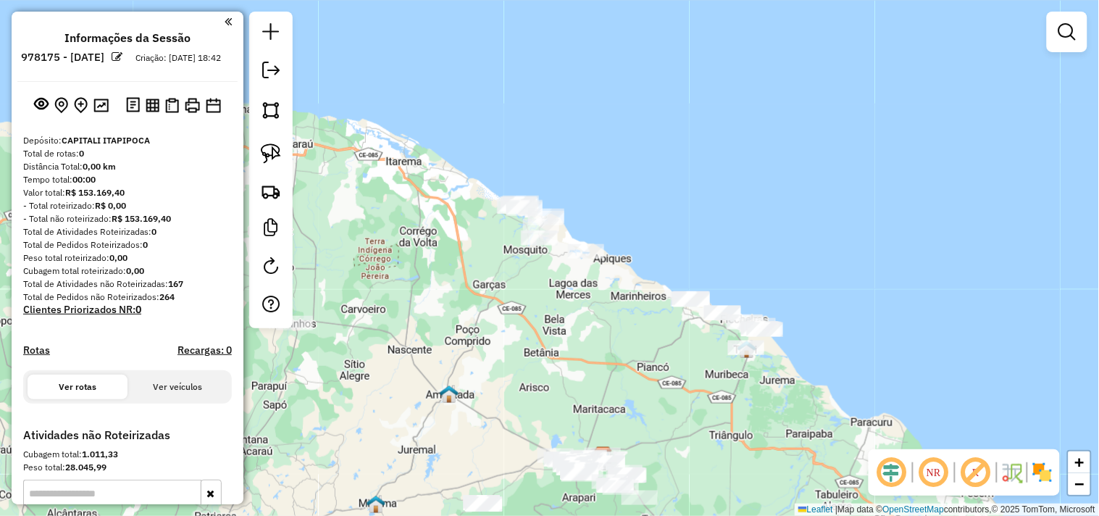
drag, startPoint x: 699, startPoint y: 274, endPoint x: 359, endPoint y: 281, distance: 339.2
click at [440, 338] on div "Janela de atendimento Grade de atendimento Capacidade Transportadoras Veículos …" at bounding box center [549, 258] width 1099 height 516
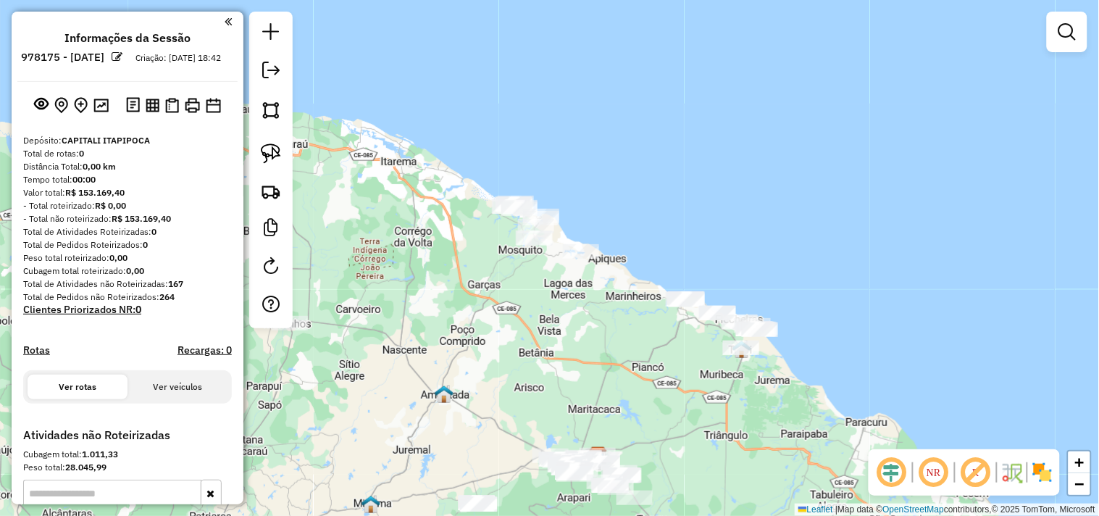
drag, startPoint x: 269, startPoint y: 162, endPoint x: 294, endPoint y: 172, distance: 26.6
click at [269, 160] on img at bounding box center [271, 153] width 20 height 20
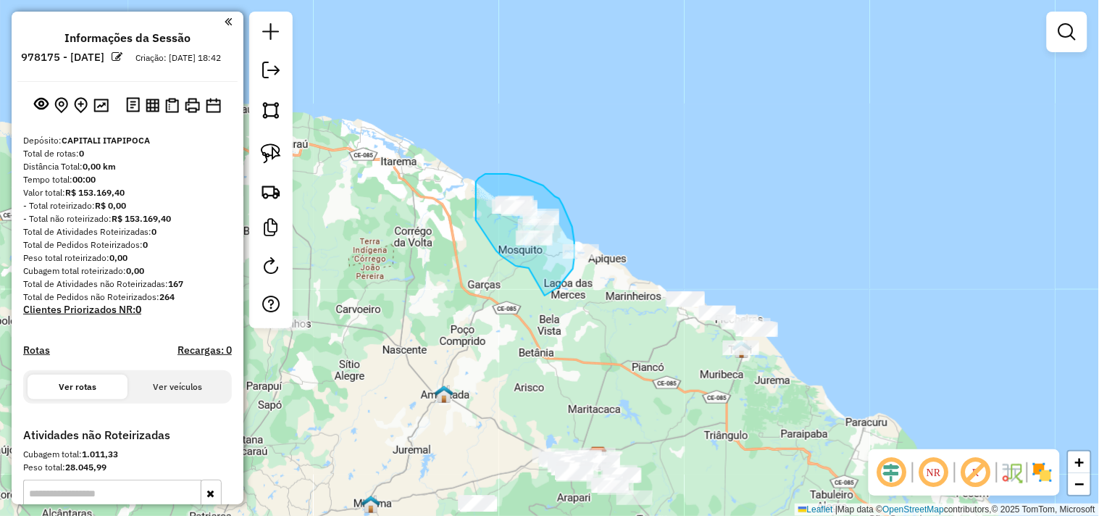
drag, startPoint x: 529, startPoint y: 268, endPoint x: 501, endPoint y: 303, distance: 44.8
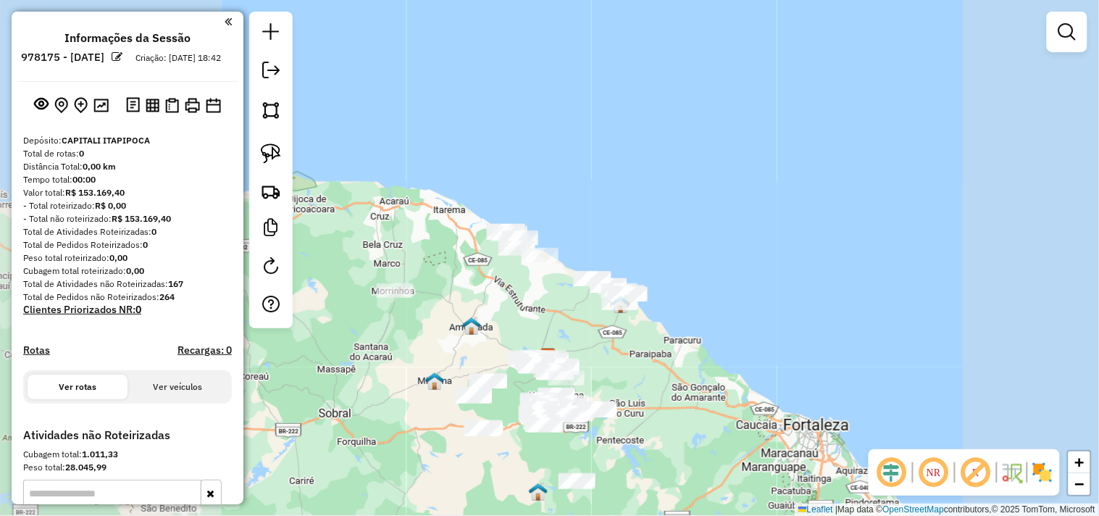
drag, startPoint x: 518, startPoint y: 358, endPoint x: 489, endPoint y: 181, distance: 179.2
click at [489, 192] on div "Janela de atendimento Grade de atendimento Capacidade Transportadoras Veículos …" at bounding box center [549, 258] width 1099 height 516
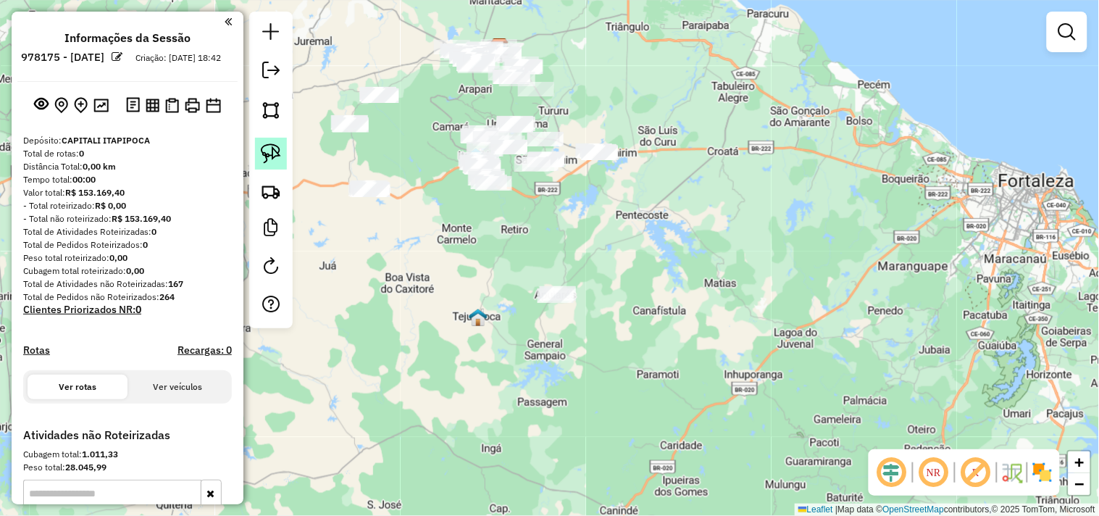
click at [277, 157] on img at bounding box center [271, 153] width 20 height 20
drag, startPoint x: 541, startPoint y: 262, endPoint x: 493, endPoint y: 326, distance: 79.7
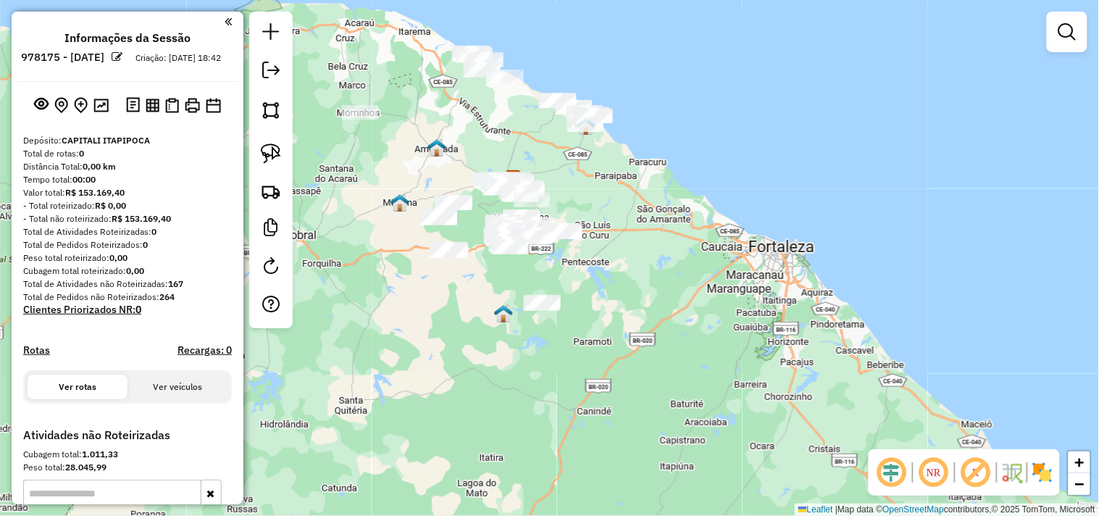
click at [675, 278] on div "Janela de atendimento Grade de atendimento Capacidade Transportadoras Veículos …" at bounding box center [549, 258] width 1099 height 516
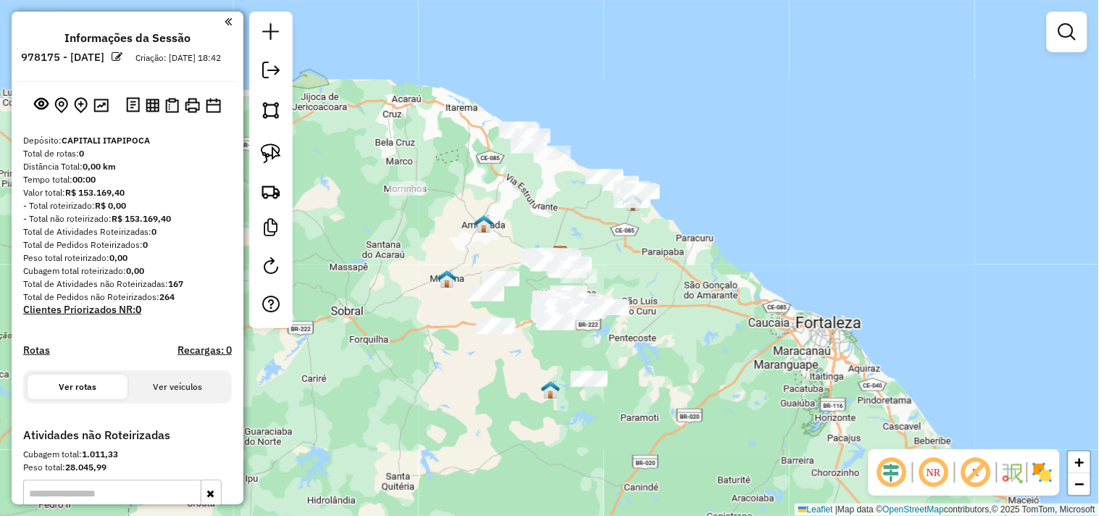
drag, startPoint x: 665, startPoint y: 259, endPoint x: 687, endPoint y: 284, distance: 33.4
click at [687, 284] on div "Janela de atendimento Grade de atendimento Capacidade Transportadoras Veículos …" at bounding box center [549, 258] width 1099 height 516
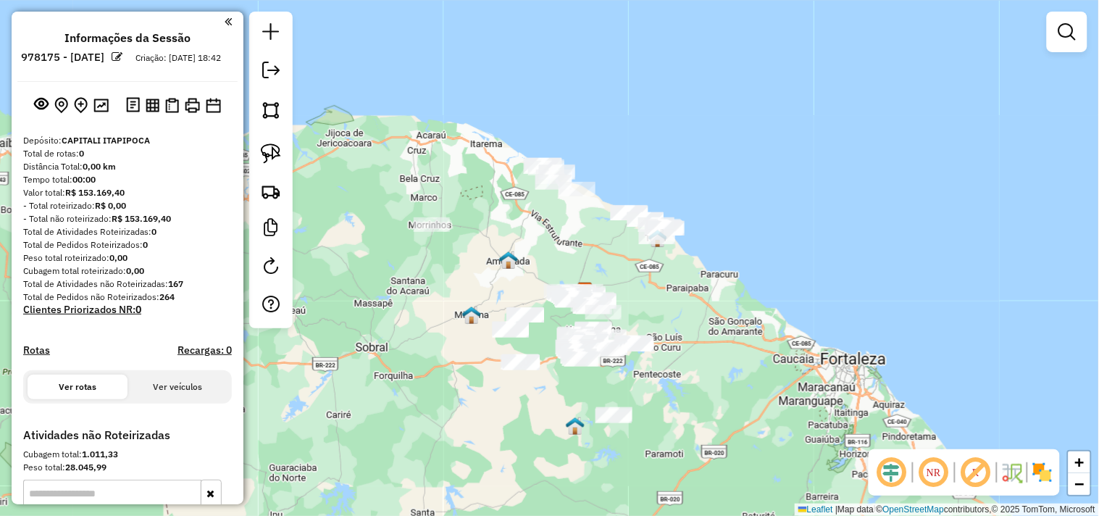
drag, startPoint x: 714, startPoint y: 320, endPoint x: 720, endPoint y: 331, distance: 12.7
click at [720, 331] on div "Janela de atendimento Grade de atendimento Capacidade Transportadoras Veículos …" at bounding box center [549, 258] width 1099 height 516
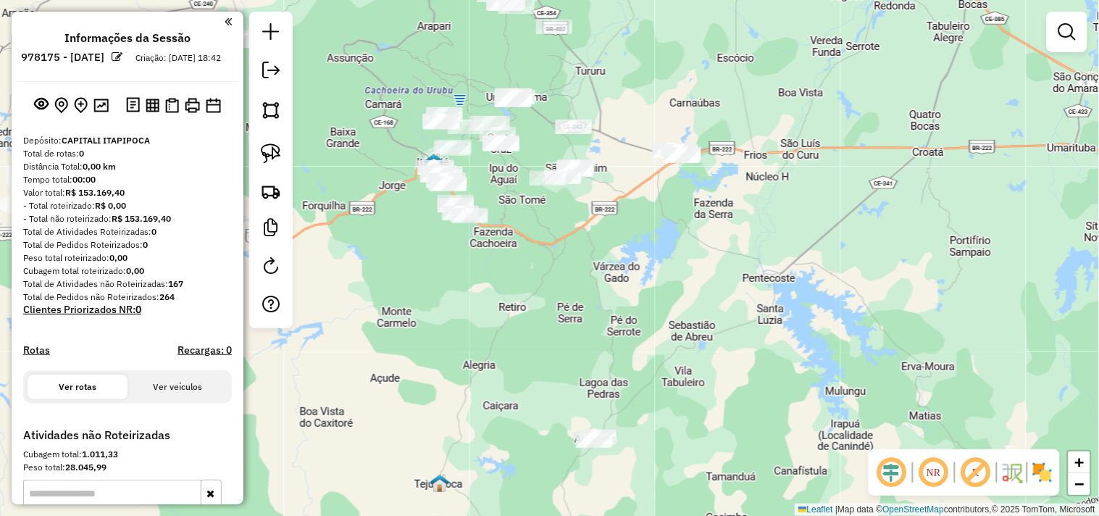
drag, startPoint x: 643, startPoint y: 401, endPoint x: 672, endPoint y: 355, distance: 54.7
click at [668, 363] on div "Janela de atendimento Grade de atendimento Capacidade Transportadoras Veículos …" at bounding box center [549, 258] width 1099 height 516
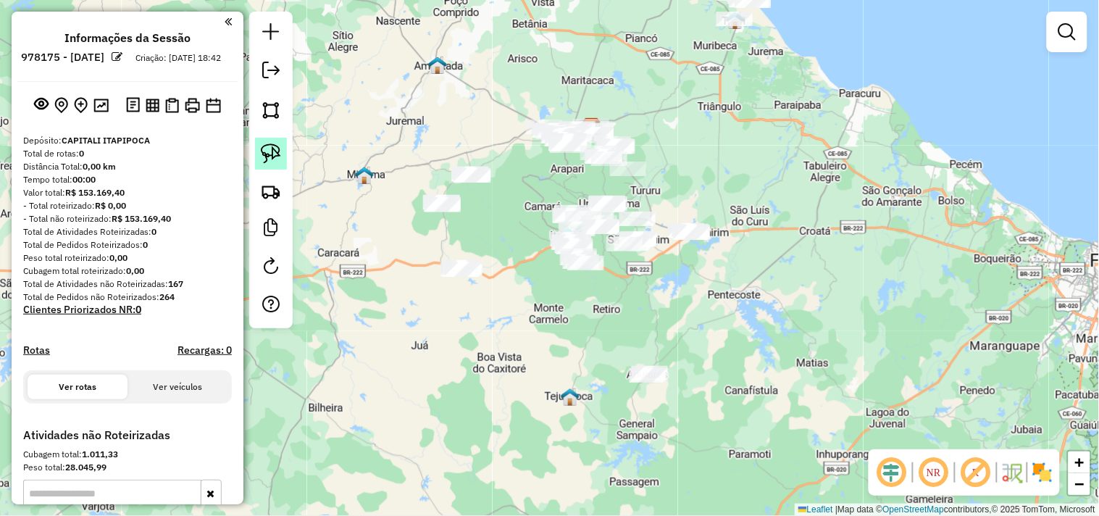
click at [270, 159] on img at bounding box center [271, 153] width 20 height 20
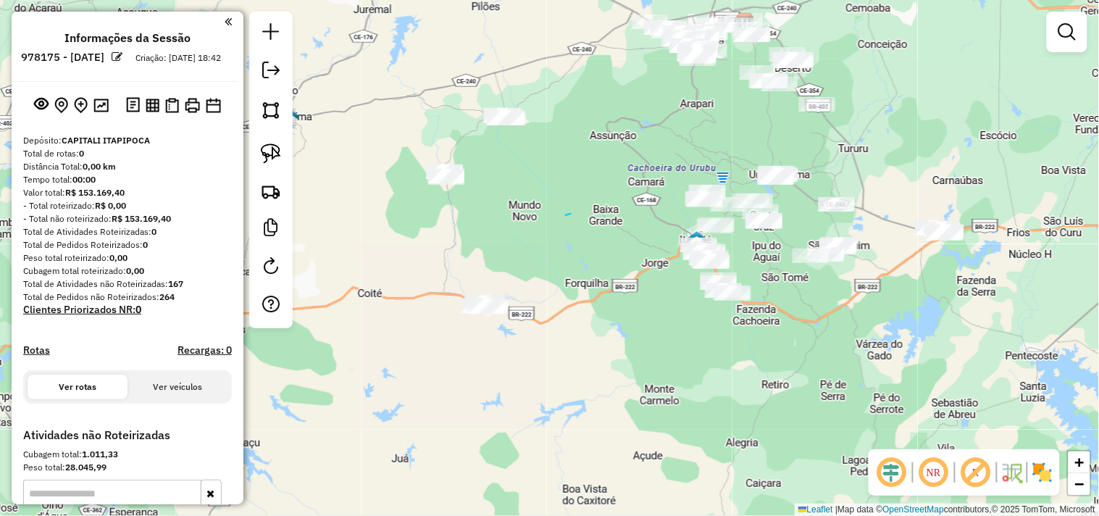
drag, startPoint x: 567, startPoint y: 215, endPoint x: 580, endPoint y: 261, distance: 47.5
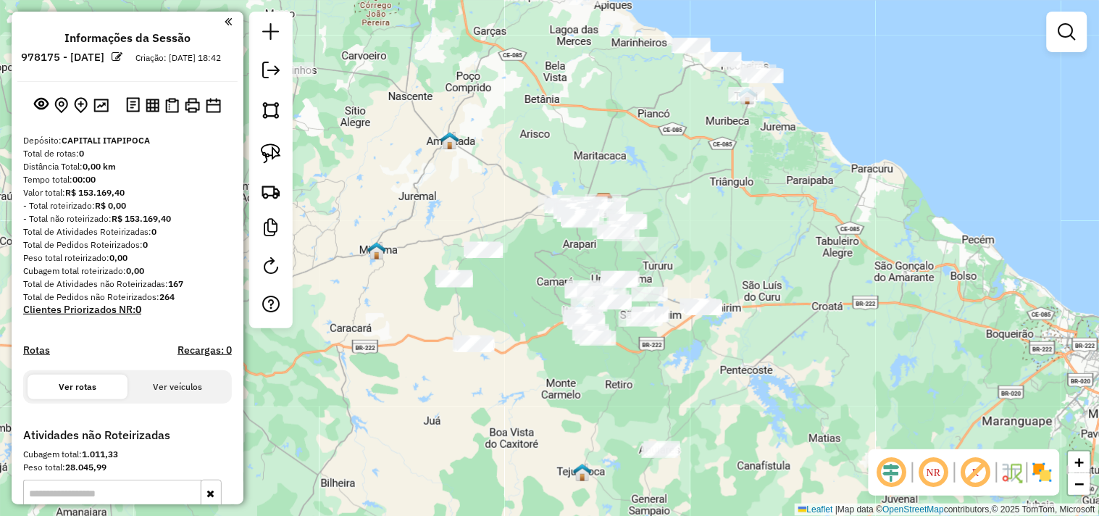
drag, startPoint x: 591, startPoint y: 302, endPoint x: 532, endPoint y: 365, distance: 86.1
click at [532, 365] on div "Janela de atendimento Grade de atendimento Capacidade Transportadoras Veículos …" at bounding box center [549, 258] width 1099 height 516
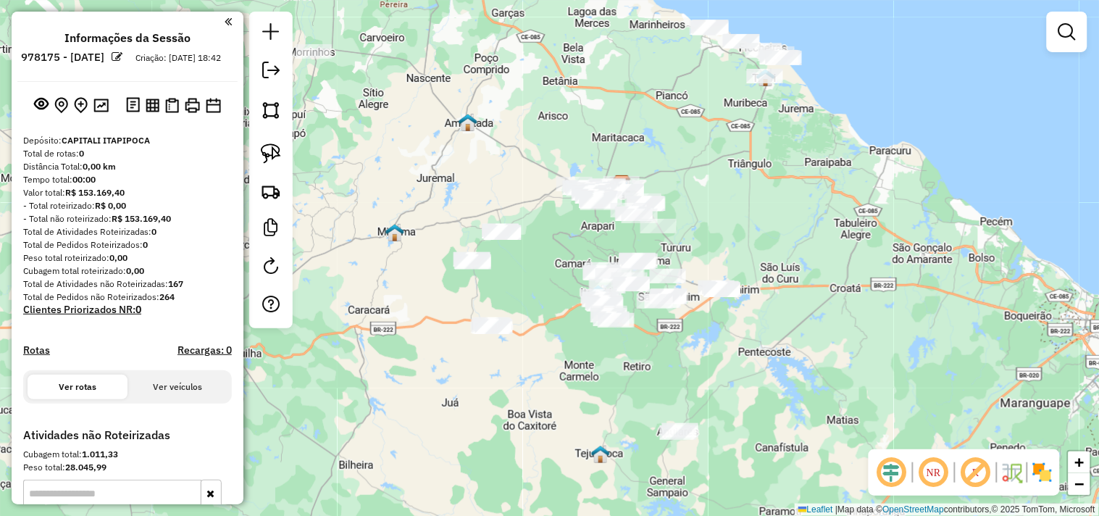
drag, startPoint x: 649, startPoint y: 391, endPoint x: 681, endPoint y: 355, distance: 48.8
click at [681, 355] on div "Janela de atendimento Grade de atendimento Capacidade Transportadoras Veículos …" at bounding box center [549, 258] width 1099 height 516
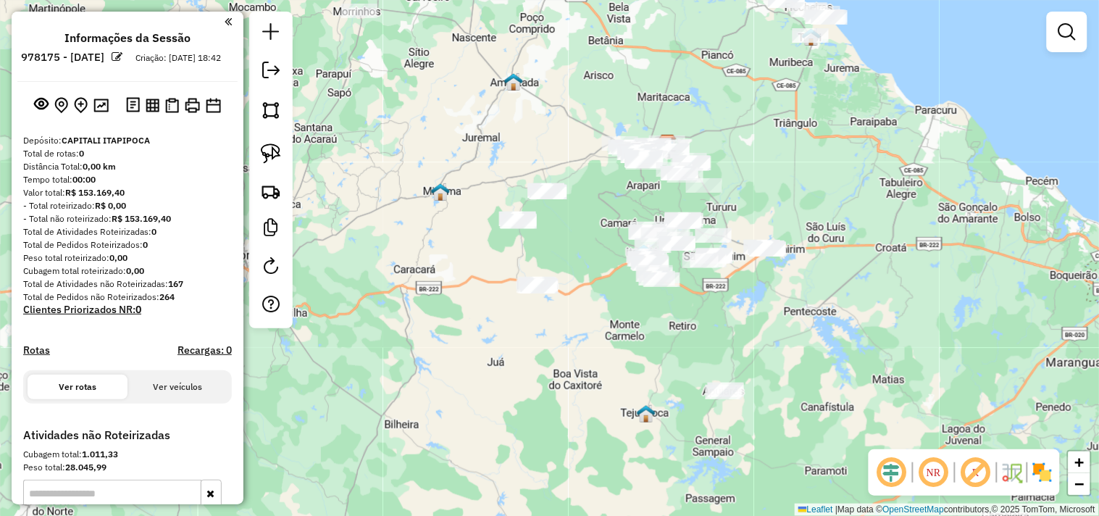
click at [290, 167] on div at bounding box center [270, 170] width 43 height 317
click at [273, 158] on img at bounding box center [271, 153] width 20 height 20
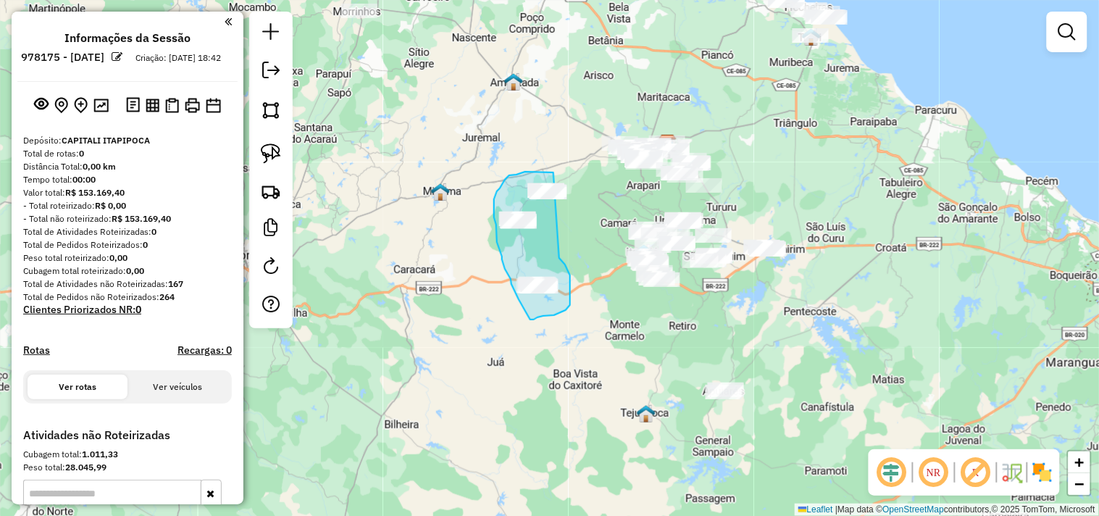
drag, startPoint x: 570, startPoint y: 275, endPoint x: 565, endPoint y: 199, distance: 77.0
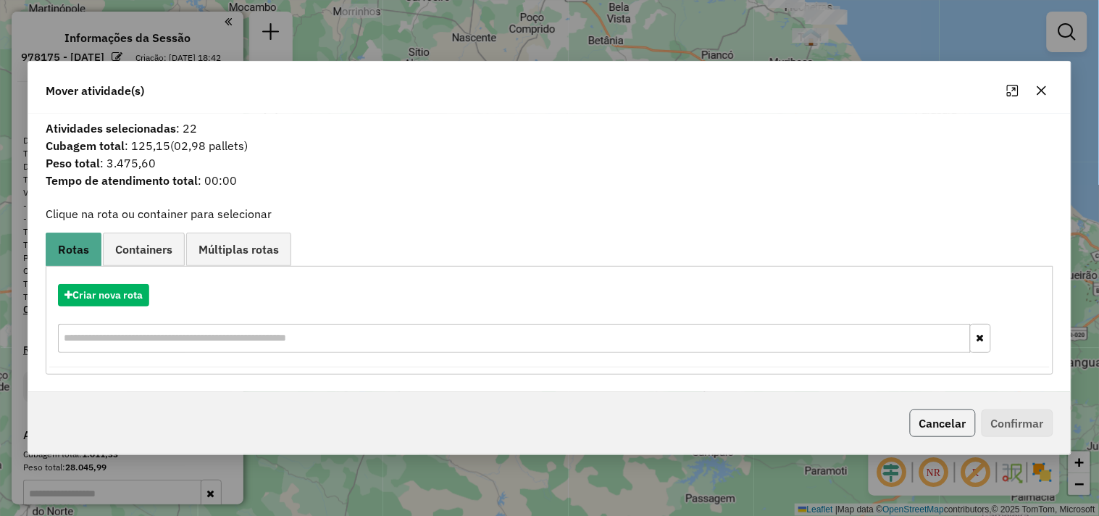
click at [941, 416] on button "Cancelar" at bounding box center [943, 423] width 66 height 28
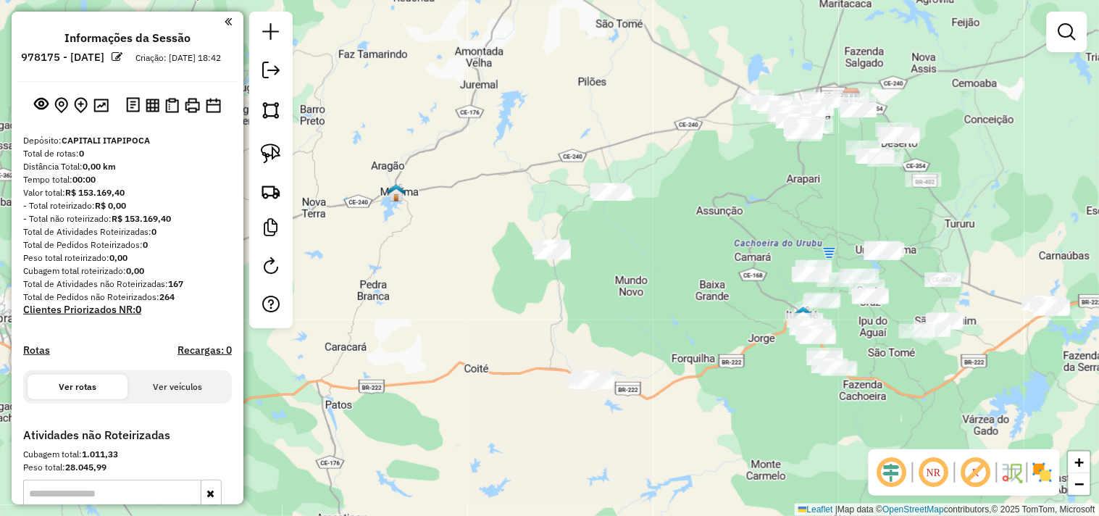
drag, startPoint x: 685, startPoint y: 246, endPoint x: 667, endPoint y: 292, distance: 48.9
click at [667, 292] on div "Janela de atendimento Grade de atendimento Capacidade Transportadoras Veículos …" at bounding box center [549, 258] width 1099 height 516
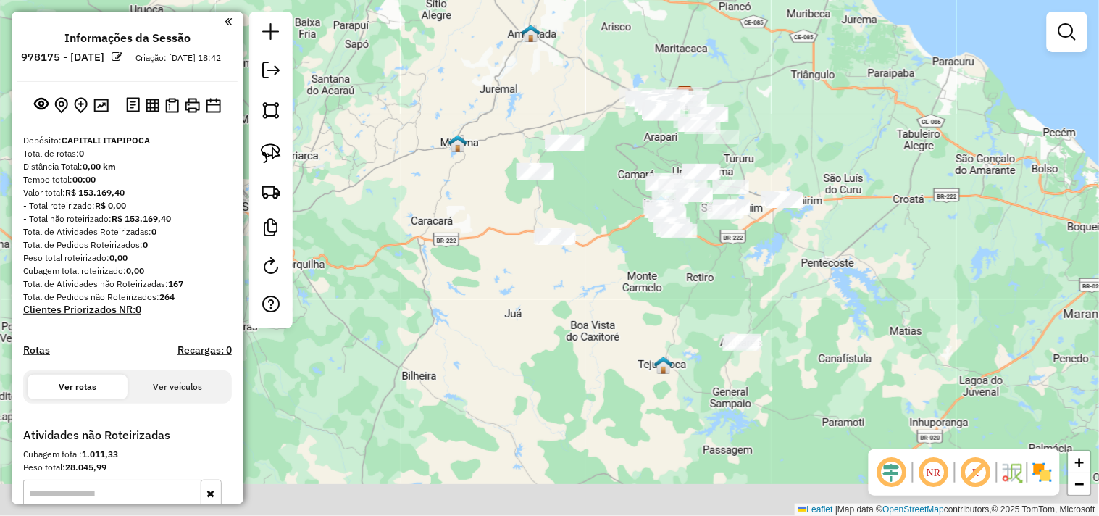
drag, startPoint x: 823, startPoint y: 428, endPoint x: 683, endPoint y: 262, distance: 216.5
click at [685, 263] on div "Janela de atendimento Grade de atendimento Capacidade Transportadoras Veículos …" at bounding box center [549, 258] width 1099 height 516
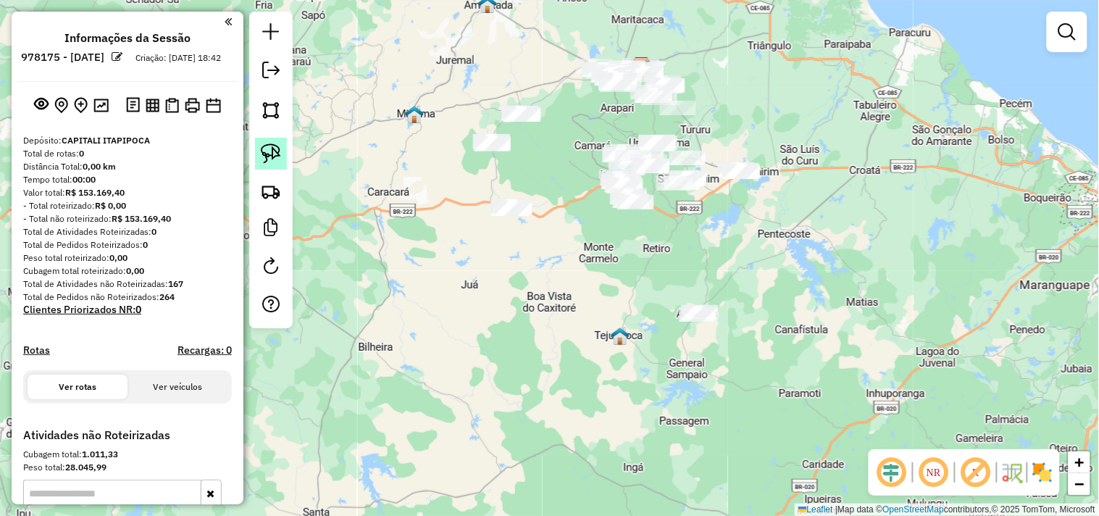
drag, startPoint x: 275, startPoint y: 157, endPoint x: 563, endPoint y: 281, distance: 313.6
click at [276, 157] on img at bounding box center [271, 153] width 20 height 20
drag, startPoint x: 691, startPoint y: 296, endPoint x: 631, endPoint y: 317, distance: 63.7
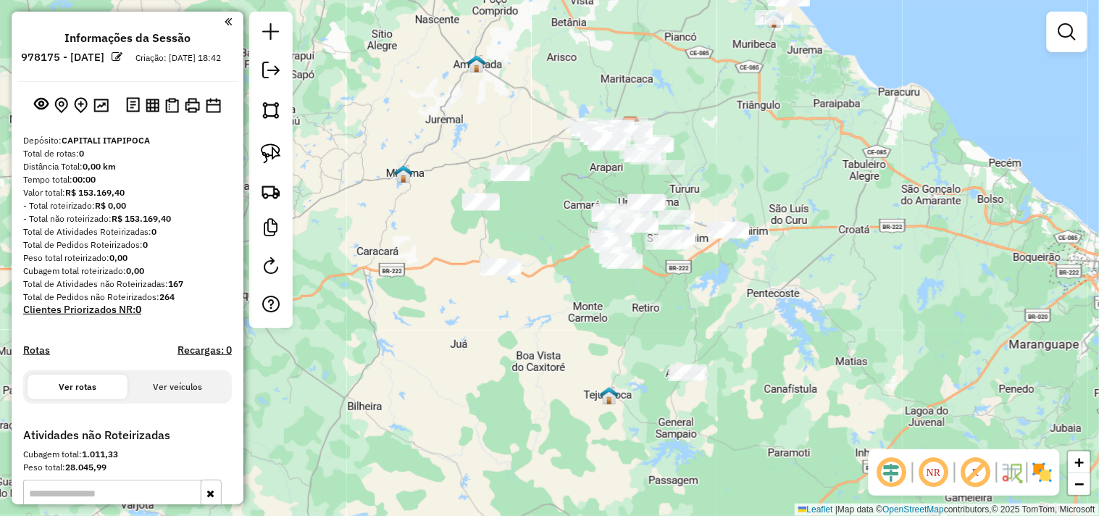
drag, startPoint x: 667, startPoint y: 257, endPoint x: 655, endPoint y: 323, distance: 67.8
click at [655, 323] on div "Janela de atendimento Grade de atendimento Capacidade Transportadoras Veículos …" at bounding box center [549, 258] width 1099 height 516
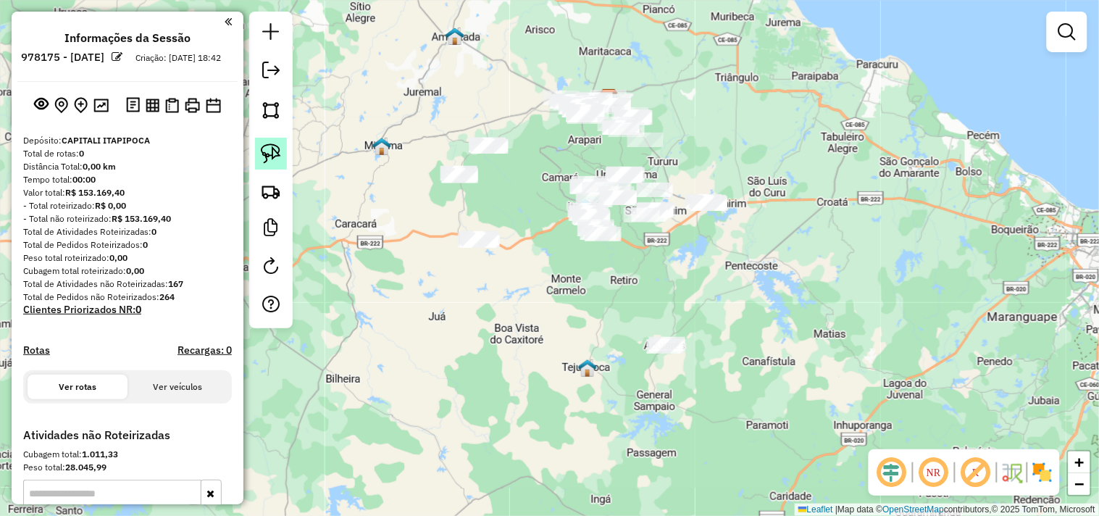
click at [275, 162] on img at bounding box center [271, 153] width 20 height 20
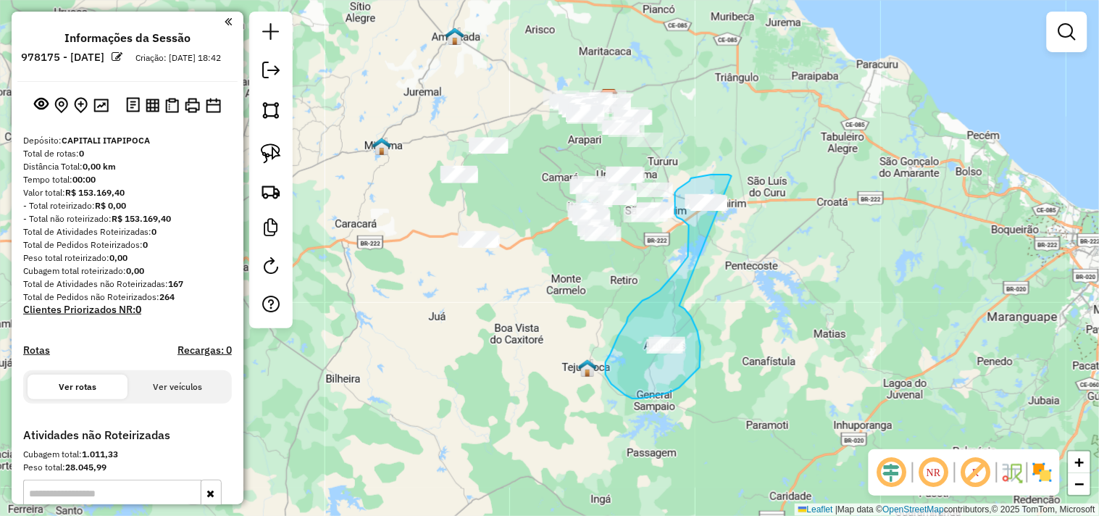
drag, startPoint x: 691, startPoint y: 317, endPoint x: 731, endPoint y: 217, distance: 106.7
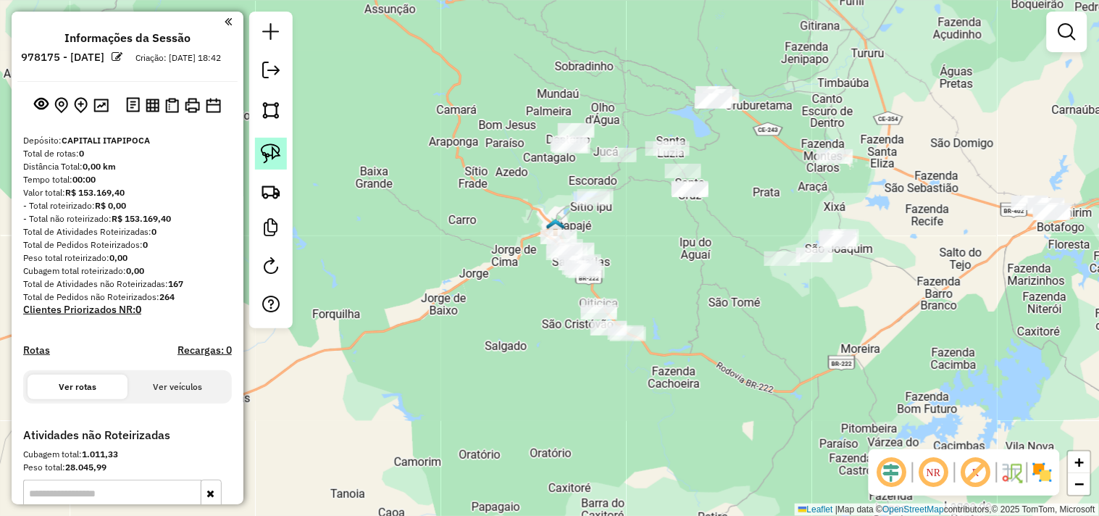
click at [278, 169] on link at bounding box center [271, 154] width 32 height 32
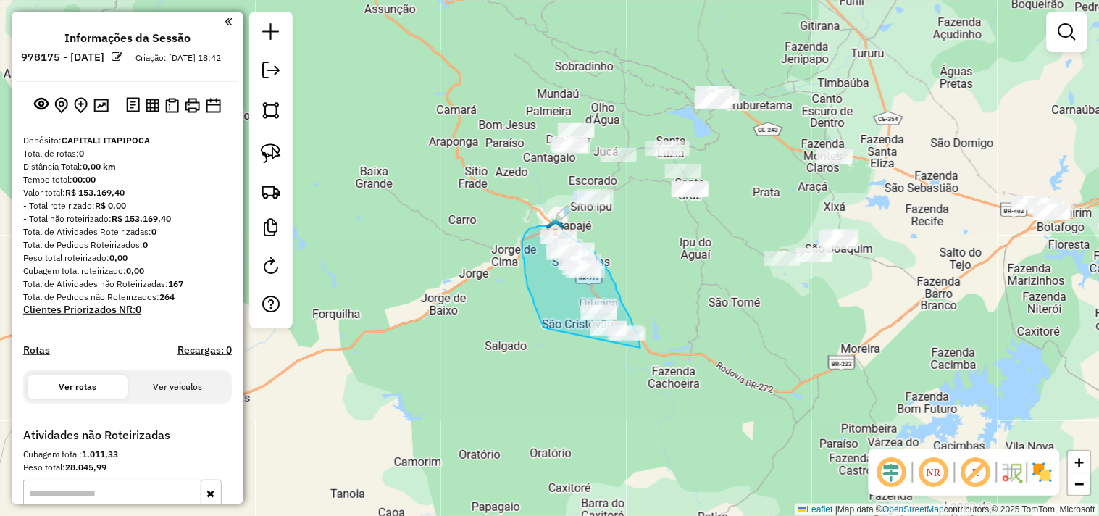
drag, startPoint x: 546, startPoint y: 328, endPoint x: 641, endPoint y: 348, distance: 96.9
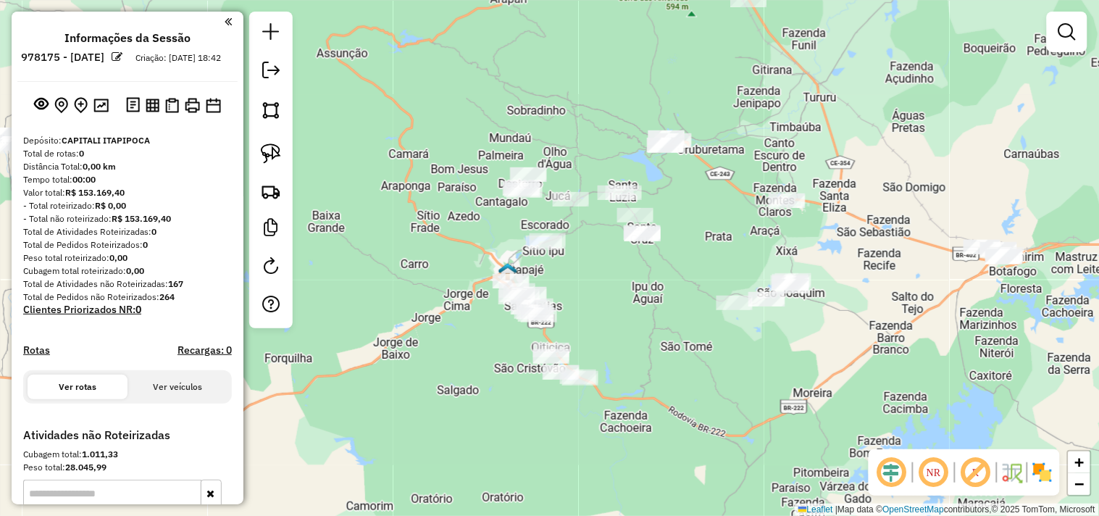
drag, startPoint x: 681, startPoint y: 262, endPoint x: 633, endPoint y: 299, distance: 60.9
click at [633, 299] on div "Janela de atendimento Grade de atendimento Capacidade Transportadoras Veículos …" at bounding box center [549, 258] width 1099 height 516
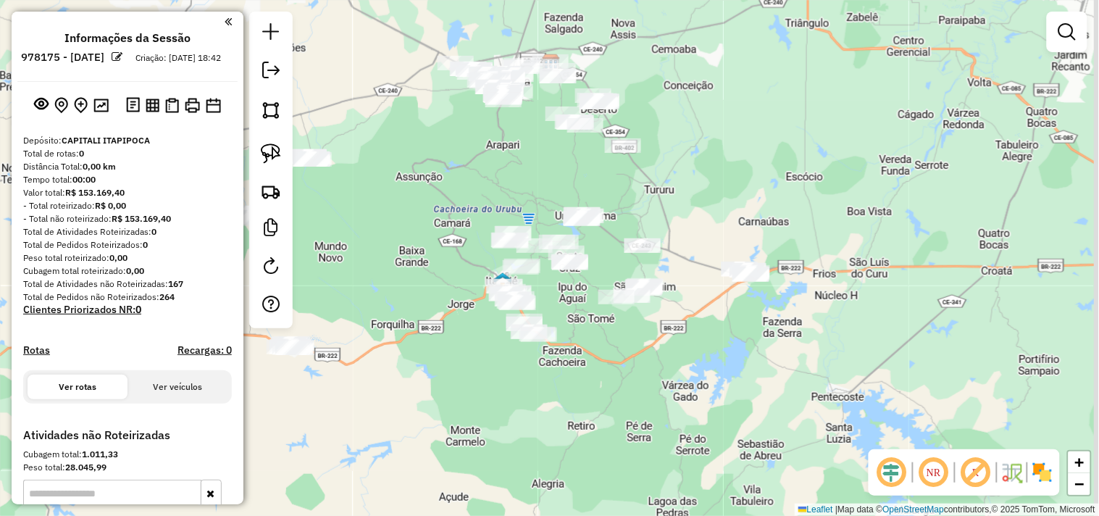
drag, startPoint x: 647, startPoint y: 370, endPoint x: 600, endPoint y: 354, distance: 49.7
click at [600, 354] on div "Janela de atendimento Grade de atendimento Capacidade Transportadoras Veículos …" at bounding box center [549, 258] width 1099 height 516
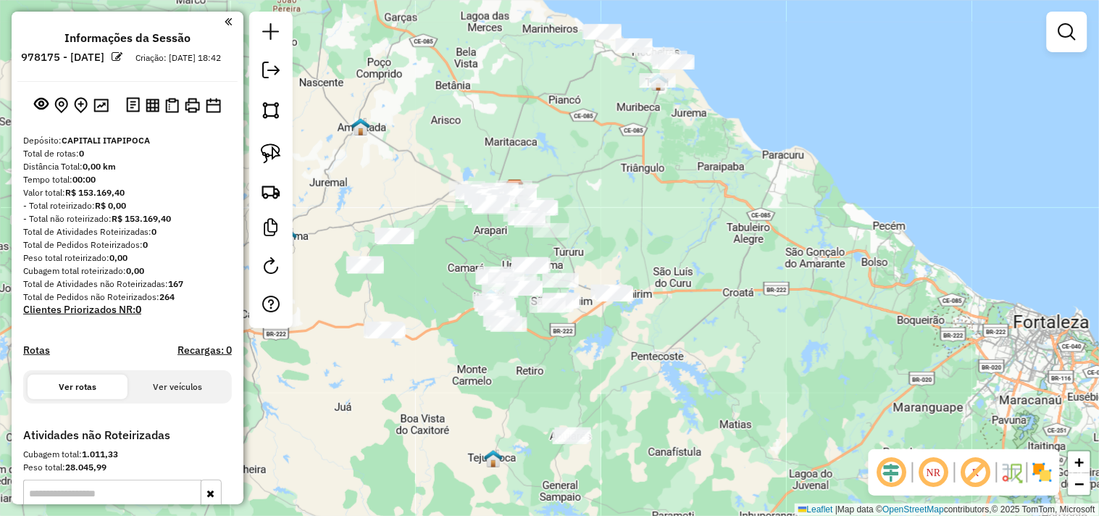
drag, startPoint x: 480, startPoint y: 385, endPoint x: 494, endPoint y: 392, distance: 15.6
click at [494, 392] on div "Janela de atendimento Grade de atendimento Capacidade Transportadoras Veículos …" at bounding box center [549, 258] width 1099 height 516
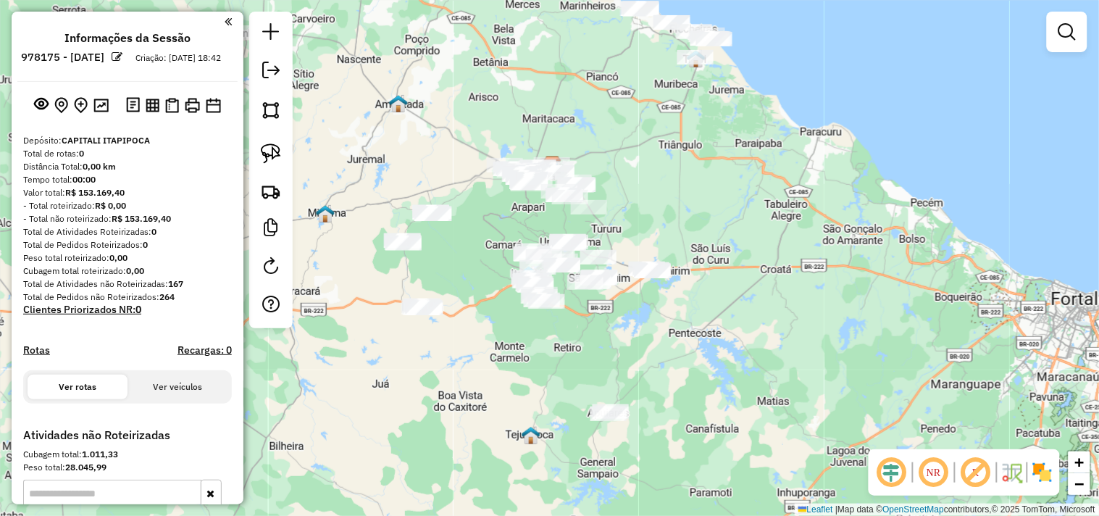
drag, startPoint x: 438, startPoint y: 373, endPoint x: 475, endPoint y: 349, distance: 44.0
click at [475, 349] on div "Janela de atendimento Grade de atendimento Capacidade Transportadoras Veículos …" at bounding box center [549, 258] width 1099 height 516
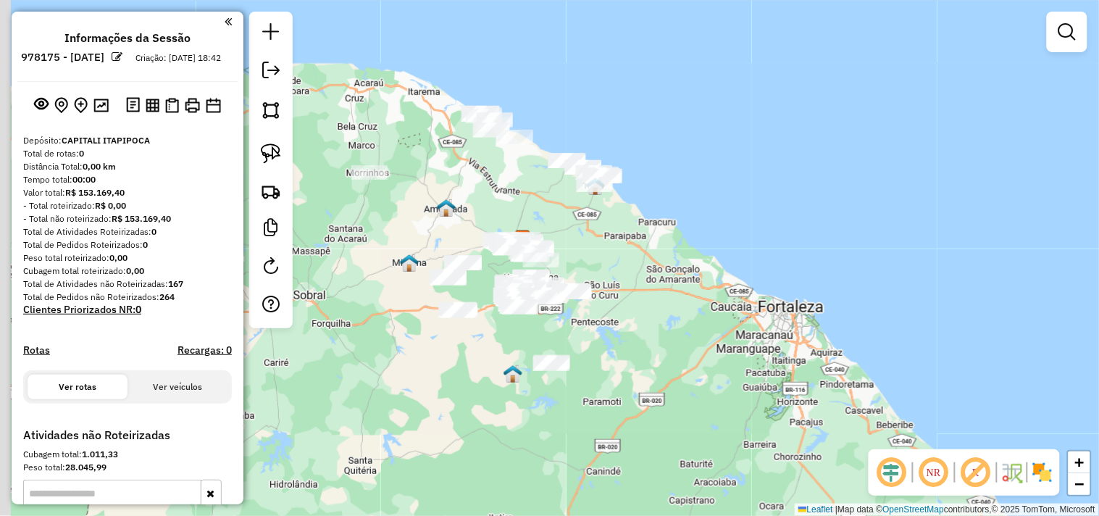
drag, startPoint x: 475, startPoint y: 357, endPoint x: 495, endPoint y: 370, distance: 24.5
click at [495, 370] on div "Janela de atendimento Grade de atendimento Capacidade Transportadoras Veículos …" at bounding box center [549, 258] width 1099 height 516
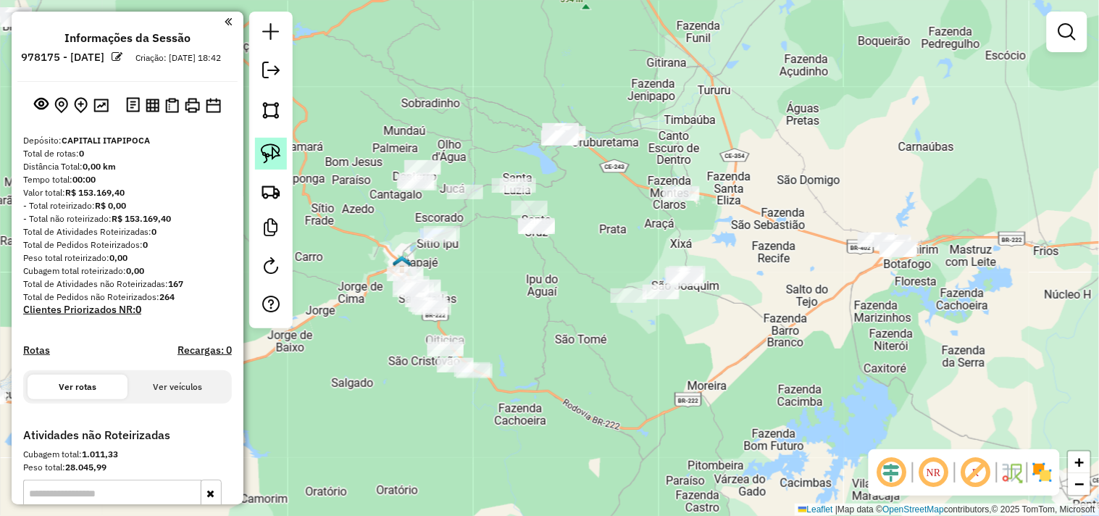
click at [278, 155] on img at bounding box center [271, 153] width 20 height 20
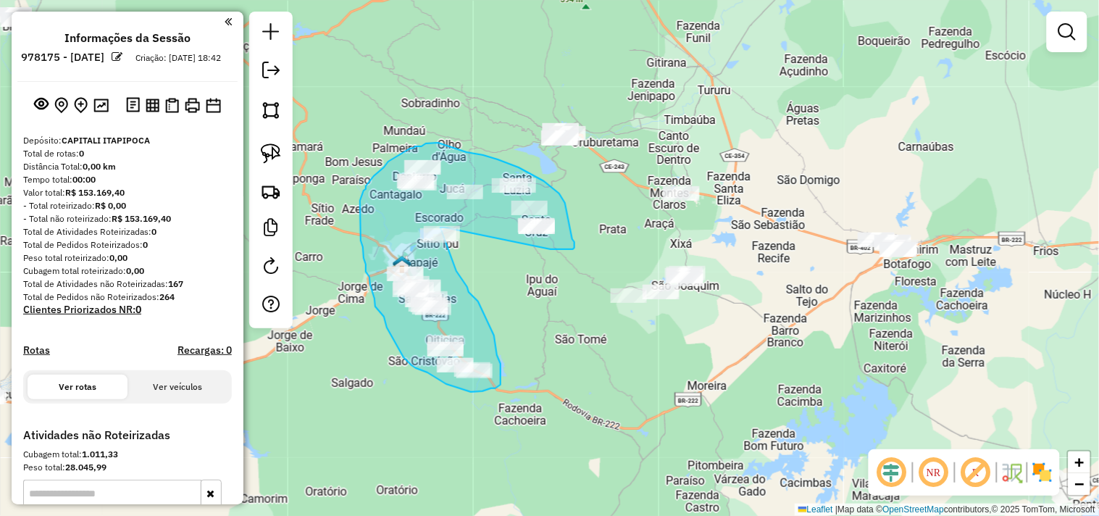
click at [440, 227] on div "Janela de atendimento Grade de atendimento Capacidade Transportadoras Veículos …" at bounding box center [549, 258] width 1099 height 516
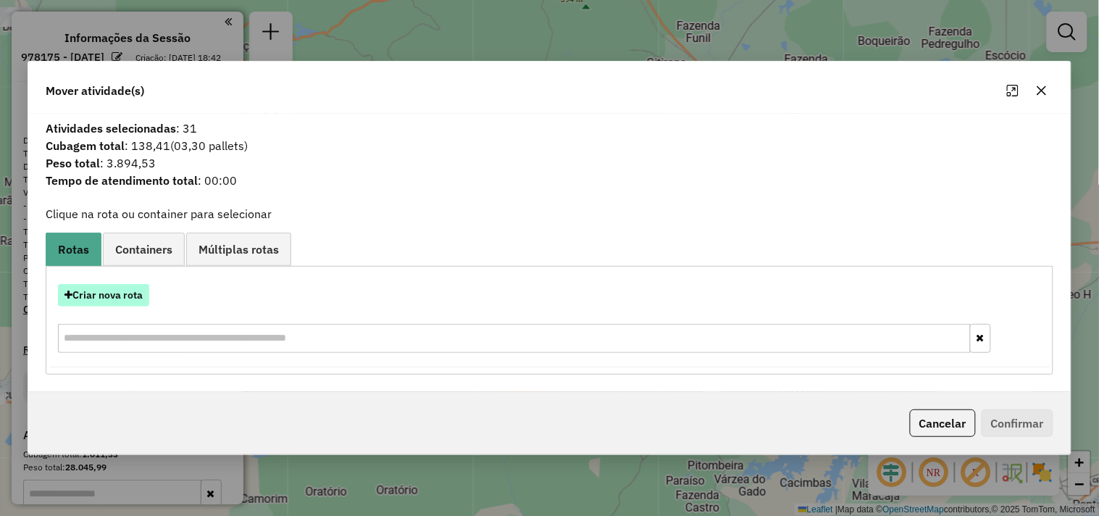
click at [133, 292] on button "Criar nova rota" at bounding box center [103, 295] width 91 height 22
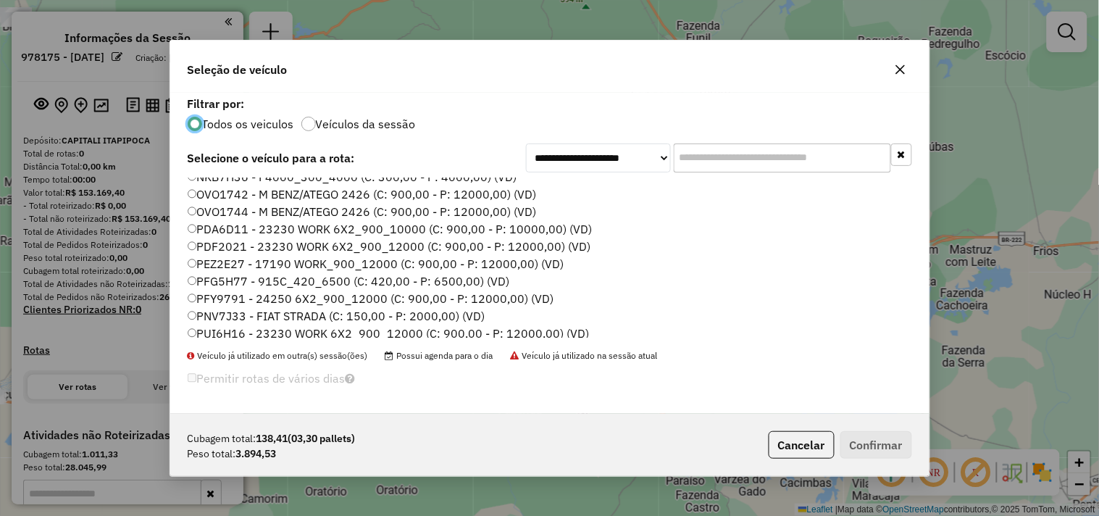
scroll to position [309, 0]
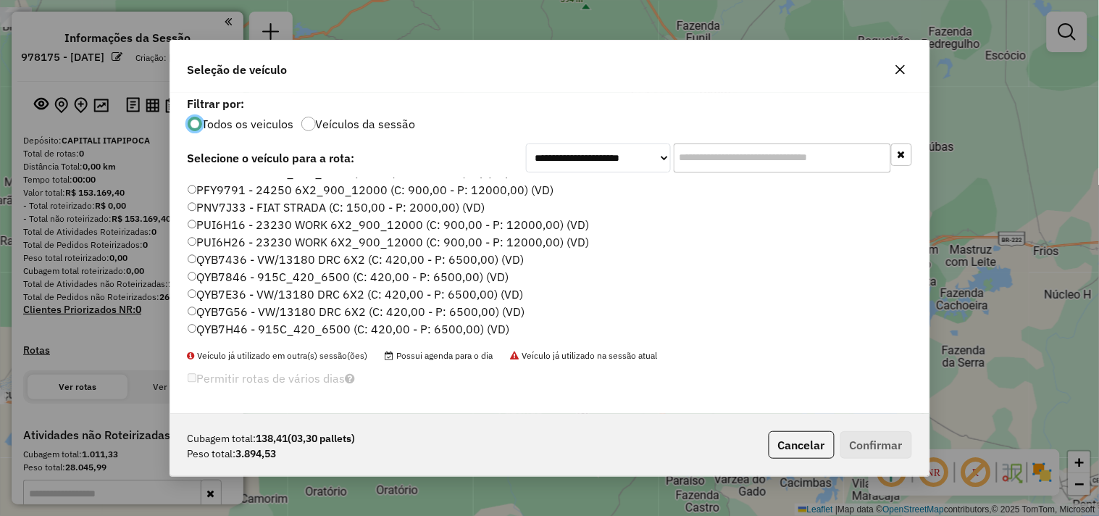
click at [229, 275] on label "QYB7846 - 915C_420_6500 (C: 420,00 - P: 6500,00) (VD)" at bounding box center [349, 276] width 322 height 17
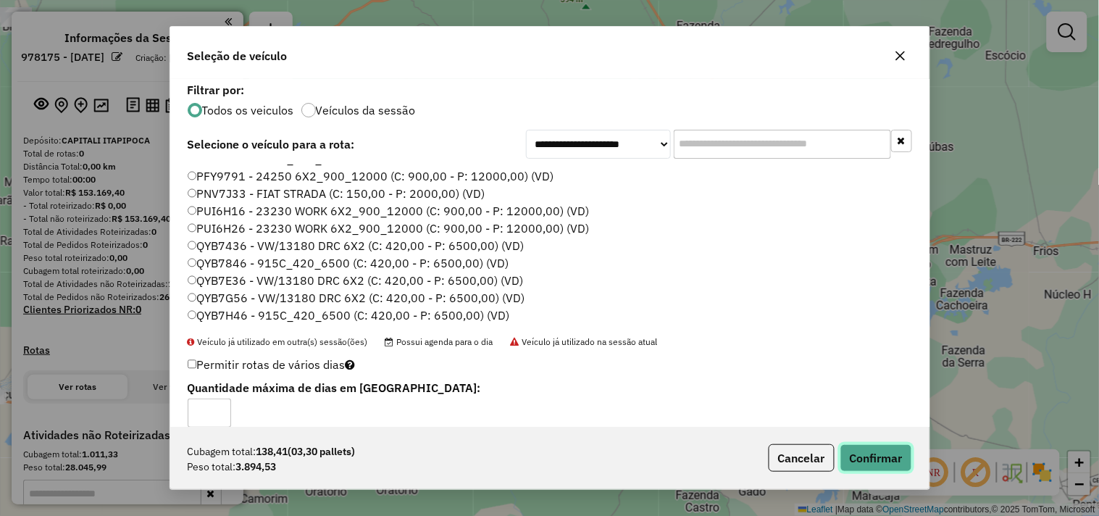
click at [879, 460] on button "Confirmar" at bounding box center [877, 458] width 72 height 28
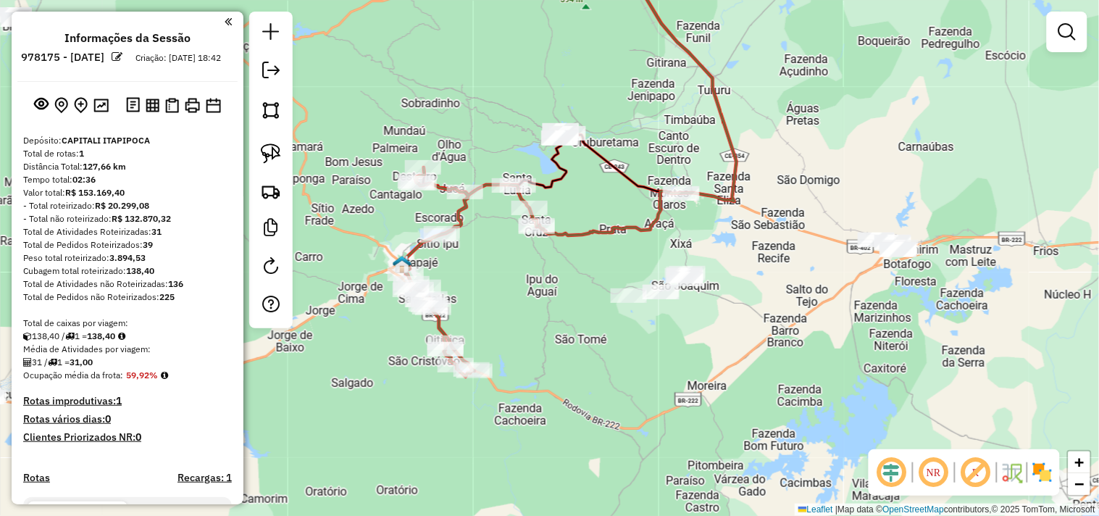
click at [515, 225] on div "Rota 1 - Placa QYB7846 205 - MERCADINHO DA ELIZAN Janela de atendimento Grade d…" at bounding box center [549, 258] width 1099 height 516
select select "**********"
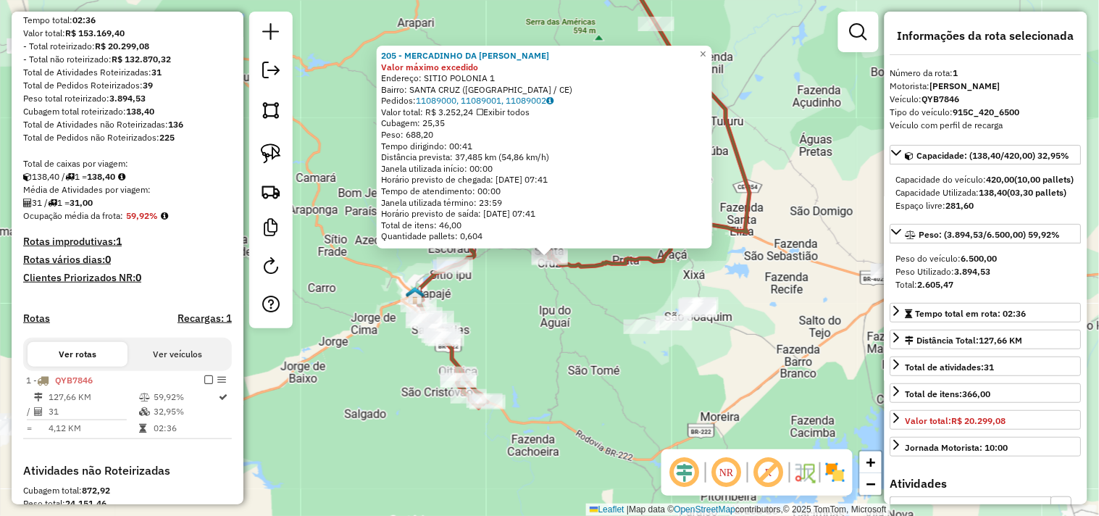
scroll to position [392, 0]
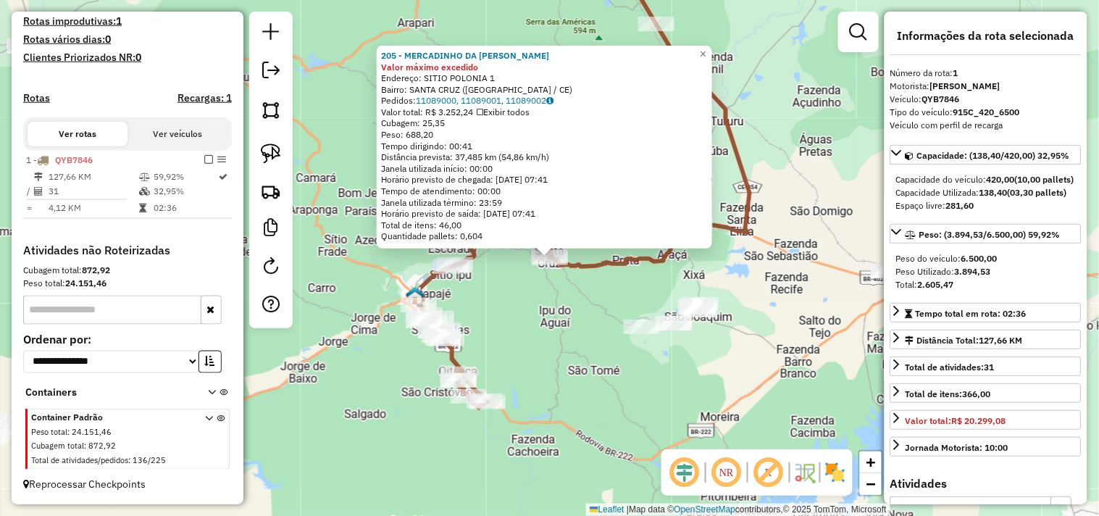
click at [551, 315] on div "205 - MERCADINHO DA ELIZAN Valor máximo excedido Endereço: SITIO POLONIA 1 Bair…" at bounding box center [549, 258] width 1099 height 516
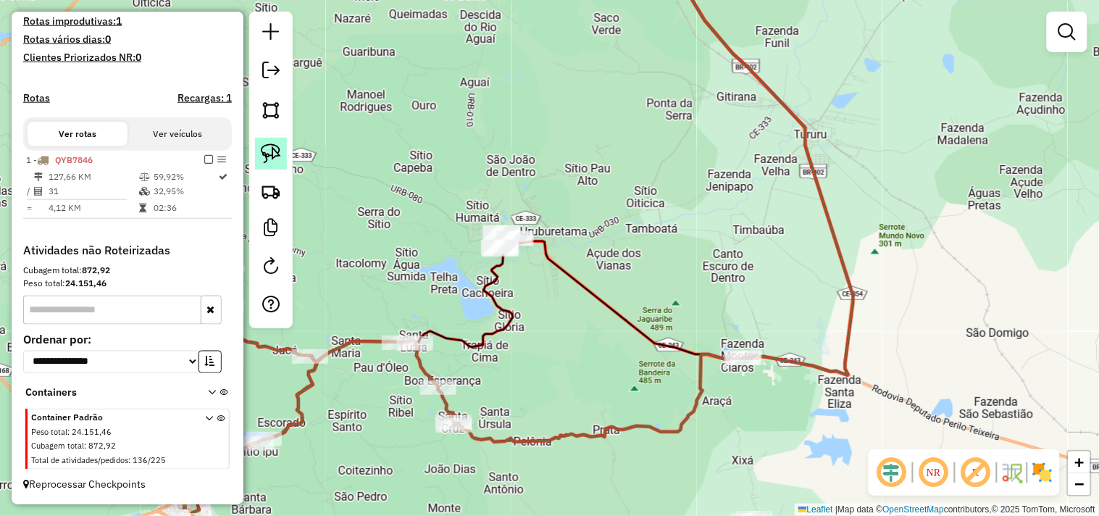
click at [272, 157] on img at bounding box center [271, 153] width 20 height 20
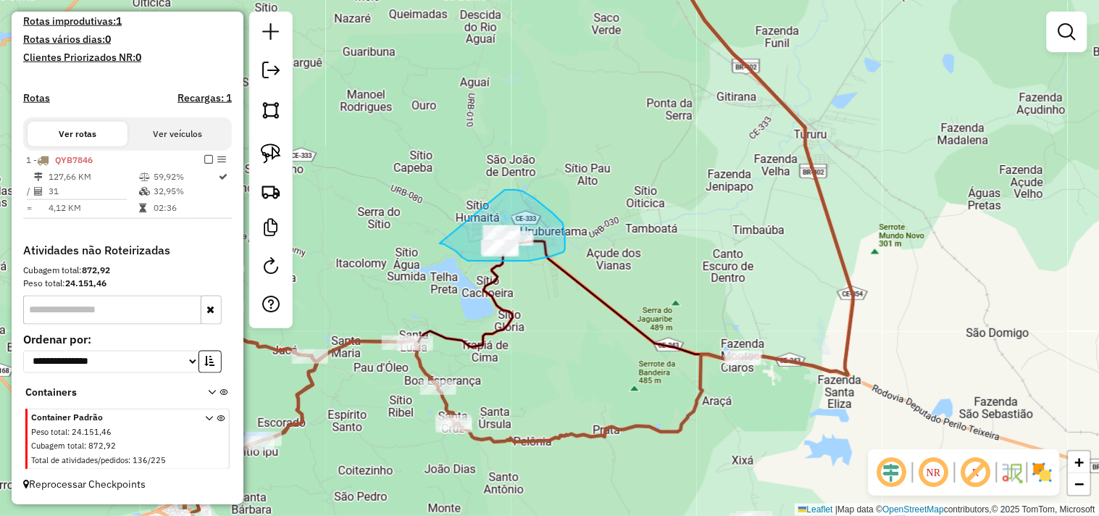
drag, startPoint x: 505, startPoint y: 190, endPoint x: 426, endPoint y: 230, distance: 88.5
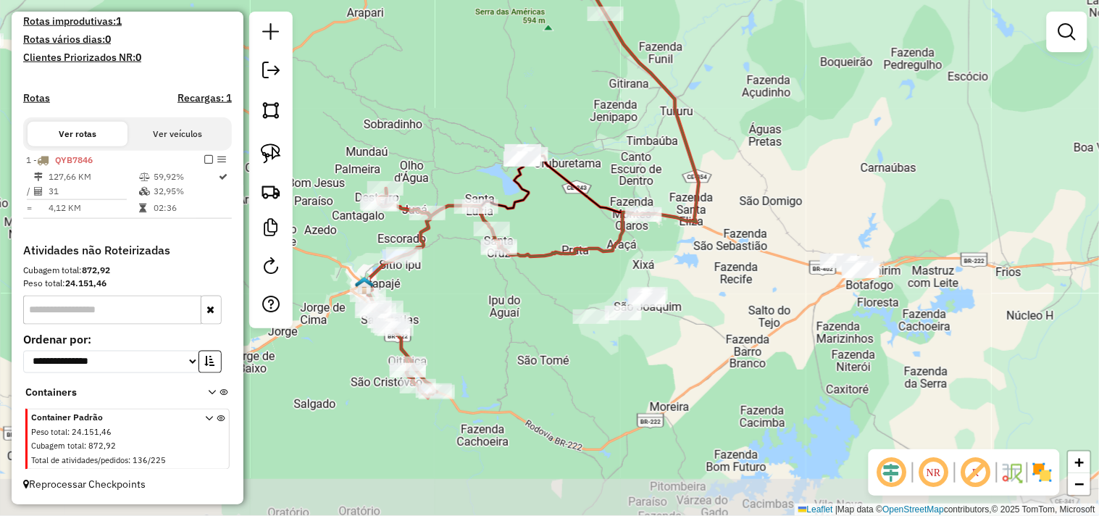
drag, startPoint x: 622, startPoint y: 411, endPoint x: 583, endPoint y: 292, distance: 125.1
click at [583, 292] on div "Janela de atendimento Grade de atendimento Capacidade Transportadoras Veículos …" at bounding box center [549, 258] width 1099 height 516
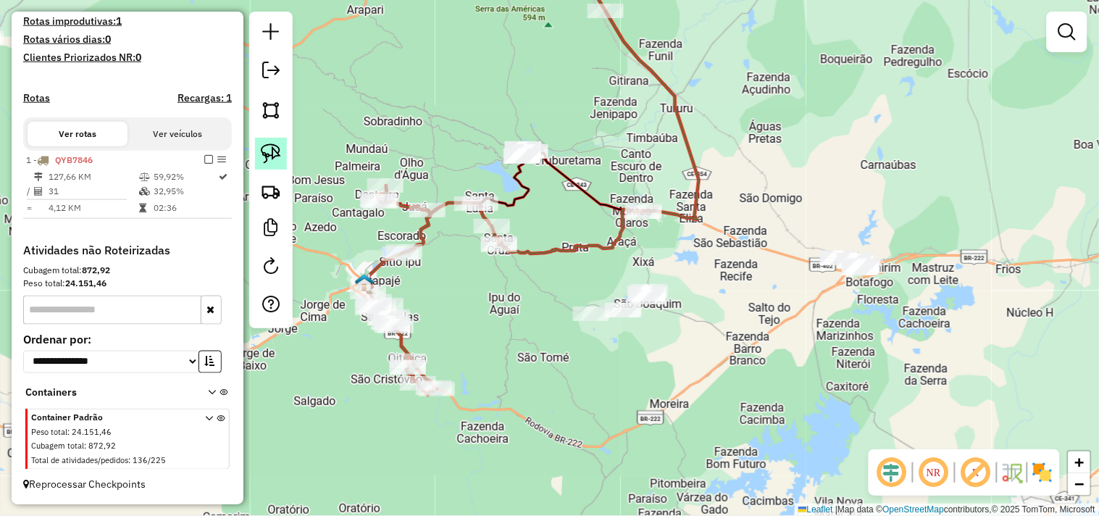
click at [280, 154] on img at bounding box center [271, 153] width 20 height 20
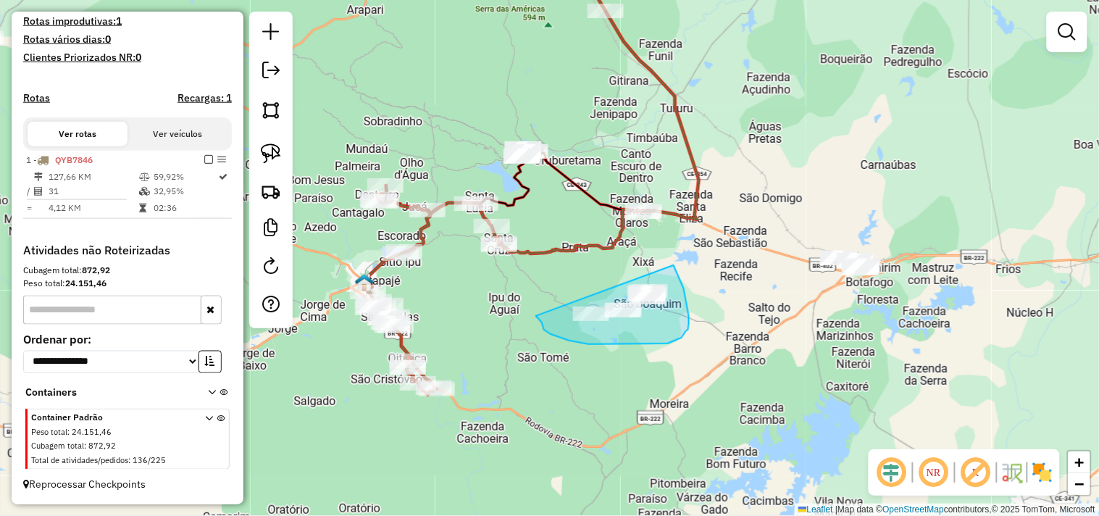
drag, startPoint x: 689, startPoint y: 324, endPoint x: 529, endPoint y: 299, distance: 162.2
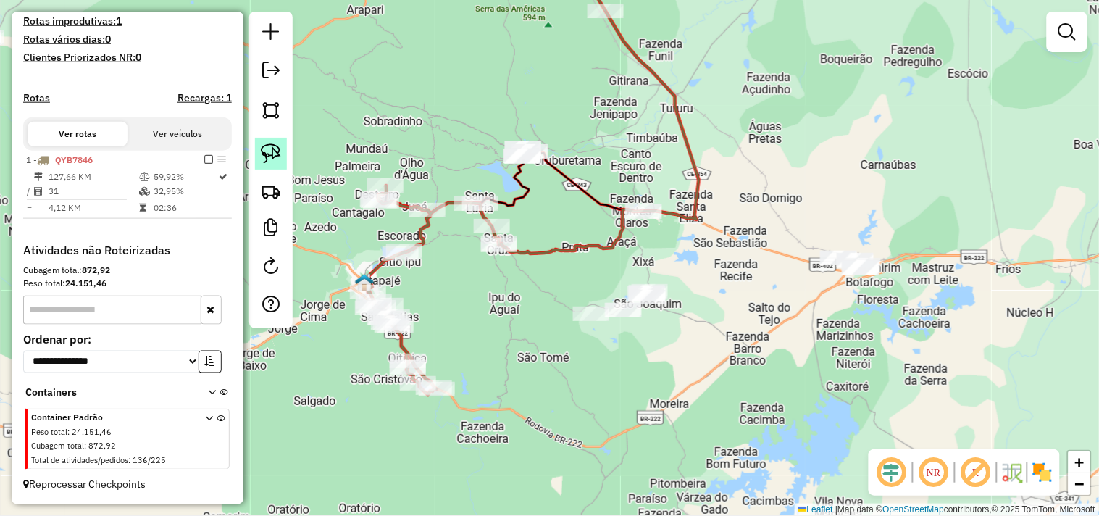
click at [276, 149] on img at bounding box center [271, 153] width 20 height 20
drag, startPoint x: 887, startPoint y: 241, endPoint x: 783, endPoint y: 279, distance: 111.2
click at [270, 154] on img at bounding box center [271, 153] width 20 height 20
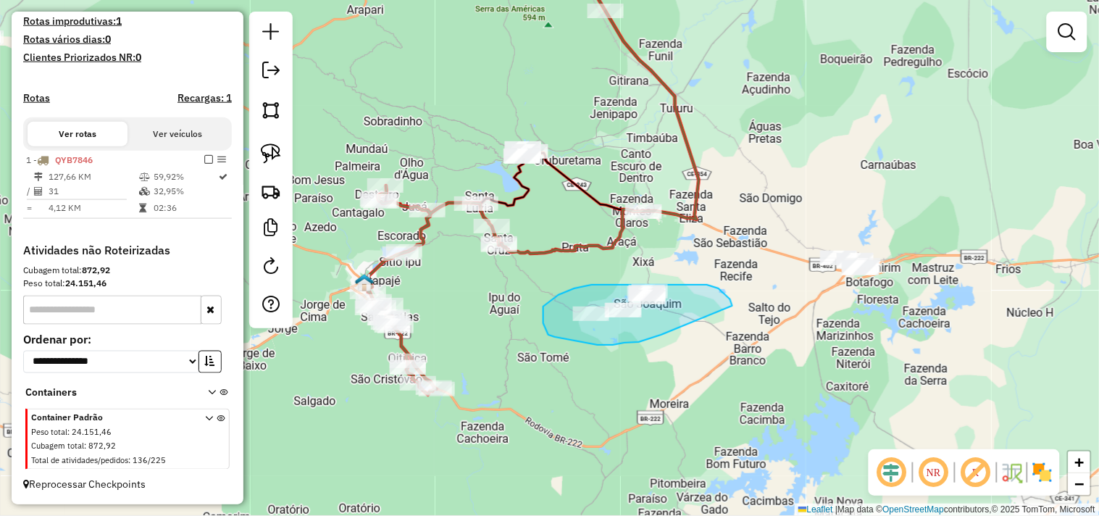
drag, startPoint x: 649, startPoint y: 339, endPoint x: 733, endPoint y: 307, distance: 89.5
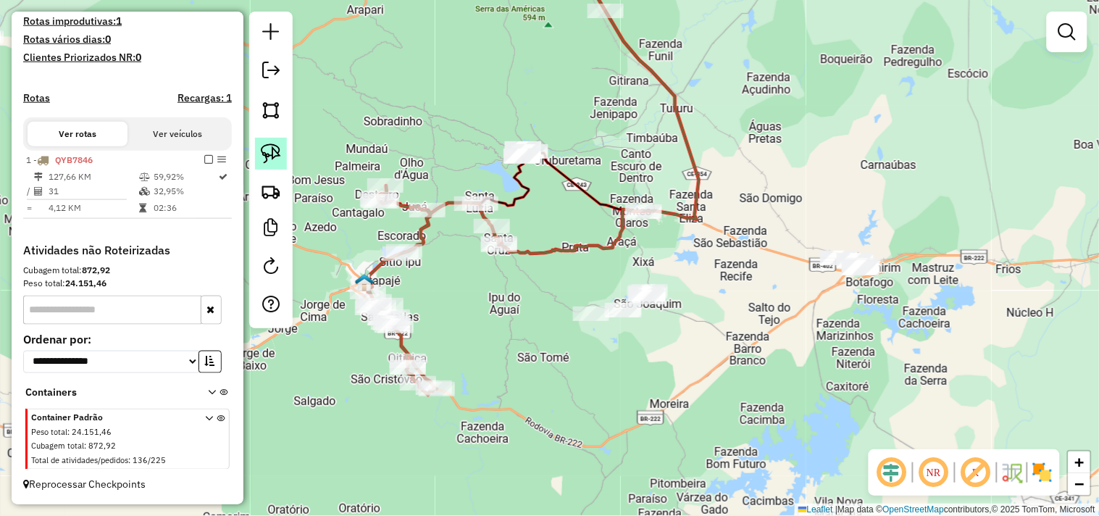
click at [277, 149] on img at bounding box center [271, 153] width 20 height 20
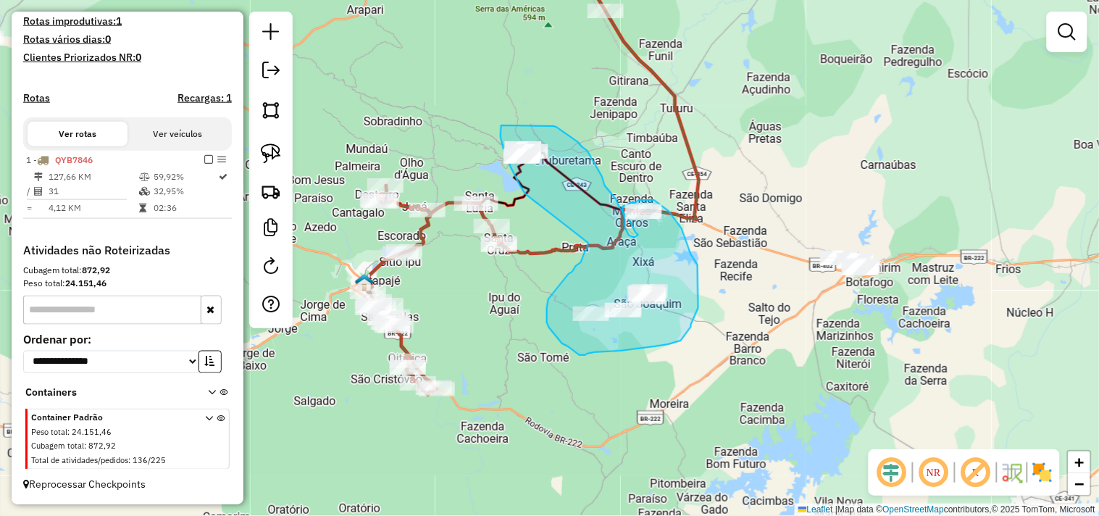
drag, startPoint x: 510, startPoint y: 165, endPoint x: 588, endPoint y: 243, distance: 110.2
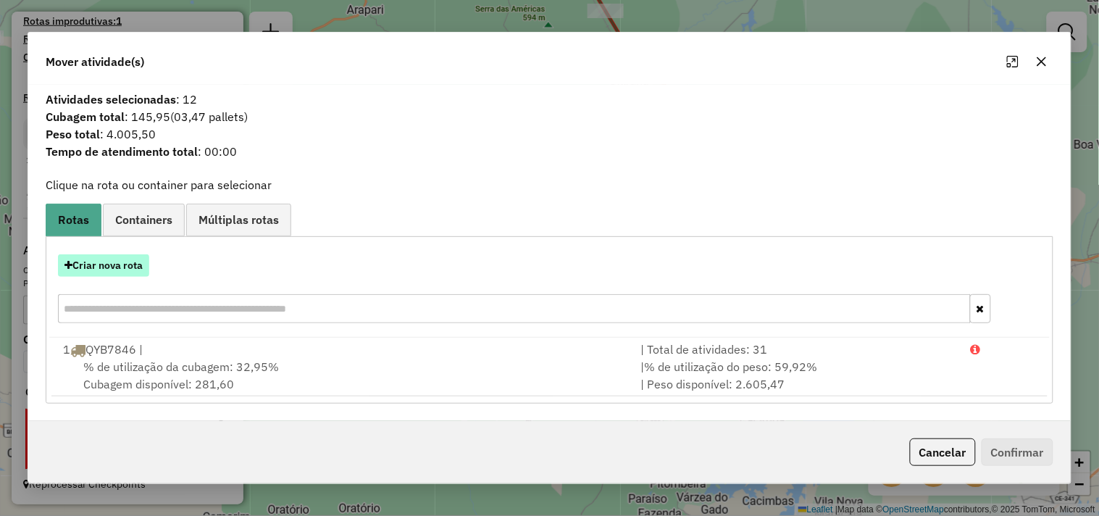
click at [140, 268] on button "Criar nova rota" at bounding box center [103, 265] width 91 height 22
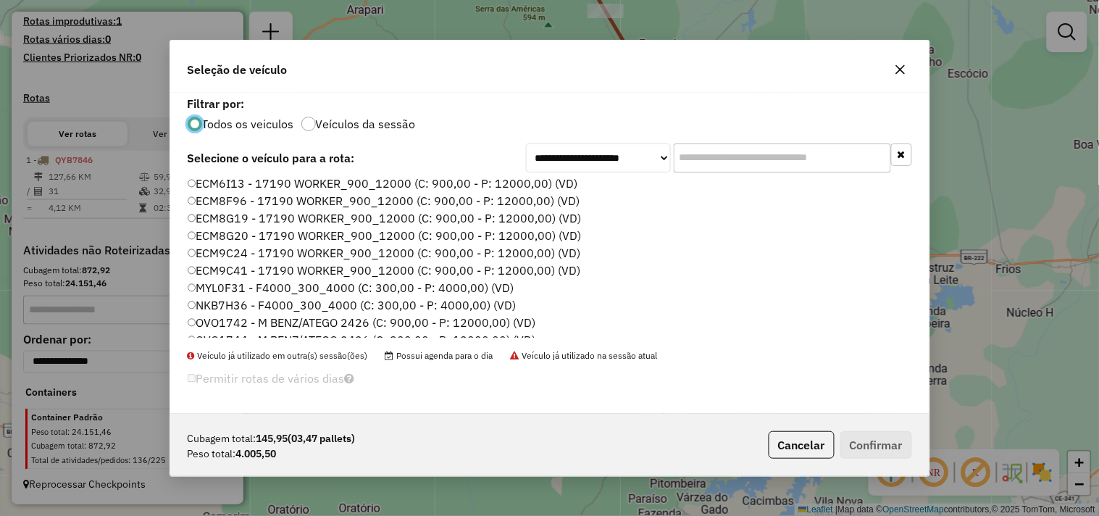
scroll to position [0, 0]
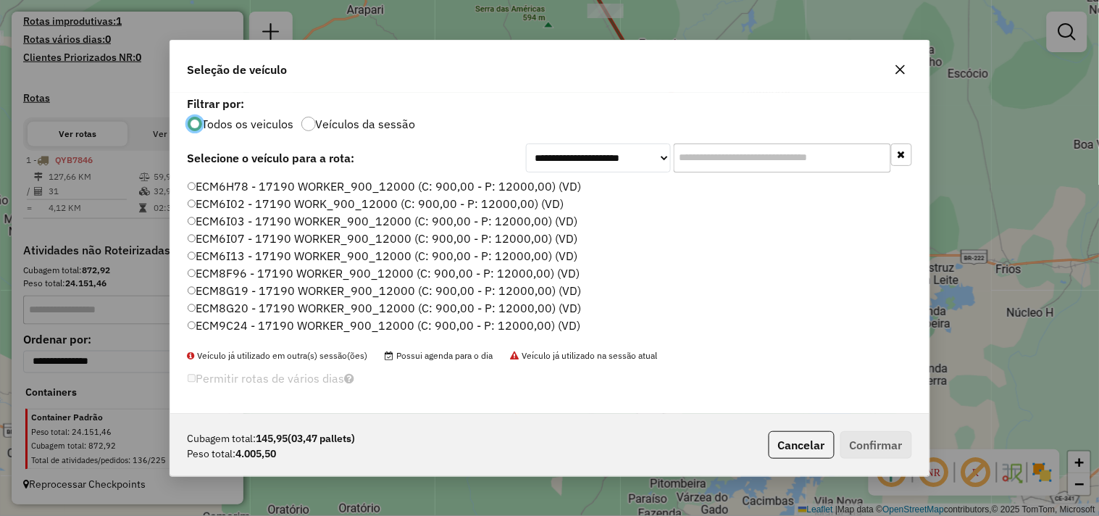
click at [240, 252] on label "ECM6I13 - 17190 WORKER_900_12000 (C: 900,00 - P: 12000,00) (VD)" at bounding box center [383, 255] width 391 height 17
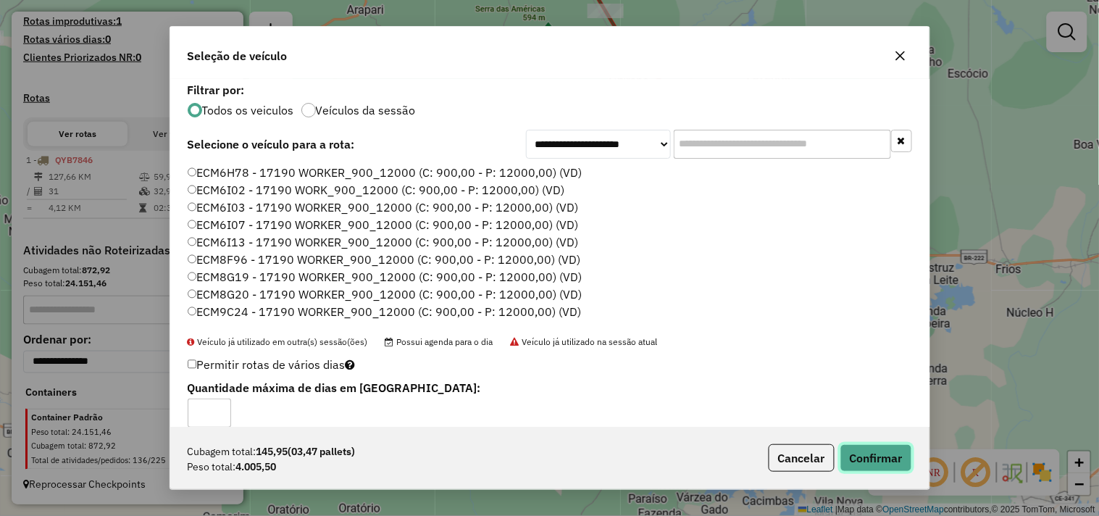
click at [857, 447] on button "Confirmar" at bounding box center [877, 458] width 72 height 28
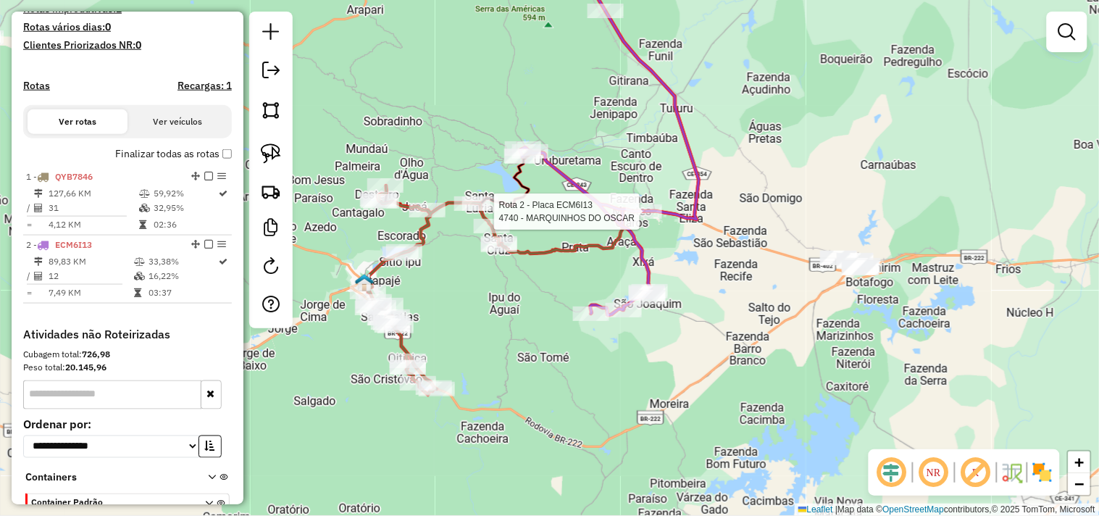
select select "**********"
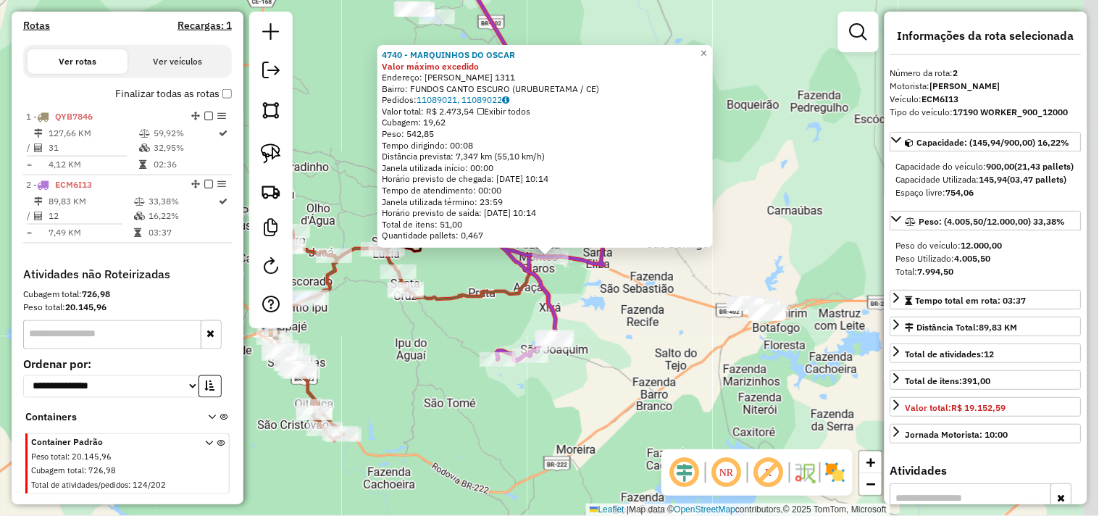
scroll to position [489, 0]
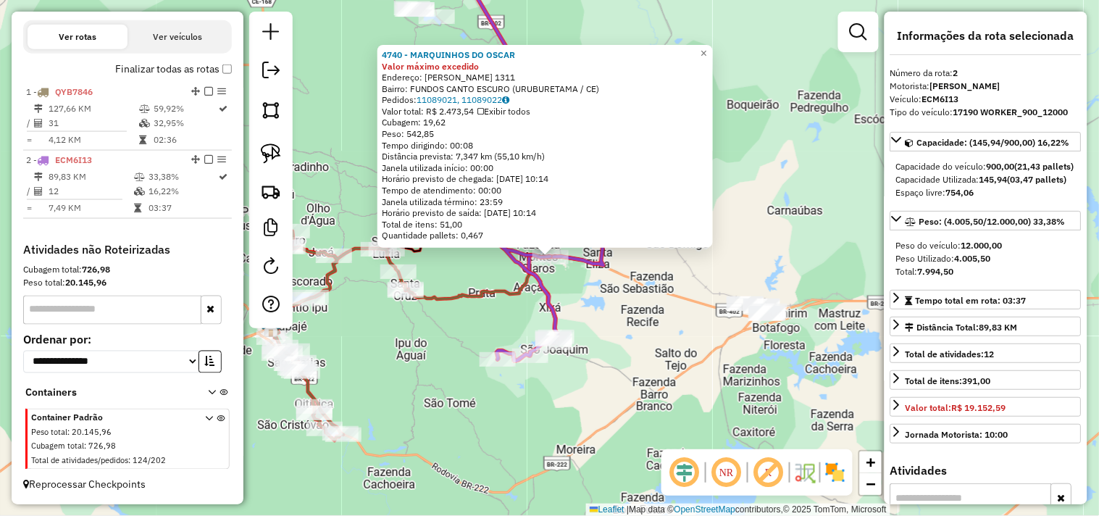
click at [649, 330] on div "4740 - MARQUINHOS DO OSCAR Valor máximo excedido Endereço: RU VICENTE GAMA DE S…" at bounding box center [549, 258] width 1099 height 516
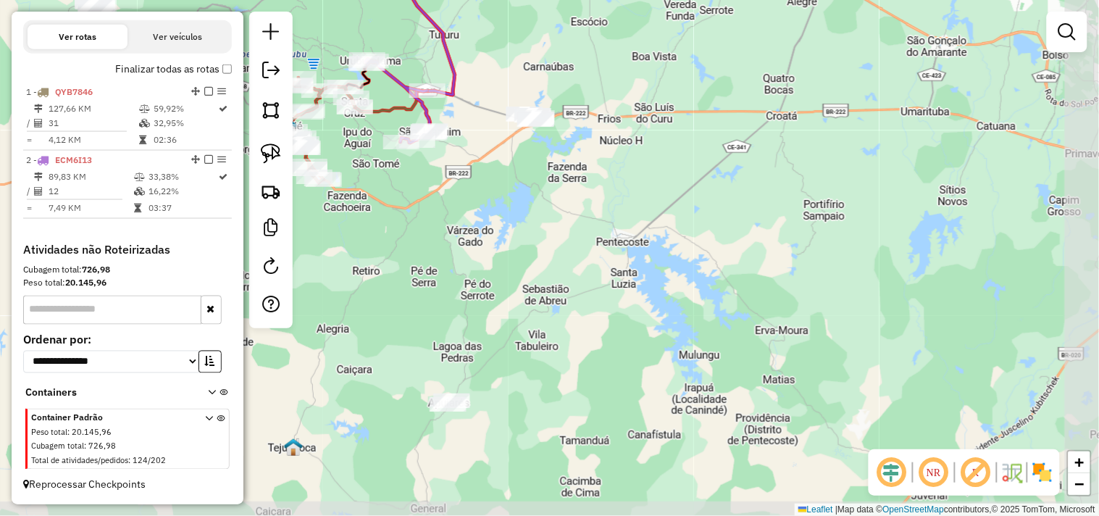
drag, startPoint x: 709, startPoint y: 409, endPoint x: 525, endPoint y: 209, distance: 271.9
click at [535, 205] on div "Janela de atendimento Grade de atendimento Capacidade Transportadoras Veículos …" at bounding box center [549, 258] width 1099 height 516
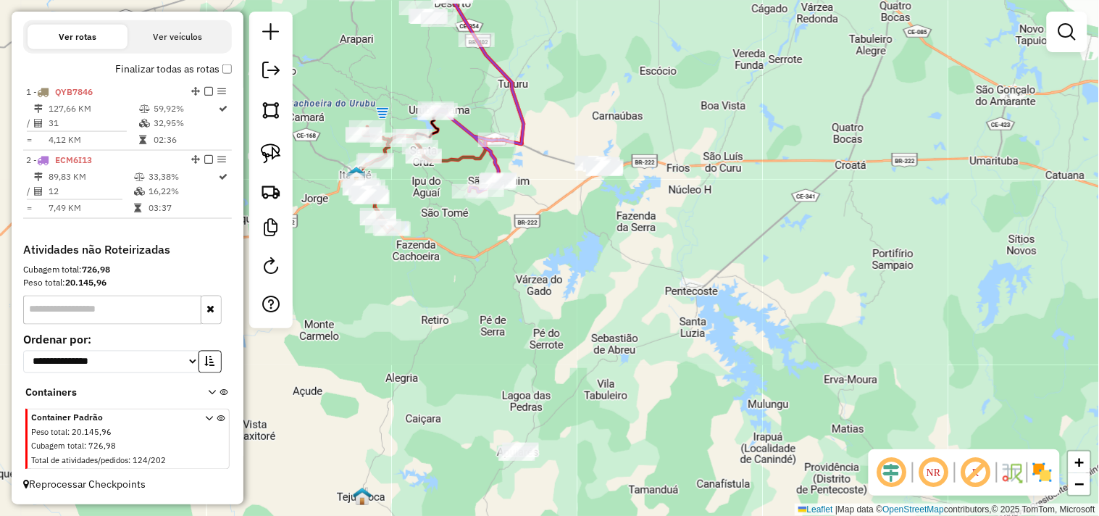
drag, startPoint x: 530, startPoint y: 310, endPoint x: 602, endPoint y: 348, distance: 81.7
click at [602, 348] on div "Janela de atendimento Grade de atendimento Capacidade Transportadoras Veículos …" at bounding box center [549, 258] width 1099 height 516
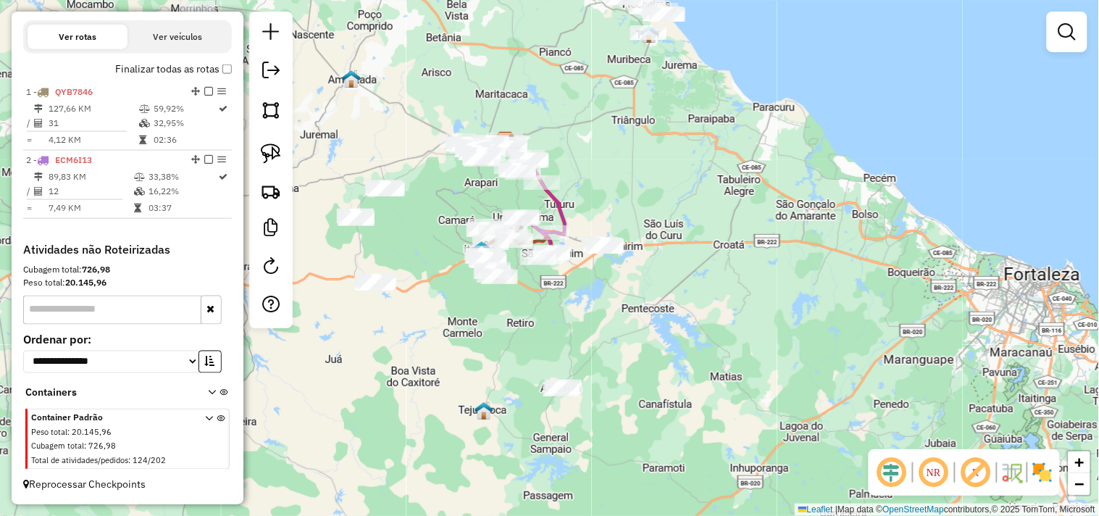
drag, startPoint x: 262, startPoint y: 147, endPoint x: 391, endPoint y: 241, distance: 159.3
click at [263, 146] on img at bounding box center [271, 153] width 20 height 20
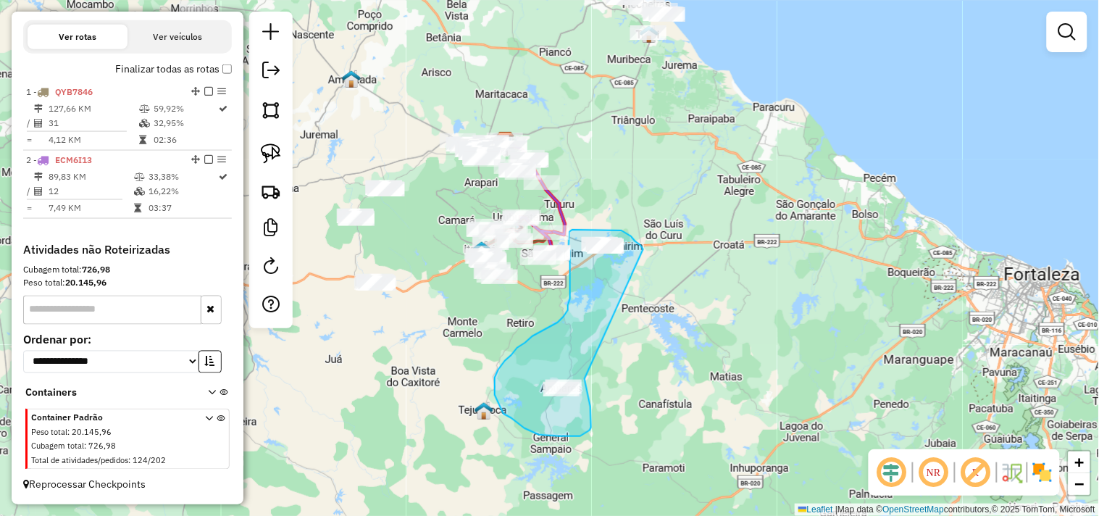
drag, startPoint x: 591, startPoint y: 415, endPoint x: 646, endPoint y: 251, distance: 171.9
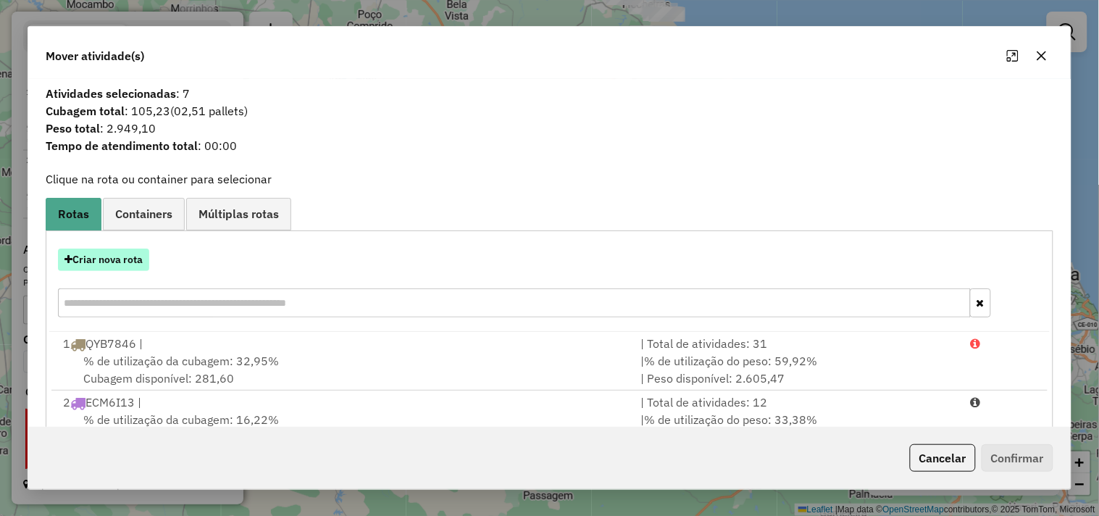
click at [134, 257] on button "Criar nova rota" at bounding box center [103, 260] width 91 height 22
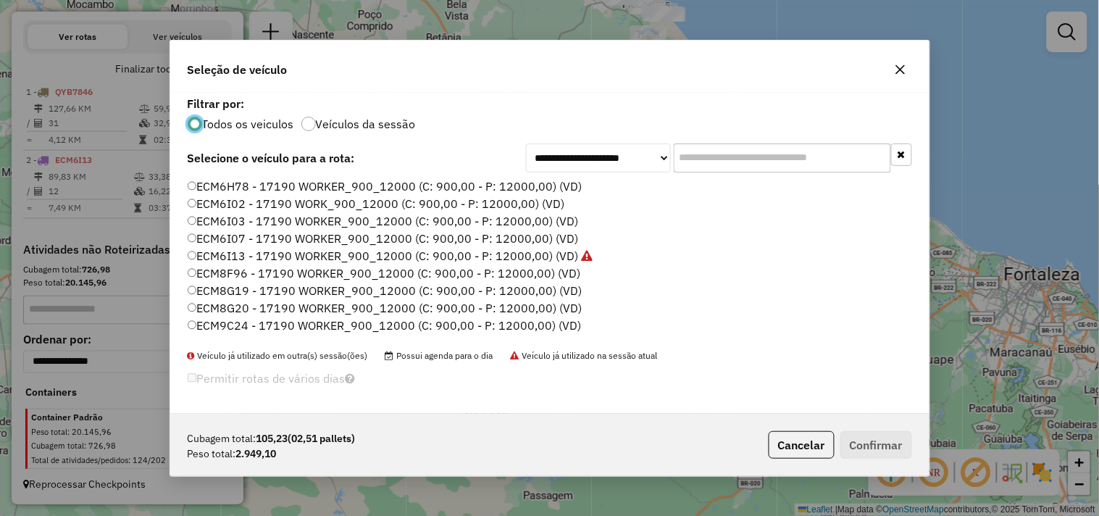
scroll to position [309, 0]
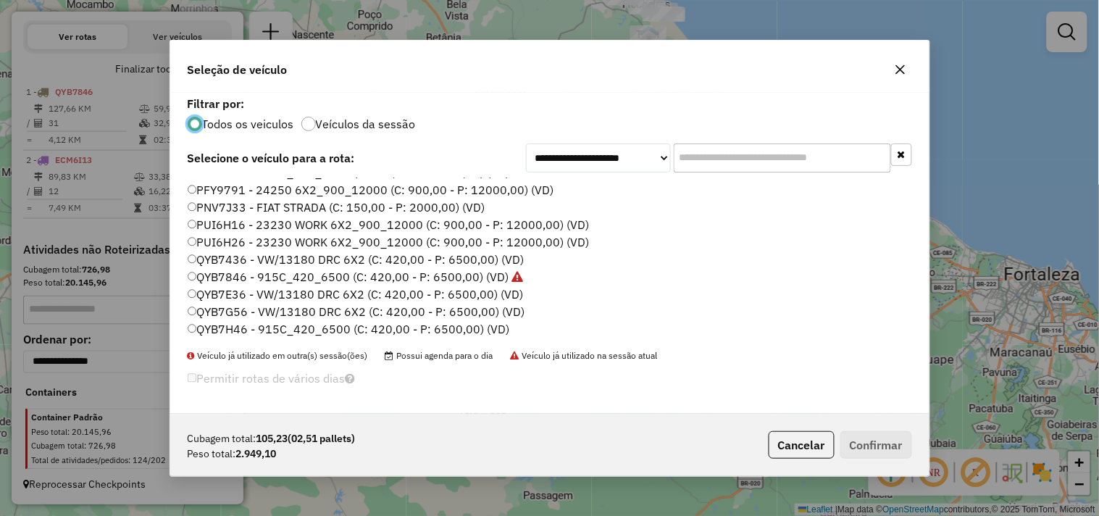
drag, startPoint x: 242, startPoint y: 328, endPoint x: 286, endPoint y: 364, distance: 57.2
click at [241, 327] on label "QYB7H46 - 915C_420_6500 (C: 420,00 - P: 6500,00) (VD)" at bounding box center [349, 328] width 322 height 17
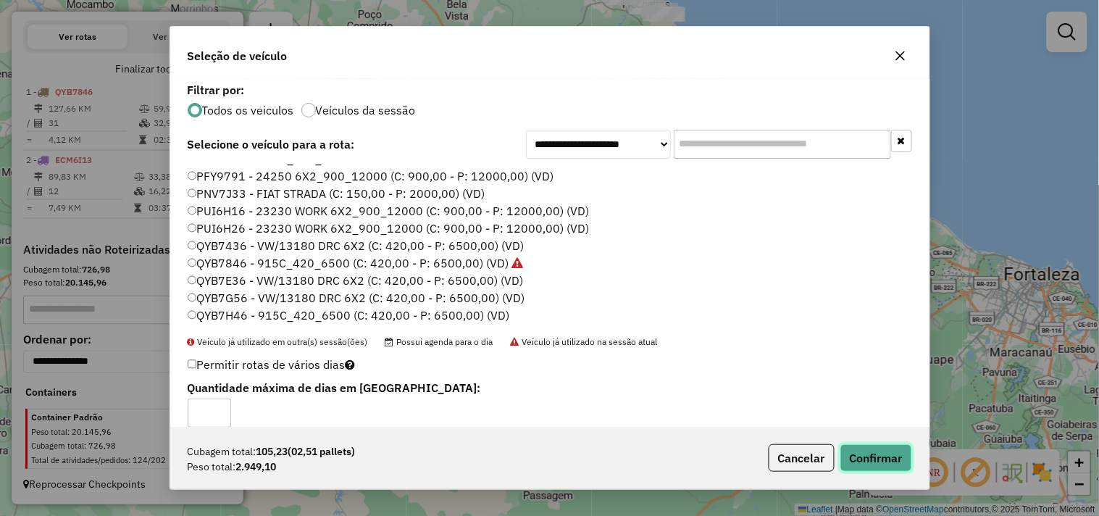
click at [875, 457] on button "Confirmar" at bounding box center [877, 458] width 72 height 28
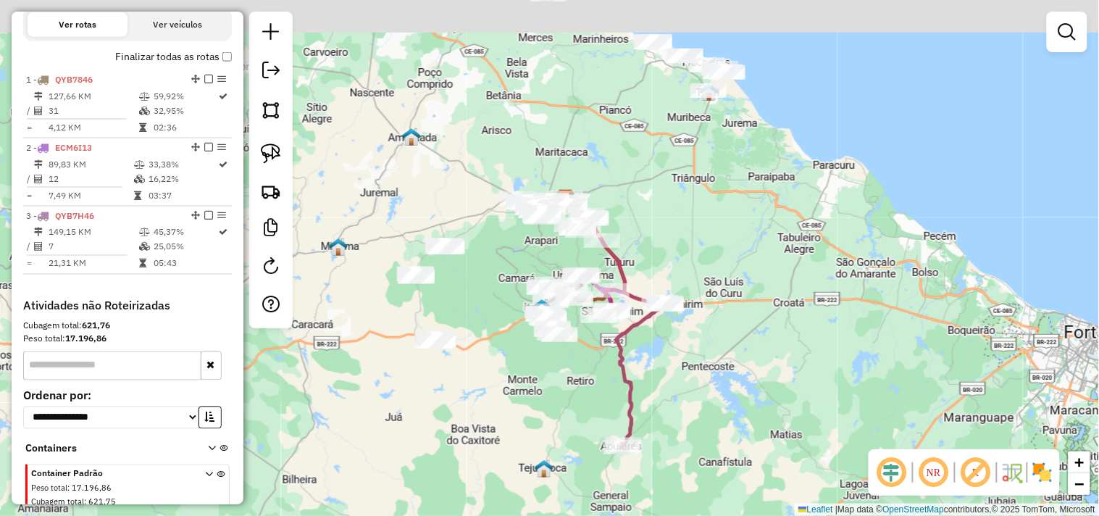
drag, startPoint x: 575, startPoint y: 274, endPoint x: 667, endPoint y: 419, distance: 172.1
click at [667, 419] on div "Janela de atendimento Grade de atendimento Capacidade Transportadoras Veículos …" at bounding box center [549, 258] width 1099 height 516
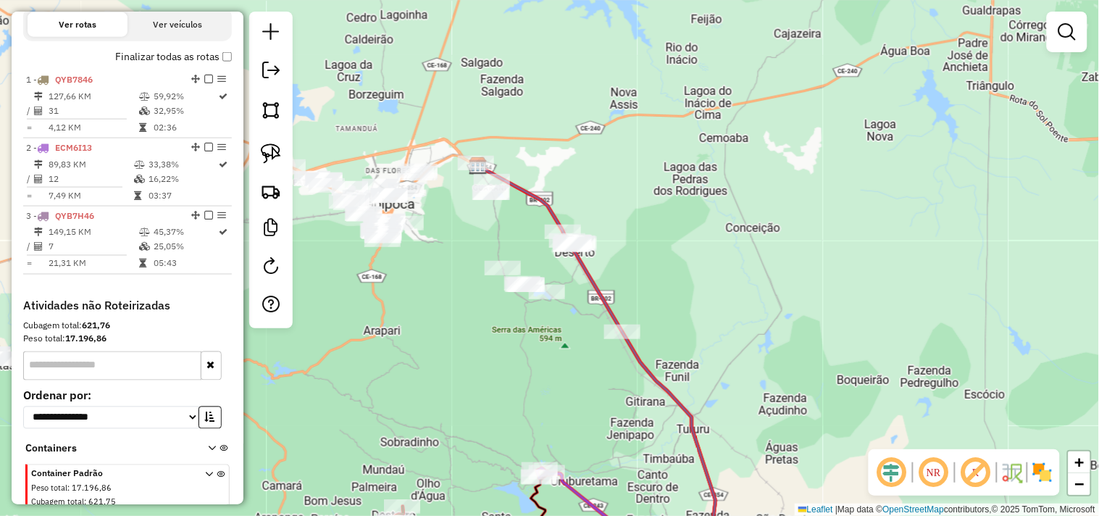
drag, startPoint x: 559, startPoint y: 307, endPoint x: 537, endPoint y: 346, distance: 44.1
click at [537, 346] on div "Janela de atendimento Grade de atendimento Capacidade Transportadoras Veículos …" at bounding box center [549, 258] width 1099 height 516
drag, startPoint x: 454, startPoint y: 351, endPoint x: 448, endPoint y: 199, distance: 152.3
click at [448, 204] on div "Janela de atendimento Grade de atendimento Capacidade Transportadoras Veículos …" at bounding box center [549, 258] width 1099 height 516
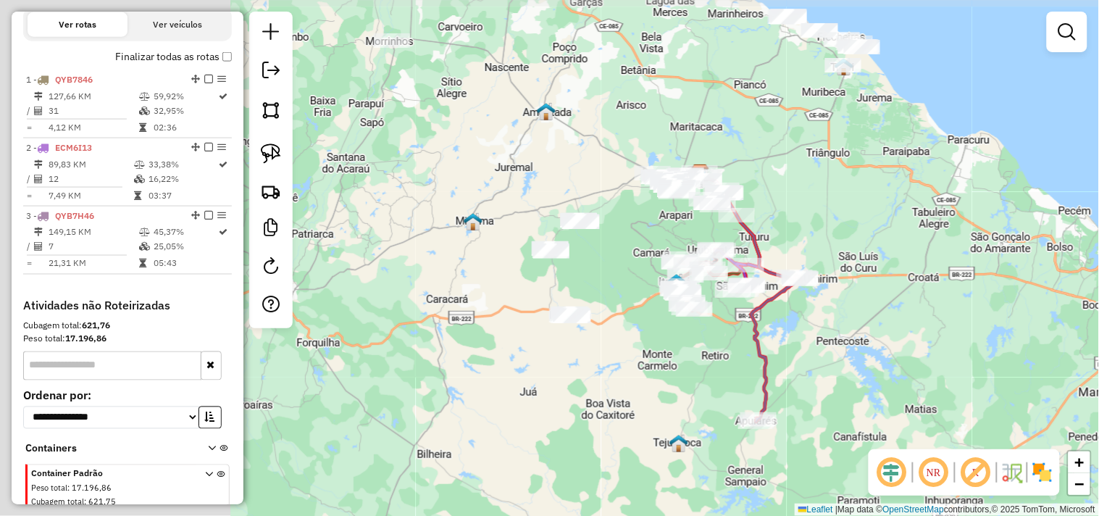
click at [622, 334] on div "Janela de atendimento Grade de atendimento Capacidade Transportadoras Veículos …" at bounding box center [549, 258] width 1099 height 516
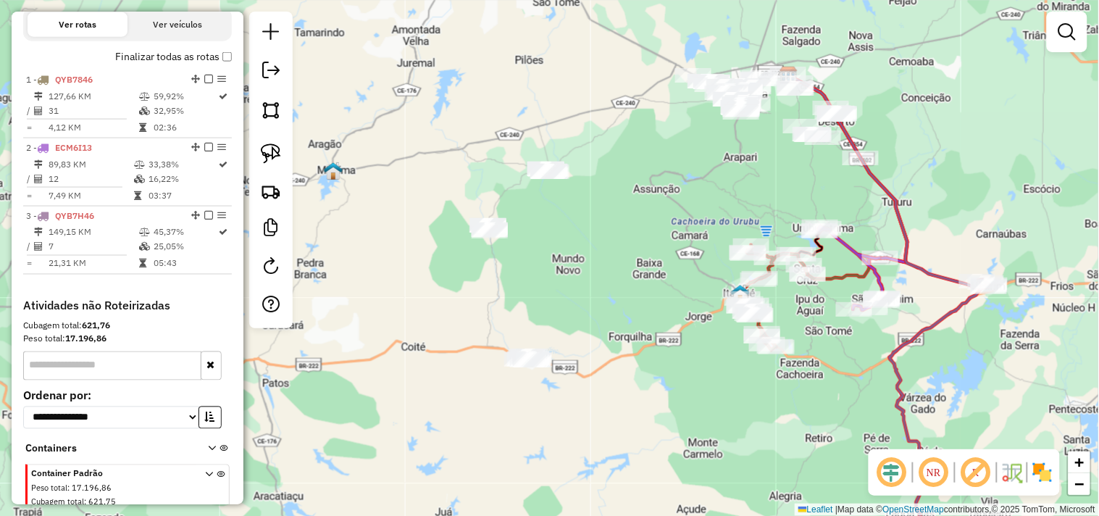
drag, startPoint x: 679, startPoint y: 294, endPoint x: 617, endPoint y: 329, distance: 71.4
click at [617, 329] on div "Janela de atendimento Grade de atendimento Capacidade Transportadoras Veículos …" at bounding box center [549, 258] width 1099 height 516
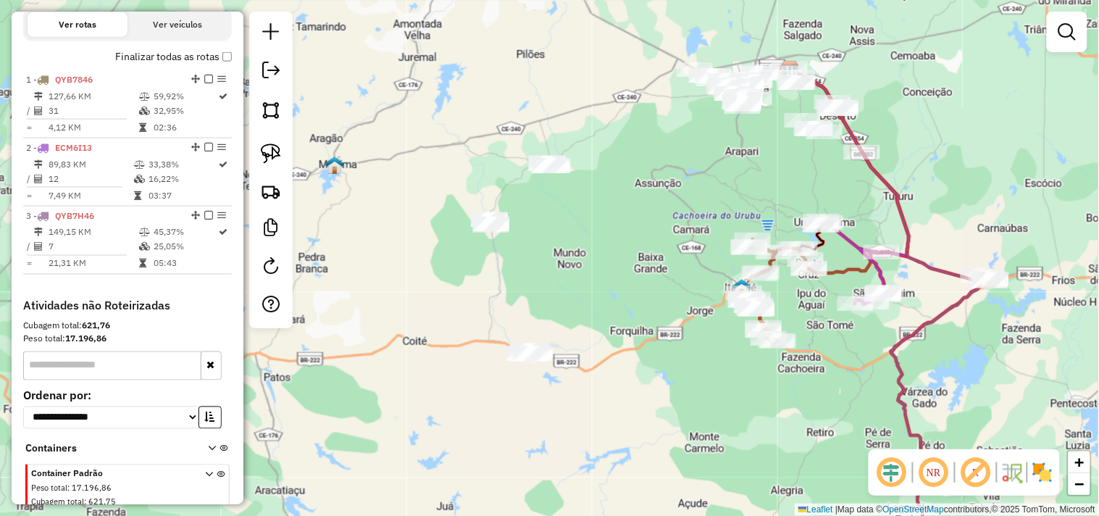
drag, startPoint x: 602, startPoint y: 384, endPoint x: 465, endPoint y: 279, distance: 172.1
click at [594, 320] on div "Janela de atendimento Grade de atendimento Capacidade Transportadoras Veículos …" at bounding box center [549, 258] width 1099 height 516
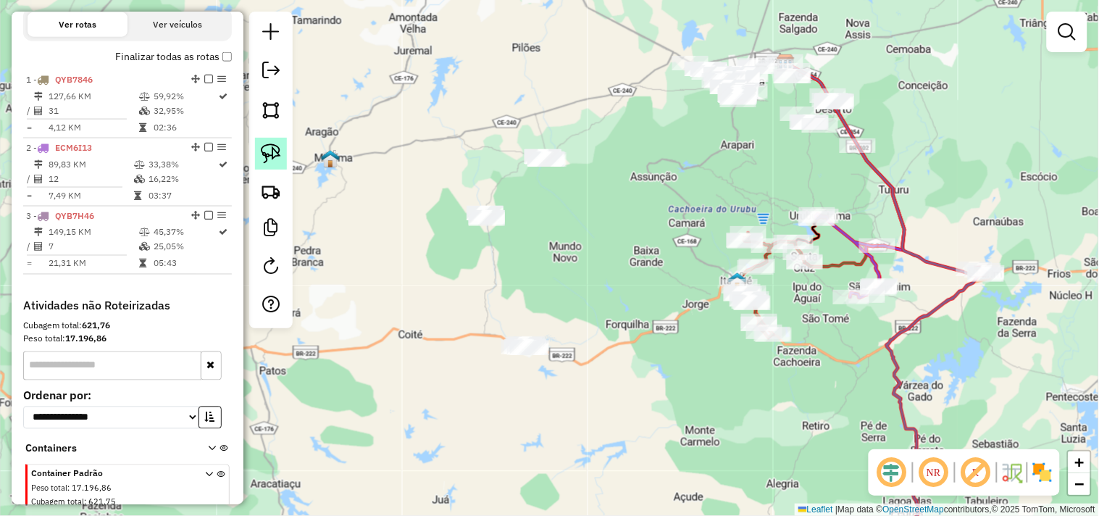
click at [286, 159] on link at bounding box center [271, 154] width 32 height 32
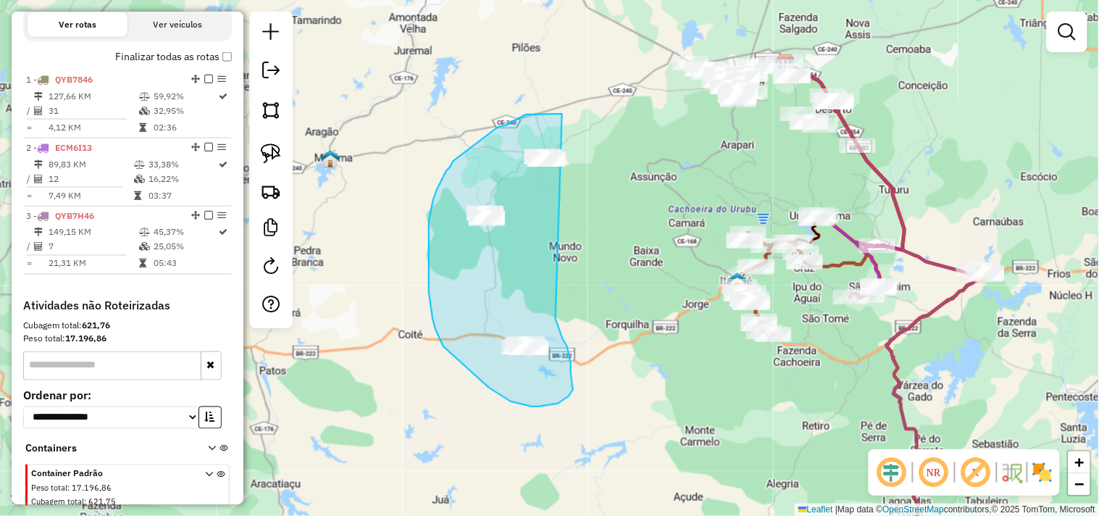
drag, startPoint x: 567, startPoint y: 346, endPoint x: 613, endPoint y: 154, distance: 198.1
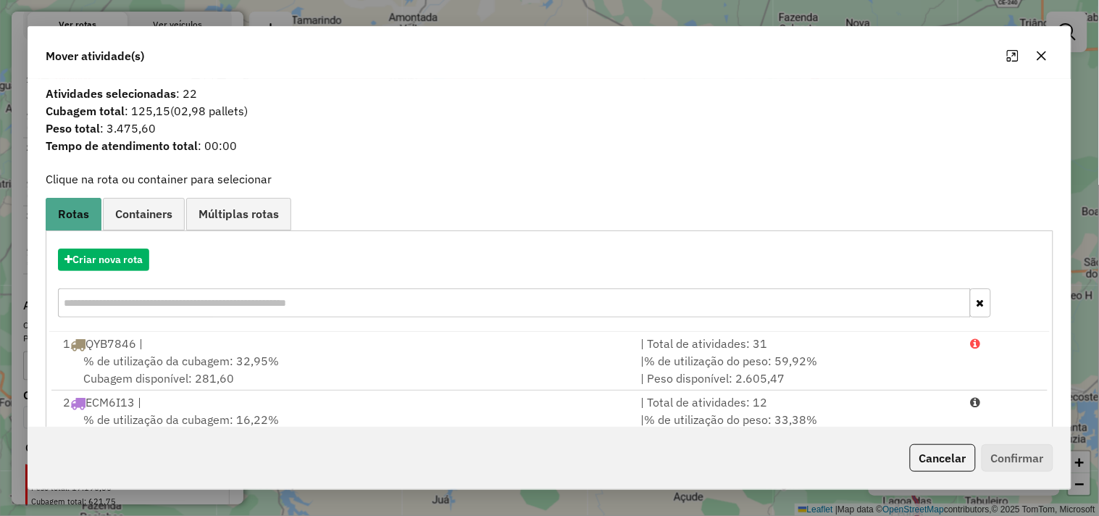
scroll to position [105, 0]
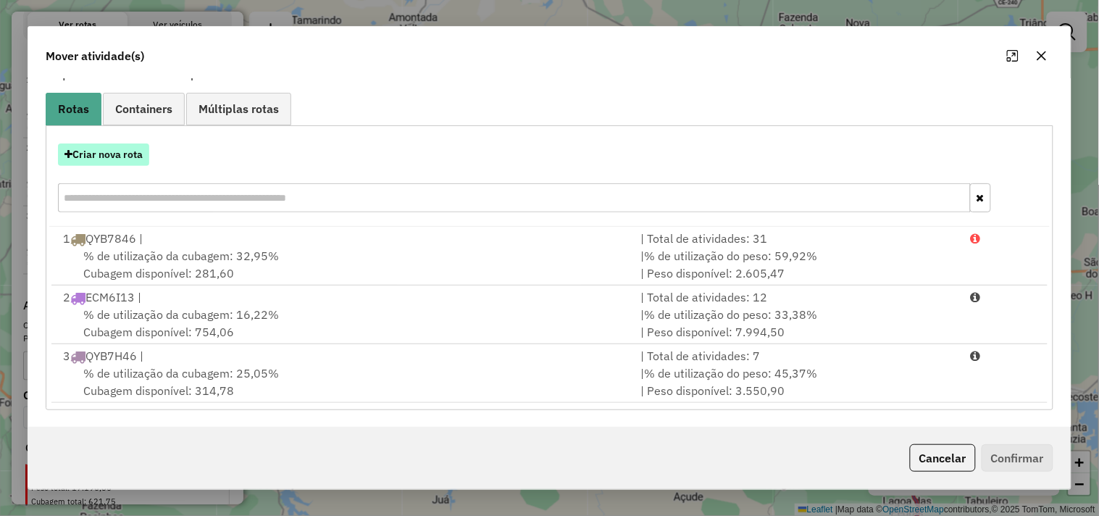
click at [125, 157] on button "Criar nova rota" at bounding box center [103, 154] width 91 height 22
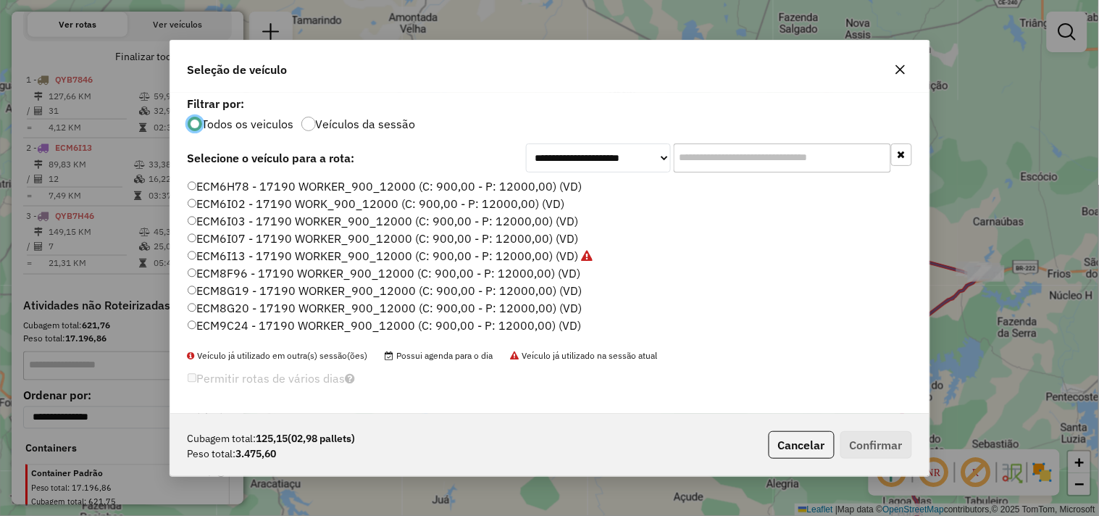
scroll to position [309, 0]
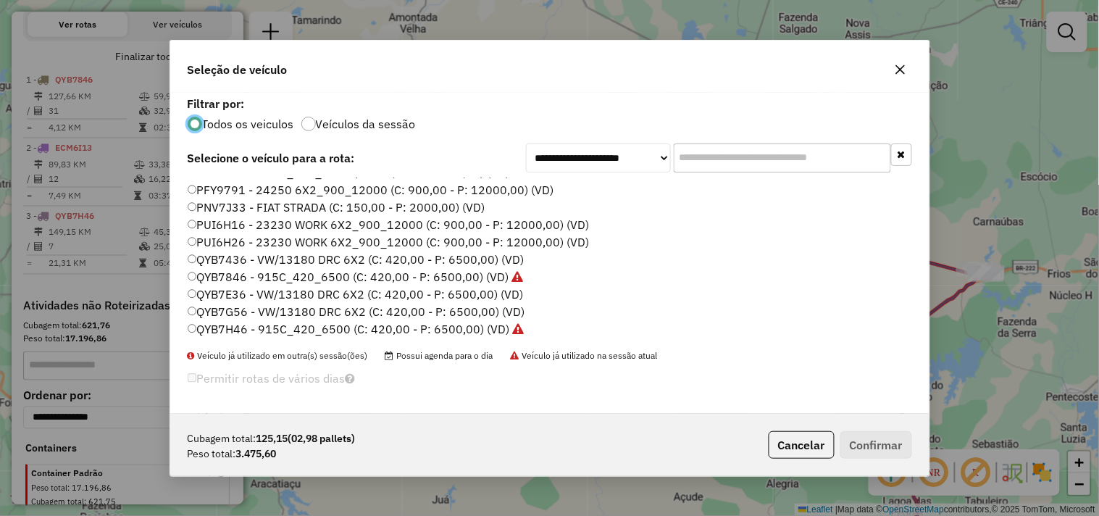
click at [238, 310] on label "QYB7G56 - VW/13180 DRC 6X2 (C: 420,00 - P: 6500,00) (VD)" at bounding box center [357, 311] width 338 height 17
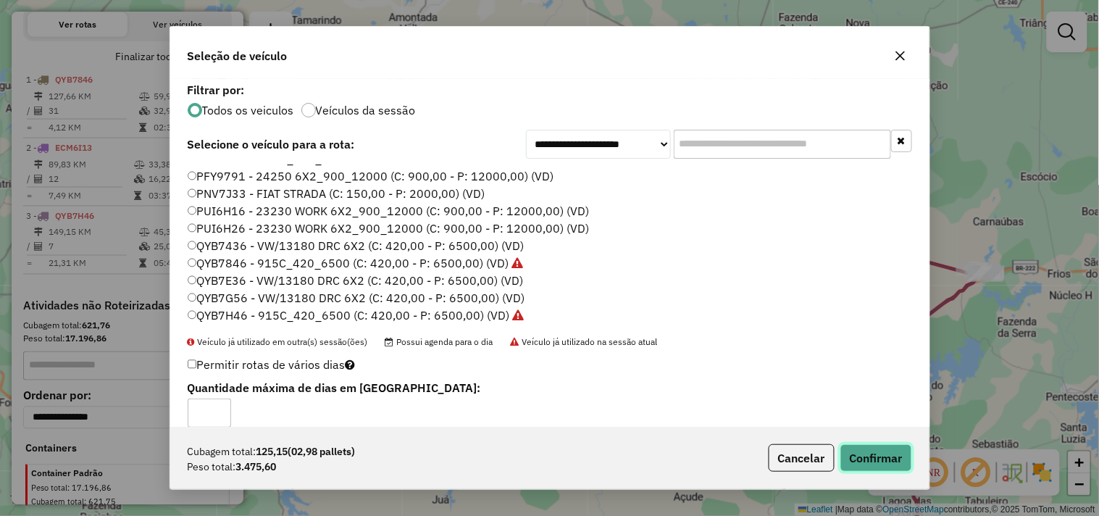
click at [895, 451] on button "Confirmar" at bounding box center [877, 458] width 72 height 28
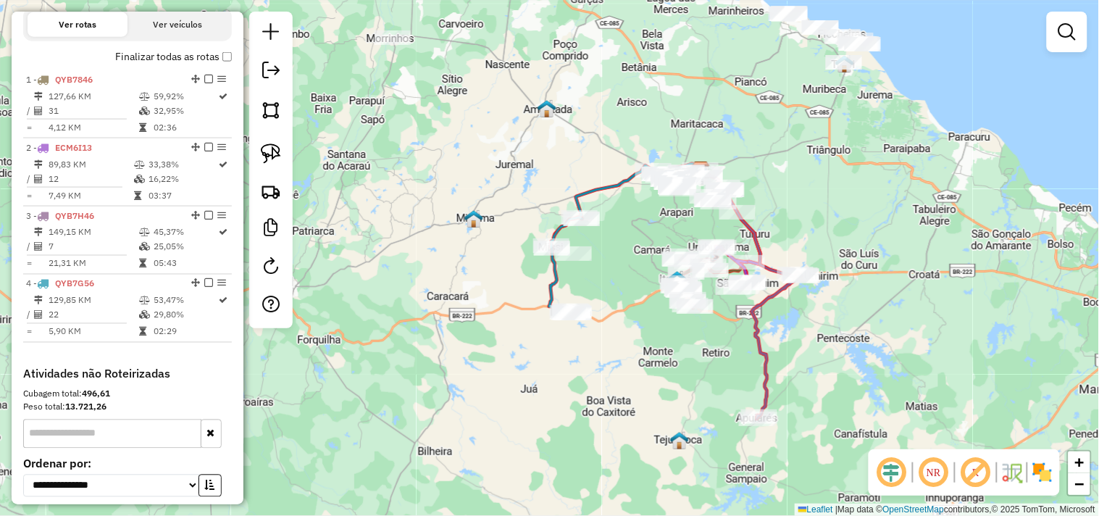
click at [587, 261] on div at bounding box center [574, 253] width 36 height 14
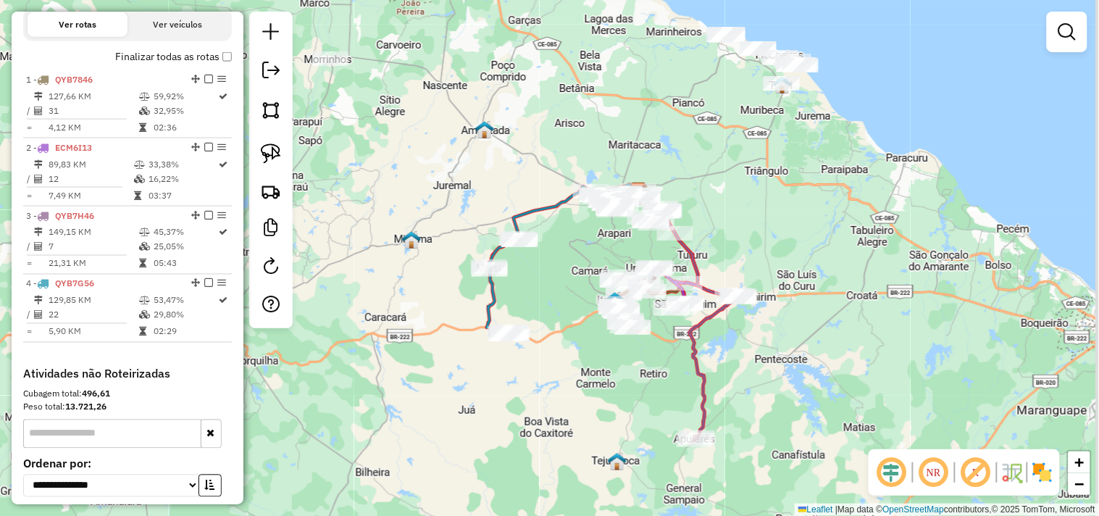
drag, startPoint x: 604, startPoint y: 258, endPoint x: 541, endPoint y: 295, distance: 72.5
click at [541, 295] on div "Janela de atendimento Grade de atendimento Capacidade Transportadoras Veículos …" at bounding box center [549, 258] width 1099 height 516
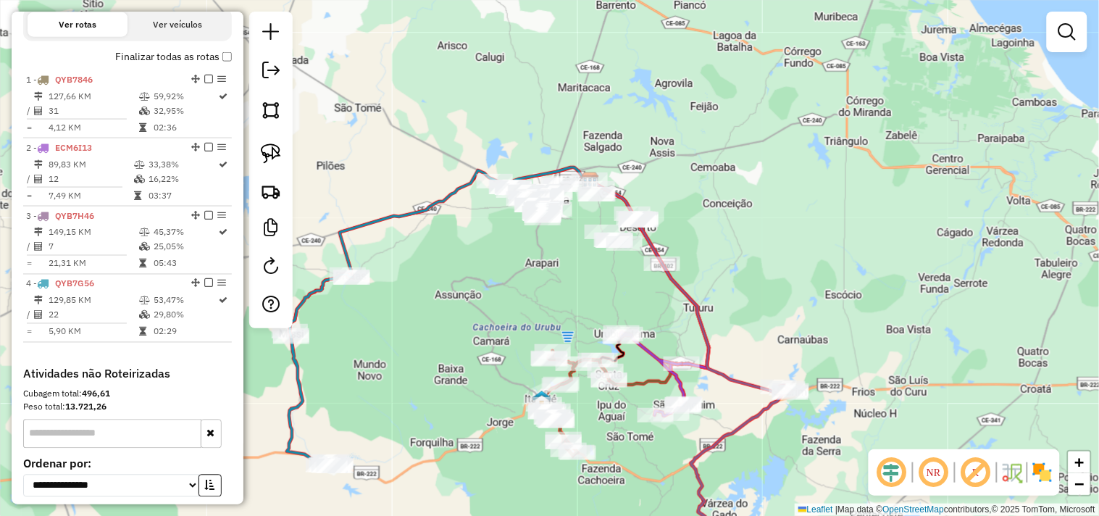
drag, startPoint x: 580, startPoint y: 272, endPoint x: 575, endPoint y: 281, distance: 10.4
click at [575, 281] on div "Janela de atendimento Grade de atendimento Capacidade Transportadoras Veículos …" at bounding box center [549, 258] width 1099 height 516
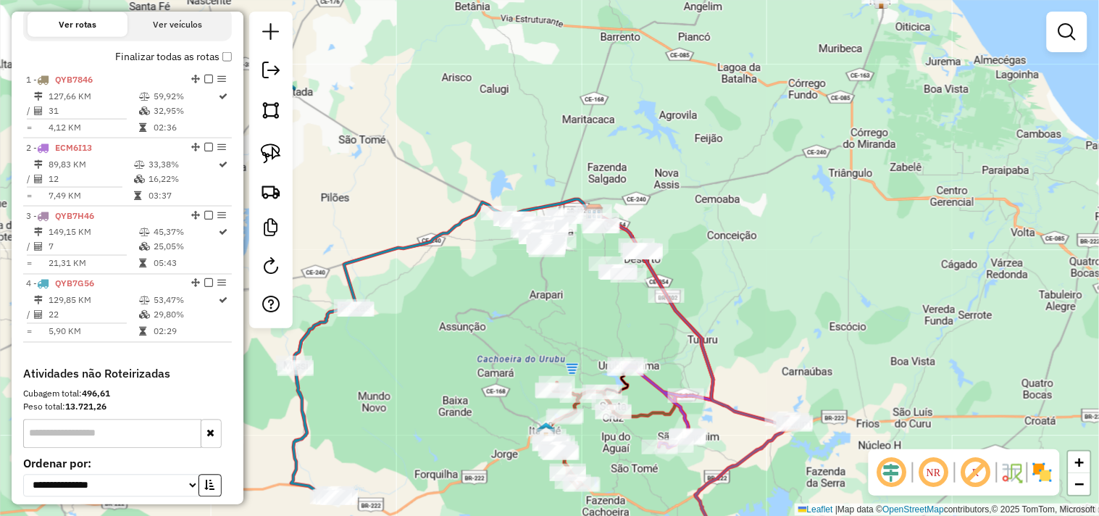
drag, startPoint x: 566, startPoint y: 264, endPoint x: 570, endPoint y: 296, distance: 32.2
click at [570, 296] on div "Janela de atendimento Grade de atendimento Capacidade Transportadoras Veículos …" at bounding box center [549, 258] width 1099 height 516
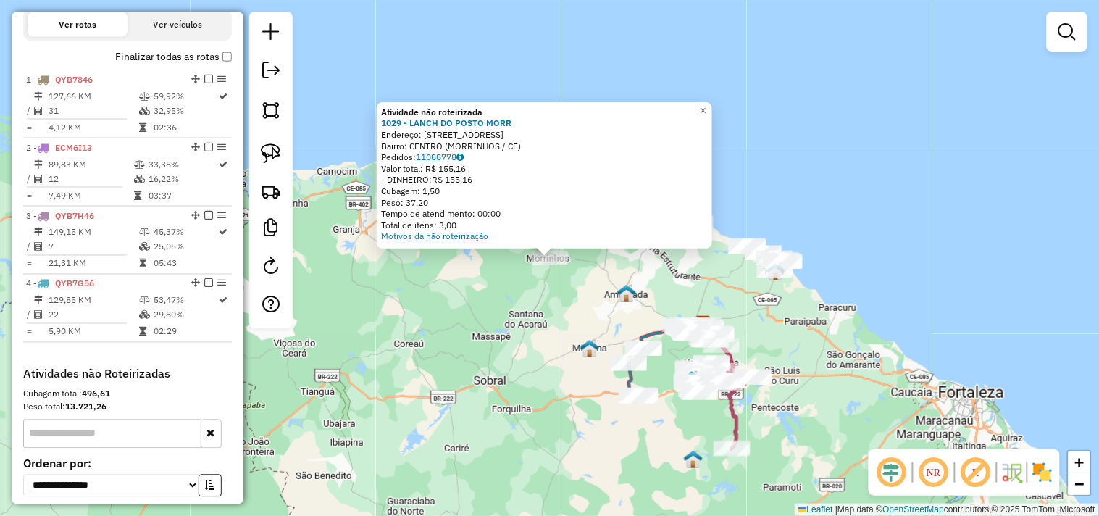
click at [539, 330] on div "Atividade não roteirizada 1029 - LANCH DO POSTO MORR Endereço: AV CORACAO DE MA…" at bounding box center [549, 258] width 1099 height 516
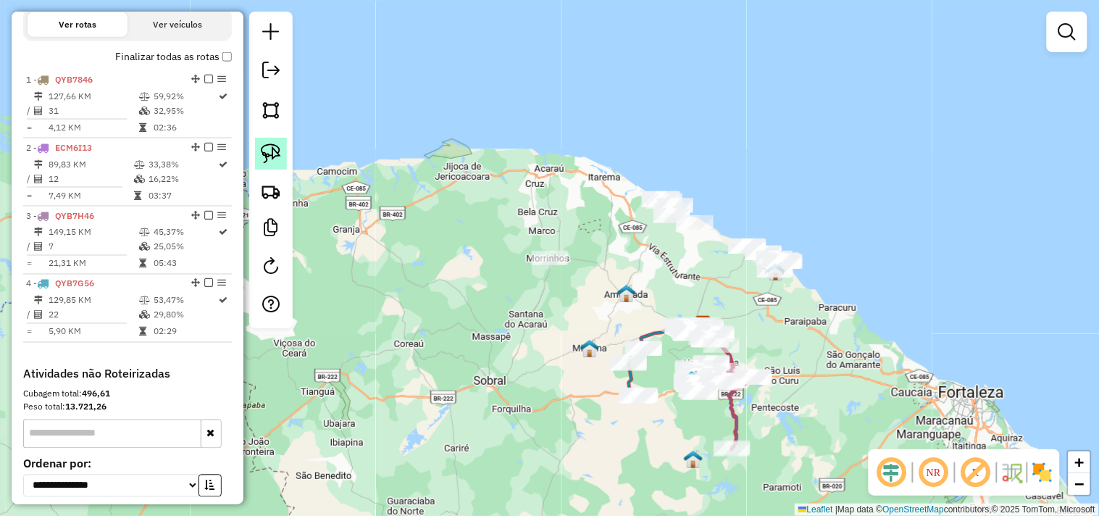
click at [281, 164] on link at bounding box center [271, 154] width 32 height 32
drag, startPoint x: 520, startPoint y: 208, endPoint x: 487, endPoint y: 275, distance: 75.2
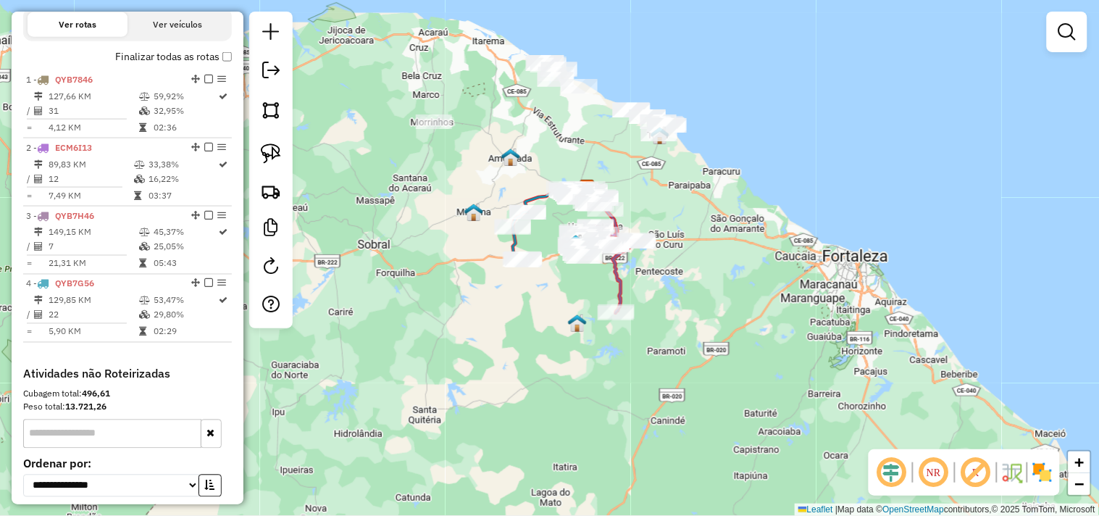
drag, startPoint x: 580, startPoint y: 312, endPoint x: 446, endPoint y: 171, distance: 194.8
click at [446, 171] on div "Janela de atendimento Grade de atendimento Capacidade Transportadoras Veículos …" at bounding box center [549, 258] width 1099 height 516
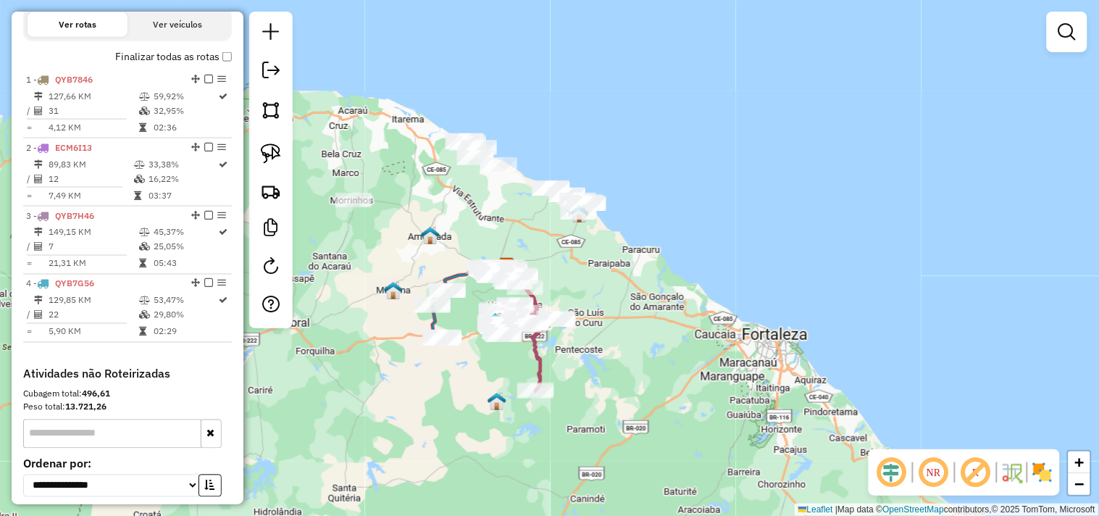
drag, startPoint x: 431, startPoint y: 194, endPoint x: 390, endPoint y: 272, distance: 87.9
click at [390, 272] on div "Janela de atendimento Grade de atendimento Capacidade Transportadoras Veículos …" at bounding box center [549, 258] width 1099 height 516
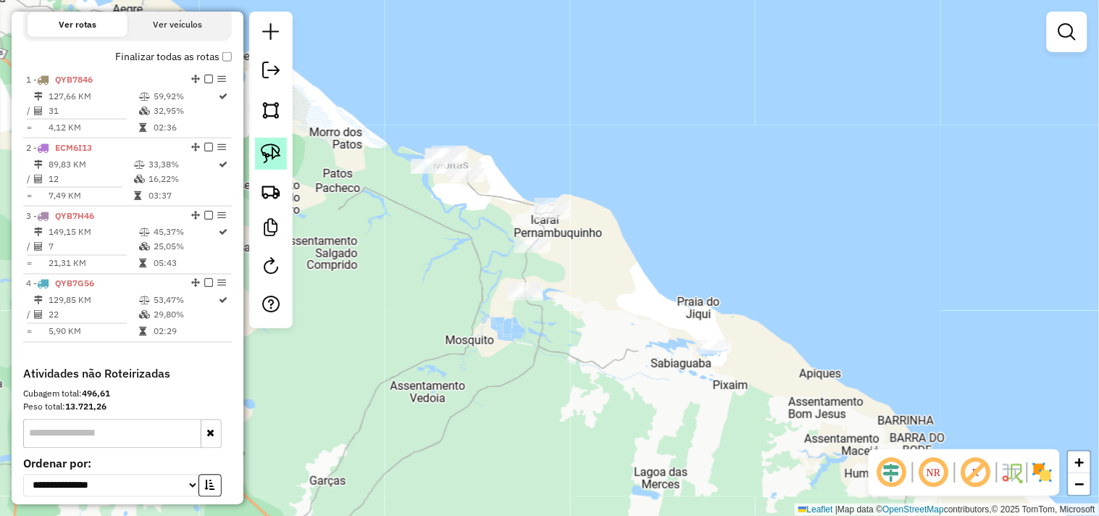
click at [272, 163] on img at bounding box center [271, 153] width 20 height 20
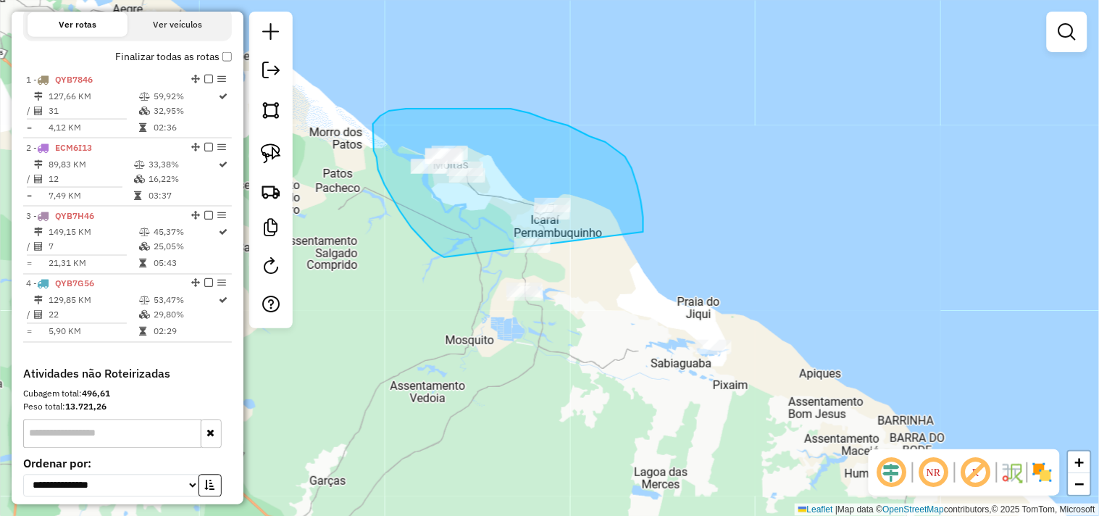
drag, startPoint x: 400, startPoint y: 211, endPoint x: 502, endPoint y: 341, distance: 165.3
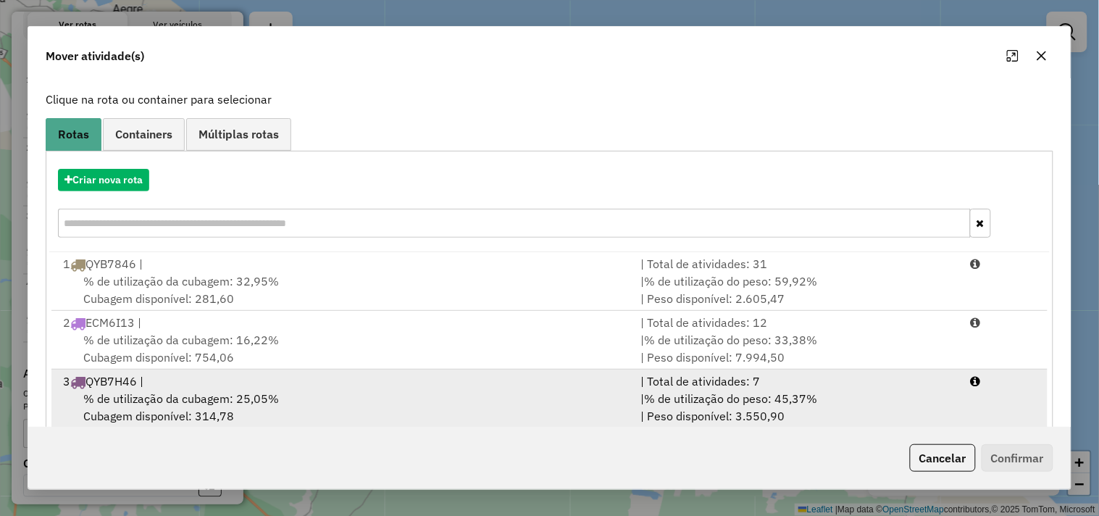
scroll to position [164, 0]
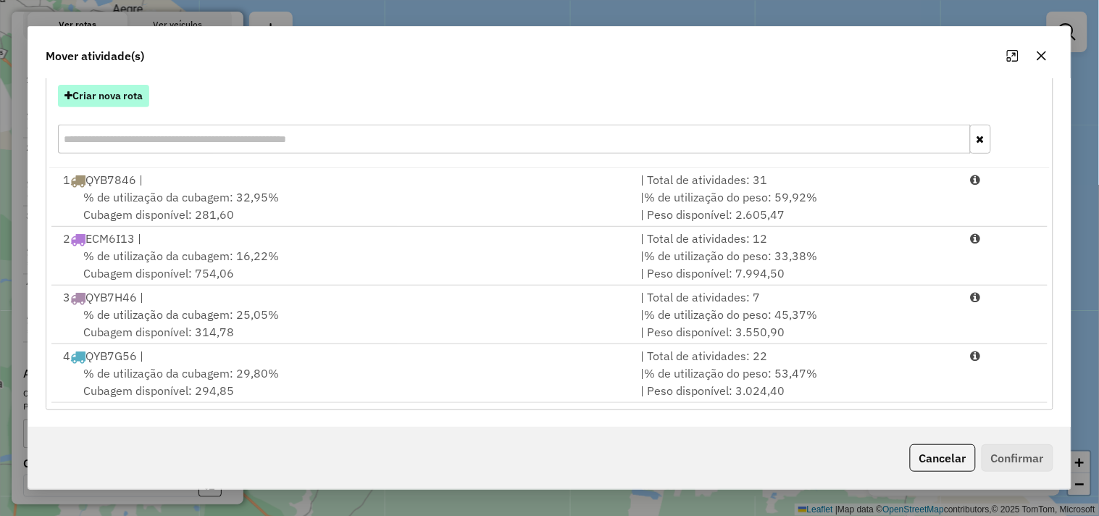
click at [135, 93] on button "Criar nova rota" at bounding box center [103, 96] width 91 height 22
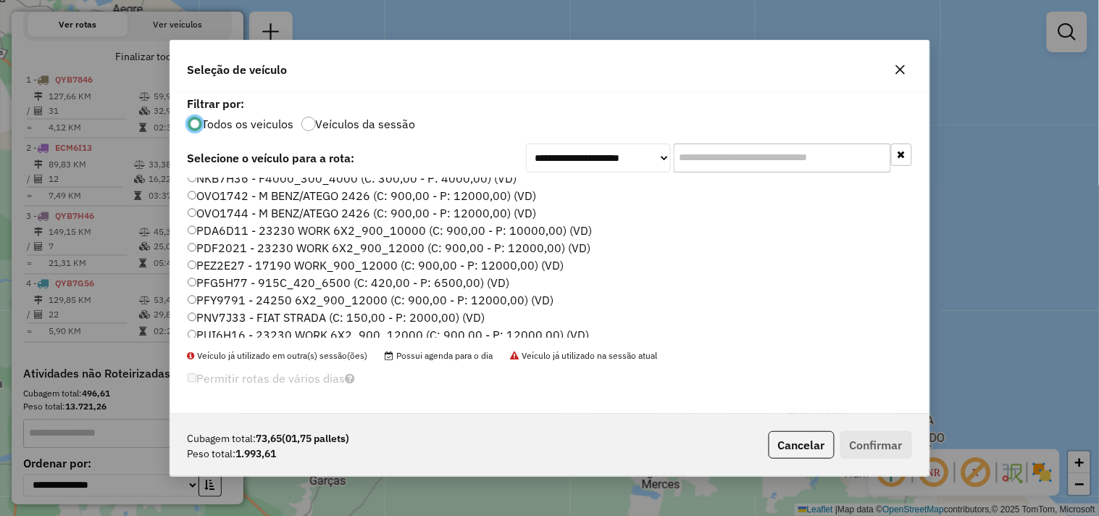
scroll to position [309, 0]
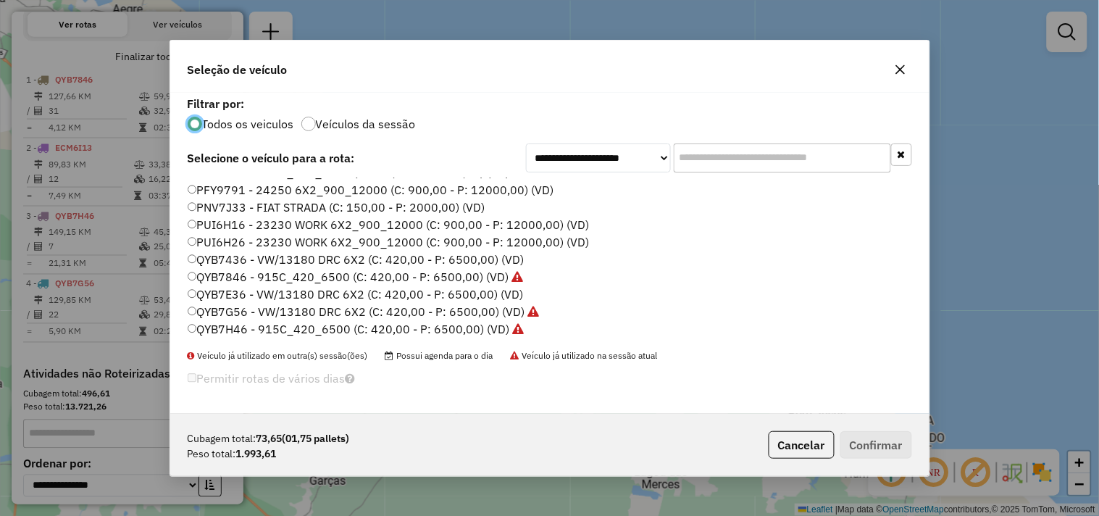
drag, startPoint x: 244, startPoint y: 290, endPoint x: 280, endPoint y: 295, distance: 37.3
click at [244, 291] on label "QYB7E36 - VW/13180 DRC 6X2 (C: 420,00 - P: 6500,00) (VD)" at bounding box center [356, 294] width 336 height 17
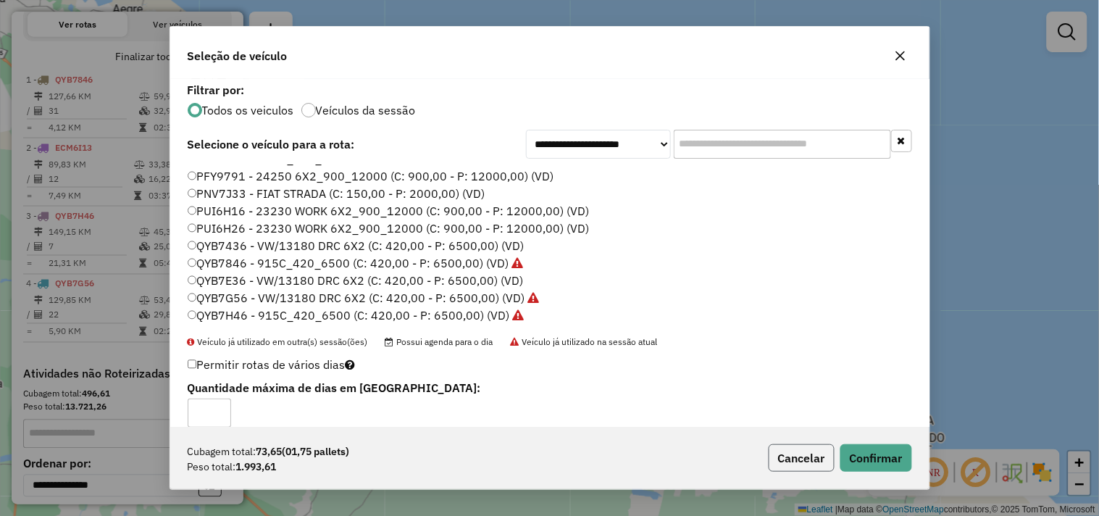
click at [828, 462] on button "Cancelar" at bounding box center [802, 458] width 66 height 28
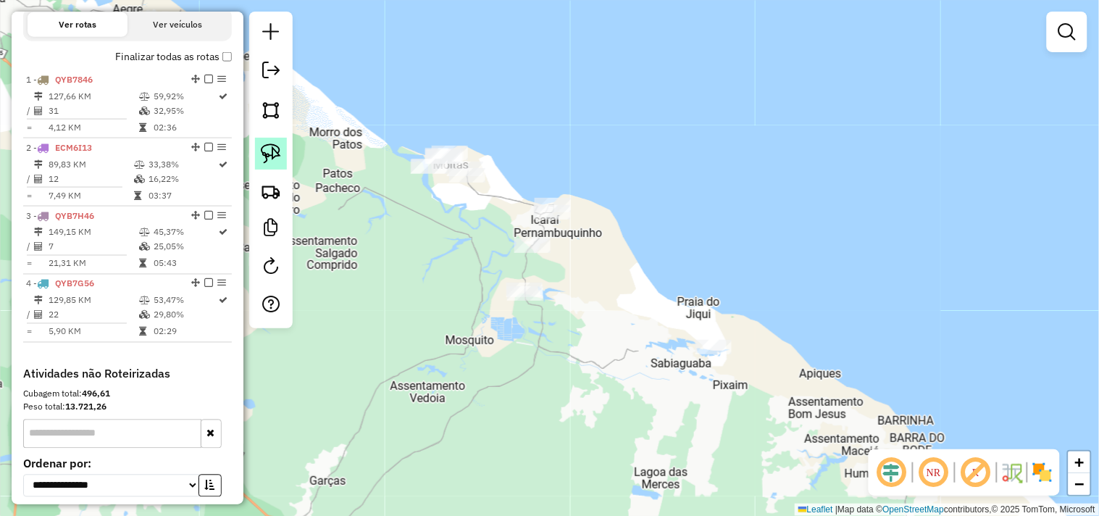
click at [269, 159] on img at bounding box center [271, 153] width 20 height 20
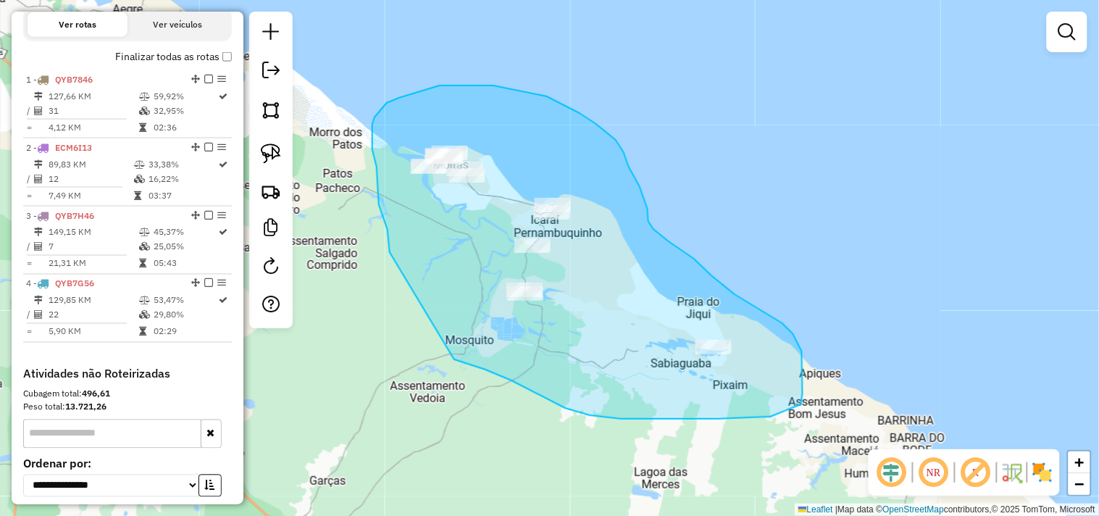
drag, startPoint x: 390, startPoint y: 252, endPoint x: 454, endPoint y: 359, distance: 125.2
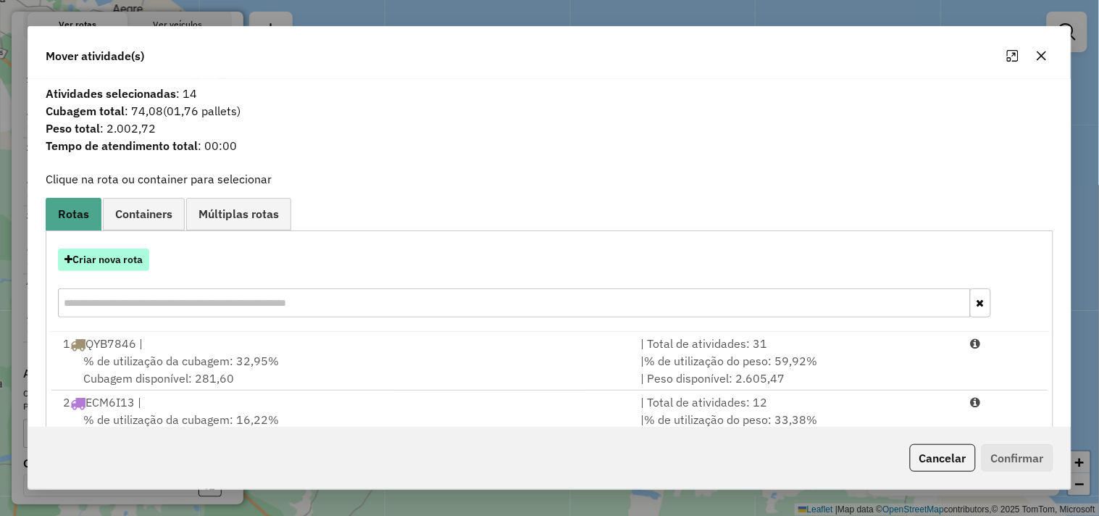
click at [124, 259] on button "Criar nova rota" at bounding box center [103, 260] width 91 height 22
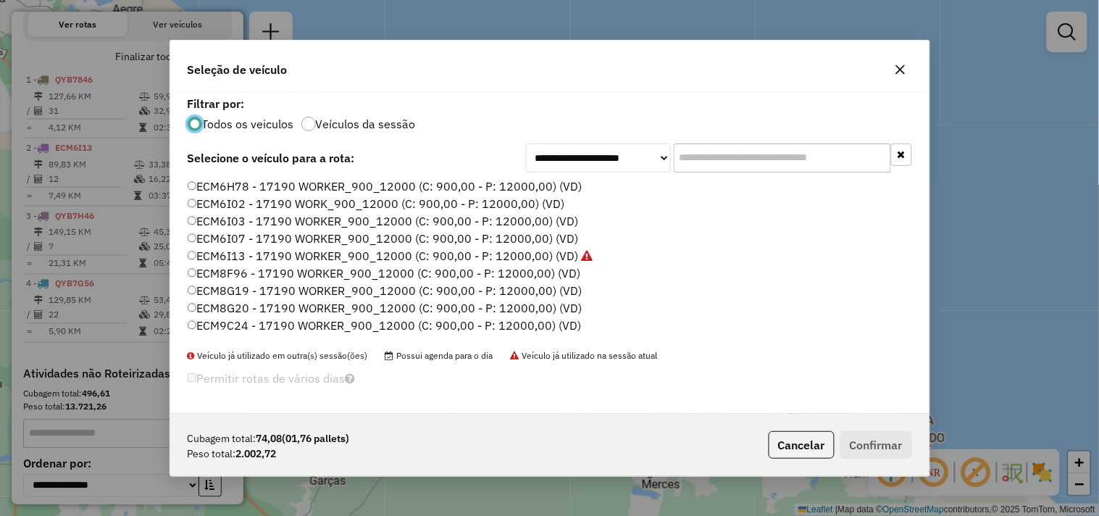
scroll to position [8, 4]
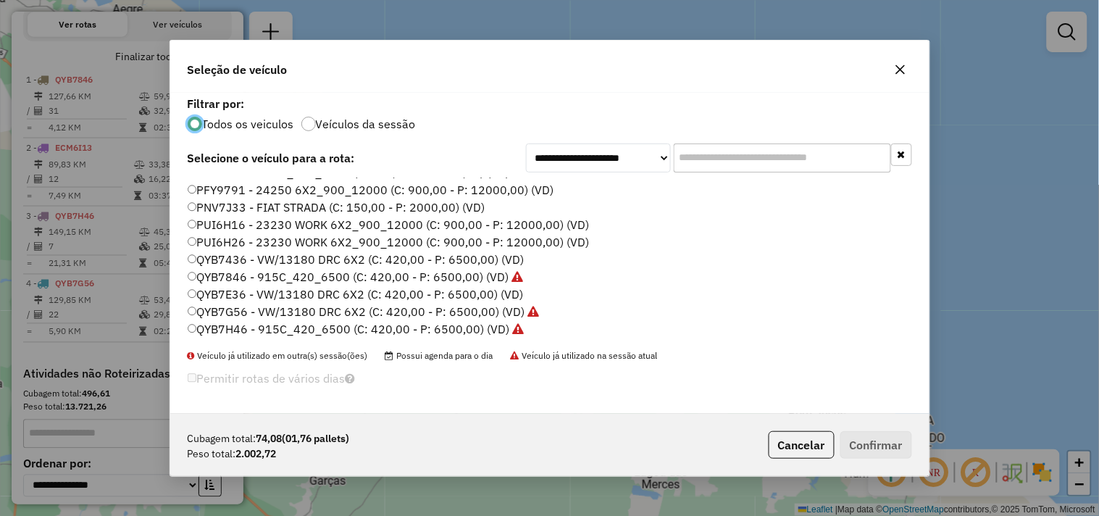
click at [285, 292] on label "QYB7E36 - VW/13180 DRC 6X2 (C: 420,00 - P: 6500,00) (VD)" at bounding box center [356, 294] width 336 height 17
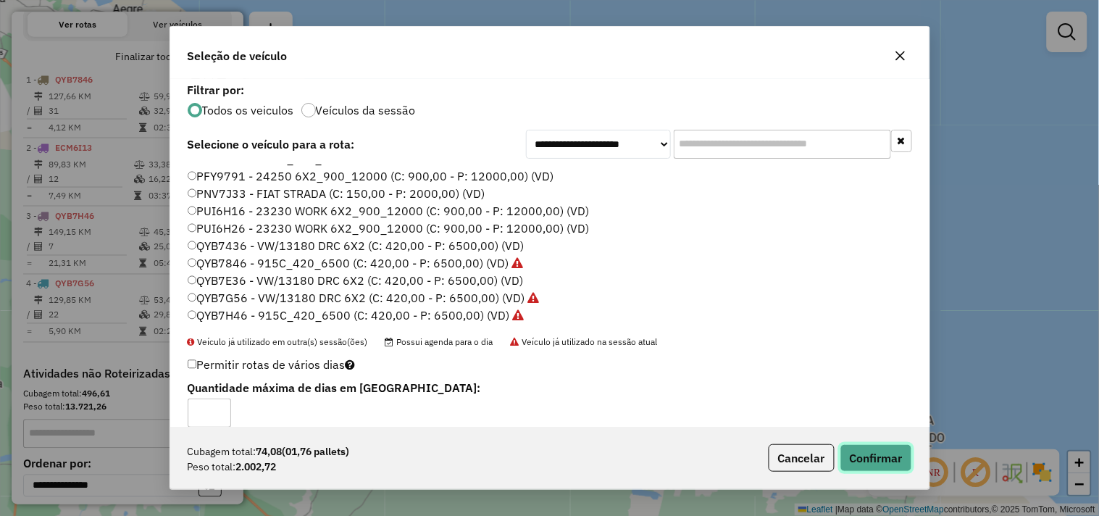
click at [860, 447] on button "Confirmar" at bounding box center [877, 458] width 72 height 28
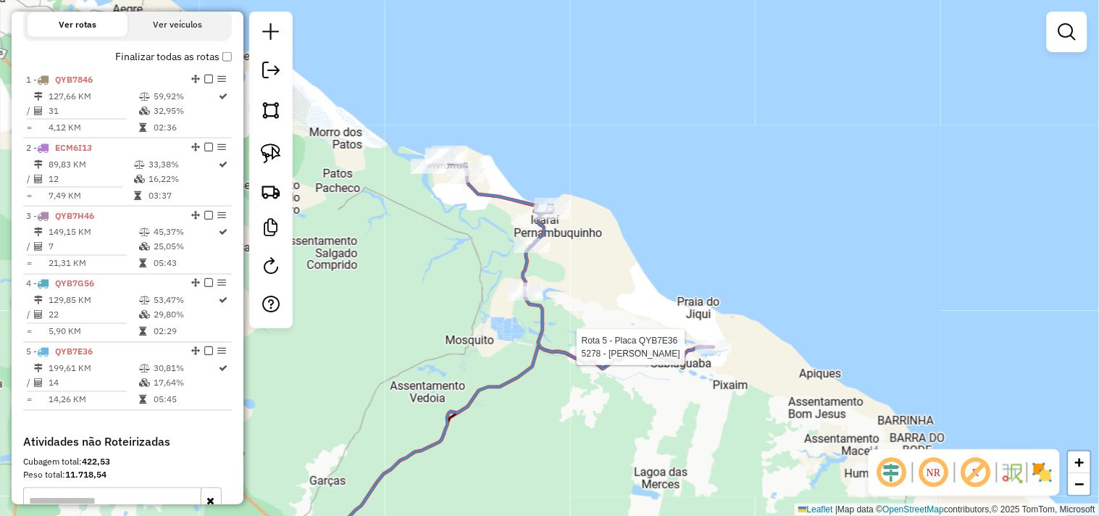
select select "**********"
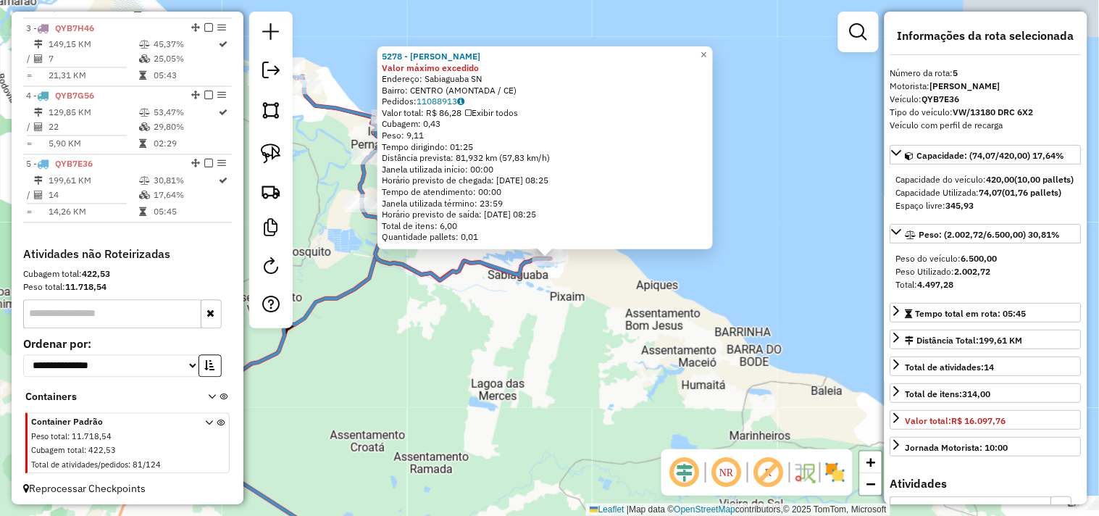
scroll to position [693, 0]
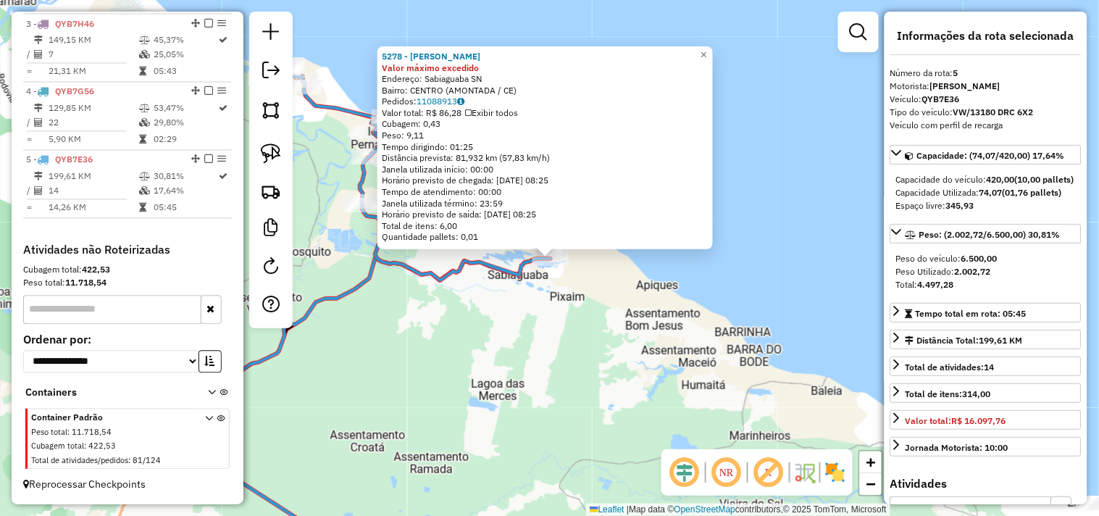
click at [531, 330] on div "5278 - FABIO TEIXEIRA PIRES Valor máximo excedido Endereço: Sabiaguaba SN Bairr…" at bounding box center [549, 258] width 1099 height 516
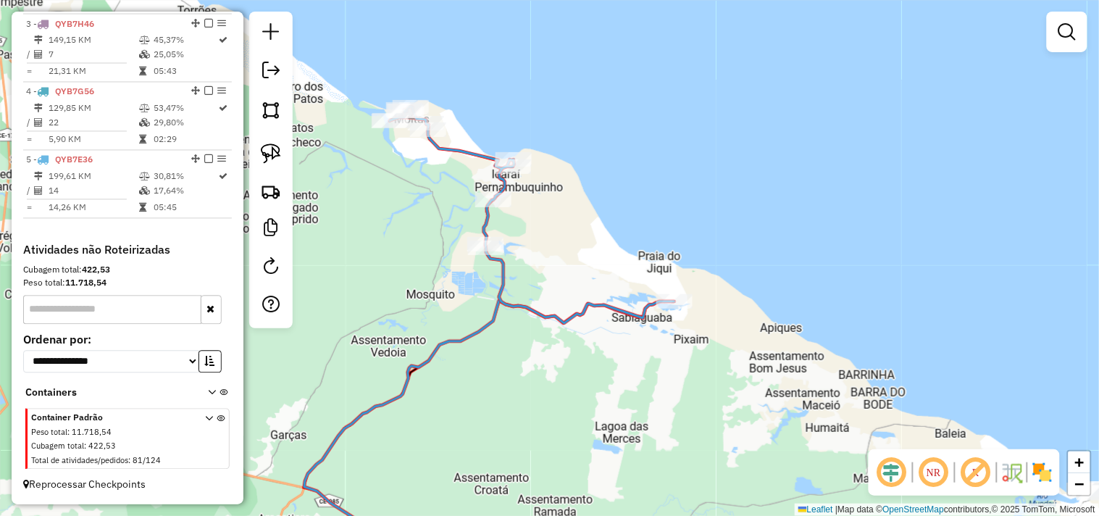
drag, startPoint x: 494, startPoint y: 350, endPoint x: 619, endPoint y: 367, distance: 125.8
click at [619, 367] on div "Janela de atendimento Grade de atendimento Capacidade Transportadoras Veículos …" at bounding box center [549, 258] width 1099 height 516
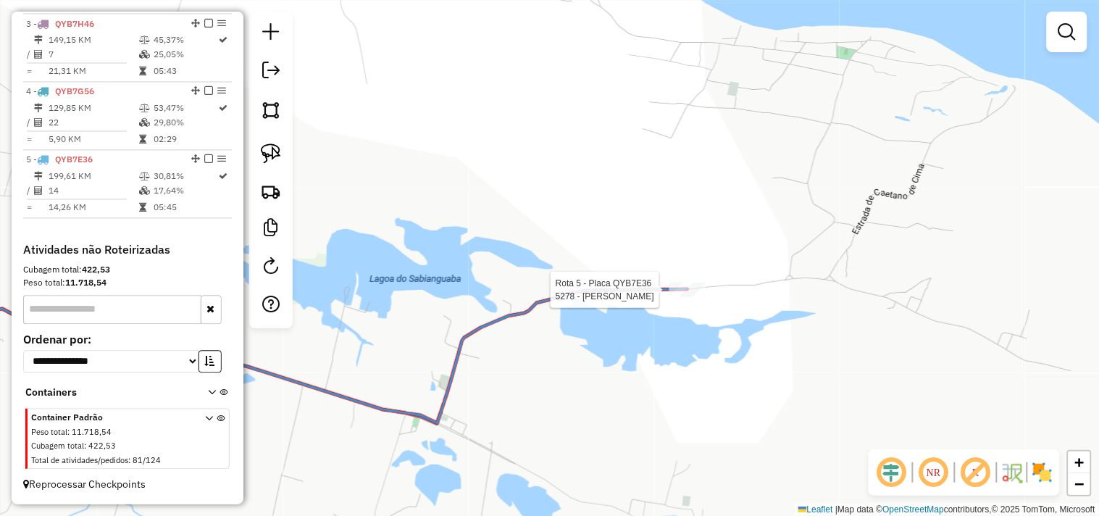
select select "**********"
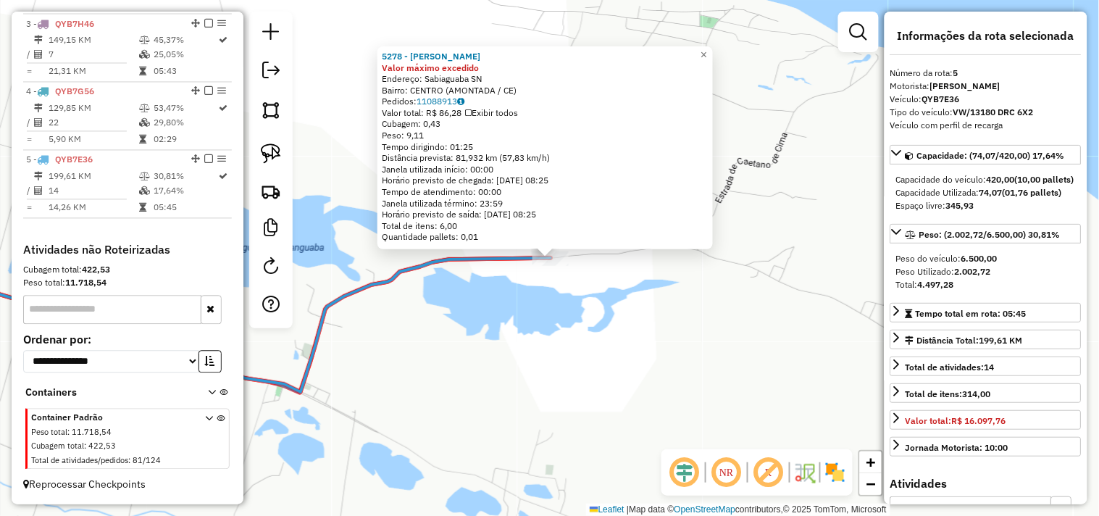
click at [545, 302] on div "5278 - FABIO TEIXEIRA PIRES Valor máximo excedido Endereço: Sabiaguaba SN Bairr…" at bounding box center [549, 258] width 1099 height 516
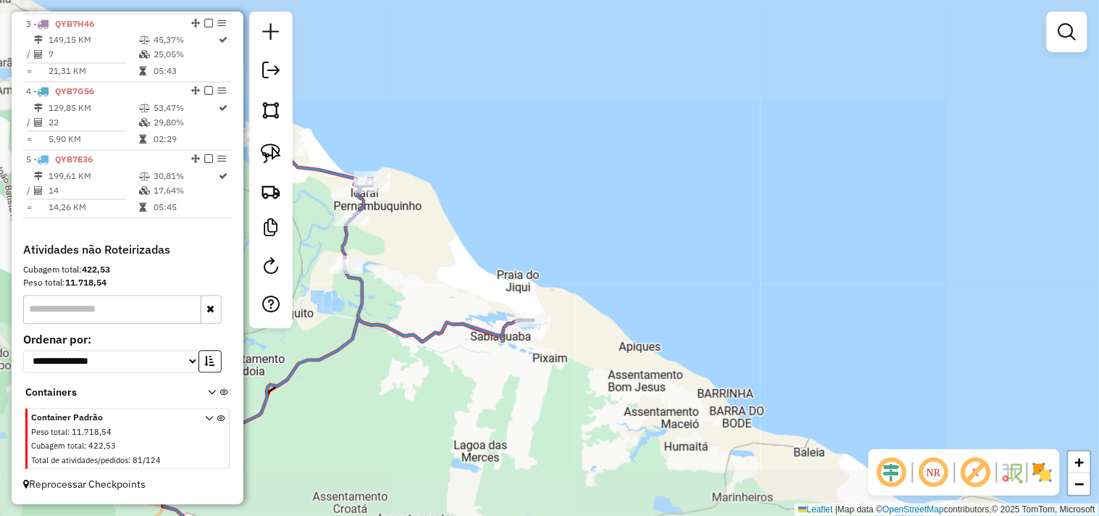
click at [626, 380] on div "Janela de atendimento Grade de atendimento Capacidade Transportadoras Veículos …" at bounding box center [549, 258] width 1099 height 516
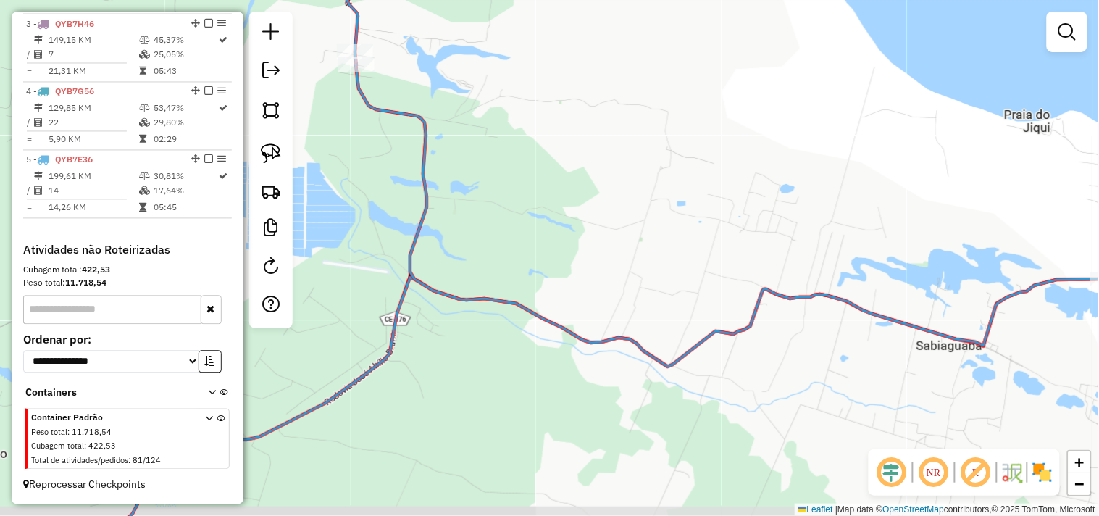
drag, startPoint x: 503, startPoint y: 423, endPoint x: 618, endPoint y: 394, distance: 119.0
click at [618, 394] on div "Janela de atendimento Grade de atendimento Capacidade Transportadoras Veículos …" at bounding box center [549, 258] width 1099 height 516
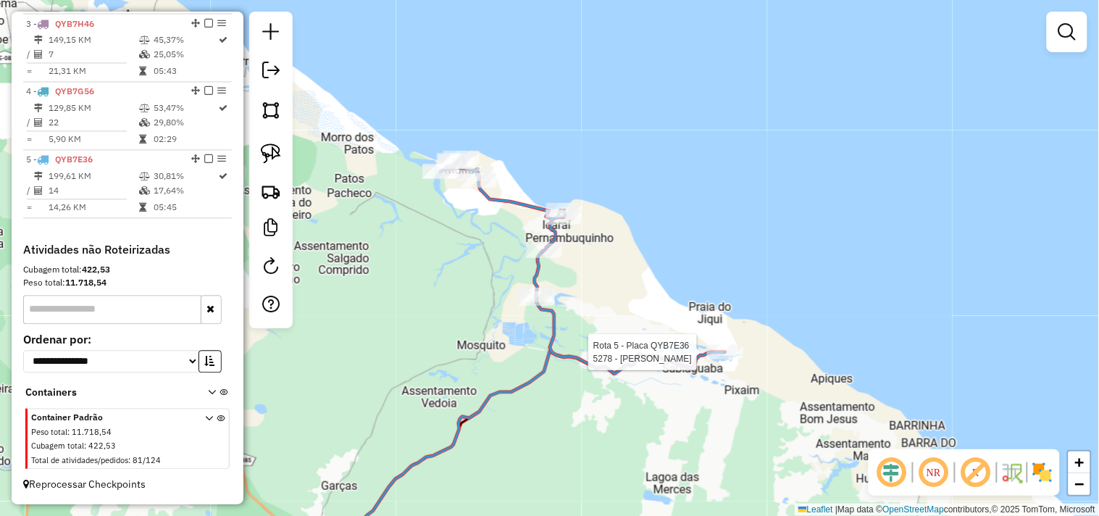
select select "**********"
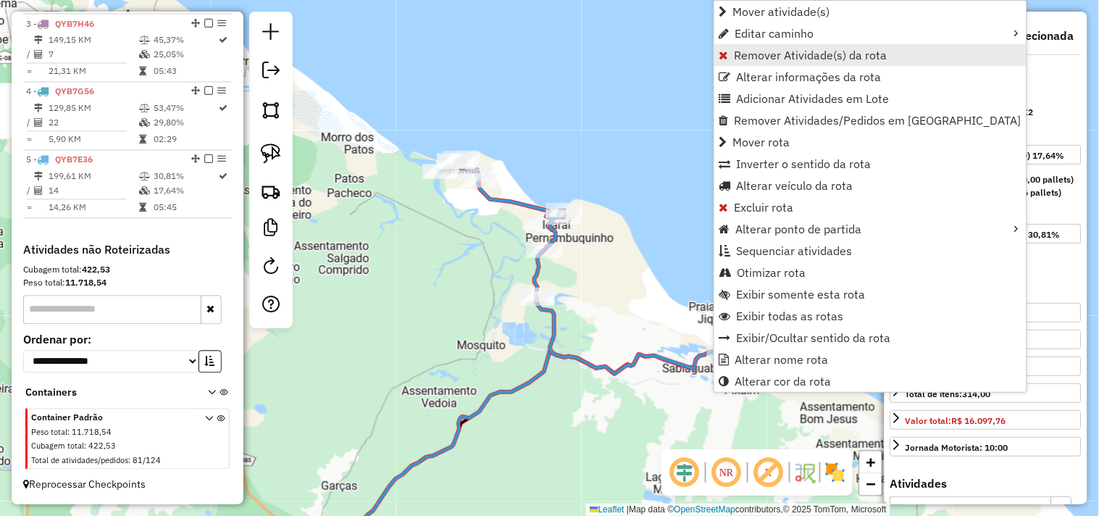
click at [757, 55] on span "Remover Atividade(s) da rota" at bounding box center [811, 55] width 153 height 12
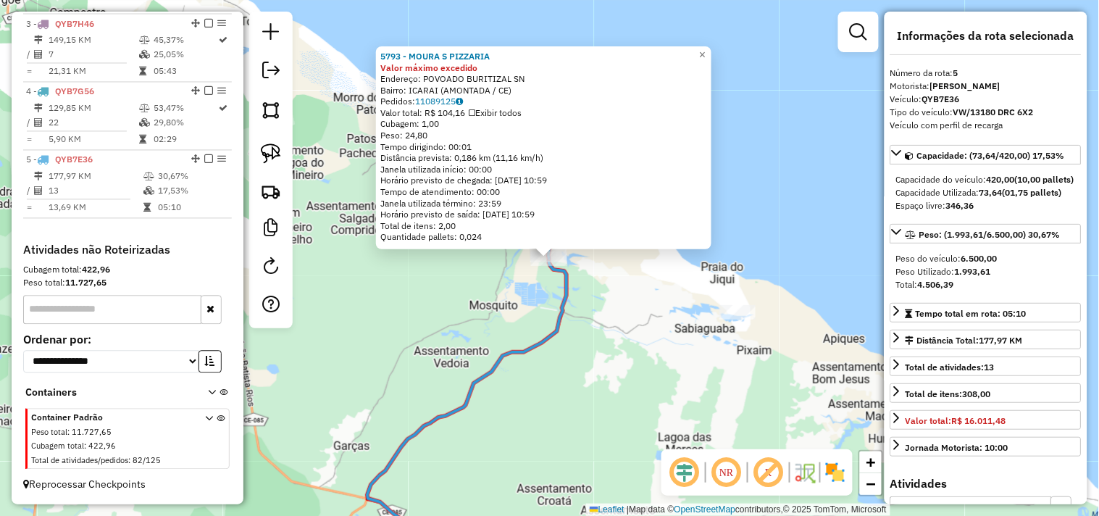
click at [503, 321] on div "5793 - MOURA S PIZZARIA Valor máximo excedido Endereço: POVOADO BURITIZAL SN Ba…" at bounding box center [549, 258] width 1099 height 516
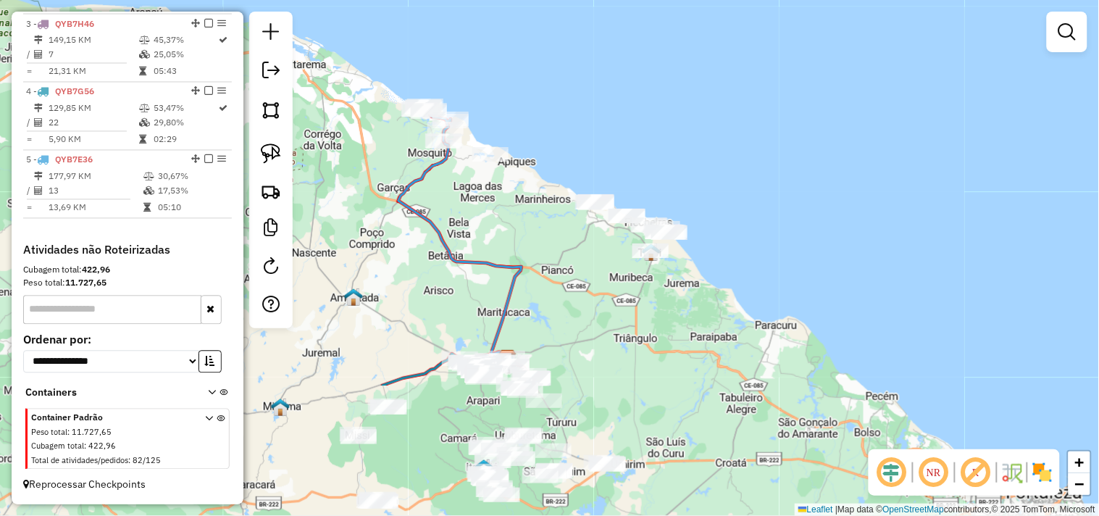
drag, startPoint x: 560, startPoint y: 410, endPoint x: 478, endPoint y: 227, distance: 200.8
click at [478, 227] on div "Janela de atendimento Grade de atendimento Capacidade Transportadoras Veículos …" at bounding box center [549, 258] width 1099 height 516
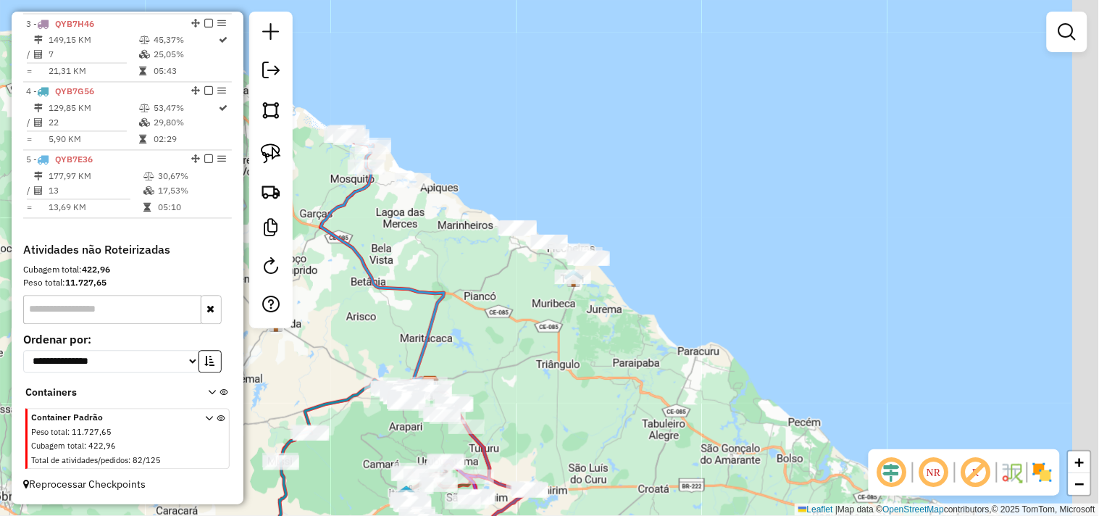
drag, startPoint x: 593, startPoint y: 299, endPoint x: 502, endPoint y: 330, distance: 96.5
click at [502, 330] on div "Janela de atendimento Grade de atendimento Capacidade Transportadoras Veículos …" at bounding box center [549, 258] width 1099 height 516
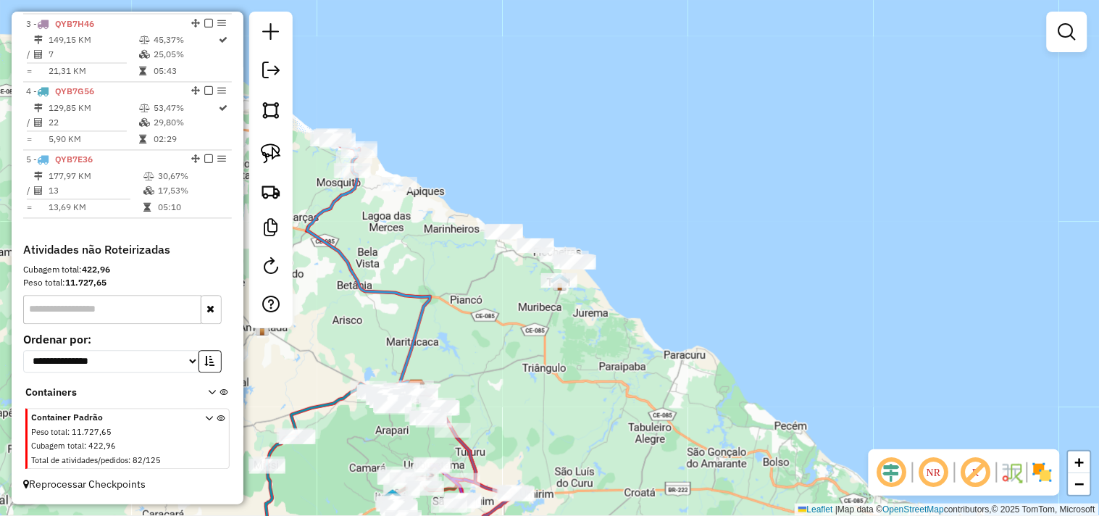
drag, startPoint x: 274, startPoint y: 170, endPoint x: 364, endPoint y: 225, distance: 105.4
click at [276, 170] on div at bounding box center [270, 170] width 43 height 317
click at [494, 262] on div "Janela de atendimento Grade de atendimento Capacidade Transportadoras Veículos …" at bounding box center [549, 258] width 1099 height 516
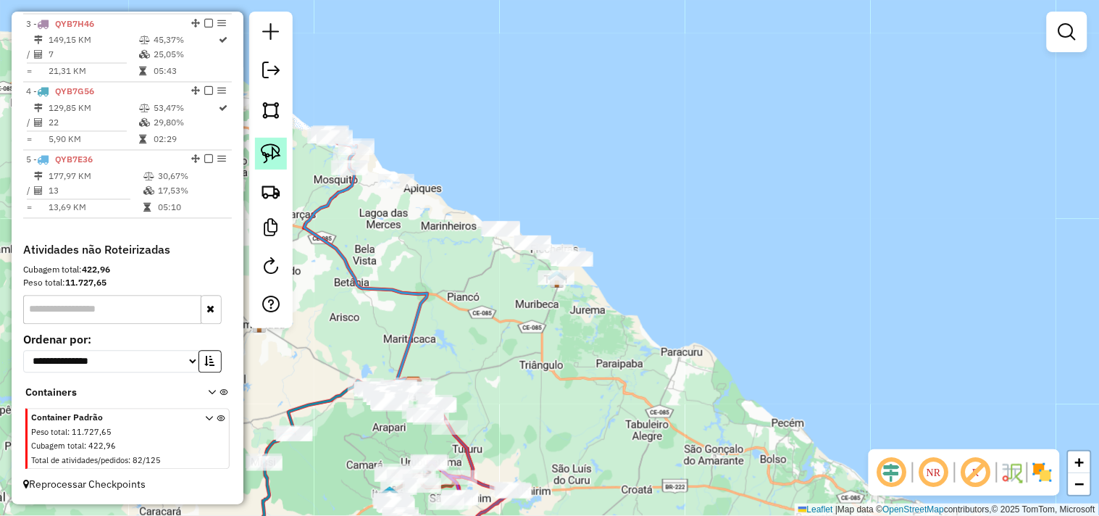
drag, startPoint x: 272, startPoint y: 155, endPoint x: 412, endPoint y: 204, distance: 148.3
click at [272, 154] on img at bounding box center [271, 153] width 20 height 20
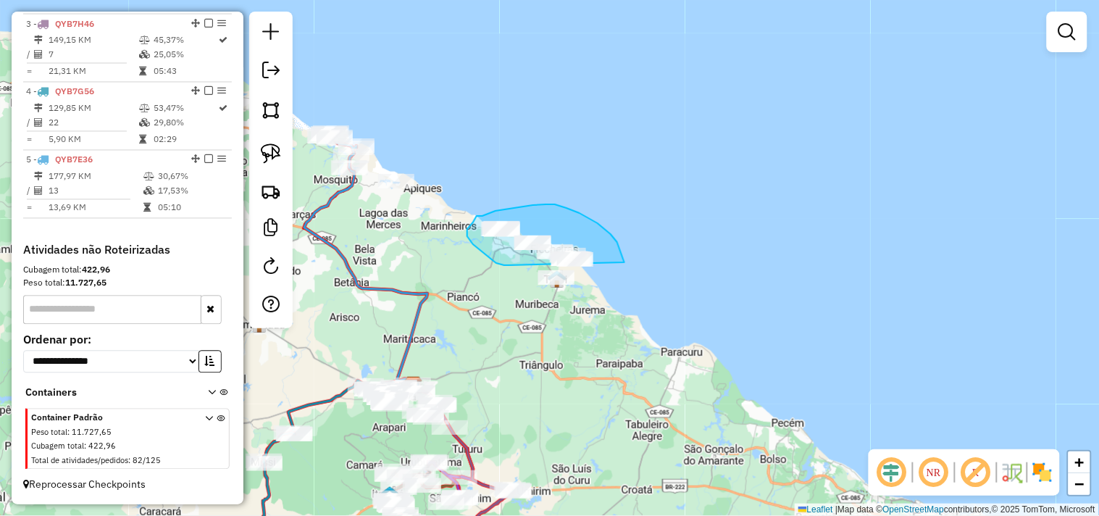
drag, startPoint x: 509, startPoint y: 265, endPoint x: 501, endPoint y: 326, distance: 61.5
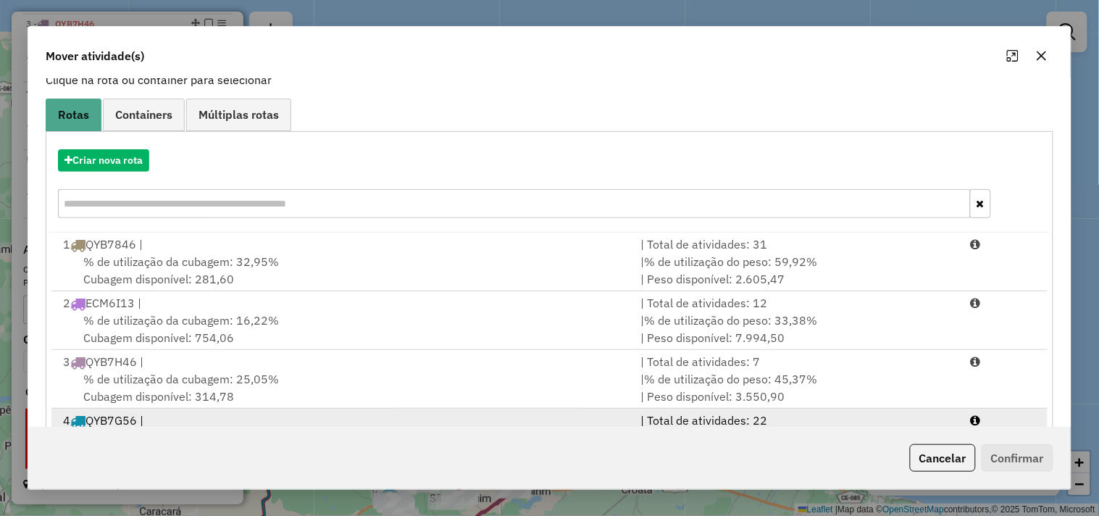
scroll to position [0, 0]
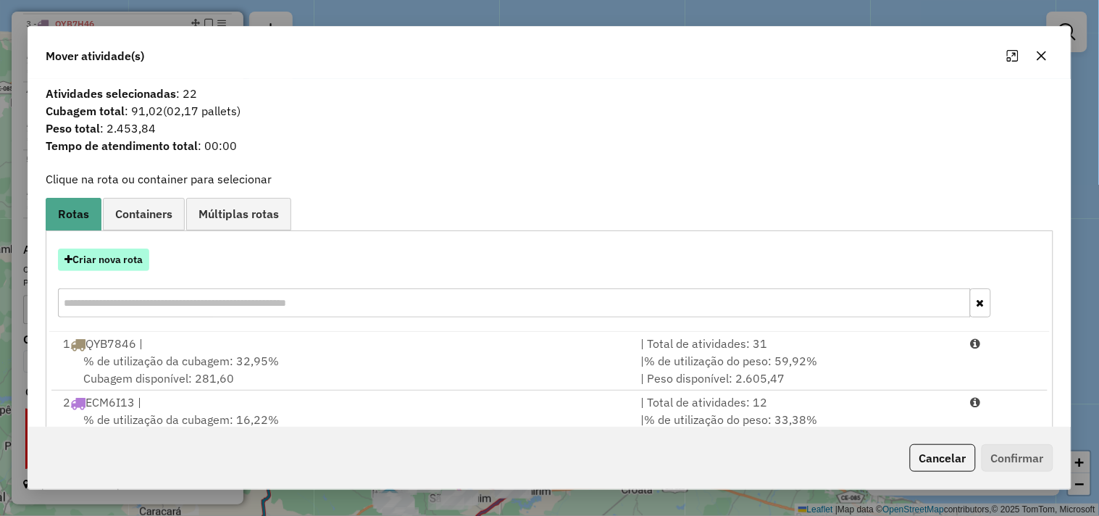
click at [135, 264] on button "Criar nova rota" at bounding box center [103, 260] width 91 height 22
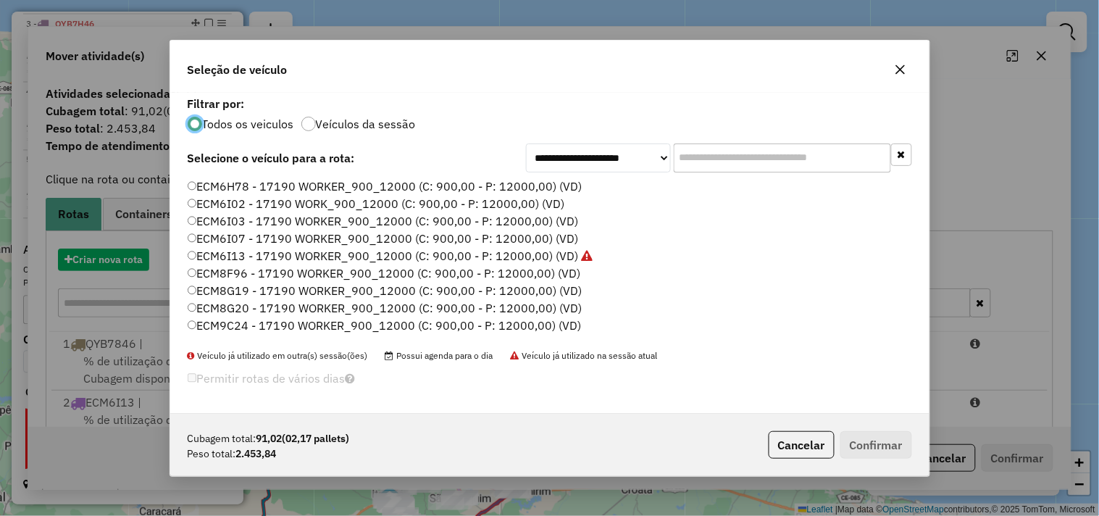
scroll to position [8, 4]
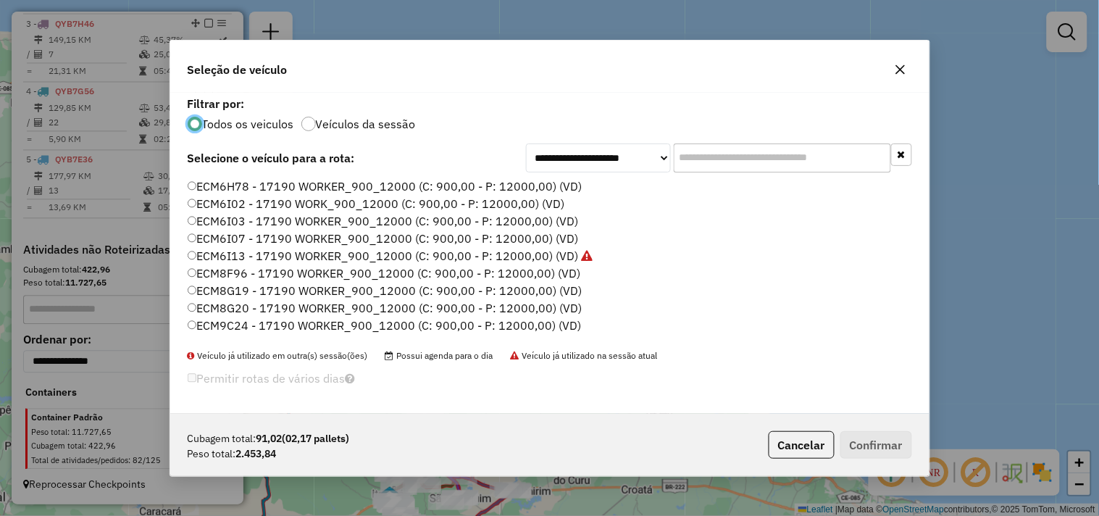
click at [242, 283] on label "ECM8G19 - 17190 WORKER_900_12000 (C: 900,00 - P: 12000,00) (VD)" at bounding box center [385, 290] width 395 height 17
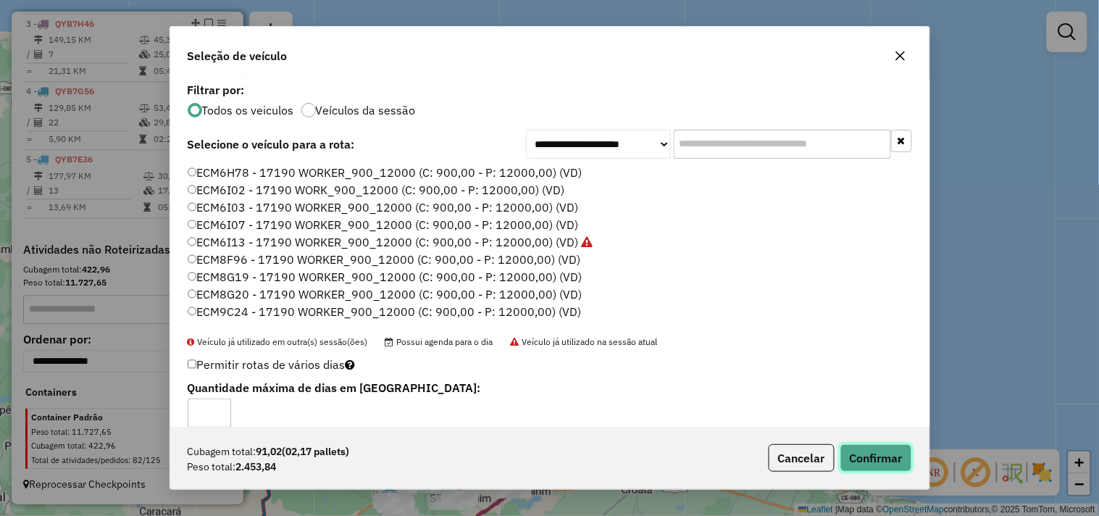
click at [858, 460] on button "Confirmar" at bounding box center [877, 458] width 72 height 28
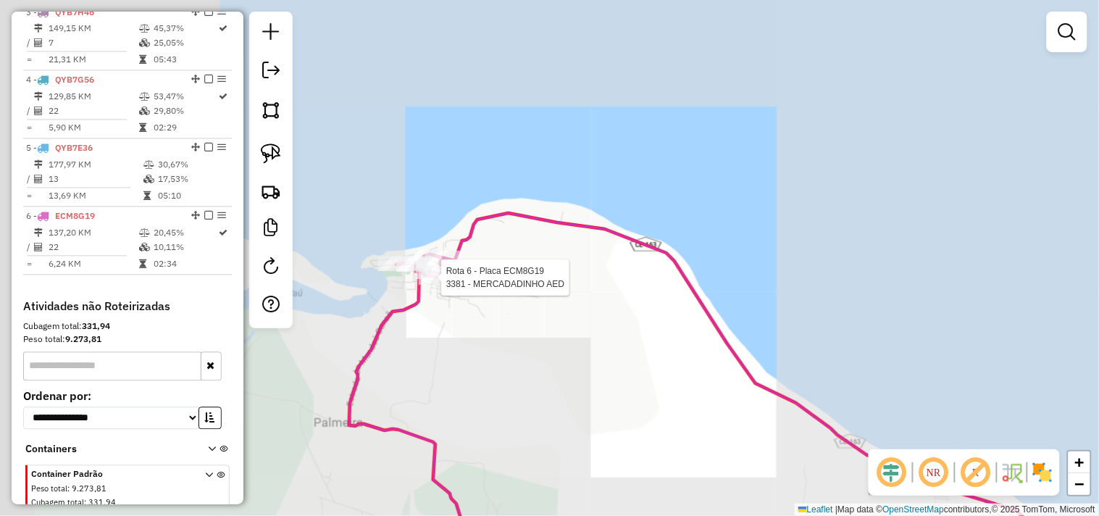
select select "**********"
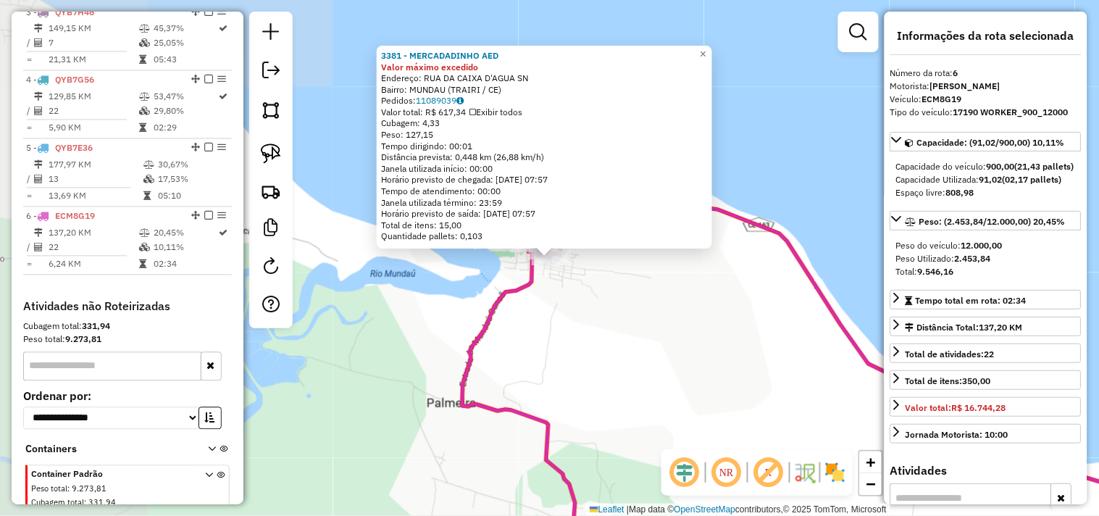
scroll to position [762, 0]
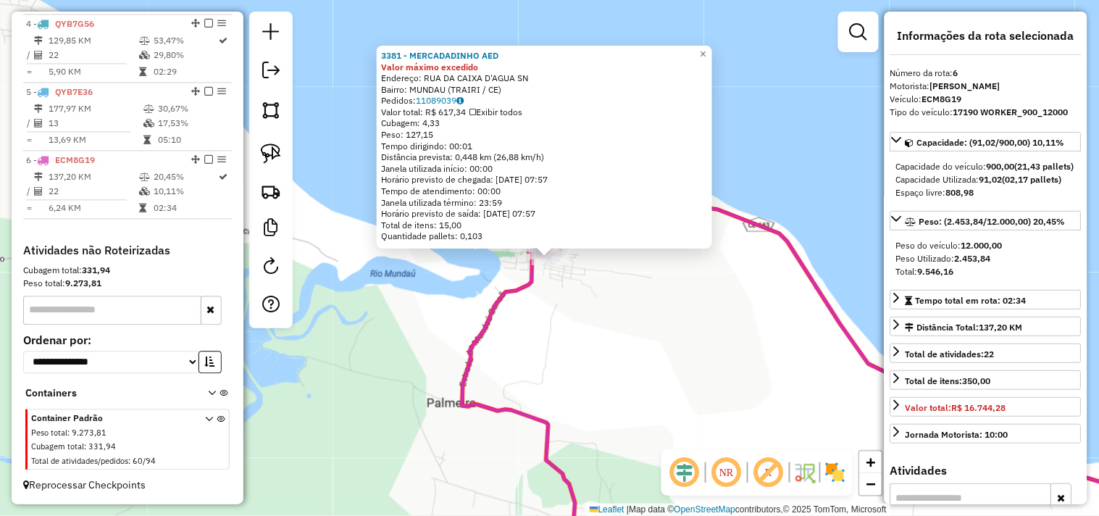
click at [623, 338] on div "3381 - MERCADADINHO AED Valor máximo excedido Endereço: RUA DA CAIXA D'AGUA SN …" at bounding box center [549, 258] width 1099 height 516
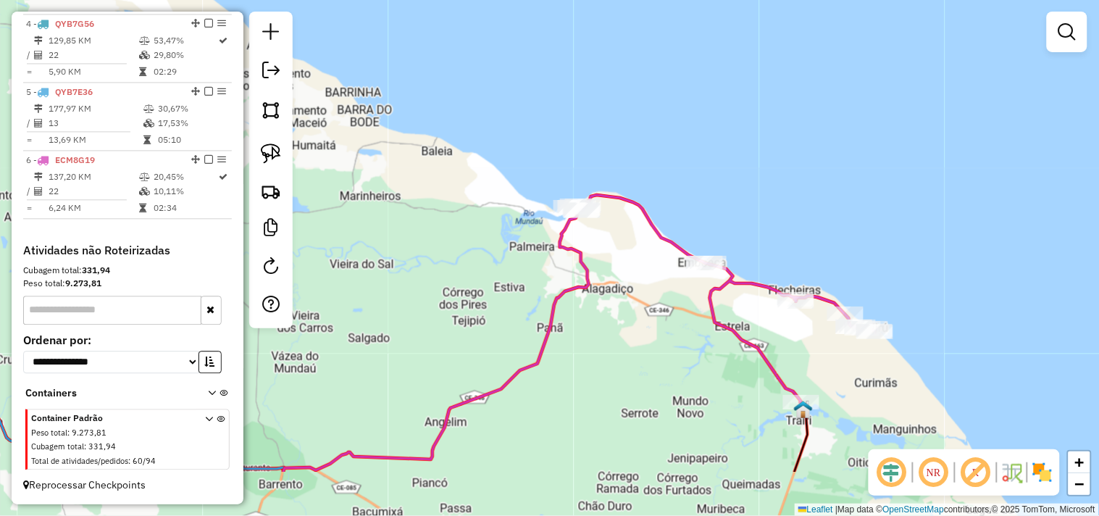
drag, startPoint x: 664, startPoint y: 358, endPoint x: 633, endPoint y: 248, distance: 114.5
click at [631, 257] on div "Janela de atendimento Grade de atendimento Capacidade Transportadoras Veículos …" at bounding box center [549, 258] width 1099 height 516
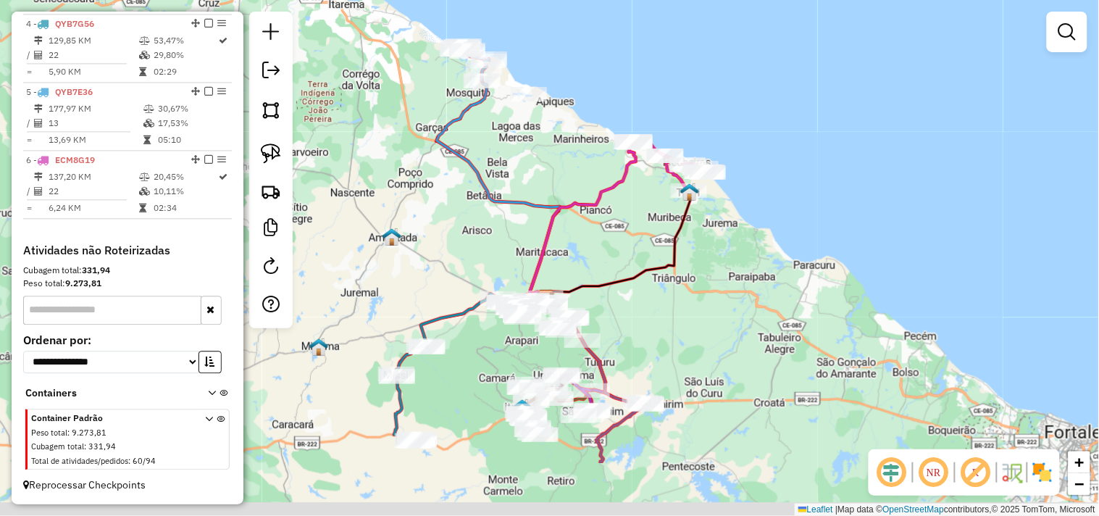
drag, startPoint x: 615, startPoint y: 336, endPoint x: 642, endPoint y: 218, distance: 121.3
click at [640, 222] on div "Janela de atendimento Grade de atendimento Capacidade Transportadoras Veículos …" at bounding box center [549, 258] width 1099 height 516
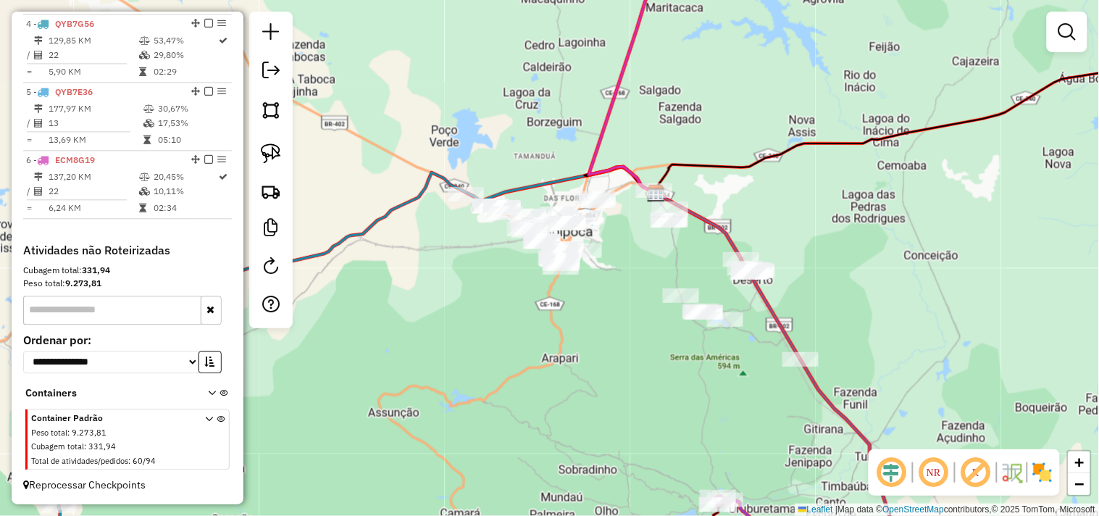
drag, startPoint x: 441, startPoint y: 338, endPoint x: 580, endPoint y: 331, distance: 139.3
click at [580, 331] on div "Janela de atendimento Grade de atendimento Capacidade Transportadoras Veículos …" at bounding box center [549, 258] width 1099 height 516
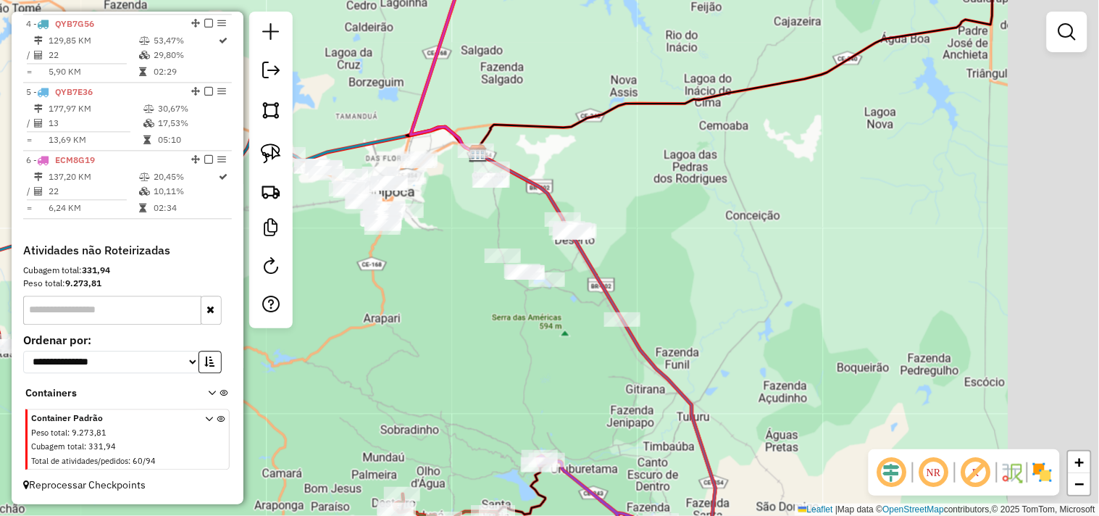
drag, startPoint x: 650, startPoint y: 351, endPoint x: 415, endPoint y: 256, distance: 253.5
click at [545, 351] on div "Janela de atendimento Grade de atendimento Capacidade Transportadoras Veículos …" at bounding box center [549, 258] width 1099 height 516
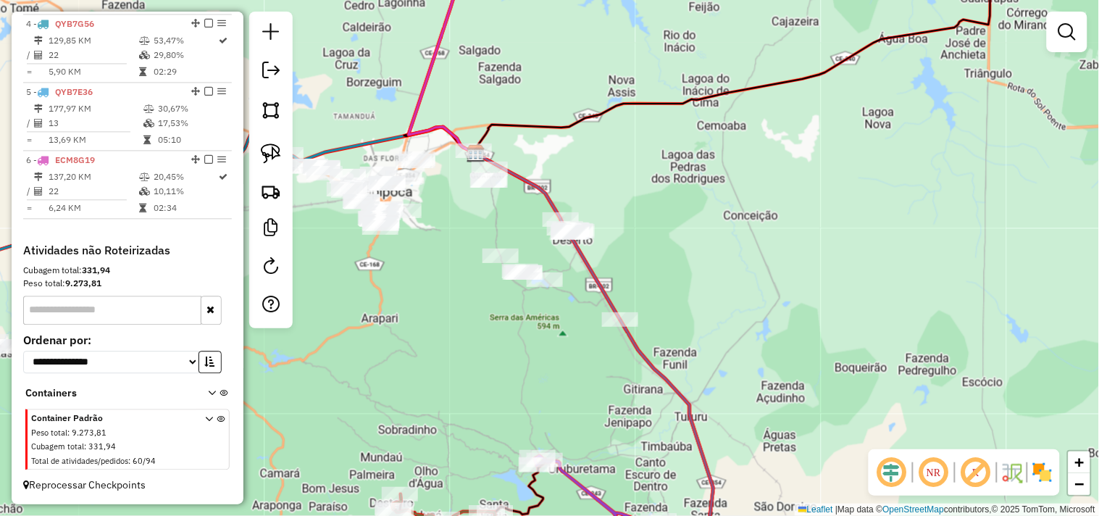
drag, startPoint x: 275, startPoint y: 146, endPoint x: 460, endPoint y: 197, distance: 191.6
click at [277, 146] on img at bounding box center [271, 153] width 20 height 20
drag, startPoint x: 588, startPoint y: 204, endPoint x: 529, endPoint y: 219, distance: 61.2
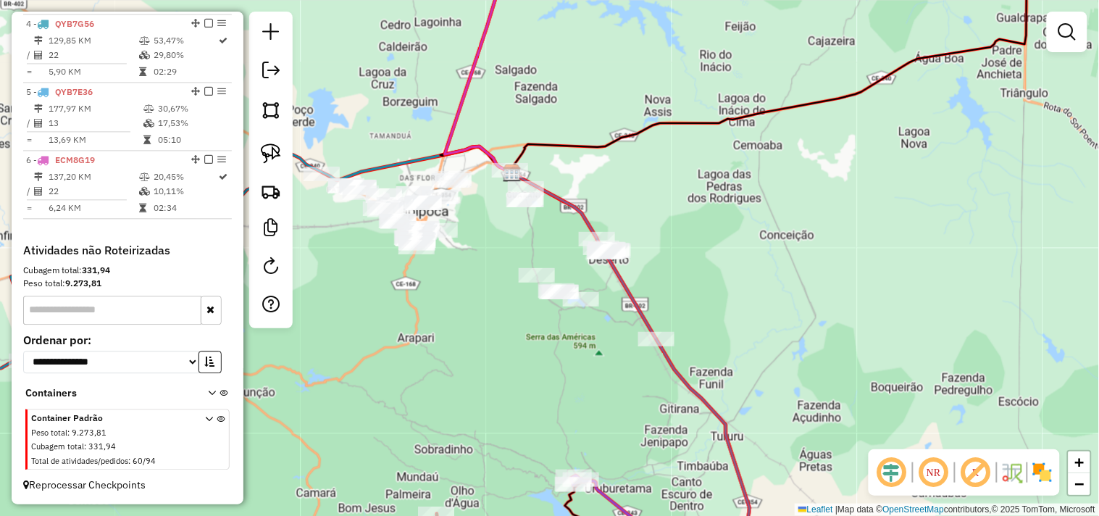
drag, startPoint x: 487, startPoint y: 293, endPoint x: 603, endPoint y: 310, distance: 117.3
click at [603, 310] on div "Janela de atendimento Grade de atendimento Capacidade Transportadoras Veículos …" at bounding box center [549, 258] width 1099 height 516
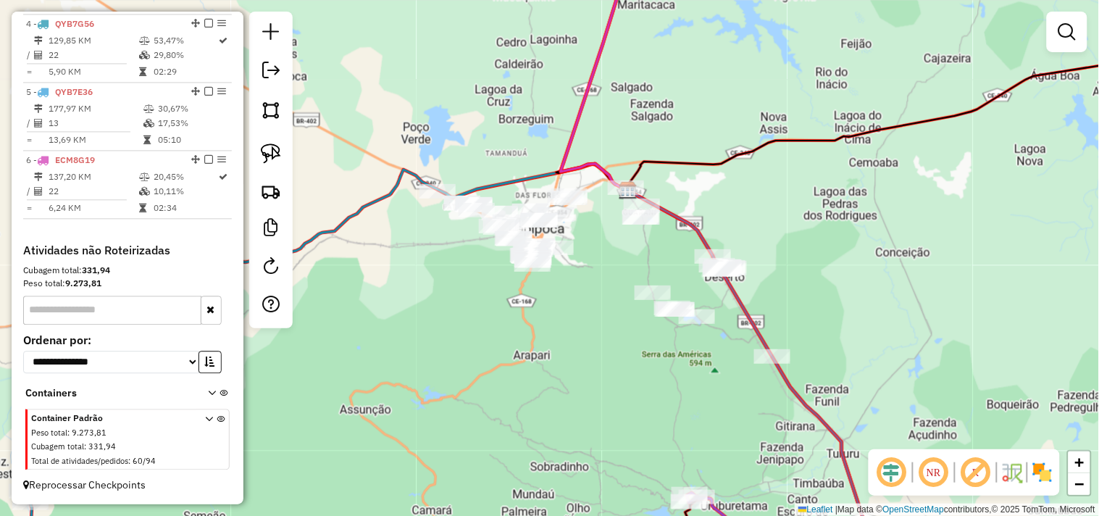
drag, startPoint x: 266, startPoint y: 159, endPoint x: 352, endPoint y: 199, distance: 94.7
click at [267, 159] on img at bounding box center [271, 153] width 20 height 20
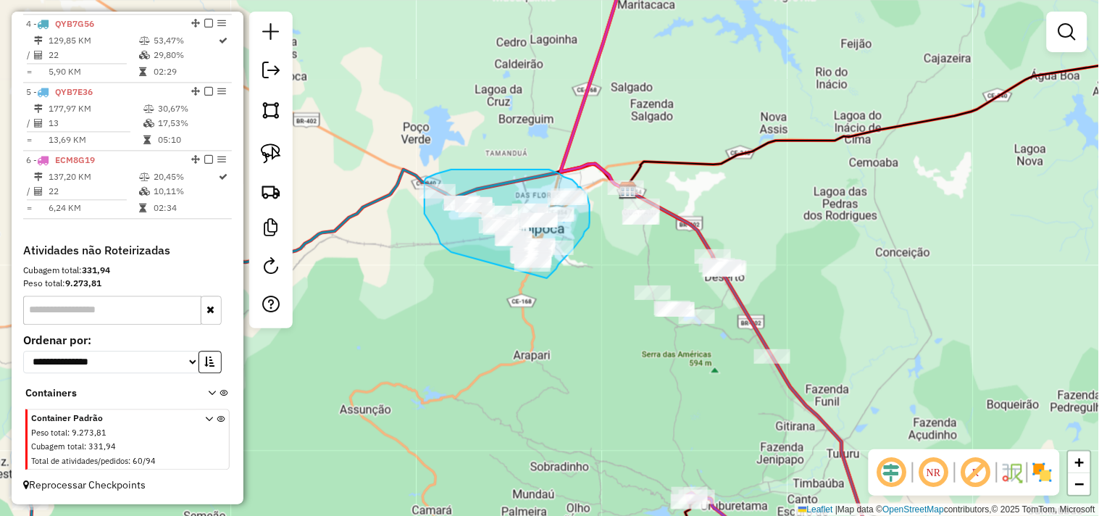
drag, startPoint x: 451, startPoint y: 252, endPoint x: 544, endPoint y: 278, distance: 96.4
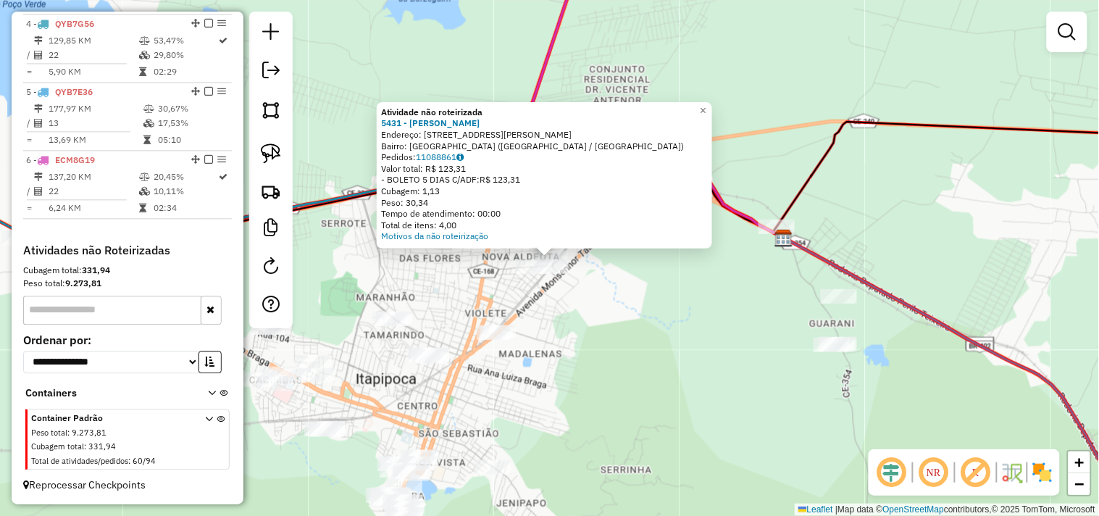
click at [571, 280] on div "Atividade não roteirizada 5431 - MERCADINHO BETEL Endereço: RUA RITA VIDAL SOBR…" at bounding box center [549, 258] width 1099 height 516
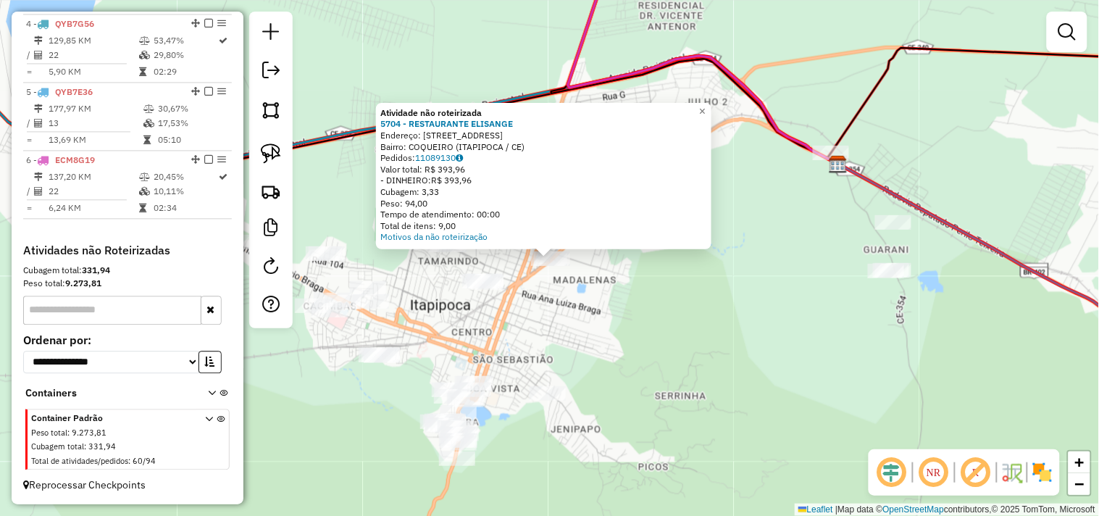
click at [490, 294] on div "Atividade não roteirizada 5704 - RESTAURANTE ELISANGE Endereço: AVENIDA MONSENH…" at bounding box center [549, 258] width 1099 height 516
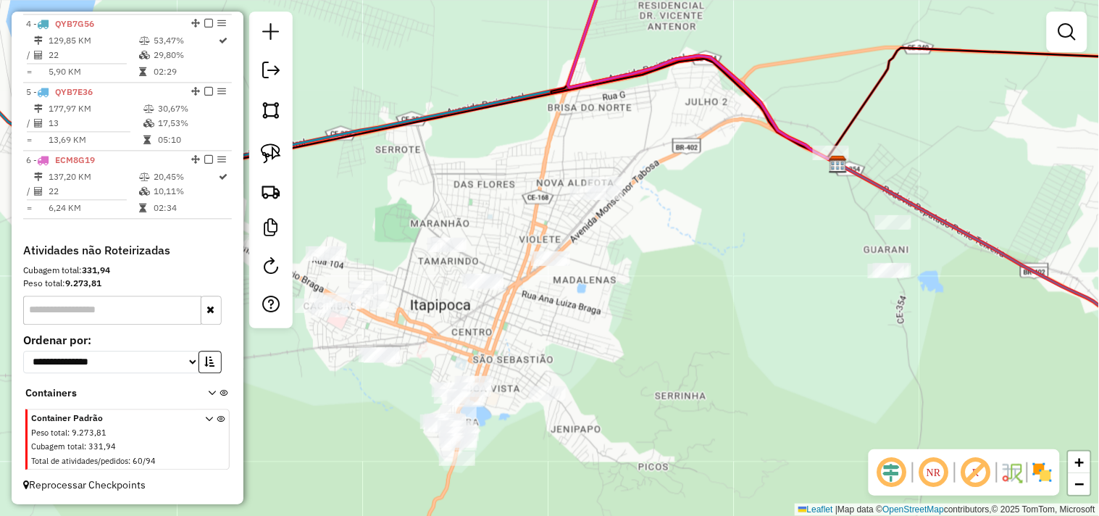
click at [489, 272] on div "Janela de atendimento Grade de atendimento Capacidade Transportadoras Veículos …" at bounding box center [549, 258] width 1099 height 516
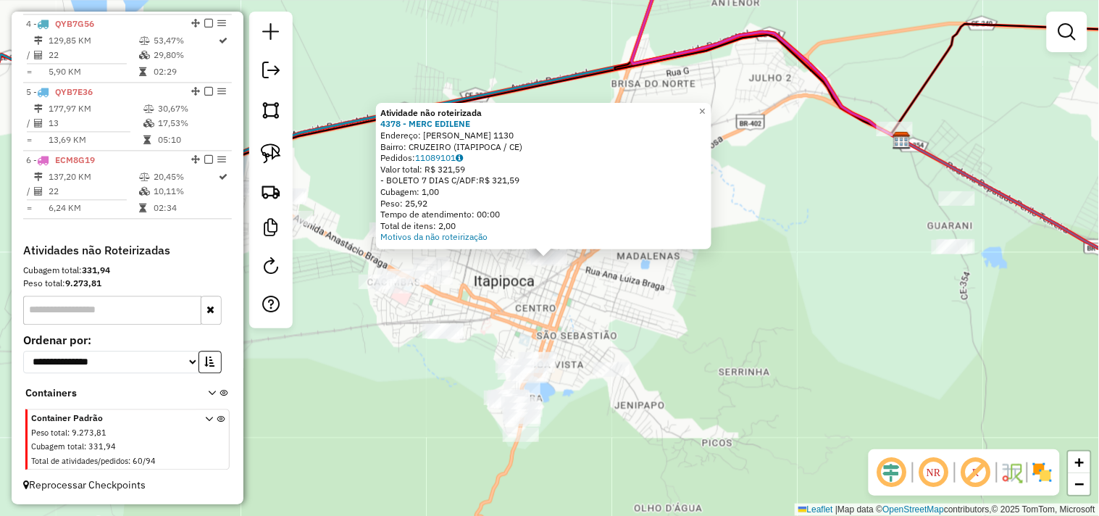
click at [527, 300] on div "Atividade não roteirizada 4378 - MERC EDILENE Endereço: OSWALDO CRUZ 1130 Bairr…" at bounding box center [549, 258] width 1099 height 516
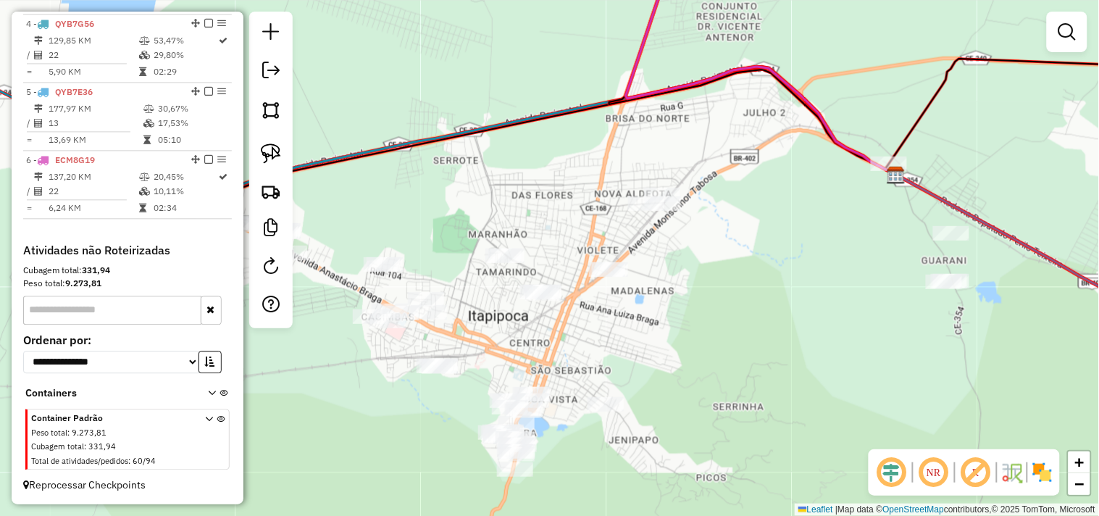
drag, startPoint x: 504, startPoint y: 294, endPoint x: 499, endPoint y: 335, distance: 41.0
click at [499, 335] on div "Janela de atendimento Grade de atendimento Capacidade Transportadoras Veículos …" at bounding box center [549, 258] width 1099 height 516
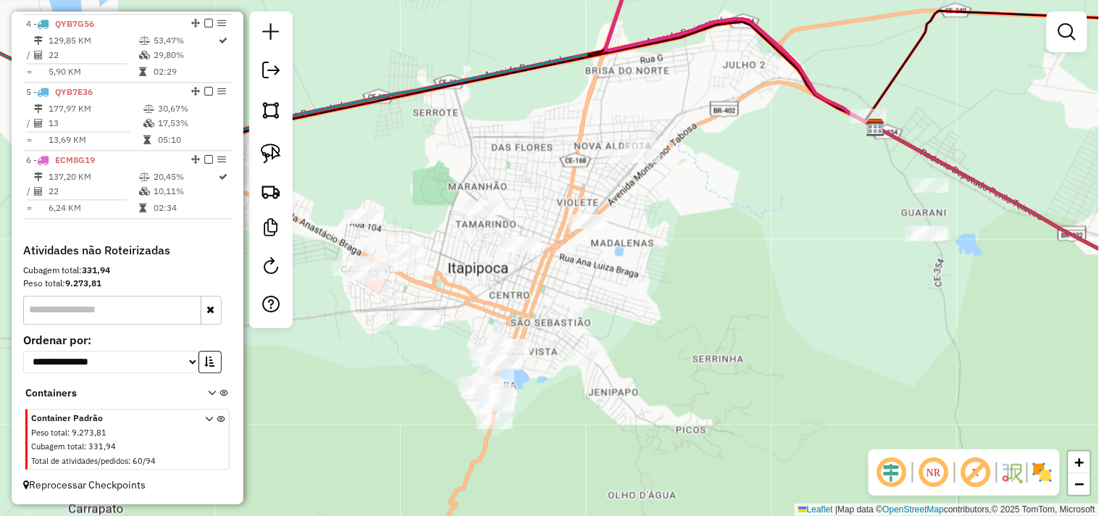
drag, startPoint x: 479, startPoint y: 272, endPoint x: 462, endPoint y: 226, distance: 48.6
click at [462, 226] on div "Janela de atendimento Grade de atendimento Capacidade Transportadoras Veículos …" at bounding box center [549, 258] width 1099 height 516
click at [275, 147] on img at bounding box center [271, 153] width 20 height 20
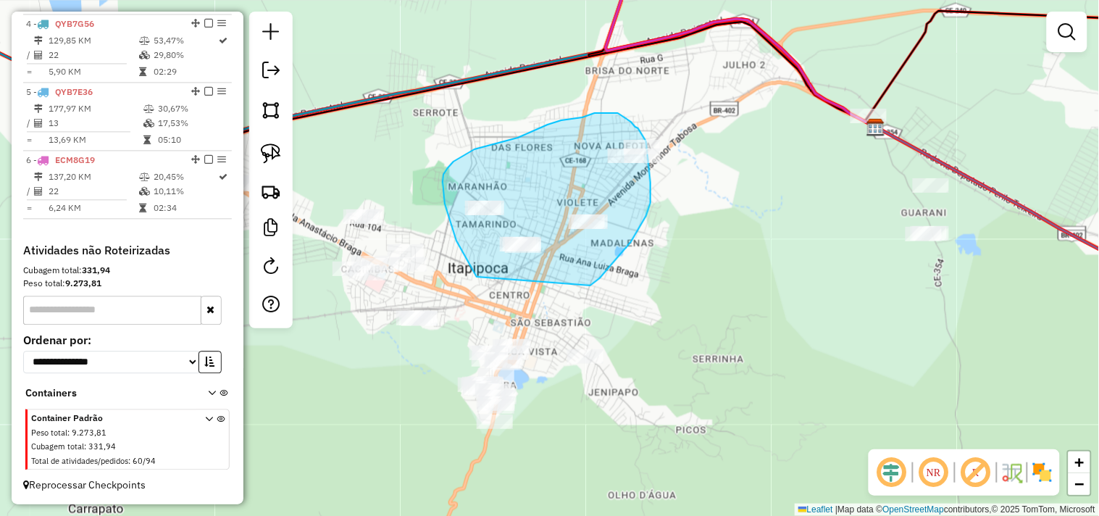
drag, startPoint x: 477, startPoint y: 277, endPoint x: 585, endPoint y: 290, distance: 108.8
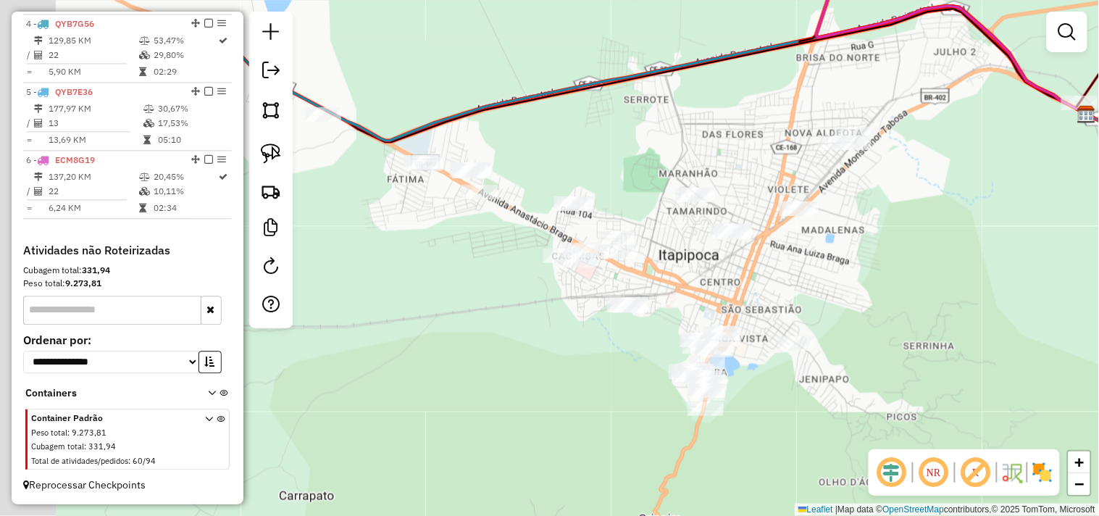
drag, startPoint x: 407, startPoint y: 380, endPoint x: 609, endPoint y: 367, distance: 203.3
click at [609, 367] on div "Janela de atendimento Grade de atendimento Capacidade Transportadoras Veículos …" at bounding box center [549, 258] width 1099 height 516
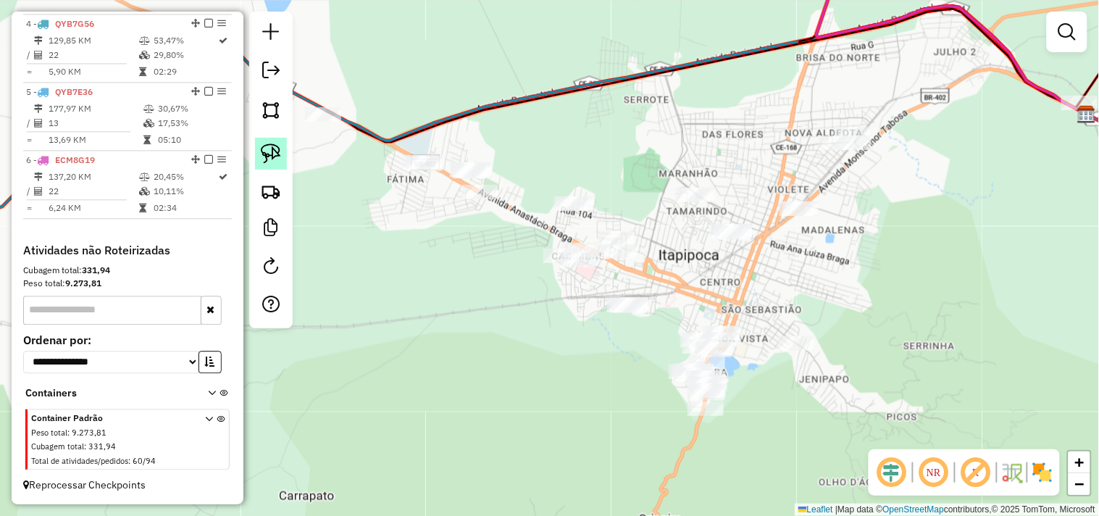
click at [285, 153] on link at bounding box center [271, 154] width 32 height 32
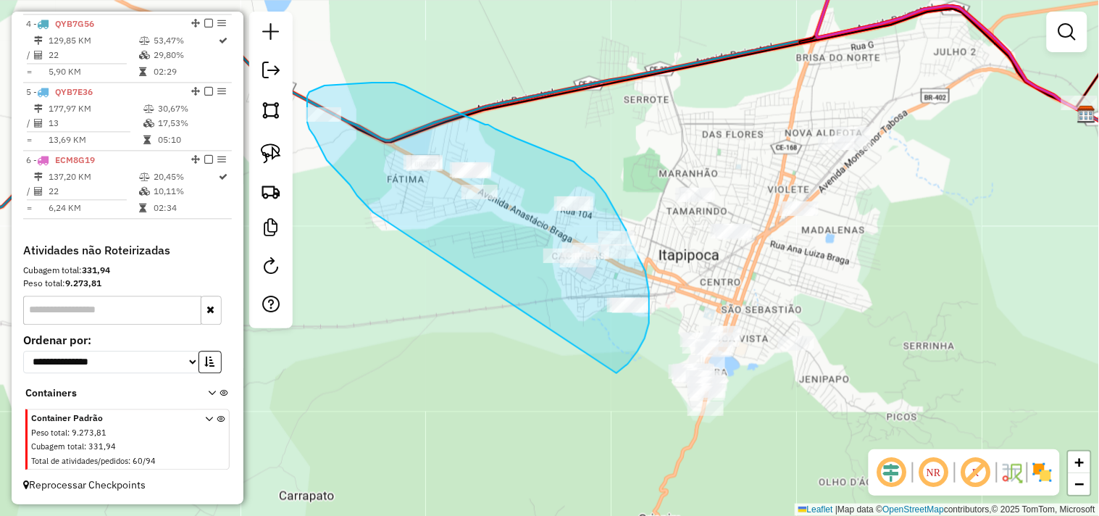
drag, startPoint x: 333, startPoint y: 167, endPoint x: 616, endPoint y: 373, distance: 349.6
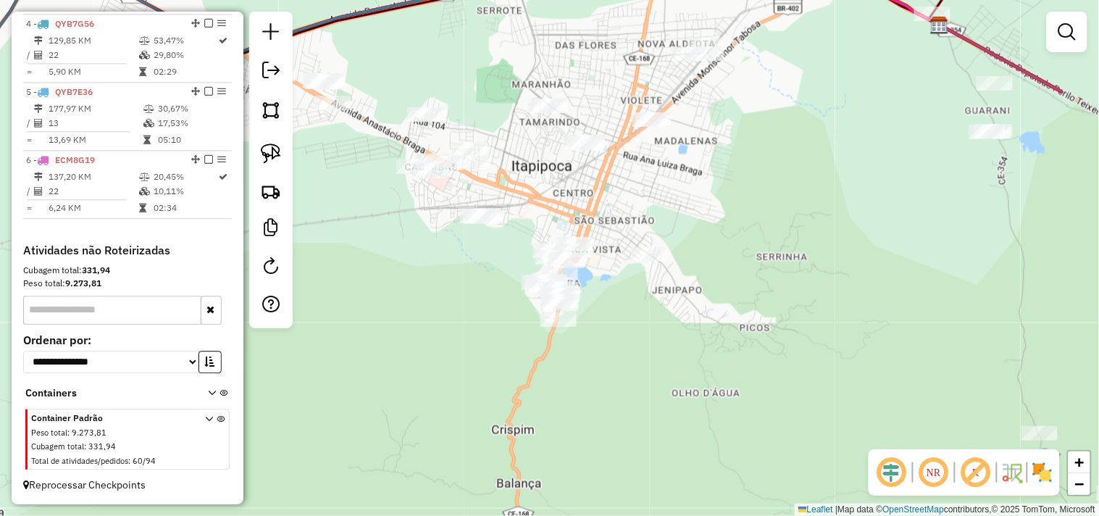
drag, startPoint x: 626, startPoint y: 413, endPoint x: 422, endPoint y: 255, distance: 258.3
click at [444, 285] on div "Janela de atendimento Grade de atendimento Capacidade Transportadoras Veículos …" at bounding box center [549, 258] width 1099 height 516
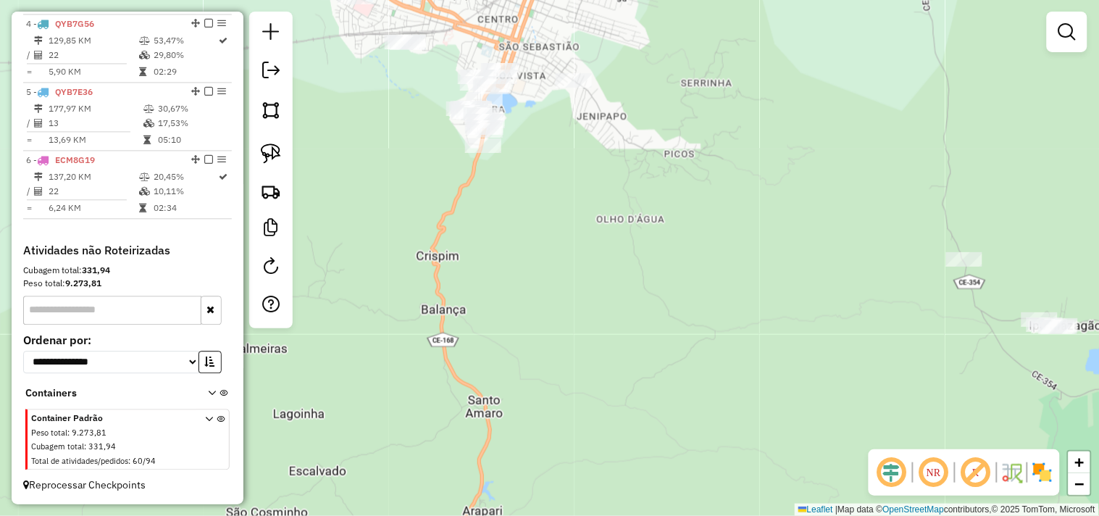
drag, startPoint x: 475, startPoint y: 330, endPoint x: 464, endPoint y: 346, distance: 18.7
click at [464, 346] on div "Janela de atendimento Grade de atendimento Capacidade Transportadoras Veículos …" at bounding box center [549, 258] width 1099 height 516
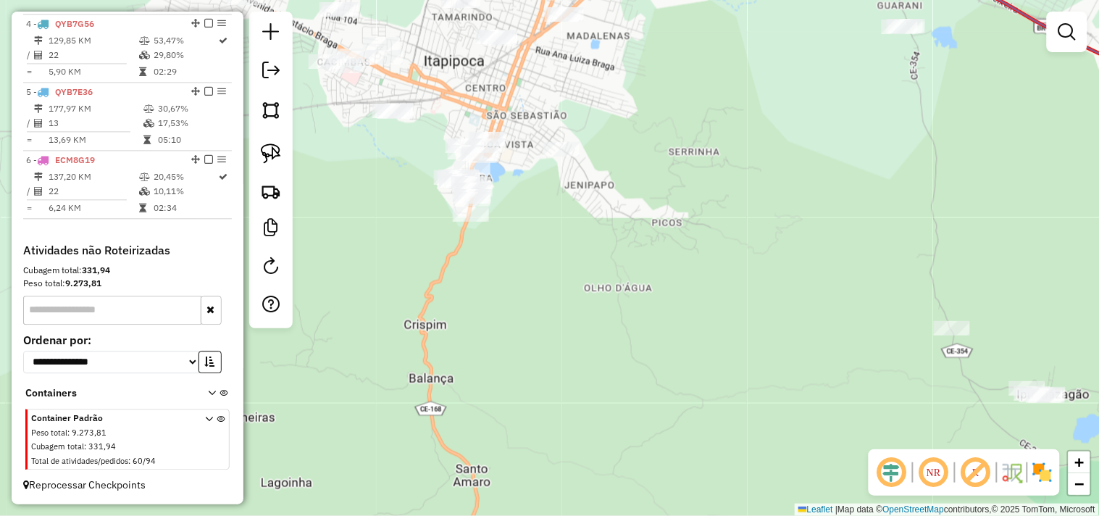
drag, startPoint x: 483, startPoint y: 325, endPoint x: 391, endPoint y: 222, distance: 137.6
click at [454, 262] on div "Janela de atendimento Grade de atendimento Capacidade Transportadoras Veículos …" at bounding box center [549, 258] width 1099 height 516
drag, startPoint x: 266, startPoint y: 154, endPoint x: 370, endPoint y: 189, distance: 109.3
click at [265, 154] on img at bounding box center [271, 153] width 20 height 20
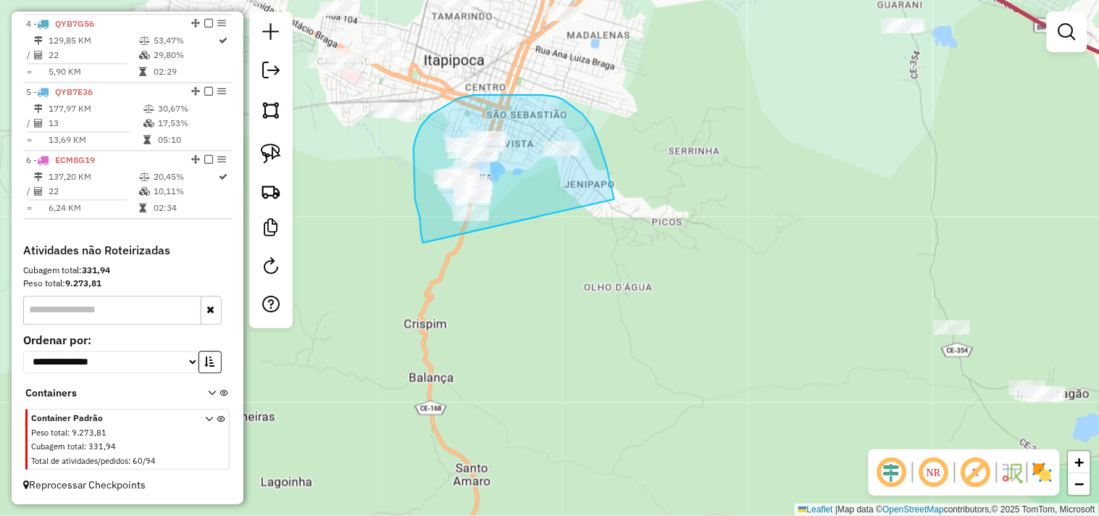
drag, startPoint x: 423, startPoint y: 243, endPoint x: 474, endPoint y: 299, distance: 75.4
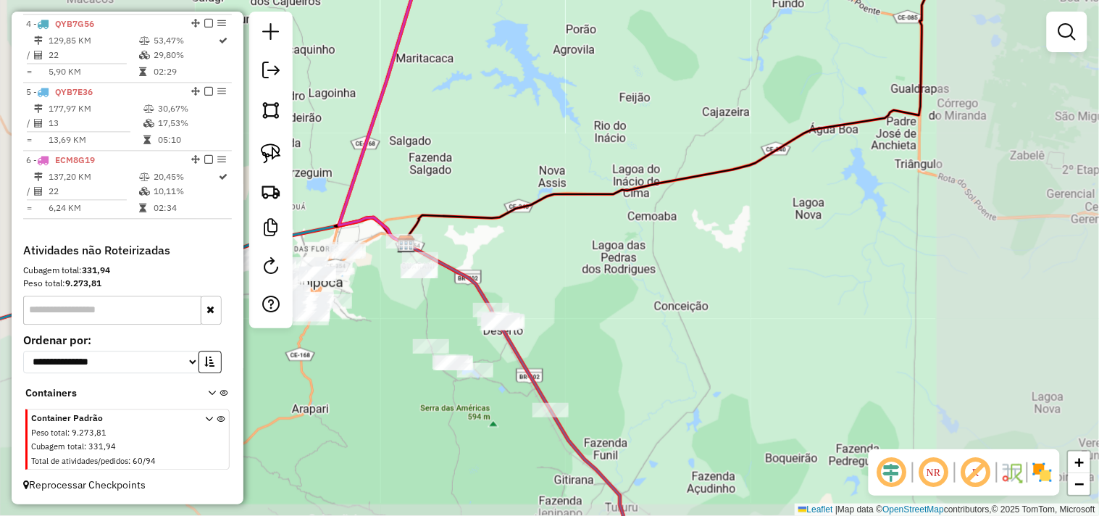
drag, startPoint x: 602, startPoint y: 377, endPoint x: 559, endPoint y: 296, distance: 91.7
click at [559, 296] on div "Janela de atendimento Grade de atendimento Capacidade Transportadoras Veículos …" at bounding box center [549, 258] width 1099 height 516
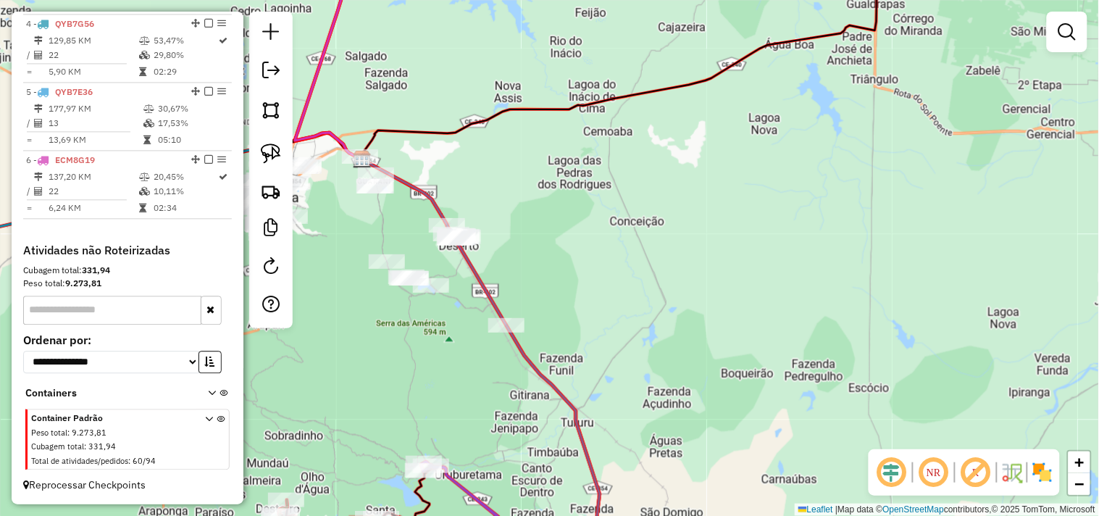
drag, startPoint x: 278, startPoint y: 158, endPoint x: 333, endPoint y: 198, distance: 68.6
click at [277, 158] on img at bounding box center [271, 153] width 20 height 20
drag, startPoint x: 528, startPoint y: 301, endPoint x: 474, endPoint y: 222, distance: 96.1
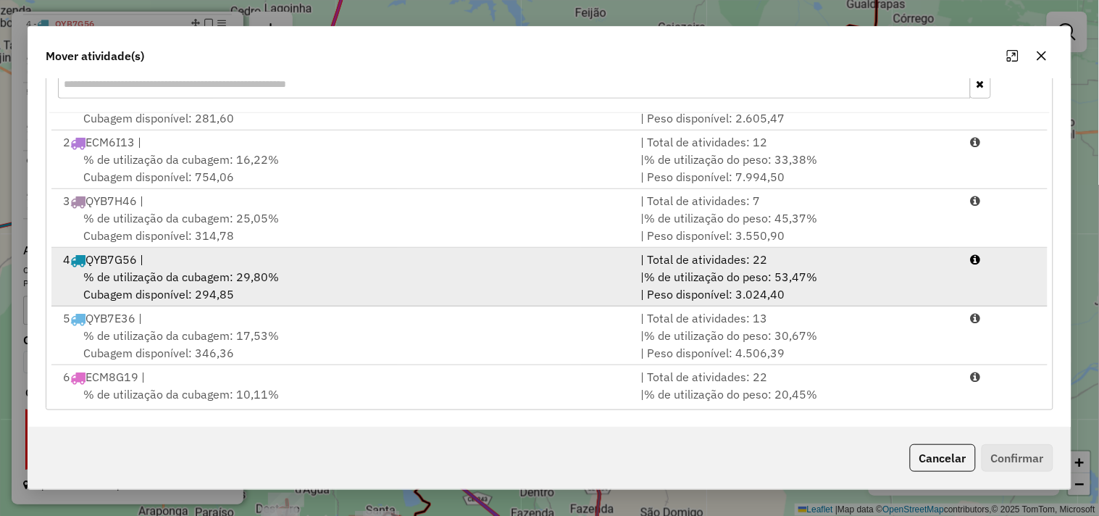
scroll to position [62, 0]
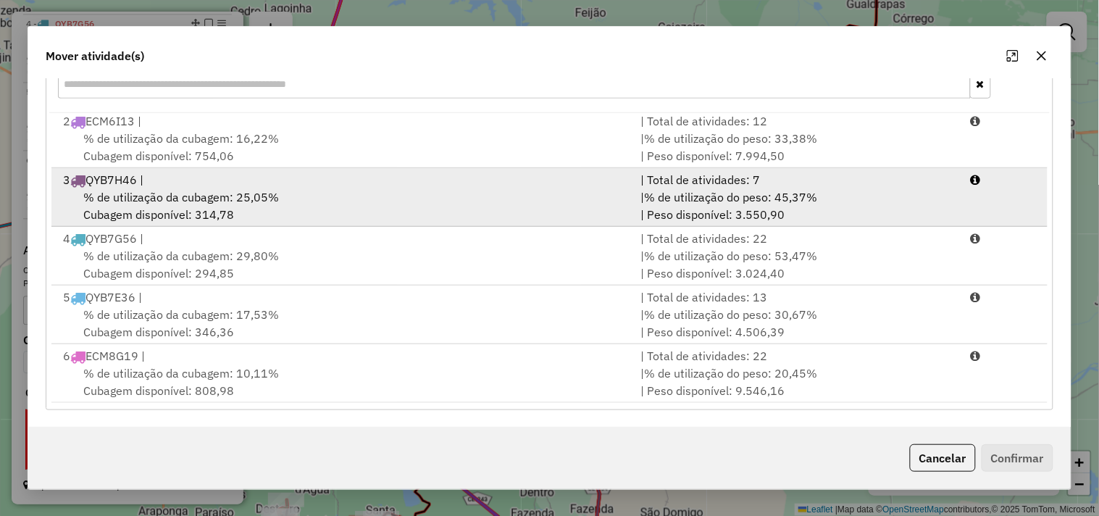
click at [145, 191] on span "% de utilização da cubagem: 25,05%" at bounding box center [181, 197] width 196 height 14
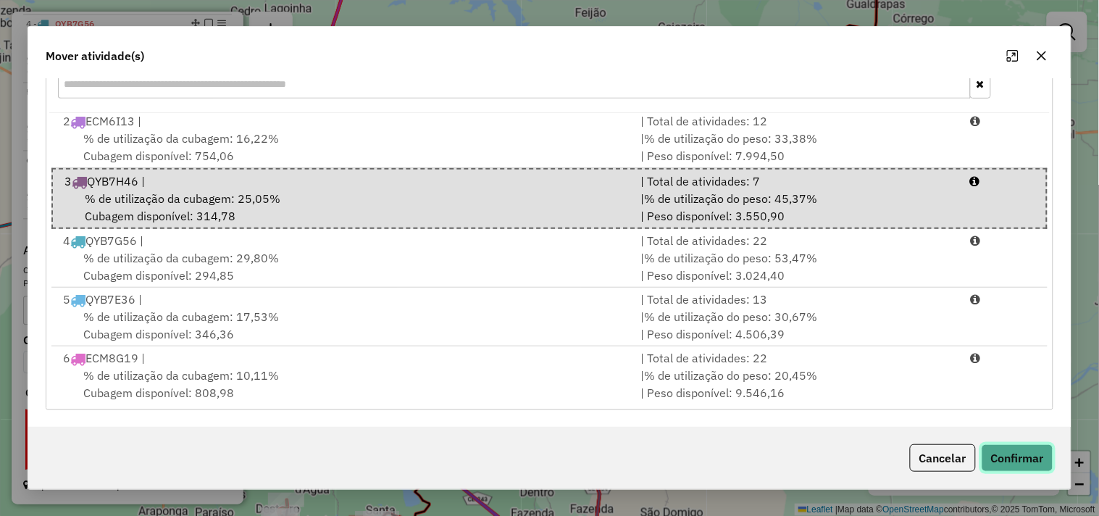
click at [1013, 453] on button "Confirmar" at bounding box center [1018, 458] width 72 height 28
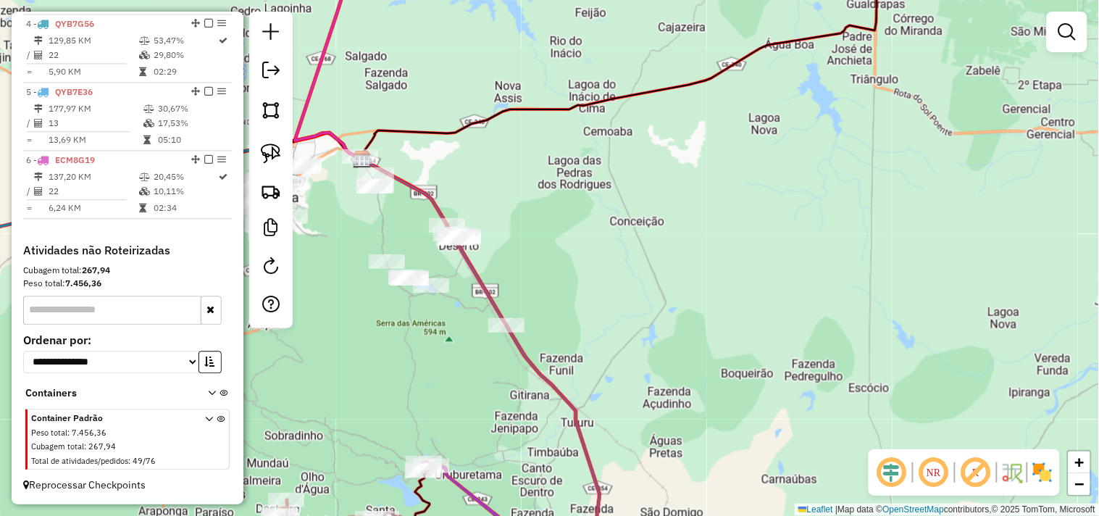
scroll to position [693, 0]
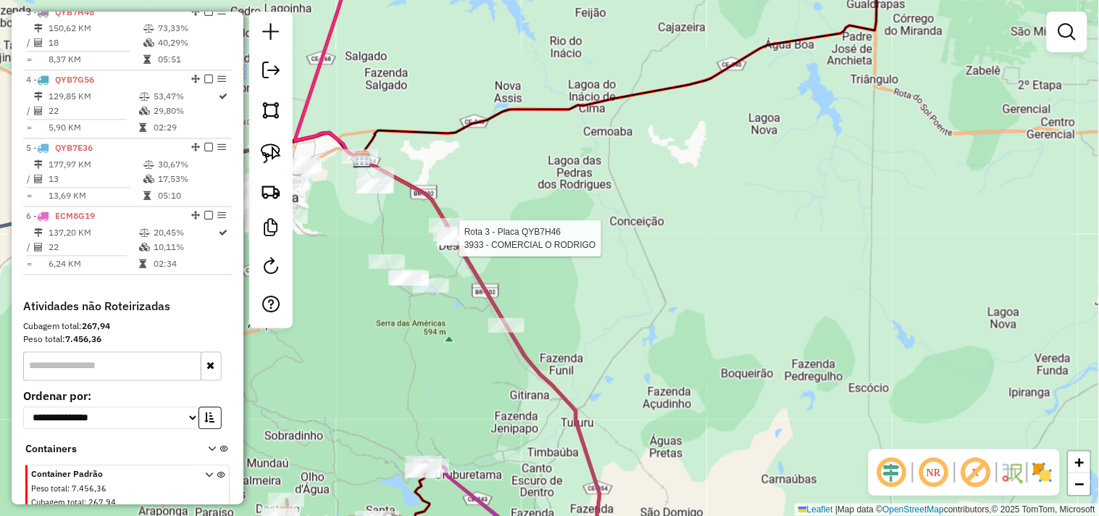
select select "**********"
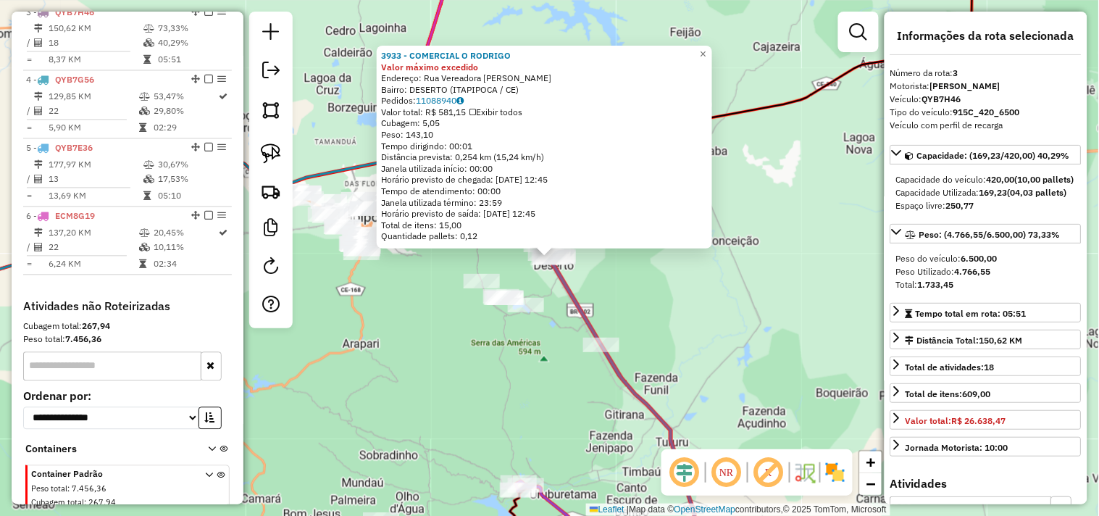
scroll to position [696, 0]
click at [645, 317] on div "3933 - COMERCIAL O RODRIGO Valor máximo excedido Endereço: Rua Vereadora Leida …" at bounding box center [549, 258] width 1099 height 516
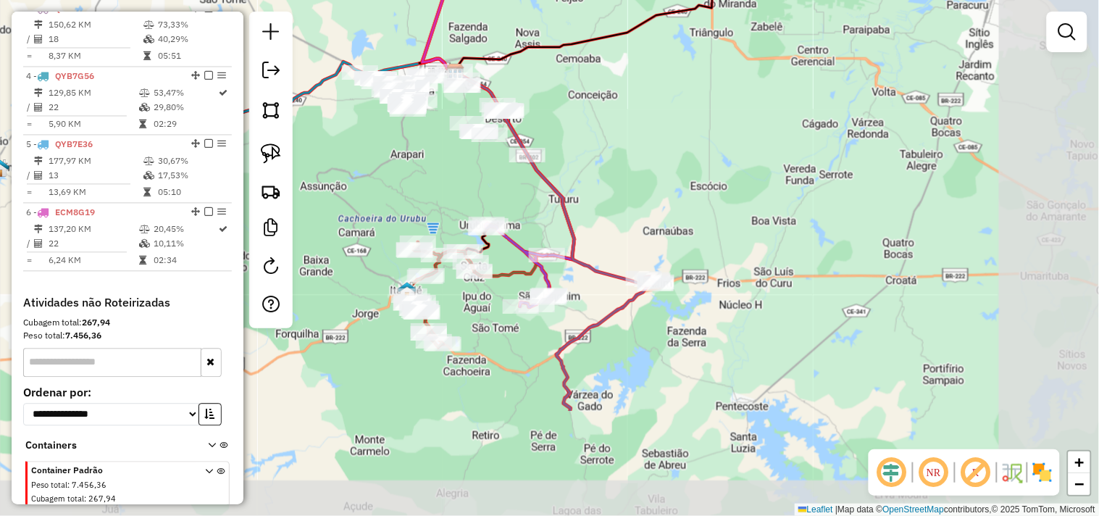
drag, startPoint x: 749, startPoint y: 324, endPoint x: 626, endPoint y: 163, distance: 202.2
click at [626, 163] on div "Janela de atendimento Grade de atendimento Capacidade Transportadoras Veículos …" at bounding box center [549, 258] width 1099 height 516
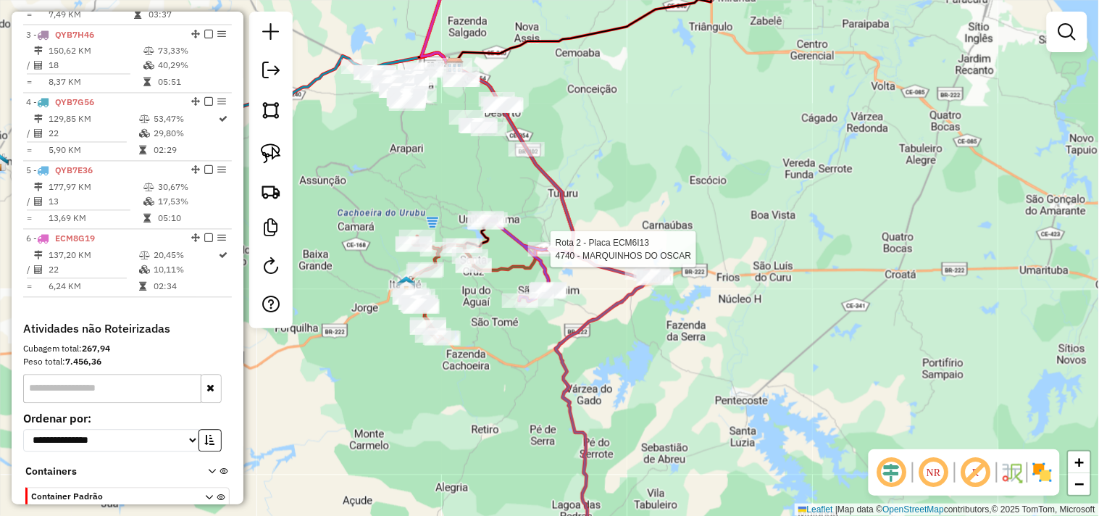
select select "**********"
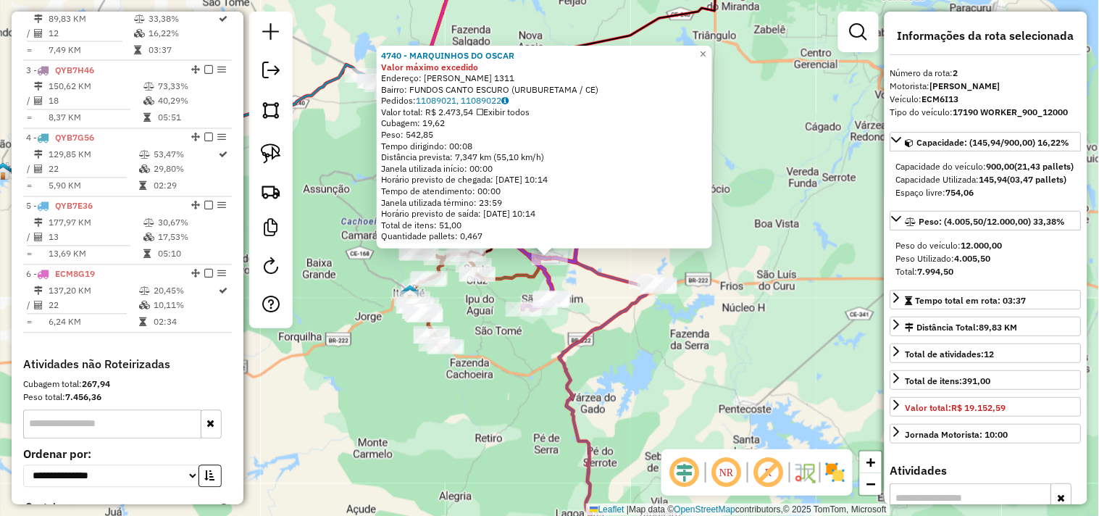
scroll to position [628, 0]
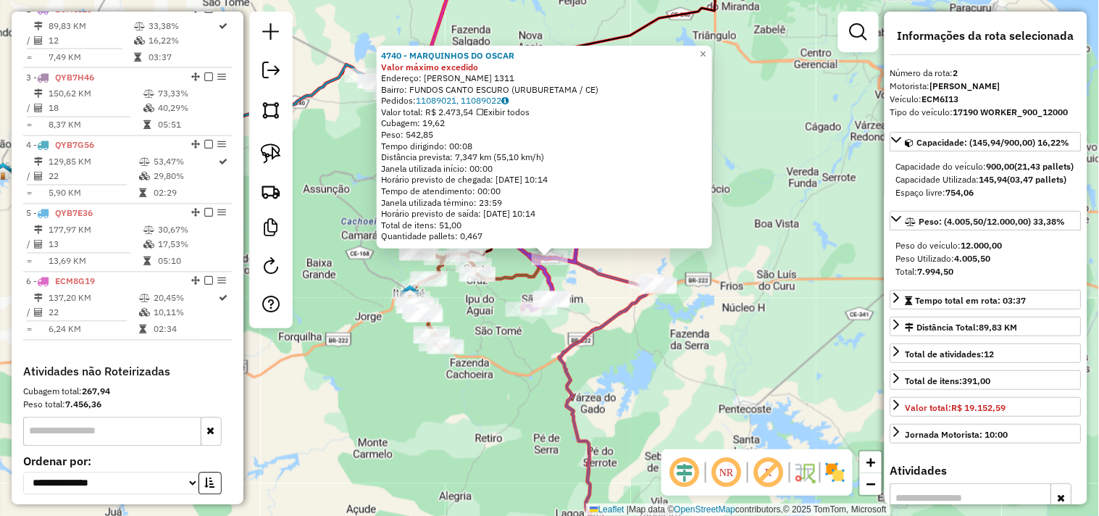
click at [700, 365] on div "4740 - MARQUINHOS DO OSCAR Valor máximo excedido Endereço: RU VICENTE GAMA DE S…" at bounding box center [549, 258] width 1099 height 516
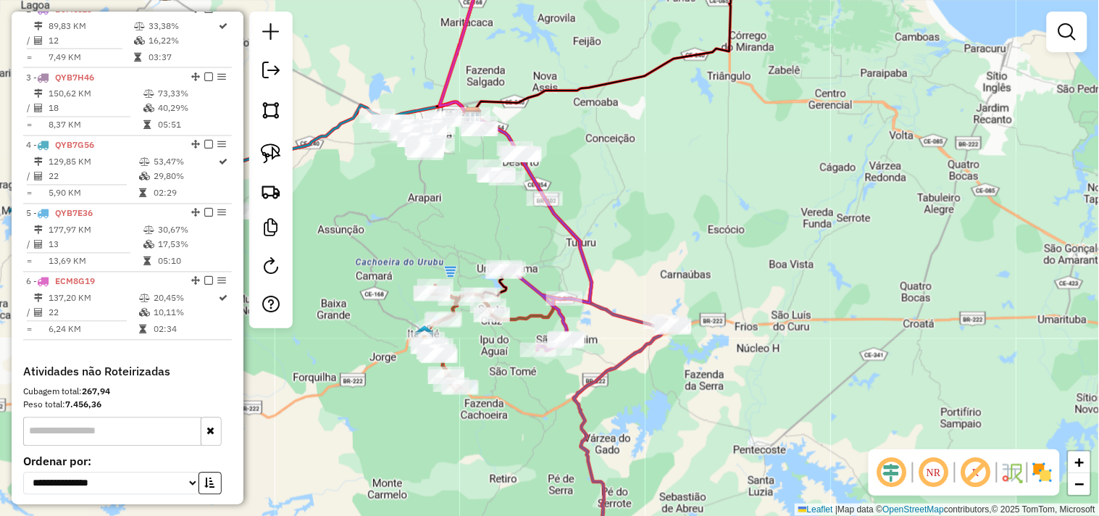
drag, startPoint x: 687, startPoint y: 286, endPoint x: 713, endPoint y: 317, distance: 41.2
click at [713, 317] on div "Janela de atendimento Grade de atendimento Capacidade Transportadoras Veículos …" at bounding box center [549, 258] width 1099 height 516
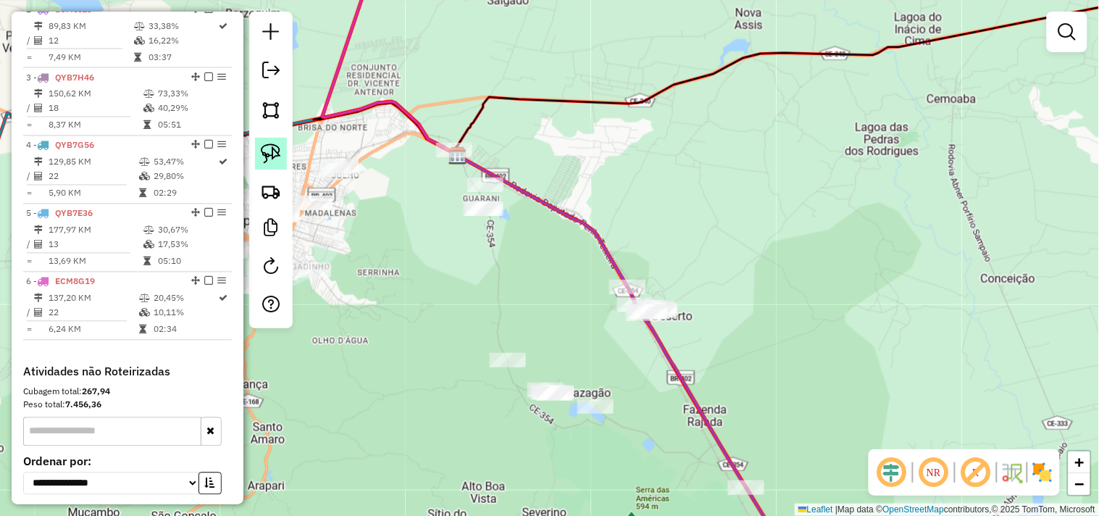
click at [264, 154] on img at bounding box center [271, 153] width 20 height 20
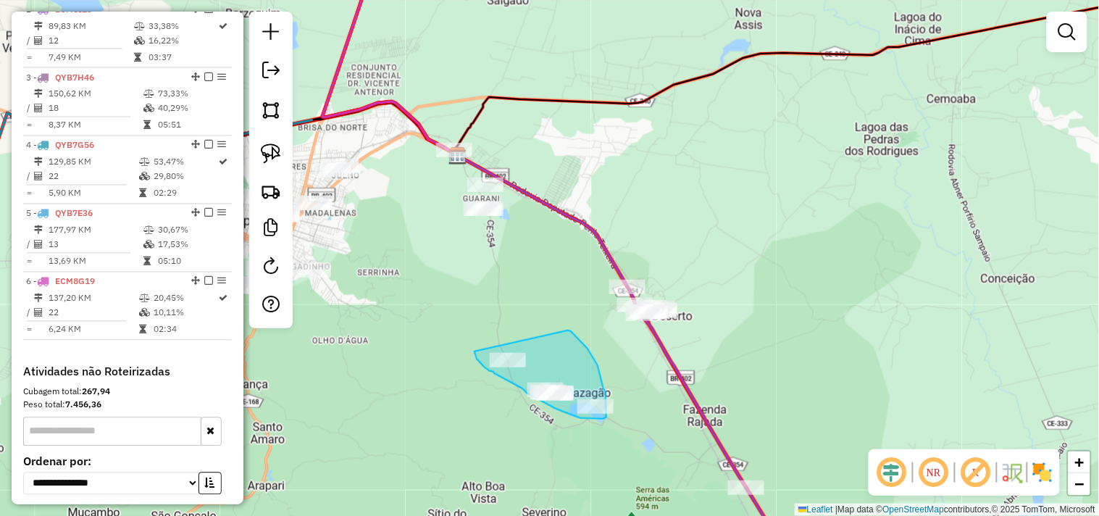
drag, startPoint x: 571, startPoint y: 331, endPoint x: 475, endPoint y: 351, distance: 98.5
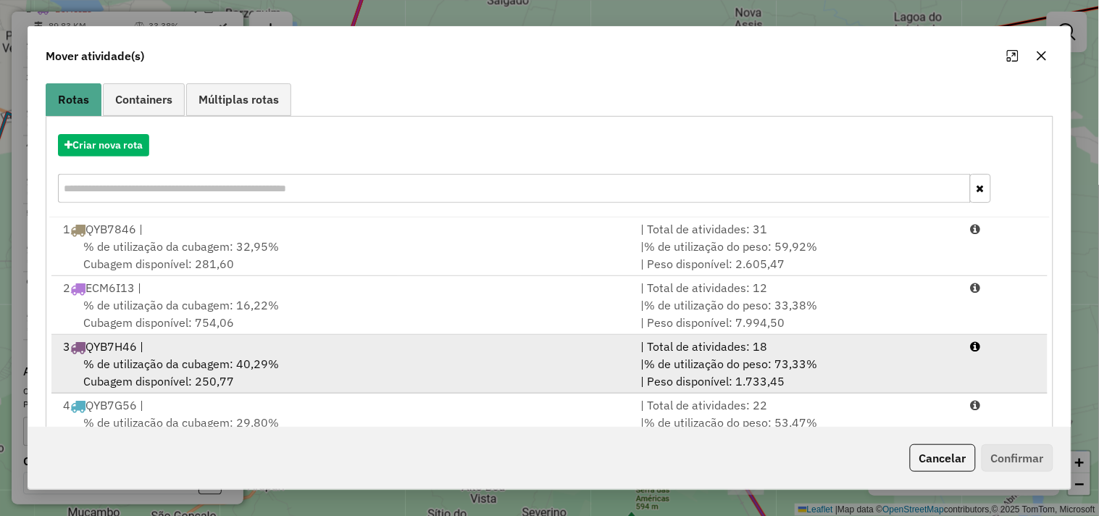
scroll to position [219, 0]
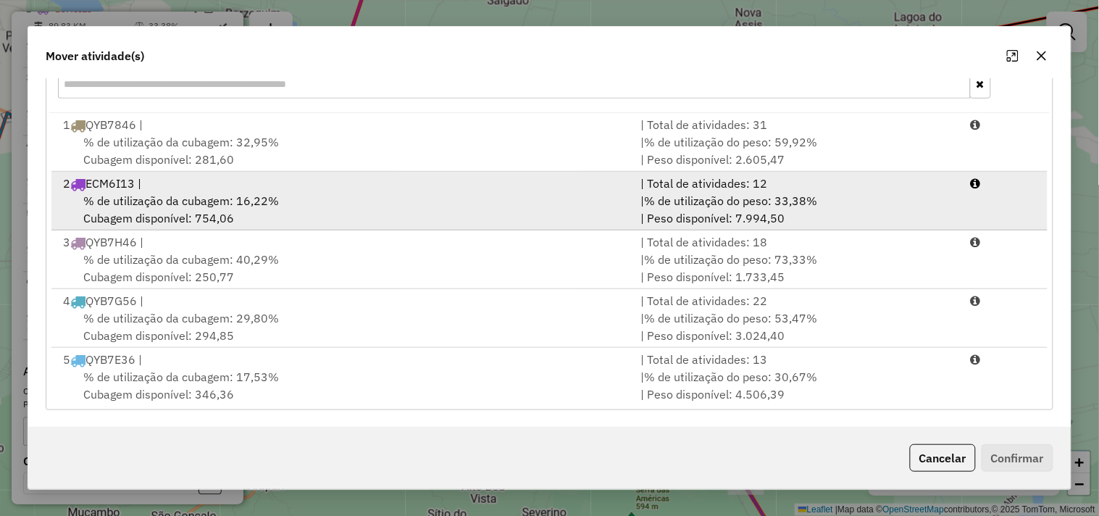
click at [236, 204] on span "% de utilização da cubagem: 16,22%" at bounding box center [181, 200] width 196 height 14
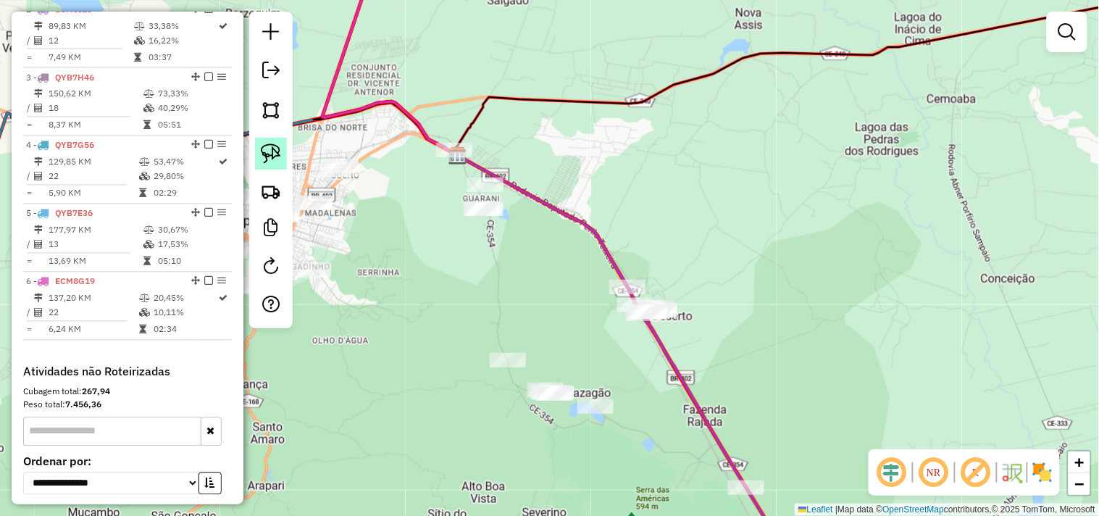
click at [256, 157] on link at bounding box center [271, 154] width 32 height 32
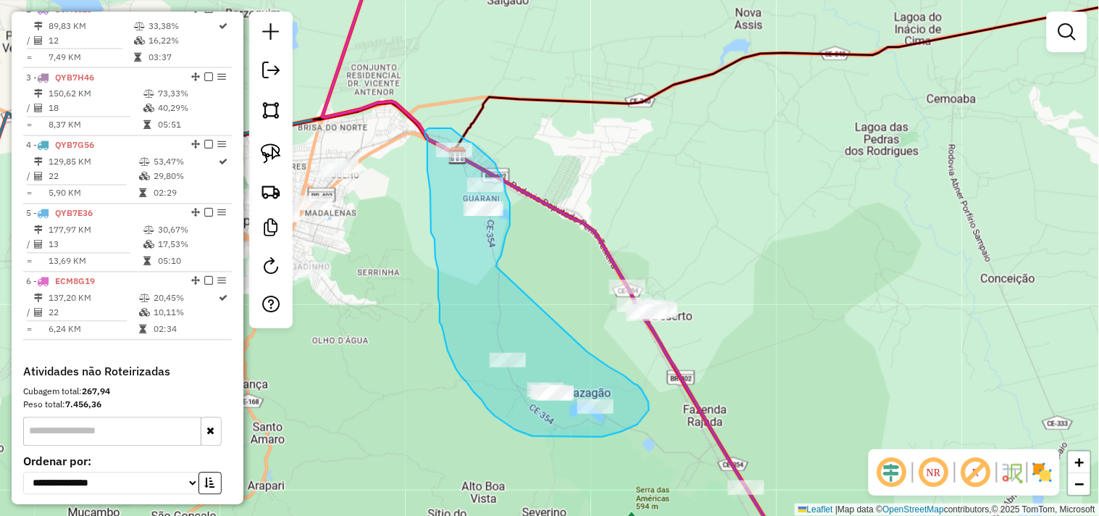
drag, startPoint x: 591, startPoint y: 354, endPoint x: 496, endPoint y: 302, distance: 108.0
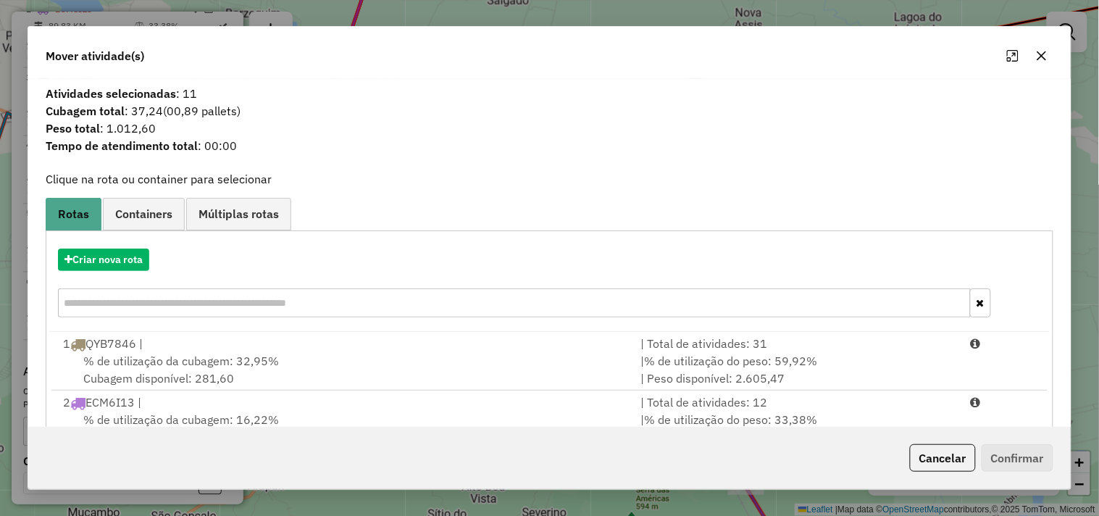
scroll to position [80, 0]
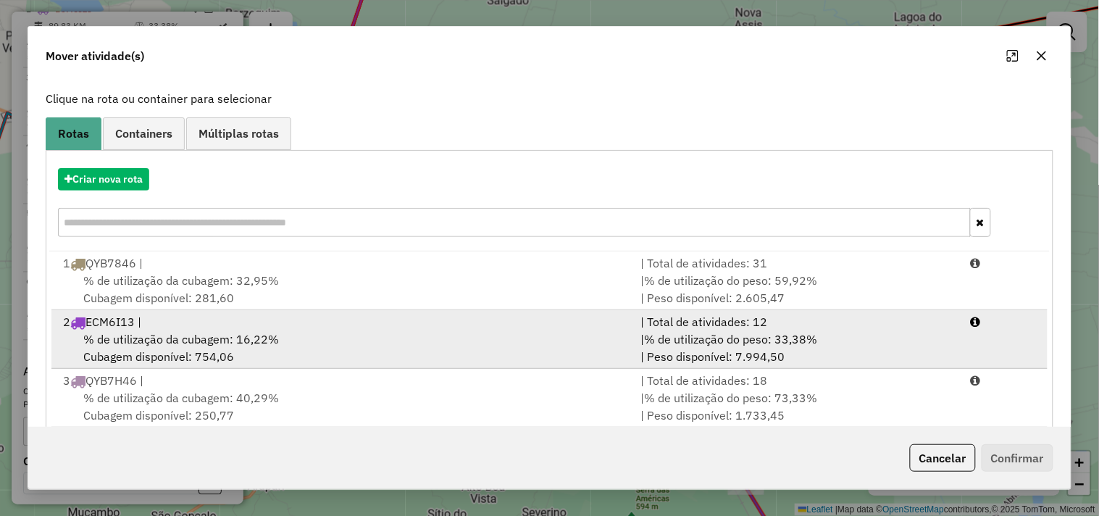
click at [220, 341] on span "% de utilização da cubagem: 16,22%" at bounding box center [181, 339] width 196 height 14
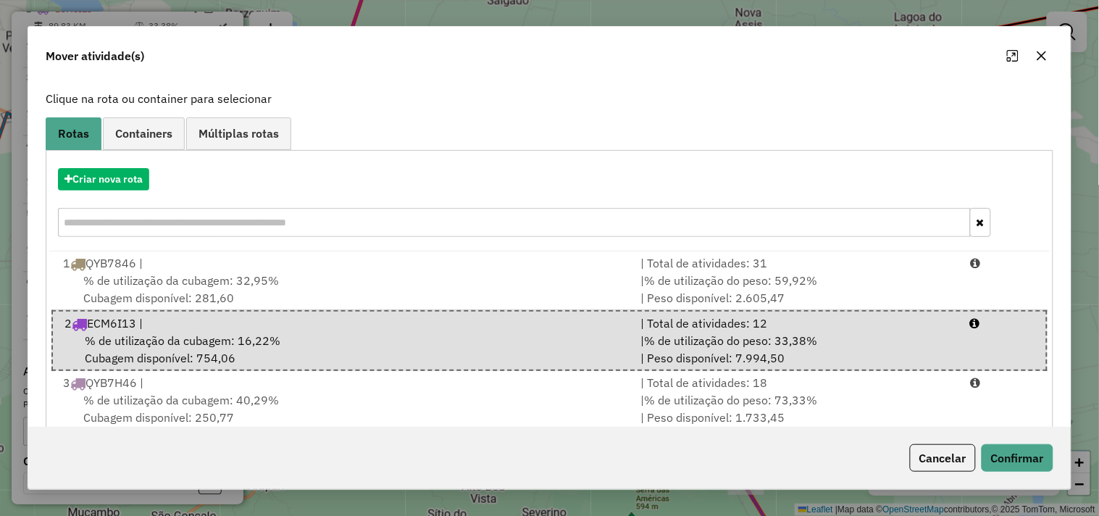
click at [1074, 467] on div "Mover atividade(s) Atividades selecionadas : 11 Cubagem total : 37,24 (00,89 pa…" at bounding box center [549, 258] width 1099 height 516
click at [1052, 462] on button "Confirmar" at bounding box center [1018, 458] width 72 height 28
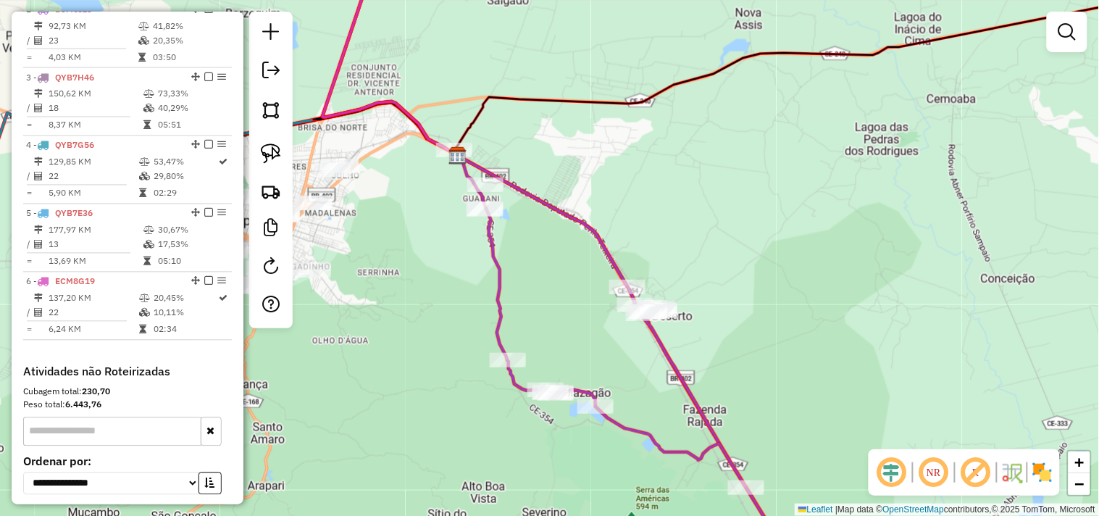
scroll to position [0, 0]
select select "**********"
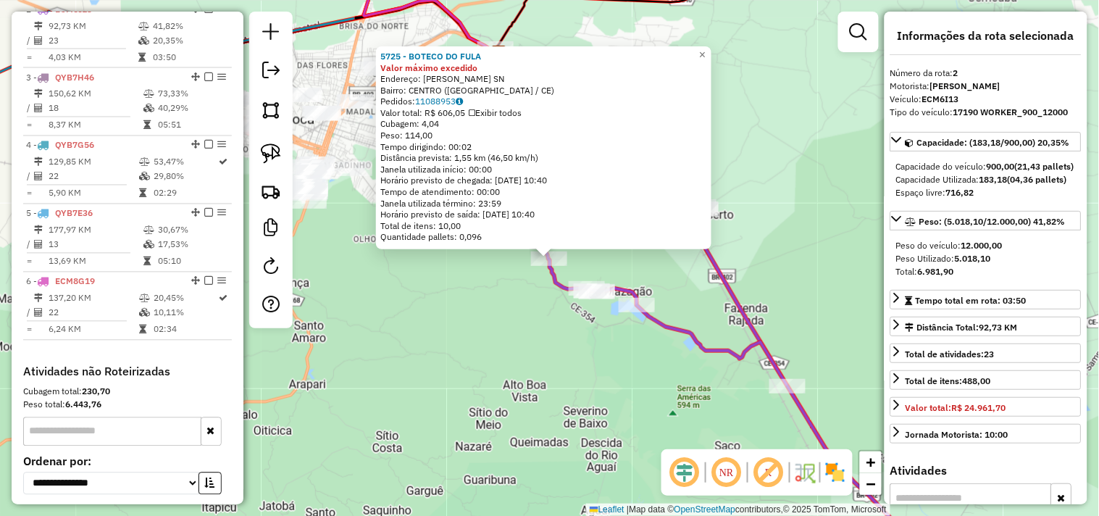
click at [554, 363] on div "5725 - BOTECO DO FULA Valor máximo excedido Endereço: Estrada Ipu Mazagao SN Ba…" at bounding box center [549, 258] width 1099 height 516
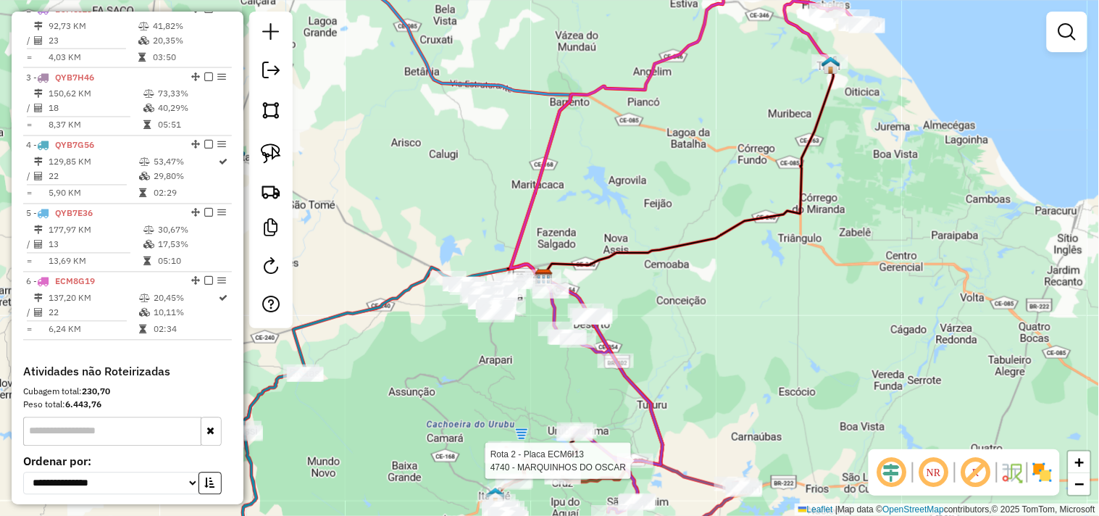
select select "**********"
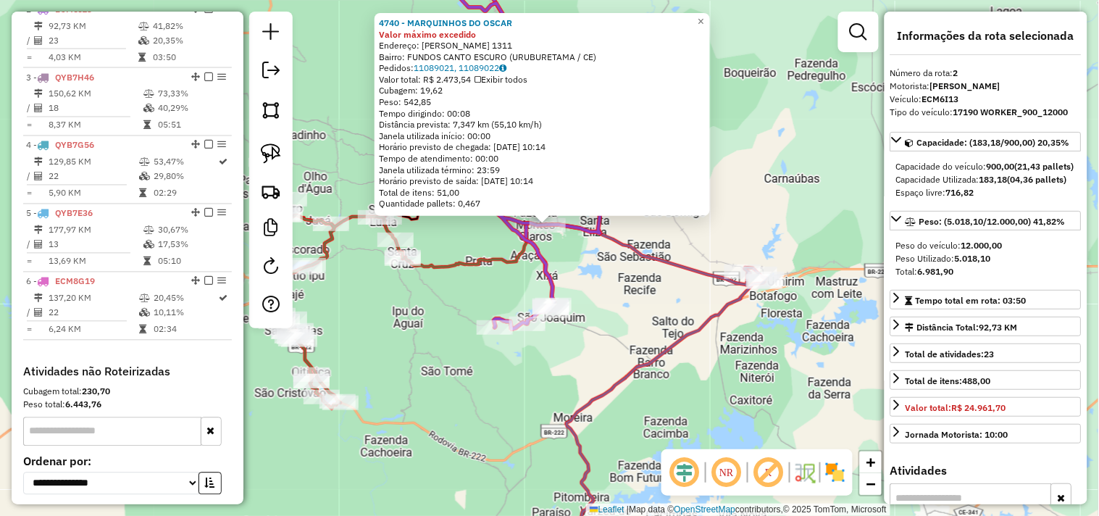
click at [595, 261] on div "4740 - MARQUINHOS DO OSCAR Valor máximo excedido Endereço: RU VICENTE GAMA DE S…" at bounding box center [549, 258] width 1099 height 516
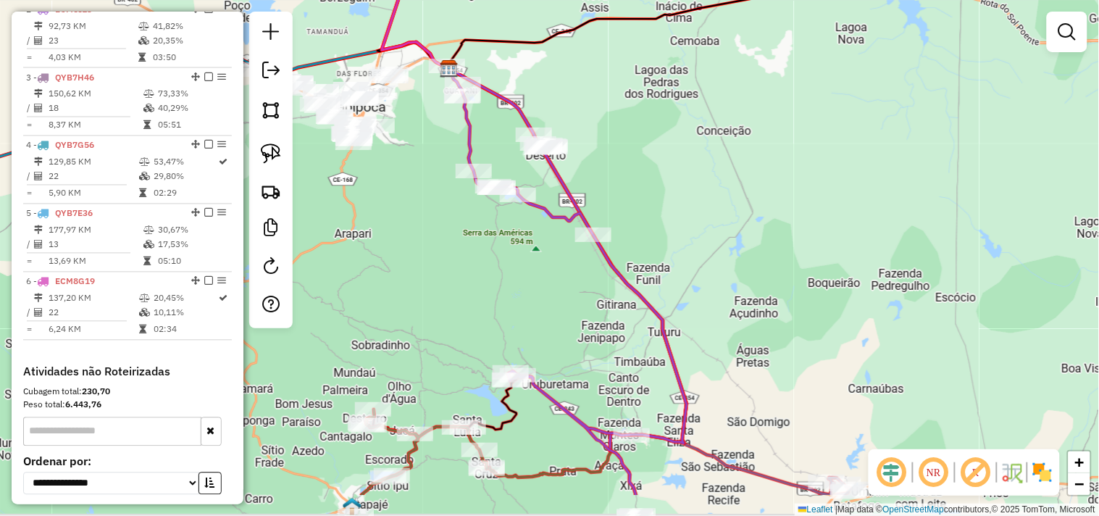
drag, startPoint x: 580, startPoint y: 338, endPoint x: 578, endPoint y: 222, distance: 115.3
click at [573, 258] on div "Janela de atendimento Grade de atendimento Capacidade Transportadoras Veículos …" at bounding box center [549, 258] width 1099 height 516
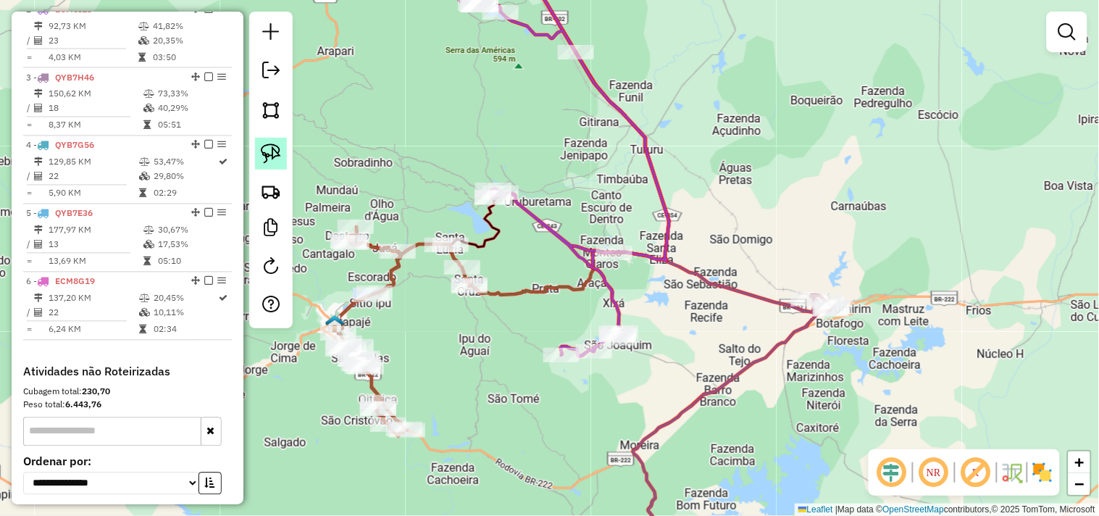
click at [280, 149] on img at bounding box center [271, 153] width 20 height 20
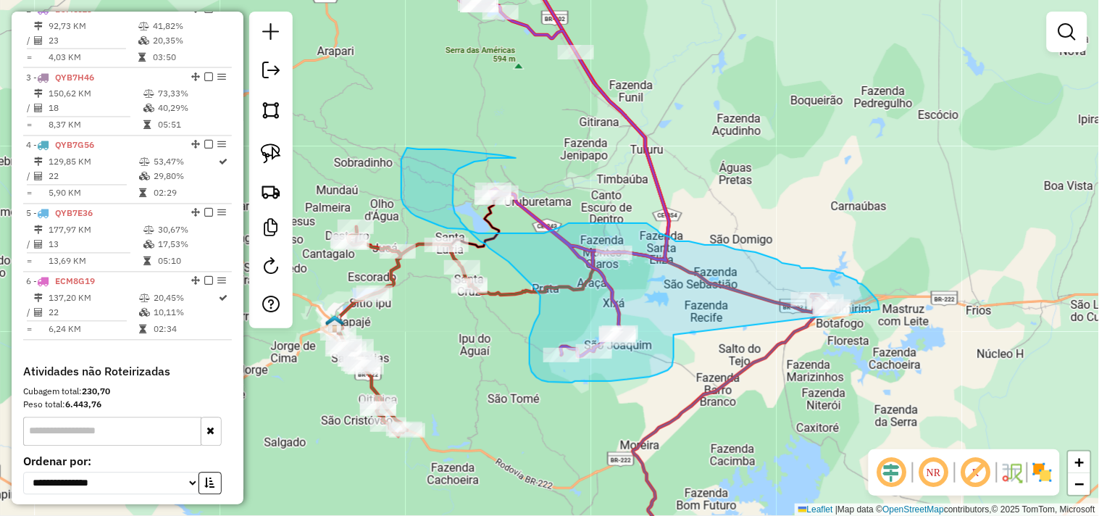
drag, startPoint x: 668, startPoint y: 370, endPoint x: 854, endPoint y: 257, distance: 217.3
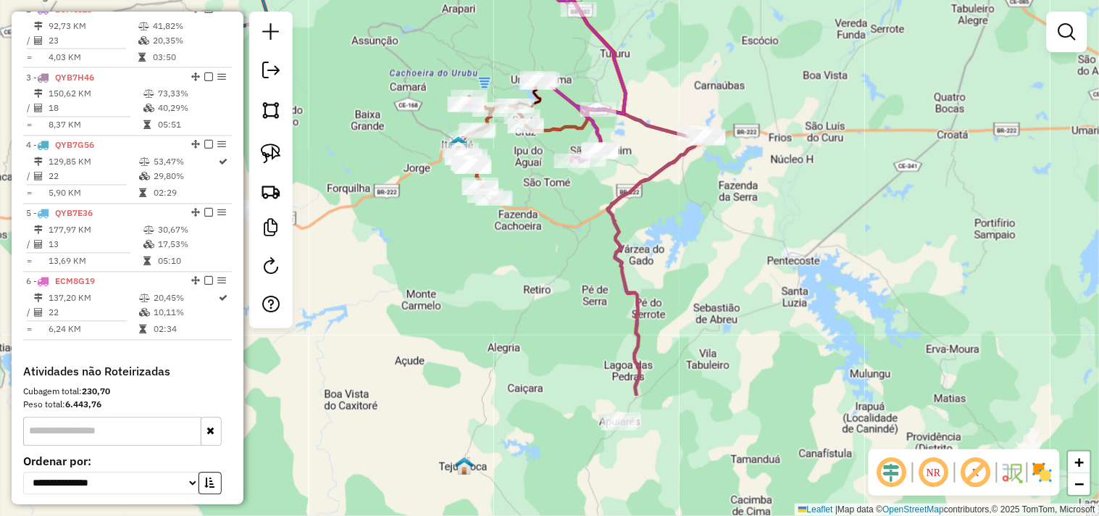
drag, startPoint x: 772, startPoint y: 333, endPoint x: 669, endPoint y: 193, distance: 173.6
click at [669, 193] on div "Janela de atendimento Grade de atendimento Capacidade Transportadoras Veículos …" at bounding box center [549, 258] width 1099 height 516
drag, startPoint x: 259, startPoint y: 152, endPoint x: 503, endPoint y: 230, distance: 255.8
click at [262, 152] on img at bounding box center [271, 153] width 20 height 20
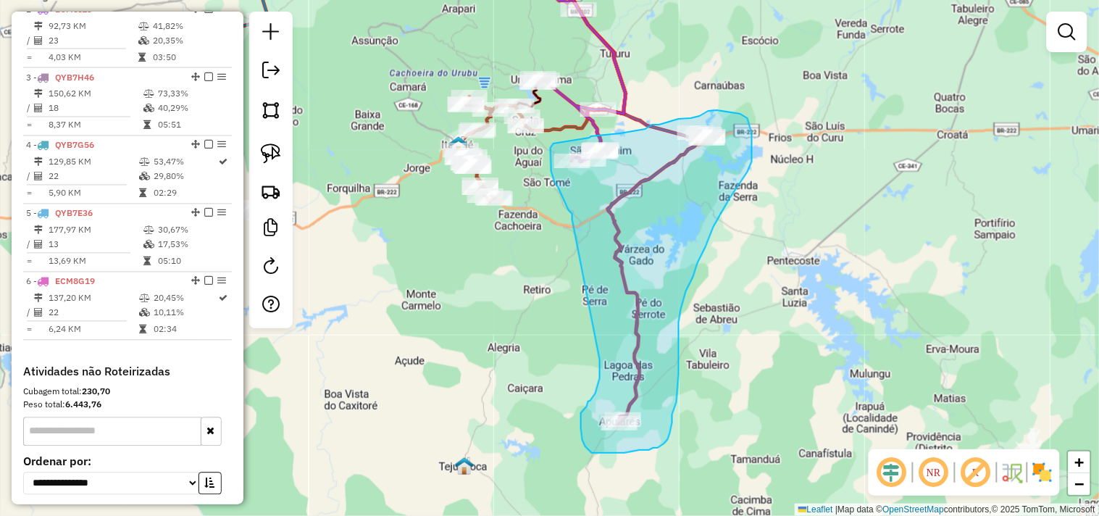
drag, startPoint x: 571, startPoint y: 213, endPoint x: 600, endPoint y: 357, distance: 147.1
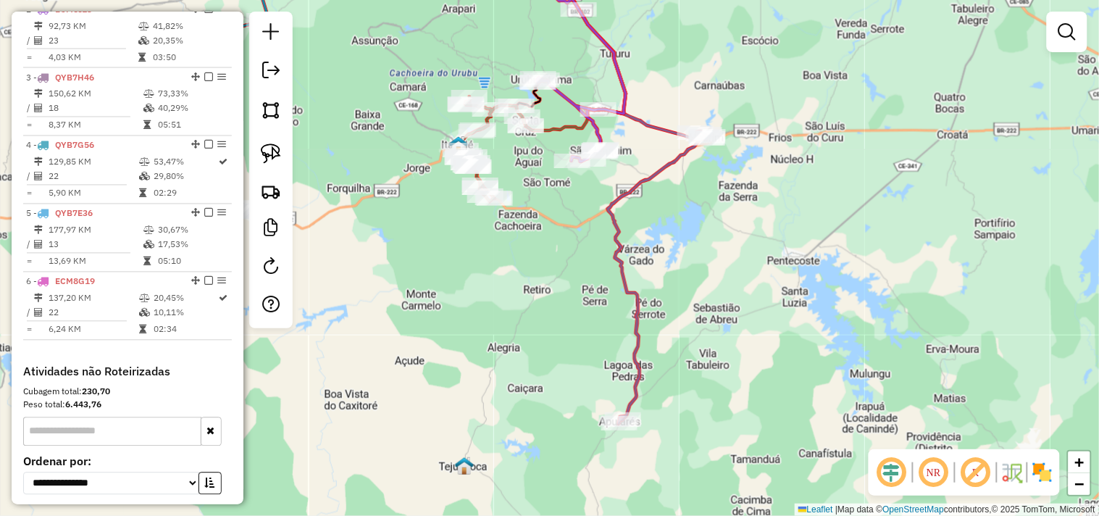
click at [725, 373] on div "Janela de atendimento Grade de atendimento Capacidade Transportadoras Veículos …" at bounding box center [549, 258] width 1099 height 516
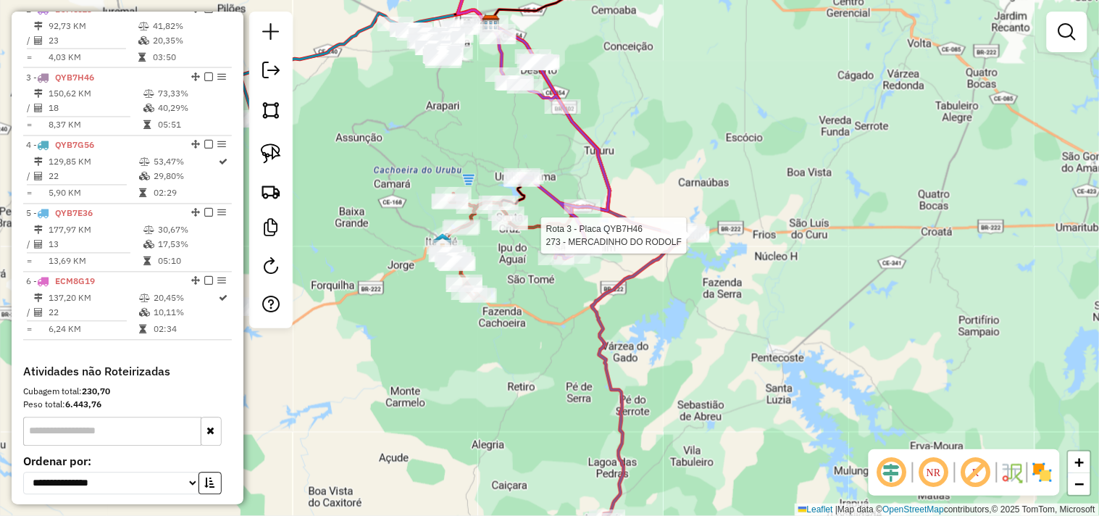
select select "**********"
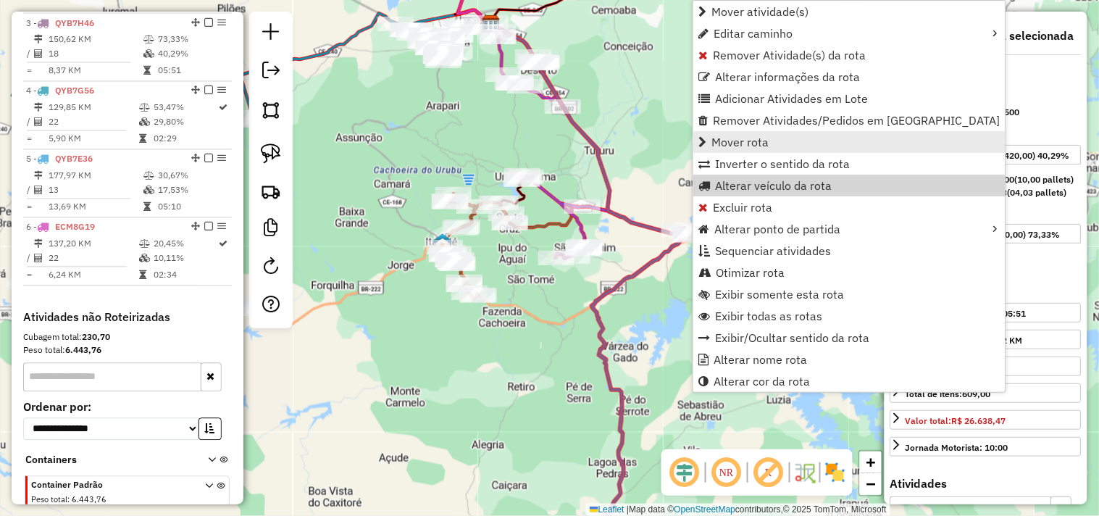
scroll to position [696, 0]
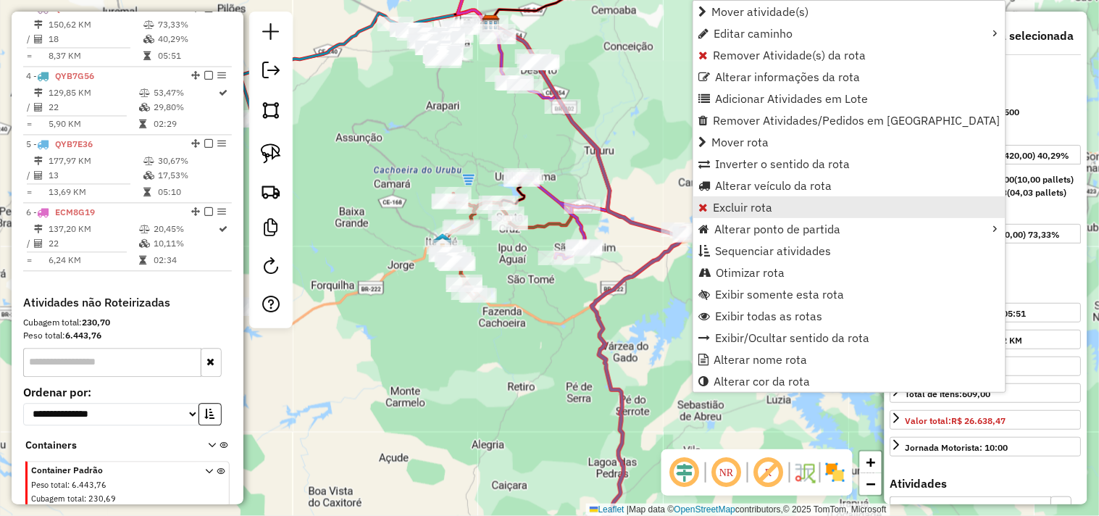
click at [727, 204] on span "Excluir rota" at bounding box center [743, 207] width 59 height 12
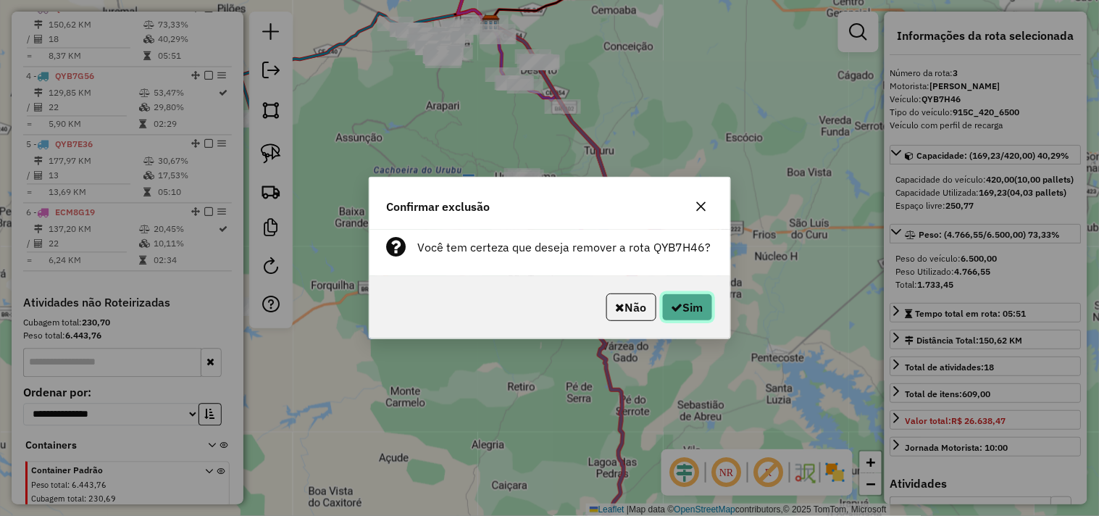
click at [686, 316] on button "Sim" at bounding box center [687, 308] width 51 height 28
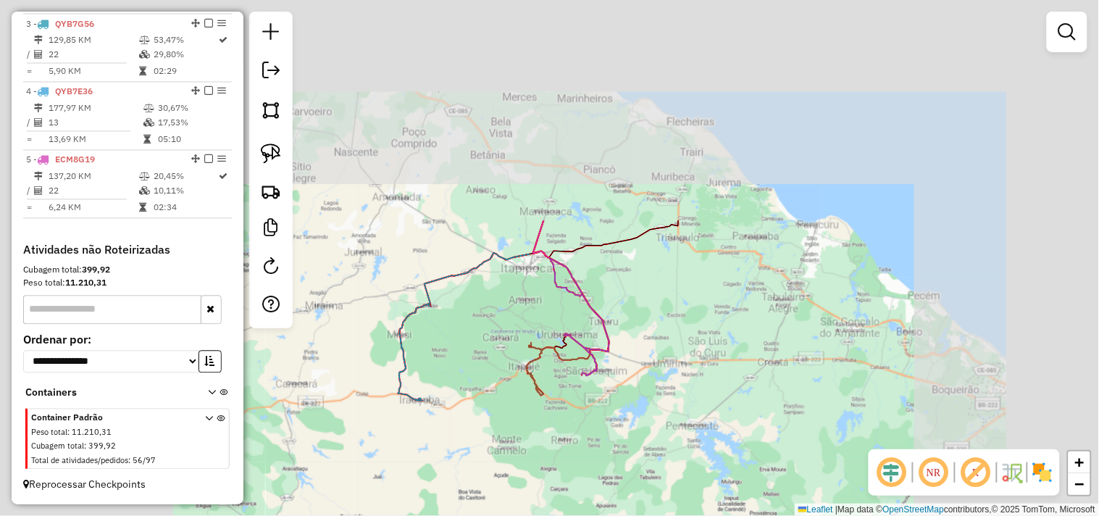
scroll to position [693, 0]
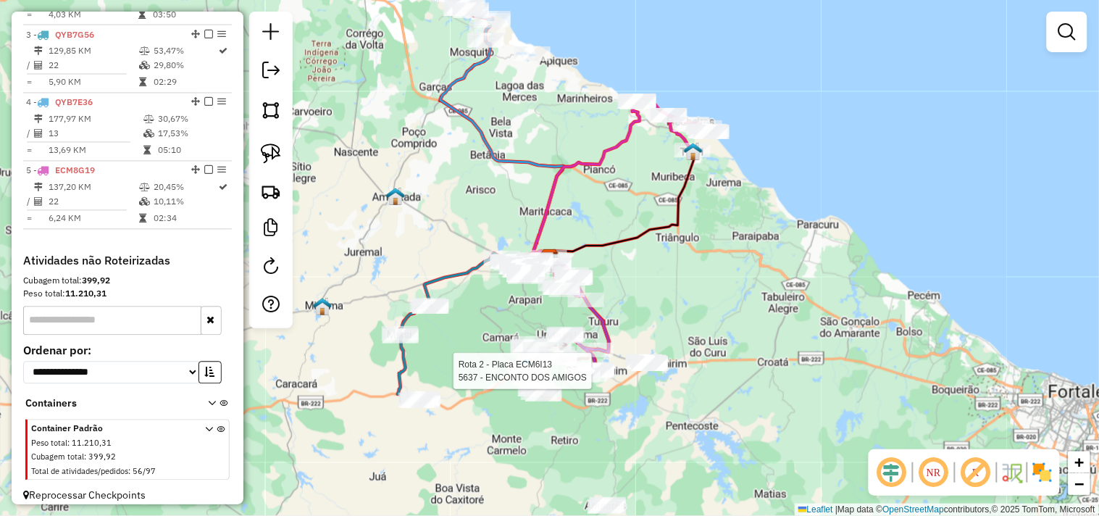
select select "**********"
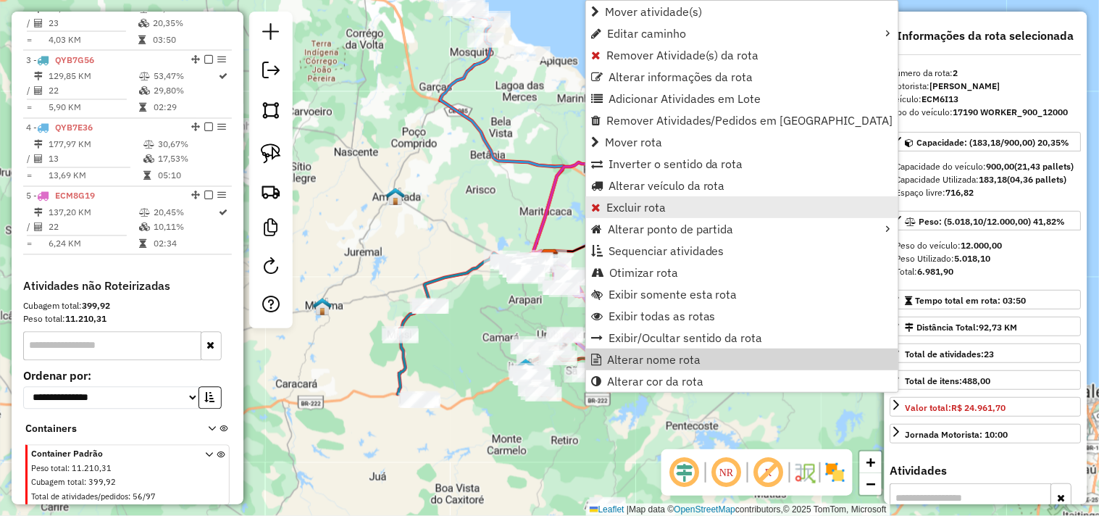
scroll to position [628, 0]
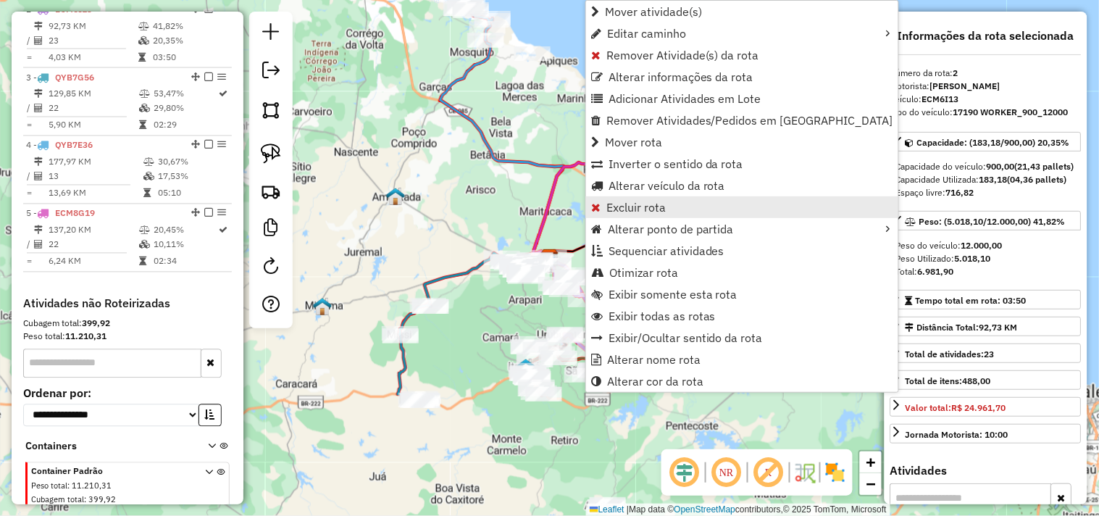
click at [627, 211] on span "Excluir rota" at bounding box center [636, 207] width 59 height 12
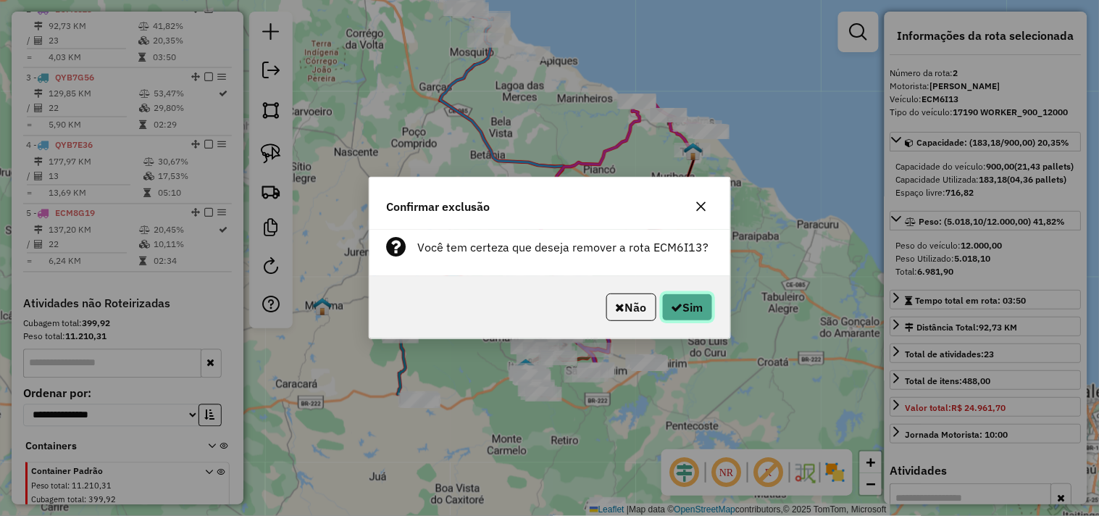
click at [692, 313] on button "Sim" at bounding box center [687, 308] width 51 height 28
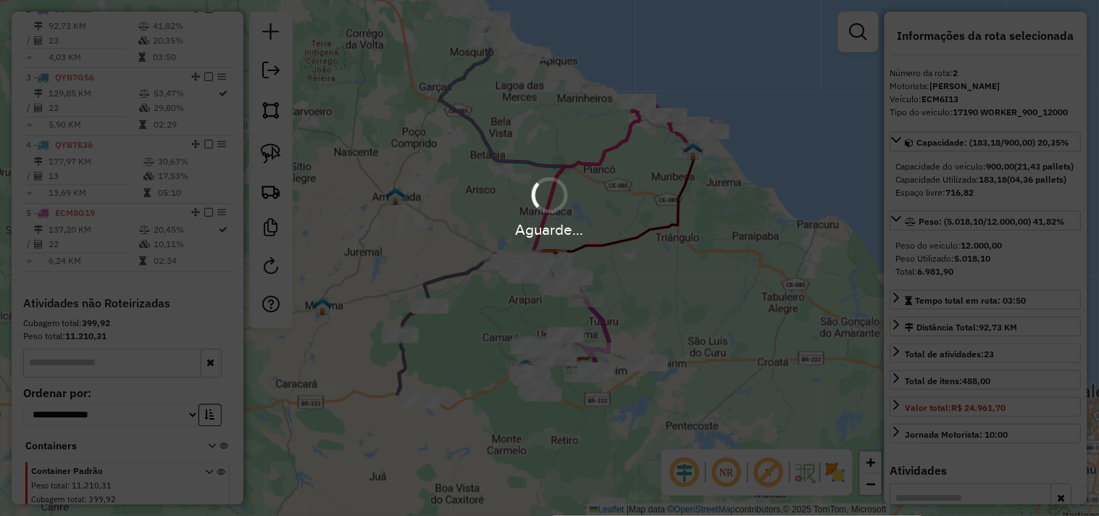
scroll to position [625, 0]
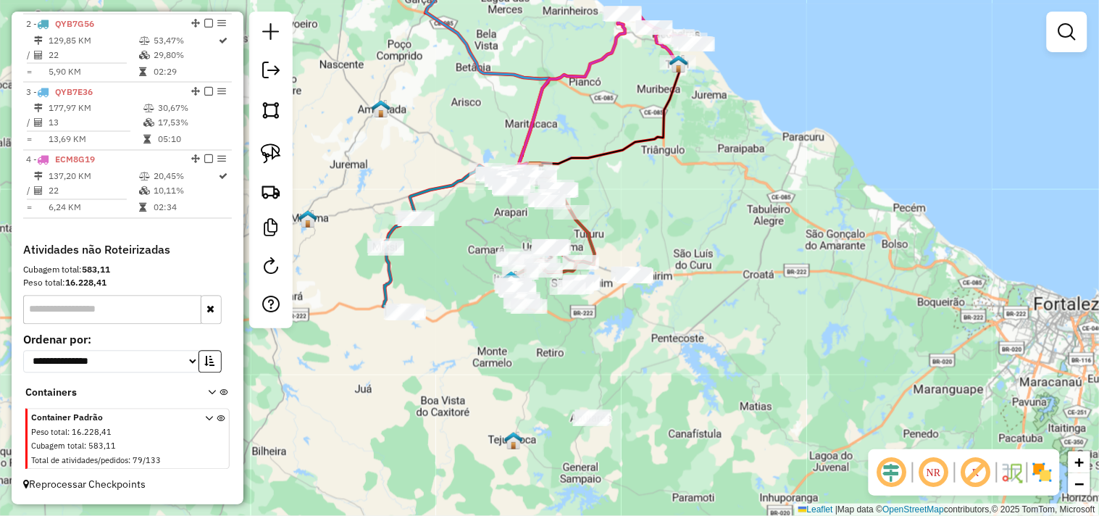
drag, startPoint x: 631, startPoint y: 423, endPoint x: 564, endPoint y: 222, distance: 211.8
click at [564, 222] on div "Janela de atendimento Grade de atendimento Capacidade Transportadoras Veículos …" at bounding box center [549, 258] width 1099 height 516
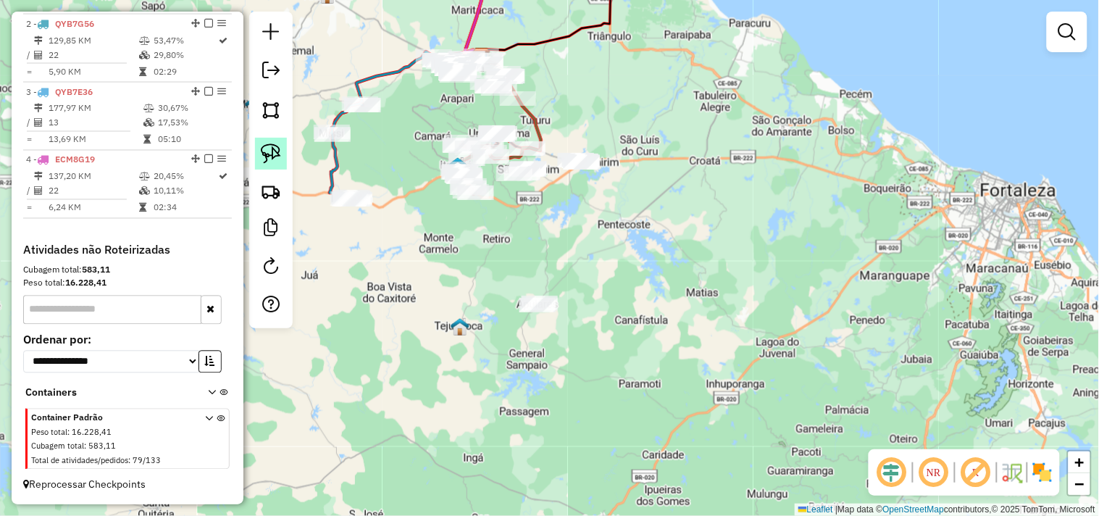
click at [276, 151] on img at bounding box center [271, 153] width 20 height 20
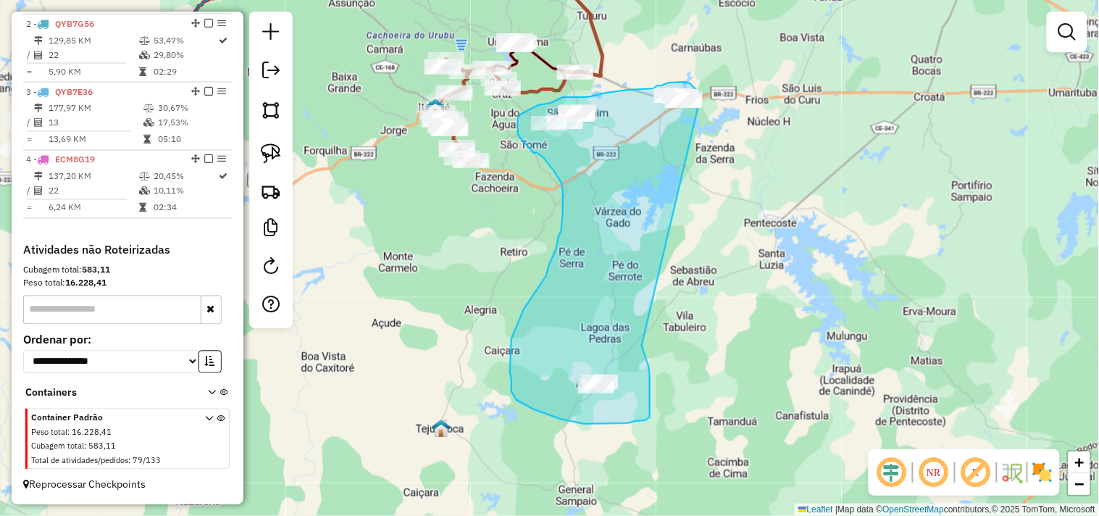
drag, startPoint x: 642, startPoint y: 346, endPoint x: 703, endPoint y: 114, distance: 240.5
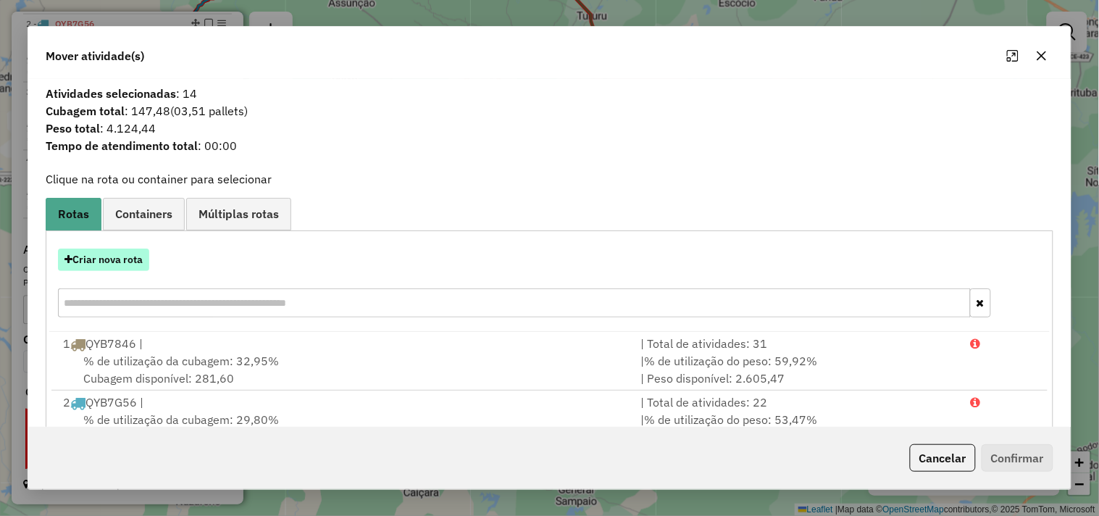
click at [138, 262] on button "Criar nova rota" at bounding box center [103, 260] width 91 height 22
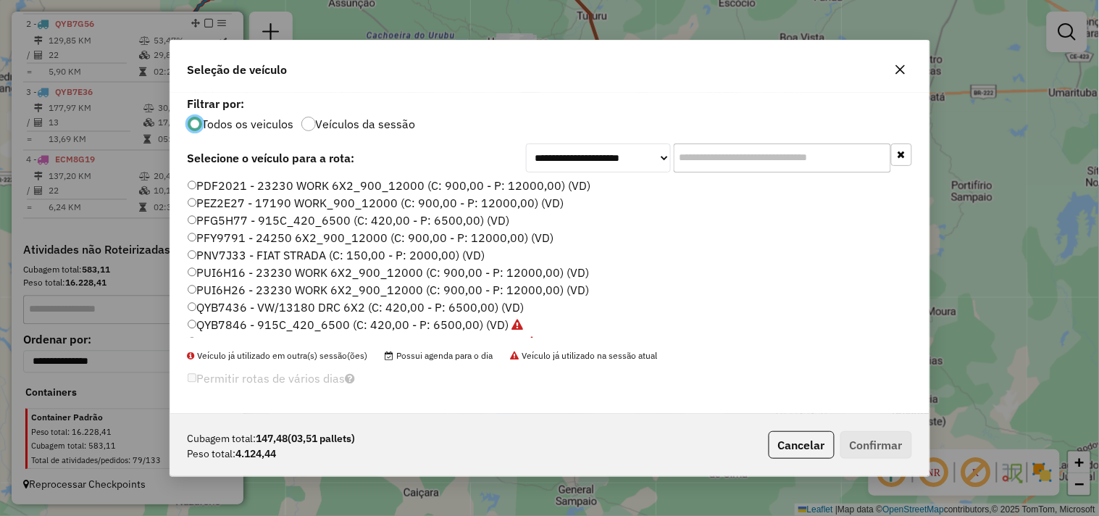
scroll to position [309, 0]
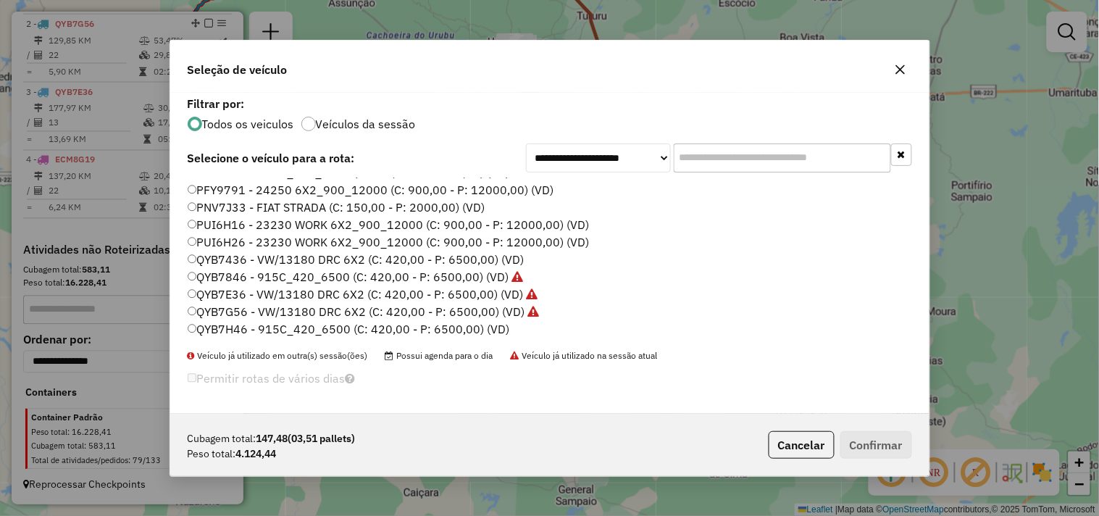
click at [229, 330] on label "QYB7H46 - 915C_420_6500 (C: 420,00 - P: 6500,00) (VD)" at bounding box center [349, 328] width 322 height 17
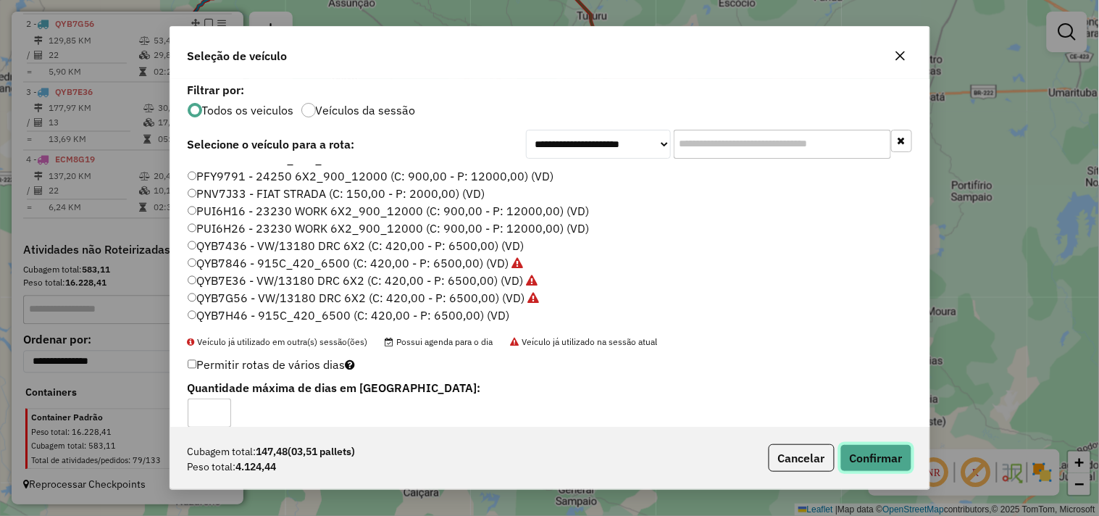
click at [863, 449] on button "Confirmar" at bounding box center [877, 458] width 72 height 28
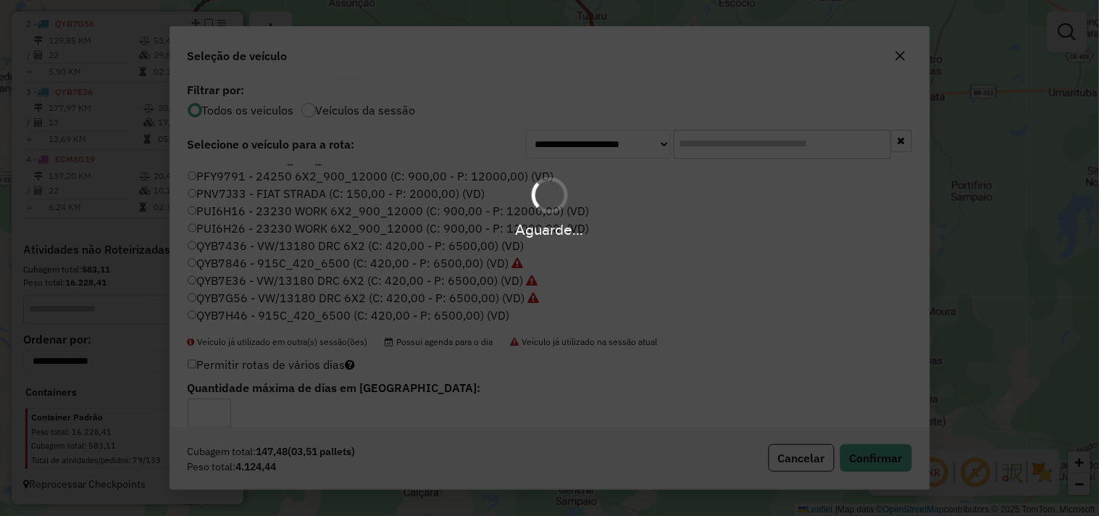
scroll to position [628, 0]
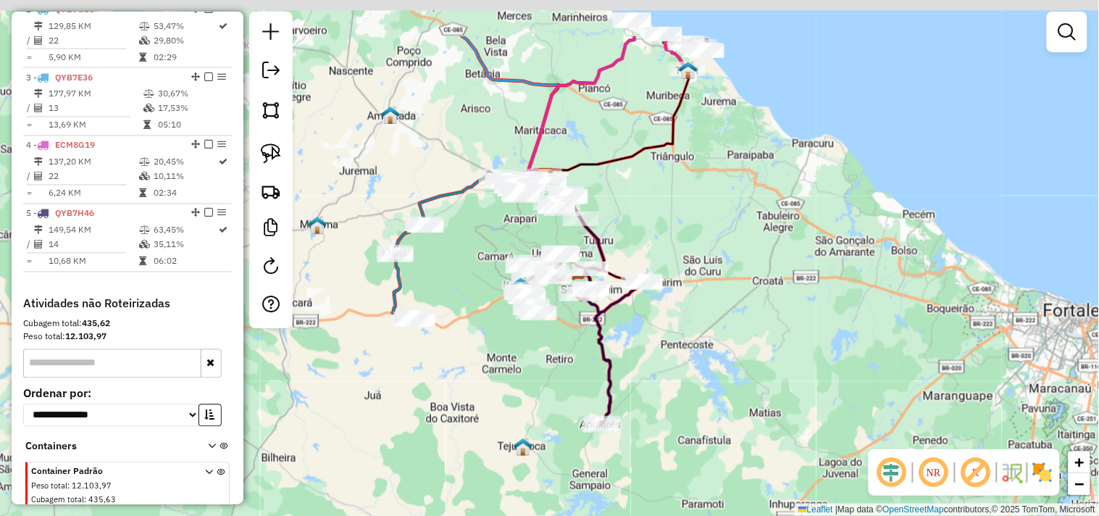
drag, startPoint x: 625, startPoint y: 271, endPoint x: 646, endPoint y: 359, distance: 90.3
click at [646, 359] on div "Janela de atendimento Grade de atendimento Capacidade Transportadoras Veículos …" at bounding box center [549, 258] width 1099 height 516
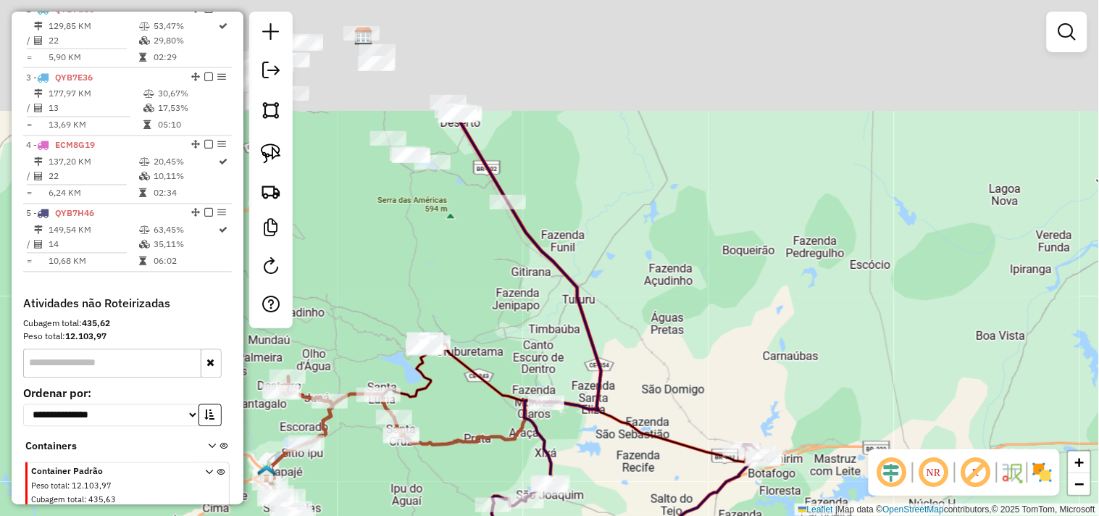
drag, startPoint x: 649, startPoint y: 304, endPoint x: 655, endPoint y: 385, distance: 80.7
click at [655, 385] on div "Janela de atendimento Grade de atendimento Capacidade Transportadoras Veículos …" at bounding box center [549, 258] width 1099 height 516
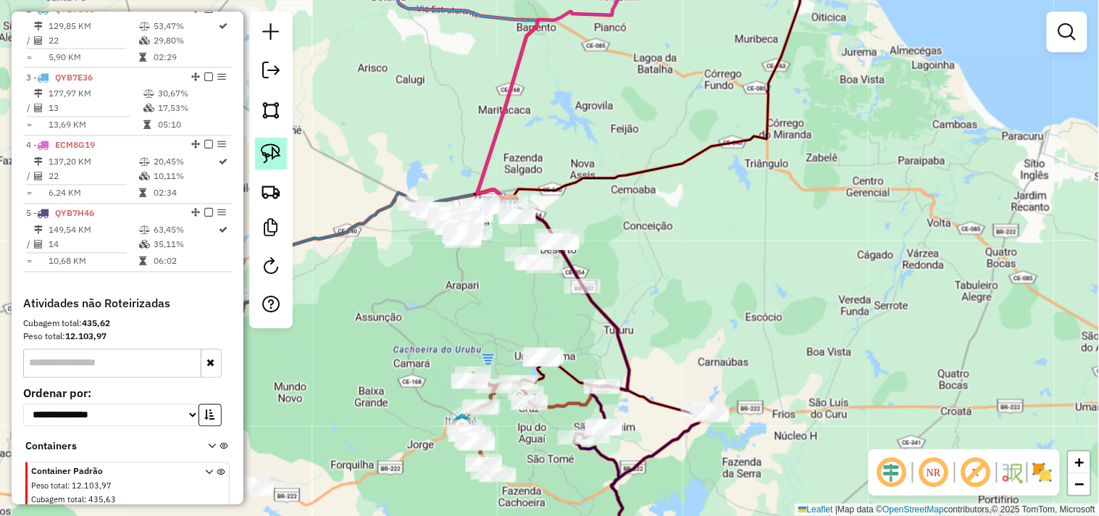
click at [272, 165] on link at bounding box center [271, 154] width 32 height 32
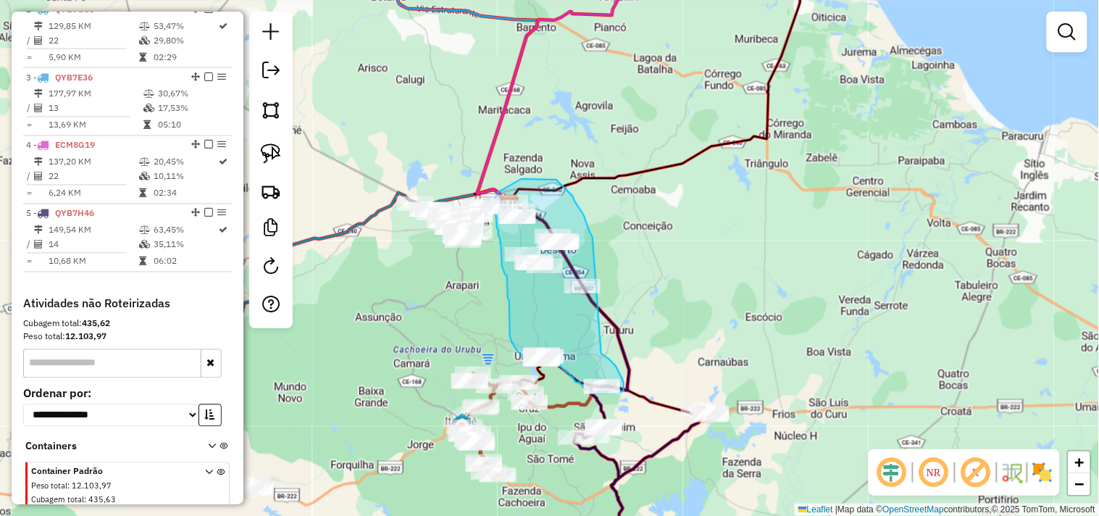
drag, startPoint x: 605, startPoint y: 357, endPoint x: 603, endPoint y: 276, distance: 80.5
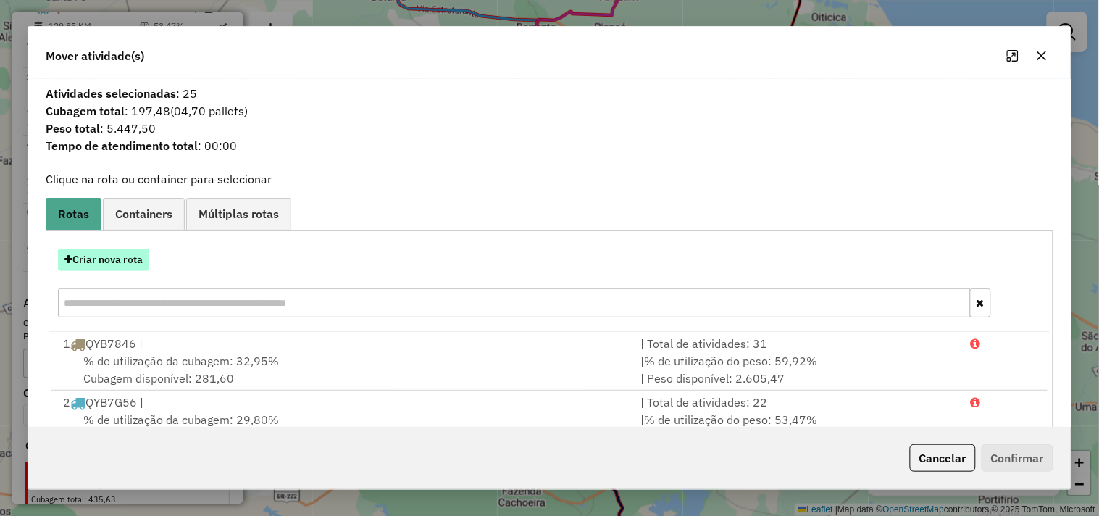
click at [105, 264] on button "Criar nova rota" at bounding box center [103, 260] width 91 height 22
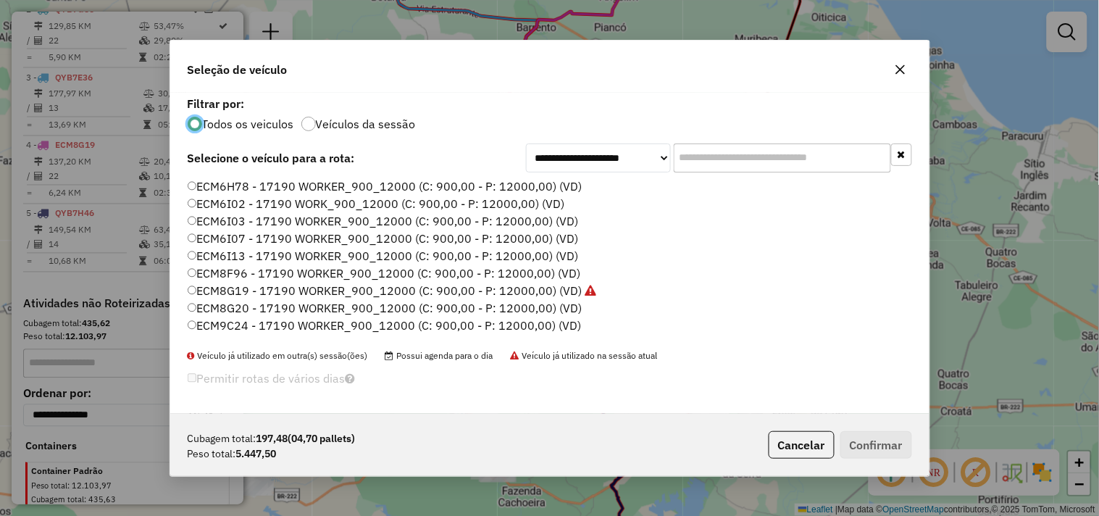
scroll to position [8, 4]
click at [228, 250] on label "ECM6I13 - 17190 WORKER_900_12000 (C: 900,00 - P: 12000,00) (VD)" at bounding box center [383, 255] width 391 height 17
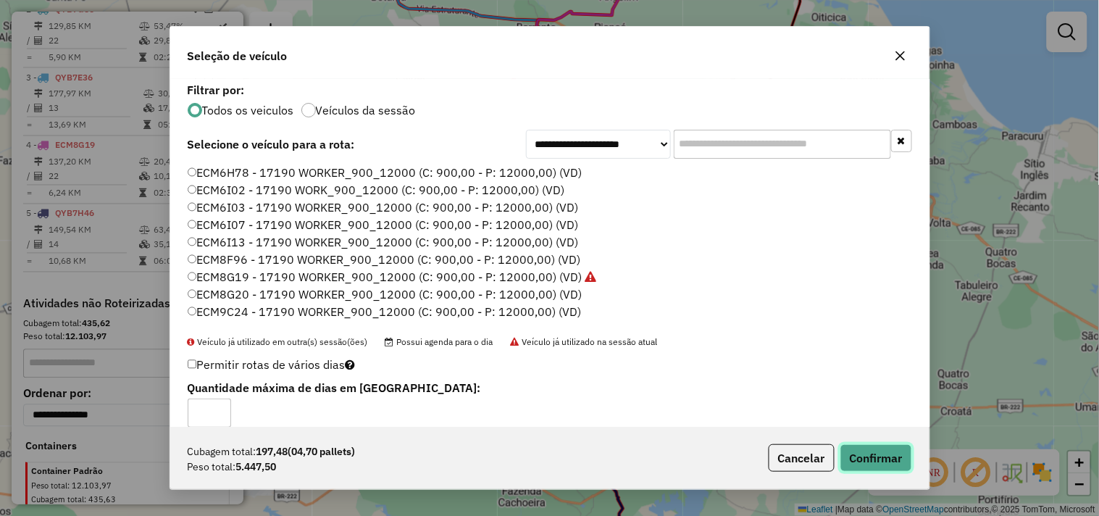
click at [859, 459] on button "Confirmar" at bounding box center [877, 458] width 72 height 28
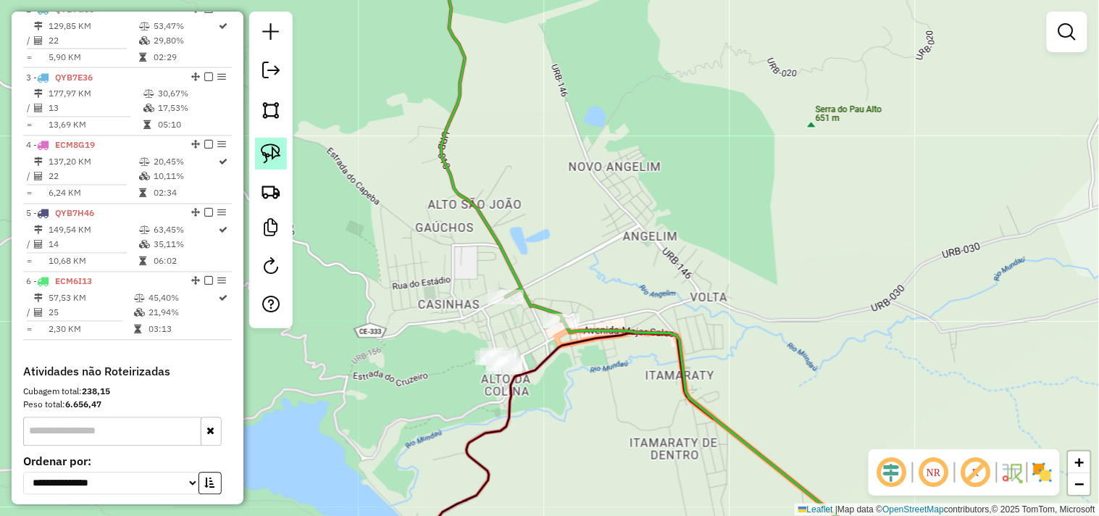
click at [272, 167] on link at bounding box center [271, 154] width 32 height 32
drag, startPoint x: 502, startPoint y: 317, endPoint x: 488, endPoint y: 383, distance: 66.7
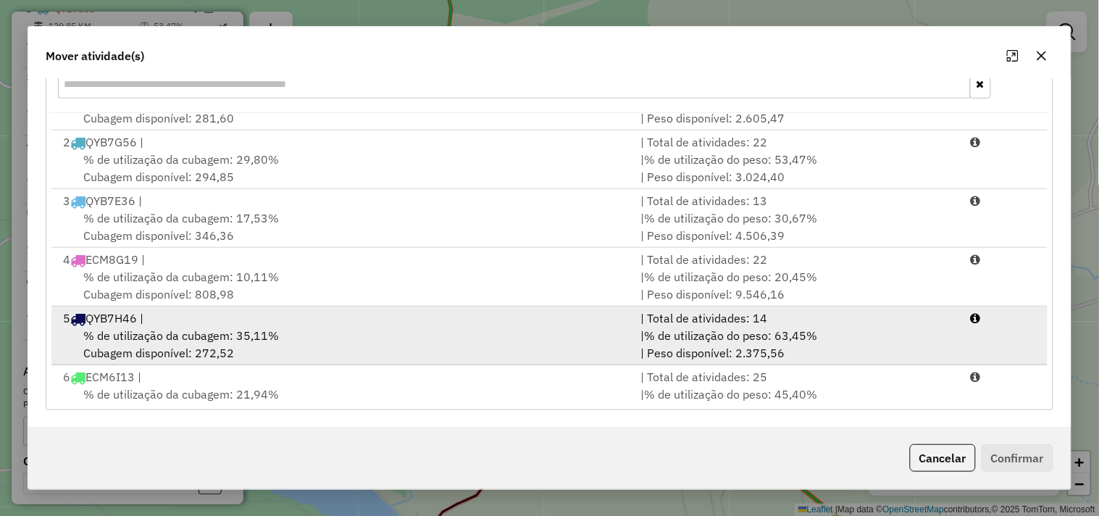
scroll to position [62, 0]
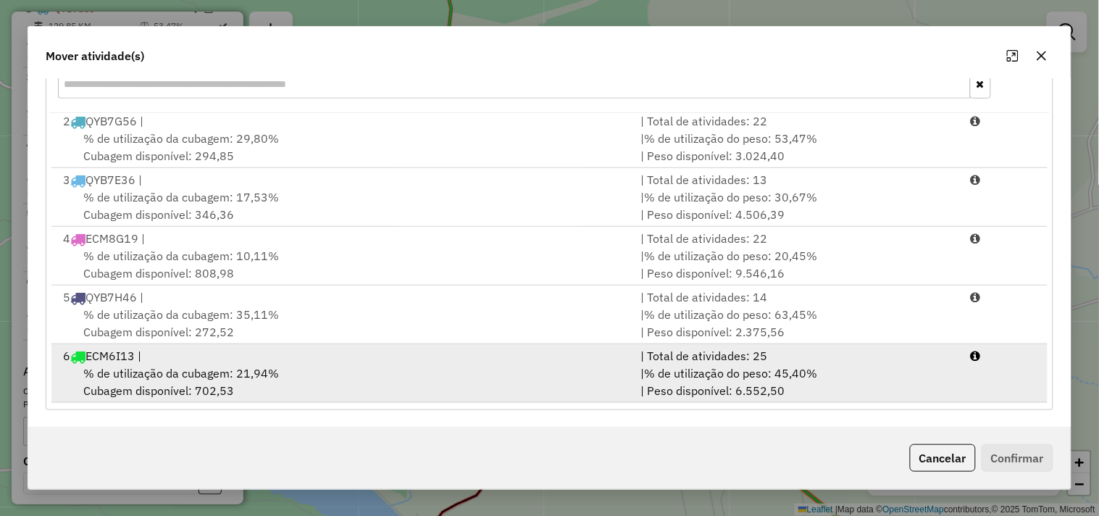
drag, startPoint x: 233, startPoint y: 367, endPoint x: 337, endPoint y: 367, distance: 104.4
click at [233, 367] on span "% de utilização da cubagem: 21,94%" at bounding box center [181, 373] width 196 height 14
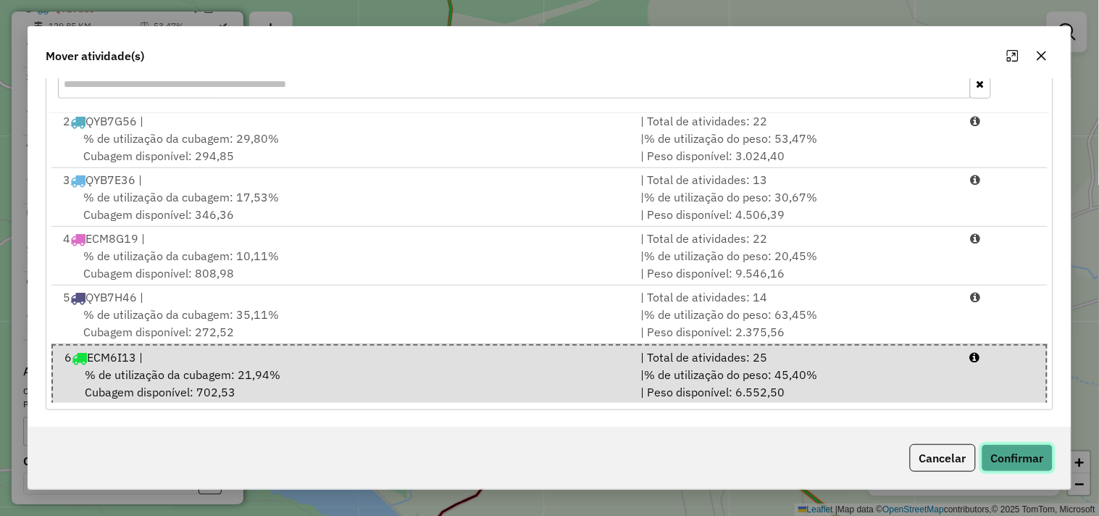
click at [994, 449] on button "Confirmar" at bounding box center [1018, 458] width 72 height 28
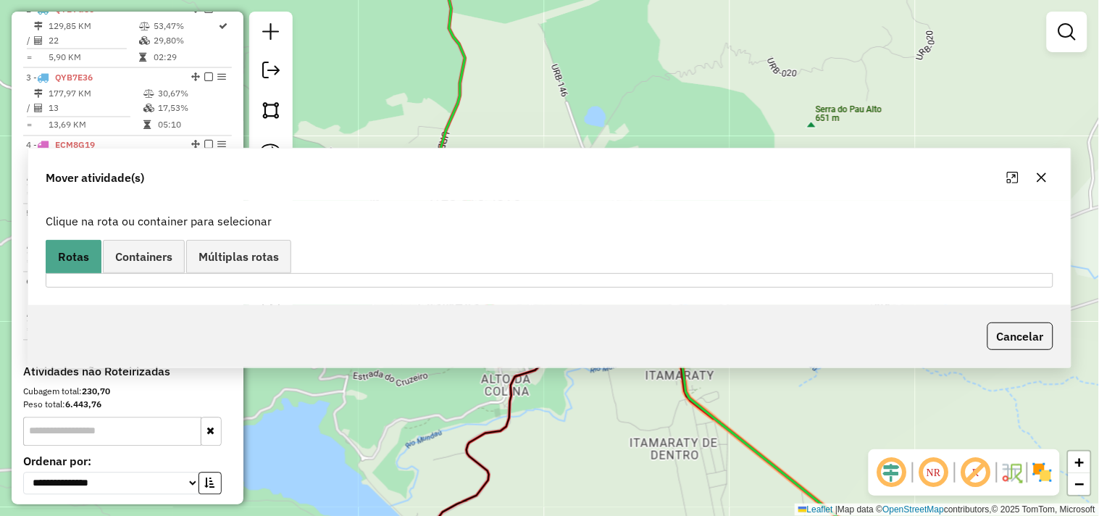
scroll to position [0, 0]
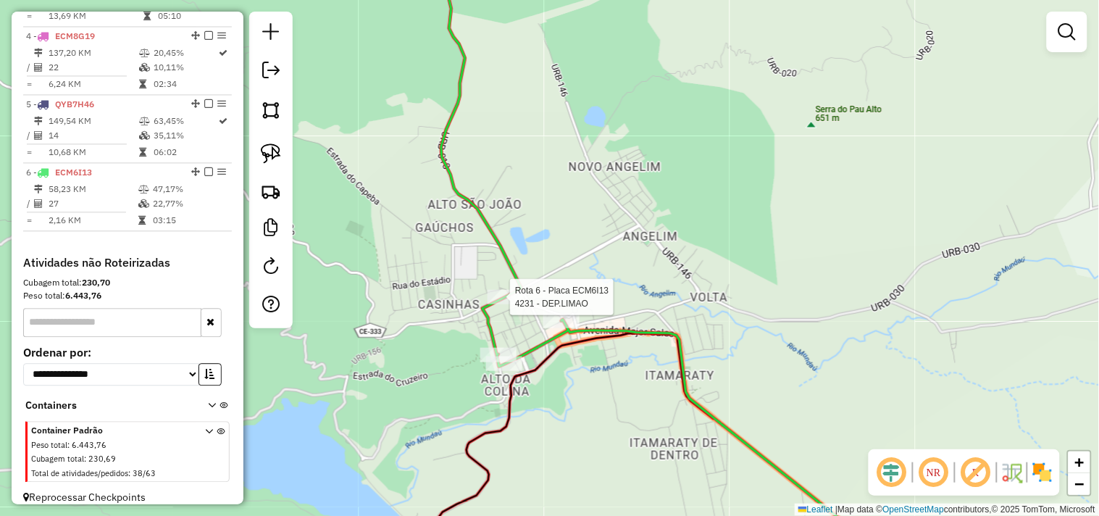
select select "**********"
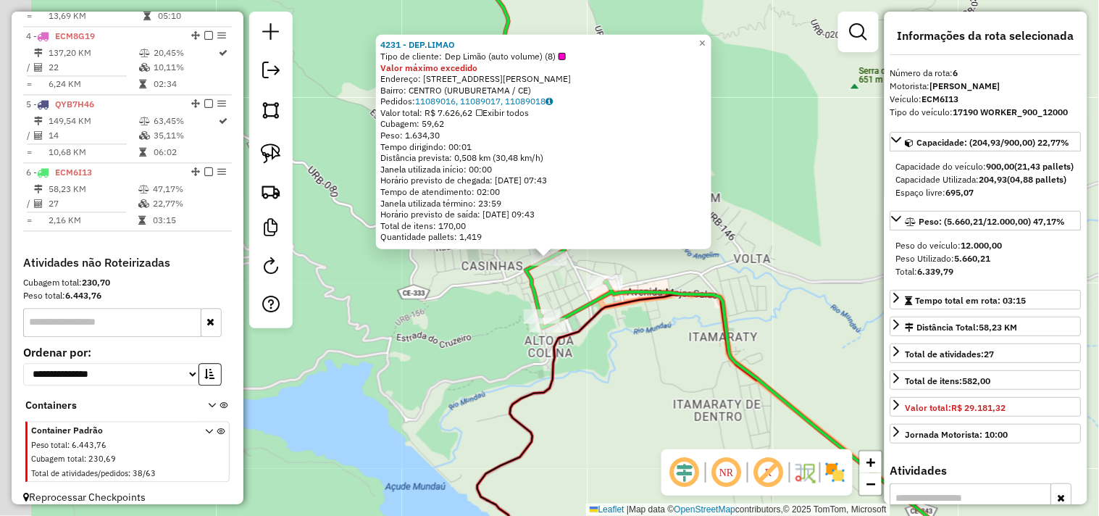
scroll to position [762, 0]
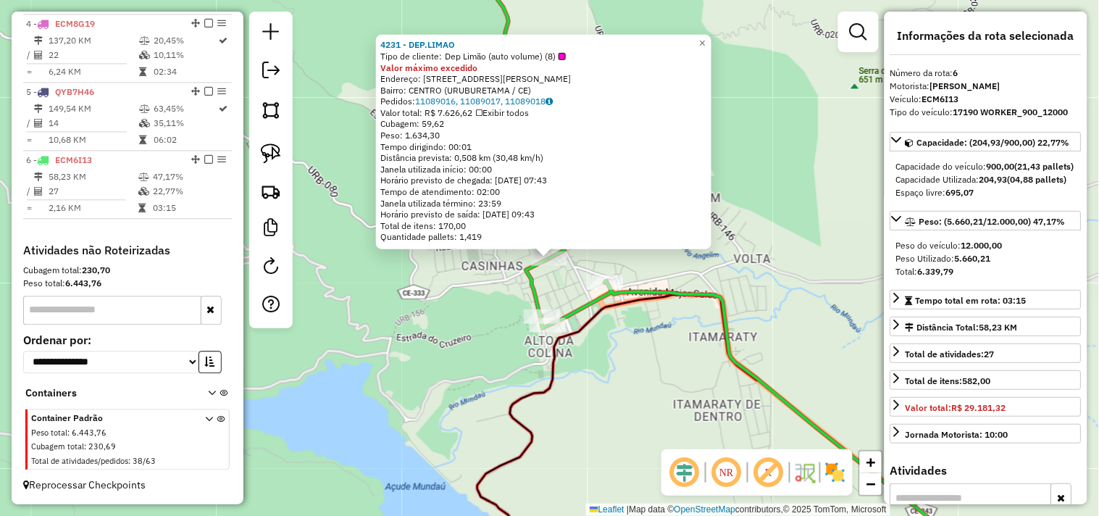
click at [657, 383] on div "4231 - DEP.LIMAO Tipo de cliente: Dep Limão (auto volume) (8) Valor máximo exce…" at bounding box center [549, 258] width 1099 height 516
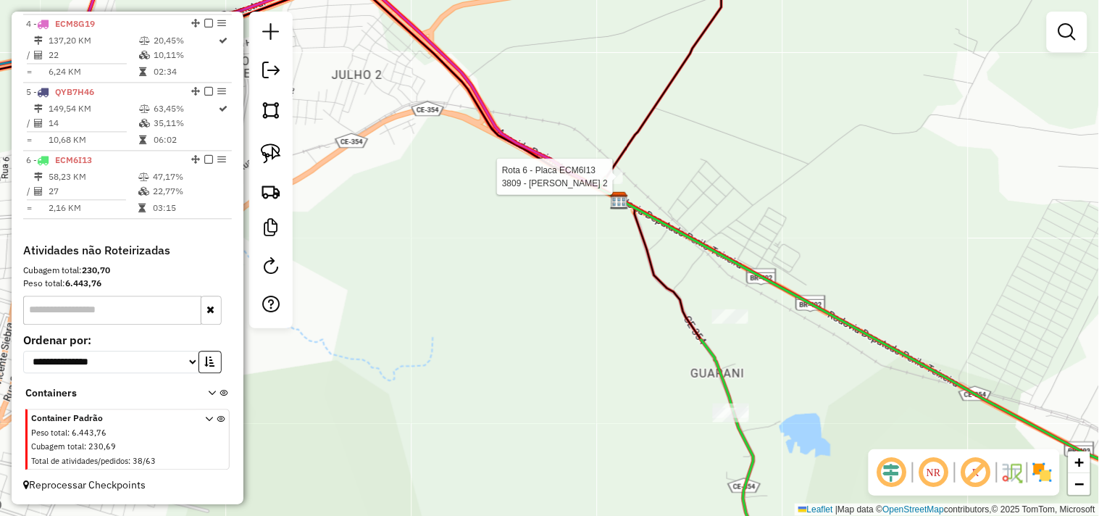
select select "**********"
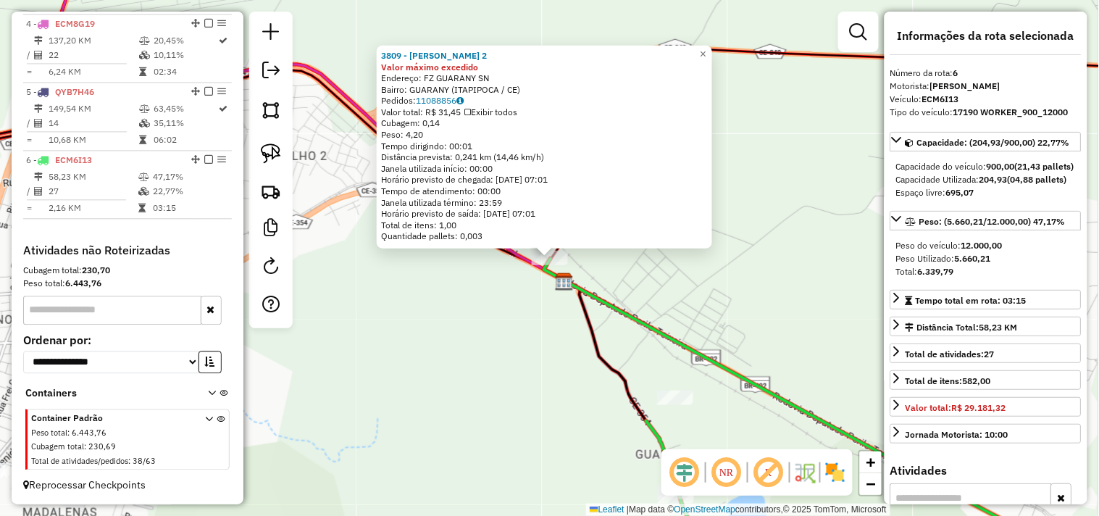
click at [541, 373] on div "3809 - SANDRA 2 Valor máximo excedido Endereço: FZ GUARANY SN Bairro: GUARANY (…" at bounding box center [549, 258] width 1099 height 516
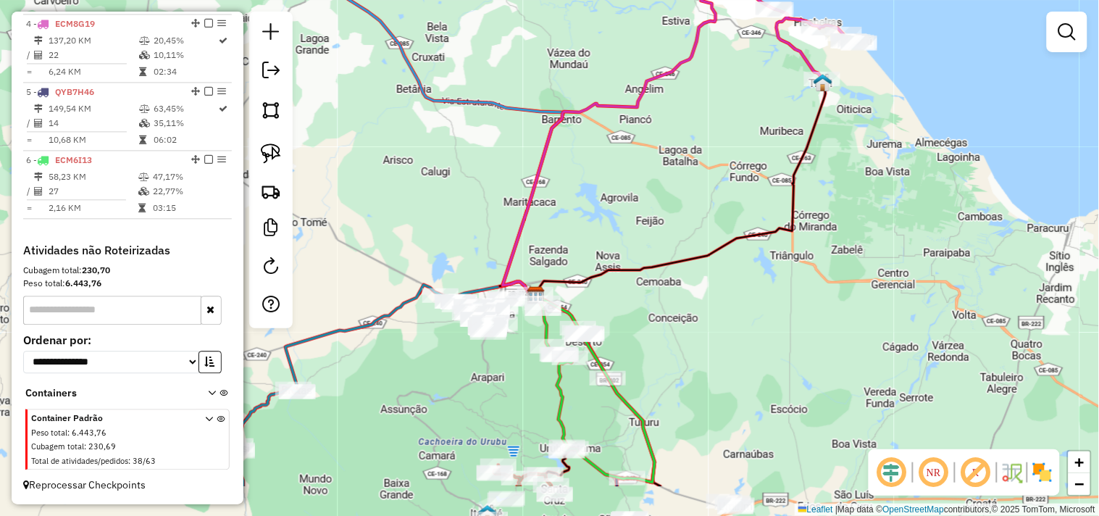
drag, startPoint x: 667, startPoint y: 348, endPoint x: 670, endPoint y: 190, distance: 158.0
click at [665, 196] on div "Janela de atendimento Grade de atendimento Capacidade Transportadoras Veículos …" at bounding box center [549, 258] width 1099 height 516
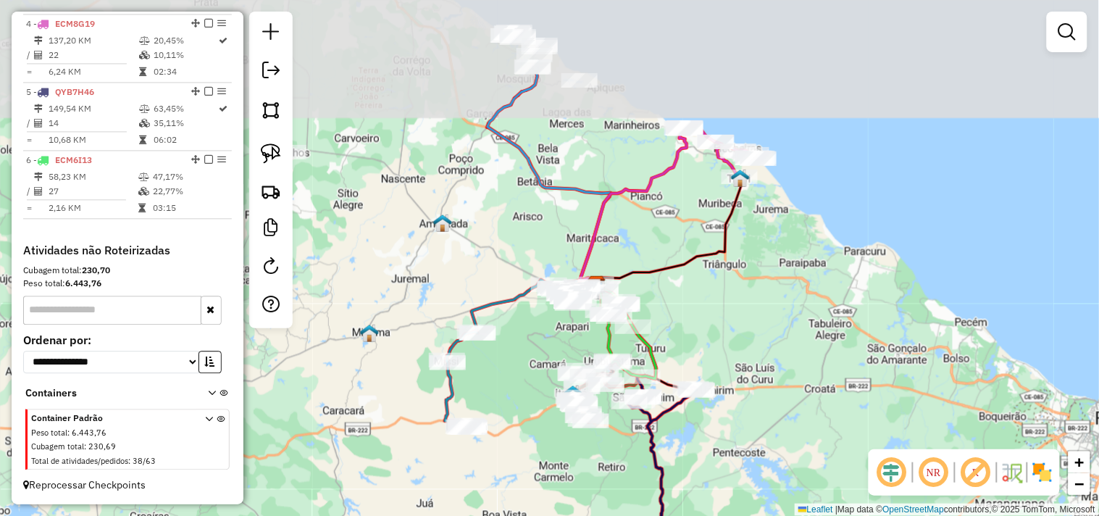
drag, startPoint x: 715, startPoint y: 201, endPoint x: 708, endPoint y: 327, distance: 125.5
click at [708, 327] on div "Janela de atendimento Grade de atendimento Capacidade Transportadoras Veículos …" at bounding box center [549, 258] width 1099 height 516
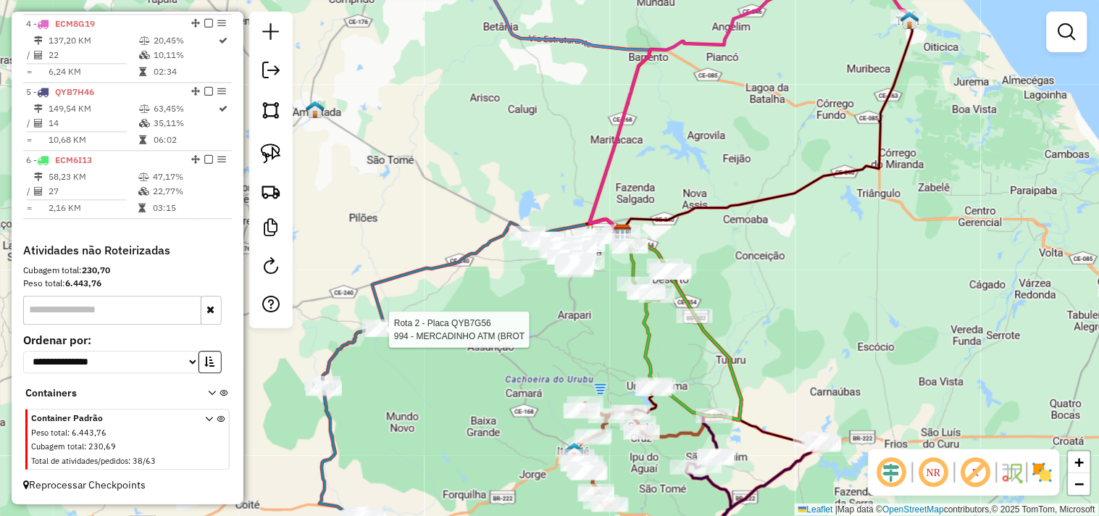
select select "**********"
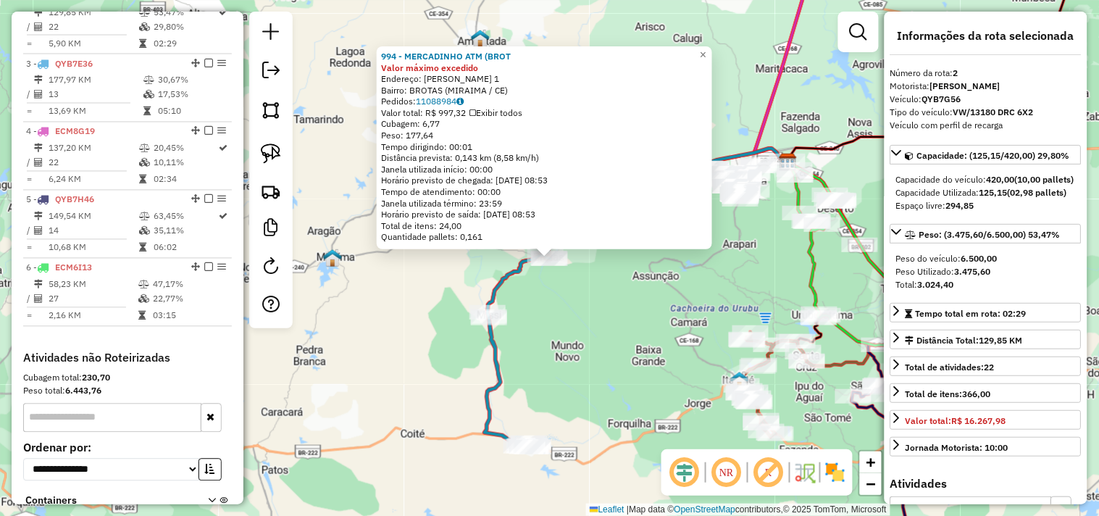
scroll to position [628, 0]
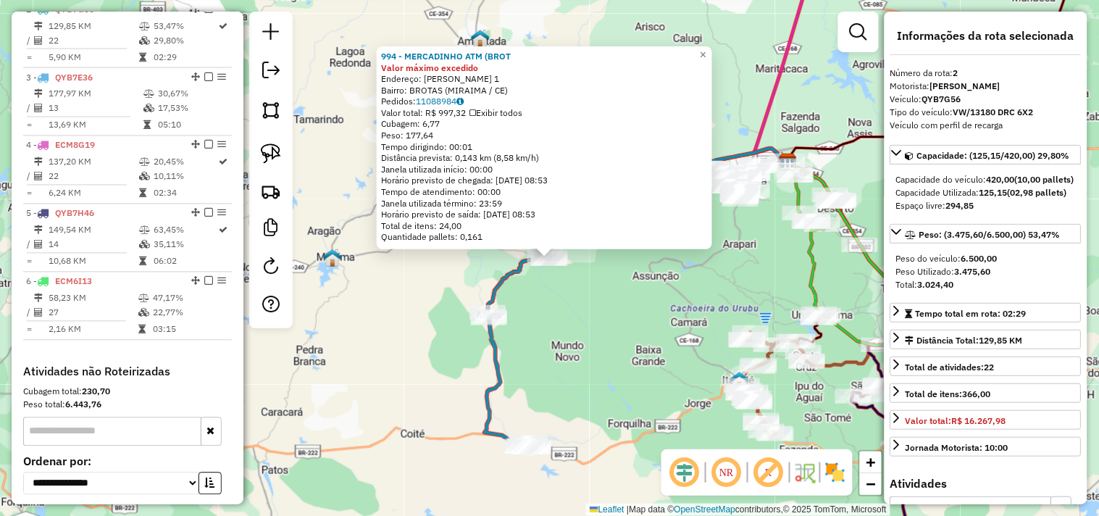
click at [651, 357] on div "994 - MERCADINHO ATM (BROT Valor máximo excedido Endereço: HURBANO TEIXEIRA 1 B…" at bounding box center [549, 258] width 1099 height 516
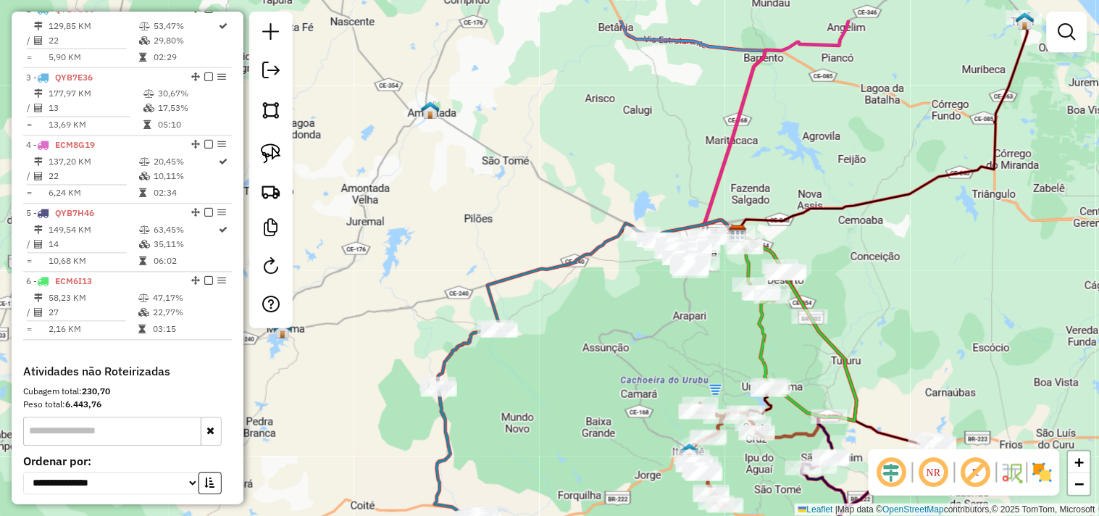
drag, startPoint x: 700, startPoint y: 288, endPoint x: 650, endPoint y: 359, distance: 87.5
click at [650, 359] on div "Janela de atendimento Grade de atendimento Capacidade Transportadoras Veículos …" at bounding box center [549, 258] width 1099 height 516
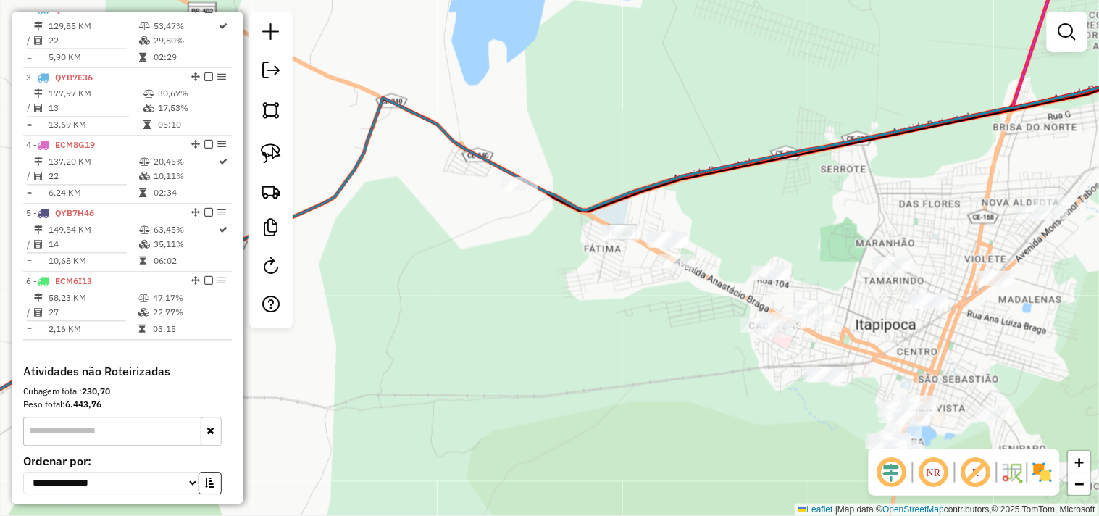
drag, startPoint x: 546, startPoint y: 244, endPoint x: 535, endPoint y: 232, distance: 16.9
click at [535, 232] on div "Janela de atendimento Grade de atendimento Capacidade Transportadoras Veículos …" at bounding box center [549, 258] width 1099 height 516
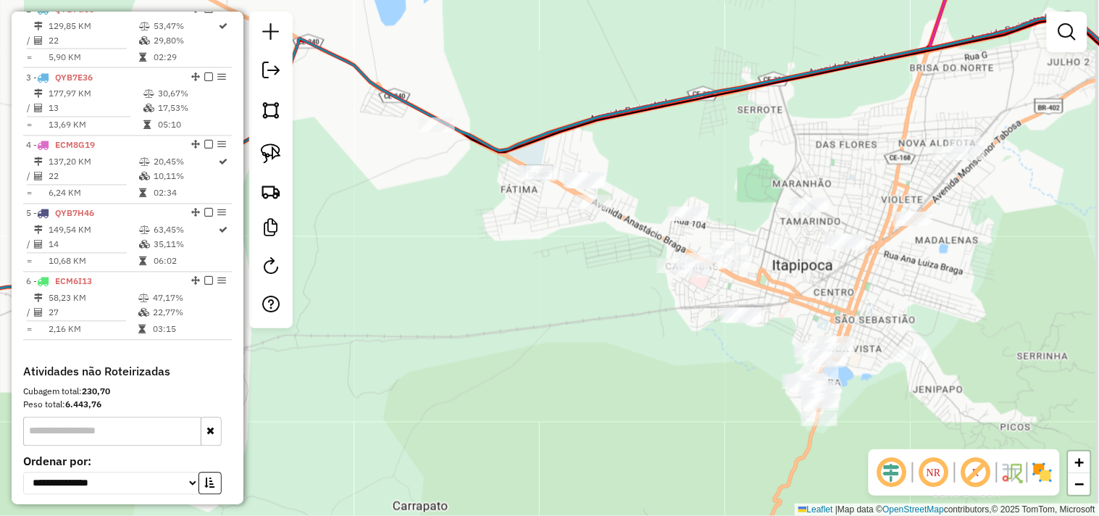
drag, startPoint x: 528, startPoint y: 254, endPoint x: 445, endPoint y: 193, distance: 102.6
click at [445, 193] on div "Janela de atendimento Grade de atendimento Capacidade Transportadoras Veículos …" at bounding box center [549, 258] width 1099 height 516
click at [468, 155] on div "Janela de atendimento Grade de atendimento Capacidade Transportadoras Veículos …" at bounding box center [549, 258] width 1099 height 516
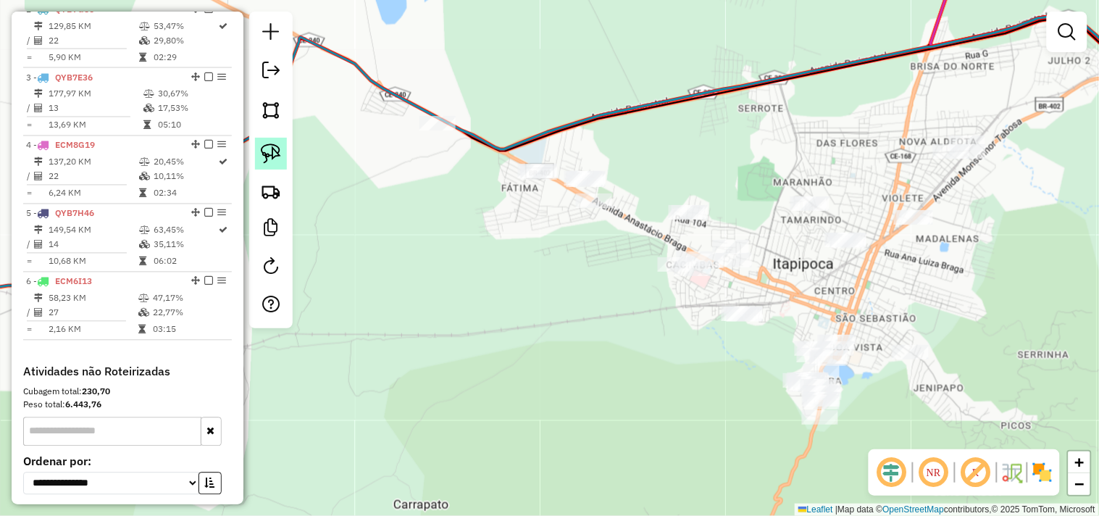
click at [280, 150] on img at bounding box center [271, 153] width 20 height 20
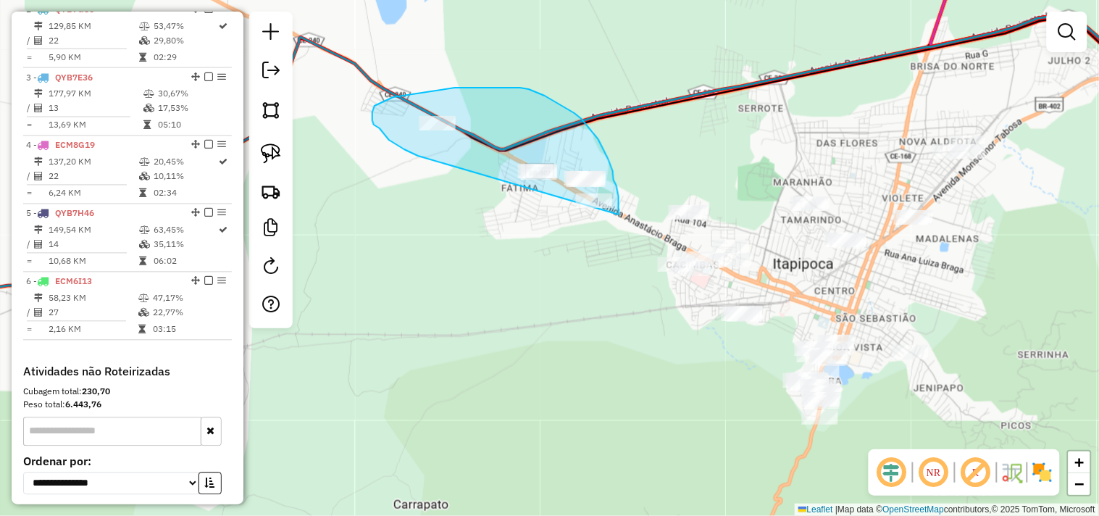
drag, startPoint x: 380, startPoint y: 128, endPoint x: 448, endPoint y: 197, distance: 96.9
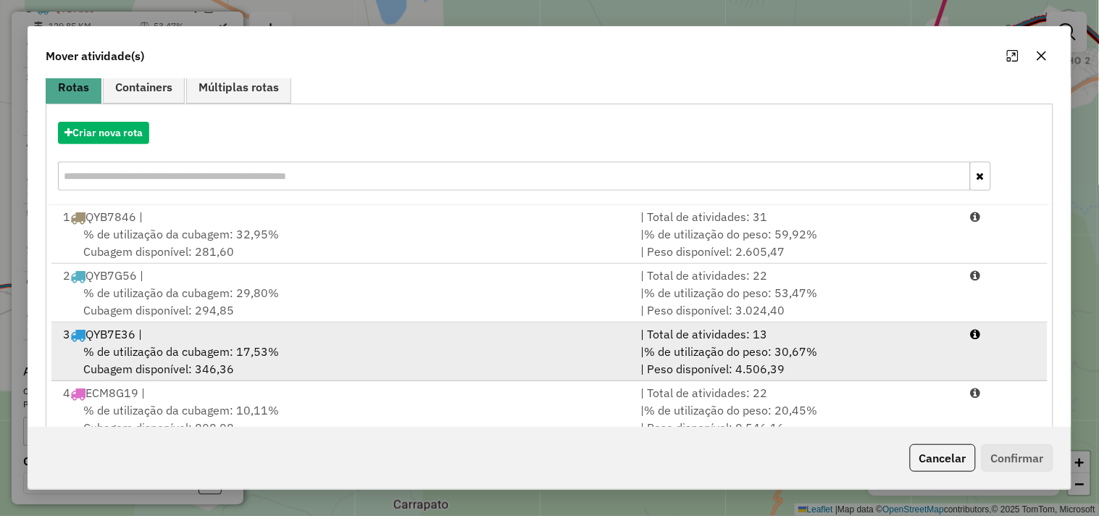
scroll to position [219, 0]
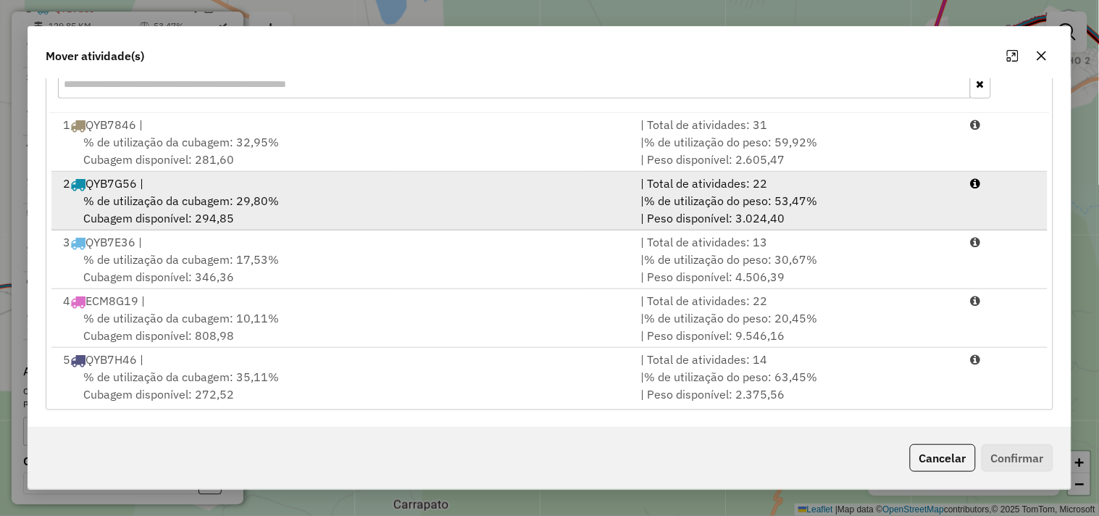
click at [177, 183] on div "2 QYB7G56 |" at bounding box center [343, 183] width 578 height 17
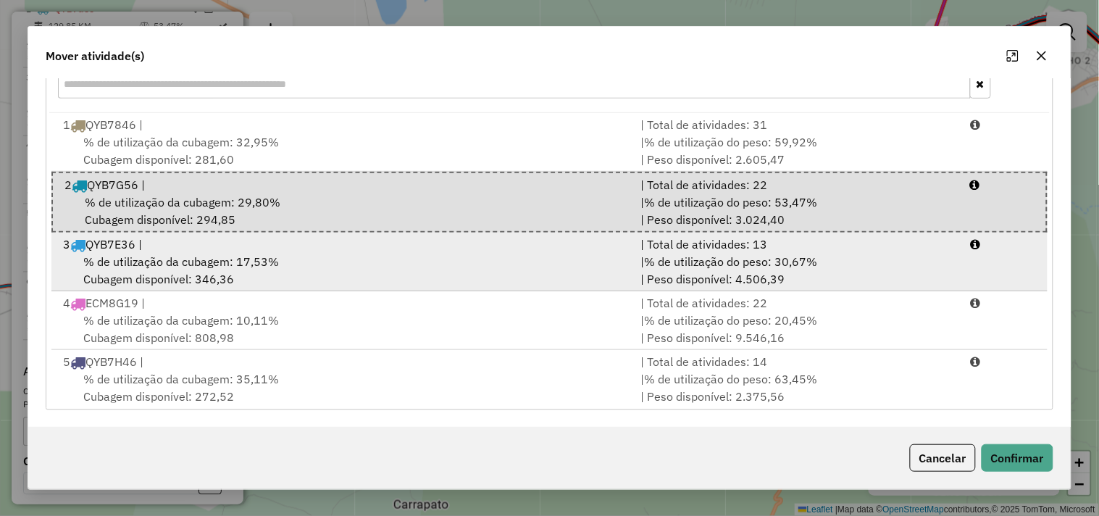
scroll to position [63, 0]
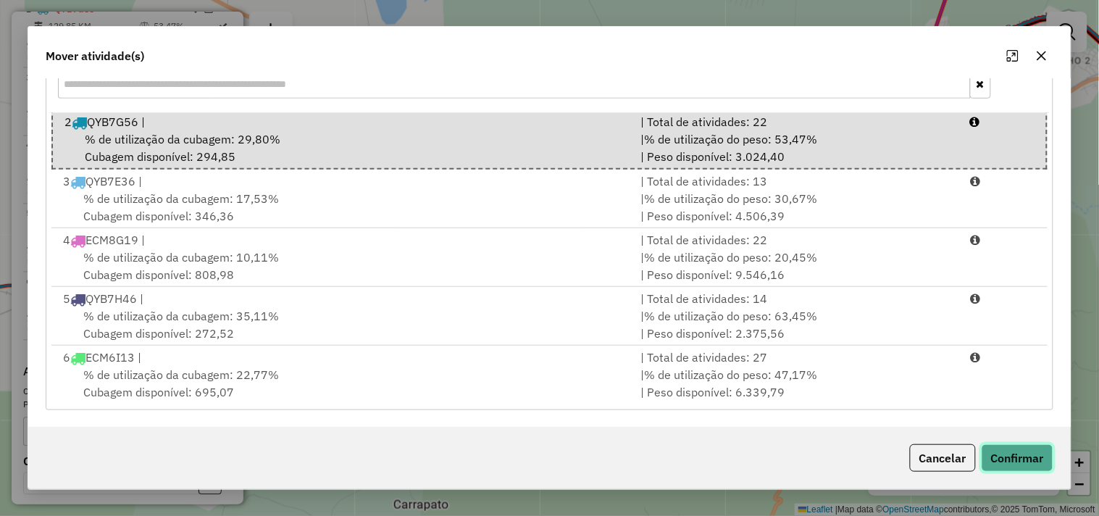
click at [1013, 460] on button "Confirmar" at bounding box center [1018, 458] width 72 height 28
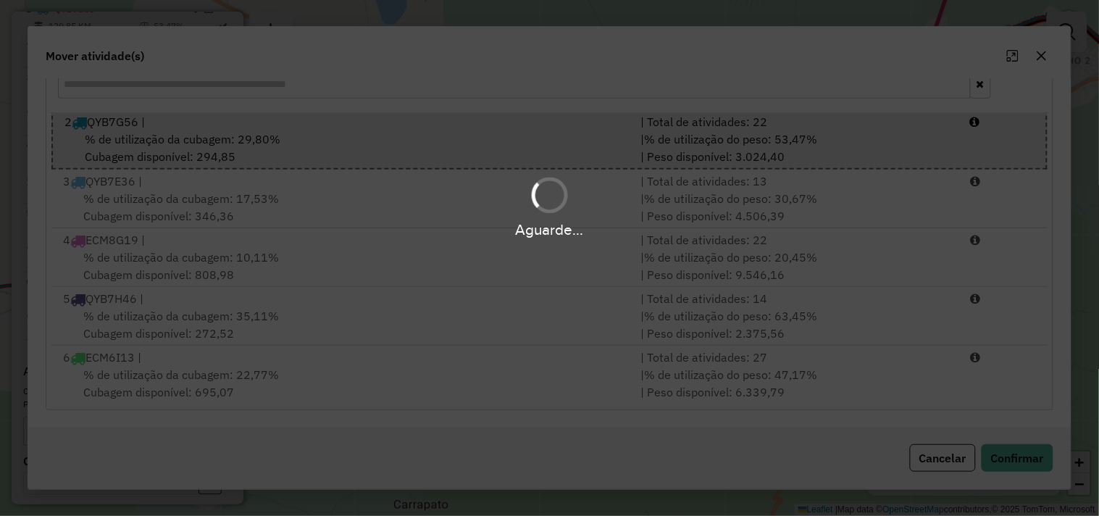
scroll to position [0, 0]
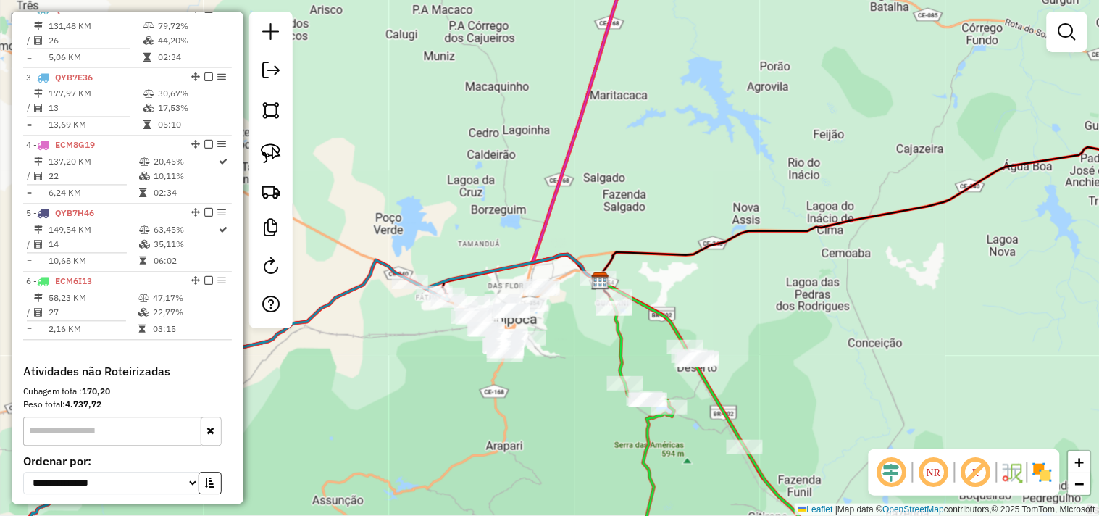
drag, startPoint x: 400, startPoint y: 370, endPoint x: 629, endPoint y: 273, distance: 248.8
click at [621, 278] on div "Janela de atendimento Grade de atendimento Capacidade Transportadoras Veículos …" at bounding box center [549, 258] width 1099 height 516
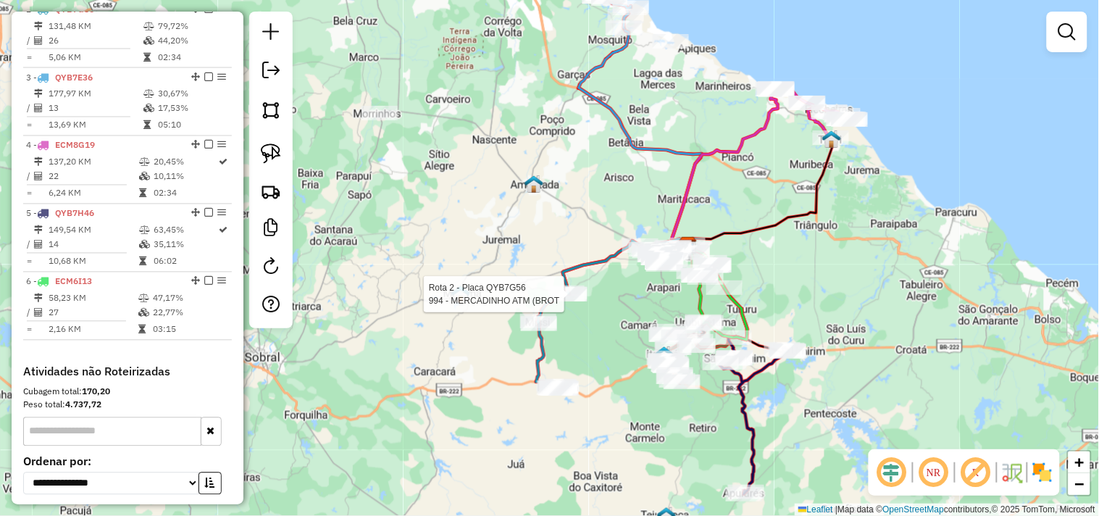
select select "**********"
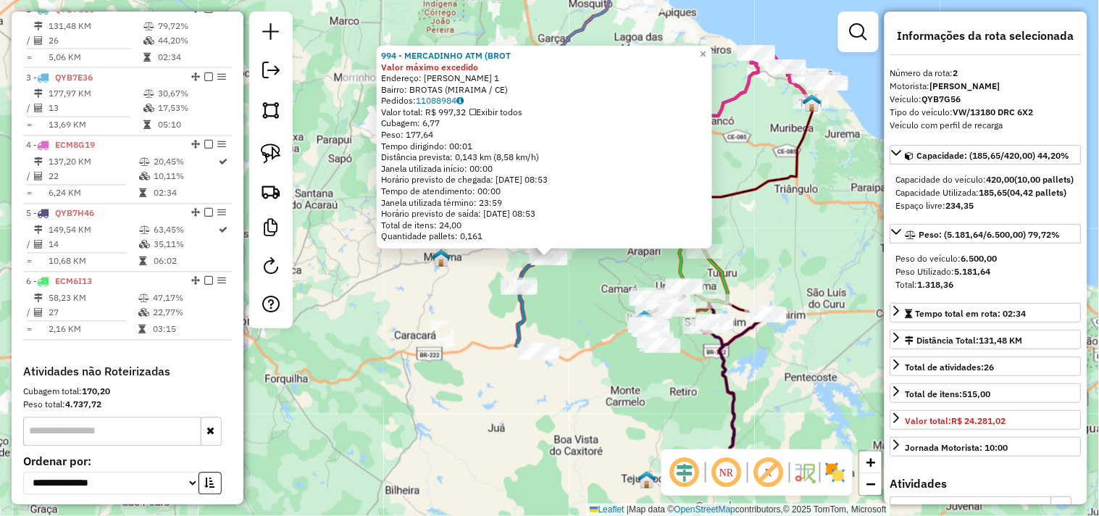
click at [588, 315] on div "994 - MERCADINHO ATM (BROT Valor máximo excedido Endereço: HURBANO TEIXEIRA 1 B…" at bounding box center [549, 258] width 1099 height 516
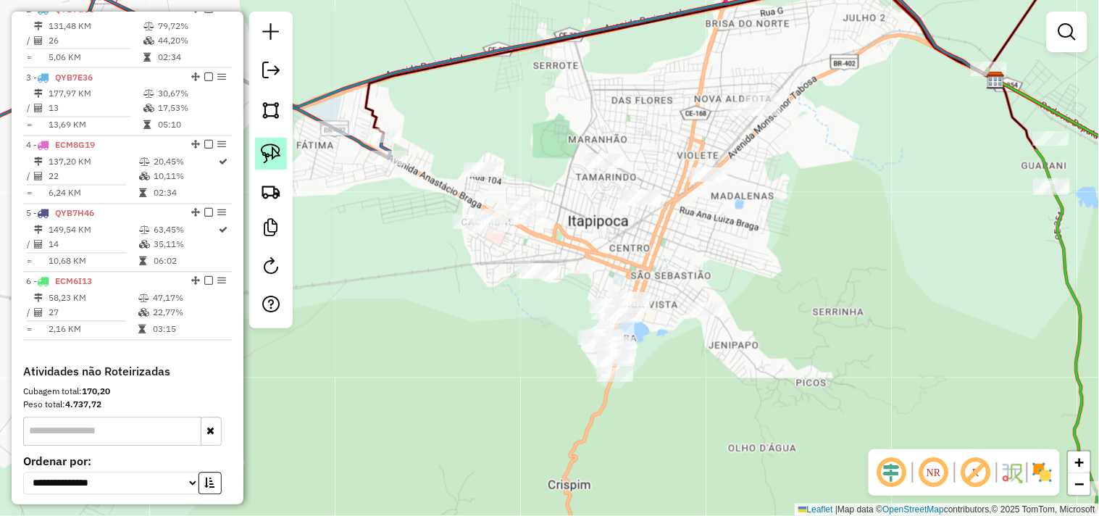
click at [262, 145] on img at bounding box center [271, 153] width 20 height 20
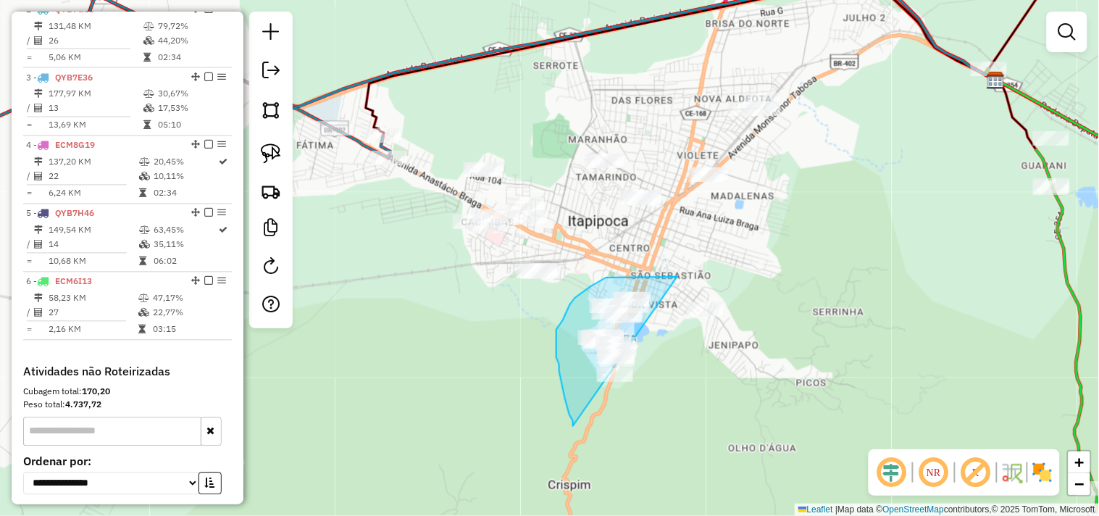
drag, startPoint x: 563, startPoint y: 389, endPoint x: 794, endPoint y: 337, distance: 236.3
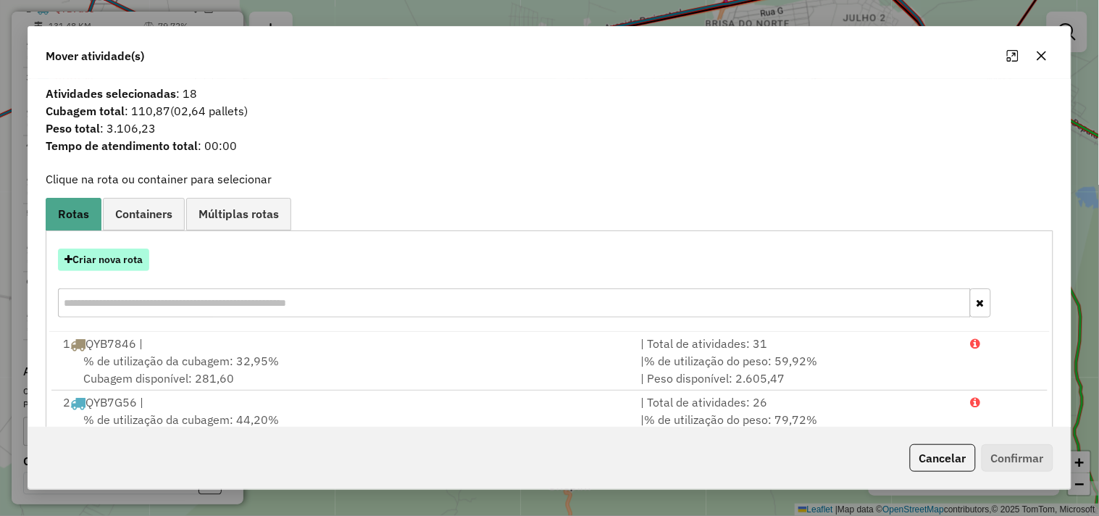
click at [138, 254] on button "Criar nova rota" at bounding box center [103, 260] width 91 height 22
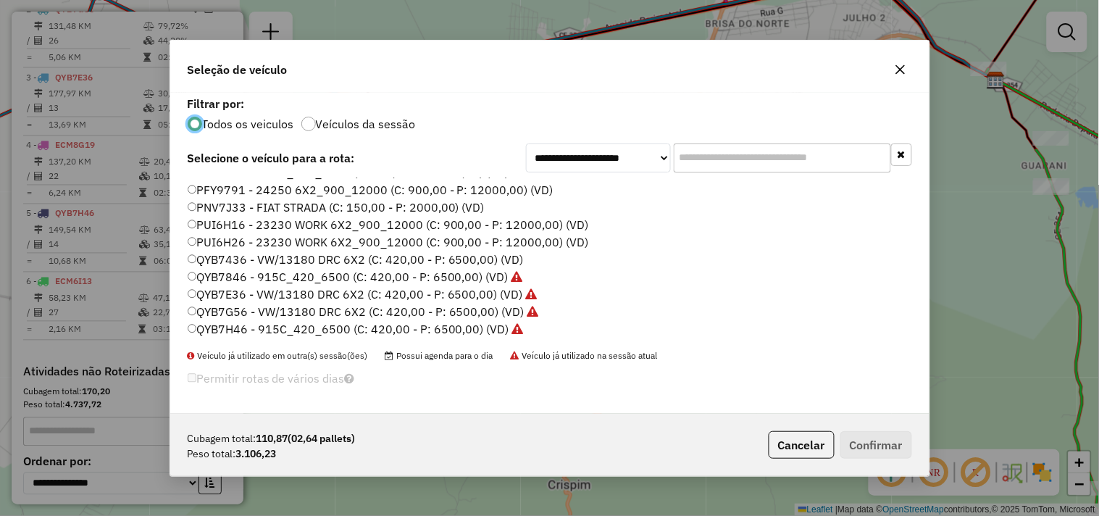
scroll to position [229, 0]
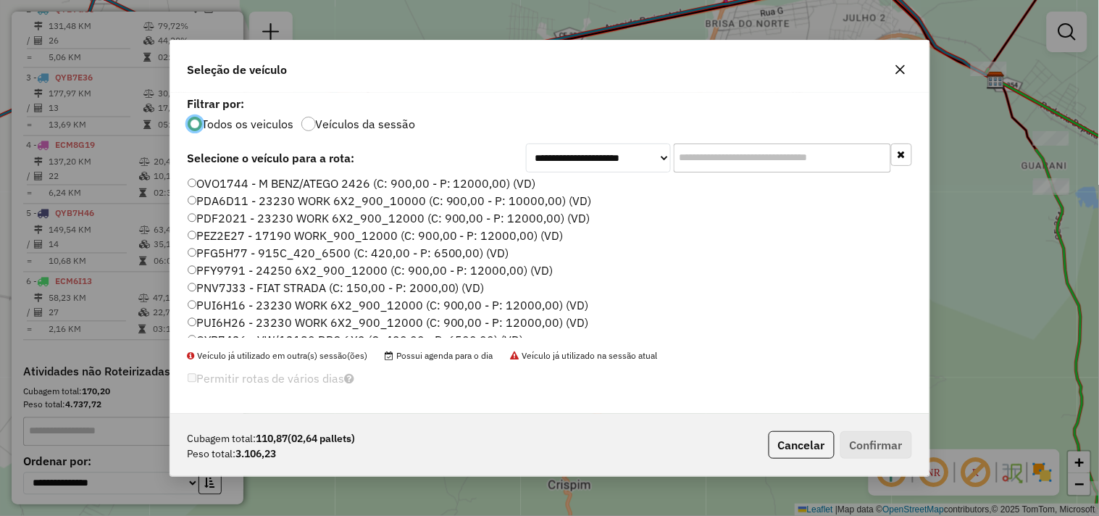
click at [256, 244] on label "PFG5H77 - 915C_420_6500 (C: 420,00 - P: 6500,00) (VD)" at bounding box center [349, 252] width 322 height 17
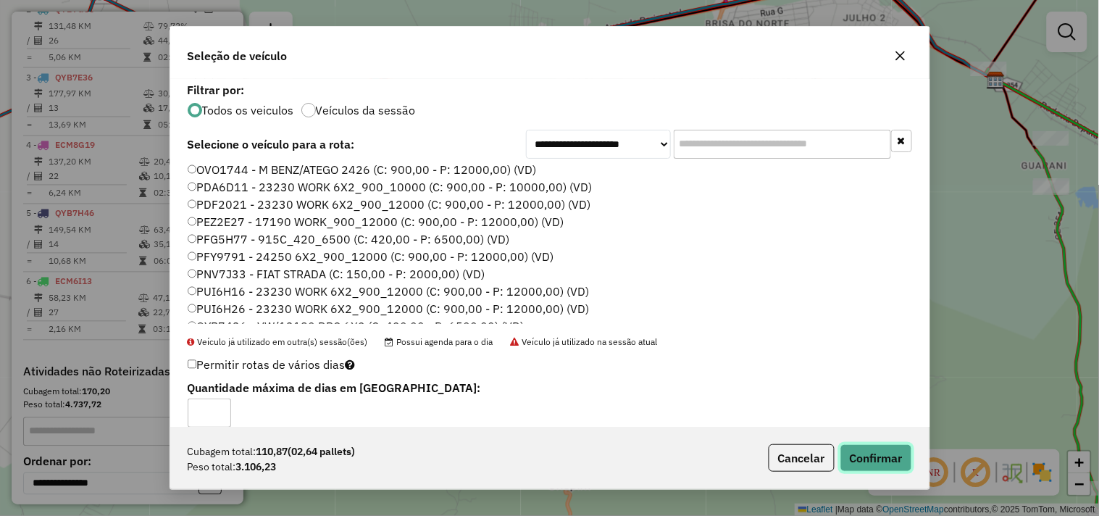
click at [885, 457] on button "Confirmar" at bounding box center [877, 458] width 72 height 28
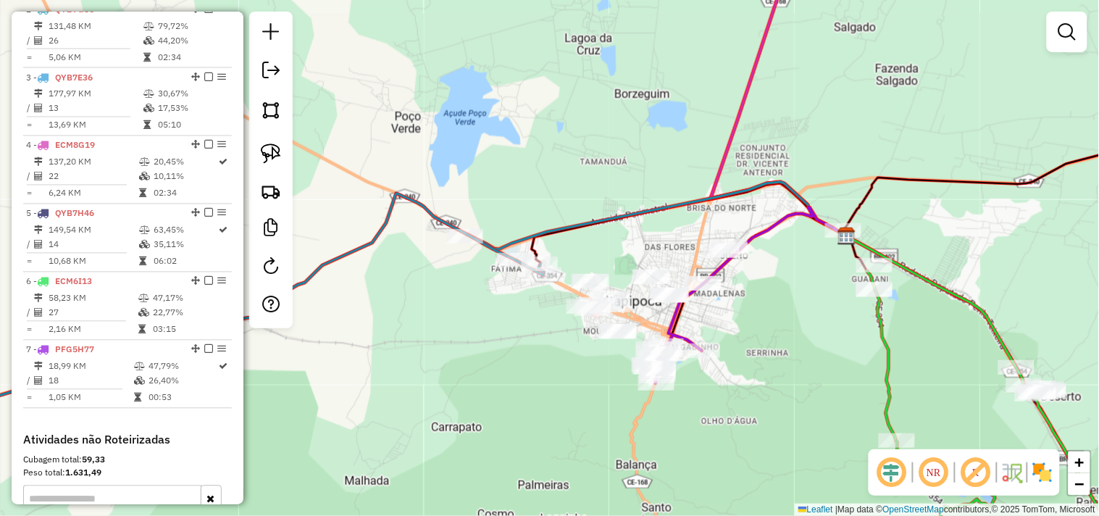
click at [678, 375] on div "Janela de atendimento Grade de atendimento Capacidade Transportadoras Veículos …" at bounding box center [549, 258] width 1099 height 516
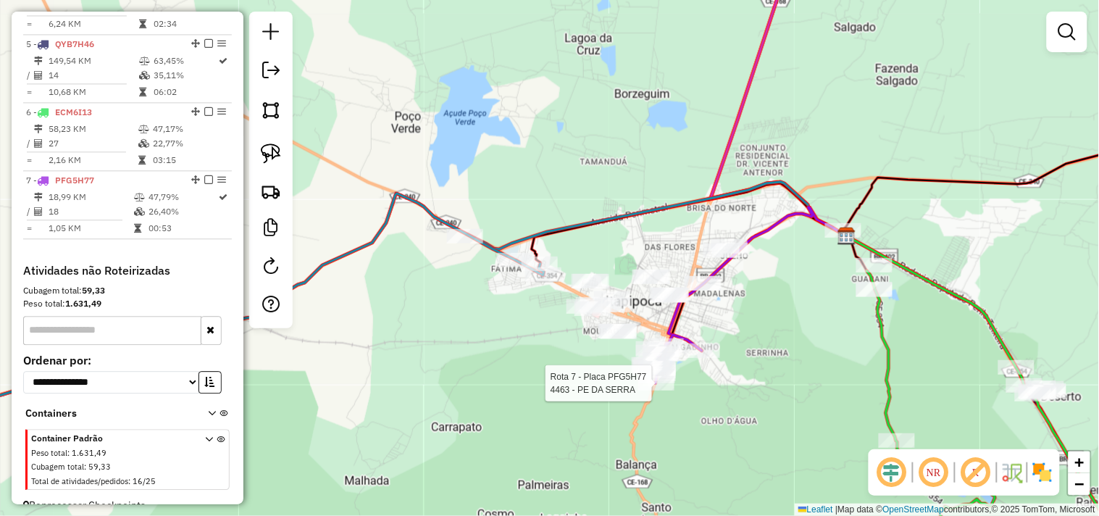
select select "**********"
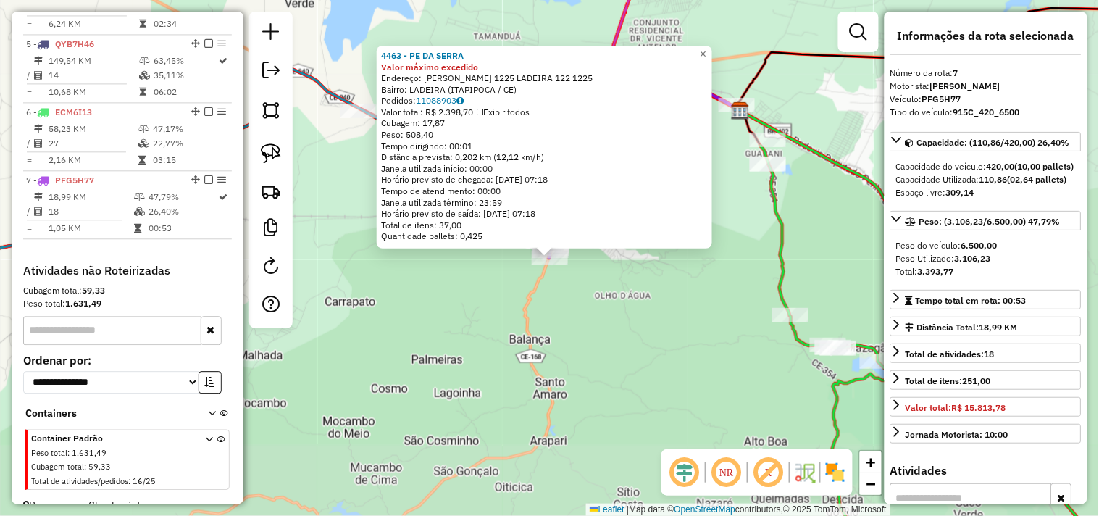
scroll to position [829, 0]
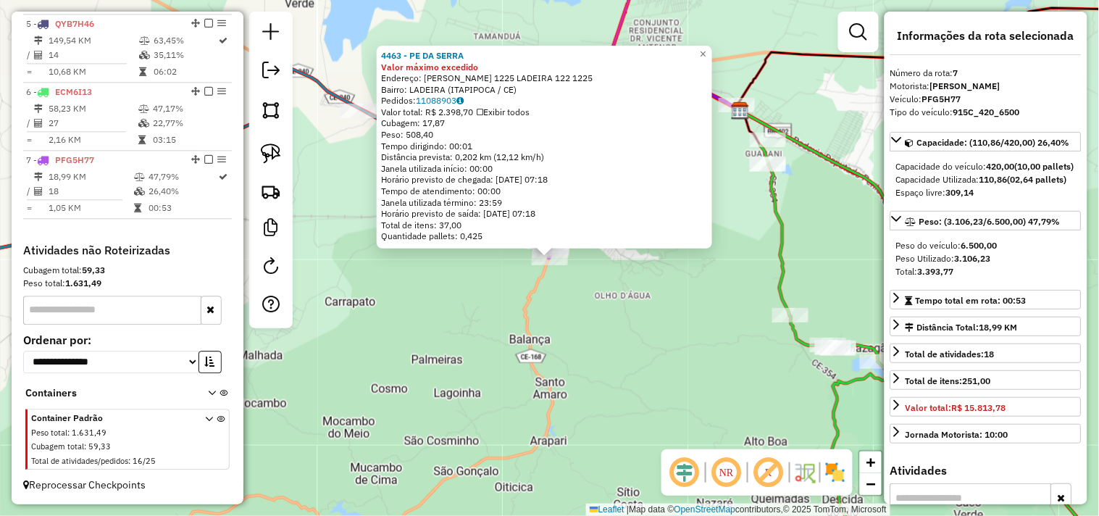
click at [646, 361] on div "4463 - PE DA SERRA Valor máximo excedido Endereço: EUBIA BARROSO 1225 LADEIRA 1…" at bounding box center [549, 258] width 1099 height 516
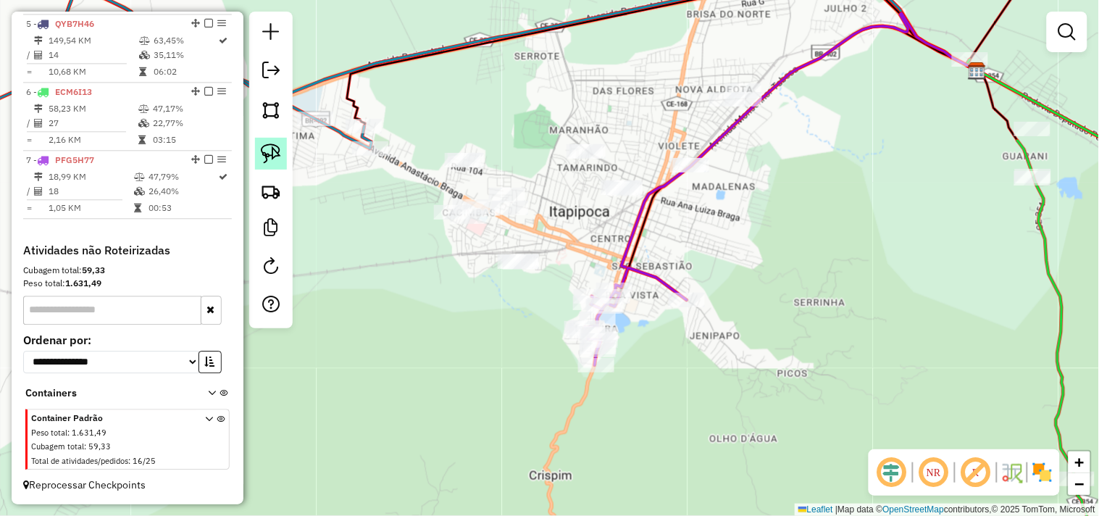
click at [267, 149] on img at bounding box center [271, 153] width 20 height 20
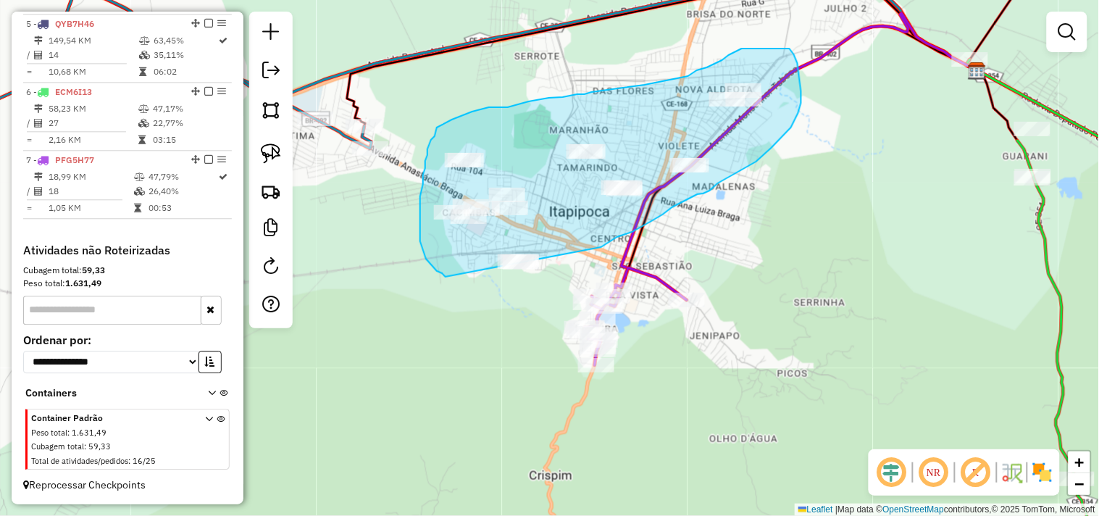
drag, startPoint x: 446, startPoint y: 277, endPoint x: 512, endPoint y: 287, distance: 66.7
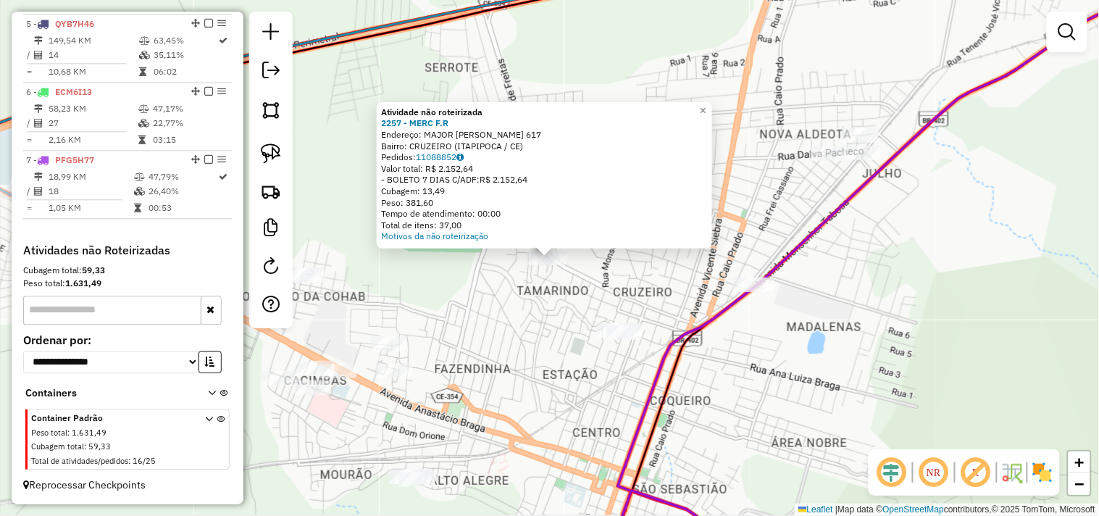
click at [544, 283] on div "Atividade não roteirizada 2257 - MERC F.R Endereço: MAJOR ANTONIO RODRIGUES TEI…" at bounding box center [549, 258] width 1099 height 516
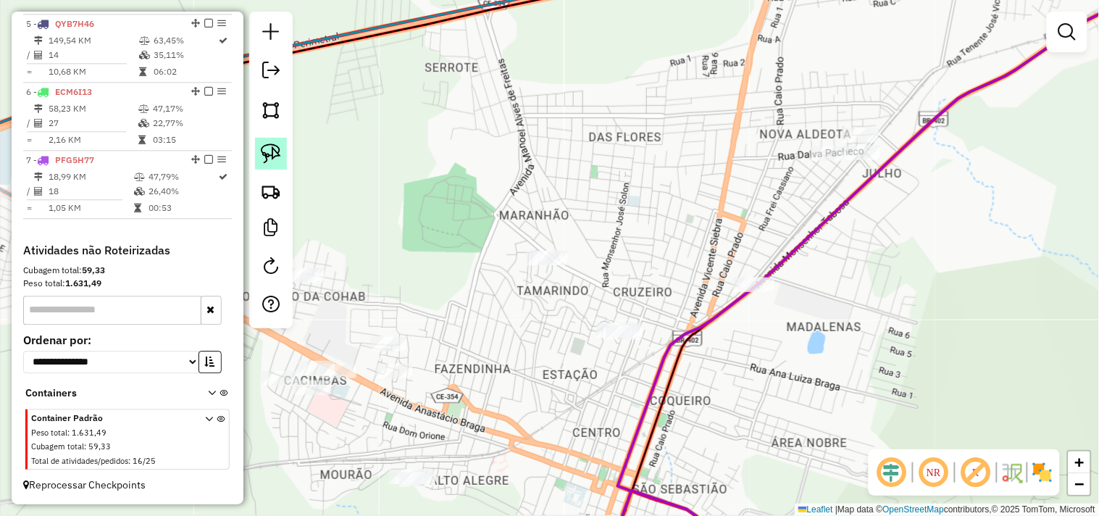
click at [263, 143] on img at bounding box center [271, 153] width 20 height 20
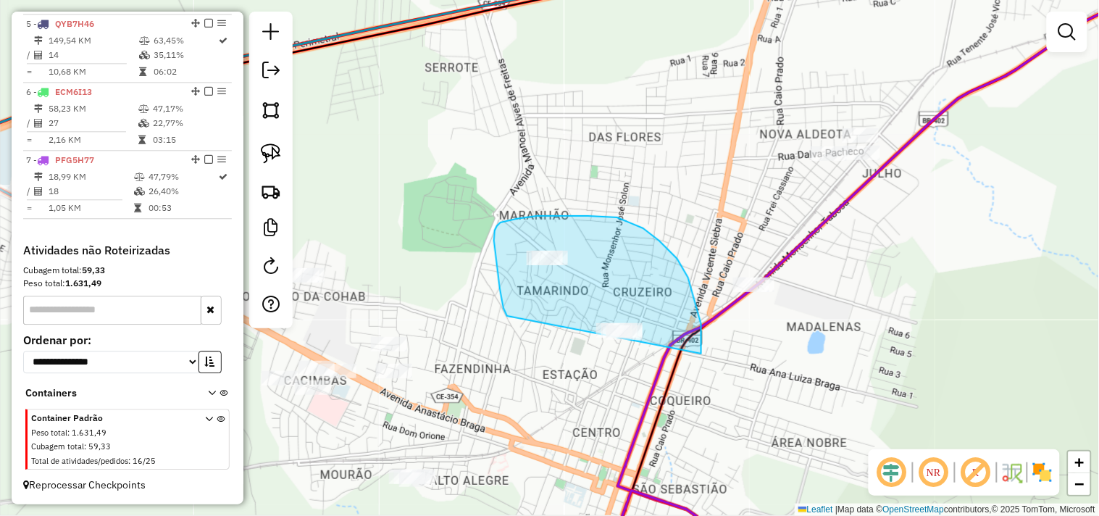
drag, startPoint x: 494, startPoint y: 241, endPoint x: 674, endPoint y: 411, distance: 247.6
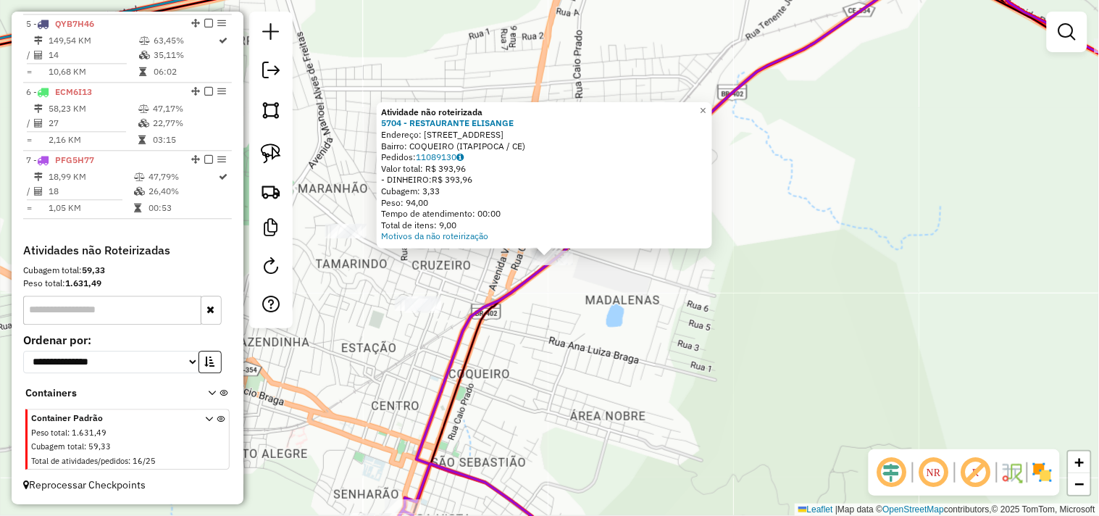
click at [647, 325] on div "Atividade não roteirizada 5704 - RESTAURANTE ELISANGE Endereço: AVENIDA MONSENH…" at bounding box center [549, 258] width 1099 height 516
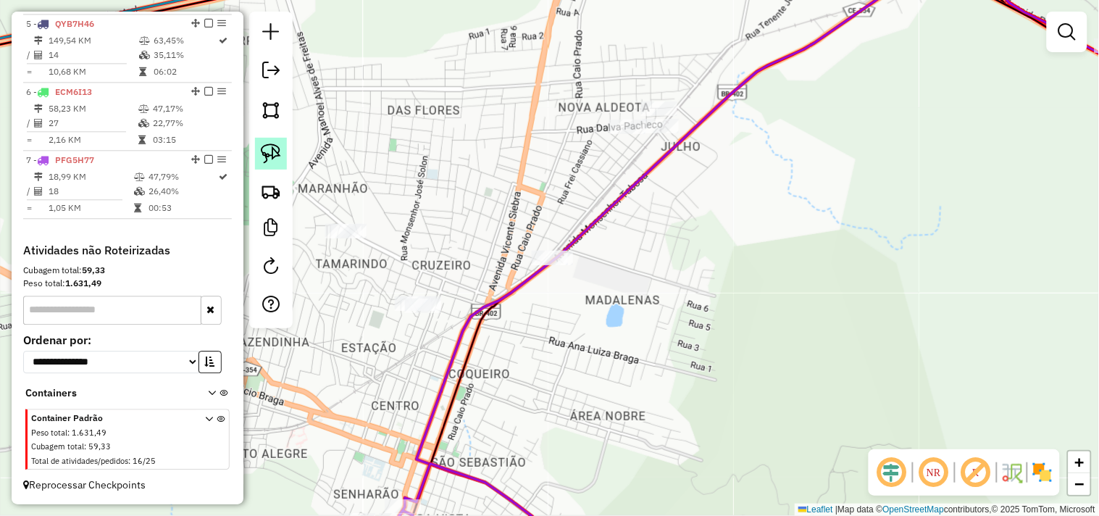
click at [284, 158] on link at bounding box center [271, 154] width 32 height 32
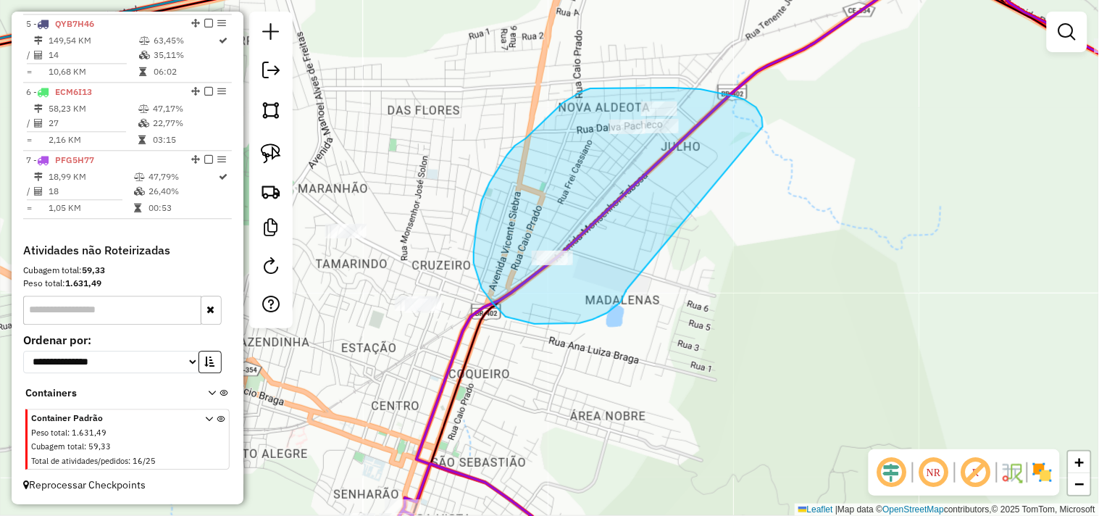
drag, startPoint x: 593, startPoint y: 320, endPoint x: 765, endPoint y: 129, distance: 257.1
click at [765, 129] on div "Janela de atendimento Grade de atendimento Capacidade Transportadoras Veículos …" at bounding box center [549, 258] width 1099 height 516
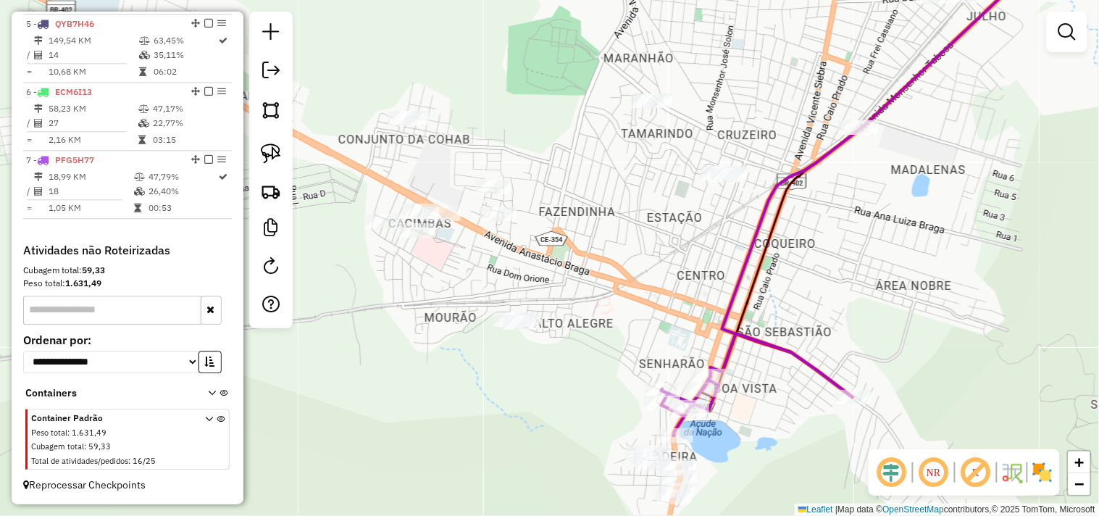
drag, startPoint x: 655, startPoint y: 301, endPoint x: 807, endPoint y: 248, distance: 160.7
click at [807, 248] on div "Janela de atendimento Grade de atendimento Capacidade Transportadoras Veículos …" at bounding box center [549, 258] width 1099 height 516
select select "**********"
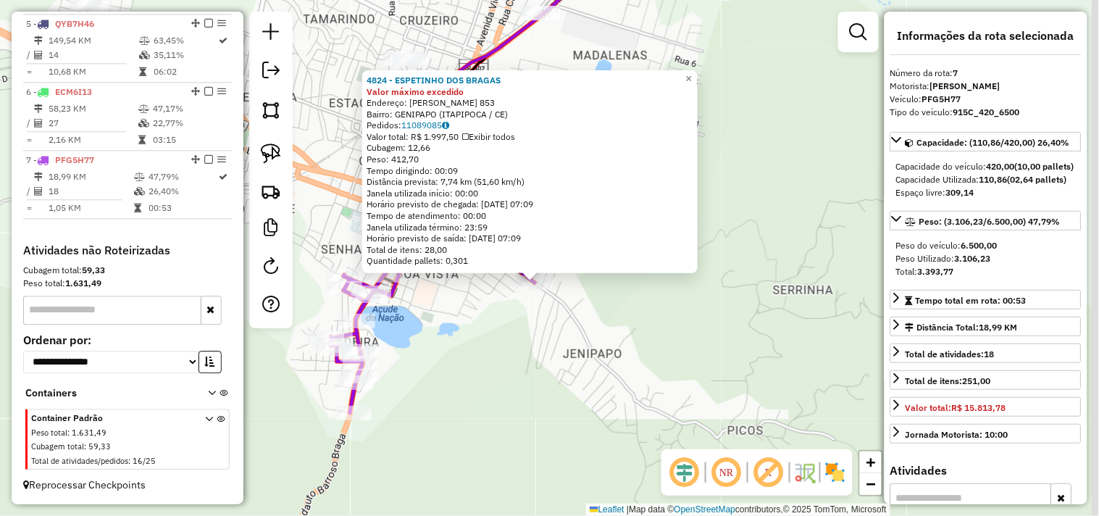
drag, startPoint x: 573, startPoint y: 314, endPoint x: 559, endPoint y: 338, distance: 28.6
click at [559, 338] on div "4824 - ESPETINHO DOS BRAGAS Valor máximo excedido Endereço: FRANCISCO DOS SANTO…" at bounding box center [549, 258] width 1099 height 516
click at [465, 382] on div "4824 - ESPETINHO DOS BRAGAS Valor máximo excedido Endereço: FRANCISCO DOS SANTO…" at bounding box center [549, 258] width 1099 height 516
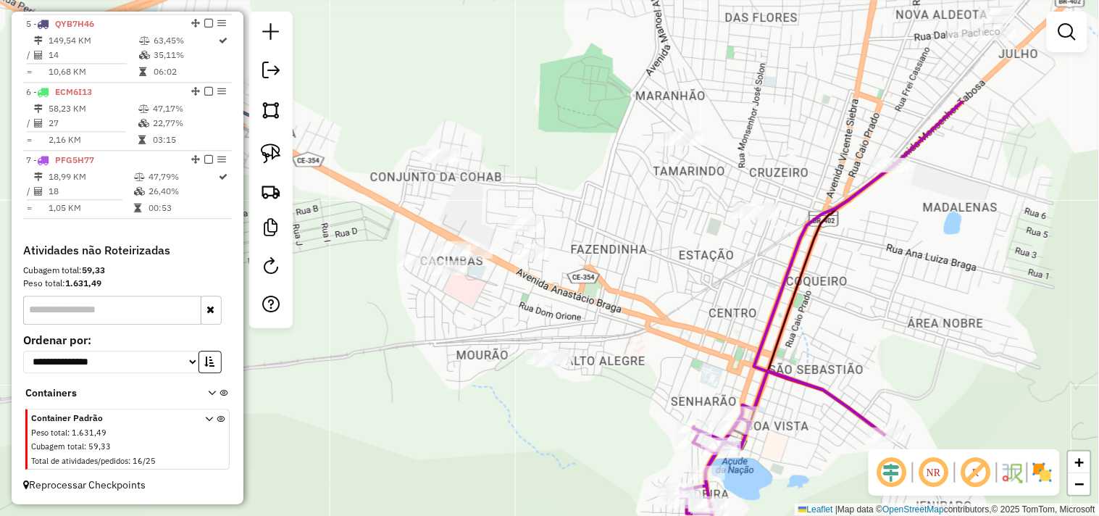
drag, startPoint x: 660, startPoint y: 216, endPoint x: 968, endPoint y: 372, distance: 345.2
click at [988, 378] on div "Janela de atendimento Grade de atendimento Capacidade Transportadoras Veículos …" at bounding box center [549, 258] width 1099 height 516
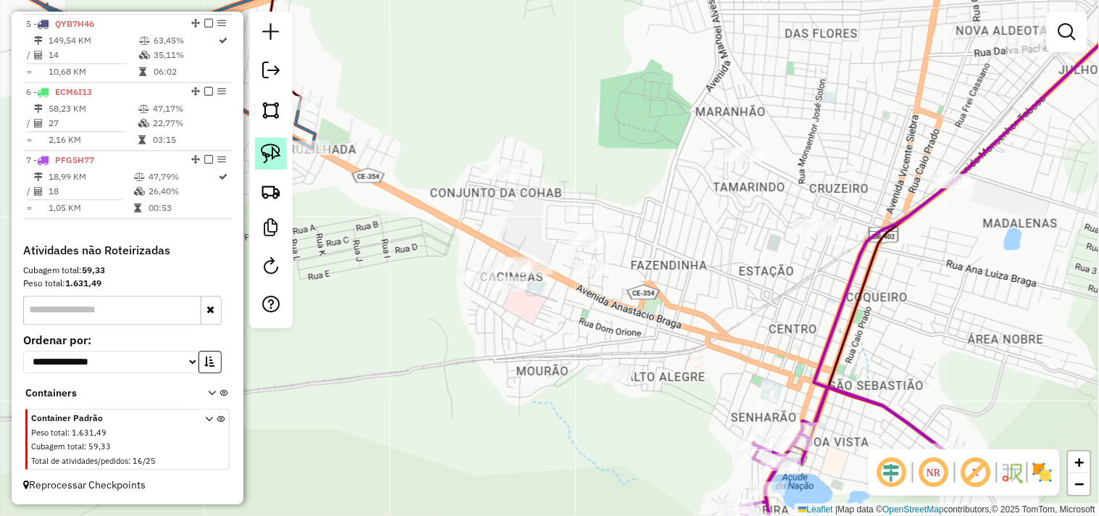
click at [257, 160] on link at bounding box center [271, 154] width 32 height 32
drag, startPoint x: 625, startPoint y: 342, endPoint x: 541, endPoint y: 354, distance: 85.6
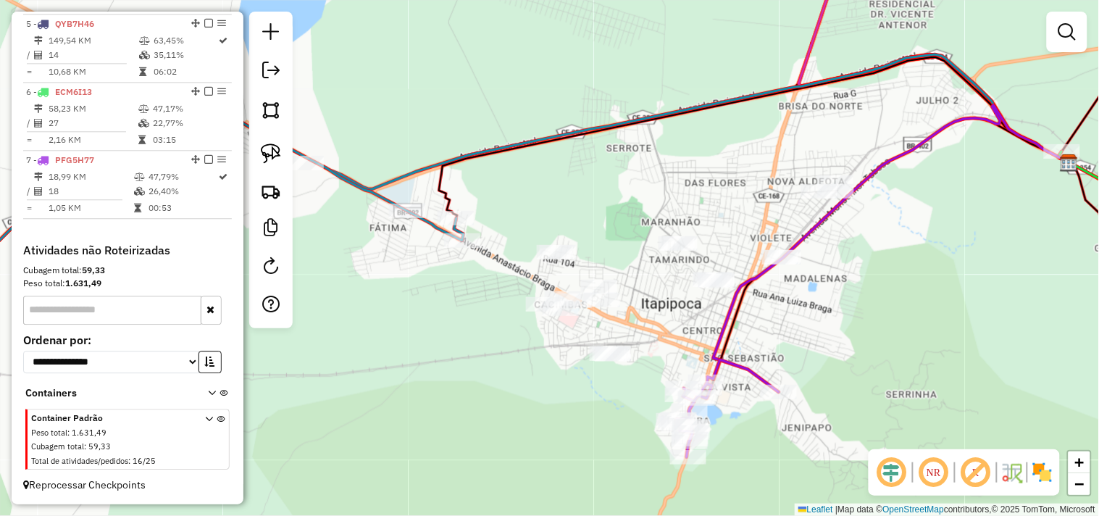
drag, startPoint x: 270, startPoint y: 158, endPoint x: 491, endPoint y: 332, distance: 281.8
click at [270, 157] on img at bounding box center [271, 153] width 20 height 20
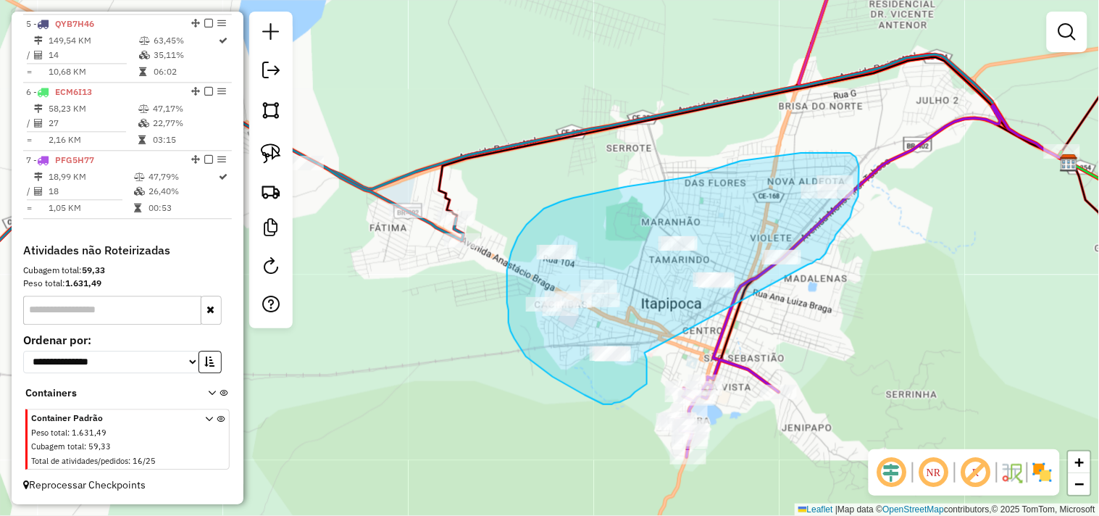
drag, startPoint x: 645, startPoint y: 355, endPoint x: 809, endPoint y: 265, distance: 187.2
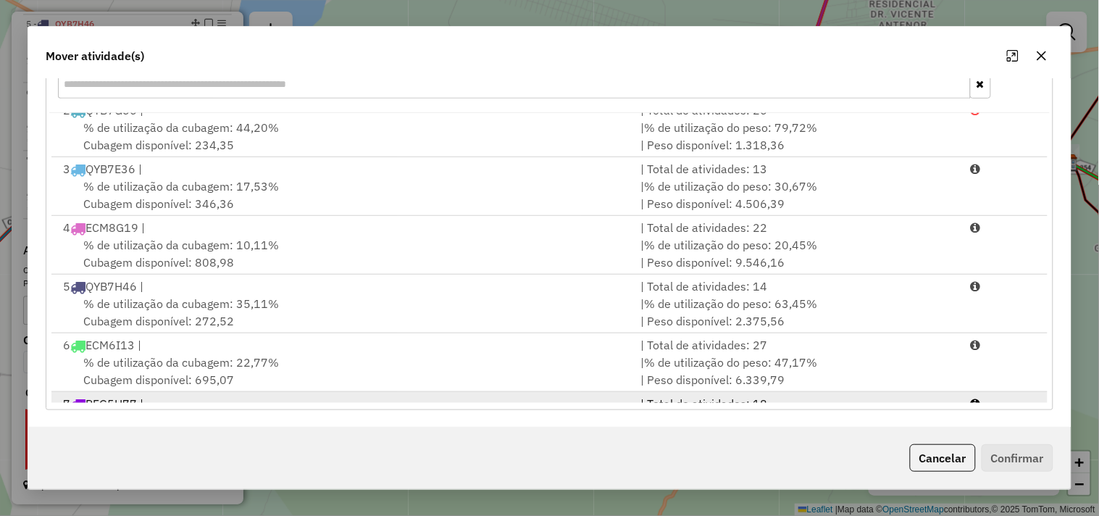
scroll to position [121, 0]
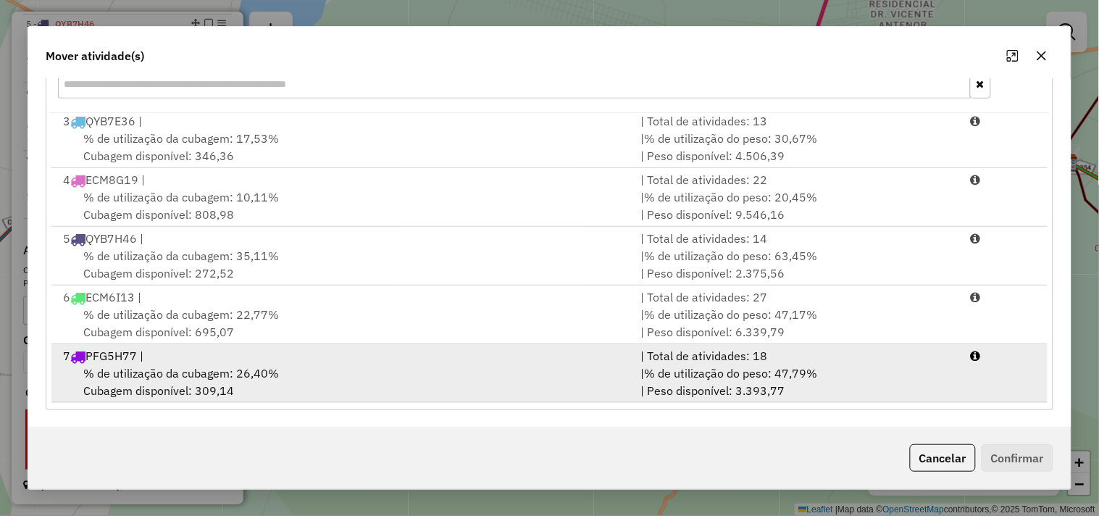
click at [222, 359] on div "7 PFG5H77 |" at bounding box center [343, 355] width 578 height 17
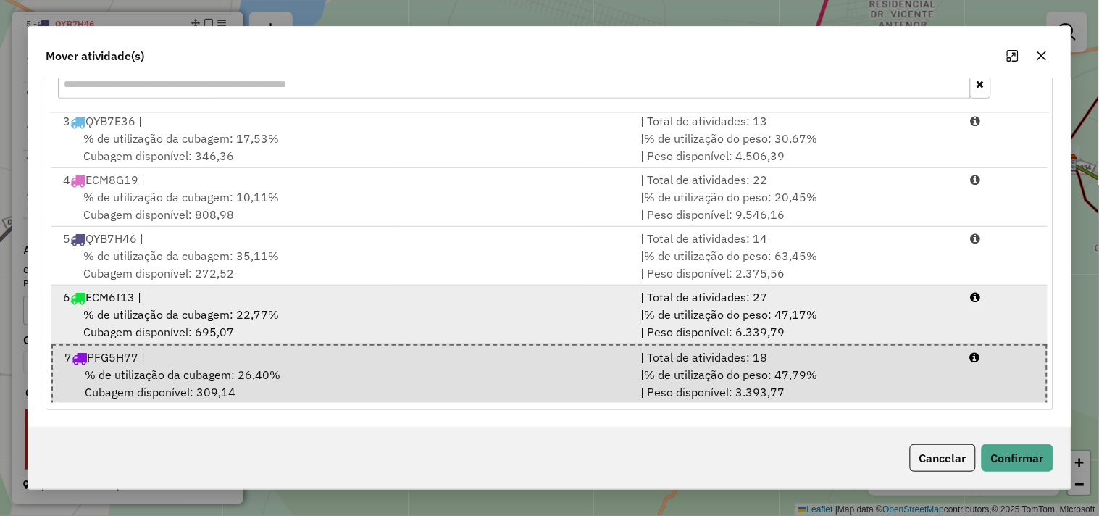
scroll to position [122, 0]
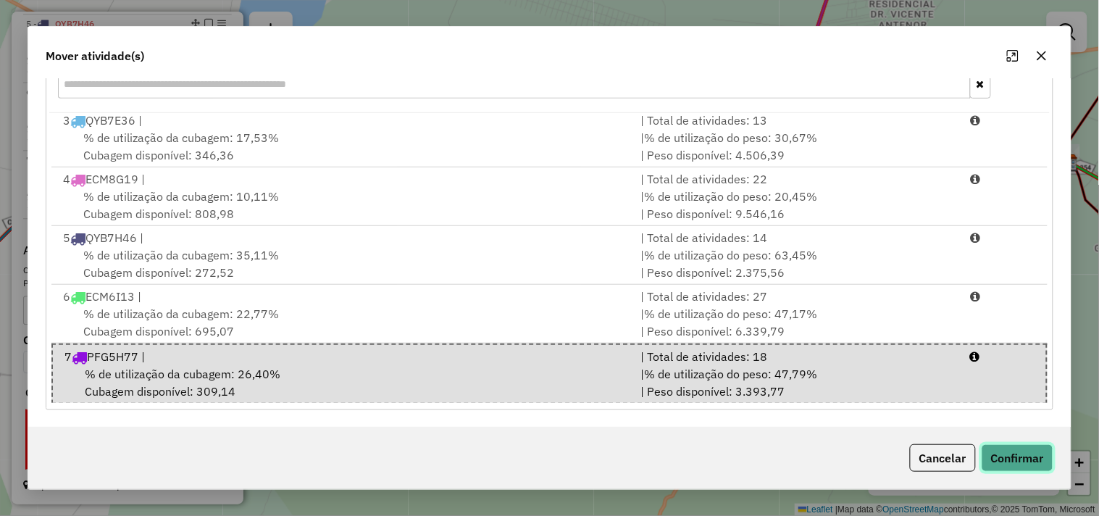
click at [1008, 458] on button "Confirmar" at bounding box center [1018, 458] width 72 height 28
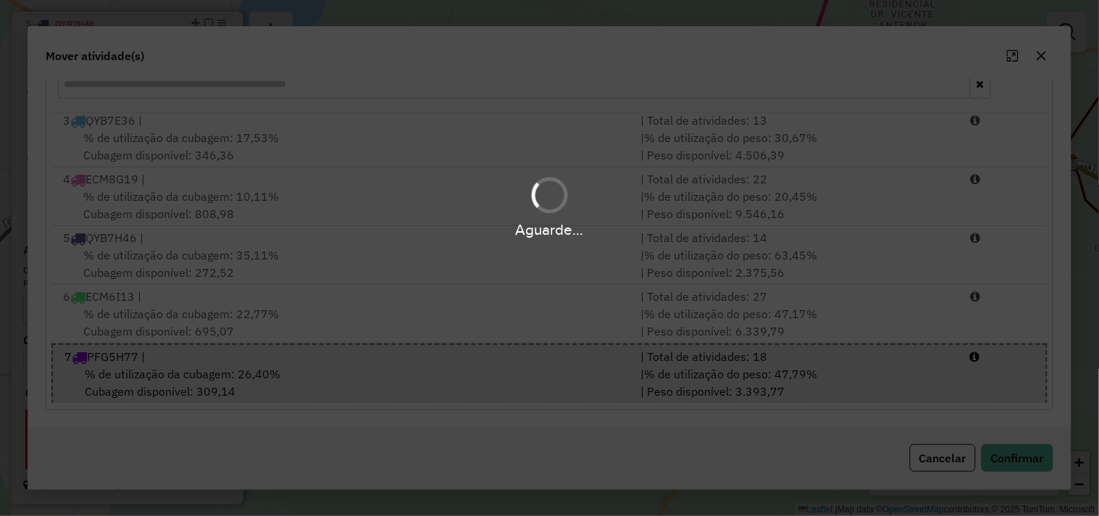
scroll to position [0, 0]
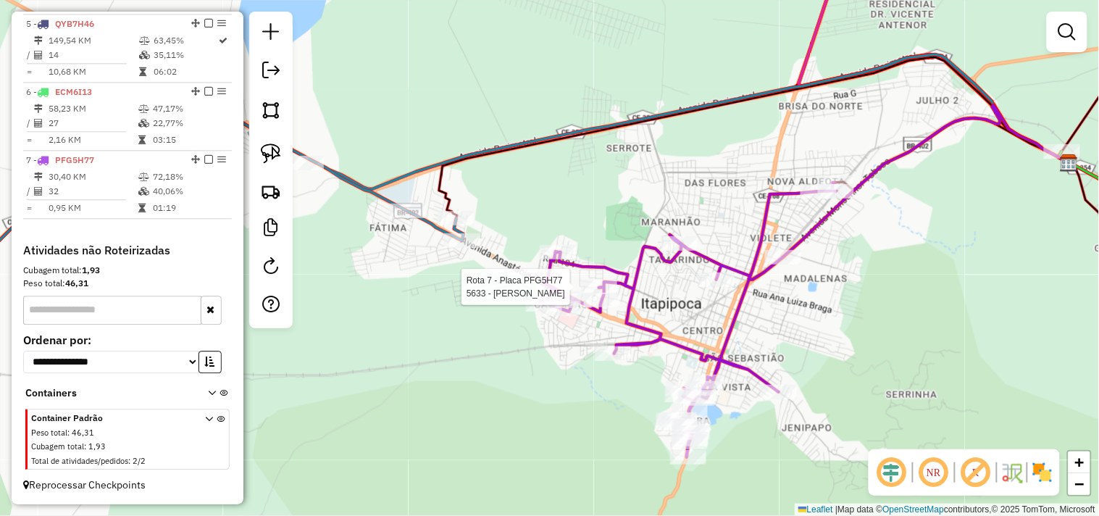
select select "**********"
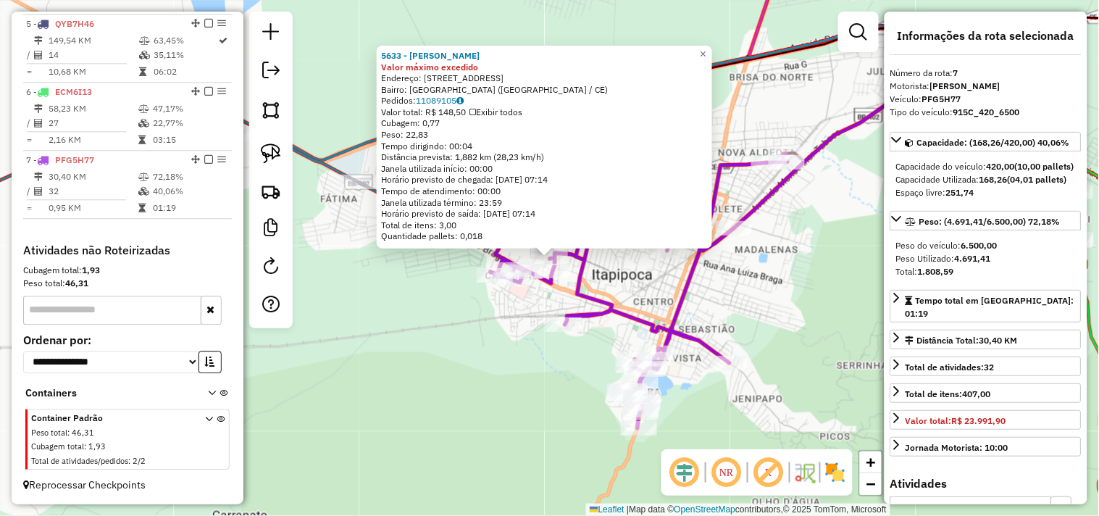
click at [472, 348] on div "5633 - EDVAR PIRES PESSOA Valor máximo excedido Endereço: R RUA FIO DE ALTA TEN…" at bounding box center [549, 258] width 1099 height 516
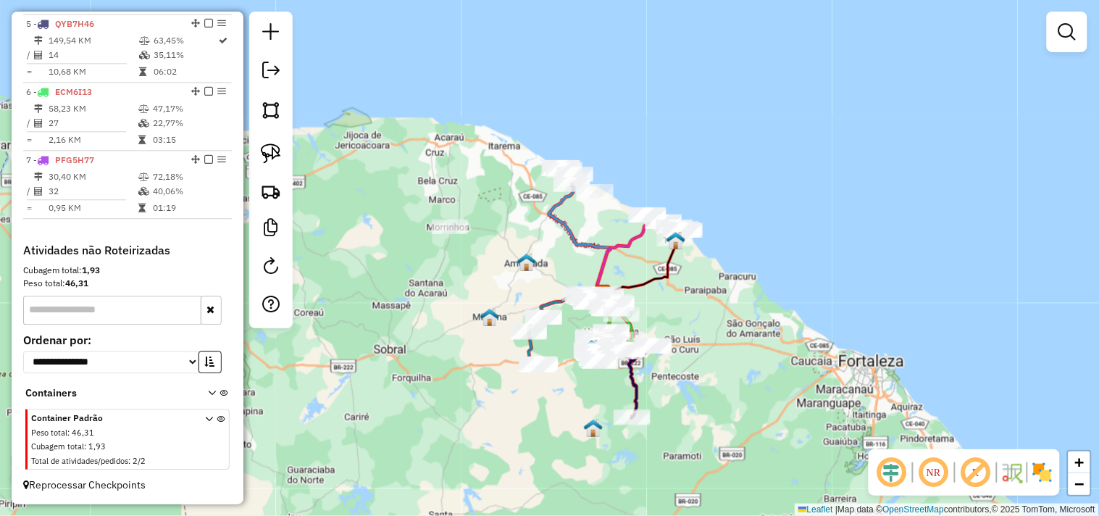
drag, startPoint x: 776, startPoint y: 409, endPoint x: 755, endPoint y: 389, distance: 28.7
click at [755, 389] on div "Janela de atendimento Grade de atendimento Capacidade Transportadoras Veículos …" at bounding box center [549, 258] width 1099 height 516
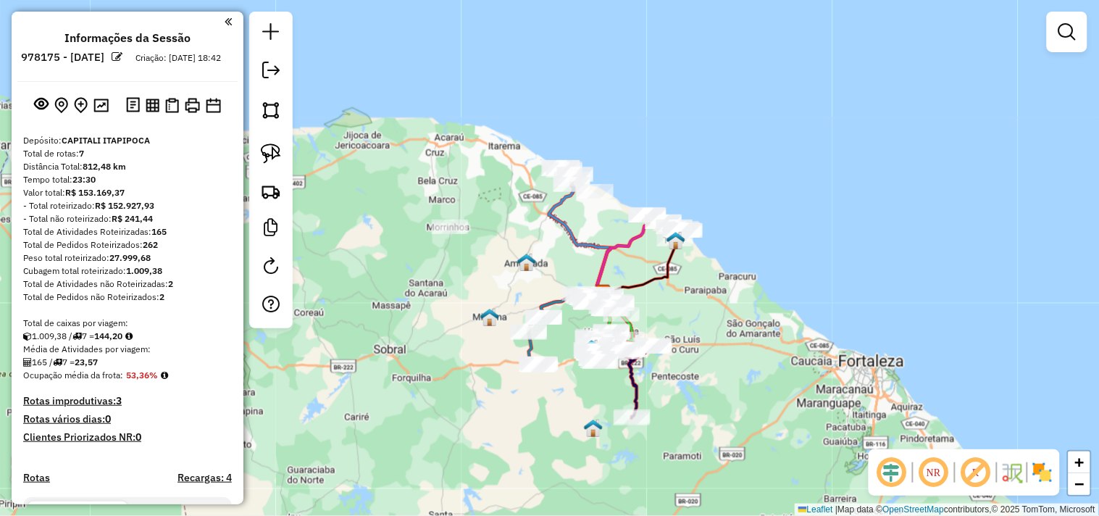
scroll to position [829, 0]
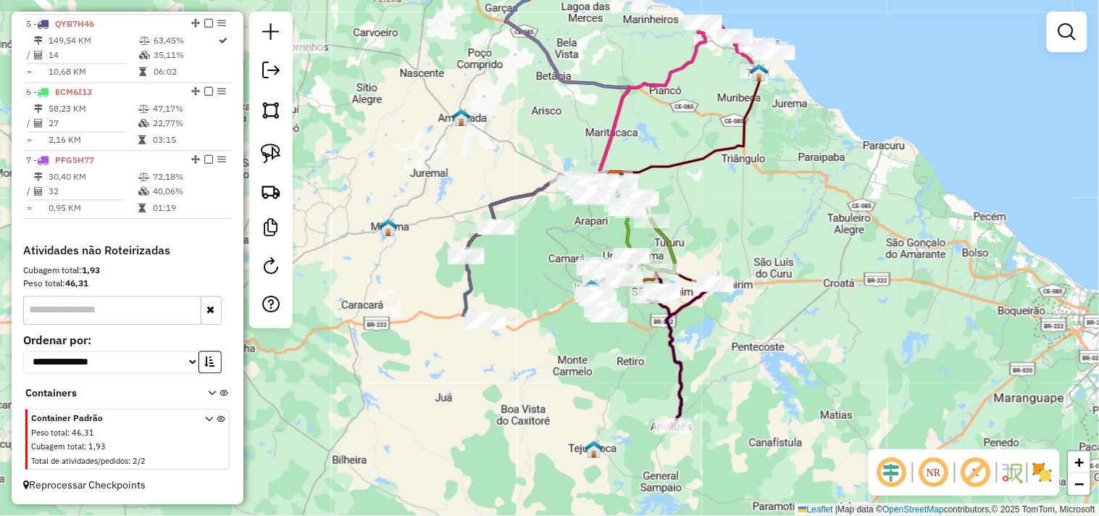
drag, startPoint x: 539, startPoint y: 361, endPoint x: 524, endPoint y: 283, distance: 79.0
click at [524, 283] on div "Janela de atendimento Grade de atendimento Capacidade Transportadoras Veículos …" at bounding box center [549, 258] width 1099 height 516
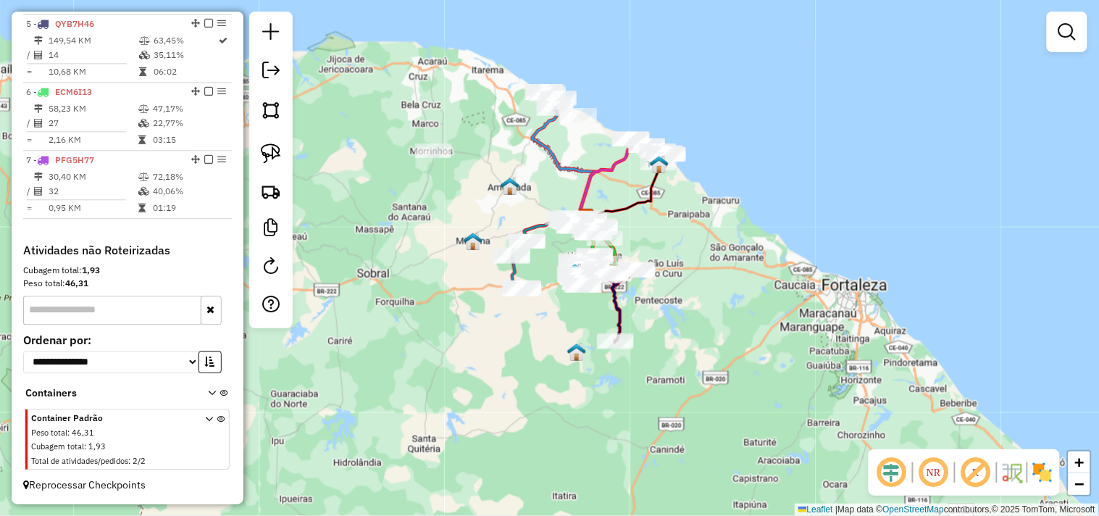
click at [738, 323] on div "Janela de atendimento Grade de atendimento Capacidade Transportadoras Veículos …" at bounding box center [549, 258] width 1099 height 516
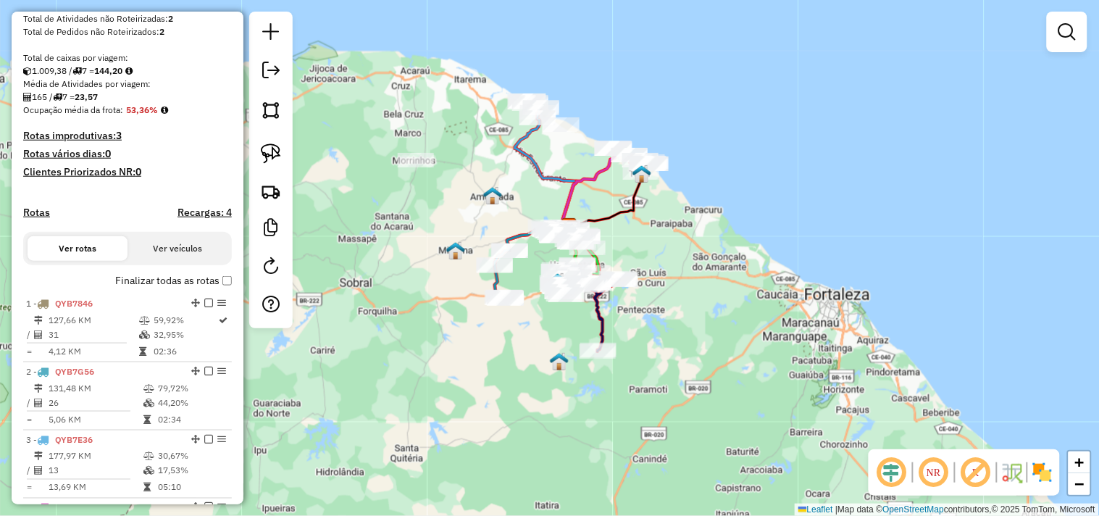
scroll to position [0, 0]
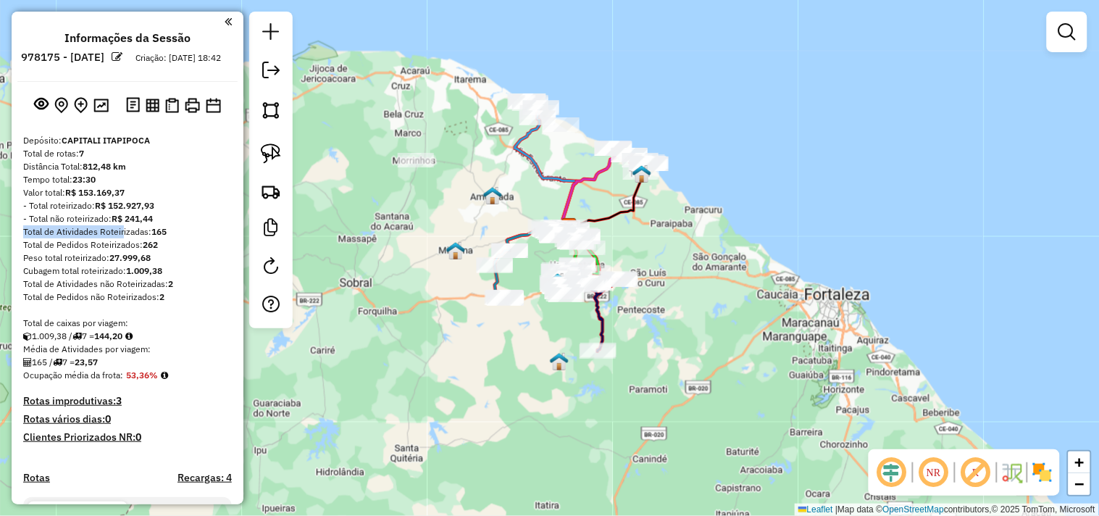
drag, startPoint x: 154, startPoint y: 230, endPoint x: 120, endPoint y: 237, distance: 34.1
click at [228, 265] on div "Peso total roteirizado: 27.999,68" at bounding box center [127, 257] width 209 height 13
drag, startPoint x: 143, startPoint y: 229, endPoint x: 122, endPoint y: 244, distance: 26.5
click at [107, 225] on div "- Total não roteirizado: R$ 241,44" at bounding box center [127, 218] width 209 height 13
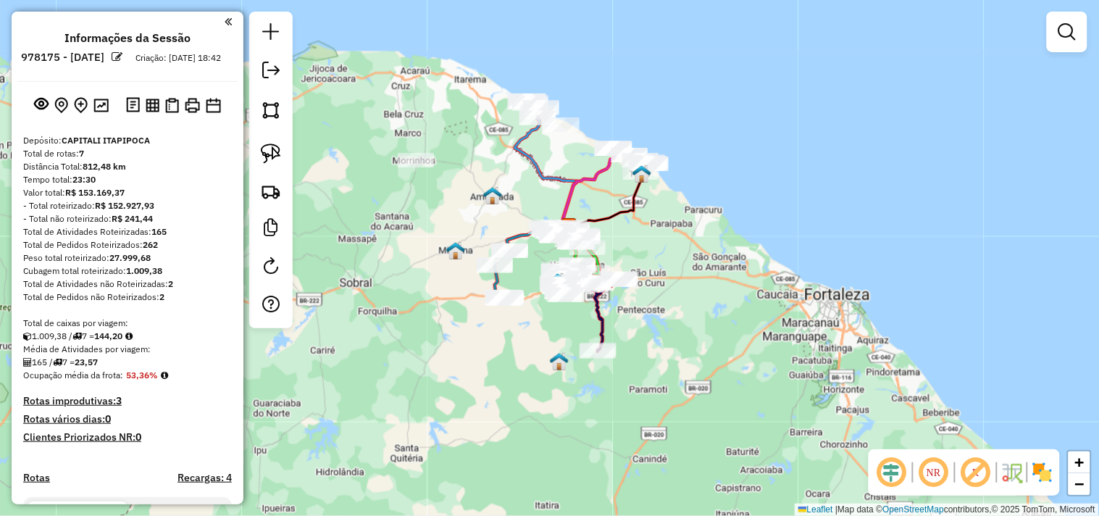
click at [189, 291] on div "Total de Atividades não Roteirizadas: 2" at bounding box center [127, 284] width 209 height 13
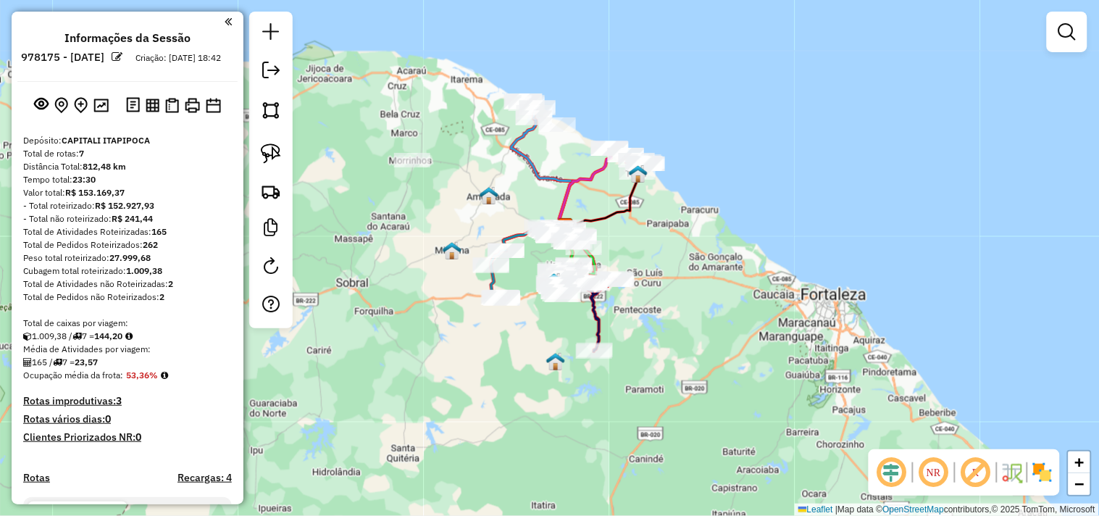
drag, startPoint x: 417, startPoint y: 312, endPoint x: 378, endPoint y: 330, distance: 43.8
click at [378, 330] on div "Janela de atendimento Grade de atendimento Capacidade Transportadoras Veículos …" at bounding box center [549, 258] width 1099 height 516
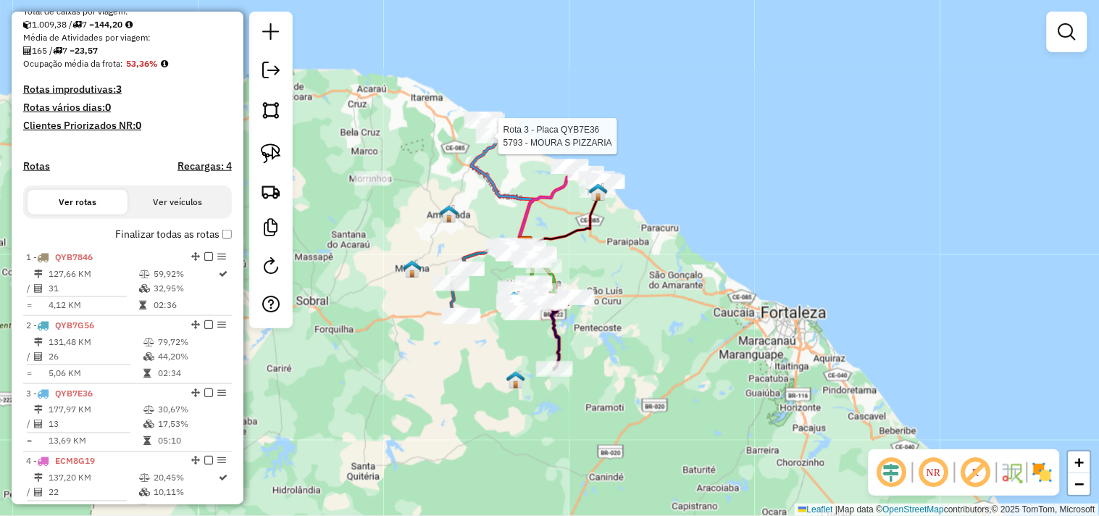
select select "**********"
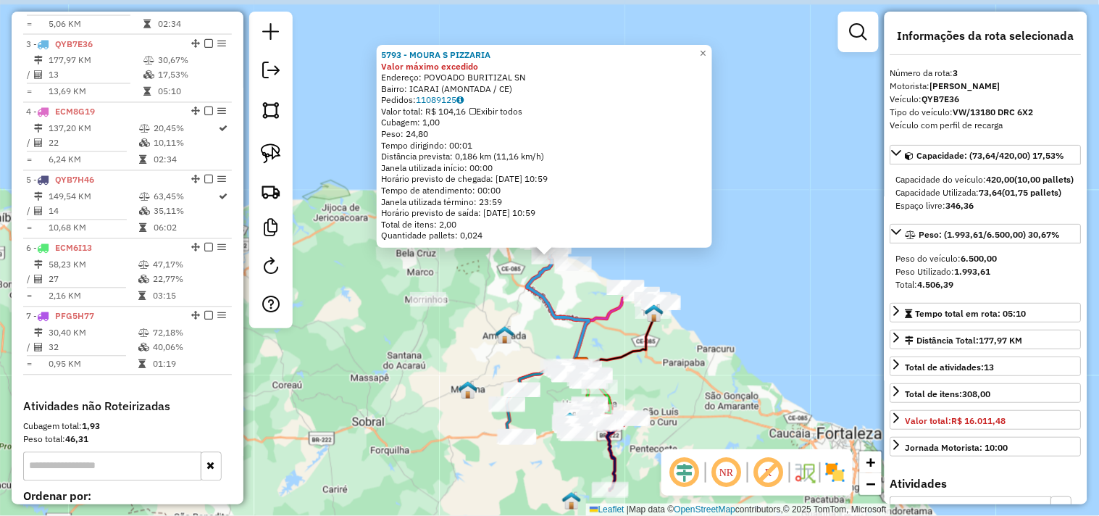
scroll to position [696, 0]
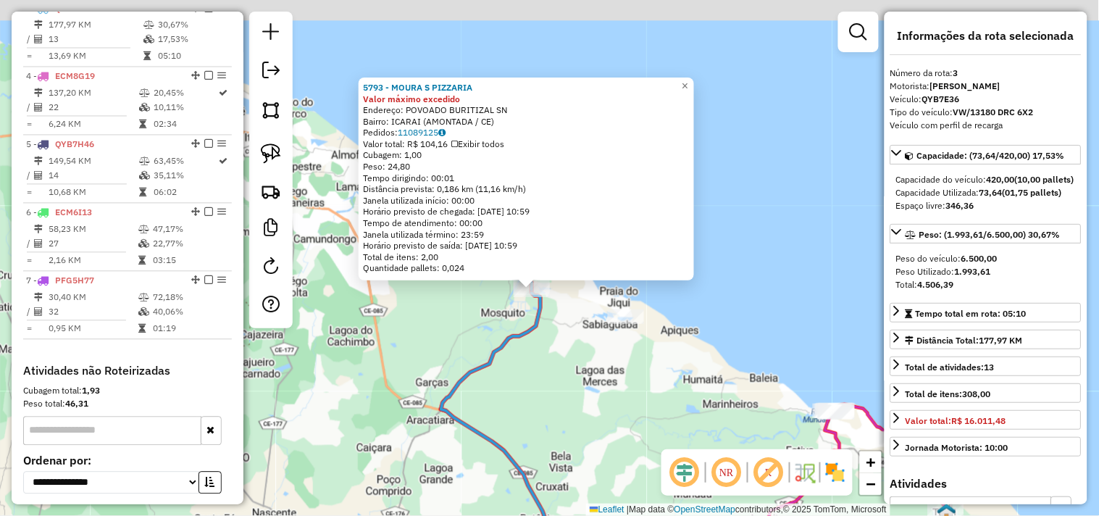
drag, startPoint x: 559, startPoint y: 346, endPoint x: 562, endPoint y: 360, distance: 14.8
click at [562, 359] on div "5793 - MOURA S PIZZARIA Valor máximo excedido Endereço: POVOADO BURITIZAL SN Ba…" at bounding box center [549, 258] width 1099 height 516
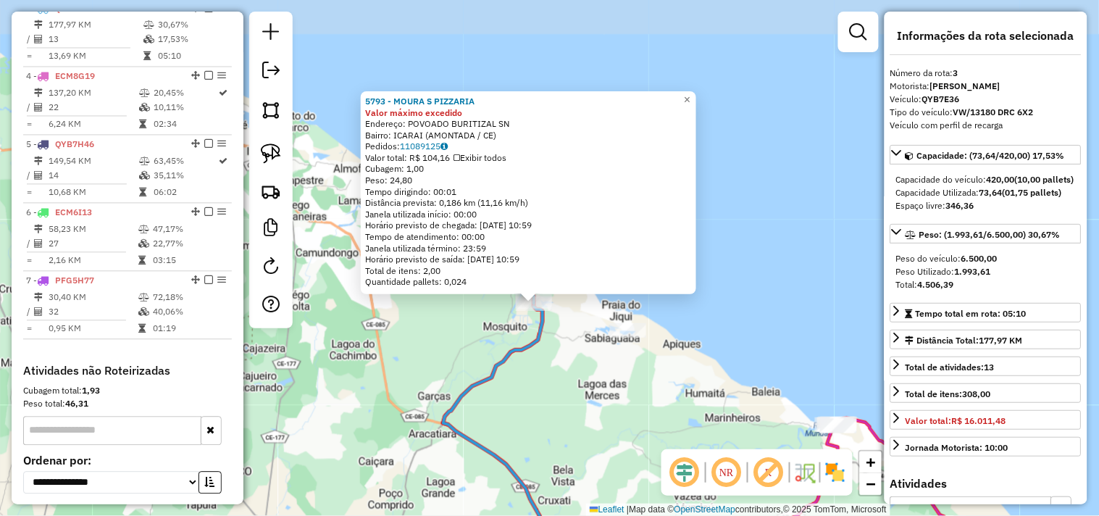
click at [563, 360] on div "5793 - MOURA S PIZZARIA Valor máximo excedido Endereço: POVOADO BURITIZAL SN Ba…" at bounding box center [549, 258] width 1099 height 516
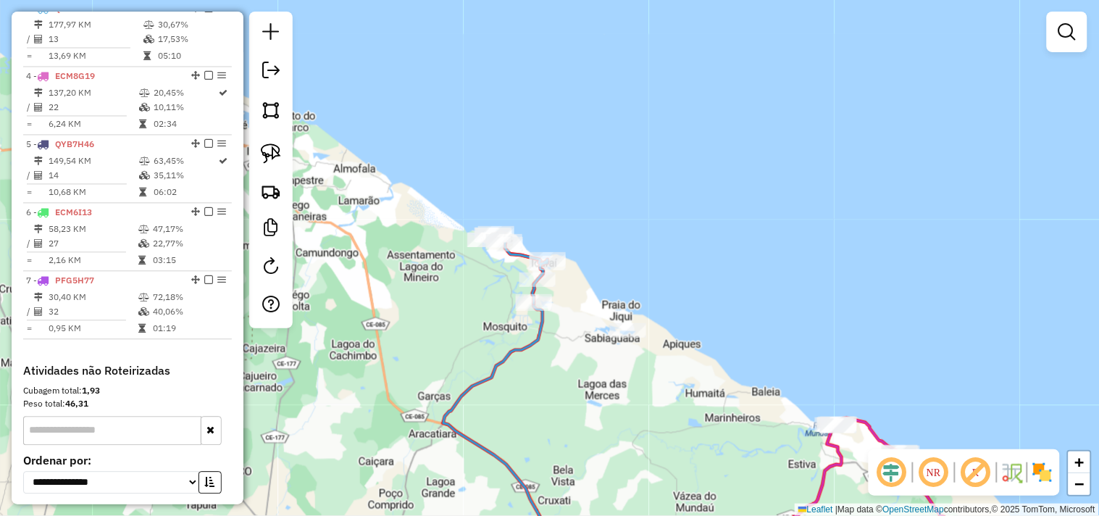
drag, startPoint x: 587, startPoint y: 388, endPoint x: 530, endPoint y: 263, distance: 137.5
click at [533, 267] on div "5793 - MOURA S PIZZARIA Valor máximo excedido Endereço: POVOADO BURITIZAL SN Ba…" at bounding box center [549, 258] width 1099 height 516
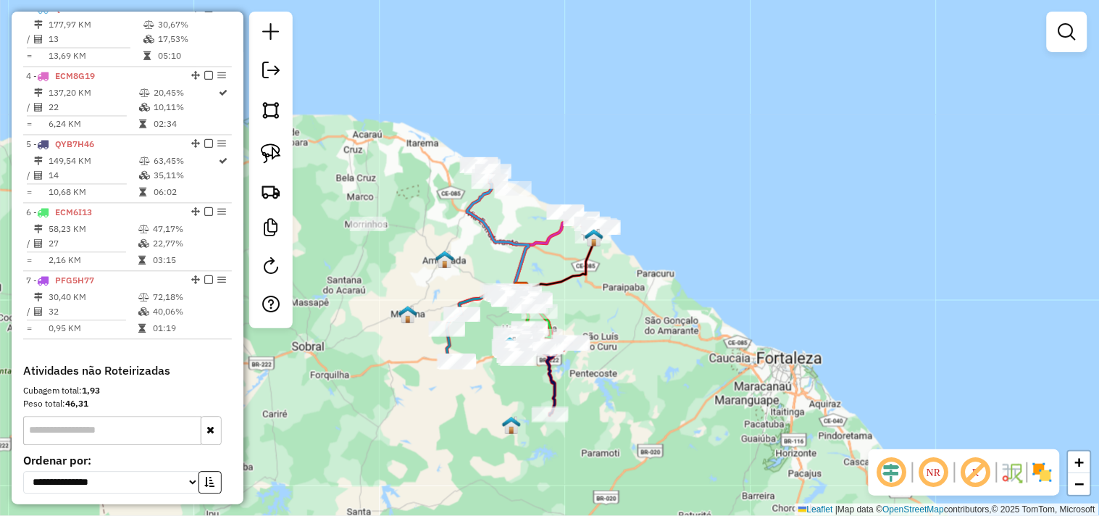
drag, startPoint x: 641, startPoint y: 341, endPoint x: 629, endPoint y: 326, distance: 18.6
click at [629, 326] on div "Janela de atendimento Grade de atendimento Capacidade Transportadoras Veículos …" at bounding box center [549, 258] width 1099 height 516
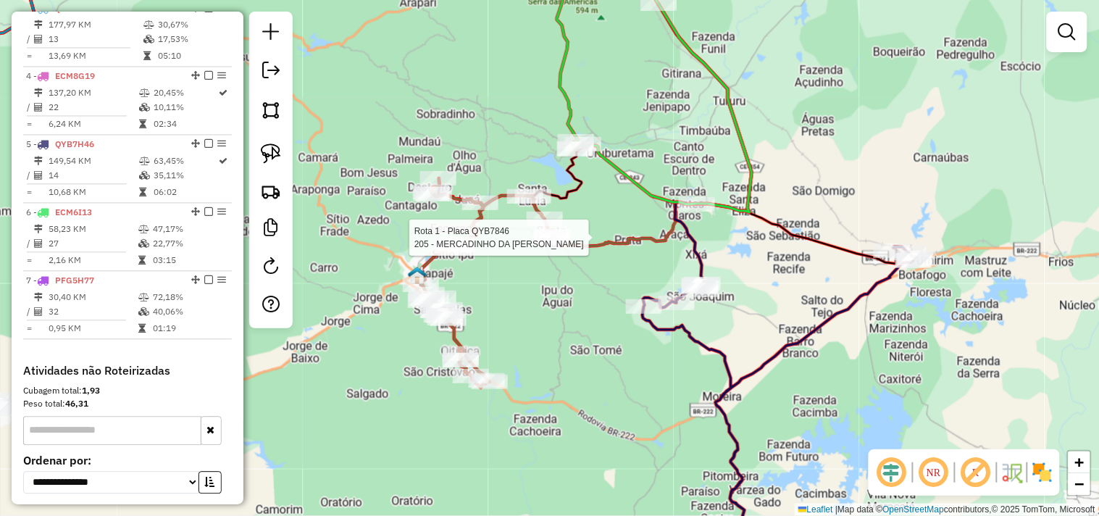
click at [552, 245] on div at bounding box center [552, 237] width 36 height 14
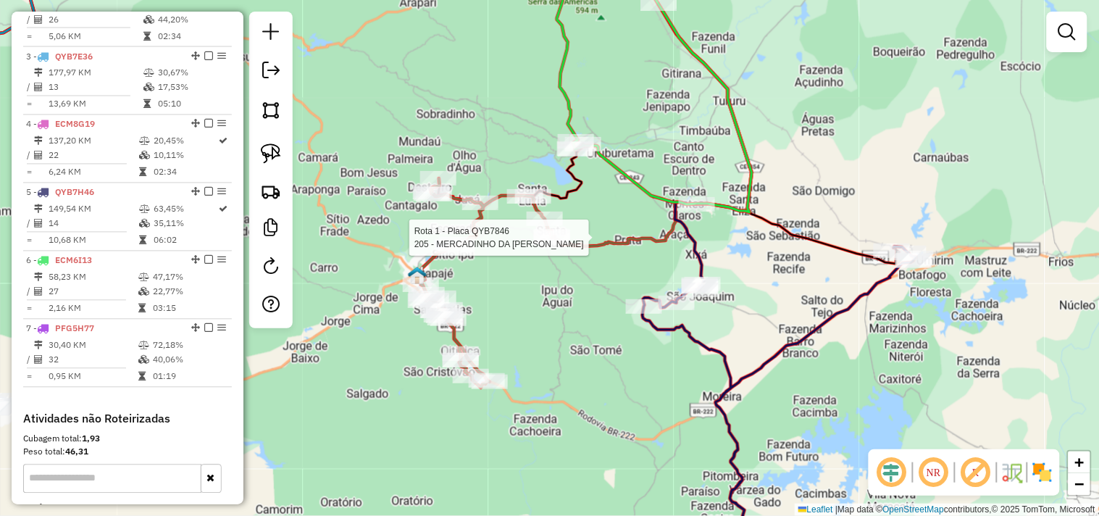
select select "**********"
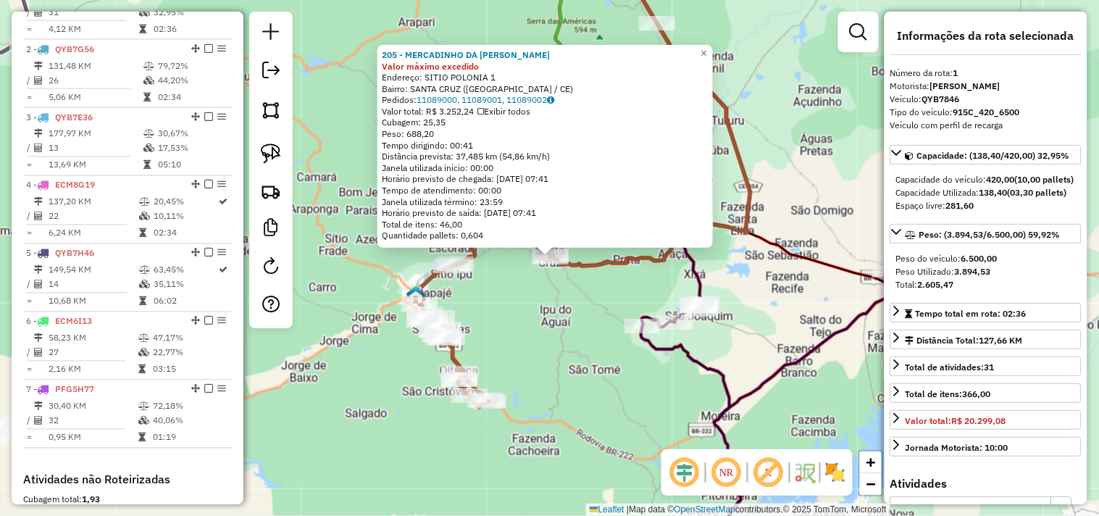
scroll to position [560, 0]
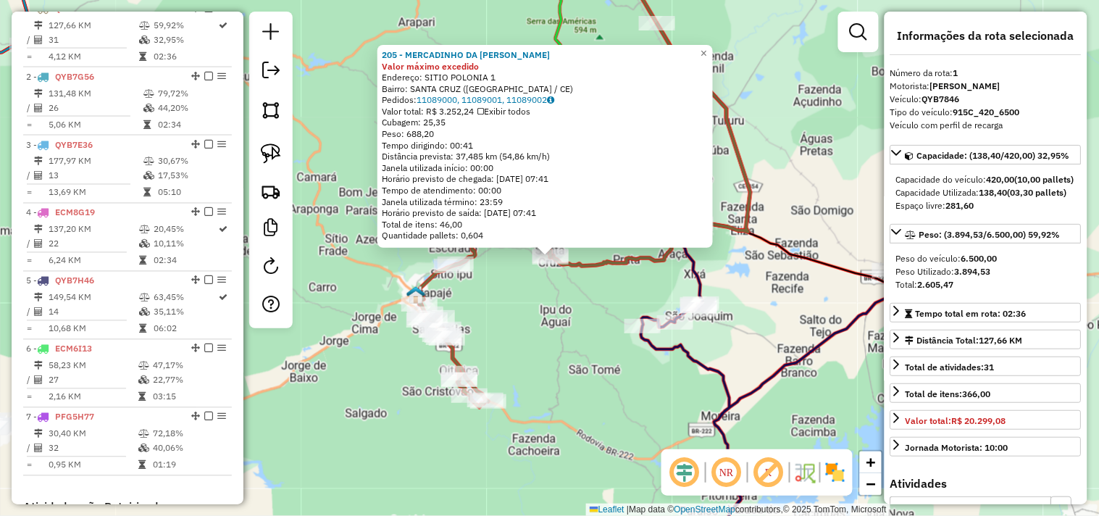
click at [533, 349] on div "205 - MERCADINHO DA [PERSON_NAME] máximo excedido Endereço: SITIO POLONIA 1 Bai…" at bounding box center [549, 258] width 1099 height 516
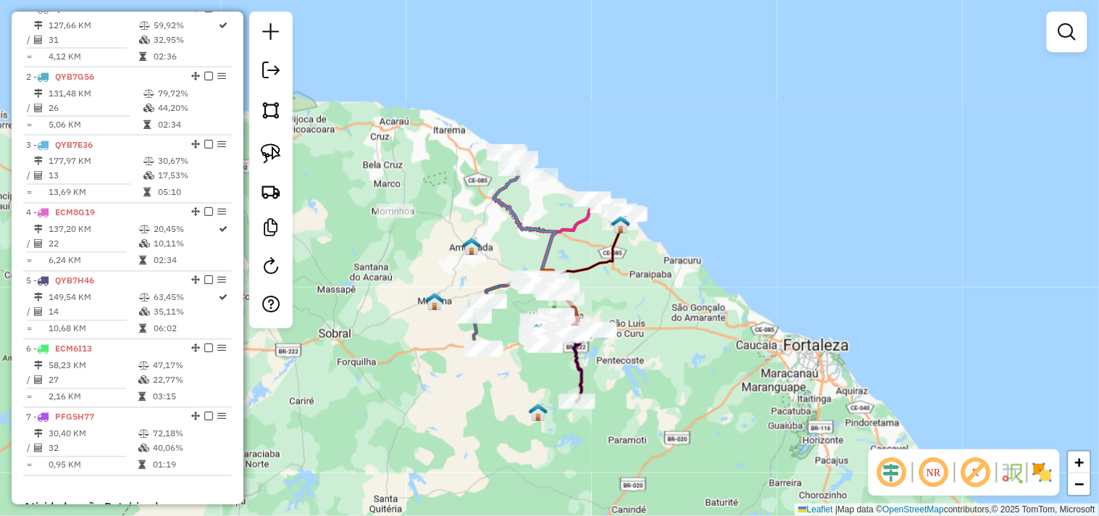
drag, startPoint x: 652, startPoint y: 342, endPoint x: 659, endPoint y: 365, distance: 24.3
click at [659, 365] on div "Janela de atendimento Grade de atendimento Capacidade Transportadoras Veículos …" at bounding box center [549, 258] width 1099 height 516
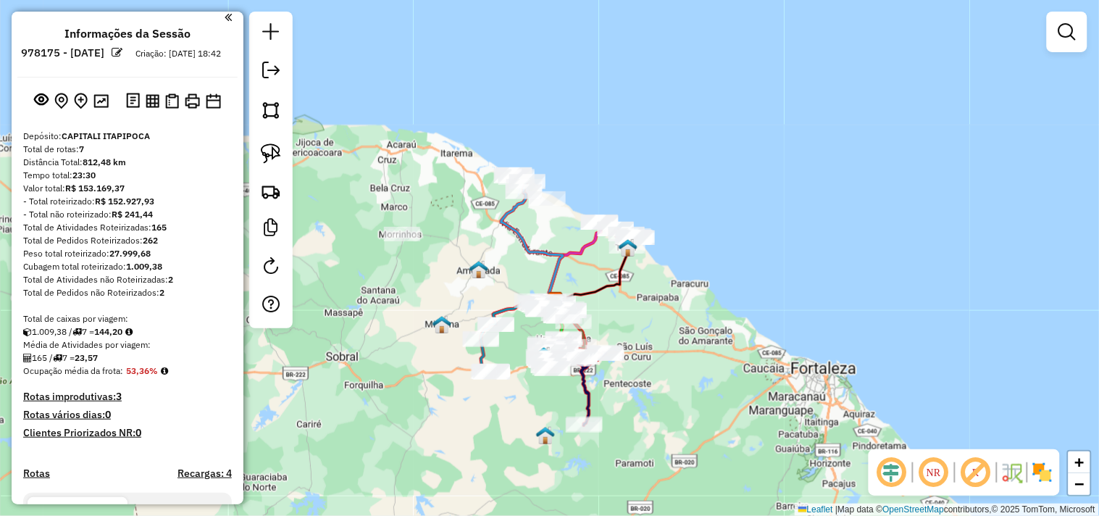
scroll to position [0, 0]
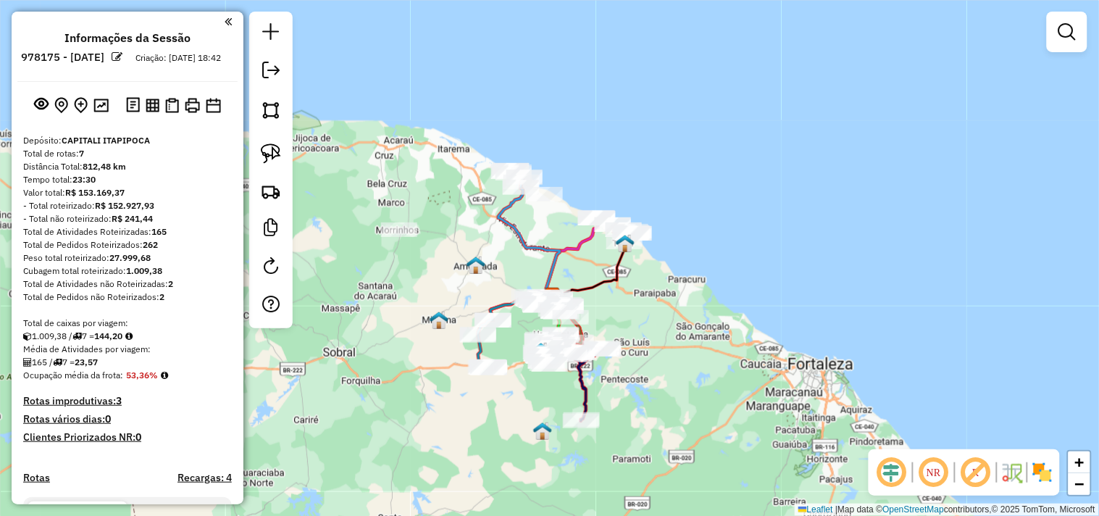
drag, startPoint x: 417, startPoint y: 396, endPoint x: 407, endPoint y: 372, distance: 26.6
click at [408, 379] on div "Janela de atendimento Grade de atendimento Capacidade Transportadoras Veículos …" at bounding box center [549, 258] width 1099 height 516
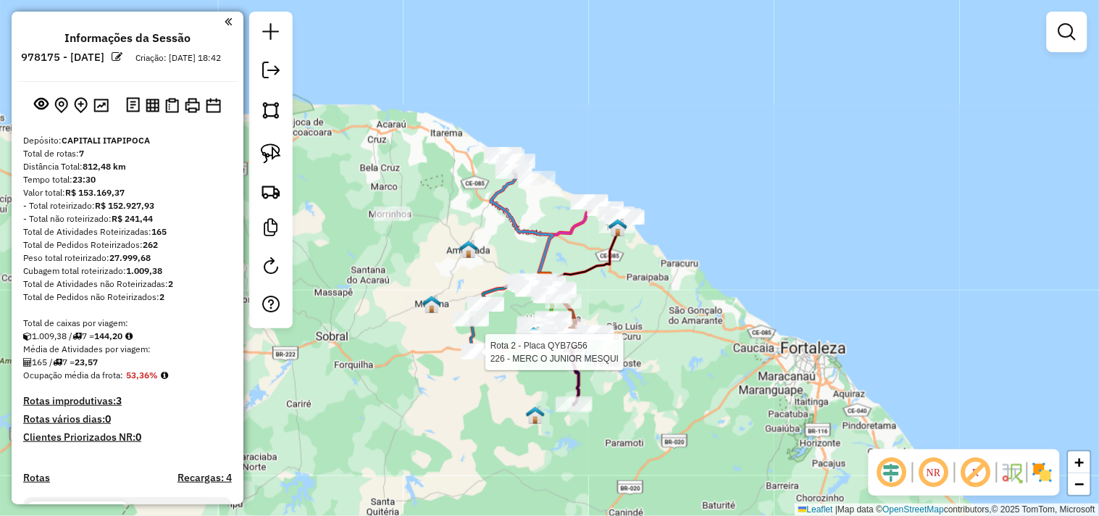
select select "**********"
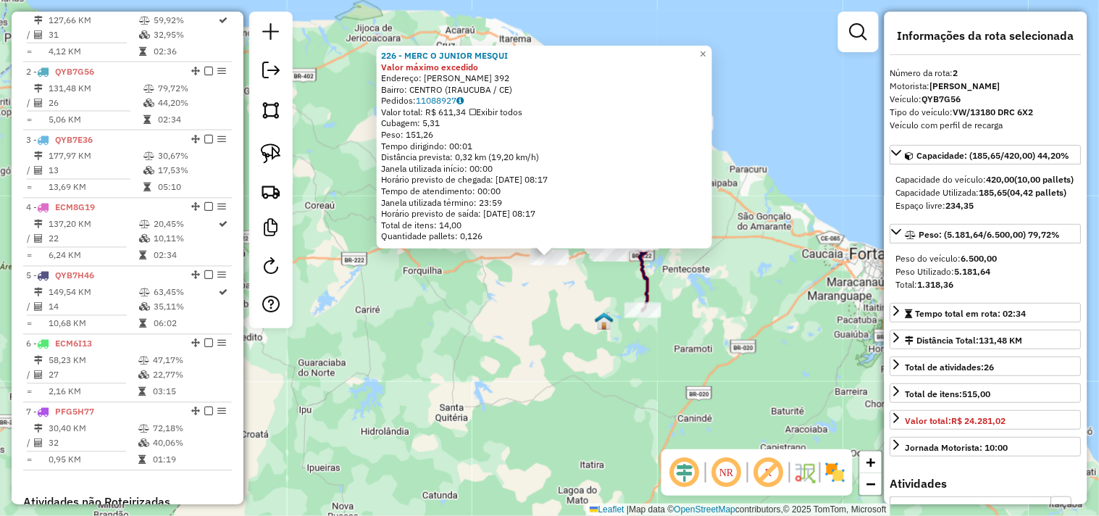
scroll to position [628, 0]
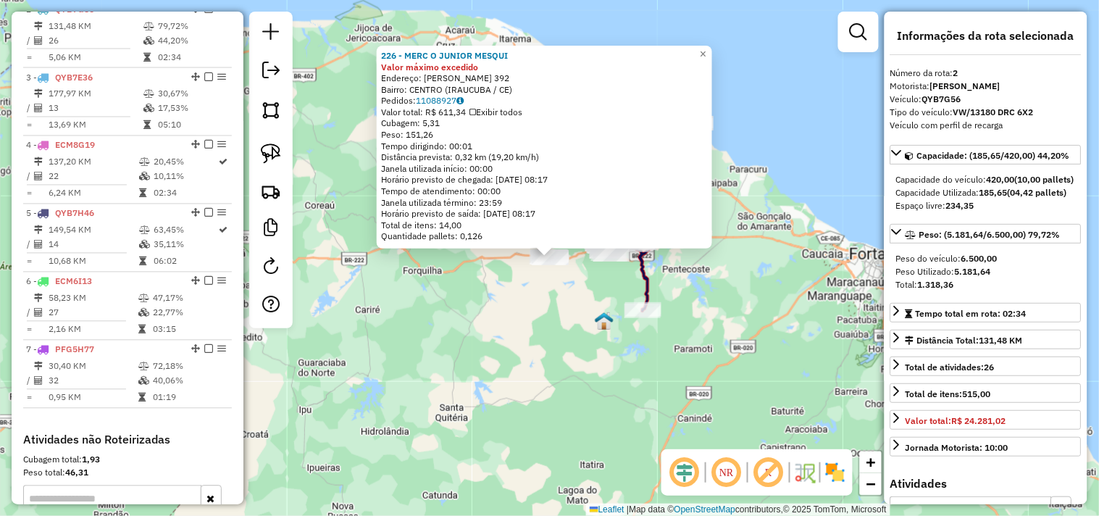
click at [555, 352] on div "226 - MERC O JUNIOR MESQUI Valor máximo excedido Endereço: [PERSON_NAME] MELO 3…" at bounding box center [549, 258] width 1099 height 516
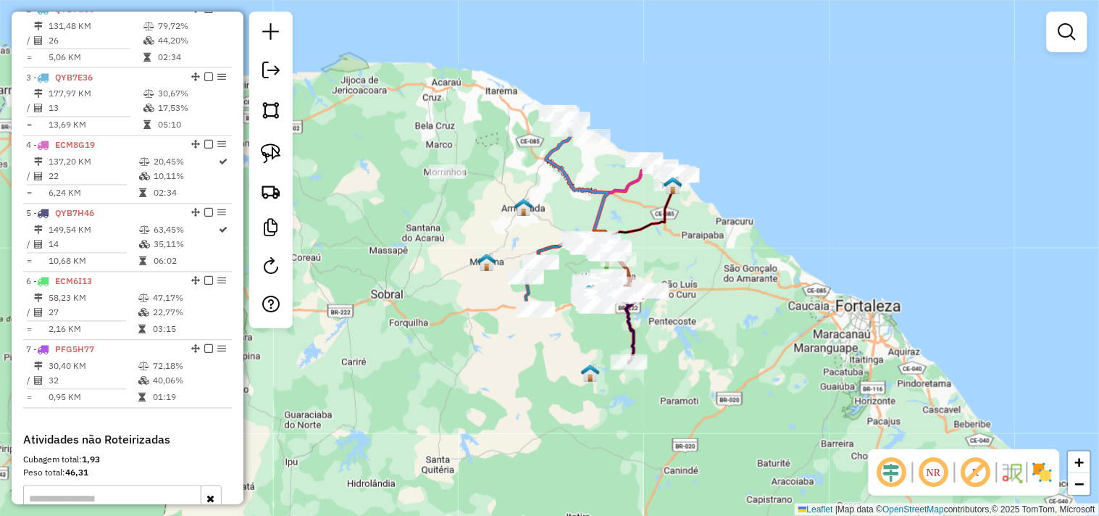
drag, startPoint x: 570, startPoint y: 322, endPoint x: 554, endPoint y: 375, distance: 55.3
click at [554, 375] on div "Janela de atendimento Grade de atendimento Capacidade Transportadoras Veículos …" at bounding box center [549, 258] width 1099 height 516
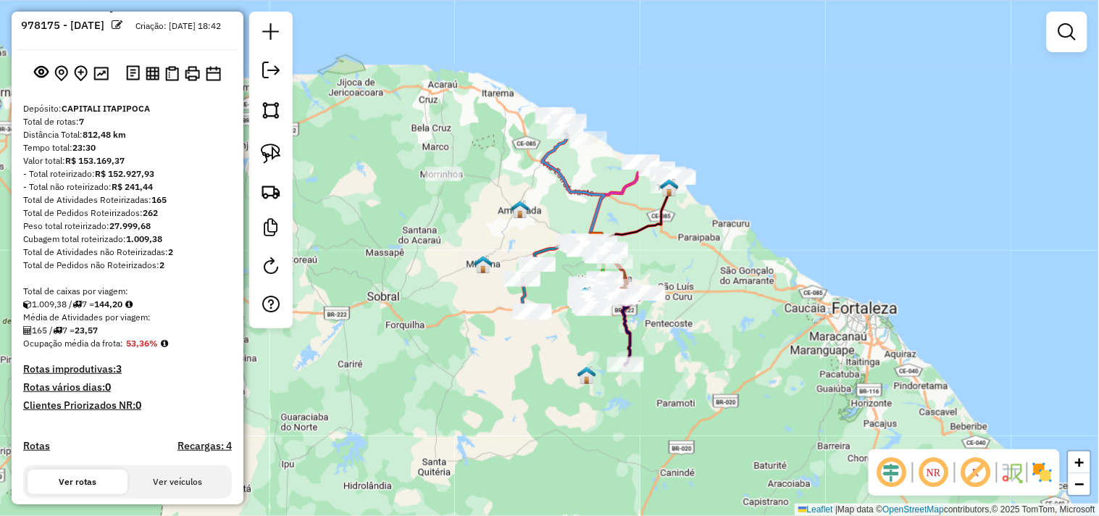
scroll to position [0, 0]
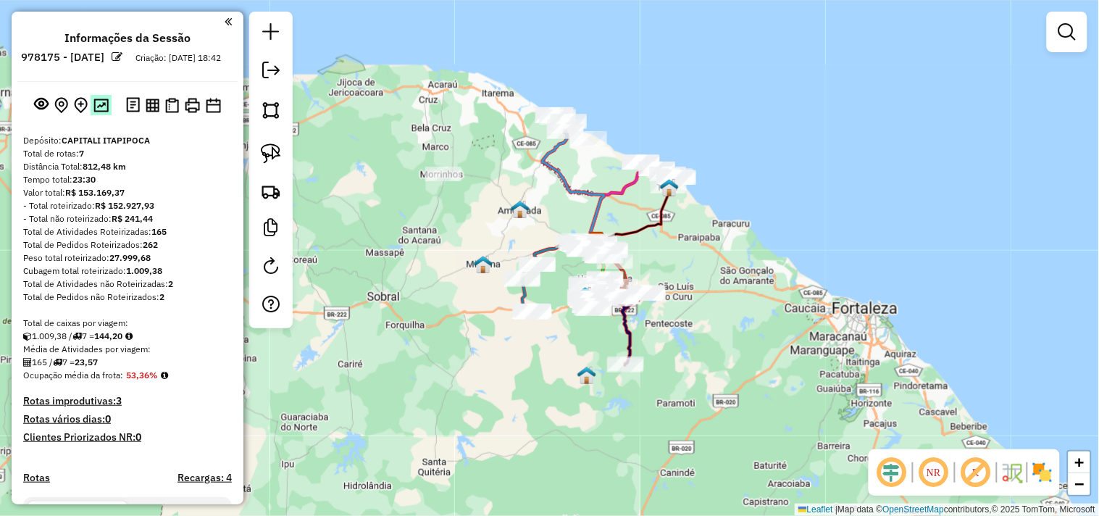
click at [97, 112] on img at bounding box center [100, 106] width 15 height 14
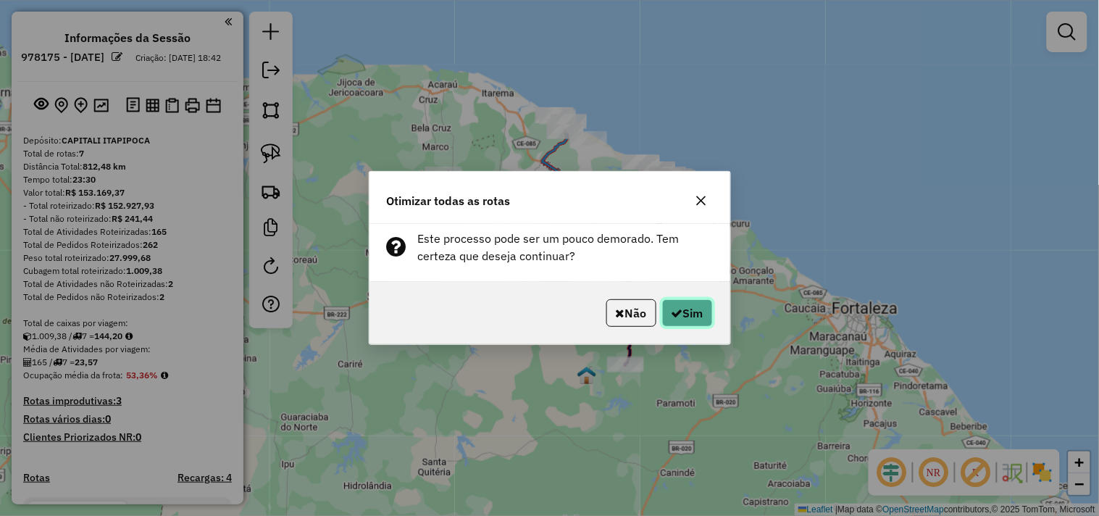
click at [684, 317] on button "Sim" at bounding box center [687, 313] width 51 height 28
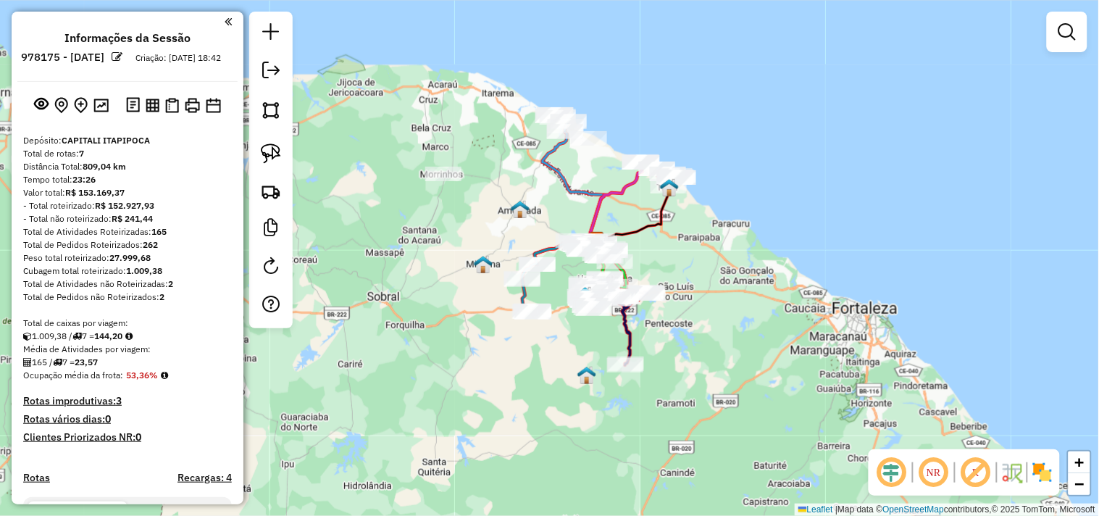
click at [287, 76] on div at bounding box center [270, 170] width 43 height 317
click at [276, 73] on em at bounding box center [270, 70] width 17 height 17
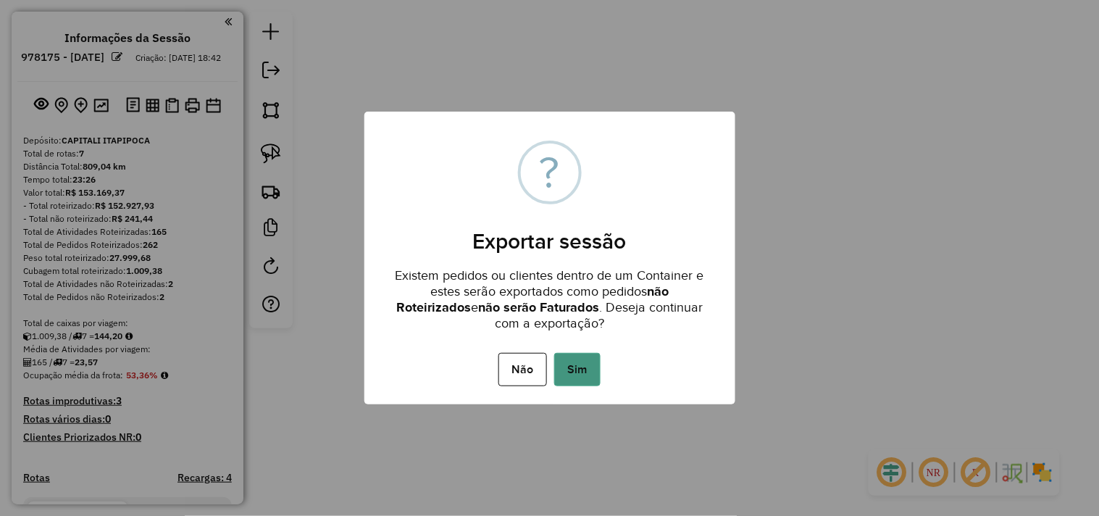
click at [574, 365] on button "Sim" at bounding box center [577, 369] width 46 height 33
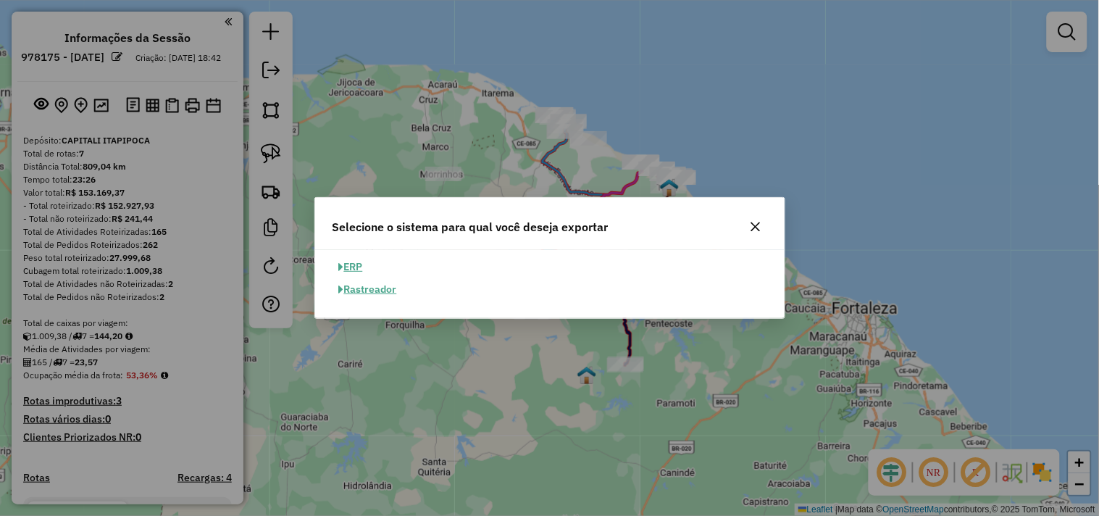
click at [357, 265] on button "ERP" at bounding box center [351, 267] width 37 height 22
select select "**"
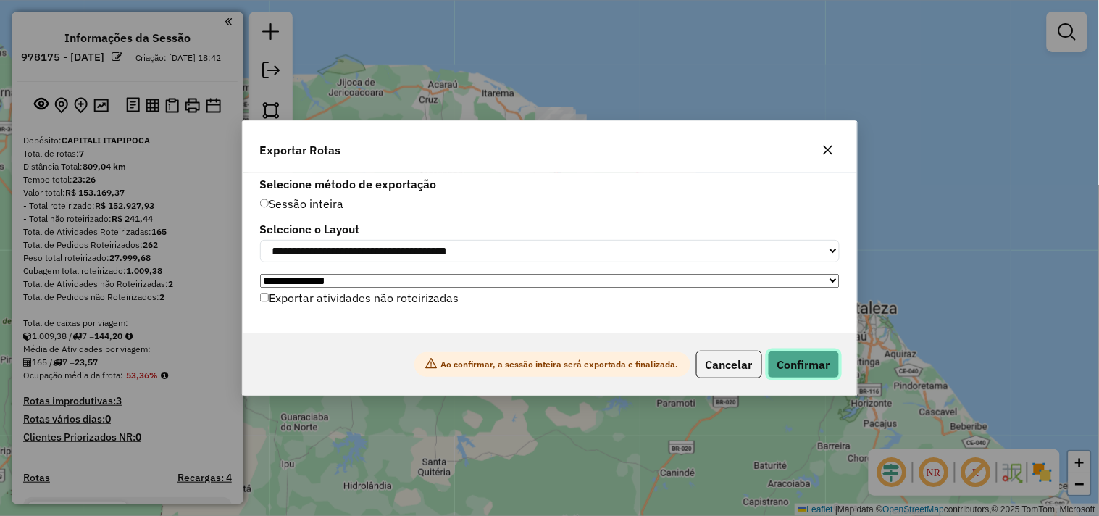
click at [798, 370] on button "Confirmar" at bounding box center [804, 365] width 72 height 28
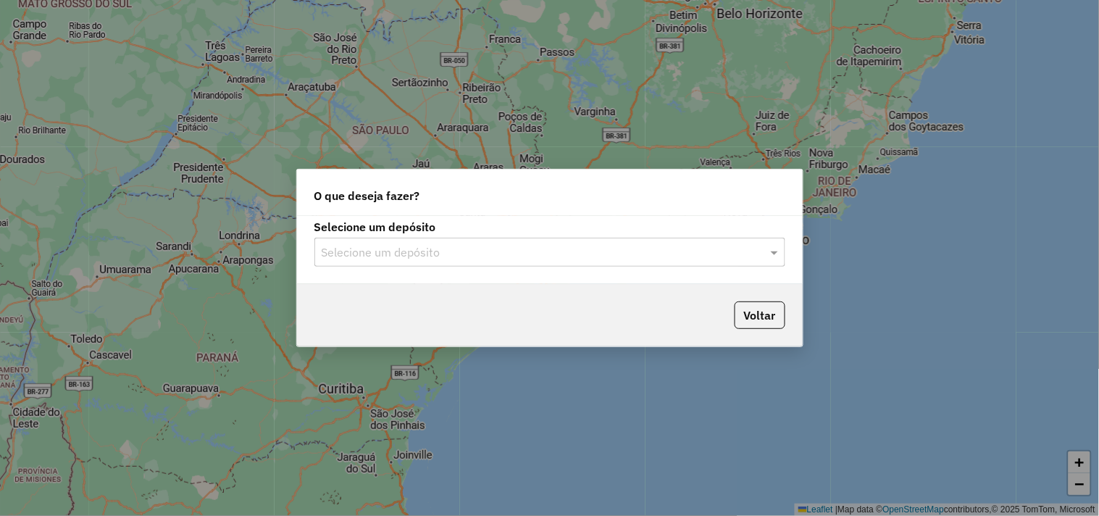
click at [365, 249] on input "text" at bounding box center [536, 252] width 428 height 17
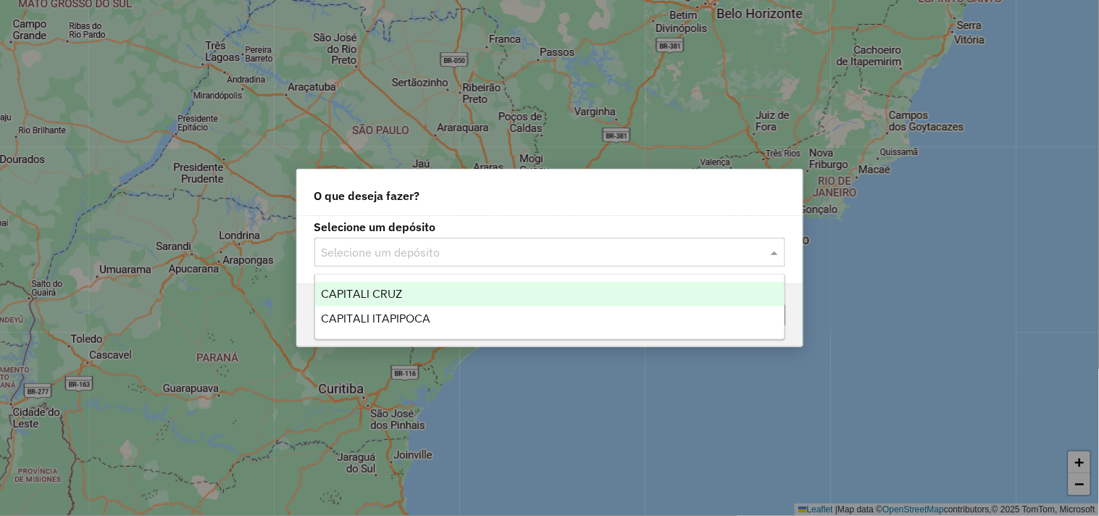
click at [394, 293] on span "CAPITALI CRUZ" at bounding box center [361, 294] width 81 height 12
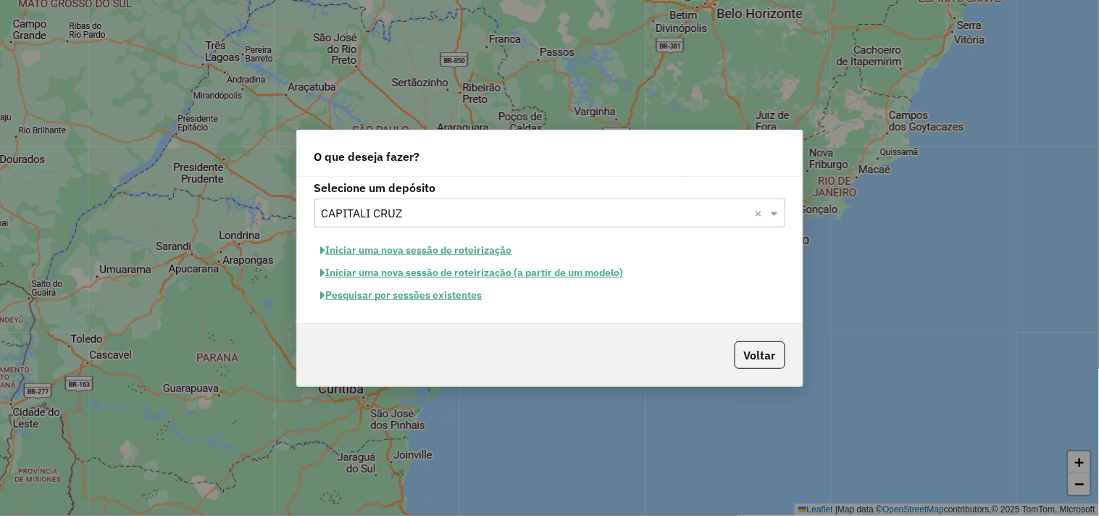
click at [424, 286] on button "Pesquisar por sessões existentes" at bounding box center [402, 295] width 175 height 22
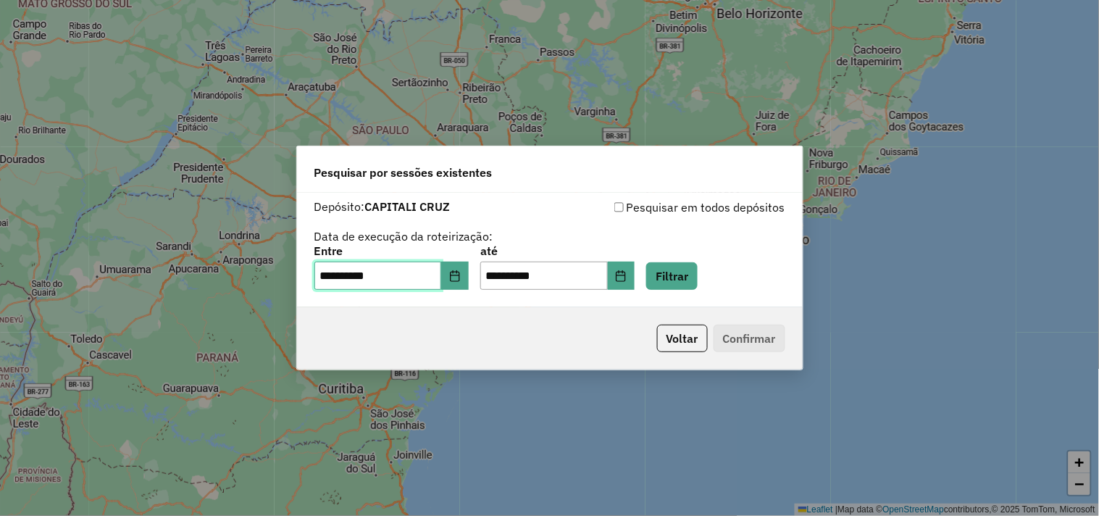
drag, startPoint x: 334, startPoint y: 270, endPoint x: 380, endPoint y: 296, distance: 52.9
click at [334, 271] on input "**********" at bounding box center [379, 276] width 128 height 29
type input "**********"
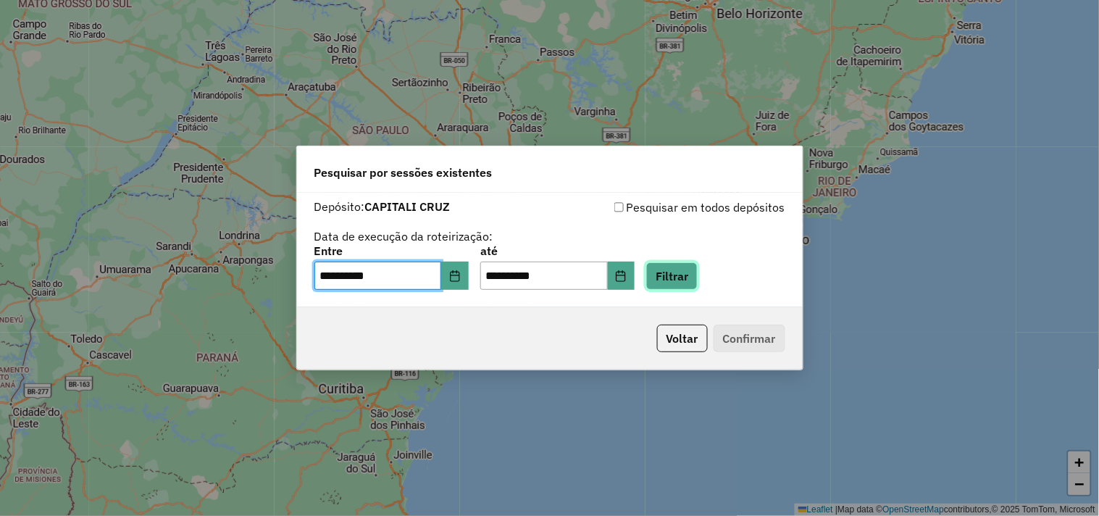
click at [679, 262] on button "Filtrar" at bounding box center [671, 276] width 51 height 28
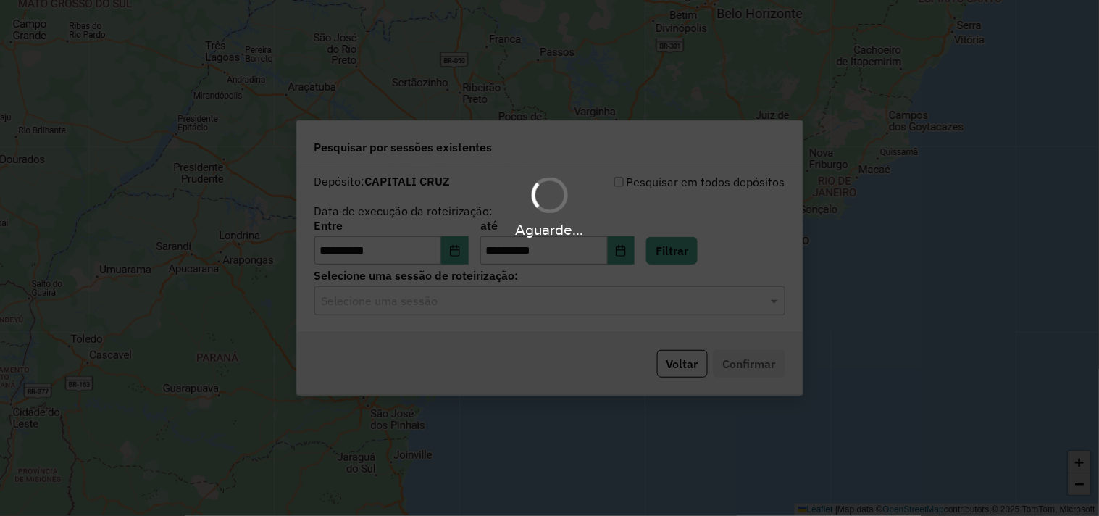
click at [439, 309] on input "text" at bounding box center [536, 301] width 428 height 17
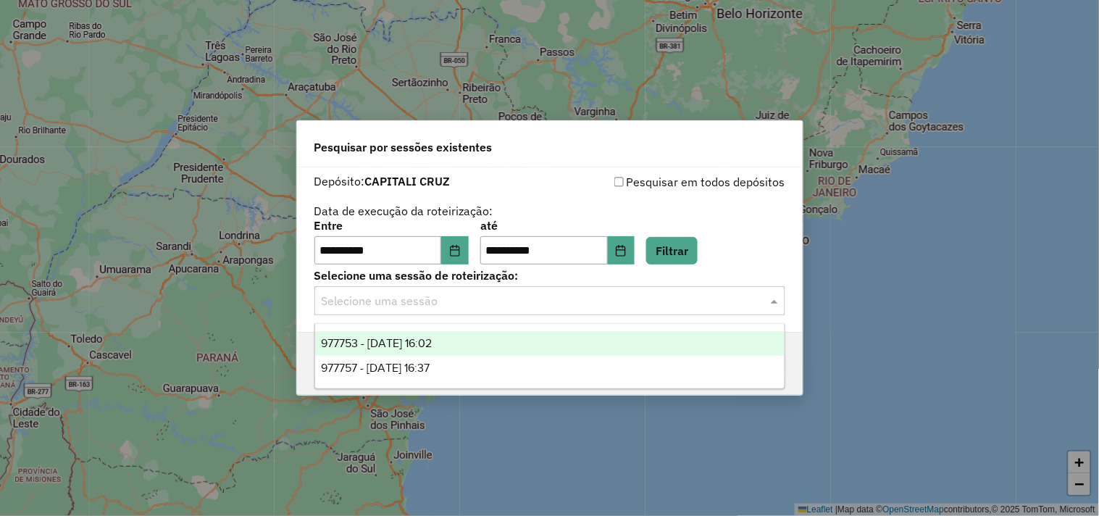
click at [429, 338] on span "977753 - [DATE] 16:02" at bounding box center [376, 343] width 111 height 12
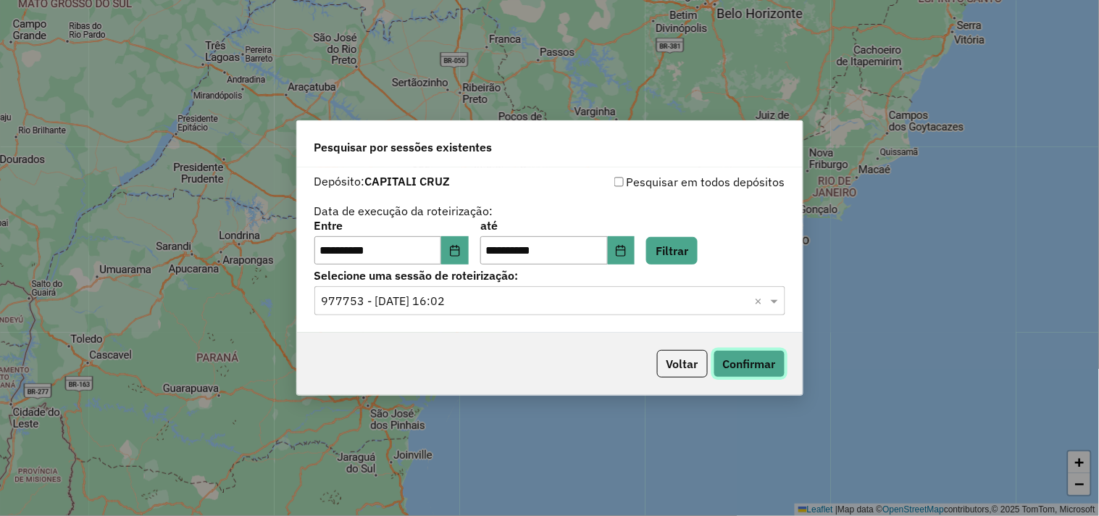
click at [769, 375] on button "Confirmar" at bounding box center [750, 364] width 72 height 28
click at [432, 293] on input "text" at bounding box center [536, 301] width 428 height 17
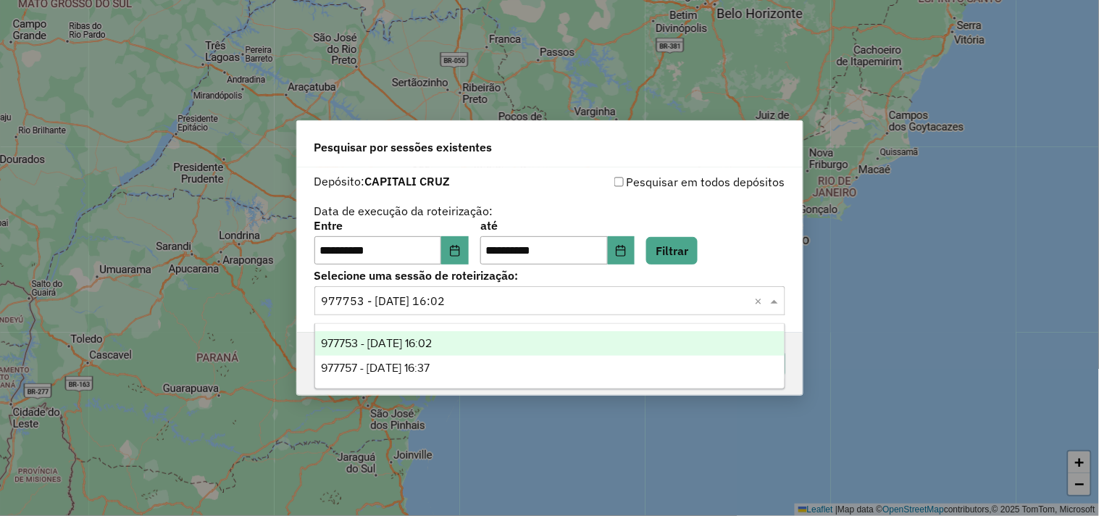
click at [430, 366] on span "977757 - [DATE] 16:37" at bounding box center [375, 368] width 109 height 12
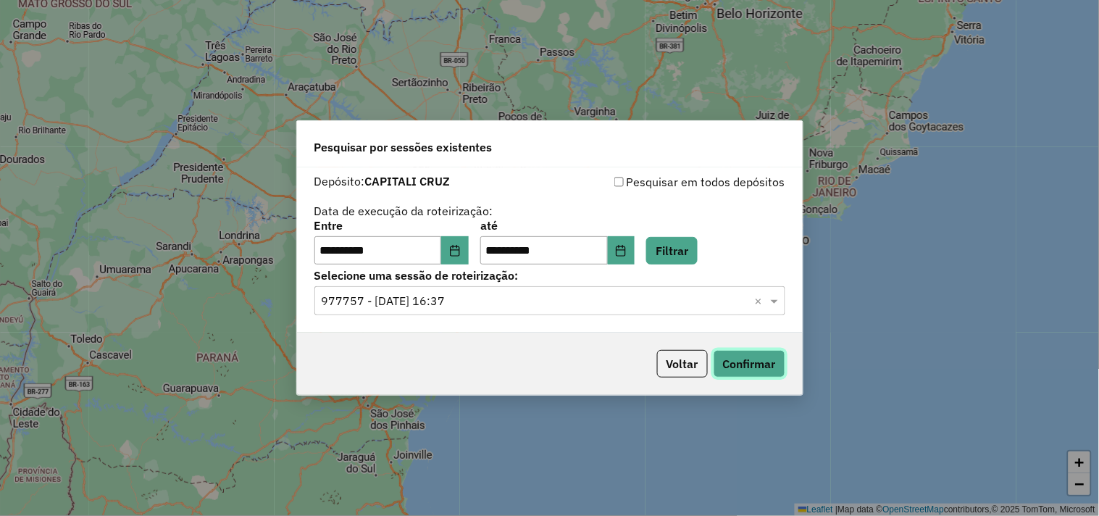
click at [749, 367] on button "Confirmar" at bounding box center [750, 364] width 72 height 28
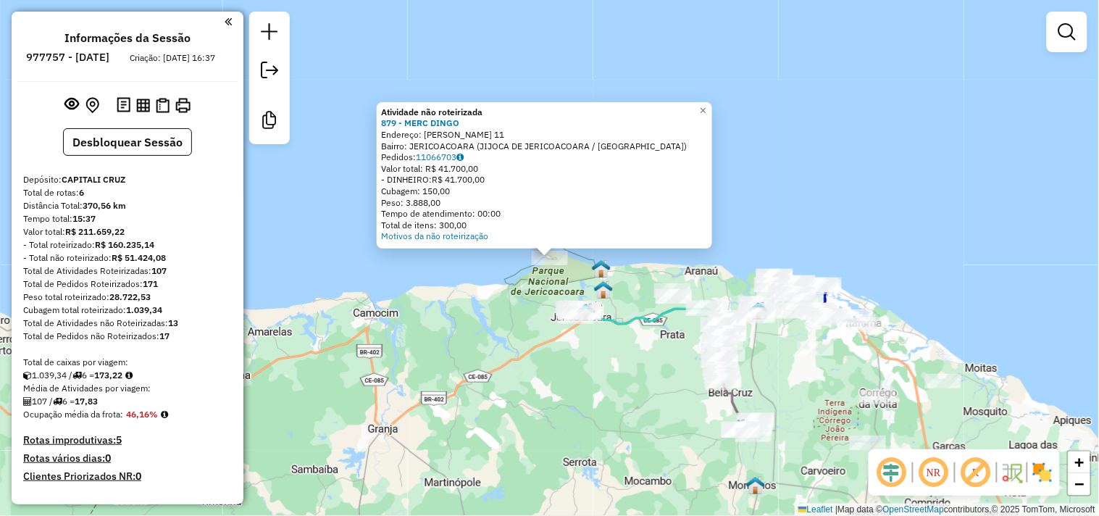
click at [525, 354] on div "Atividade não roteirizada 879 - MERC DINGO Endereço: [PERSON_NAME] 11 Bairro: J…" at bounding box center [549, 258] width 1099 height 516
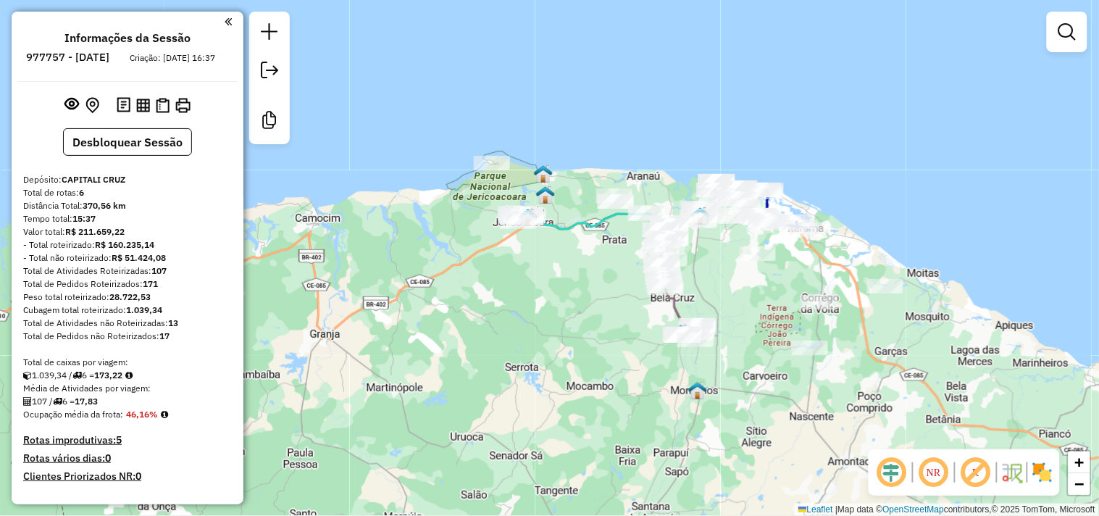
drag, startPoint x: 480, startPoint y: 363, endPoint x: 416, endPoint y: 257, distance: 124.2
click at [416, 257] on div "Janela de atendimento Grade de atendimento Capacidade Transportadoras Veículos …" at bounding box center [549, 258] width 1099 height 516
